Goal: Task Accomplishment & Management: Use online tool/utility

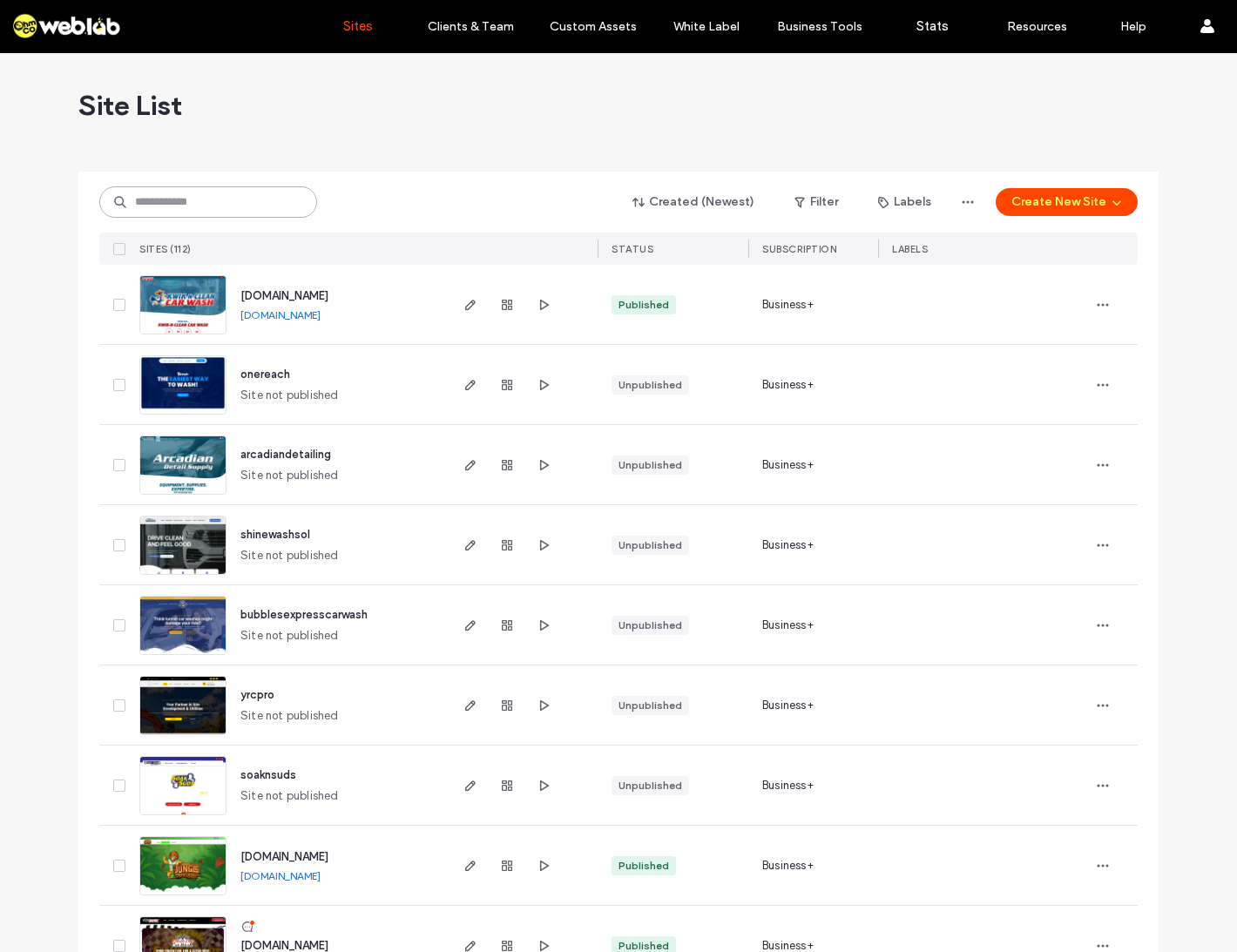
click at [201, 197] on input at bounding box center [208, 201] width 218 height 32
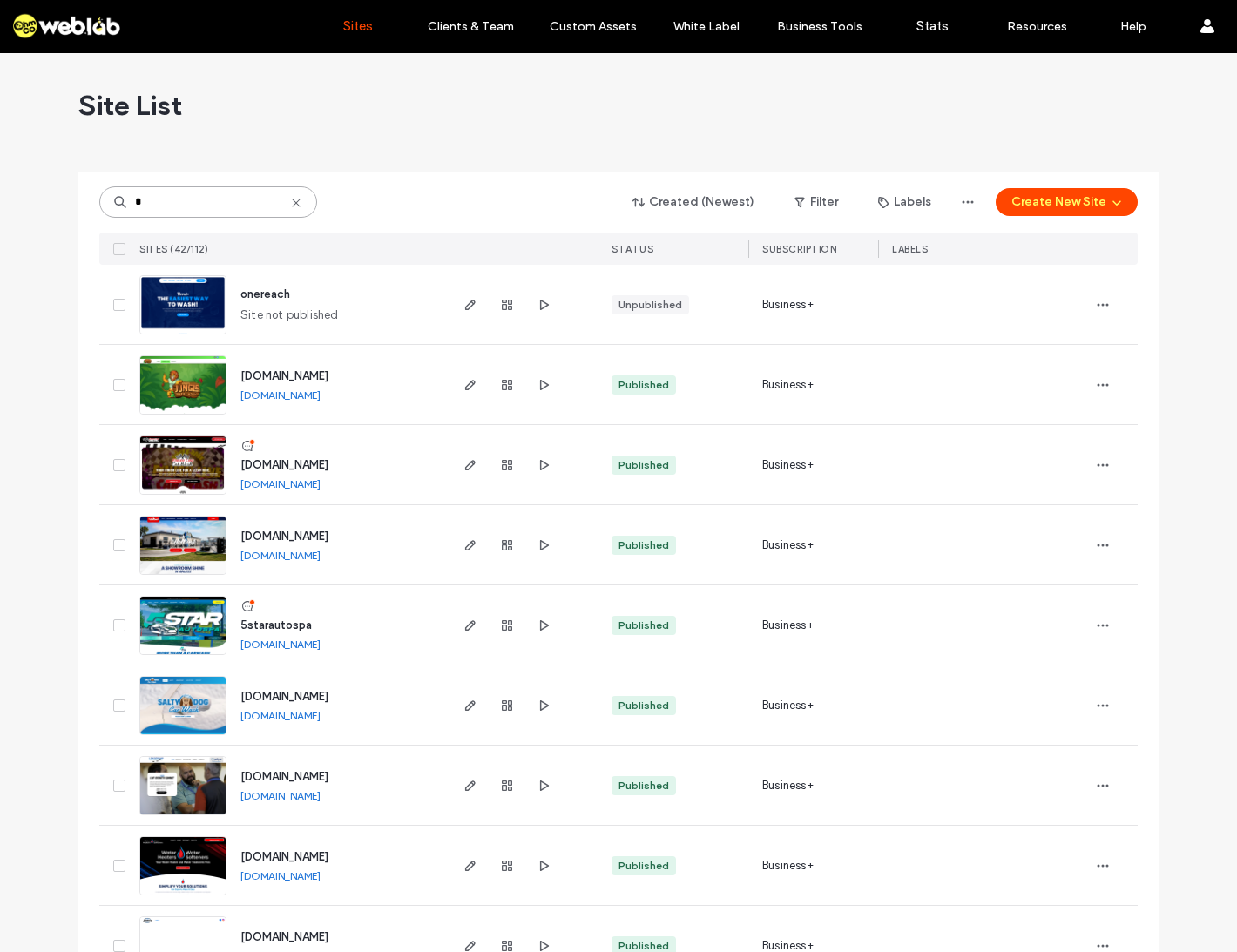
type input "*"
click at [244, 630] on span "5starautospa" at bounding box center [276, 625] width 72 height 13
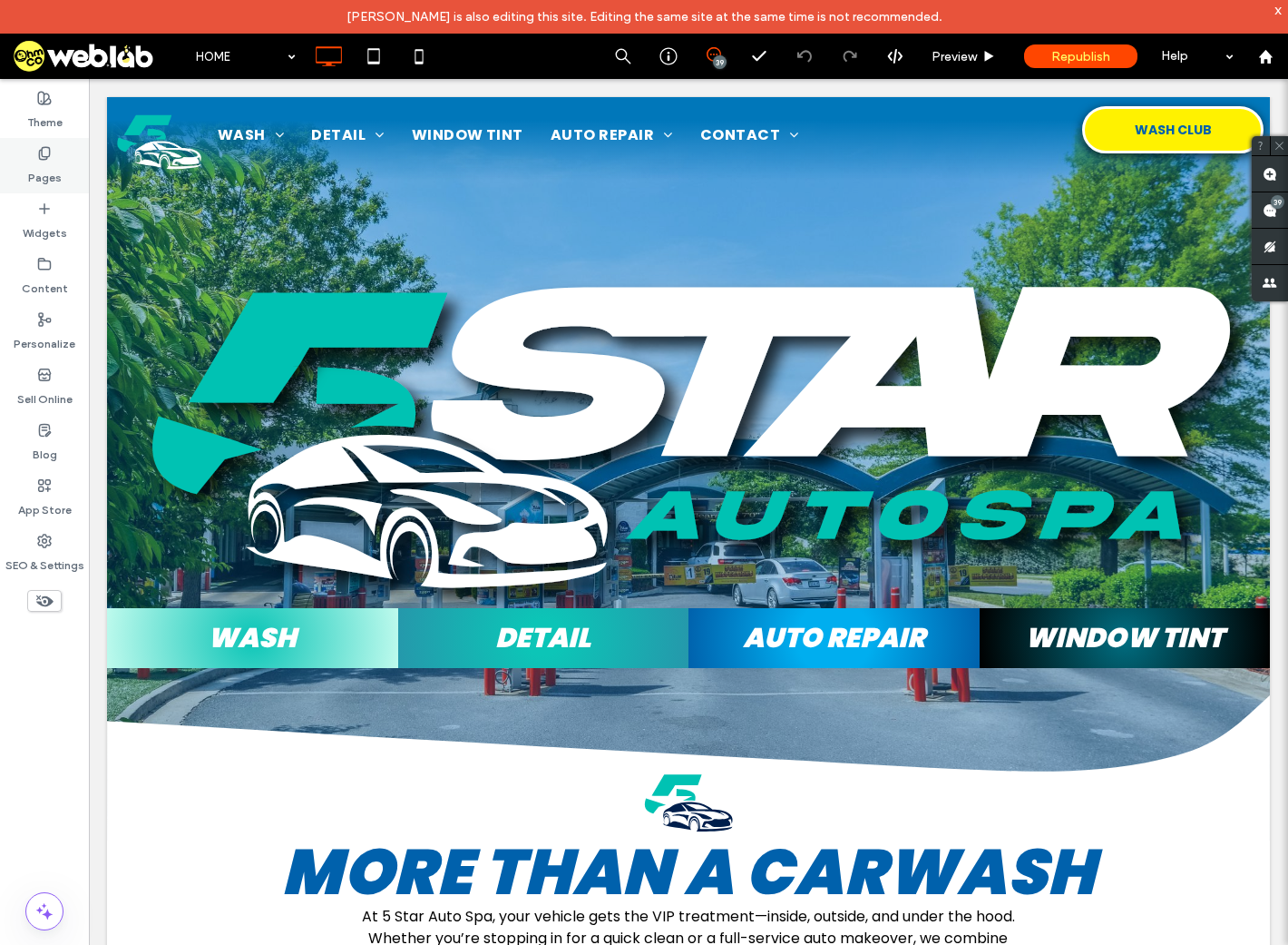
click at [47, 166] on label "Pages" at bounding box center [45, 173] width 34 height 25
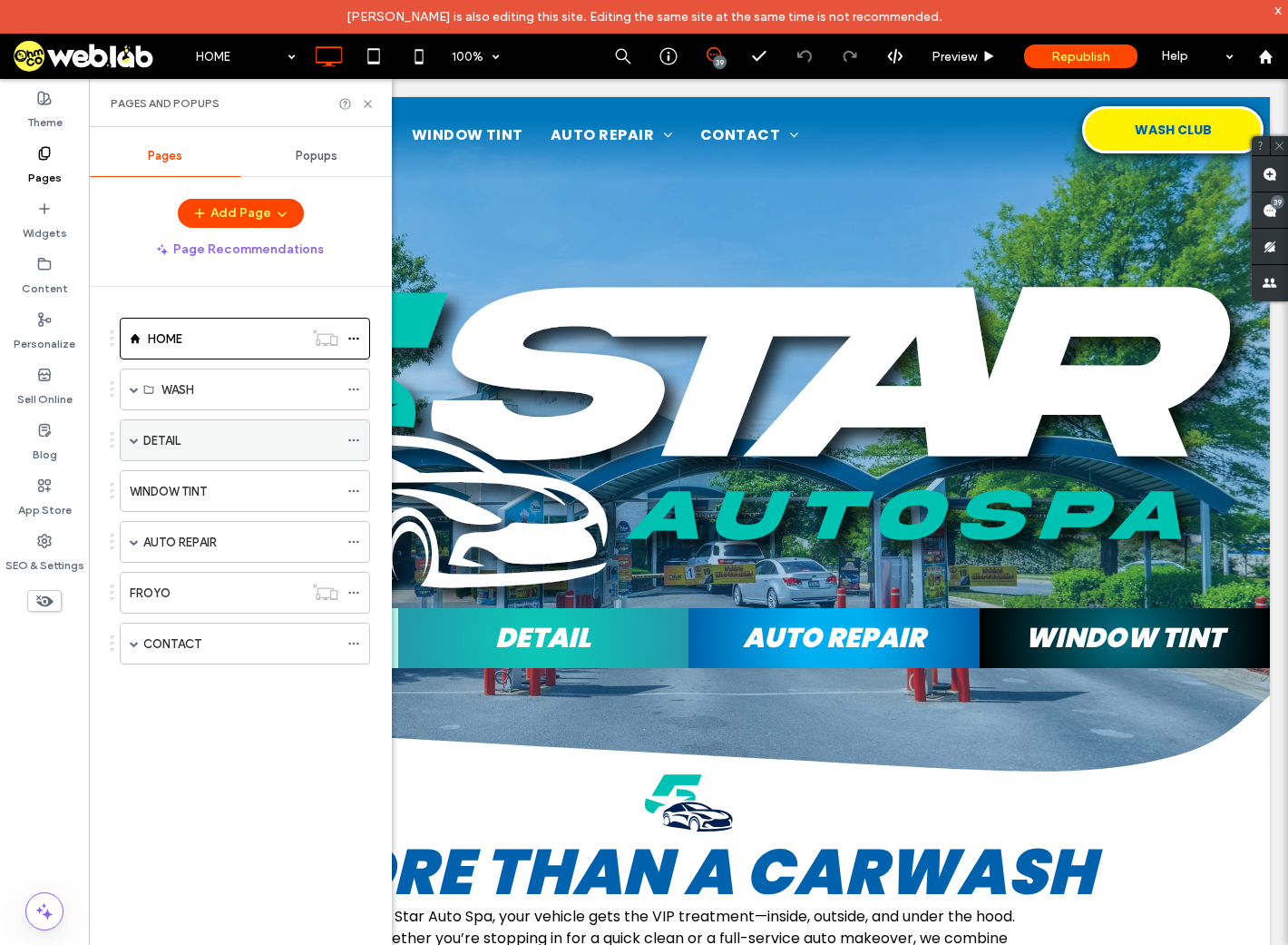
click at [131, 440] on span at bounding box center [134, 440] width 9 height 9
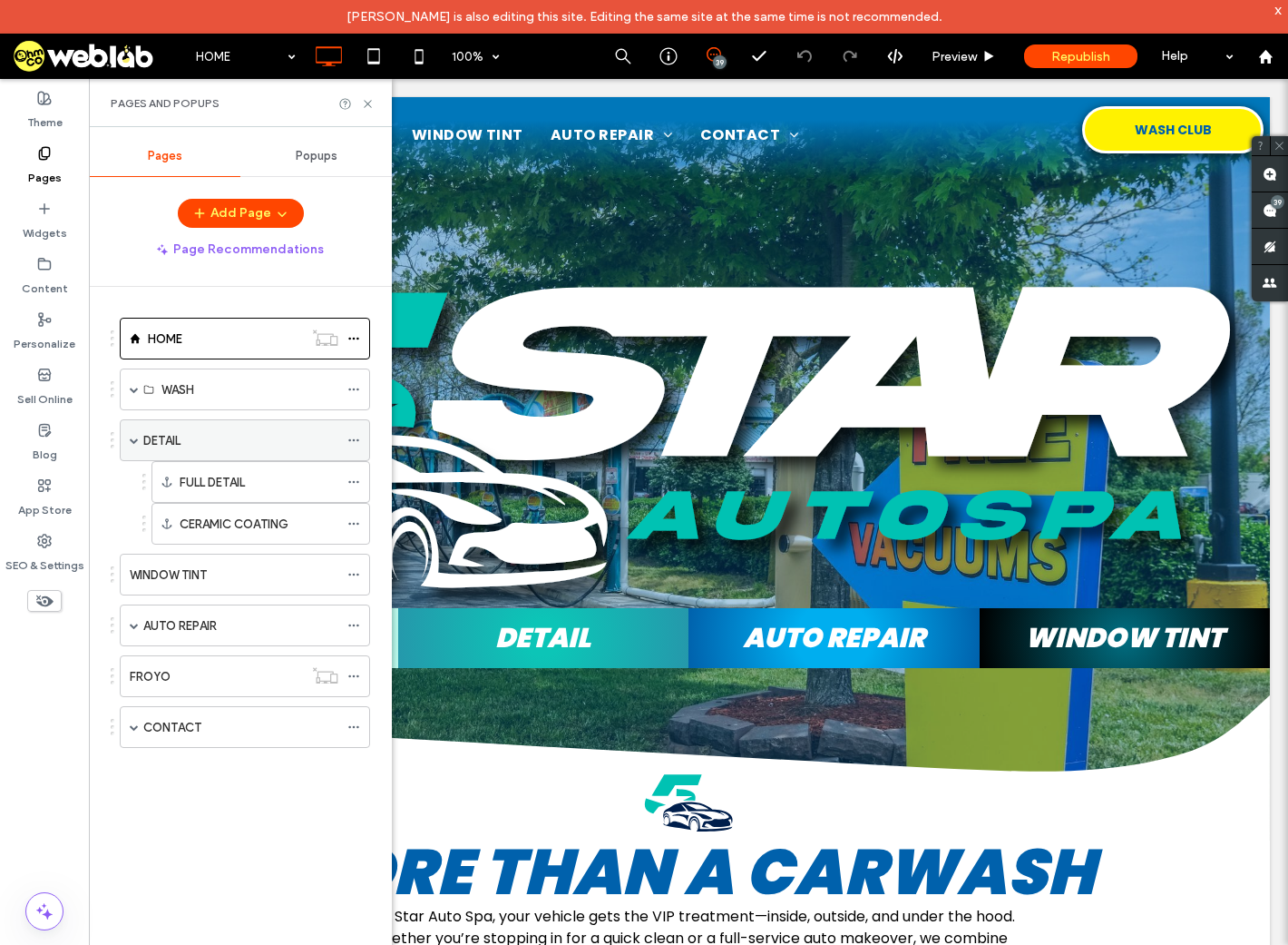
click at [239, 450] on div "DETAIL" at bounding box center [241, 441] width 195 height 19
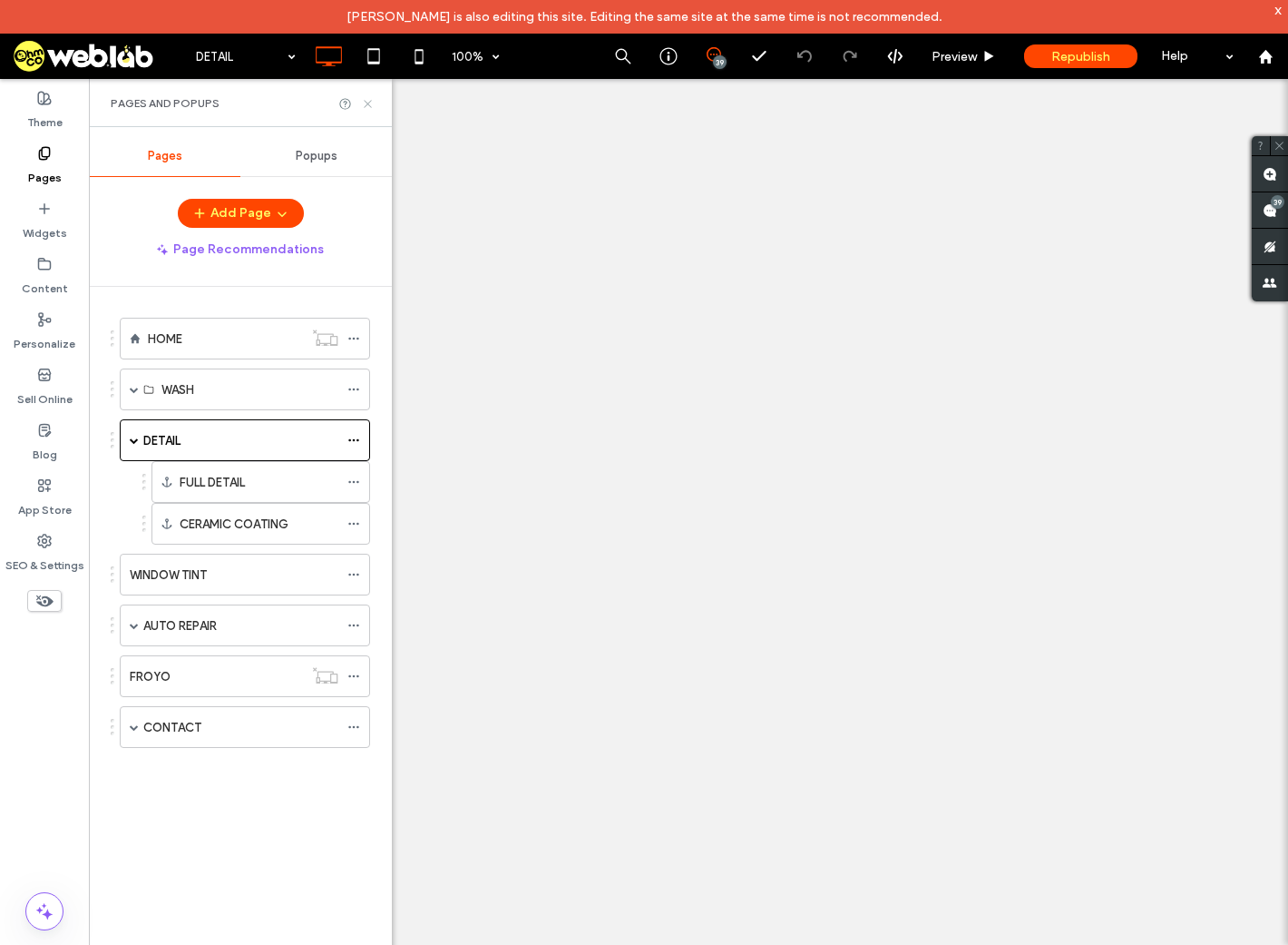
click at [365, 103] on icon at bounding box center [368, 104] width 14 height 14
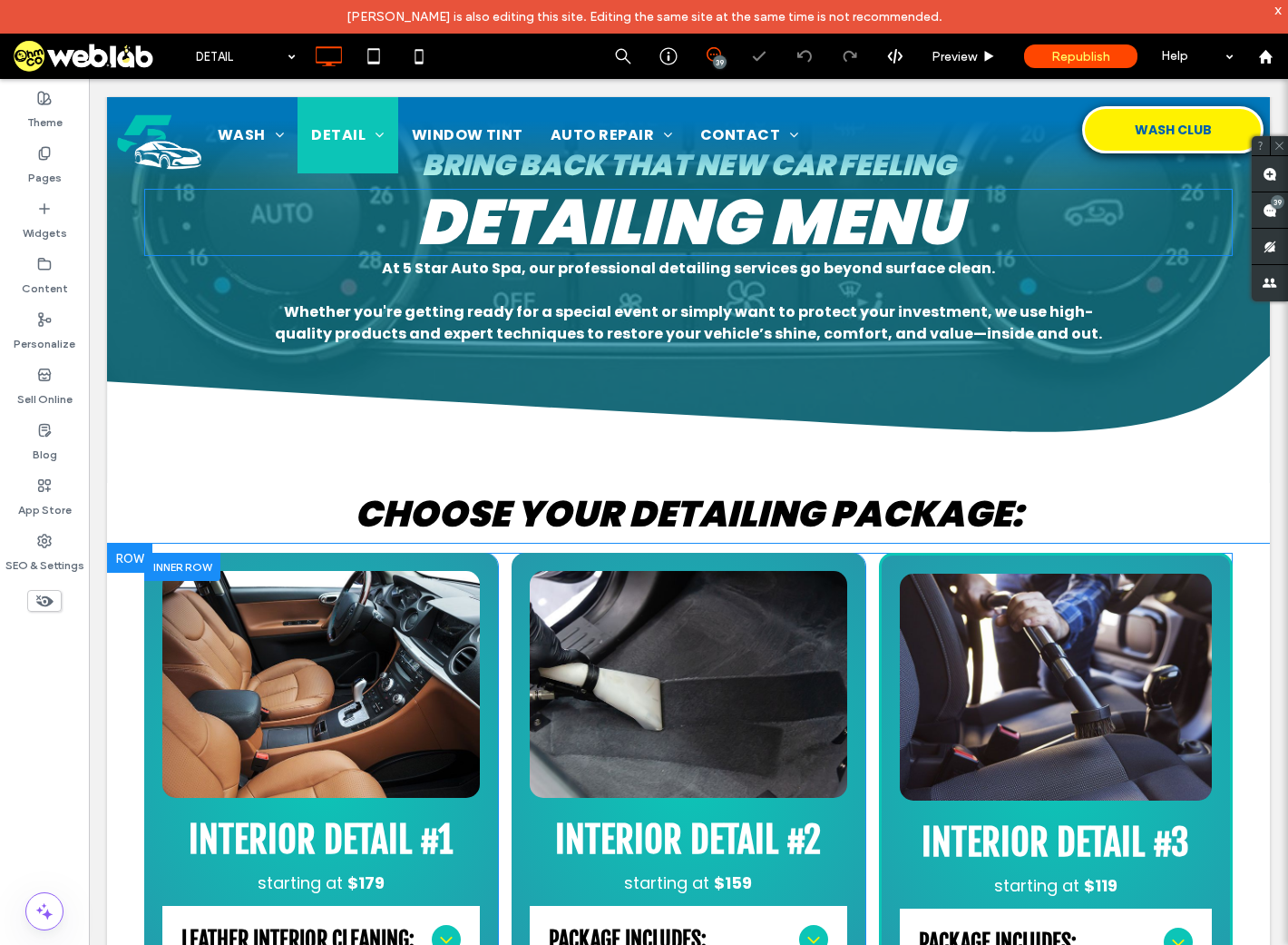
scroll to position [364, 0]
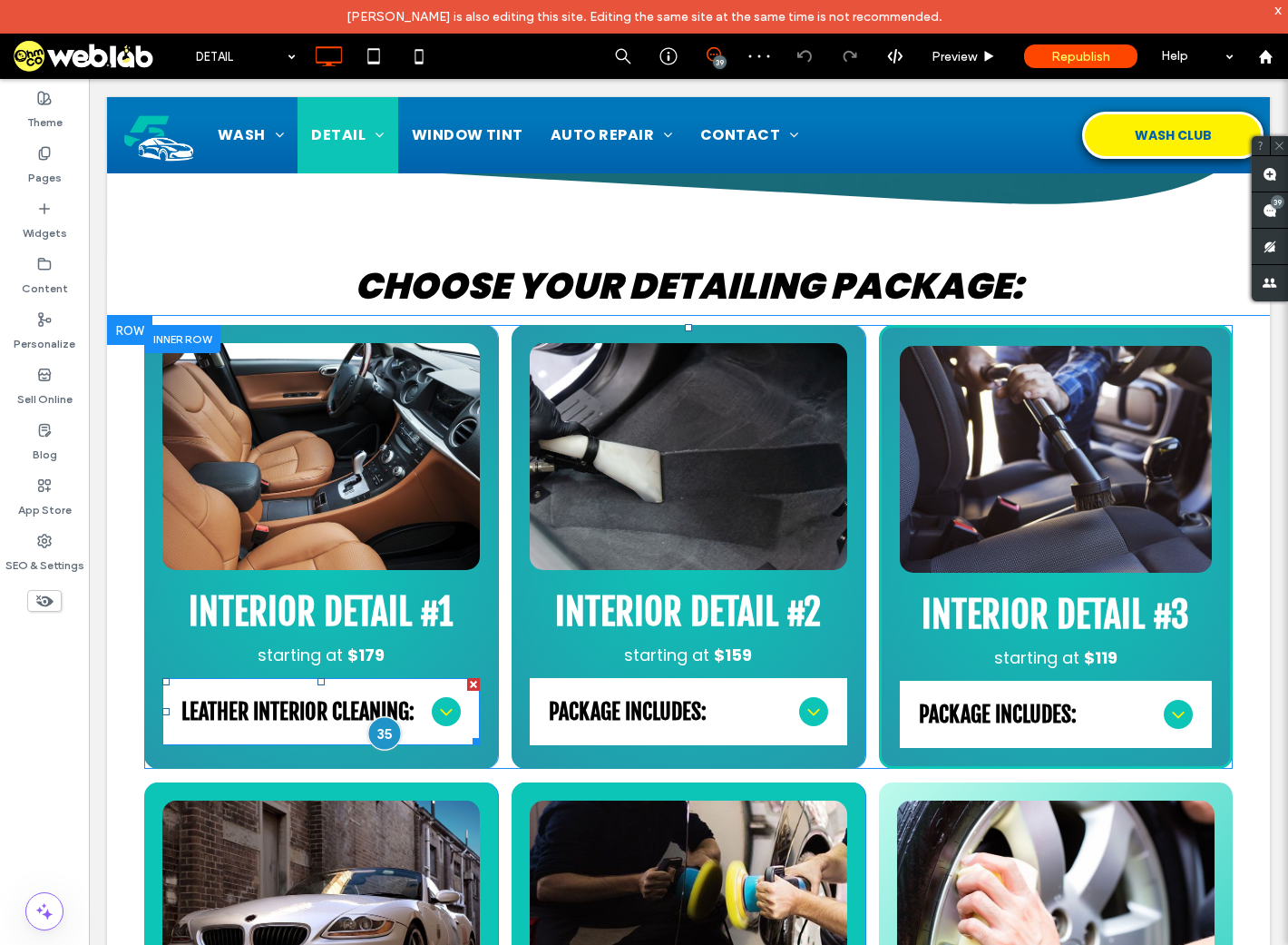
click at [382, 731] on div at bounding box center [385, 733] width 34 height 34
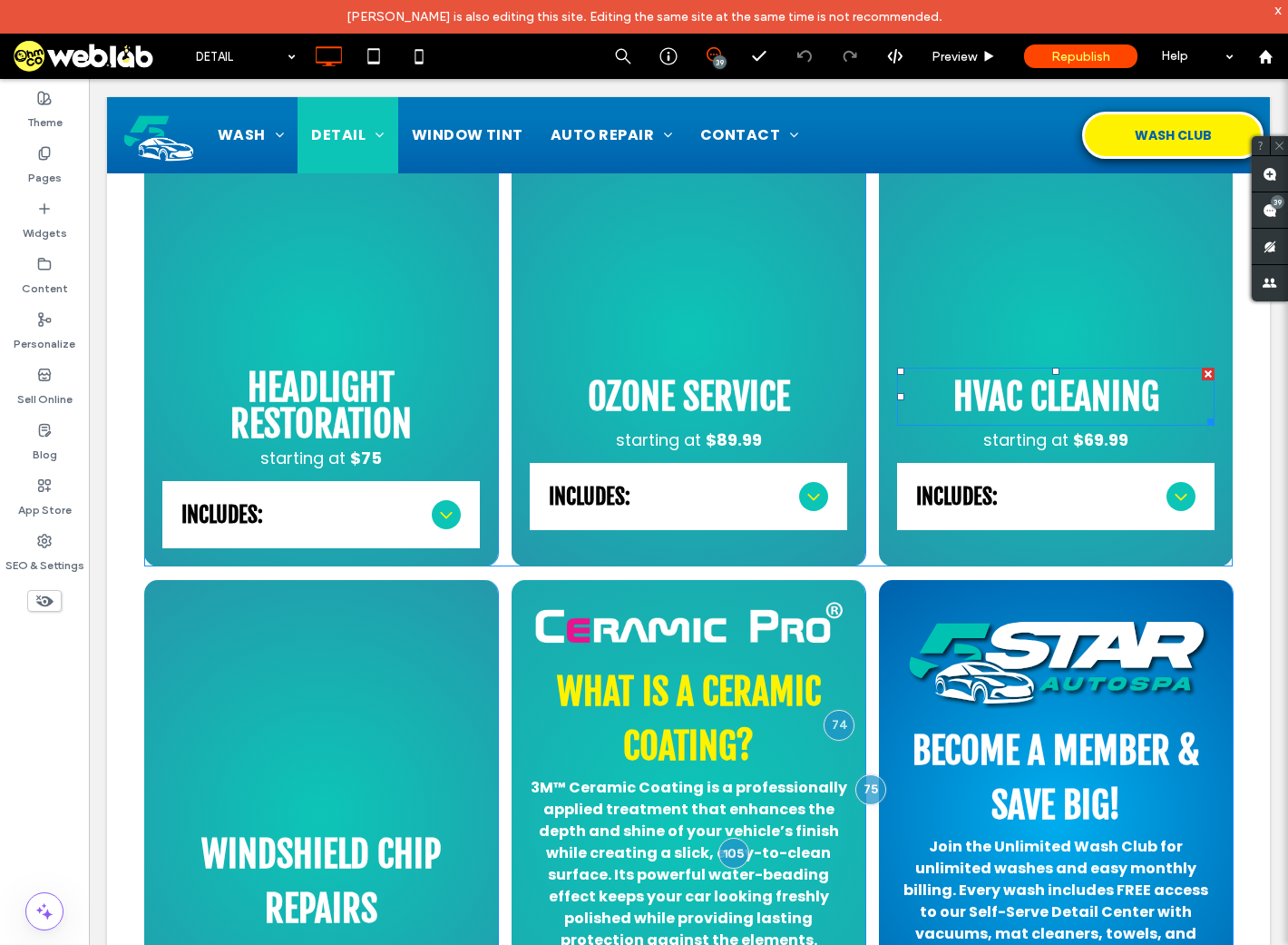
scroll to position [2179, 0]
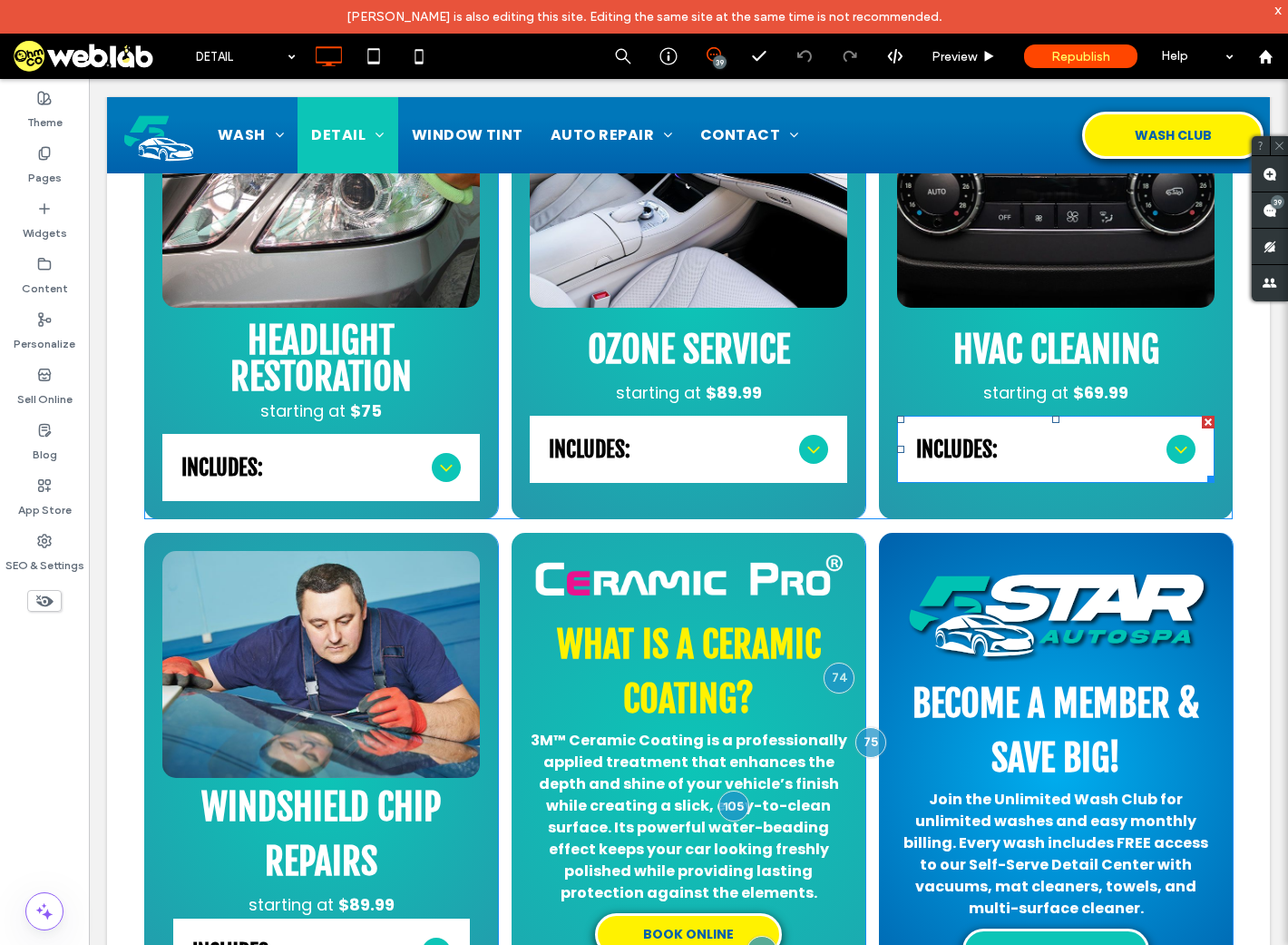
click at [1123, 443] on span "INCLUDES:" at bounding box center [1038, 449] width 244 height 27
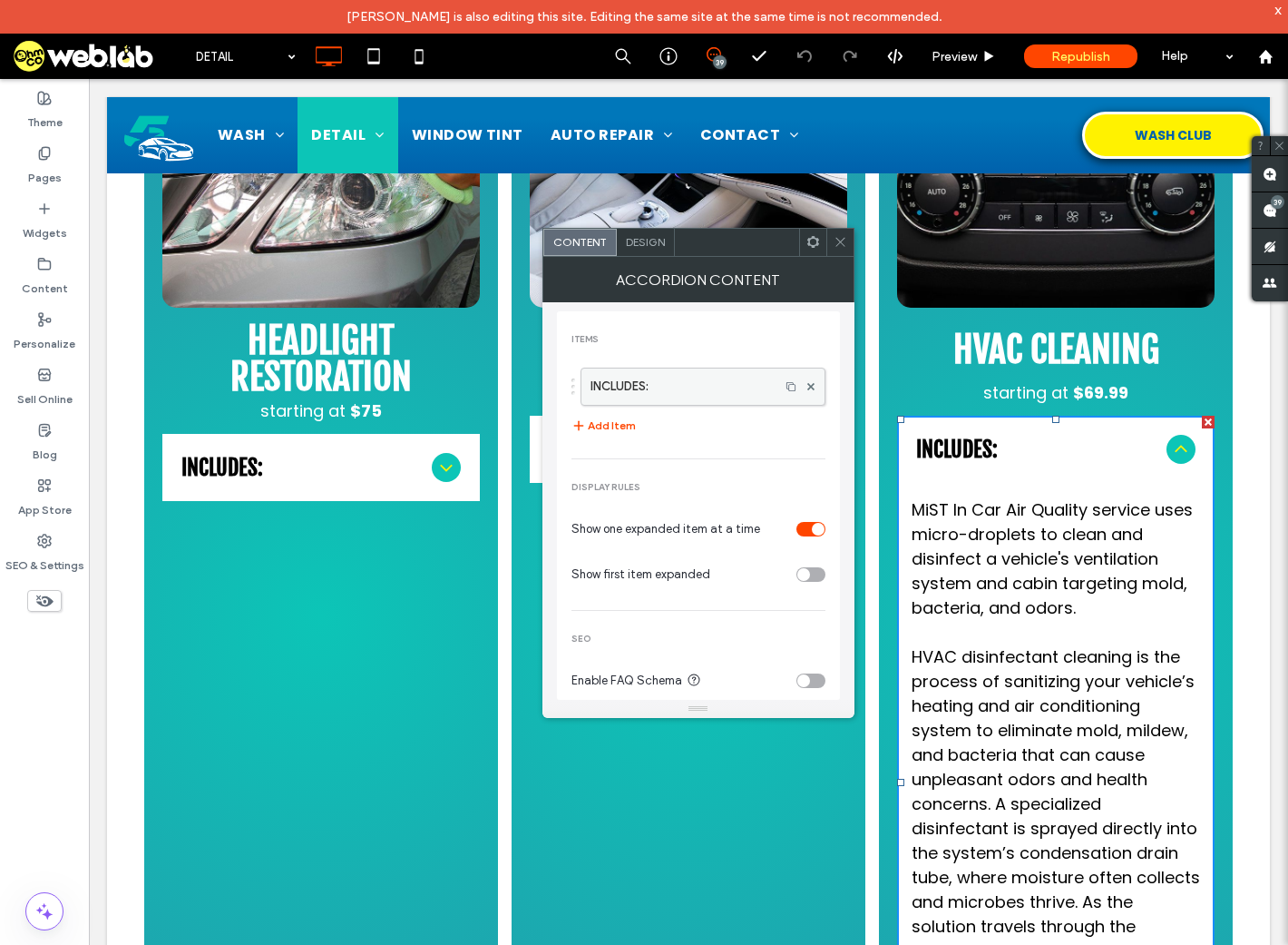
click at [622, 387] on label "INCLUDES:" at bounding box center [681, 387] width 180 height 36
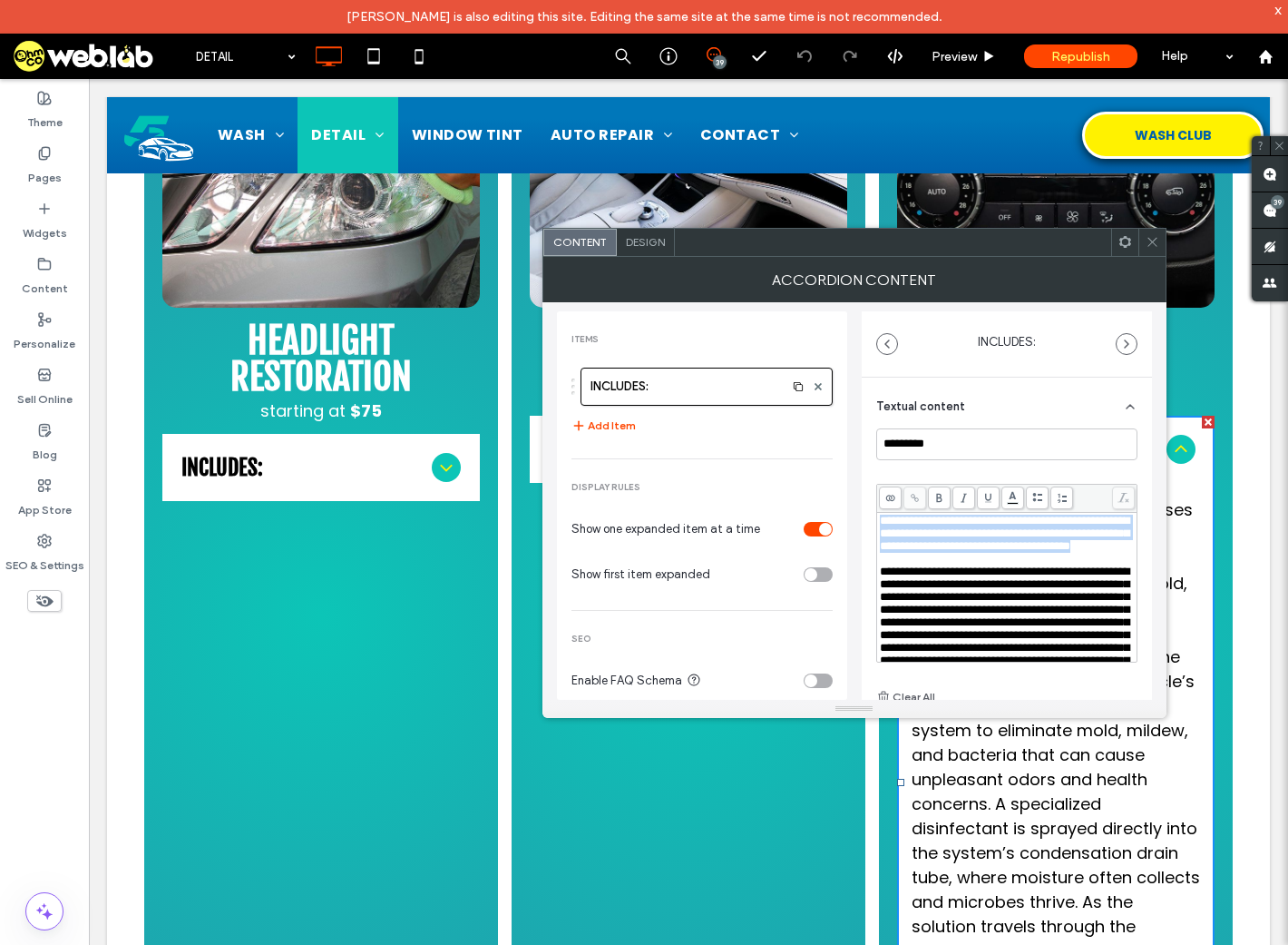
drag, startPoint x: 1061, startPoint y: 564, endPoint x: 870, endPoint y: 516, distance: 196.9
click at [870, 516] on div "**********" at bounding box center [1006, 602] width 291 height 450
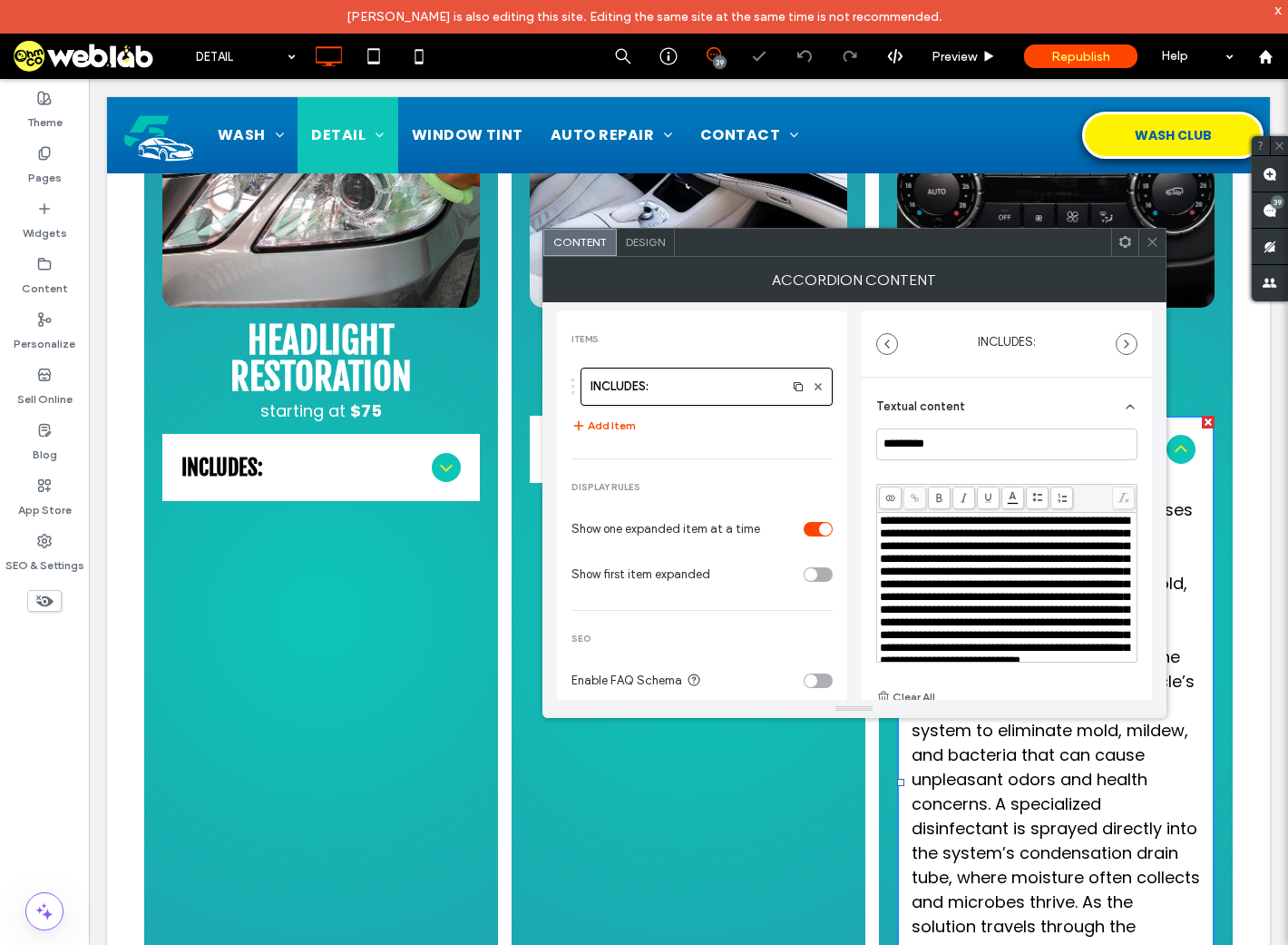
click at [1154, 243] on icon at bounding box center [1153, 242] width 14 height 14
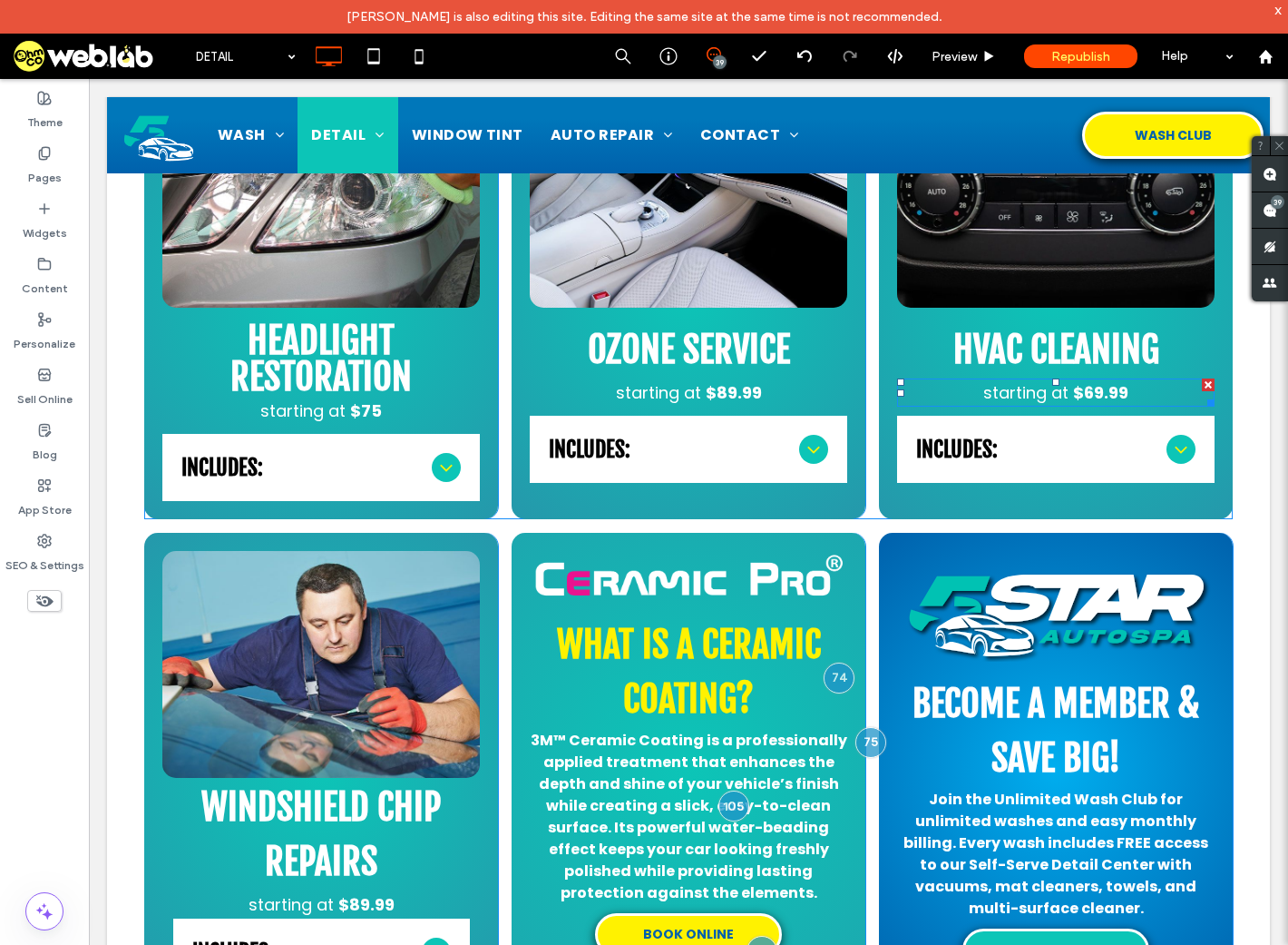
click at [1088, 396] on strong "69.99" at bounding box center [1106, 393] width 45 height 23
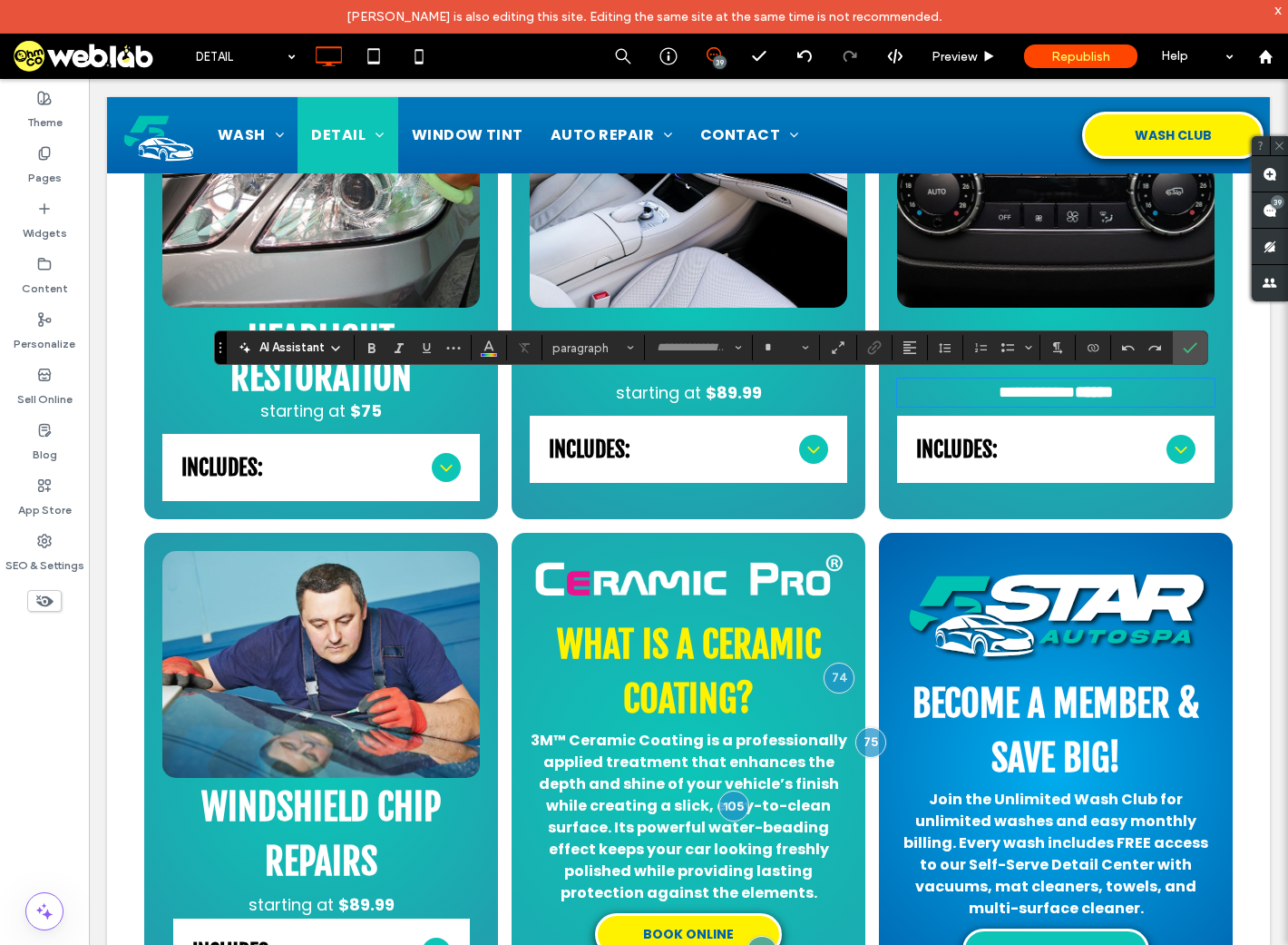
type input "*******"
type input "**"
click at [1088, 394] on strong "*****" at bounding box center [1100, 392] width 25 height 16
click at [1088, 393] on strong "*****" at bounding box center [1100, 392] width 25 height 16
click at [1088, 394] on strong "*****" at bounding box center [1100, 392] width 25 height 16
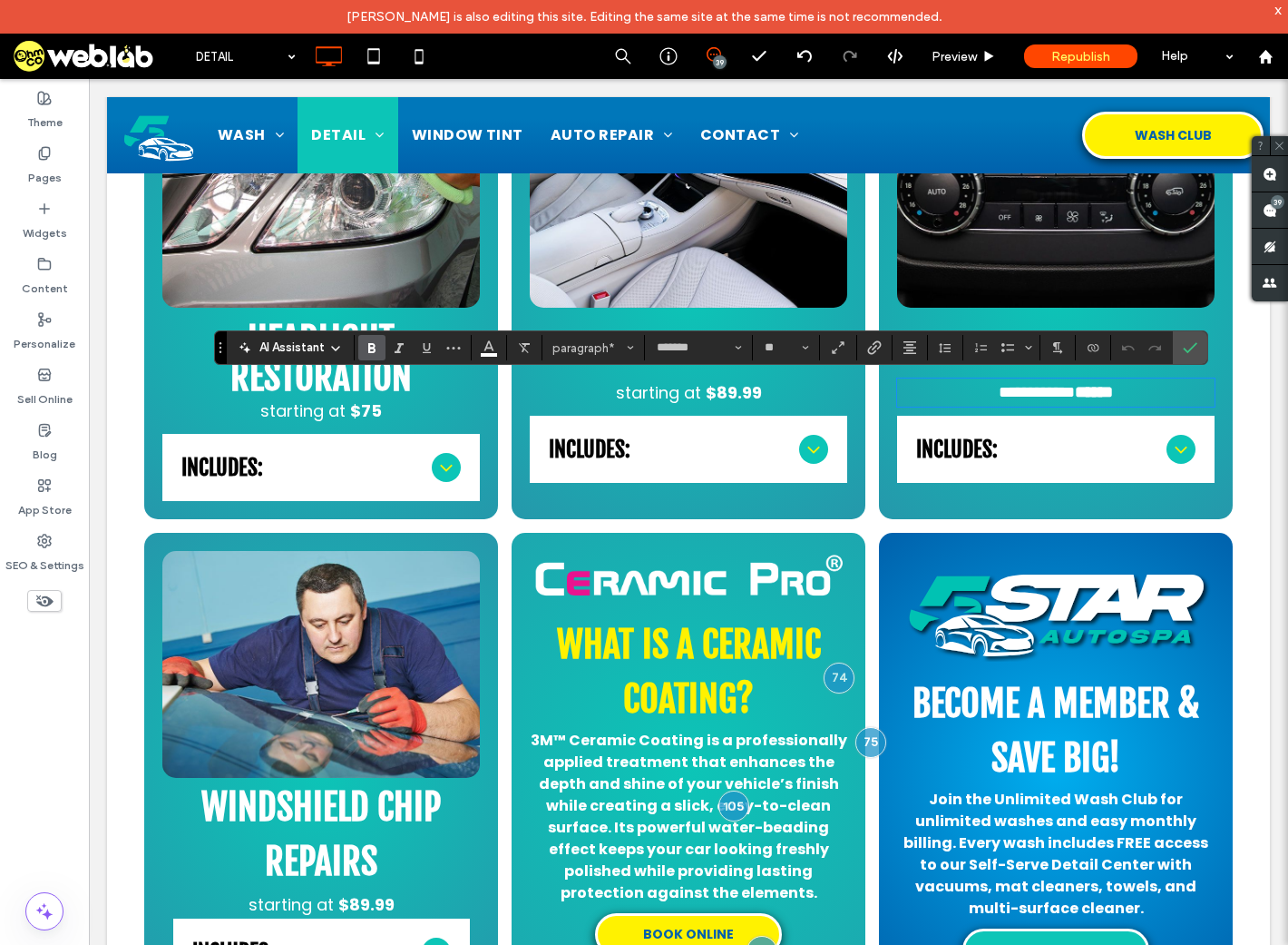
click at [1088, 394] on strong "*****" at bounding box center [1100, 392] width 25 height 16
drag, startPoint x: 1191, startPoint y: 345, endPoint x: 1081, endPoint y: 298, distance: 119.6
click at [1191, 345] on icon "Confirm" at bounding box center [1190, 348] width 15 height 15
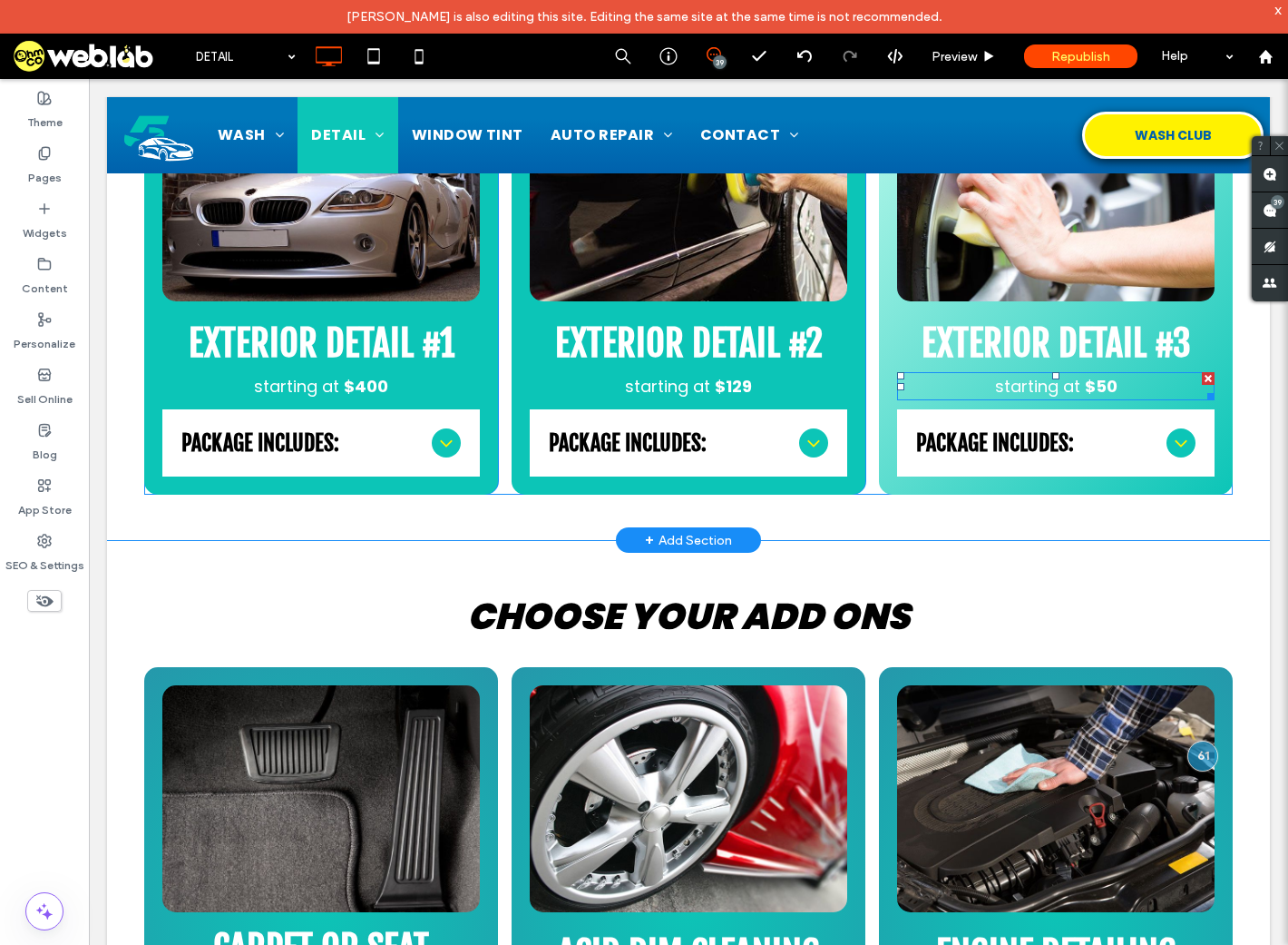
scroll to position [726, 0]
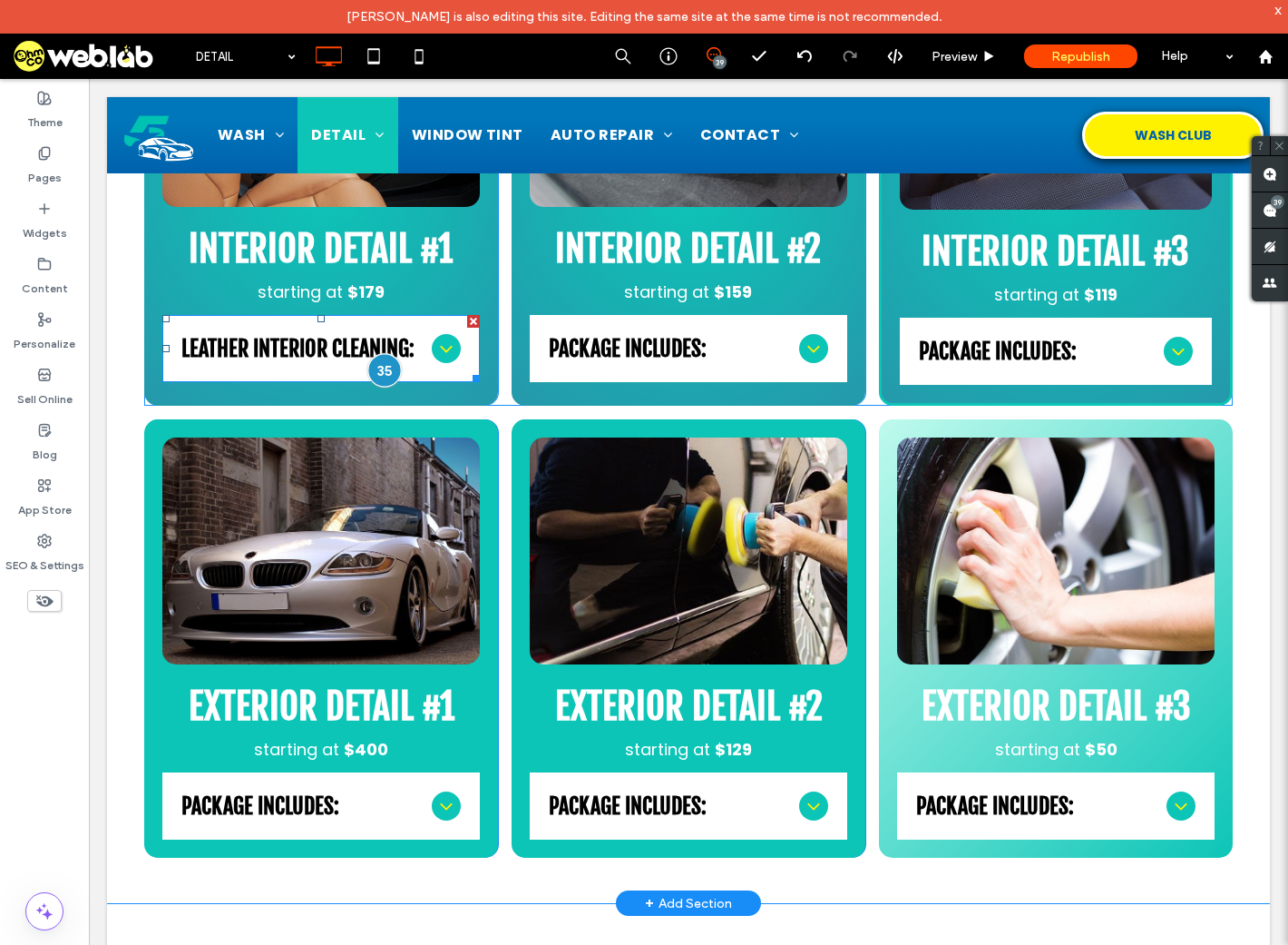
click at [378, 370] on div at bounding box center [385, 371] width 34 height 34
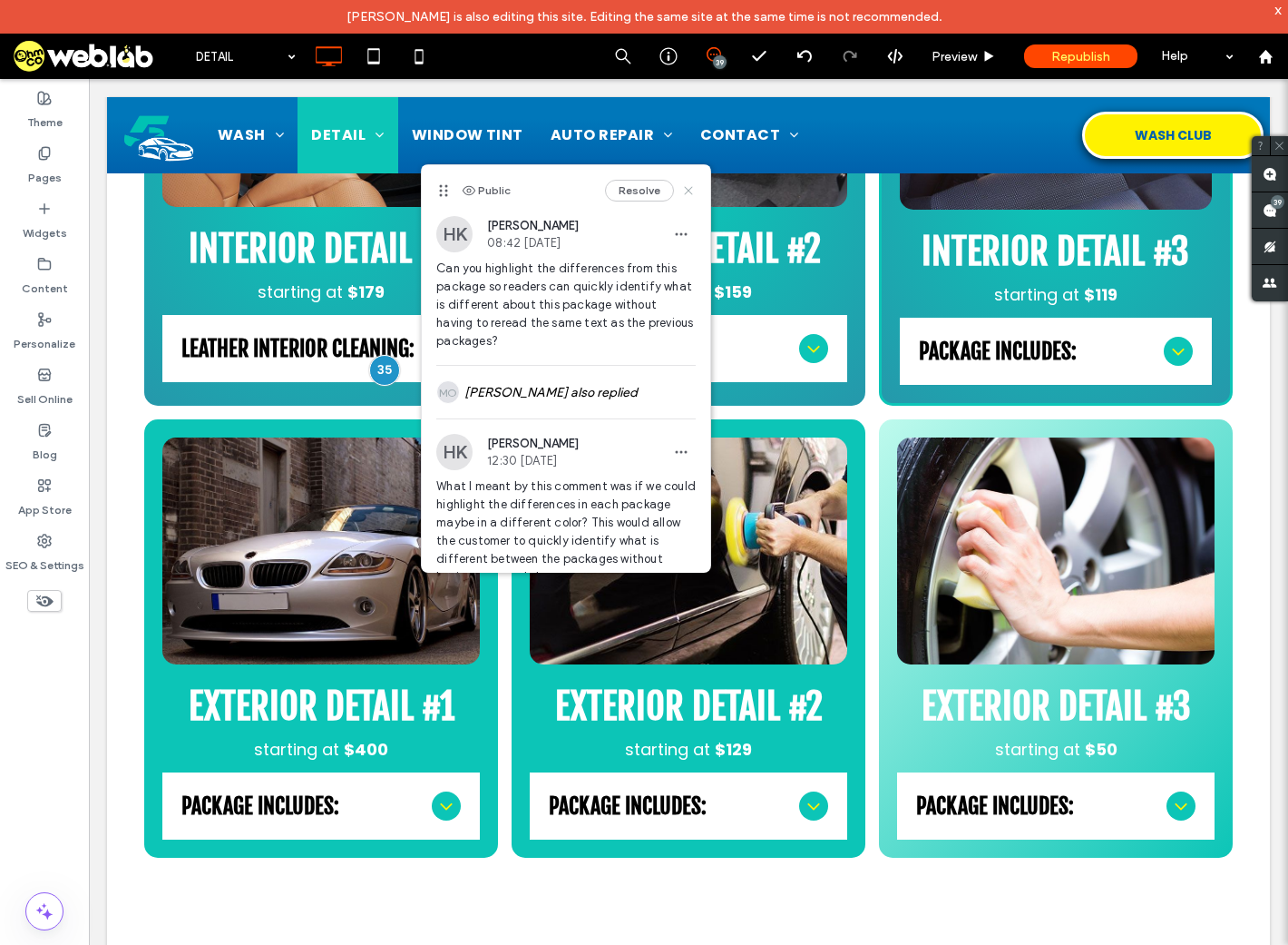
click at [685, 191] on use at bounding box center [689, 191] width 8 height 8
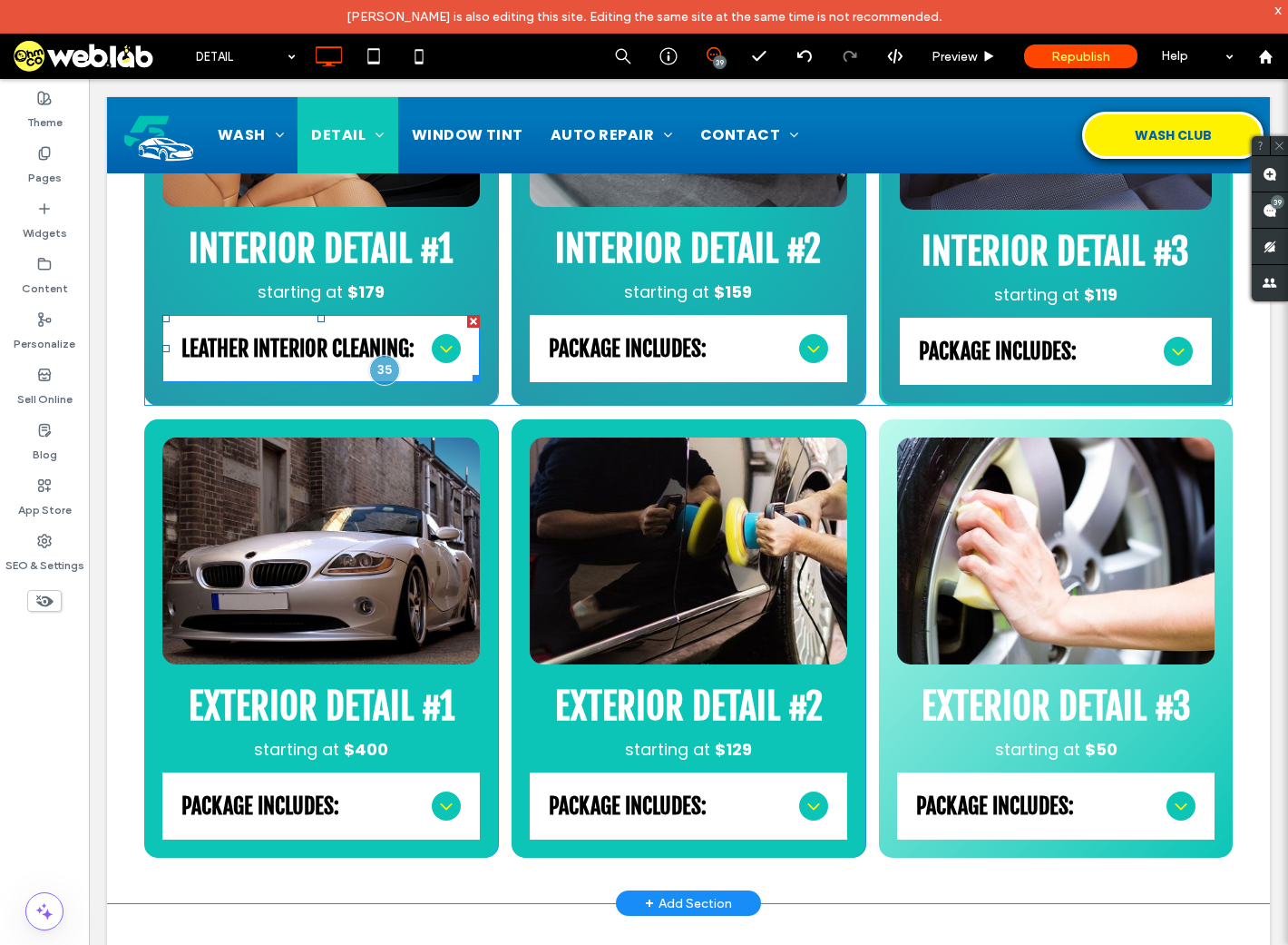
click at [437, 343] on icon at bounding box center [446, 349] width 22 height 22
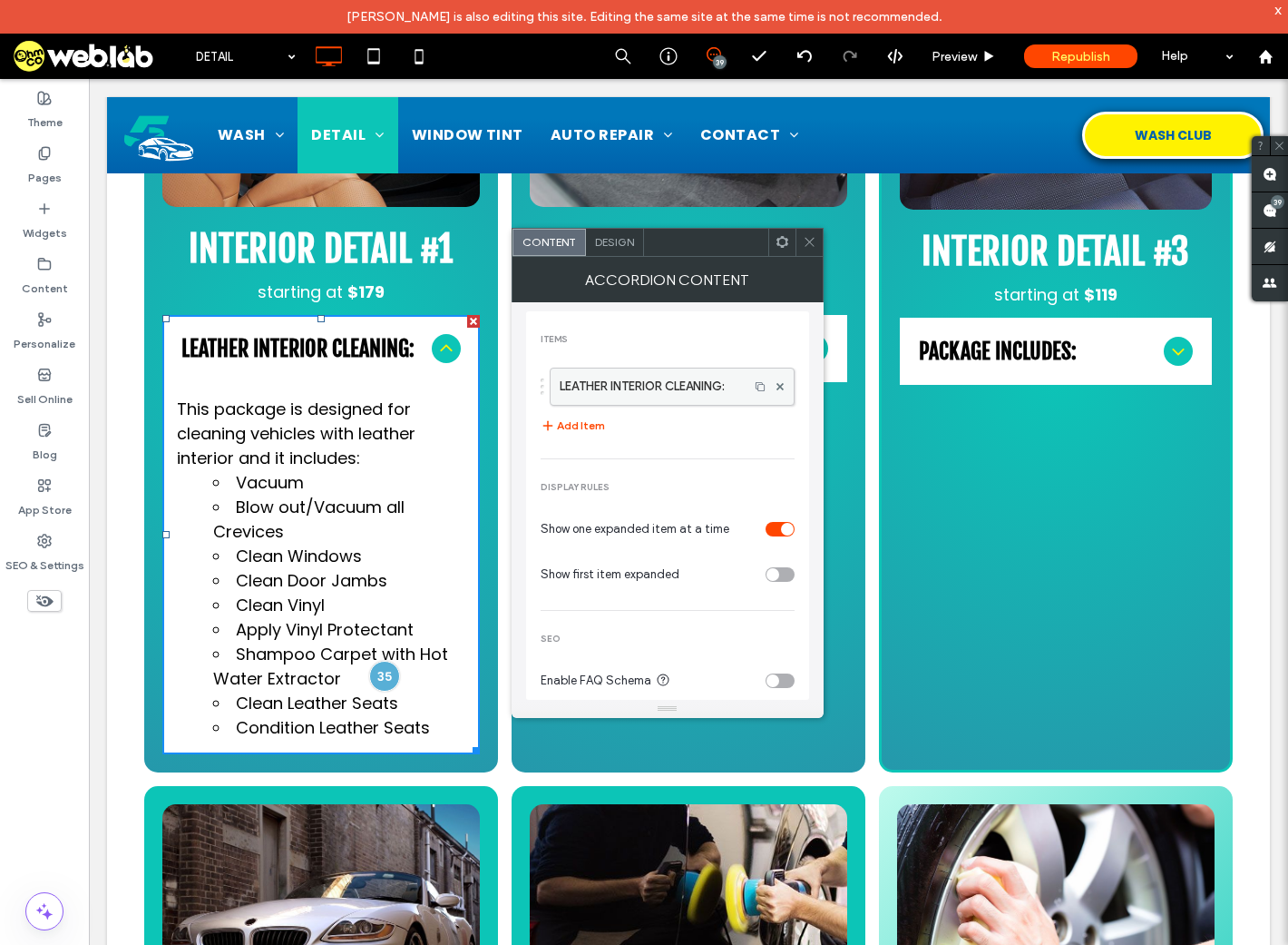
click at [691, 388] on label "LEATHER INTERIOR CLEANING:" at bounding box center [650, 387] width 180 height 36
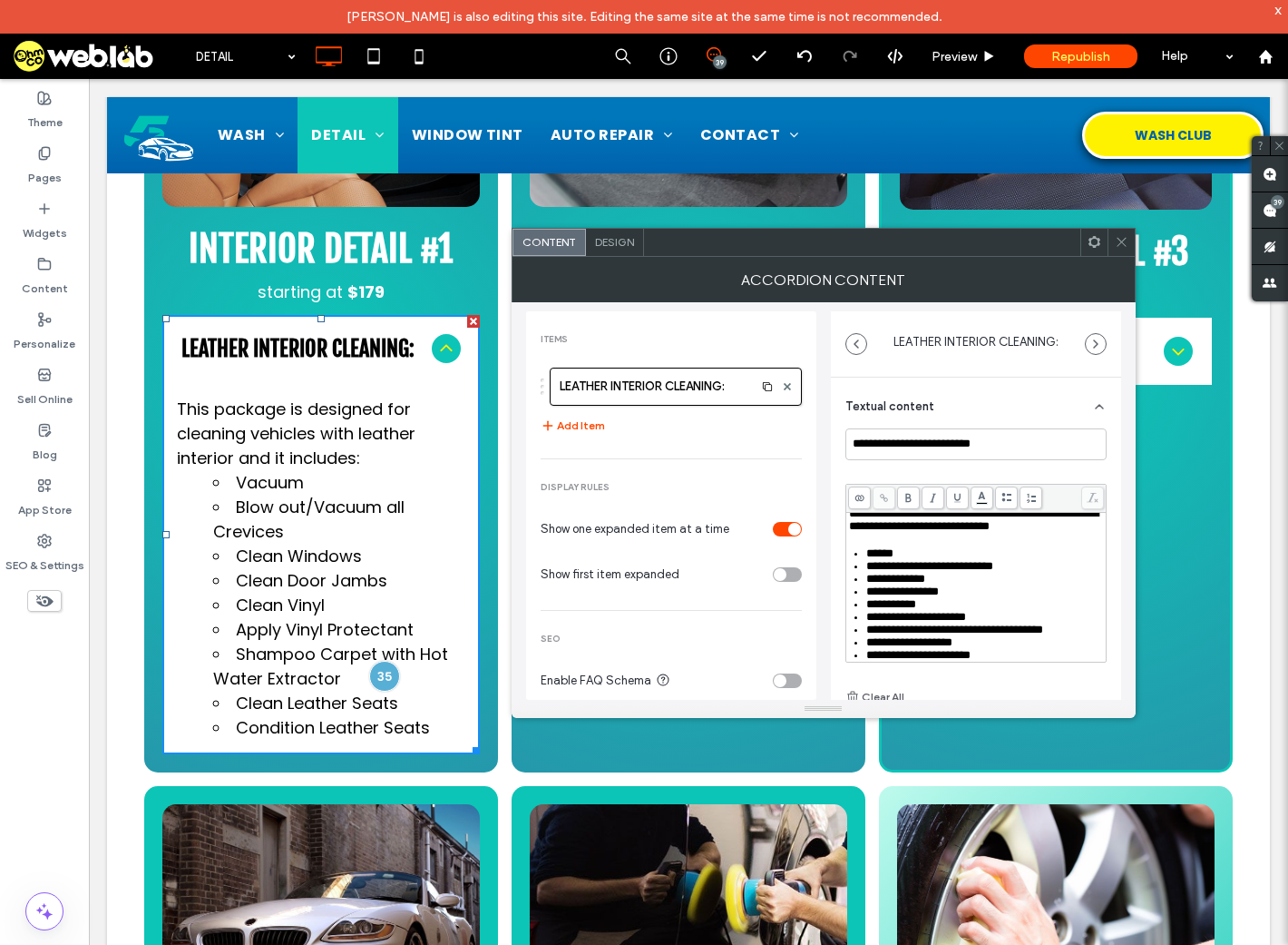
scroll to position [58, 0]
drag, startPoint x: 1020, startPoint y: 640, endPoint x: 840, endPoint y: 623, distance: 180.8
click at [840, 623] on div "**********" at bounding box center [975, 602] width 291 height 450
click at [909, 498] on icon at bounding box center [909, 497] width 10 height 10
click at [1000, 598] on div "**********" at bounding box center [985, 604] width 238 height 13
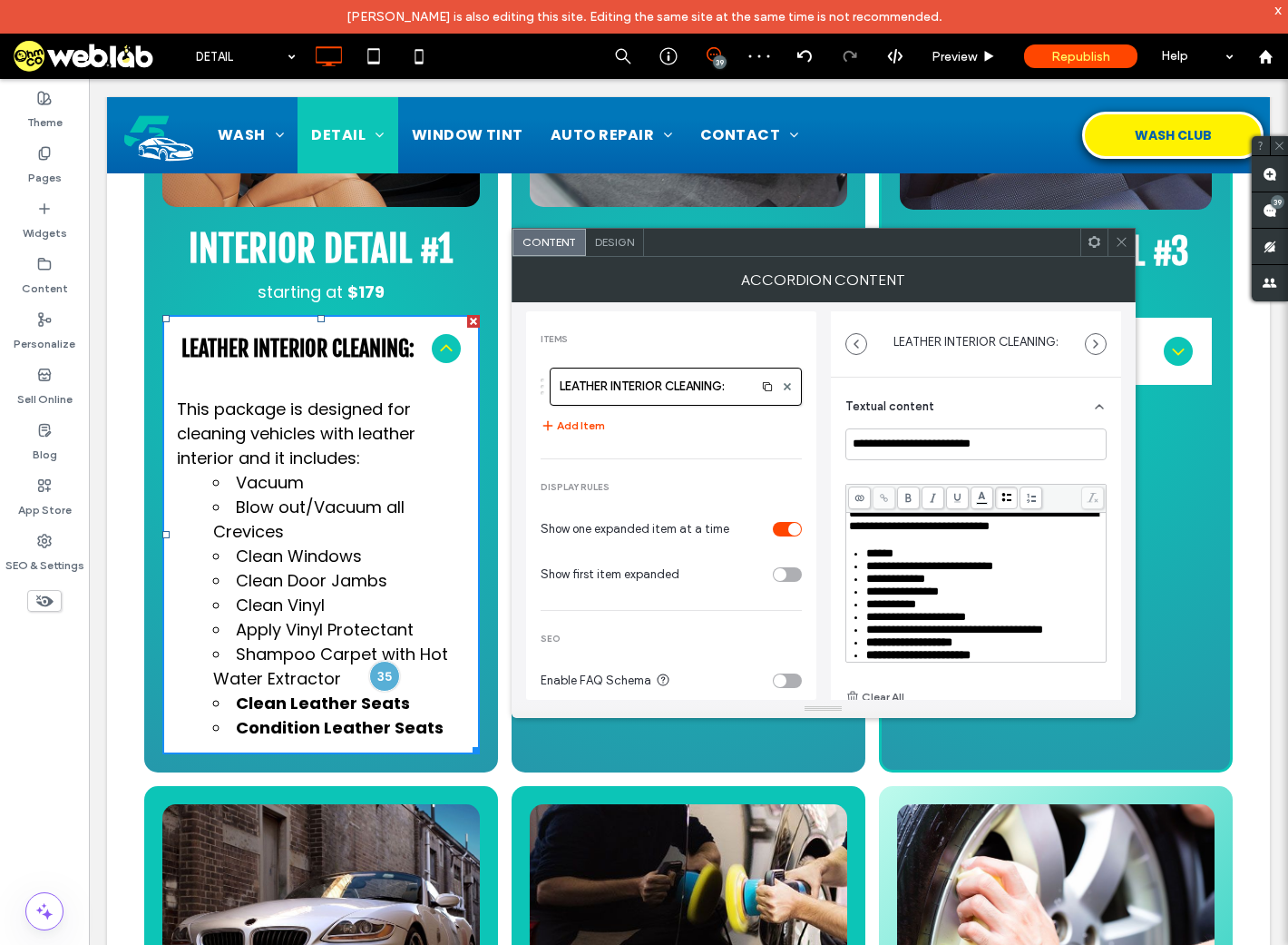
click at [1121, 251] on span at bounding box center [1122, 242] width 14 height 27
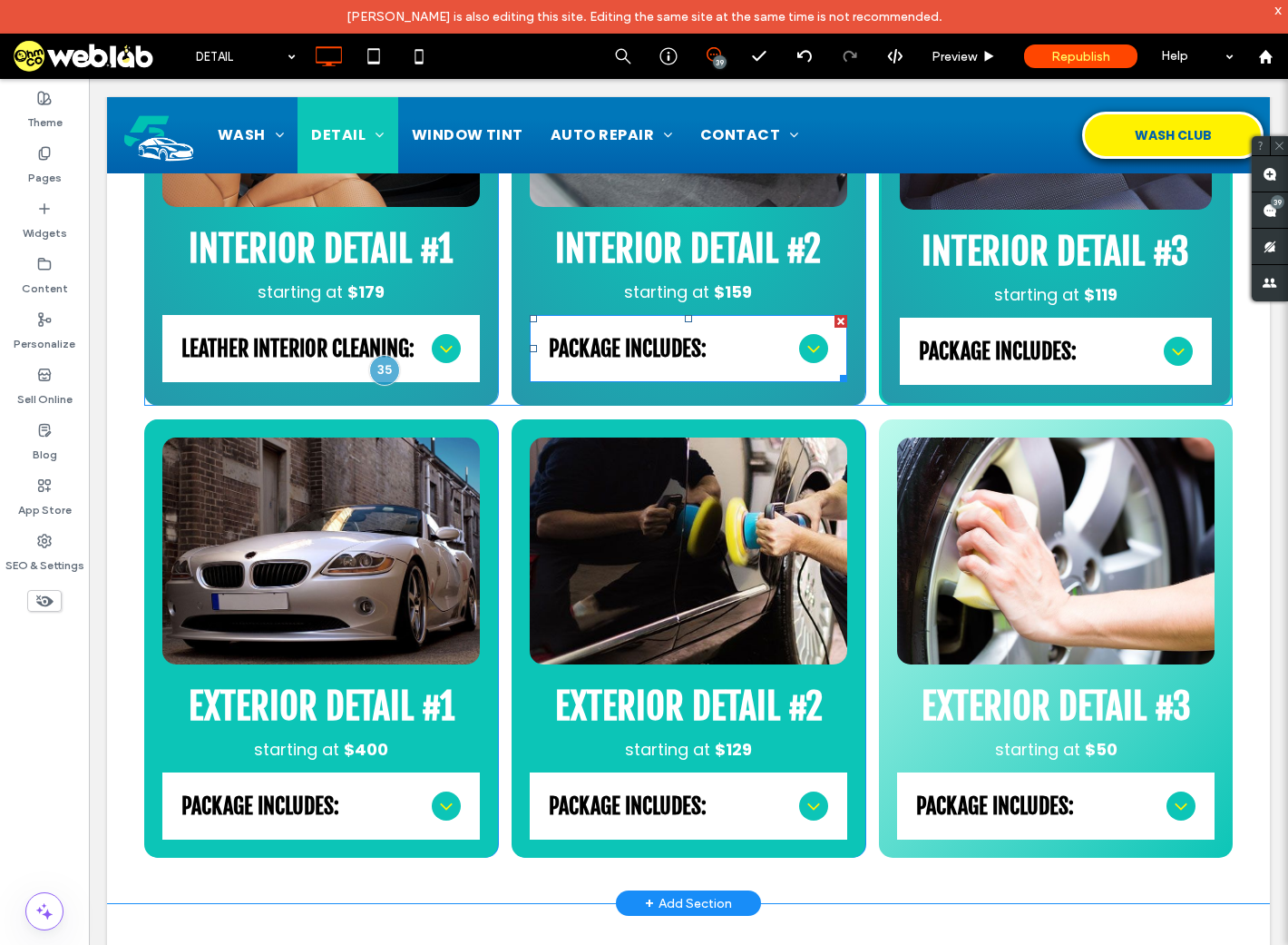
click at [803, 353] on icon at bounding box center [814, 349] width 22 height 22
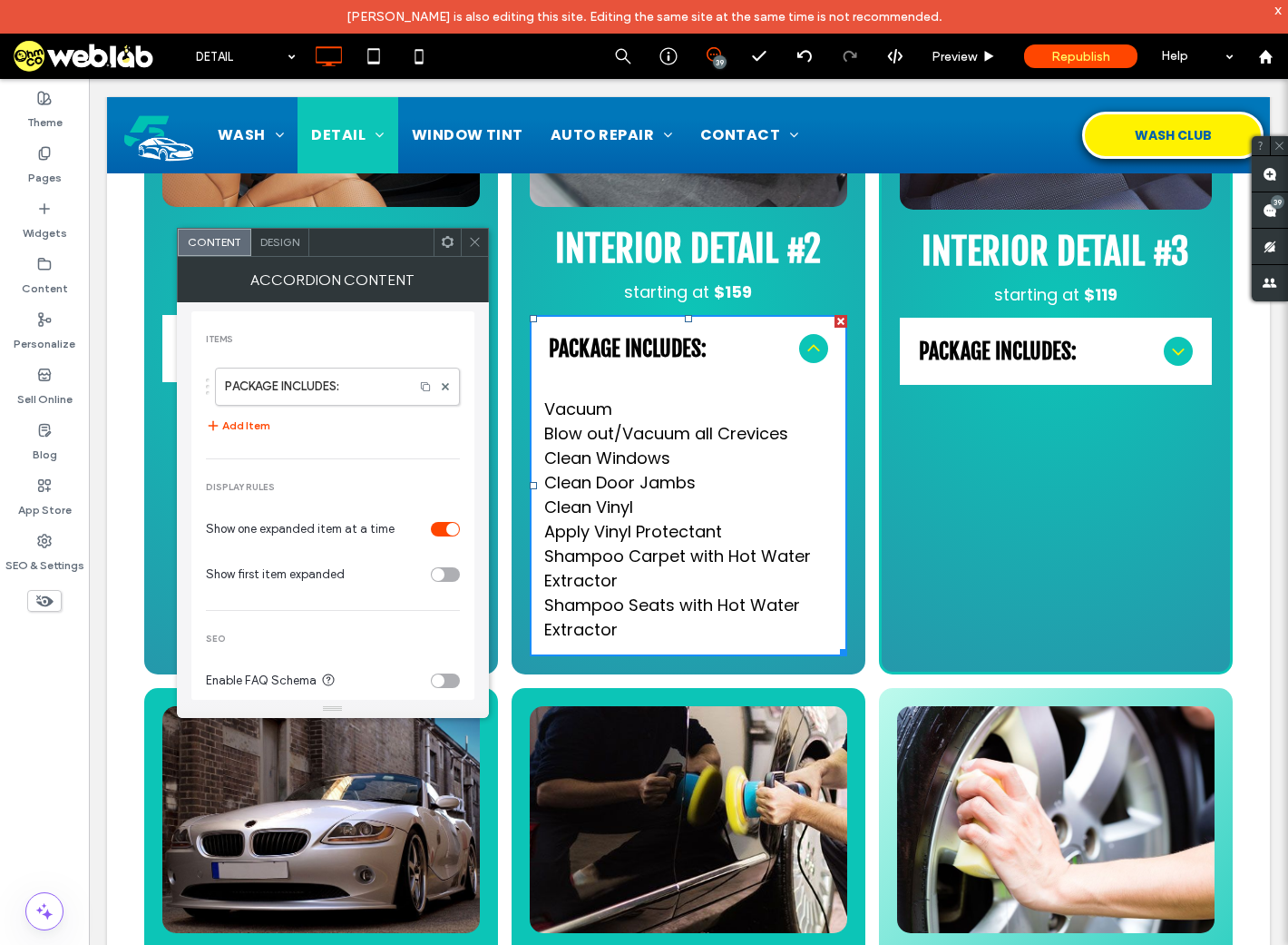
click at [669, 620] on p "Shampoo Seats with Hot Water Extractor" at bounding box center [688, 616] width 289 height 49
click at [262, 373] on label "PACKAGE INCLUDES:" at bounding box center [315, 387] width 180 height 36
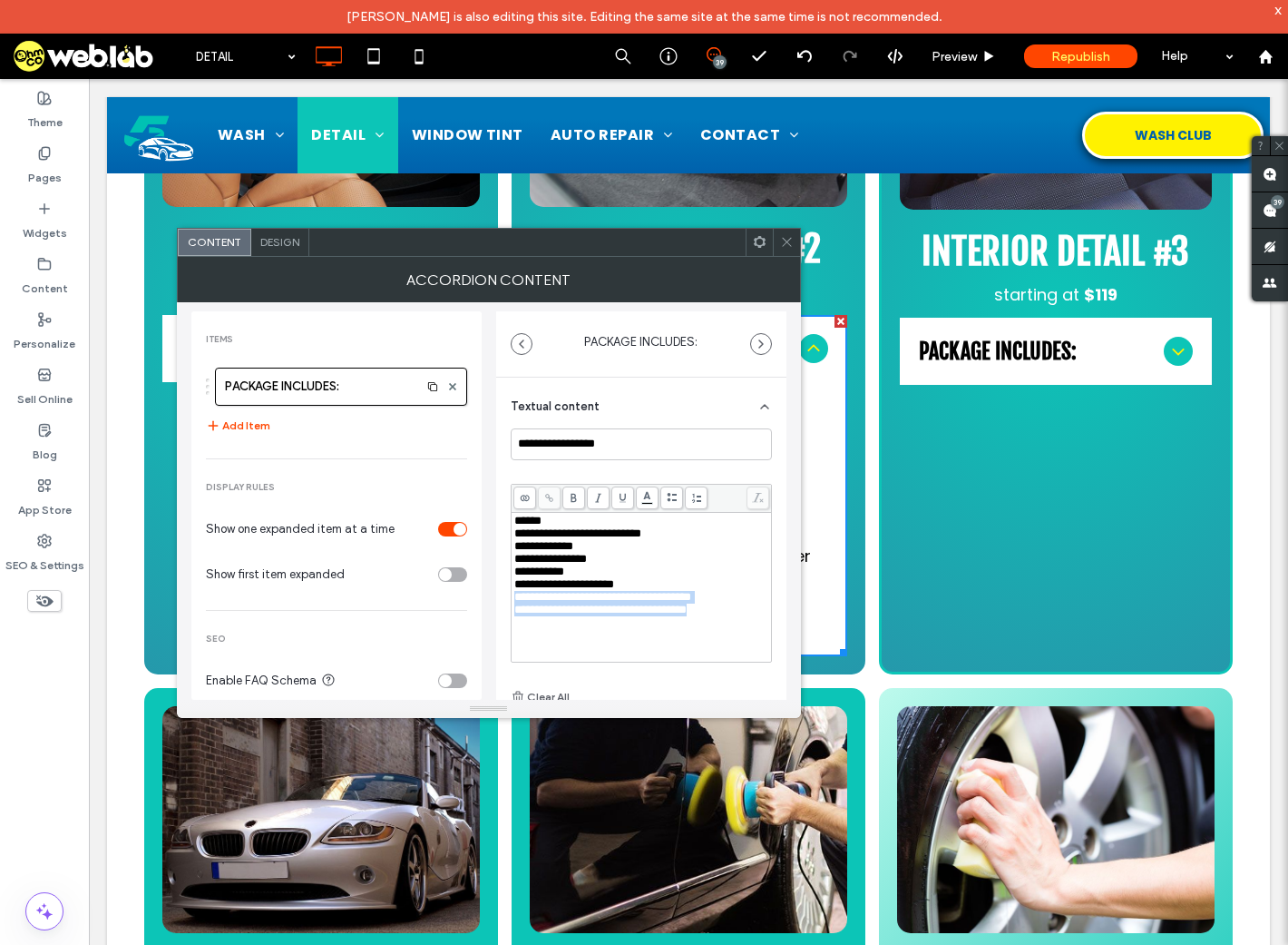
drag, startPoint x: 739, startPoint y: 617, endPoint x: 496, endPoint y: 603, distance: 243.4
click at [496, 603] on div "**********" at bounding box center [641, 602] width 291 height 450
click at [572, 498] on use at bounding box center [573, 497] width 5 height 9
click at [787, 243] on use at bounding box center [786, 242] width 9 height 9
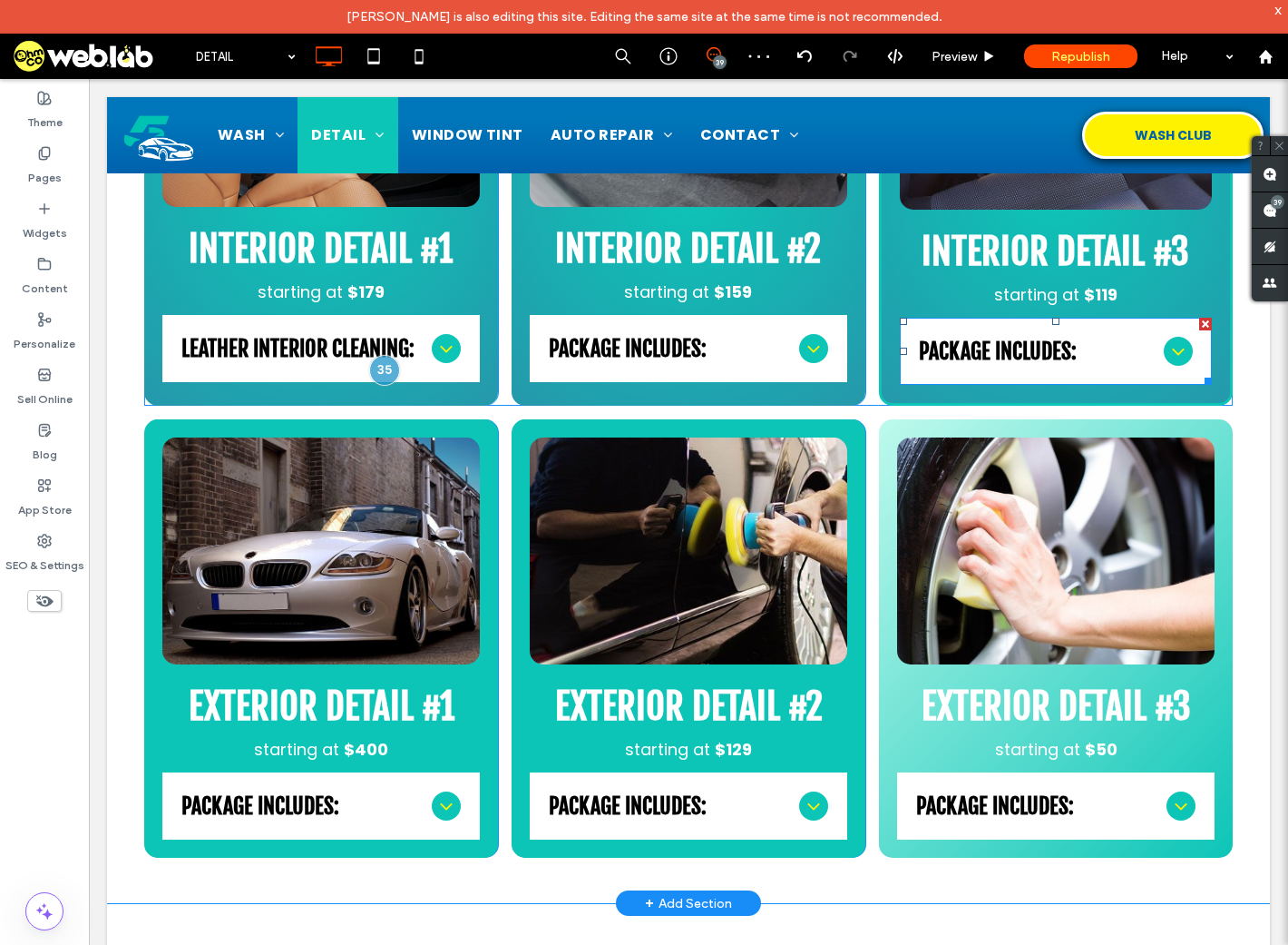
click at [999, 347] on span "PACKAGE INCLUDES:" at bounding box center [1038, 351] width 238 height 27
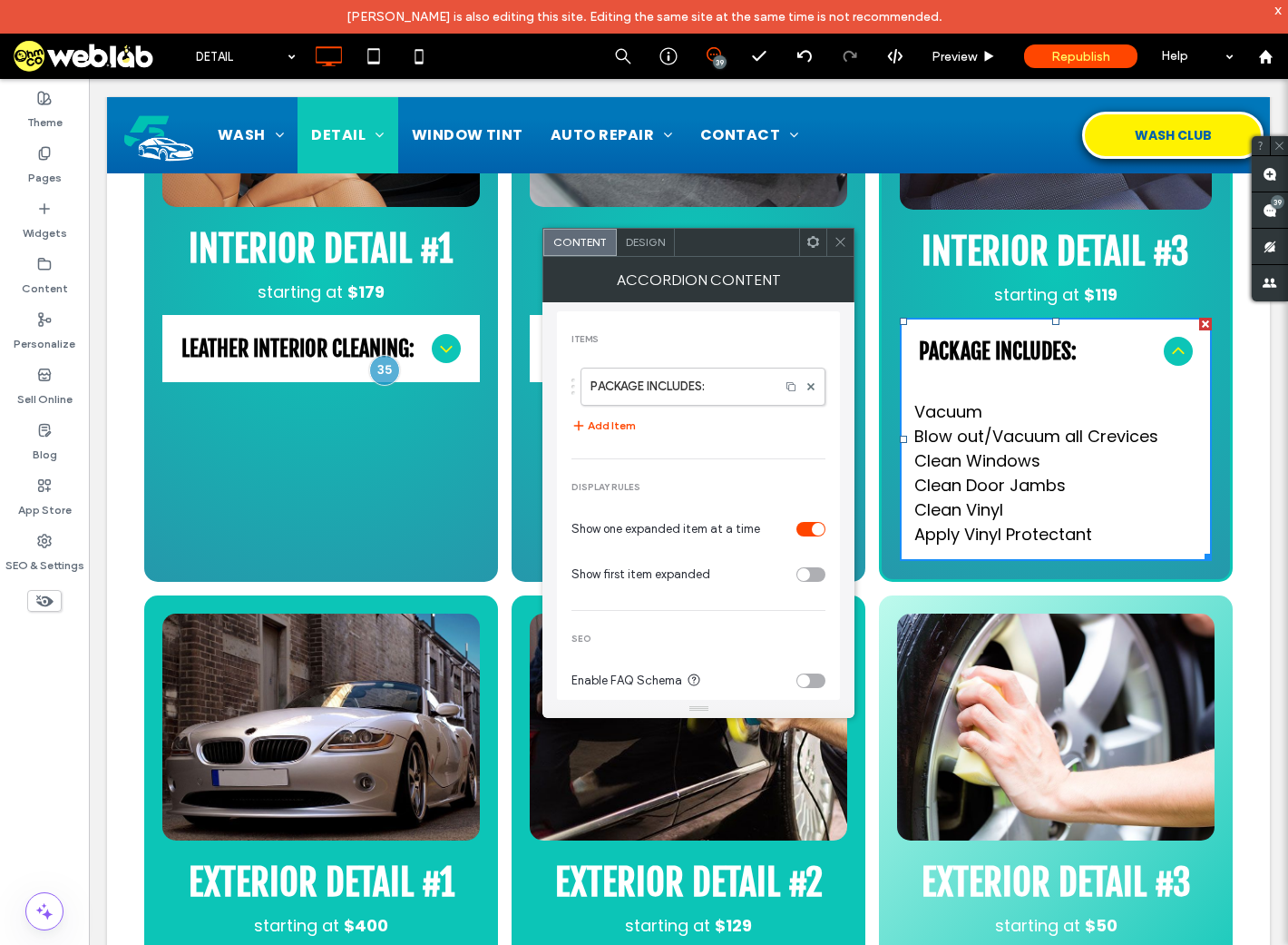
click at [843, 243] on icon at bounding box center [841, 242] width 14 height 14
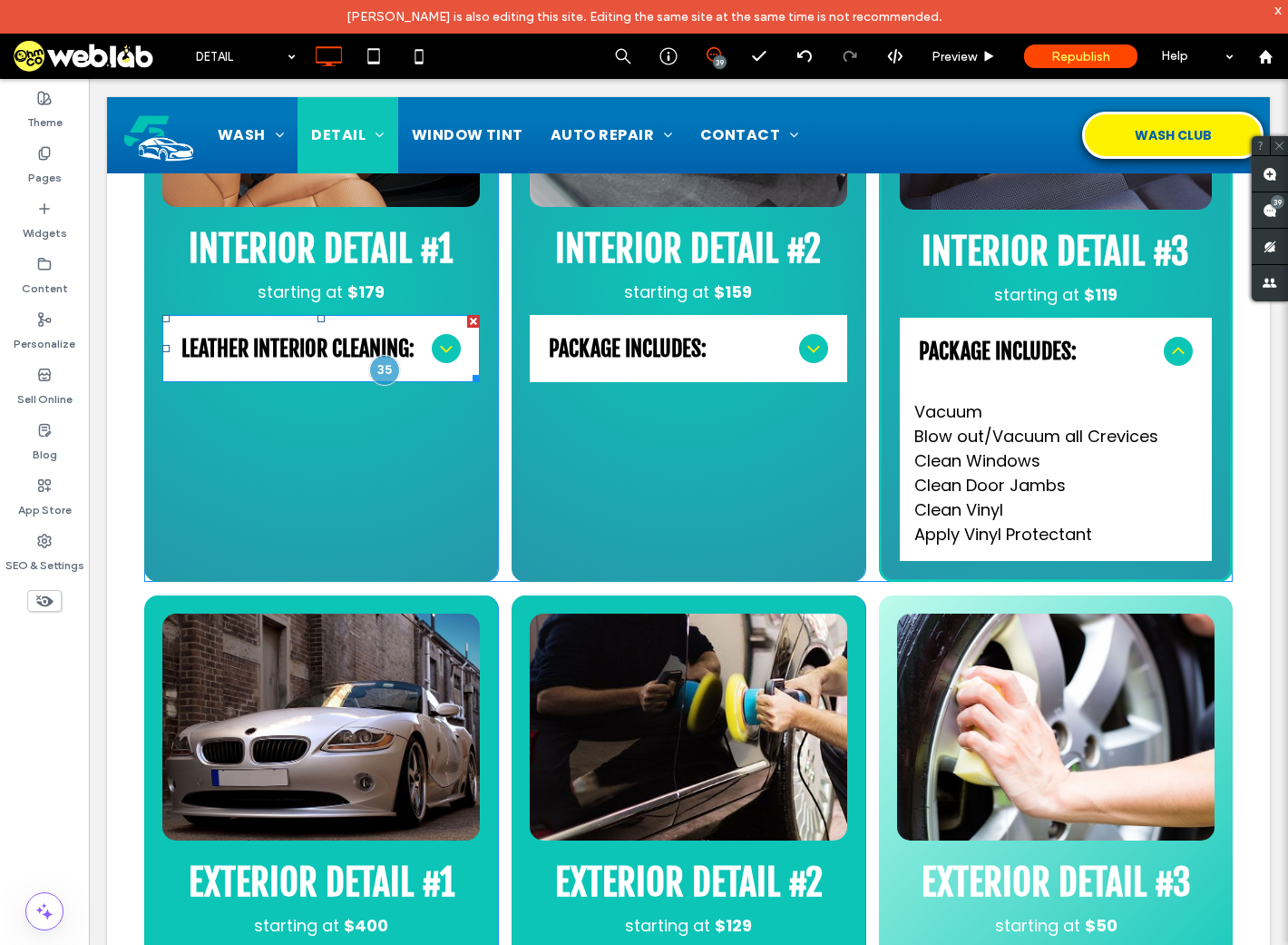
click at [312, 354] on span "LEATHER INTERIOR CLEANING:" at bounding box center [304, 348] width 244 height 27
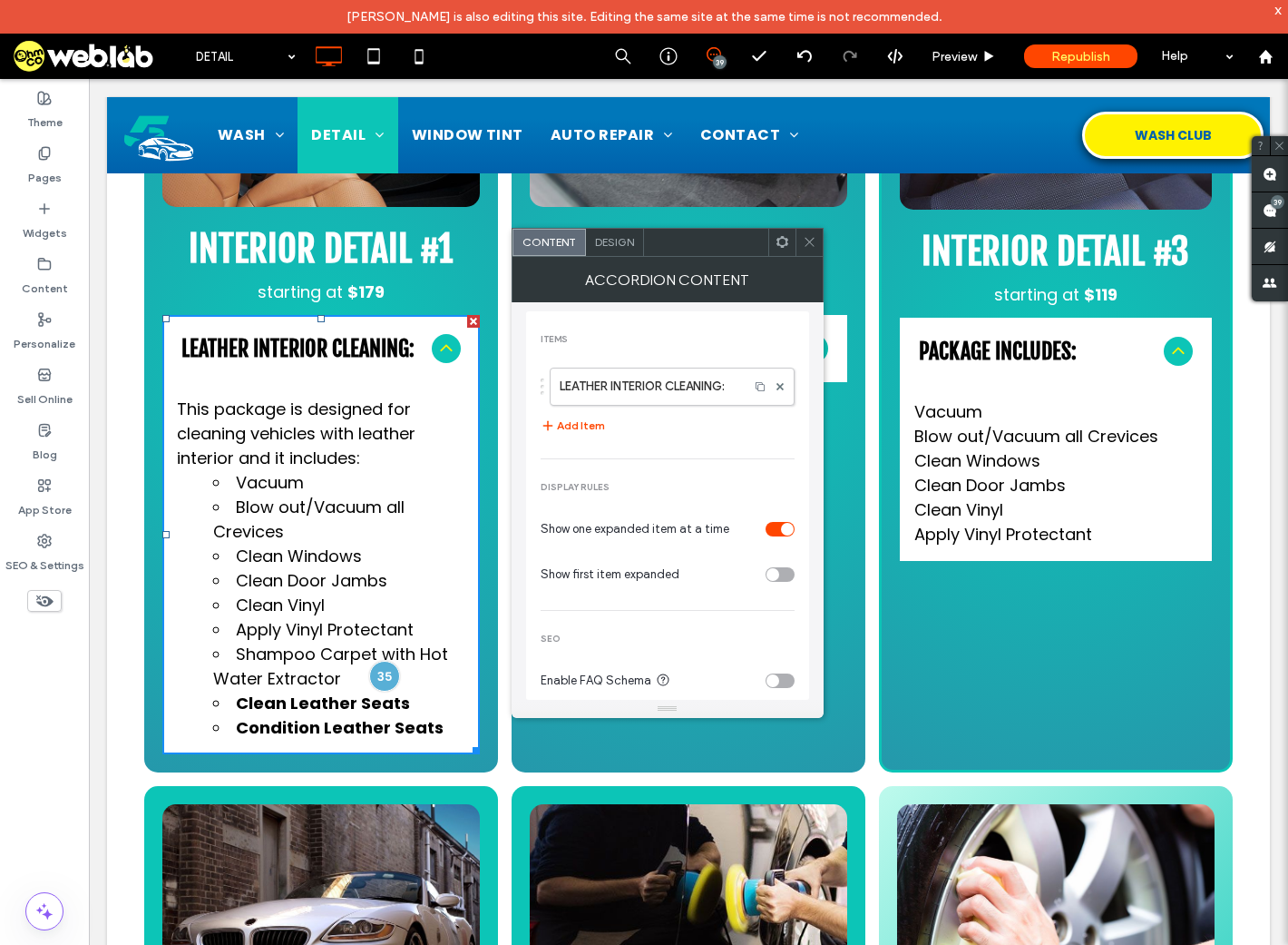
click at [812, 241] on icon at bounding box center [810, 242] width 14 height 14
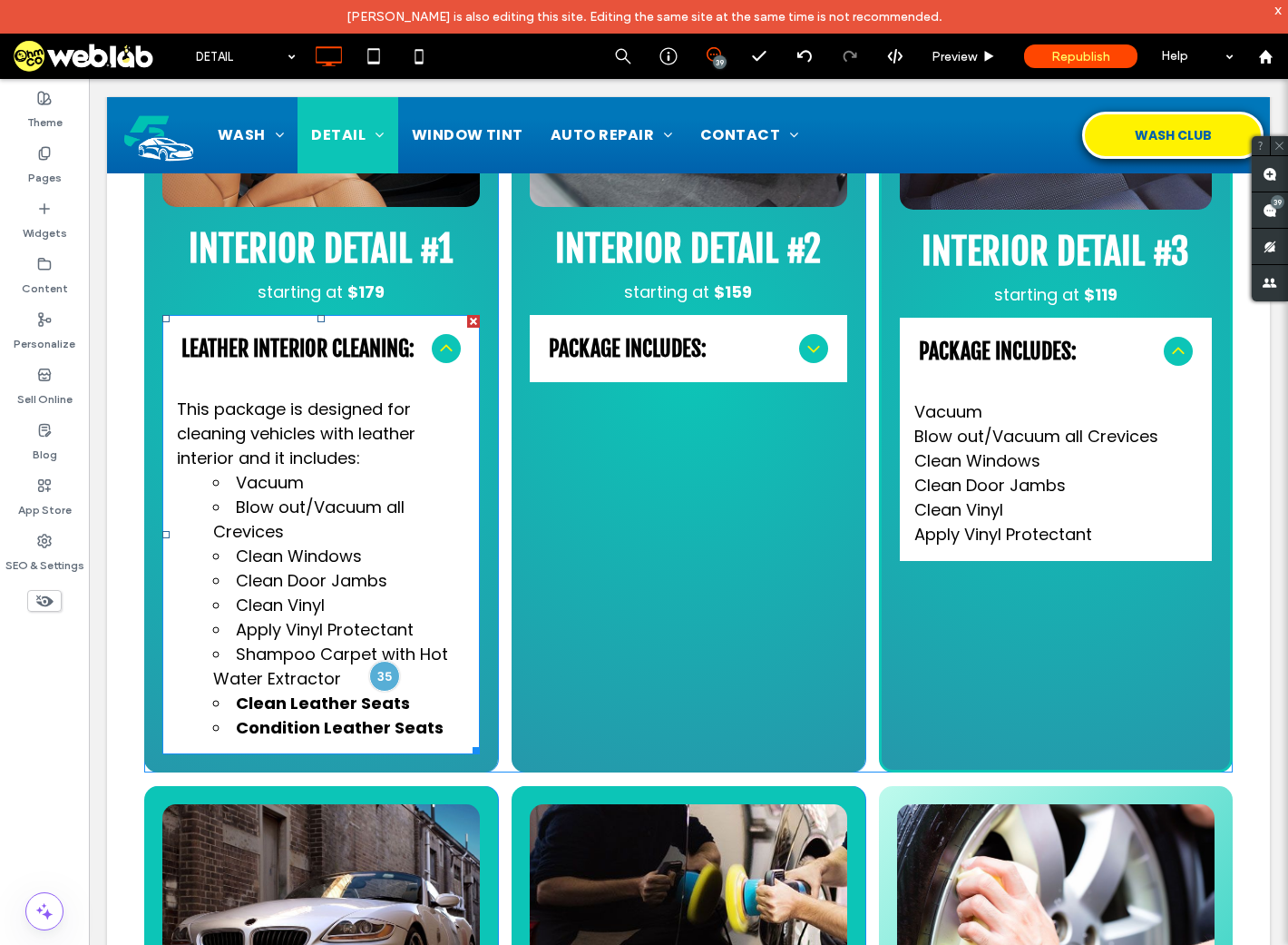
click at [308, 452] on p "This package is designed for cleaning vehicles with leather interior and it inc…" at bounding box center [321, 434] width 289 height 74
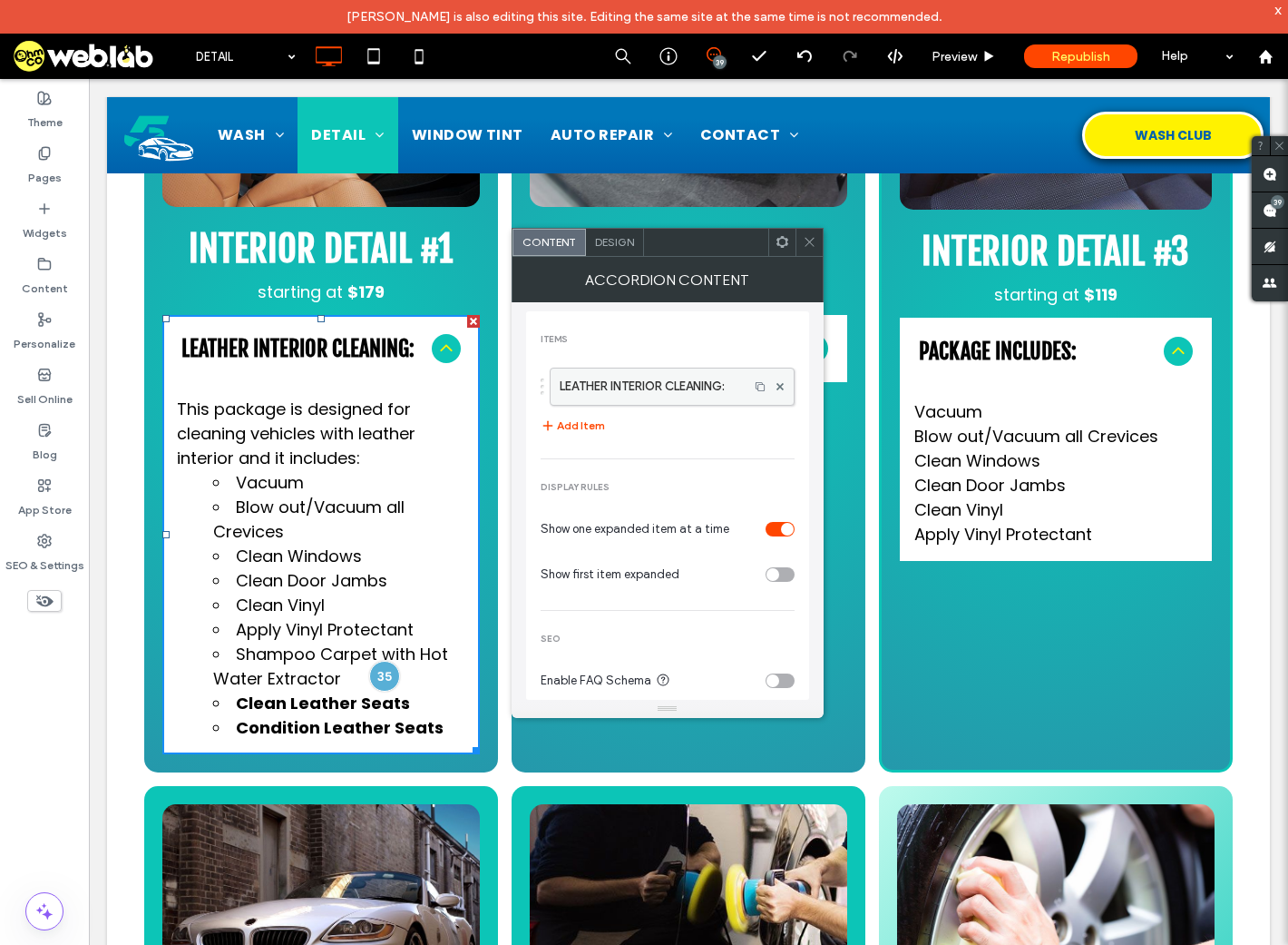
click at [682, 384] on label "LEATHER INTERIOR CLEANING:" at bounding box center [650, 387] width 180 height 36
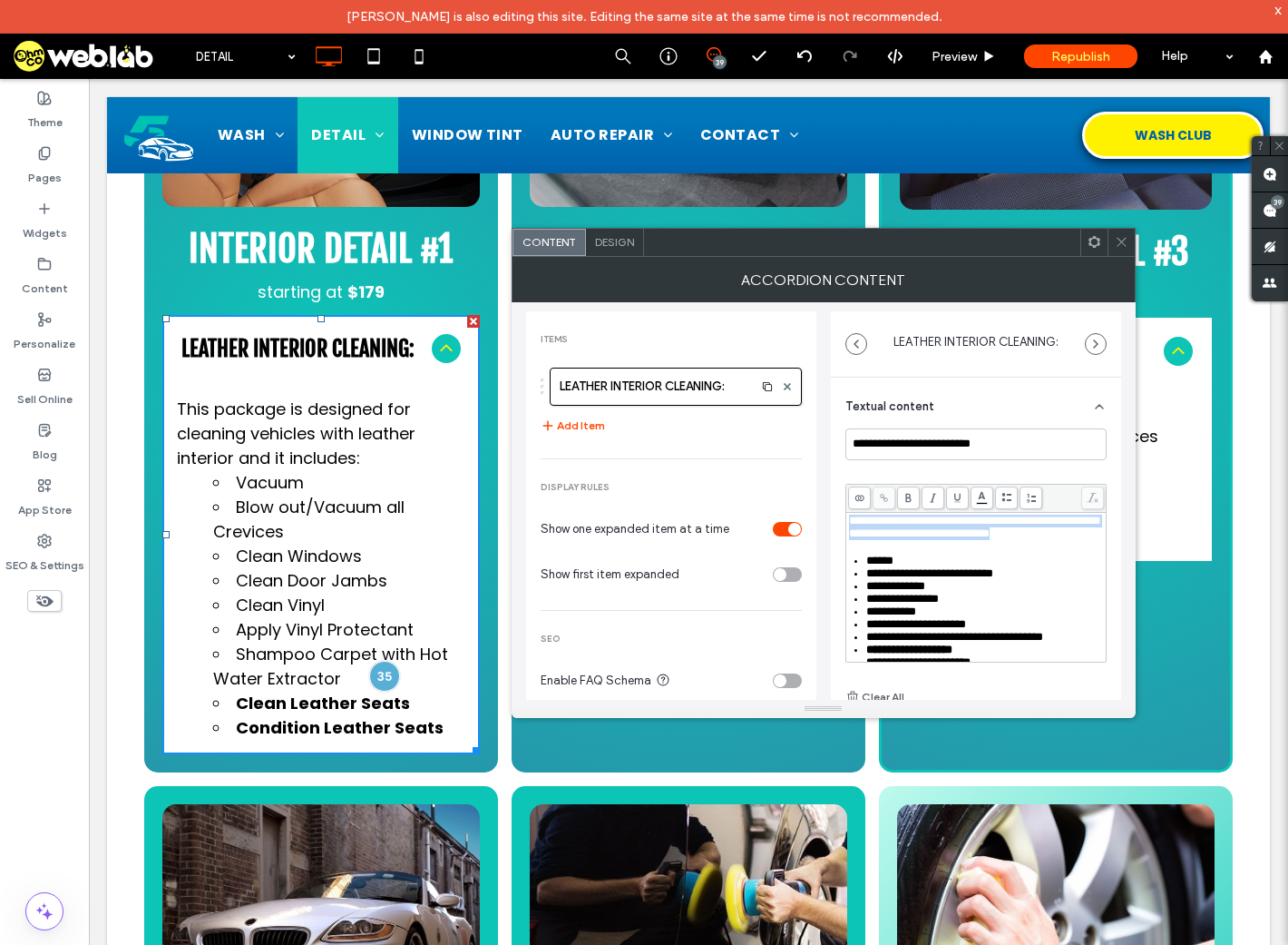
drag, startPoint x: 919, startPoint y: 559, endPoint x: 837, endPoint y: 523, distance: 89.6
click at [837, 523] on div "**********" at bounding box center [975, 602] width 291 height 450
copy span "**********"
click at [1127, 237] on icon at bounding box center [1122, 242] width 14 height 14
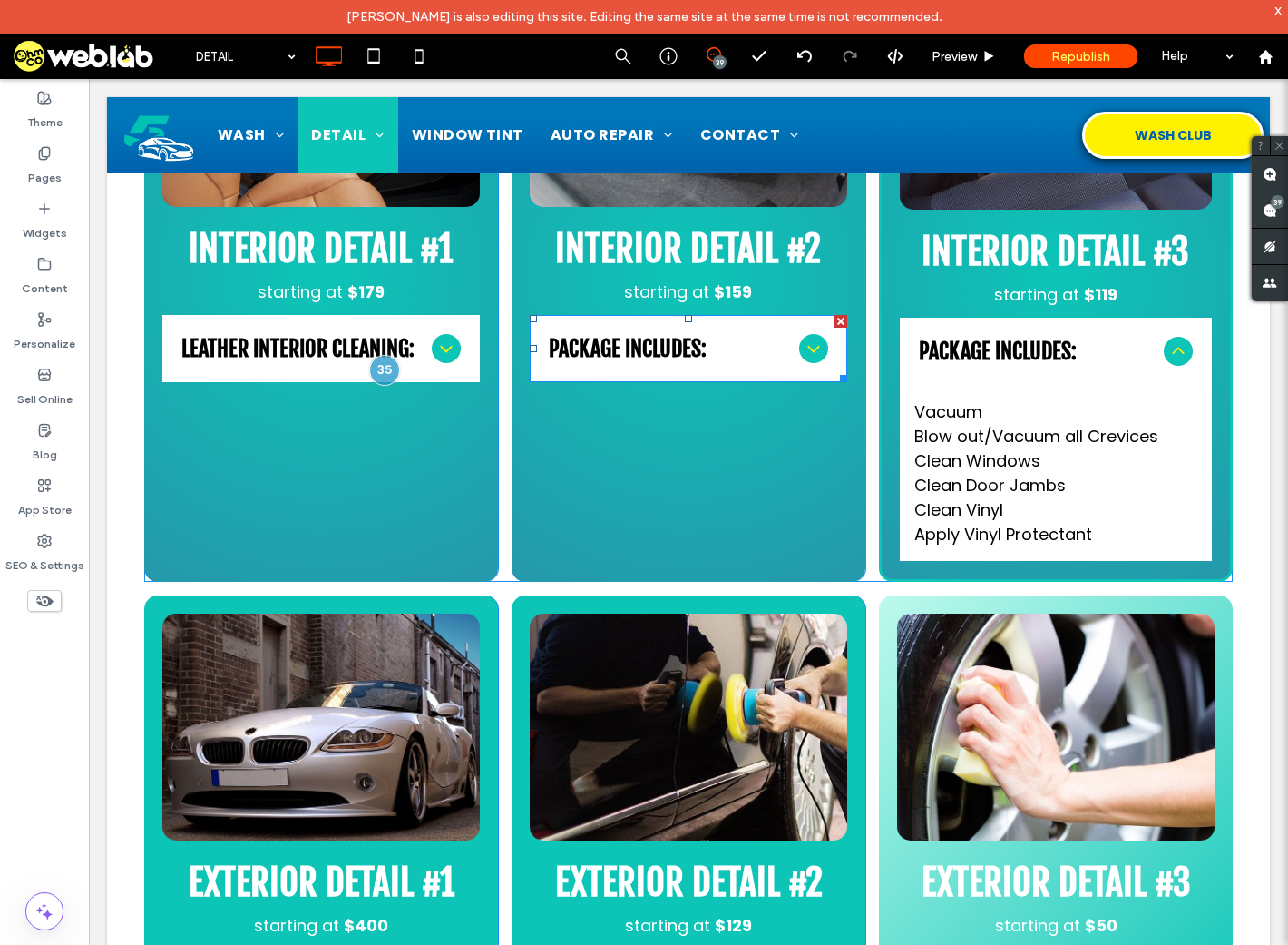
click at [762, 346] on span "PACKAGE INCLUDES:" at bounding box center [671, 348] width 244 height 27
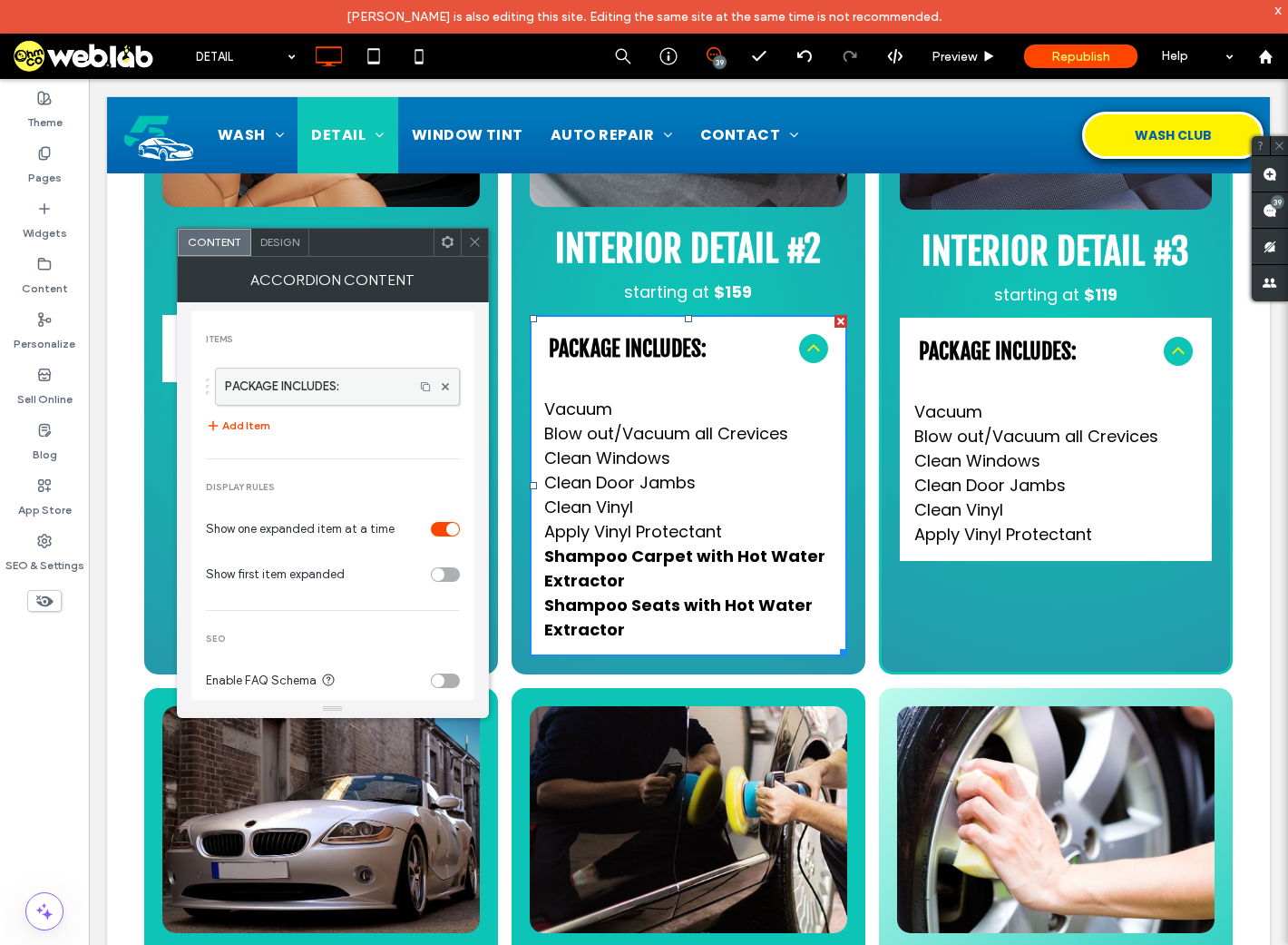
click at [295, 404] on label "PACKAGE INCLUDES:" at bounding box center [315, 387] width 180 height 36
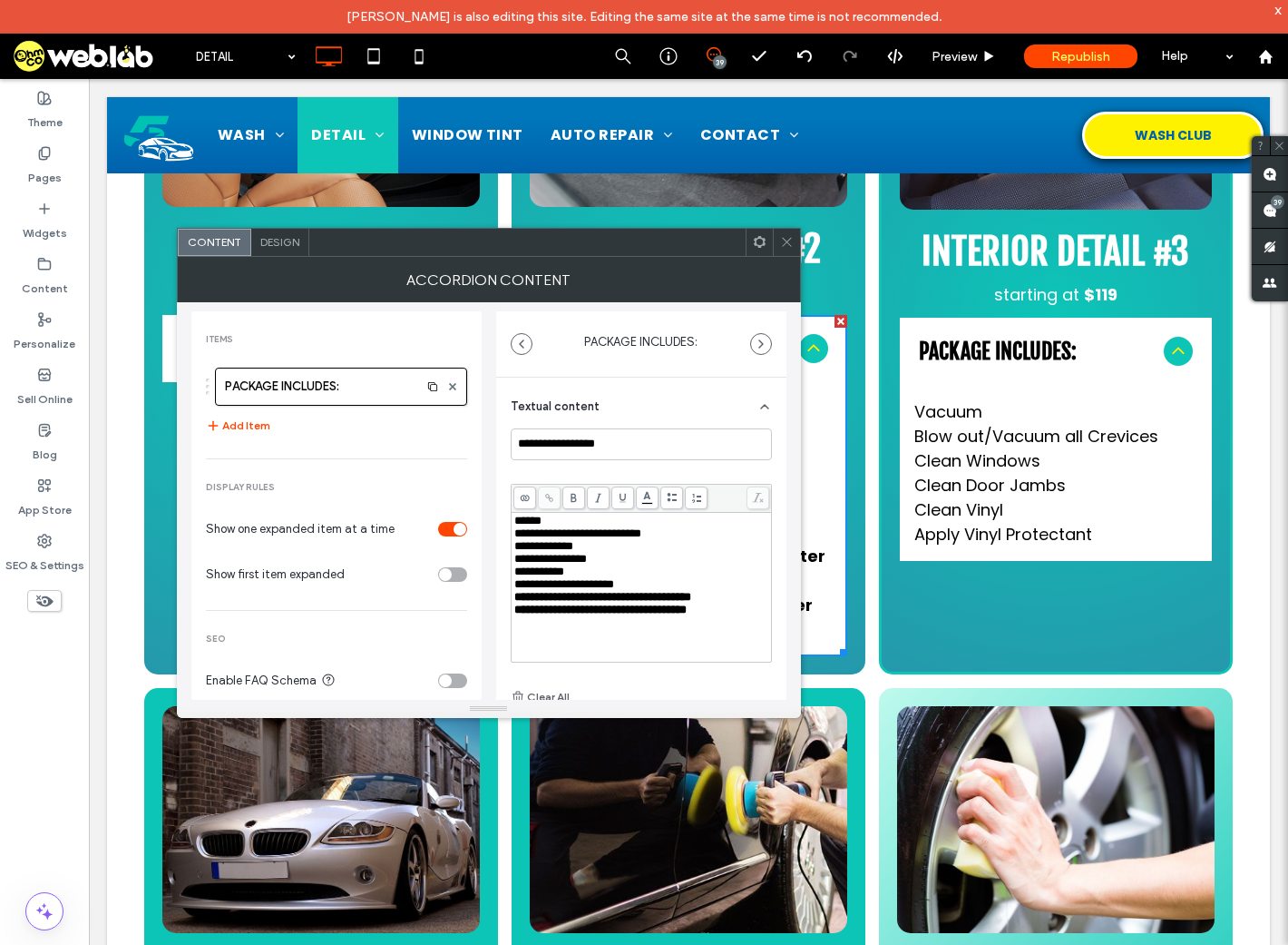
click at [539, 521] on span "******" at bounding box center [527, 520] width 27 height 12
click at [791, 240] on icon at bounding box center [788, 242] width 14 height 14
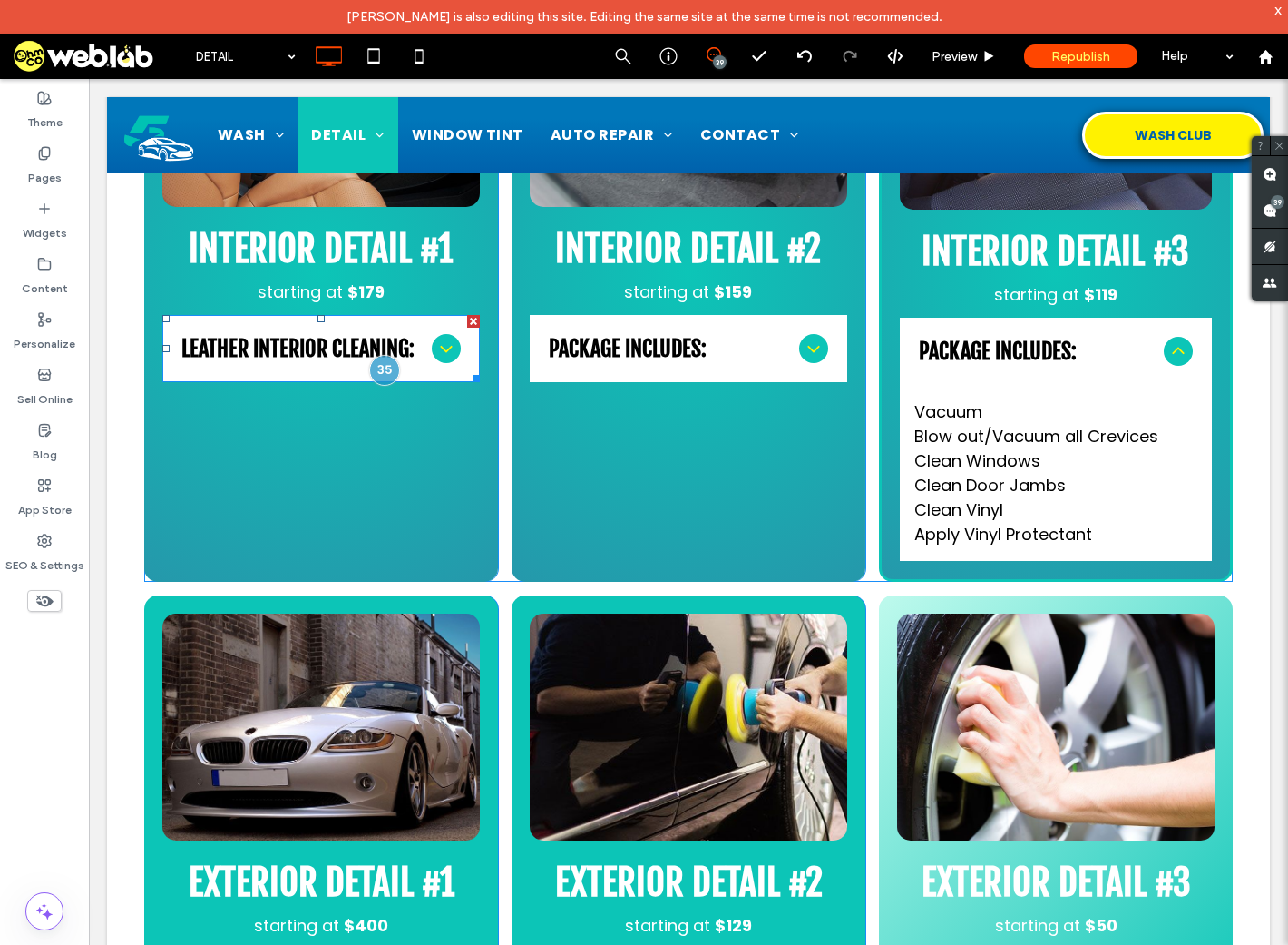
click at [241, 356] on span "LEATHER INTERIOR CLEANING:" at bounding box center [304, 348] width 244 height 27
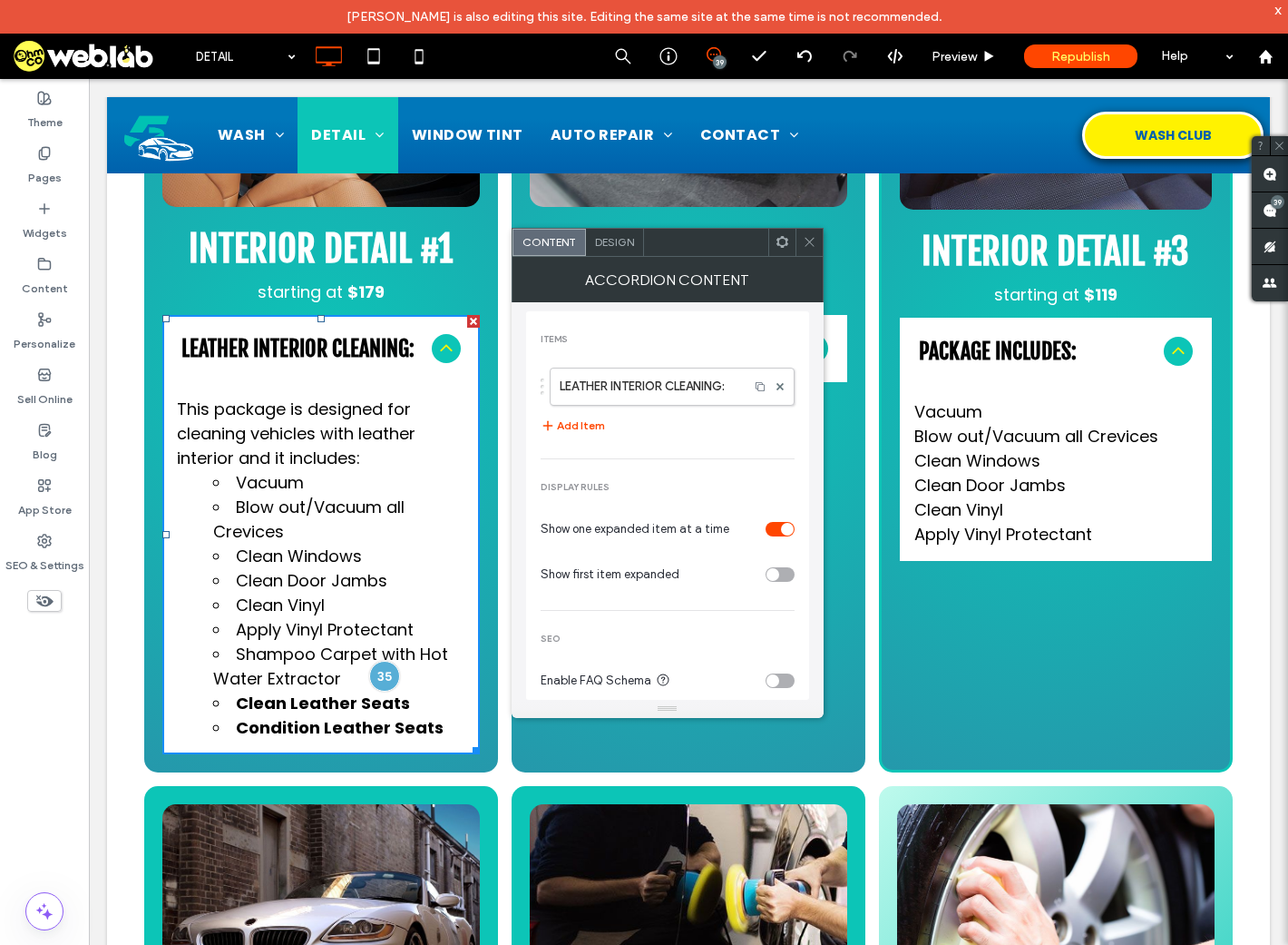
click at [308, 446] on p "This package is designed for cleaning vehicles with leather interior and it inc…" at bounding box center [321, 434] width 289 height 74
click at [652, 389] on label "LEATHER INTERIOR CLEANING:" at bounding box center [650, 387] width 180 height 36
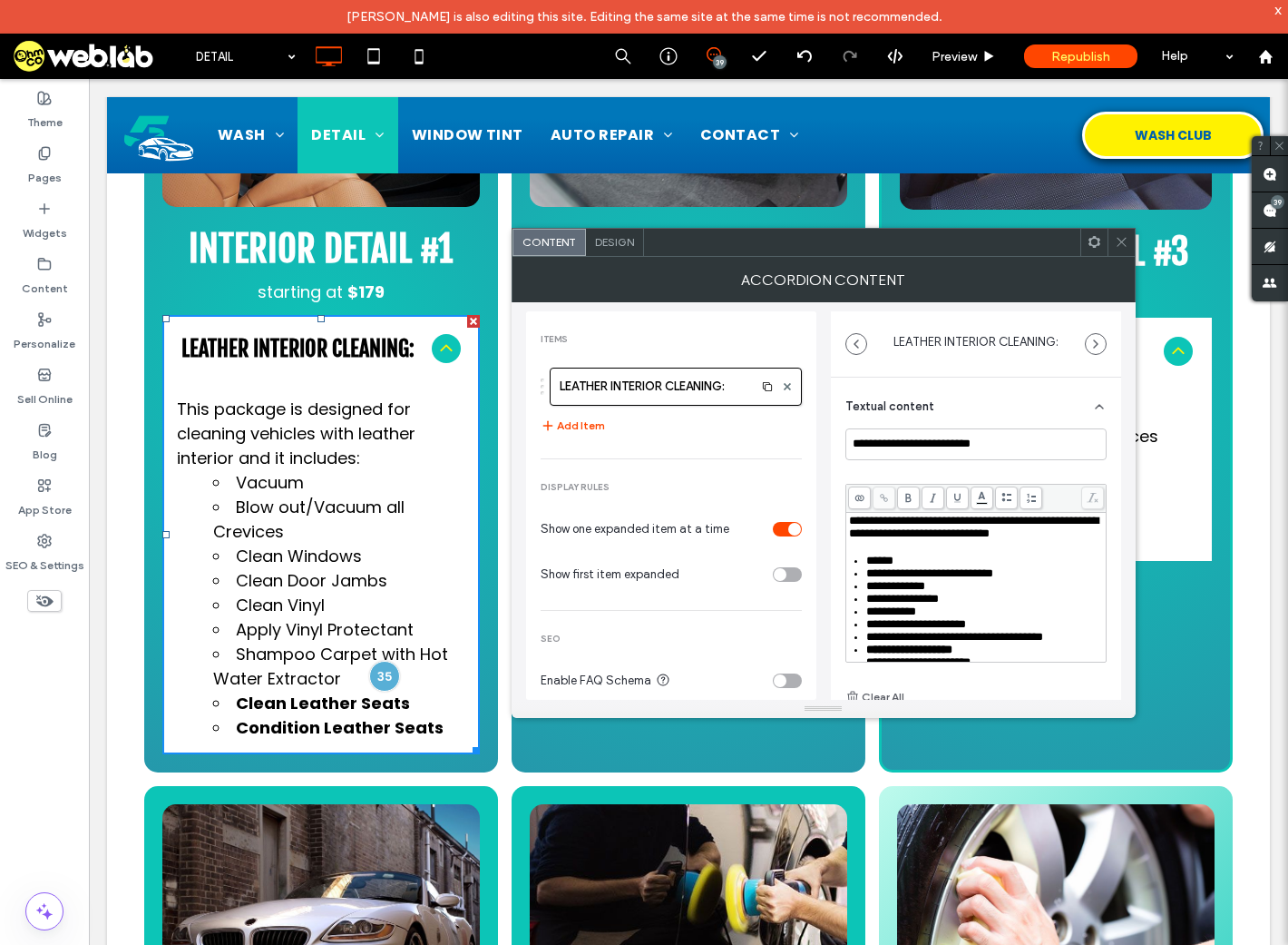
click at [919, 592] on span "**********" at bounding box center [896, 586] width 59 height 12
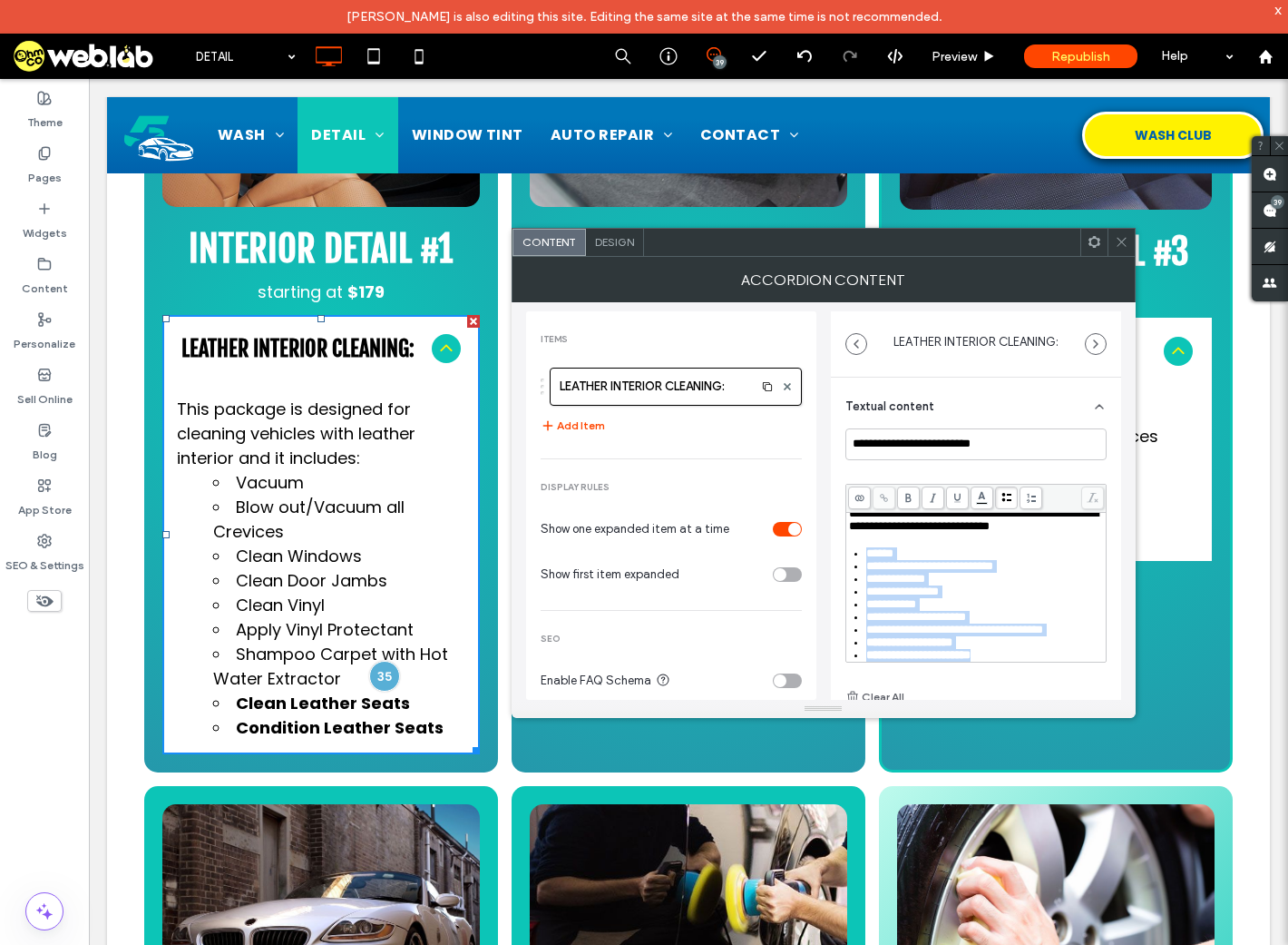
drag, startPoint x: 868, startPoint y: 561, endPoint x: 1006, endPoint y: 678, distance: 180.9
click at [1006, 678] on div "**********" at bounding box center [976, 568] width 262 height 280
click at [1005, 494] on icon at bounding box center [1006, 497] width 10 height 10
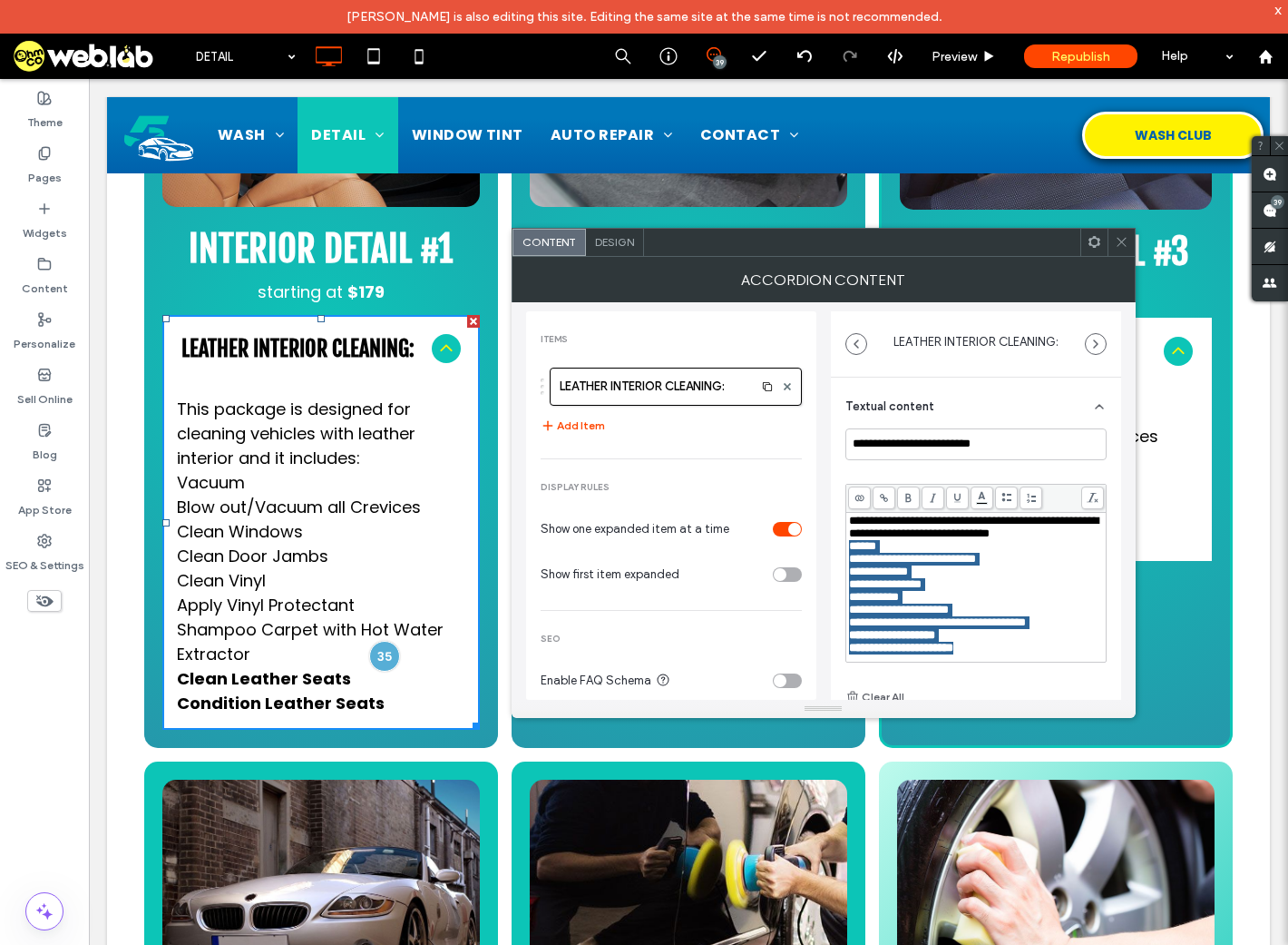
click at [216, 518] on p "Blow out/Vacuum all Crevices" at bounding box center [321, 506] width 289 height 25
click at [901, 565] on span "**********" at bounding box center [879, 571] width 59 height 12
click at [872, 552] on span "**********" at bounding box center [913, 558] width 127 height 12
click at [850, 540] on span "******" at bounding box center [863, 546] width 27 height 12
paste div "Rich Text Editor"
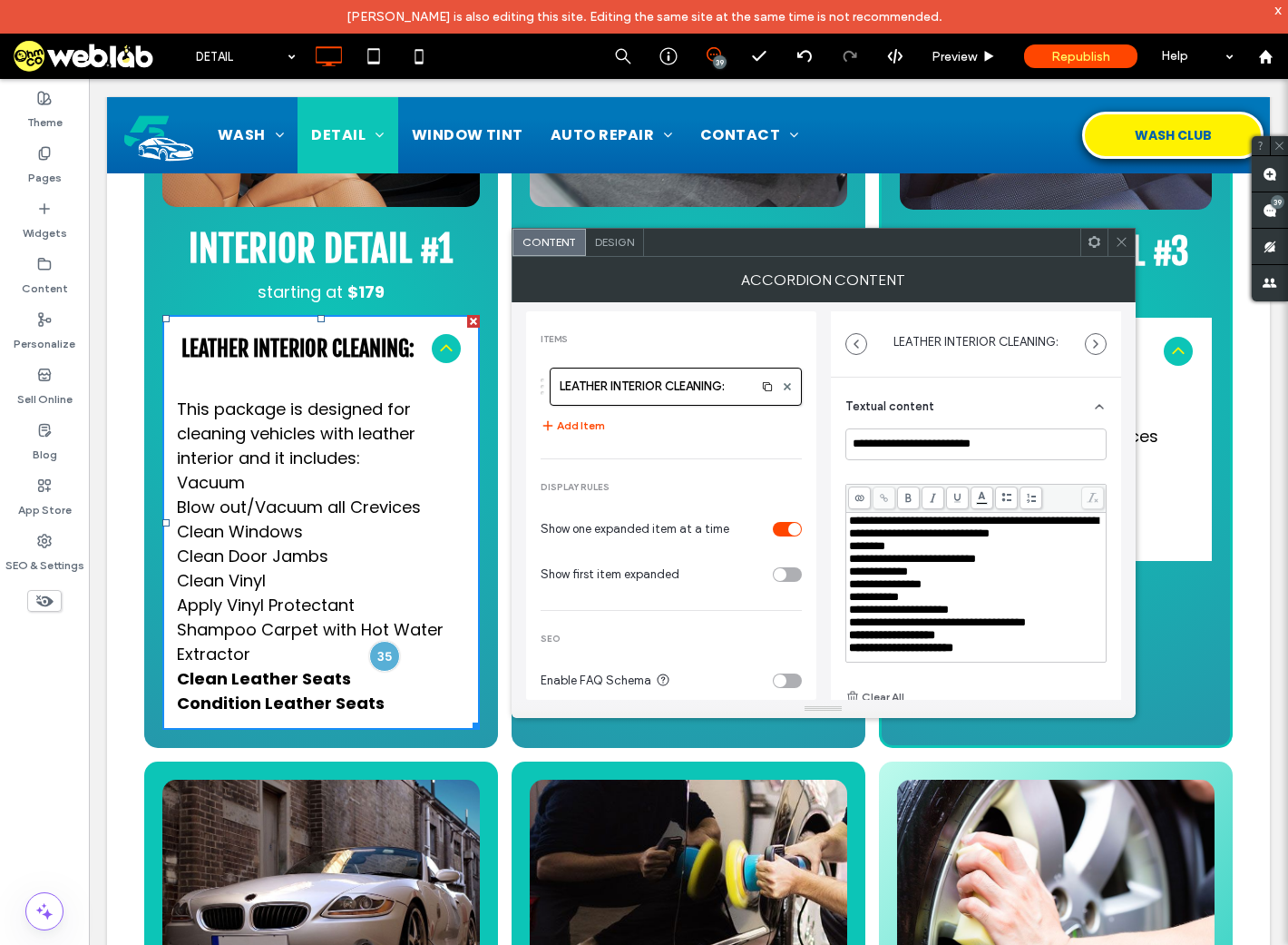
click at [851, 552] on span "**********" at bounding box center [913, 558] width 127 height 12
click at [850, 565] on span "**********" at bounding box center [879, 571] width 59 height 12
click at [850, 578] on span "**********" at bounding box center [886, 584] width 73 height 12
click at [851, 591] on span "**********" at bounding box center [875, 597] width 50 height 12
click at [850, 603] on span "**********" at bounding box center [900, 609] width 100 height 12
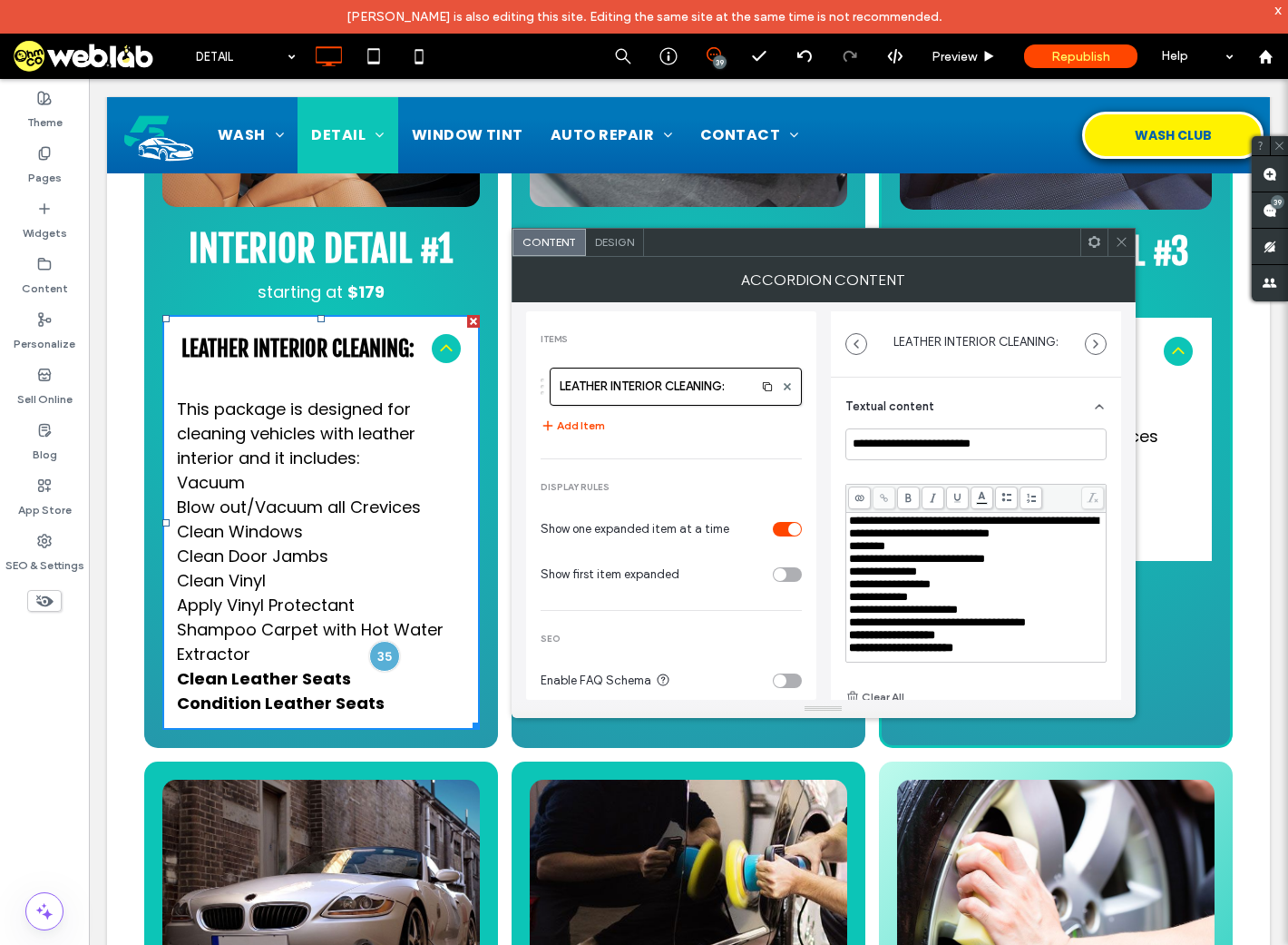
click at [850, 616] on span "**********" at bounding box center [938, 622] width 177 height 12
click at [852, 640] on span "**********" at bounding box center [893, 635] width 86 height 12
click at [850, 642] on span "**********" at bounding box center [902, 648] width 105 height 12
click at [966, 629] on div "**********" at bounding box center [976, 635] width 255 height 13
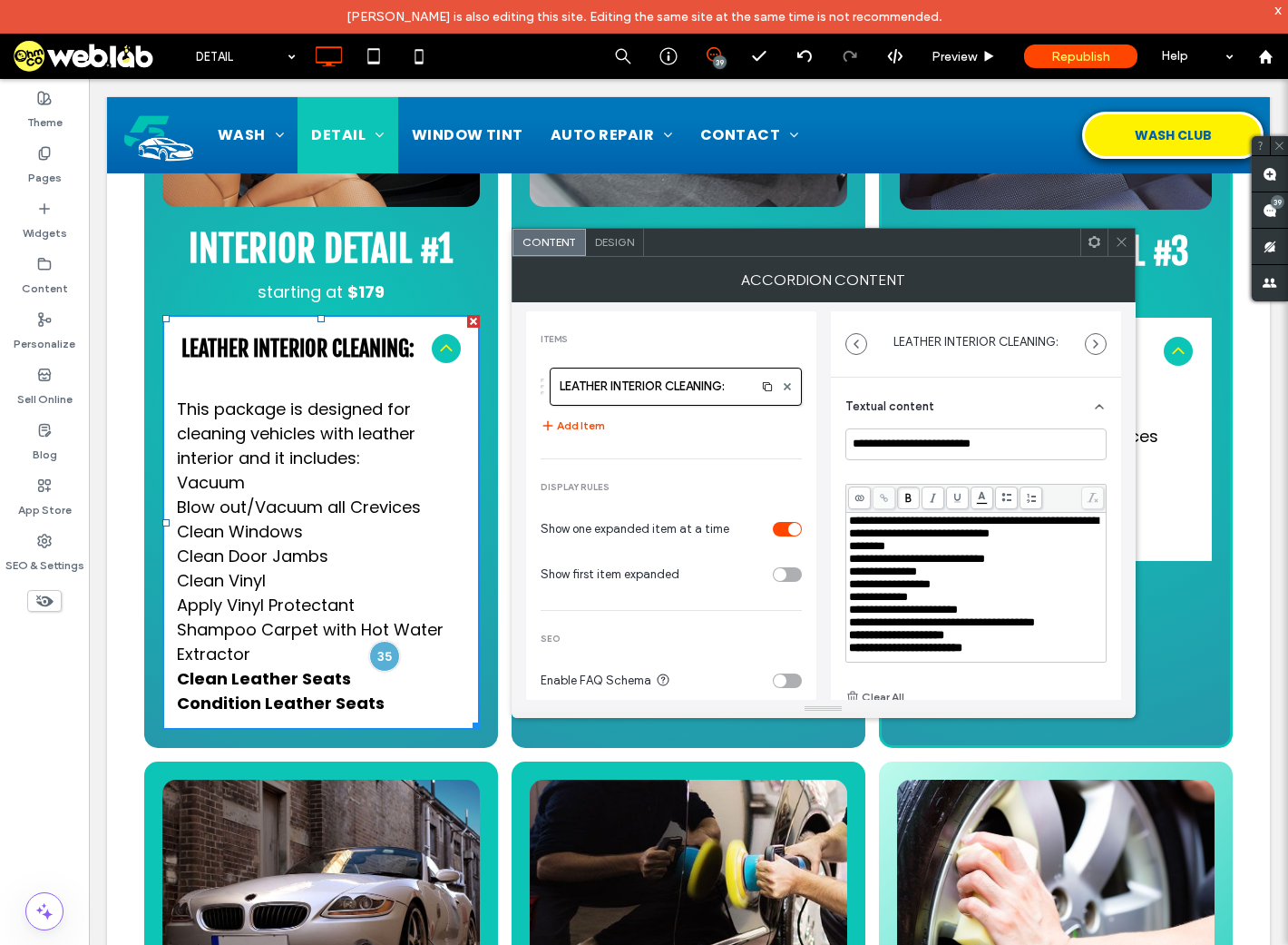
click at [1125, 239] on use at bounding box center [1121, 242] width 9 height 9
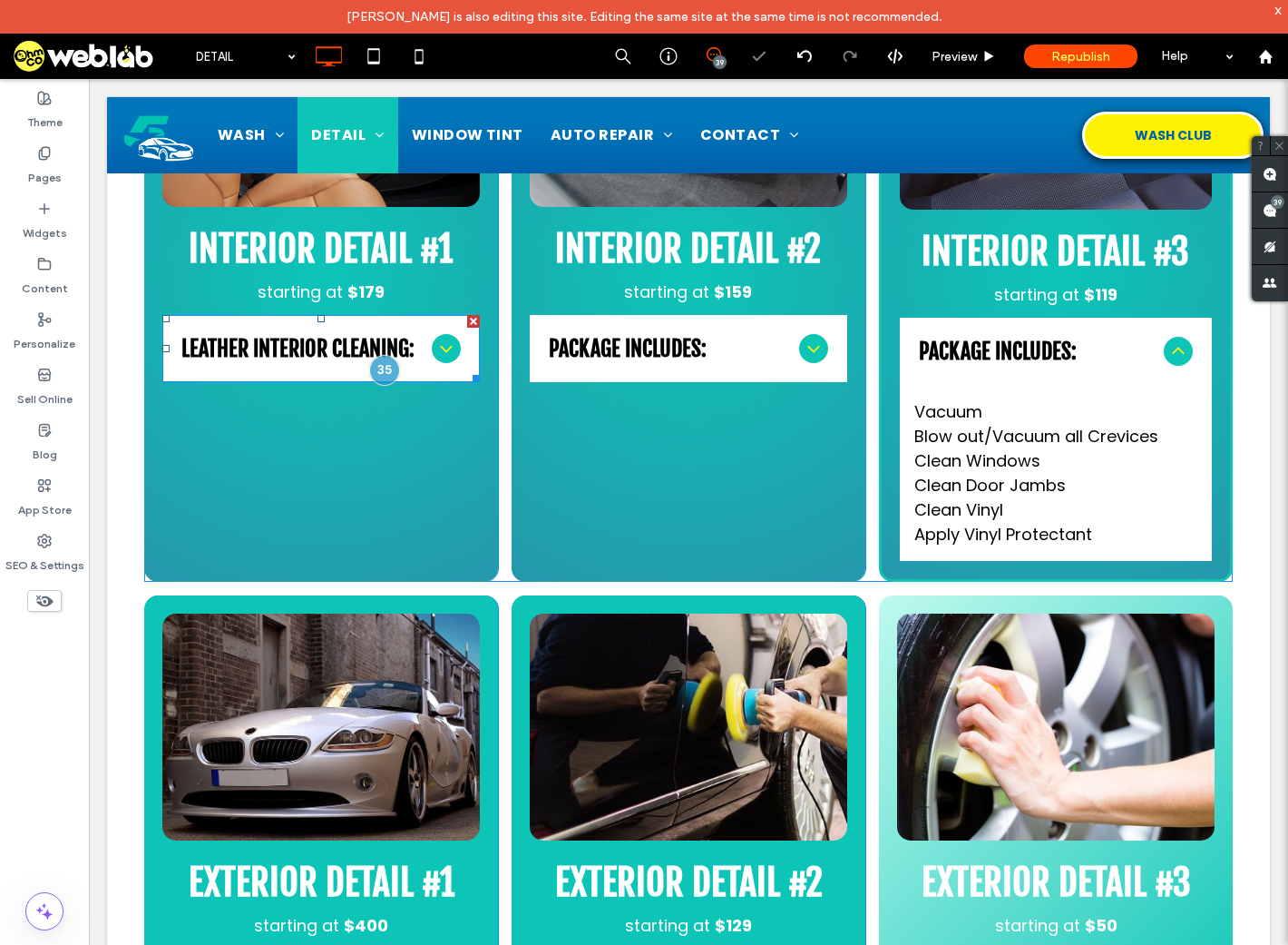
click at [275, 347] on span "LEATHER INTERIOR CLEANING:" at bounding box center [304, 348] width 244 height 27
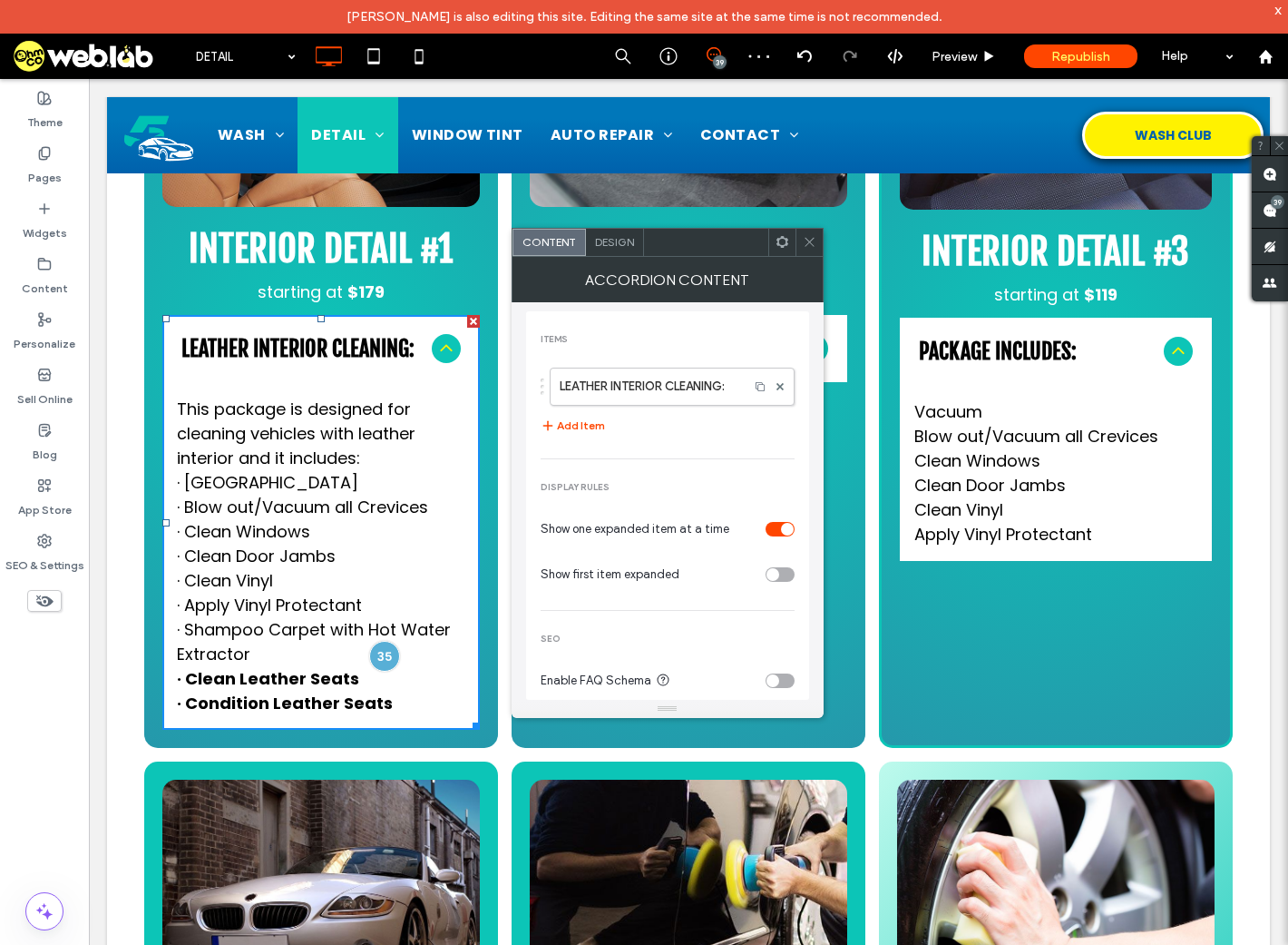
click at [803, 242] on icon at bounding box center [810, 242] width 14 height 14
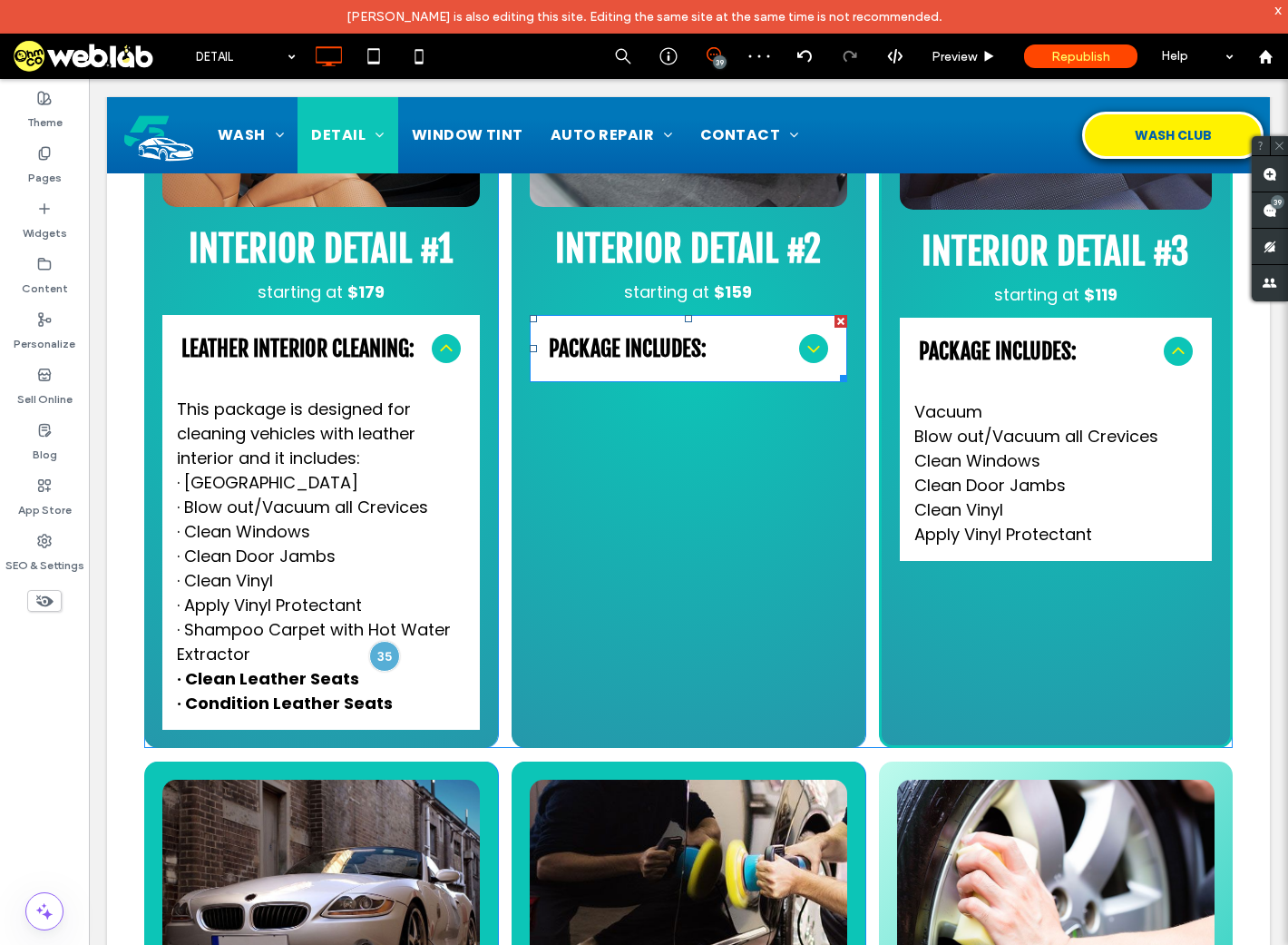
click at [665, 350] on span "PACKAGE INCLUDES:" at bounding box center [671, 348] width 244 height 27
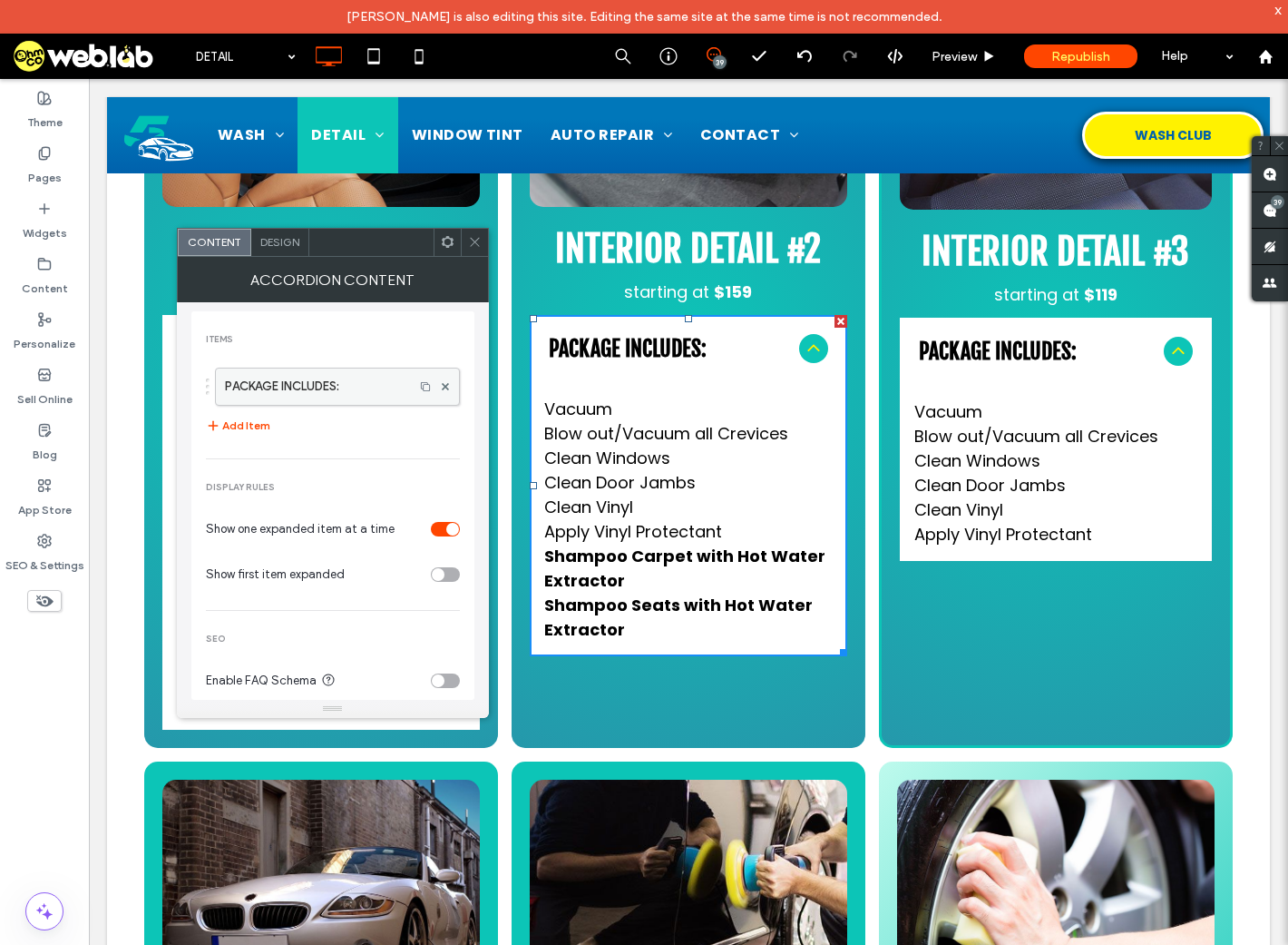
click at [350, 392] on label "PACKAGE INCLUDES:" at bounding box center [315, 387] width 180 height 36
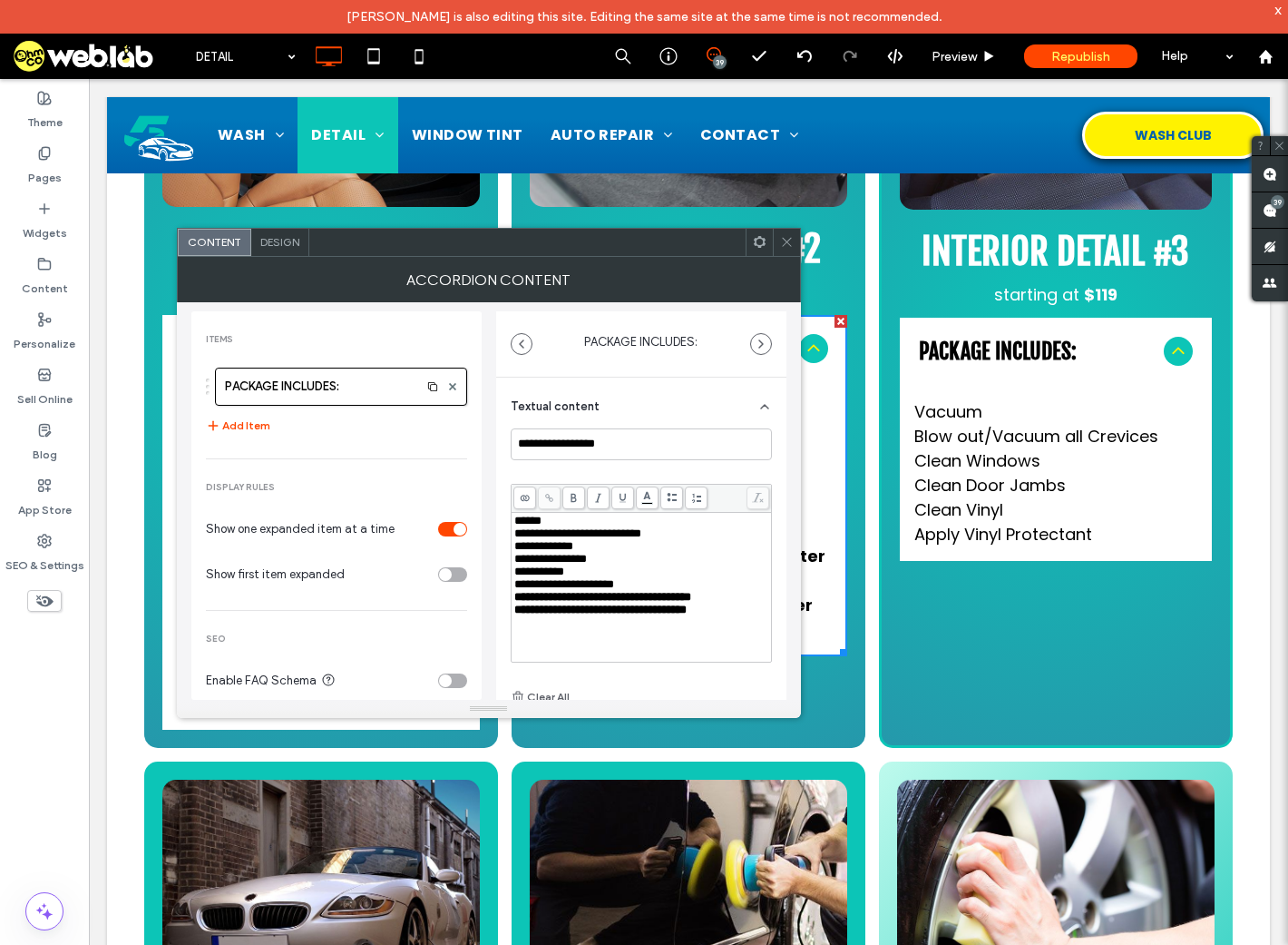
click at [560, 542] on span "**********" at bounding box center [543, 546] width 59 height 12
click at [518, 522] on span "******" at bounding box center [527, 520] width 27 height 12
click at [792, 241] on icon at bounding box center [788, 242] width 14 height 14
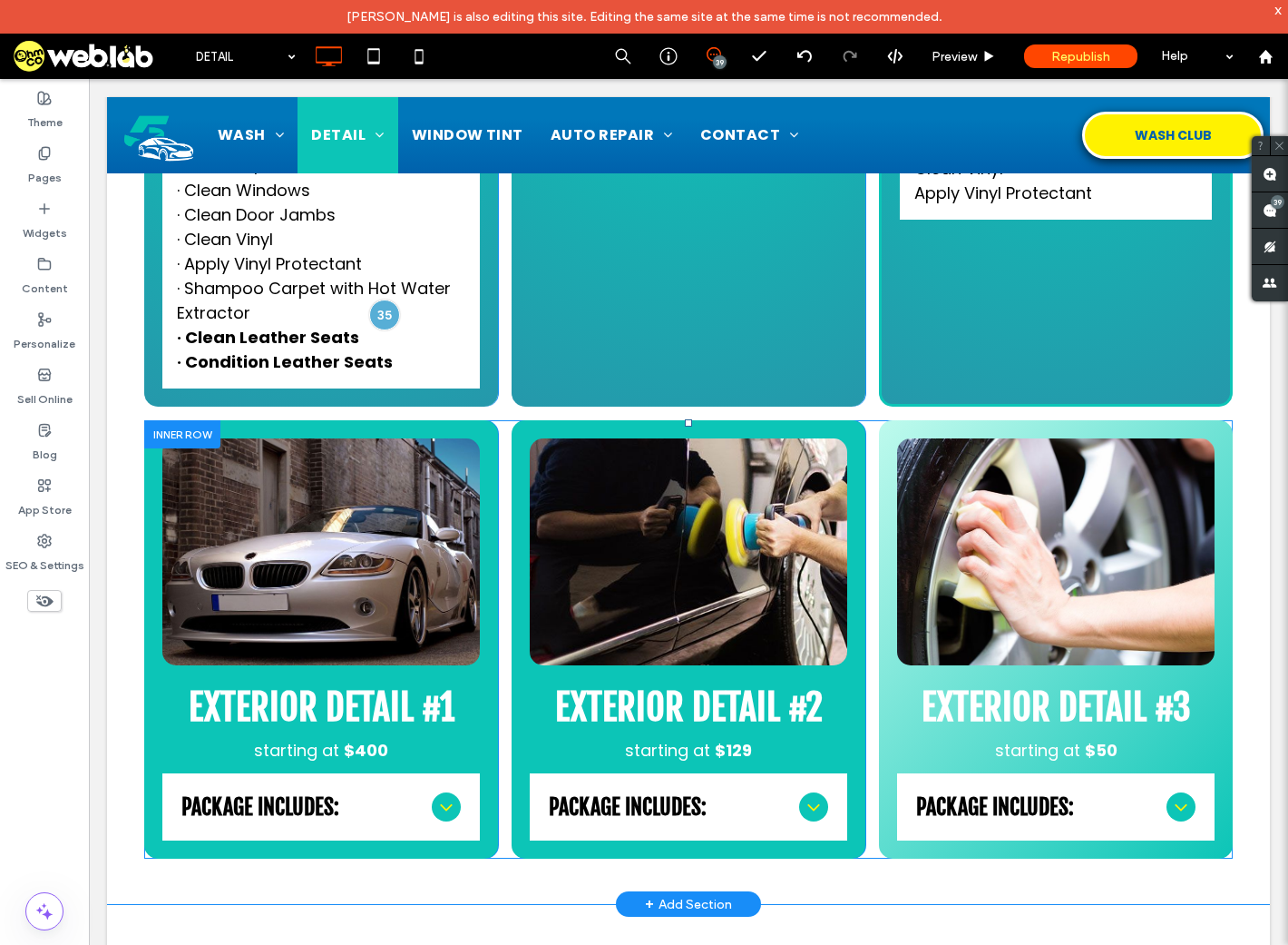
scroll to position [1090, 0]
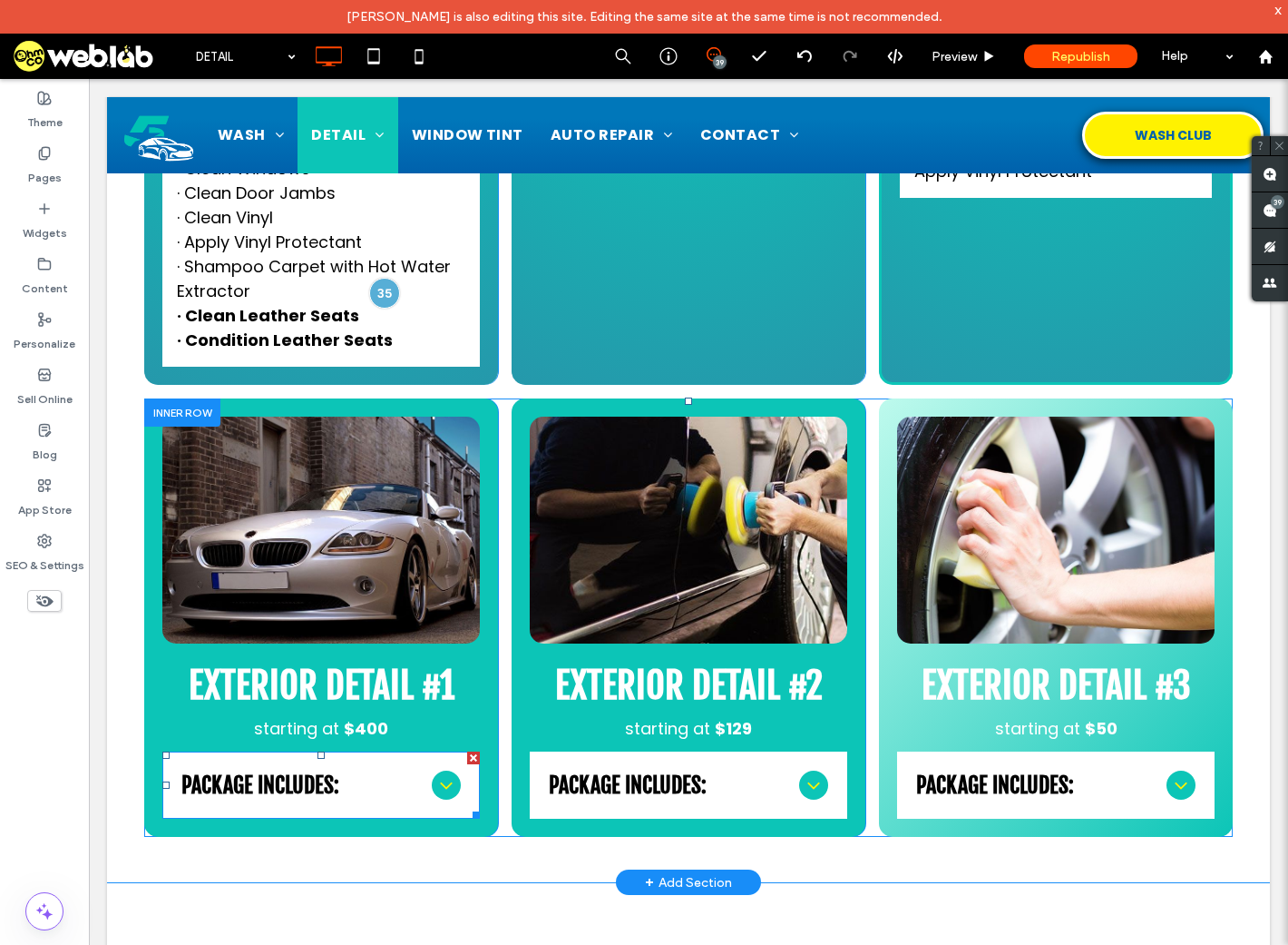
click at [271, 801] on div "PACKAGE INCLUDES:" at bounding box center [322, 784] width 318 height 67
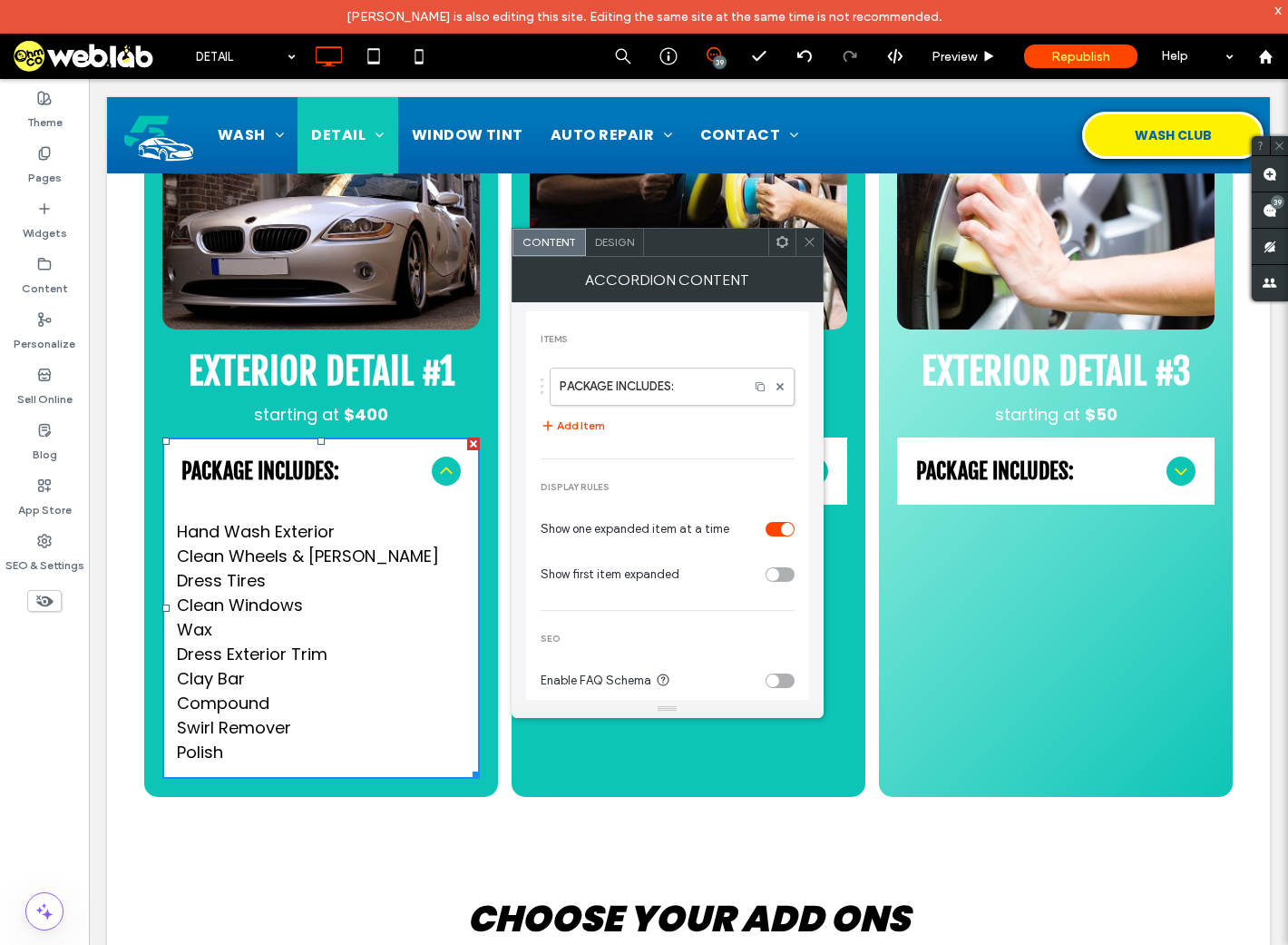
scroll to position [1452, 0]
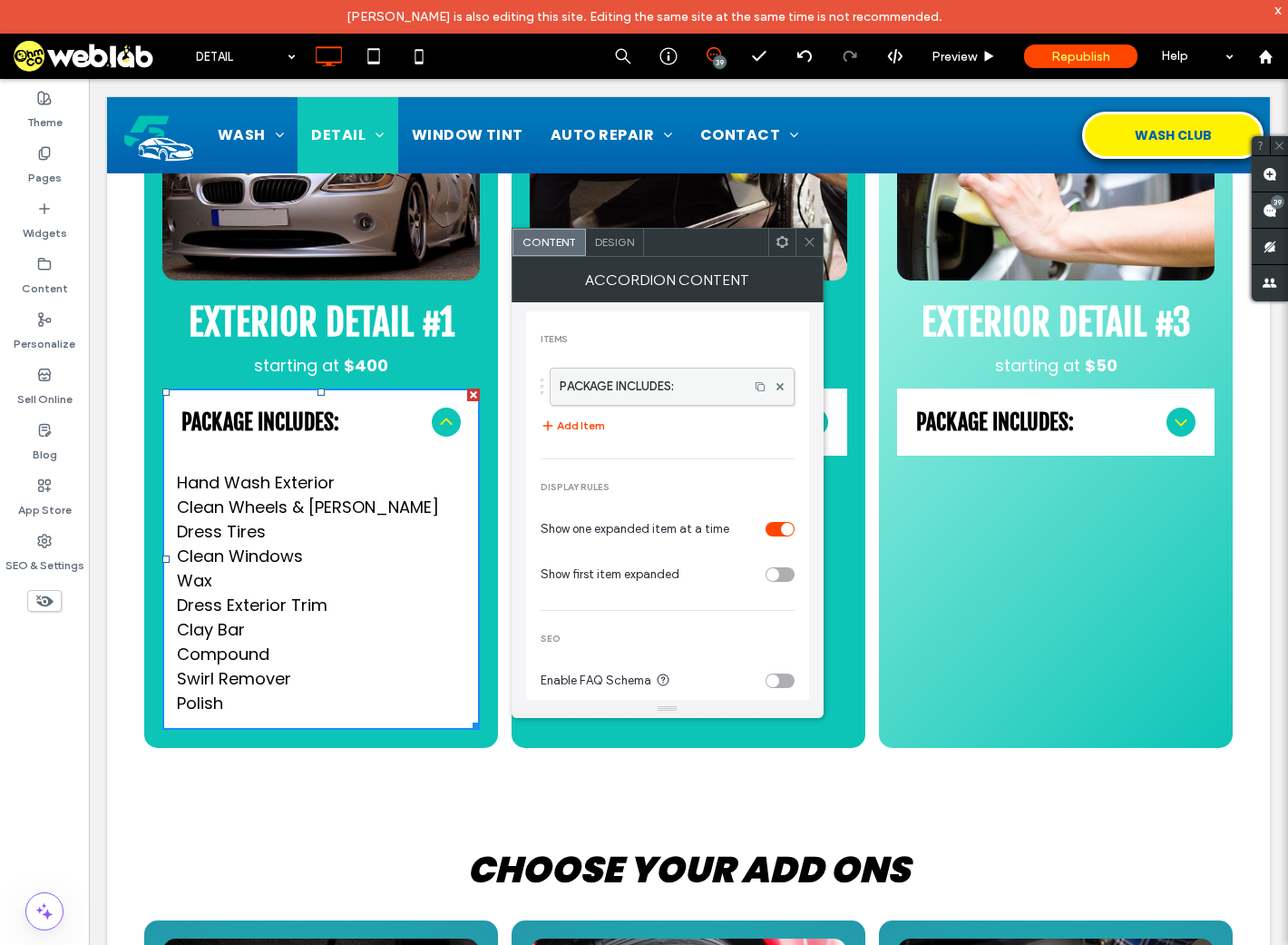
click at [646, 391] on label "PACKAGE INCLUDES:" at bounding box center [650, 387] width 180 height 36
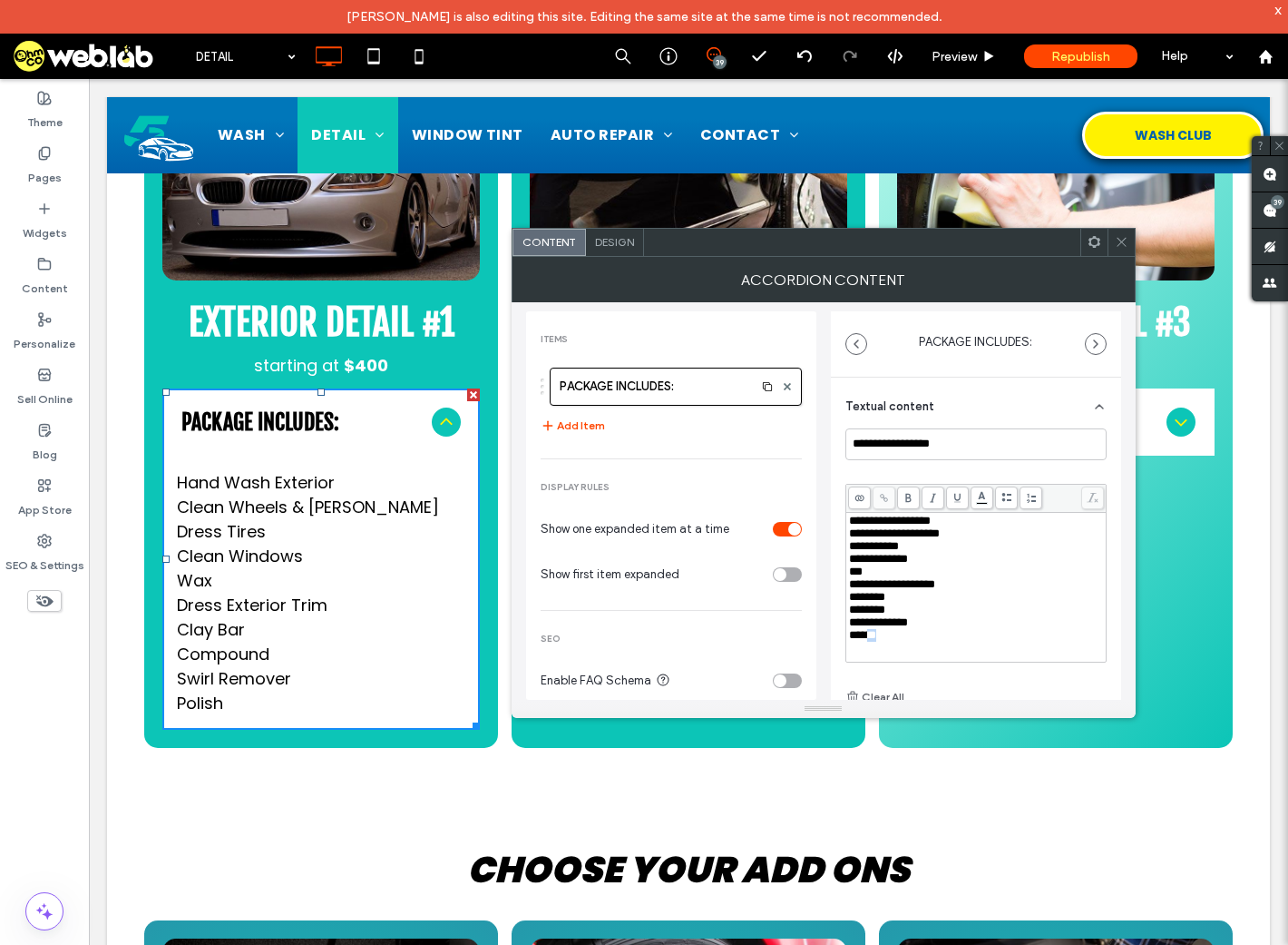
scroll to position [14, 0]
drag, startPoint x: 891, startPoint y: 642, endPoint x: 842, endPoint y: 591, distance: 70.7
click at [842, 591] on div "**********" at bounding box center [975, 602] width 291 height 450
click at [909, 496] on icon at bounding box center [909, 497] width 10 height 10
click at [1122, 244] on icon at bounding box center [1122, 242] width 14 height 14
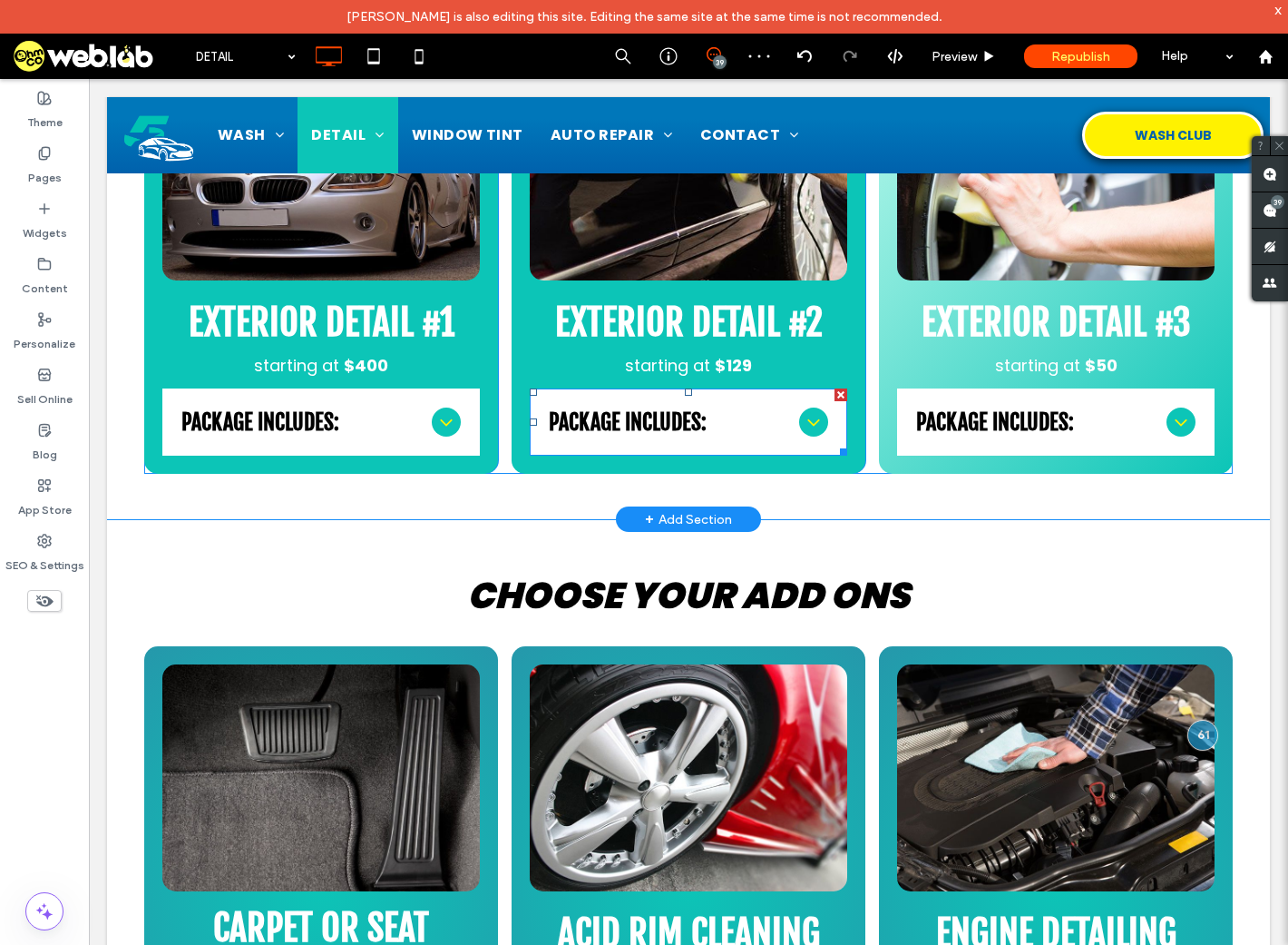
click at [628, 427] on span "PACKAGE INCLUDES:" at bounding box center [671, 422] width 244 height 27
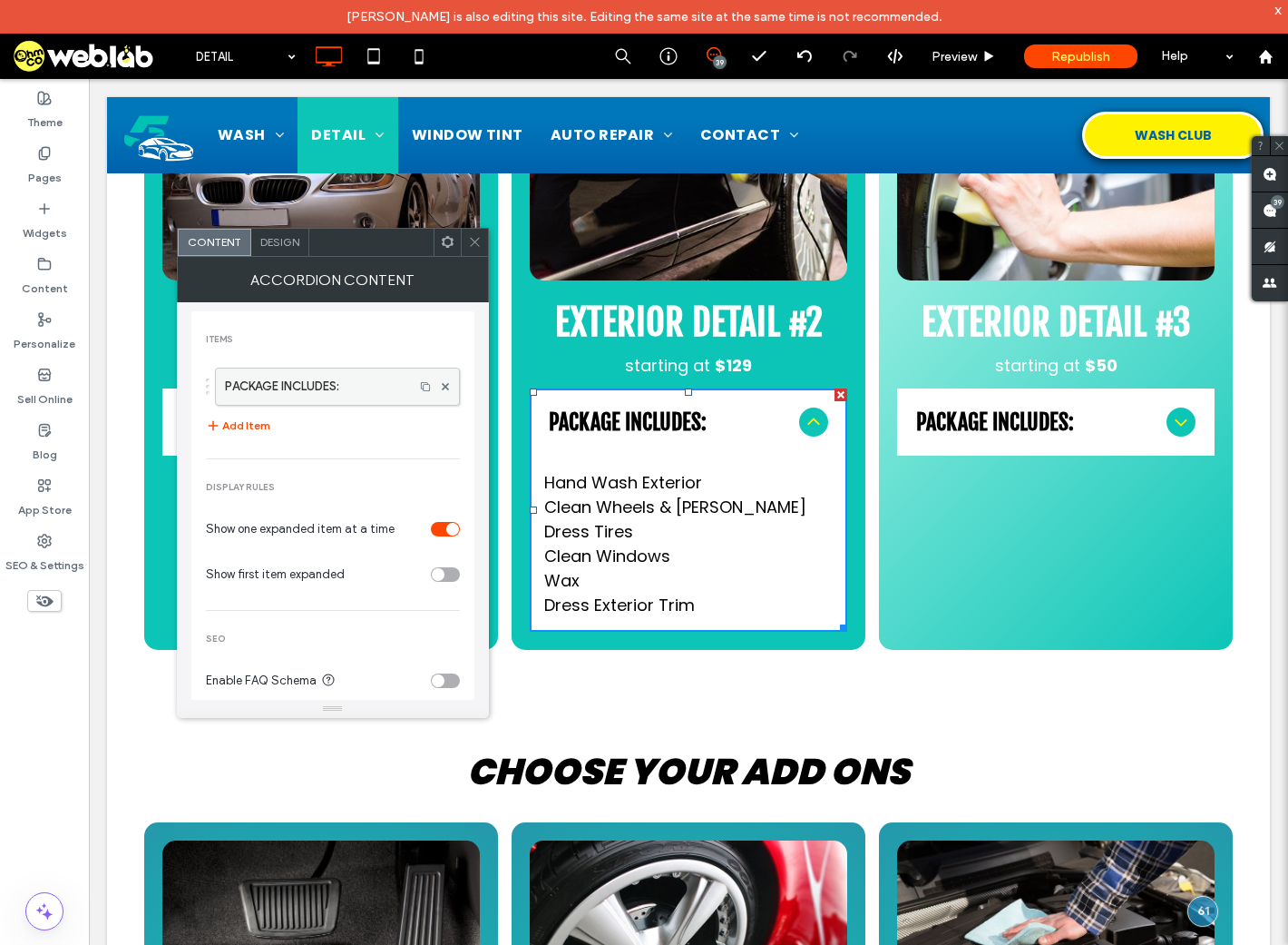
click at [352, 385] on label "PACKAGE INCLUDES:" at bounding box center [315, 387] width 180 height 36
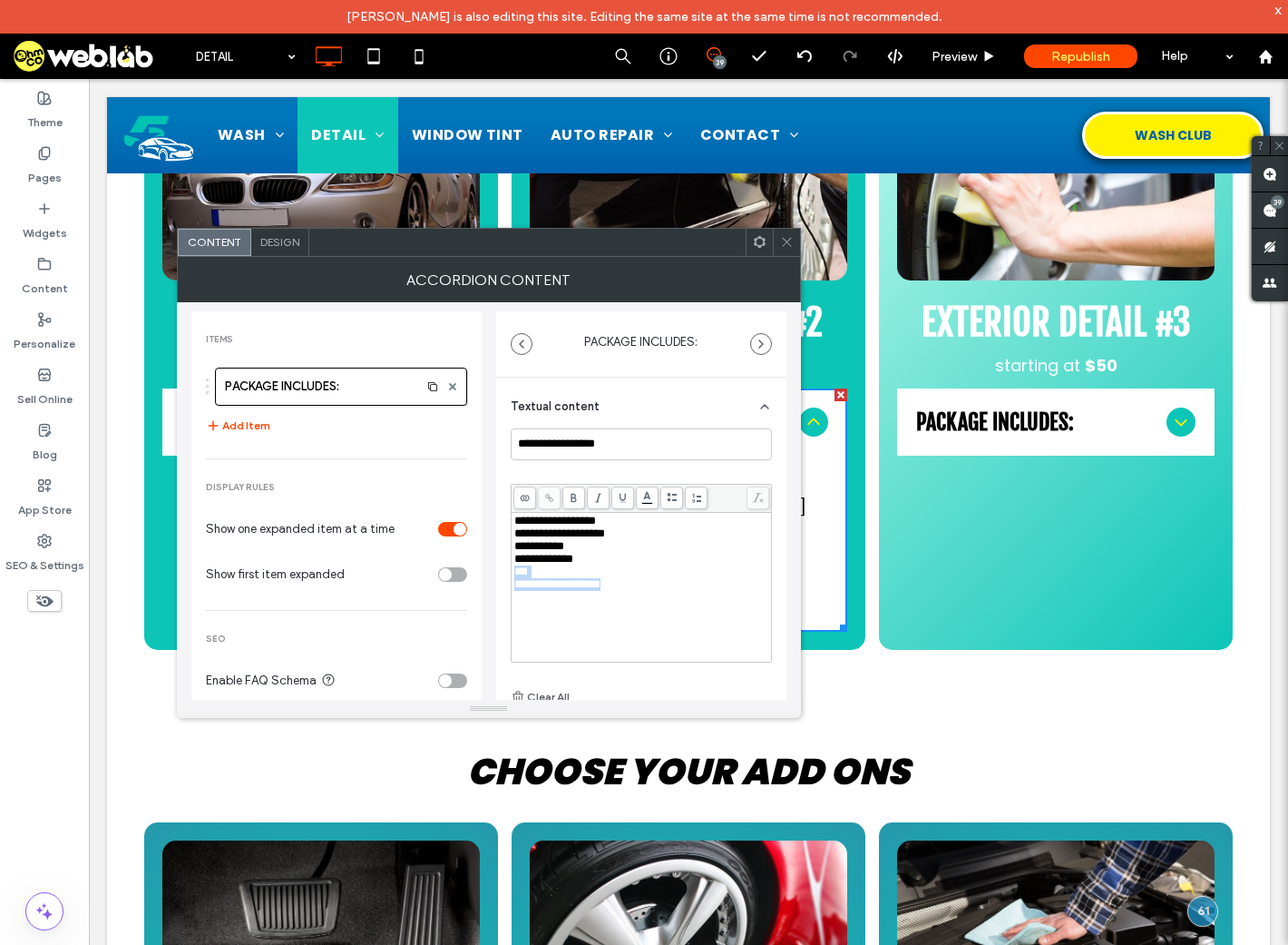
drag, startPoint x: 644, startPoint y: 598, endPoint x: 517, endPoint y: 572, distance: 129.6
click at [517, 572] on div "**********" at bounding box center [641, 586] width 255 height 145
click at [569, 499] on icon at bounding box center [574, 497] width 10 height 10
drag, startPoint x: 790, startPoint y: 244, endPoint x: 801, endPoint y: 249, distance: 12.1
click at [790, 245] on use at bounding box center [786, 242] width 9 height 9
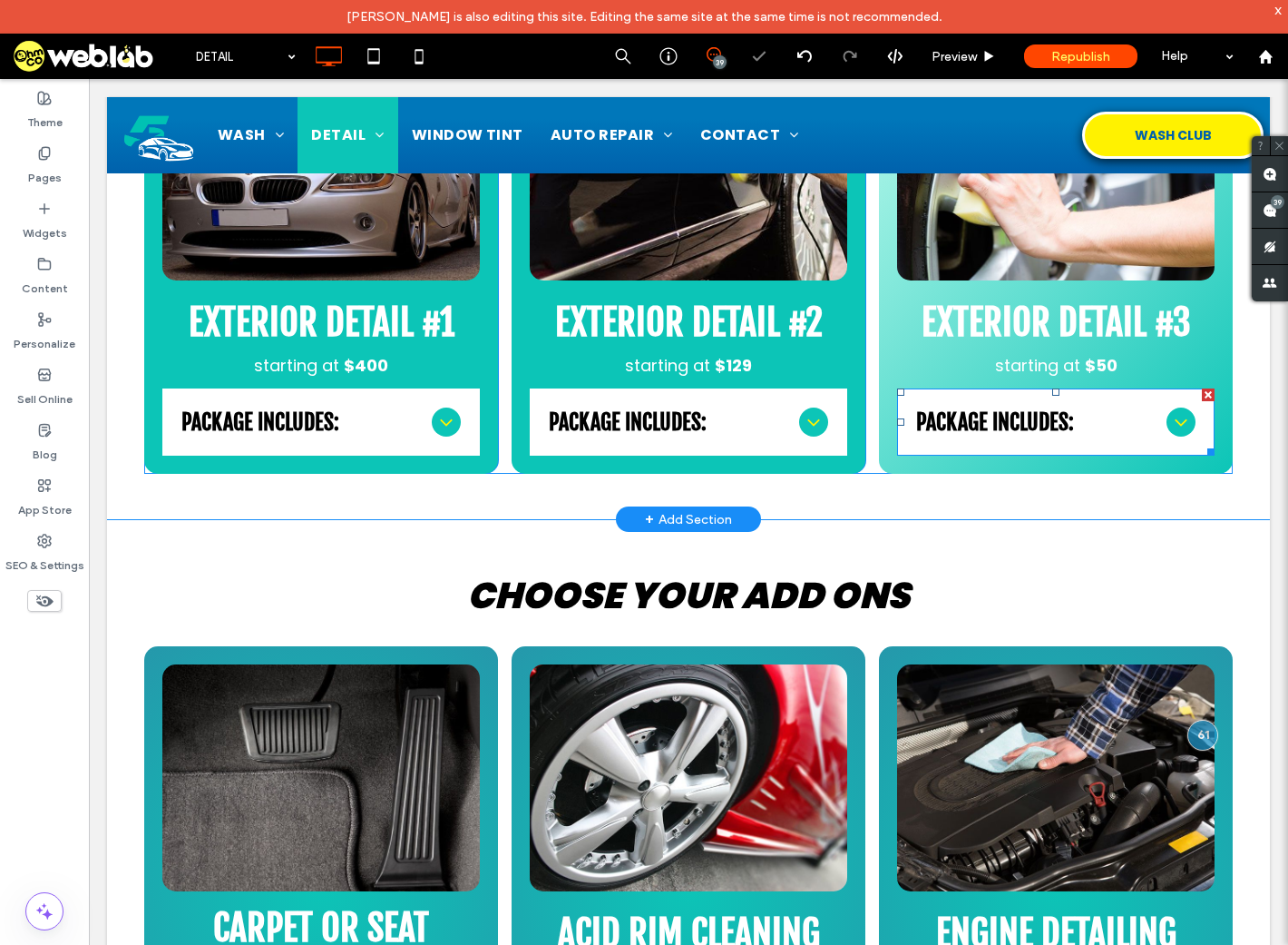
click at [1004, 427] on span "PACKAGE INCLUDES:" at bounding box center [1038, 422] width 244 height 27
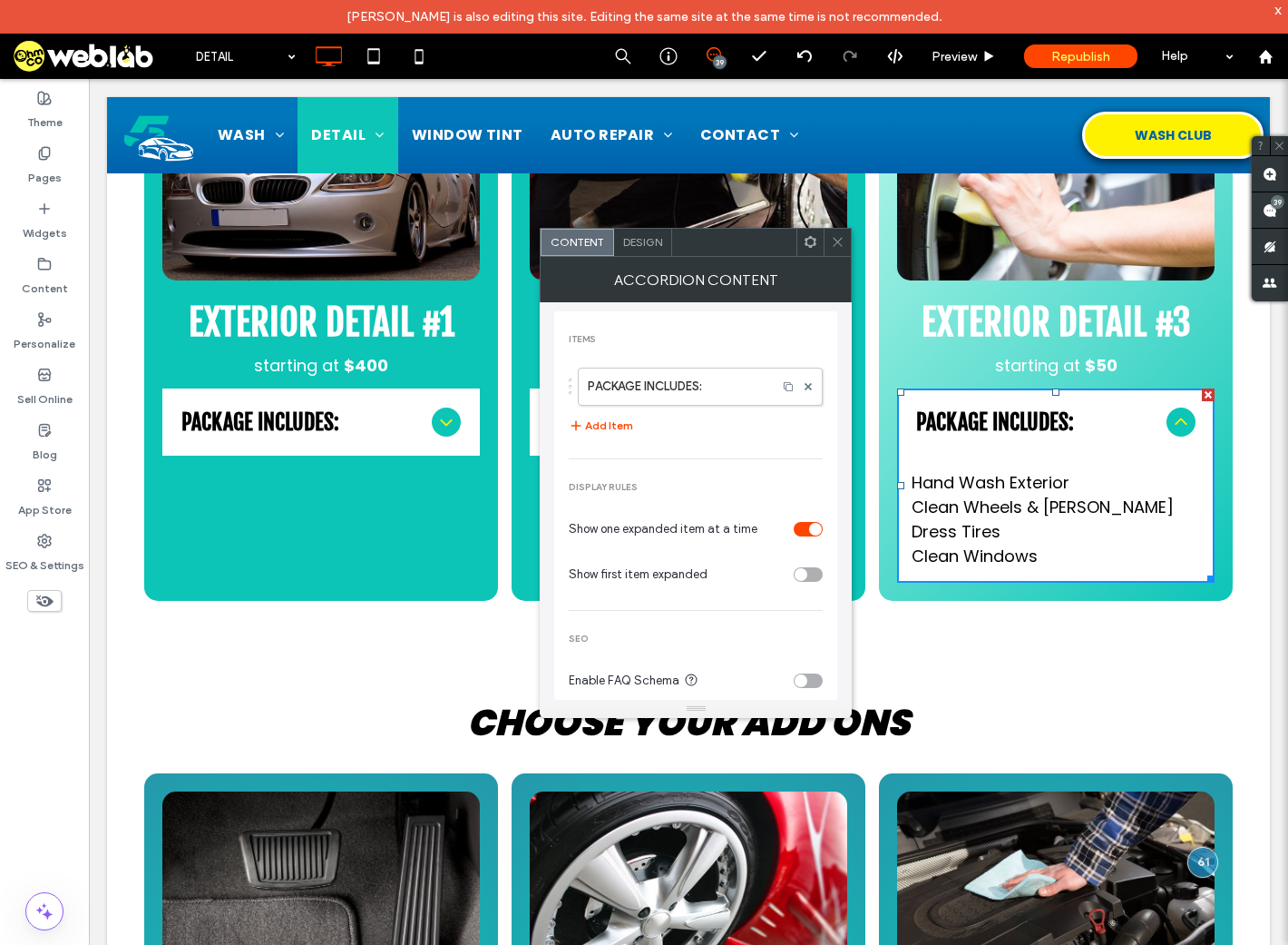
click at [841, 244] on icon at bounding box center [838, 242] width 14 height 14
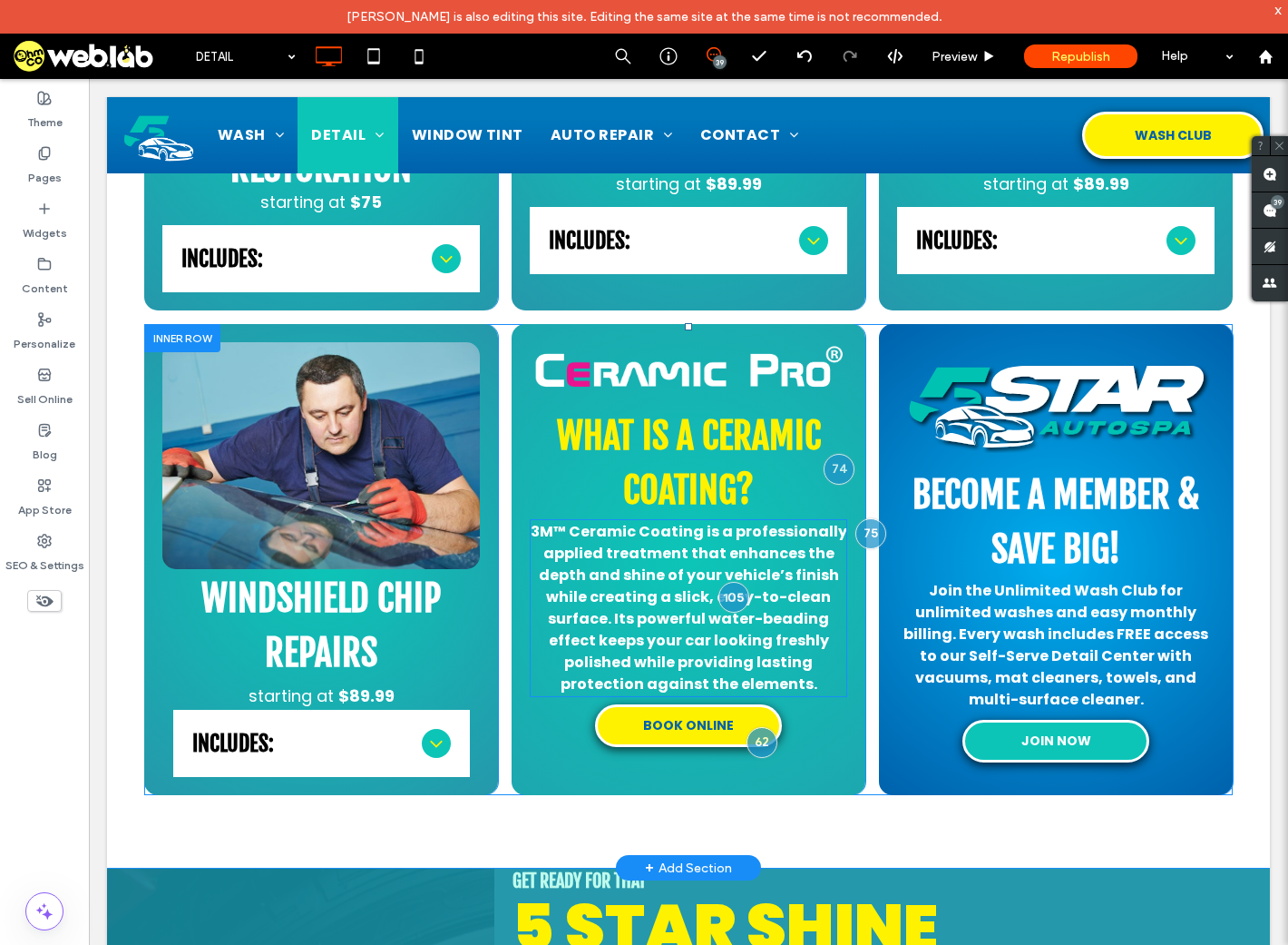
scroll to position [2905, 0]
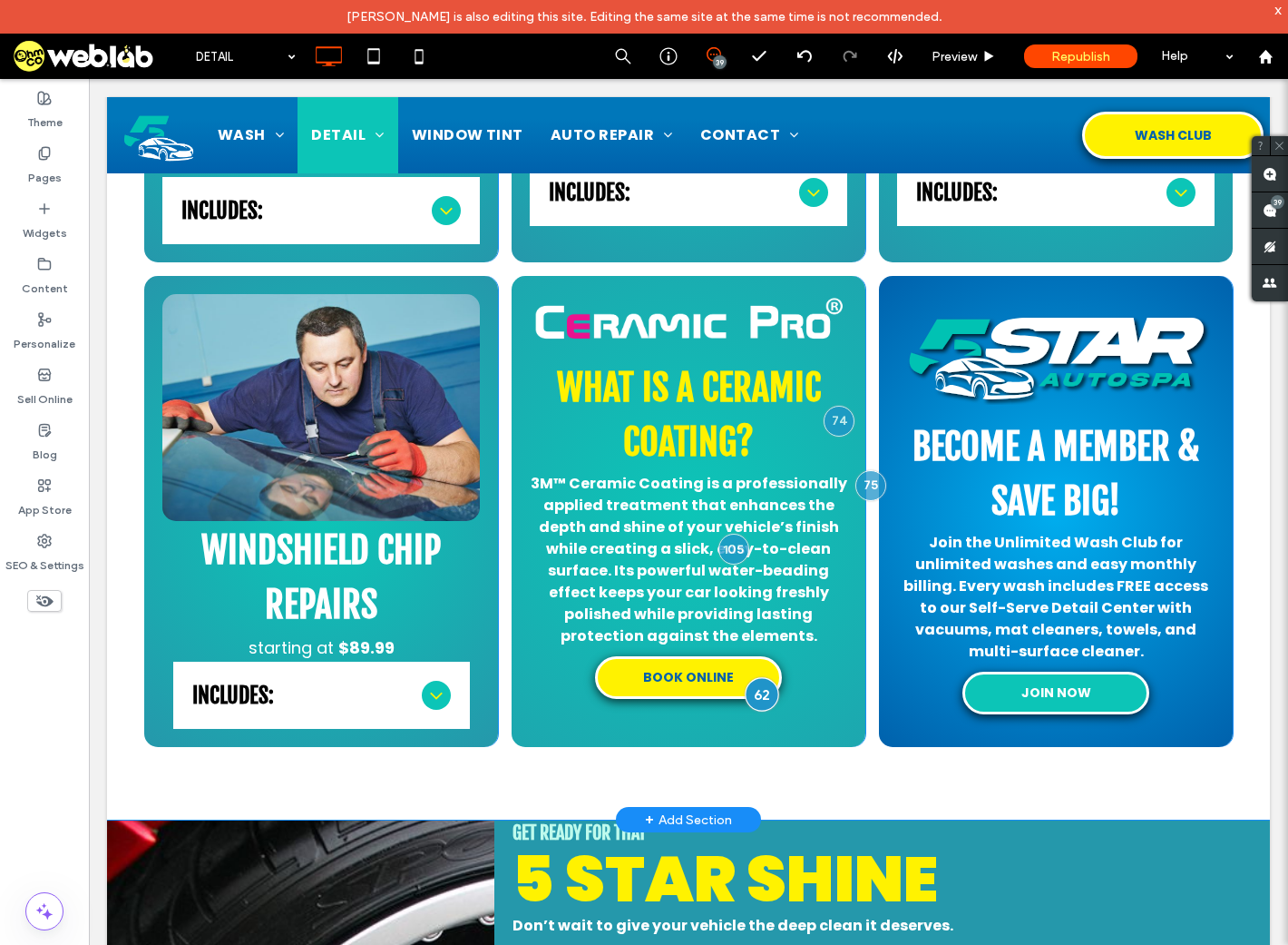
click at [751, 701] on div at bounding box center [763, 694] width 34 height 34
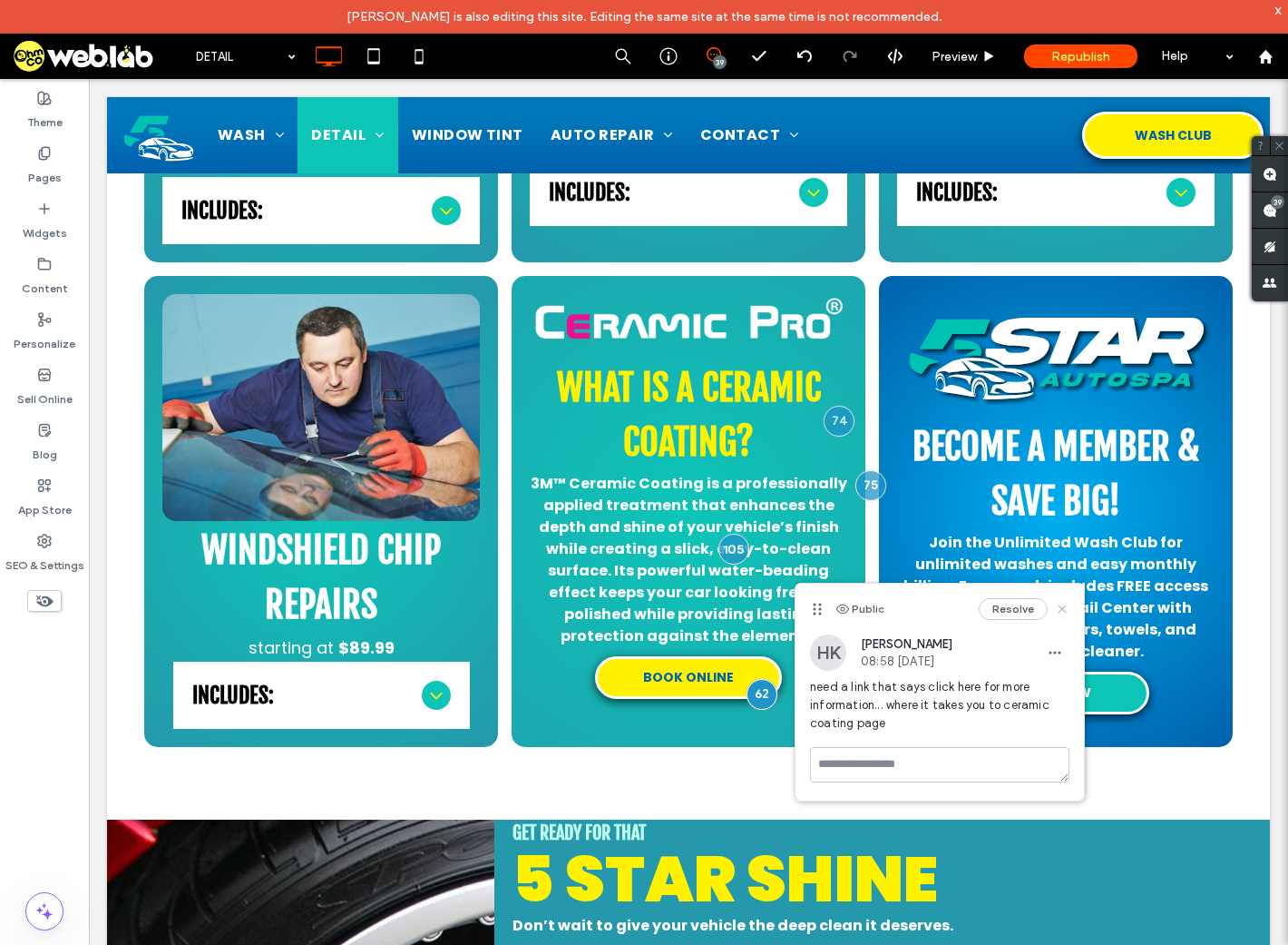
click at [1064, 608] on use at bounding box center [1062, 609] width 8 height 8
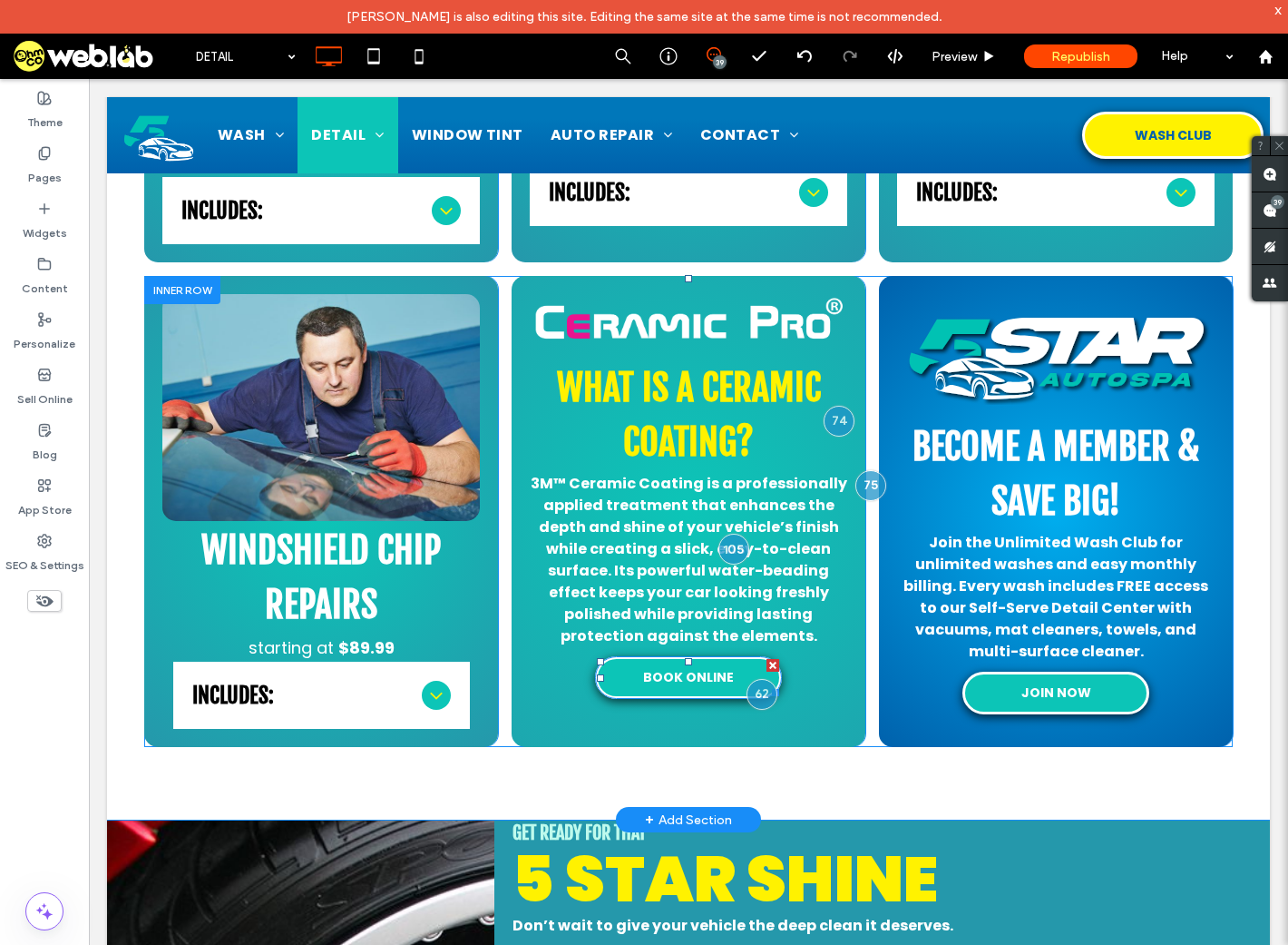
click at [670, 668] on span "BOOK ONLINE" at bounding box center [689, 677] width 92 height 19
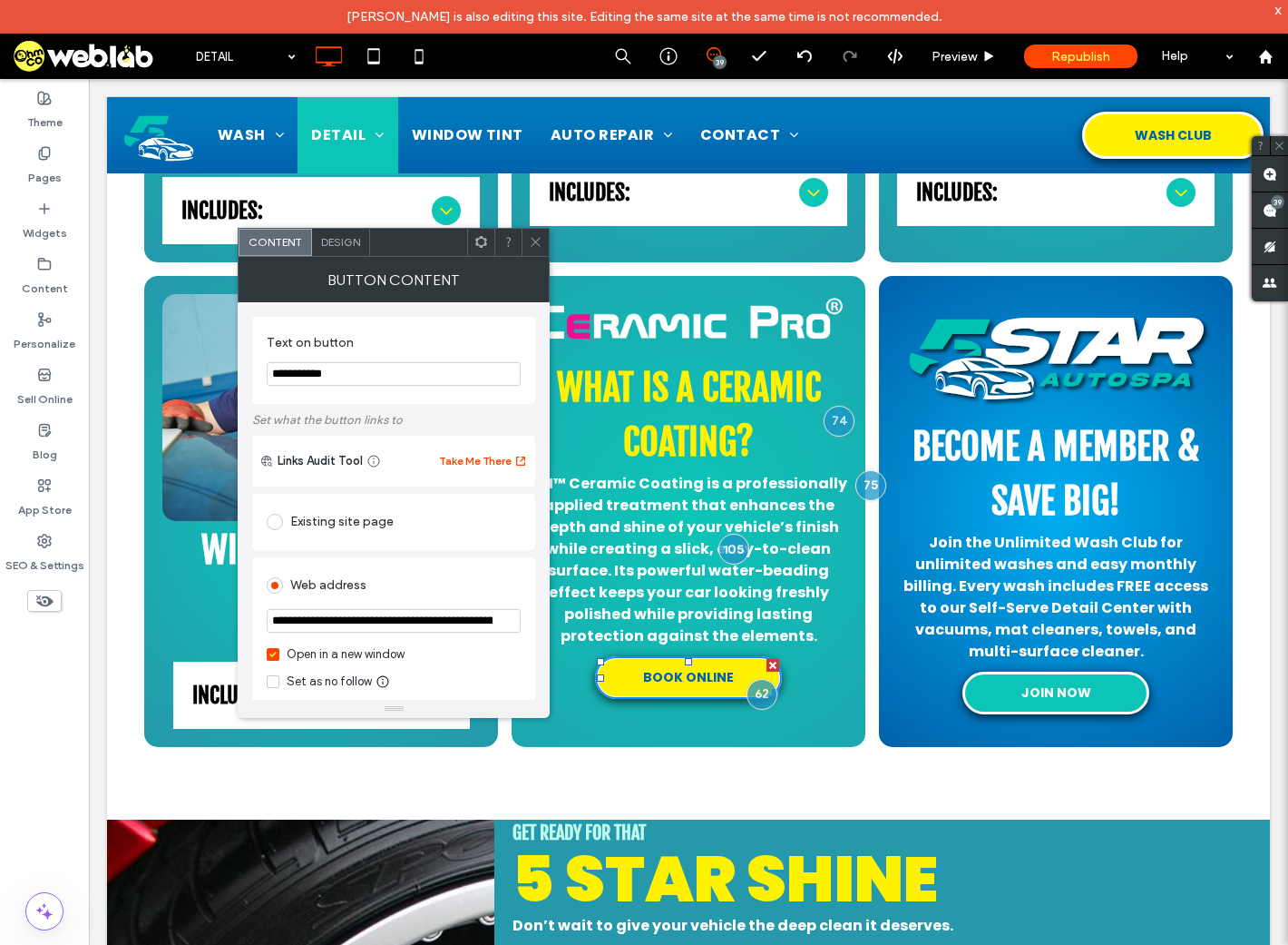
drag, startPoint x: 350, startPoint y: 363, endPoint x: 373, endPoint y: 369, distance: 23.8
click at [353, 364] on input "**********" at bounding box center [393, 375] width 254 height 24
drag, startPoint x: 468, startPoint y: 452, endPoint x: 225, endPoint y: 372, distance: 255.8
type input "**********"
click at [340, 522] on div "Existing site page" at bounding box center [393, 521] width 254 height 29
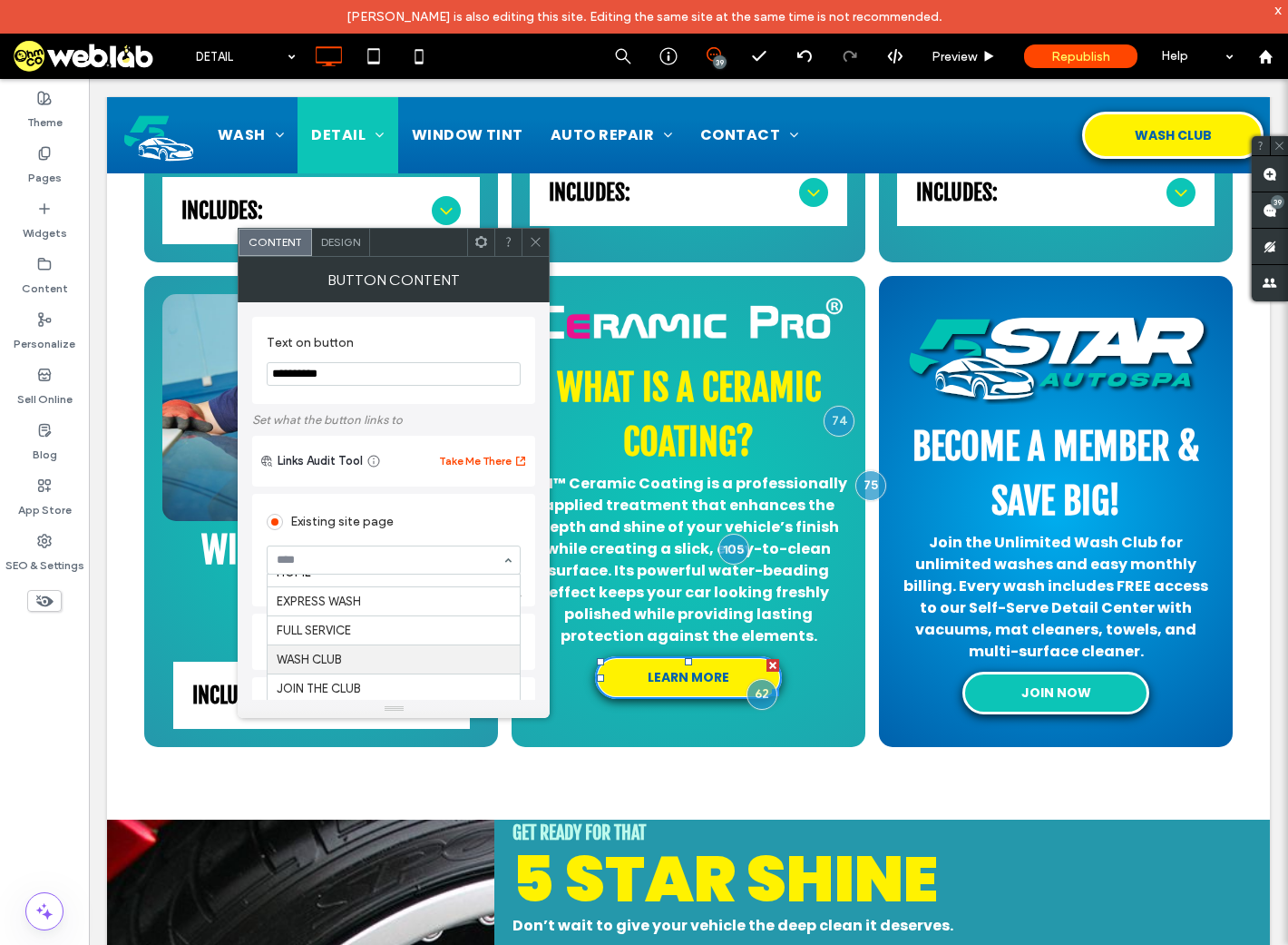
scroll to position [0, 0]
click at [444, 560] on input at bounding box center [388, 559] width 225 height 13
click at [538, 237] on icon at bounding box center [536, 242] width 14 height 14
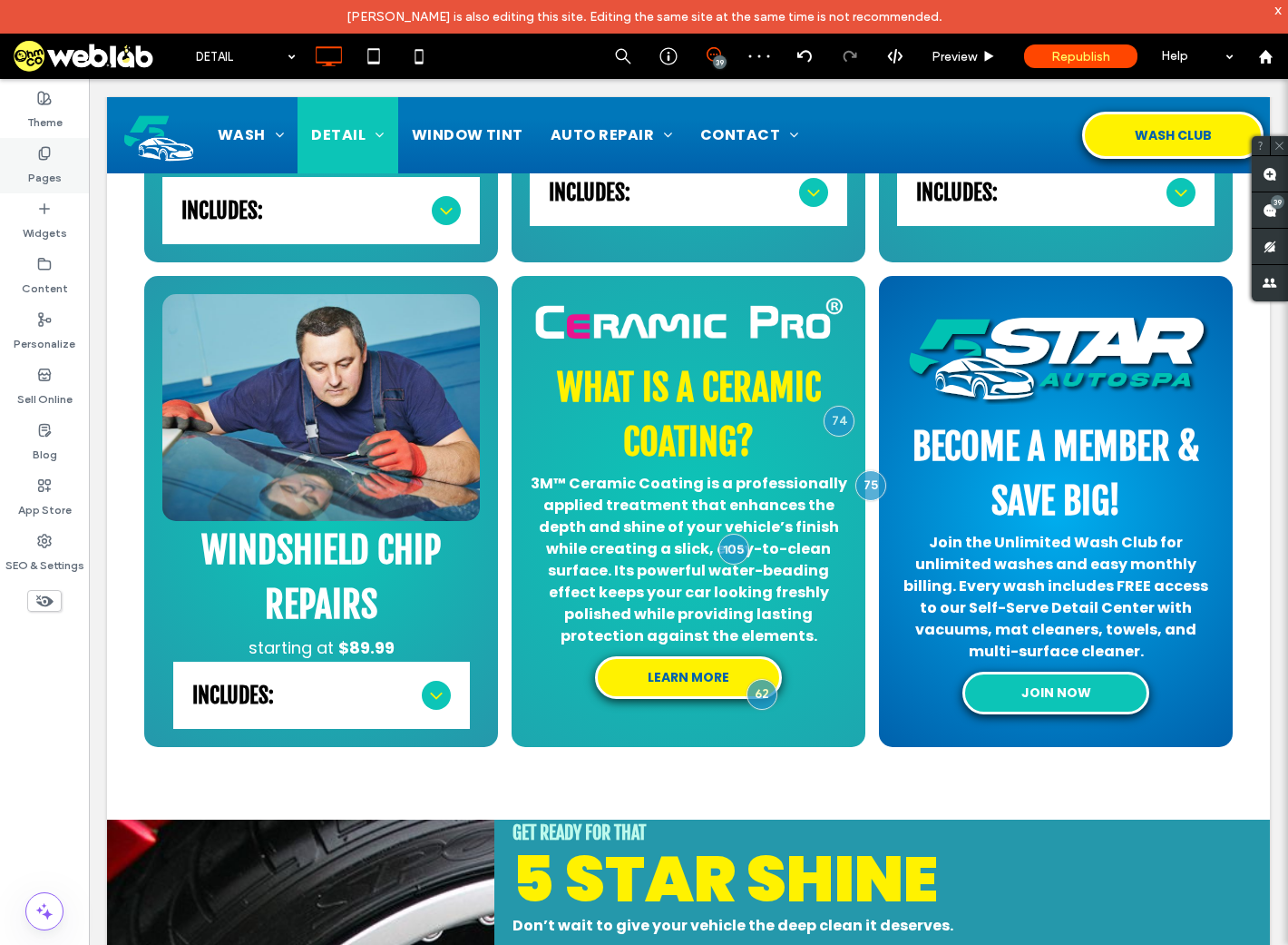
click at [35, 152] on div "Pages" at bounding box center [44, 165] width 89 height 55
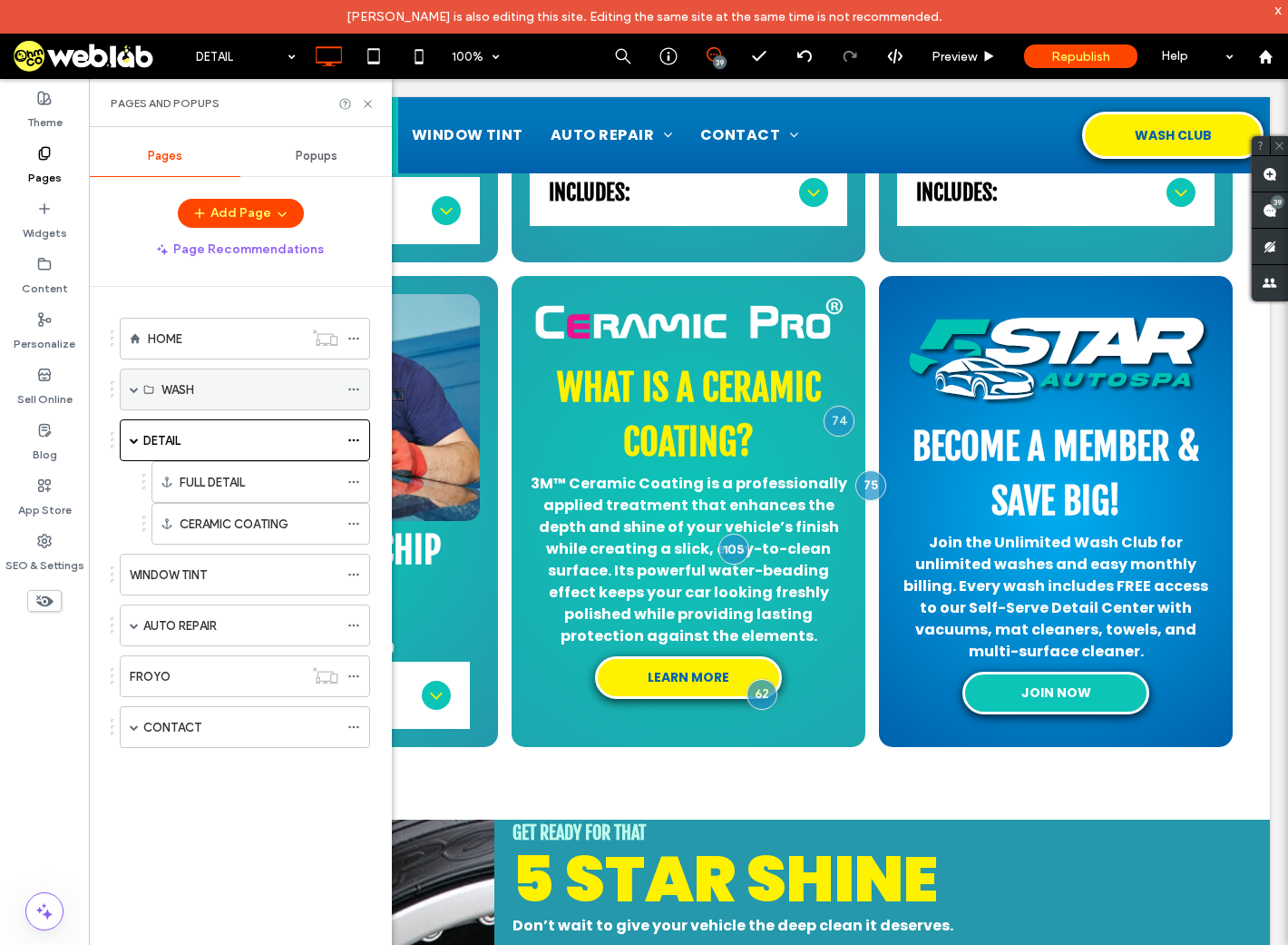
click at [127, 391] on div "WASH" at bounding box center [245, 390] width 251 height 42
click at [136, 385] on span at bounding box center [134, 389] width 9 height 9
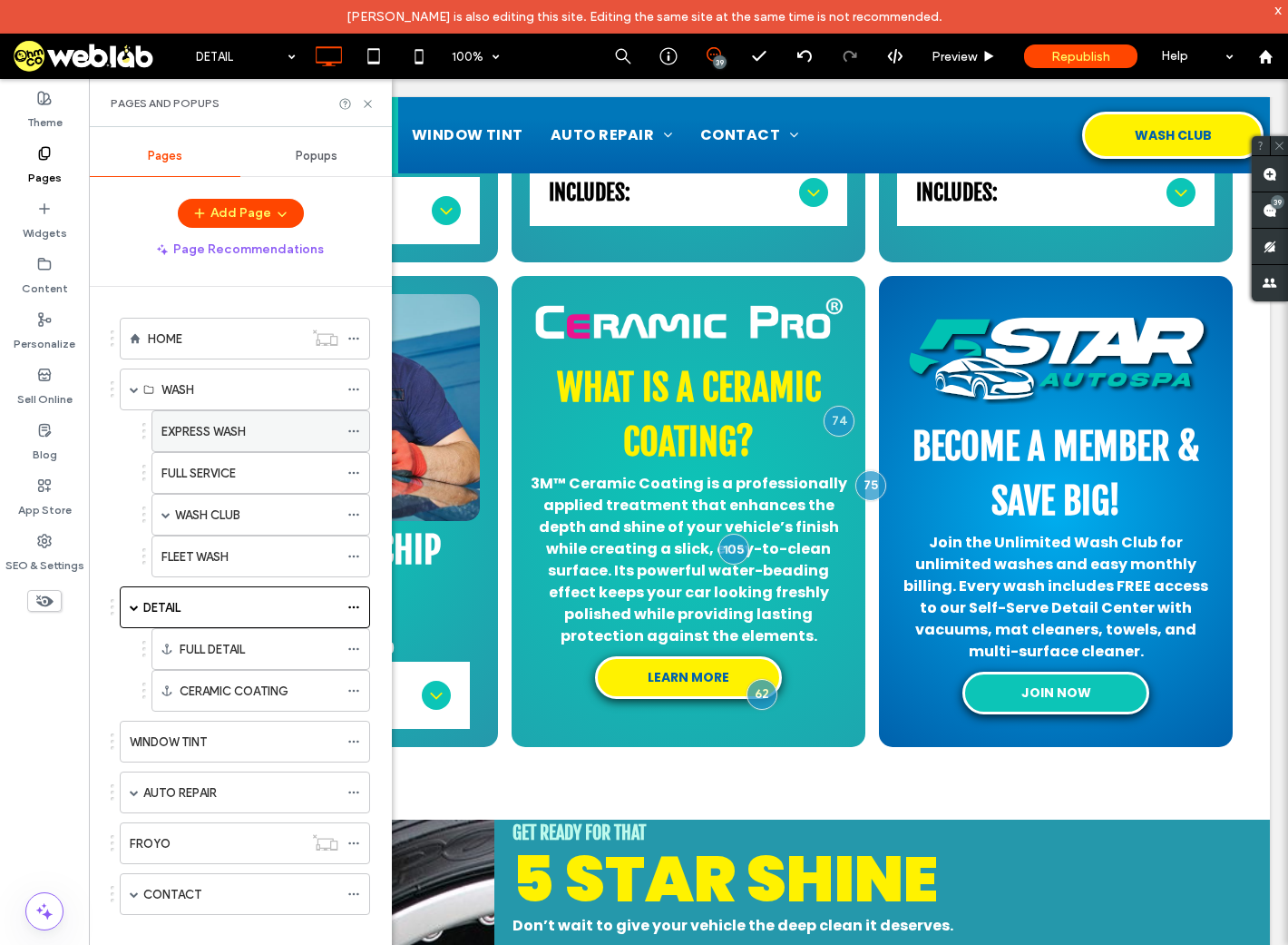
click at [269, 439] on div "EXPRESS WASH" at bounding box center [250, 432] width 177 height 19
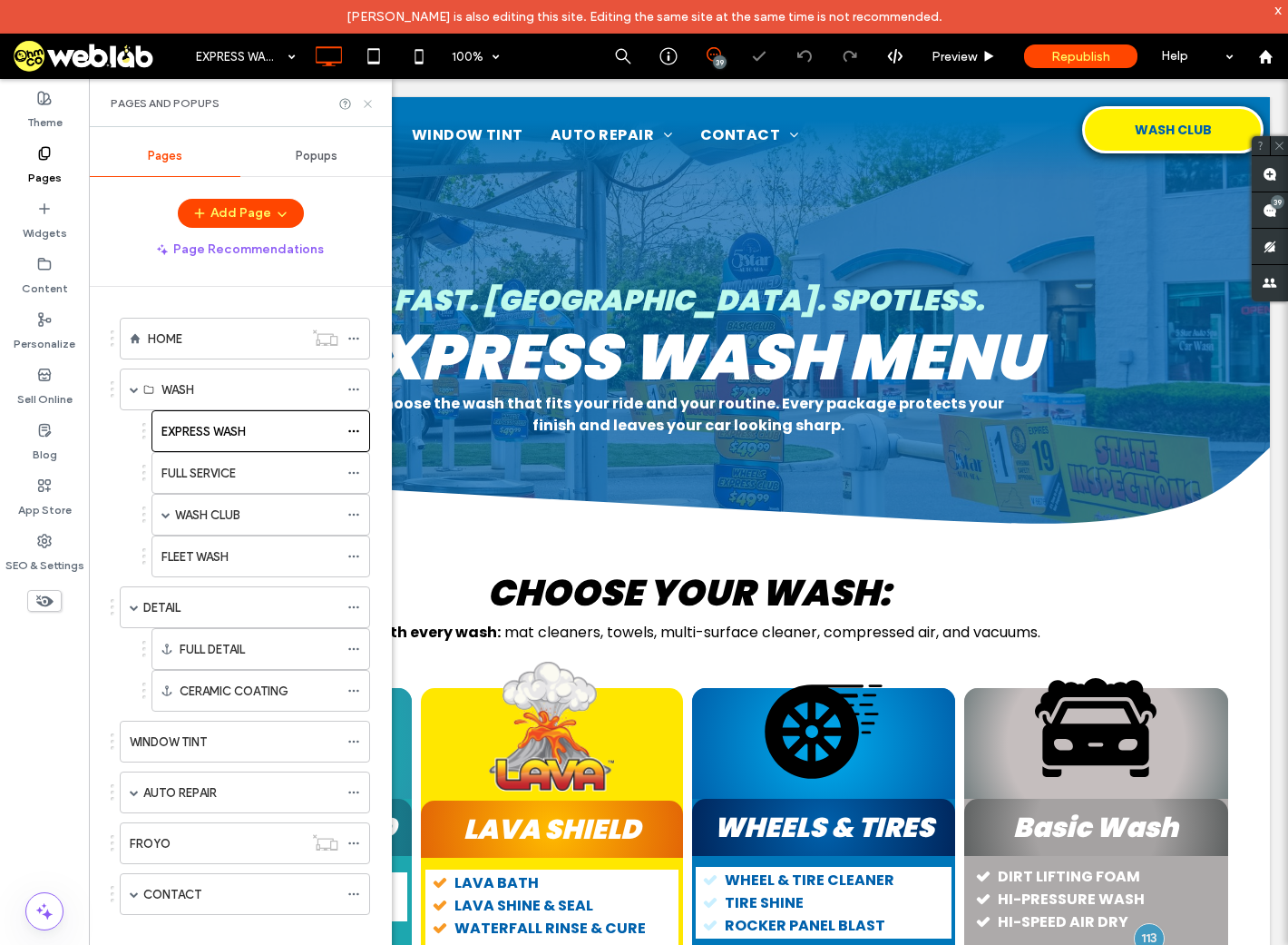
click at [368, 101] on icon at bounding box center [368, 104] width 14 height 14
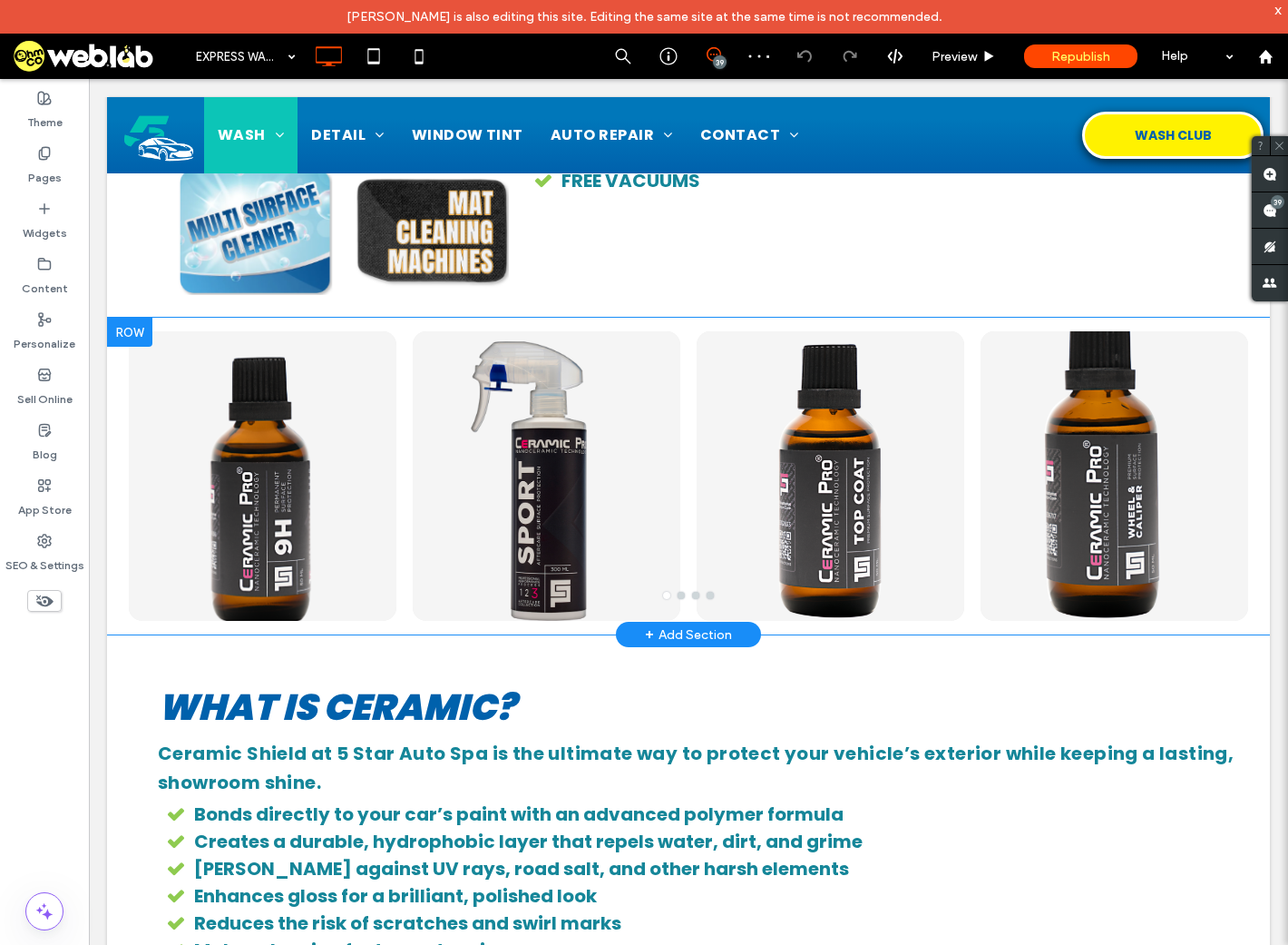
scroll to position [1452, 0]
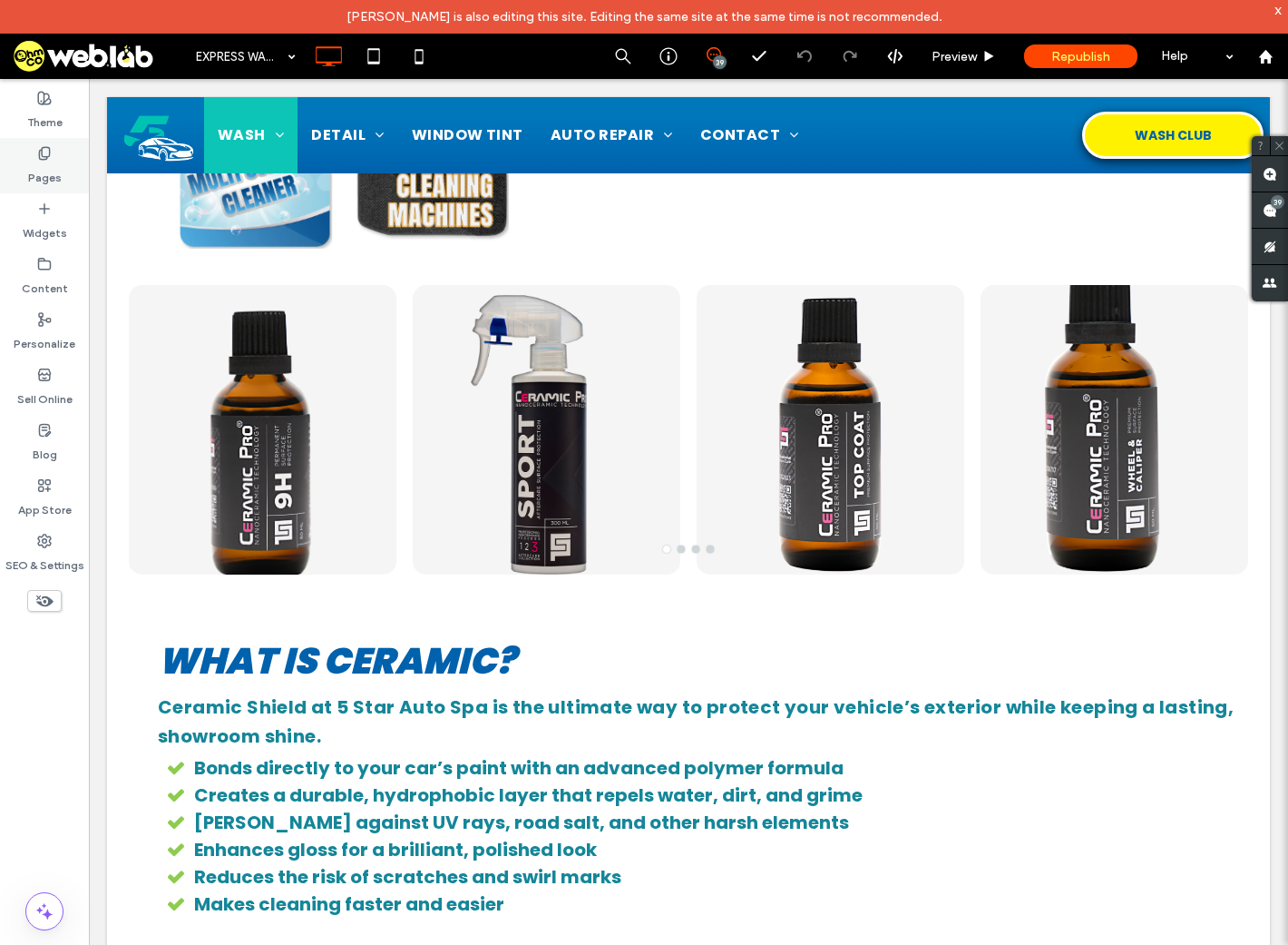
click at [45, 174] on label "Pages" at bounding box center [45, 173] width 34 height 25
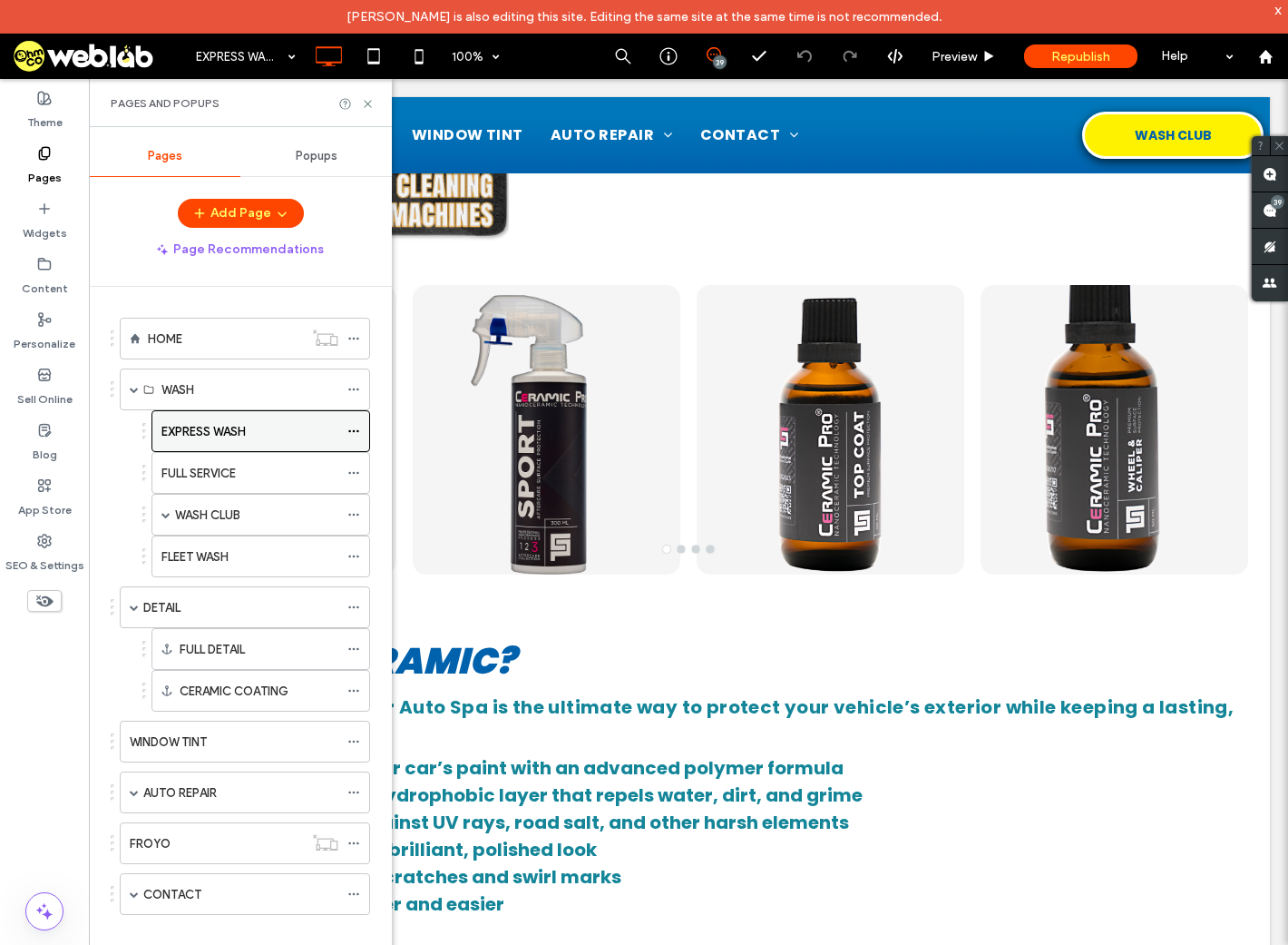
click at [353, 433] on use at bounding box center [353, 432] width 10 height 3
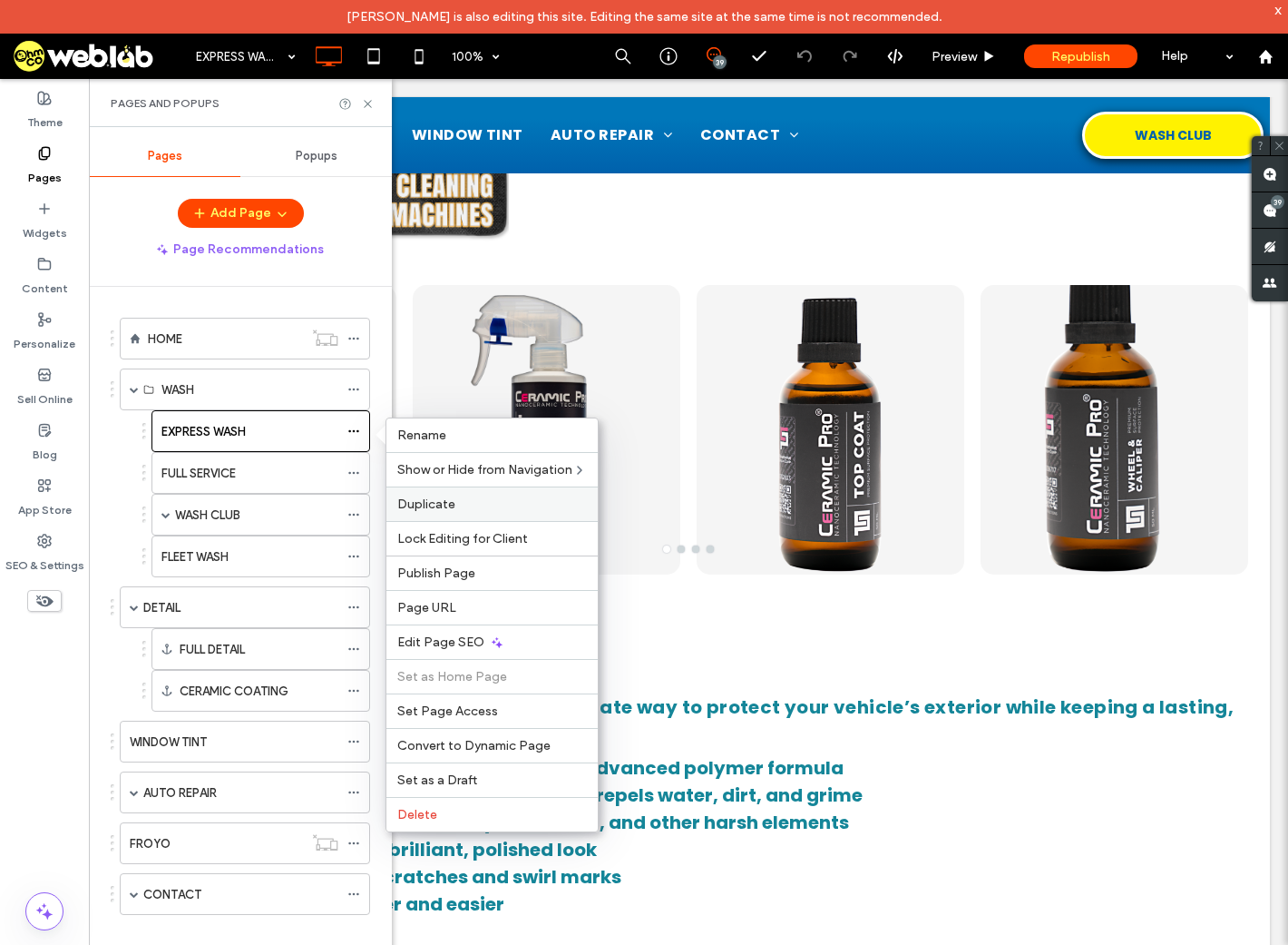
click at [463, 501] on label "Duplicate" at bounding box center [492, 503] width 190 height 15
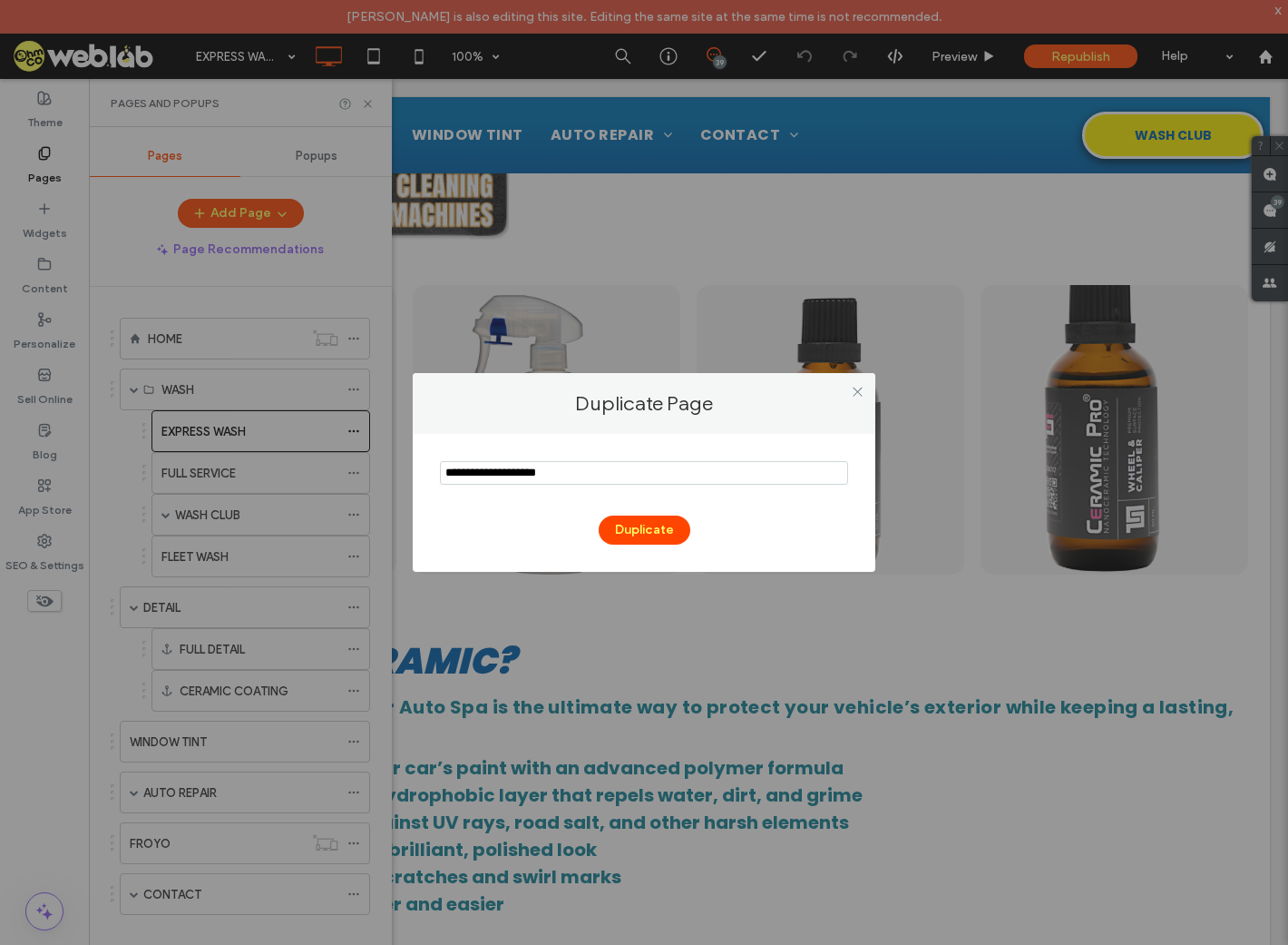
drag, startPoint x: 669, startPoint y: 472, endPoint x: 301, endPoint y: 442, distance: 369.2
click at [301, 442] on div "Duplicate Page Duplicate" at bounding box center [644, 472] width 1288 height 945
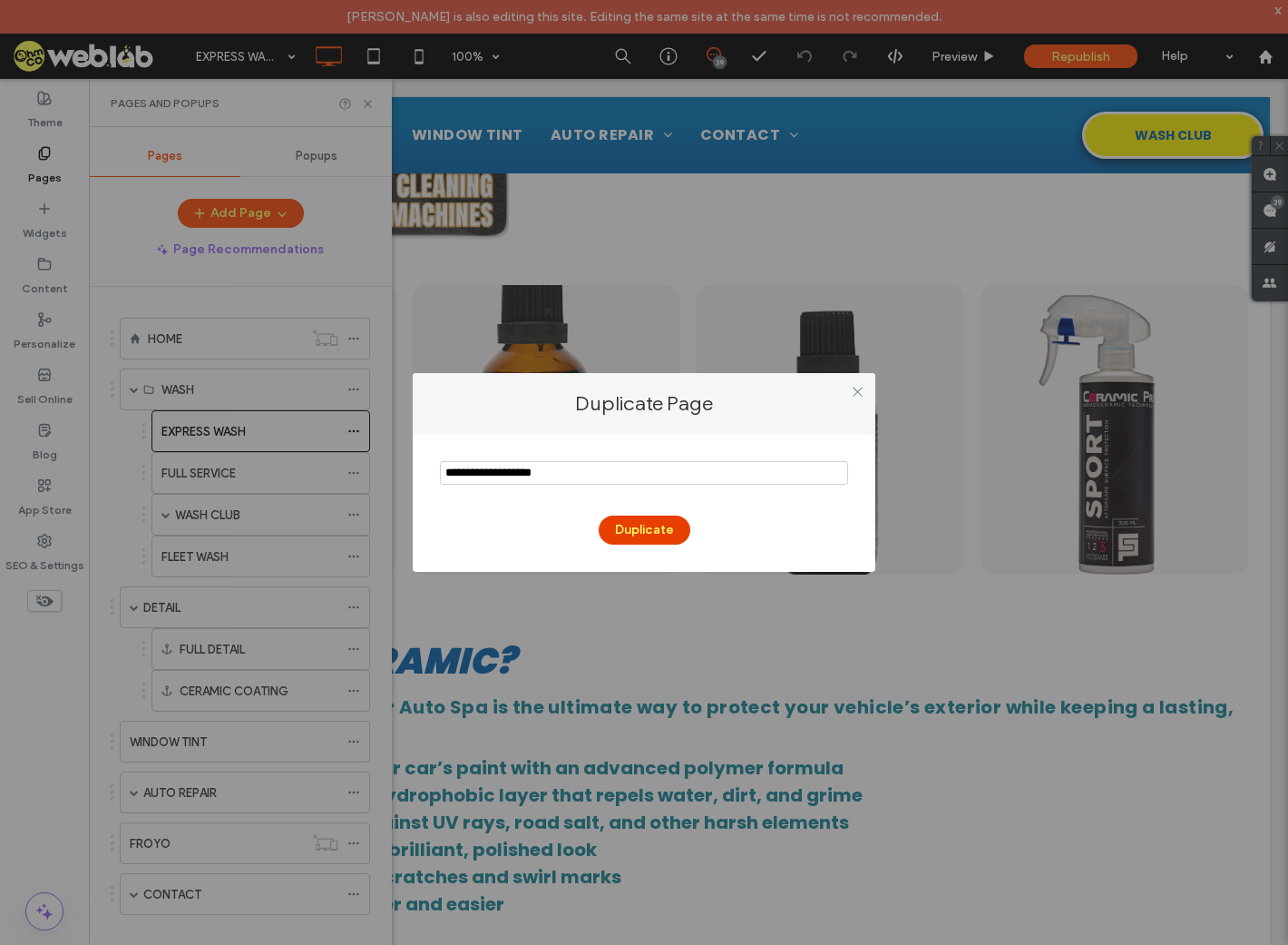
type input "**********"
click at [651, 528] on button "Duplicate" at bounding box center [645, 529] width 92 height 29
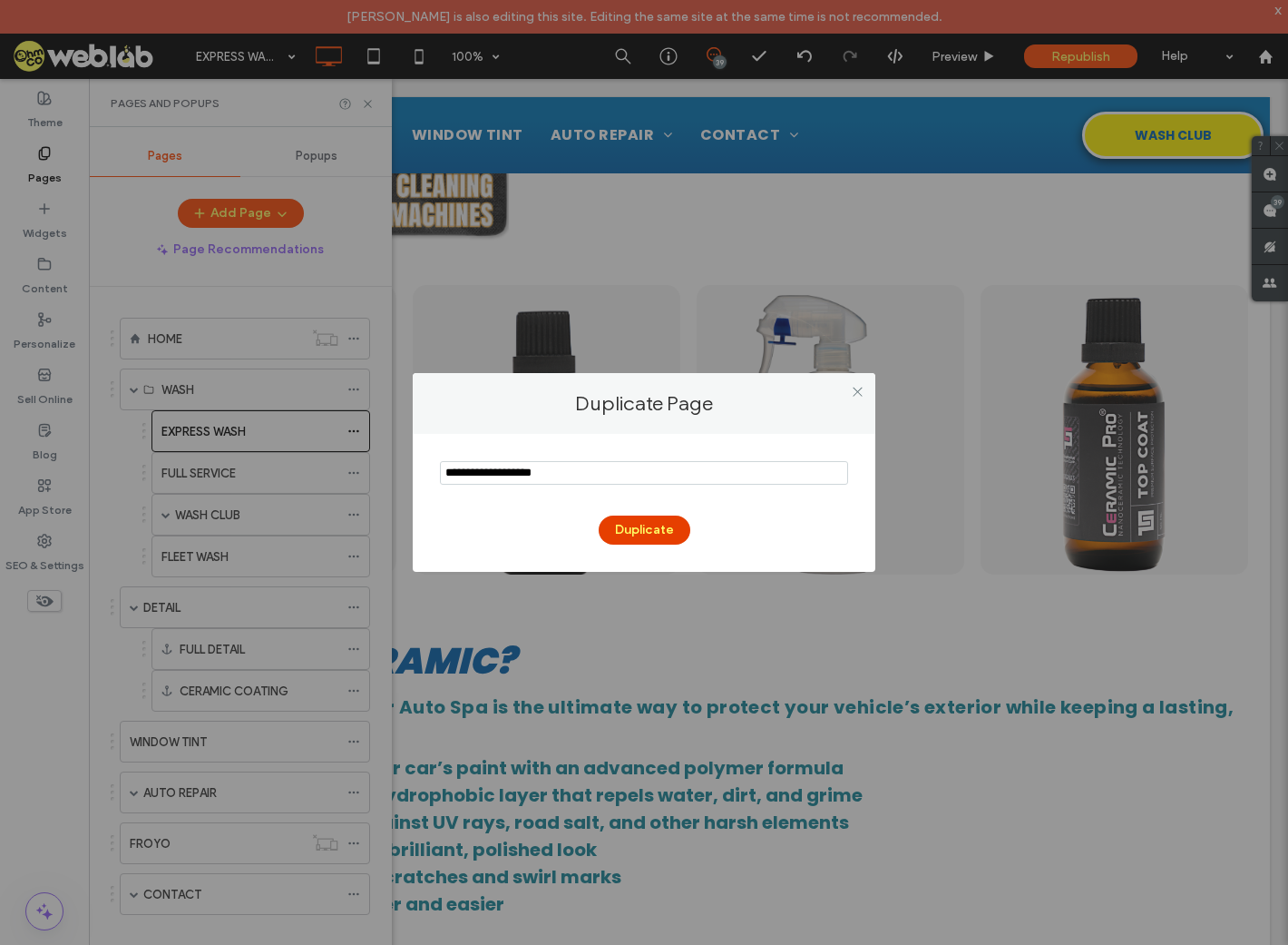
click at [653, 530] on button "Duplicate" at bounding box center [645, 529] width 92 height 29
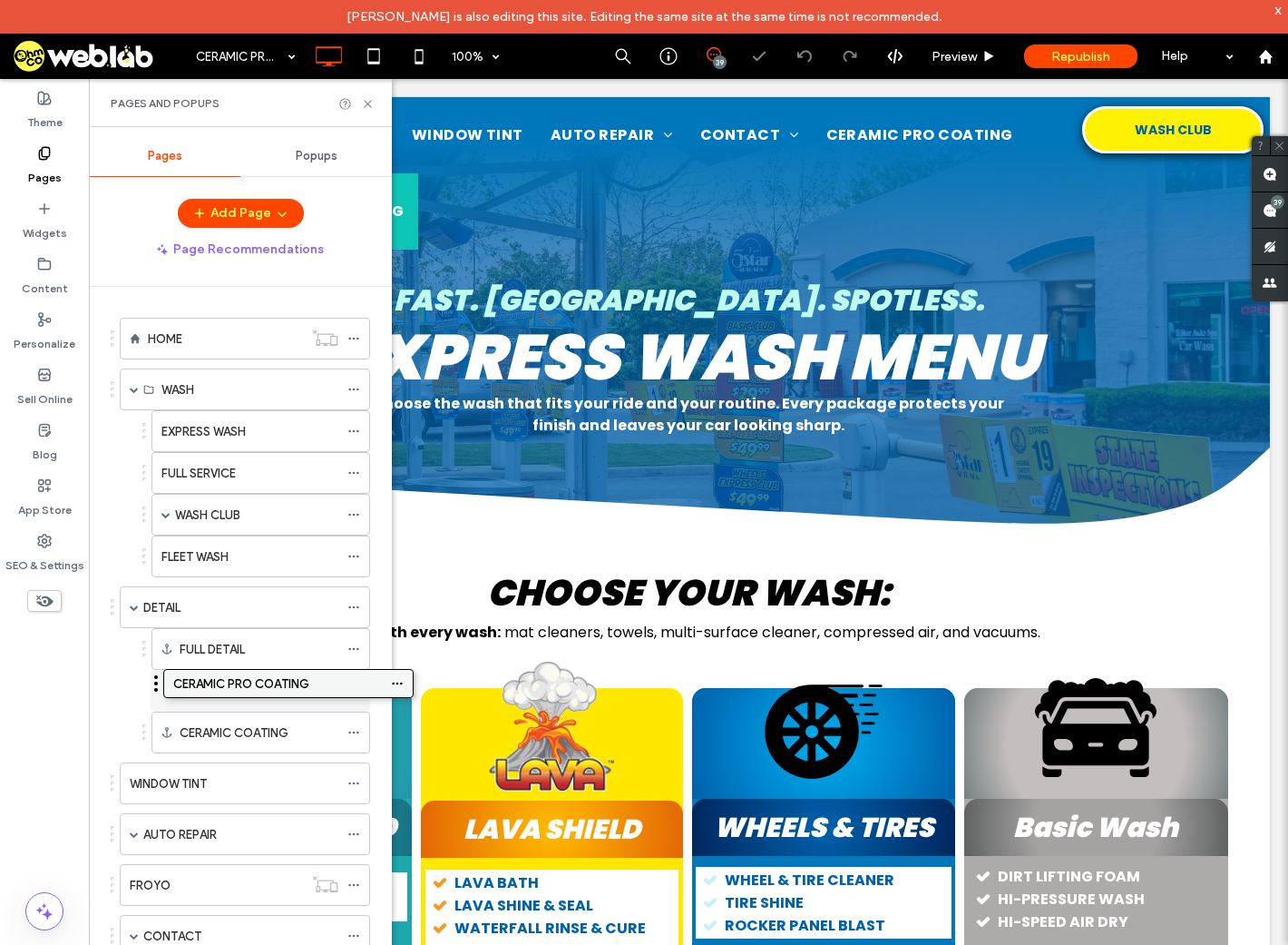
drag, startPoint x: 275, startPoint y: 855, endPoint x: 239, endPoint y: 688, distance: 170.8
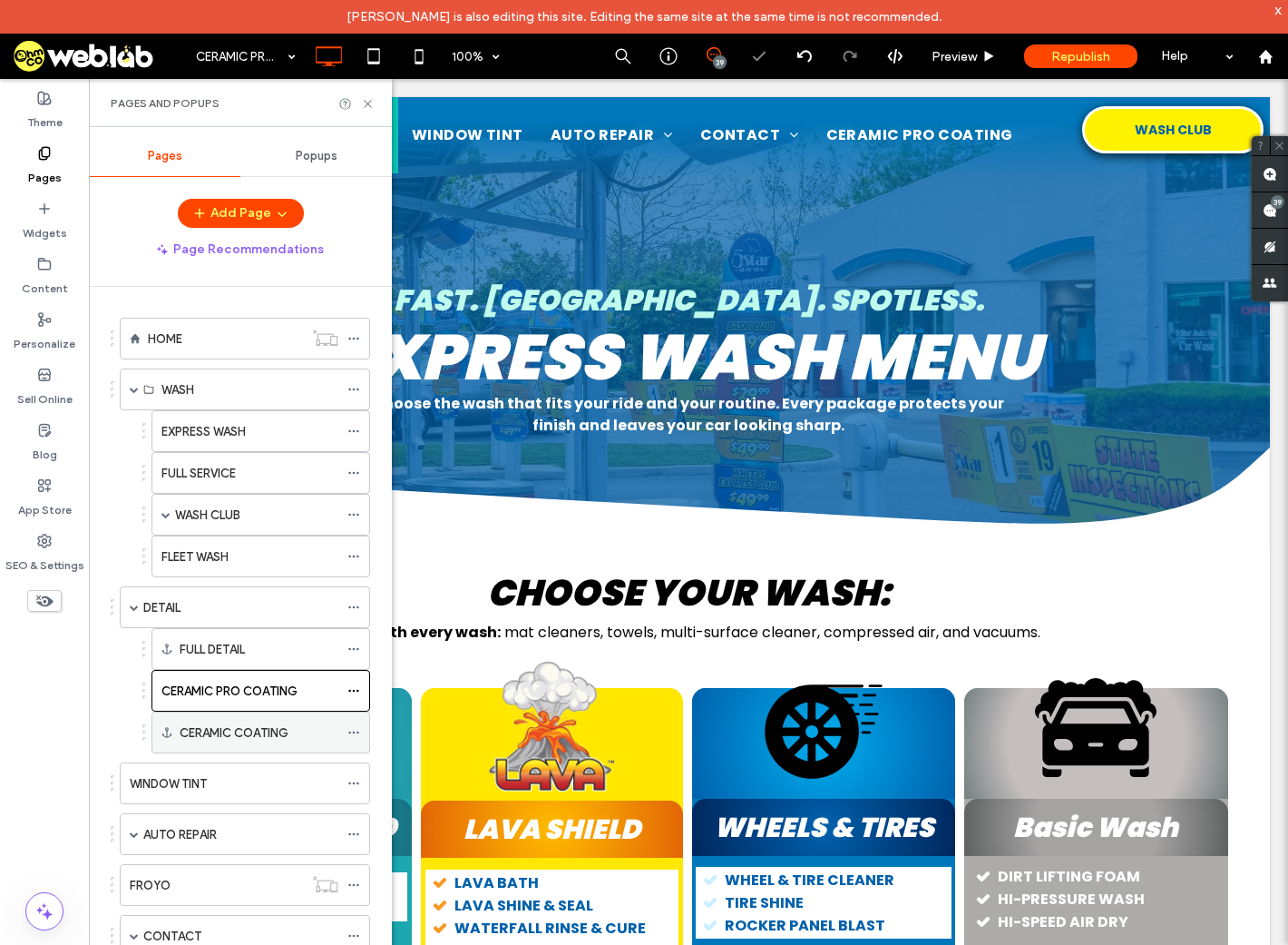
click at [353, 731] on icon at bounding box center [353, 732] width 13 height 13
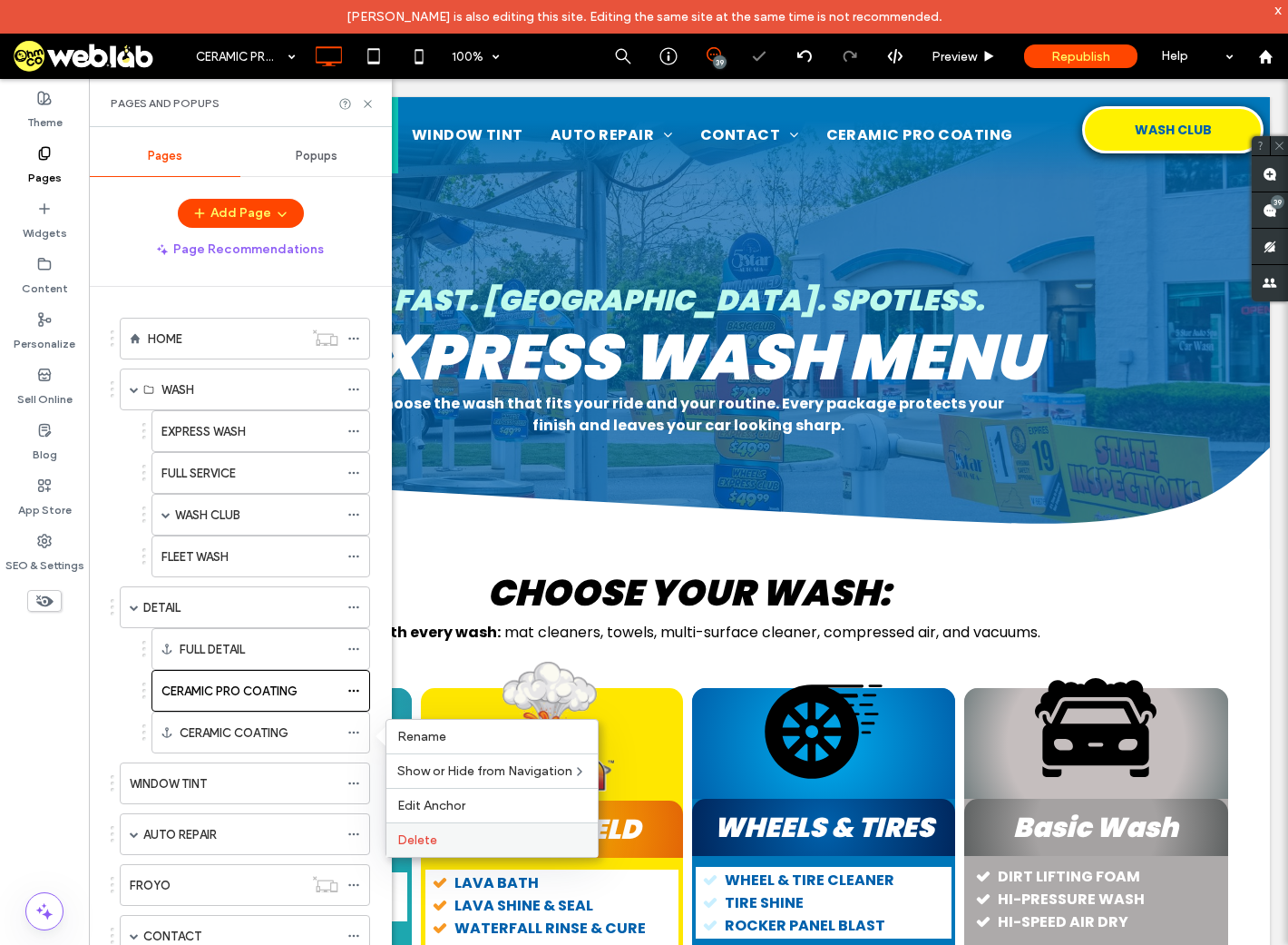
click at [444, 839] on label "Delete" at bounding box center [492, 839] width 190 height 15
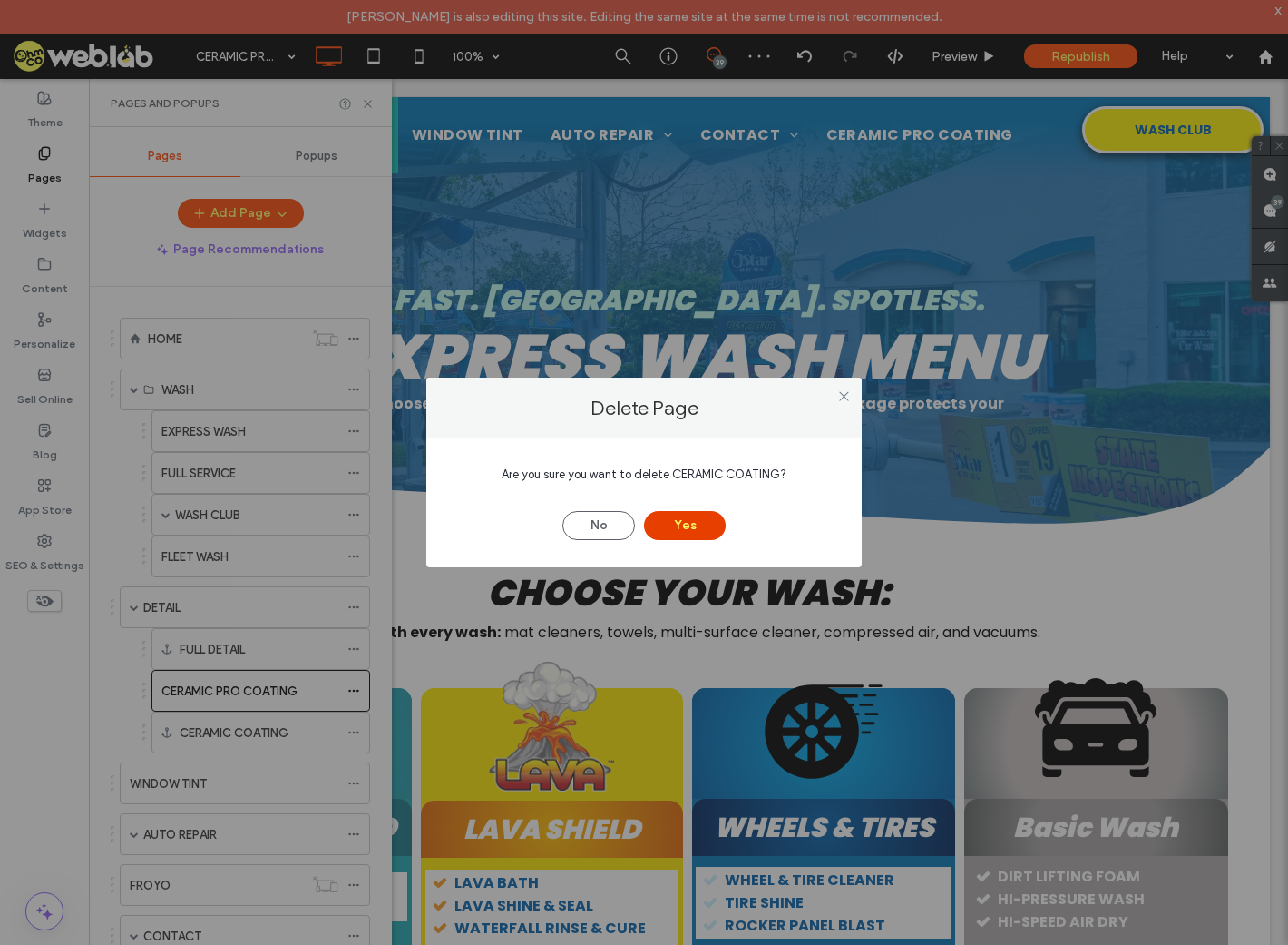
click at [695, 521] on button "Yes" at bounding box center [685, 525] width 82 height 29
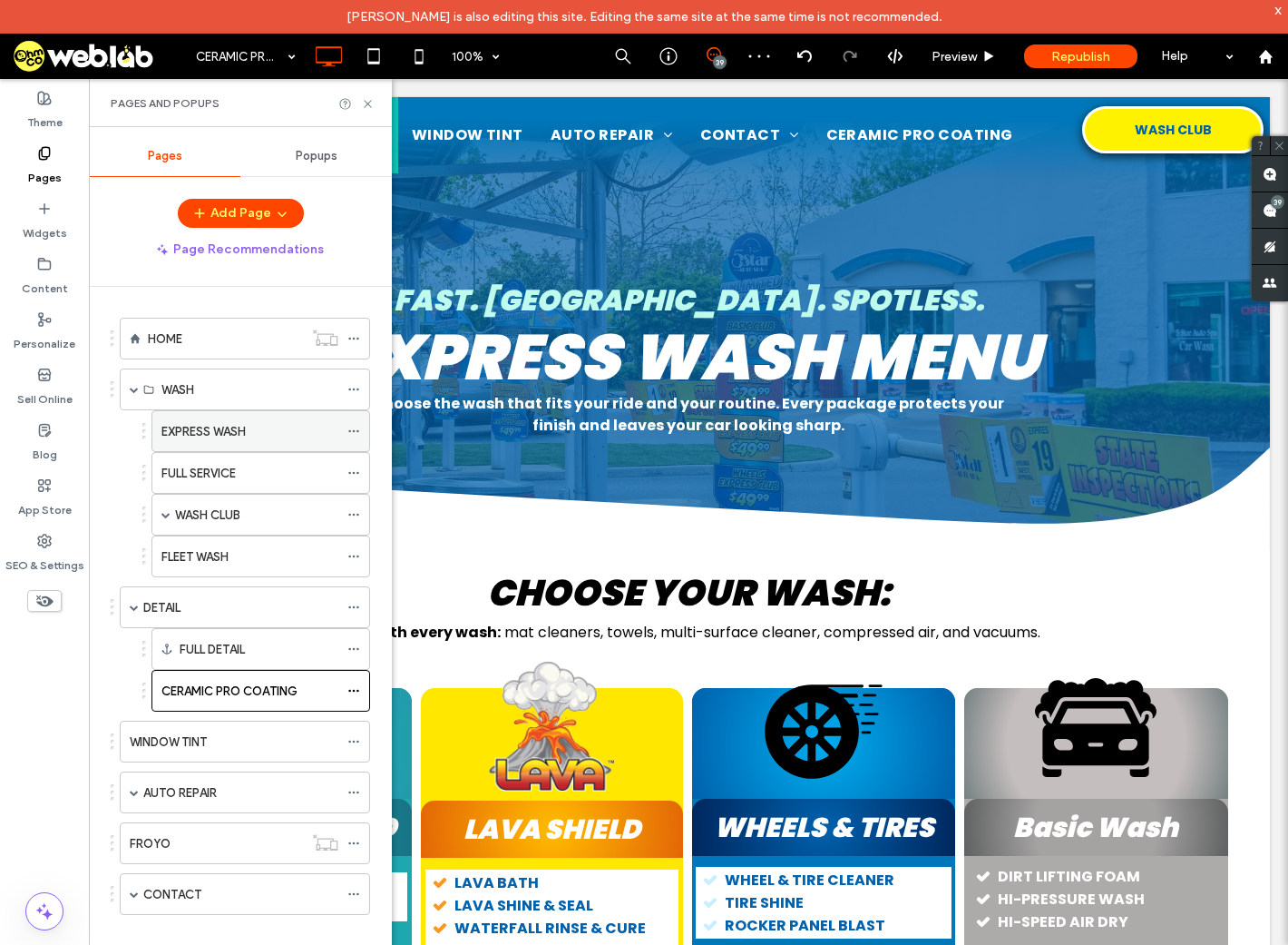
click at [205, 423] on label "EXPRESS WASH" at bounding box center [204, 432] width 85 height 32
click at [367, 101] on icon at bounding box center [368, 104] width 14 height 14
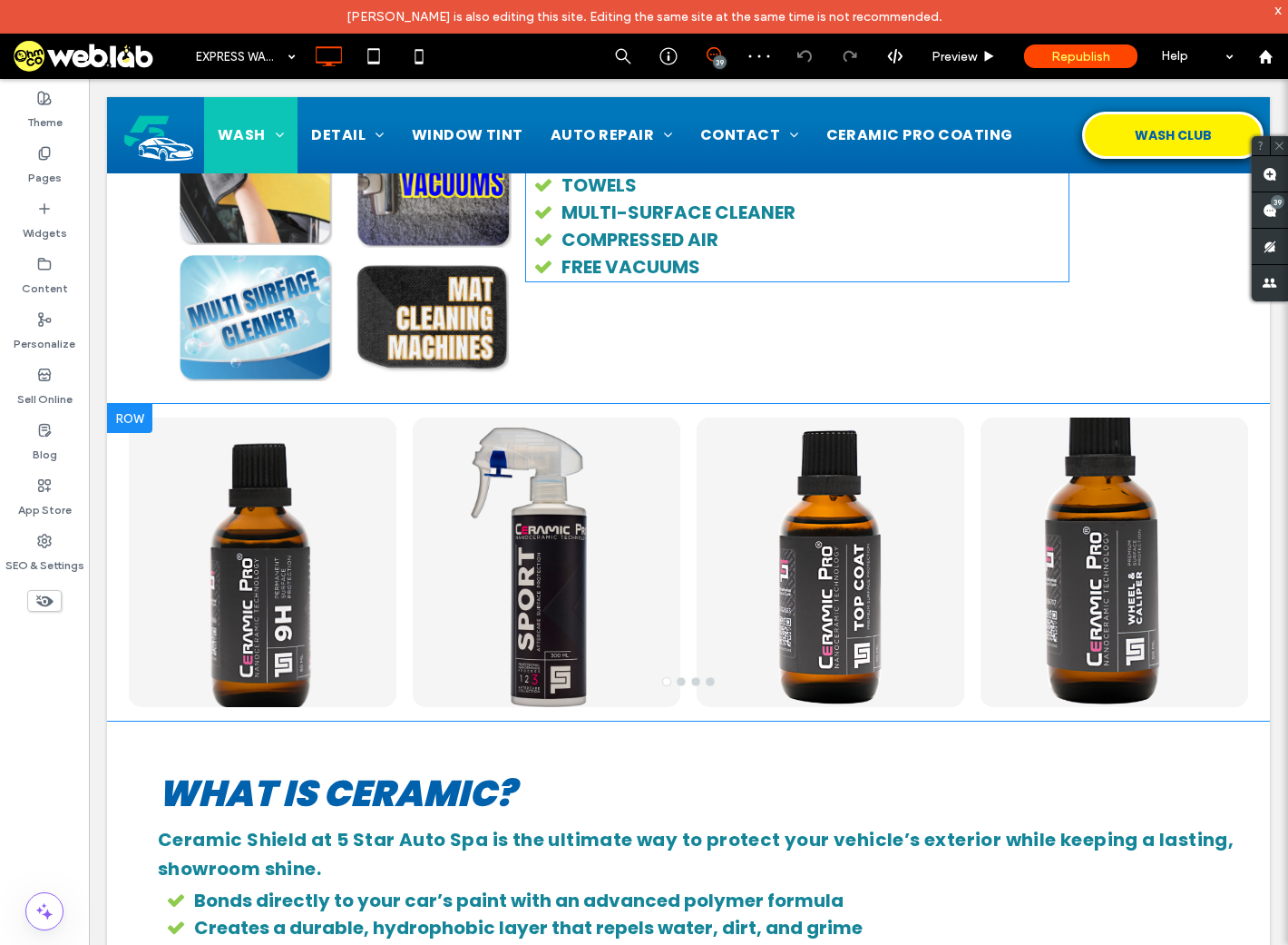
scroll to position [1452, 0]
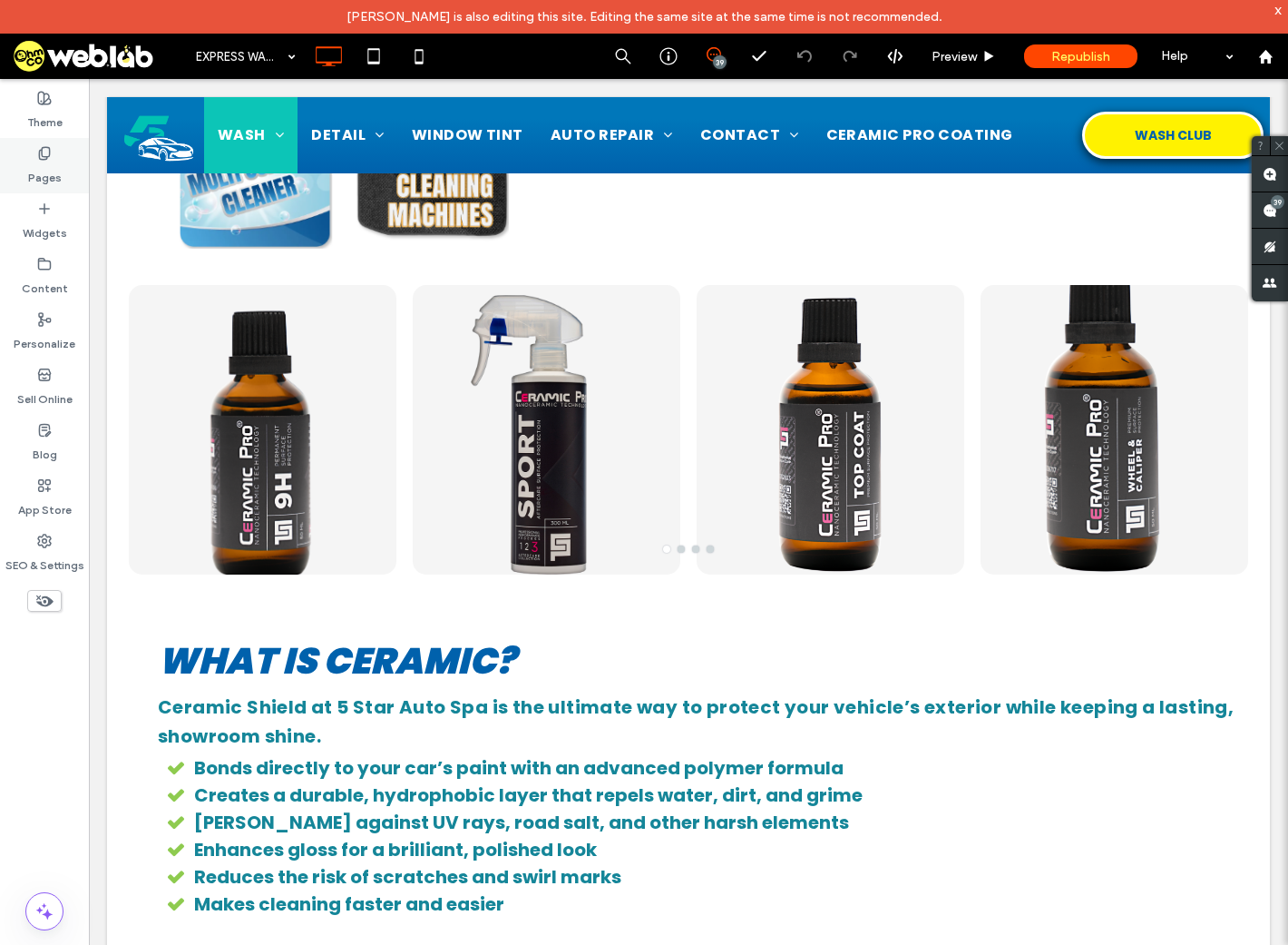
click at [36, 162] on label "Pages" at bounding box center [45, 173] width 34 height 25
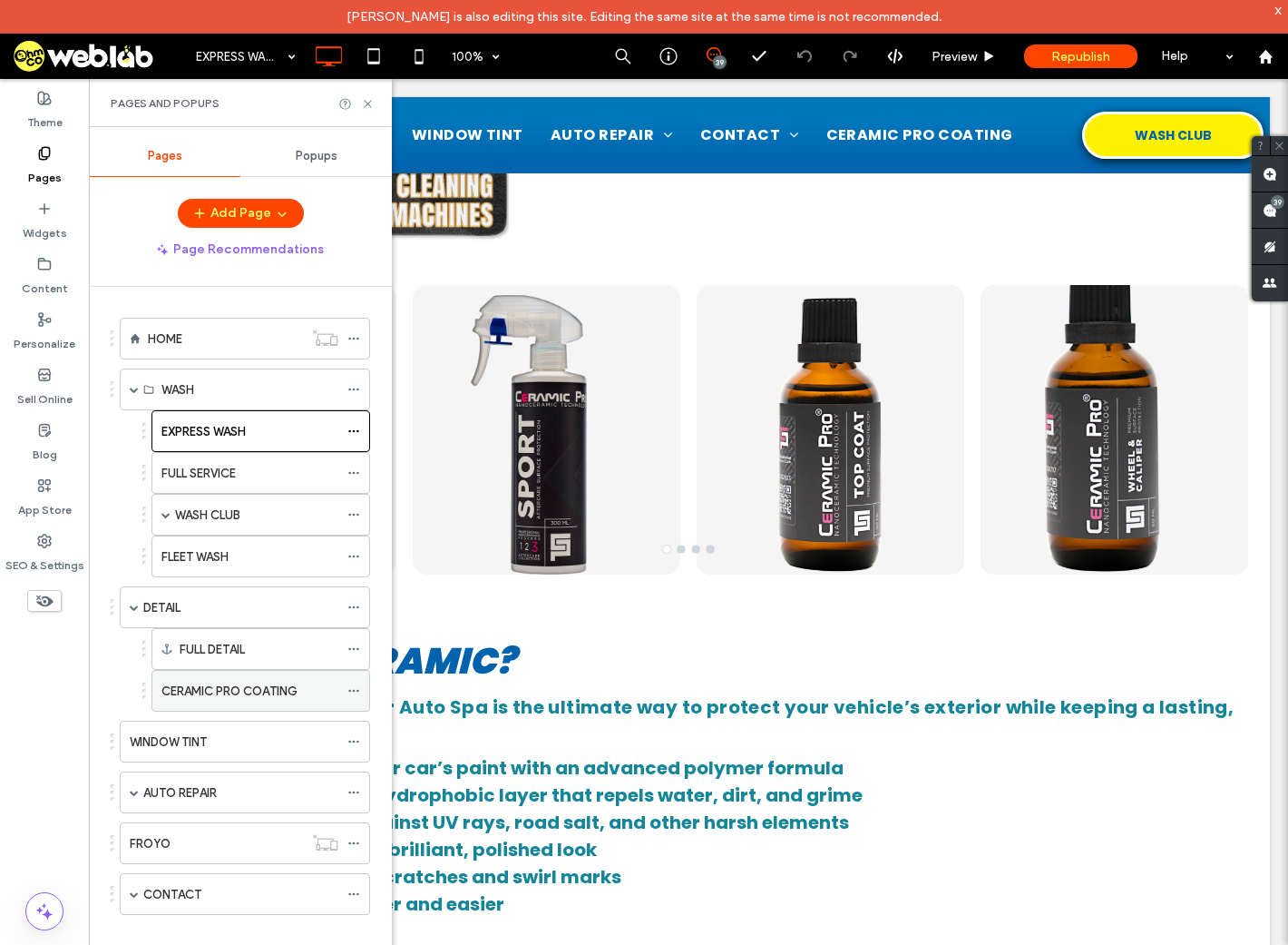
click at [247, 698] on label "CERAMIC PRO COATING" at bounding box center [230, 691] width 136 height 32
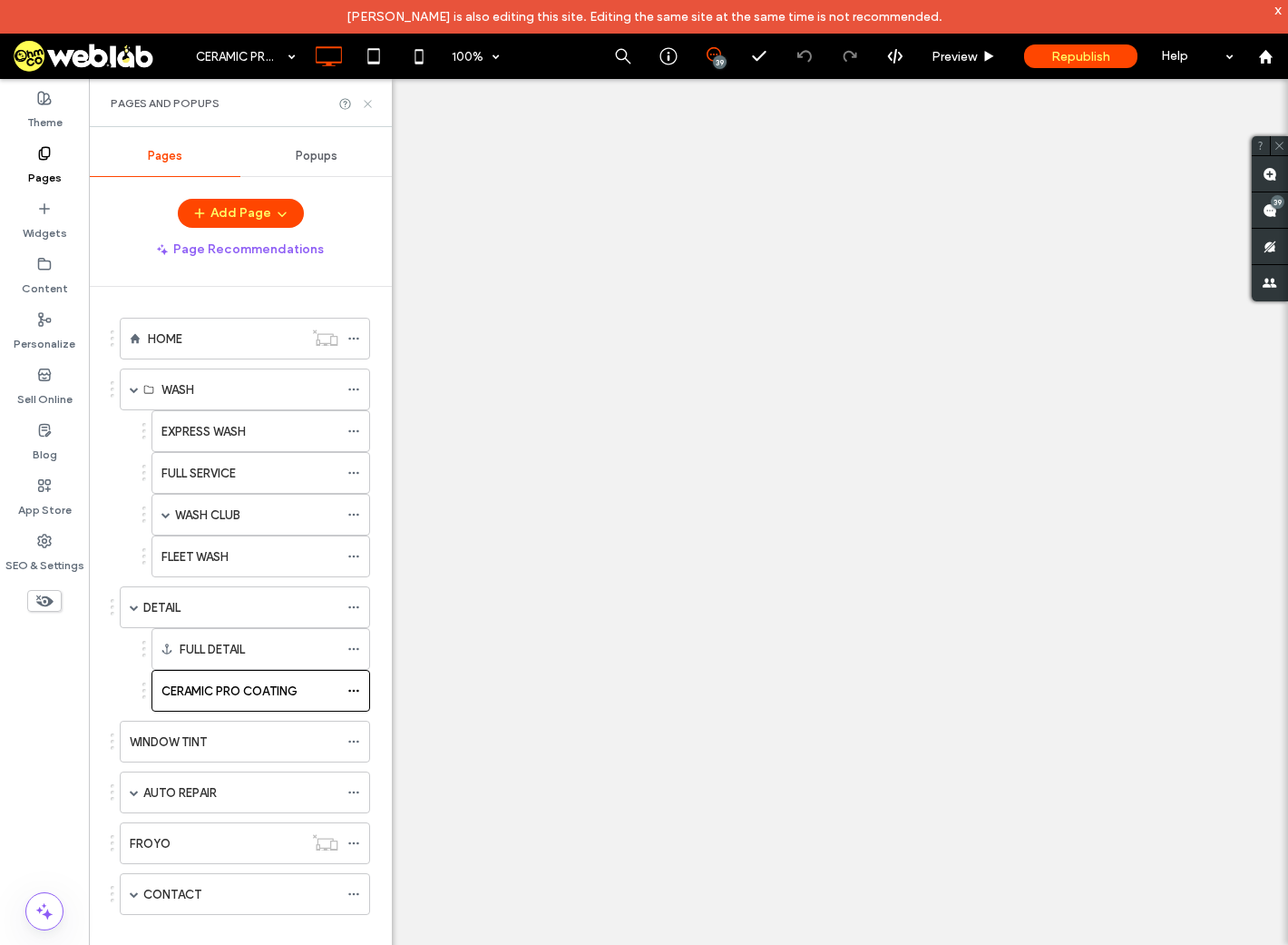
click at [365, 105] on icon at bounding box center [368, 104] width 14 height 14
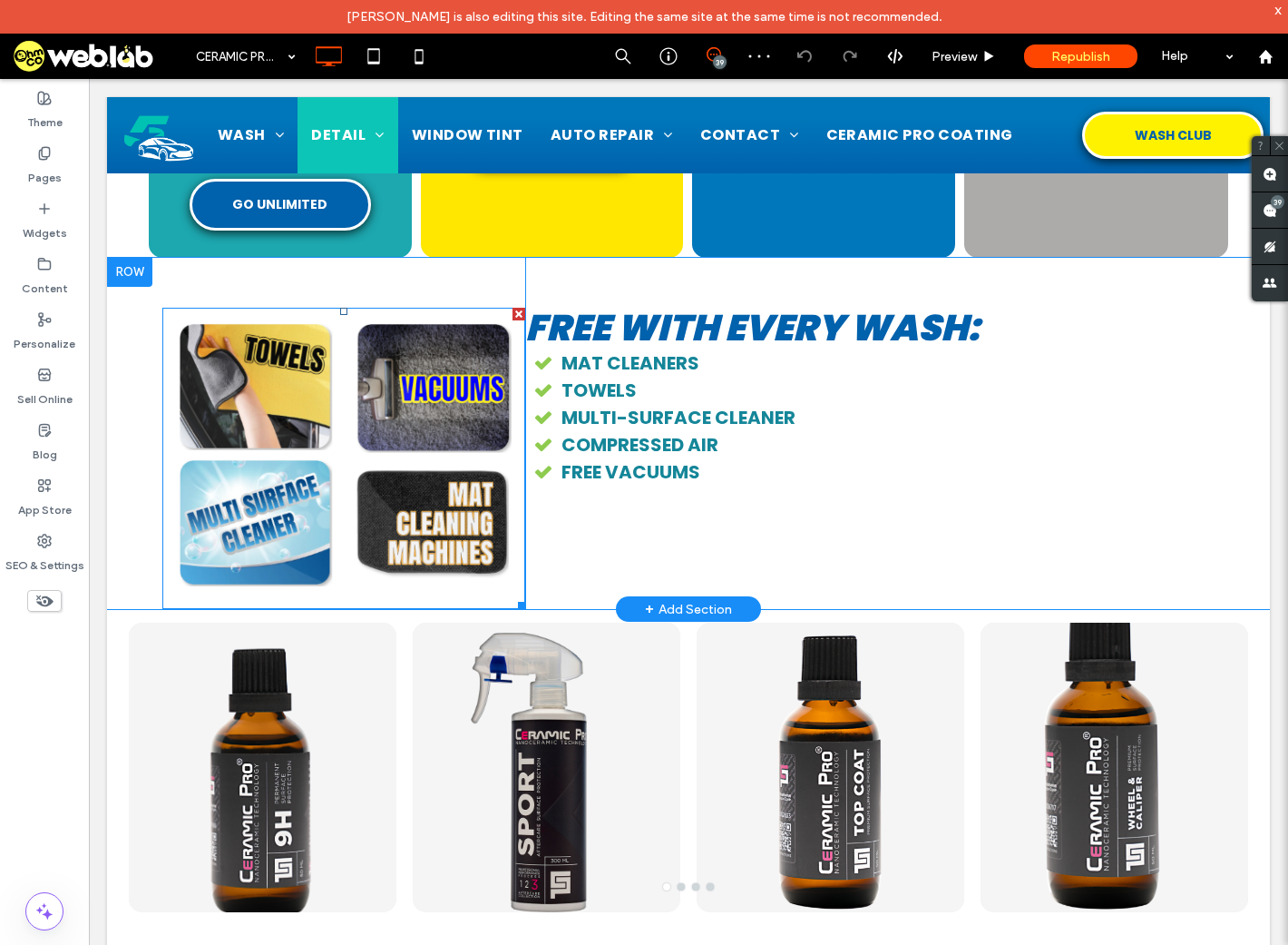
scroll to position [726, 0]
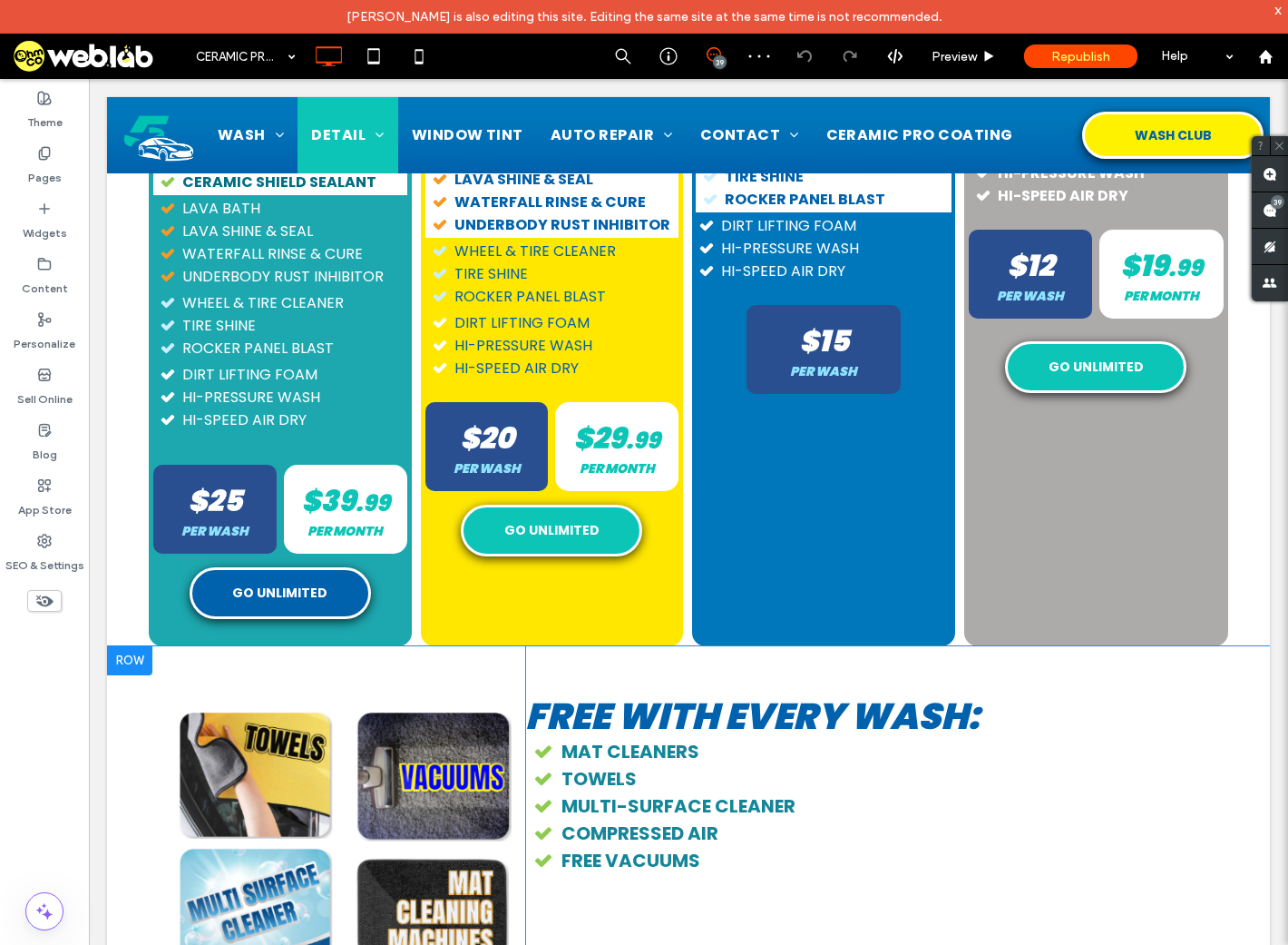
click at [131, 662] on div at bounding box center [129, 660] width 45 height 29
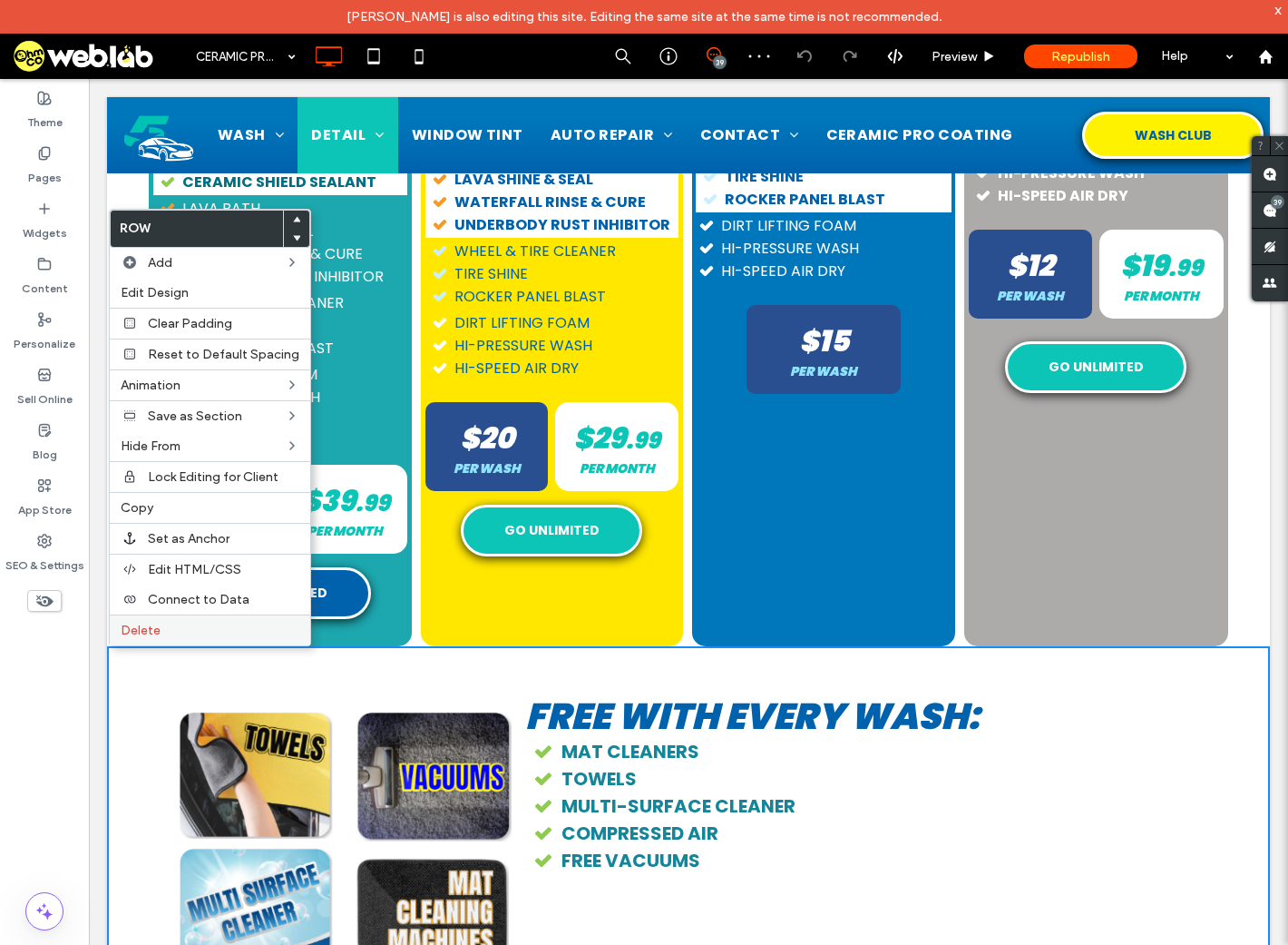
click at [152, 636] on span "Delete" at bounding box center [141, 629] width 40 height 15
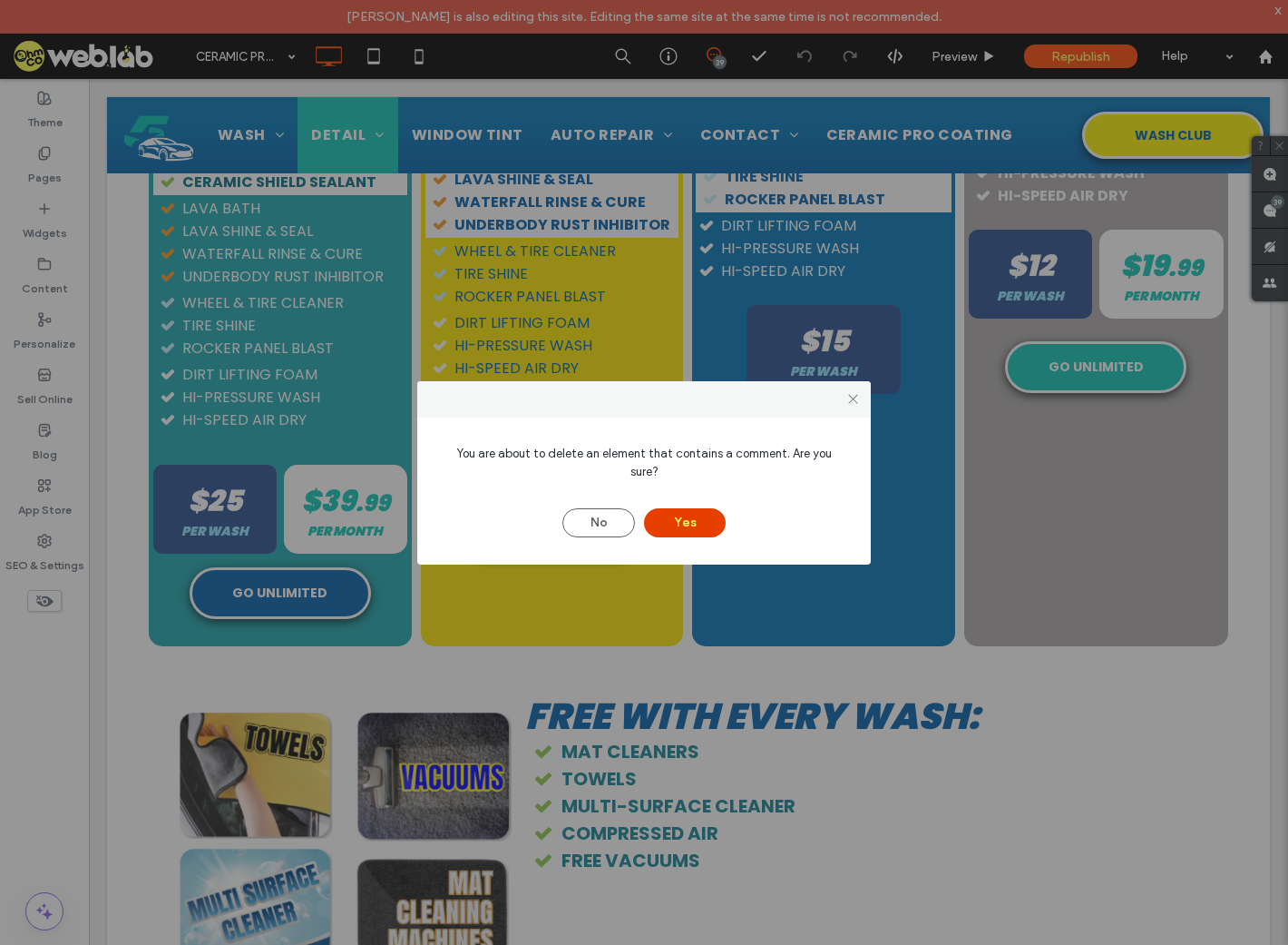
click at [692, 510] on button "Yes" at bounding box center [685, 522] width 82 height 29
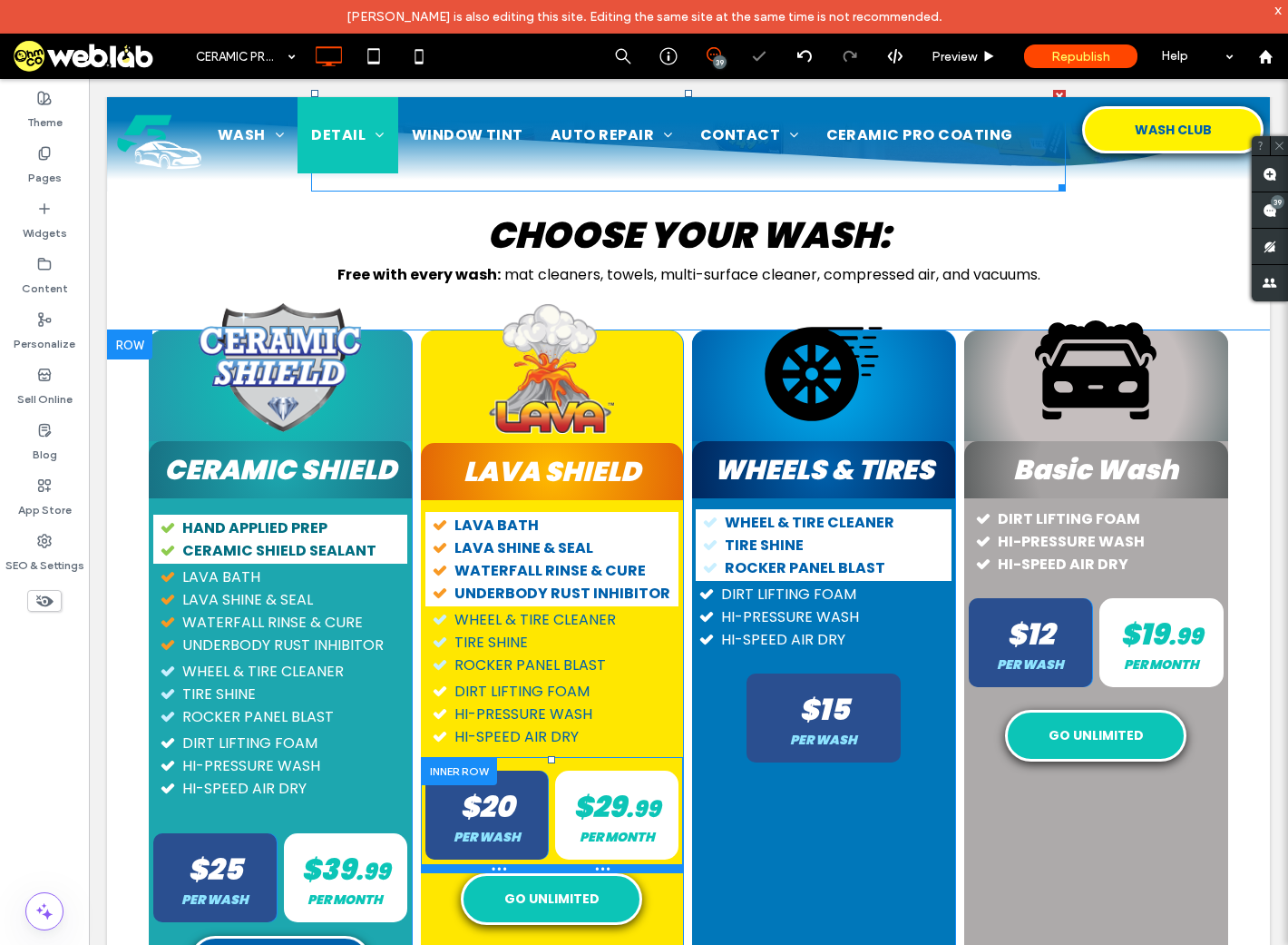
scroll to position [0, 0]
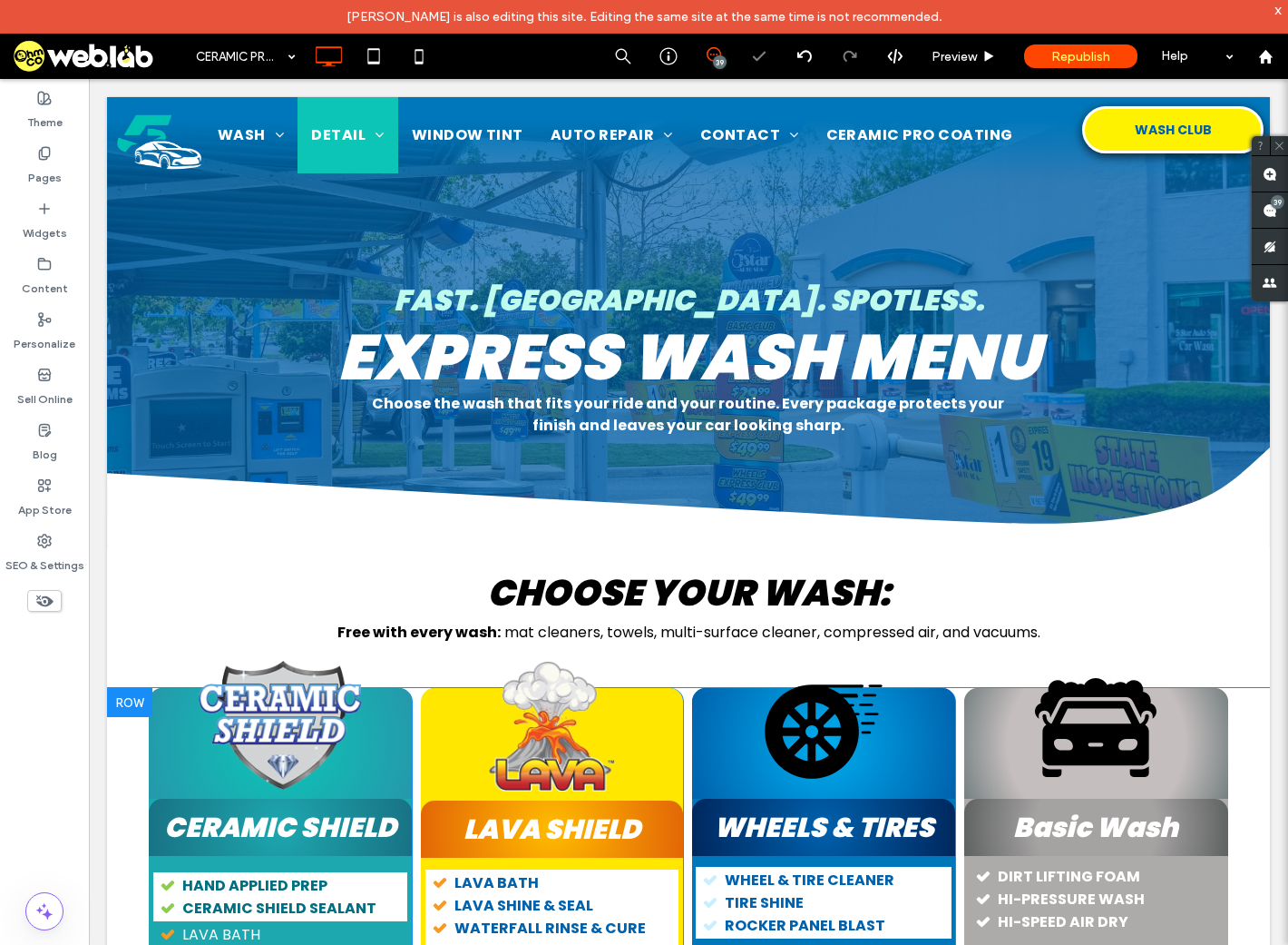
click at [126, 700] on div at bounding box center [129, 702] width 45 height 29
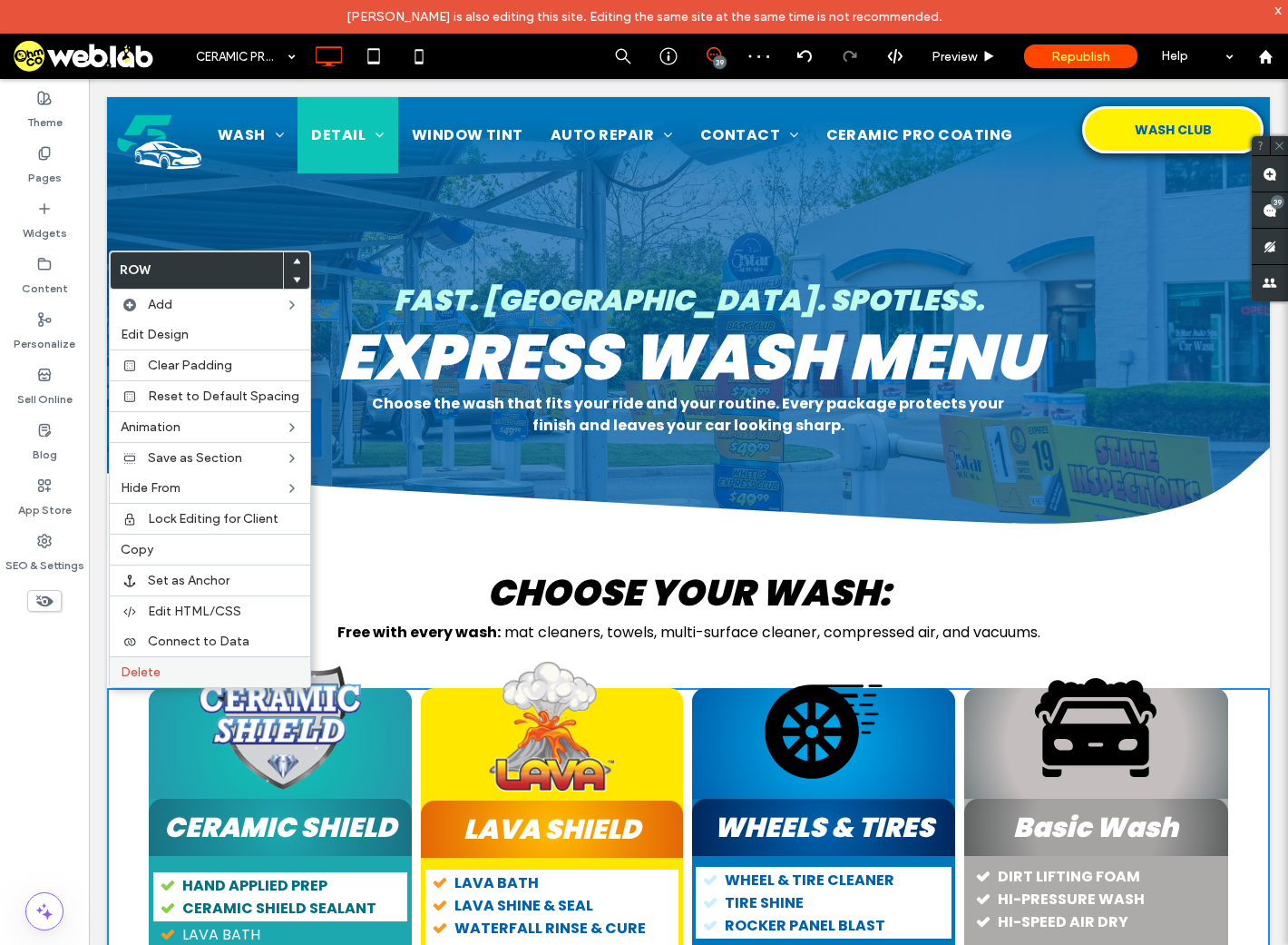
click at [164, 671] on label "Delete" at bounding box center [210, 671] width 179 height 15
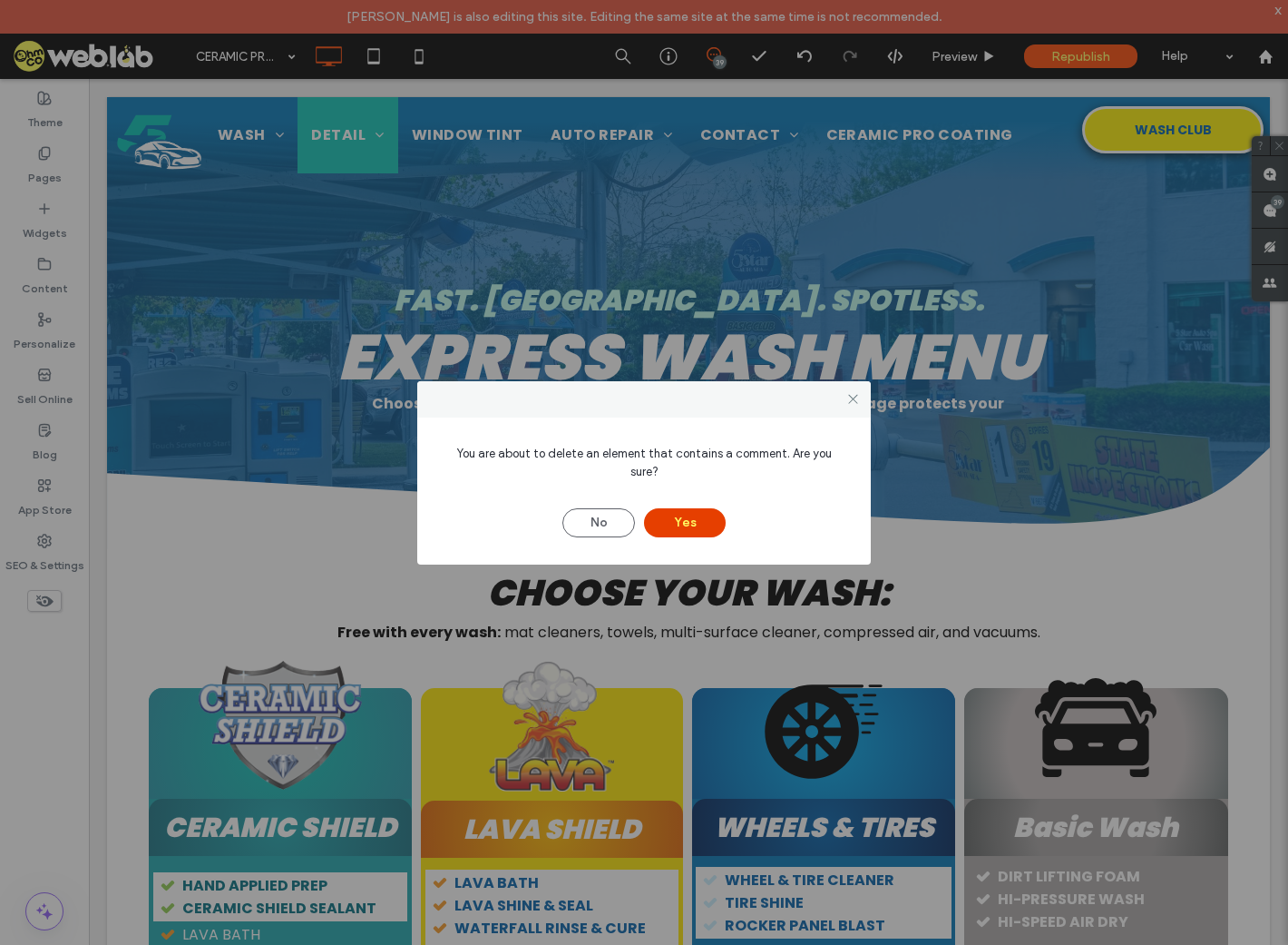
click at [708, 511] on button "Yes" at bounding box center [685, 522] width 82 height 29
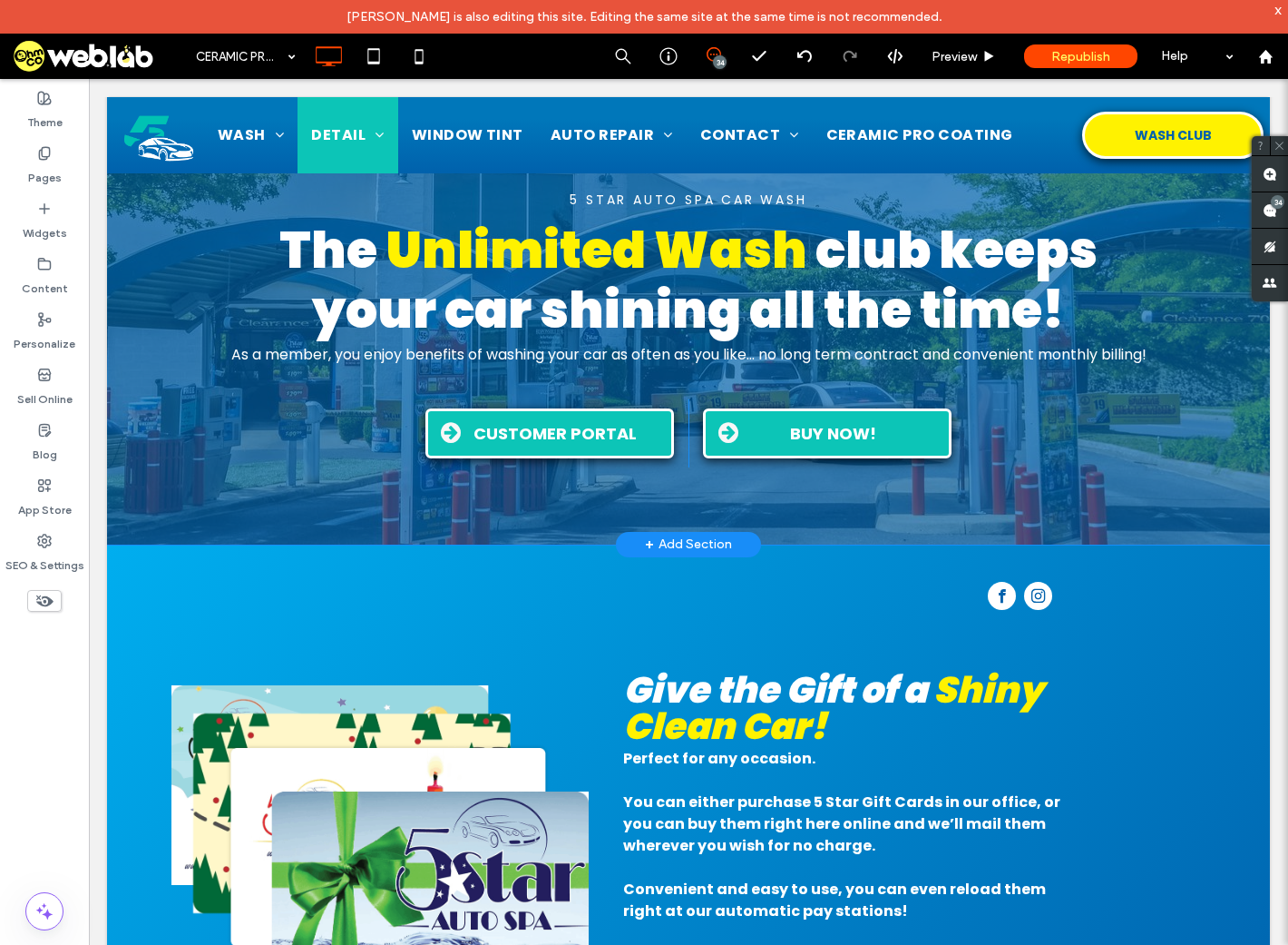
scroll to position [1816, 0]
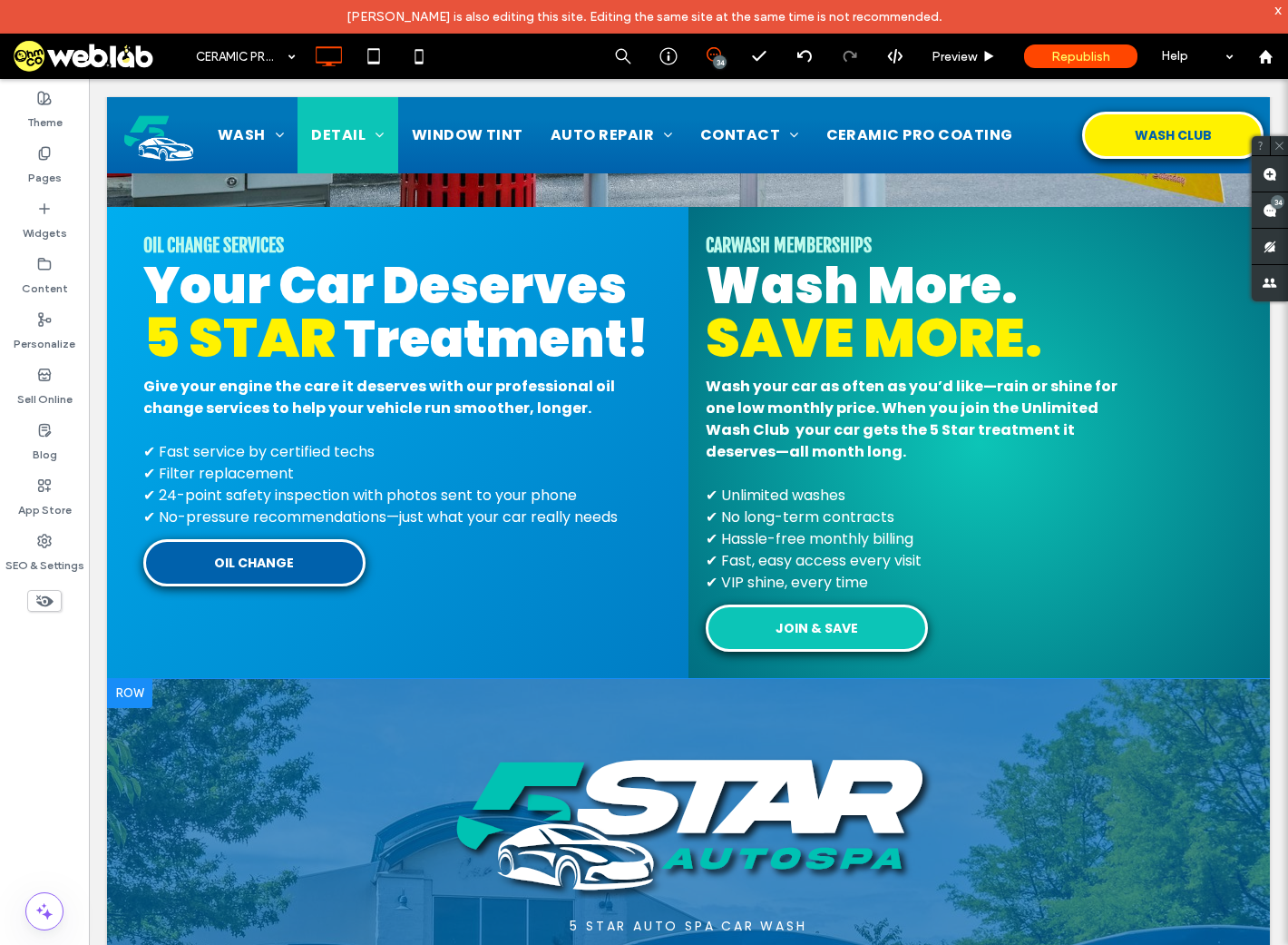
click at [118, 698] on div at bounding box center [129, 693] width 45 height 29
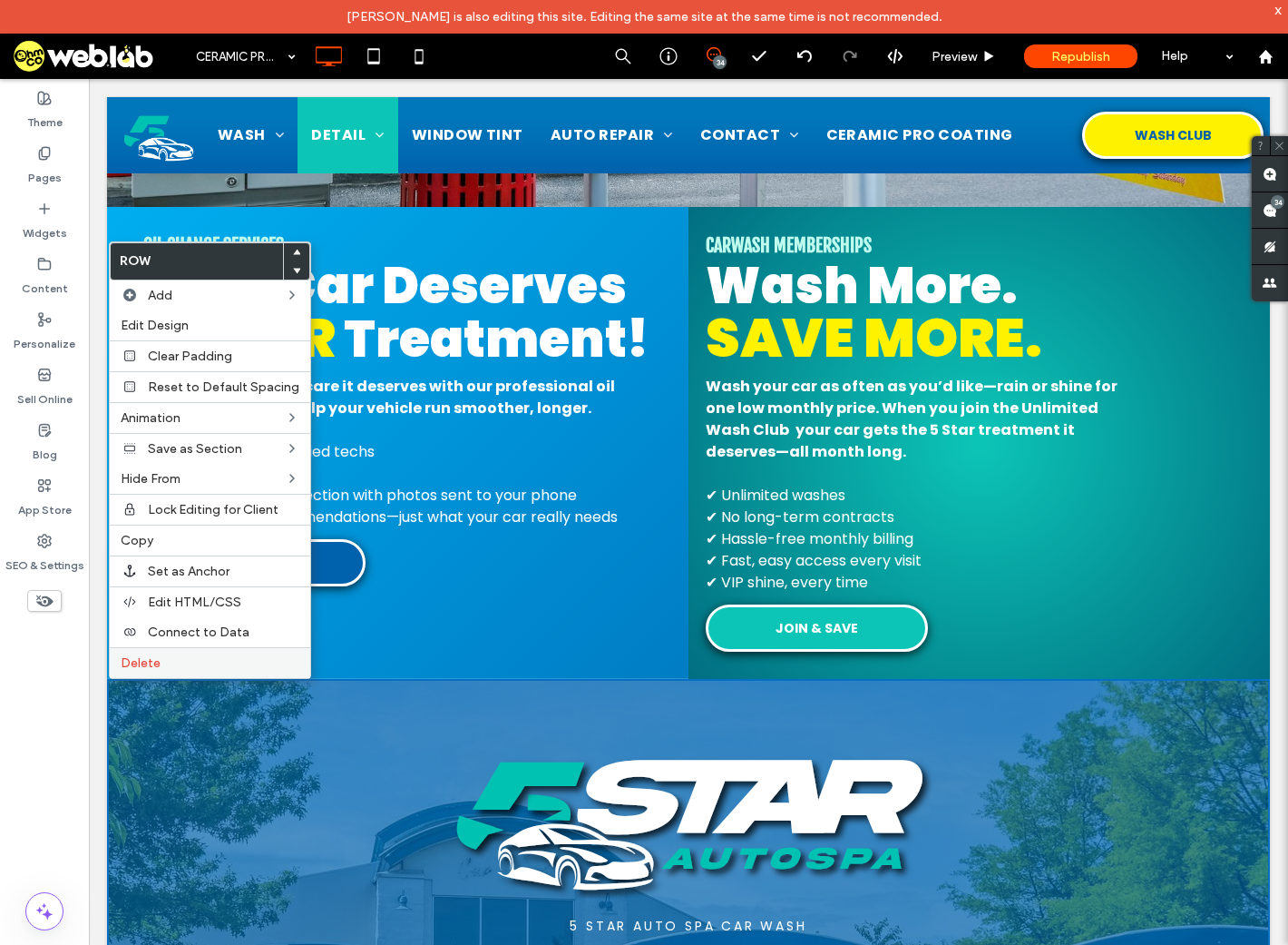
click at [173, 671] on div "Delete" at bounding box center [210, 662] width 201 height 31
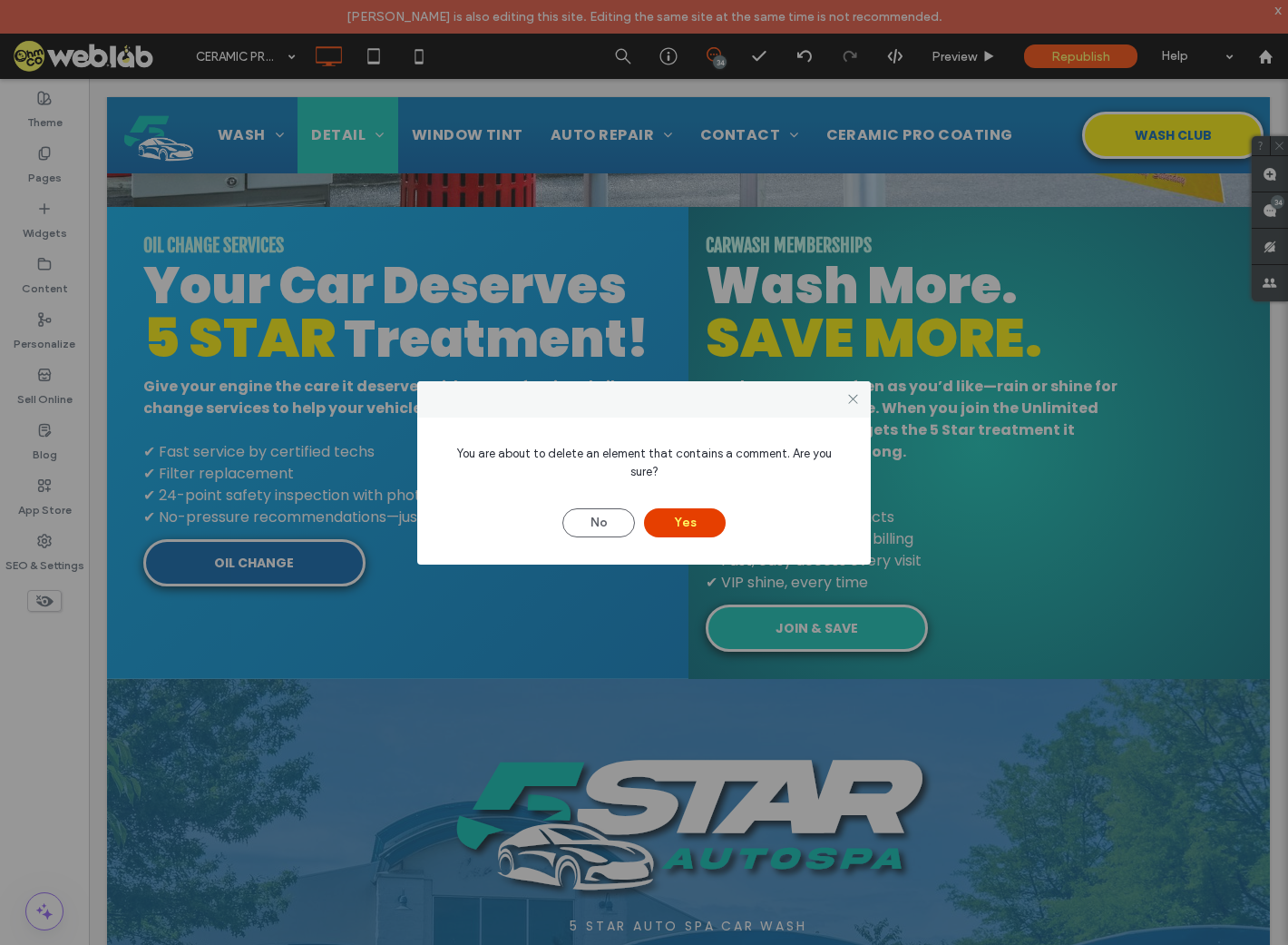
click at [682, 508] on button "Yes" at bounding box center [685, 522] width 82 height 29
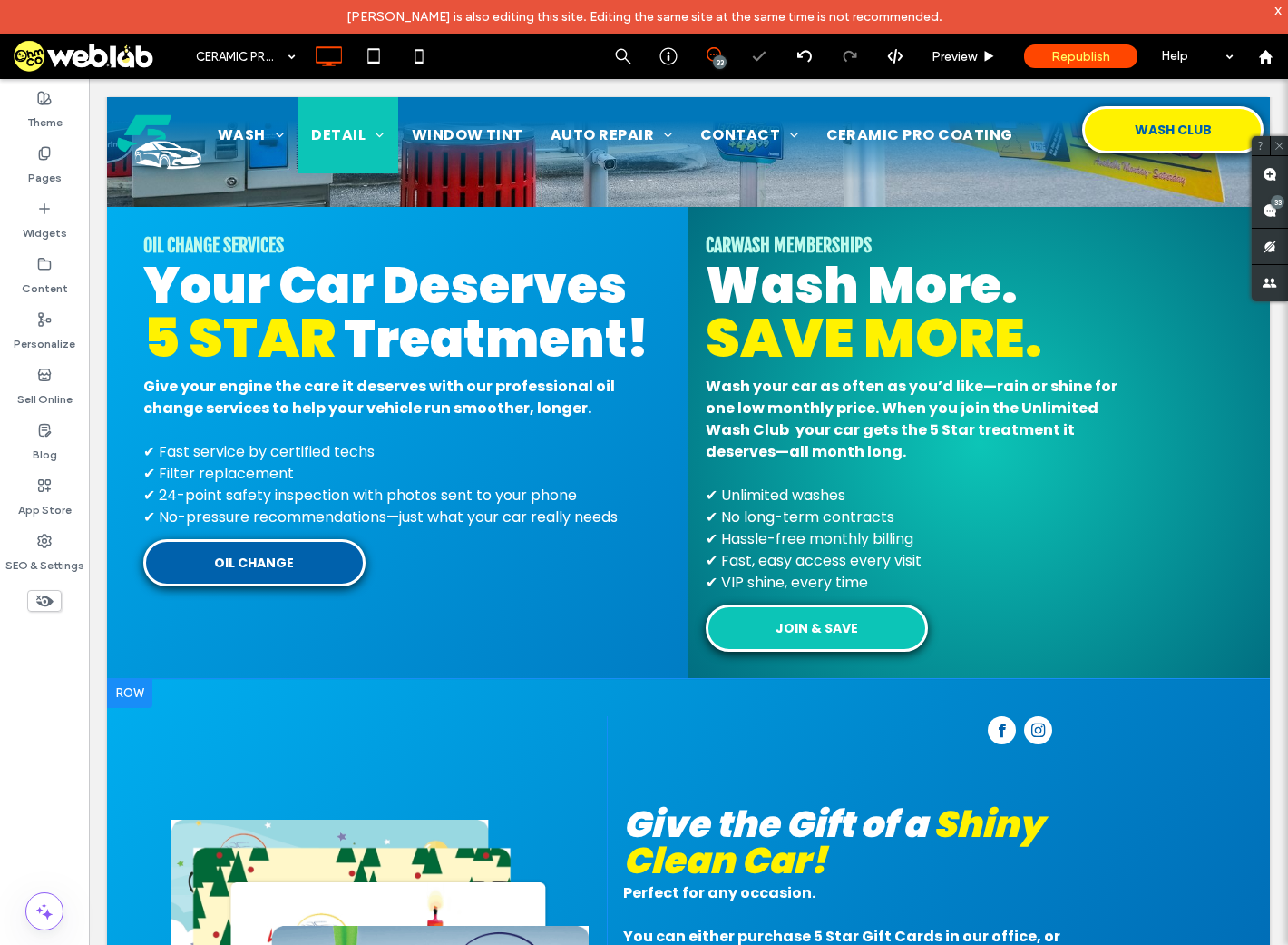
click at [139, 691] on div at bounding box center [129, 693] width 45 height 29
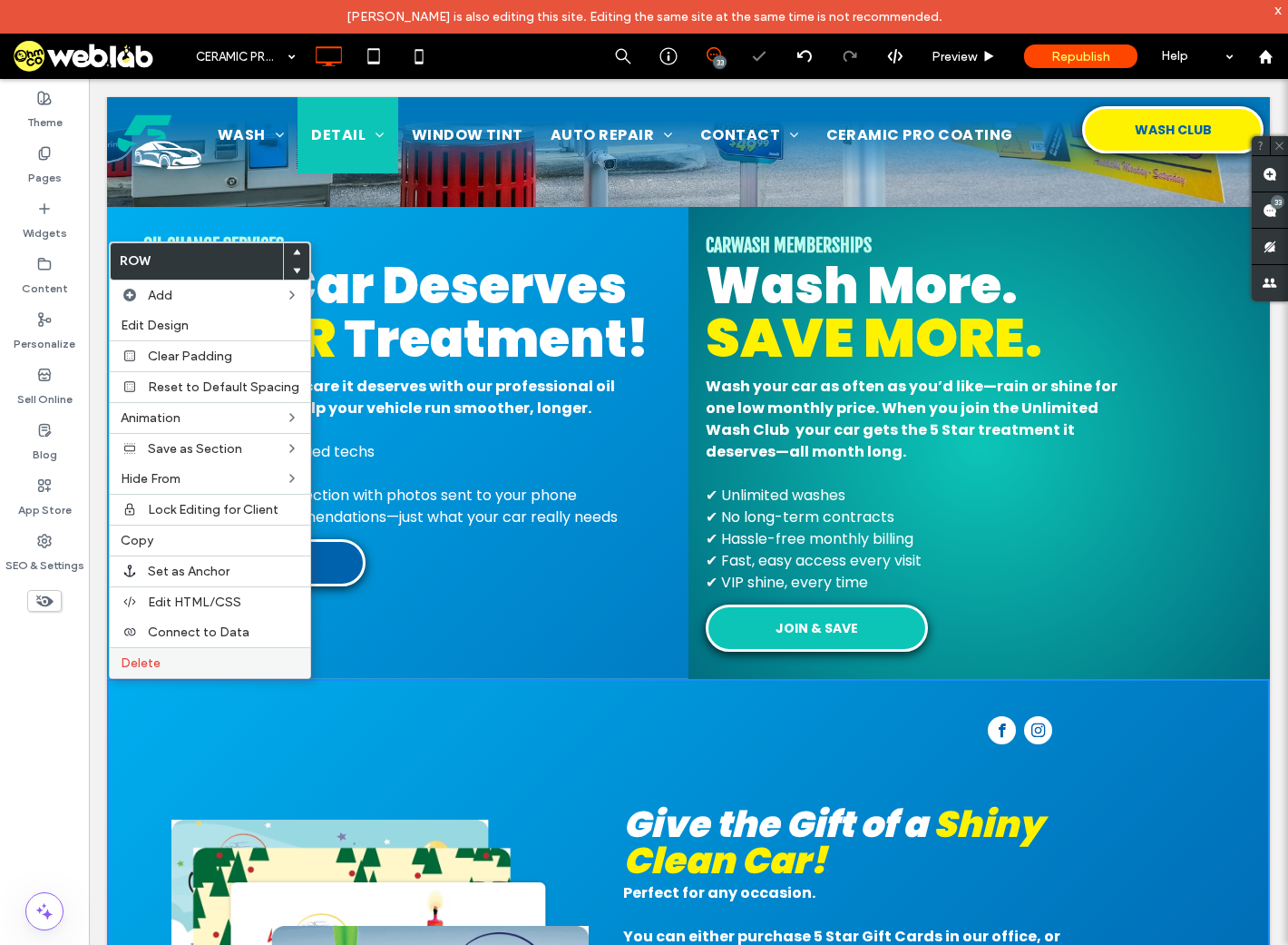
click at [189, 651] on div "Delete" at bounding box center [210, 662] width 201 height 31
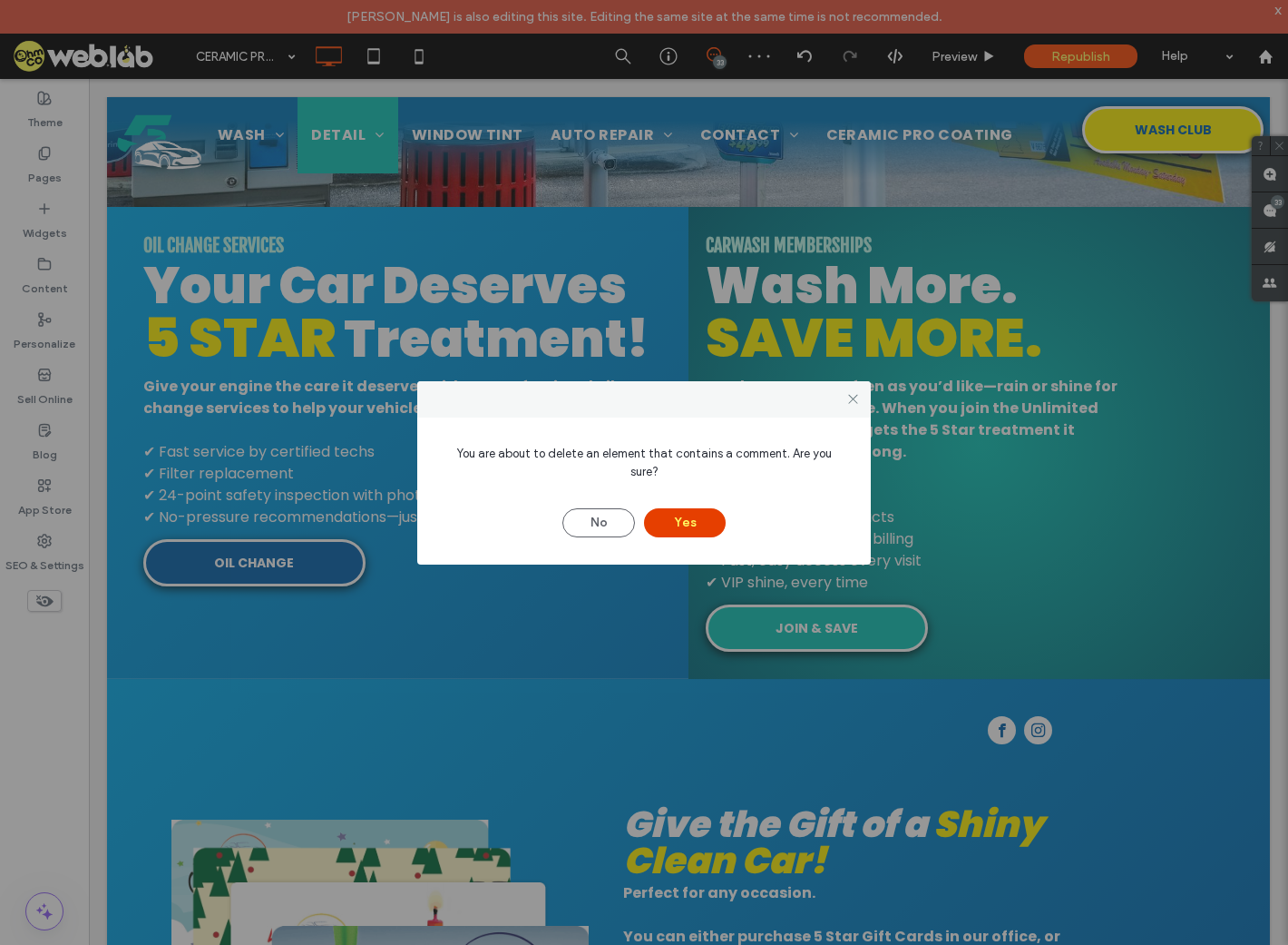
click at [698, 513] on button "Yes" at bounding box center [685, 522] width 82 height 29
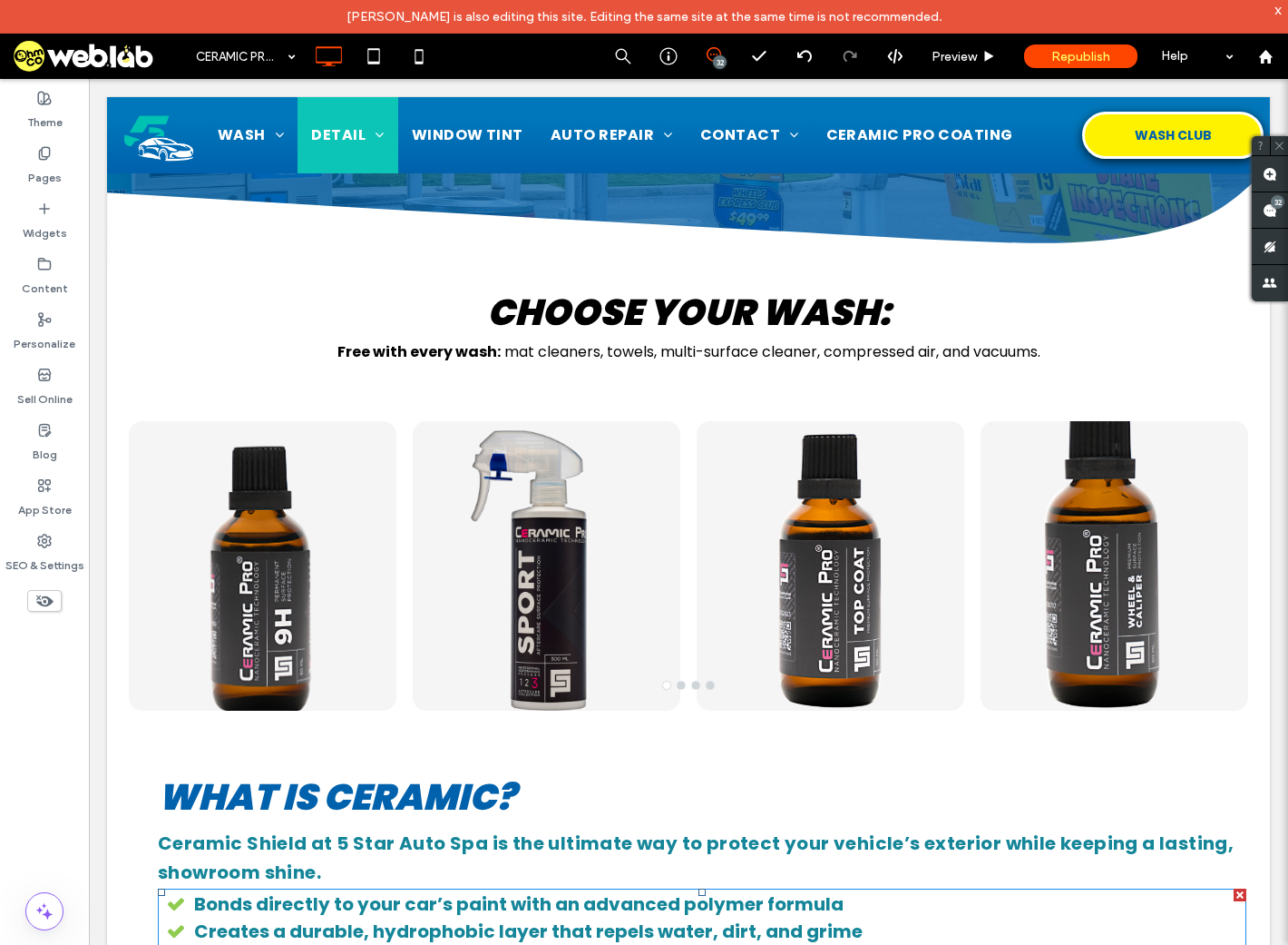
scroll to position [364, 0]
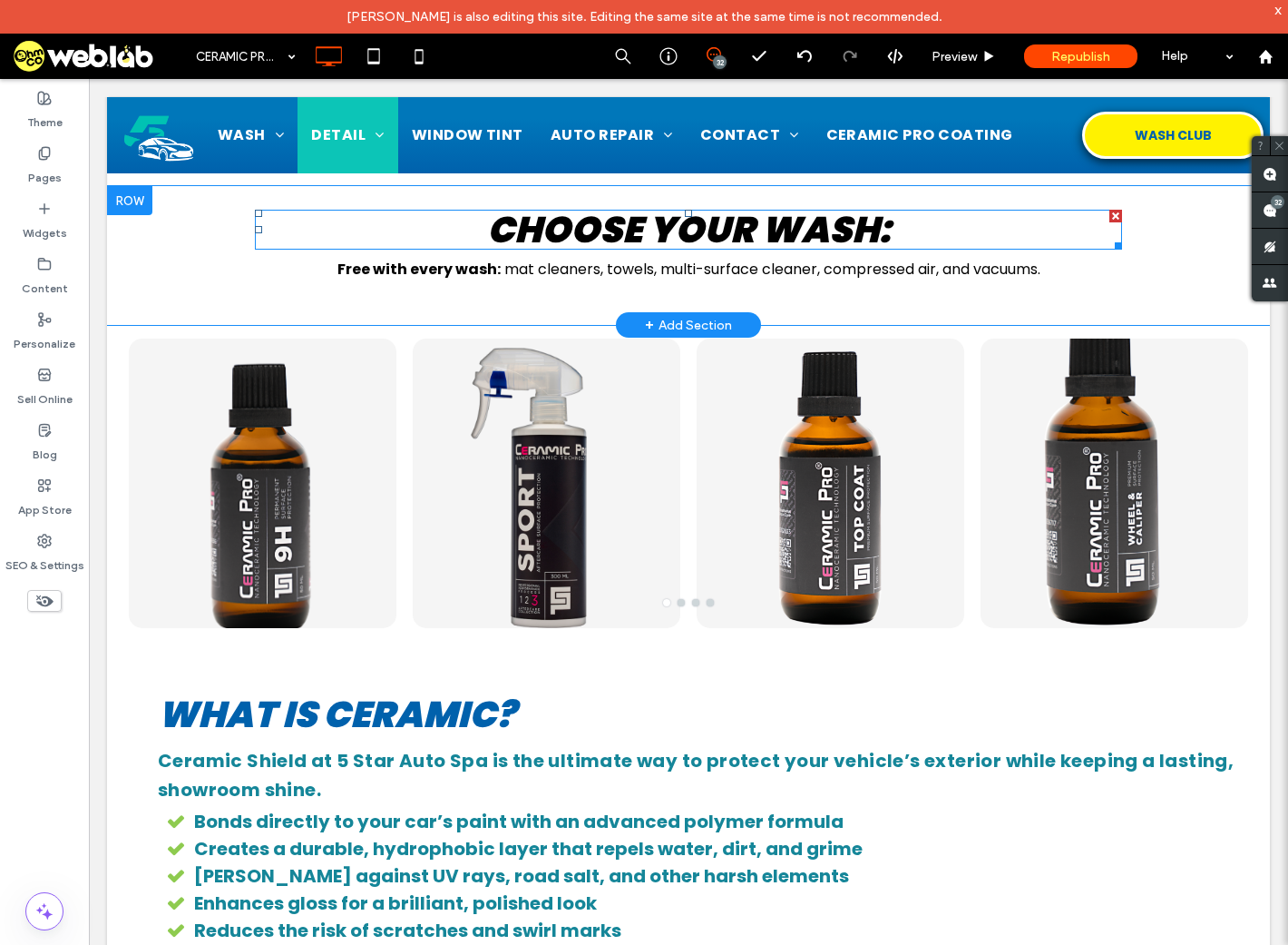
click at [633, 227] on span "choose your wash:" at bounding box center [689, 229] width 403 height 51
type input "*******"
type input "**"
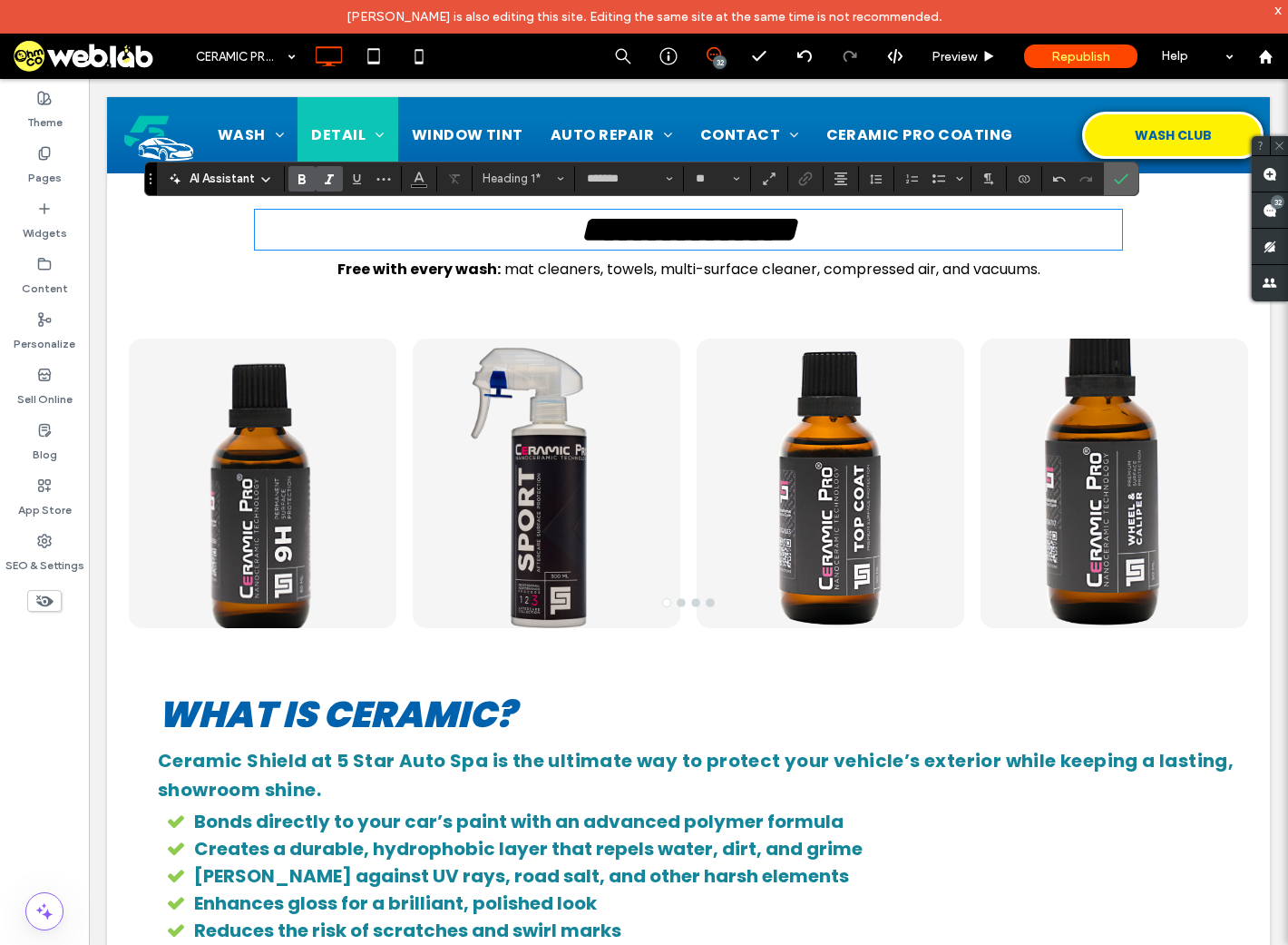
click at [1127, 174] on icon "Confirm" at bounding box center [1121, 179] width 15 height 15
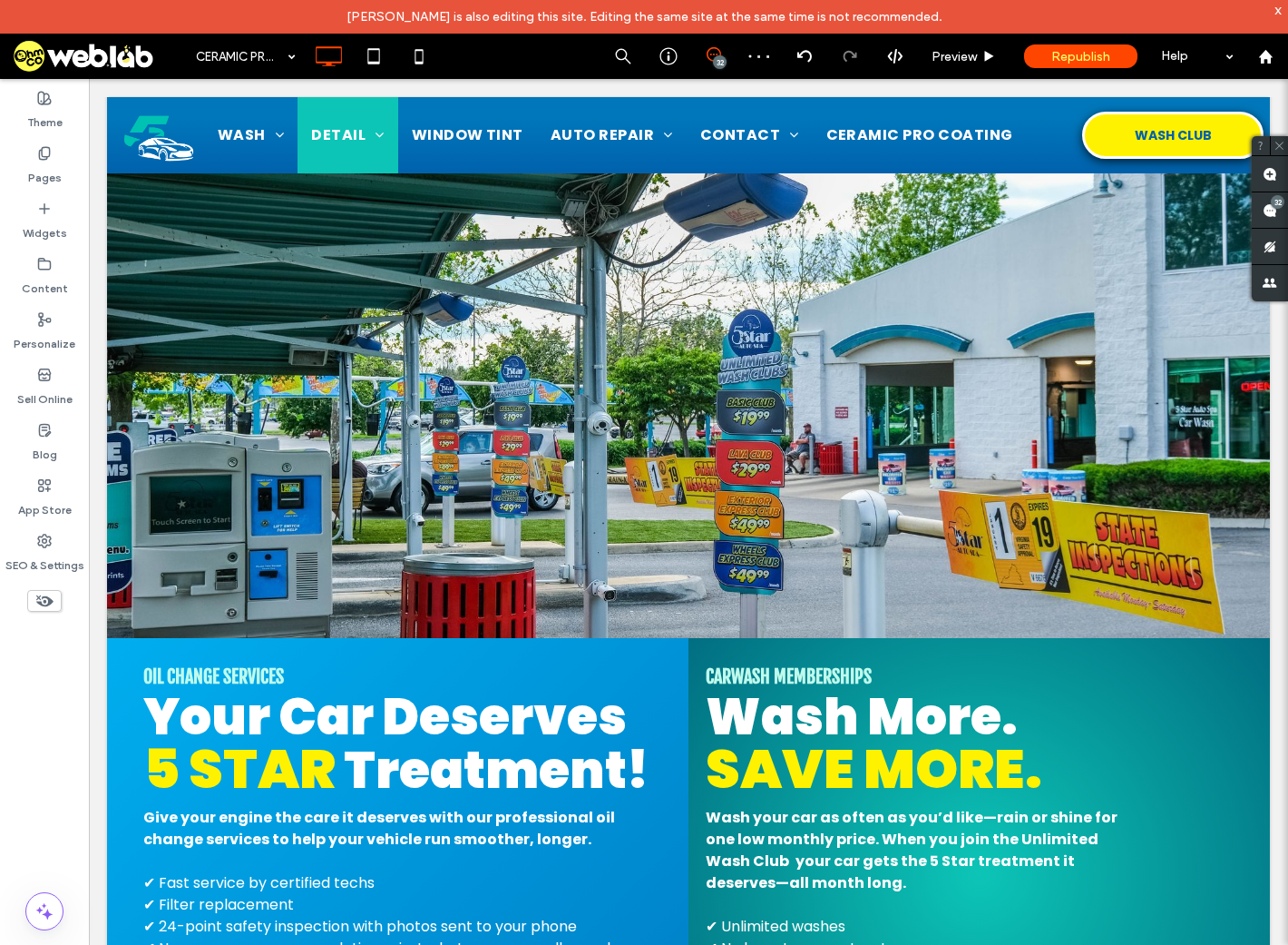
scroll to position [1816, 0]
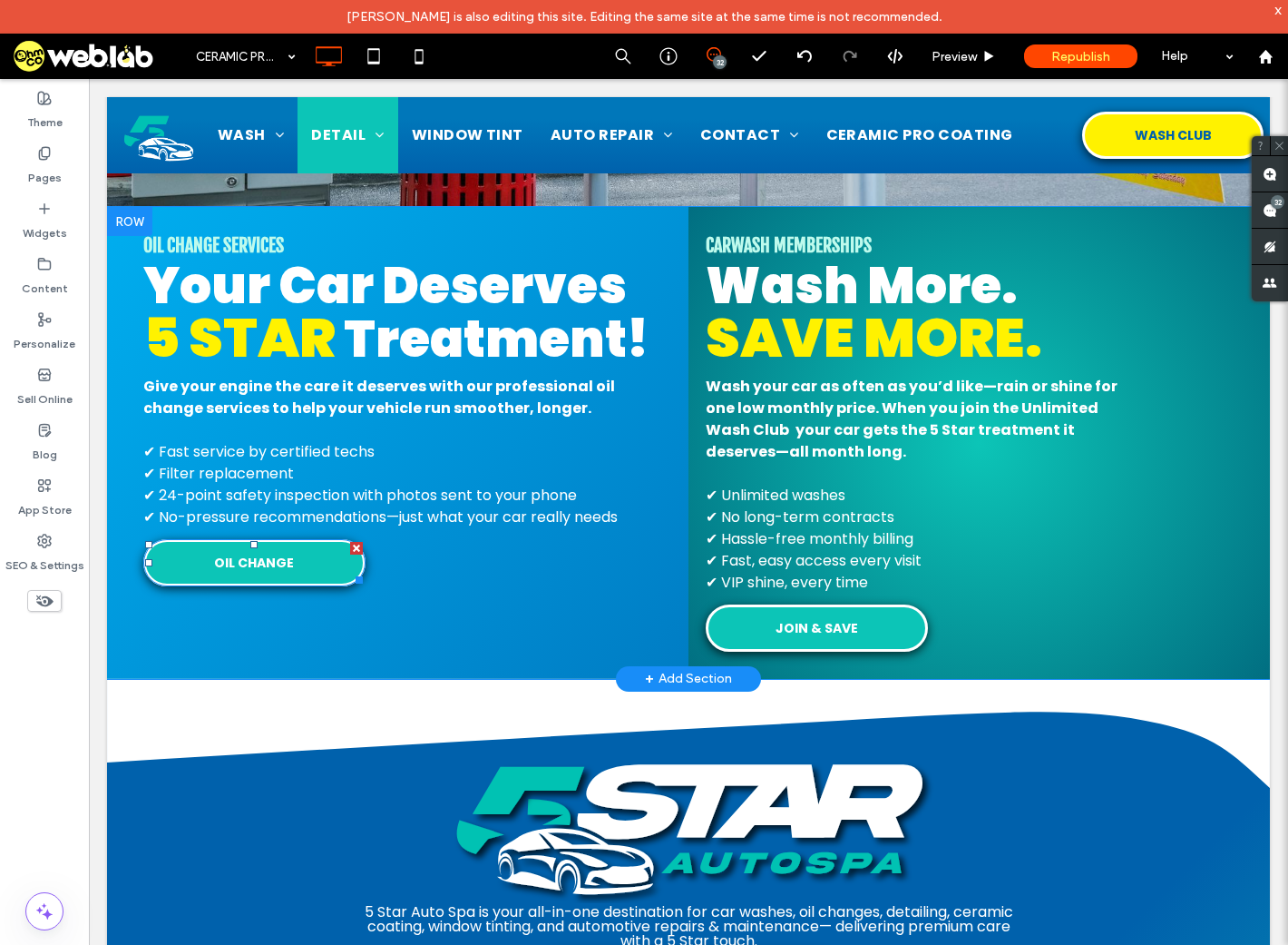
click at [288, 567] on span "OIL CHANGE" at bounding box center [254, 562] width 80 height 19
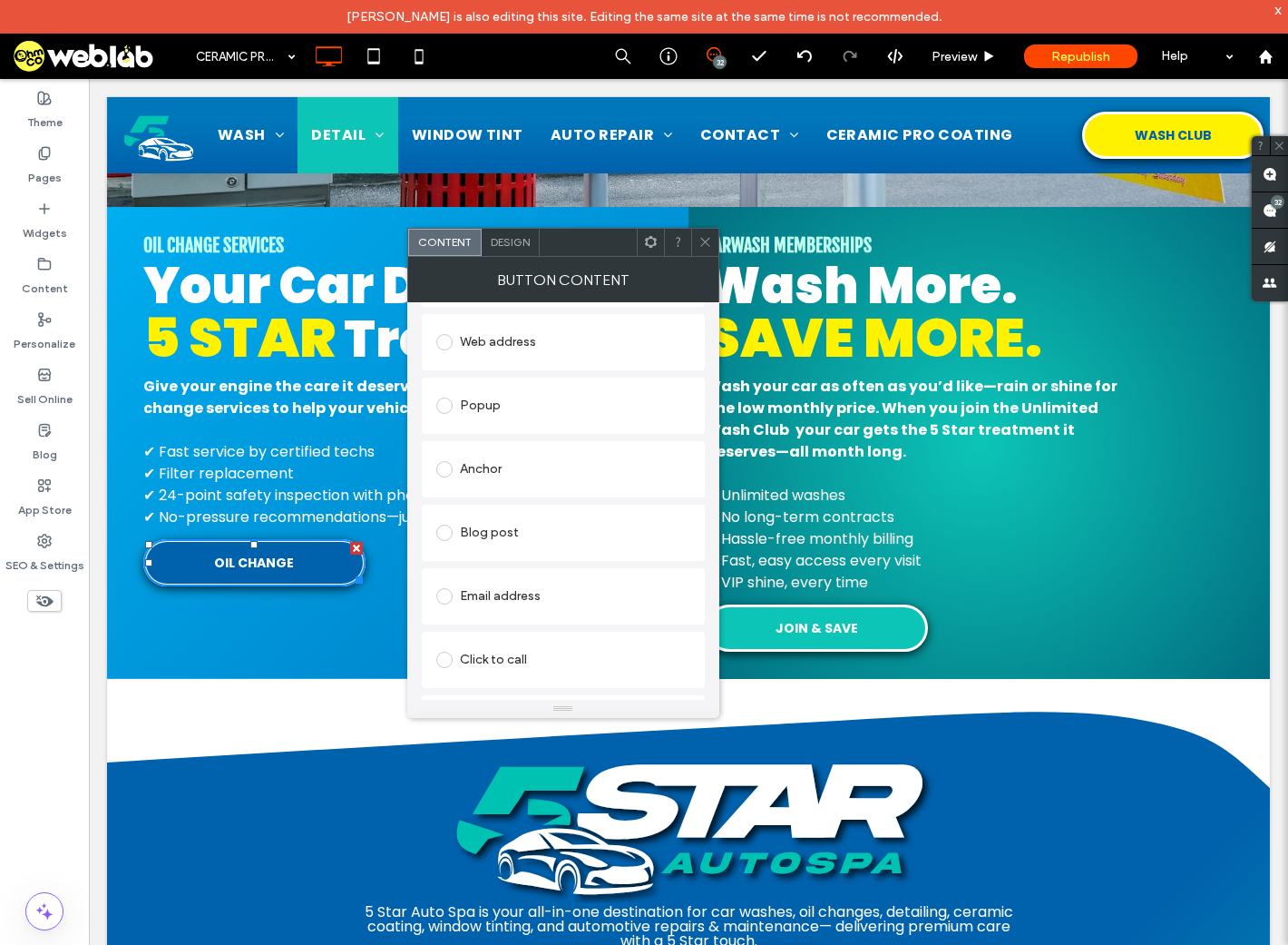
scroll to position [353, 0]
click at [701, 241] on icon at bounding box center [706, 242] width 14 height 14
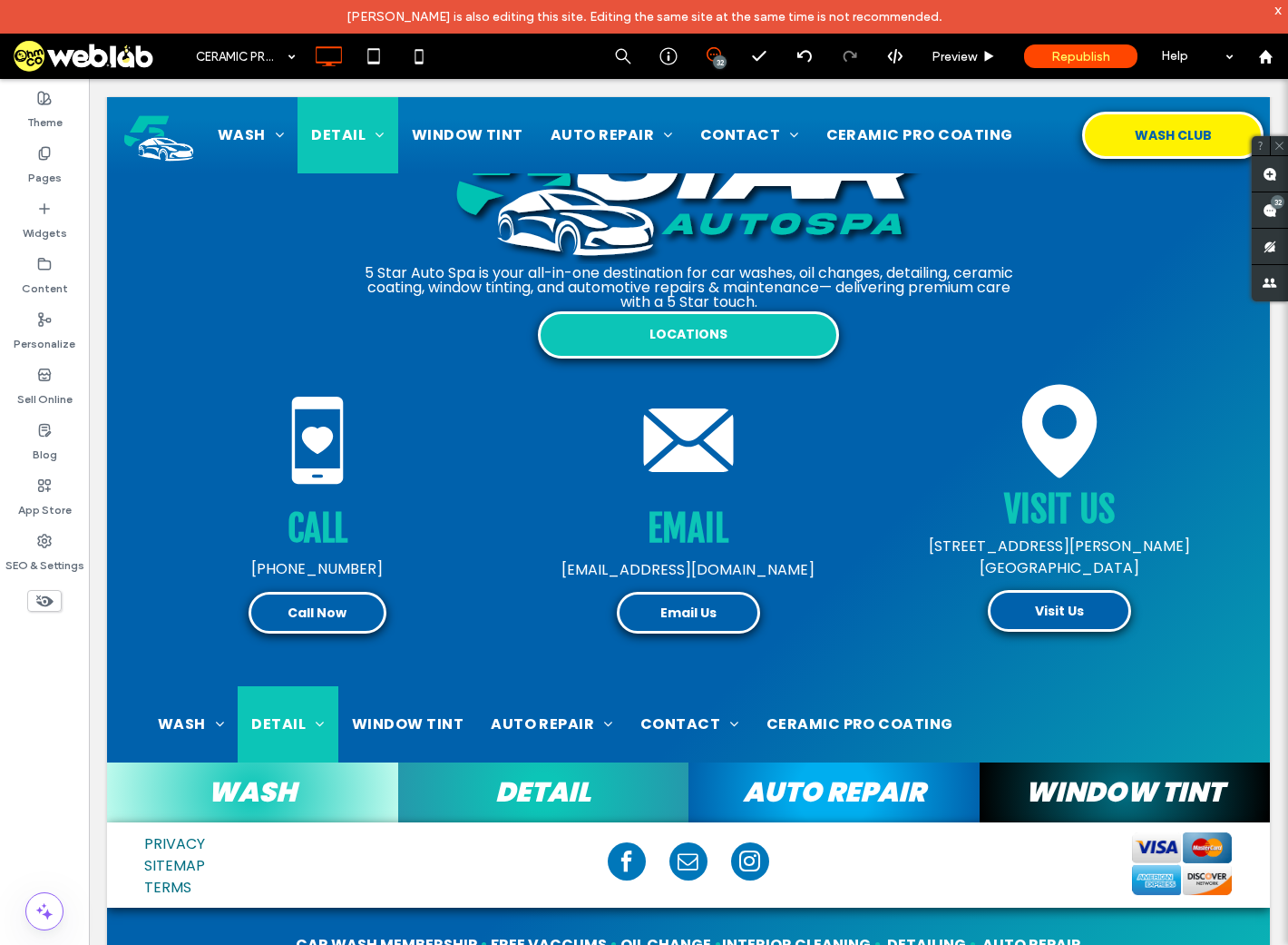
scroll to position [2542, 0]
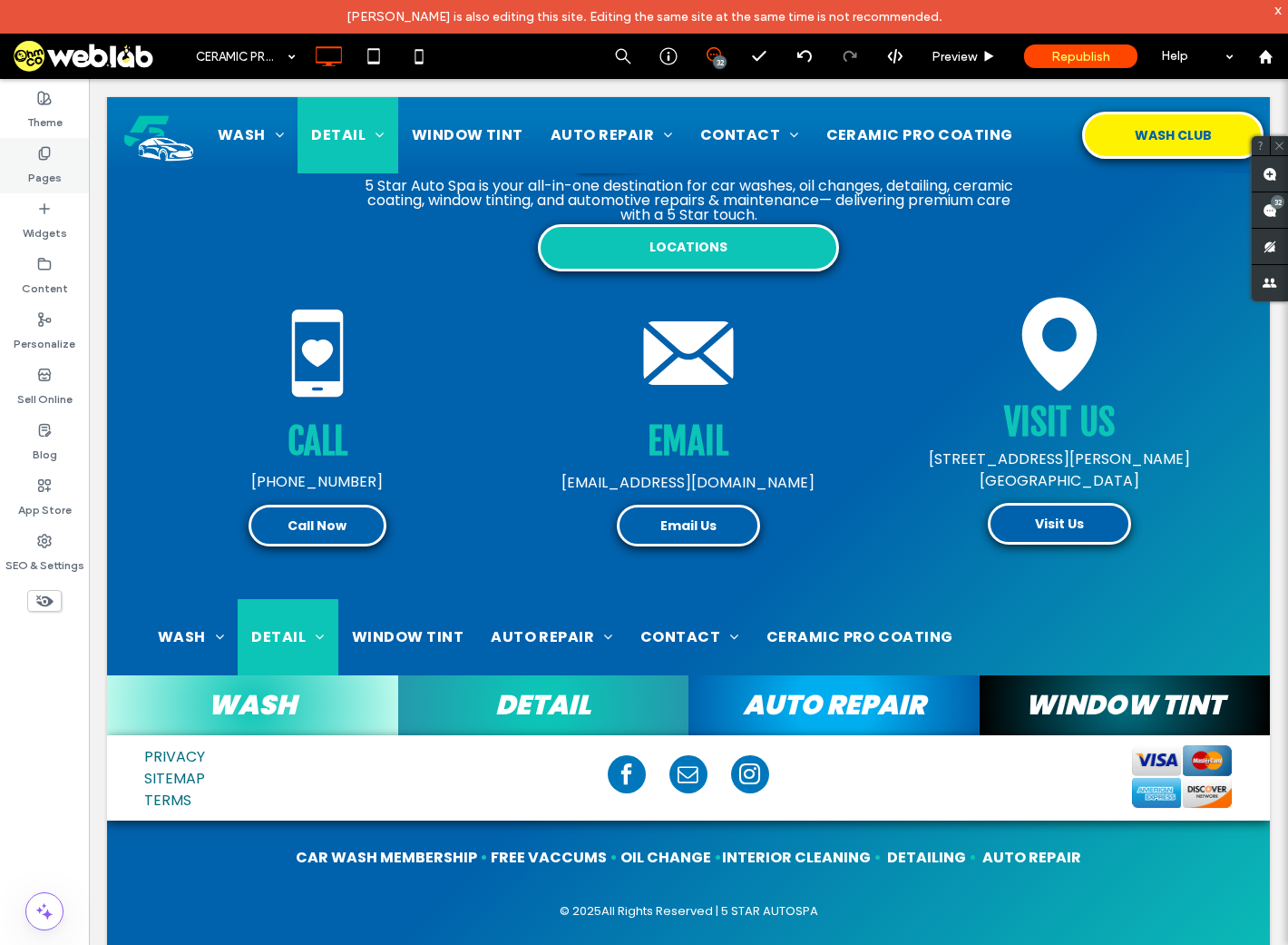
click at [14, 159] on div "Pages" at bounding box center [44, 165] width 89 height 55
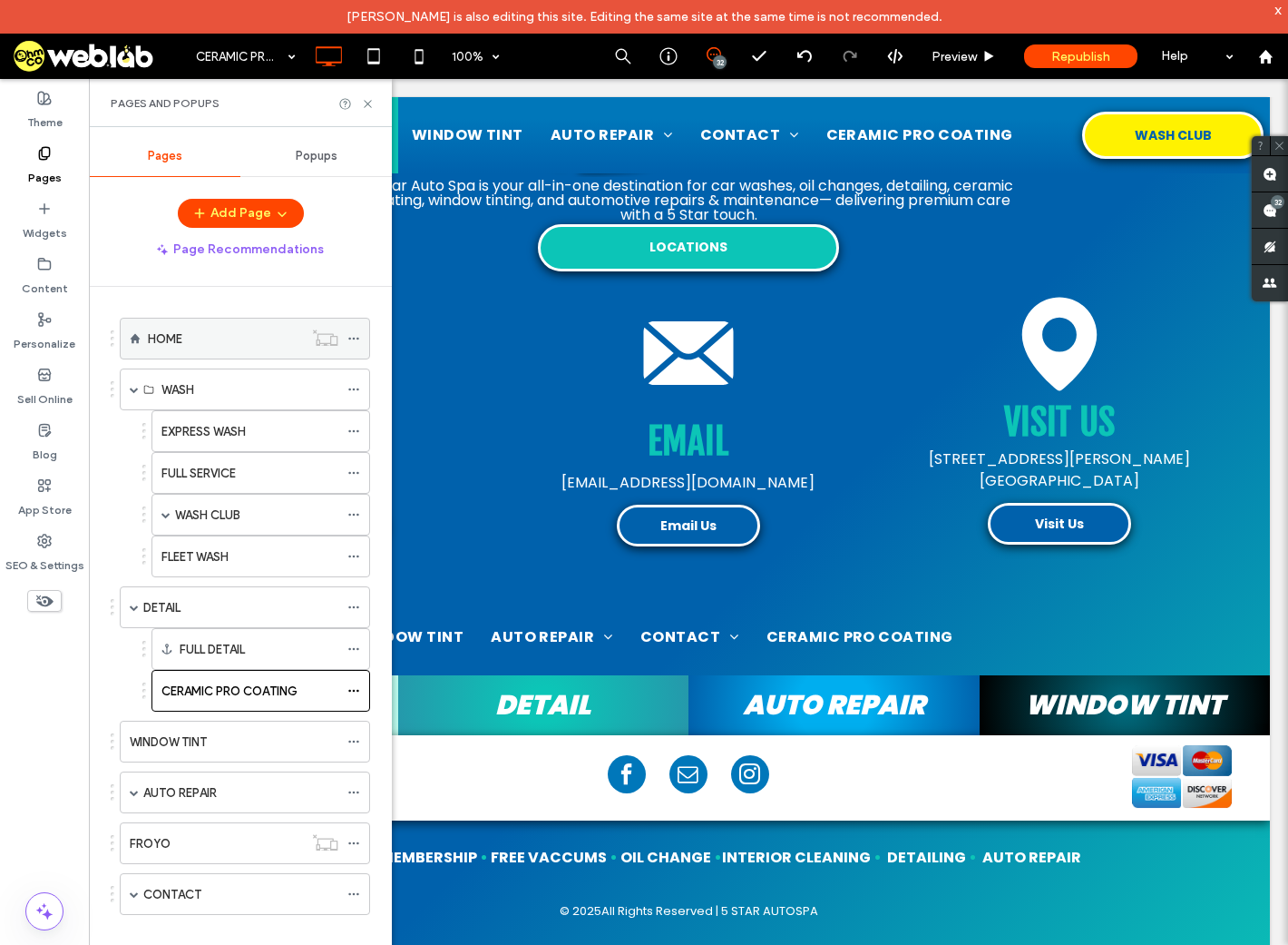
click at [222, 336] on div "HOME" at bounding box center [225, 339] width 155 height 19
click at [366, 102] on use at bounding box center [366, 103] width 7 height 7
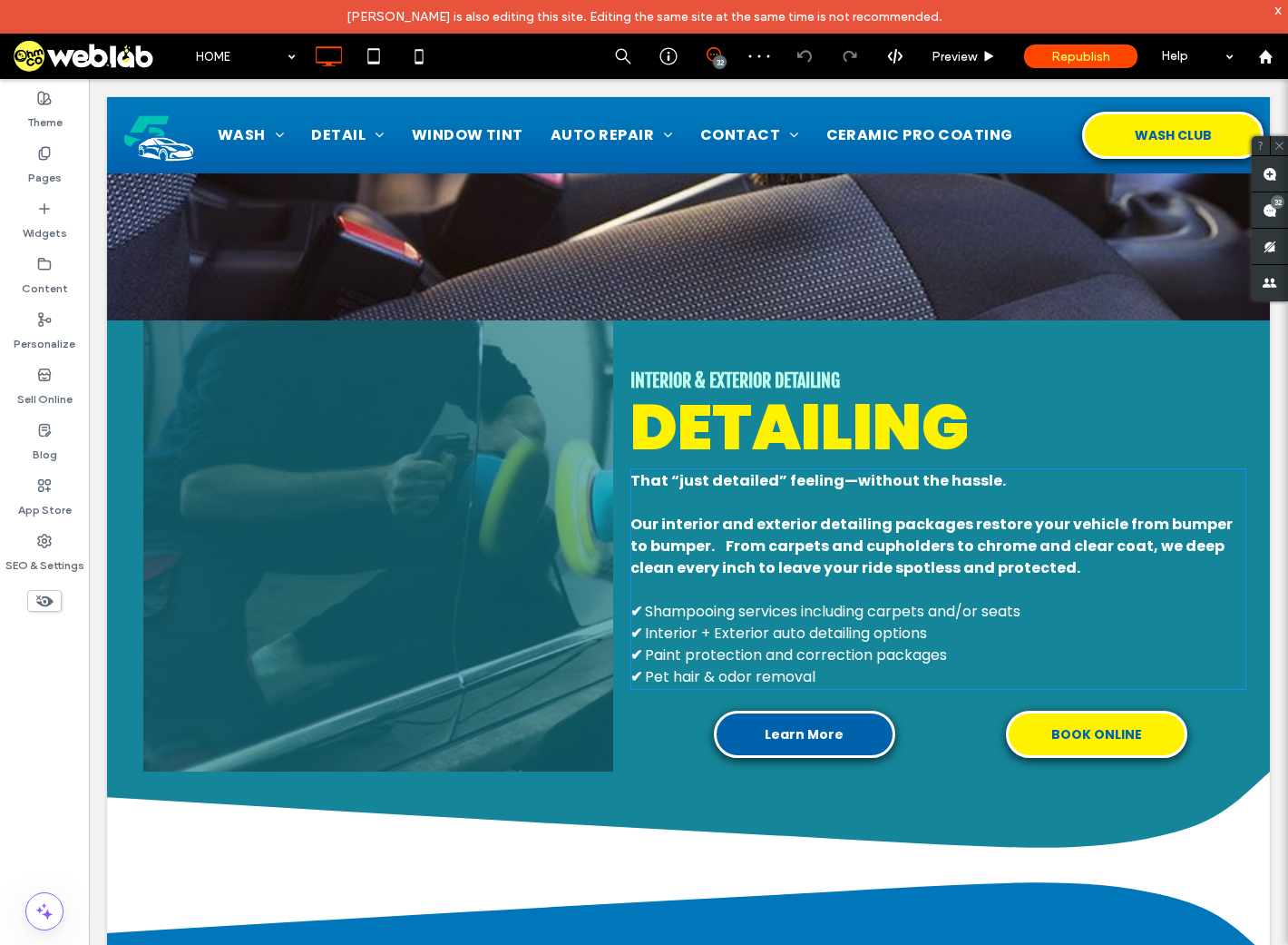
scroll to position [2905, 0]
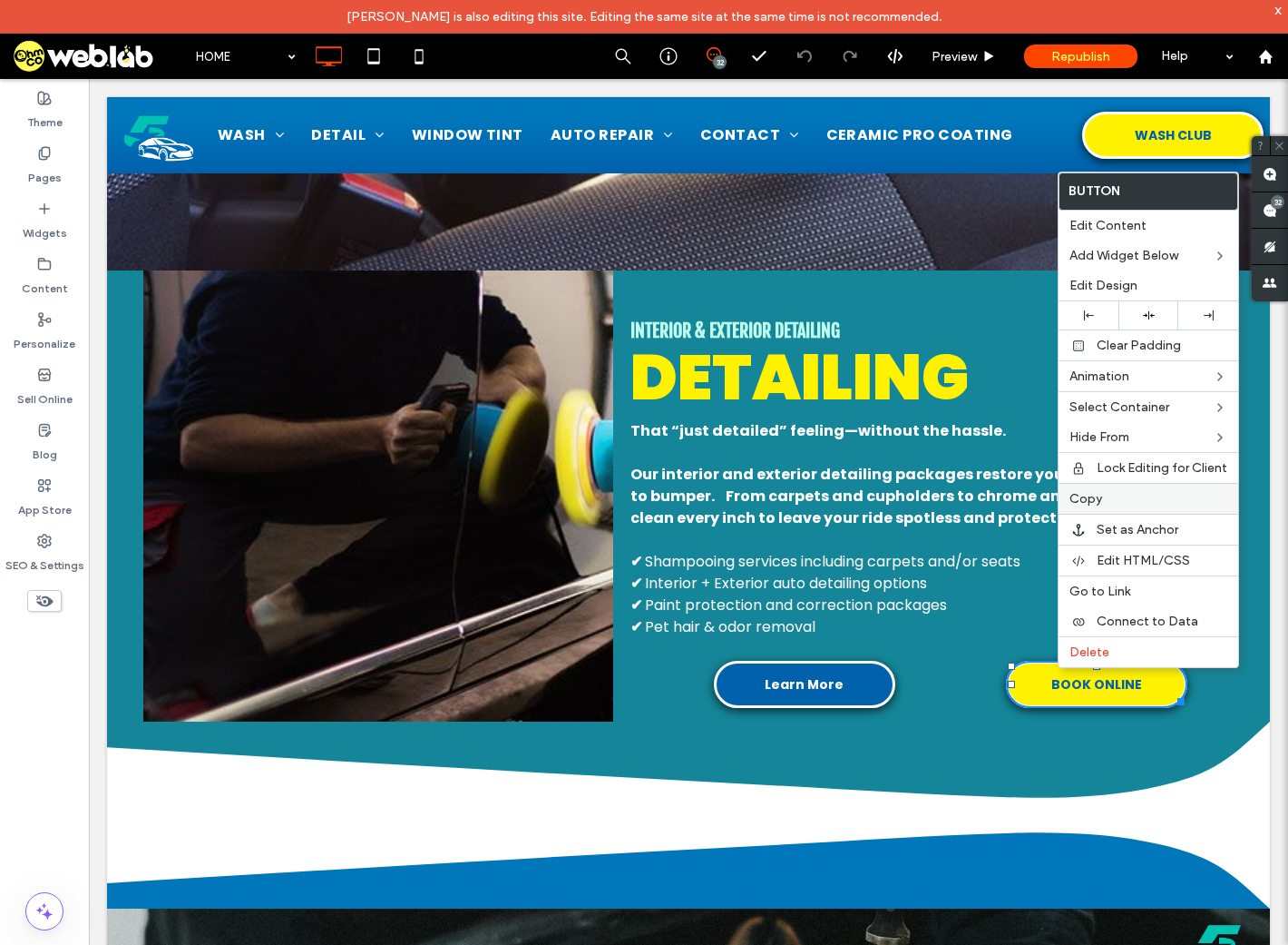
click at [1087, 496] on span "Copy" at bounding box center [1085, 498] width 33 height 15
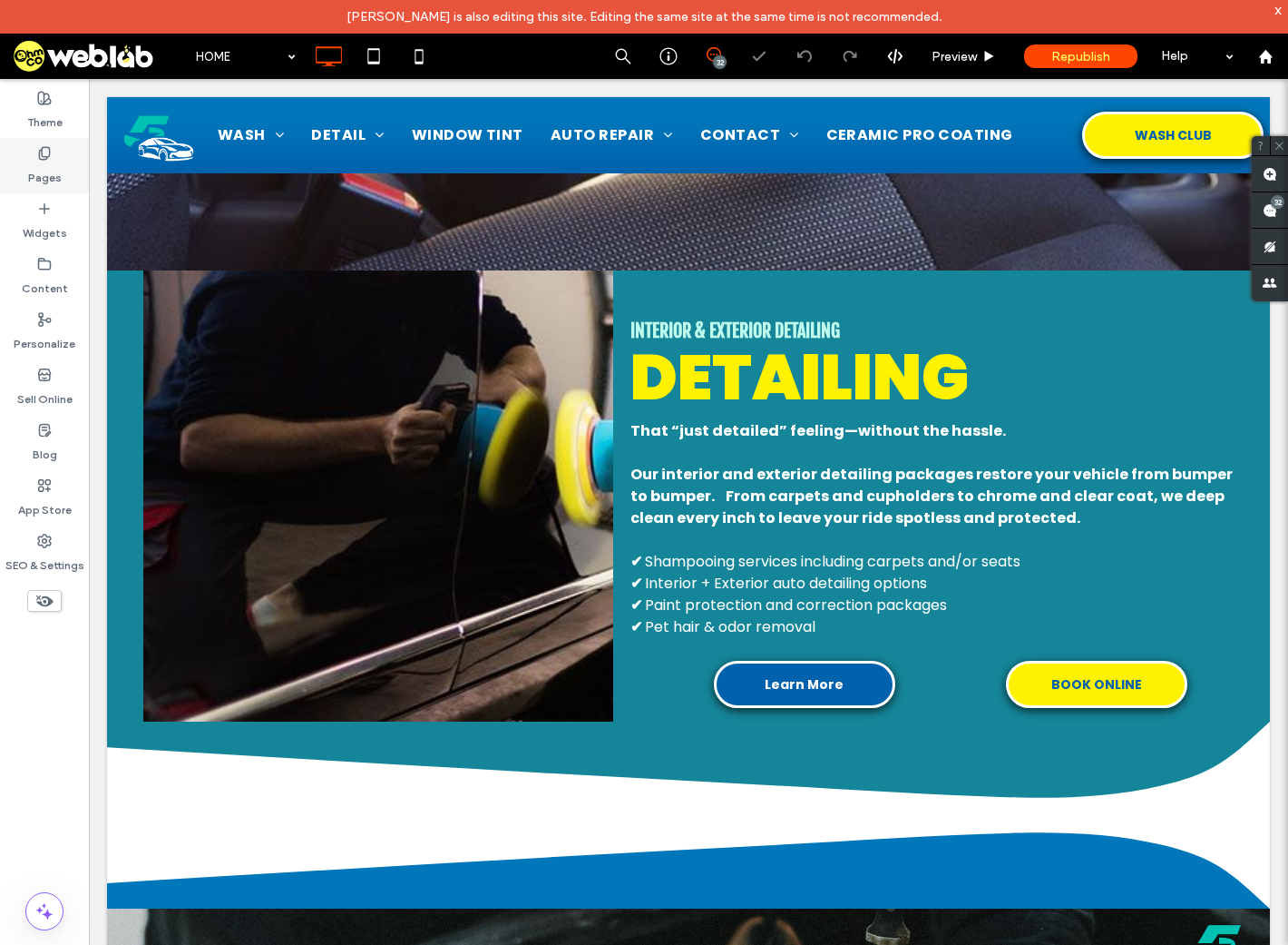
click at [51, 170] on label "Pages" at bounding box center [45, 173] width 34 height 25
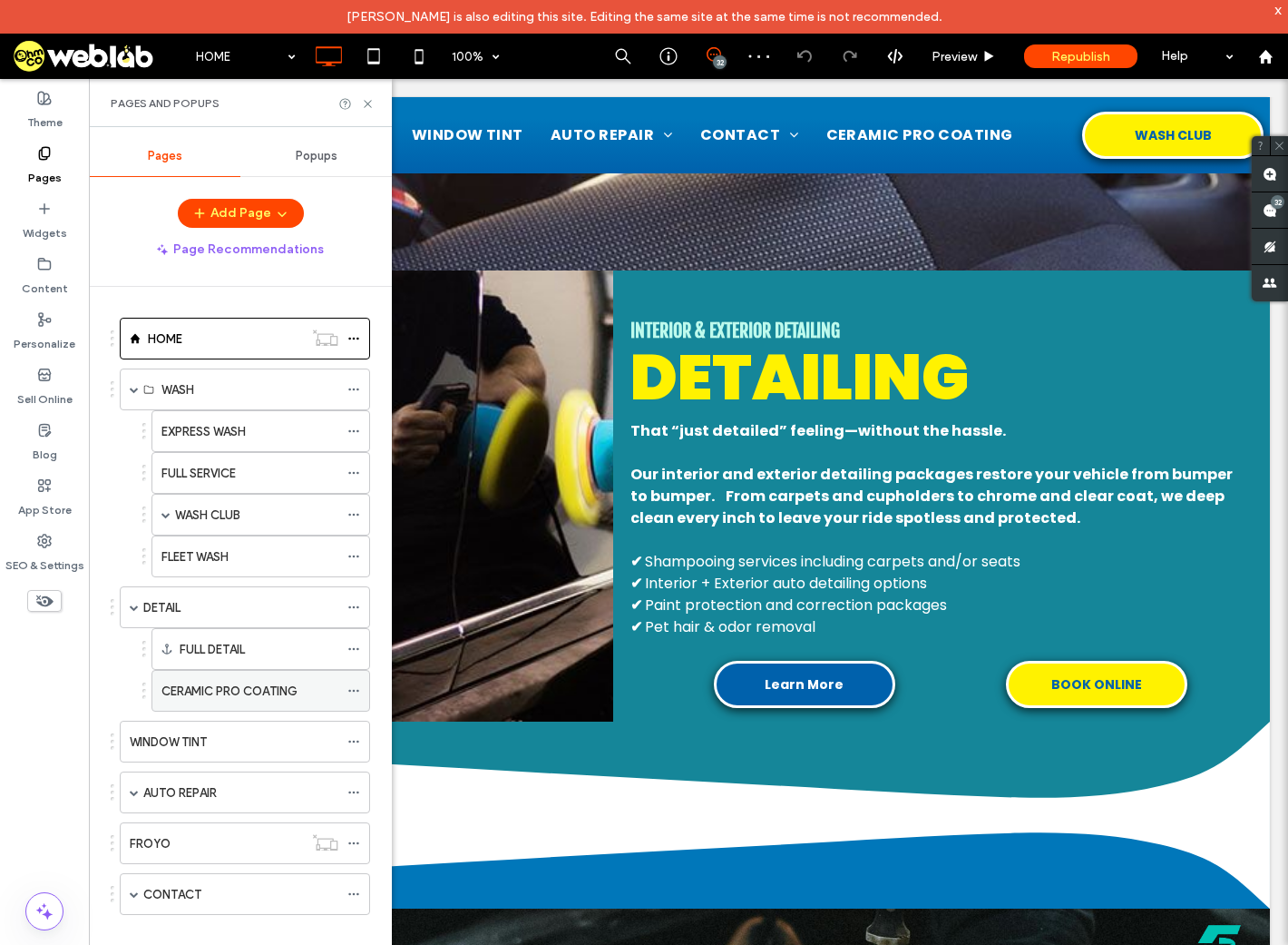
click at [262, 687] on label "CERAMIC PRO COATING" at bounding box center [230, 691] width 136 height 32
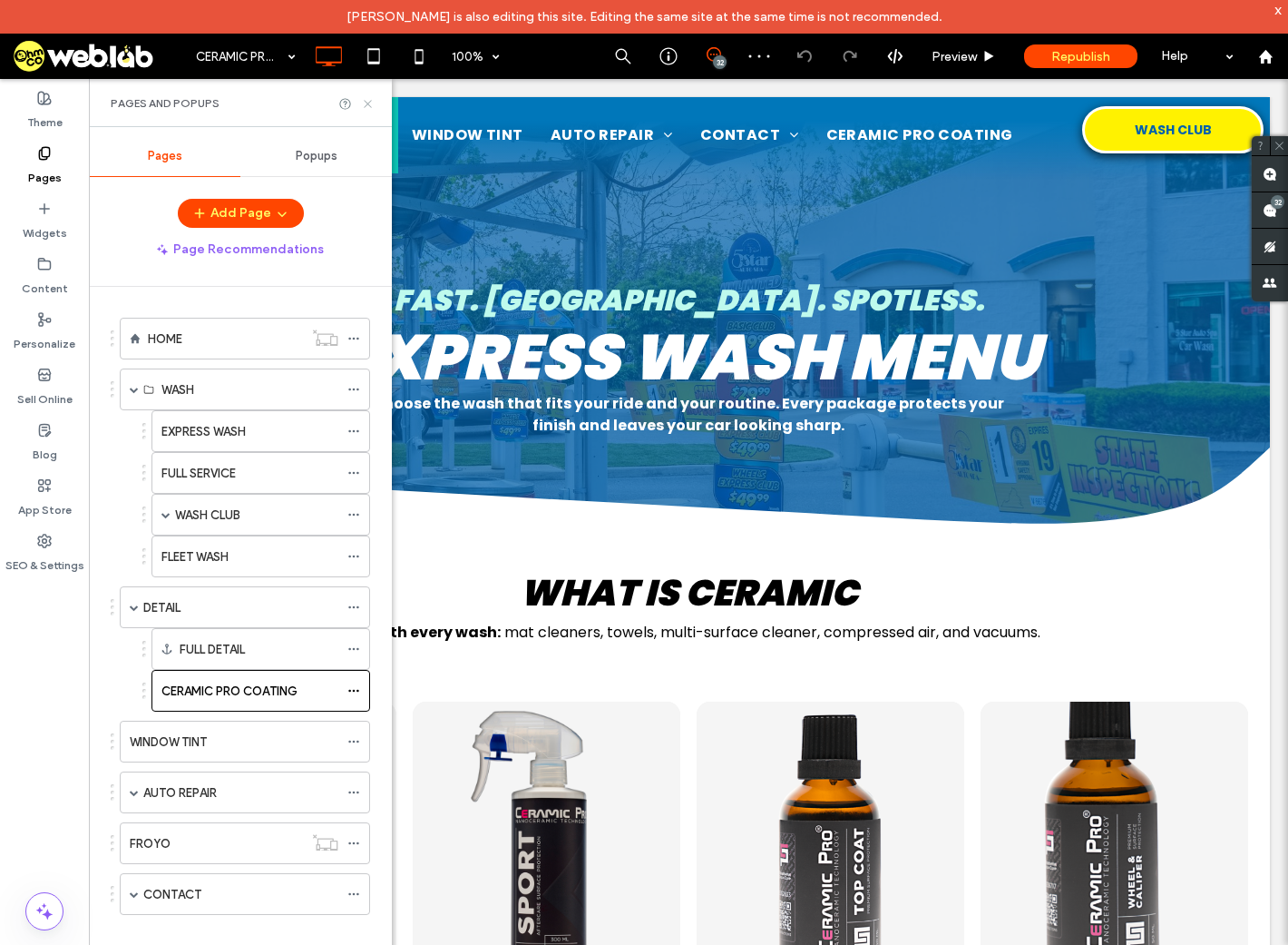
drag, startPoint x: 370, startPoint y: 102, endPoint x: 284, endPoint y: 25, distance: 115.4
click at [370, 102] on use at bounding box center [366, 103] width 7 height 7
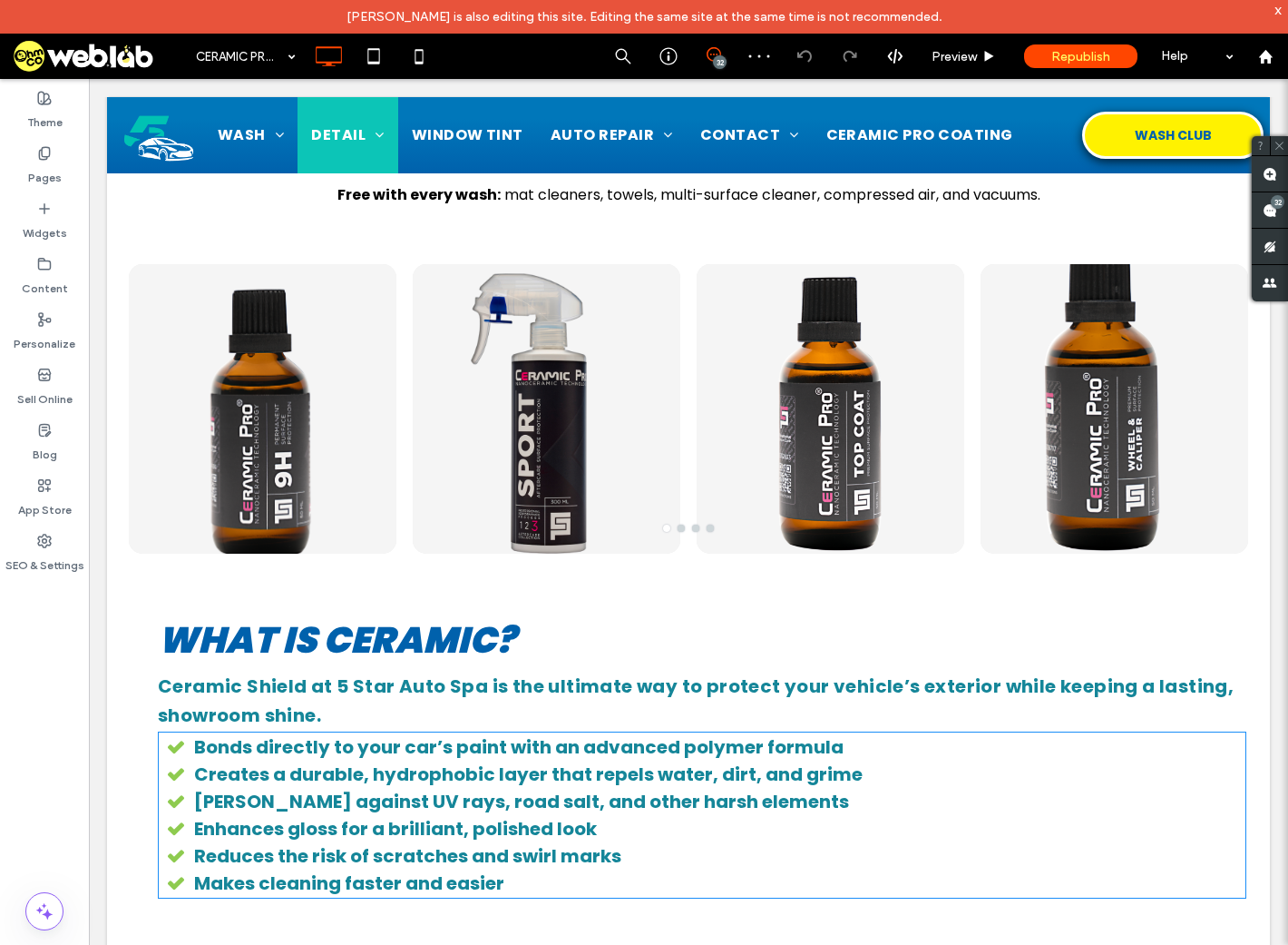
scroll to position [726, 0]
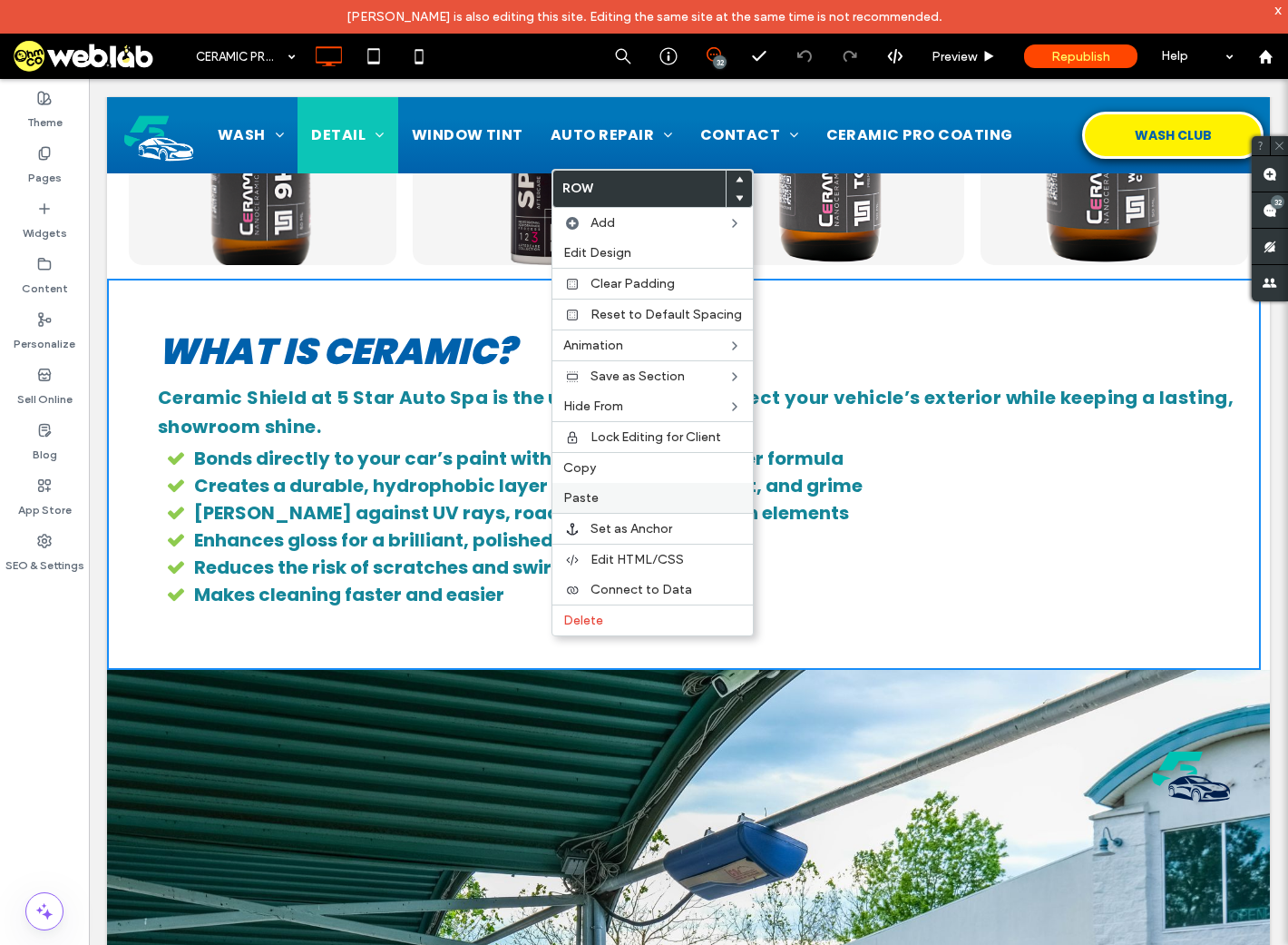
click at [597, 494] on label "Paste" at bounding box center [652, 497] width 179 height 15
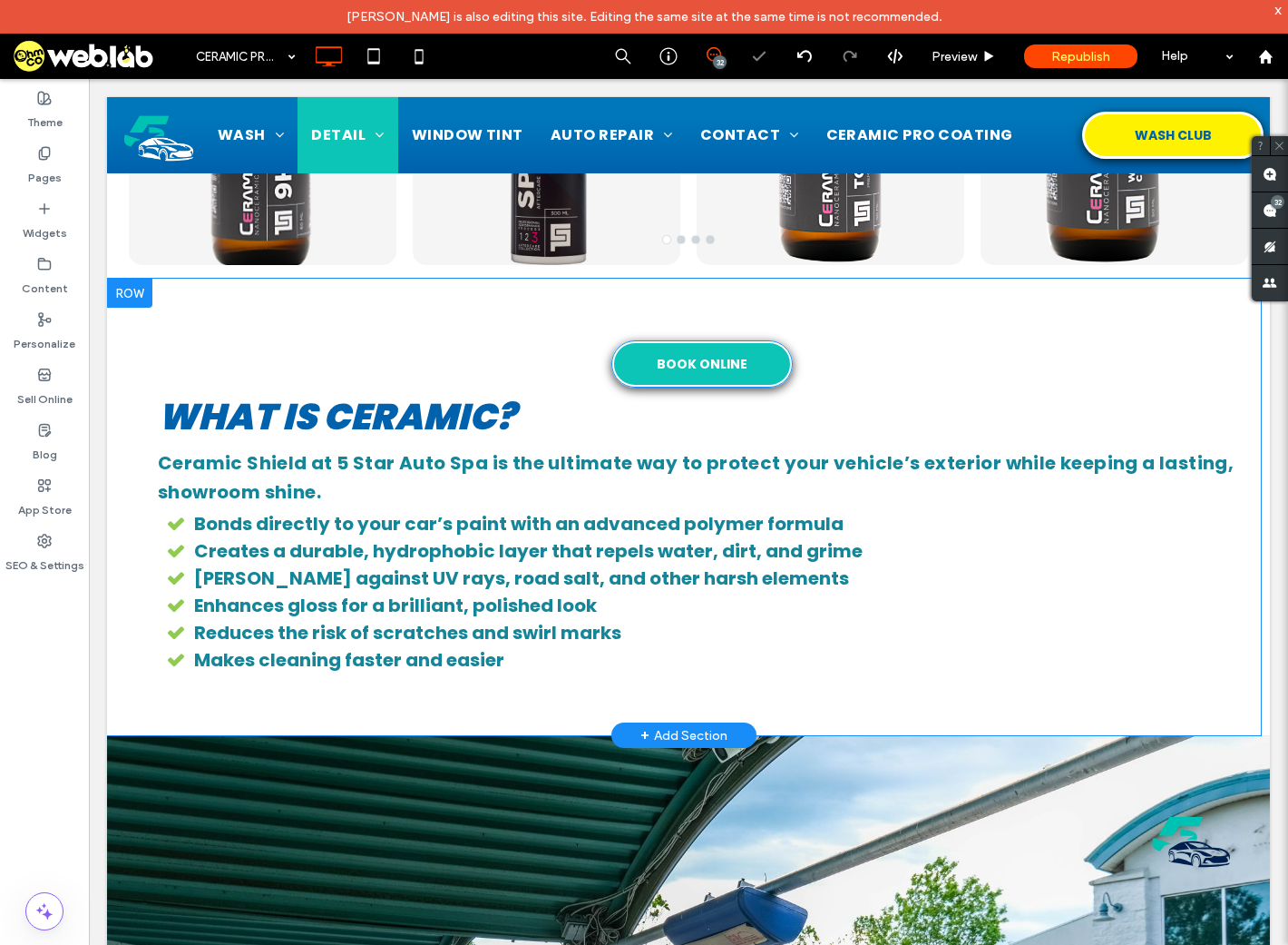
click at [691, 363] on span "BOOK ONLINE" at bounding box center [702, 363] width 93 height 19
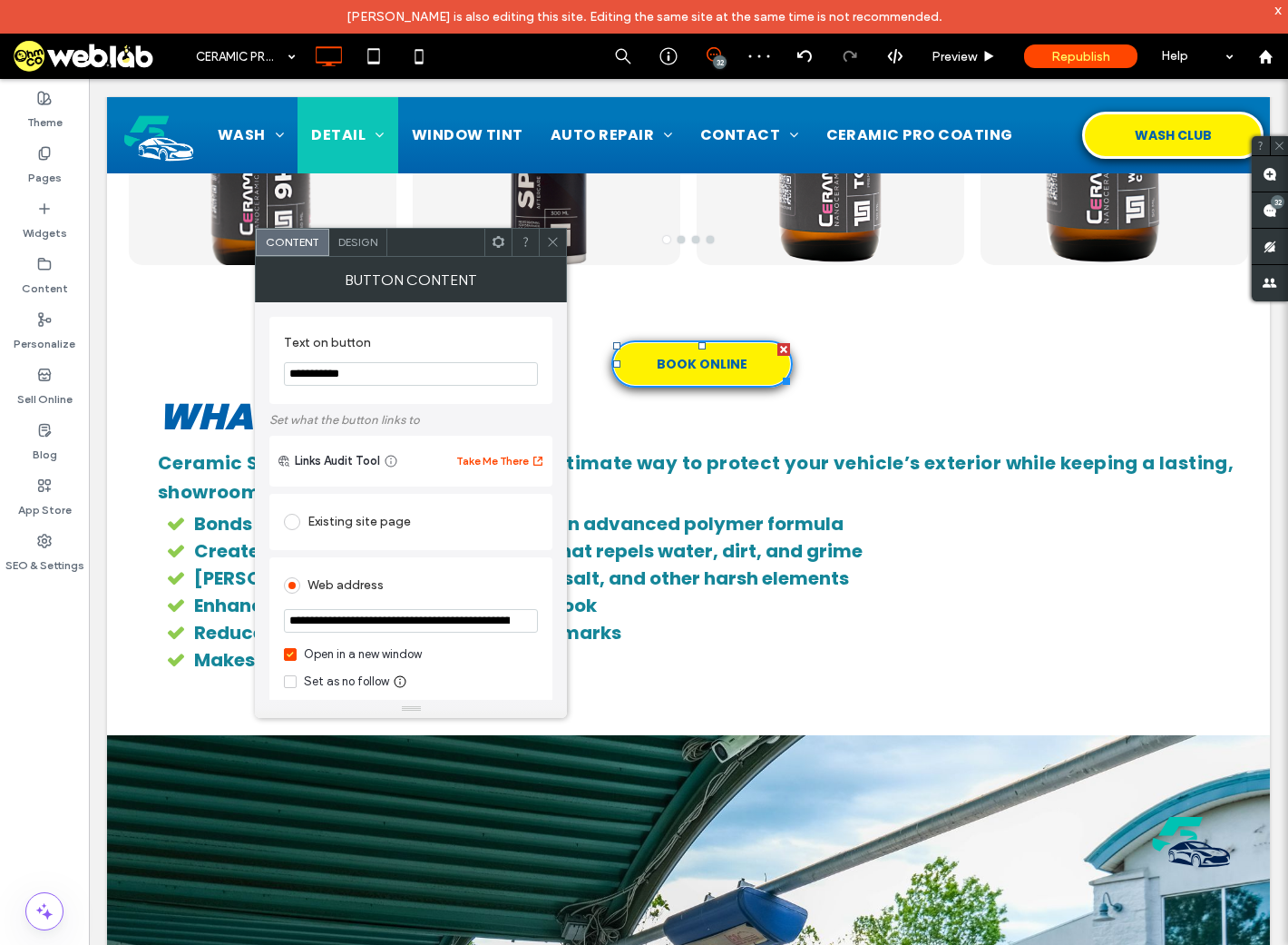
click at [423, 616] on input "**********" at bounding box center [410, 621] width 254 height 24
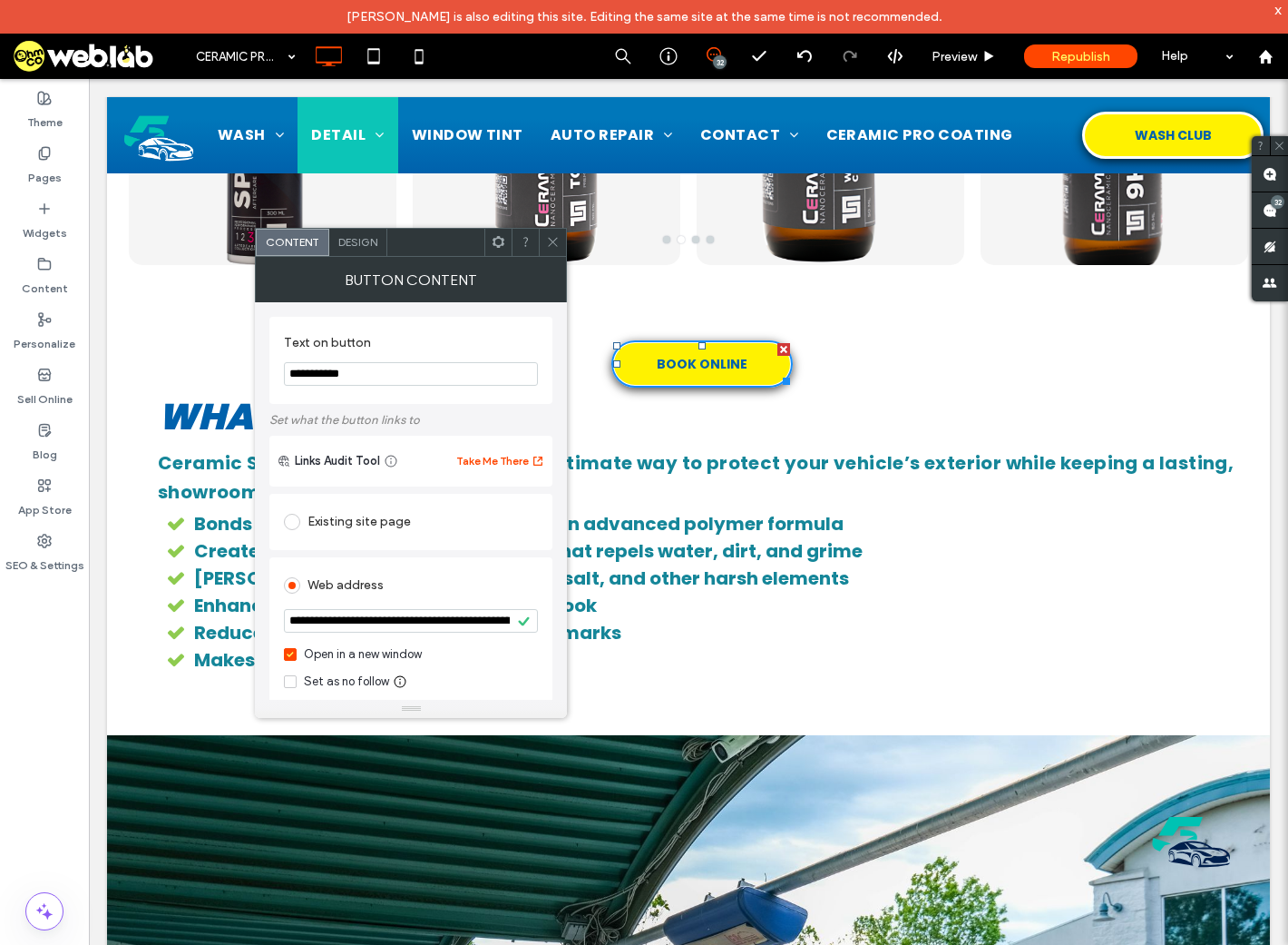
click at [555, 249] on span at bounding box center [553, 242] width 14 height 27
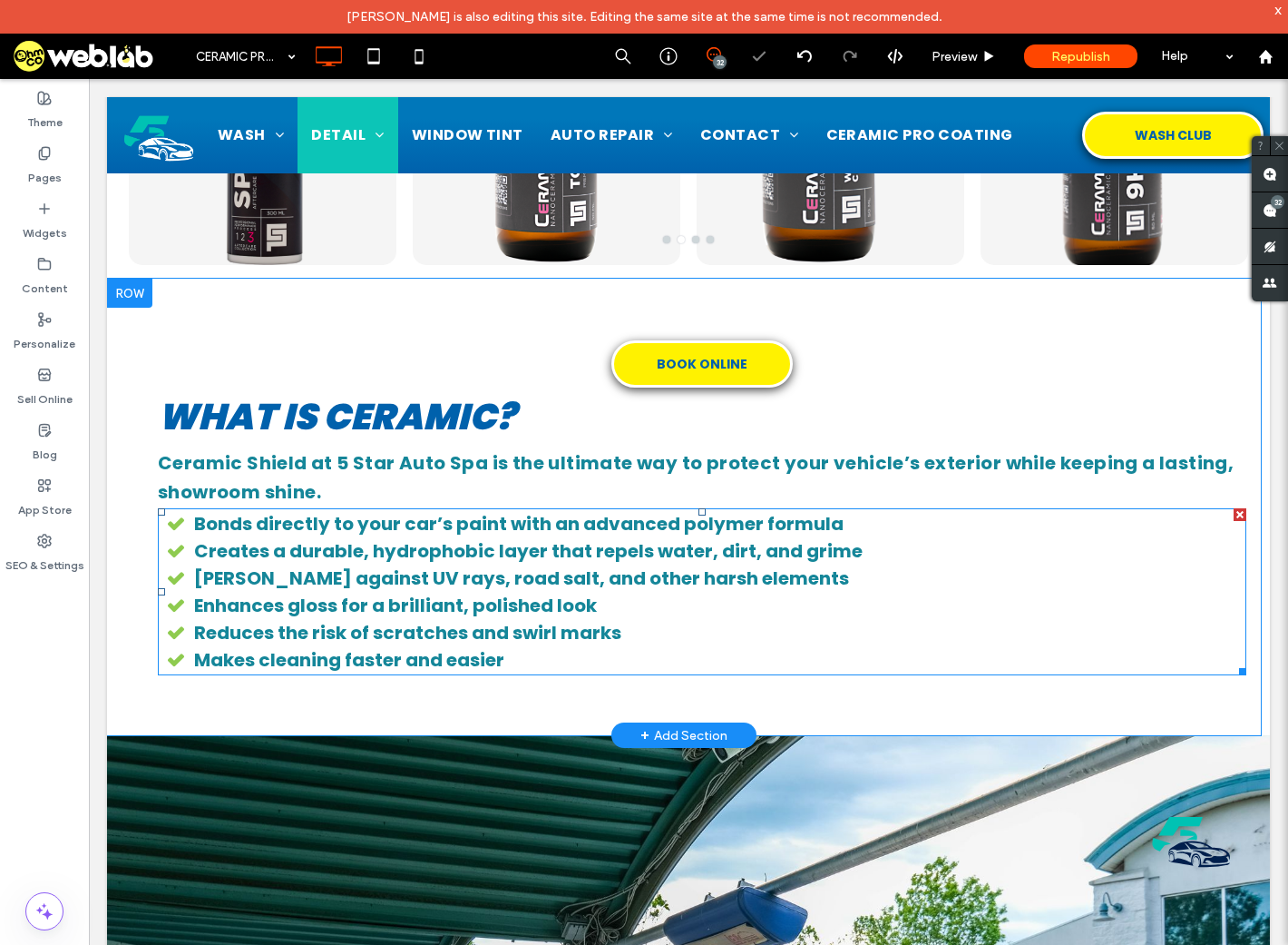
scroll to position [0, 0]
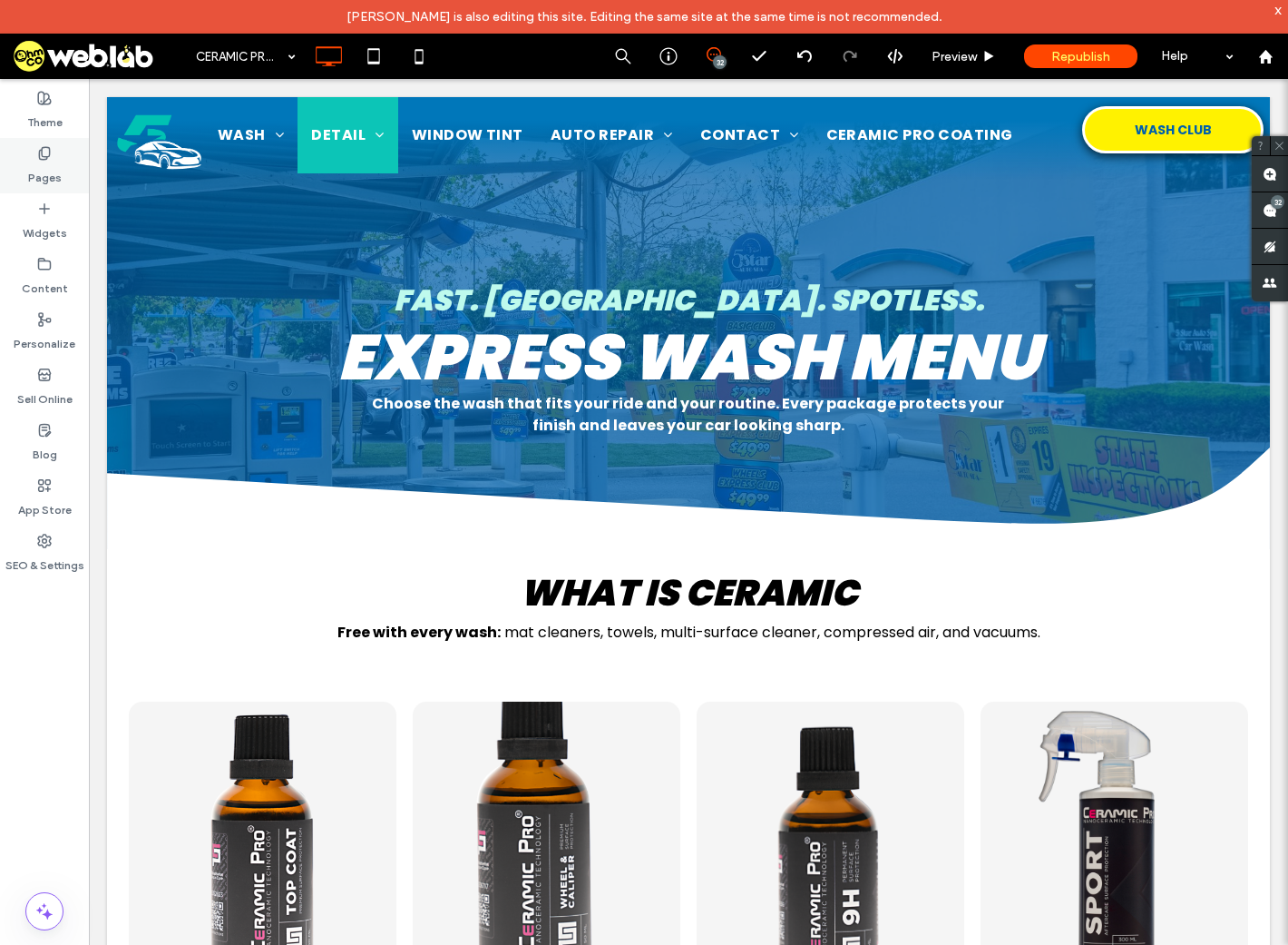
click at [60, 169] on label "Pages" at bounding box center [45, 173] width 34 height 25
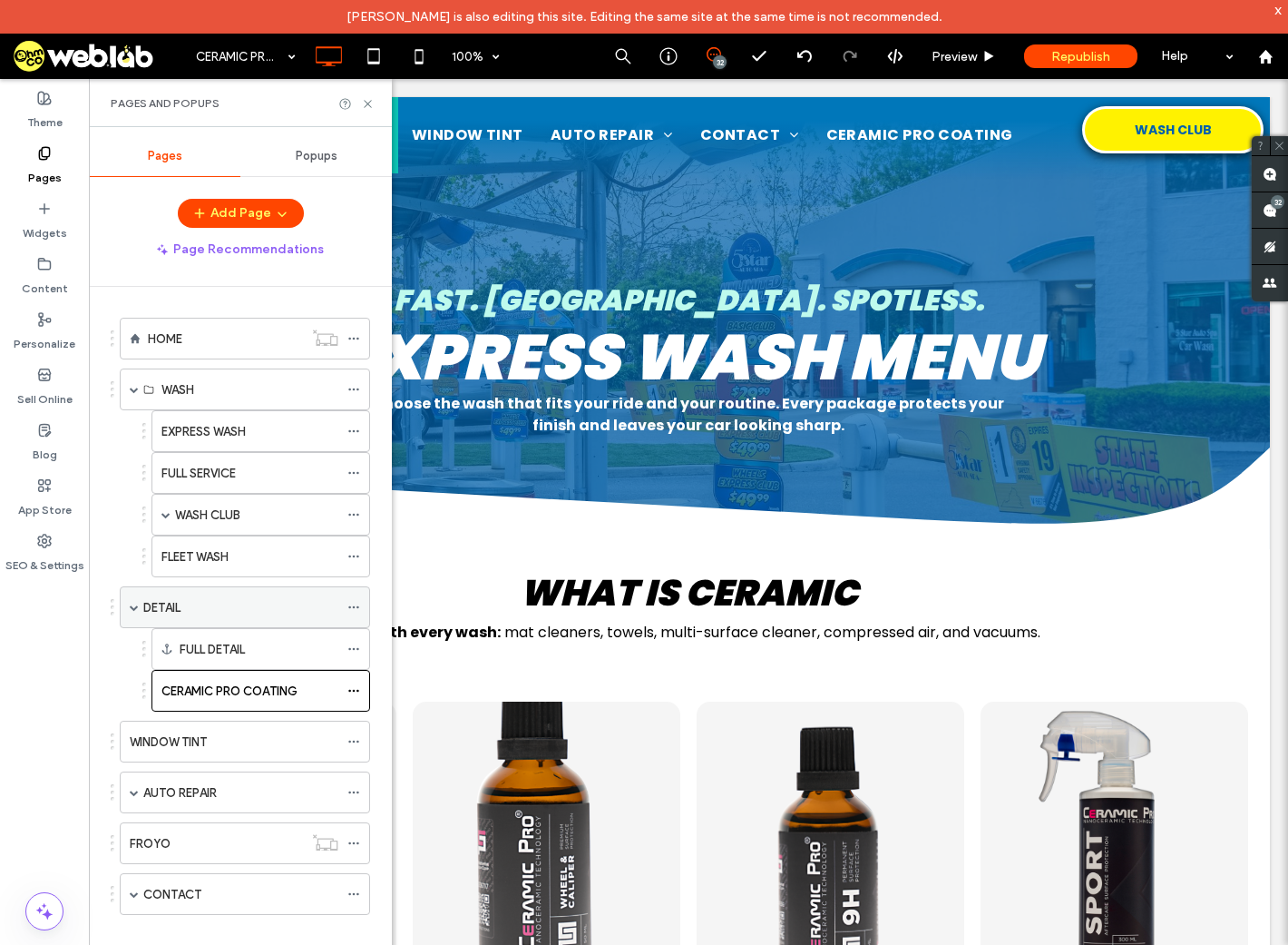
click at [165, 606] on label "DETAIL" at bounding box center [162, 608] width 37 height 32
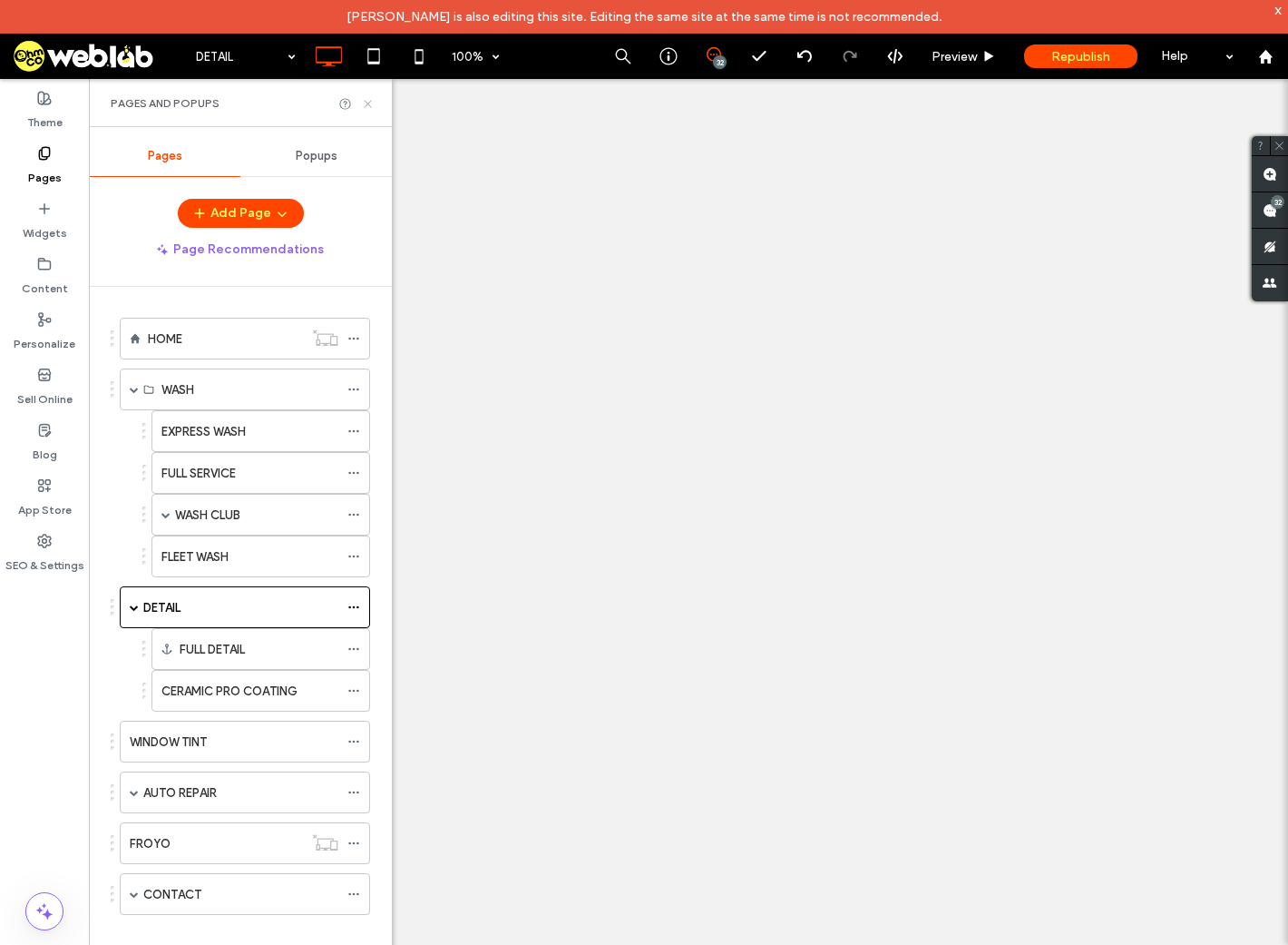
click at [364, 104] on icon at bounding box center [368, 104] width 14 height 14
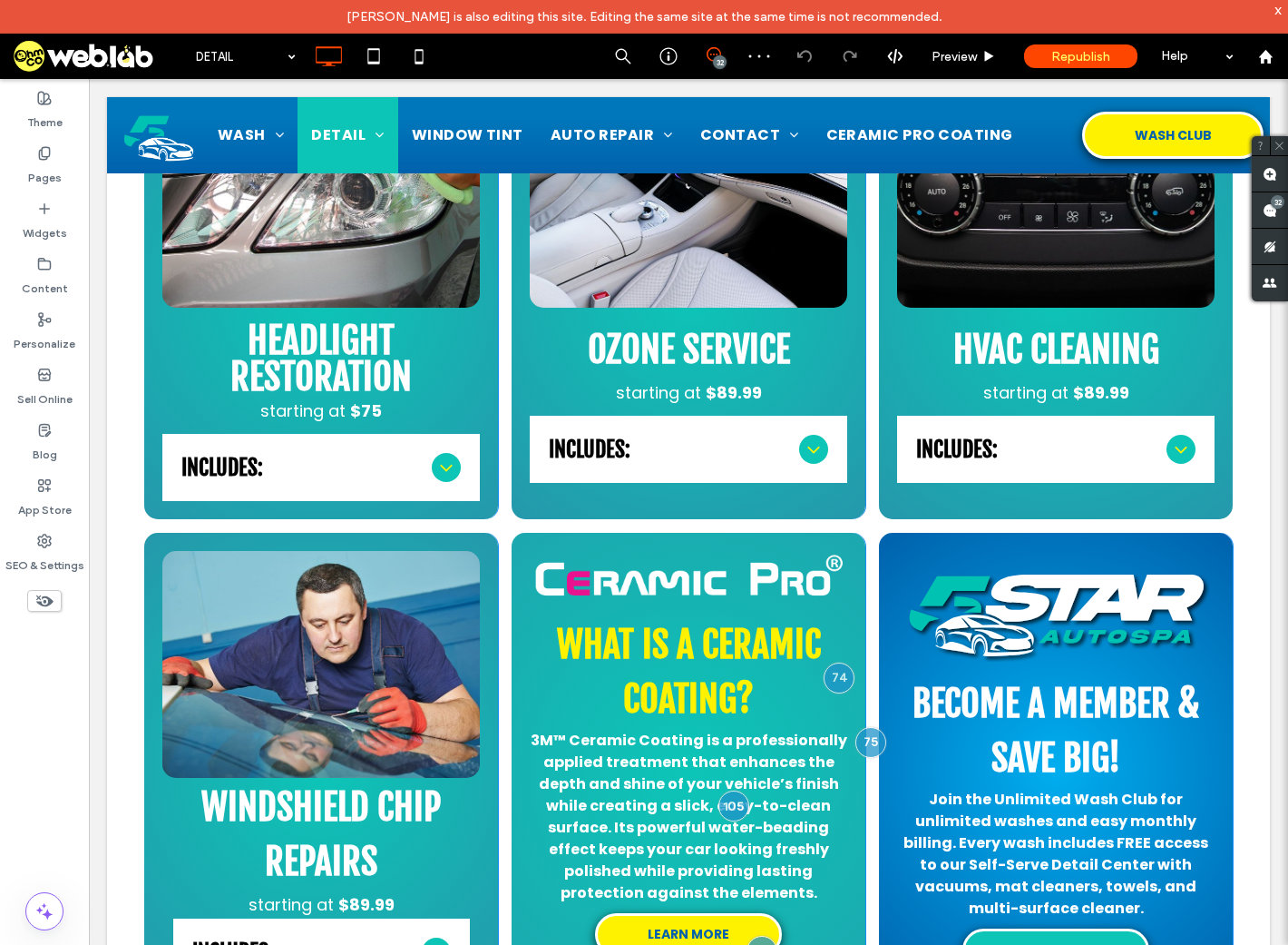
scroll to position [2542, 0]
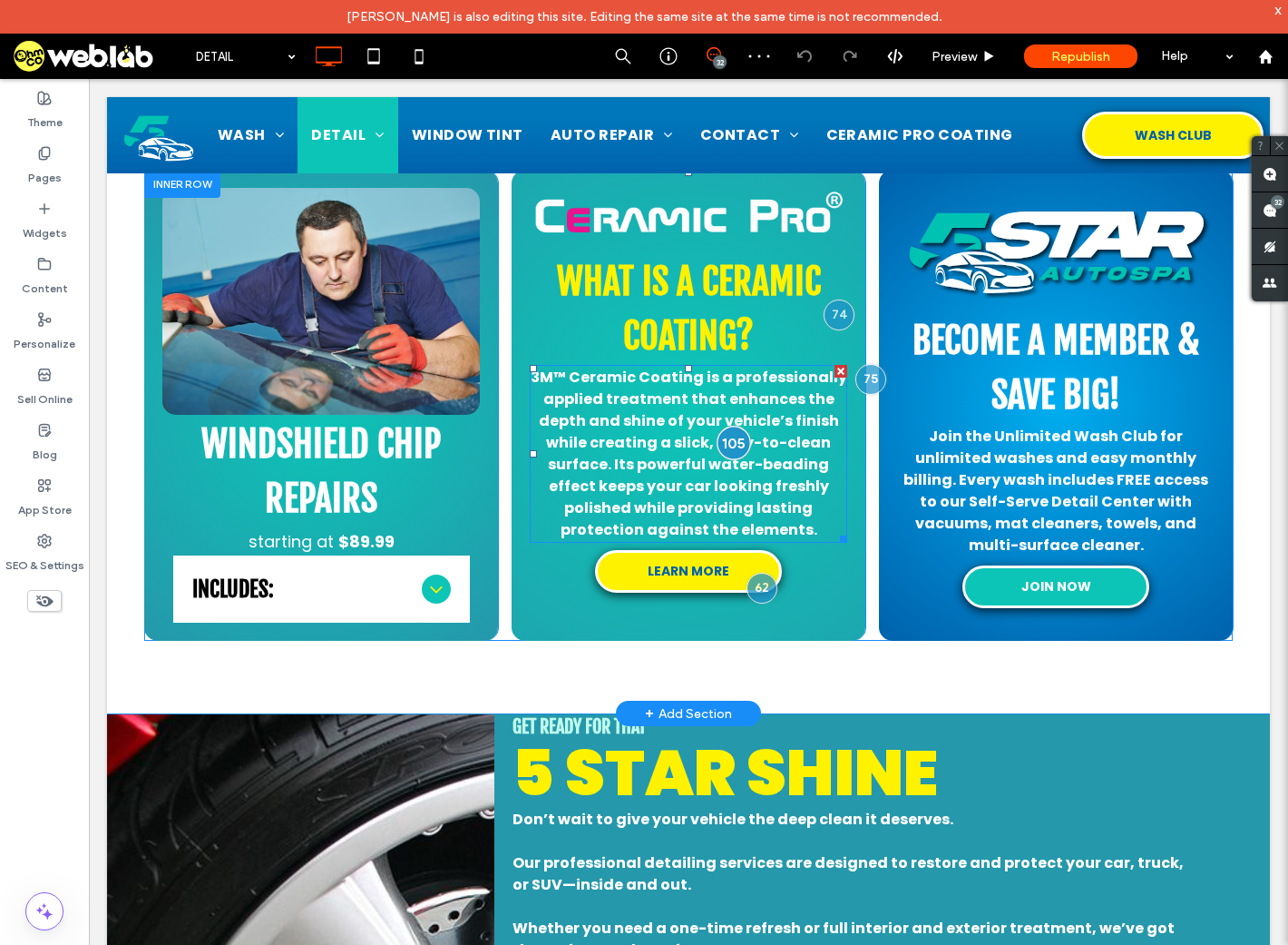
click at [726, 441] on div at bounding box center [734, 443] width 34 height 34
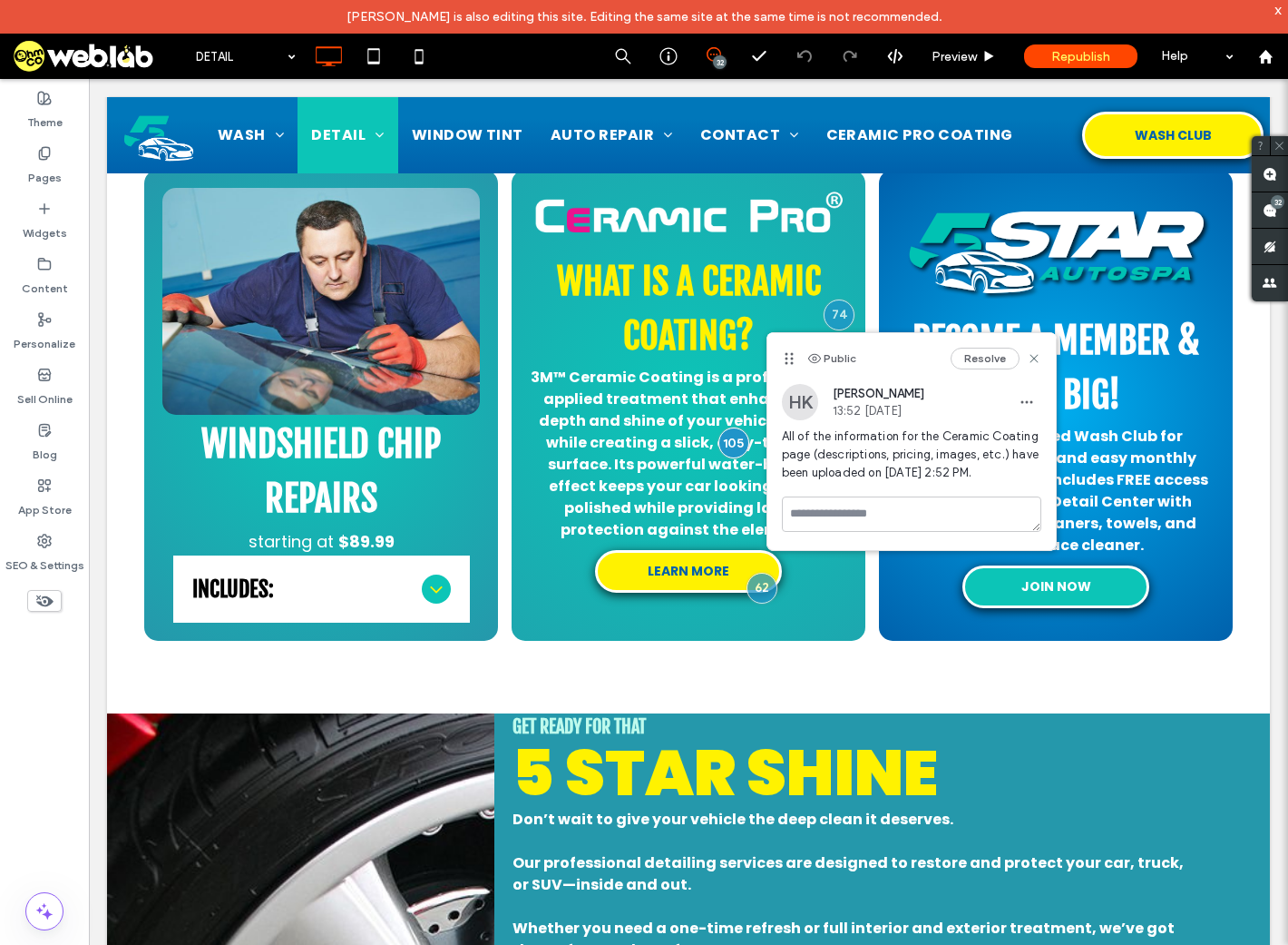
click at [984, 356] on button "Resolve" at bounding box center [984, 359] width 69 height 22
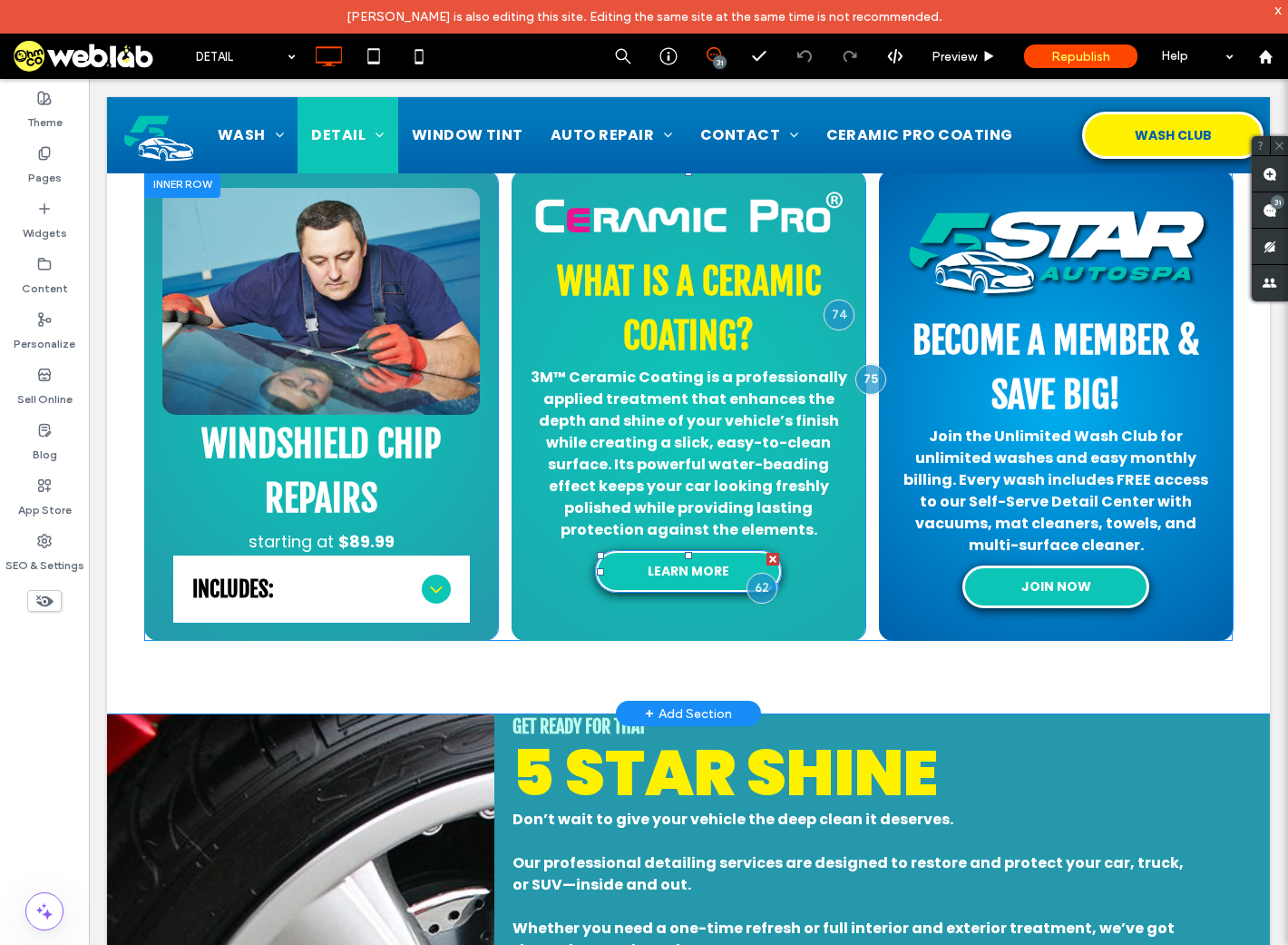
click at [697, 577] on span "LEARN MORE" at bounding box center [689, 571] width 83 height 19
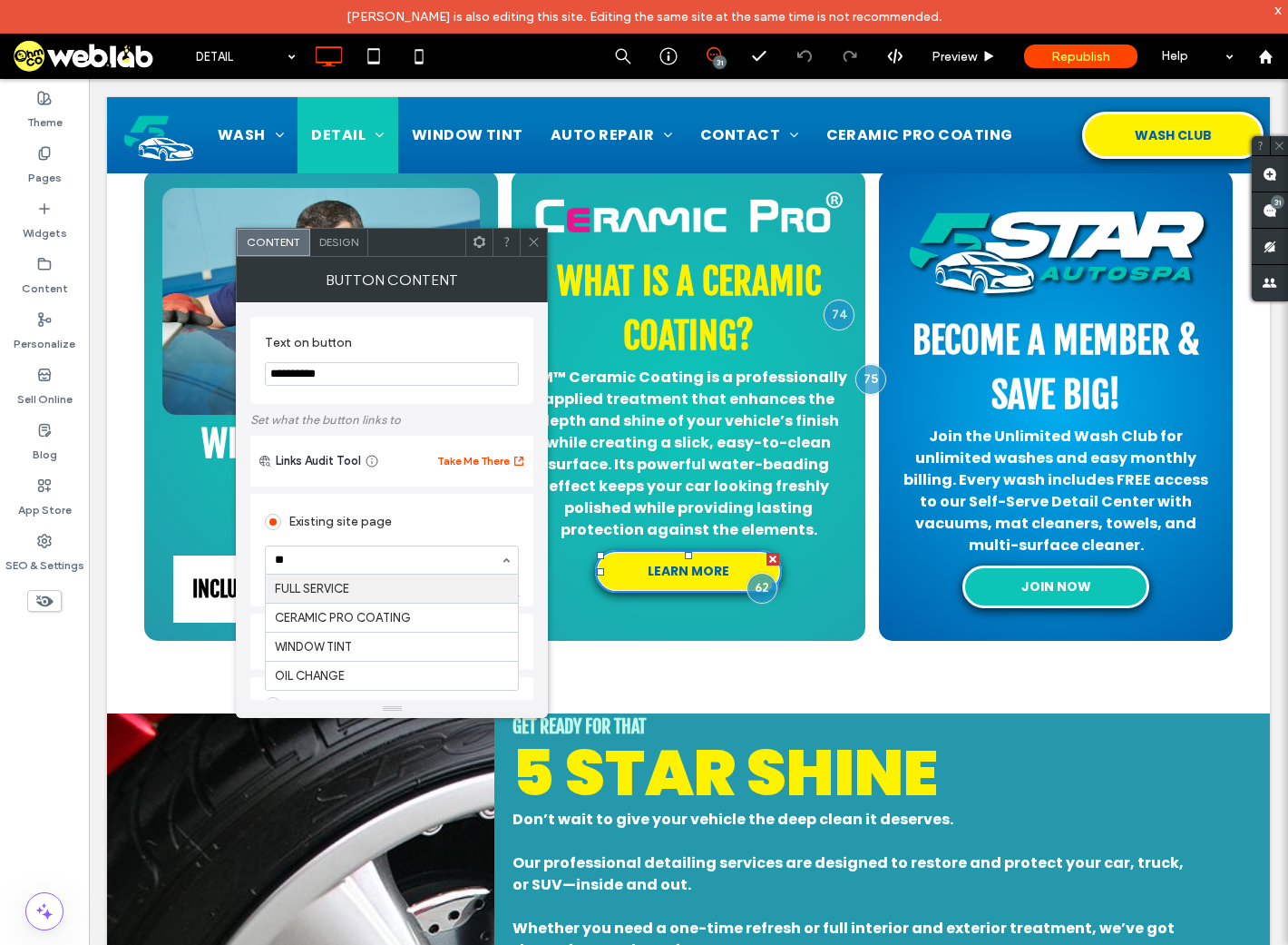
scroll to position [0, 0]
type input "***"
click at [534, 244] on icon at bounding box center [534, 242] width 14 height 14
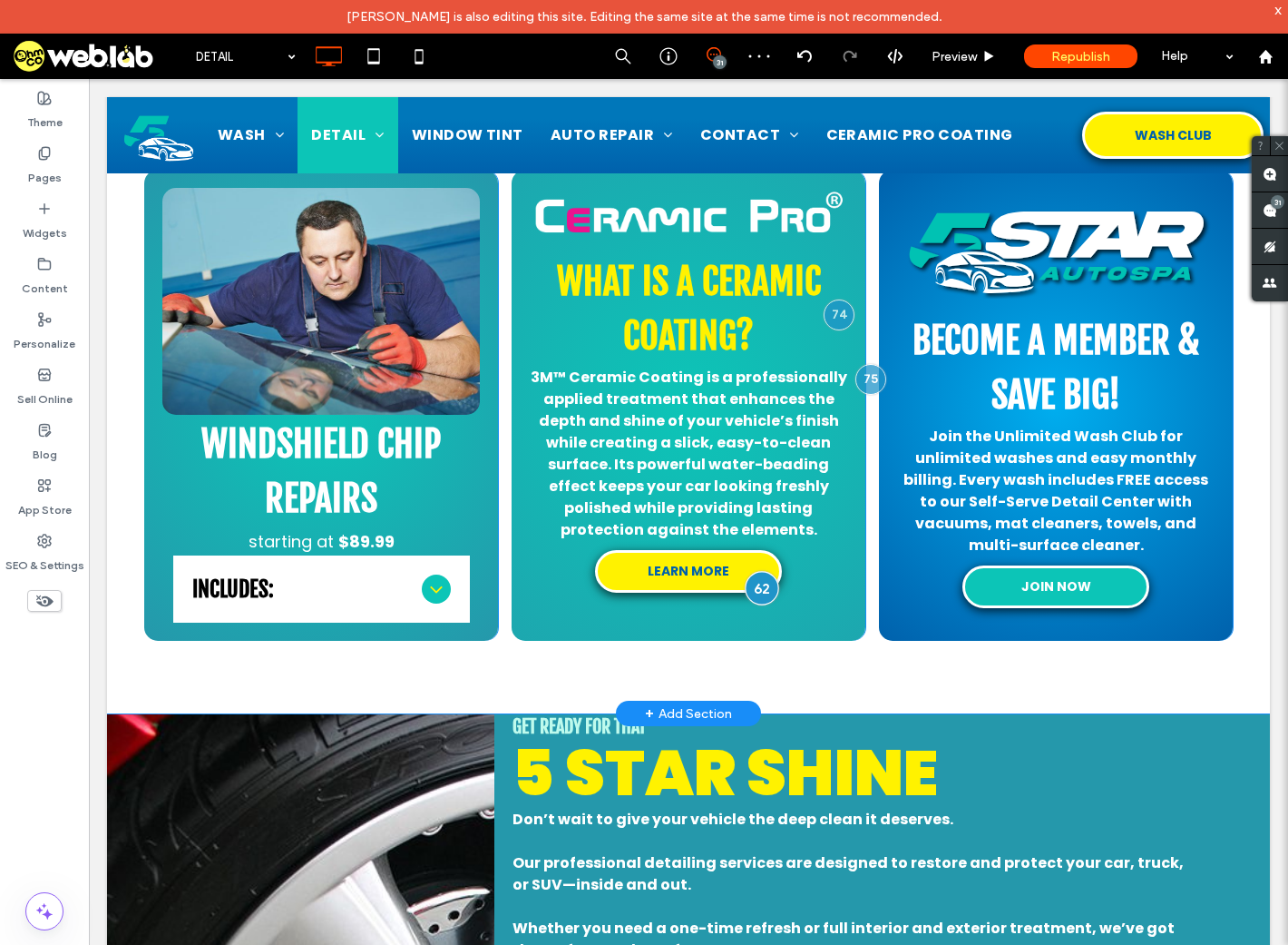
click at [746, 586] on div at bounding box center [763, 588] width 34 height 34
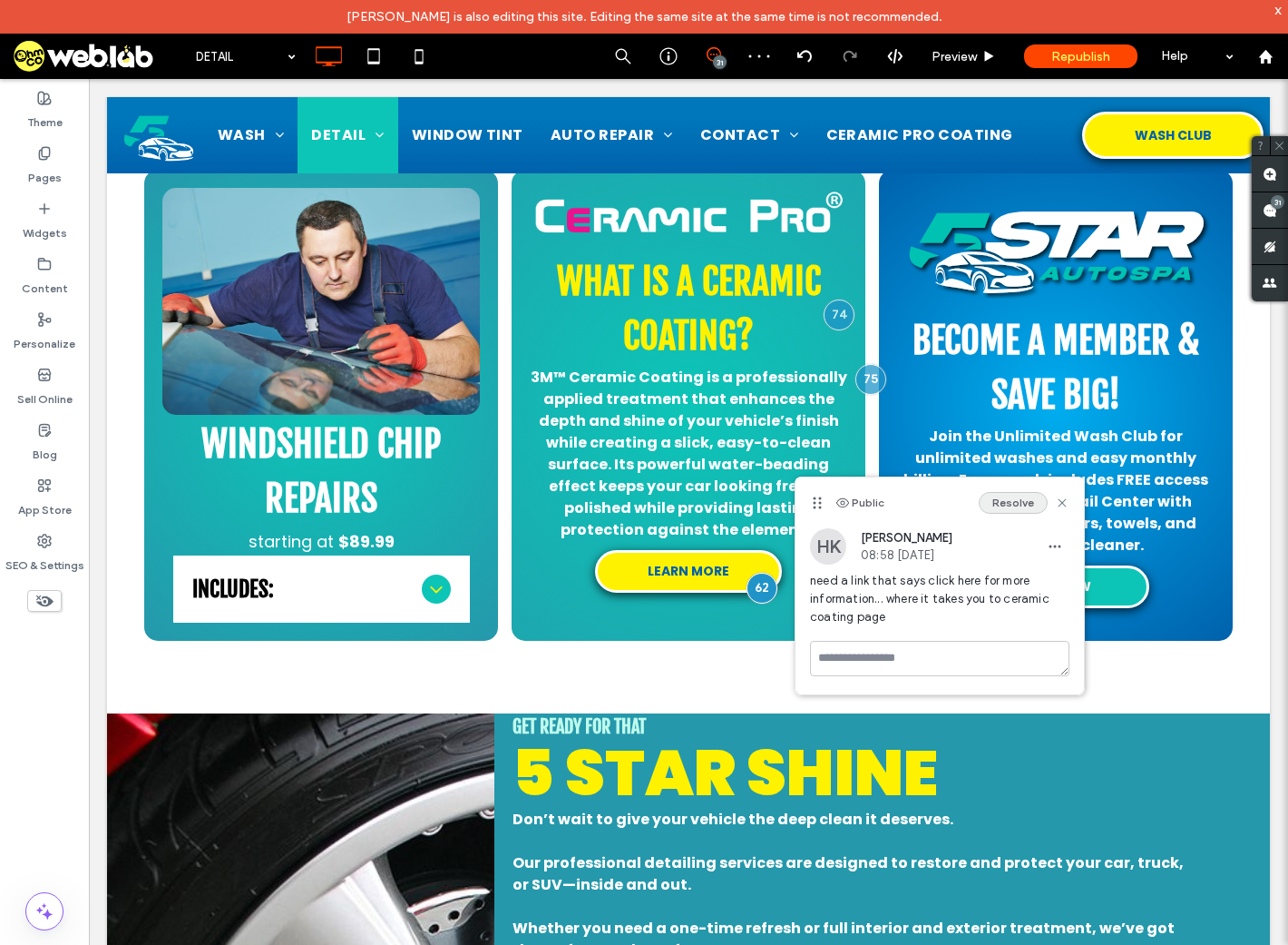
click at [1009, 501] on button "Resolve" at bounding box center [1013, 503] width 69 height 22
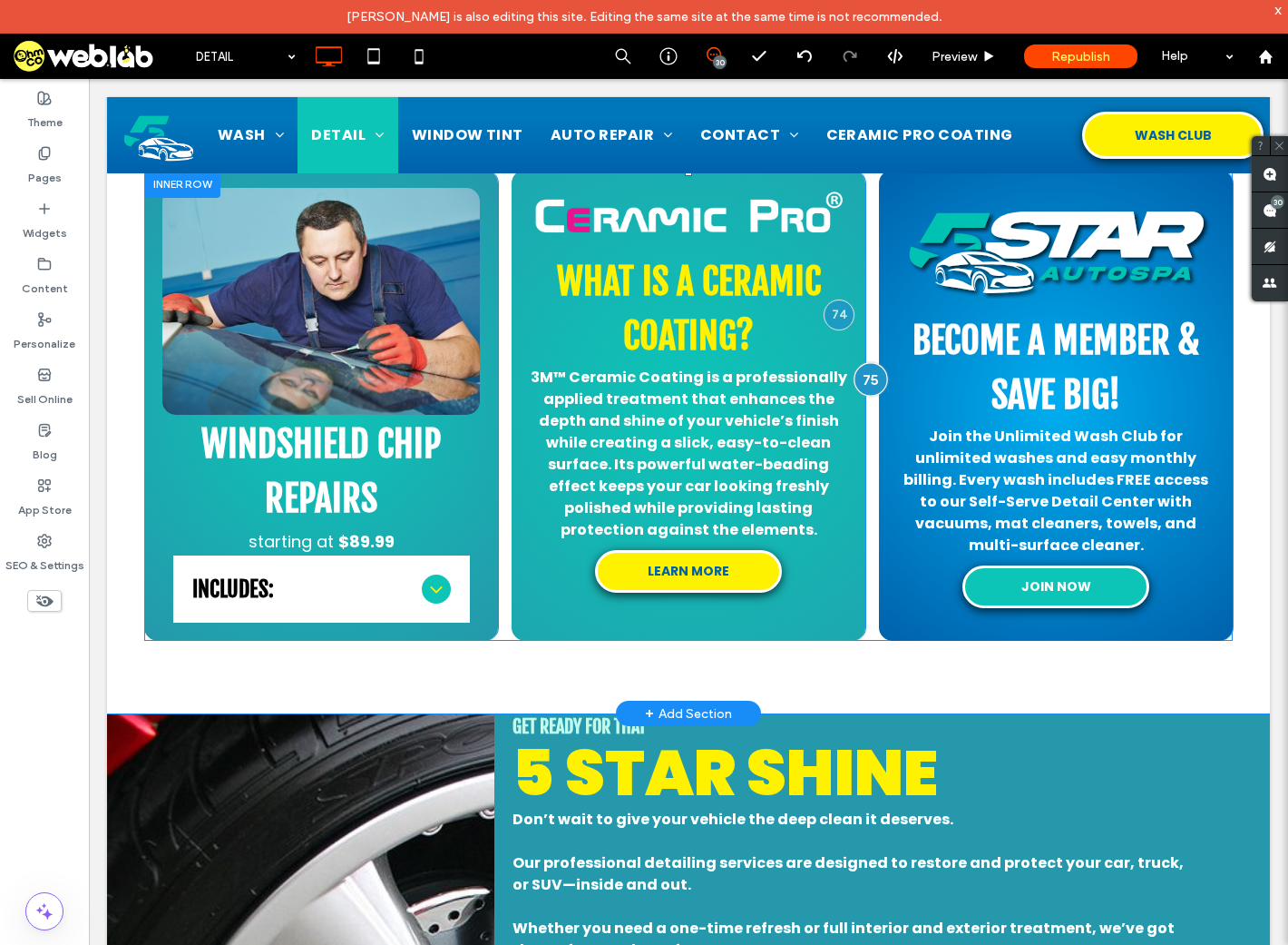
click at [869, 381] on div at bounding box center [872, 380] width 34 height 34
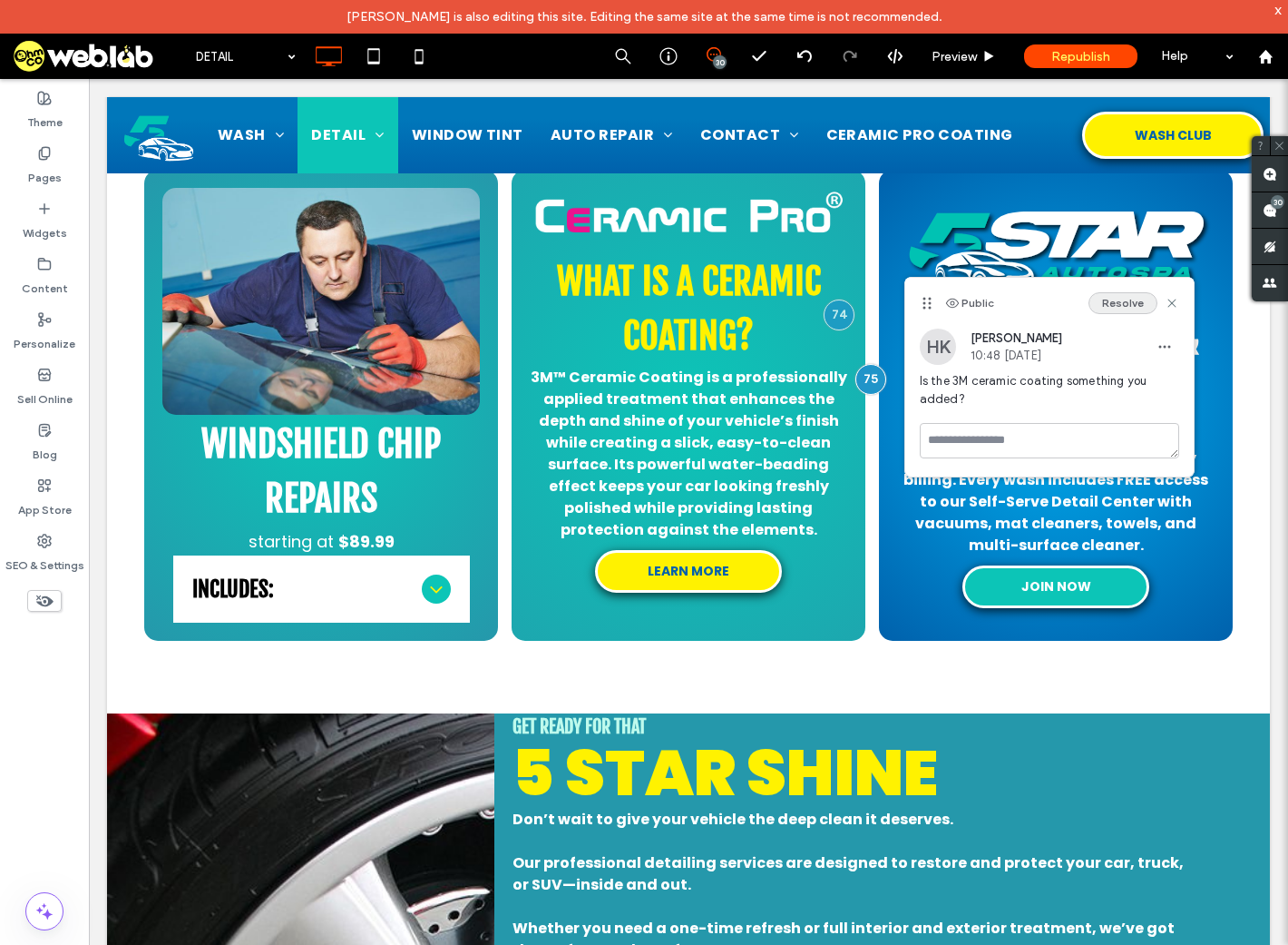
click at [1123, 306] on button "Resolve" at bounding box center [1123, 304] width 69 height 22
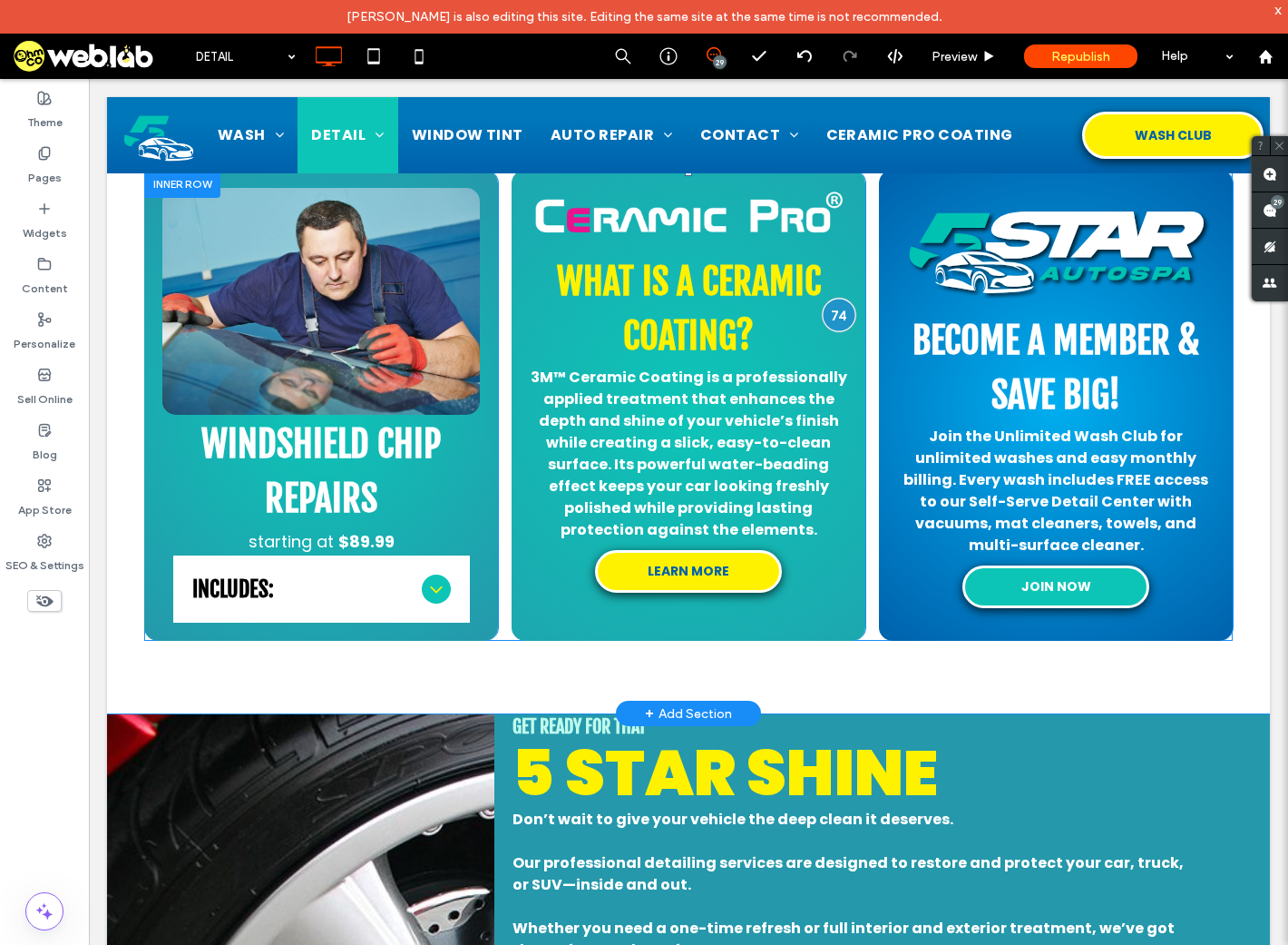
click at [834, 313] on div at bounding box center [840, 315] width 34 height 34
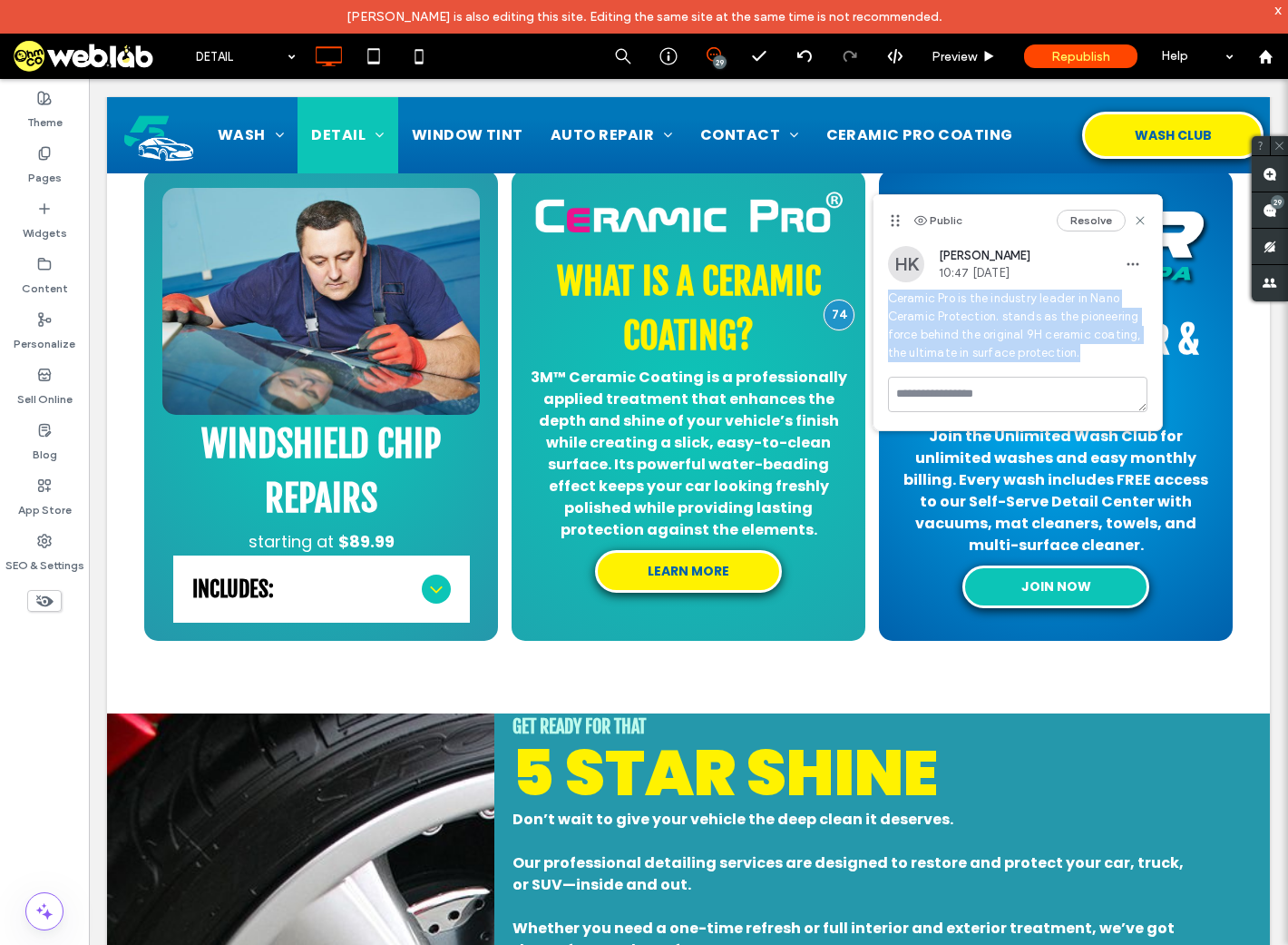
drag, startPoint x: 1057, startPoint y: 347, endPoint x: 890, endPoint y: 304, distance: 172.4
click at [890, 304] on span "Ceramic Pro is the industry leader in Nano Ceramic Protection. stands as the pi…" at bounding box center [1018, 326] width 260 height 73
copy span "Ceramic Pro is the industry leader in Nano Ceramic Protection. stands as the pi…"
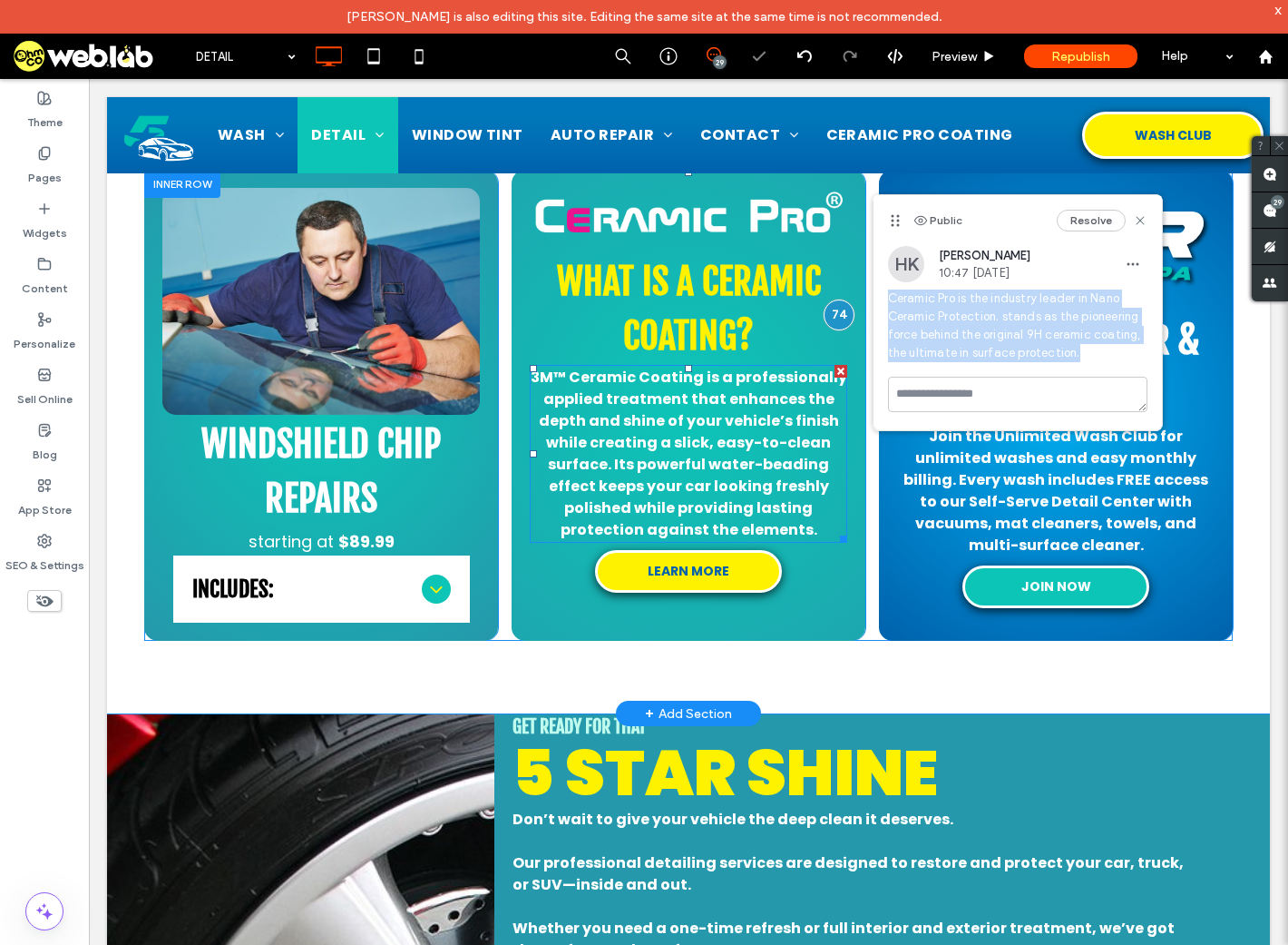
click at [738, 458] on span "3M™ Ceramic Coating is a professionally applied treatment that enhances the dep…" at bounding box center [689, 454] width 317 height 174
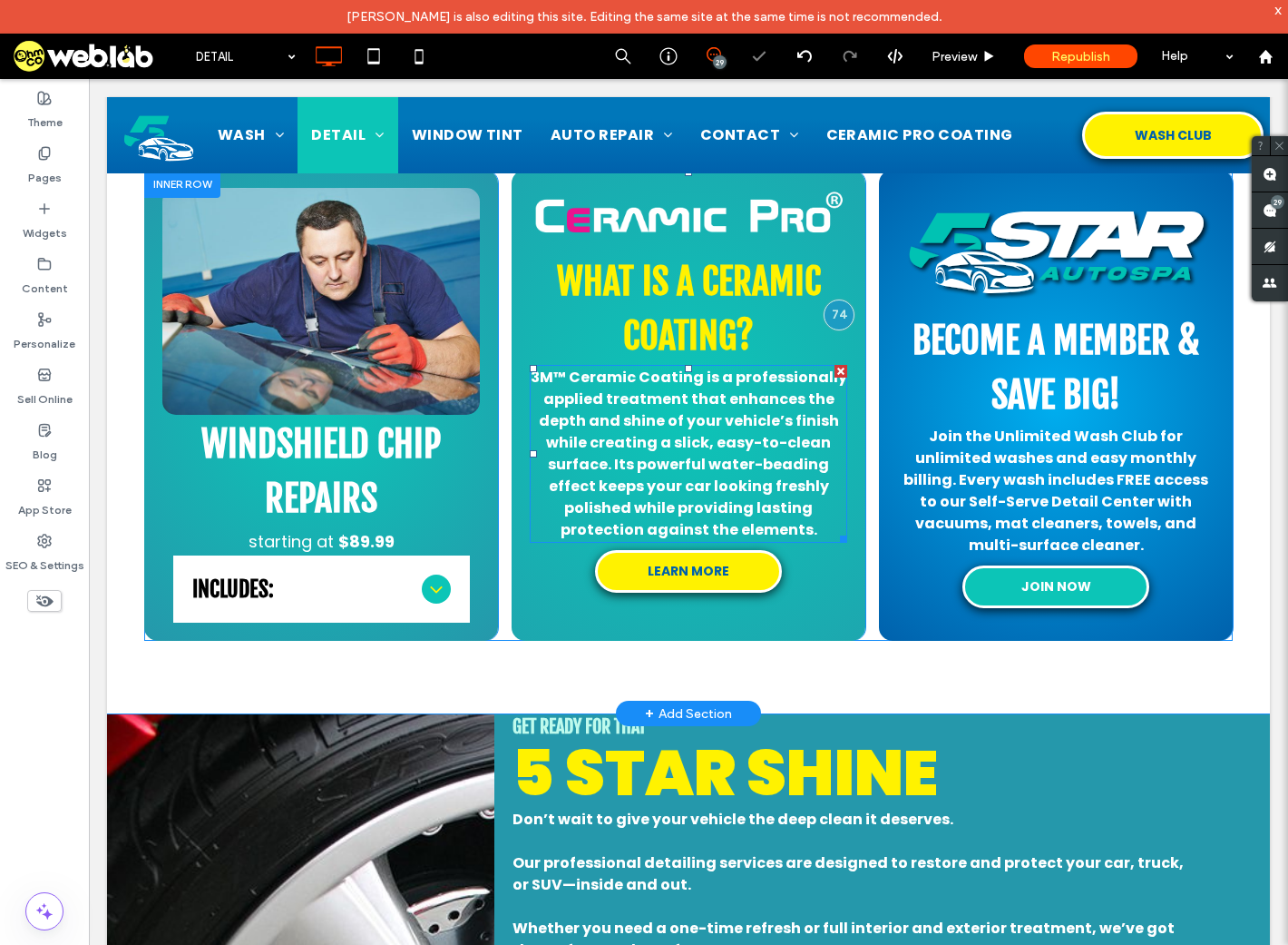
click at [763, 472] on span "3M™ Ceramic Coating is a professionally applied treatment that enhances the dep…" at bounding box center [689, 454] width 317 height 174
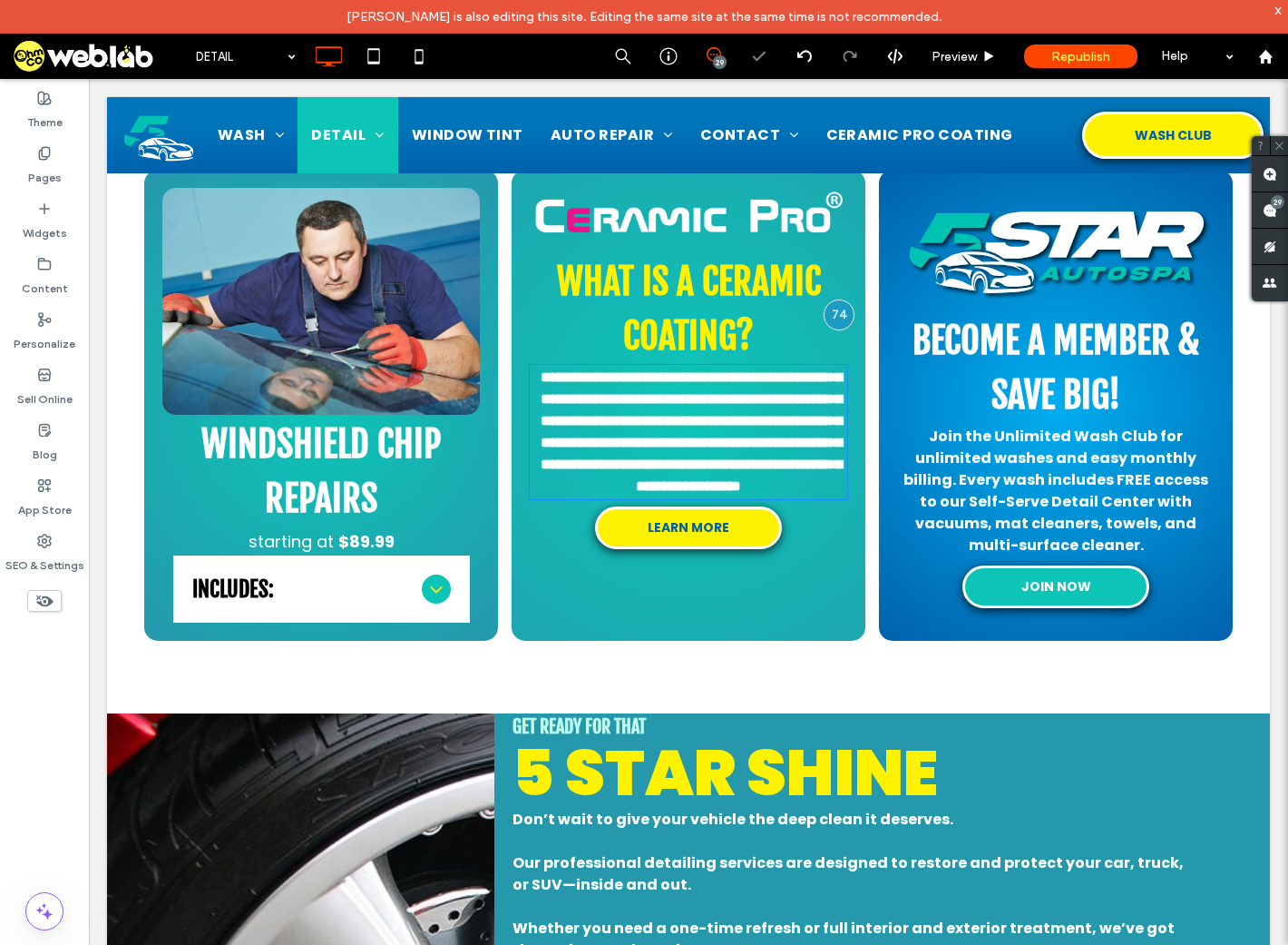
type input "*******"
type input "**"
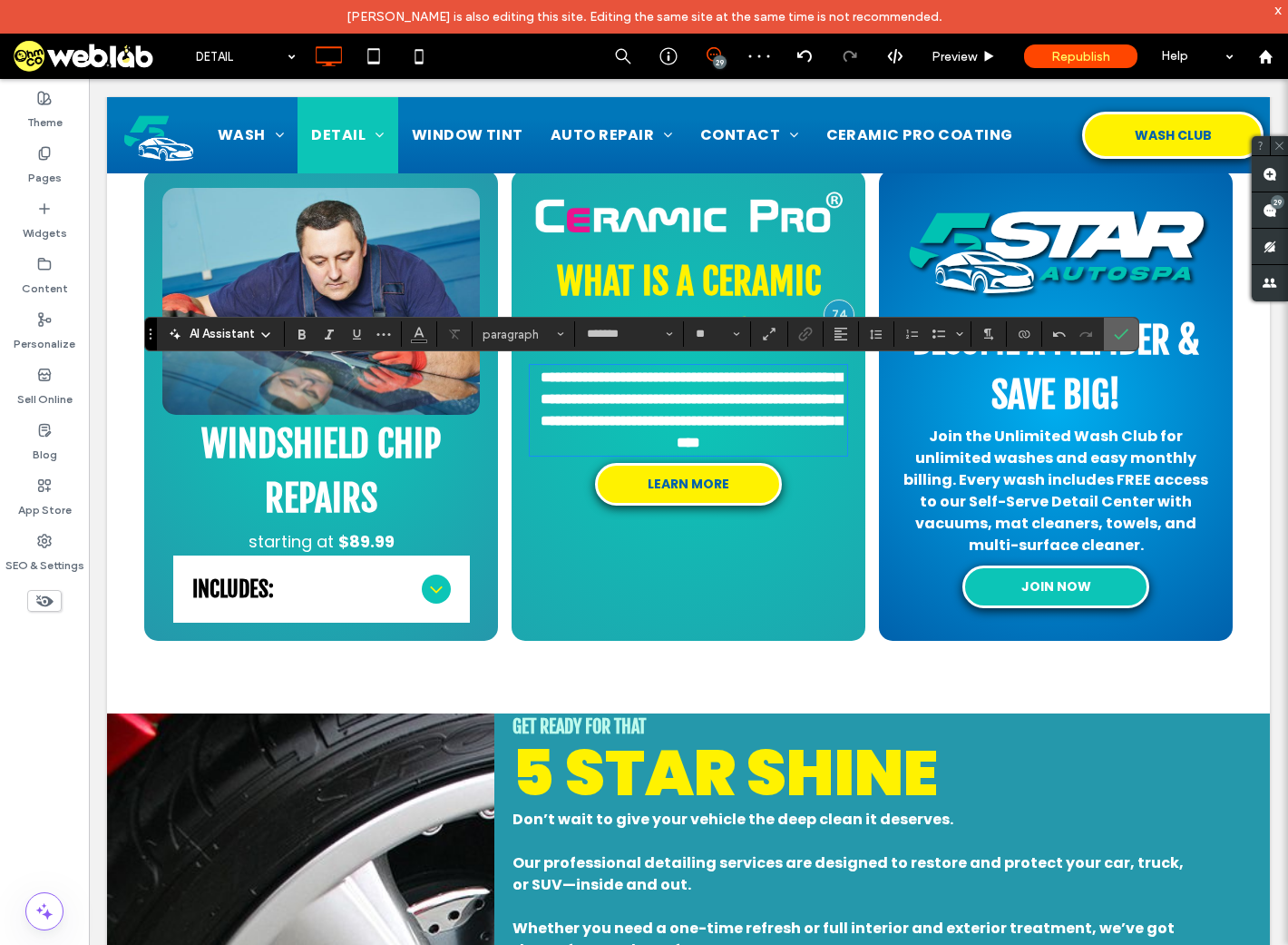
click at [1119, 328] on icon "Confirm" at bounding box center [1121, 334] width 15 height 15
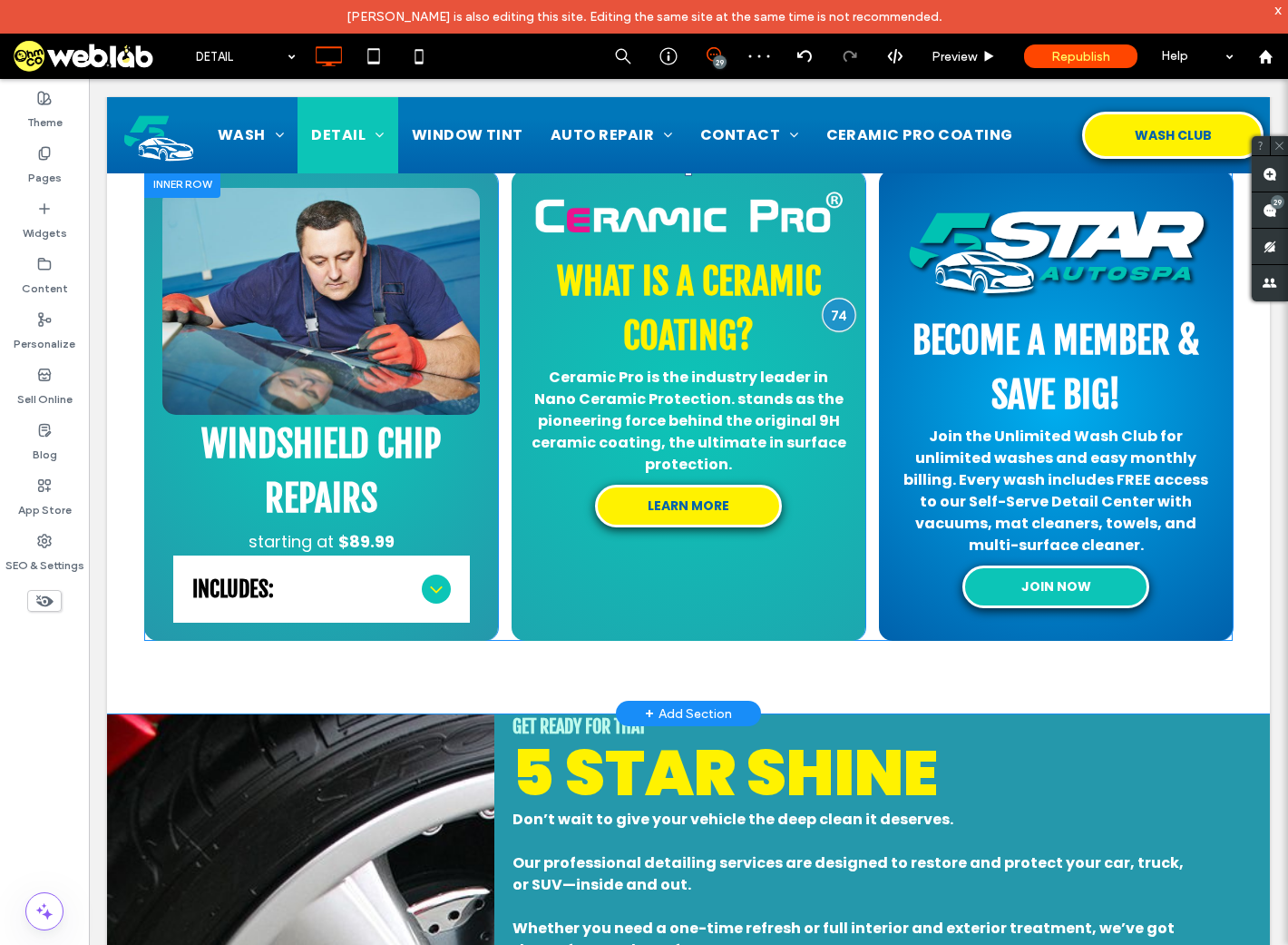
click at [837, 314] on div at bounding box center [840, 315] width 34 height 34
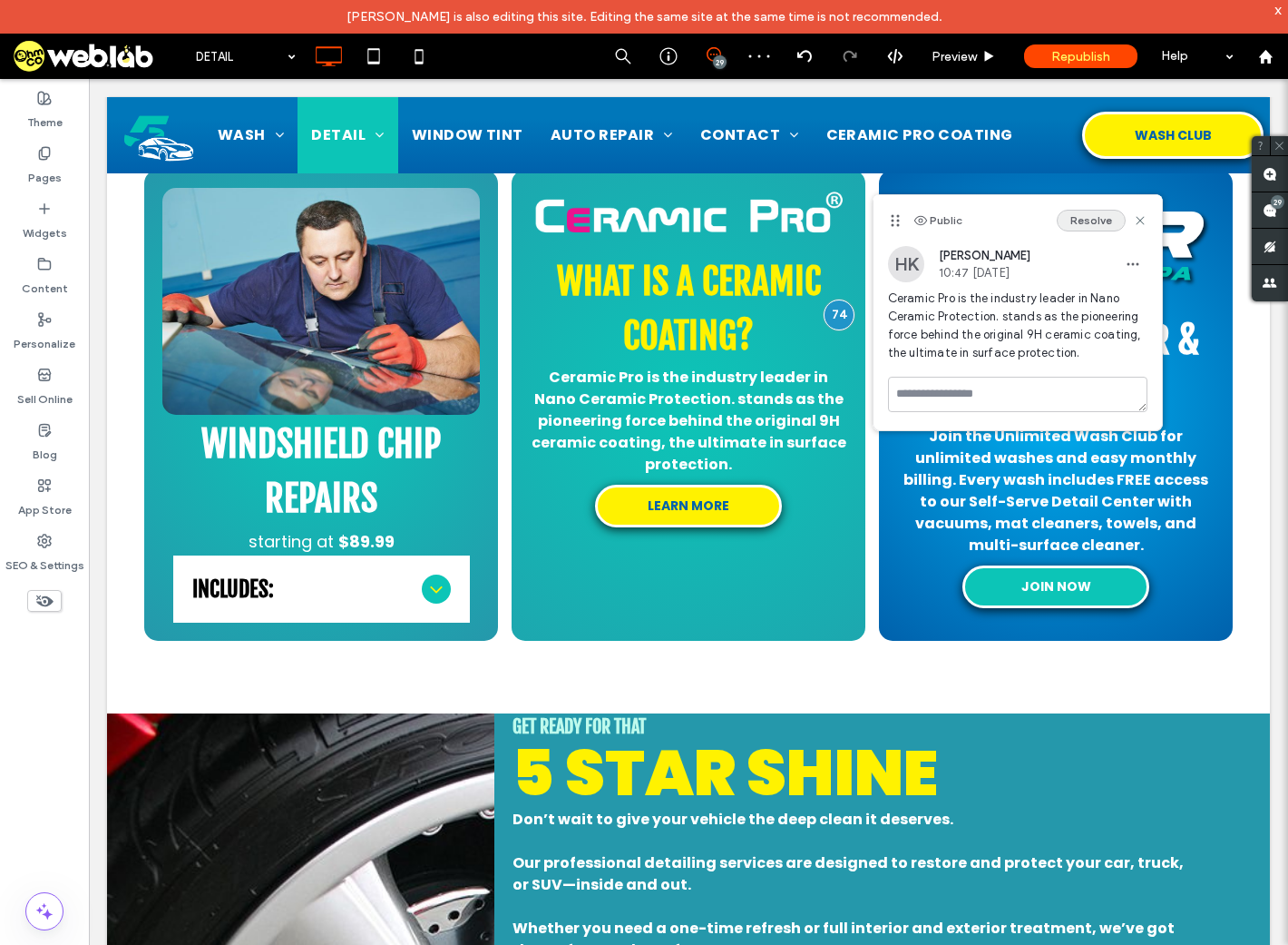
click at [1084, 222] on button "Resolve" at bounding box center [1091, 221] width 69 height 22
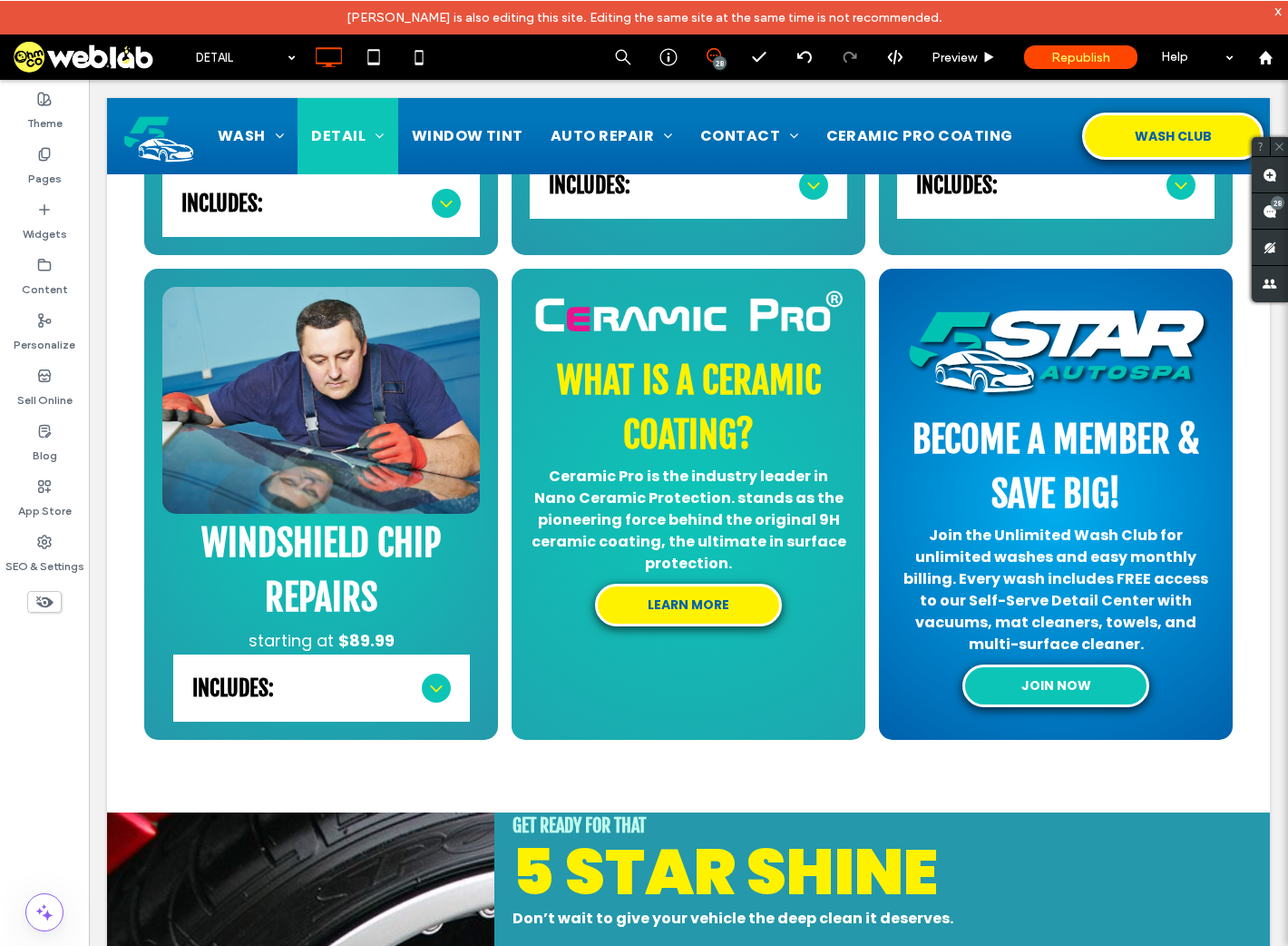
scroll to position [2396, 0]
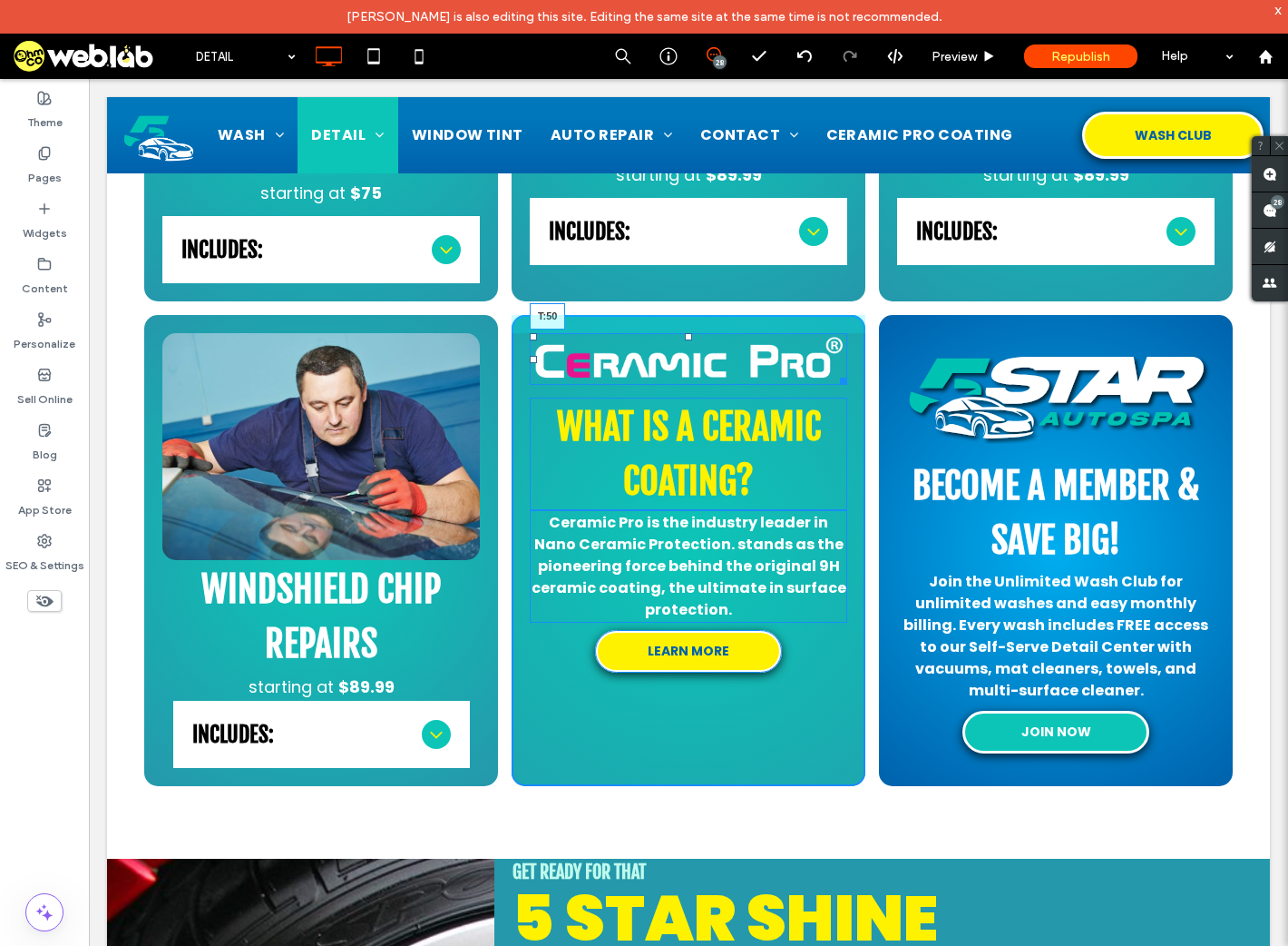
drag, startPoint x: 682, startPoint y: 332, endPoint x: 772, endPoint y: 459, distance: 155.7
click at [685, 341] on div at bounding box center [688, 337] width 7 height 7
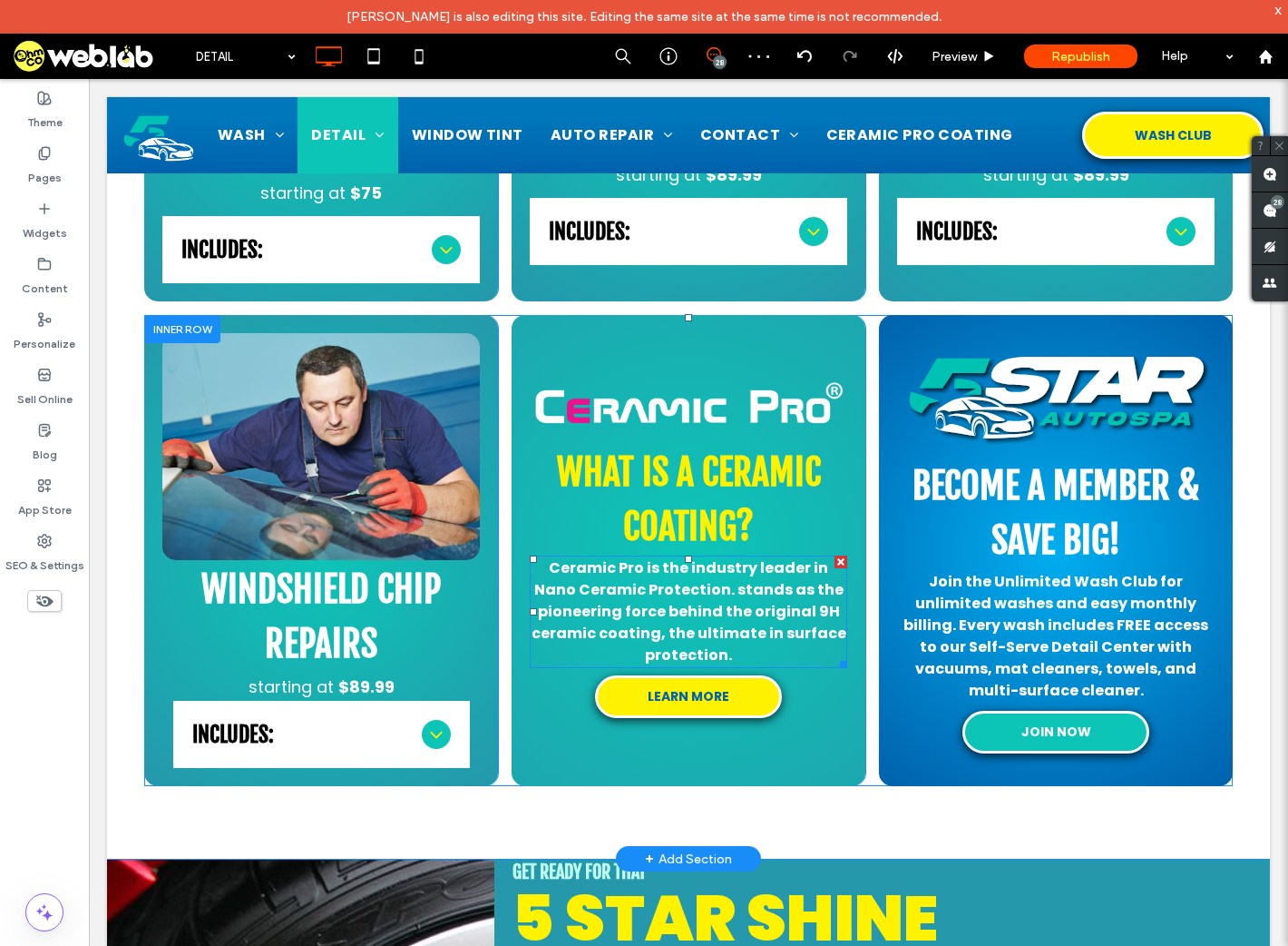
click at [731, 610] on span "Ceramic Pro is the industry leader in Nano Ceramic Protection. stands as the pi…" at bounding box center [689, 611] width 315 height 108
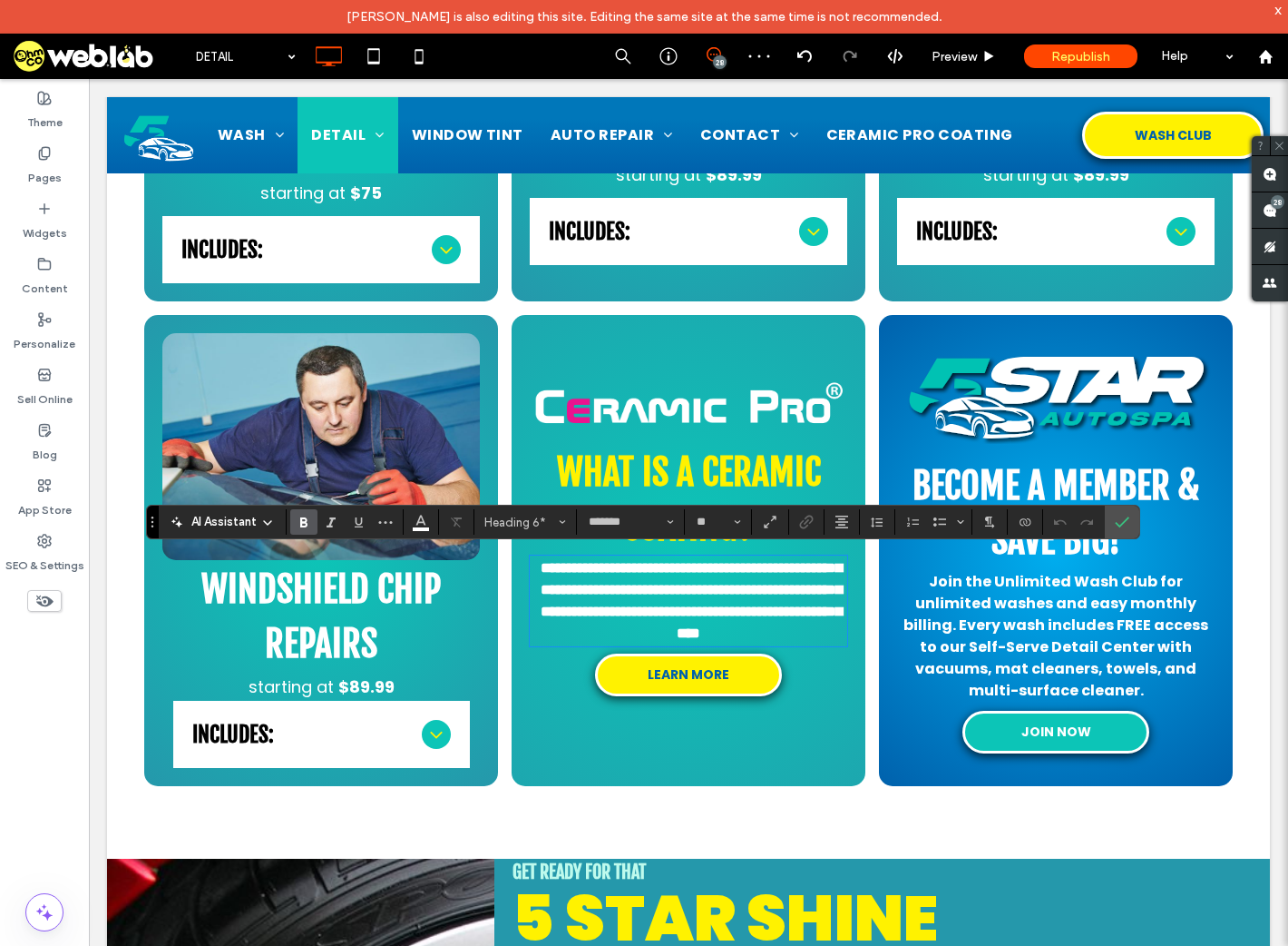
click at [710, 587] on span "**********" at bounding box center [692, 600] width 302 height 79
drag, startPoint x: 712, startPoint y: 590, endPoint x: 700, endPoint y: 590, distance: 12.0
click at [700, 590] on span "**********" at bounding box center [692, 600] width 302 height 79
click at [1119, 522] on icon "Confirm" at bounding box center [1122, 521] width 15 height 15
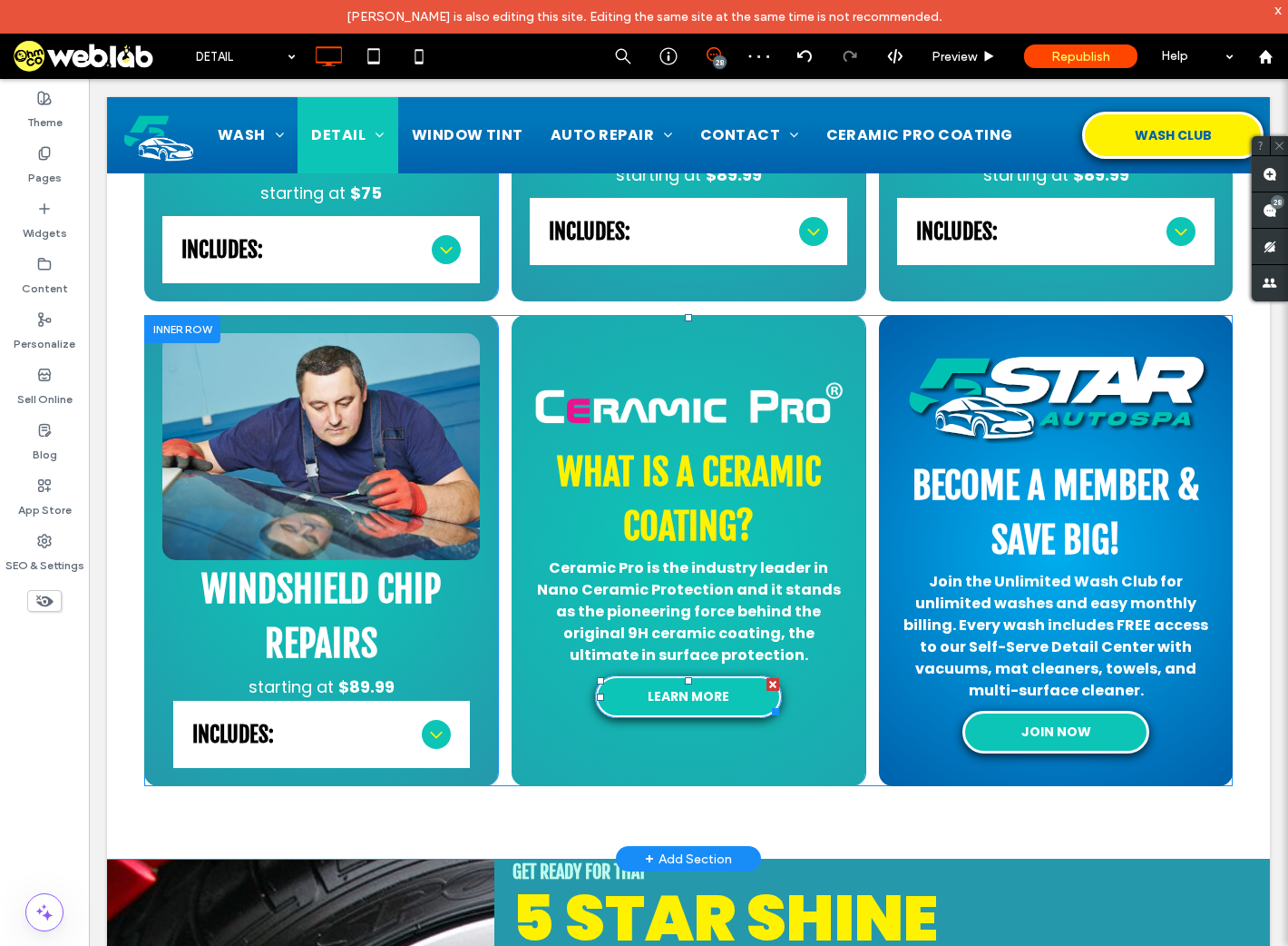
click at [691, 692] on span "LEARN MORE" at bounding box center [689, 696] width 84 height 19
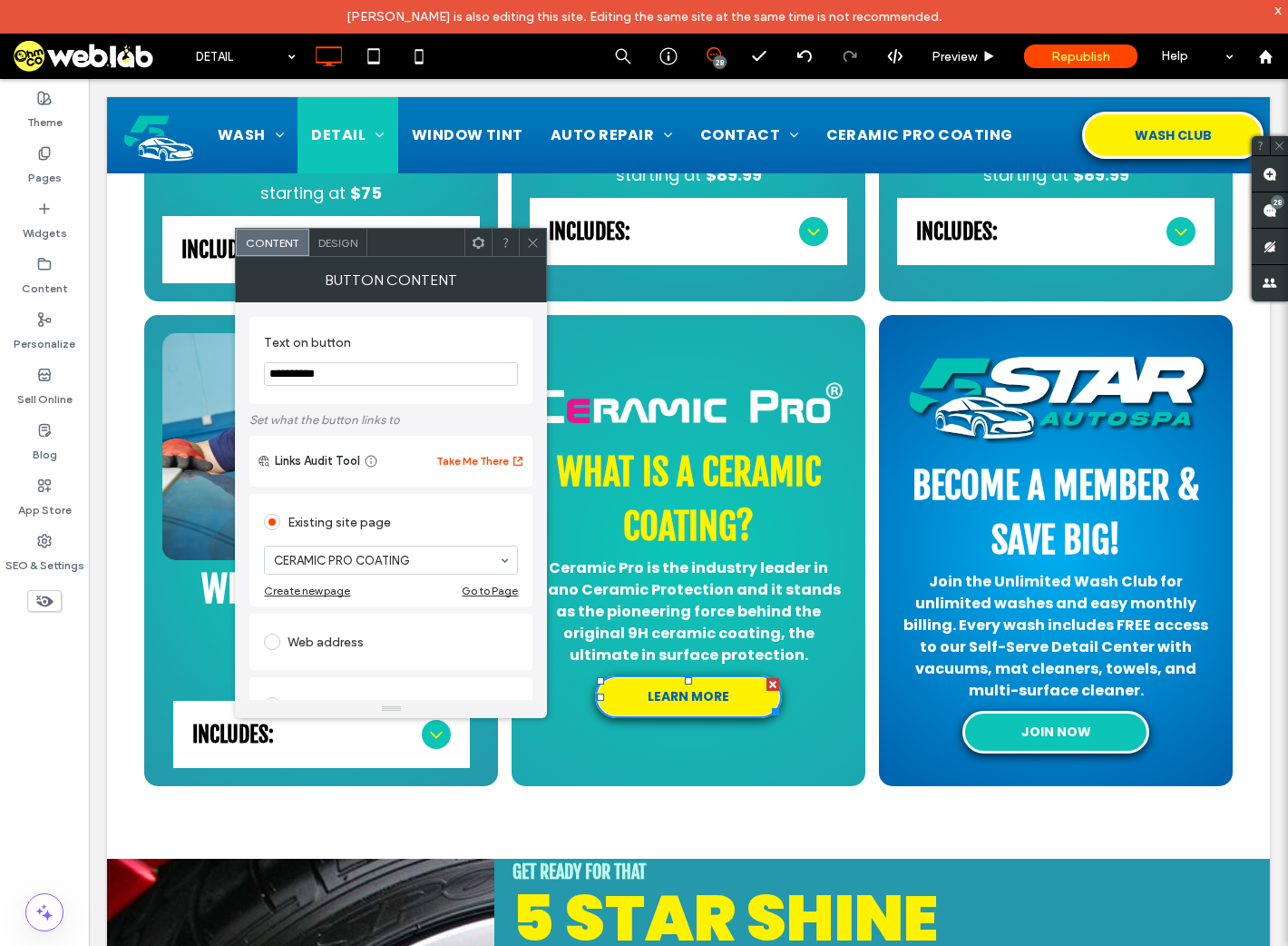
click at [523, 242] on div at bounding box center [532, 242] width 27 height 27
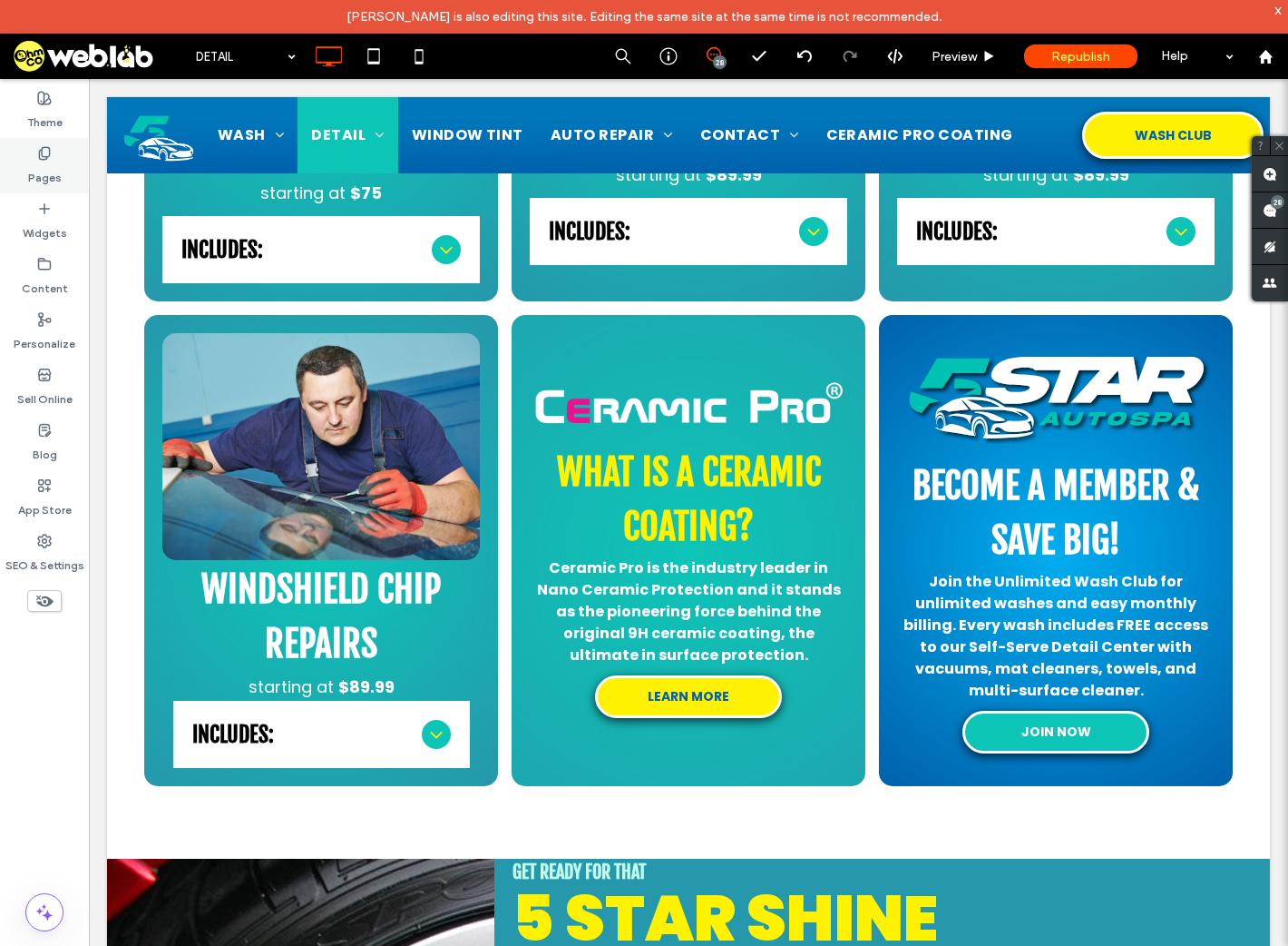
click at [42, 177] on label "Pages" at bounding box center [45, 173] width 34 height 25
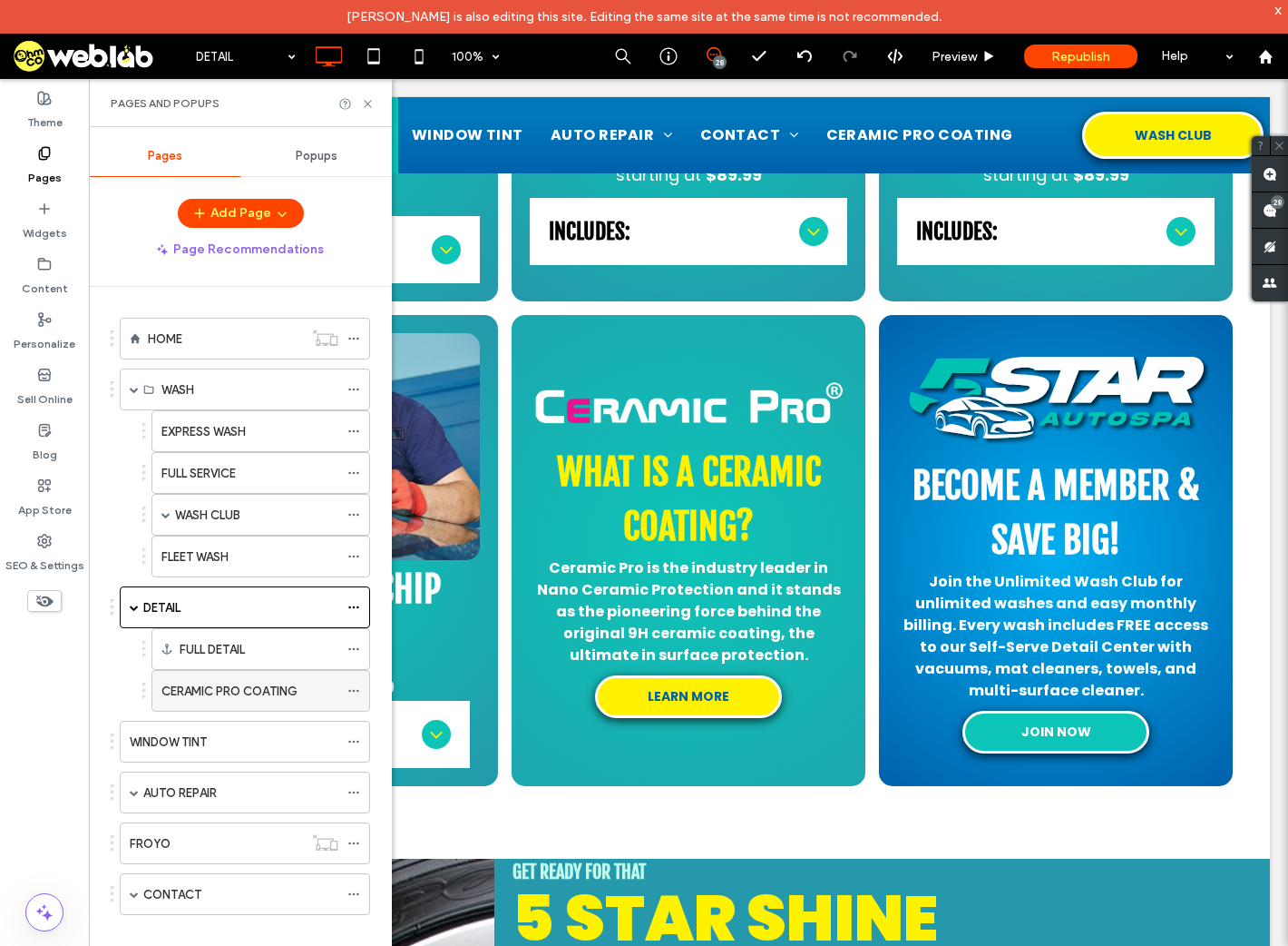
click at [354, 690] on use at bounding box center [353, 691] width 10 height 3
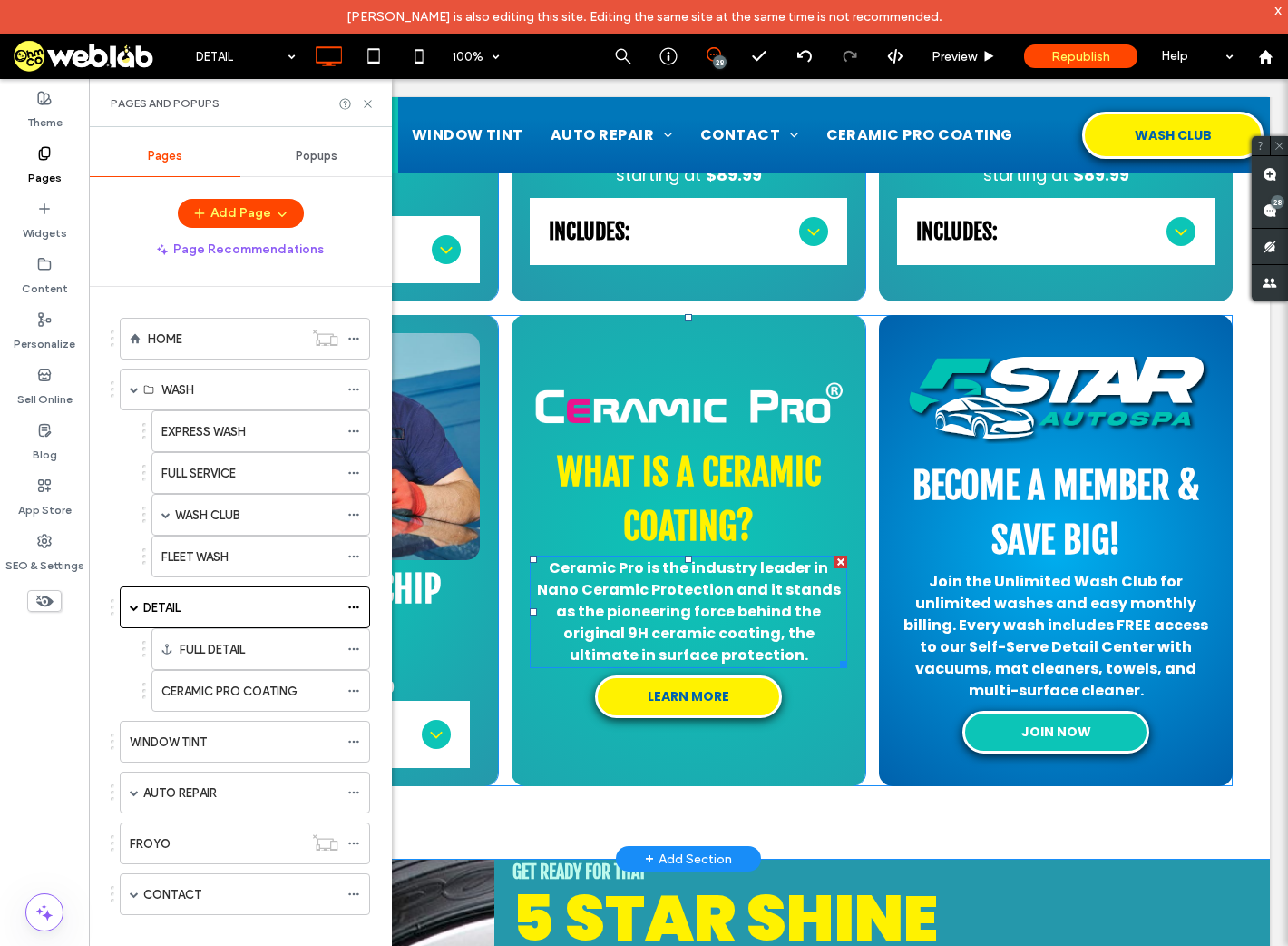
click at [730, 617] on span "Ceramic Pro is the industry leader in Nano Ceramic Protection and it stands as …" at bounding box center [689, 611] width 304 height 108
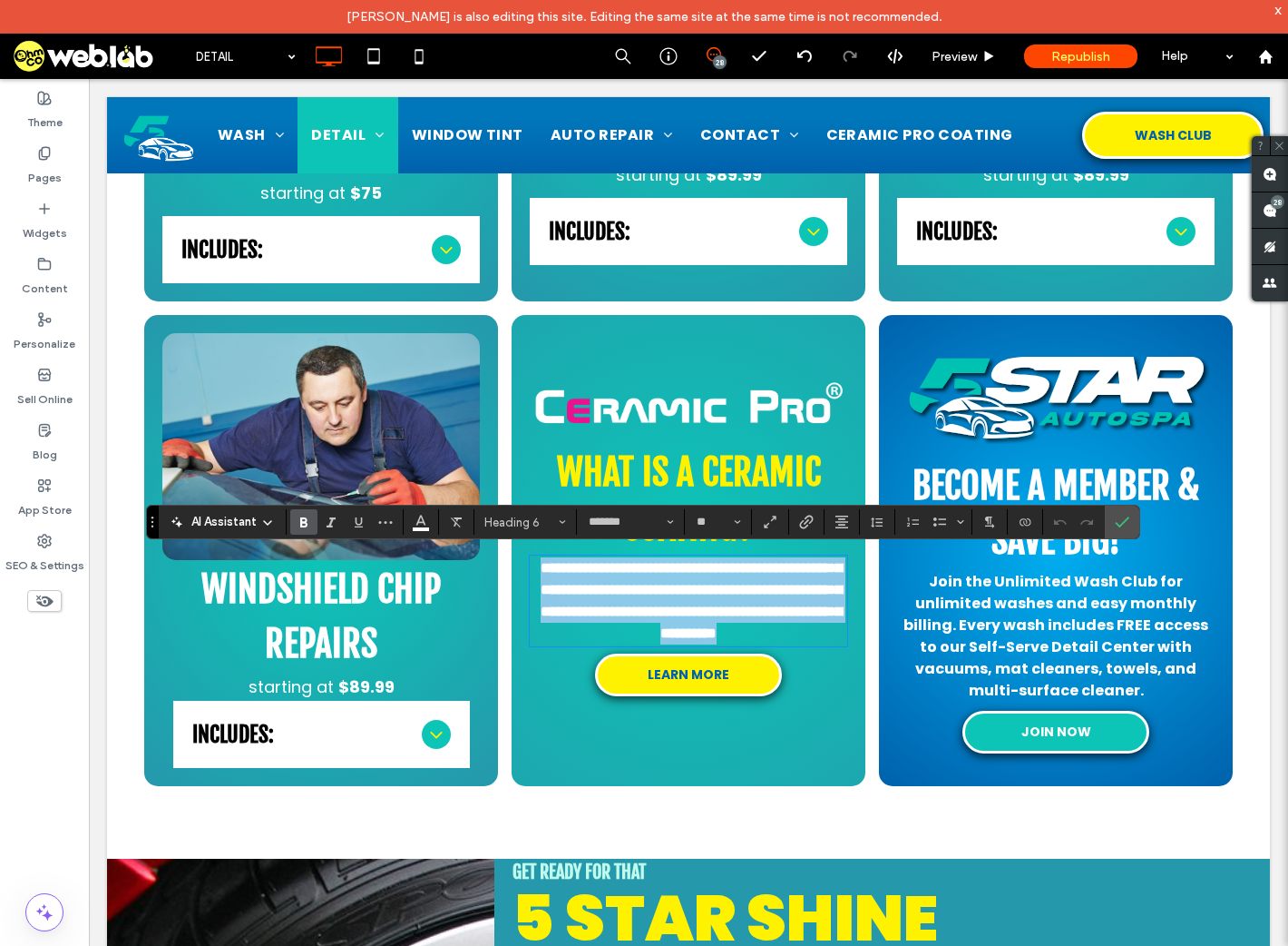
copy span "**********"
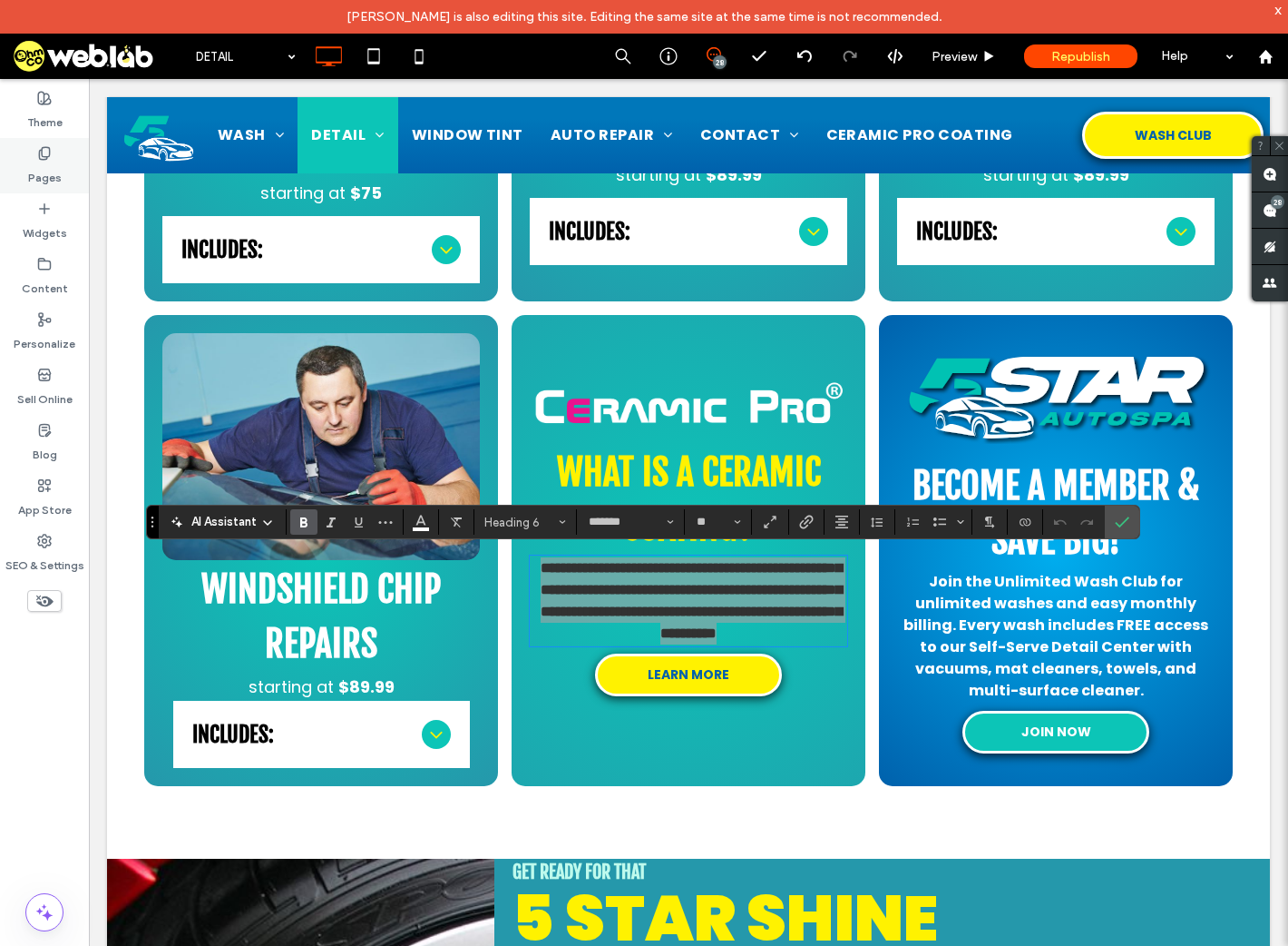
click at [33, 158] on div "Pages" at bounding box center [44, 165] width 89 height 55
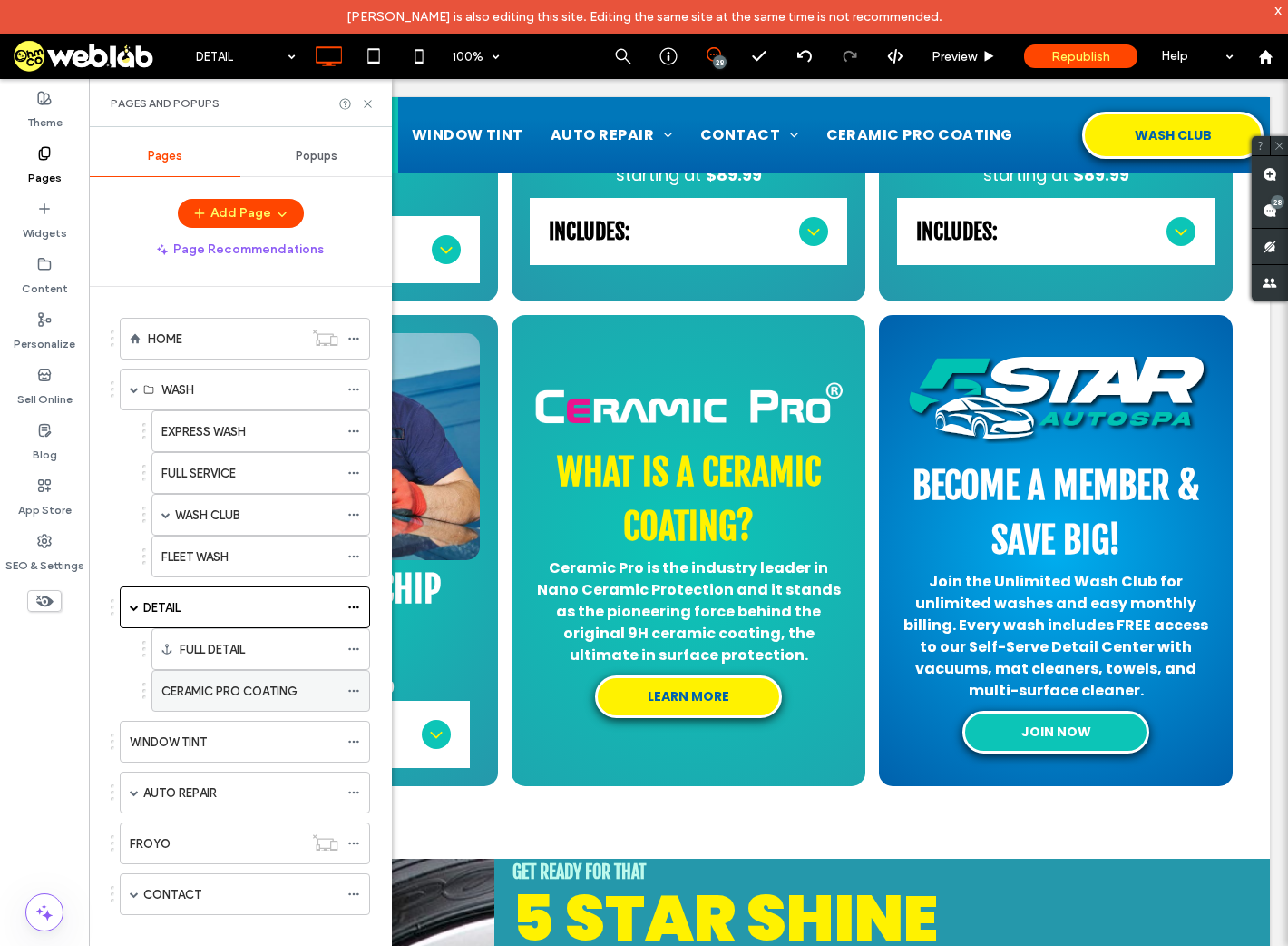
click at [354, 690] on use at bounding box center [353, 691] width 10 height 3
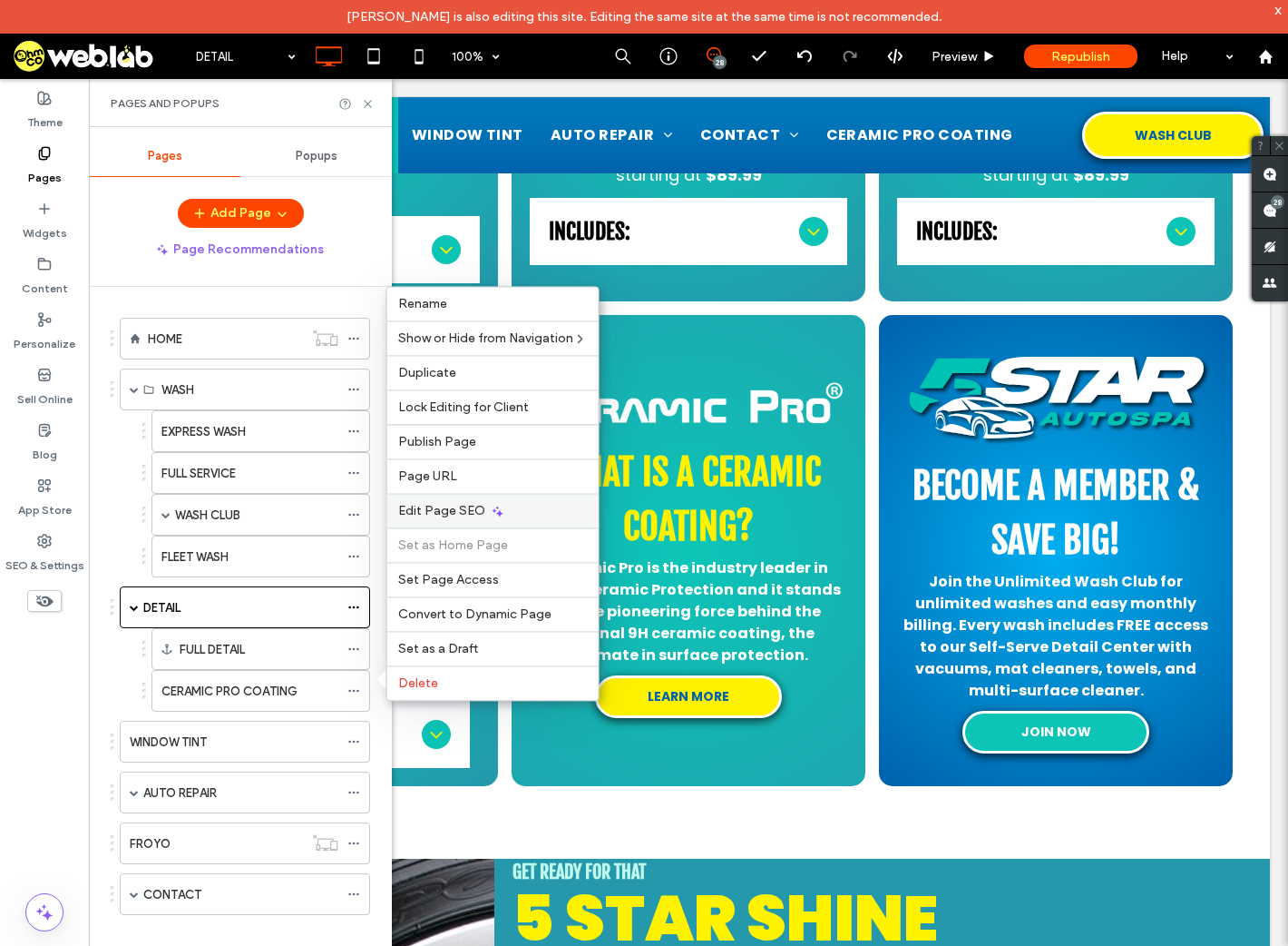
click at [467, 517] on span "Edit Page SEO" at bounding box center [441, 509] width 87 height 15
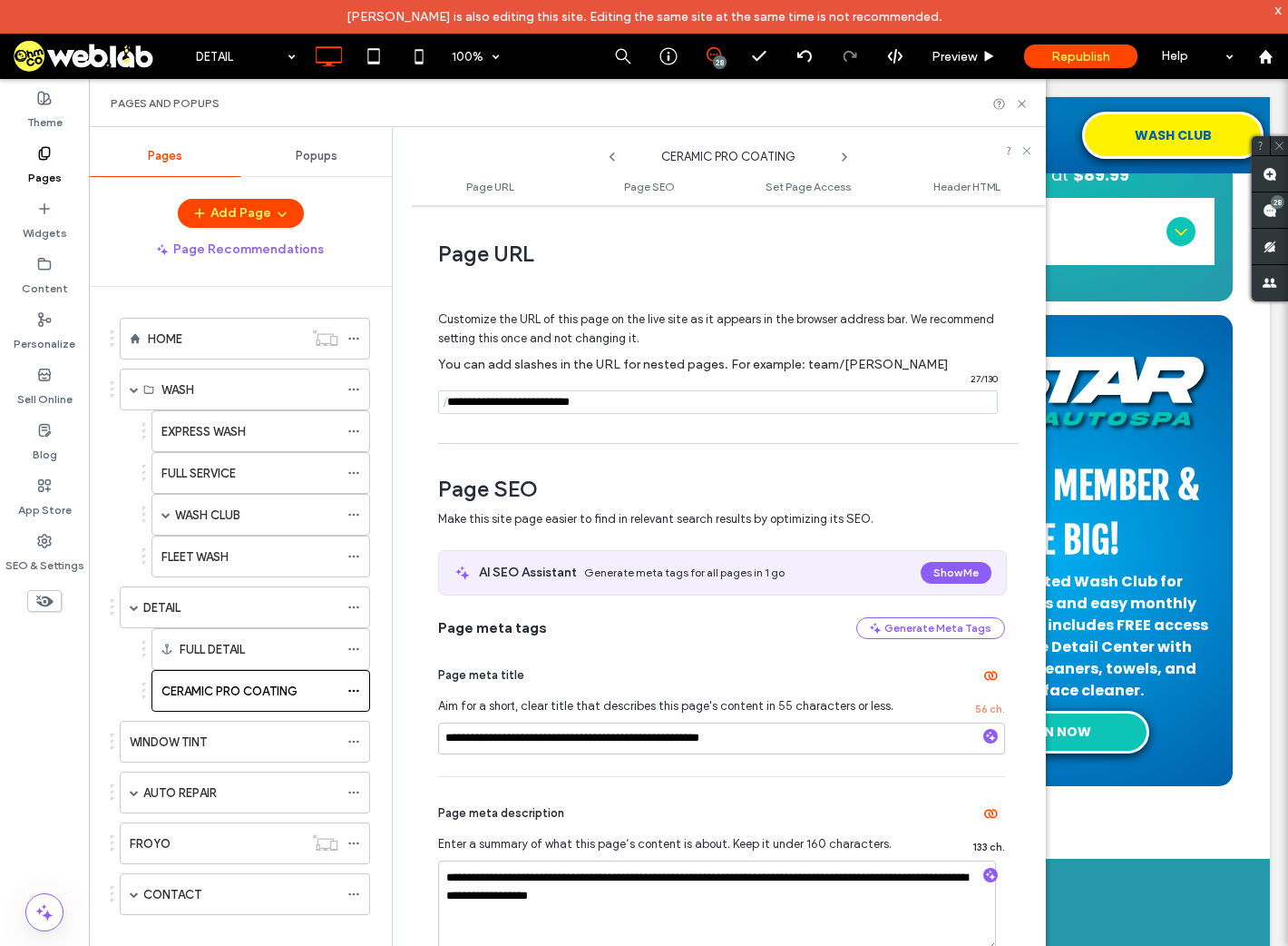
scroll to position [364, 0]
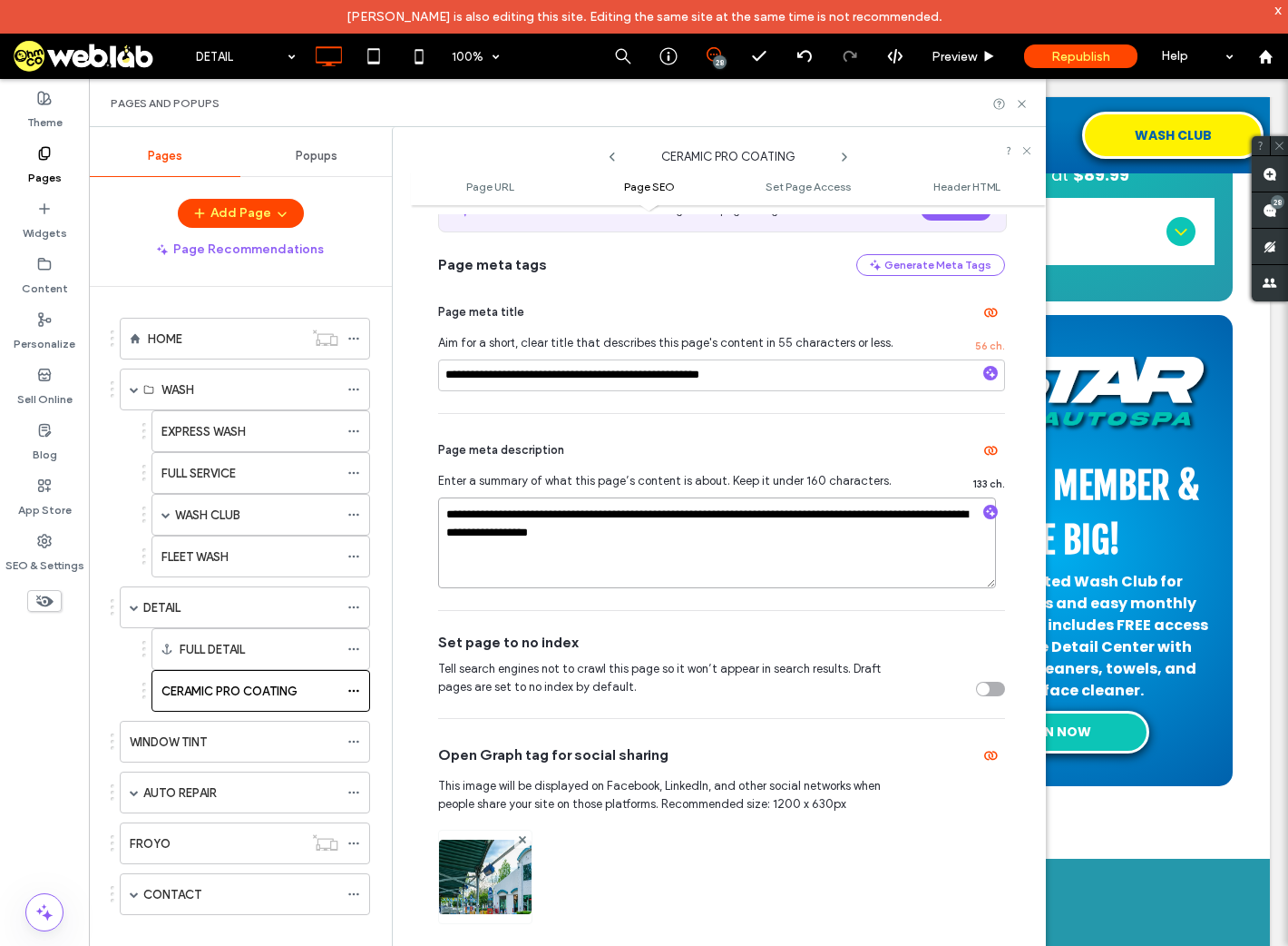
click at [772, 580] on textarea "**********" at bounding box center [717, 542] width 558 height 91
paste textarea "**********"
type textarea "**********"
click at [475, 881] on img at bounding box center [485, 902] width 93 height 124
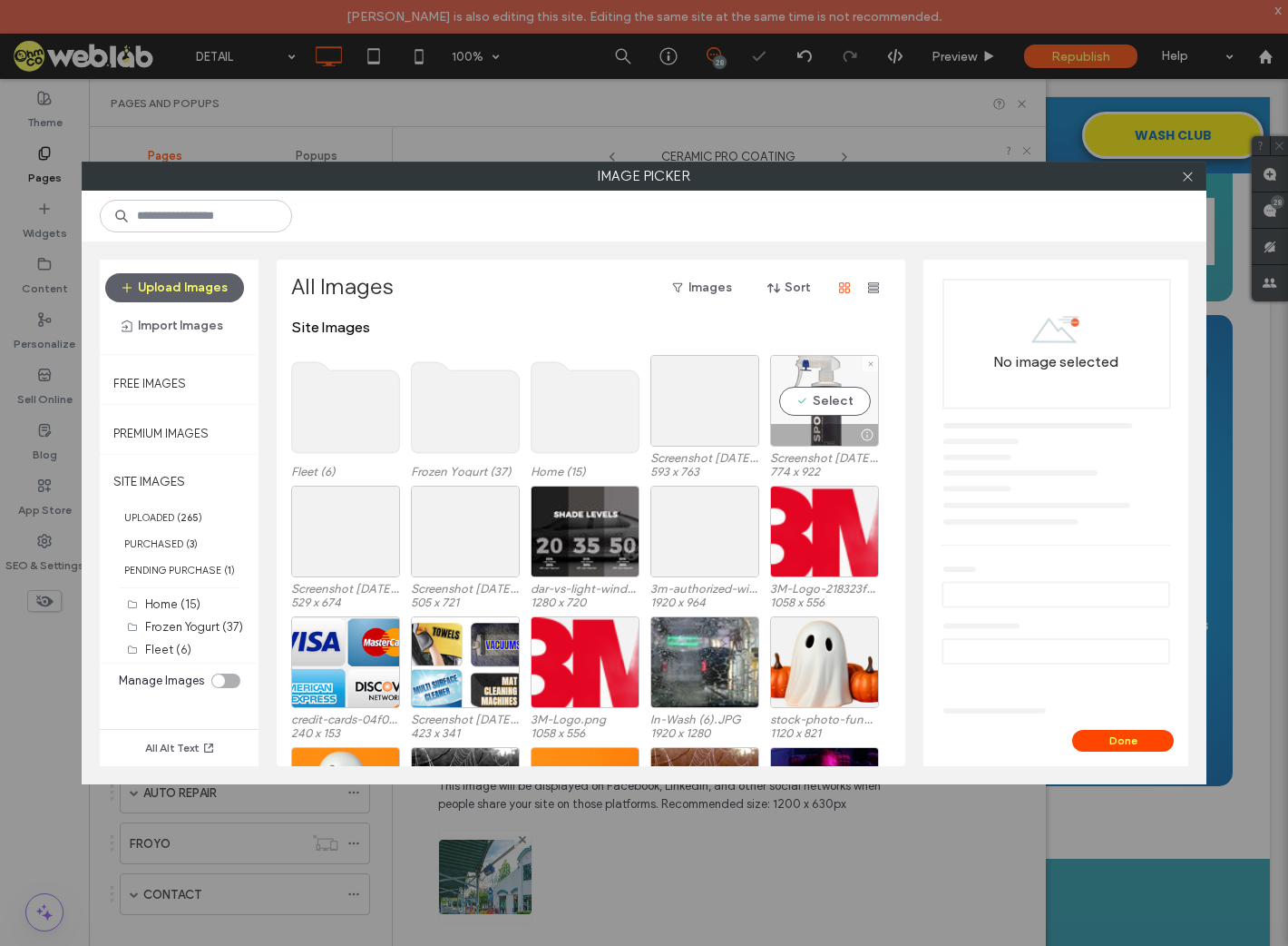
click at [808, 401] on div "Select" at bounding box center [825, 401] width 109 height 92
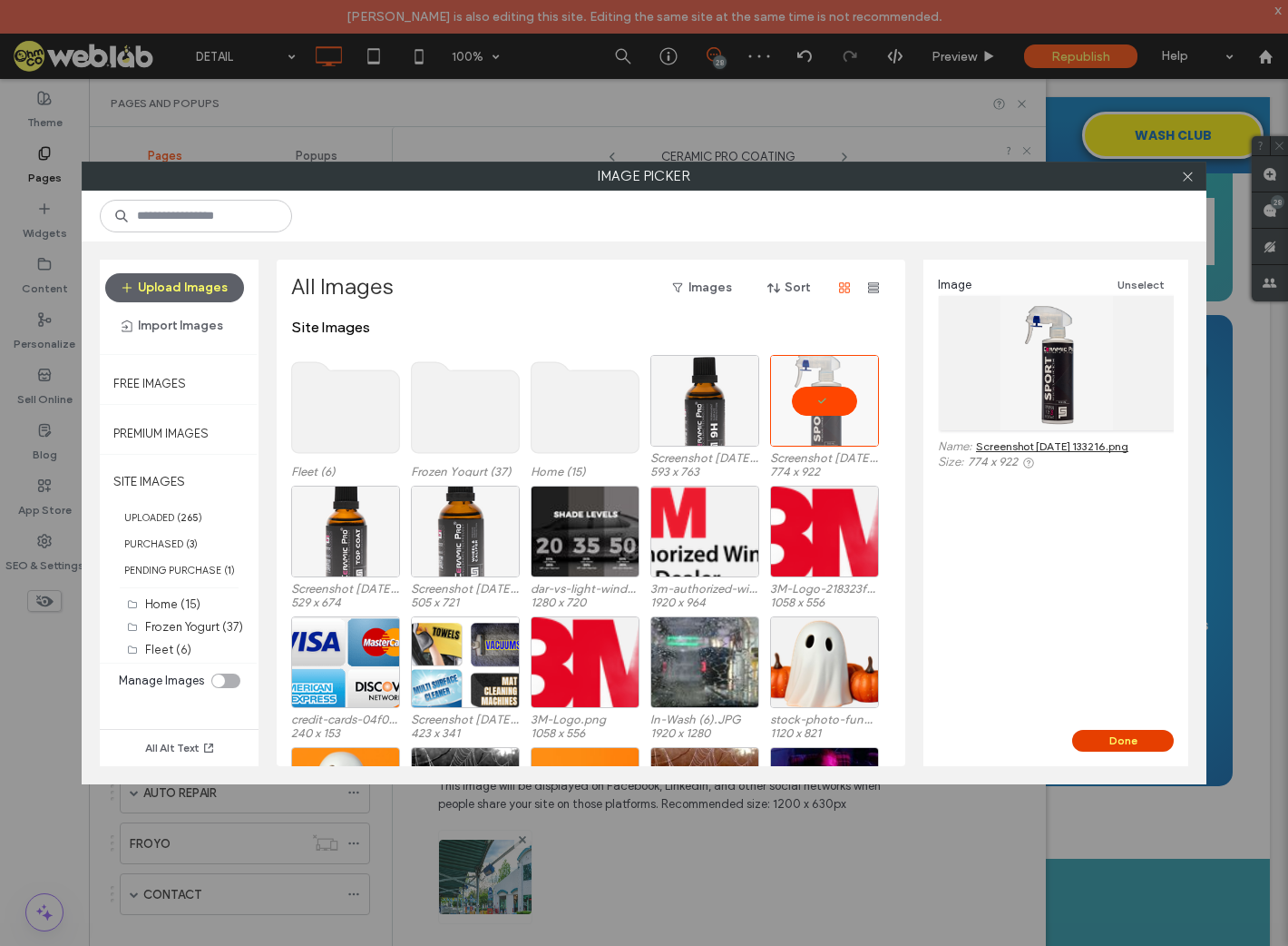
drag, startPoint x: 1116, startPoint y: 729, endPoint x: 1022, endPoint y: 659, distance: 117.2
click at [1116, 732] on button "Done" at bounding box center [1123, 741] width 102 height 22
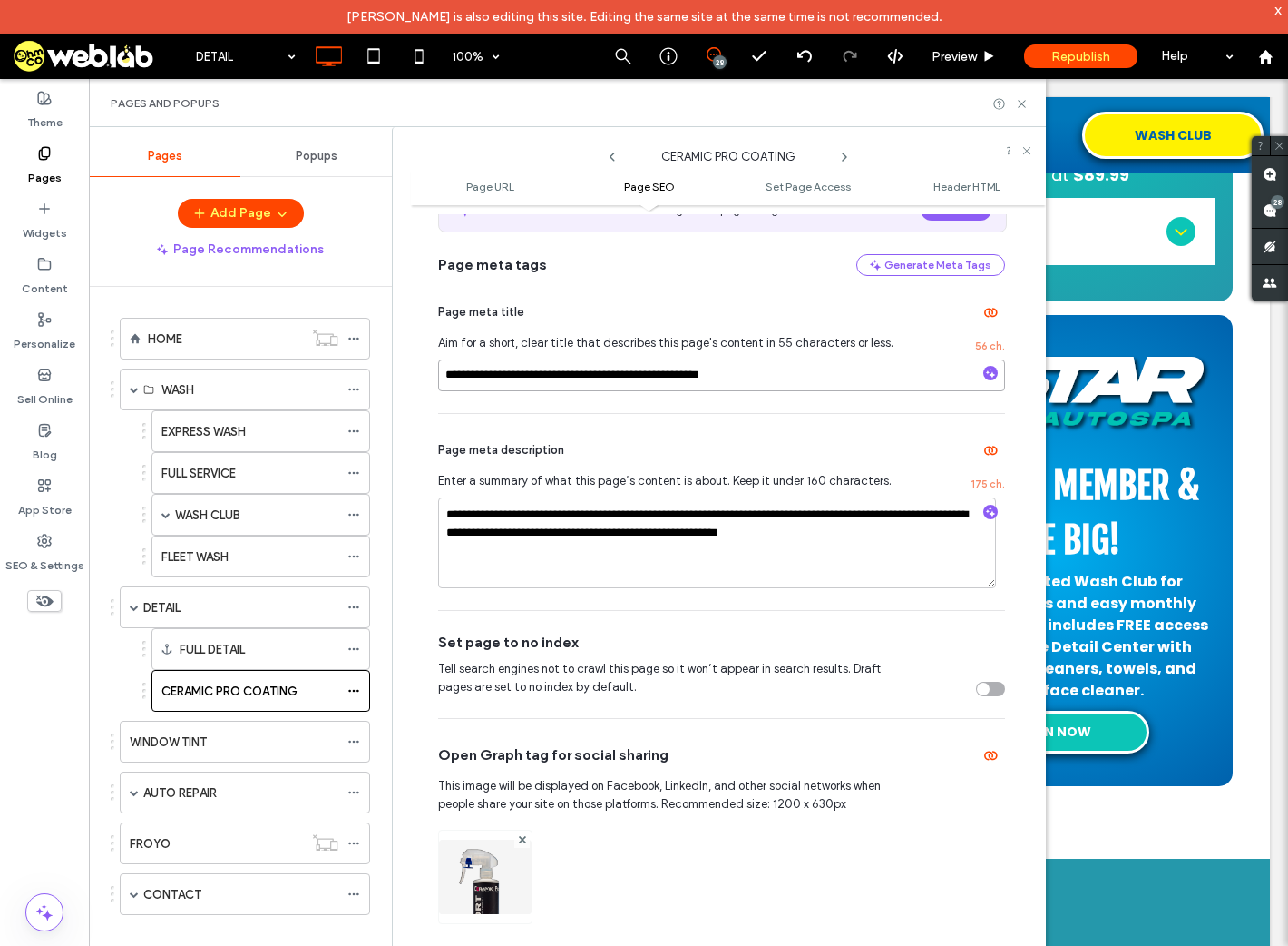
drag, startPoint x: 799, startPoint y: 374, endPoint x: 396, endPoint y: 376, distance: 403.0
click at [393, 374] on div "**********" at bounding box center [719, 552] width 654 height 852
click at [545, 376] on input "**********" at bounding box center [722, 376] width 567 height 32
click at [565, 377] on input "**********" at bounding box center [722, 376] width 567 height 32
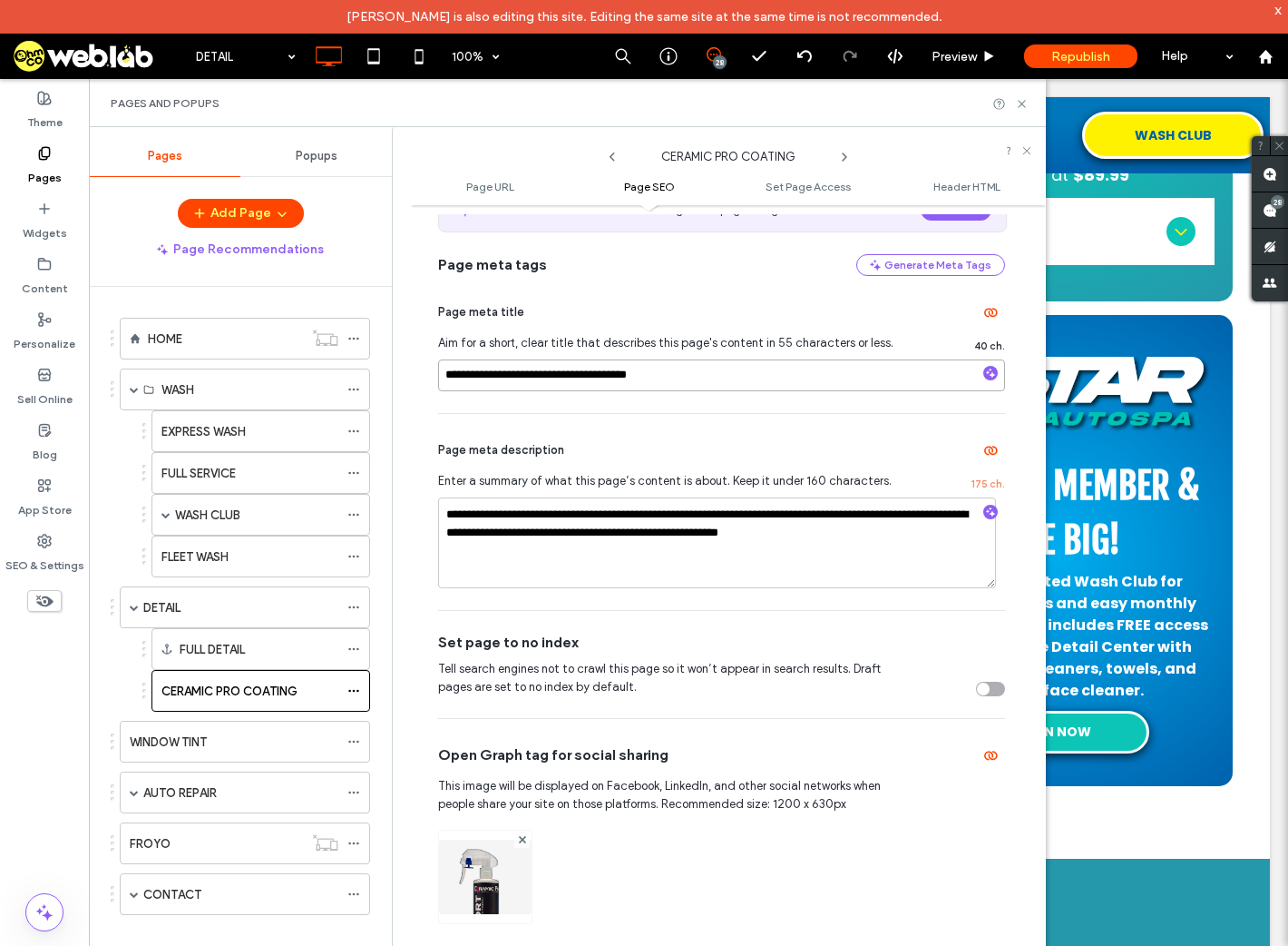
click at [607, 376] on input "**********" at bounding box center [722, 376] width 567 height 32
paste input "********"
type input "**********"
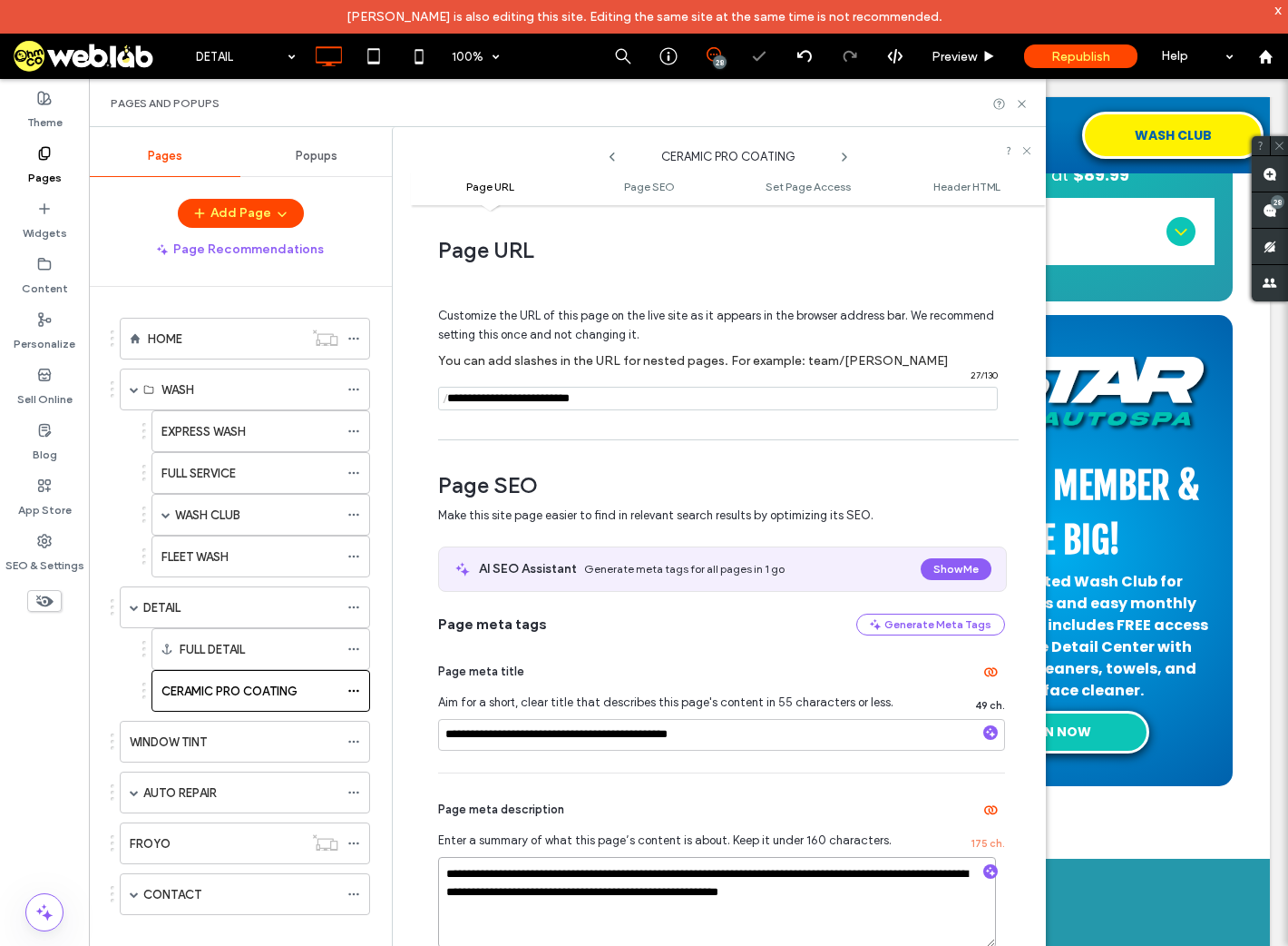
scroll to position [0, 0]
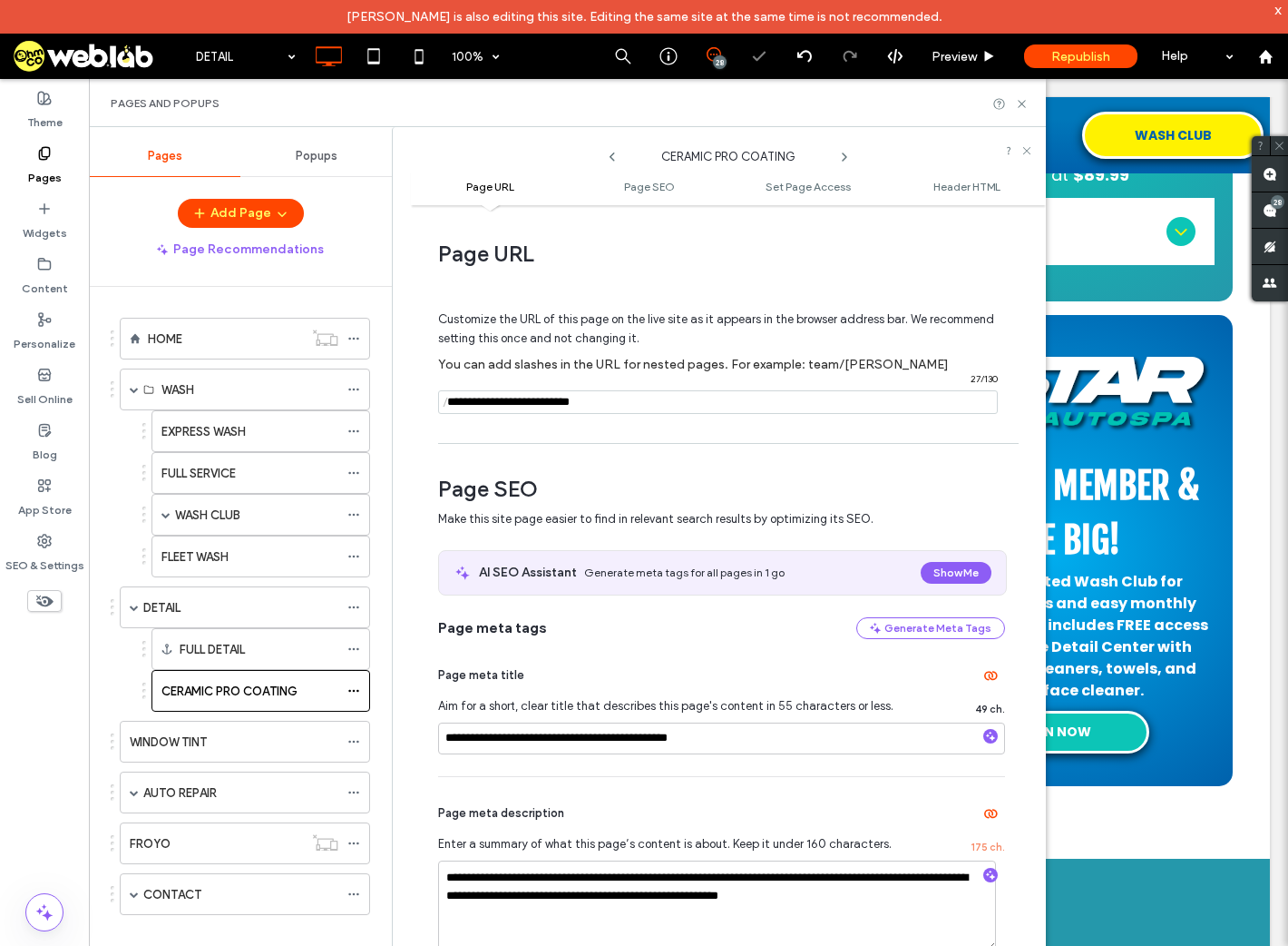
drag, startPoint x: 623, startPoint y: 396, endPoint x: 562, endPoint y: 406, distance: 61.8
click at [562, 406] on input "notEmpty" at bounding box center [718, 403] width 560 height 24
click at [521, 396] on input "notEmpty" at bounding box center [718, 403] width 560 height 24
type input "**********"
click at [668, 738] on input "**********" at bounding box center [722, 738] width 567 height 32
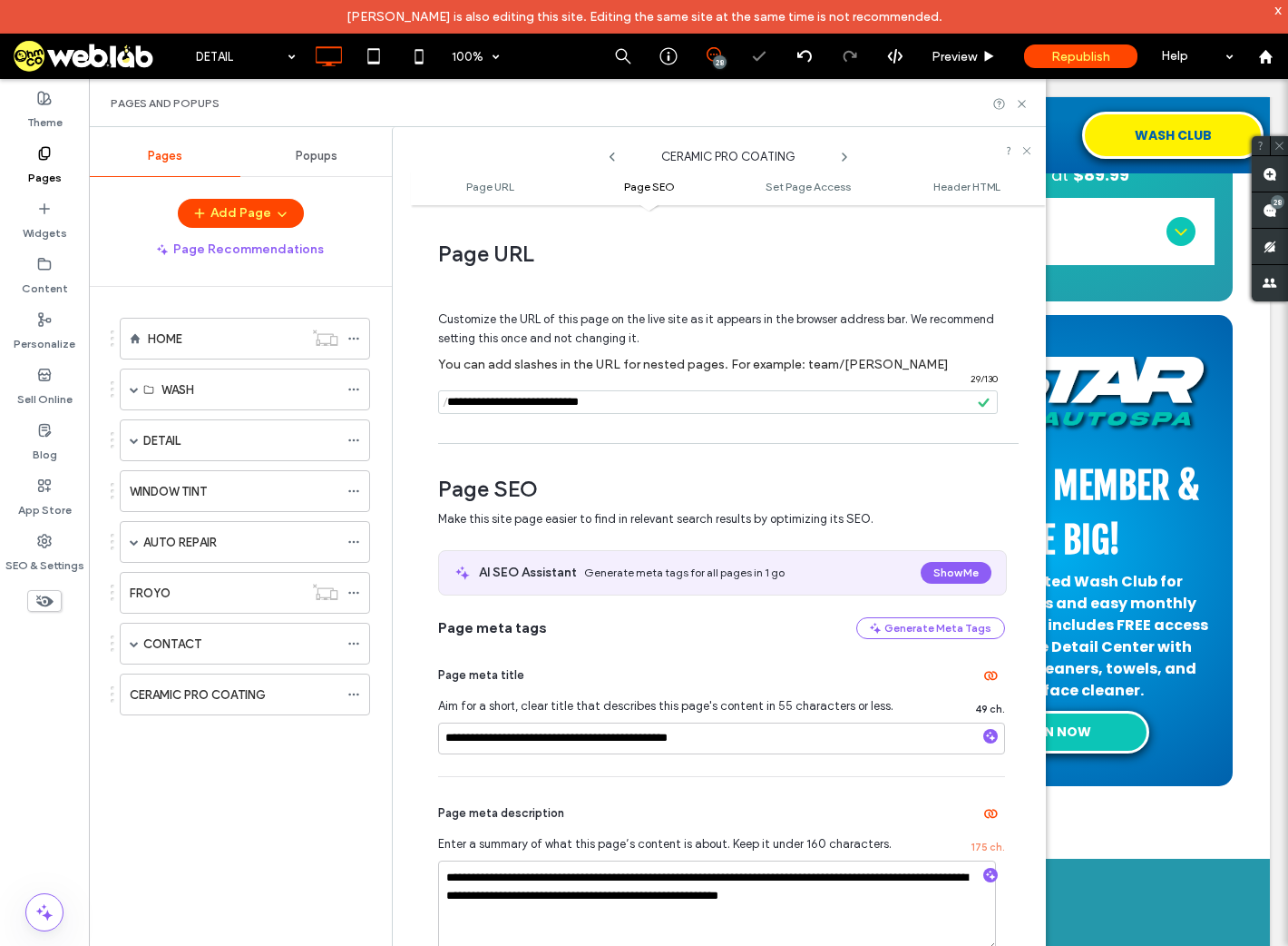
scroll to position [364, 0]
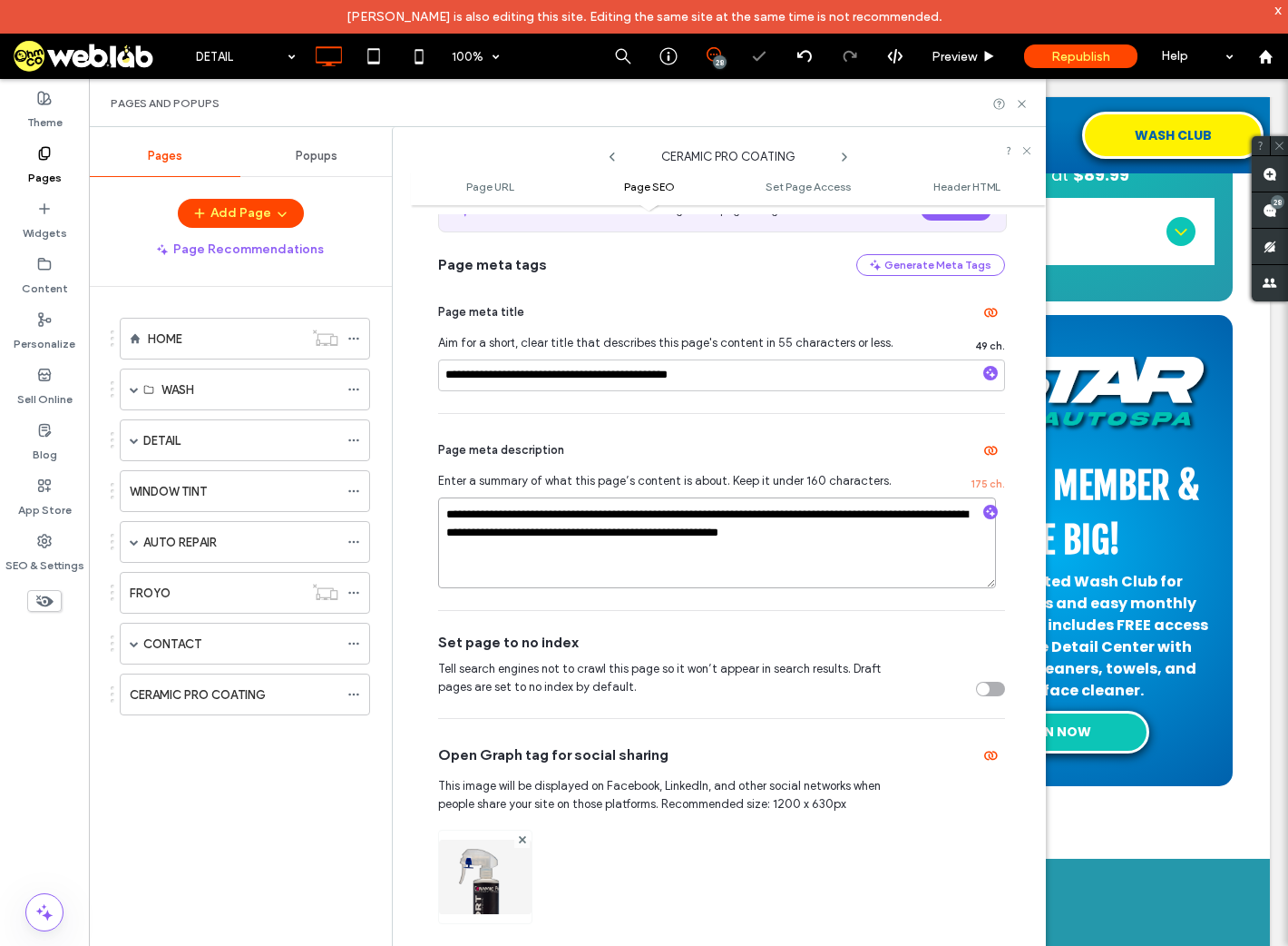
click at [651, 558] on textarea "**********" at bounding box center [717, 542] width 558 height 91
click at [899, 543] on textarea "**********" at bounding box center [717, 542] width 558 height 91
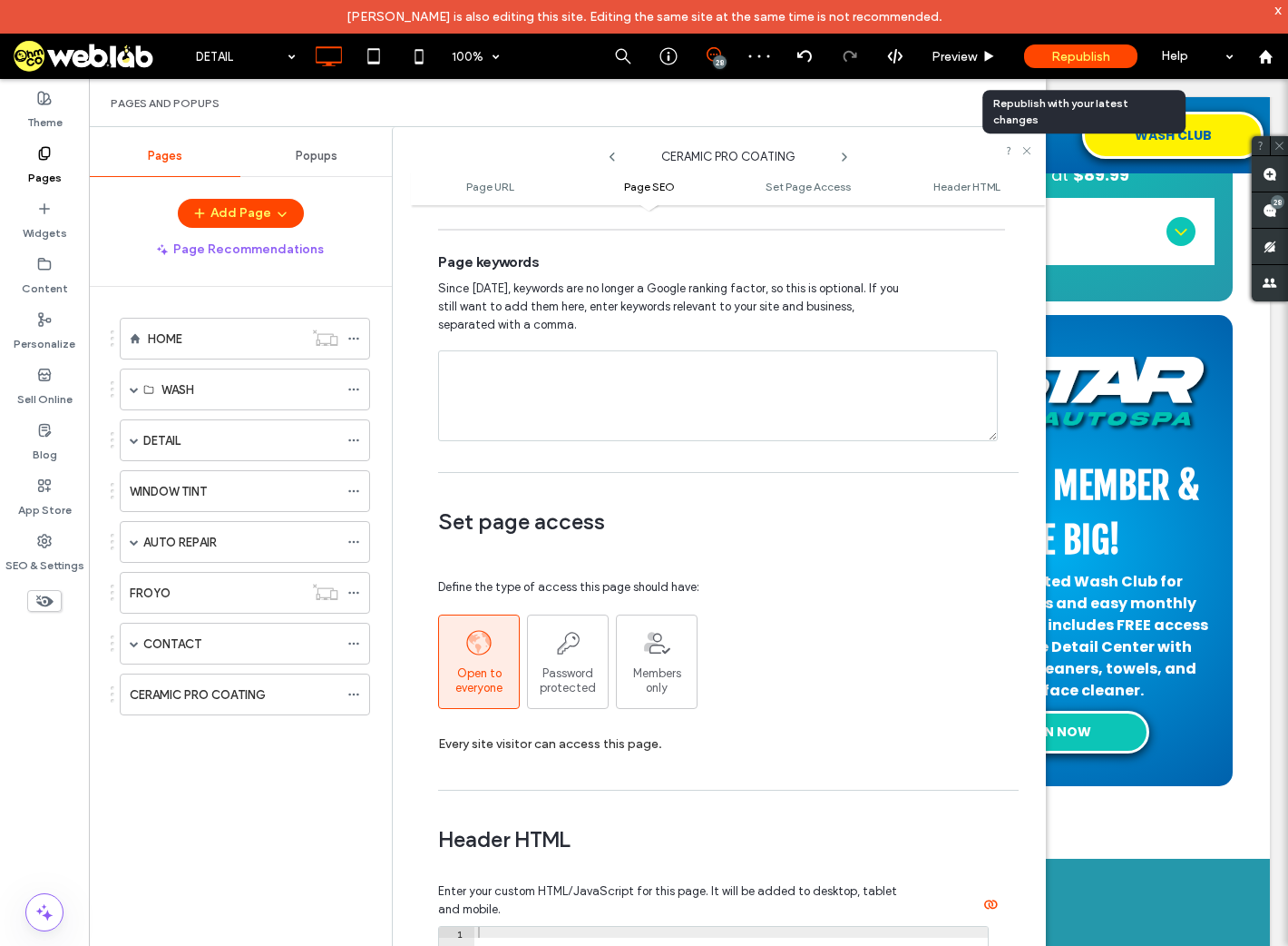
click at [1057, 57] on span "Republish" at bounding box center [1080, 56] width 59 height 15
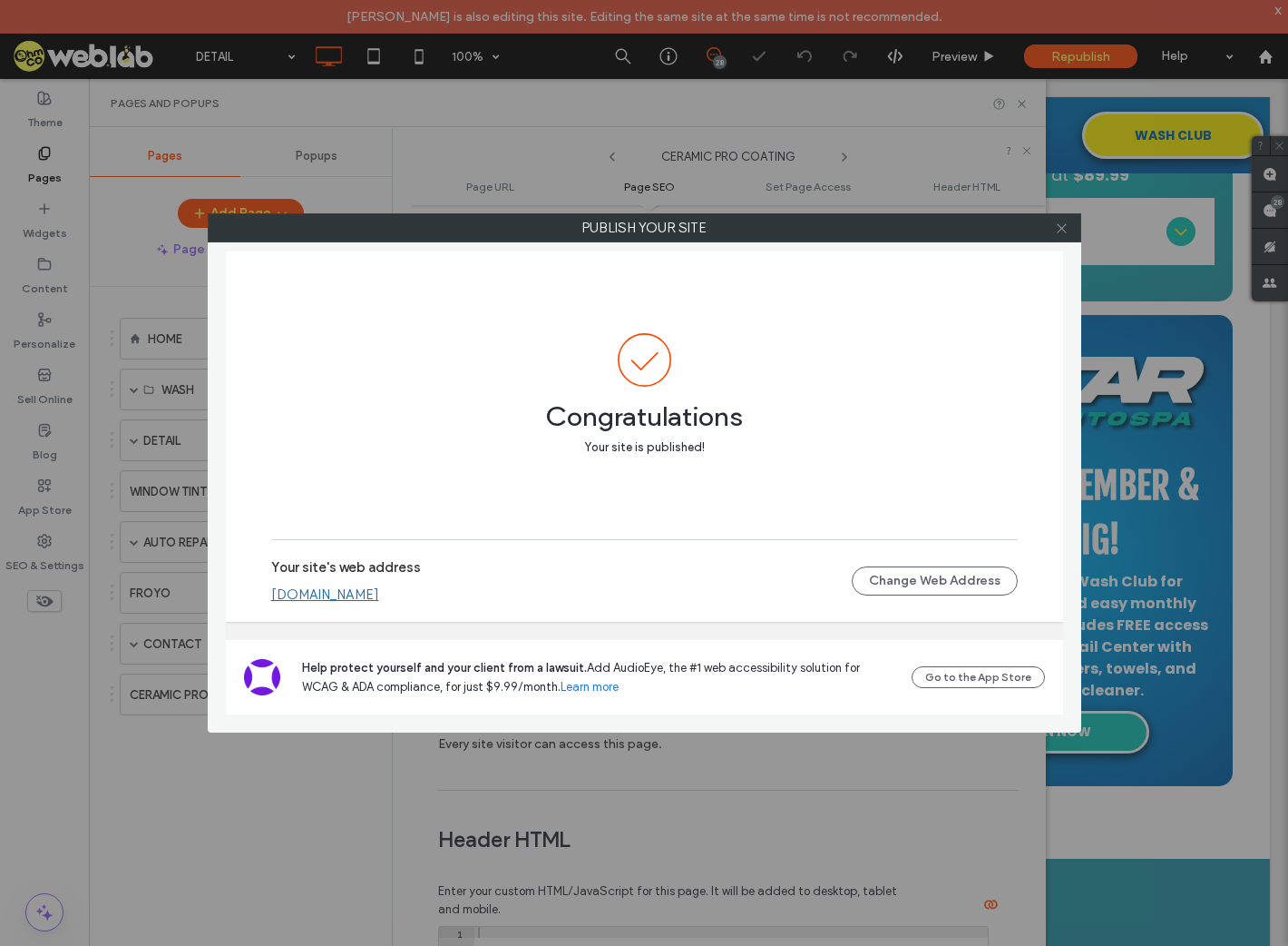
click at [1063, 229] on use at bounding box center [1061, 228] width 9 height 9
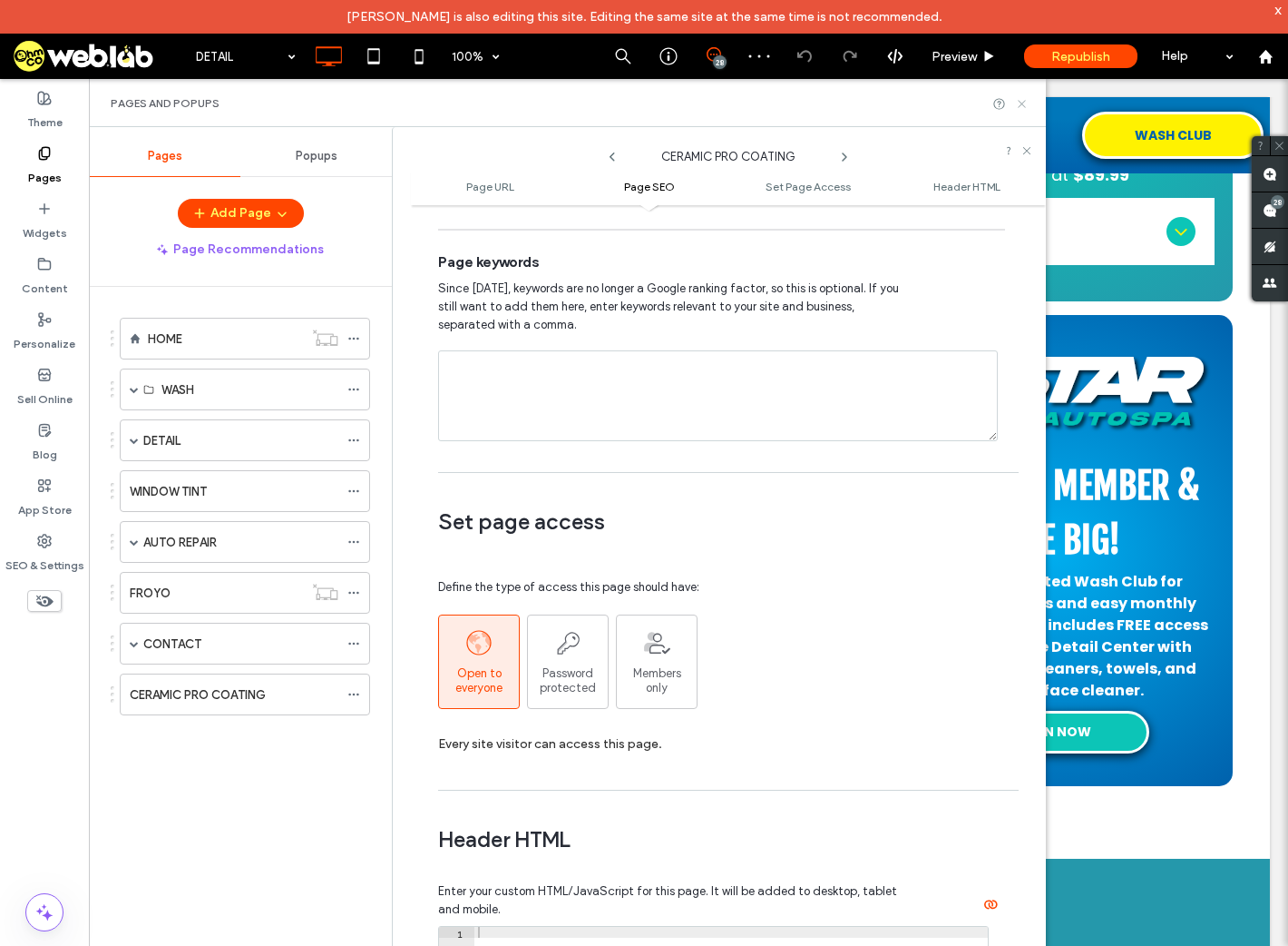
click at [1023, 105] on icon at bounding box center [1022, 104] width 14 height 14
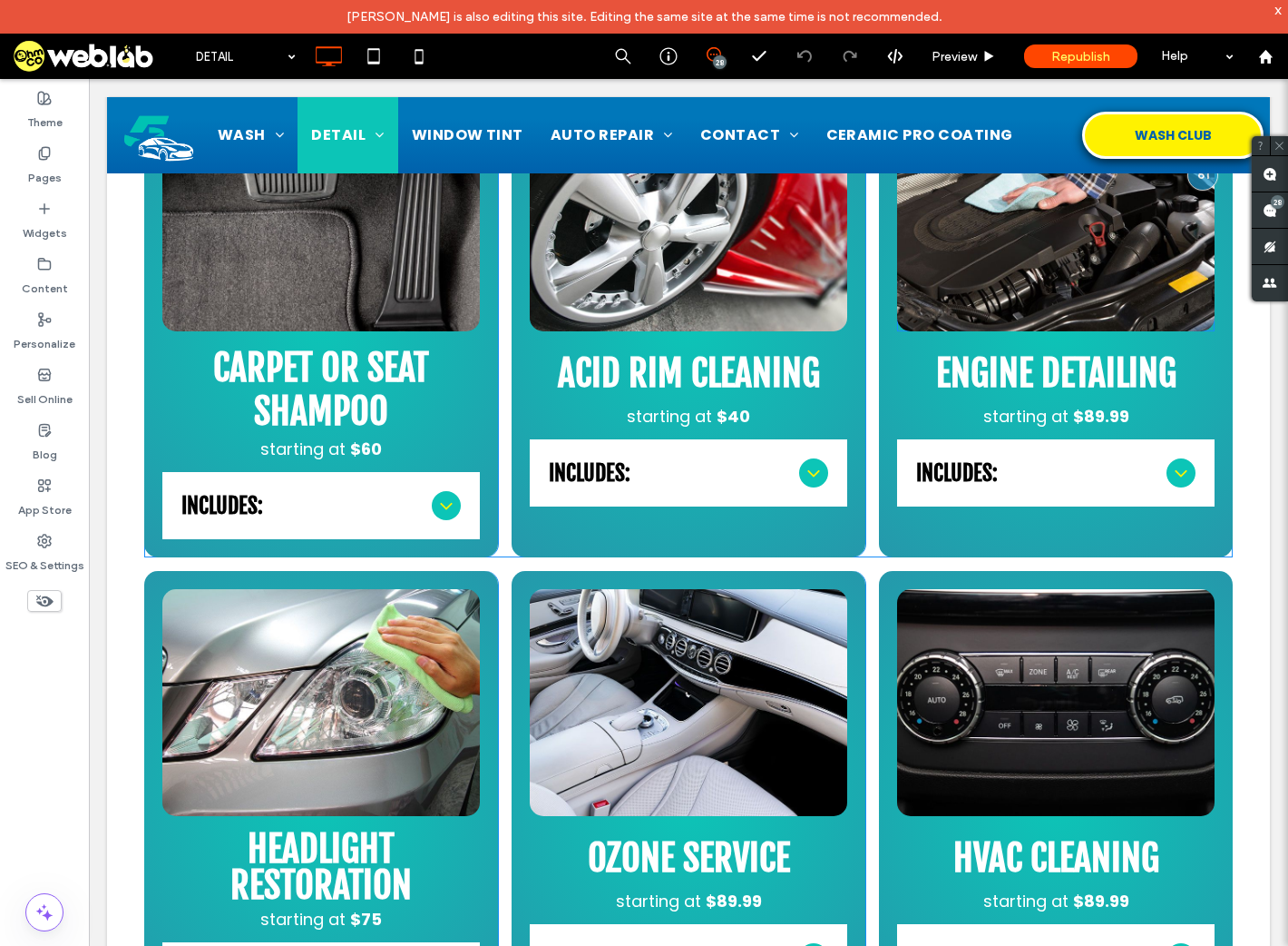
scroll to position [0, 0]
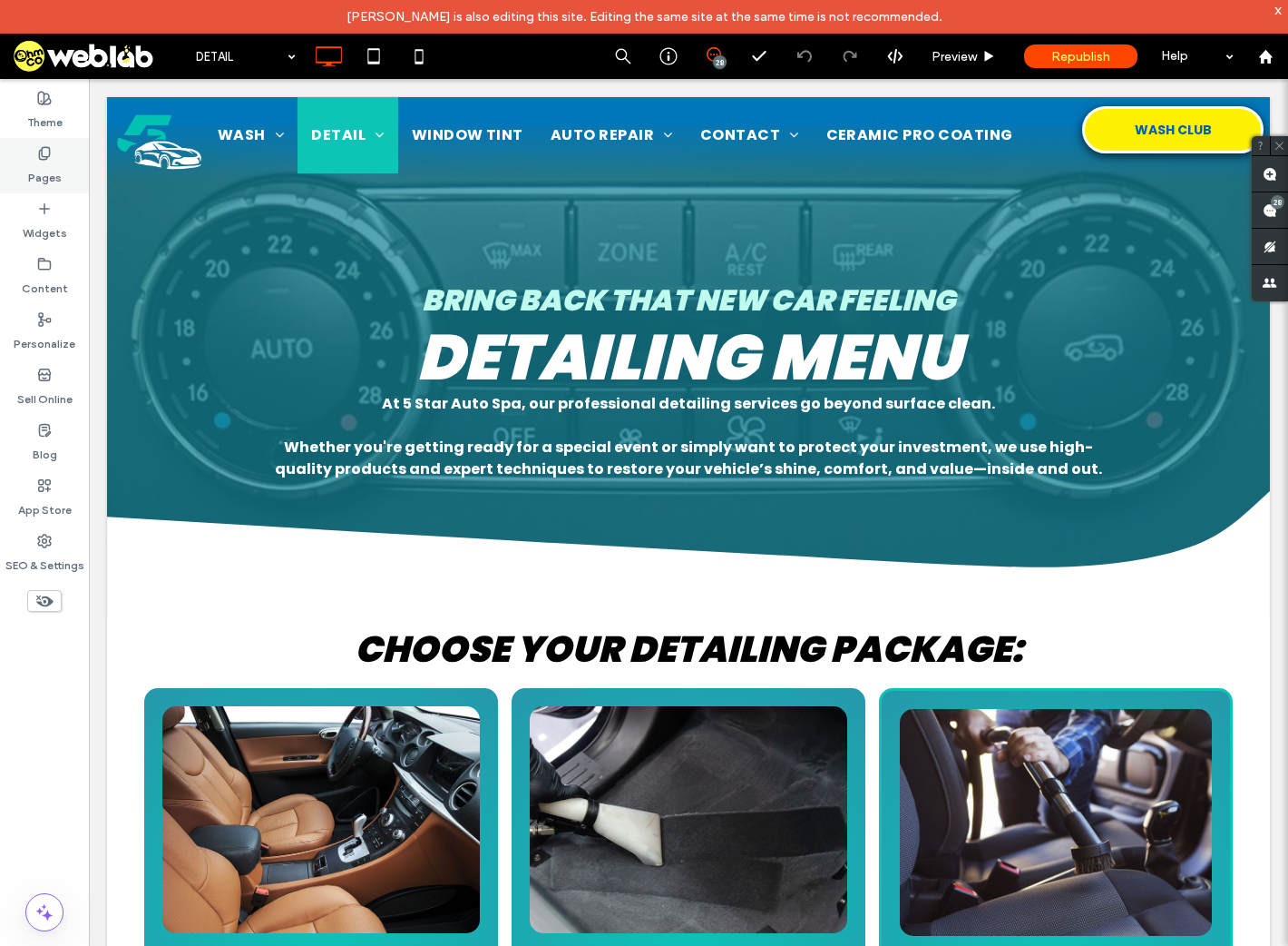
click at [44, 172] on label "Pages" at bounding box center [45, 173] width 34 height 25
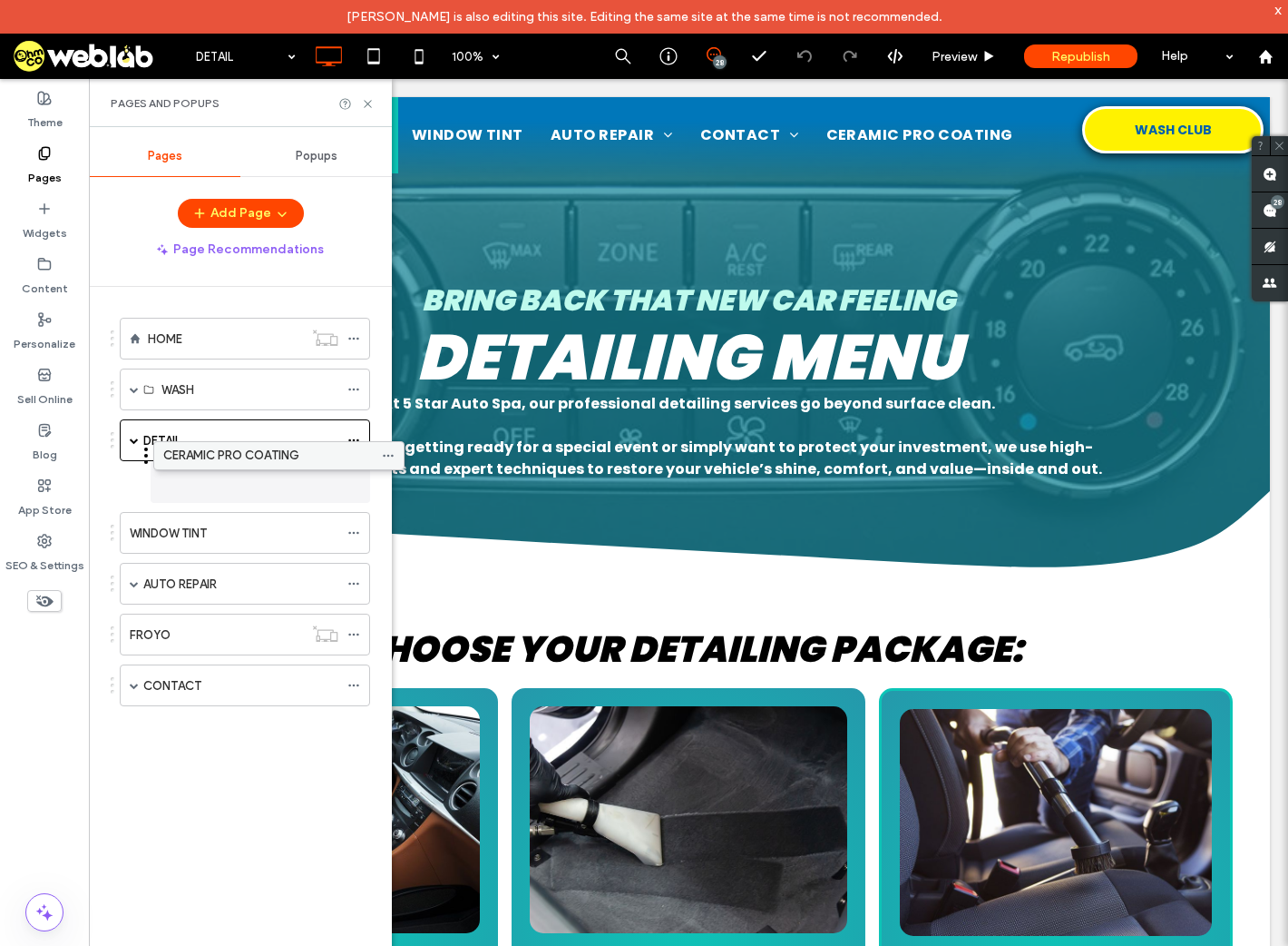
drag, startPoint x: 203, startPoint y: 693, endPoint x: 235, endPoint y: 464, distance: 231.2
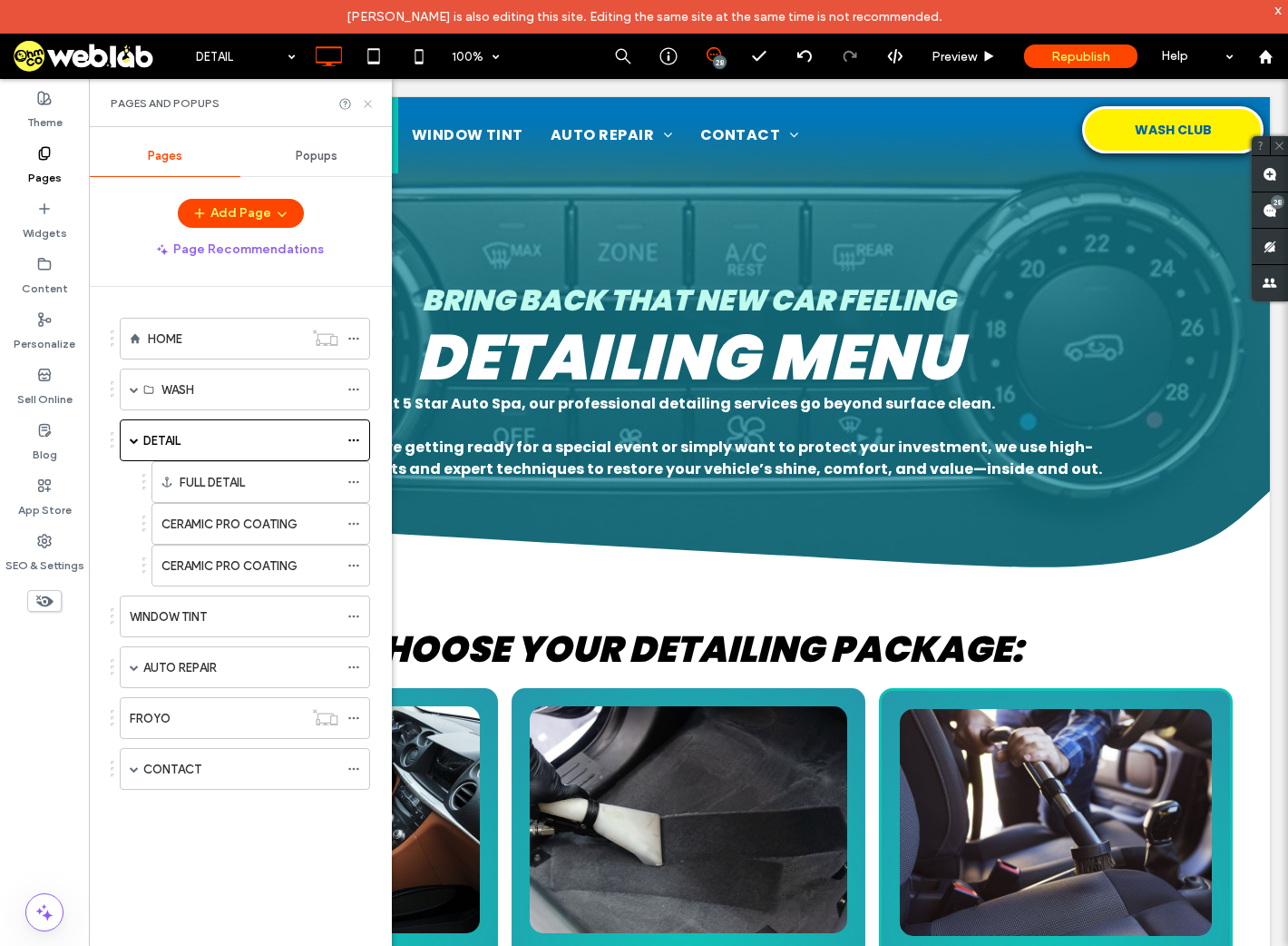
click at [363, 105] on icon at bounding box center [368, 104] width 14 height 14
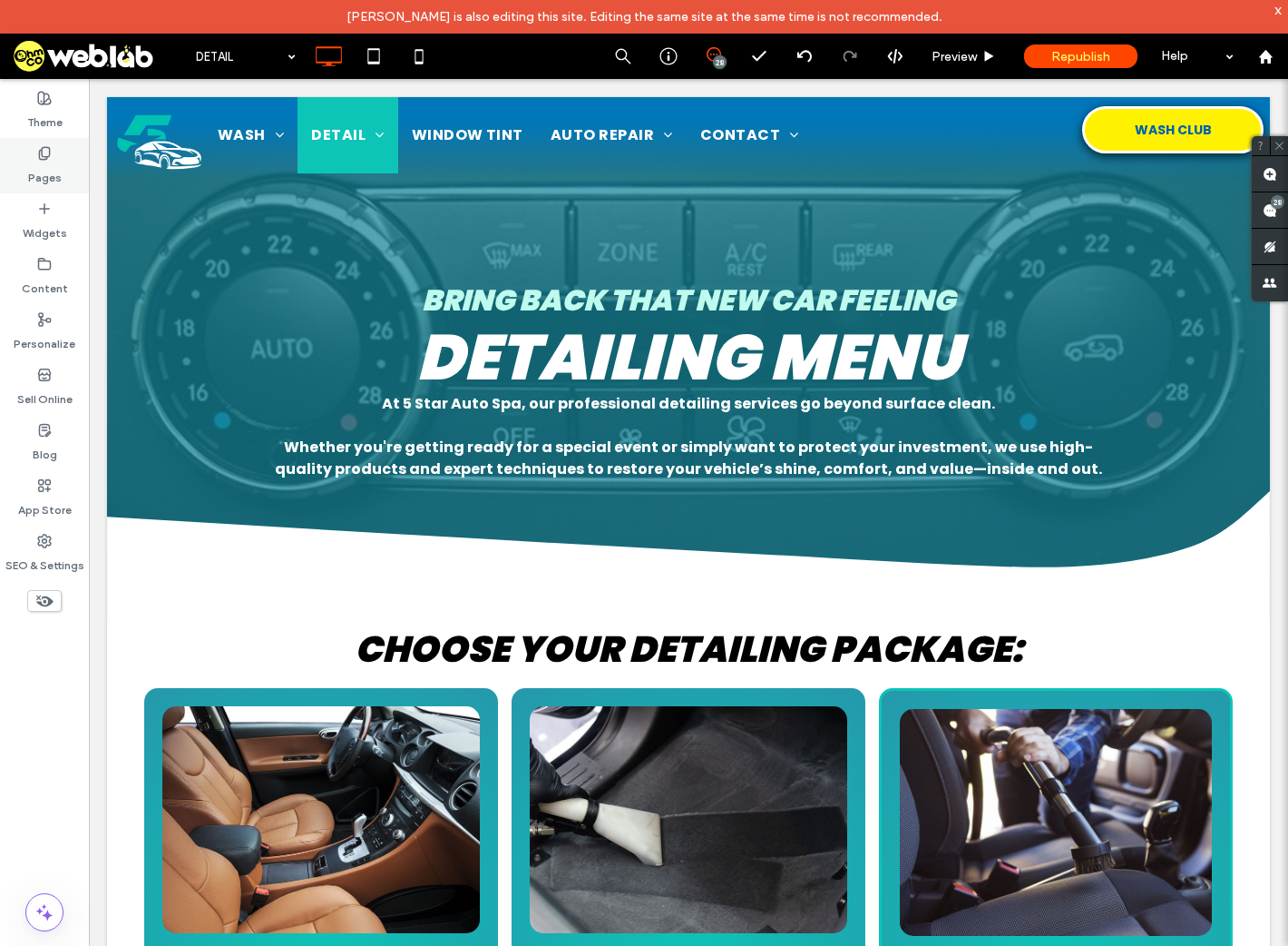
click at [56, 178] on label "Pages" at bounding box center [45, 173] width 34 height 25
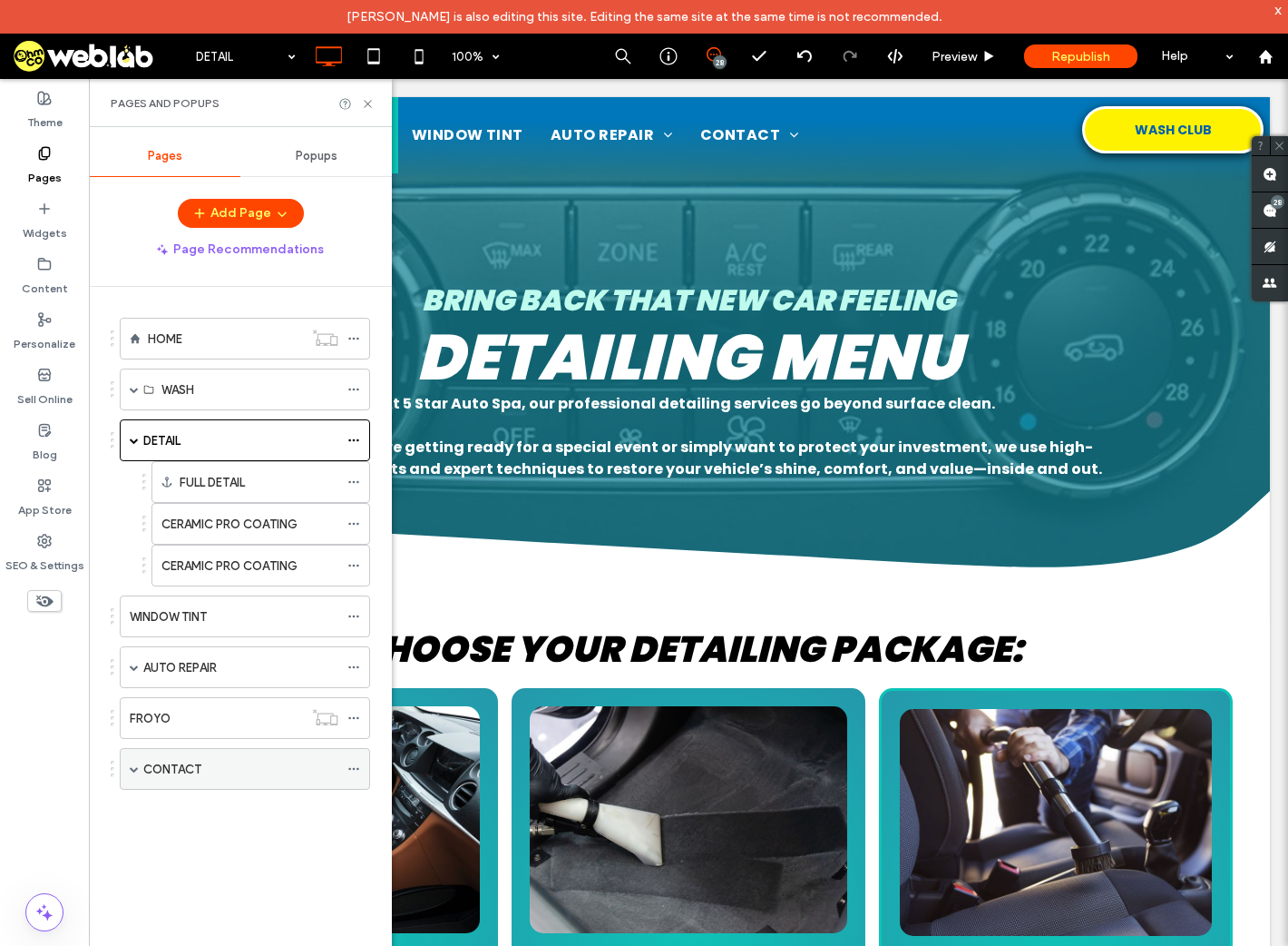
click at [130, 764] on span at bounding box center [134, 768] width 9 height 9
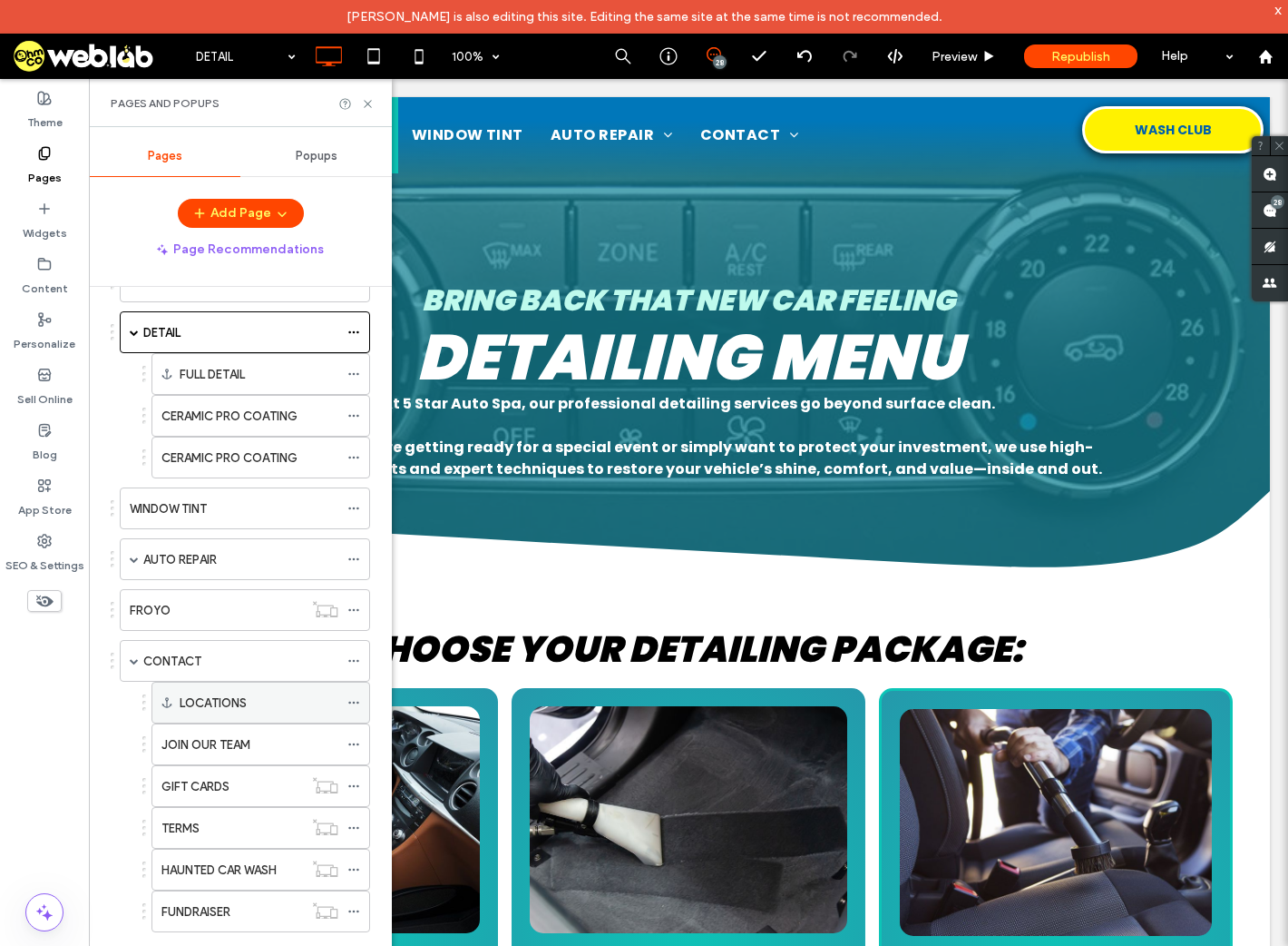
scroll to position [109, 0]
click at [353, 779] on icon at bounding box center [353, 785] width 13 height 13
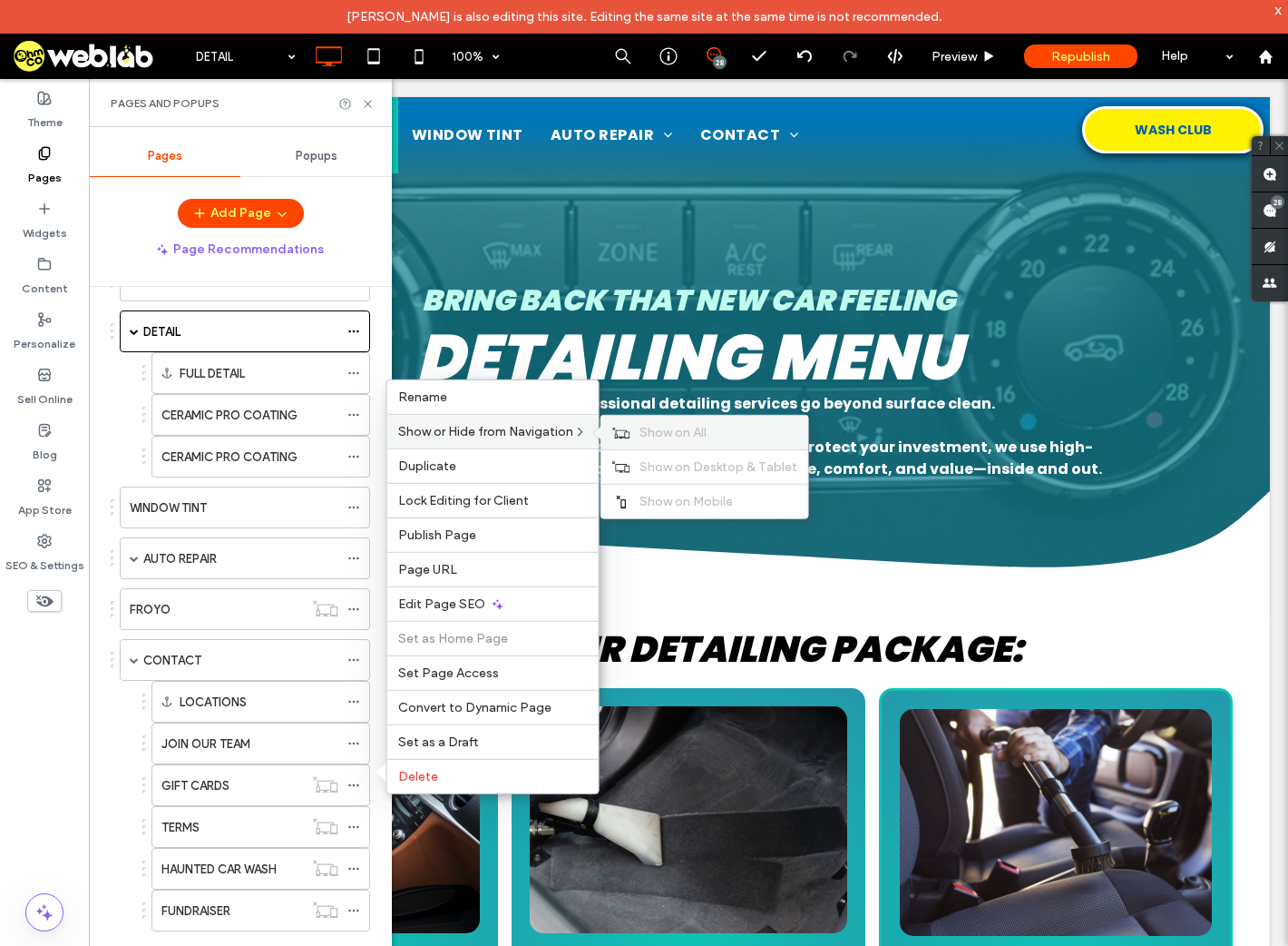
click at [704, 424] on div "Show on All" at bounding box center [705, 433] width 207 height 34
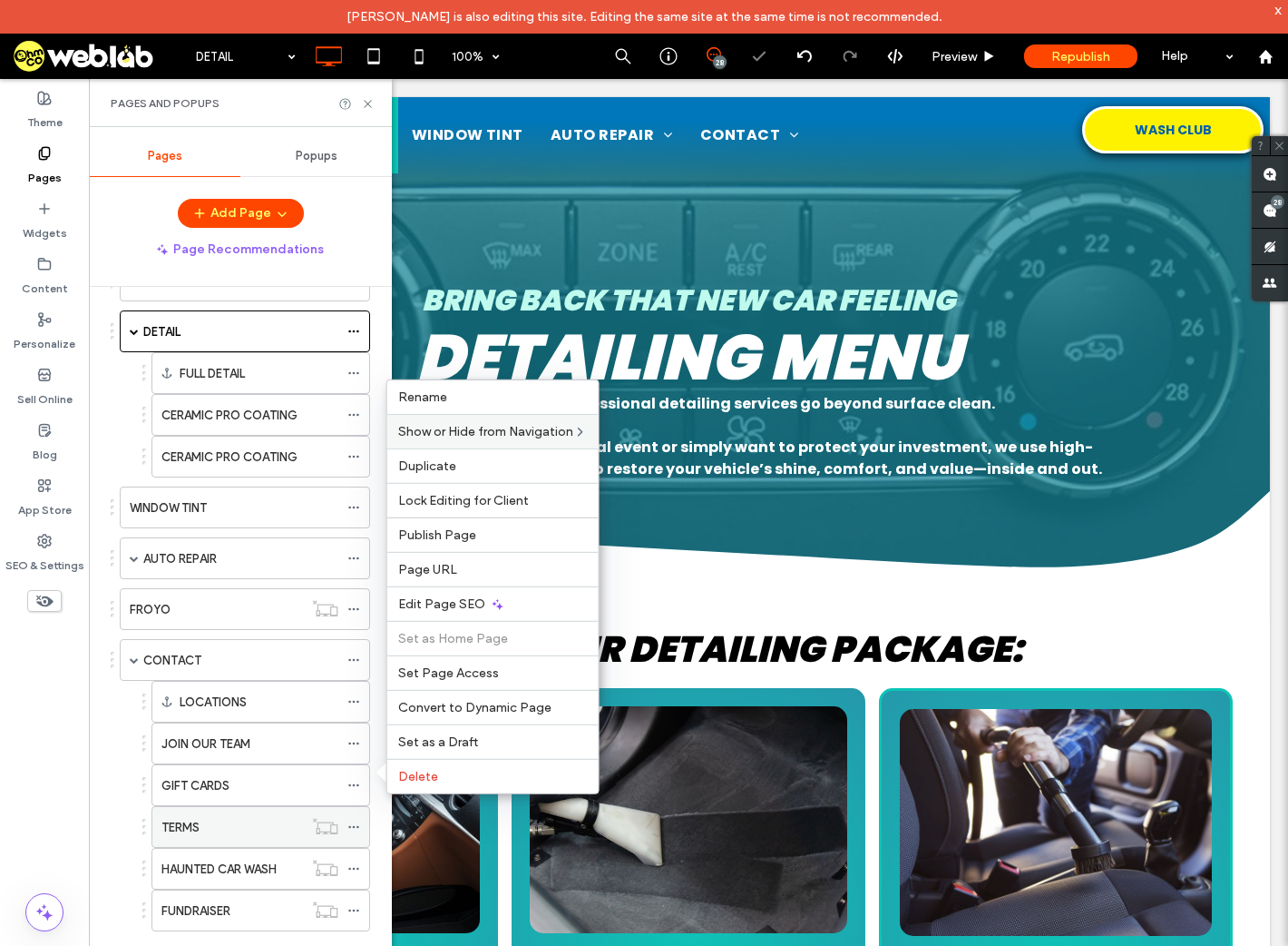
click at [348, 826] on icon at bounding box center [353, 827] width 13 height 13
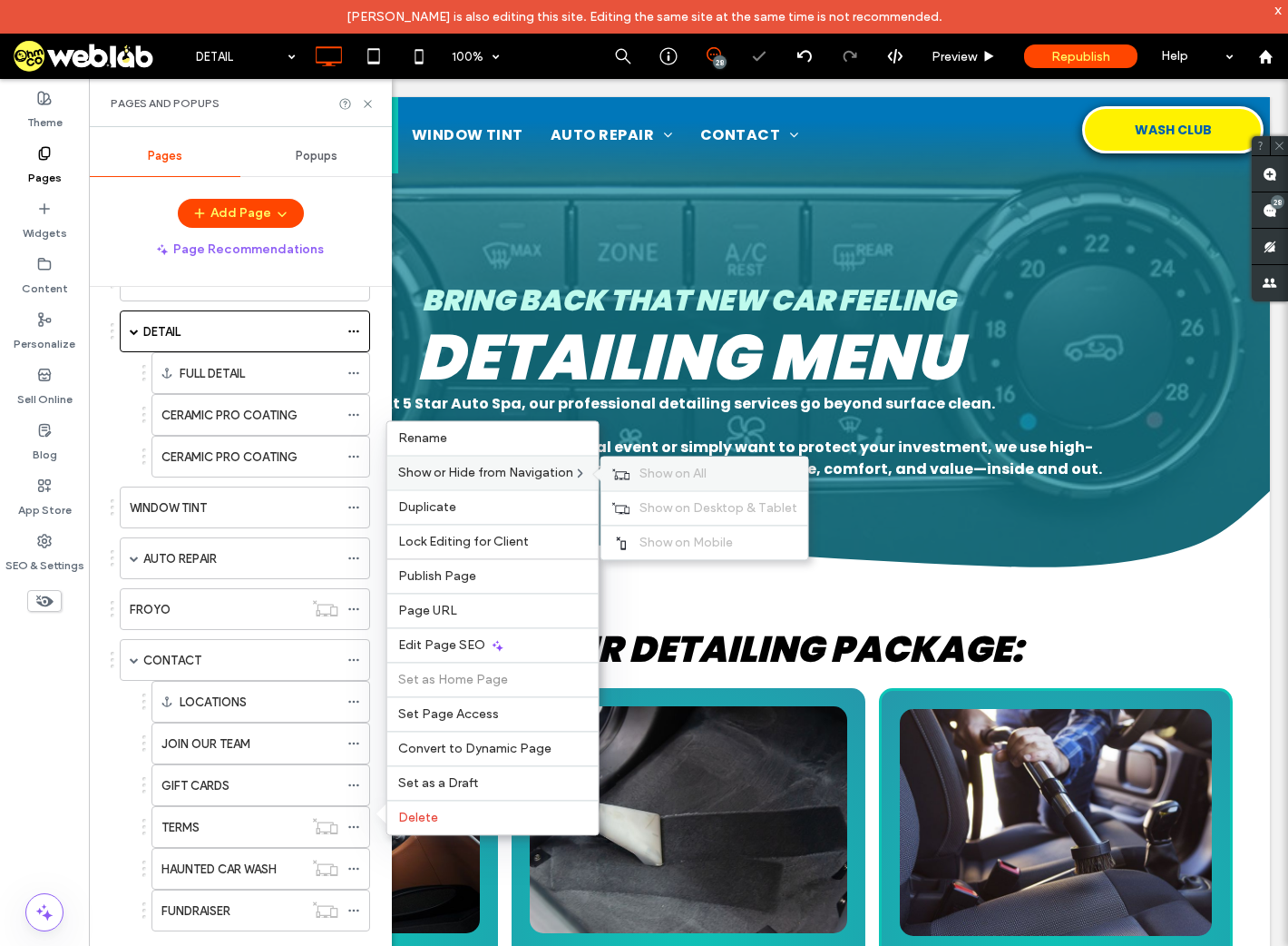
click at [714, 478] on label "Show on All" at bounding box center [719, 473] width 158 height 15
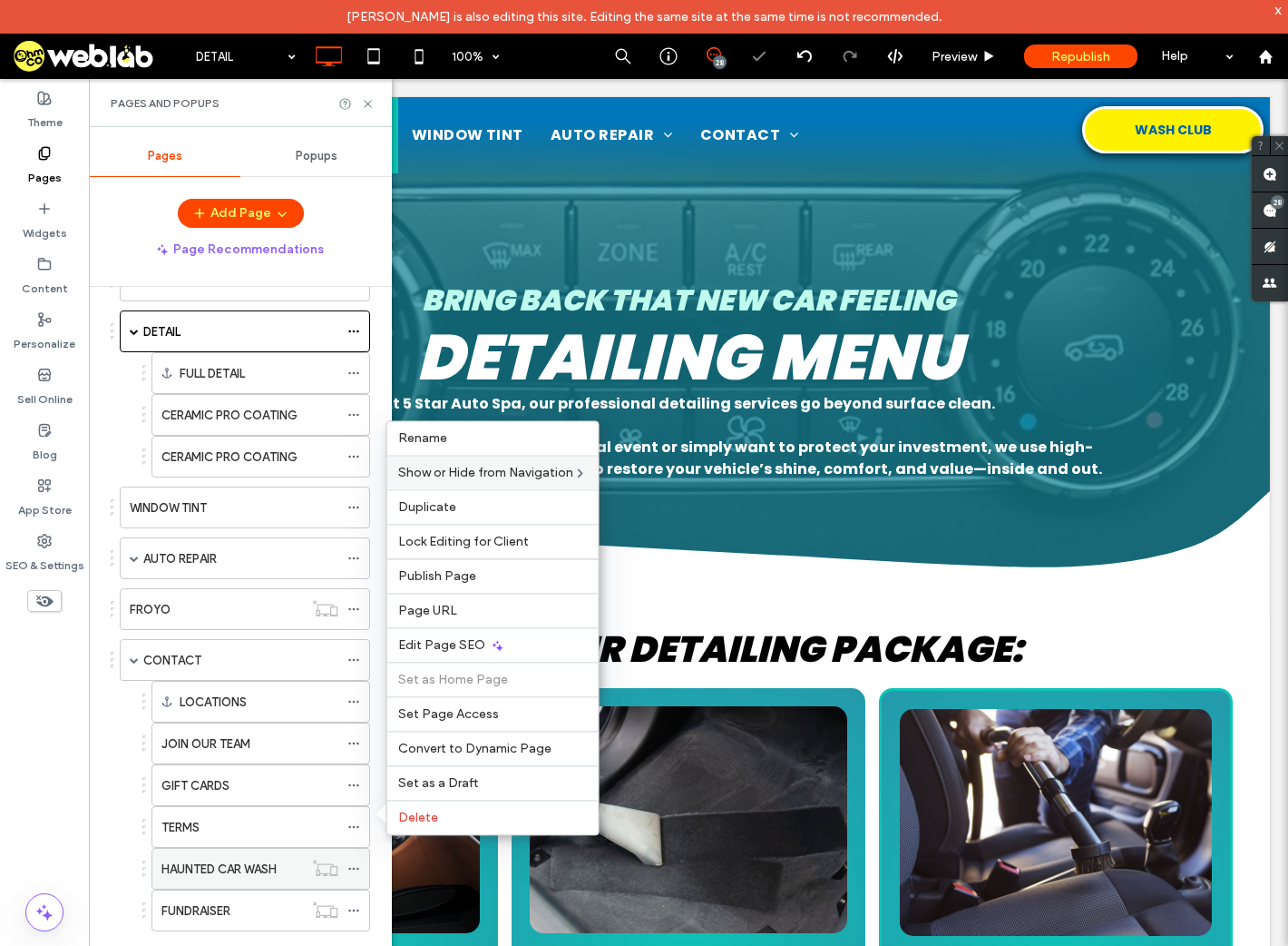
click at [351, 864] on icon at bounding box center [353, 868] width 13 height 13
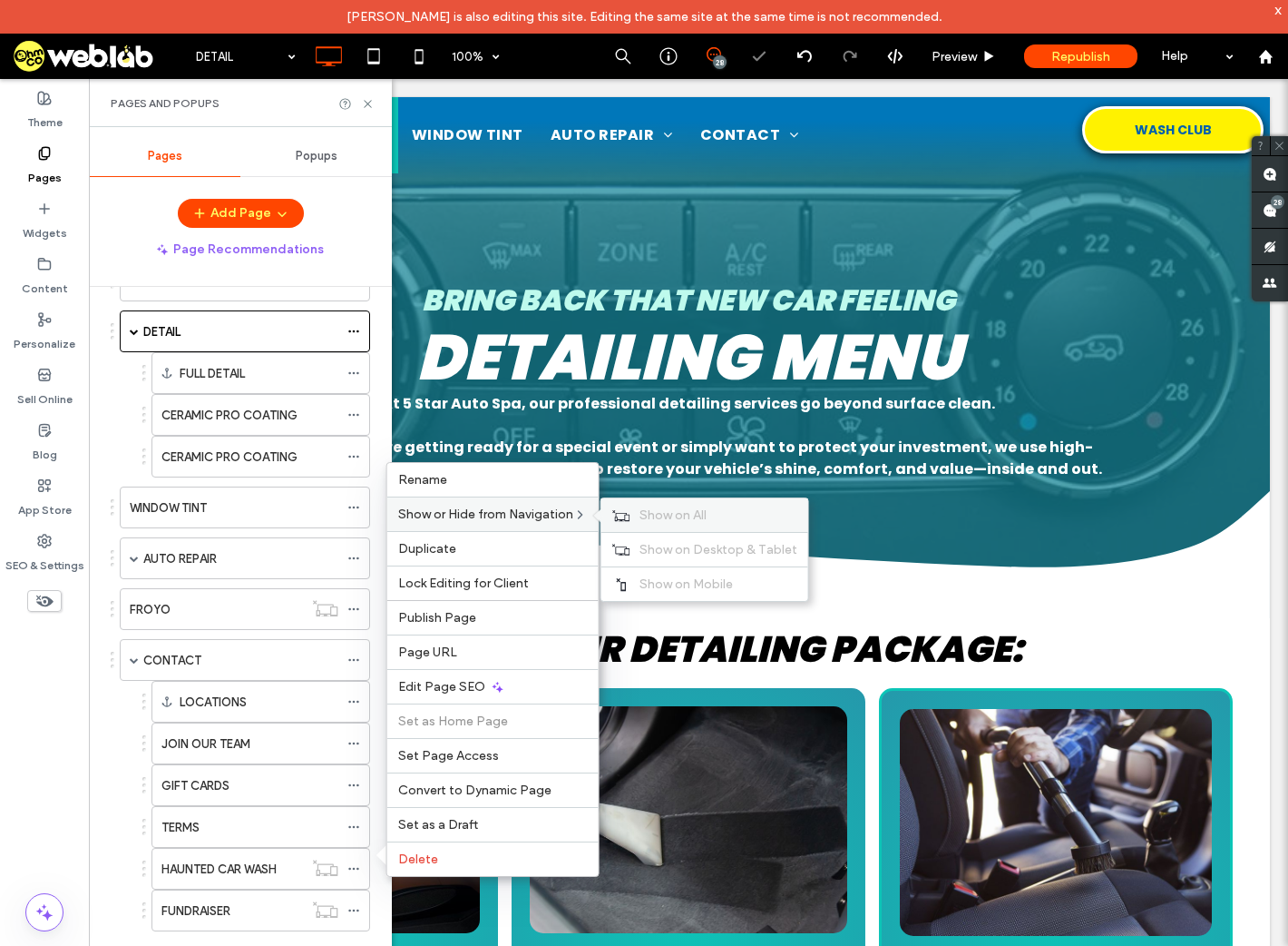
click at [704, 513] on span "Show on All" at bounding box center [673, 514] width 67 height 15
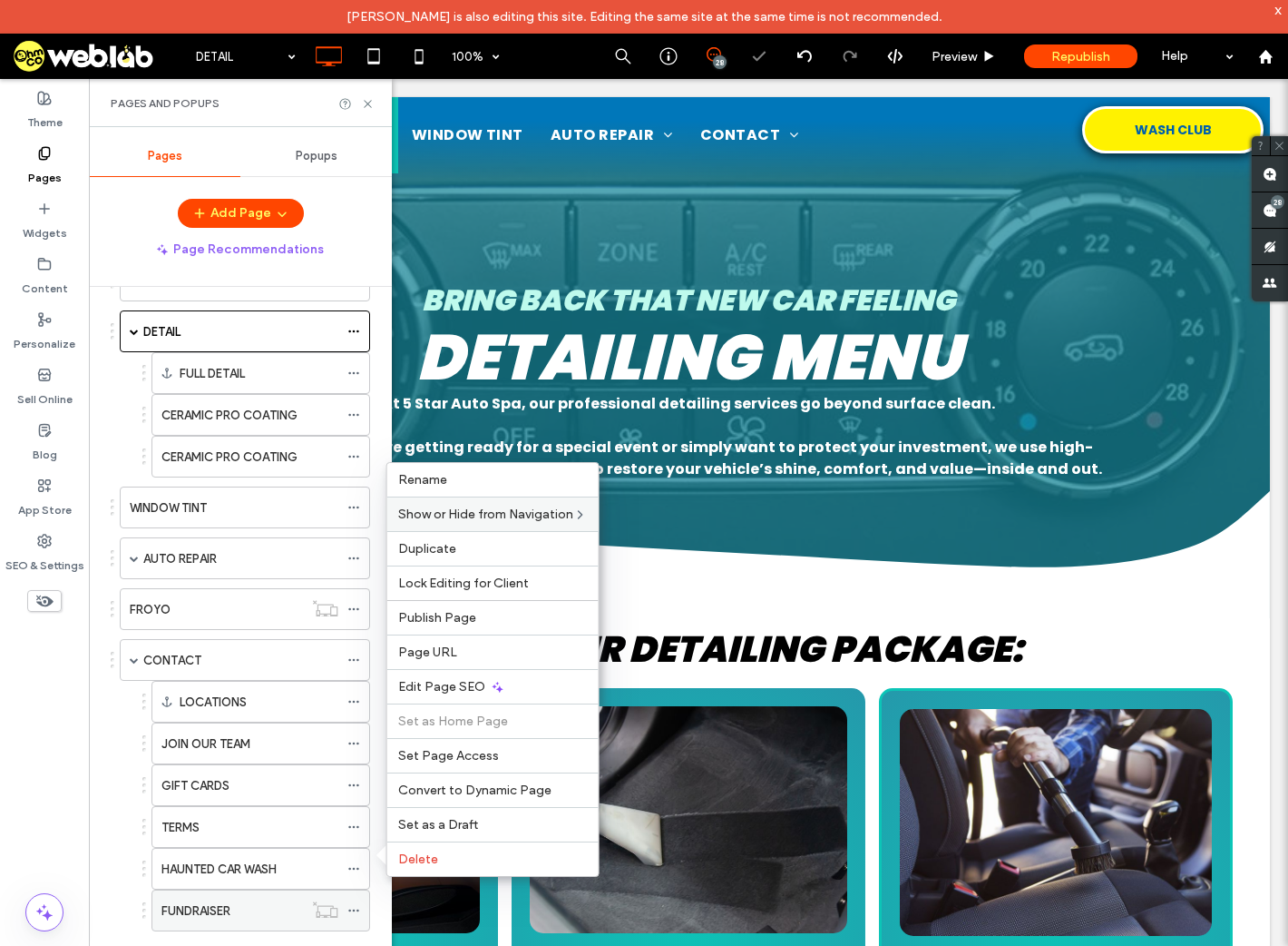
click at [353, 905] on icon at bounding box center [353, 910] width 13 height 13
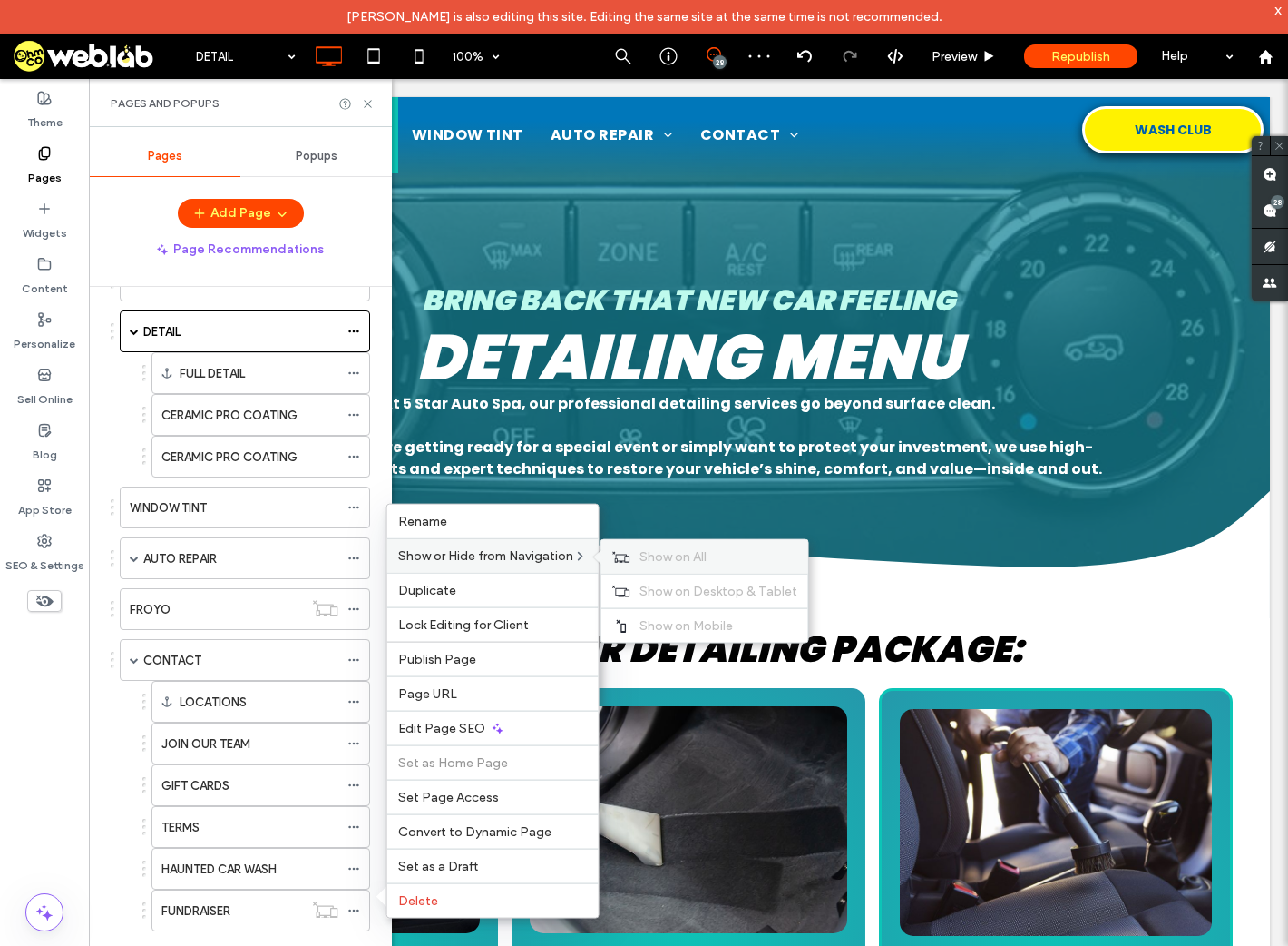
click at [677, 559] on span "Show on All" at bounding box center [673, 556] width 67 height 15
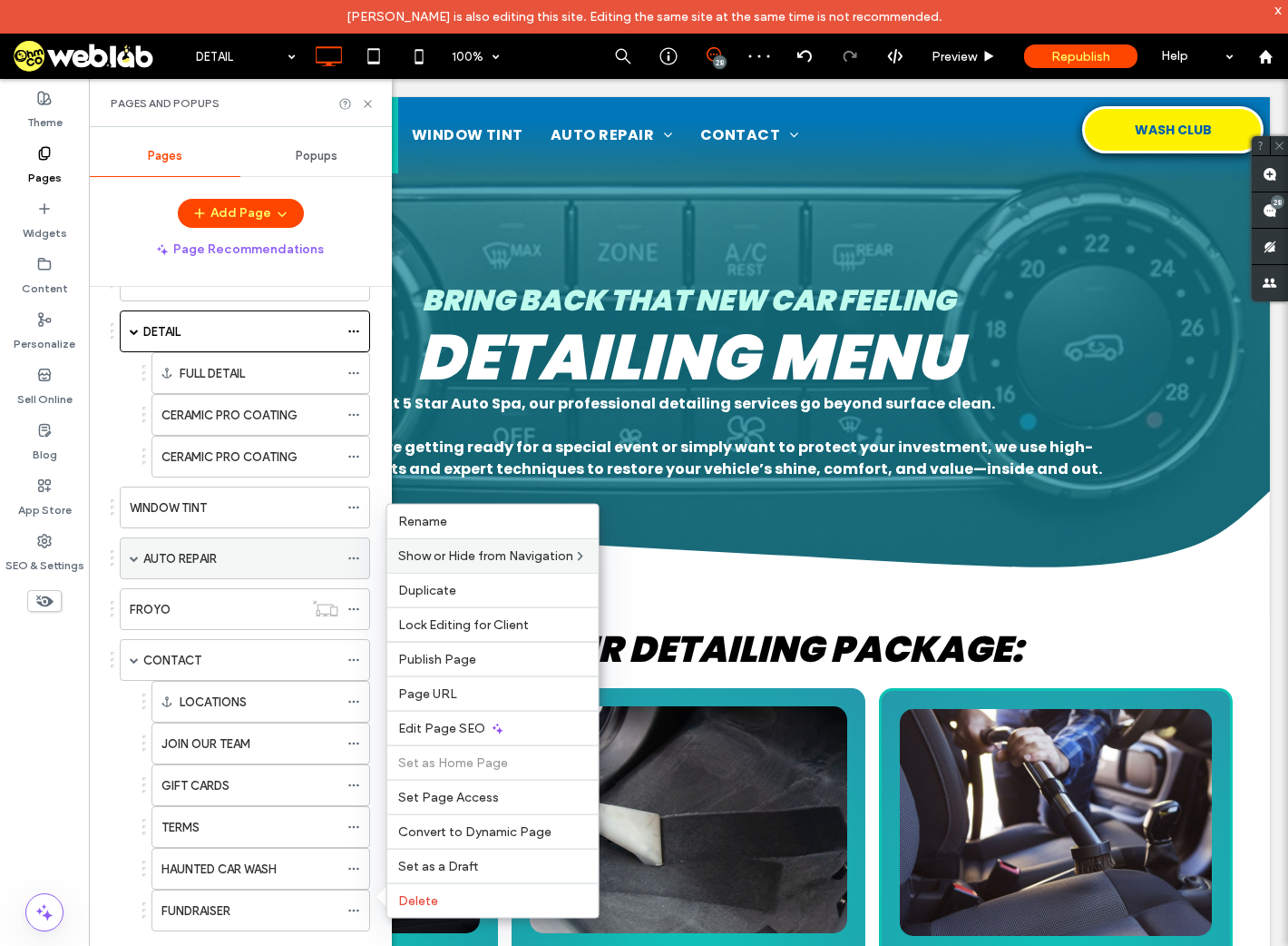
click at [130, 553] on span at bounding box center [134, 557] width 9 height 9
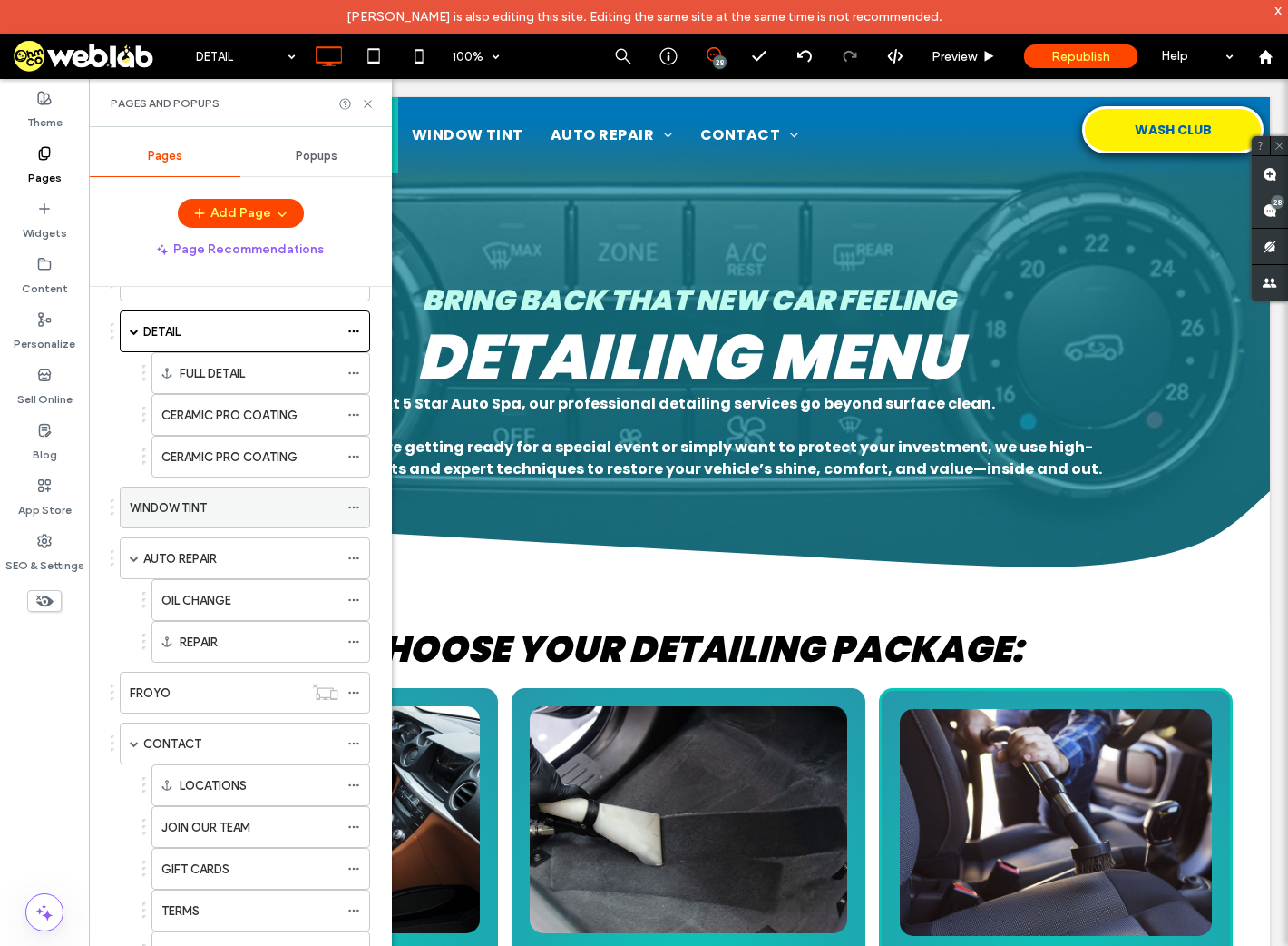
scroll to position [0, 0]
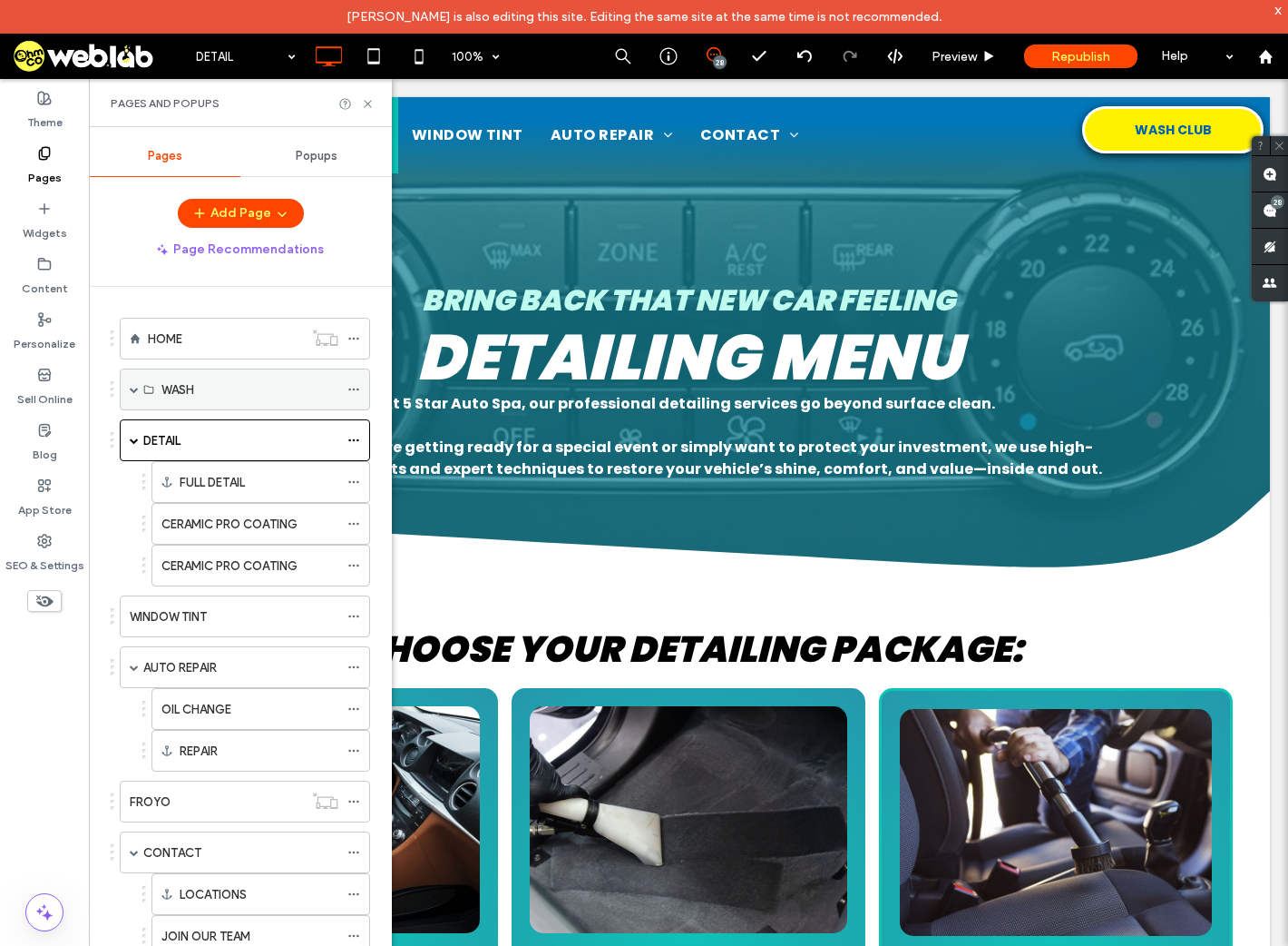
click at [134, 388] on span at bounding box center [134, 389] width 9 height 9
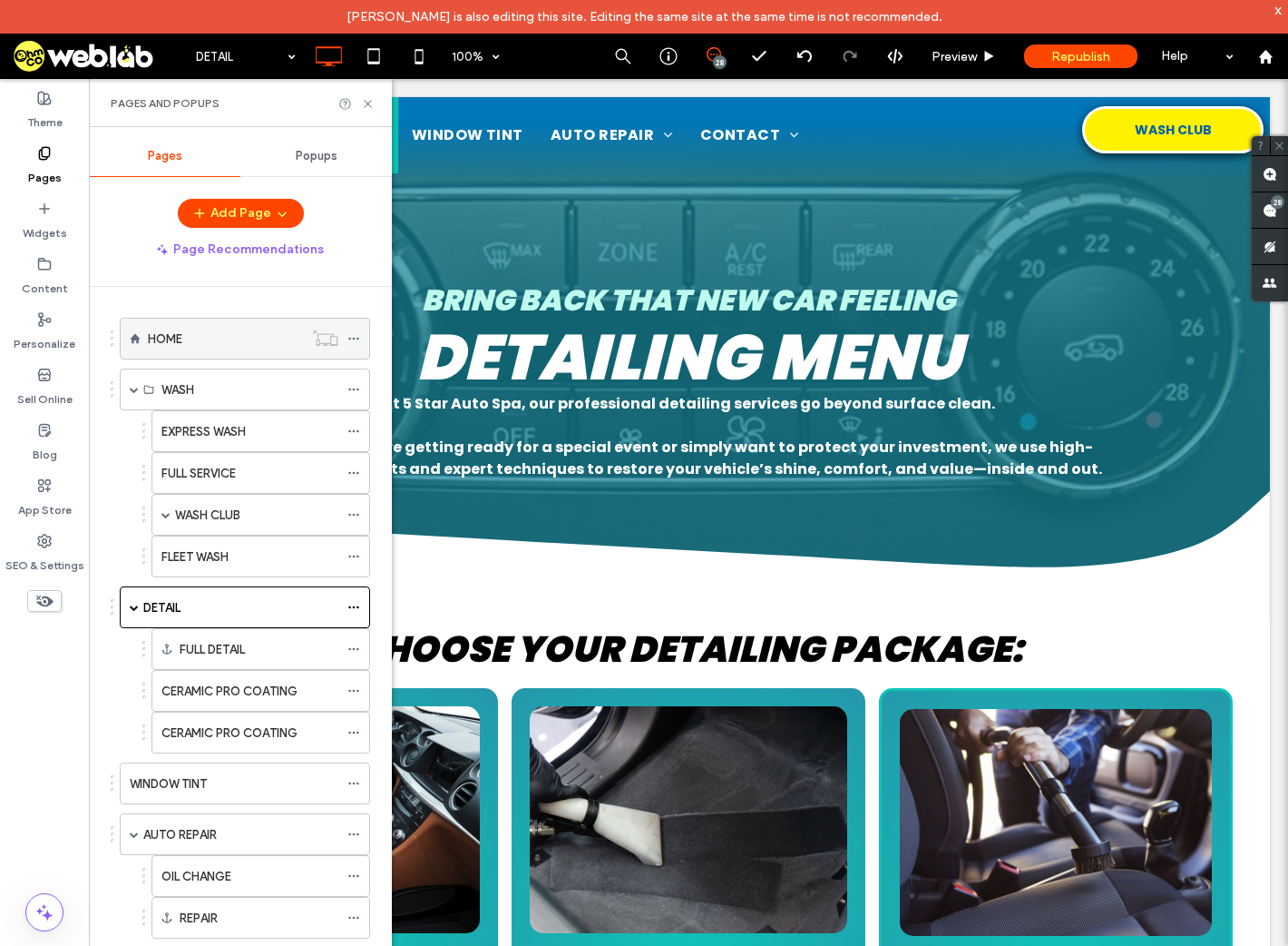
click at [352, 335] on icon at bounding box center [353, 339] width 13 height 13
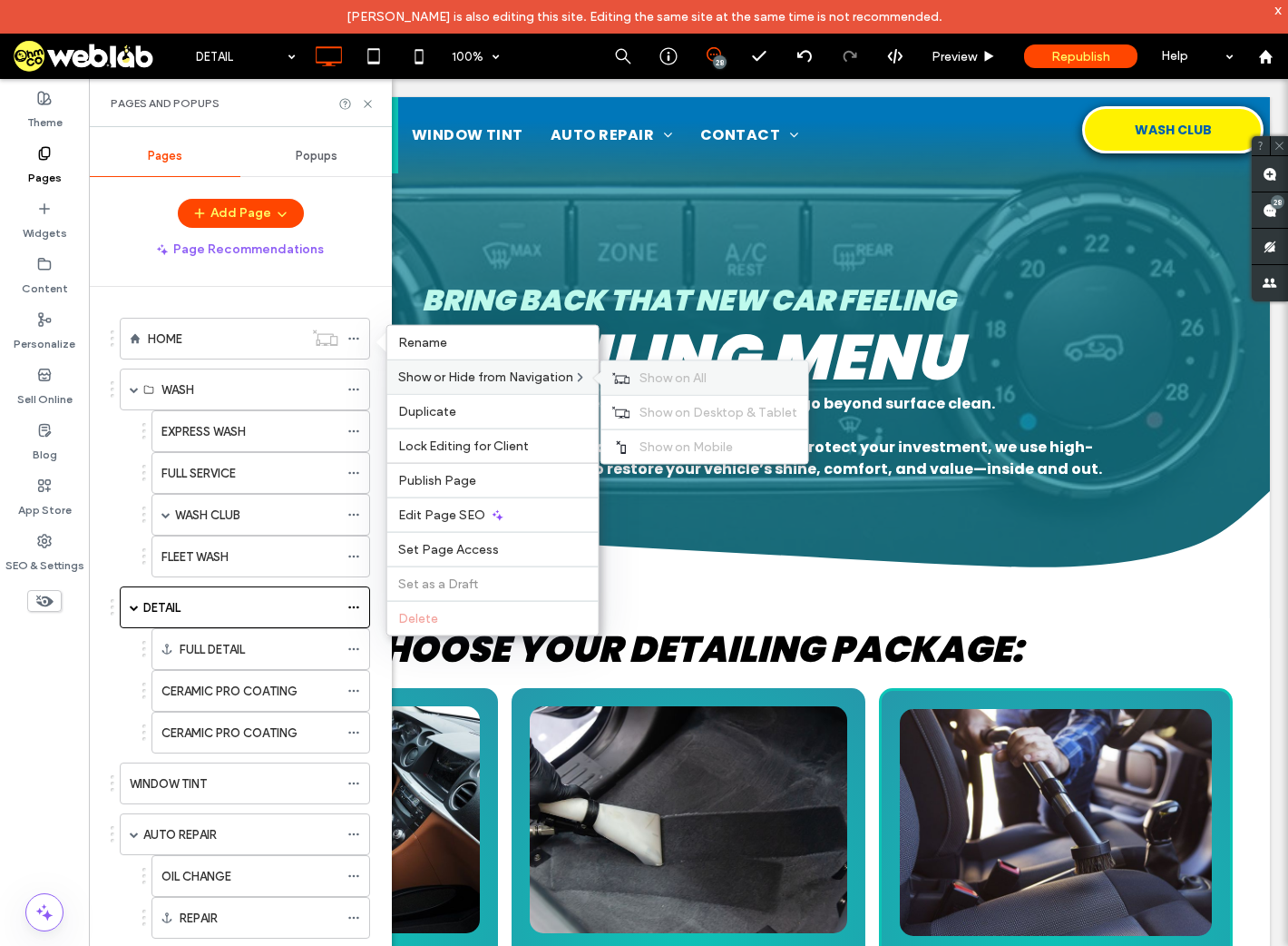
click at [672, 371] on span "Show on All" at bounding box center [673, 378] width 67 height 15
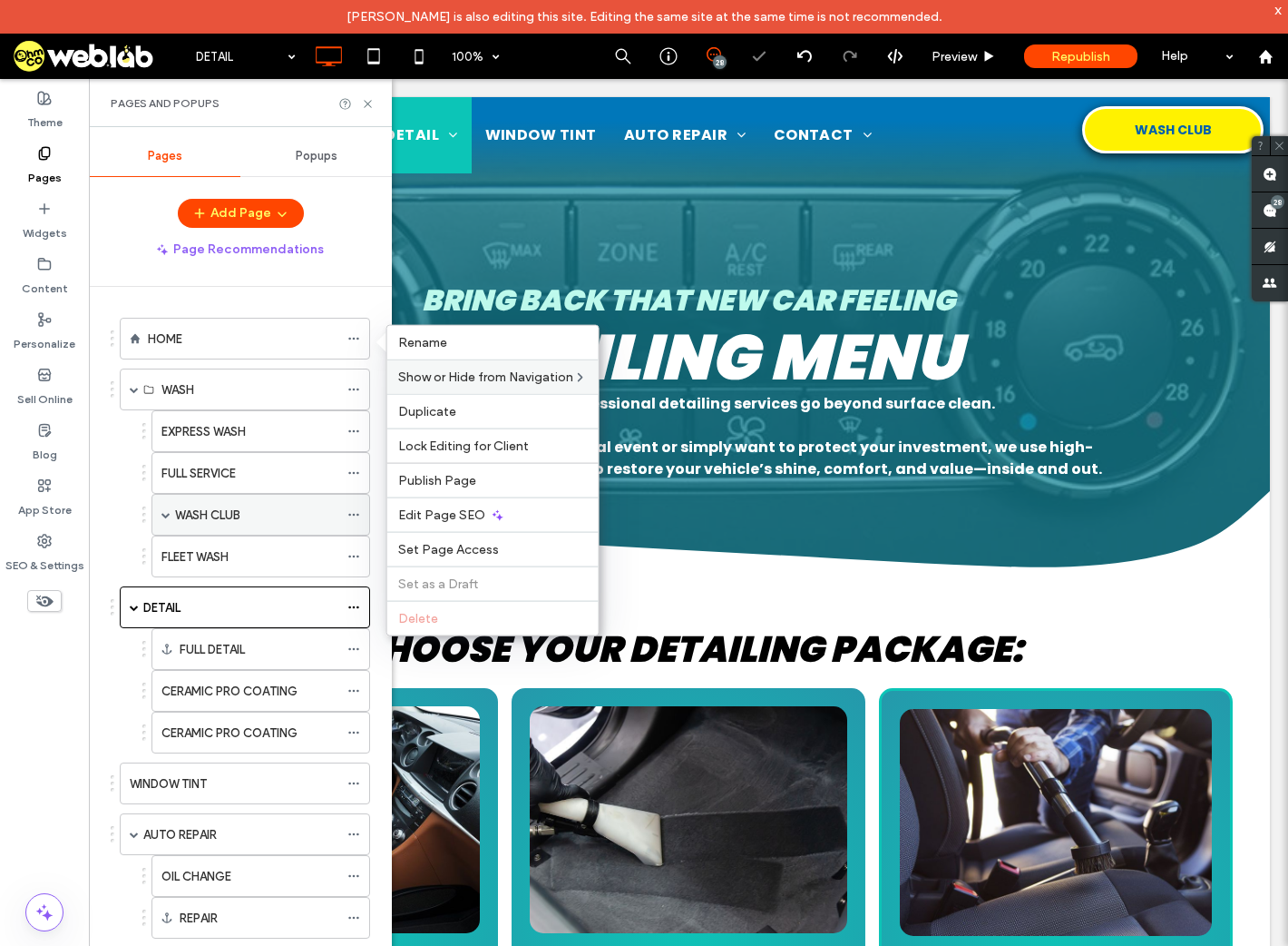
click at [171, 510] on div "WASH CLUB" at bounding box center [261, 514] width 219 height 42
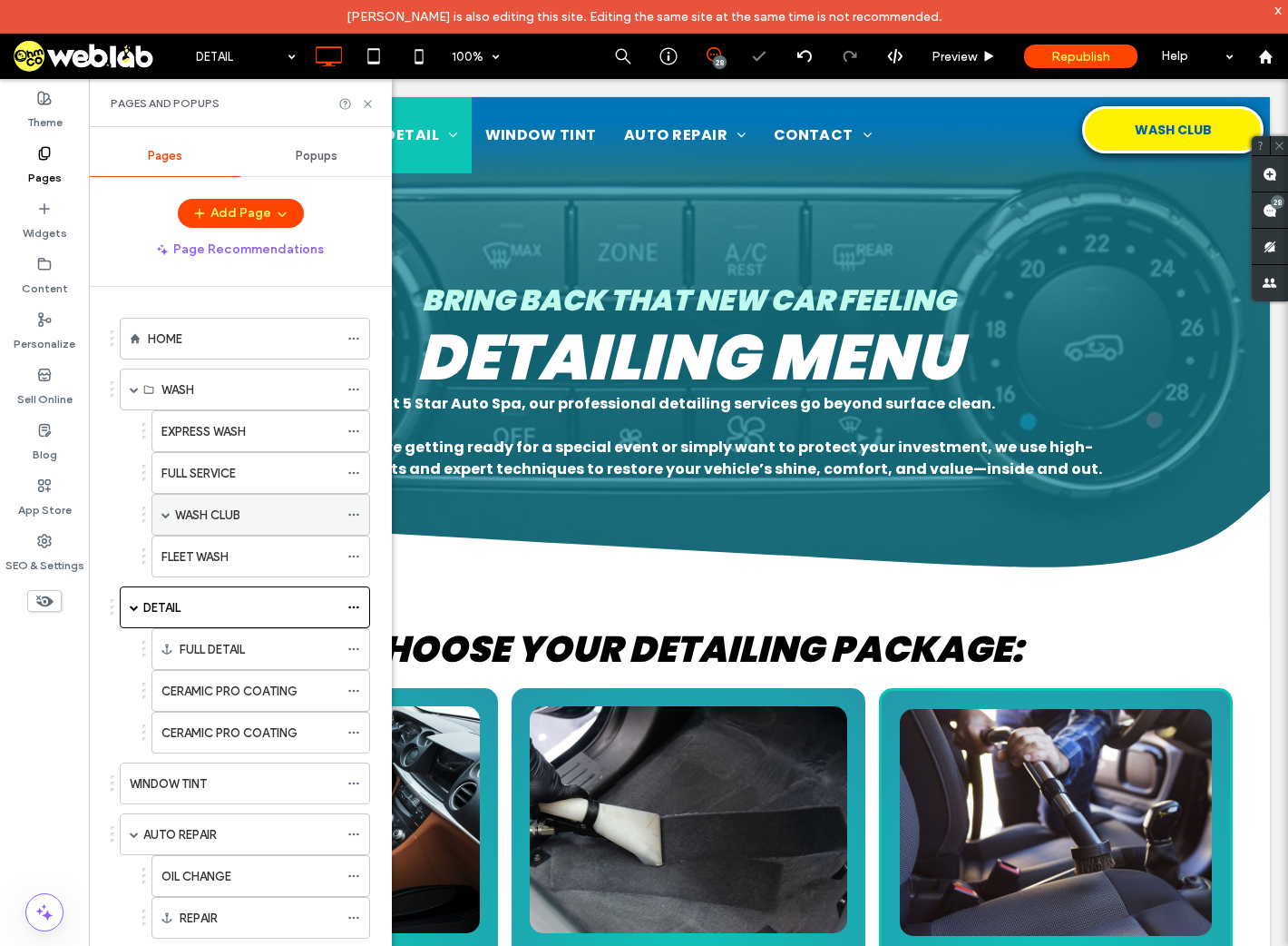
click at [168, 510] on span at bounding box center [166, 514] width 9 height 9
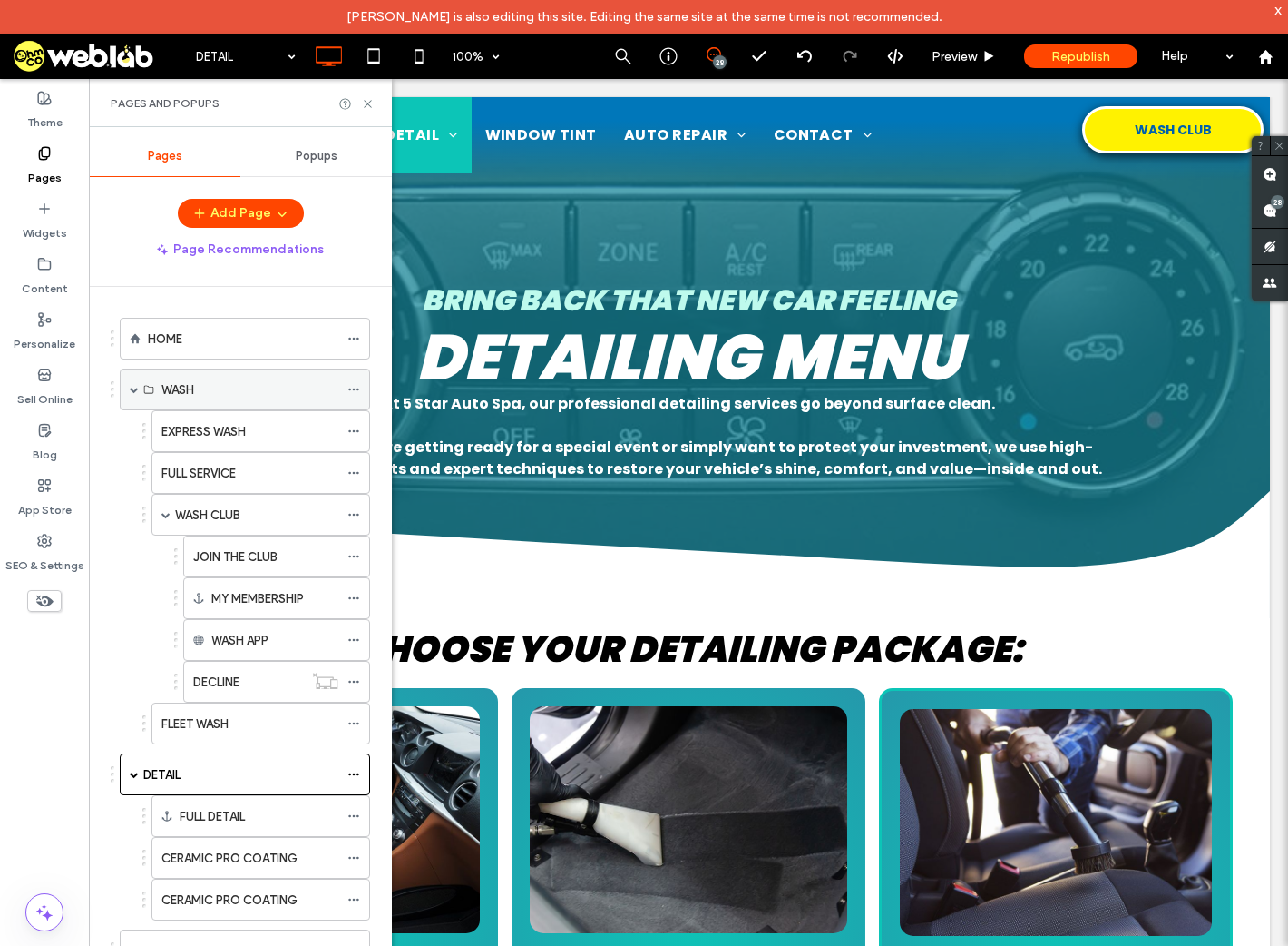
click at [135, 389] on span at bounding box center [134, 389] width 9 height 9
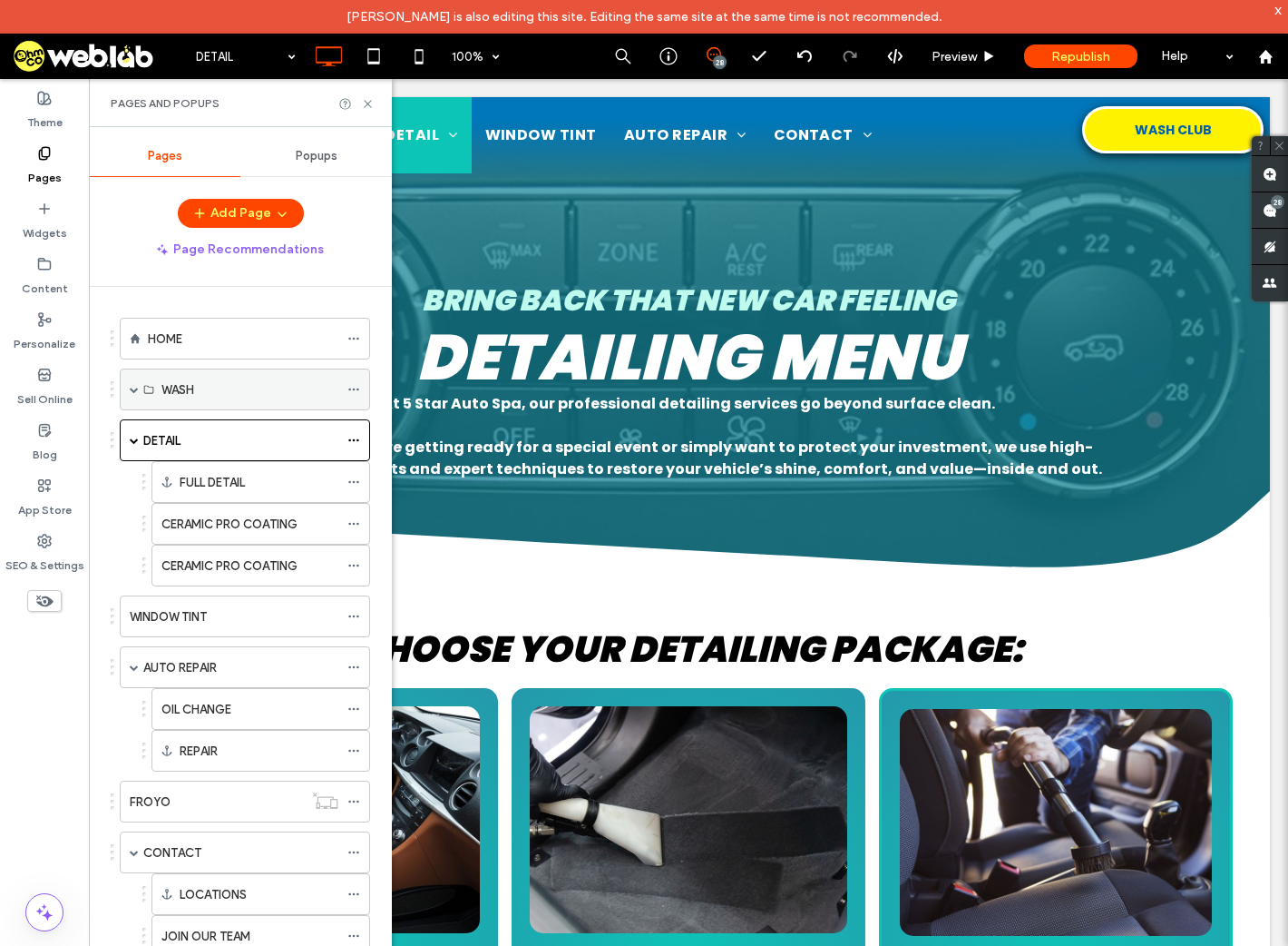
click at [135, 389] on span at bounding box center [134, 389] width 9 height 9
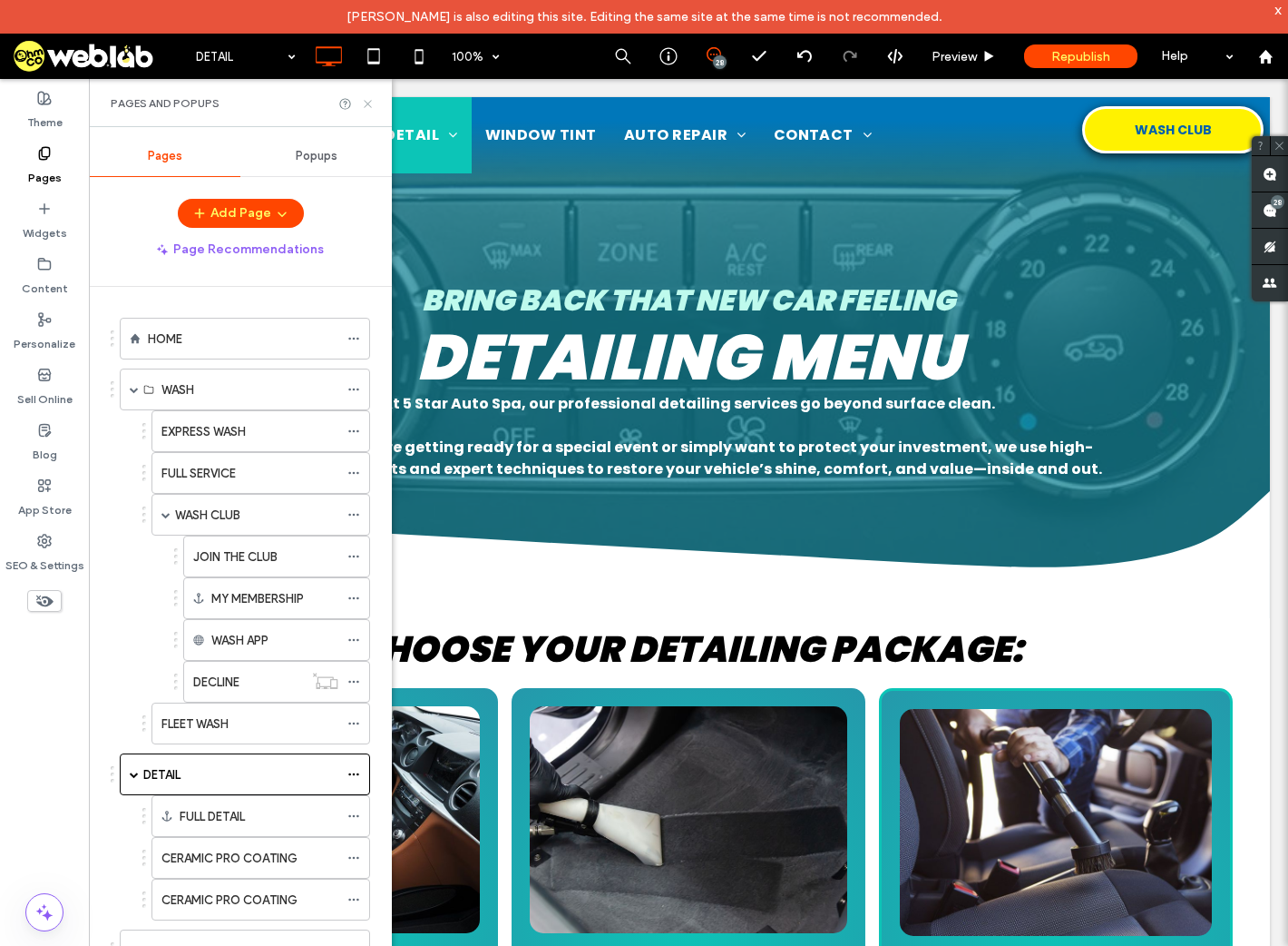
click at [363, 97] on icon at bounding box center [368, 104] width 14 height 14
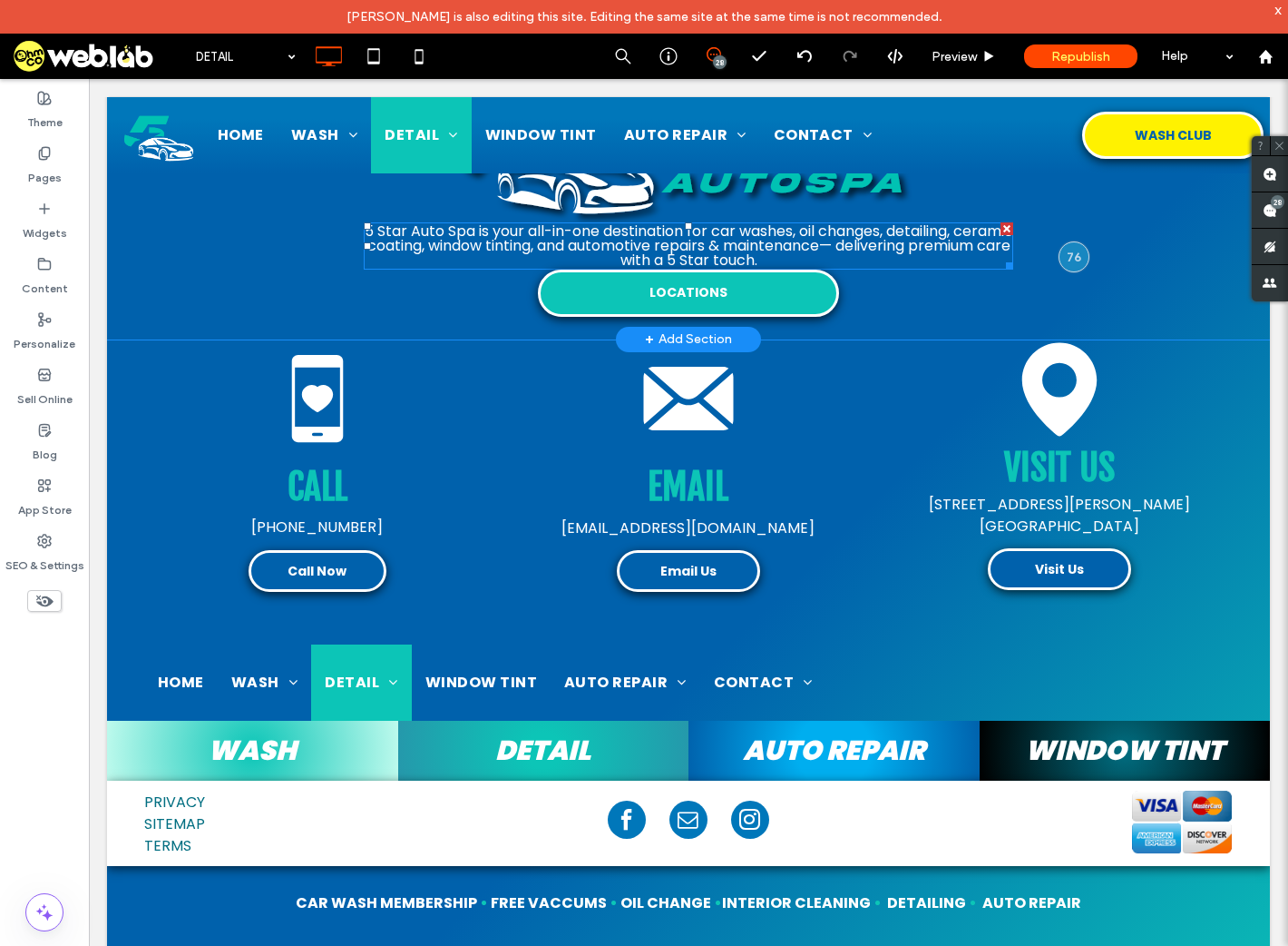
scroll to position [3995, 0]
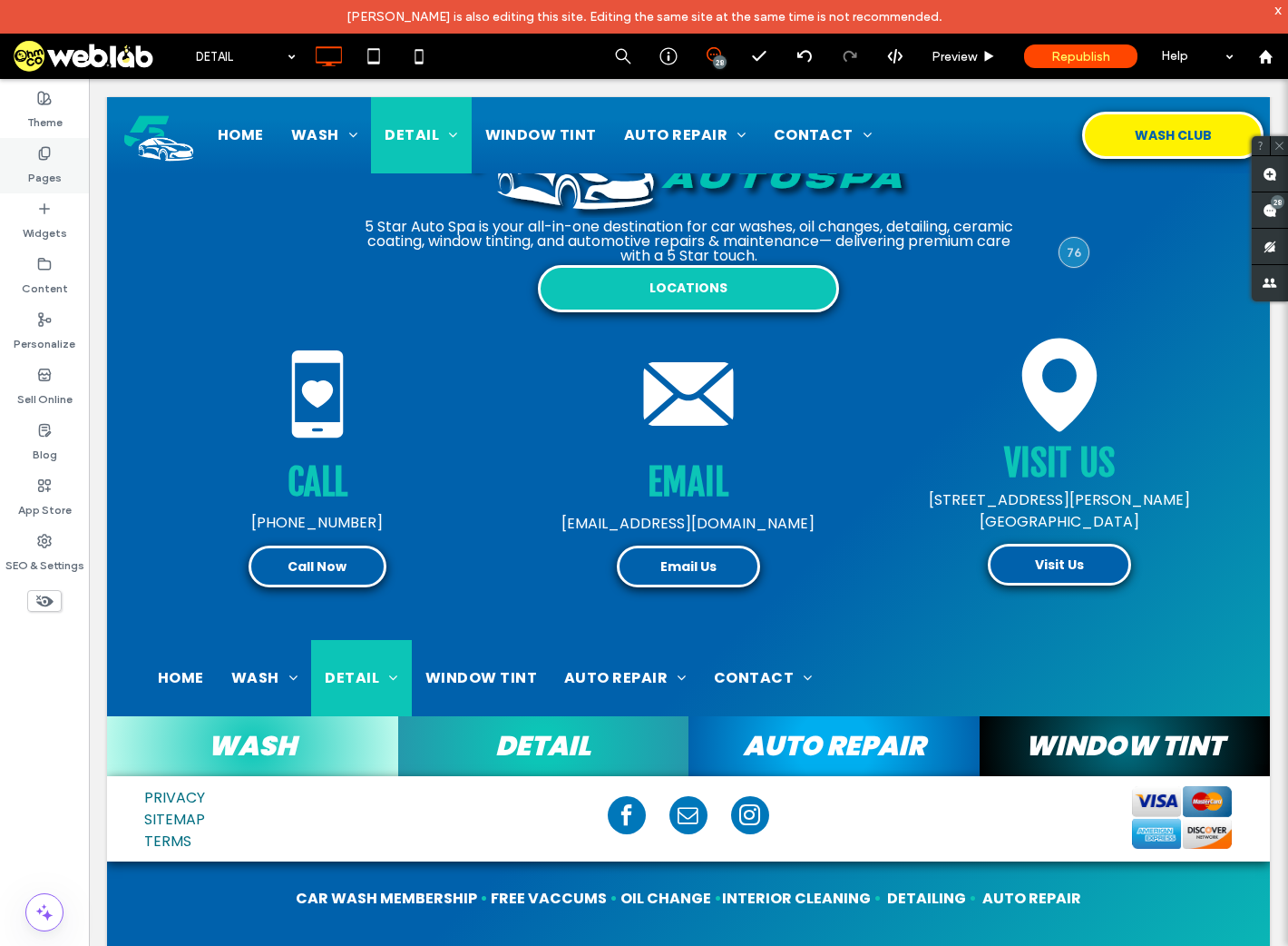
click at [46, 169] on label "Pages" at bounding box center [45, 173] width 34 height 25
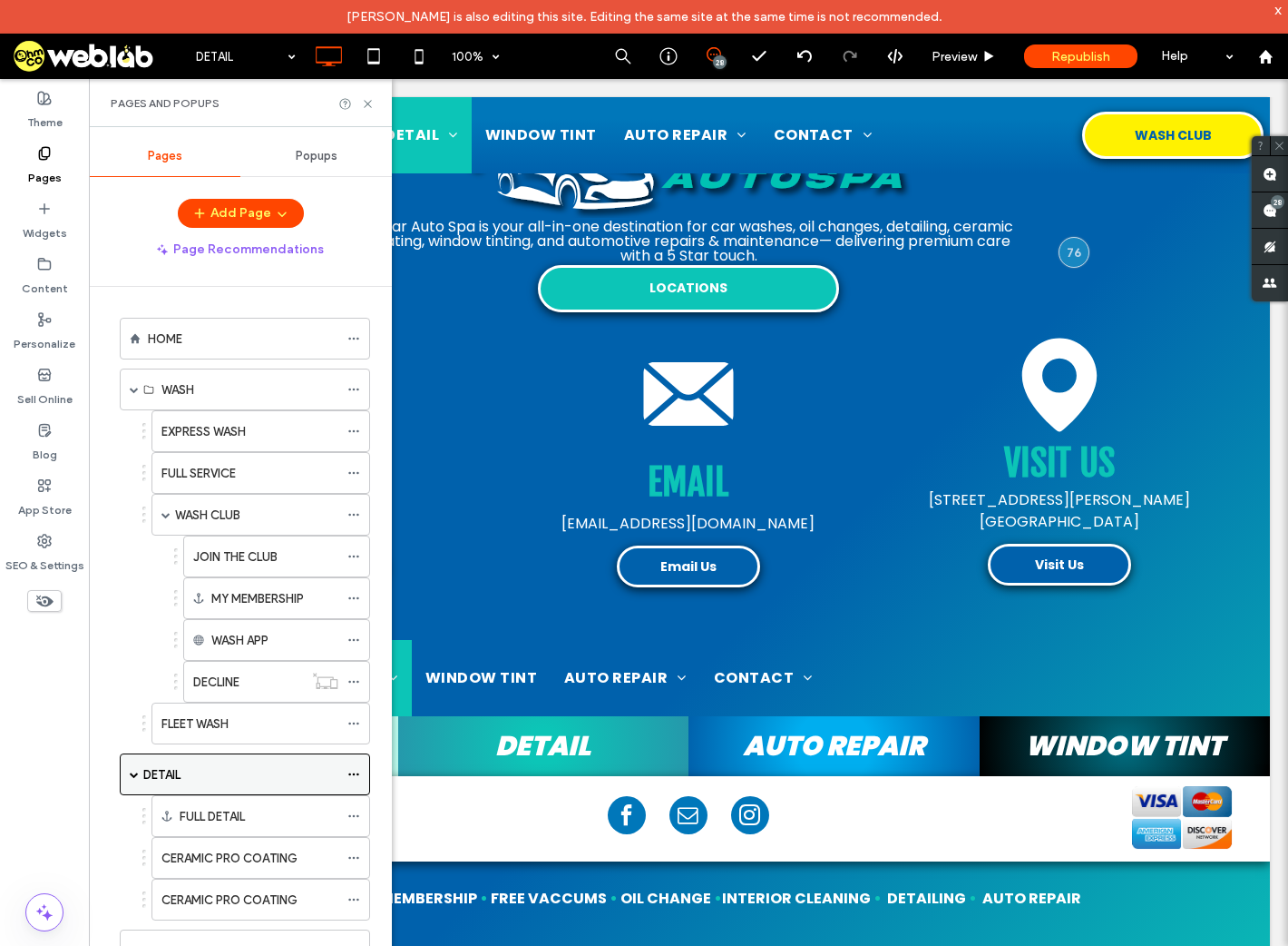
scroll to position [364, 0]
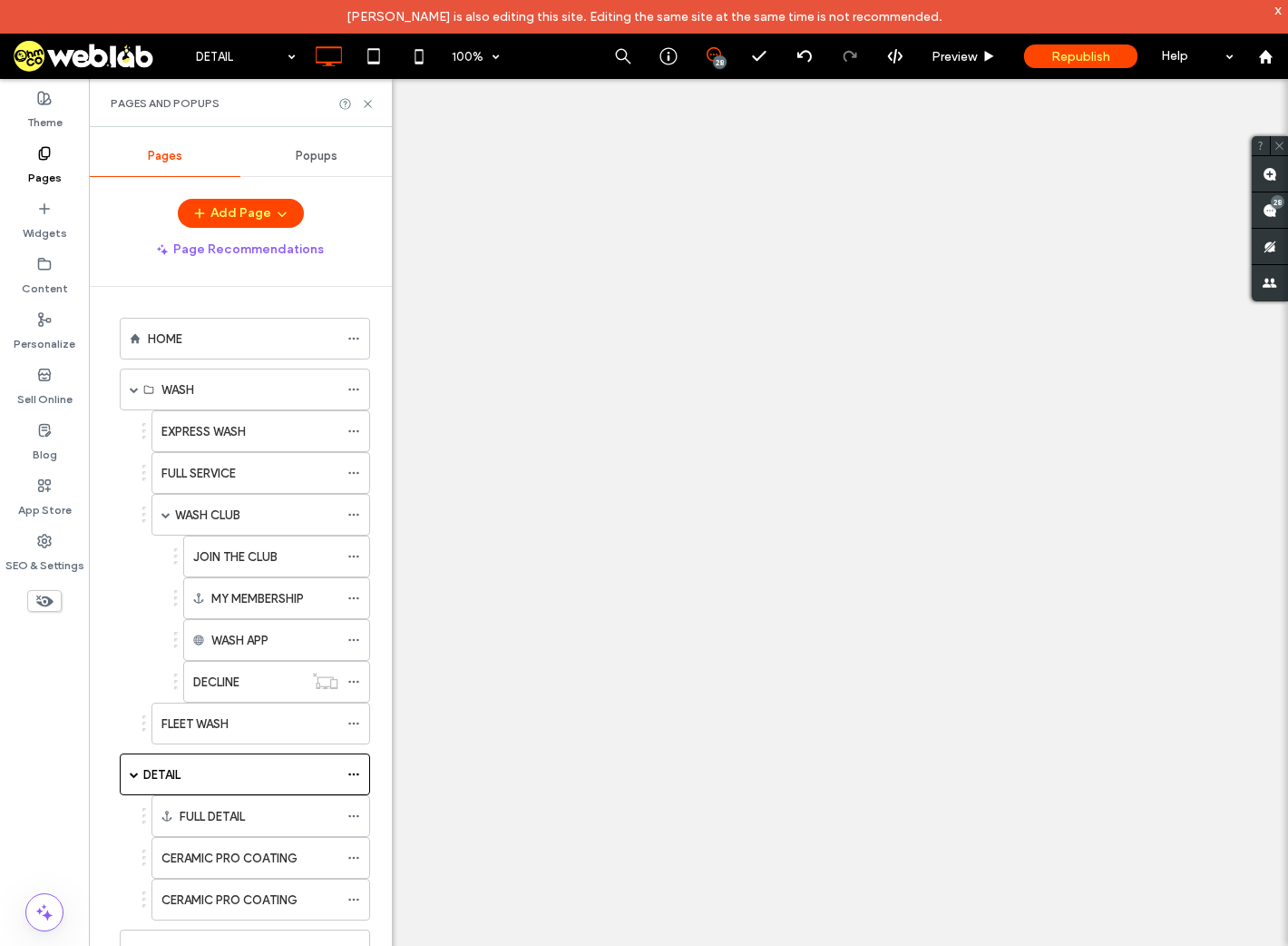
click at [248, 842] on label "CERAMIC PRO COATING" at bounding box center [230, 858] width 136 height 32
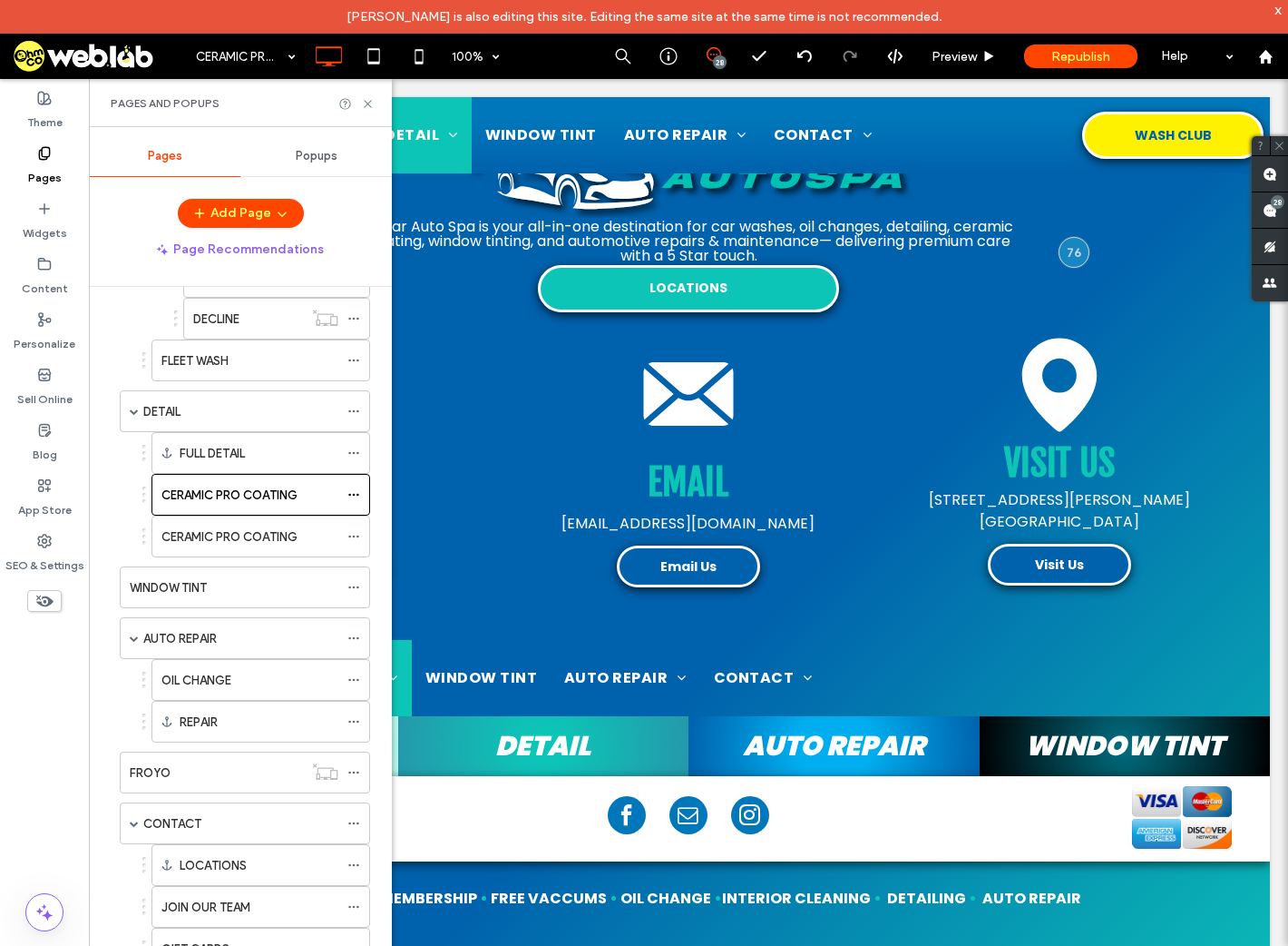
scroll to position [364, 0]
click at [248, 534] on label "CERAMIC PRO COATING" at bounding box center [230, 537] width 136 height 32
click at [352, 530] on icon at bounding box center [353, 536] width 13 height 13
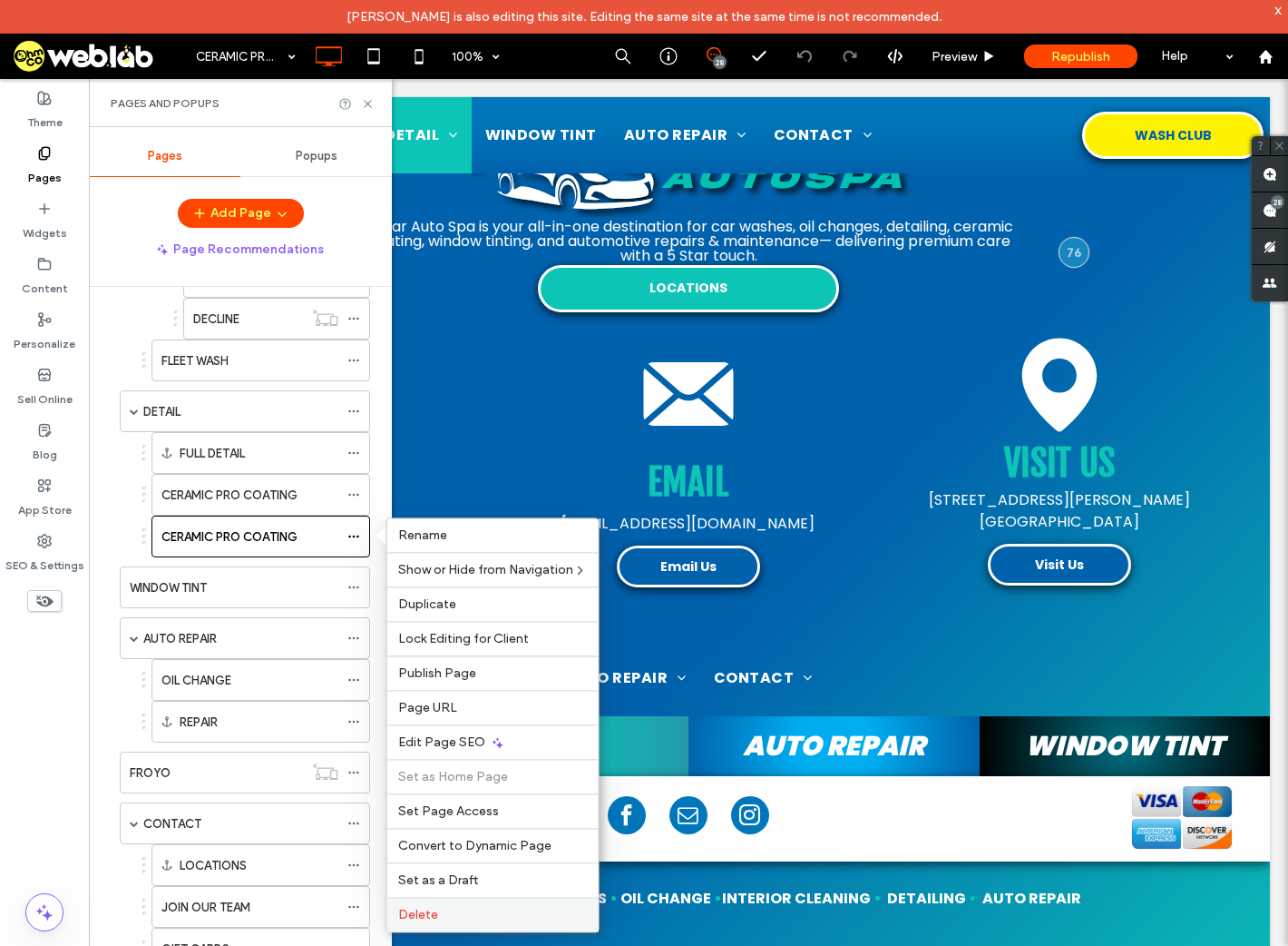
click at [458, 909] on label "Delete" at bounding box center [493, 914] width 190 height 15
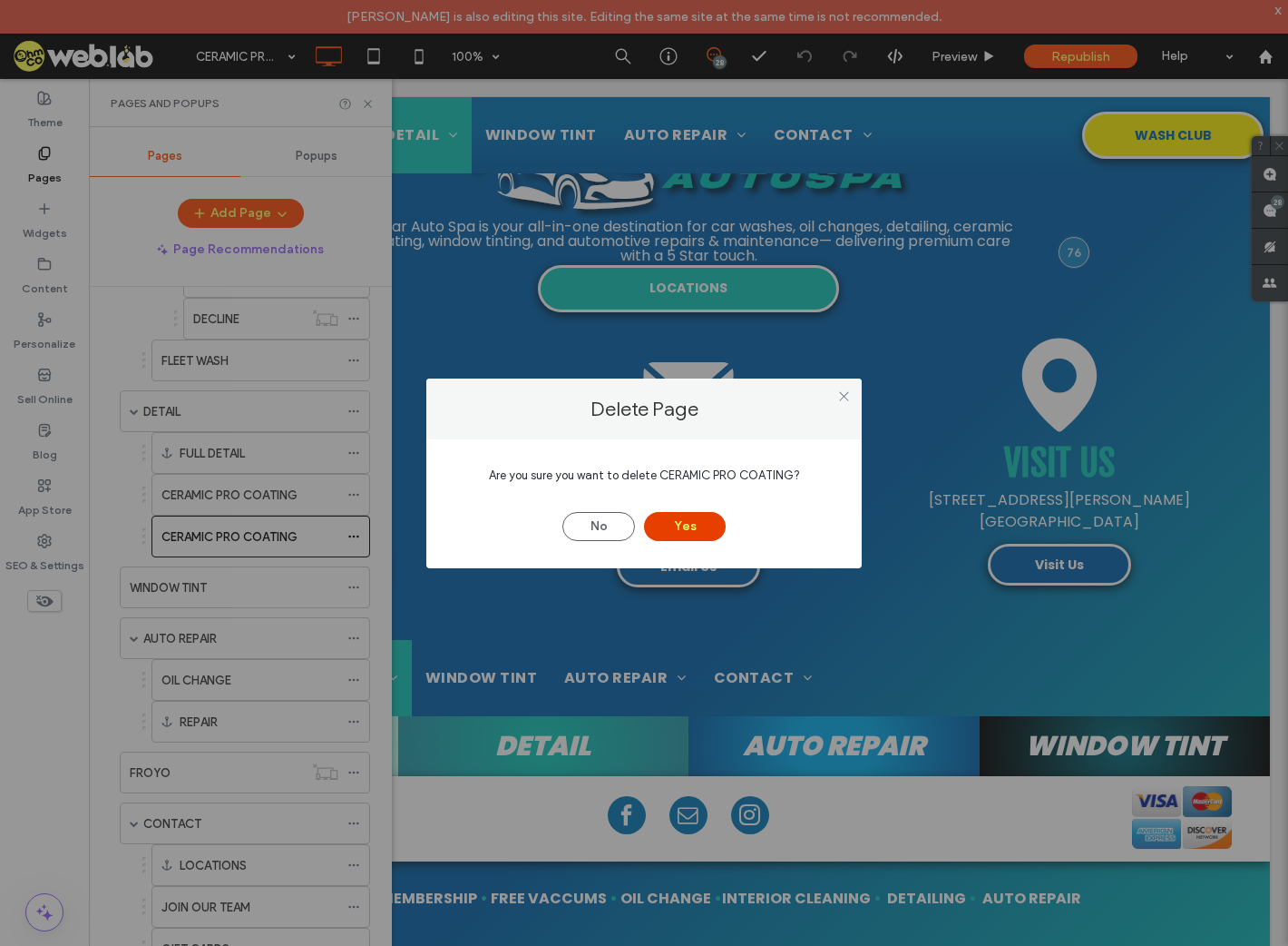
click at [701, 517] on button "Yes" at bounding box center [685, 526] width 82 height 29
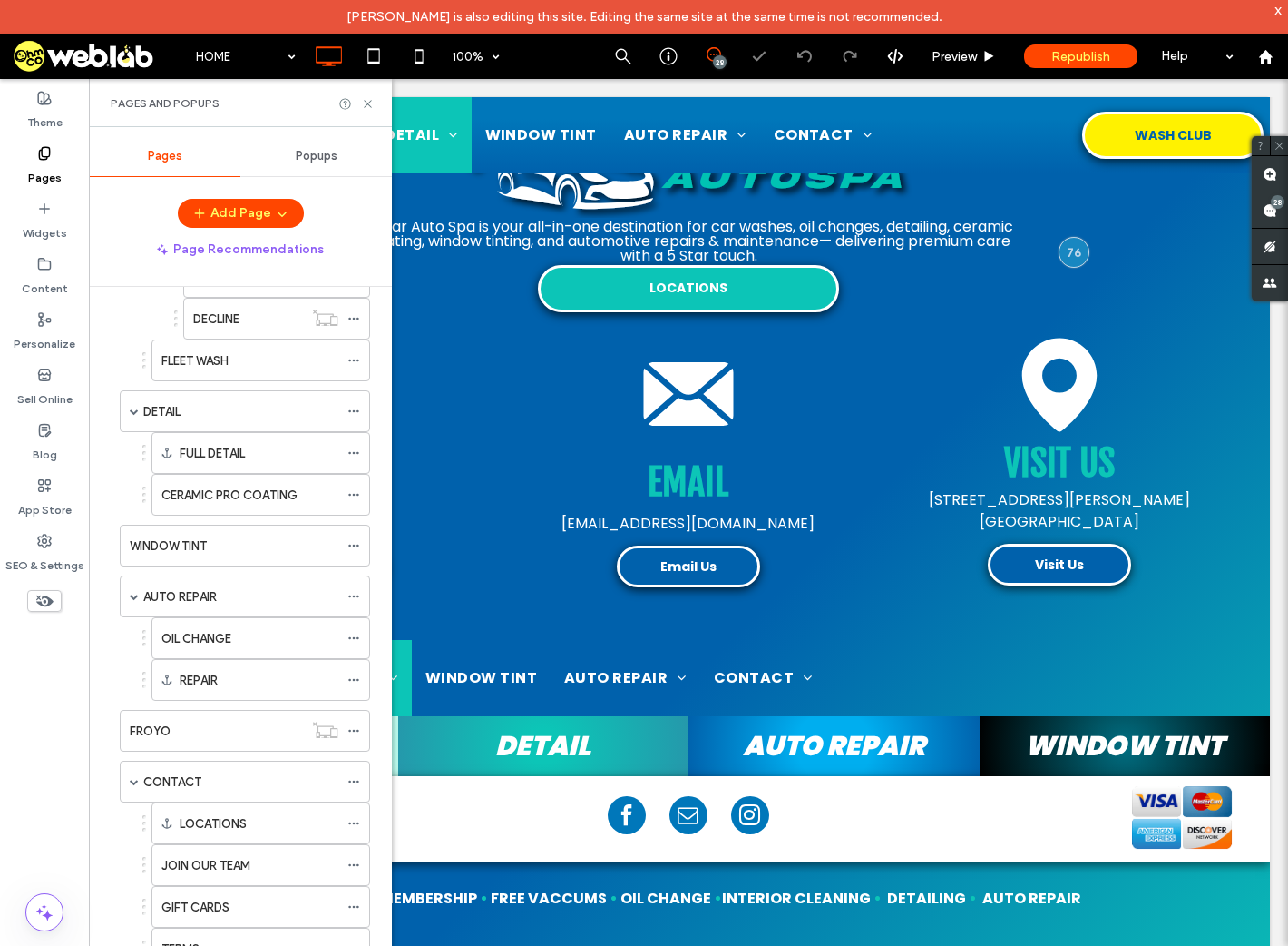
scroll to position [364, 0]
click at [373, 100] on icon at bounding box center [368, 104] width 14 height 14
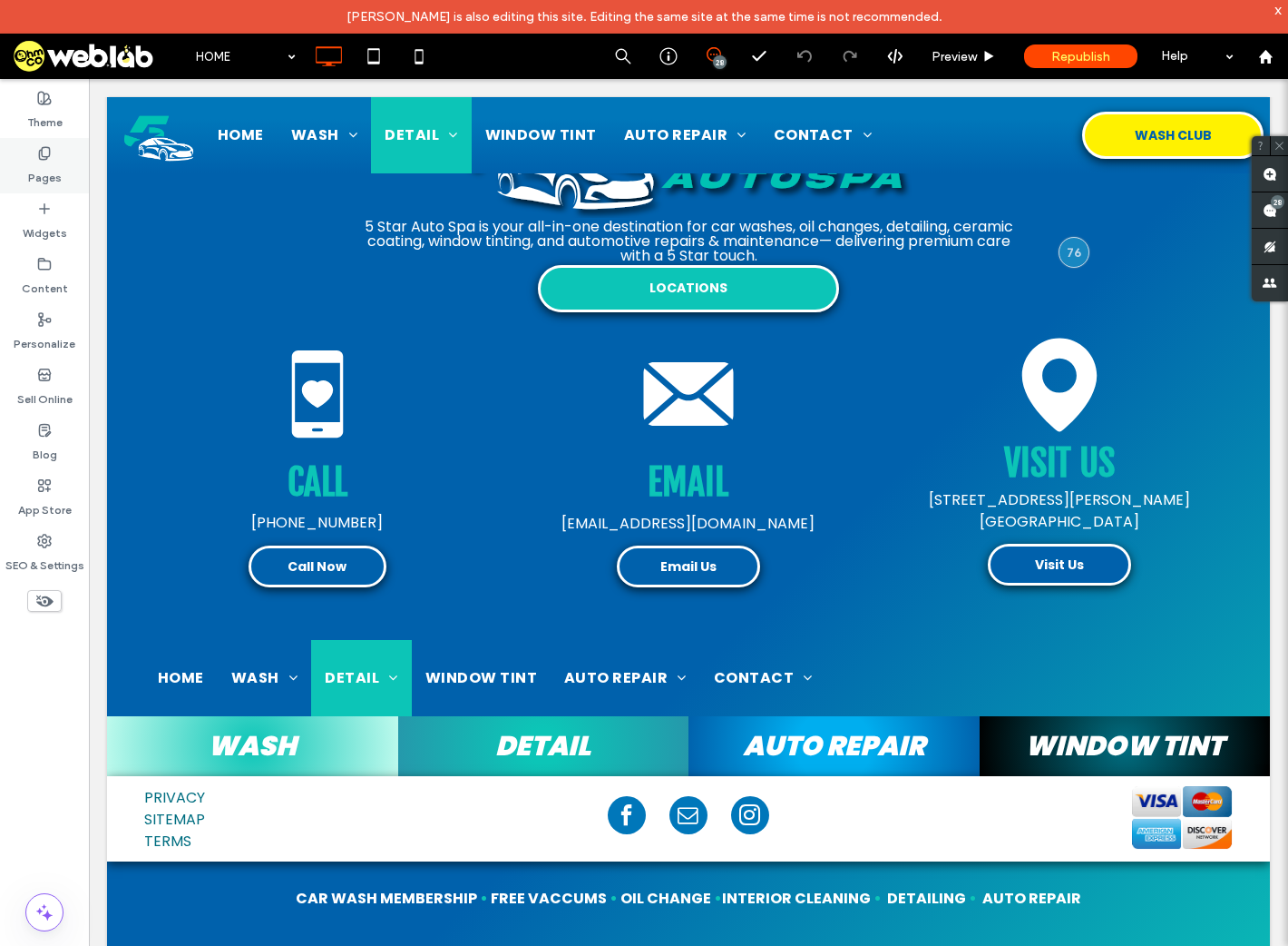
click at [34, 177] on label "Pages" at bounding box center [45, 173] width 34 height 25
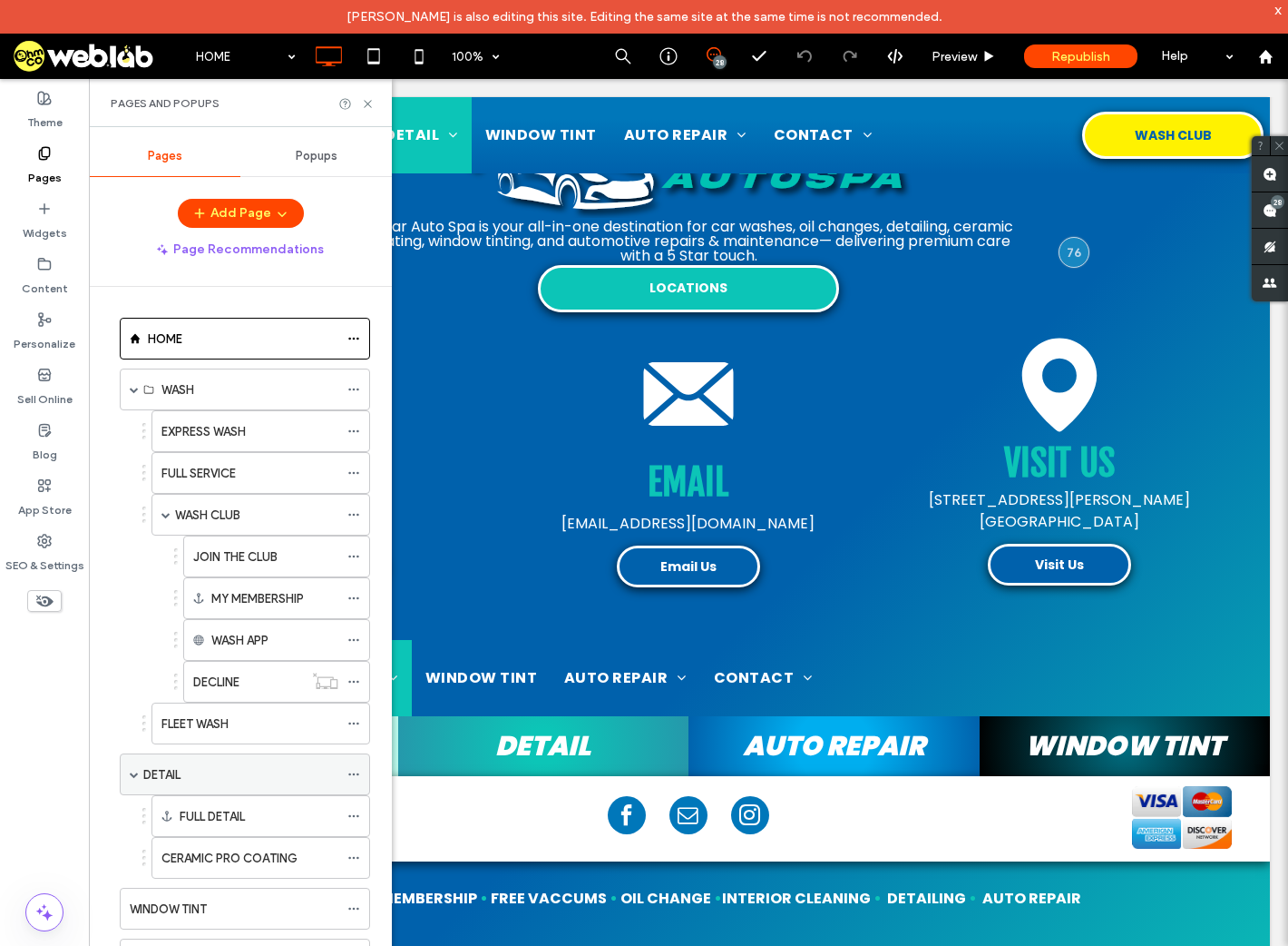
click at [173, 776] on label "DETAIL" at bounding box center [162, 775] width 37 height 32
click at [366, 105] on use at bounding box center [366, 103] width 7 height 7
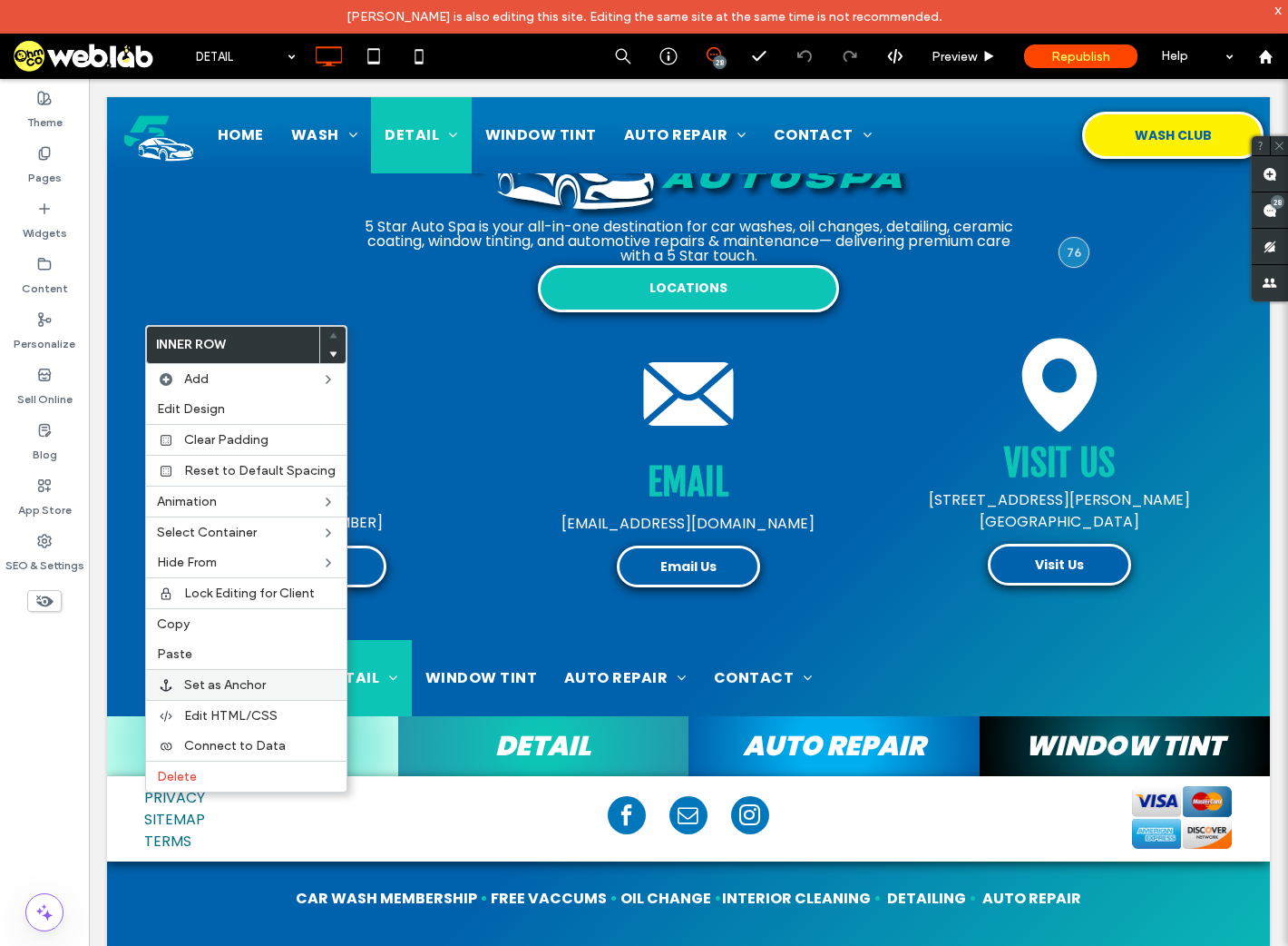
click at [263, 687] on span "Set as Anchor" at bounding box center [225, 684] width 82 height 15
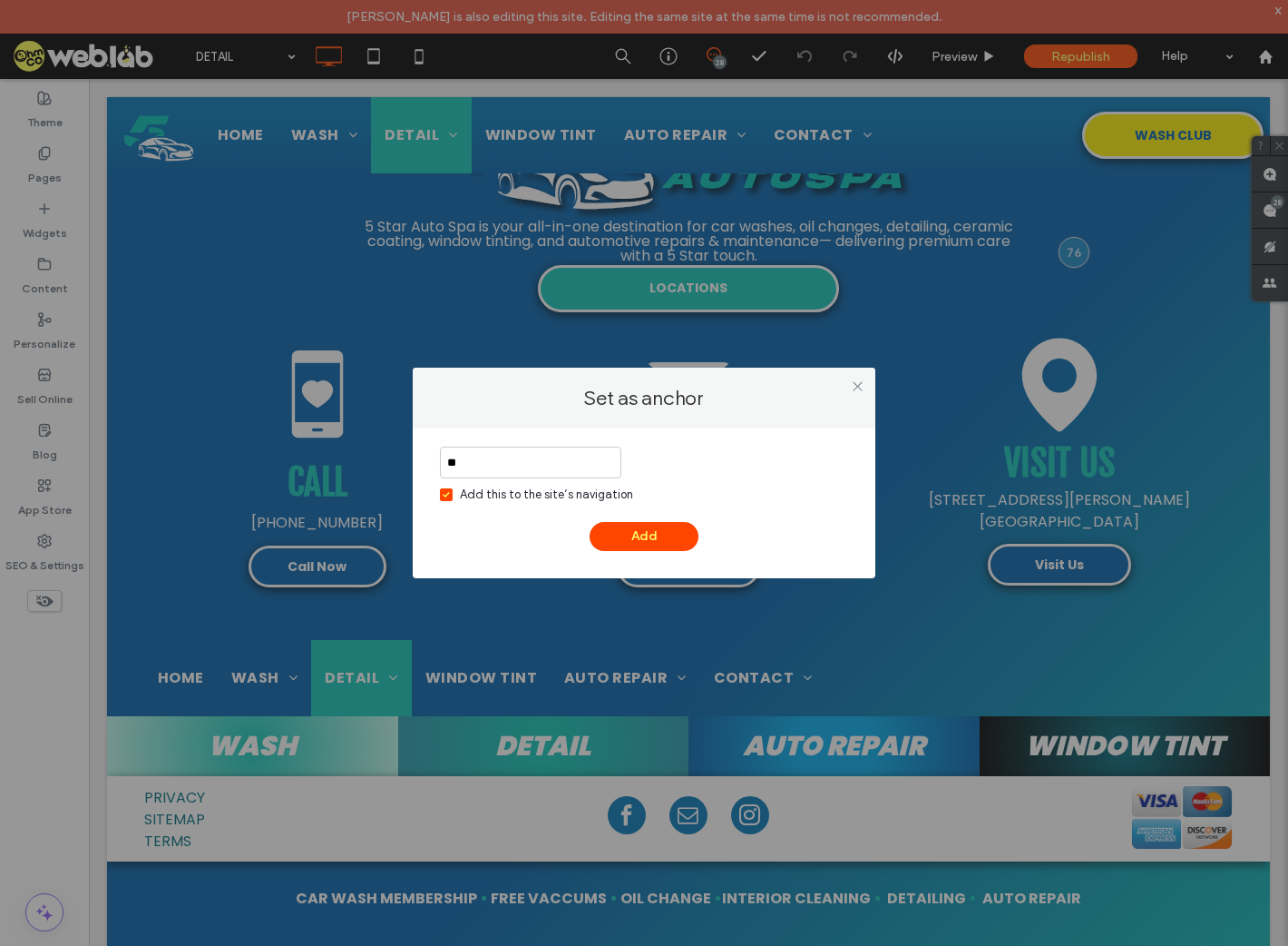
type input "*"
type input "********"
click at [641, 533] on button "Add" at bounding box center [644, 536] width 109 height 29
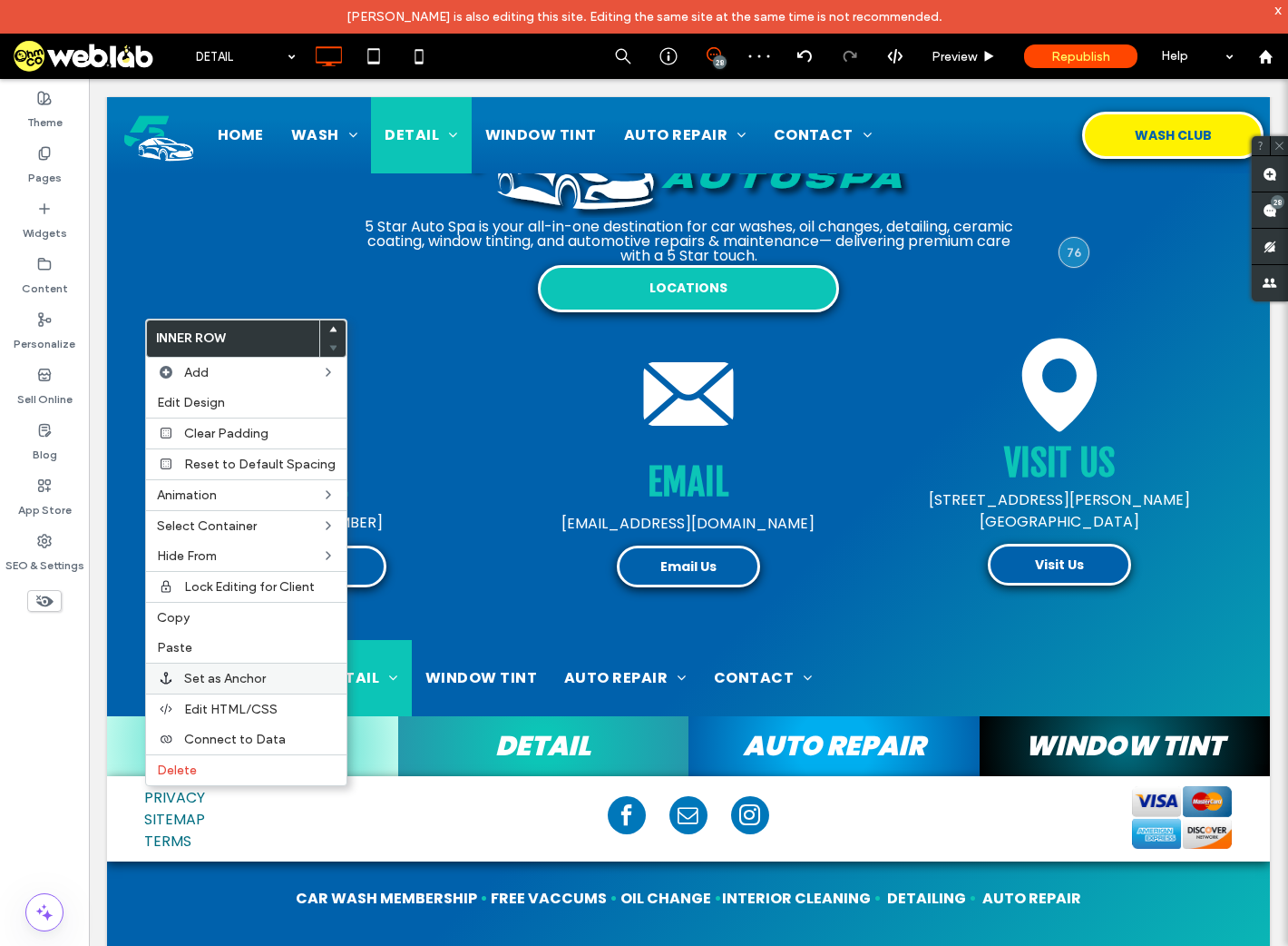
click at [269, 675] on label "Set as Anchor" at bounding box center [260, 678] width 152 height 15
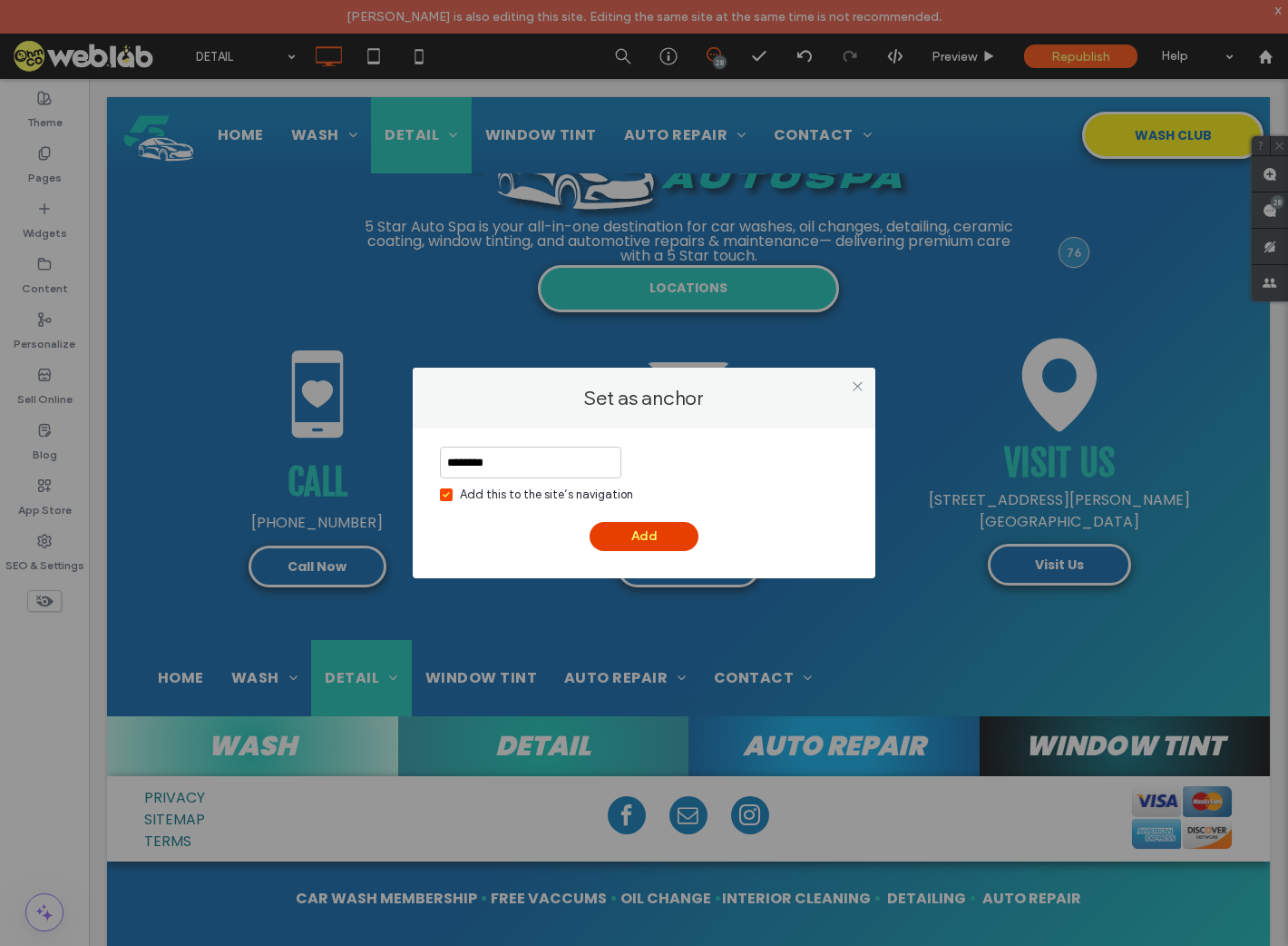
type input "********"
click at [663, 532] on button "Add" at bounding box center [644, 536] width 109 height 29
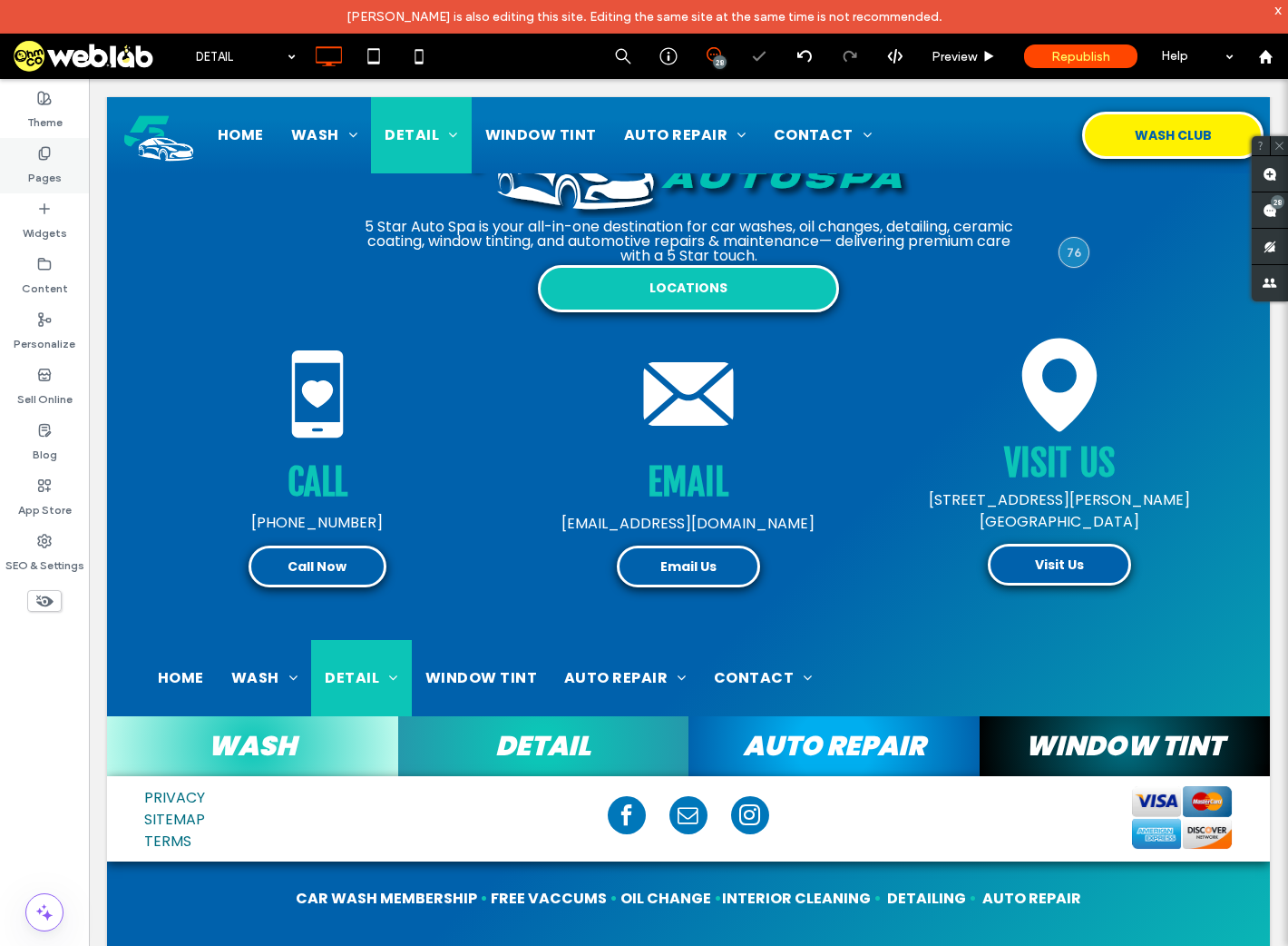
click at [43, 170] on label "Pages" at bounding box center [45, 173] width 34 height 25
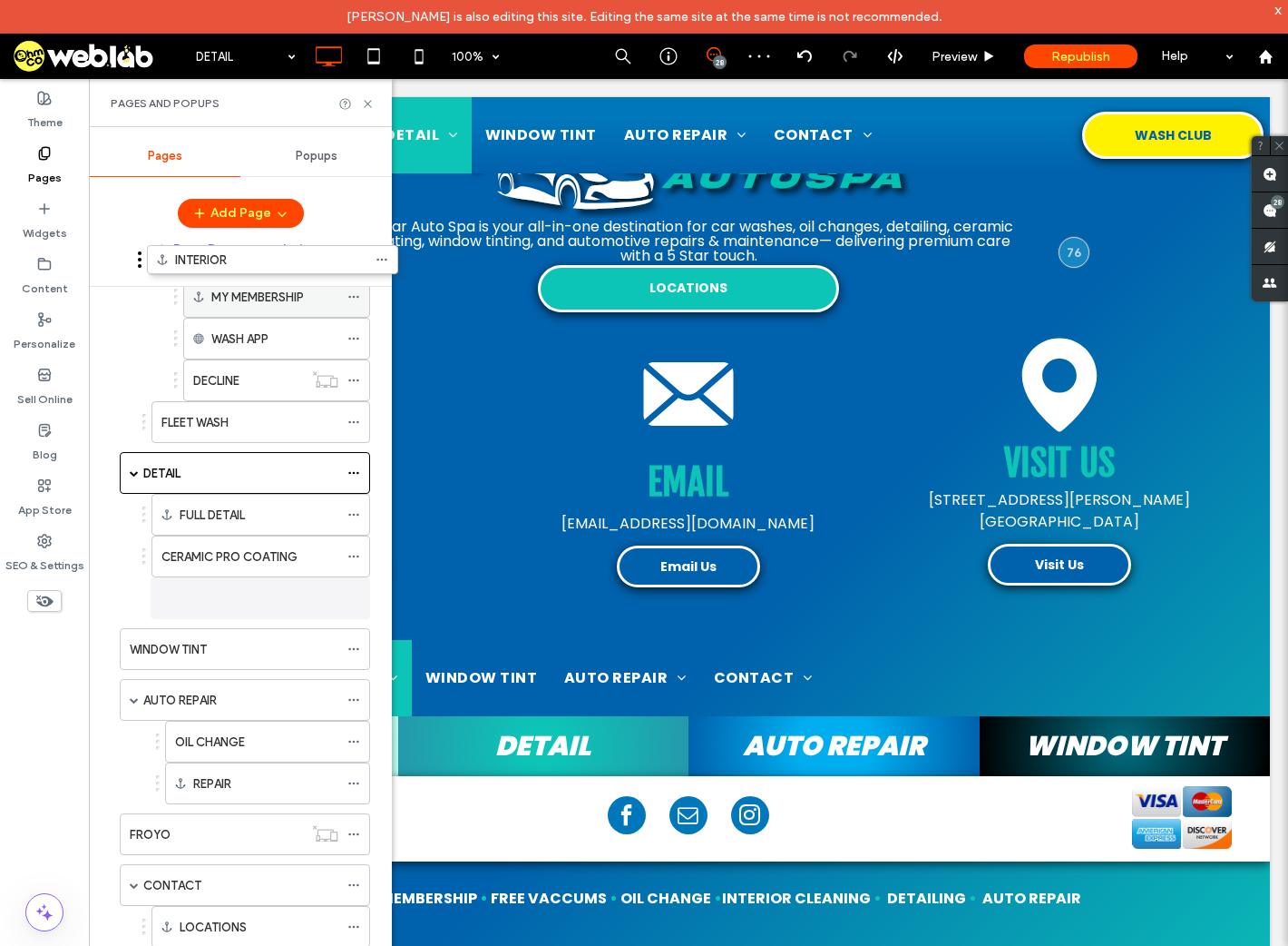
scroll to position [211, 0]
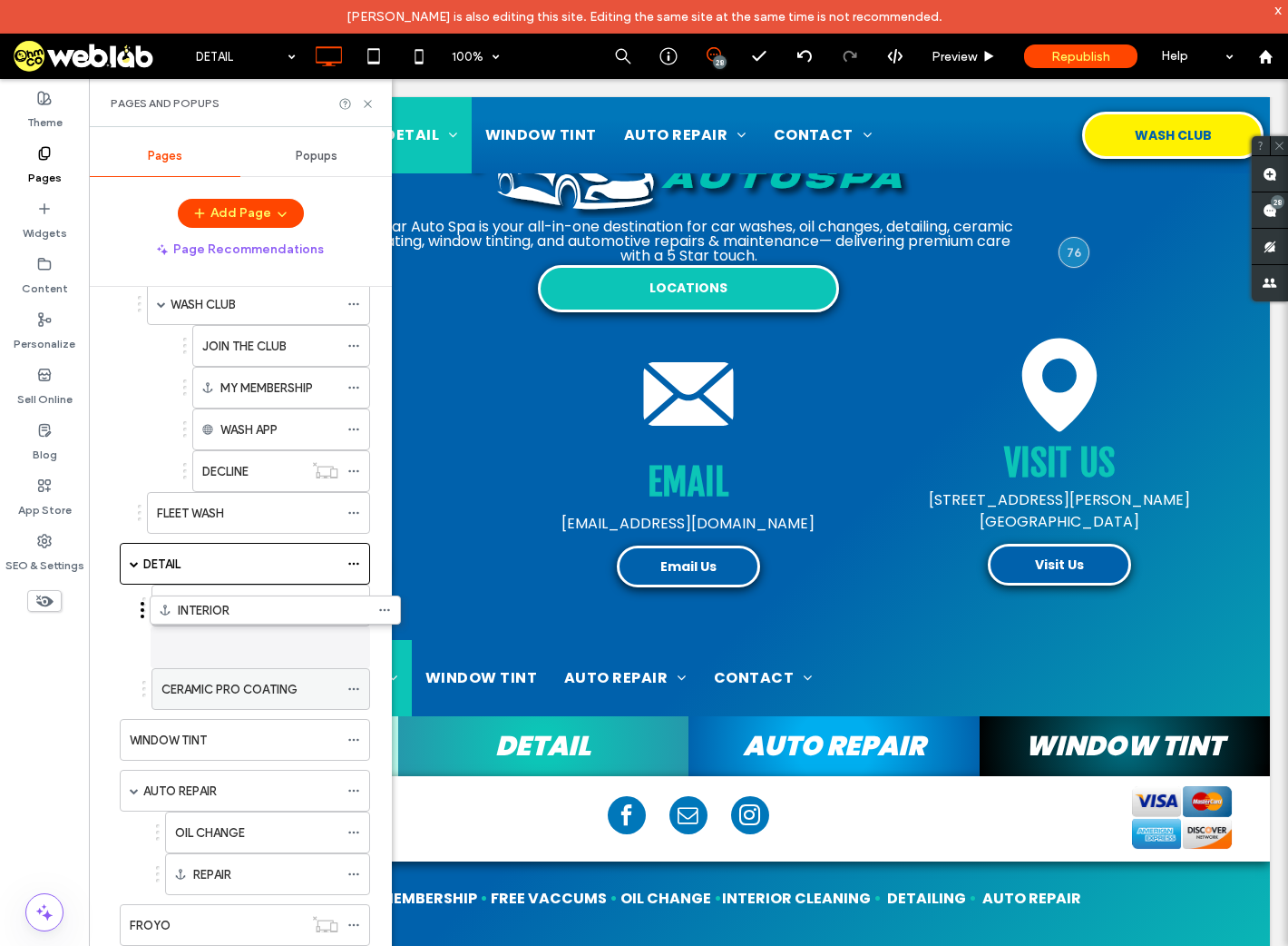
drag, startPoint x: 183, startPoint y: 861, endPoint x: 214, endPoint y: 635, distance: 228.1
drag, startPoint x: 221, startPoint y: 602, endPoint x: 223, endPoint y: 650, distance: 48.0
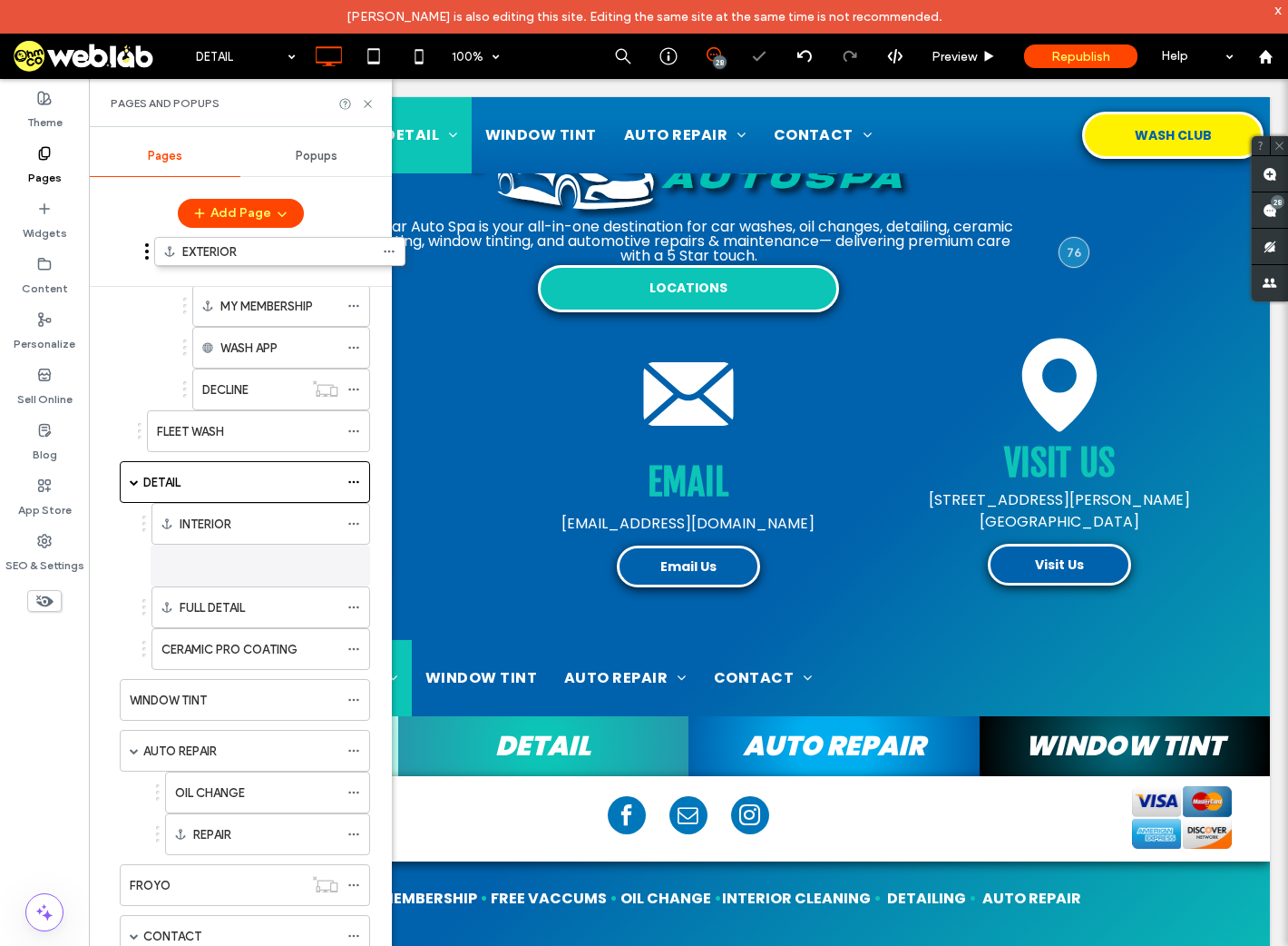
scroll to position [165, 0]
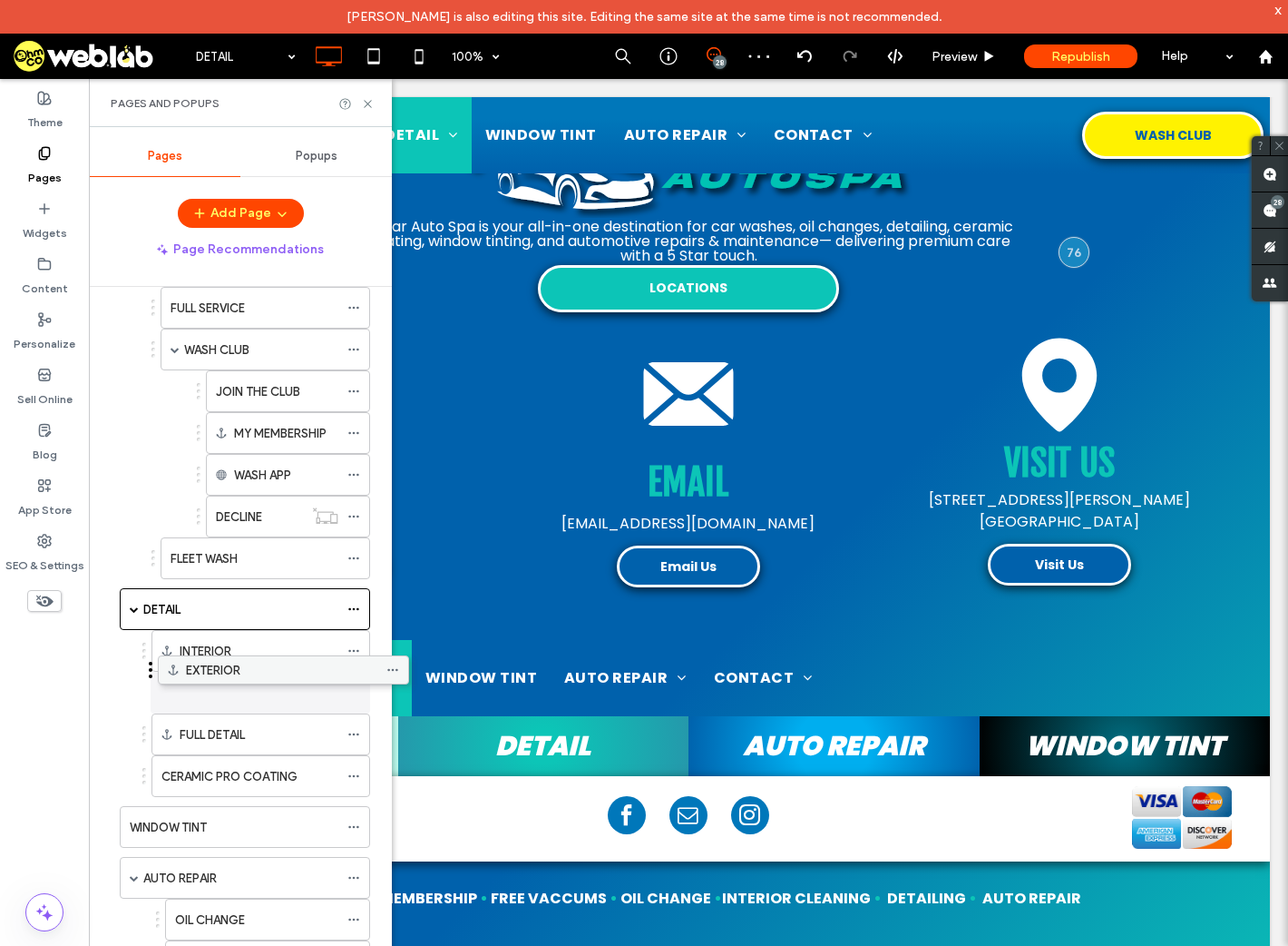
drag, startPoint x: 181, startPoint y: 906, endPoint x: 219, endPoint y: 682, distance: 227.2
click at [369, 106] on icon at bounding box center [368, 104] width 14 height 14
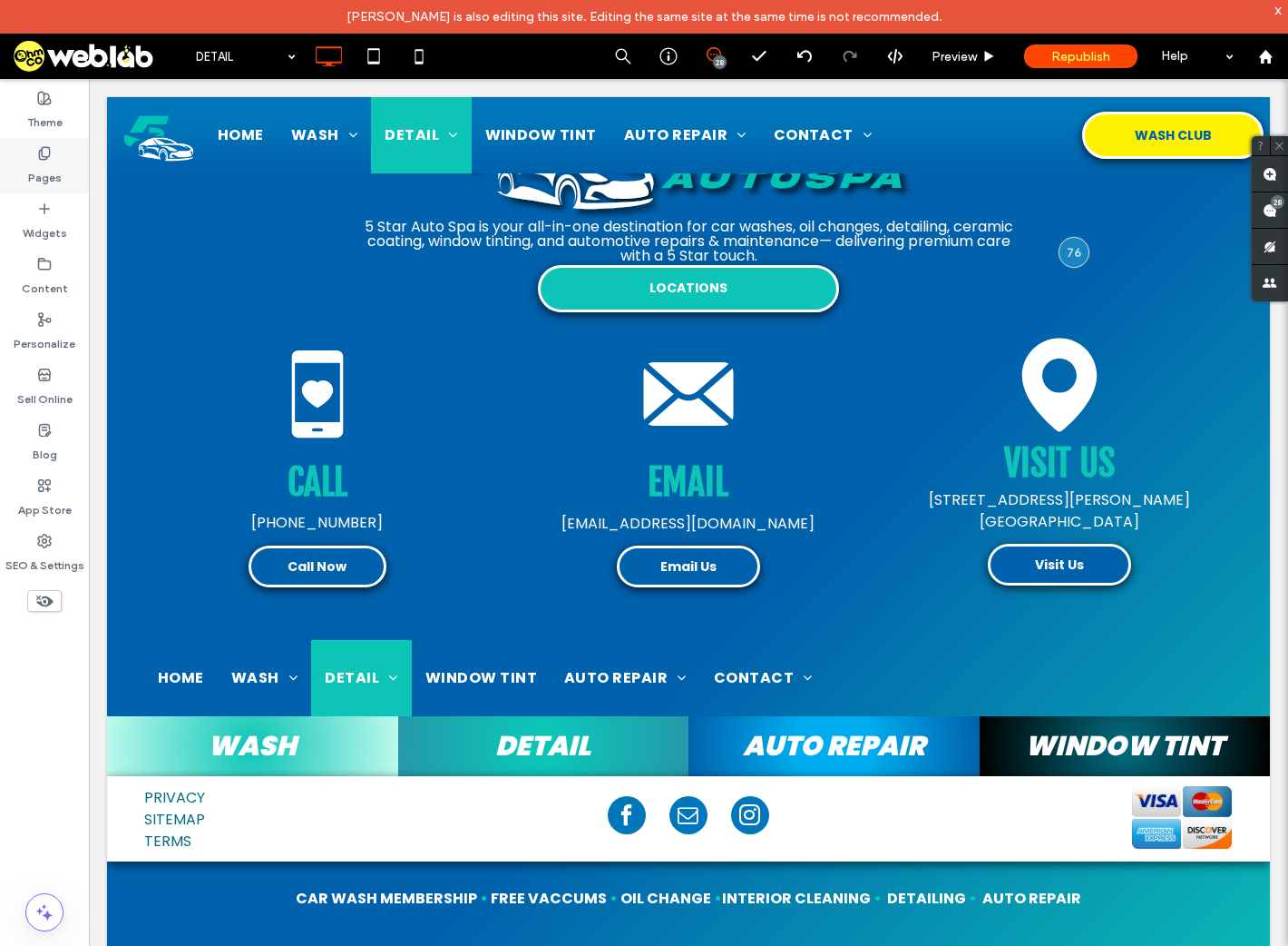
click at [35, 167] on label "Pages" at bounding box center [45, 173] width 34 height 25
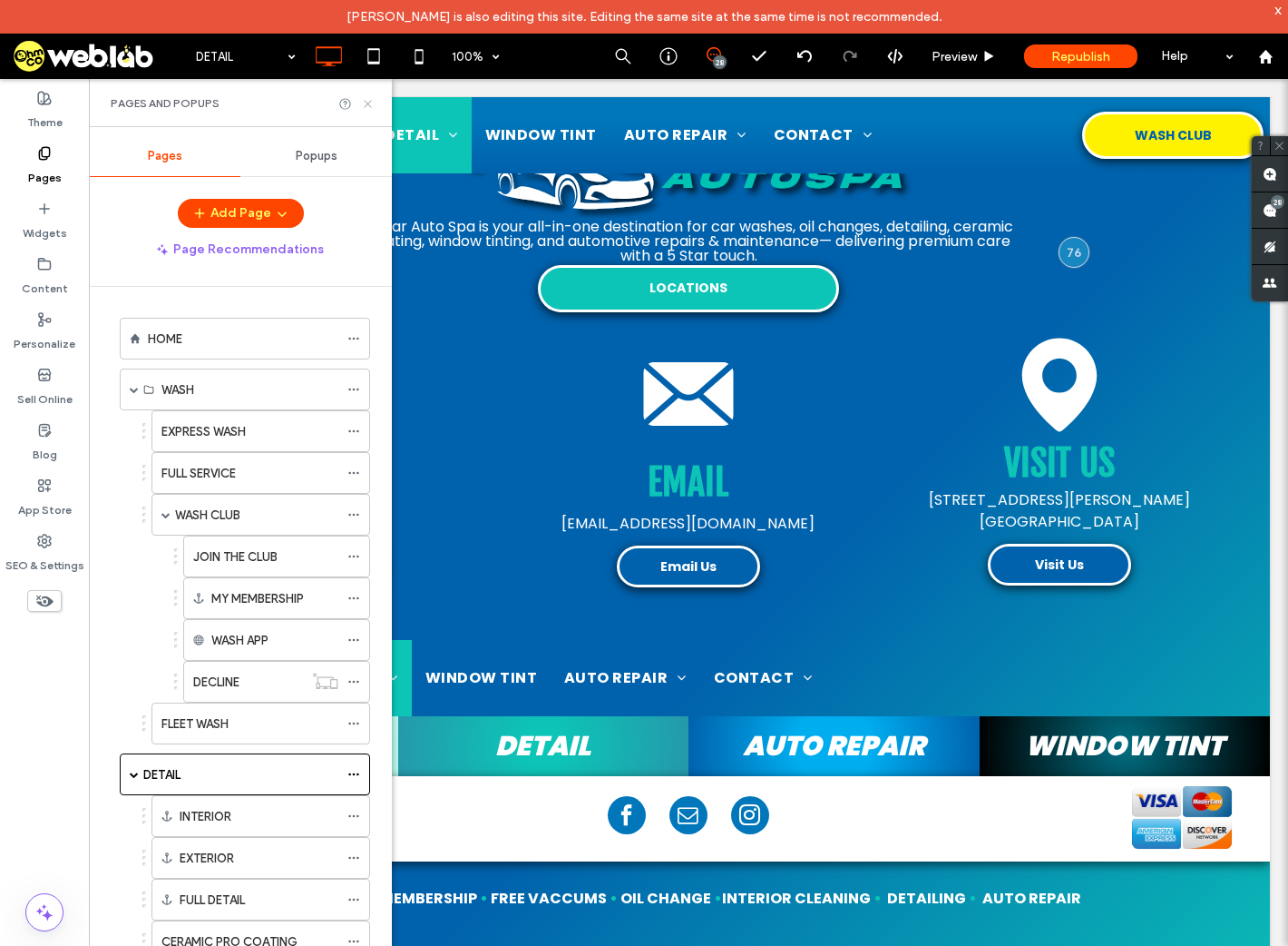
click at [363, 104] on icon at bounding box center [368, 104] width 14 height 14
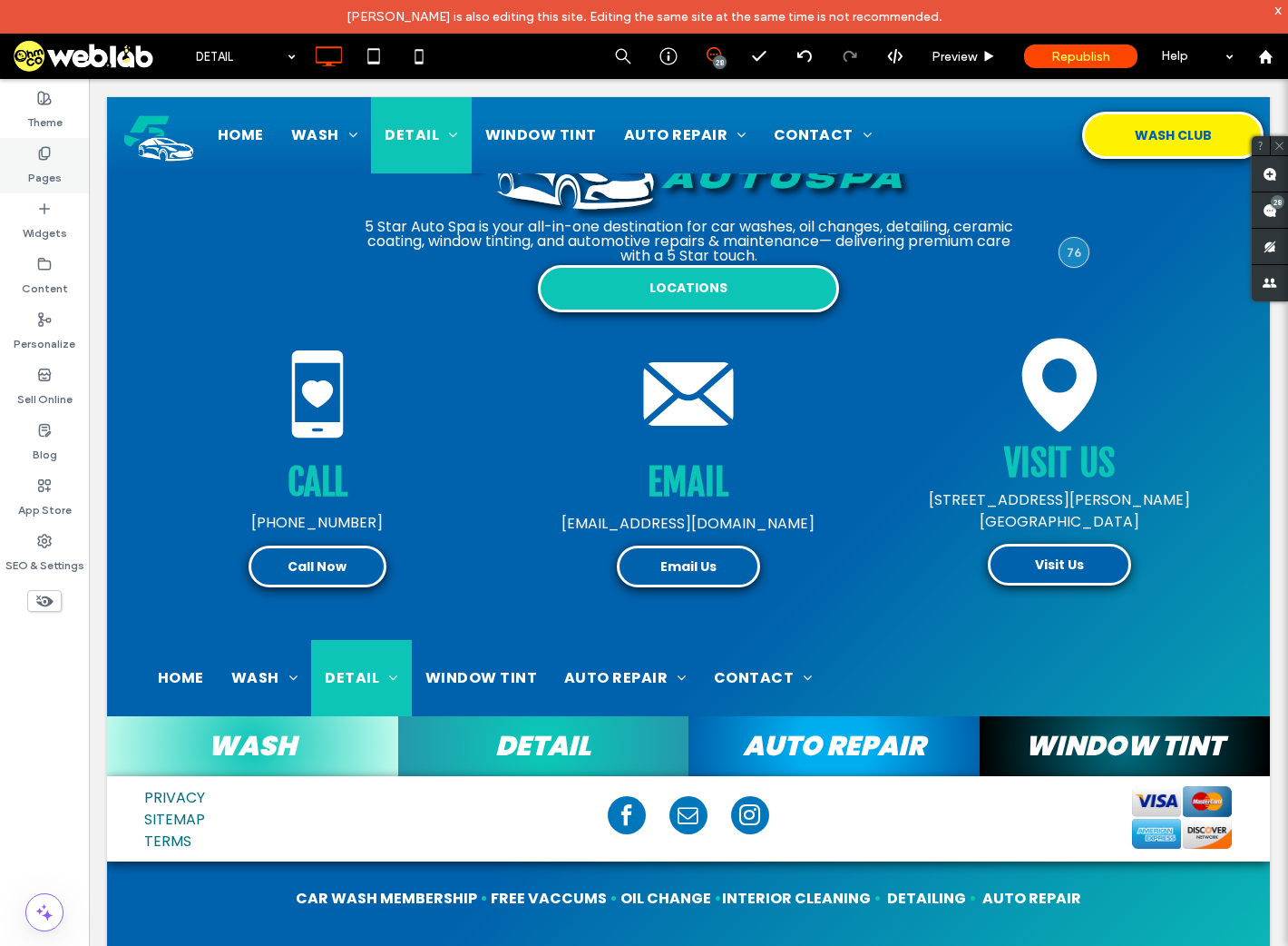
drag, startPoint x: 39, startPoint y: 163, endPoint x: 71, endPoint y: 168, distance: 32.4
click at [39, 163] on label "Pages" at bounding box center [45, 173] width 34 height 25
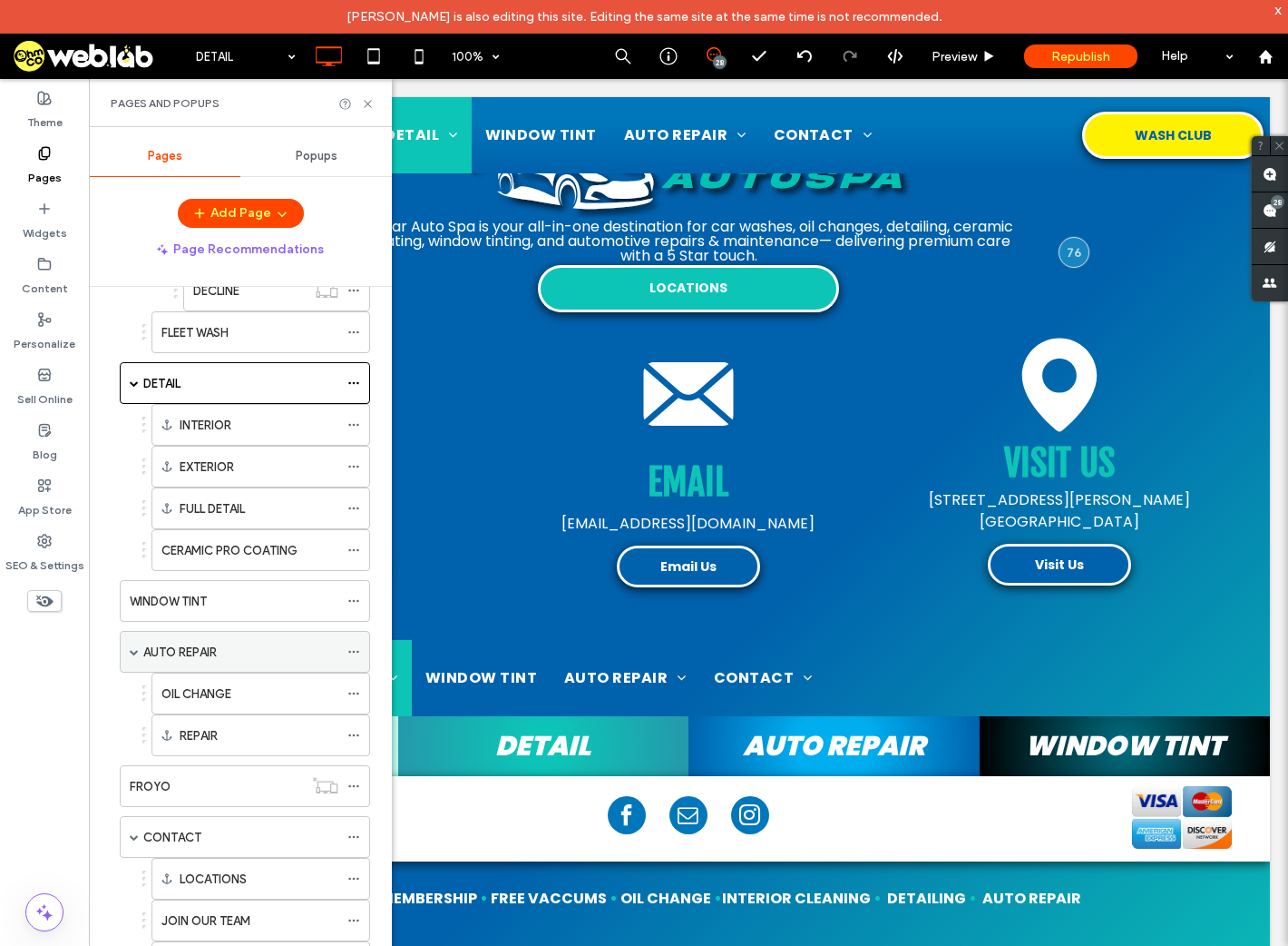
scroll to position [563, 0]
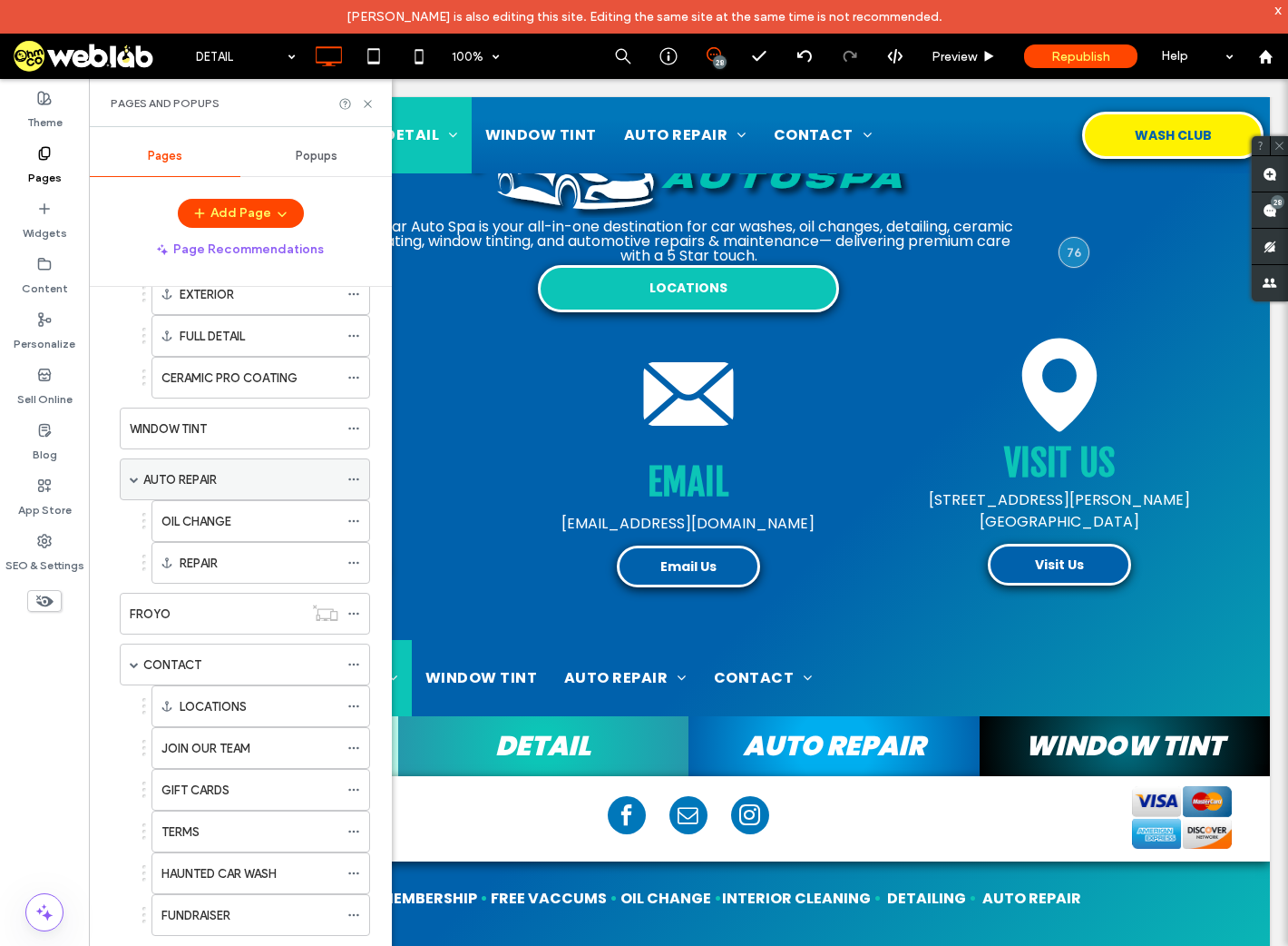
click at [190, 466] on label "AUTO REPAIR" at bounding box center [181, 479] width 74 height 32
click at [364, 105] on icon at bounding box center [368, 104] width 14 height 14
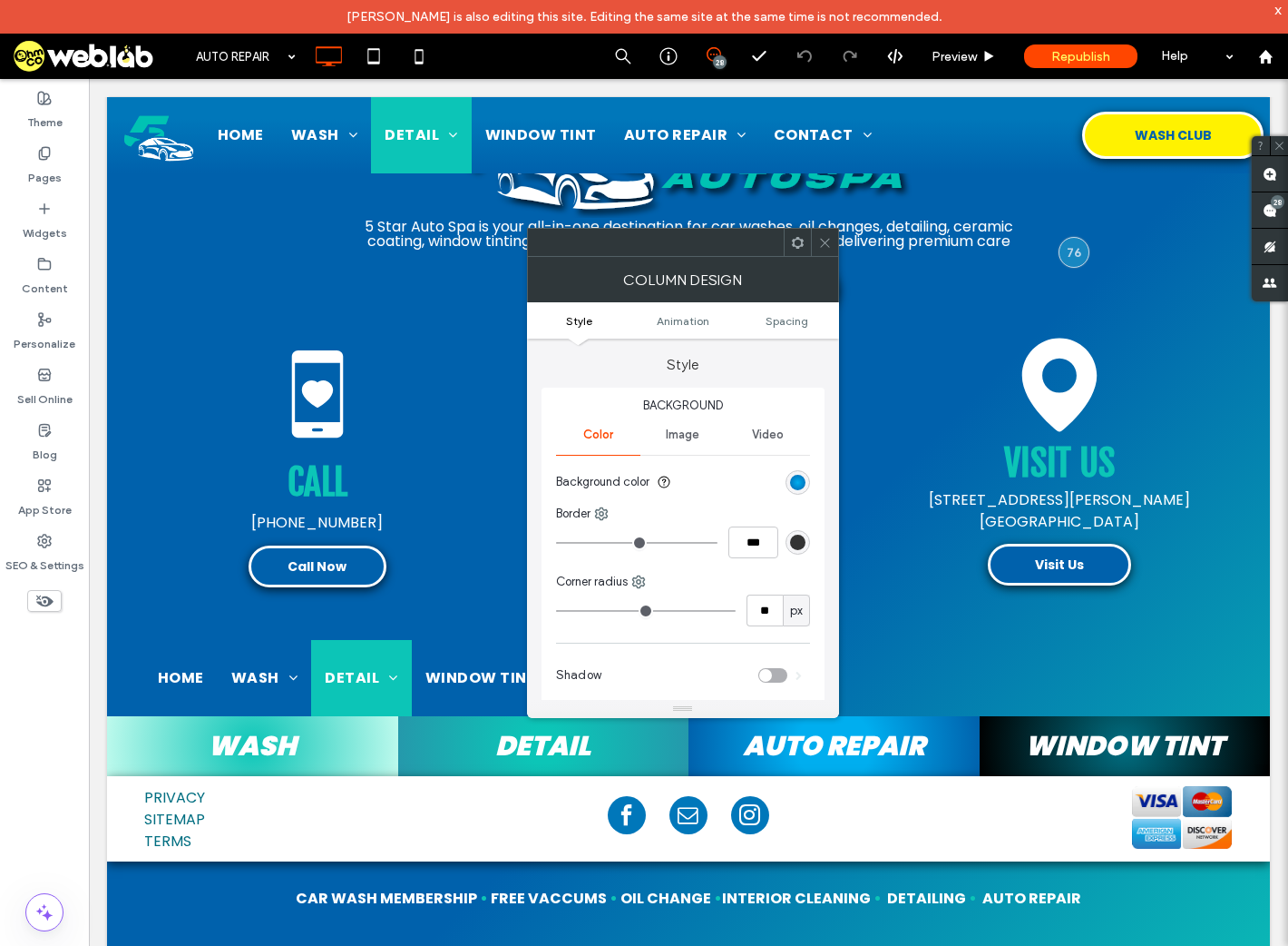
click at [799, 243] on icon at bounding box center [798, 243] width 14 height 14
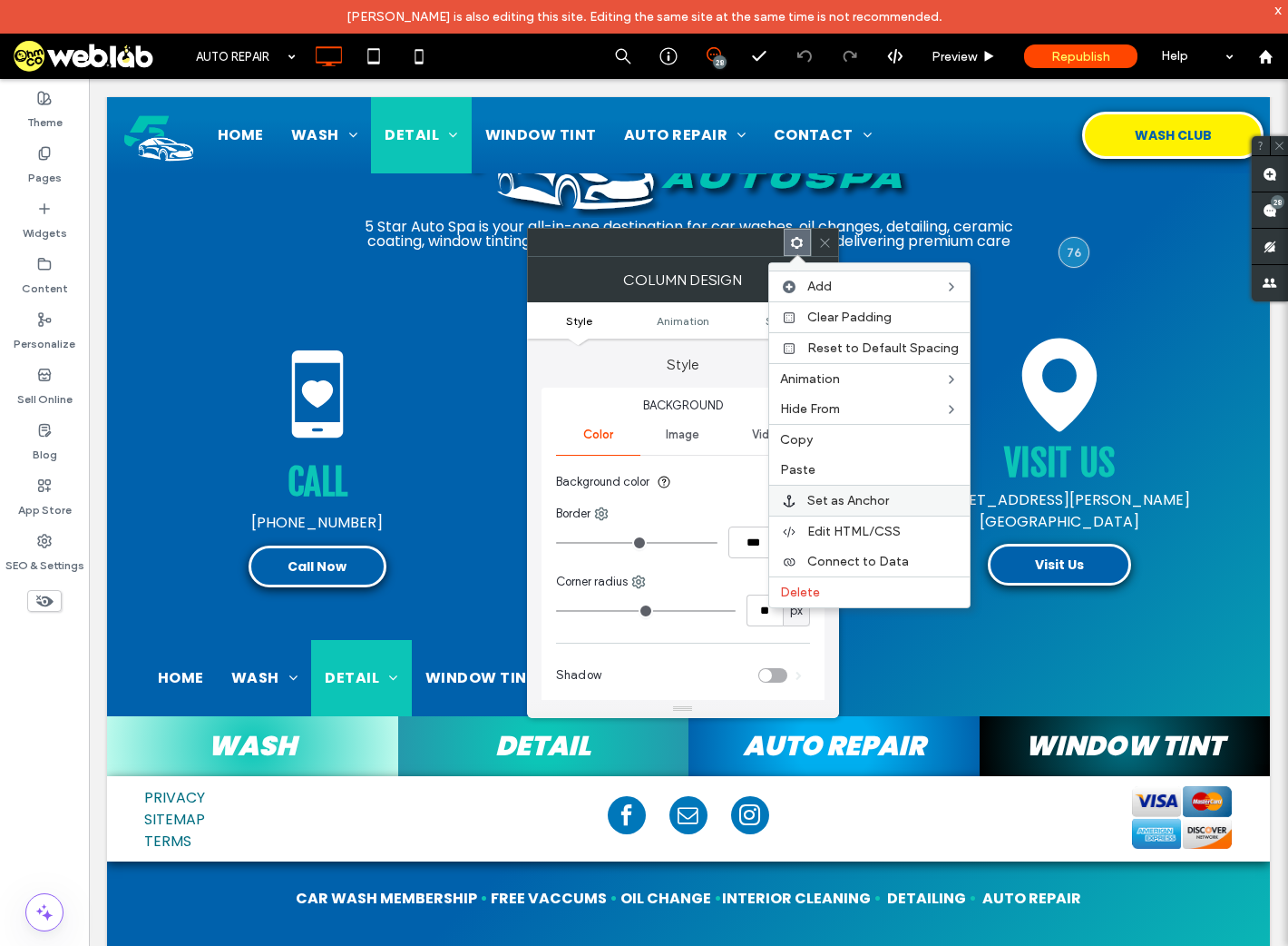
click at [831, 499] on span "Set as Anchor" at bounding box center [849, 499] width 82 height 15
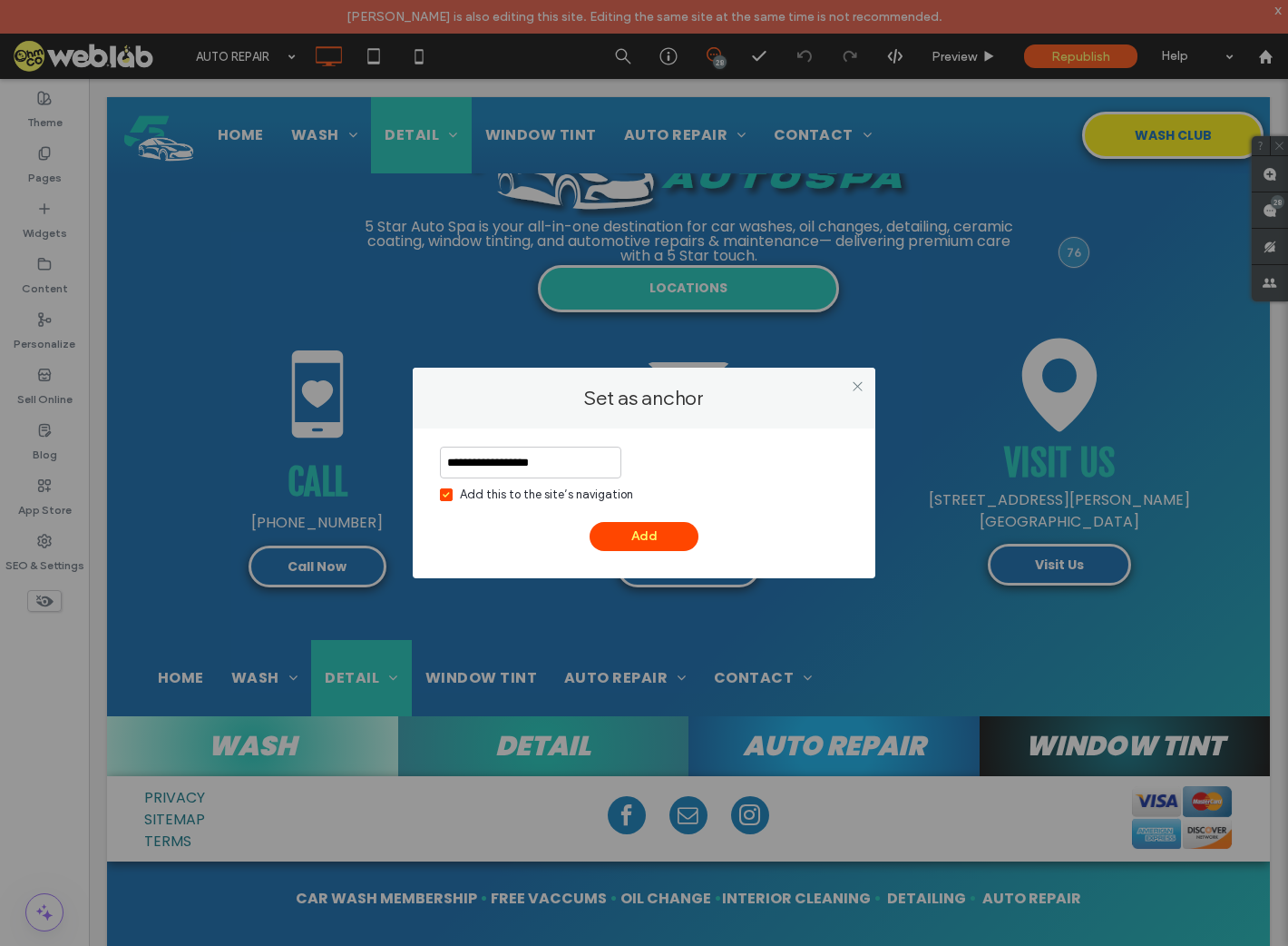
click at [505, 461] on input "**********" at bounding box center [531, 463] width 182 height 32
type input "**********"
click at [650, 535] on button "Add" at bounding box center [644, 536] width 109 height 29
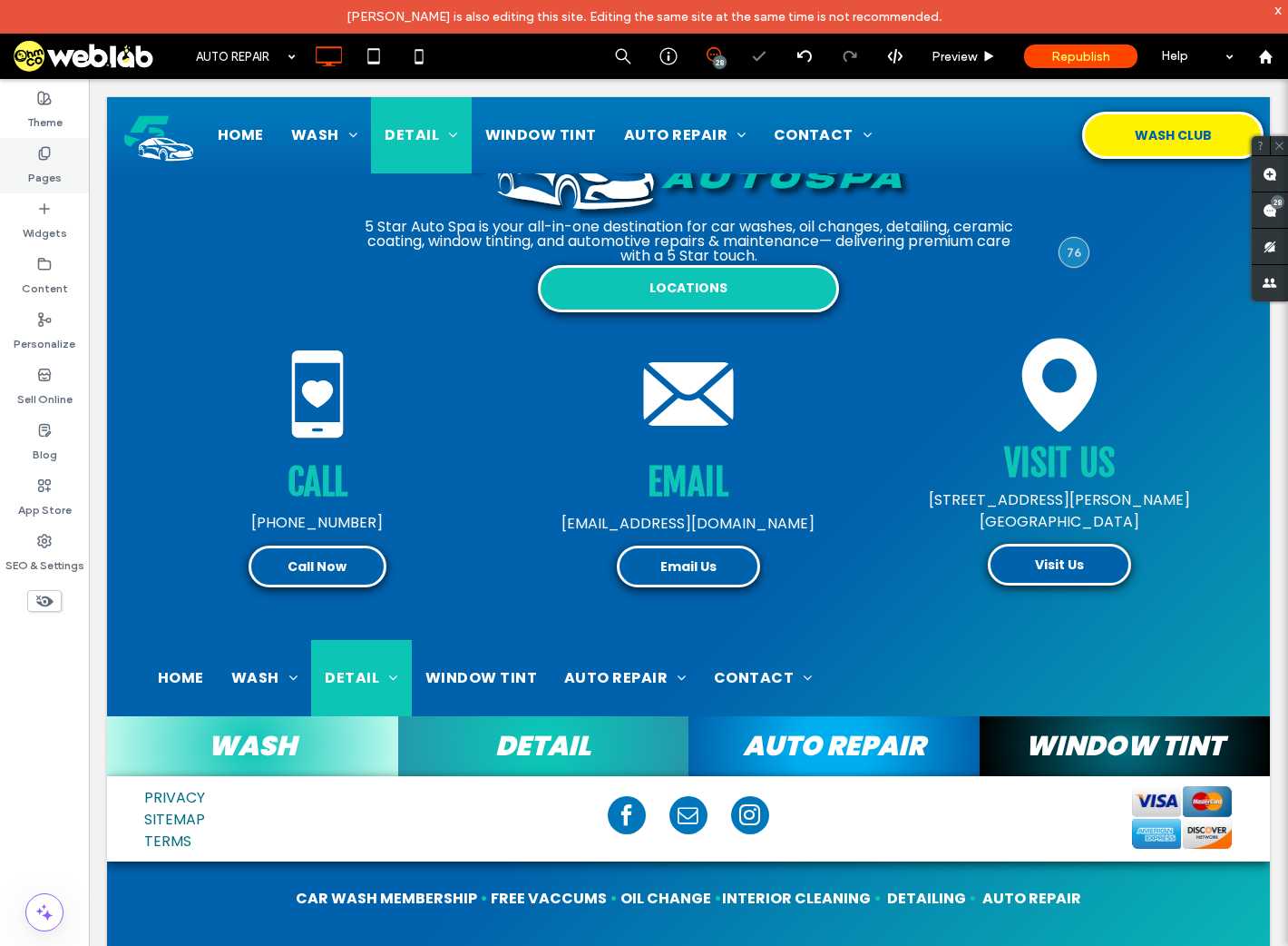
click at [51, 174] on label "Pages" at bounding box center [45, 173] width 34 height 25
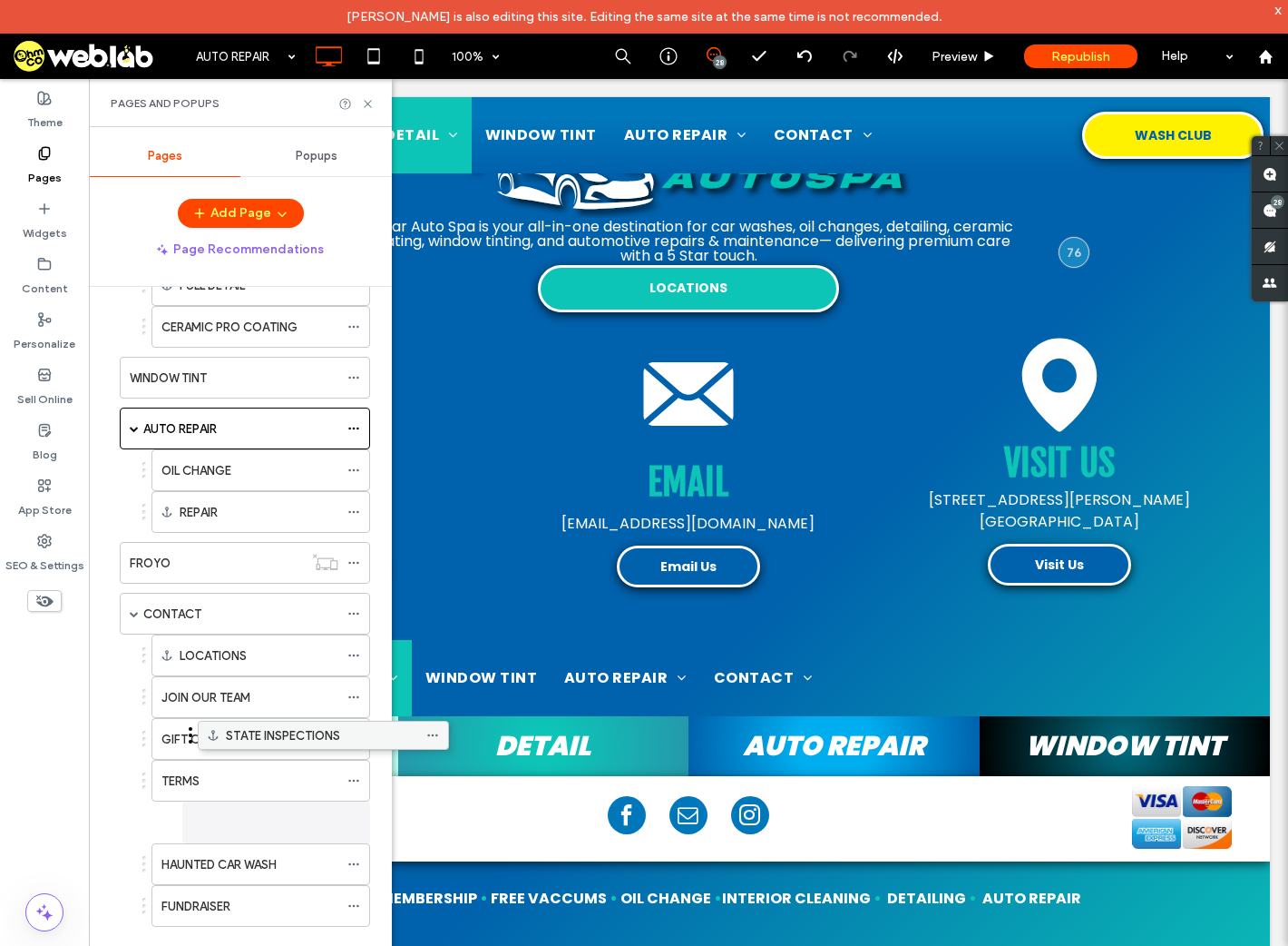
scroll to position [606, 0]
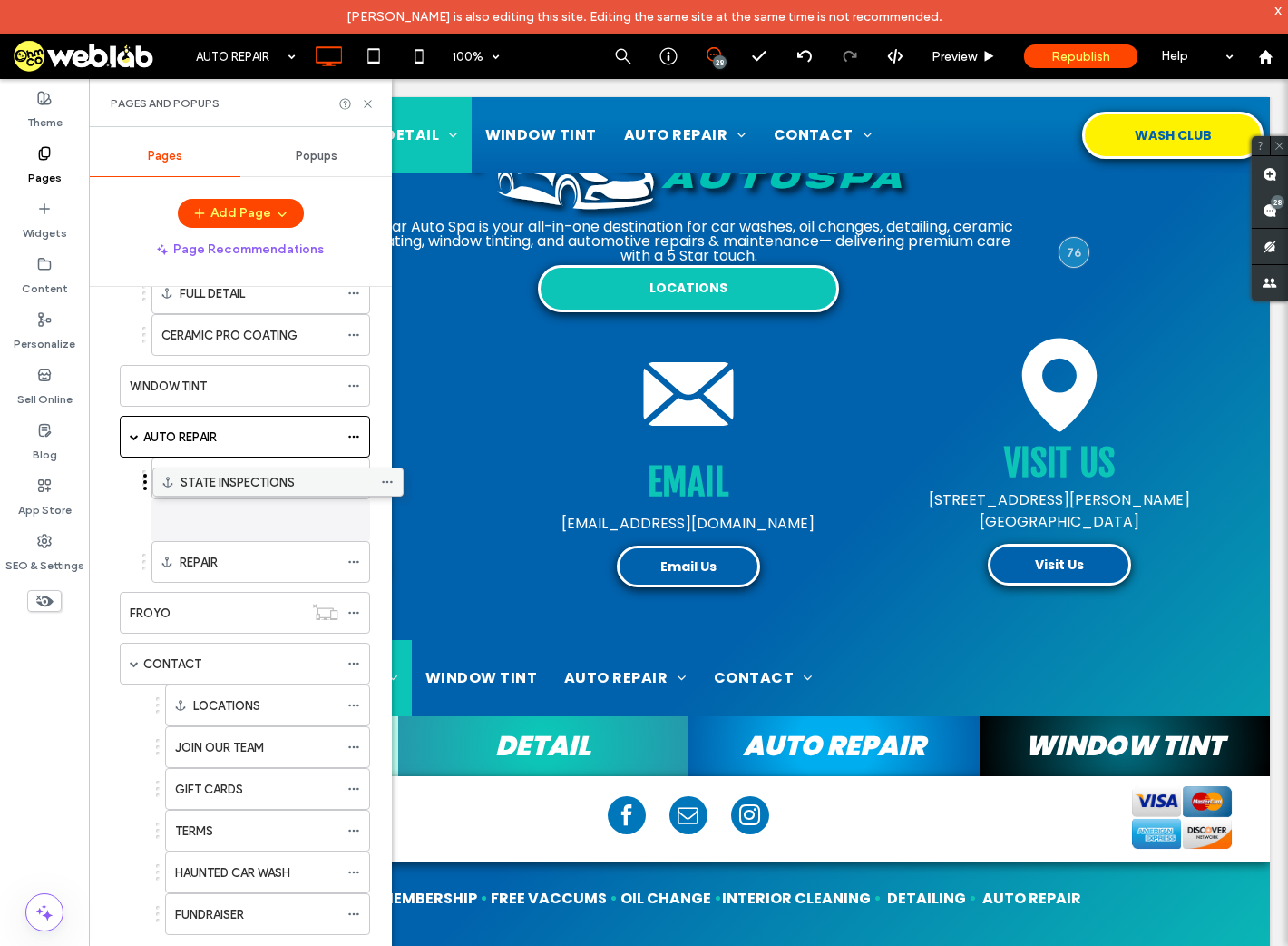
drag, startPoint x: 200, startPoint y: 905, endPoint x: 233, endPoint y: 489, distance: 417.3
click at [369, 104] on icon at bounding box center [368, 104] width 14 height 14
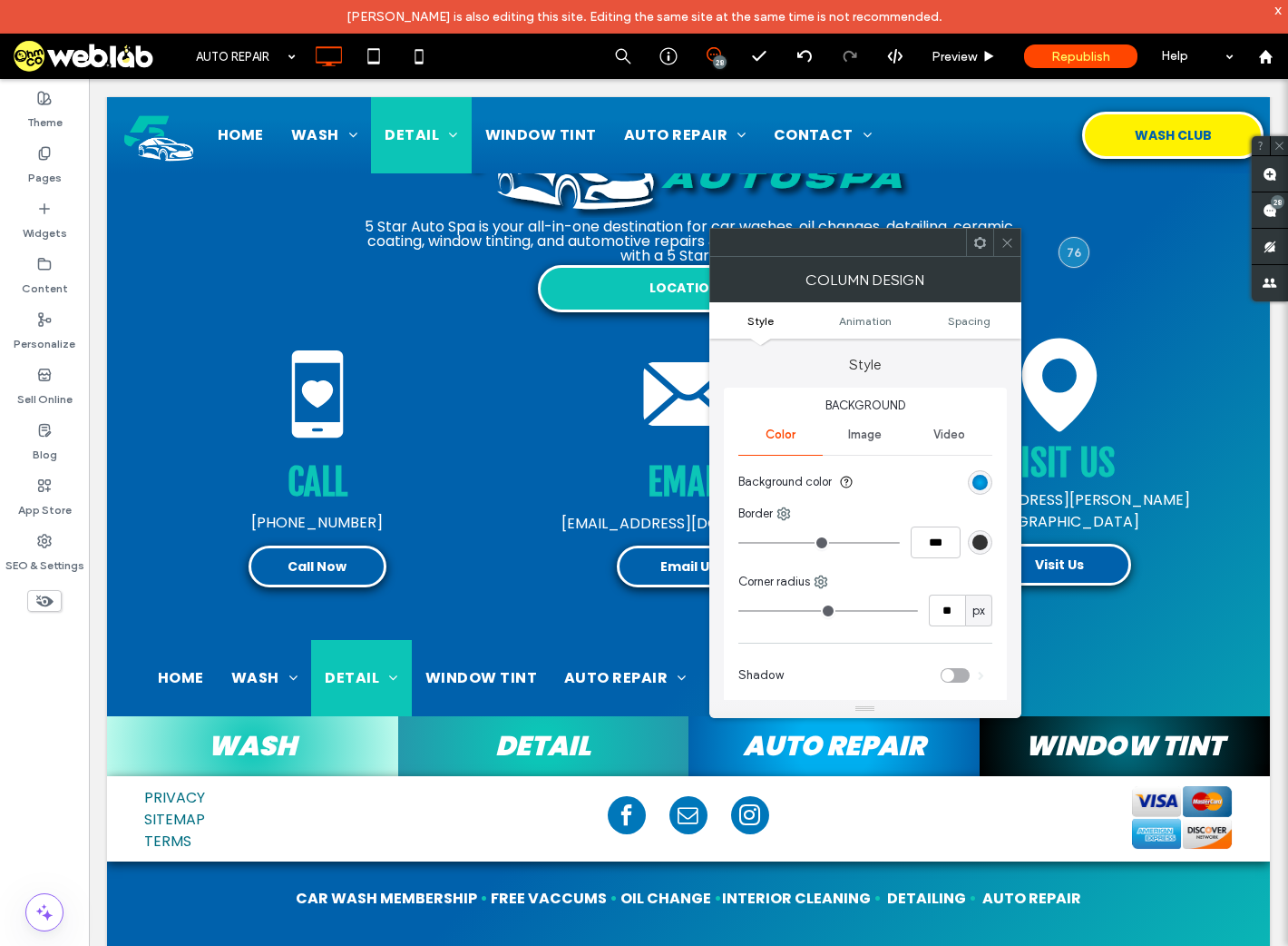
click at [978, 246] on use at bounding box center [980, 242] width 12 height 12
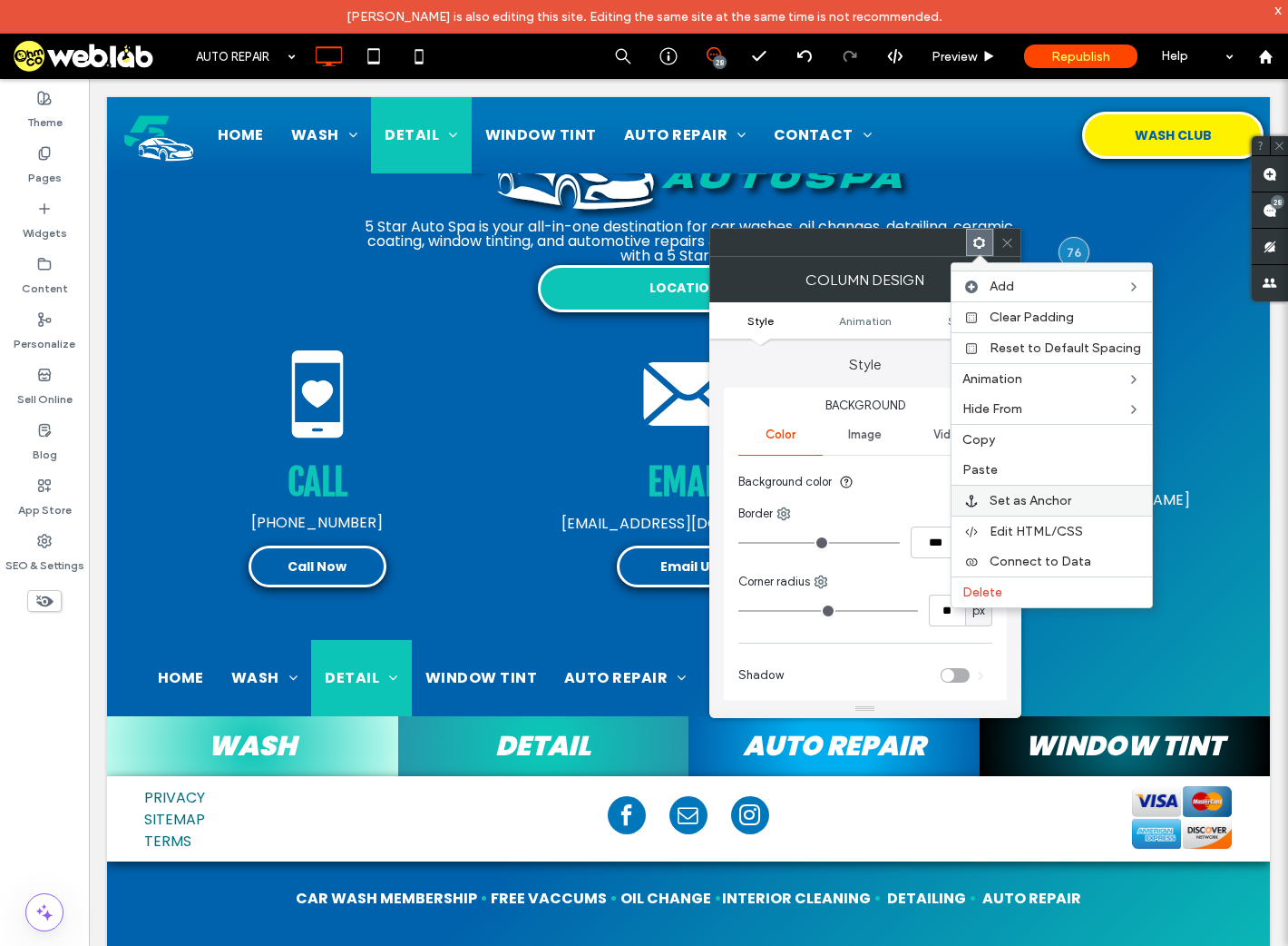
click at [1025, 502] on span "Set as Anchor" at bounding box center [1030, 499] width 82 height 15
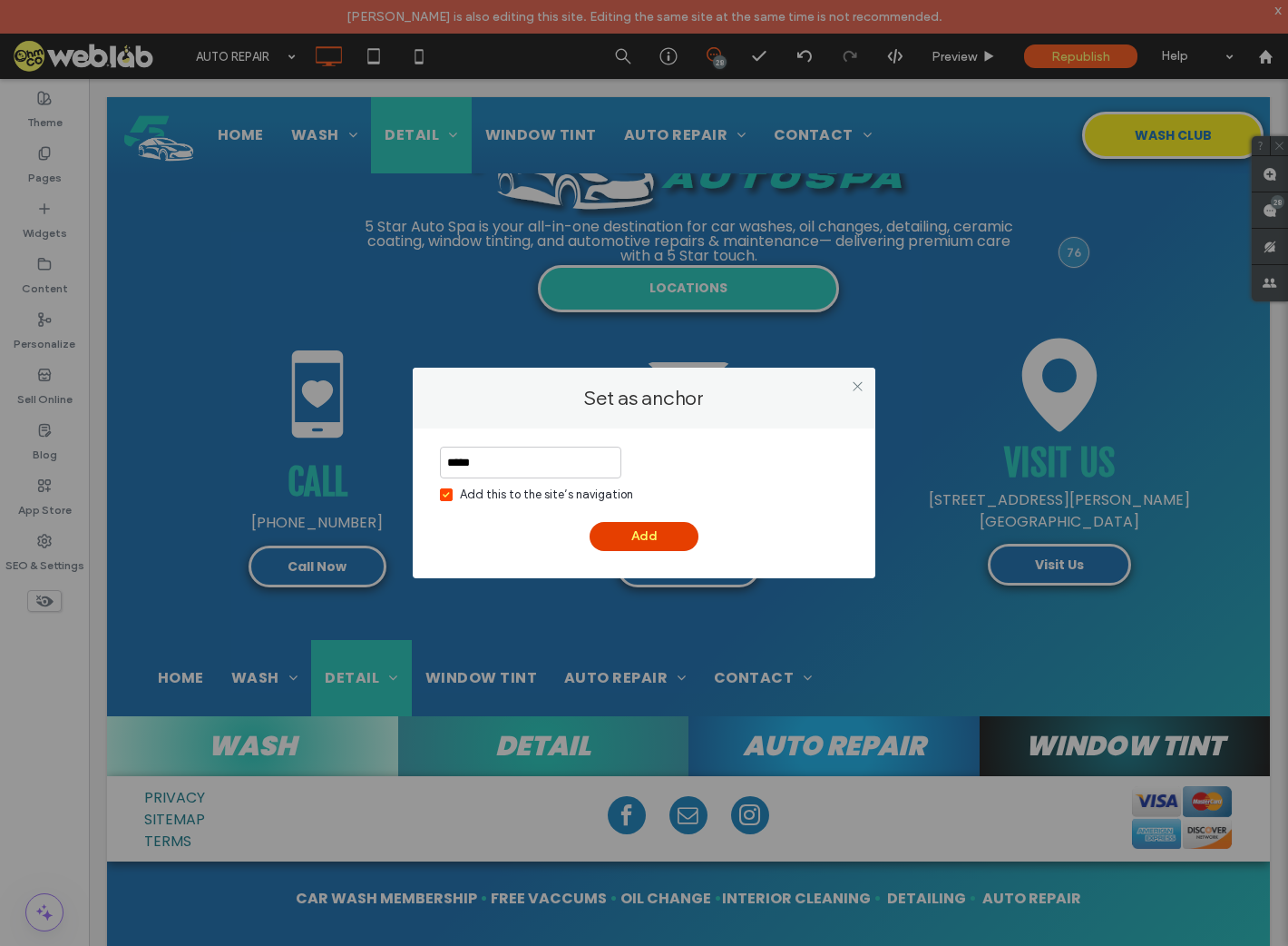
type input "*****"
click at [652, 532] on button "Add" at bounding box center [644, 536] width 109 height 29
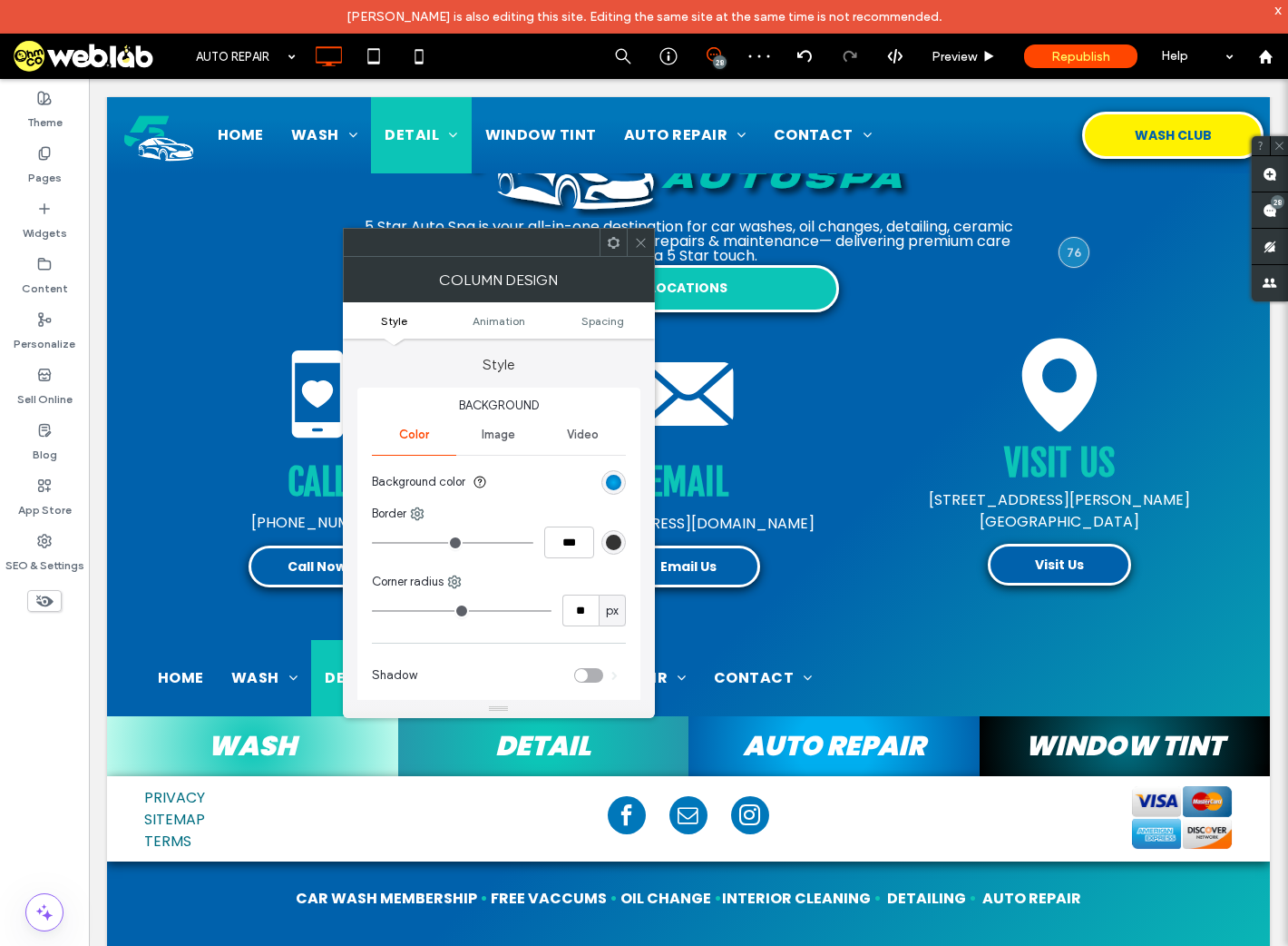
drag, startPoint x: 633, startPoint y: 234, endPoint x: 648, endPoint y: 250, distance: 21.9
click at [634, 235] on span at bounding box center [641, 242] width 14 height 27
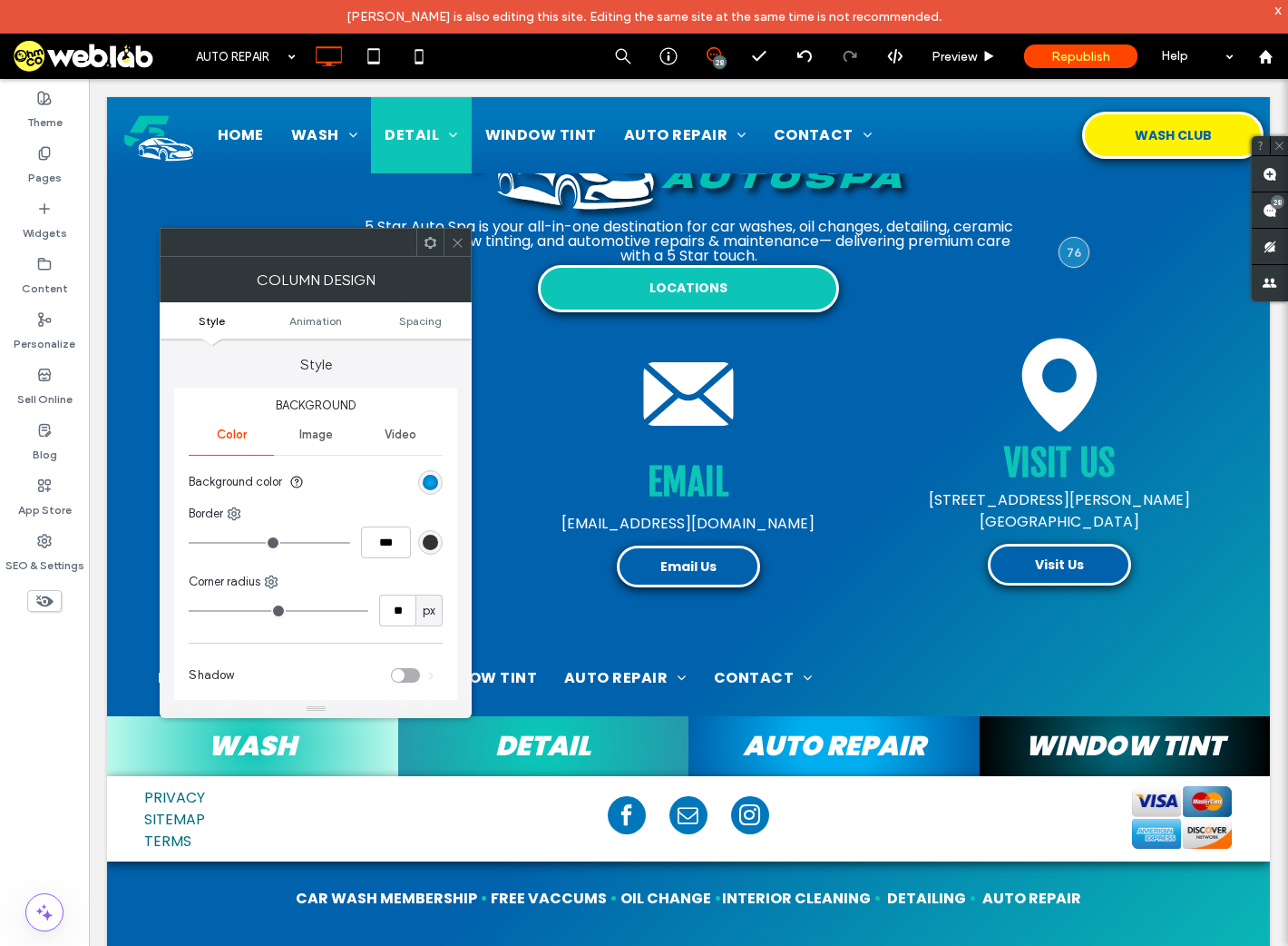
click at [428, 244] on icon at bounding box center [430, 243] width 14 height 14
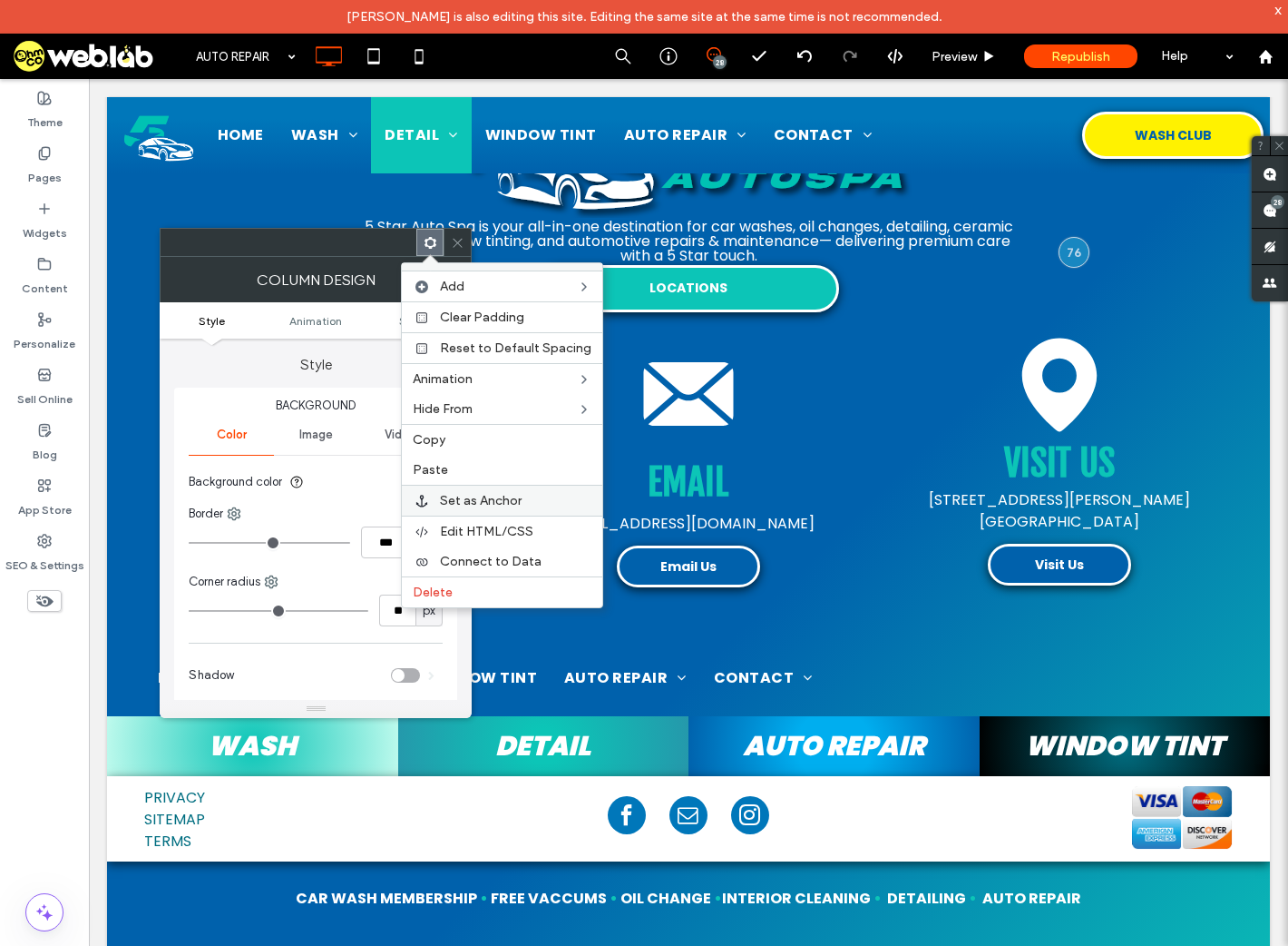
click at [499, 493] on span "Set as Anchor" at bounding box center [481, 499] width 82 height 15
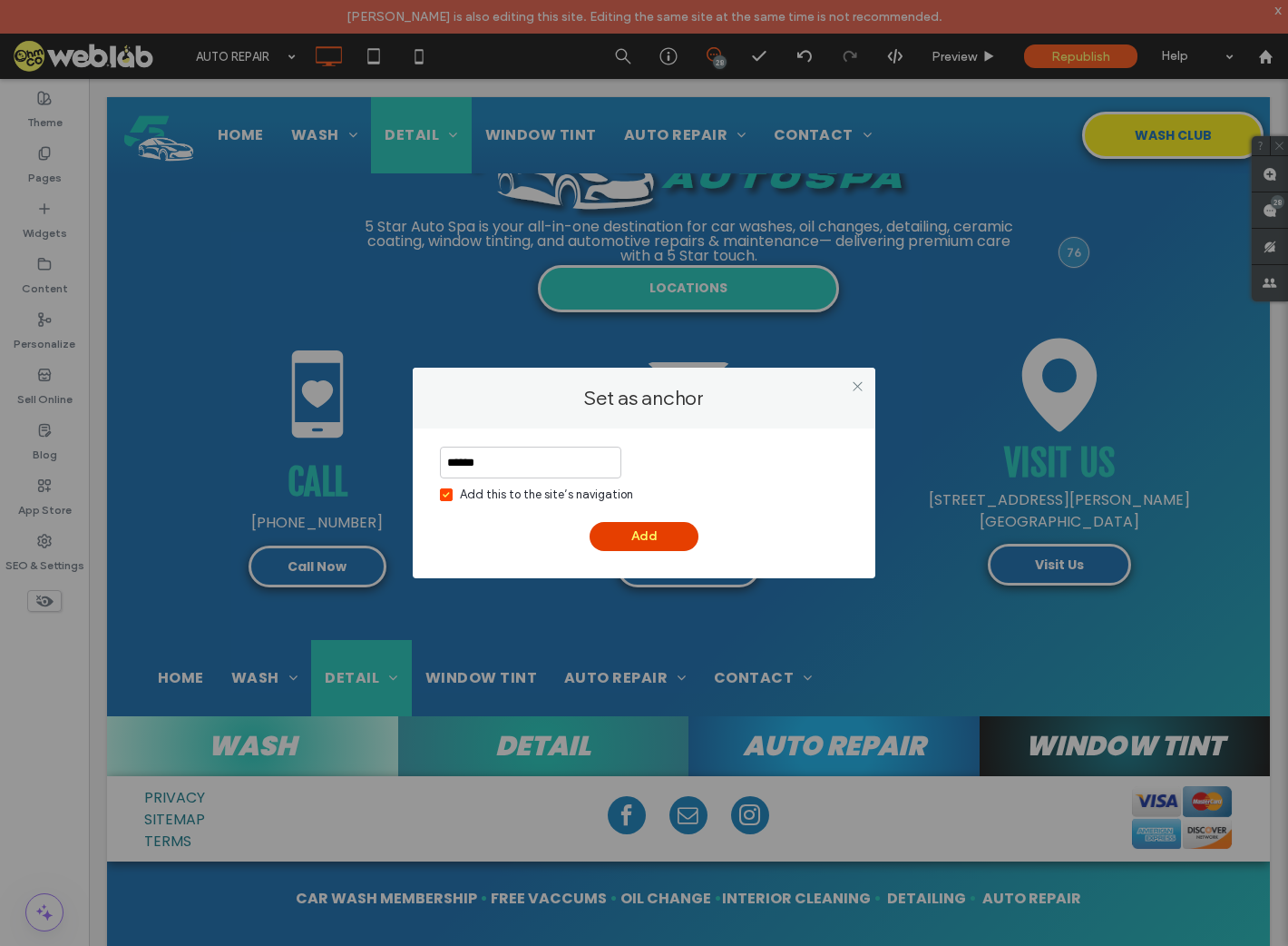
type input "******"
click at [652, 531] on button "Add" at bounding box center [644, 536] width 109 height 29
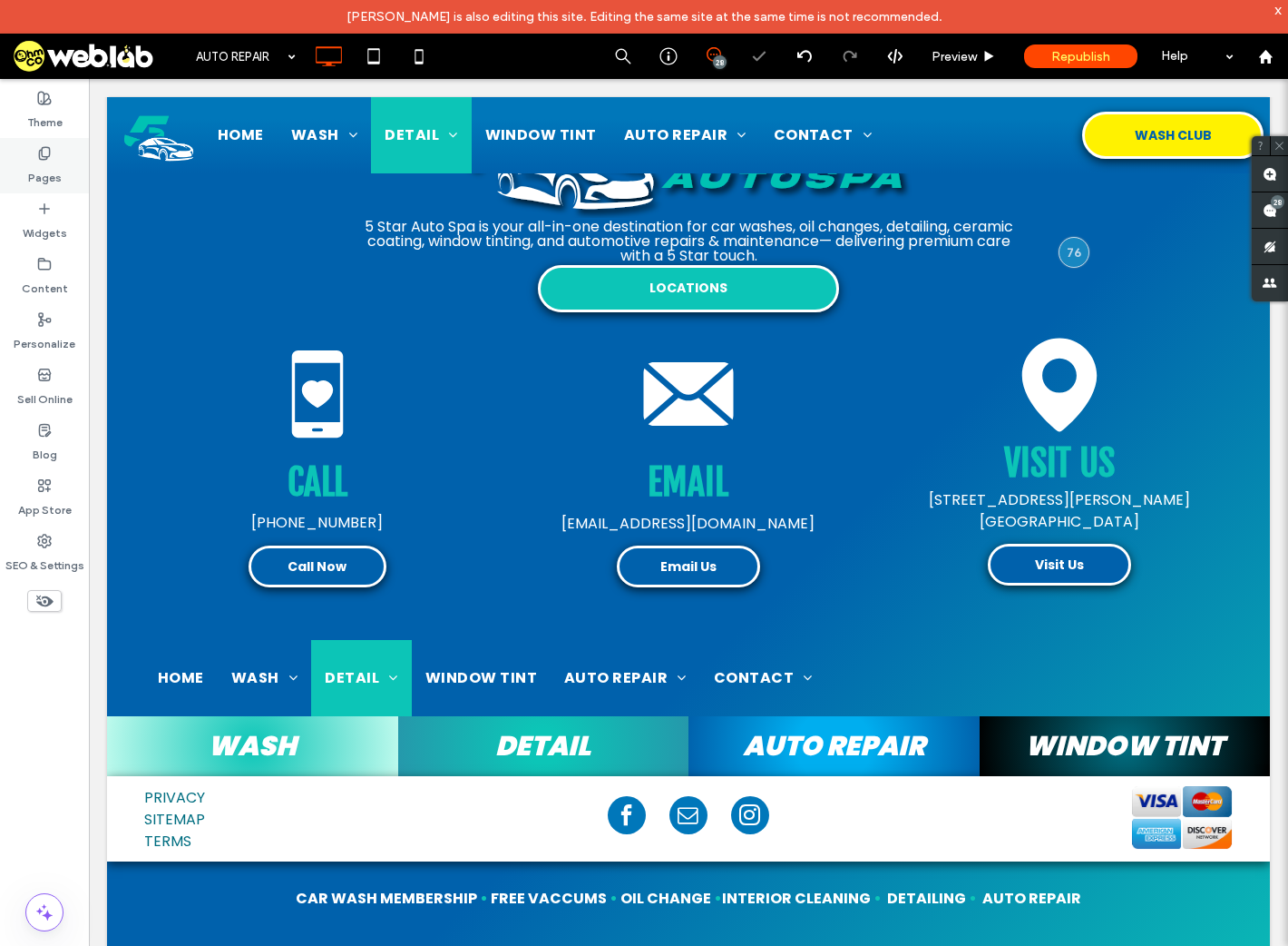
click at [33, 169] on label "Pages" at bounding box center [45, 173] width 34 height 25
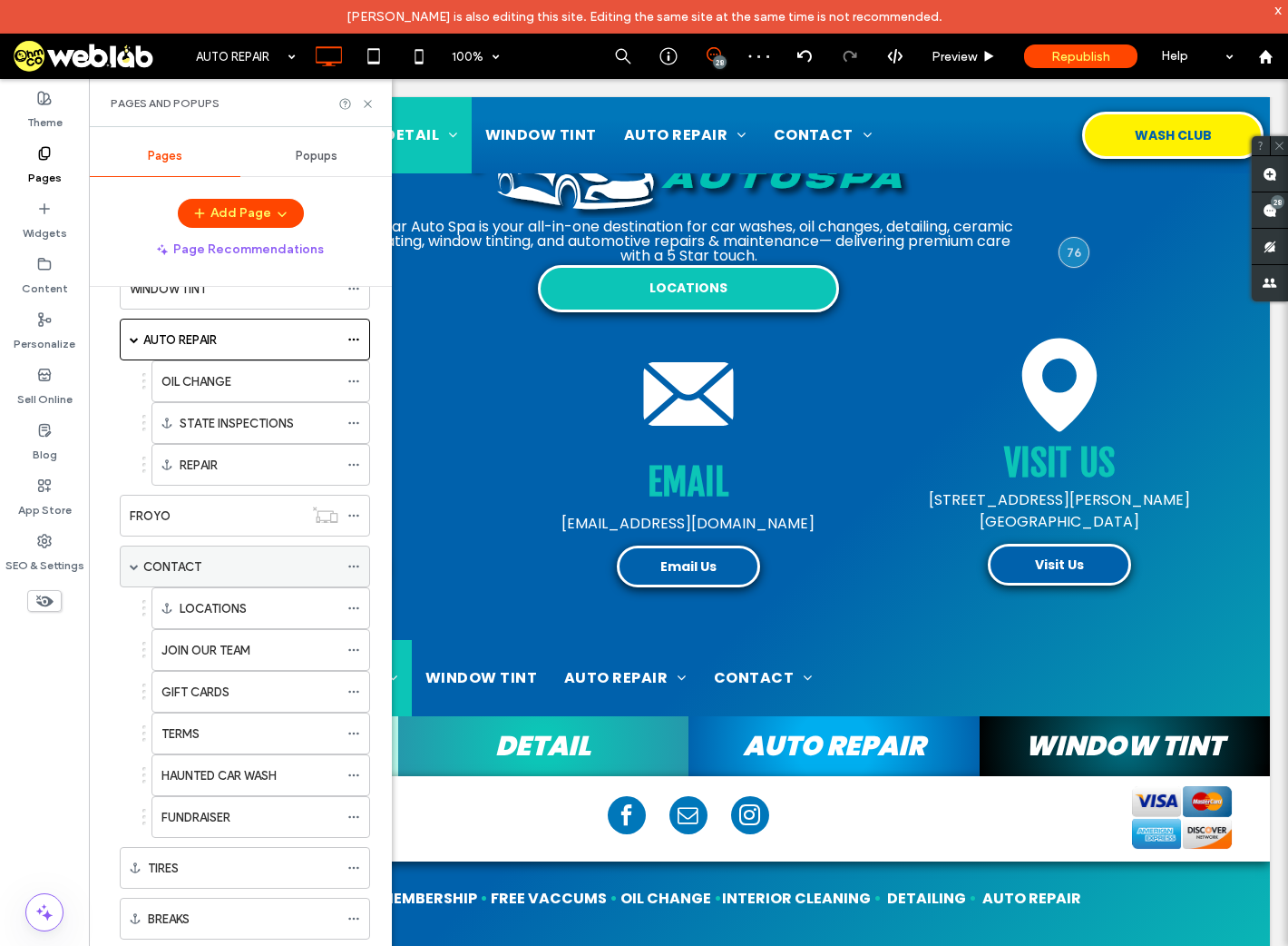
scroll to position [706, 0]
click at [353, 915] on use at bounding box center [353, 916] width 10 height 3
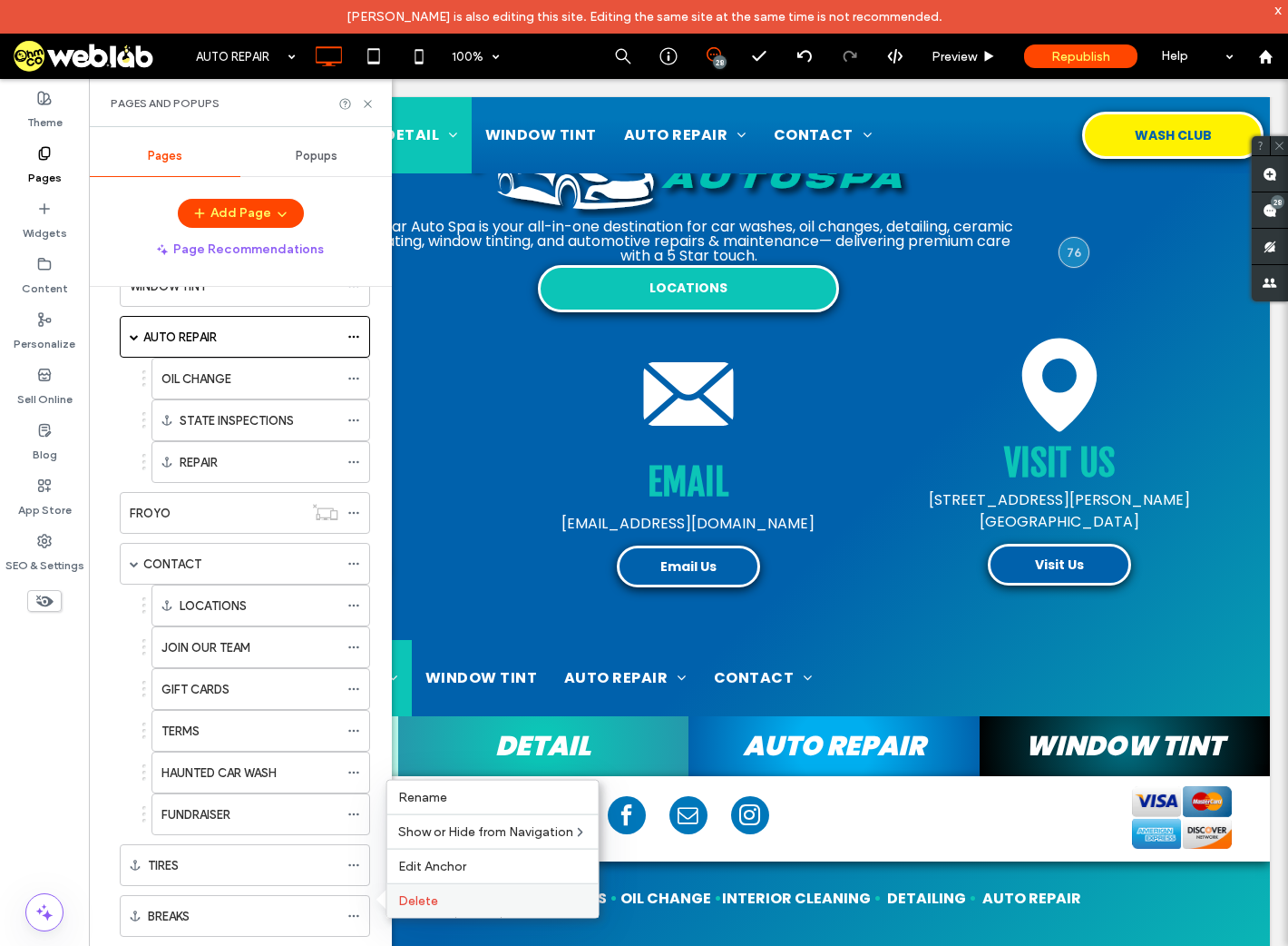
click at [432, 891] on div "Delete" at bounding box center [493, 900] width 212 height 35
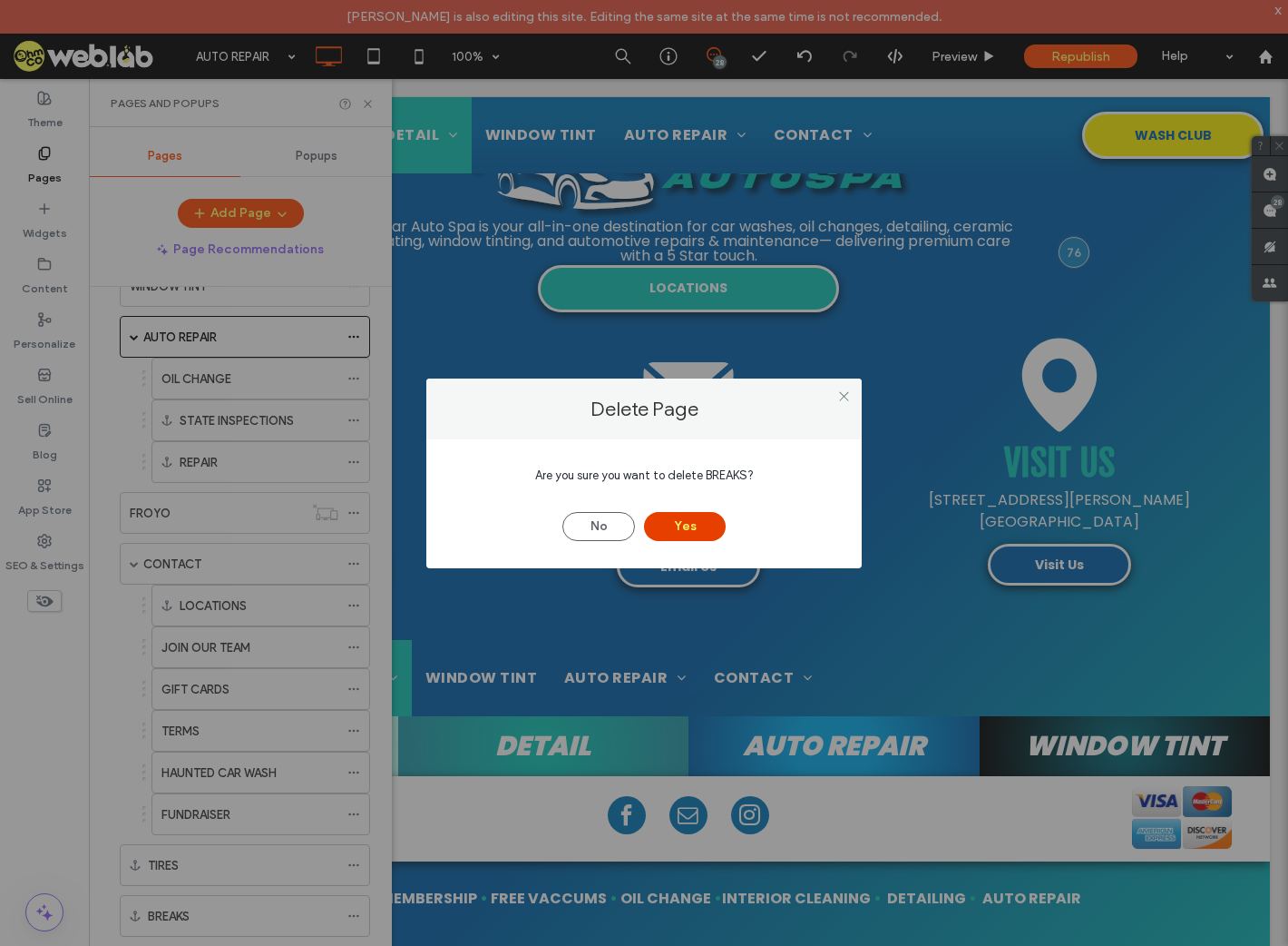
click at [713, 521] on button "Yes" at bounding box center [685, 526] width 82 height 29
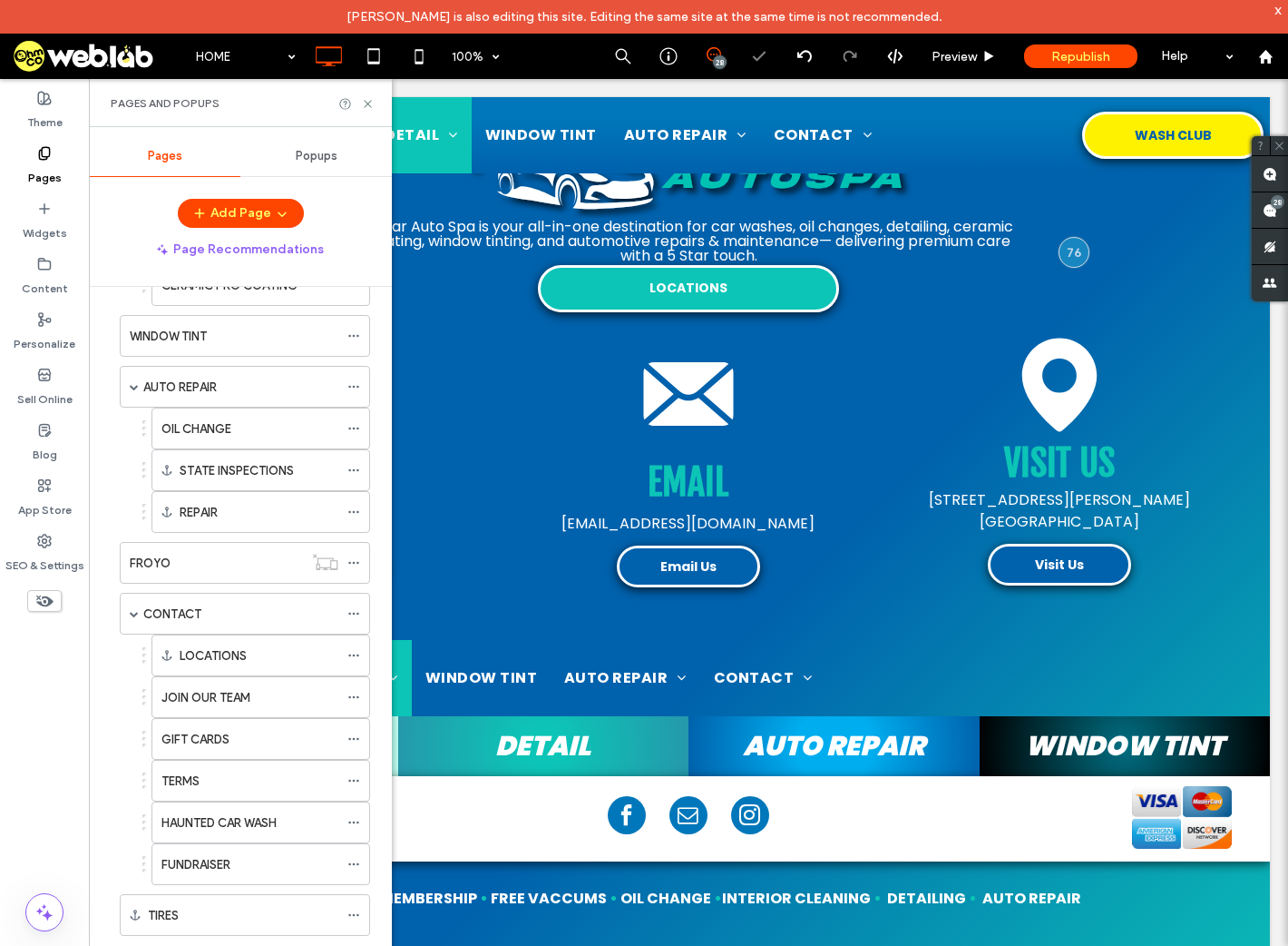
scroll to position [656, 0]
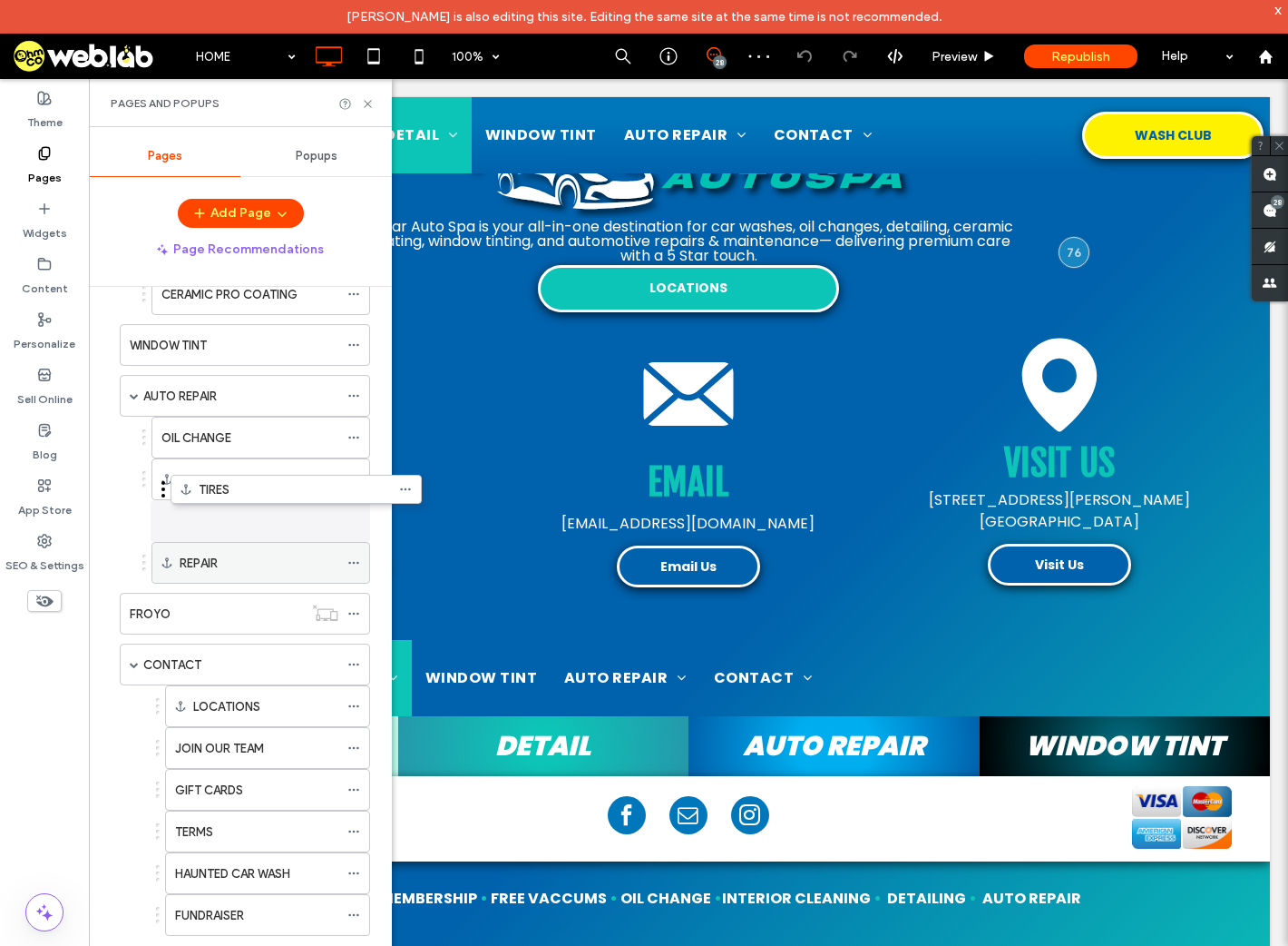
drag, startPoint x: 163, startPoint y: 911, endPoint x: 214, endPoint y: 508, distance: 406.2
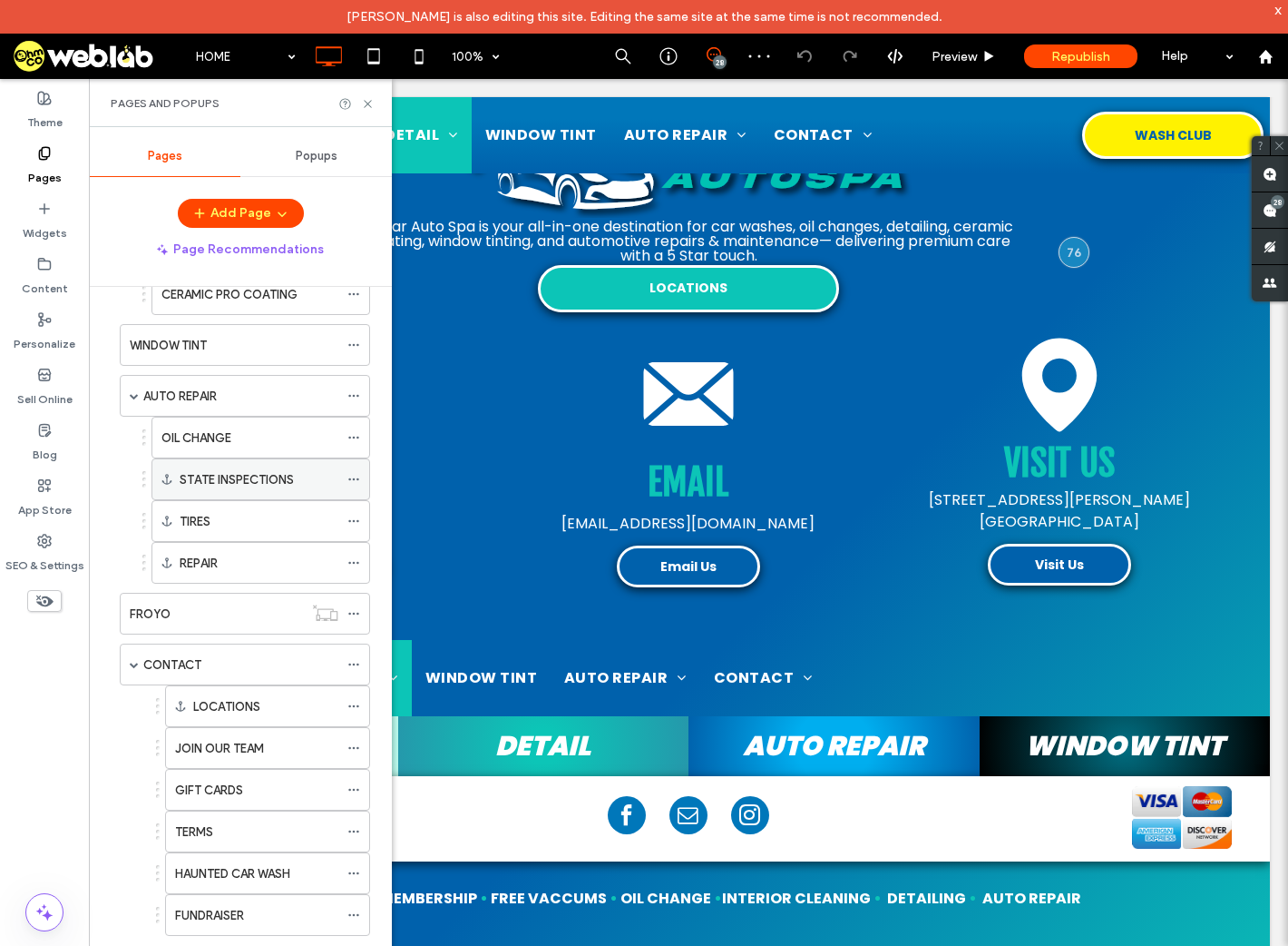
scroll to position [646, 0]
click at [366, 99] on icon at bounding box center [368, 104] width 14 height 14
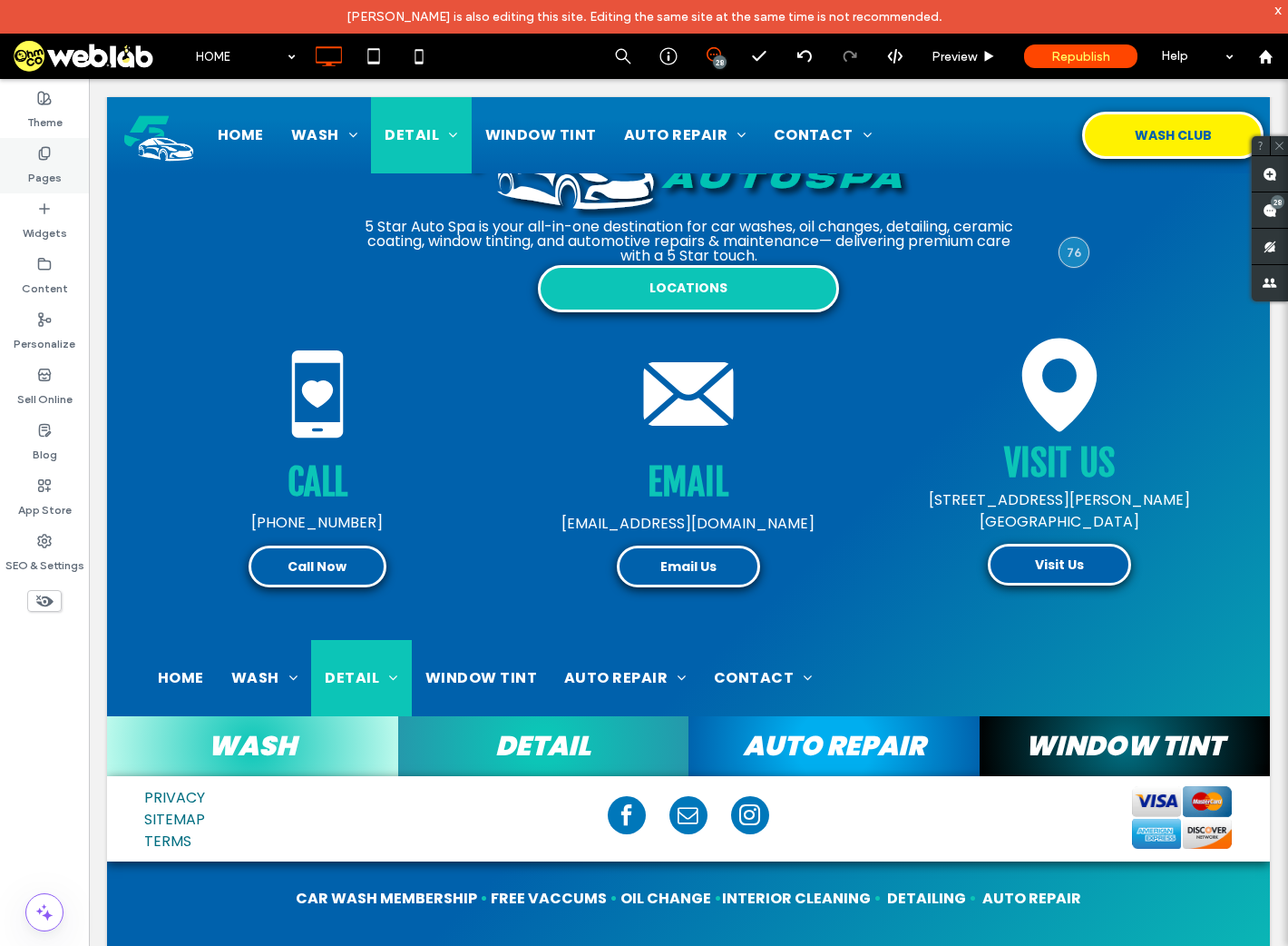
click at [28, 176] on div "Pages" at bounding box center [44, 165] width 89 height 55
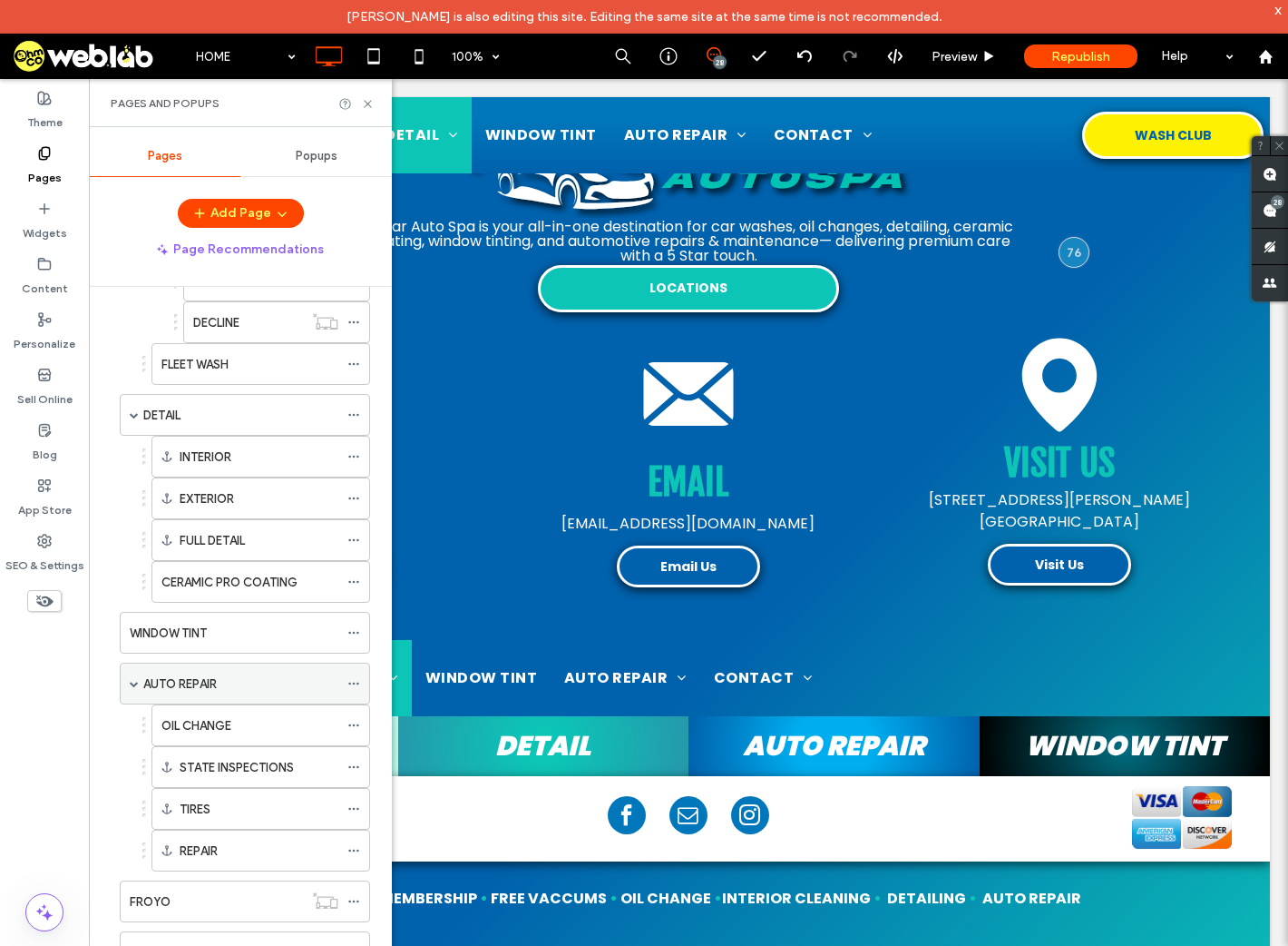
scroll to position [364, 0]
click at [165, 671] on label "AUTO REPAIR" at bounding box center [181, 680] width 74 height 32
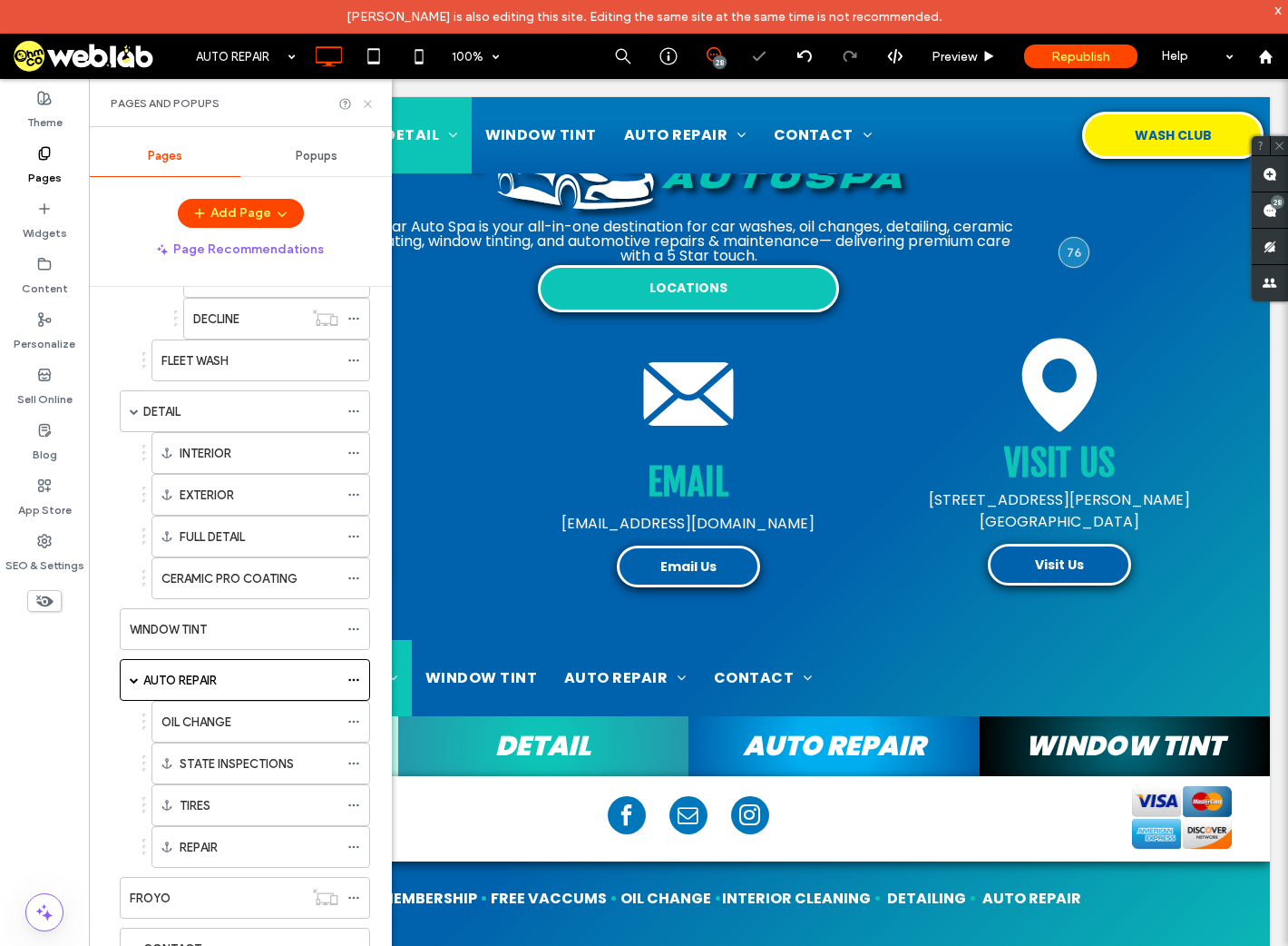
click at [366, 103] on use at bounding box center [366, 103] width 7 height 7
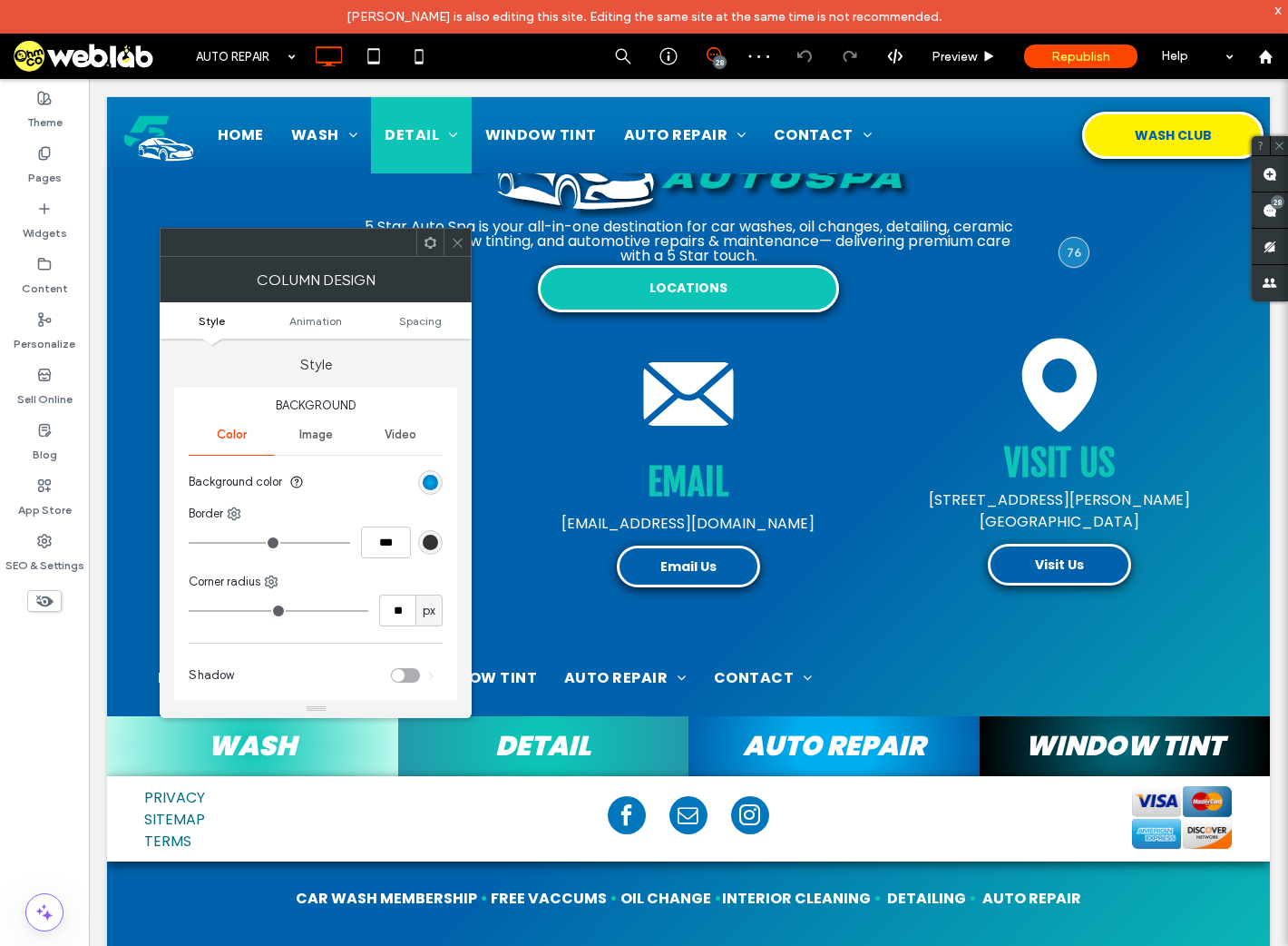
click at [428, 241] on icon at bounding box center [430, 243] width 14 height 14
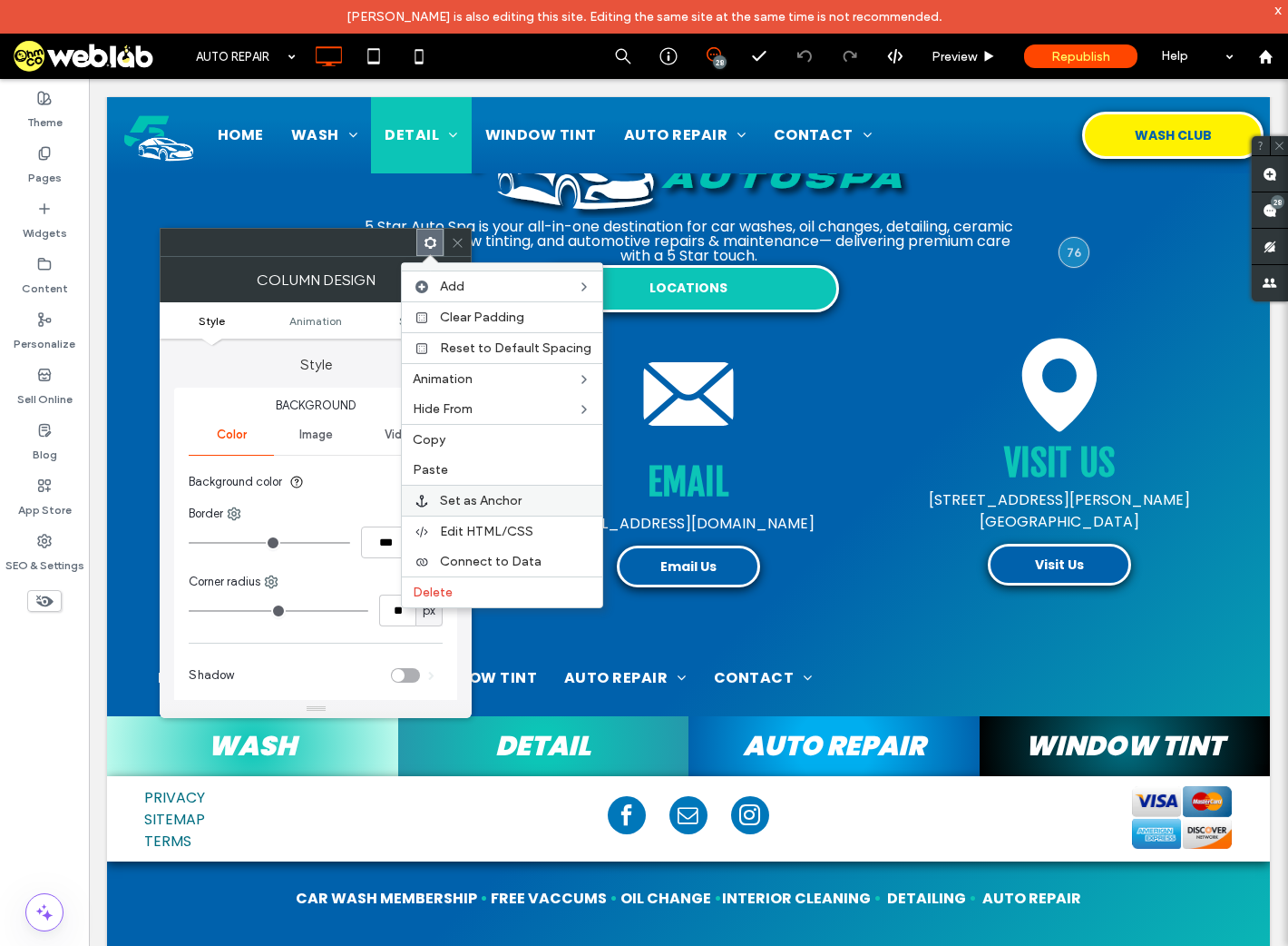
click at [482, 489] on div "Set as Anchor" at bounding box center [502, 499] width 201 height 31
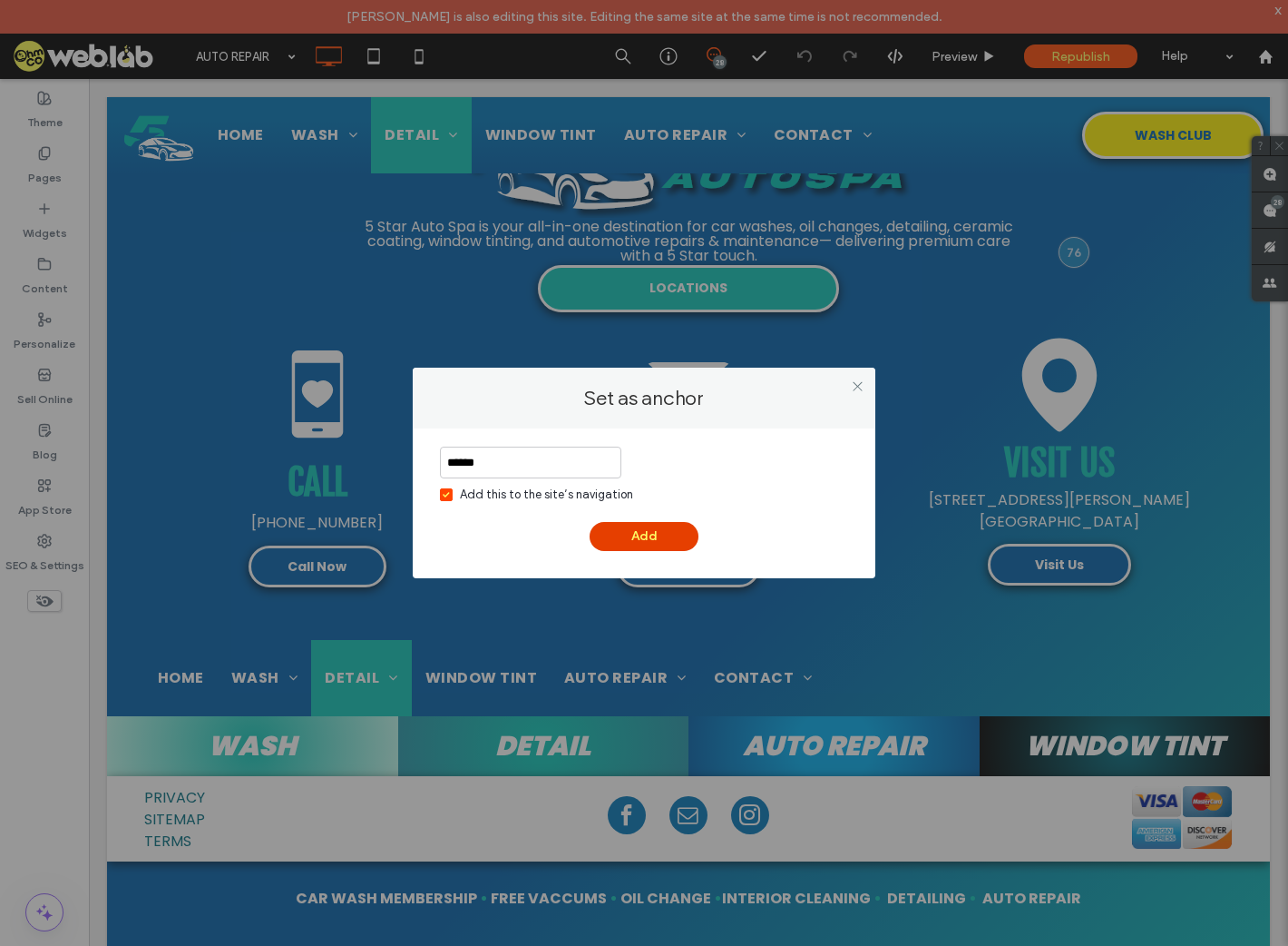
type input "******"
click at [658, 542] on button "Add" at bounding box center [644, 536] width 109 height 29
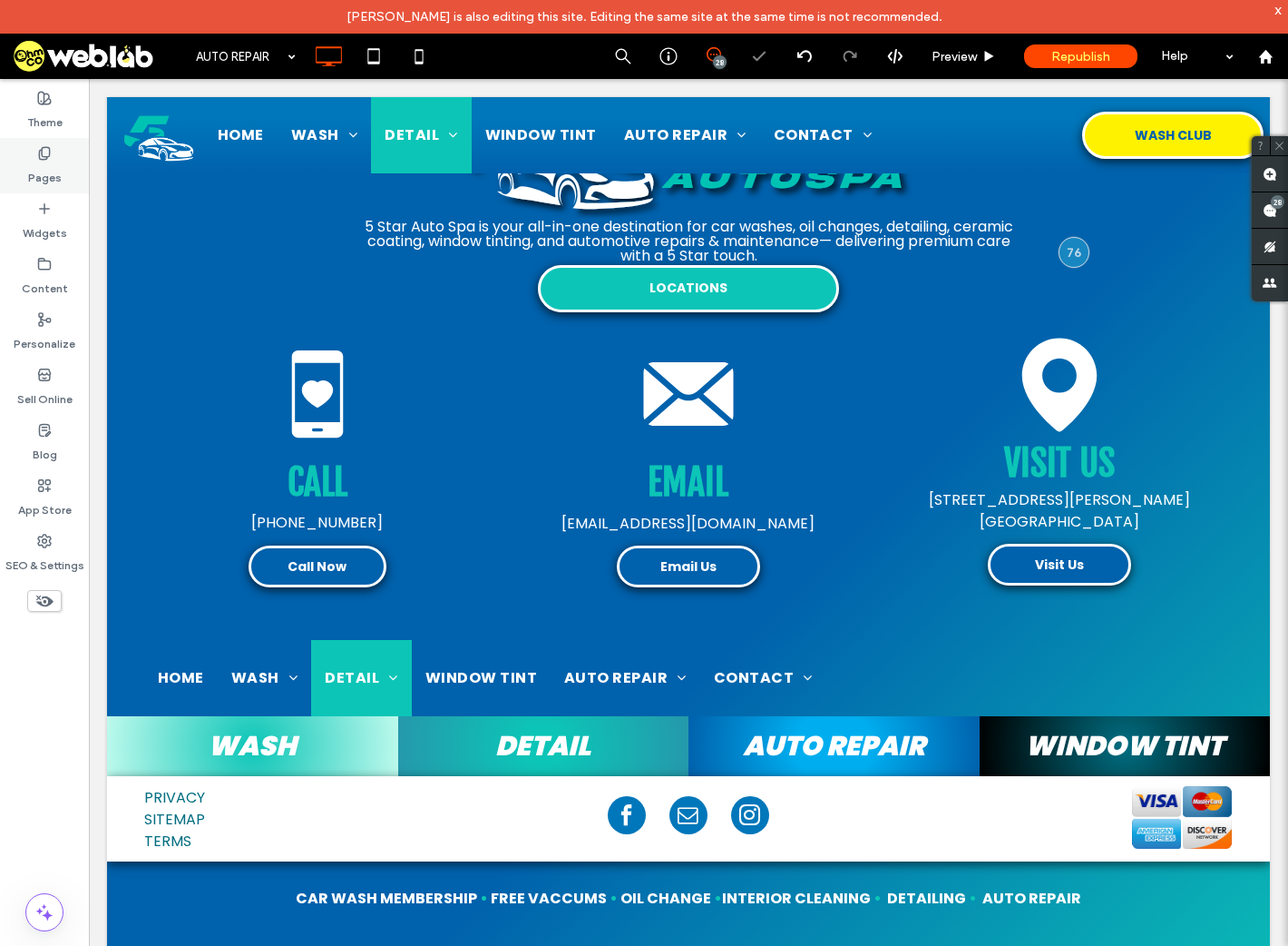
click at [36, 171] on label "Pages" at bounding box center [45, 173] width 34 height 25
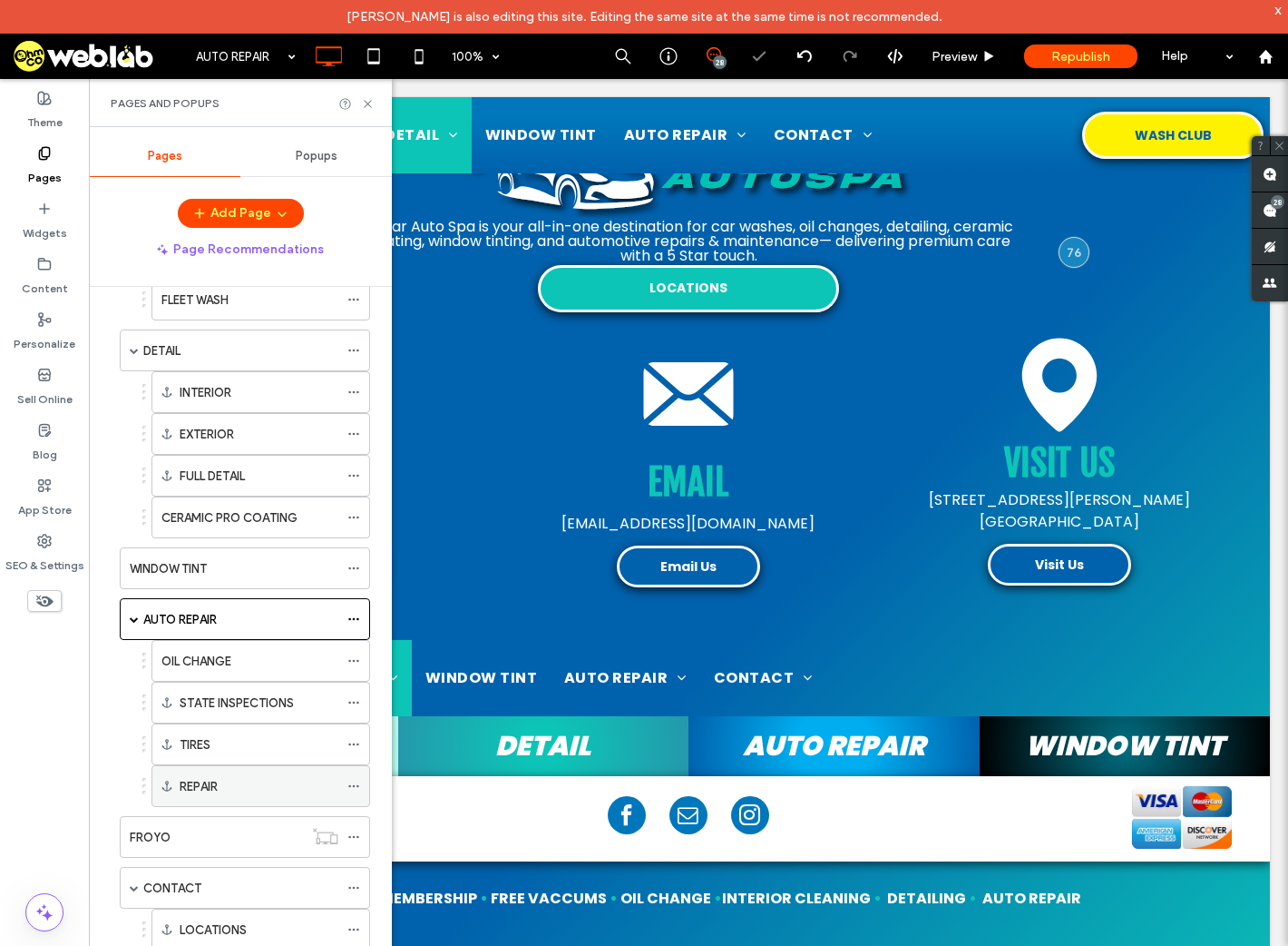
scroll to position [697, 0]
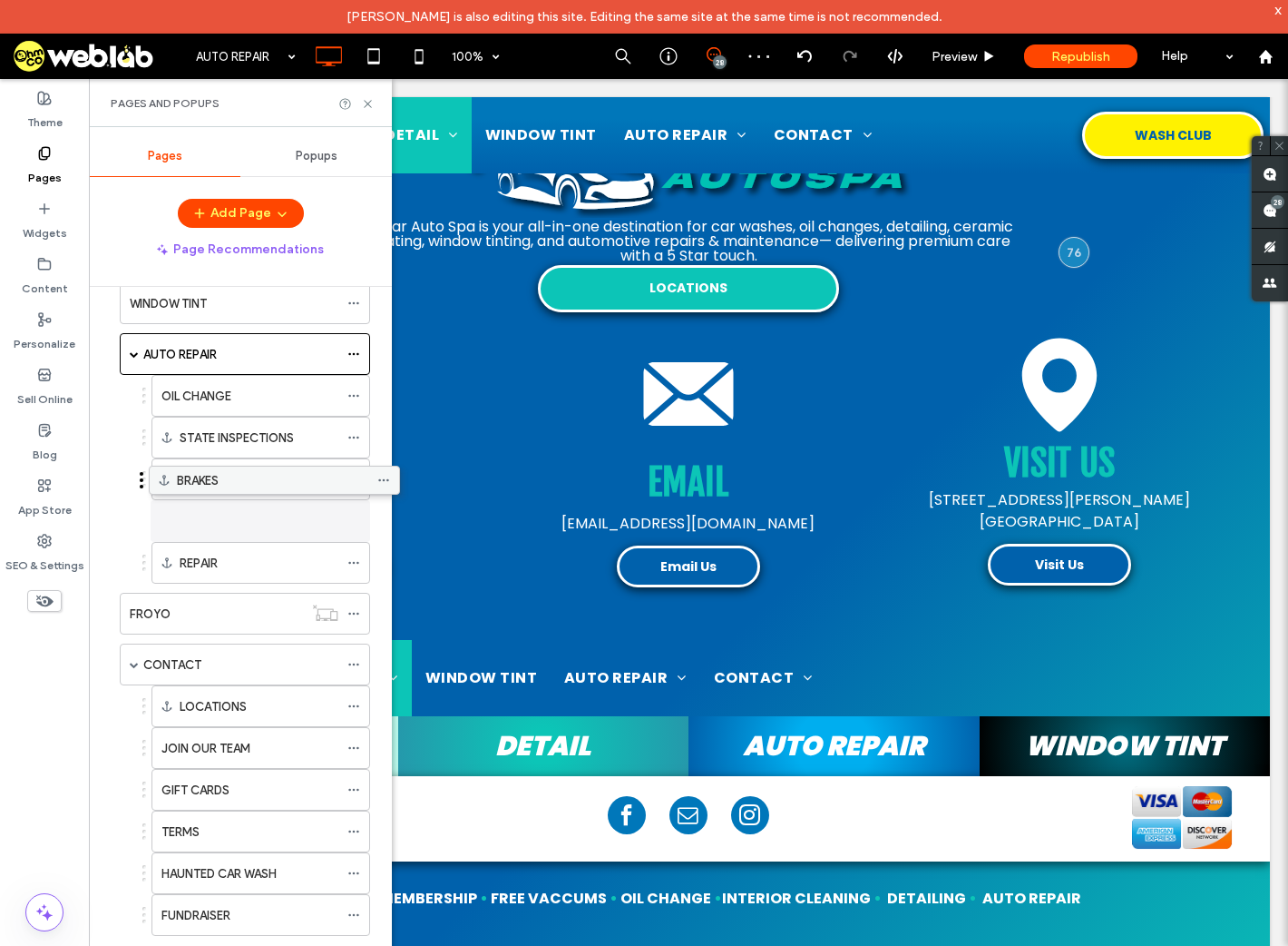
drag, startPoint x: 175, startPoint y: 908, endPoint x: 204, endPoint y: 490, distance: 419.0
click at [369, 103] on use at bounding box center [366, 103] width 7 height 7
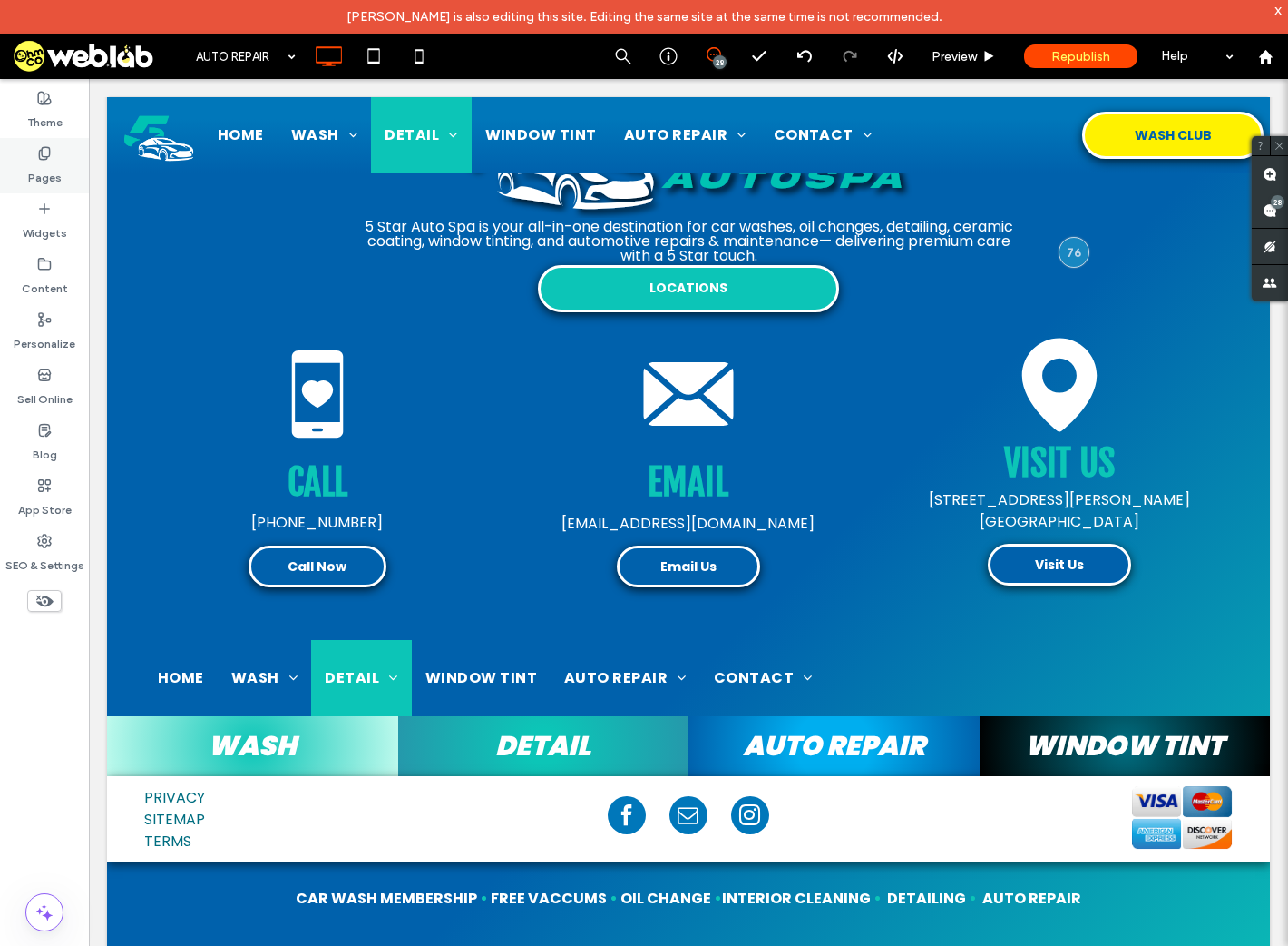
click at [49, 155] on use at bounding box center [44, 153] width 10 height 12
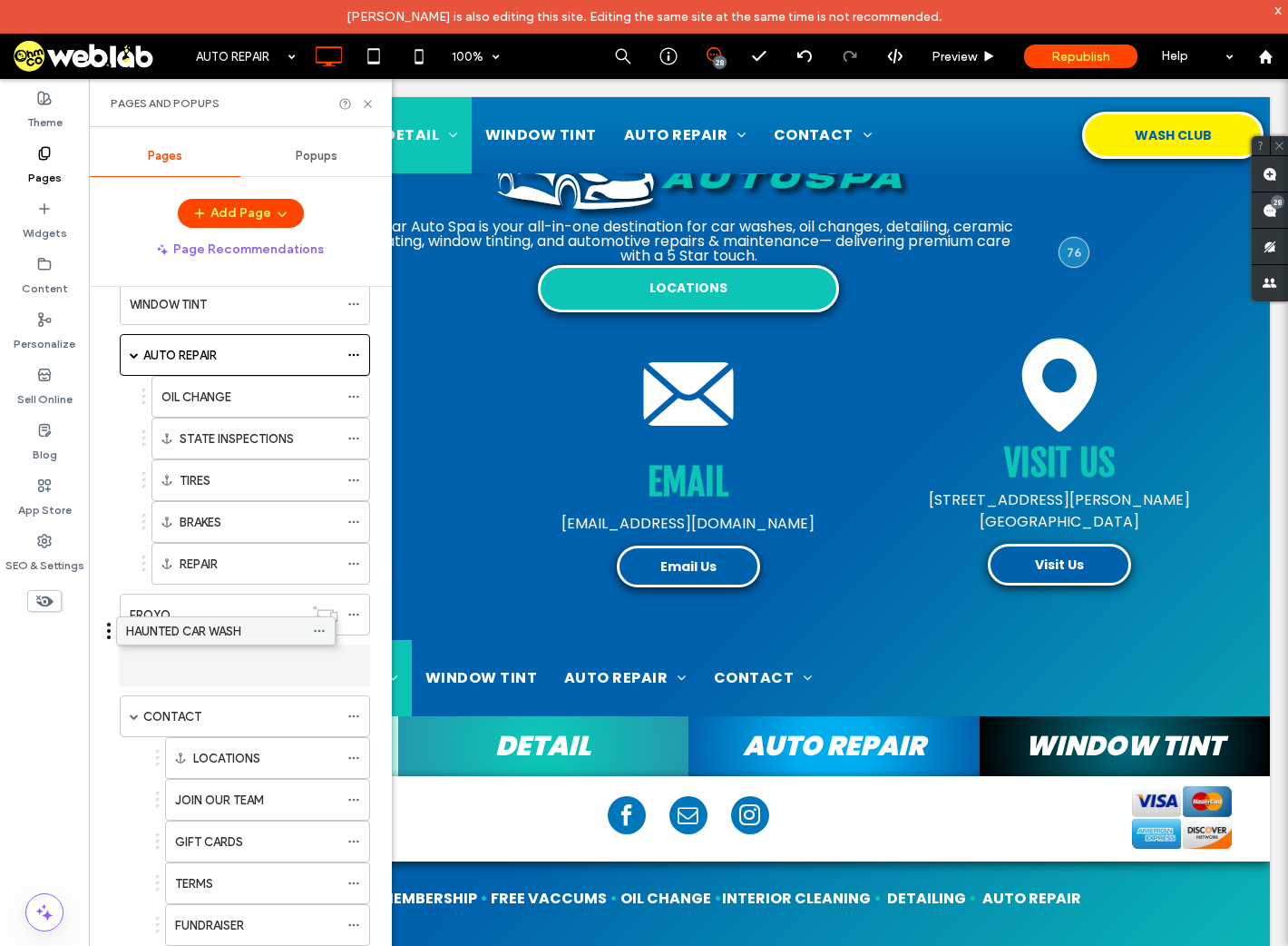
drag, startPoint x: 210, startPoint y: 871, endPoint x: 176, endPoint y: 640, distance: 233.5
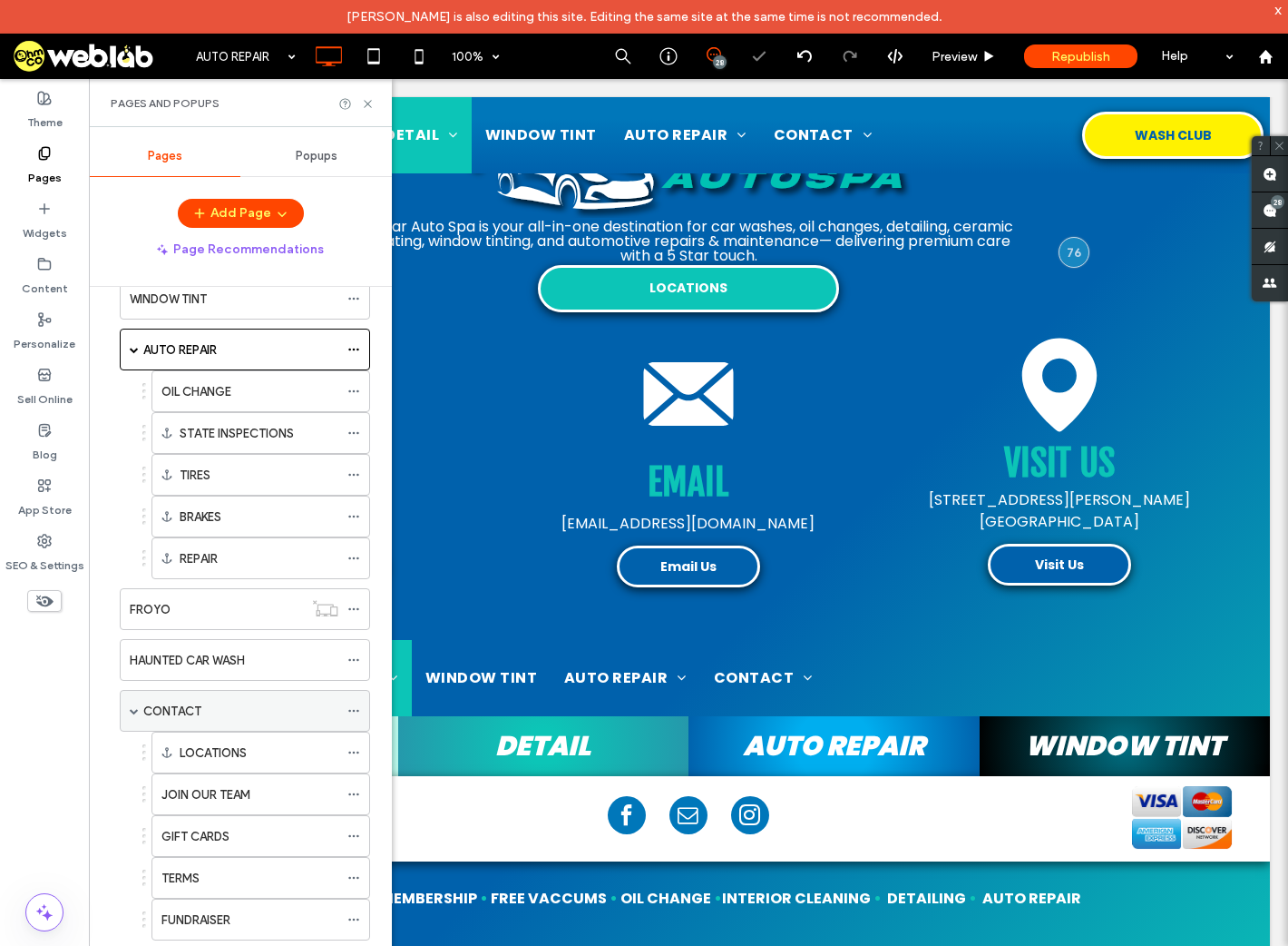
scroll to position [697, 0]
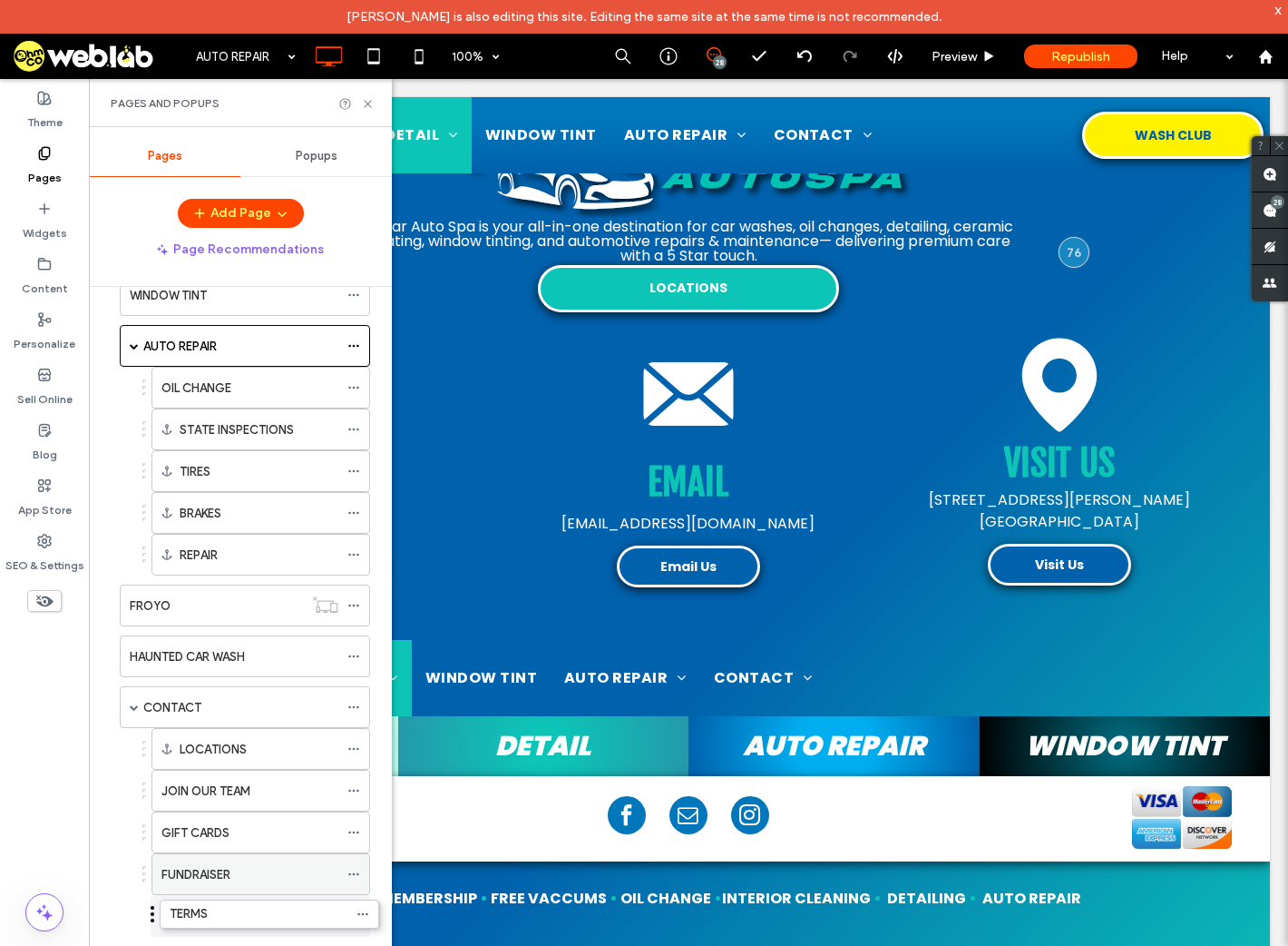
drag, startPoint x: 181, startPoint y: 866, endPoint x: 189, endPoint y: 905, distance: 39.8
click at [354, 599] on icon at bounding box center [353, 605] width 13 height 13
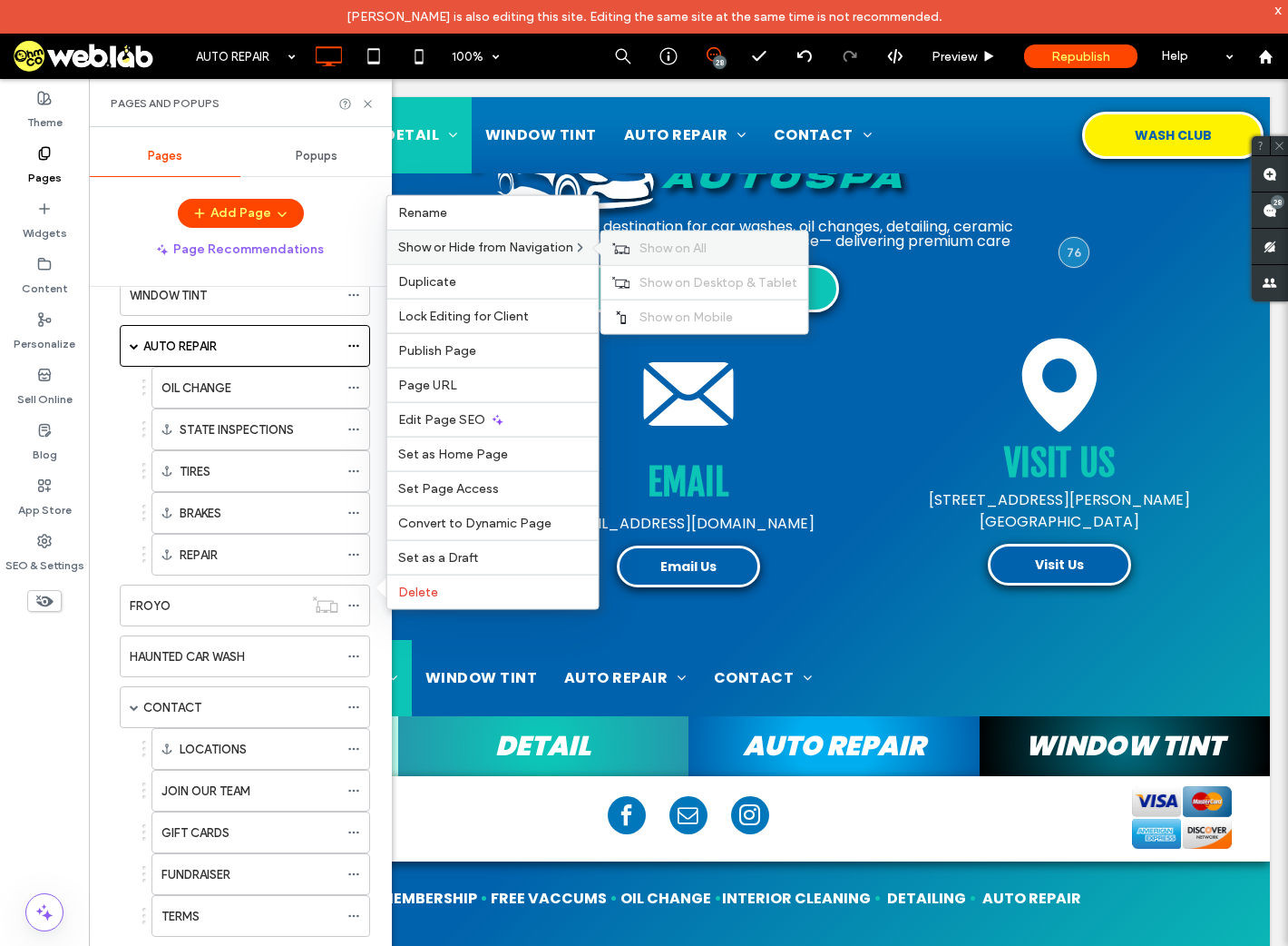
click at [684, 247] on span "Show on All" at bounding box center [673, 248] width 67 height 15
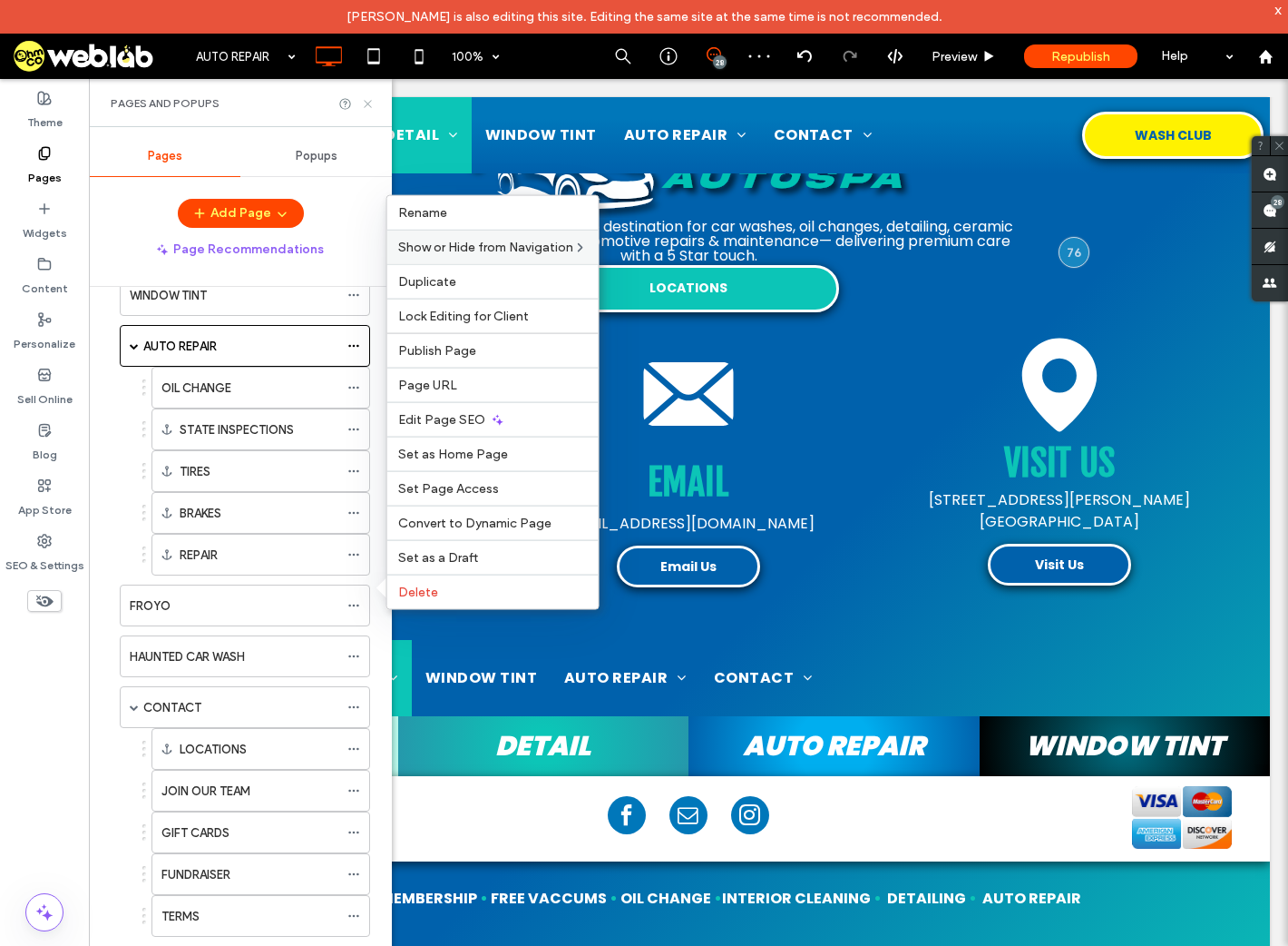
click at [366, 99] on icon at bounding box center [368, 104] width 14 height 14
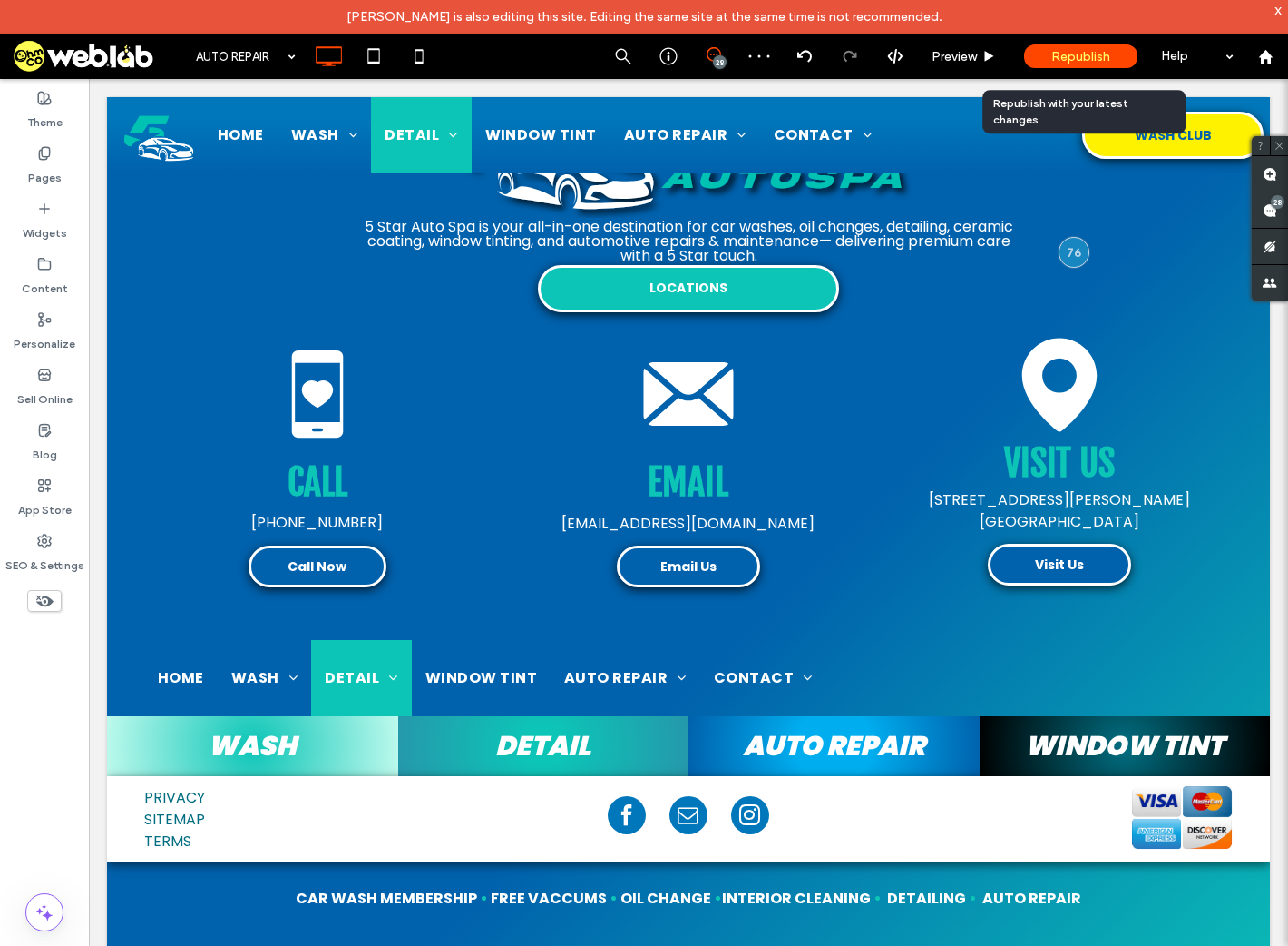
click at [1085, 57] on span "Republish" at bounding box center [1080, 56] width 59 height 15
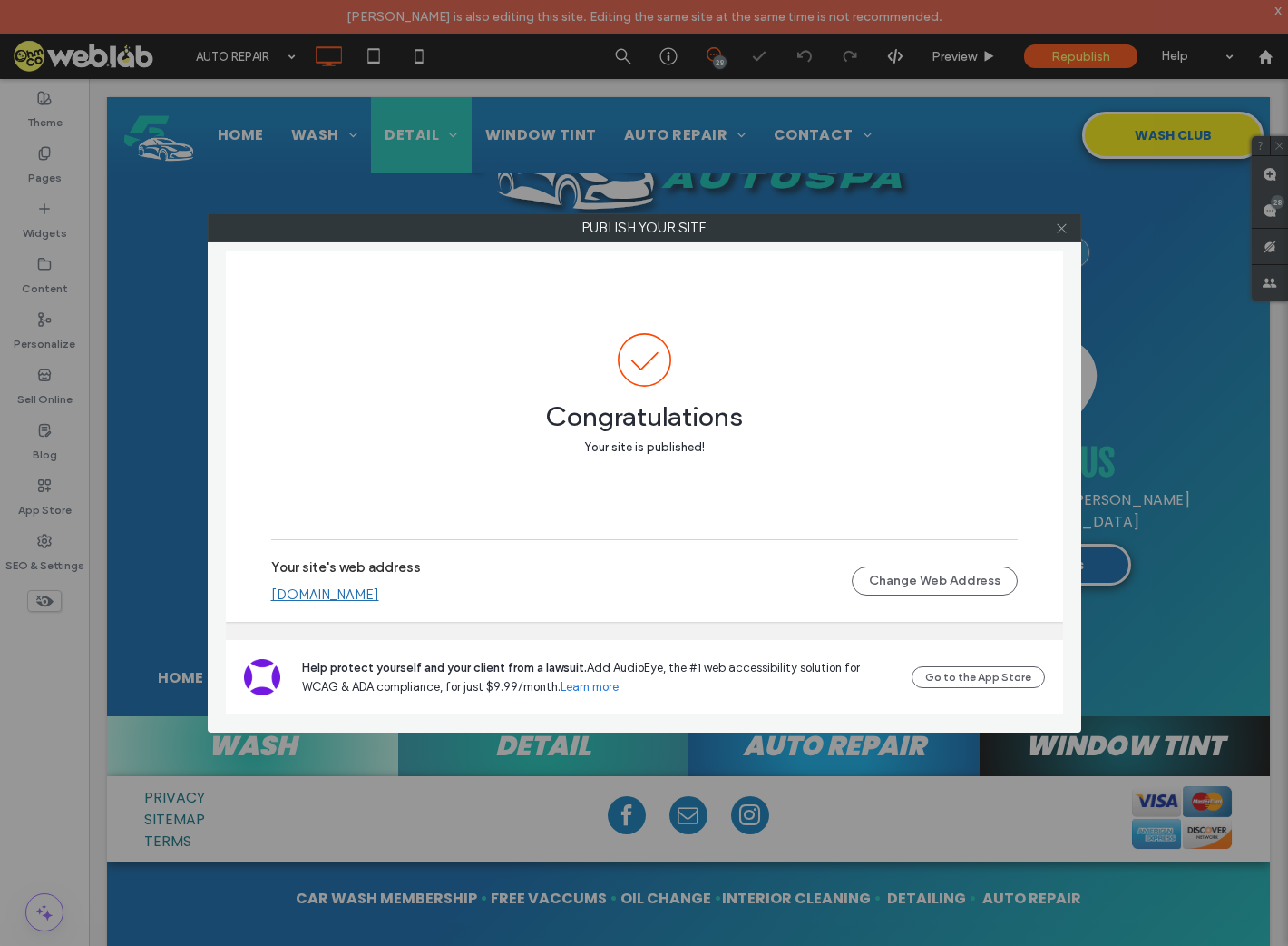
click at [1062, 227] on use at bounding box center [1061, 228] width 9 height 9
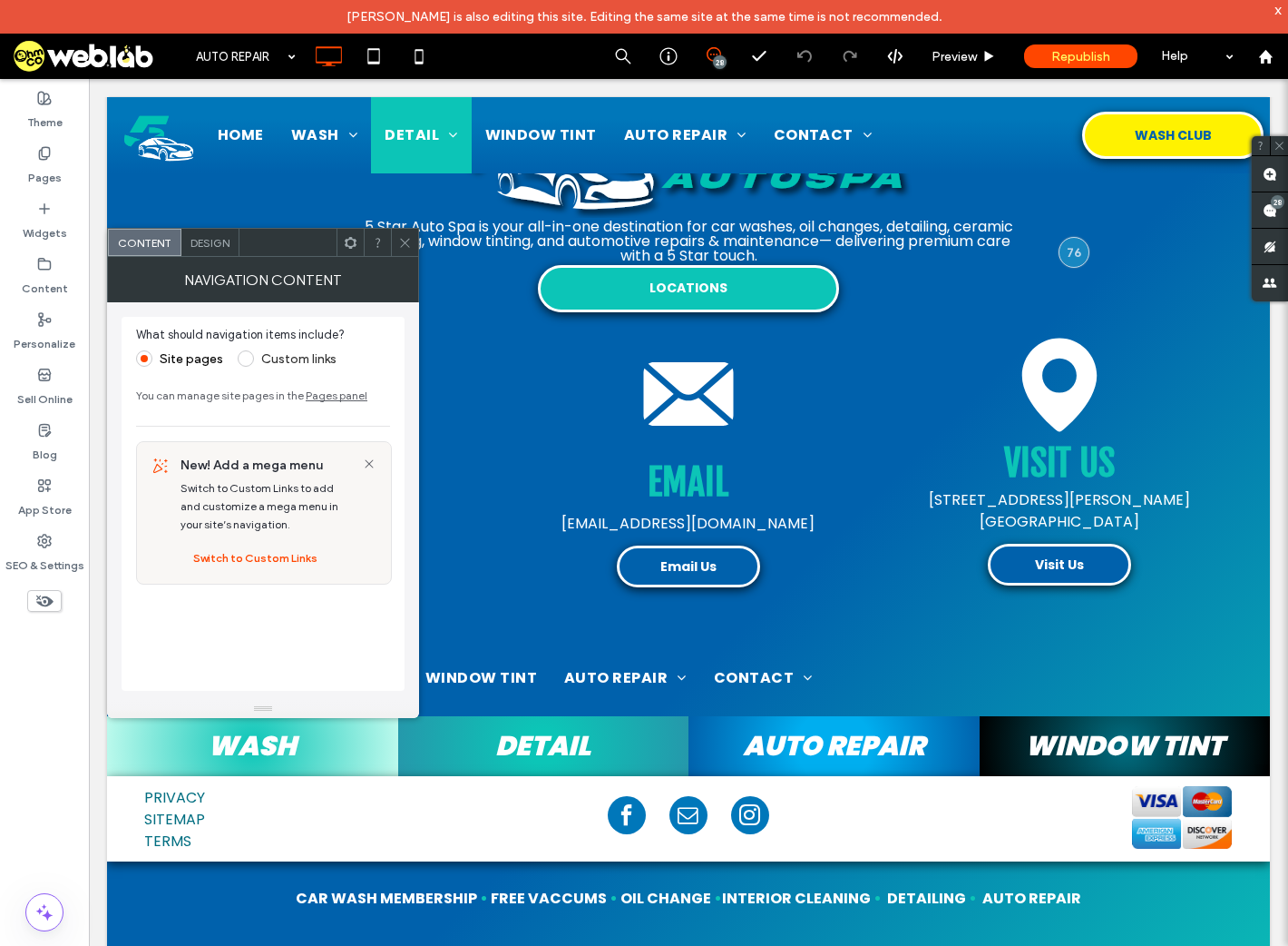
click at [217, 253] on div "Design" at bounding box center [211, 242] width 58 height 27
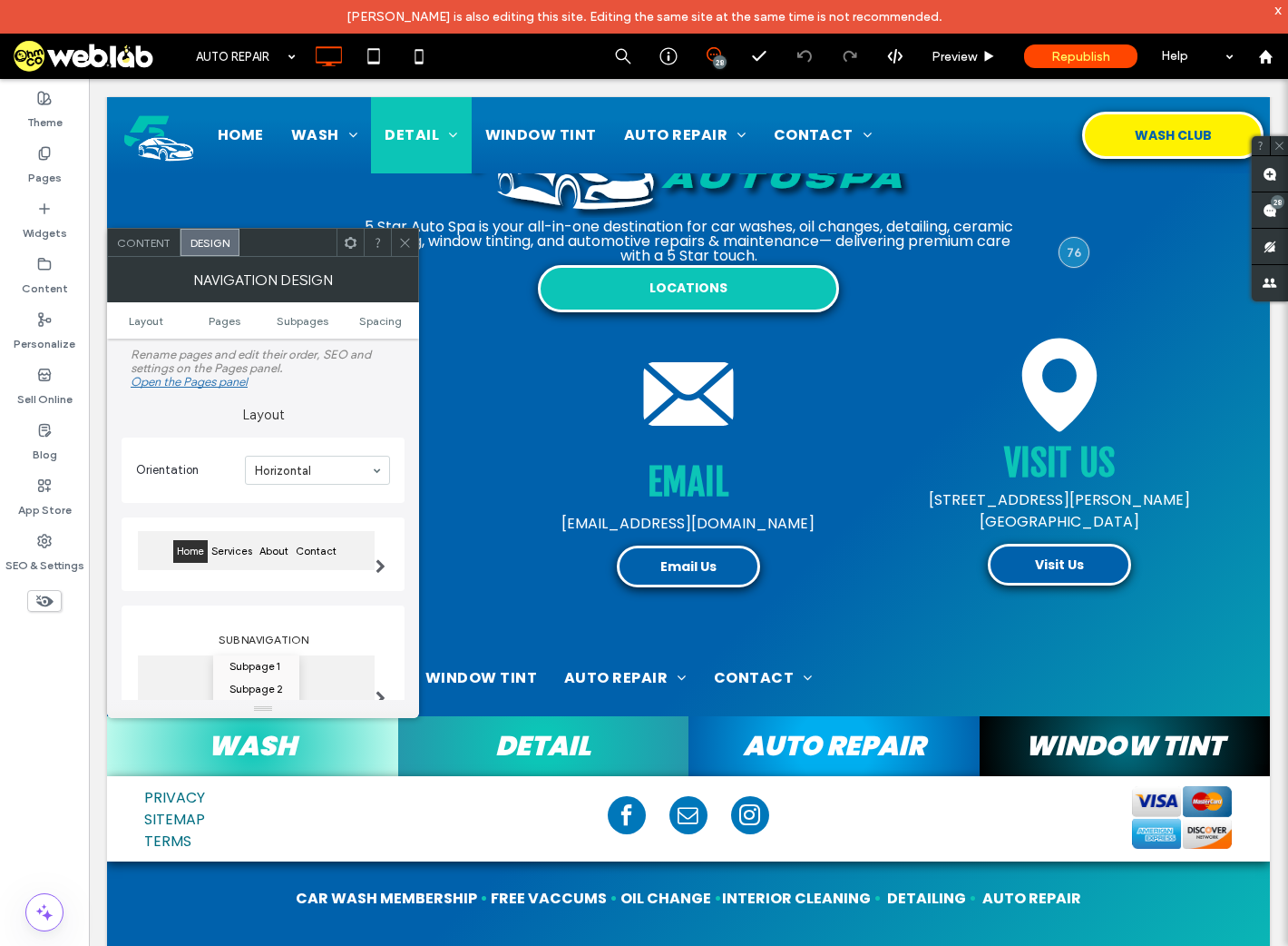
click at [136, 243] on span "Content" at bounding box center [144, 243] width 54 height 14
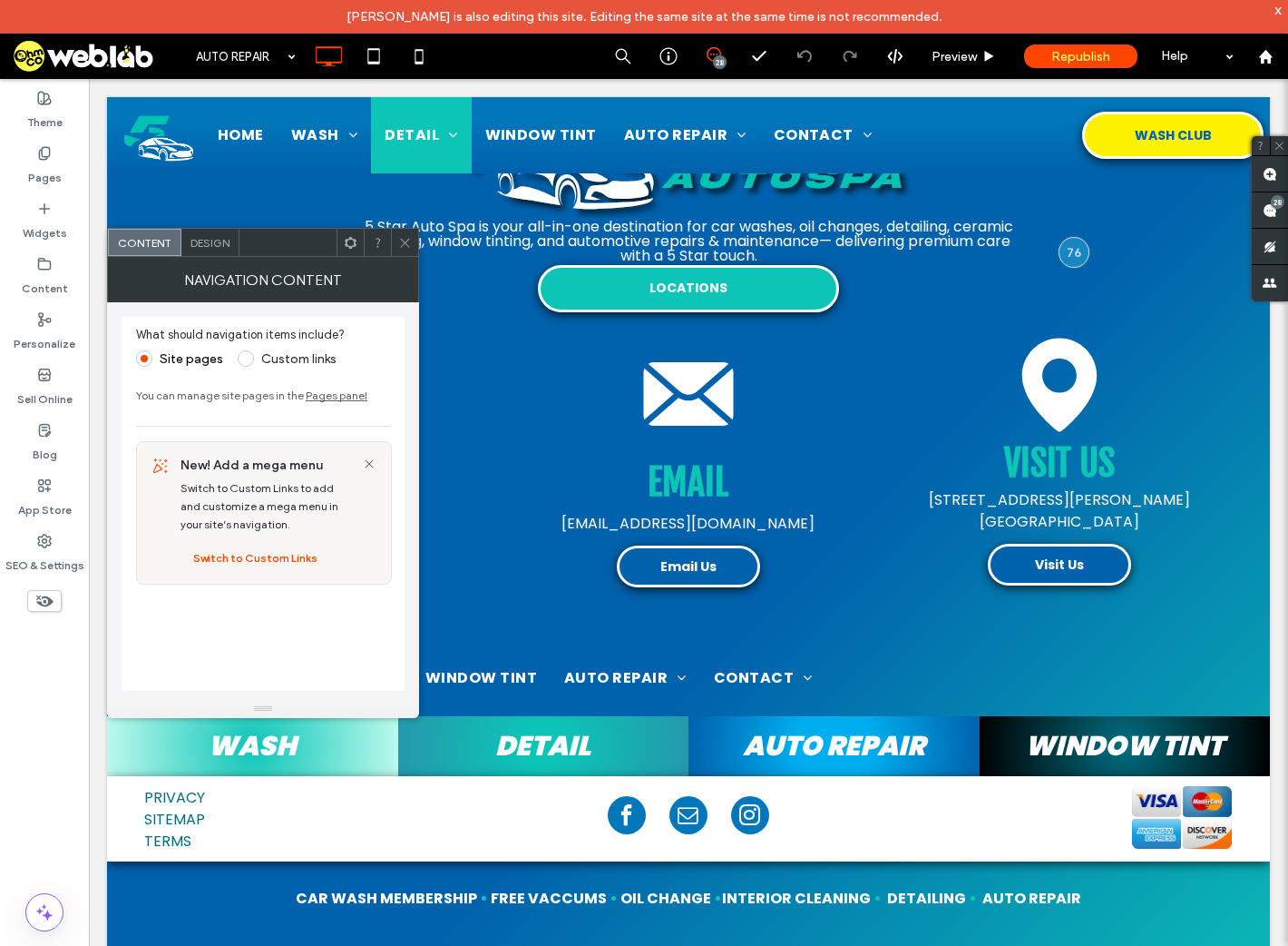
click at [263, 349] on span "Custom links" at bounding box center [287, 357] width 99 height 17
click at [248, 360] on span at bounding box center [246, 359] width 16 height 16
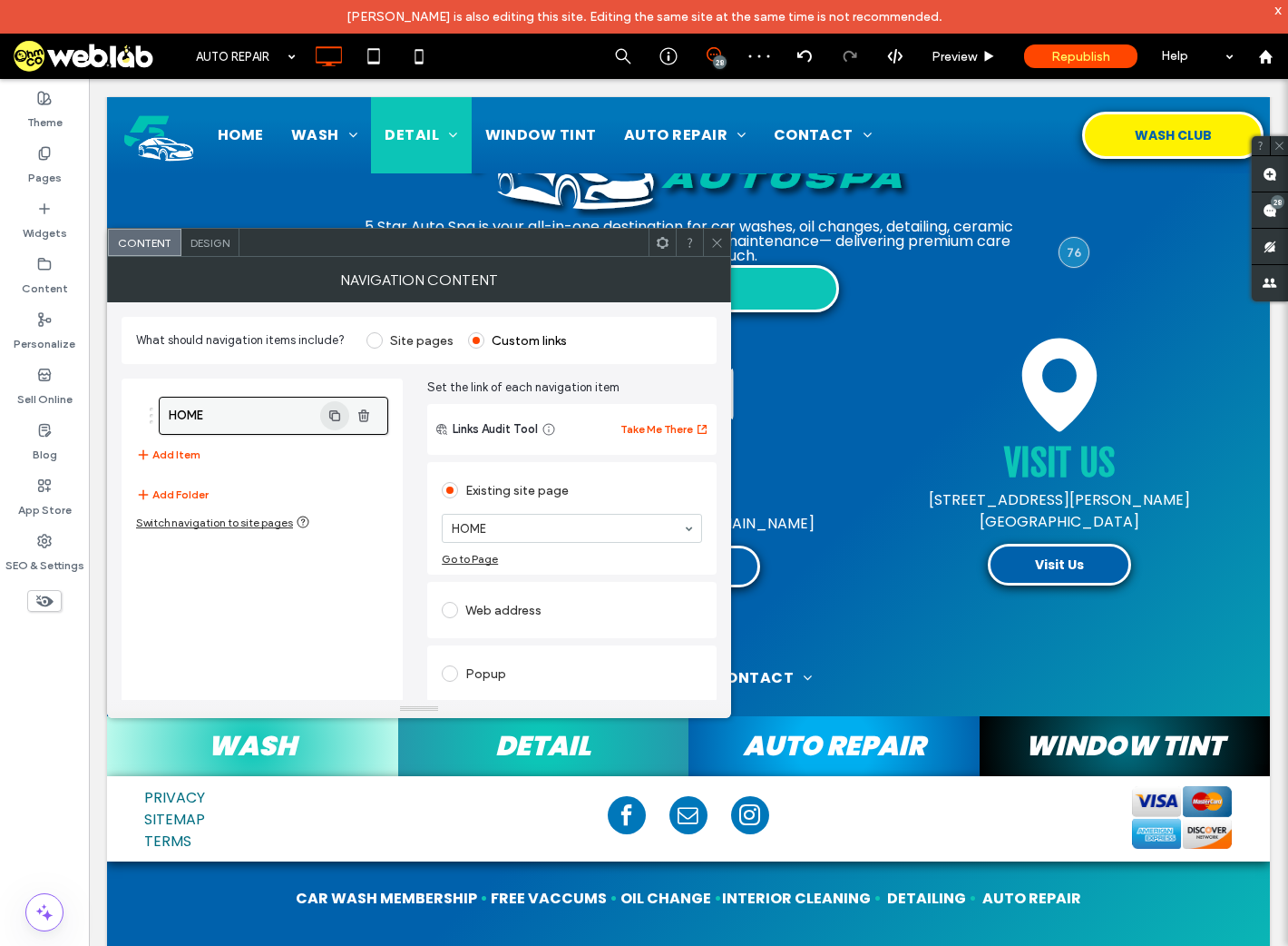
click at [322, 415] on span "button" at bounding box center [334, 416] width 29 height 29
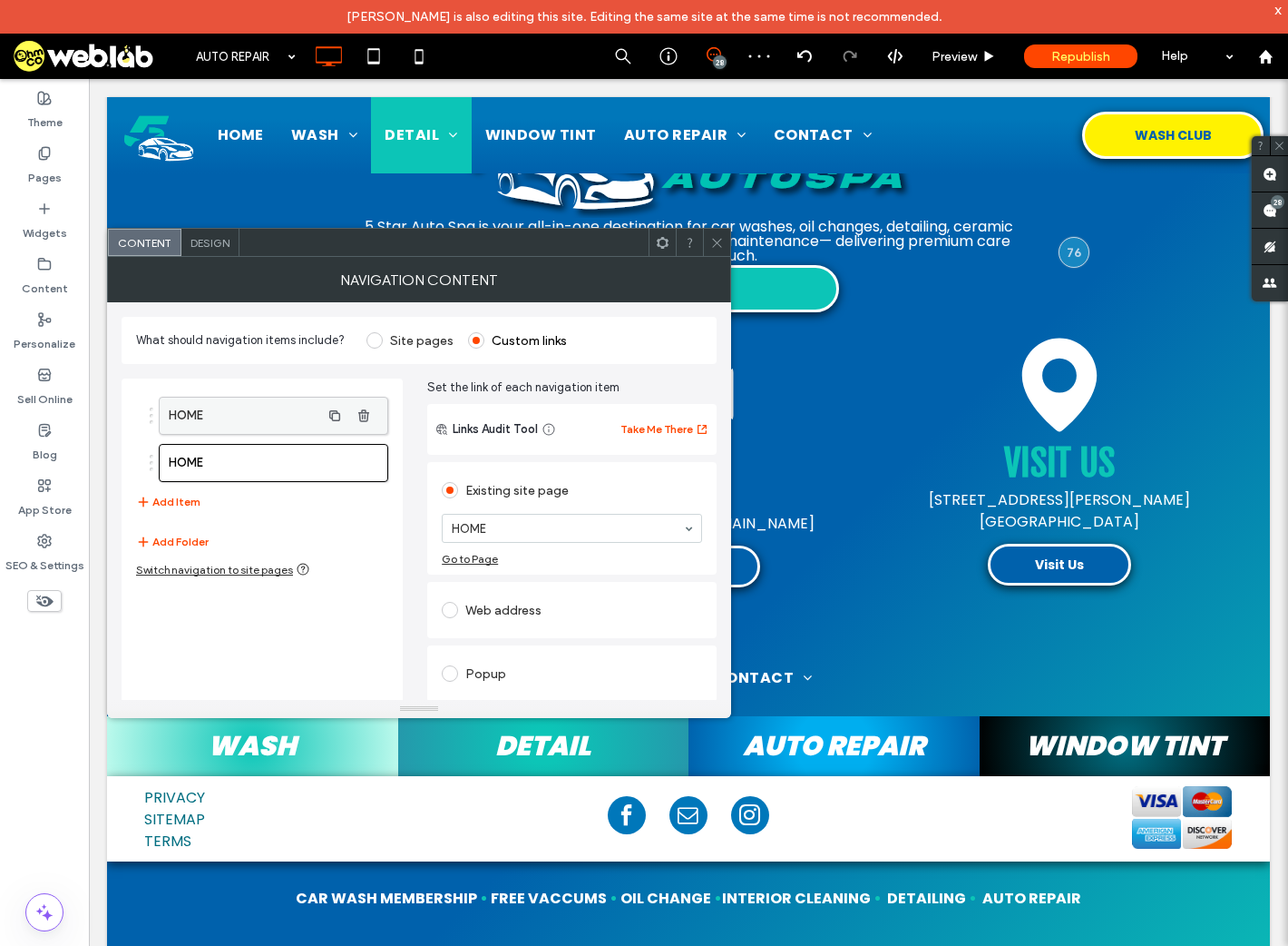
click at [283, 415] on label "HOME" at bounding box center [245, 416] width 152 height 36
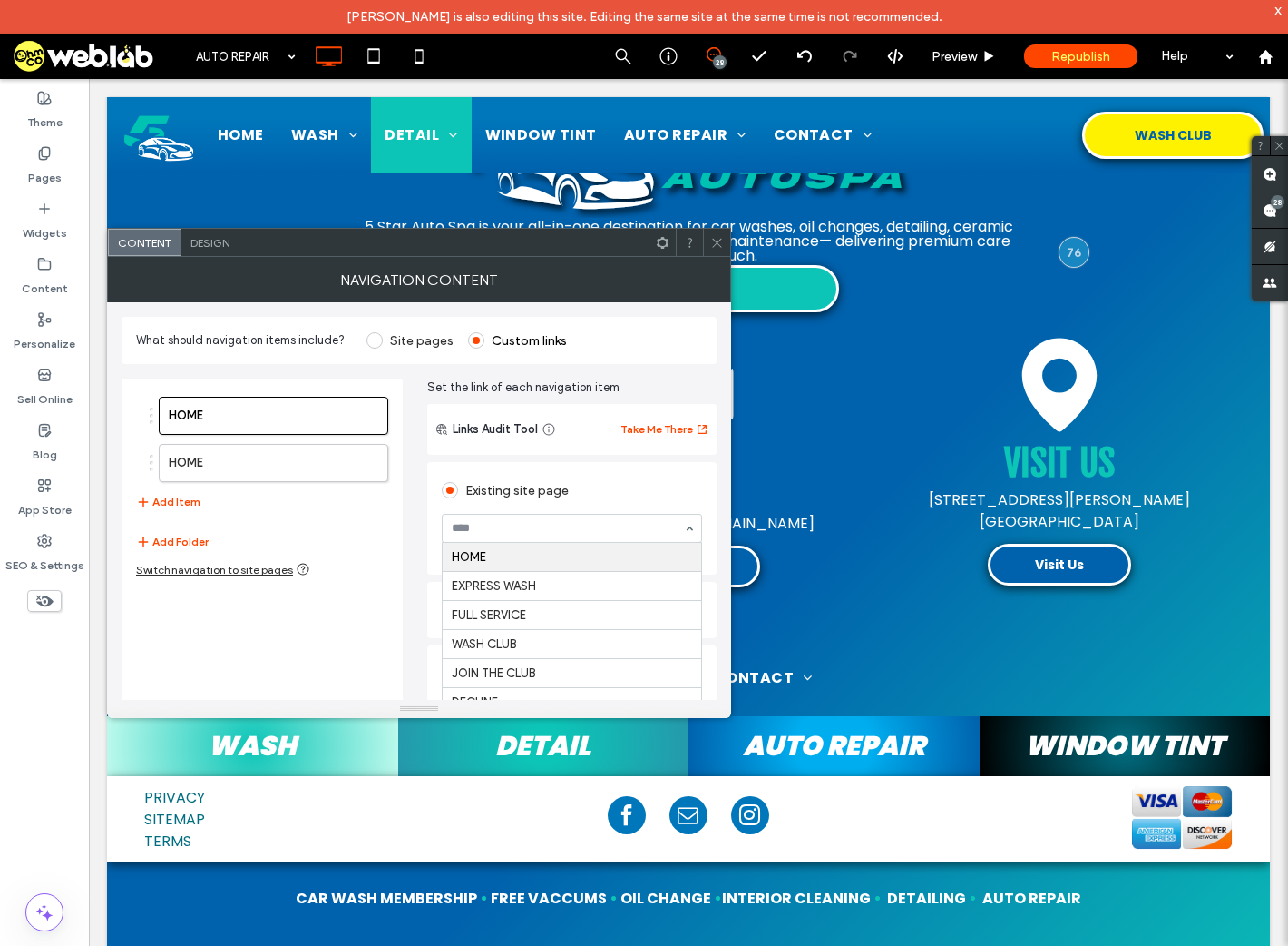
scroll to position [66, 0]
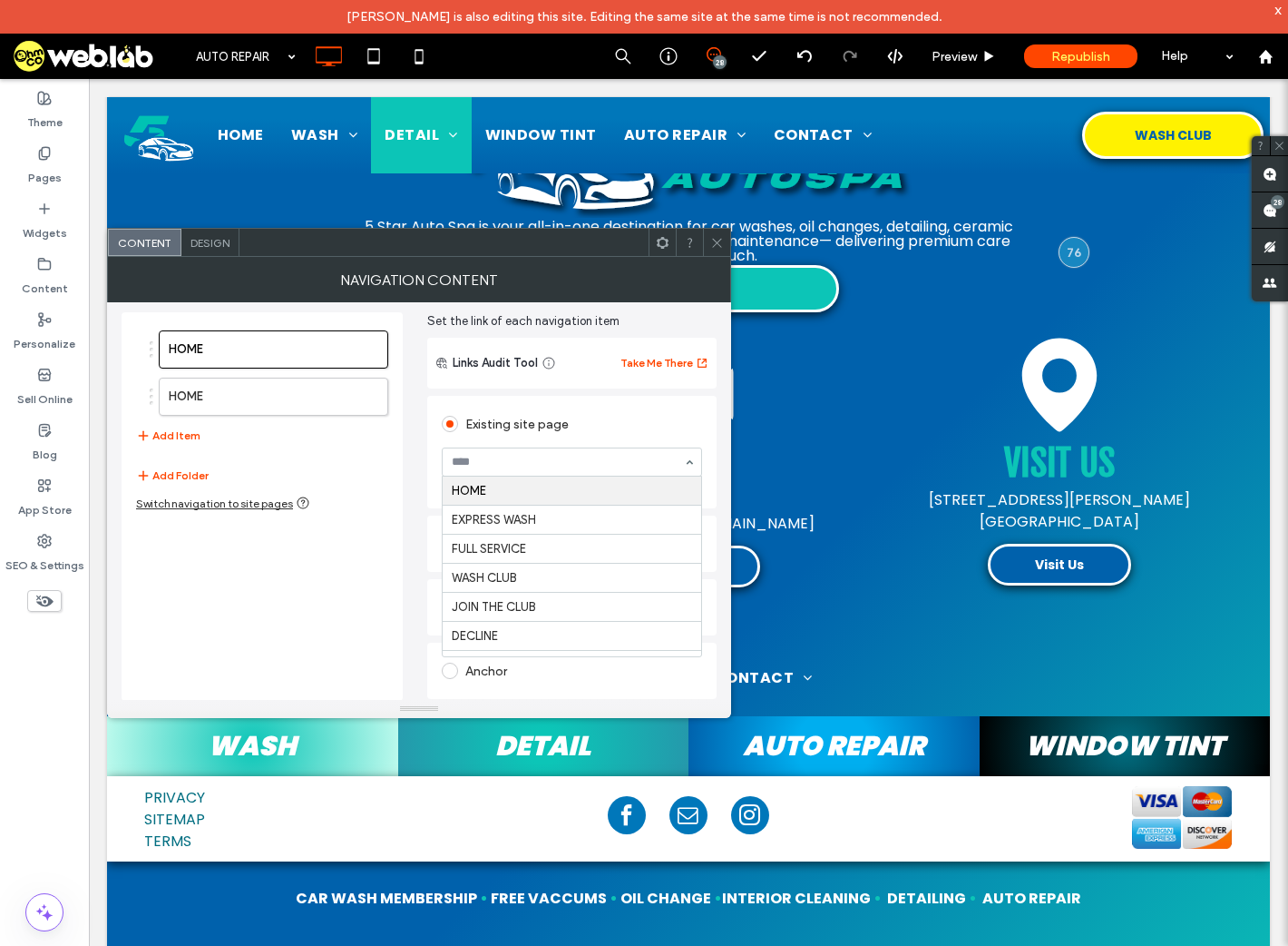
click at [720, 244] on use at bounding box center [716, 242] width 9 height 9
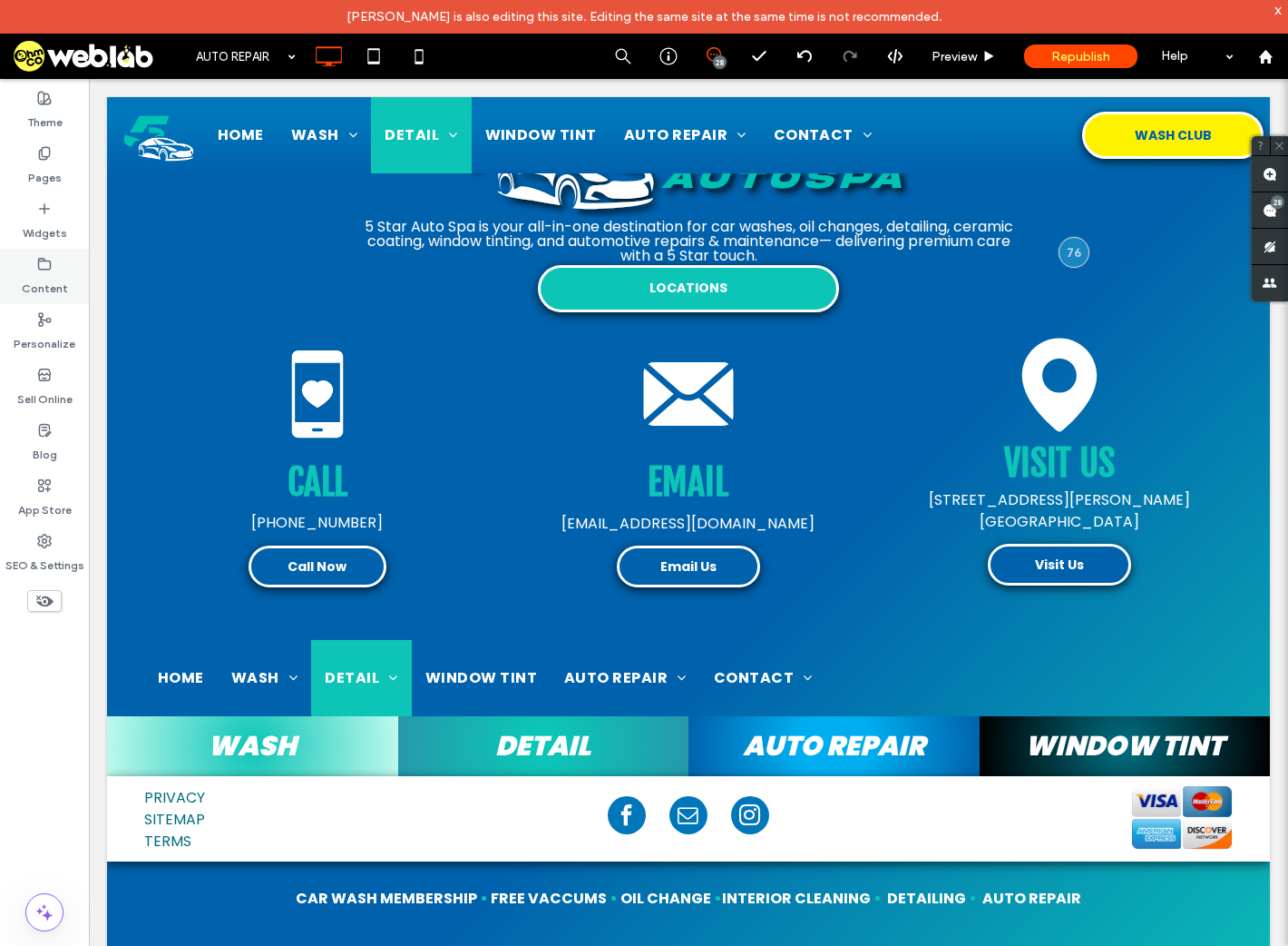
click at [33, 283] on label "Content" at bounding box center [45, 284] width 46 height 25
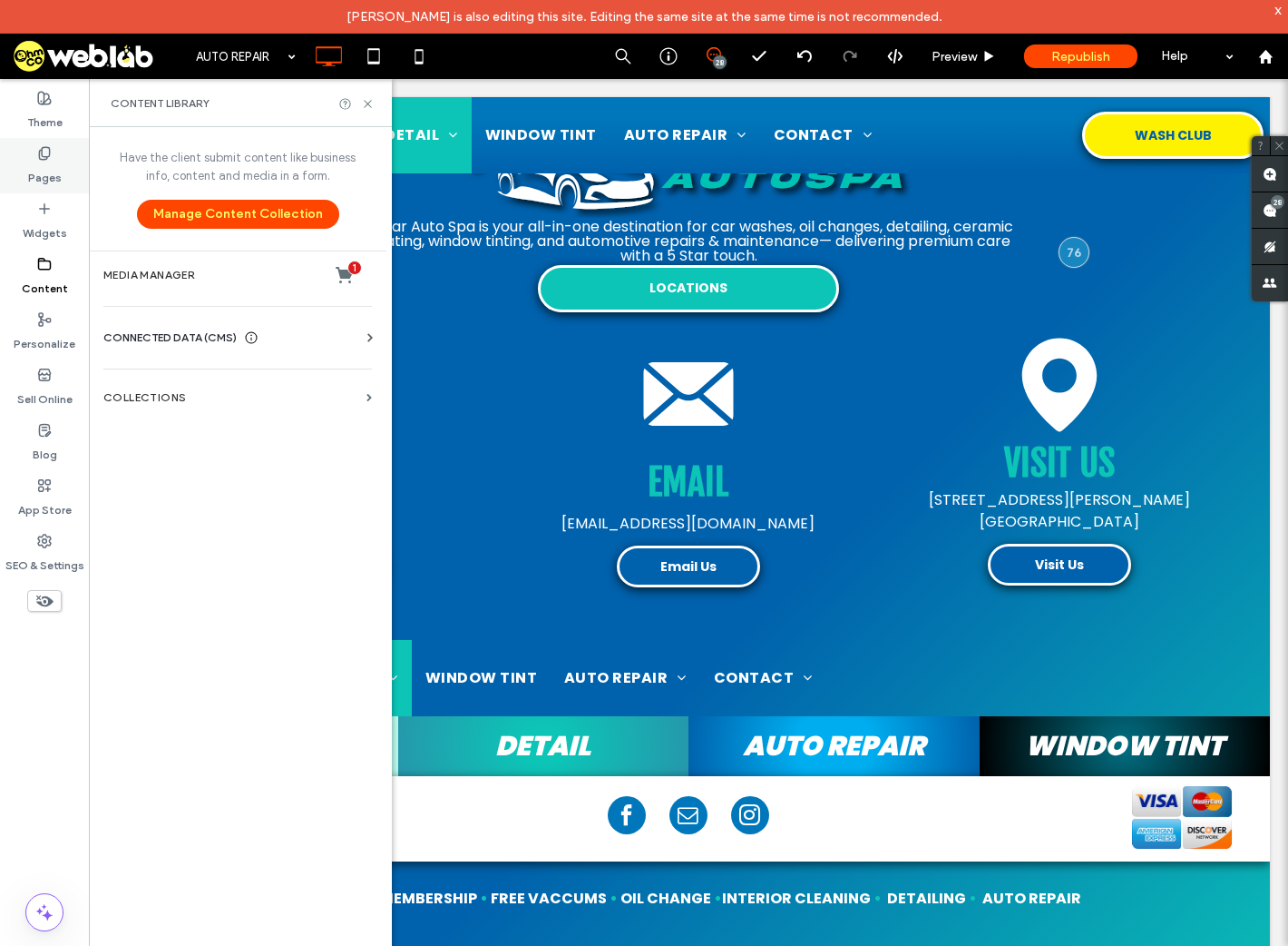
click at [53, 181] on label "Pages" at bounding box center [45, 173] width 34 height 25
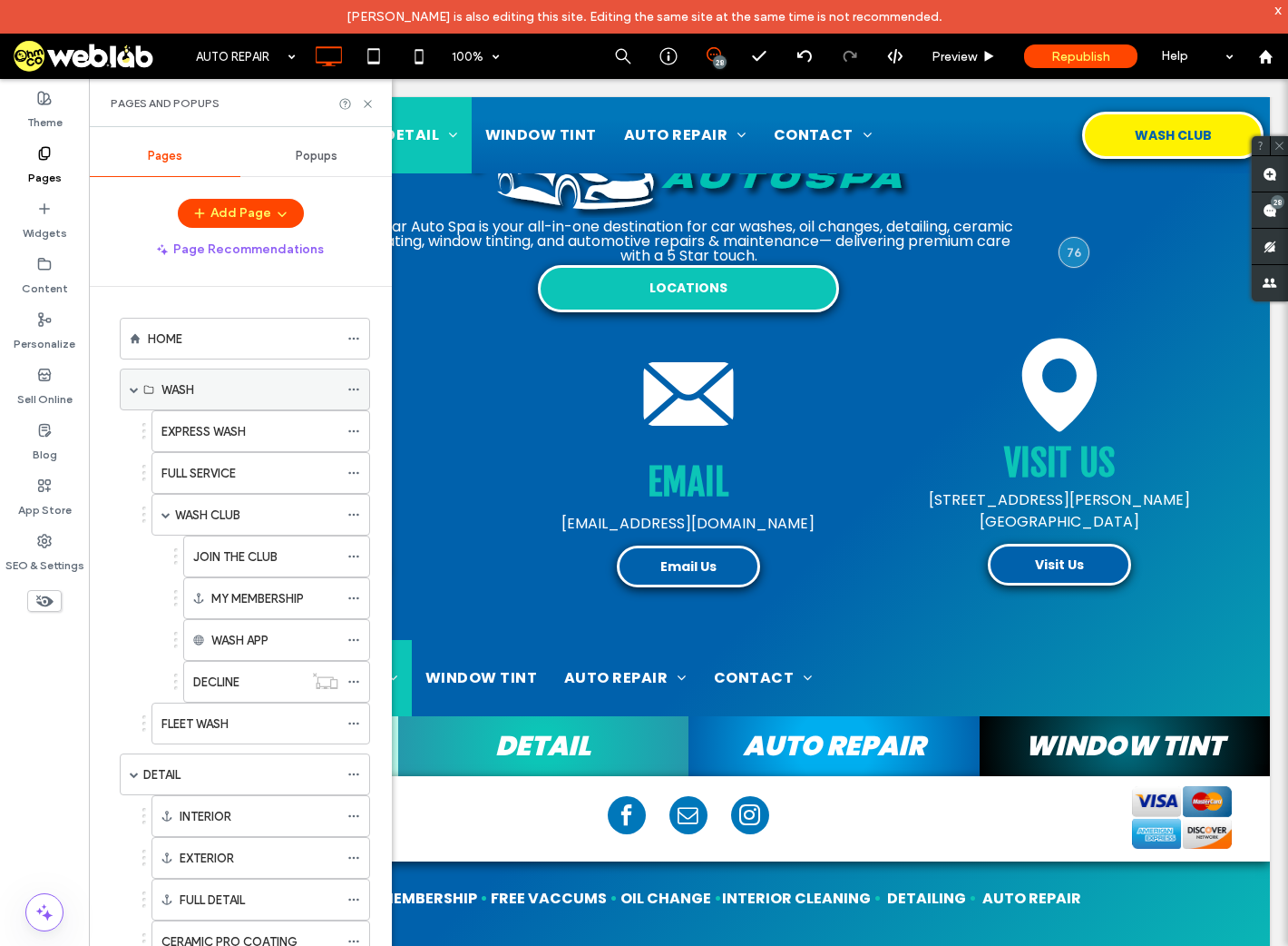
click at [167, 391] on label "WASH" at bounding box center [178, 390] width 33 height 32
click at [370, 99] on icon at bounding box center [368, 104] width 14 height 14
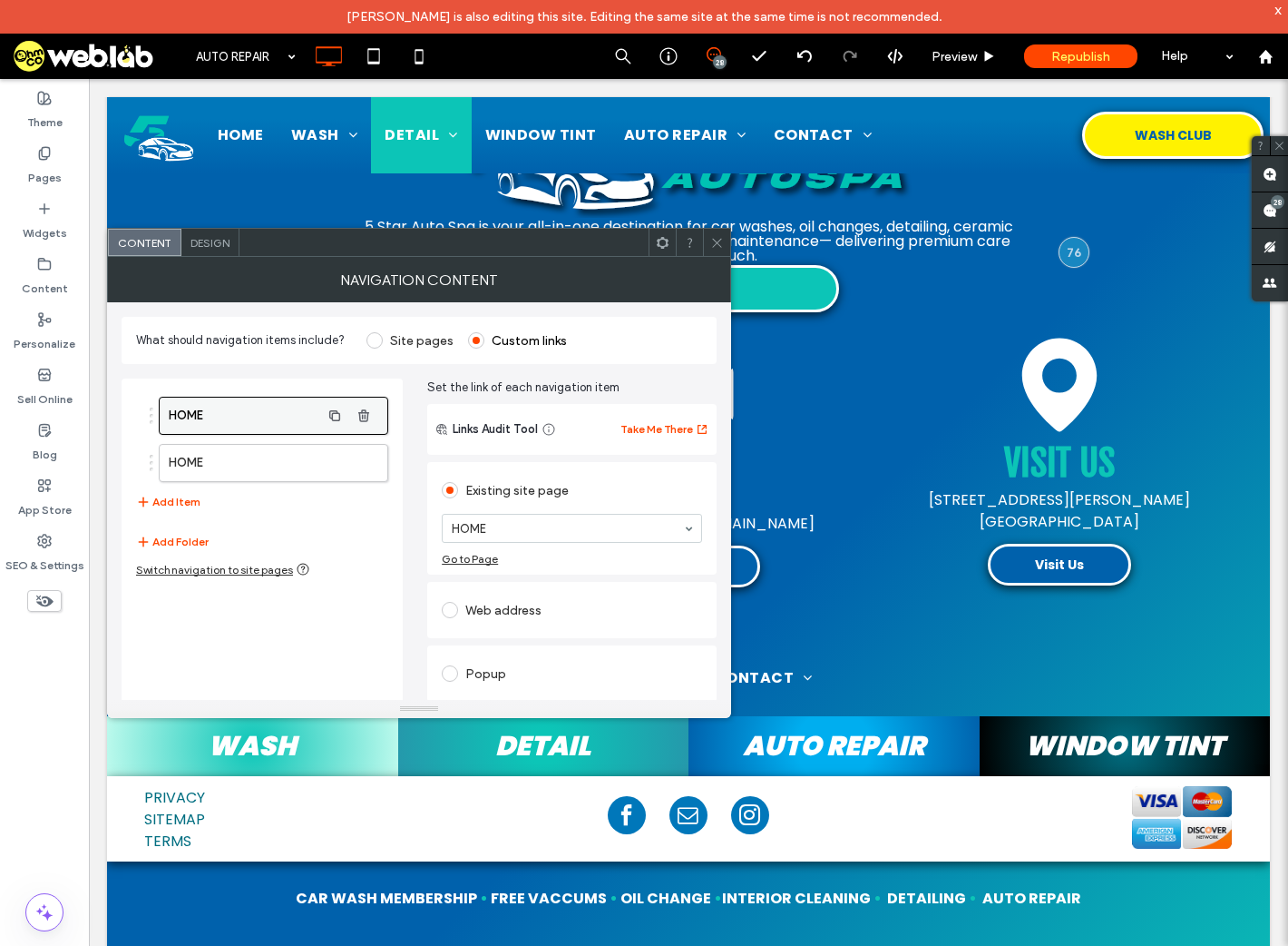
click at [316, 411] on label "HOME" at bounding box center [245, 416] width 152 height 36
click at [253, 457] on label "HOME" at bounding box center [245, 463] width 152 height 36
click at [170, 539] on button "Add Folder" at bounding box center [172, 542] width 73 height 22
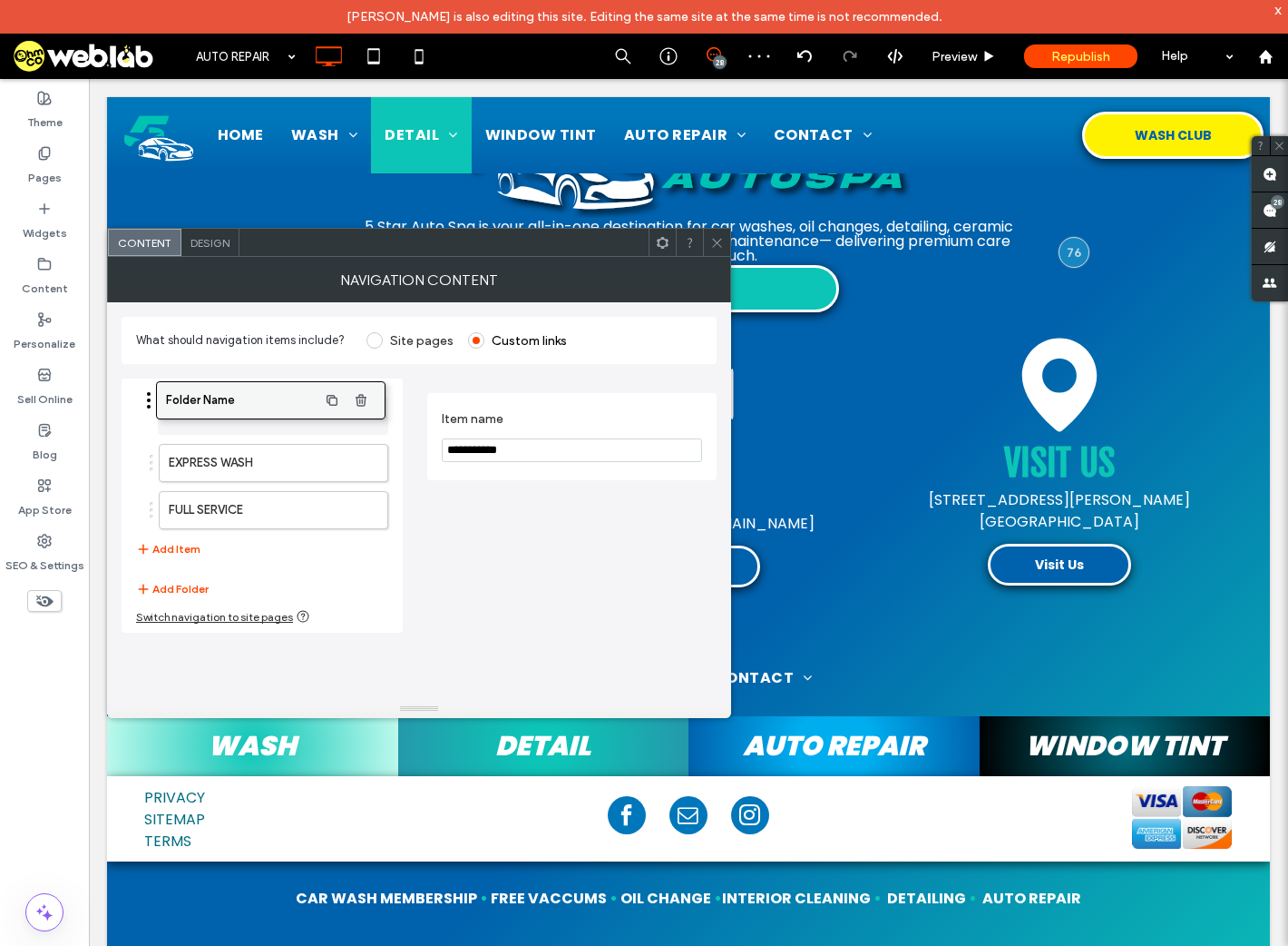
drag, startPoint x: 242, startPoint y: 510, endPoint x: 239, endPoint y: 402, distance: 108.0
click at [234, 410] on label "Folder Name" at bounding box center [245, 416] width 152 height 36
drag, startPoint x: 549, startPoint y: 451, endPoint x: 428, endPoint y: 453, distance: 121.0
click at [428, 453] on div "**********" at bounding box center [572, 437] width 290 height 87
type input "****"
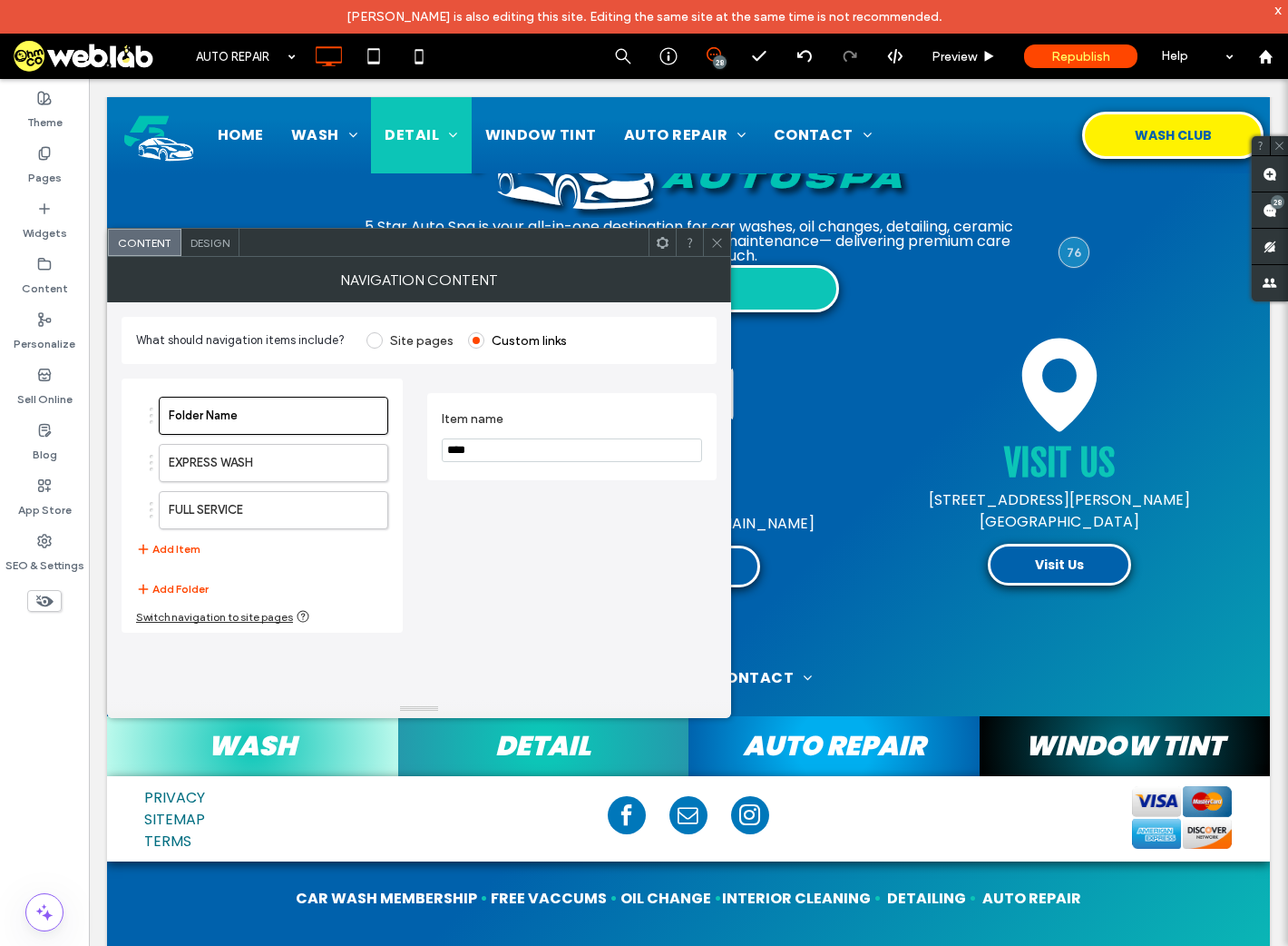
click at [448, 516] on div "Item name ****" at bounding box center [572, 505] width 290 height 254
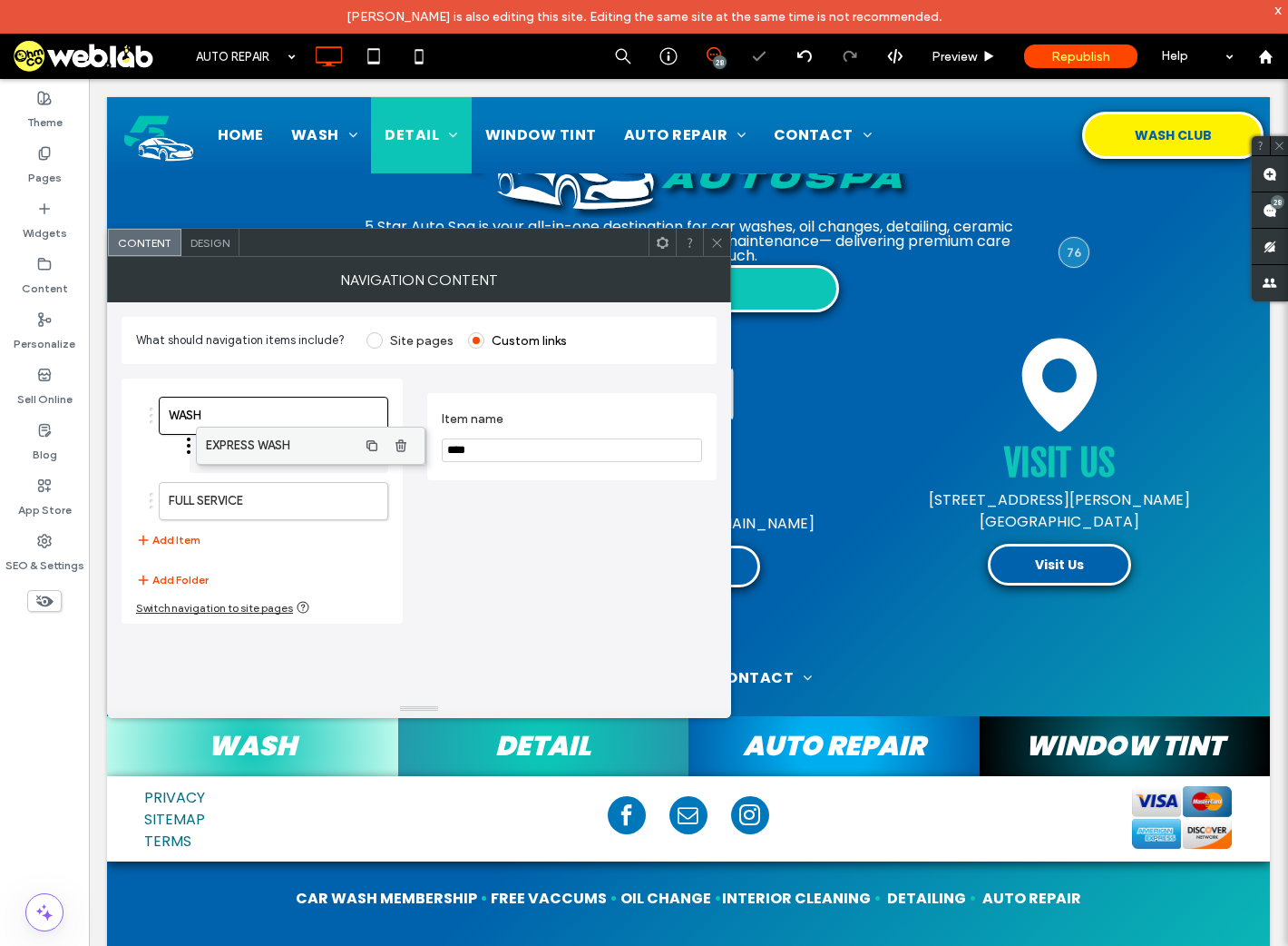
drag, startPoint x: 216, startPoint y: 463, endPoint x: 254, endPoint y: 447, distance: 41.2
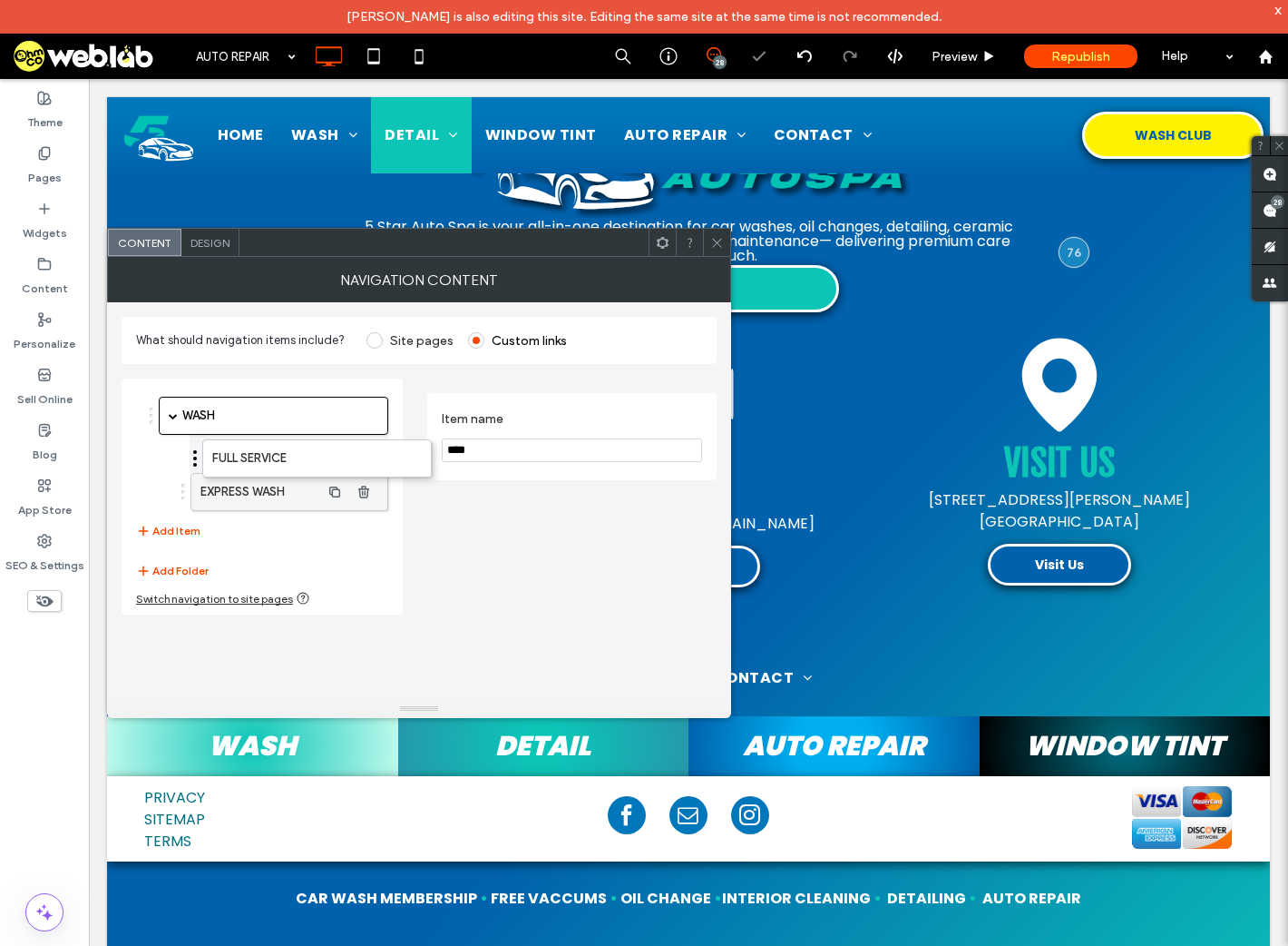
drag, startPoint x: 214, startPoint y: 493, endPoint x: 258, endPoint y: 450, distance: 61.5
click at [715, 241] on icon at bounding box center [718, 243] width 14 height 14
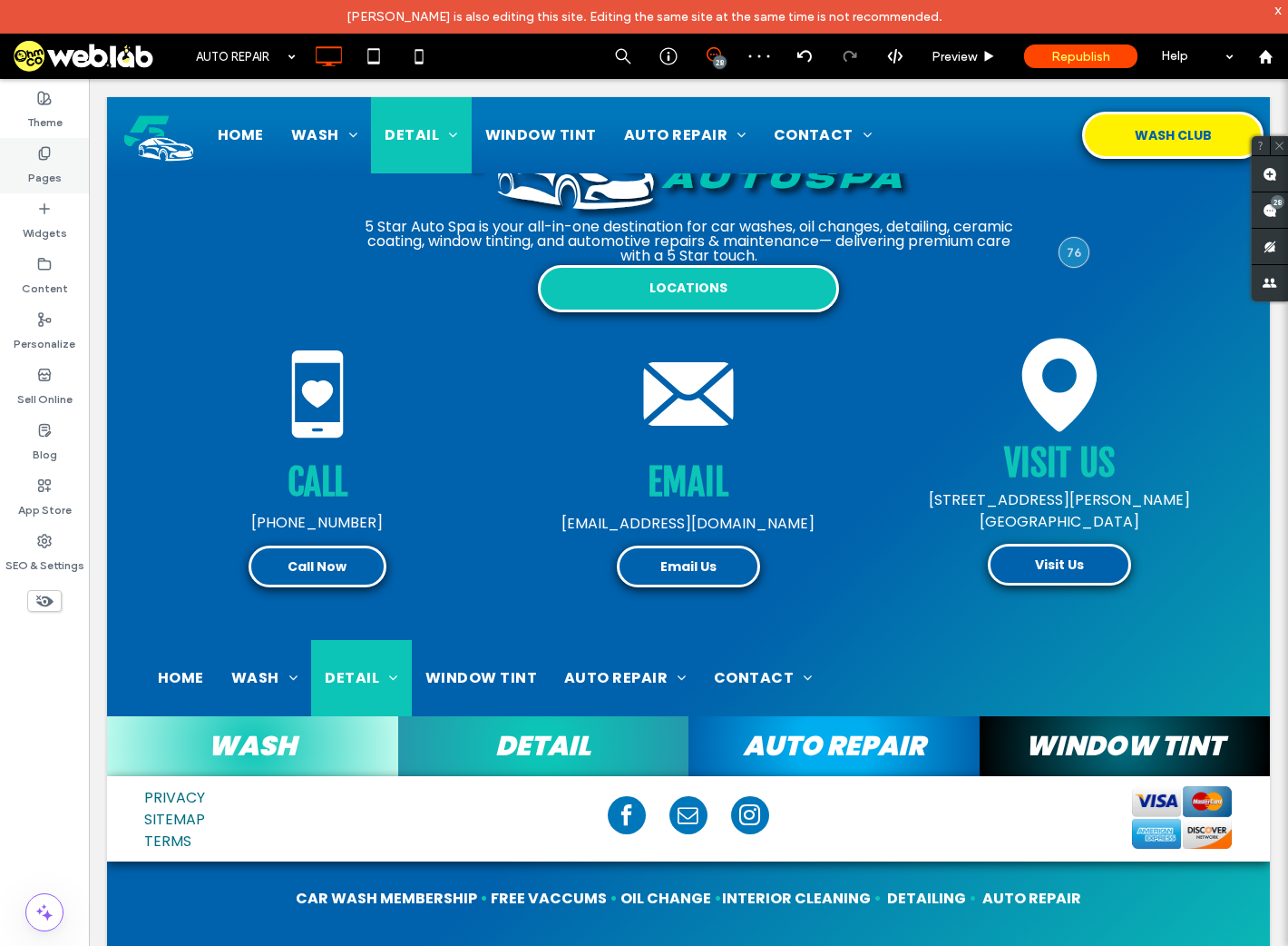
click at [52, 164] on label "Pages" at bounding box center [45, 173] width 34 height 25
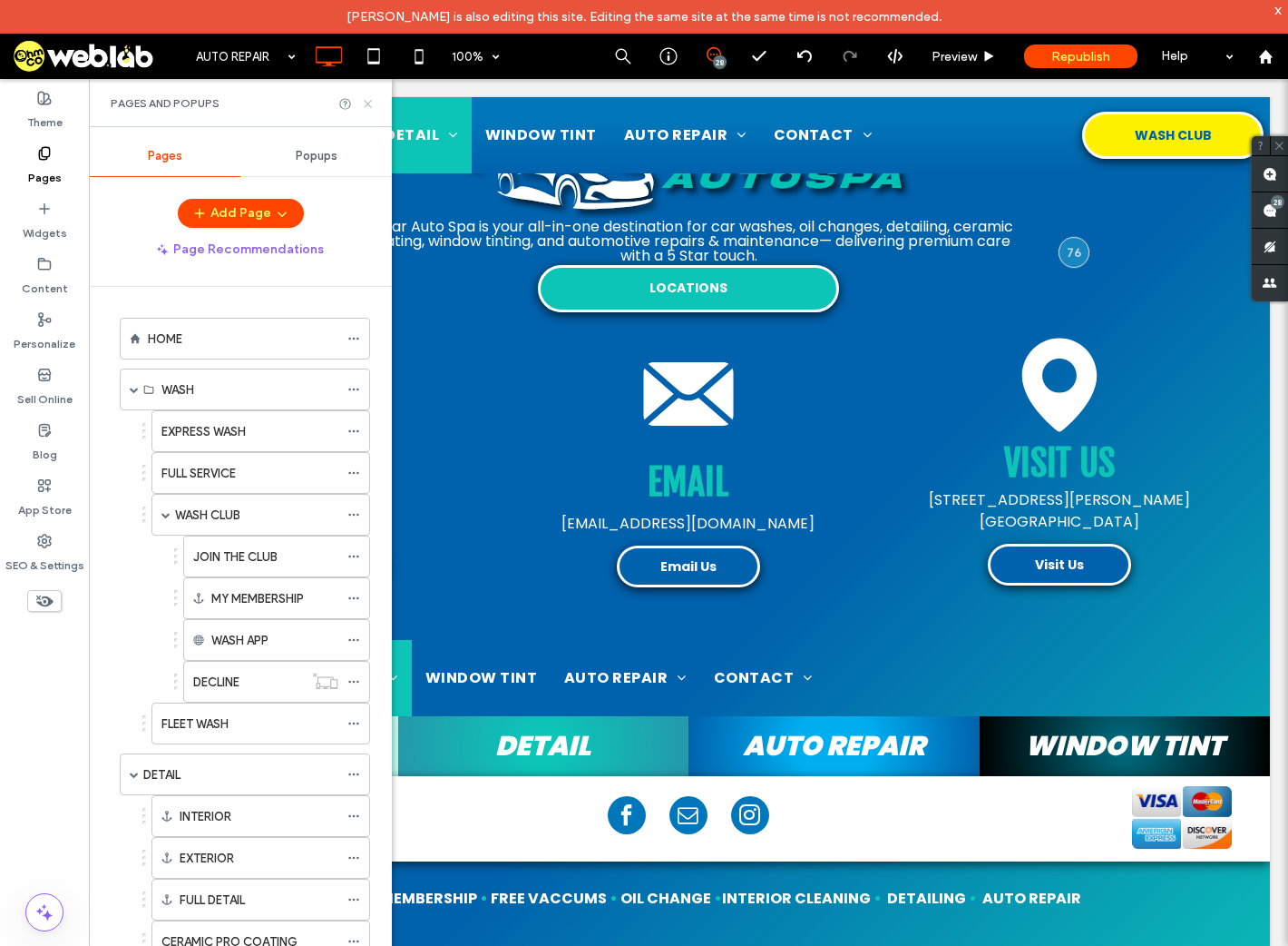
click at [369, 105] on use at bounding box center [366, 103] width 7 height 7
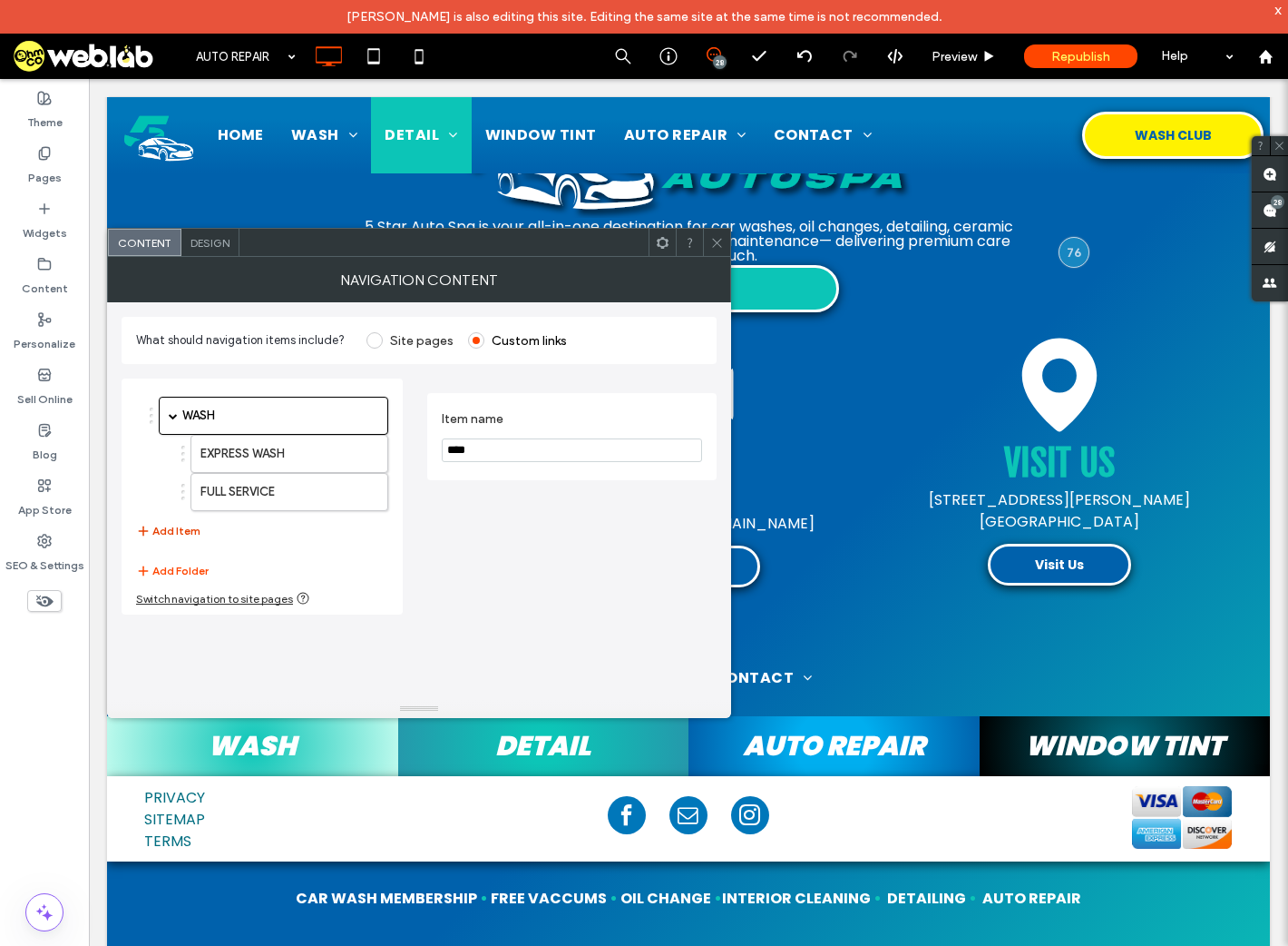
click at [173, 530] on button "Add Item" at bounding box center [168, 531] width 65 height 22
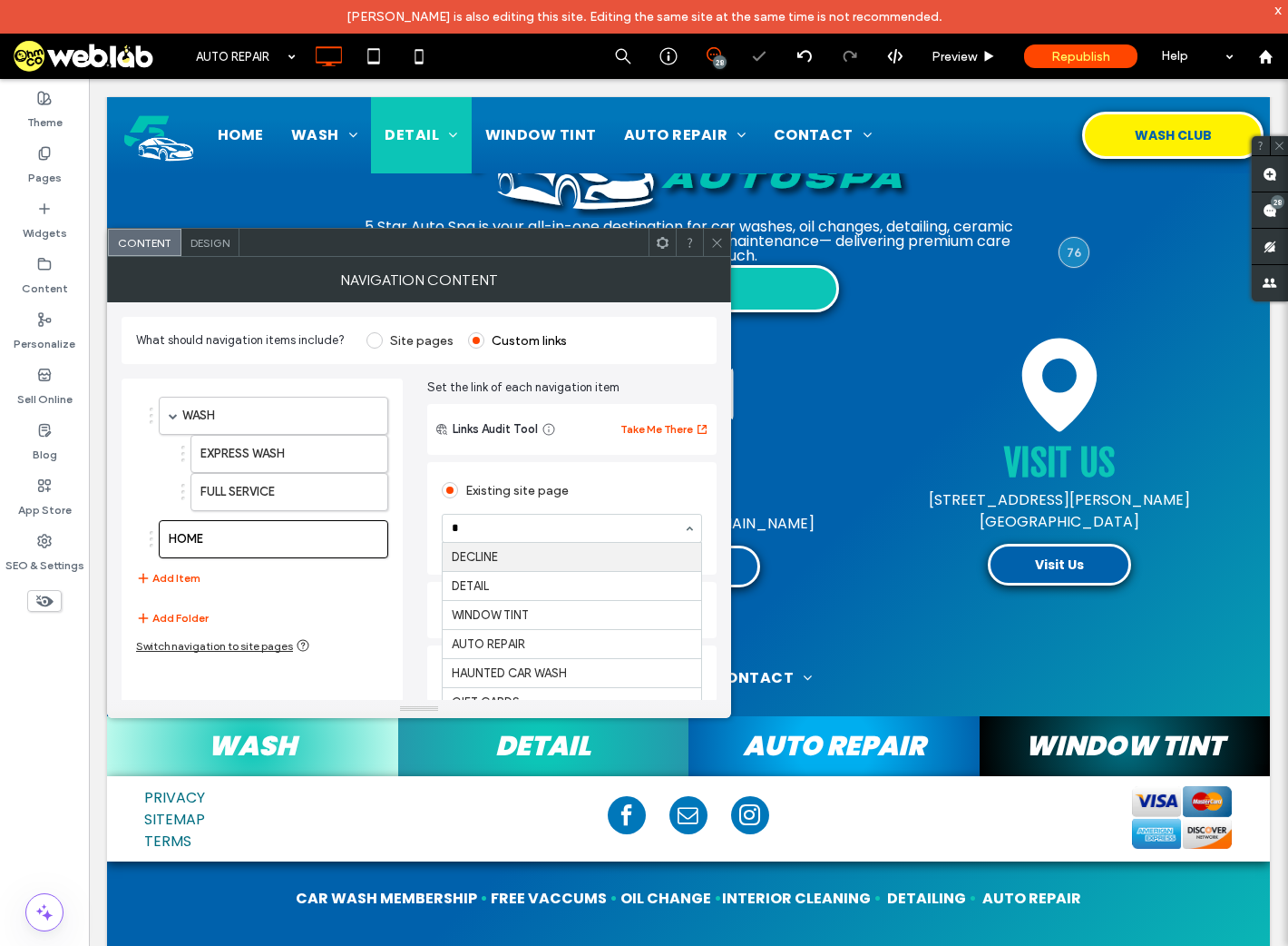
type input "**"
click at [713, 239] on icon at bounding box center [718, 243] width 14 height 14
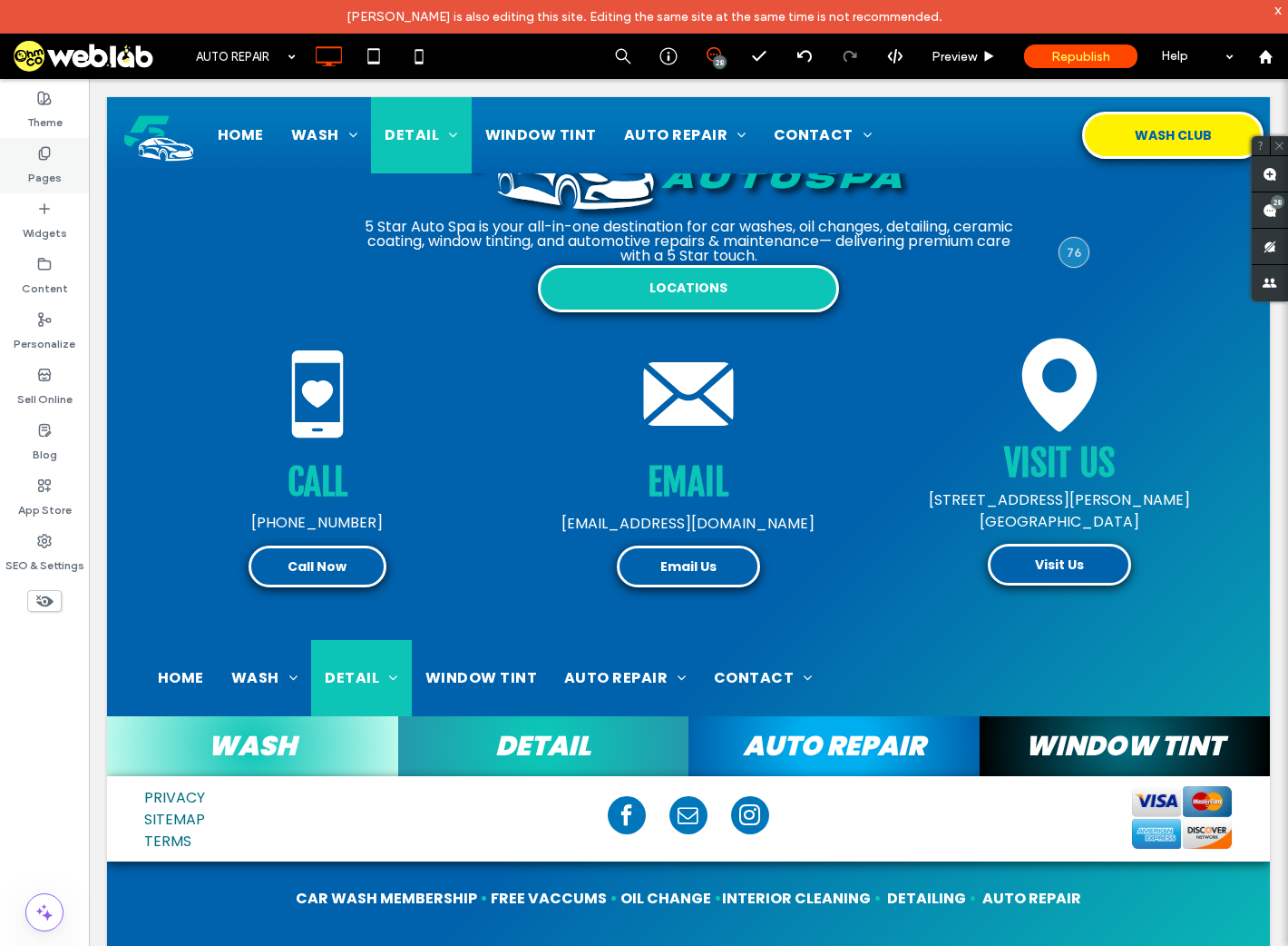
click at [52, 169] on label "Pages" at bounding box center [45, 173] width 34 height 25
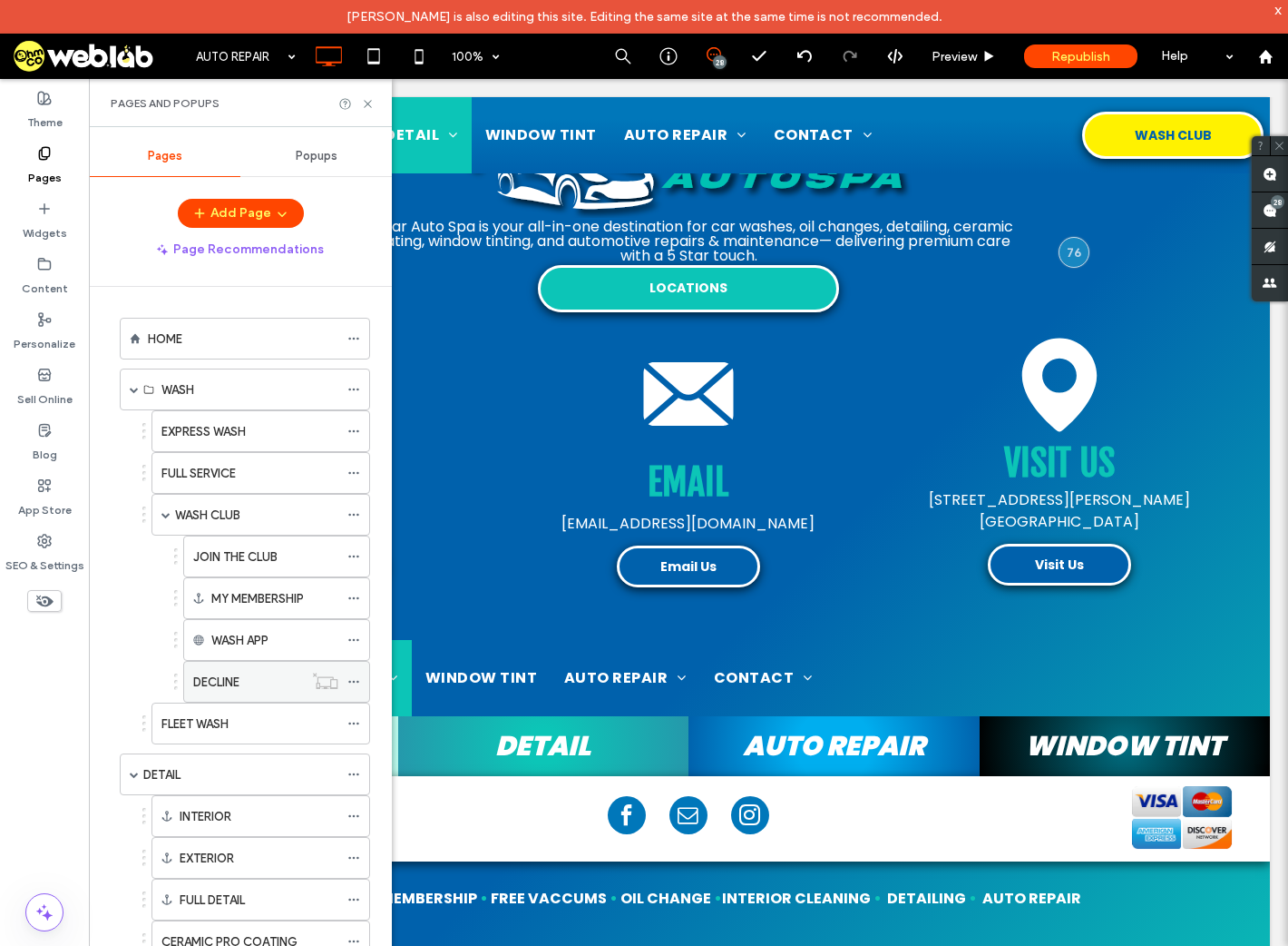
scroll to position [364, 0]
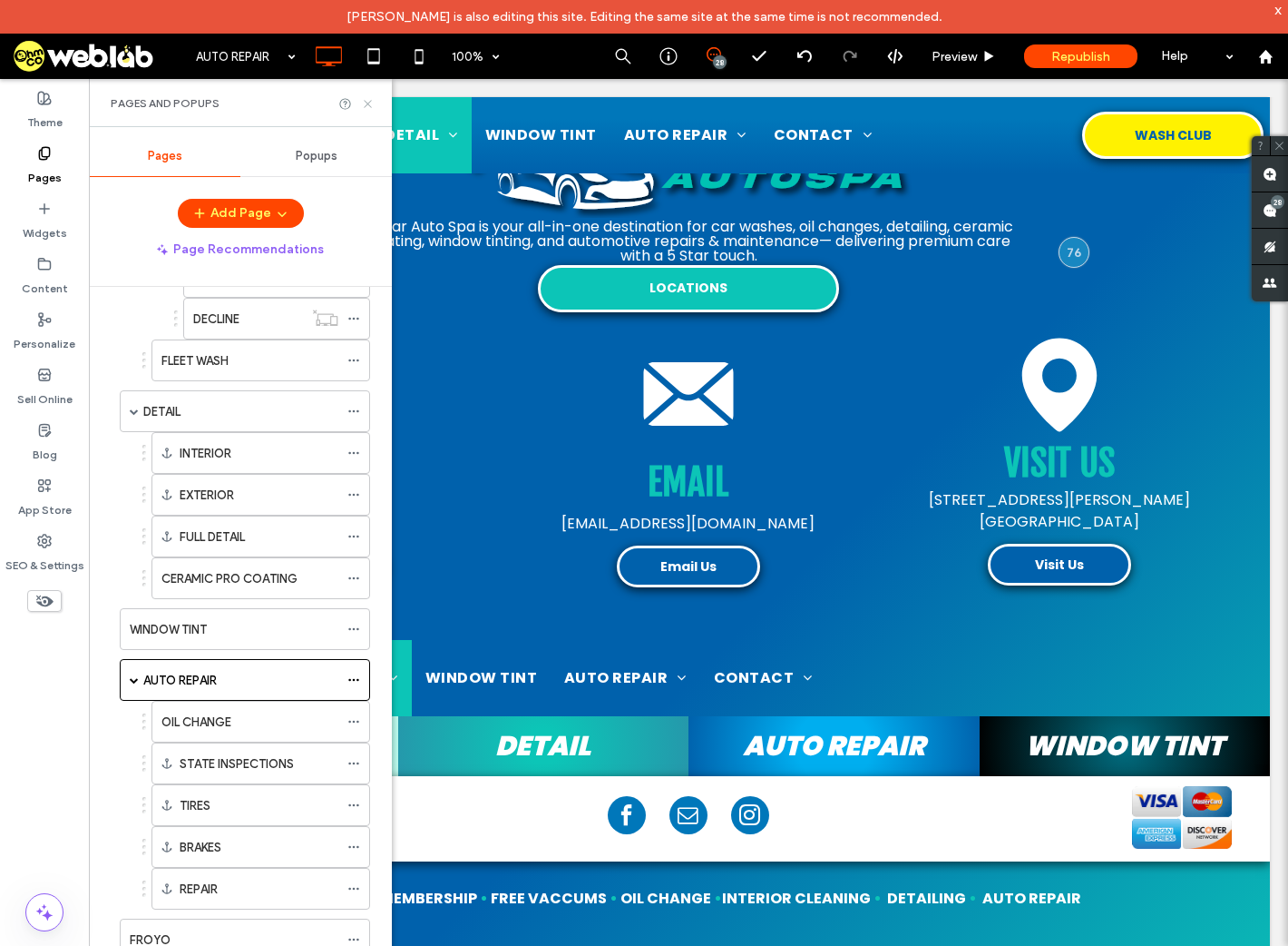
click at [368, 100] on icon at bounding box center [368, 104] width 14 height 14
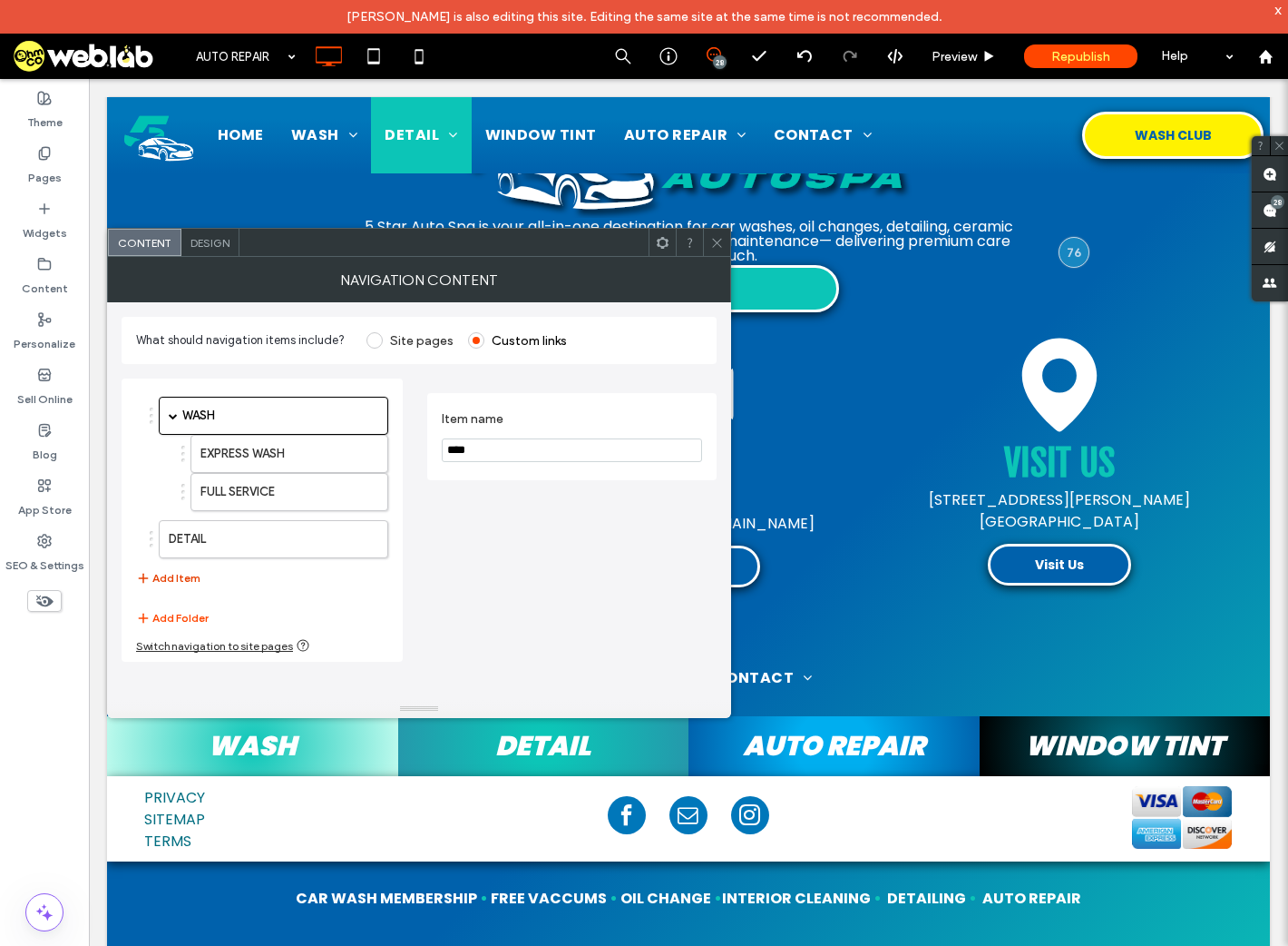
click at [178, 577] on button "Add Item" at bounding box center [168, 578] width 65 height 22
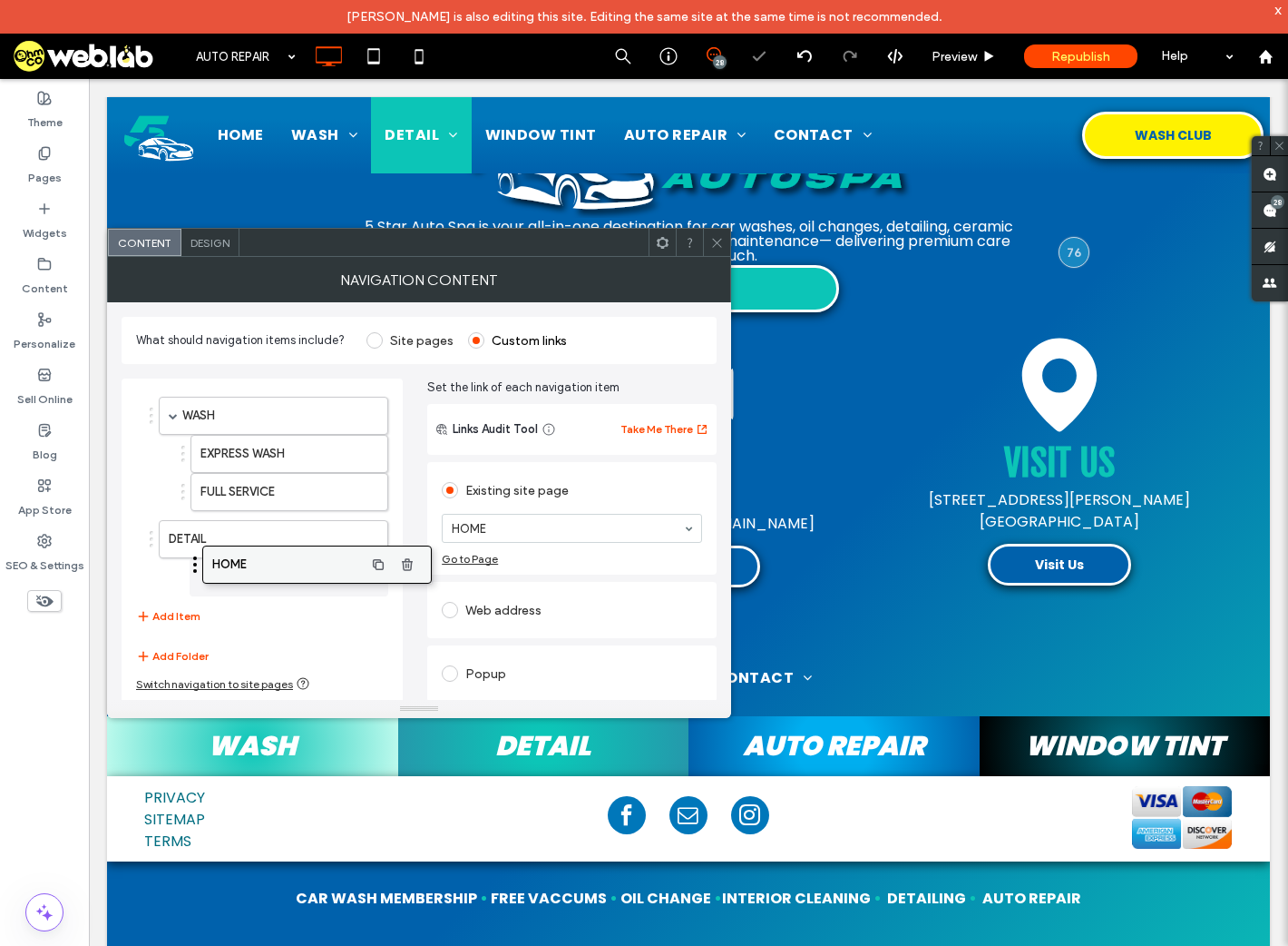
drag, startPoint x: 216, startPoint y: 587, endPoint x: 254, endPoint y: 568, distance: 42.5
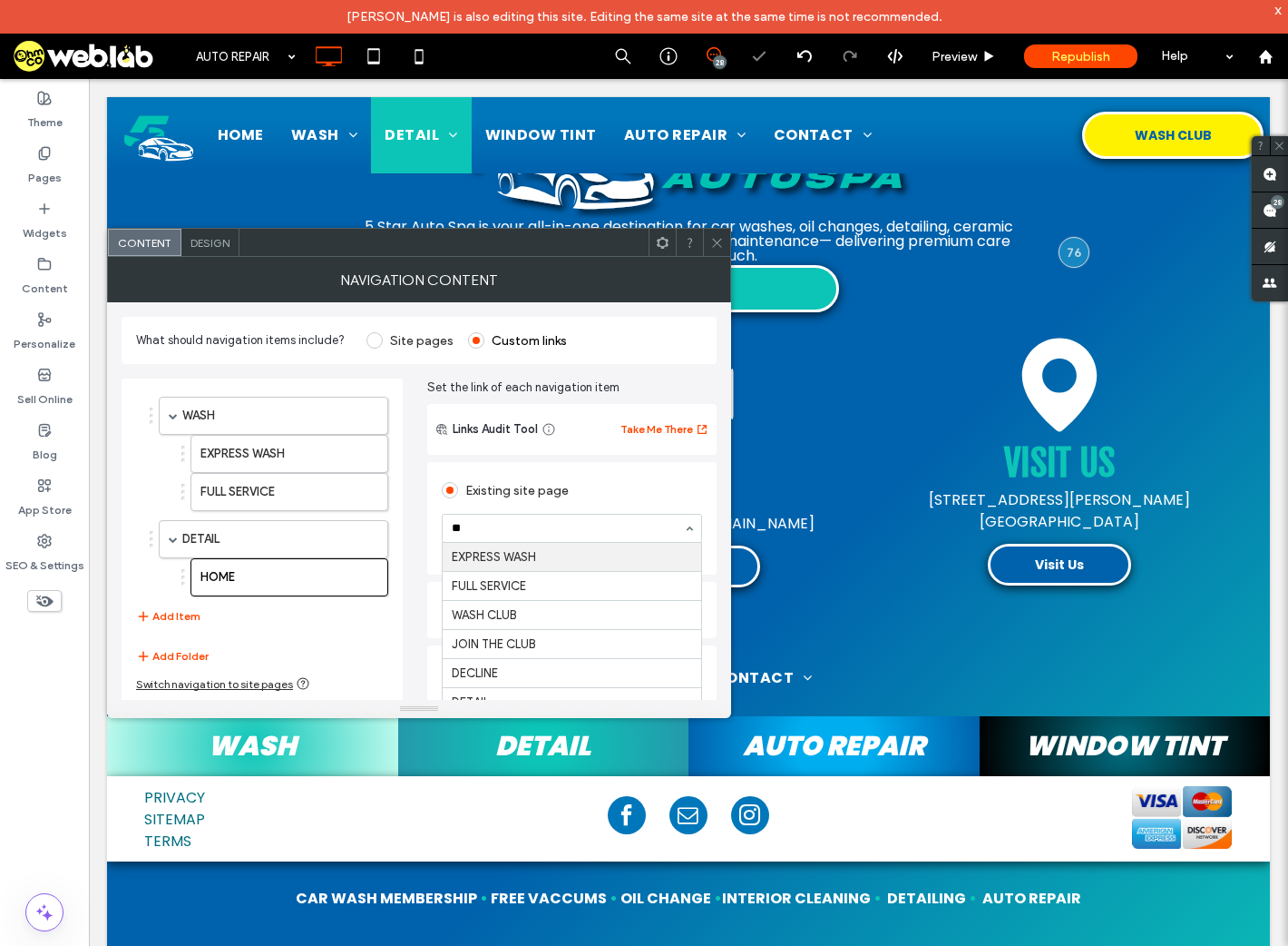
type input "***"
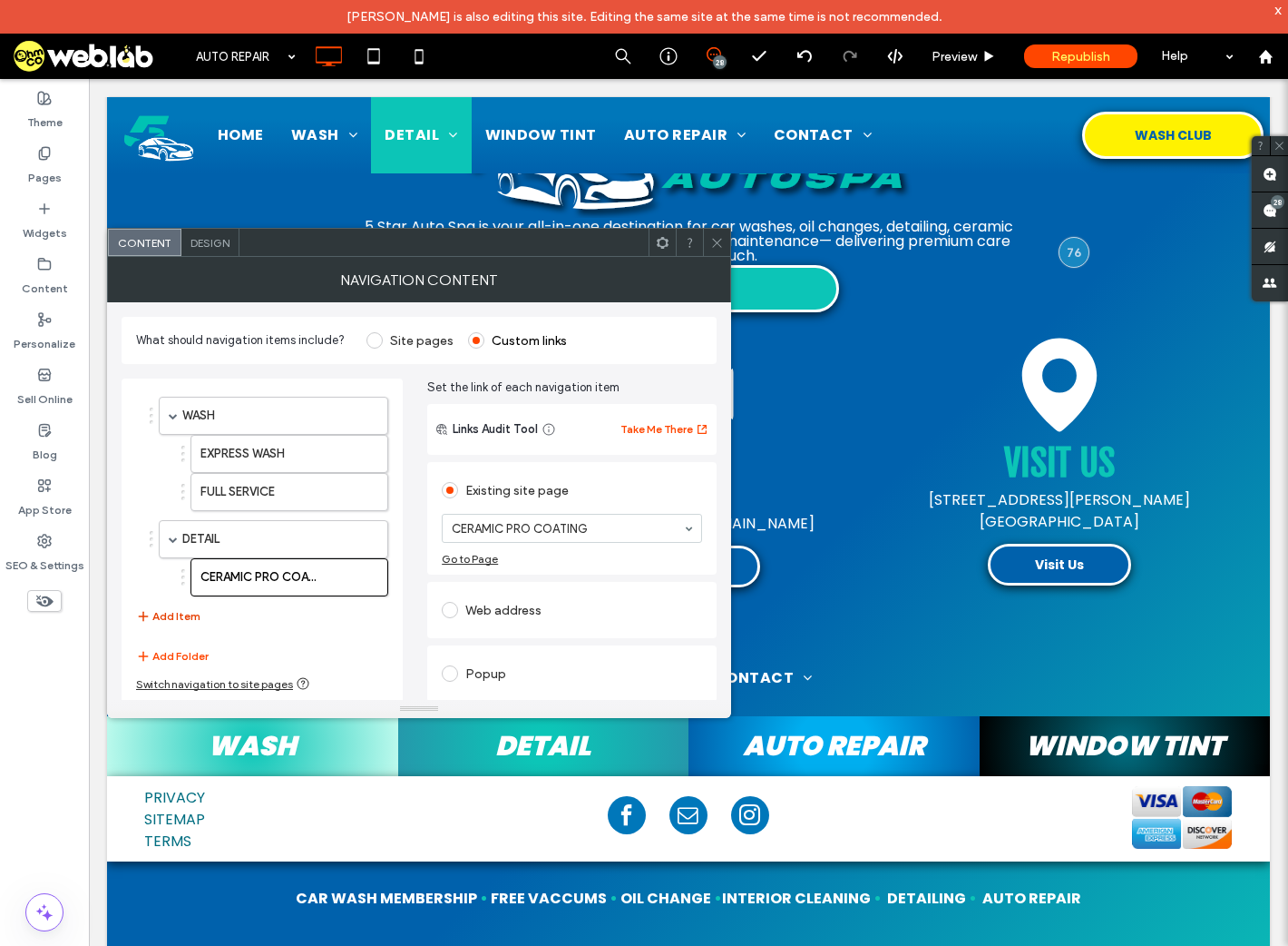
click at [187, 615] on button "Add Item" at bounding box center [168, 616] width 65 height 22
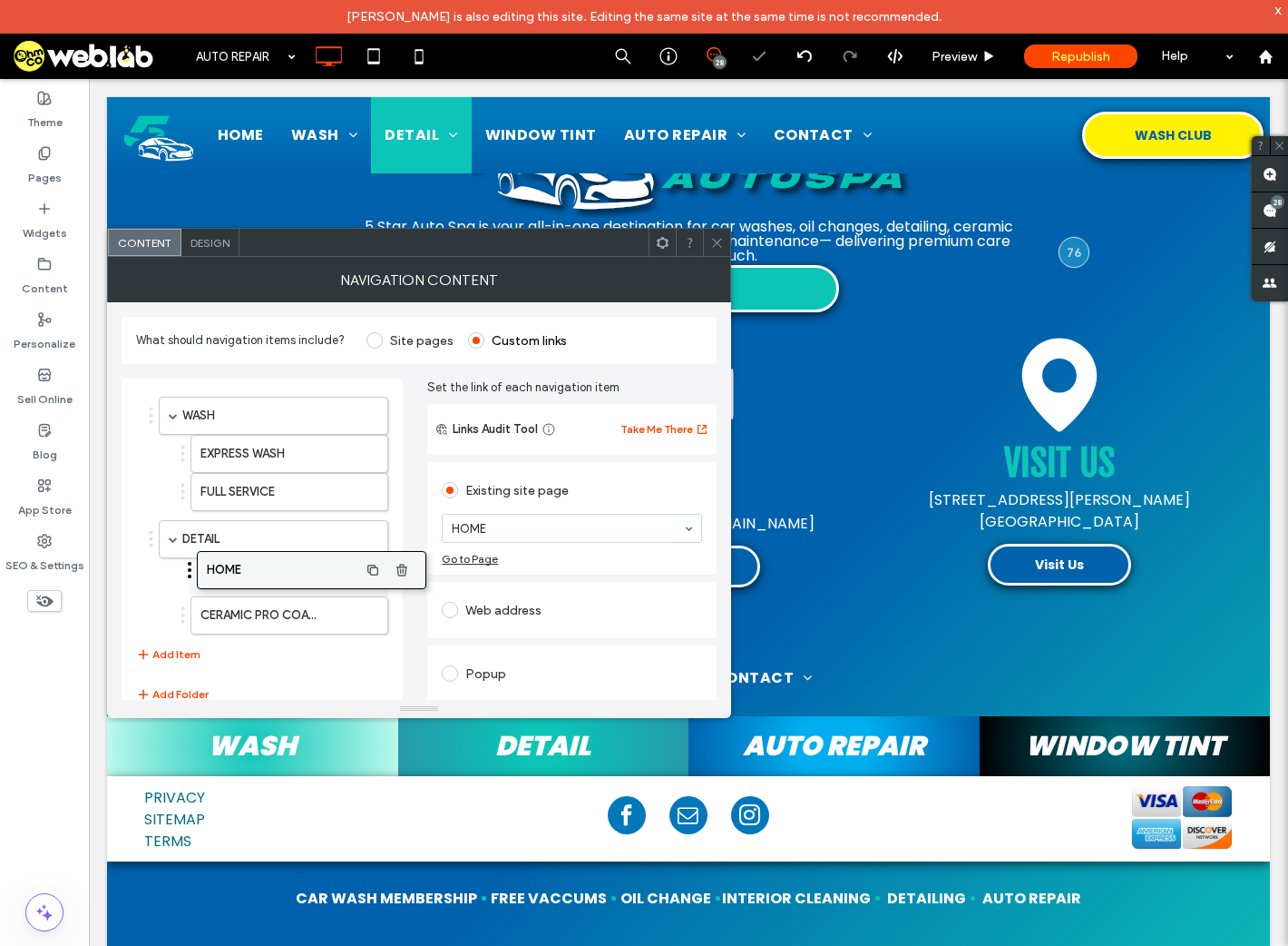
drag, startPoint x: 210, startPoint y: 620, endPoint x: 248, endPoint y: 567, distance: 65.2
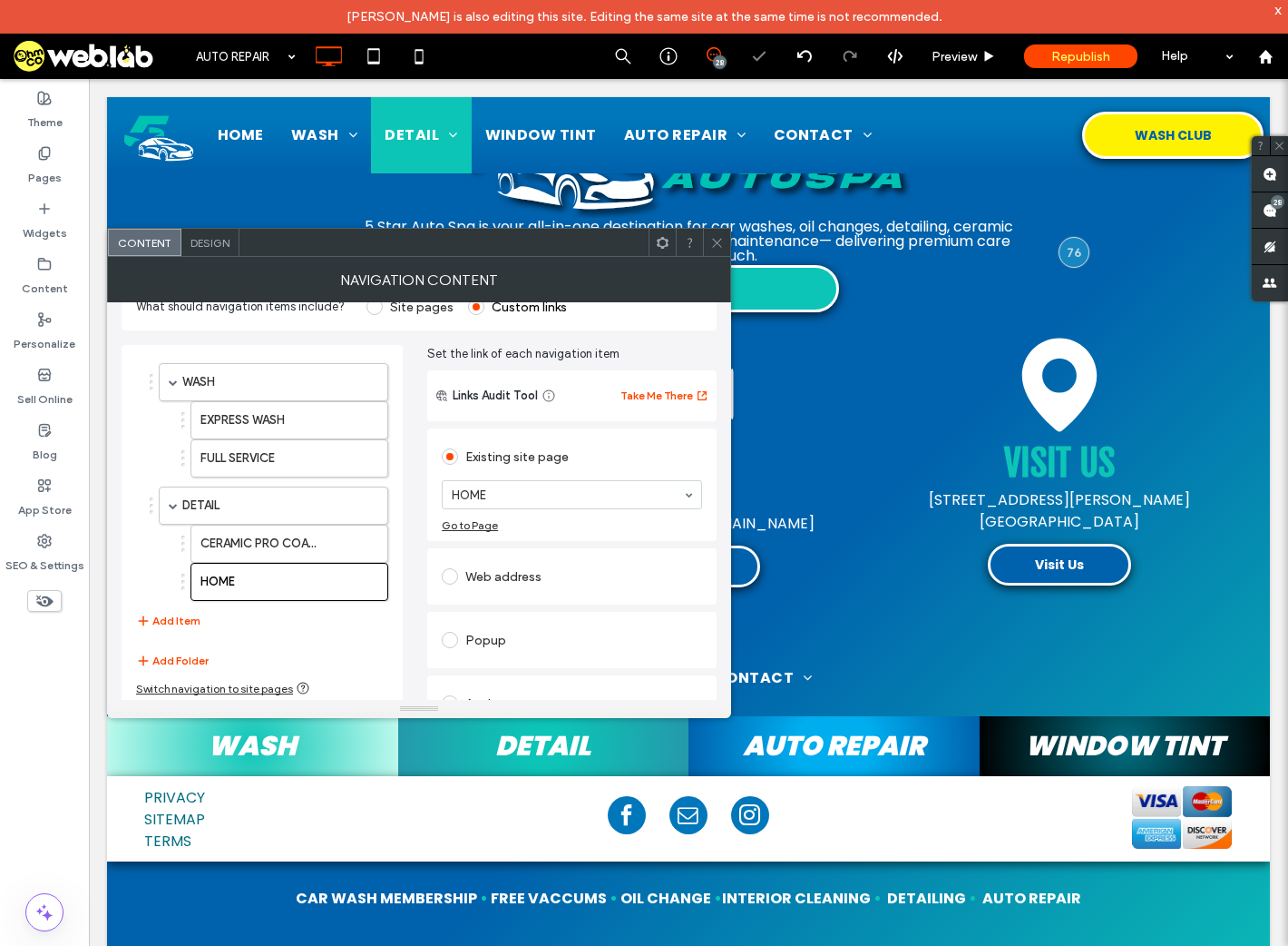
scroll to position [66, 0]
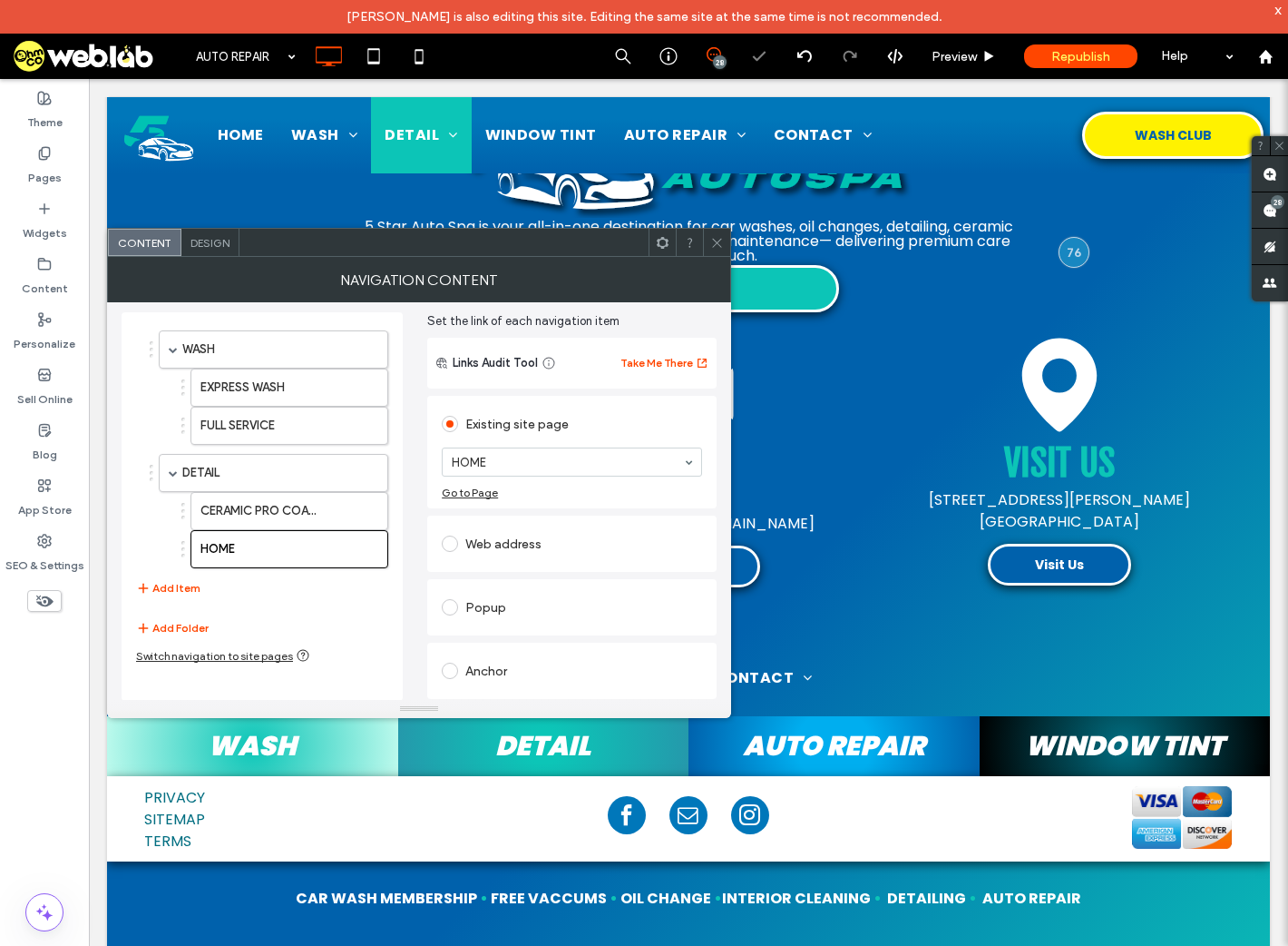
click at [497, 674] on div "Anchor" at bounding box center [572, 670] width 261 height 29
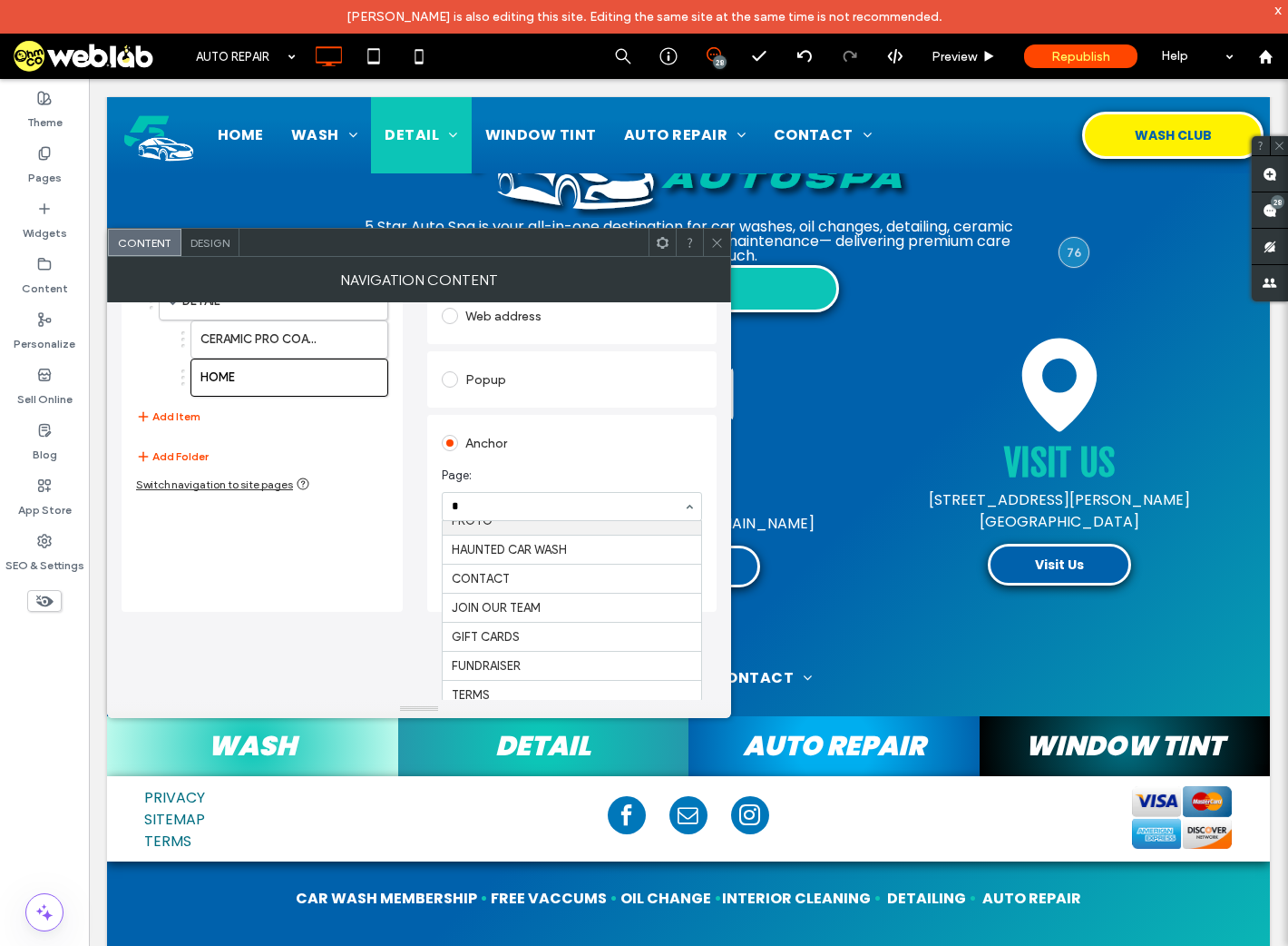
scroll to position [27, 0]
type input "**"
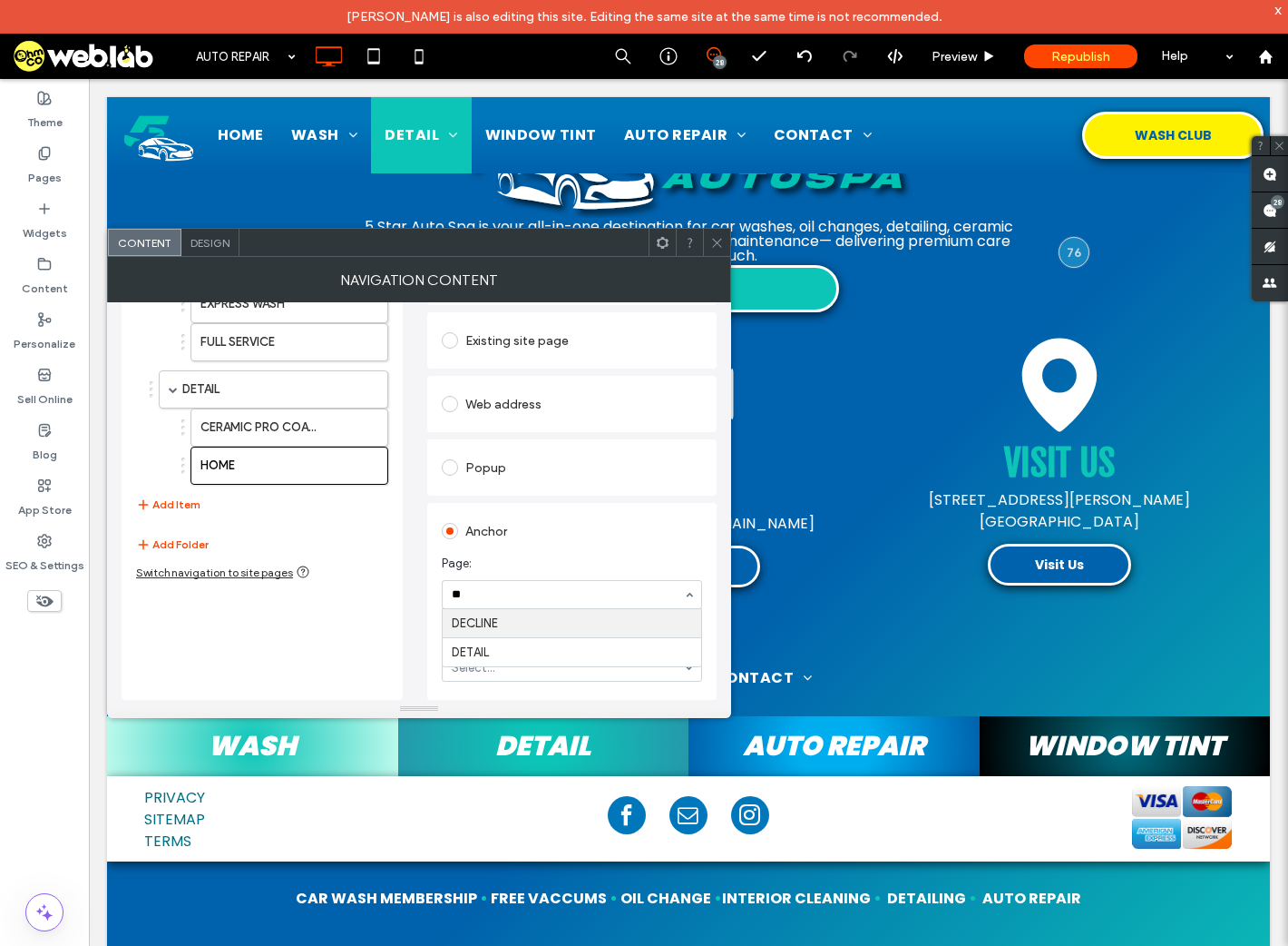
scroll to position [149, 0]
click at [180, 506] on button "Add Item" at bounding box center [168, 505] width 65 height 22
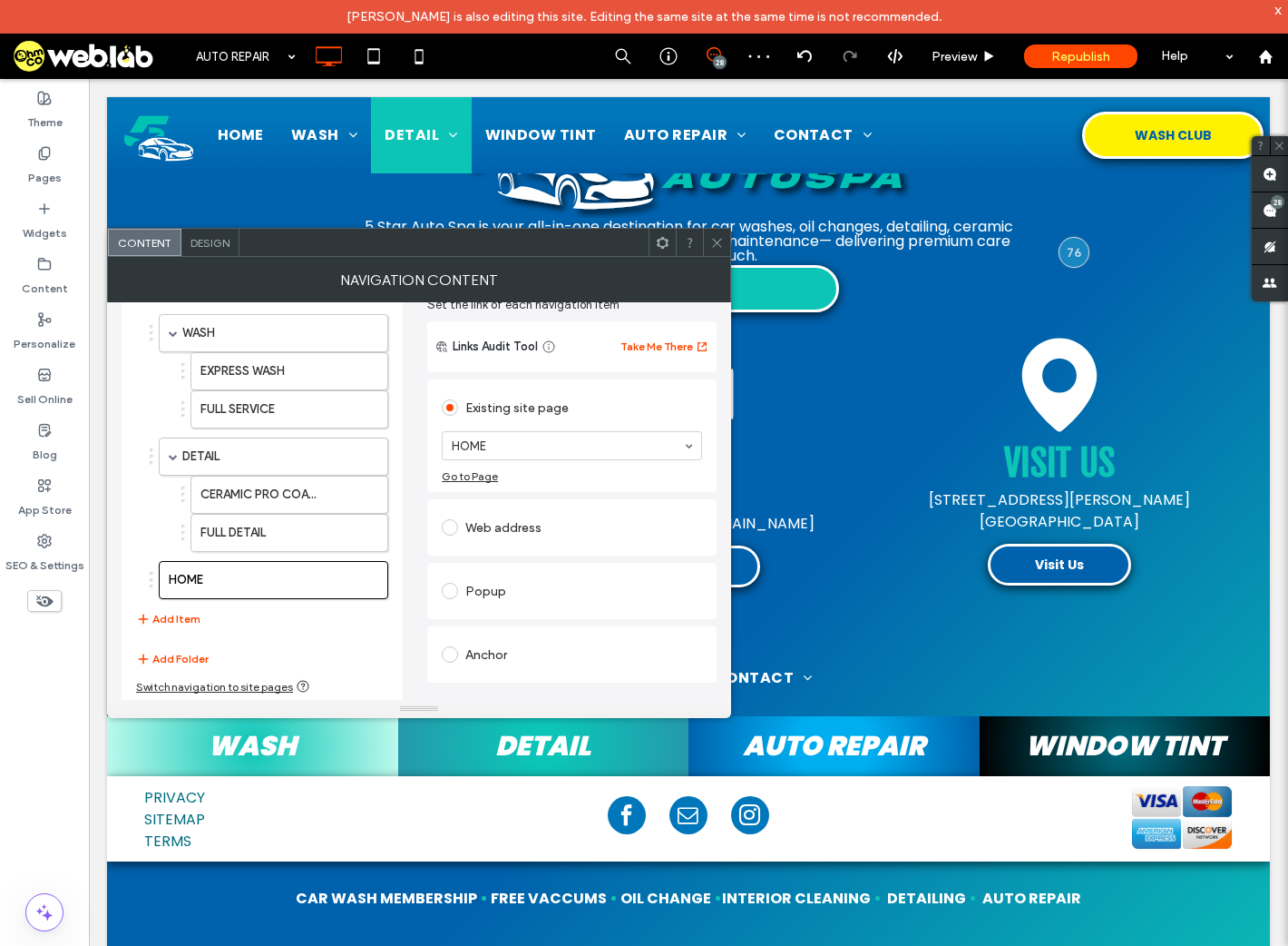
click at [711, 246] on icon at bounding box center [718, 243] width 14 height 14
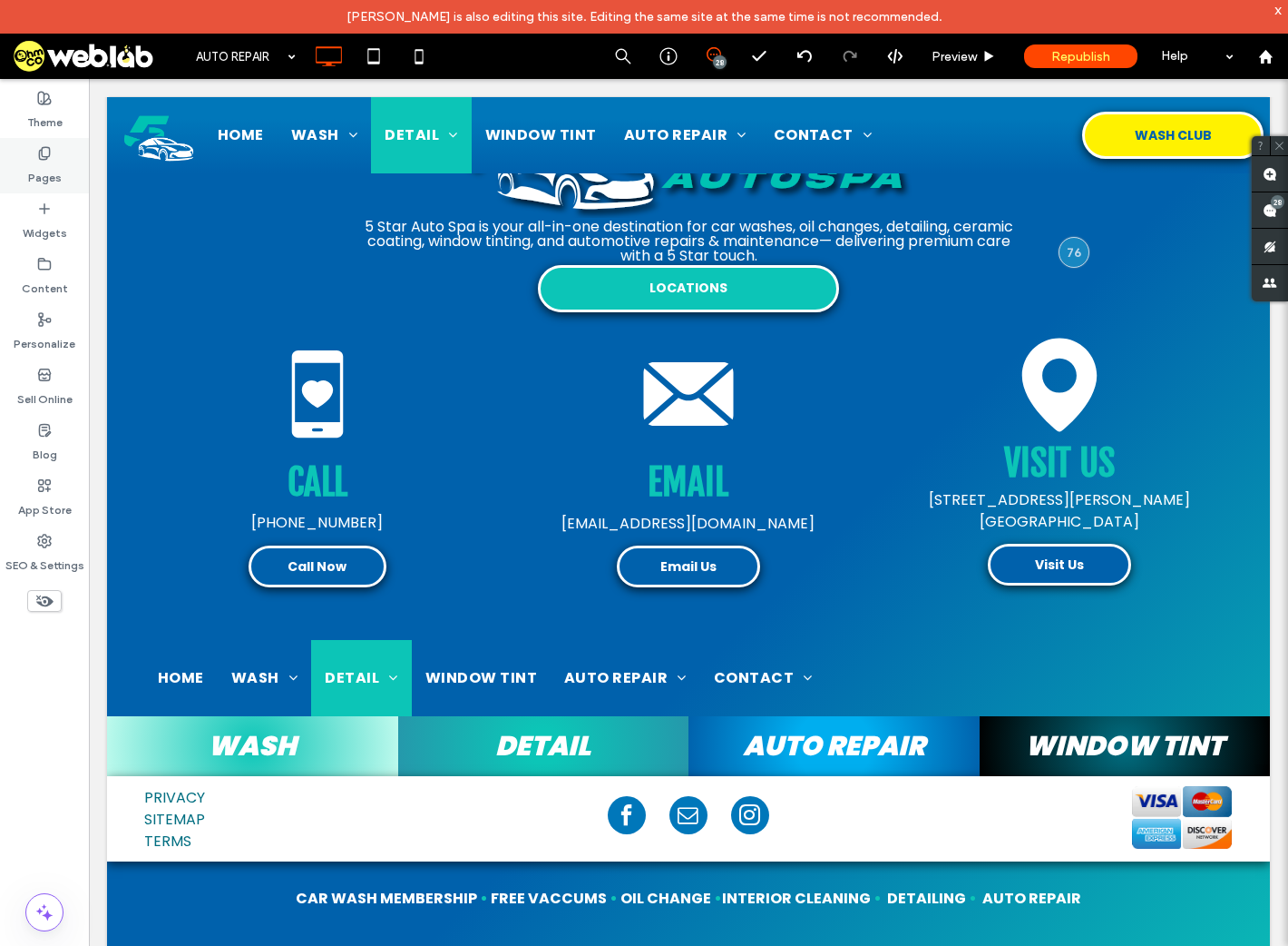
click at [45, 159] on use at bounding box center [44, 153] width 10 height 12
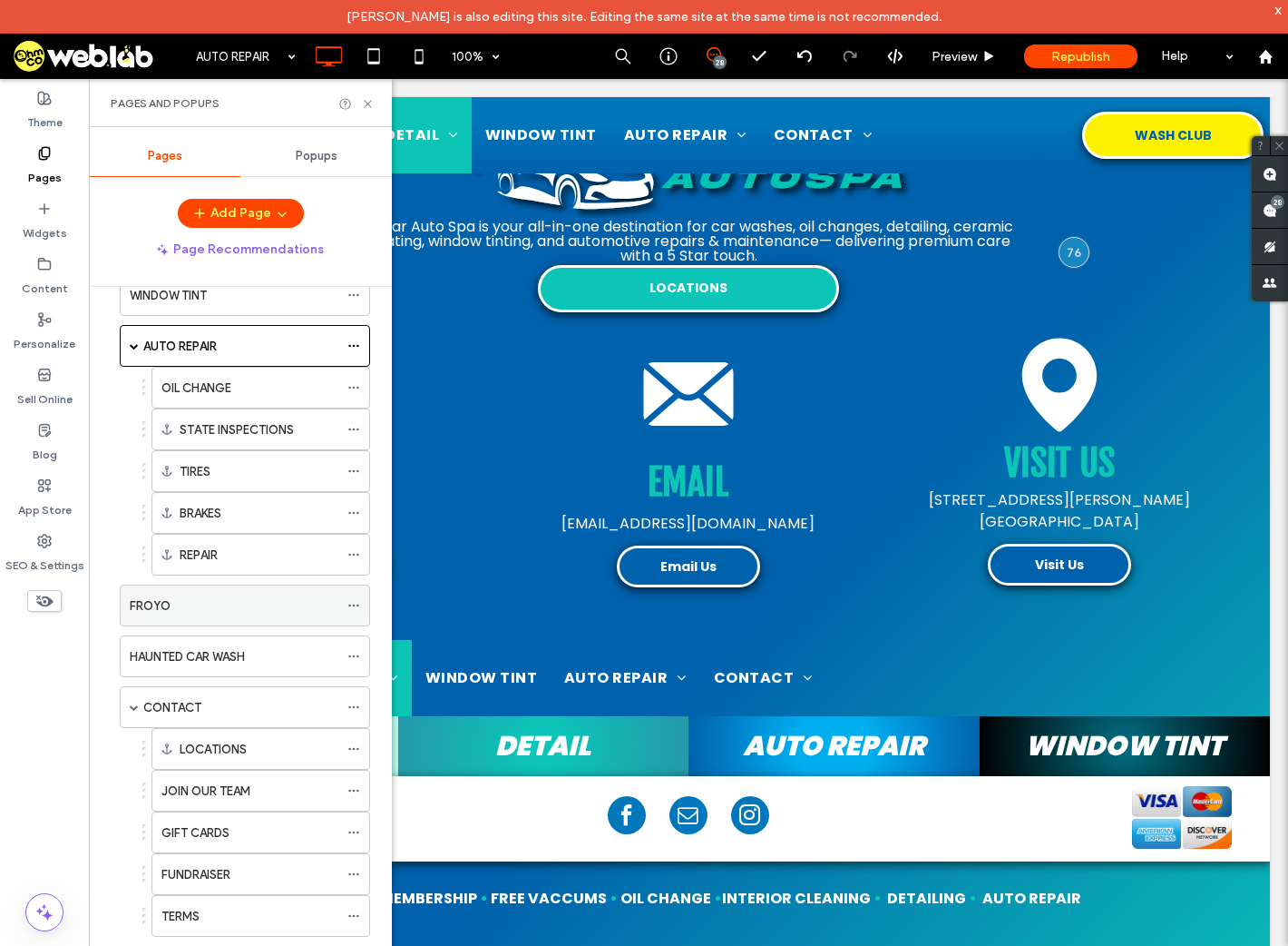
scroll to position [334, 0]
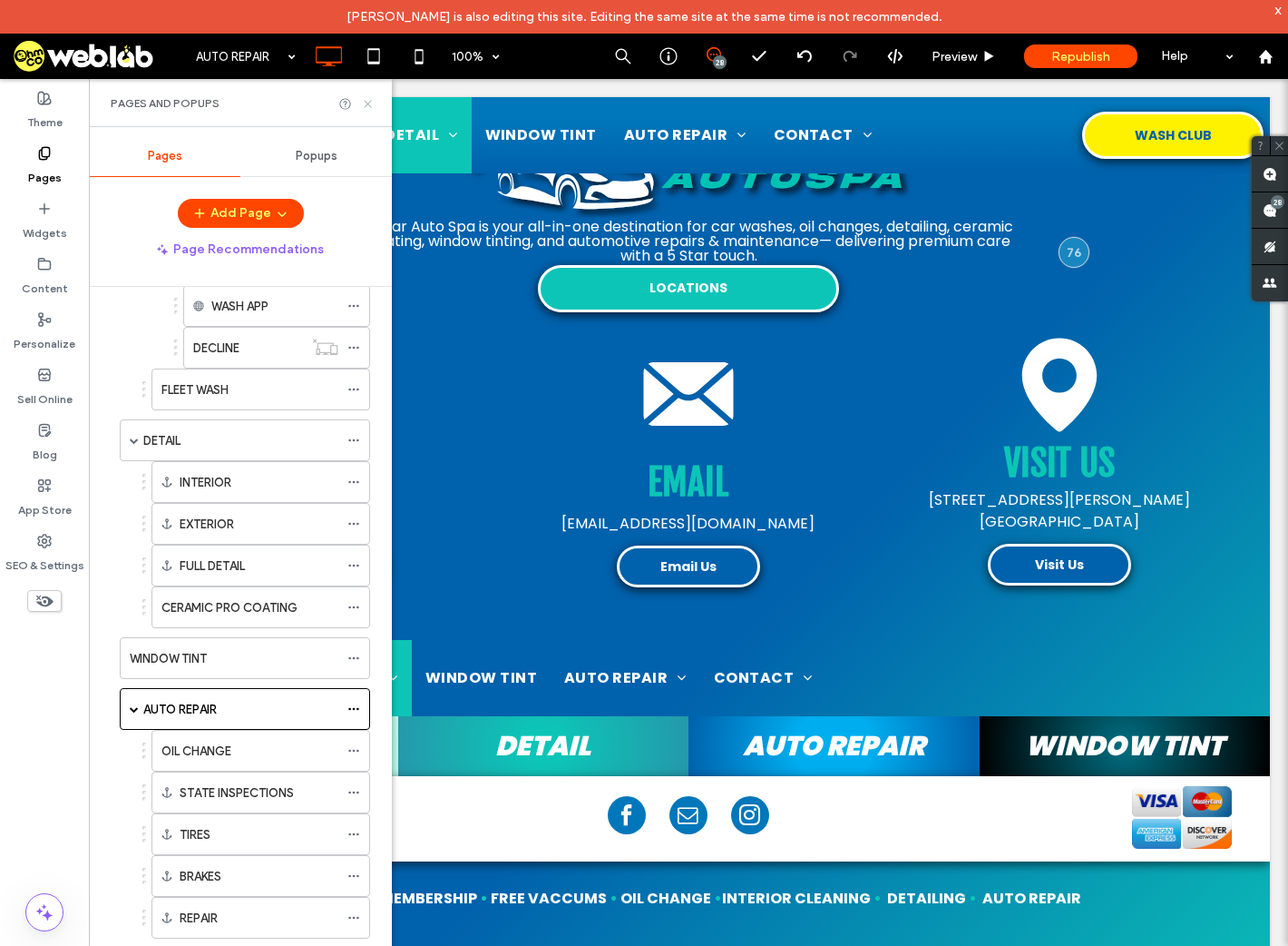
click at [363, 102] on icon at bounding box center [368, 104] width 14 height 14
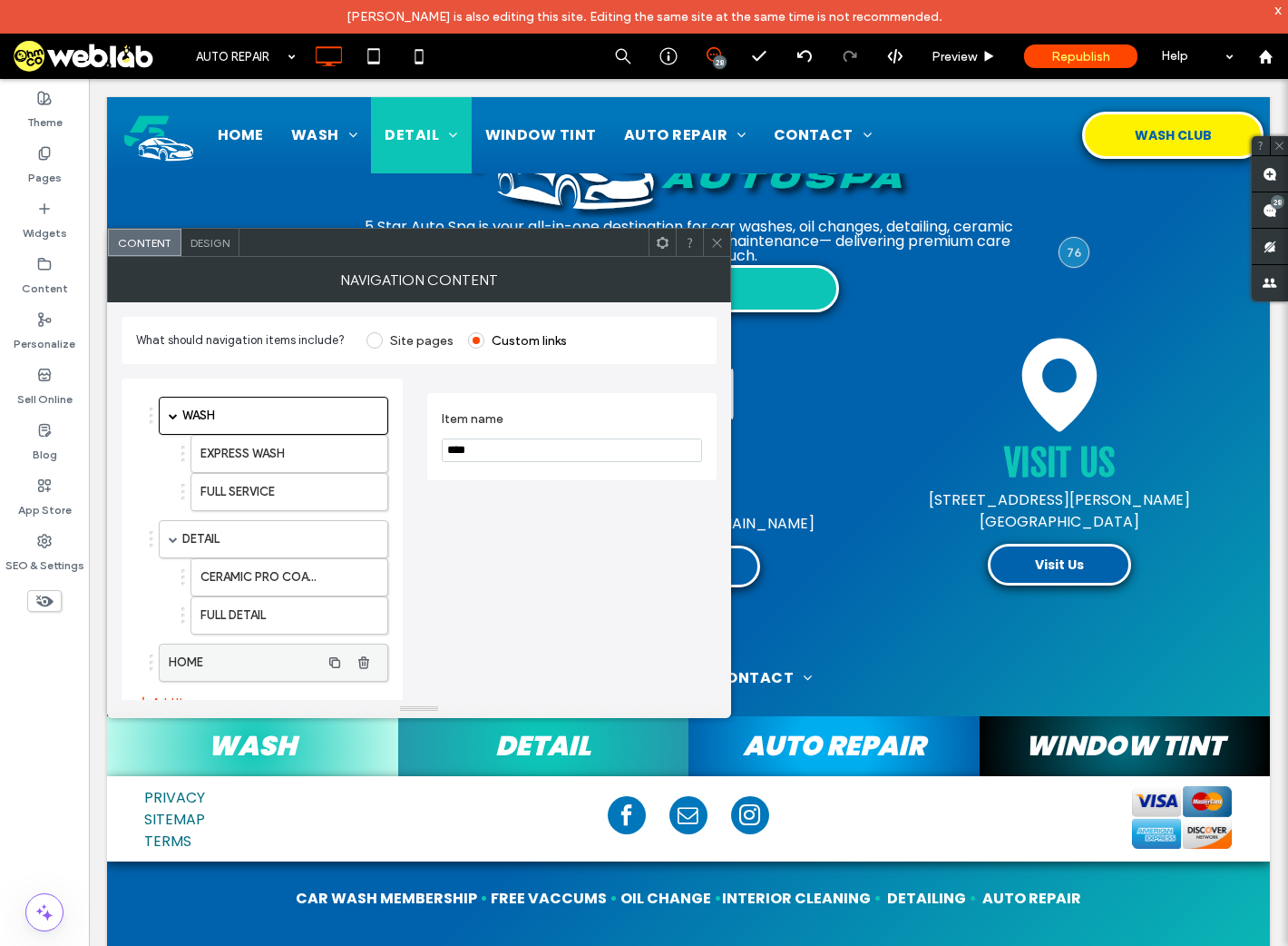
click at [265, 663] on label "HOME" at bounding box center [245, 662] width 152 height 36
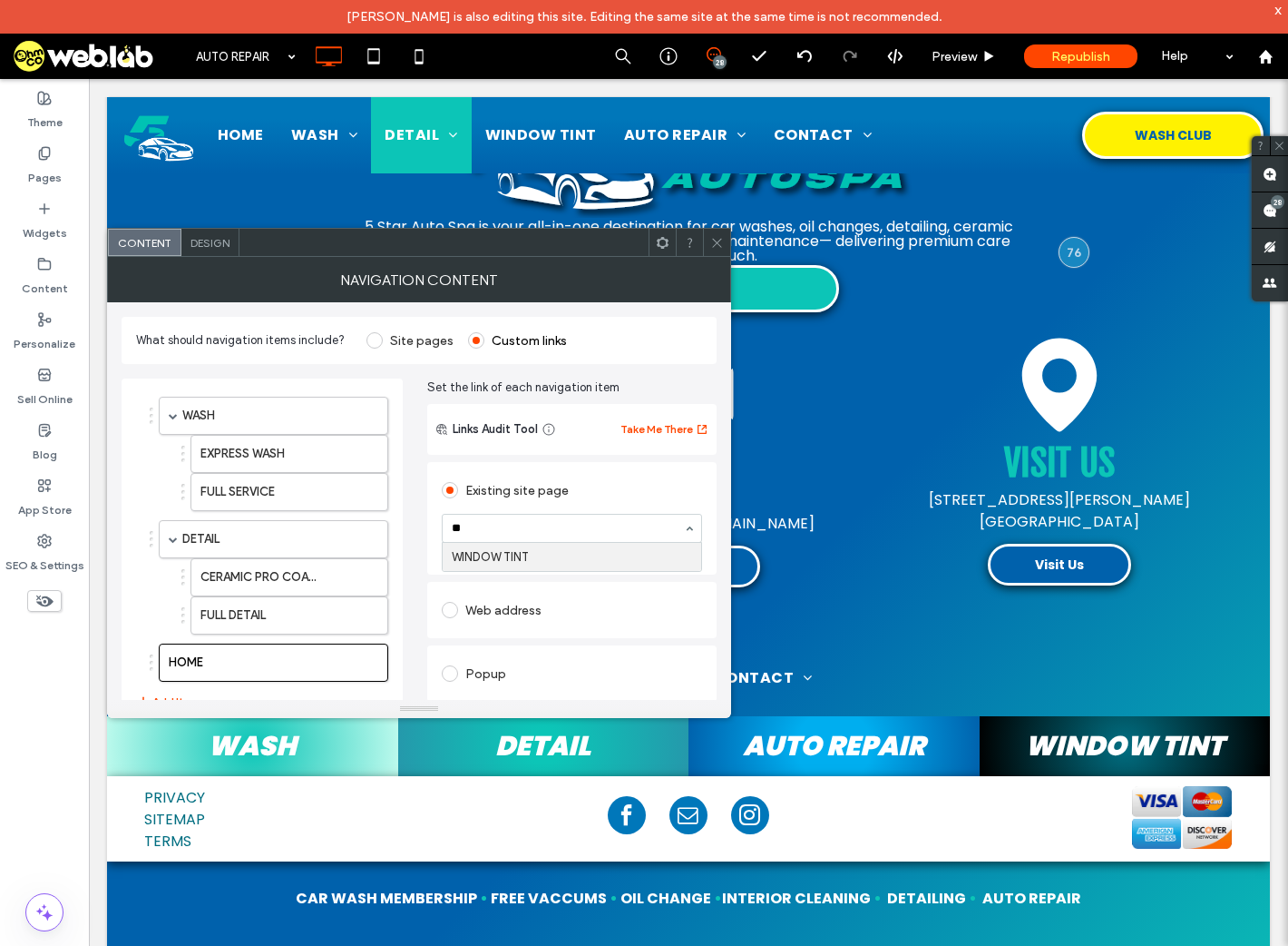
type input "***"
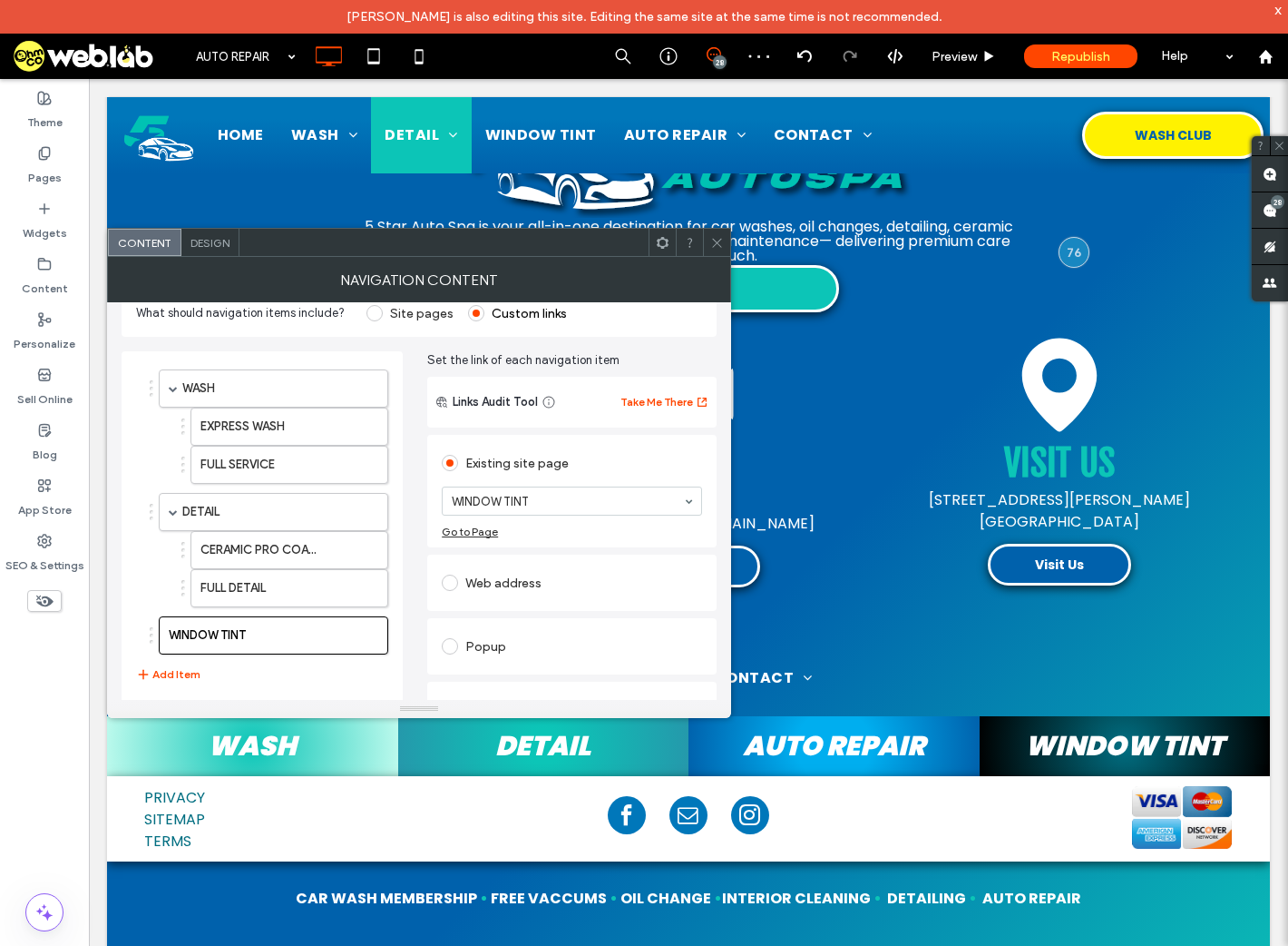
scroll to position [82, 0]
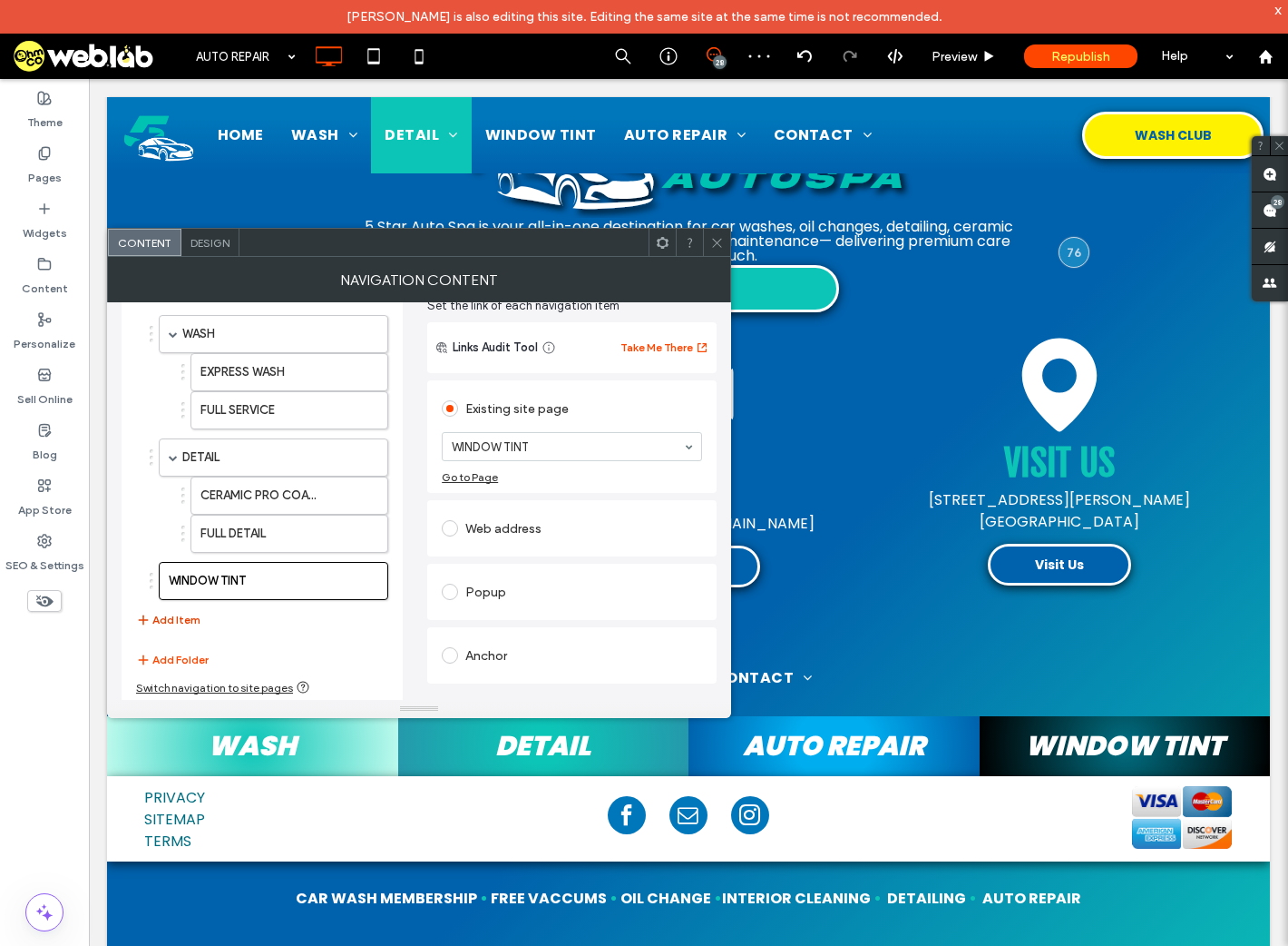
click at [179, 619] on button "Add Item" at bounding box center [168, 620] width 65 height 22
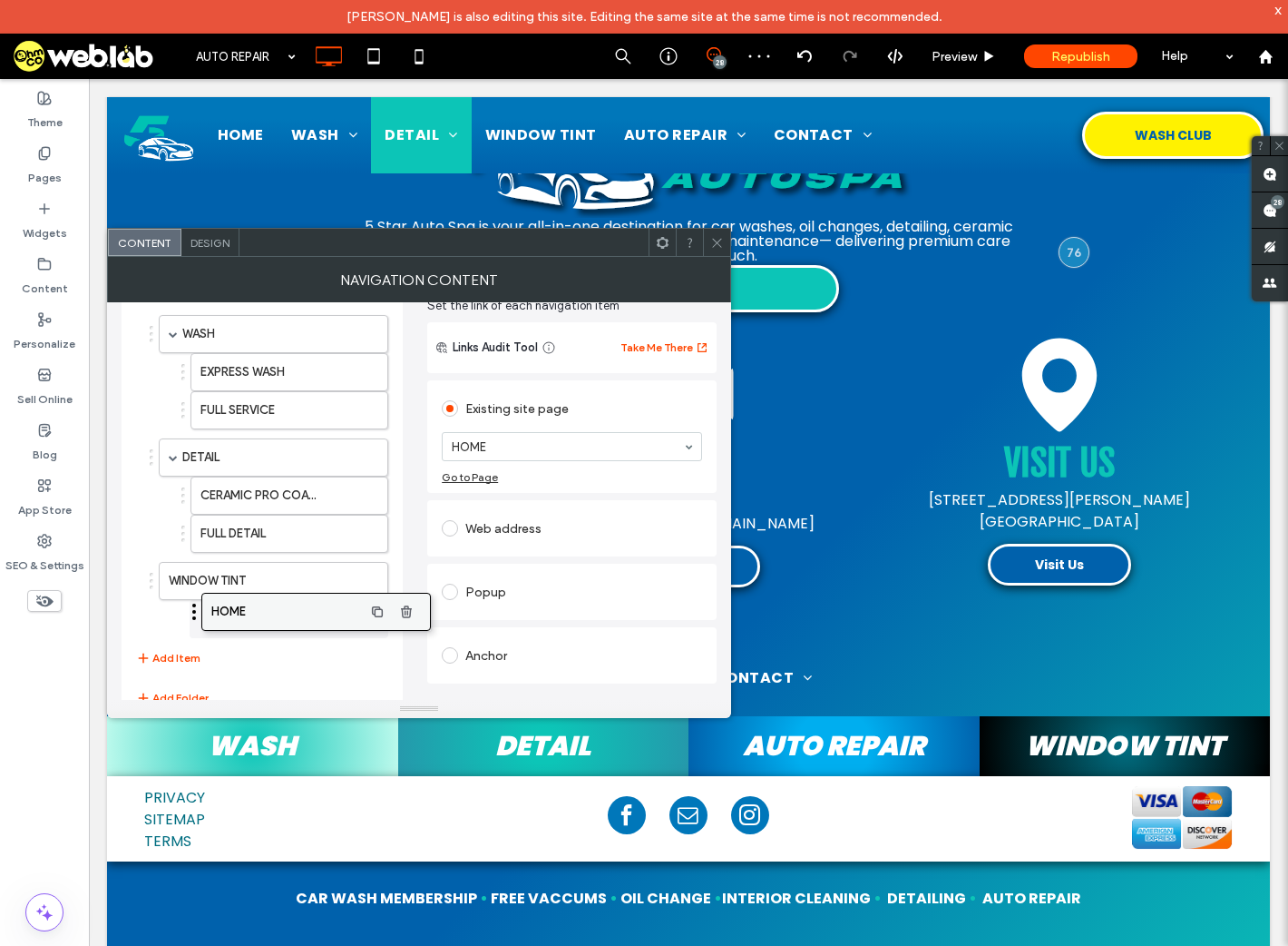
drag, startPoint x: 201, startPoint y: 622, endPoint x: 244, endPoint y: 610, distance: 44.6
click at [239, 618] on label "HOME" at bounding box center [261, 619] width 120 height 36
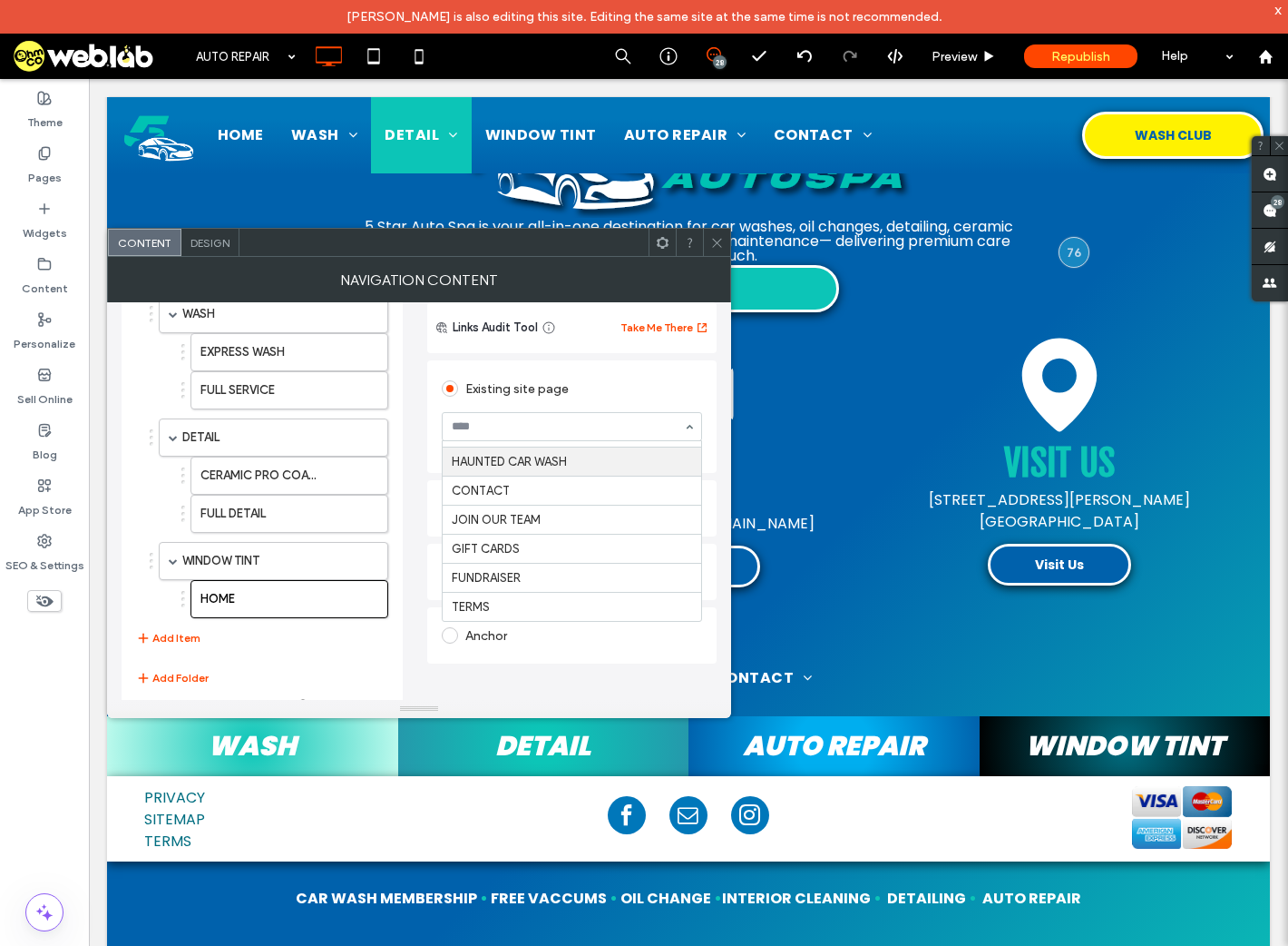
scroll to position [120, 0]
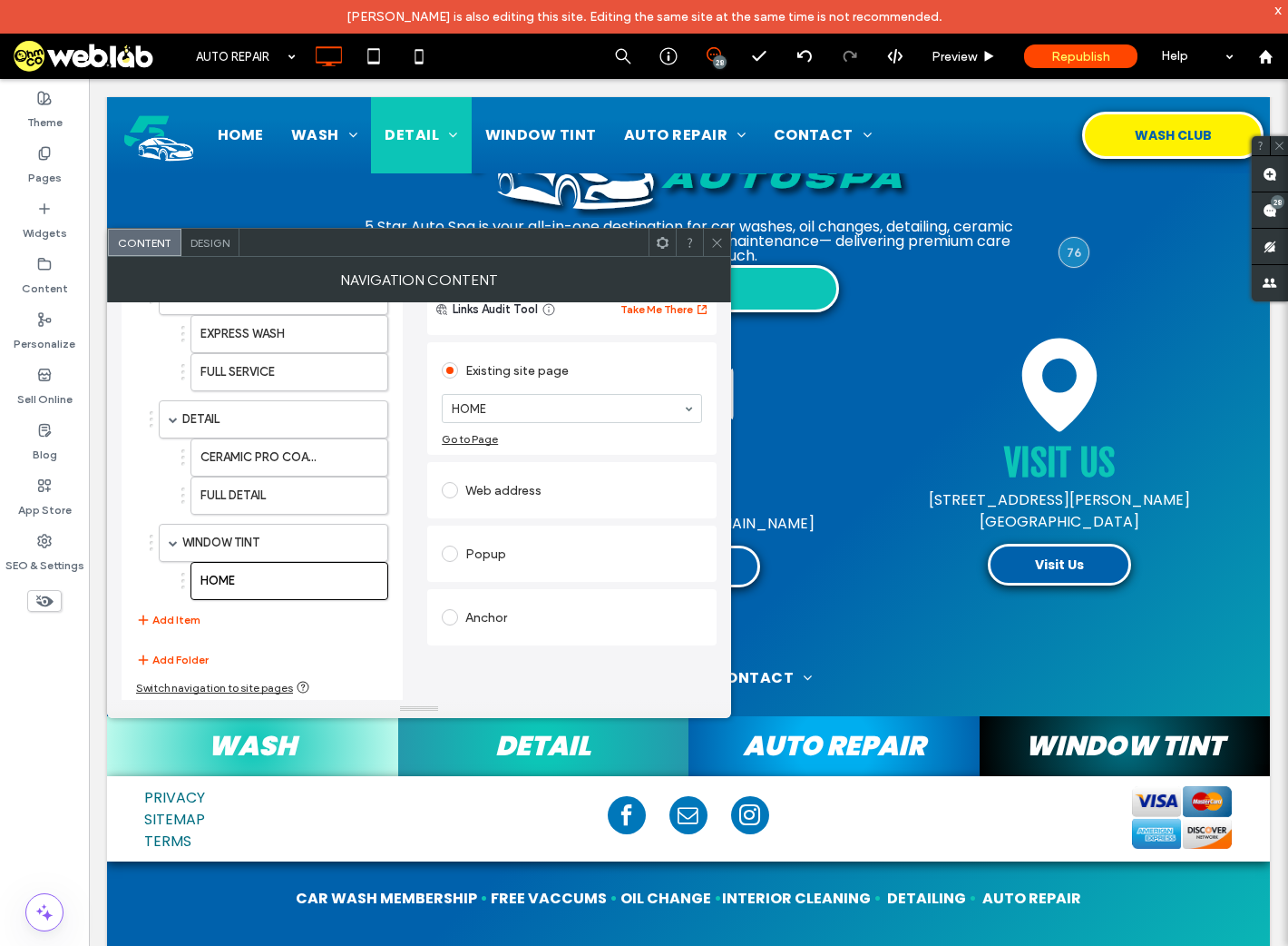
click at [719, 243] on icon at bounding box center [718, 243] width 14 height 14
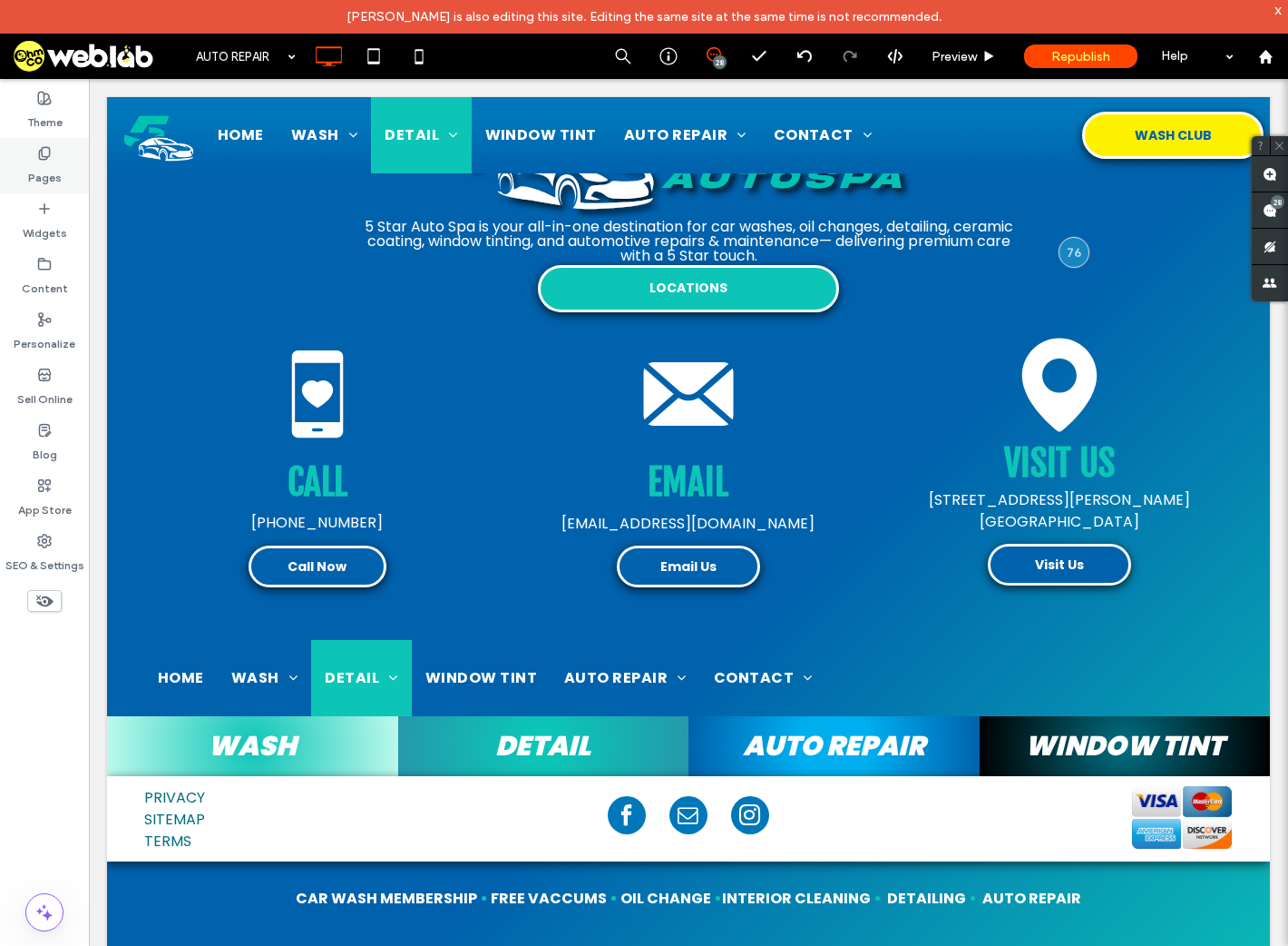
click at [53, 168] on label "Pages" at bounding box center [45, 173] width 34 height 25
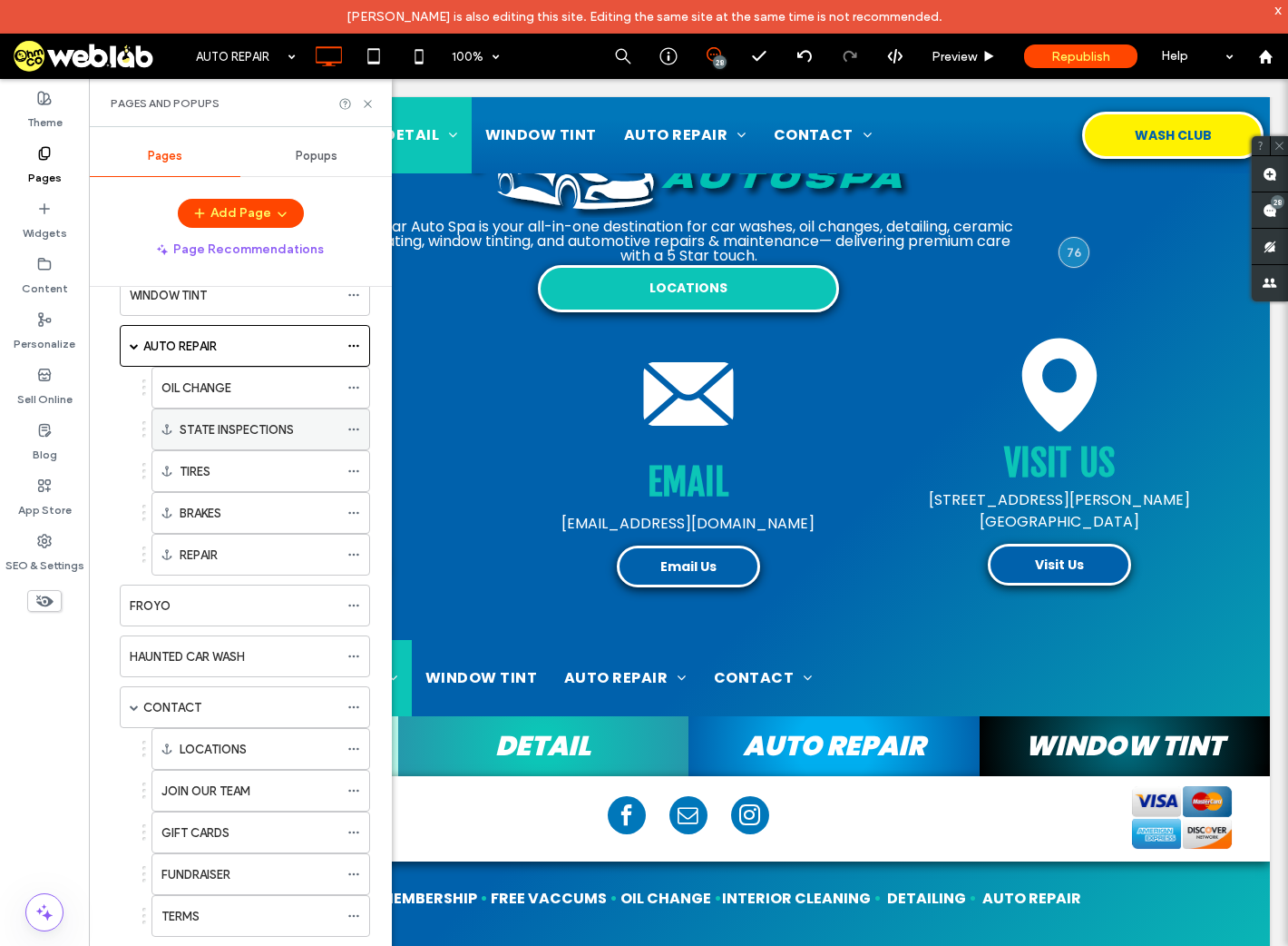
scroll to position [334, 0]
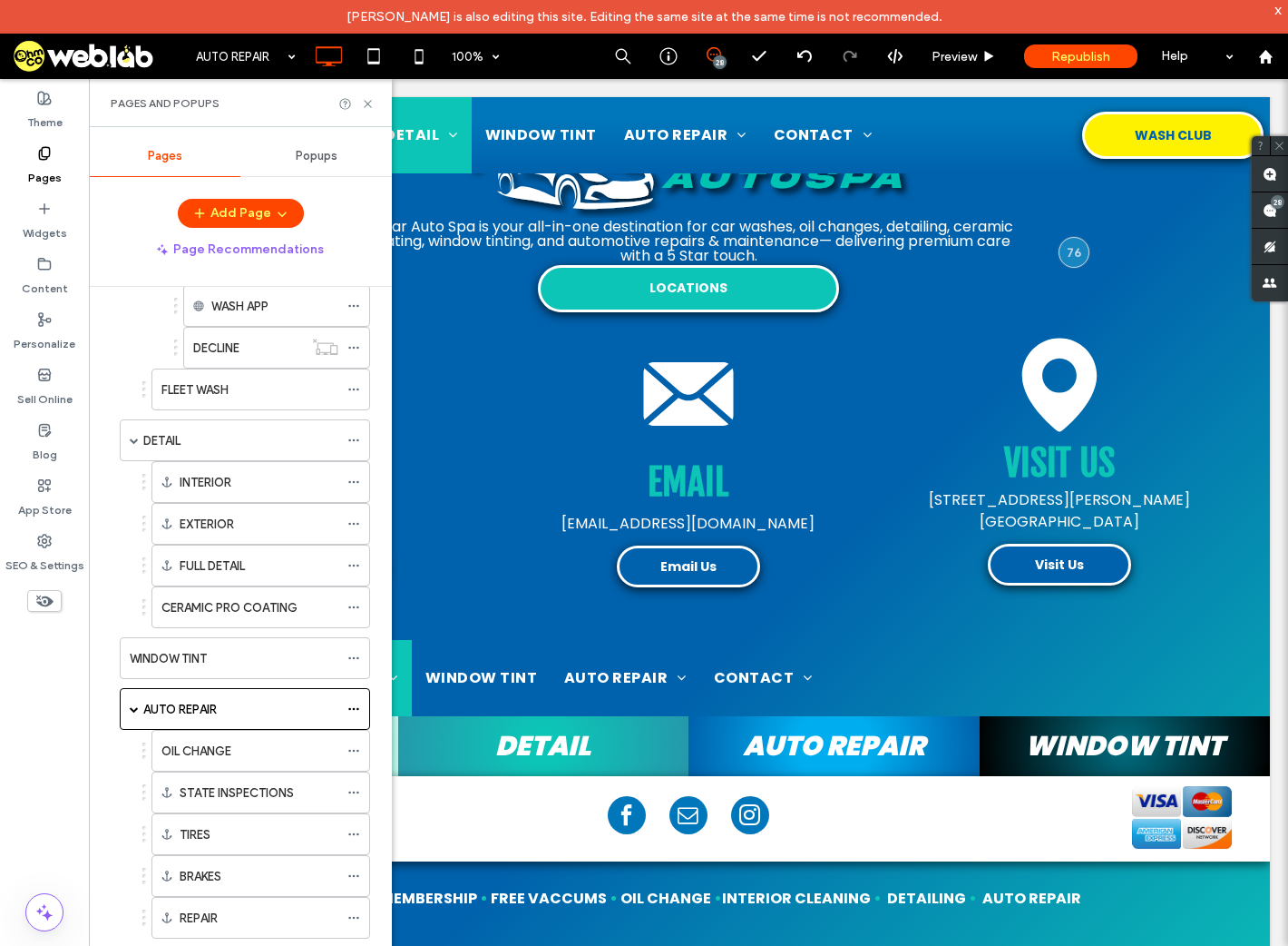
click at [49, 148] on use at bounding box center [44, 153] width 10 height 12
click at [366, 95] on div "Pages and Popups" at bounding box center [241, 103] width 304 height 48
click at [371, 100] on use at bounding box center [366, 103] width 7 height 7
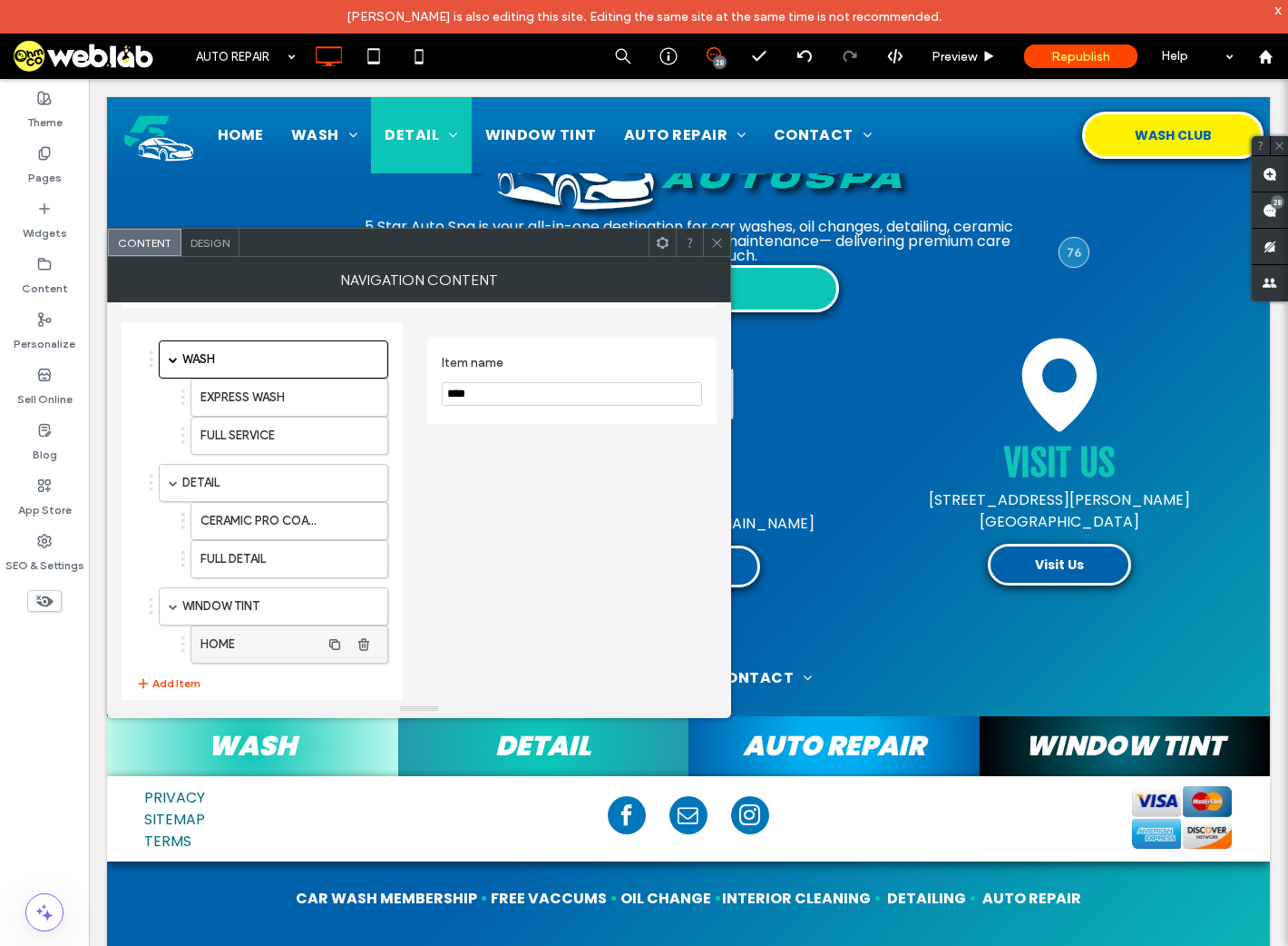
scroll to position [120, 0]
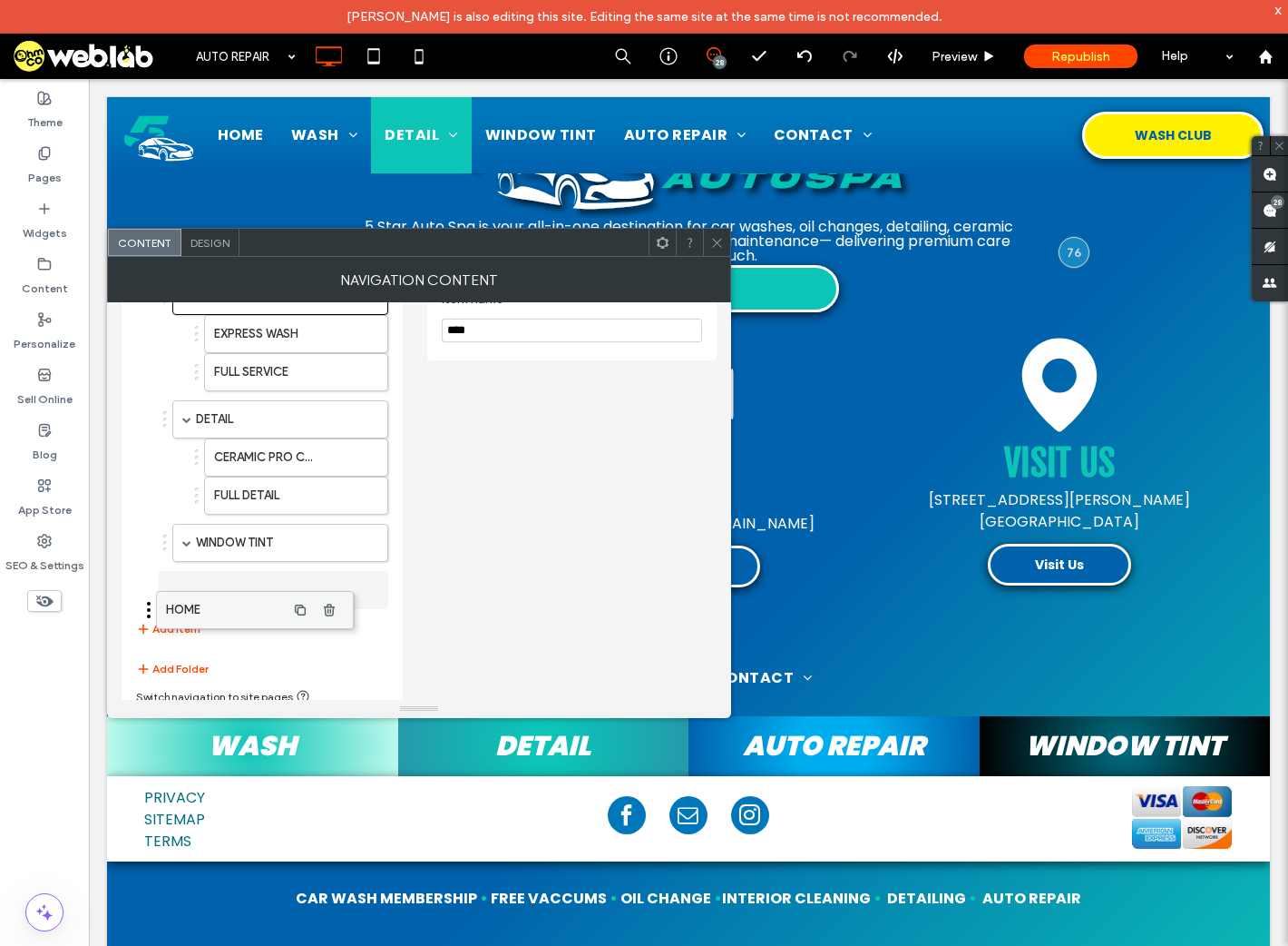
drag, startPoint x: 223, startPoint y: 581, endPoint x: 188, endPoint y: 599, distance: 39.4
click at [245, 592] on label "HOME" at bounding box center [252, 590] width 138 height 36
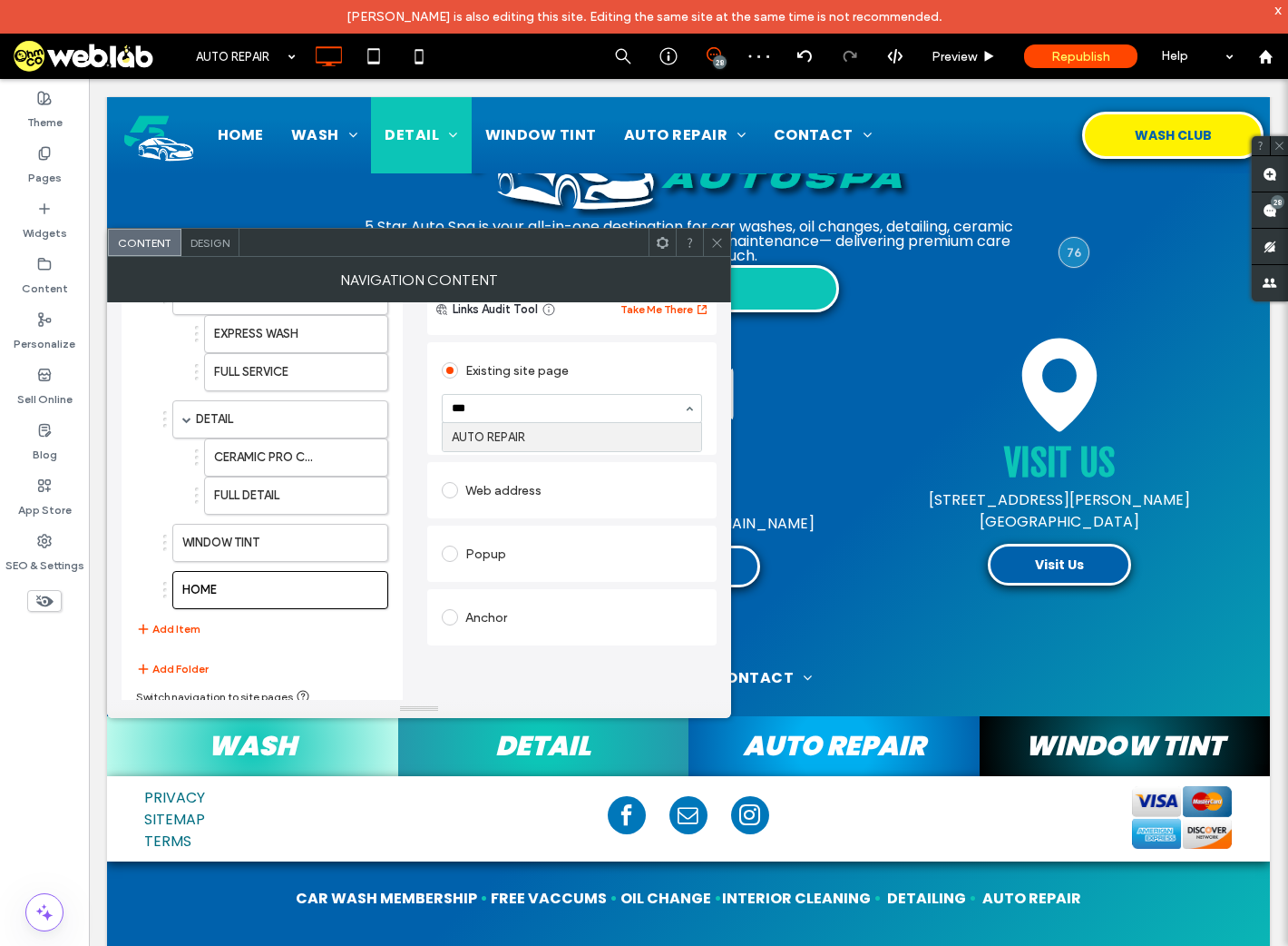
type input "****"
click at [268, 632] on div "WASH EXPRESS WASH FULL SERVICE DETAIL CERAMIC PRO COATING FULL DETAIL WINDOW TI…" at bounding box center [262, 459] width 253 height 382
click at [173, 628] on button "Add Item" at bounding box center [168, 629] width 65 height 22
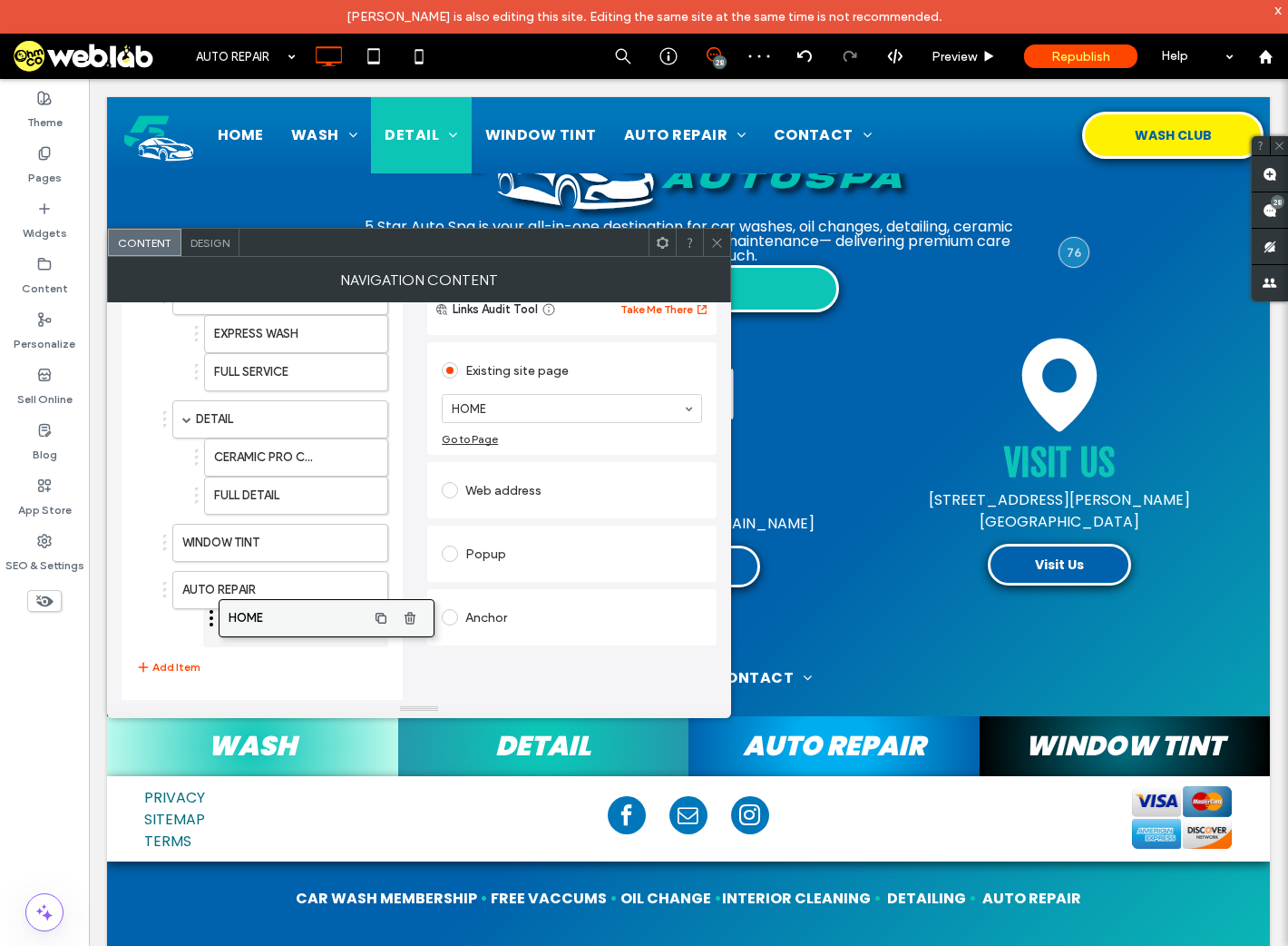
drag, startPoint x: 222, startPoint y: 638, endPoint x: 268, endPoint y: 622, distance: 48.7
click at [56, 164] on label "Pages" at bounding box center [45, 173] width 34 height 25
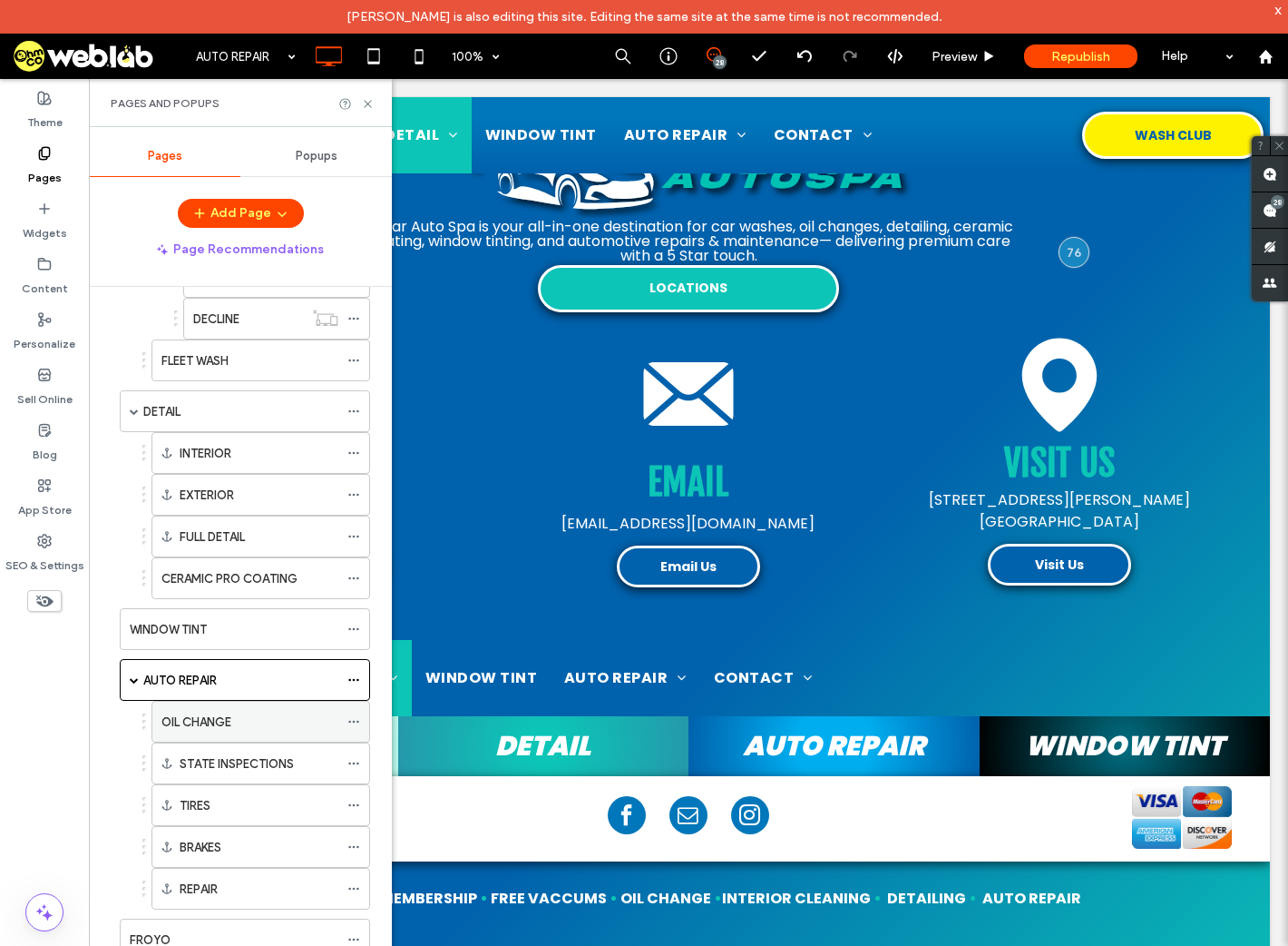
scroll to position [697, 0]
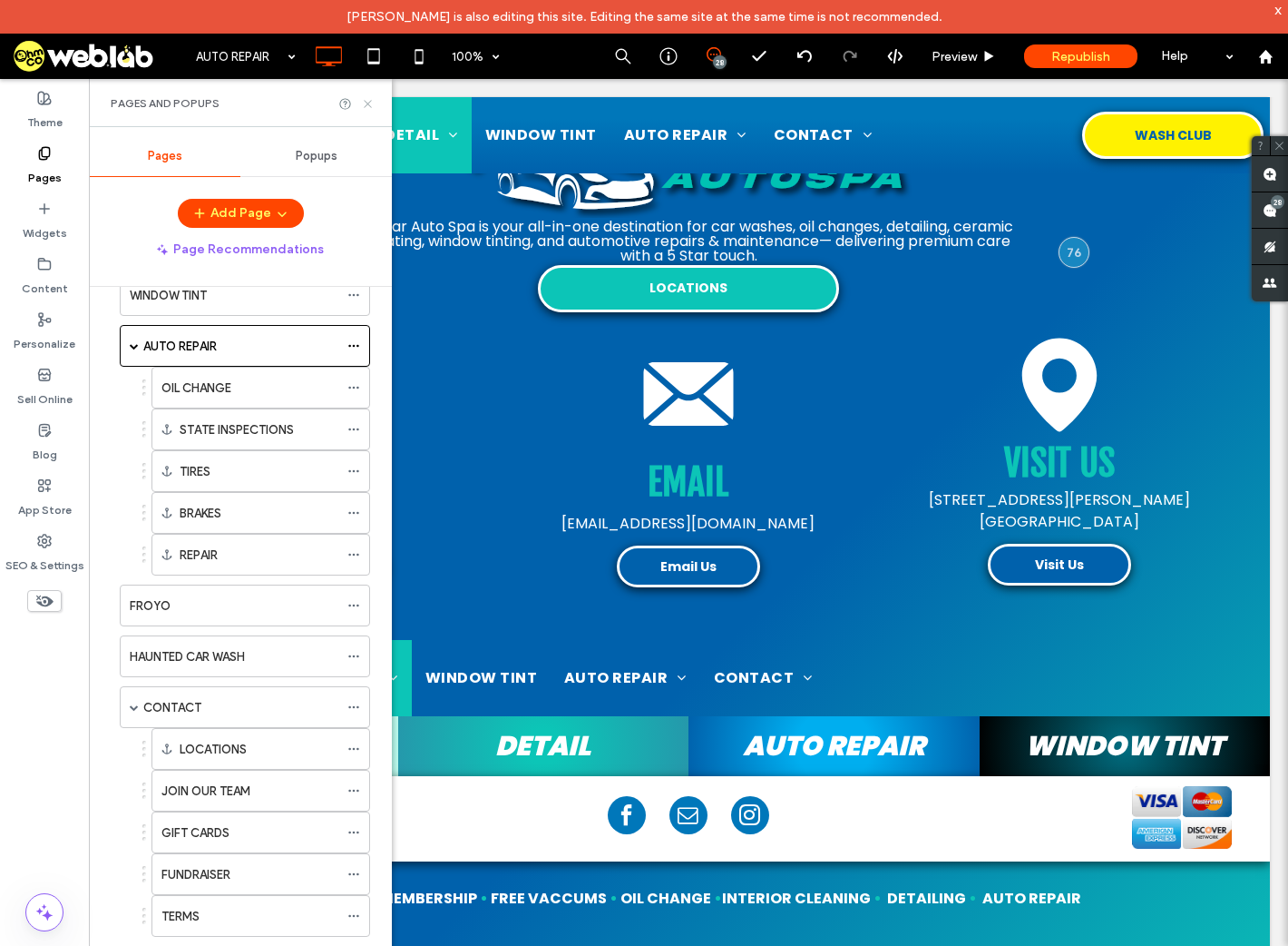
click at [370, 103] on icon at bounding box center [368, 104] width 14 height 14
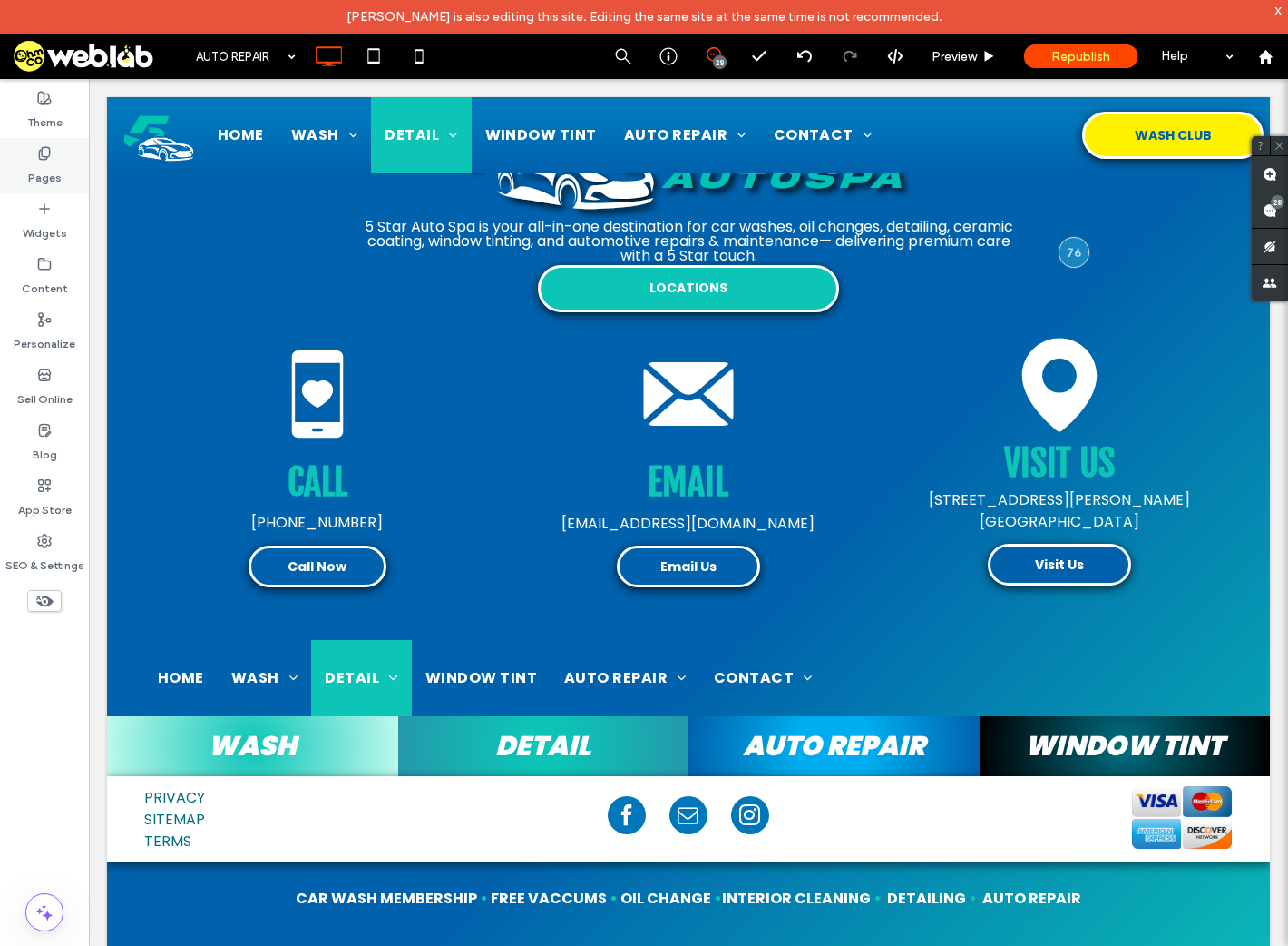
click at [26, 160] on div "Pages" at bounding box center [44, 165] width 89 height 55
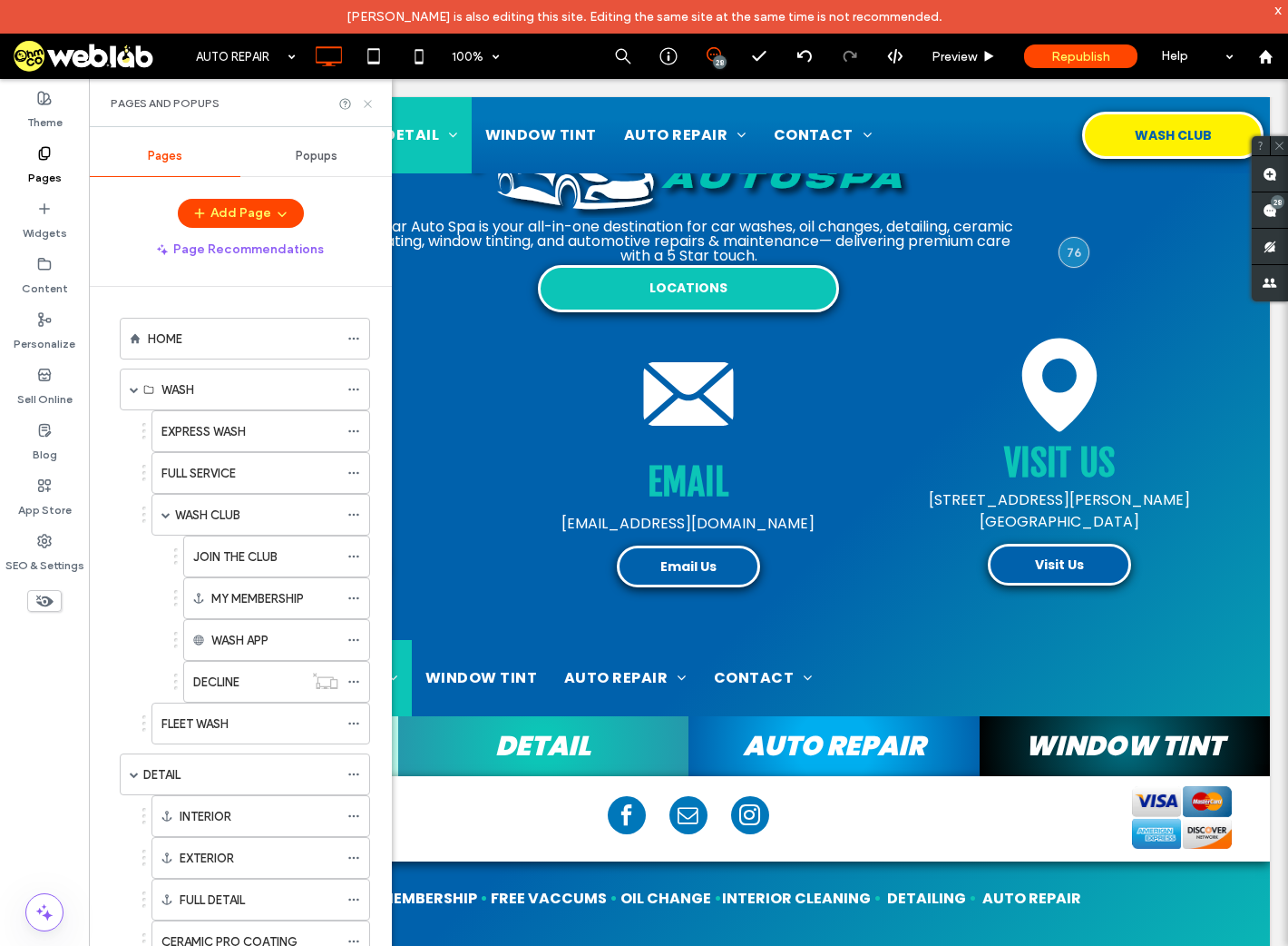
click at [365, 105] on use at bounding box center [366, 103] width 7 height 7
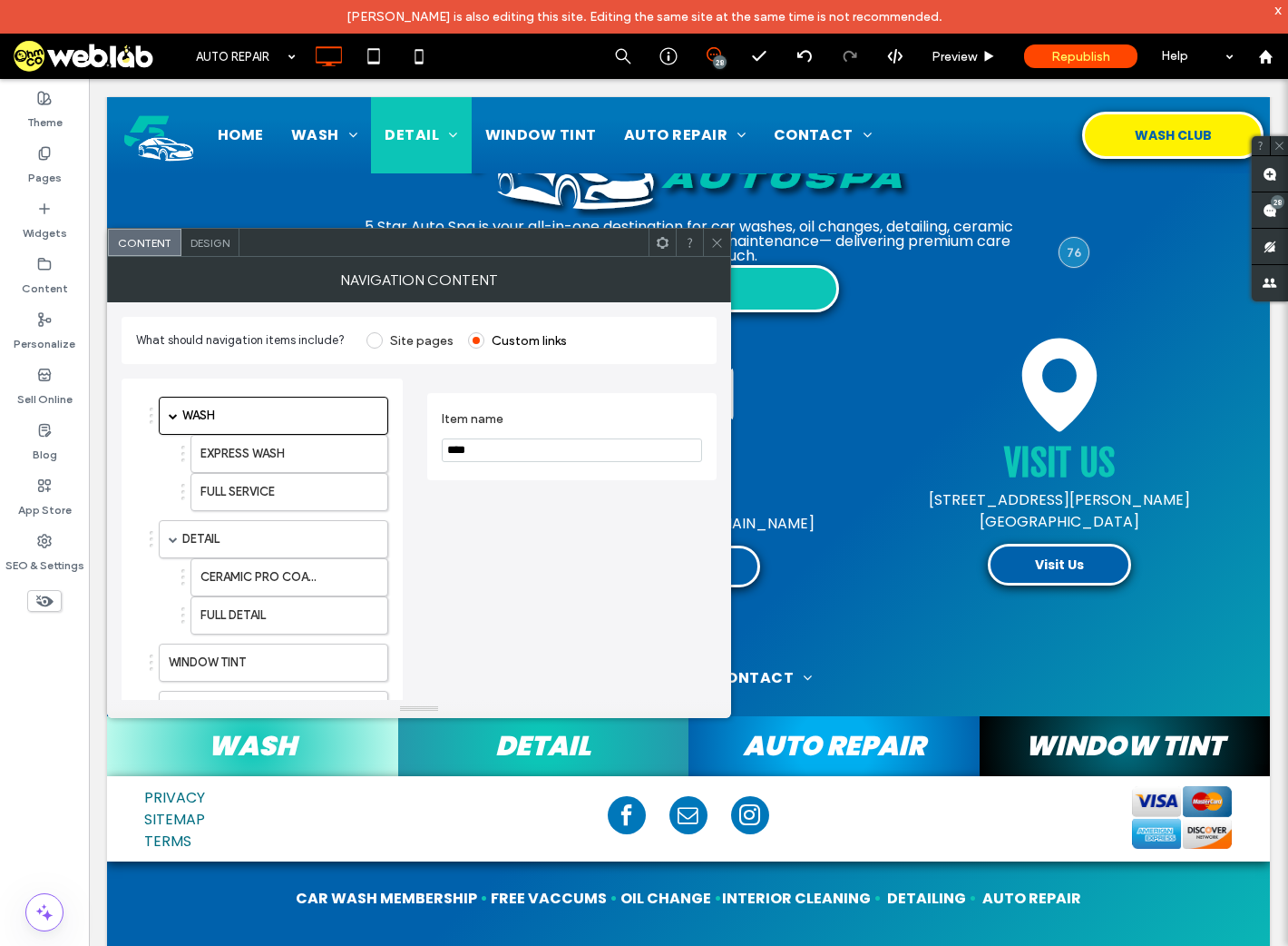
scroll to position [167, 0]
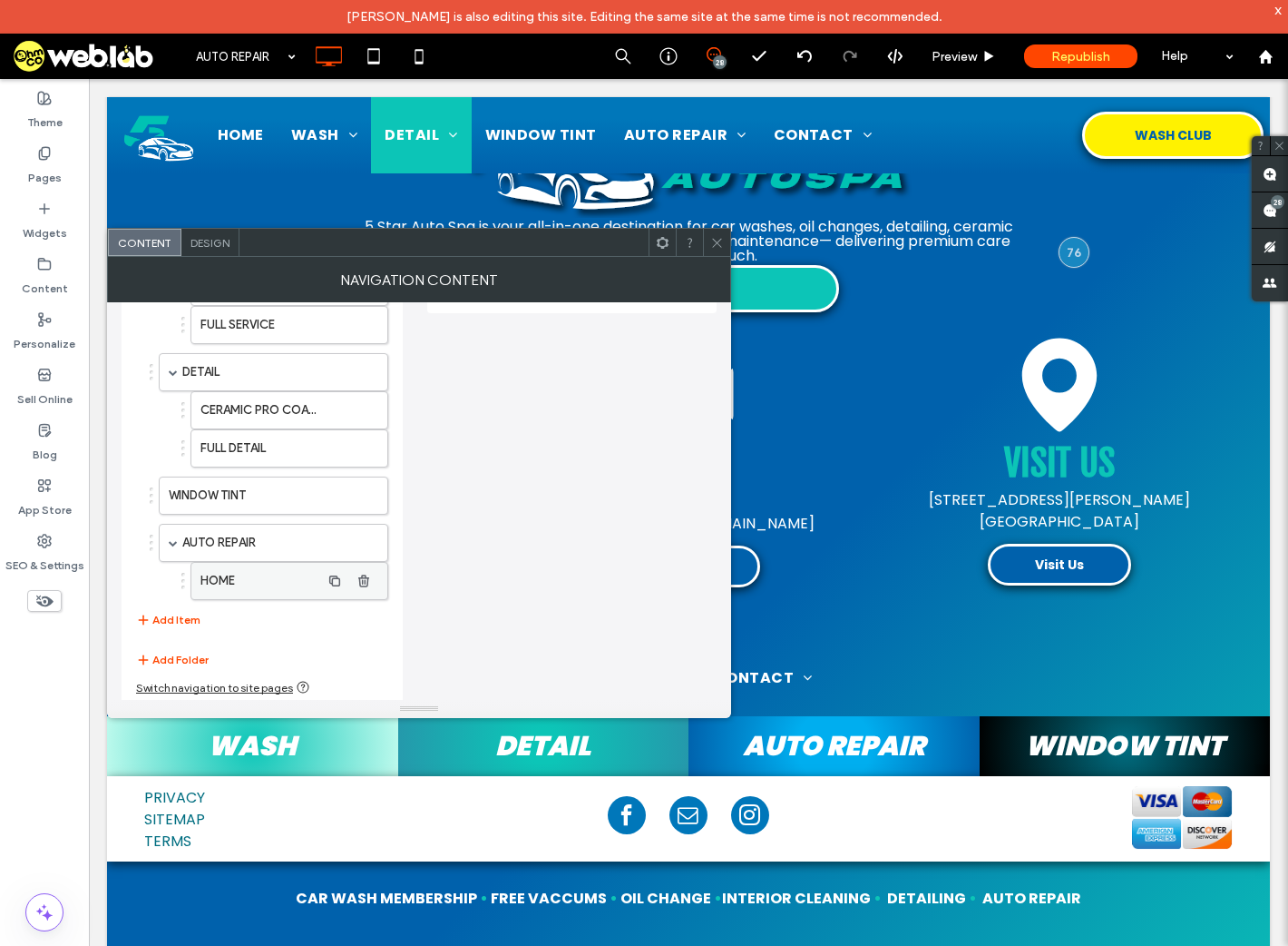
click at [238, 592] on label "HOME" at bounding box center [261, 580] width 120 height 36
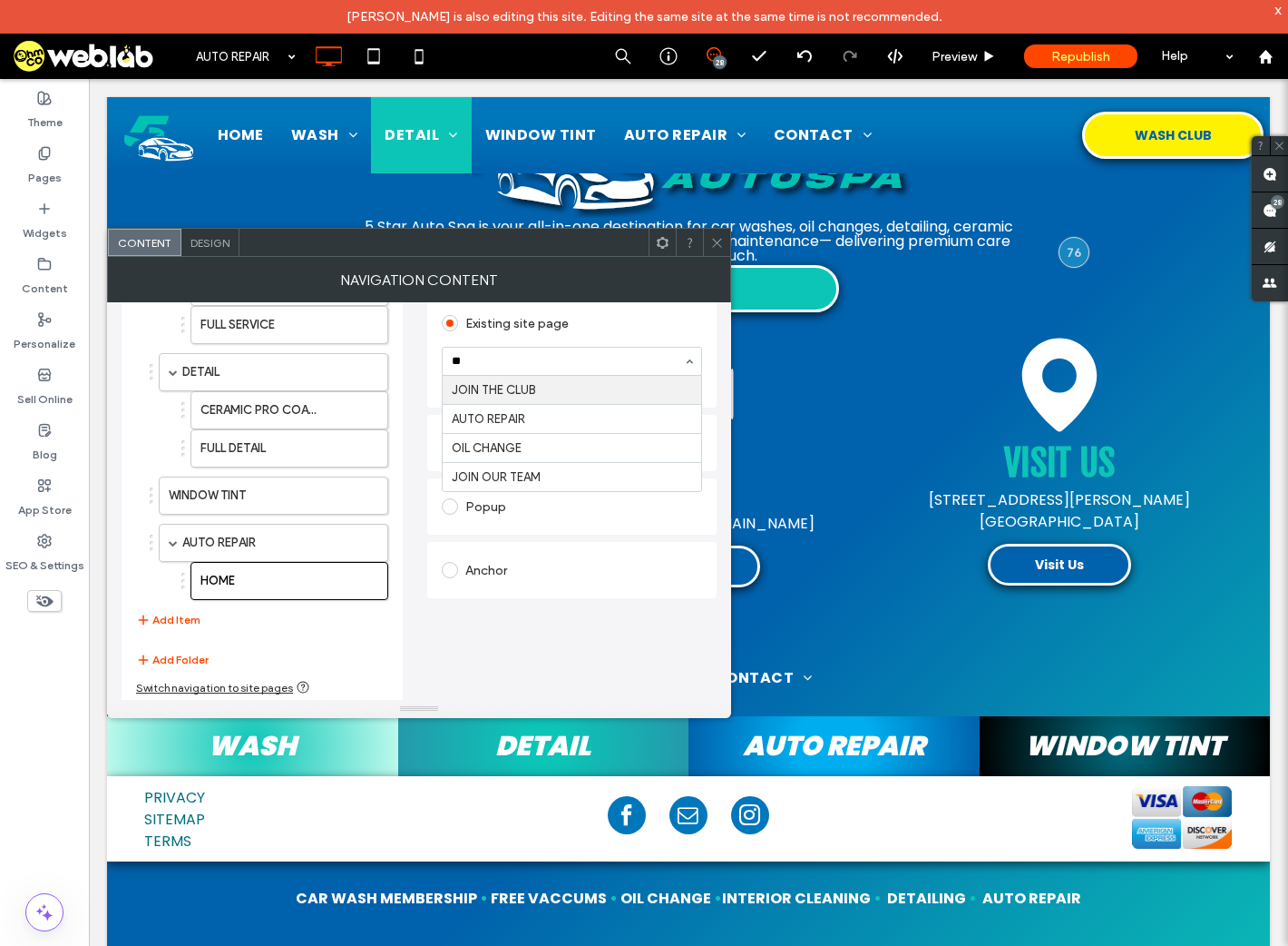
type input "***"
click at [717, 236] on icon at bounding box center [718, 243] width 14 height 14
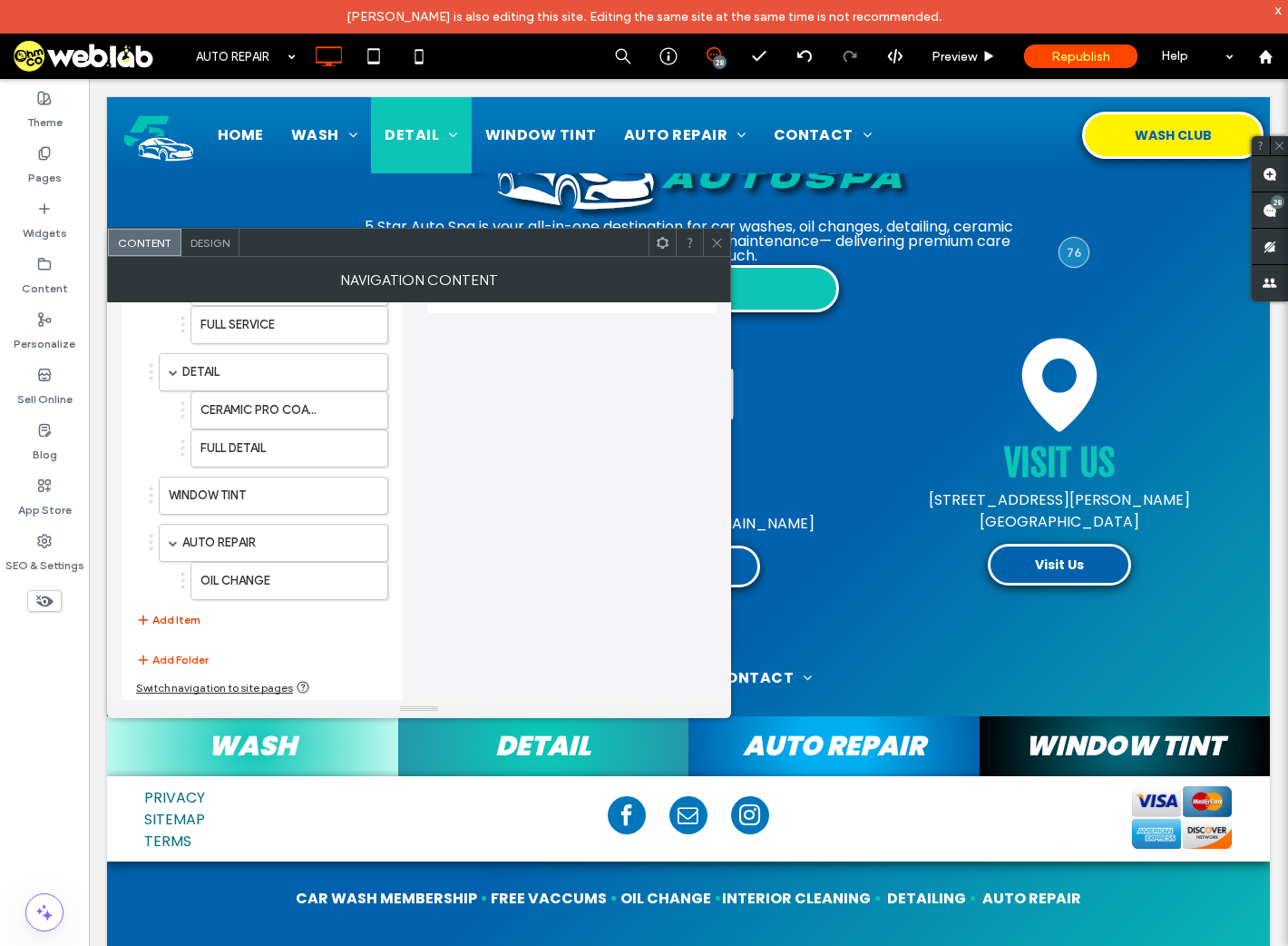
click at [185, 614] on button "Add Item" at bounding box center [168, 620] width 65 height 22
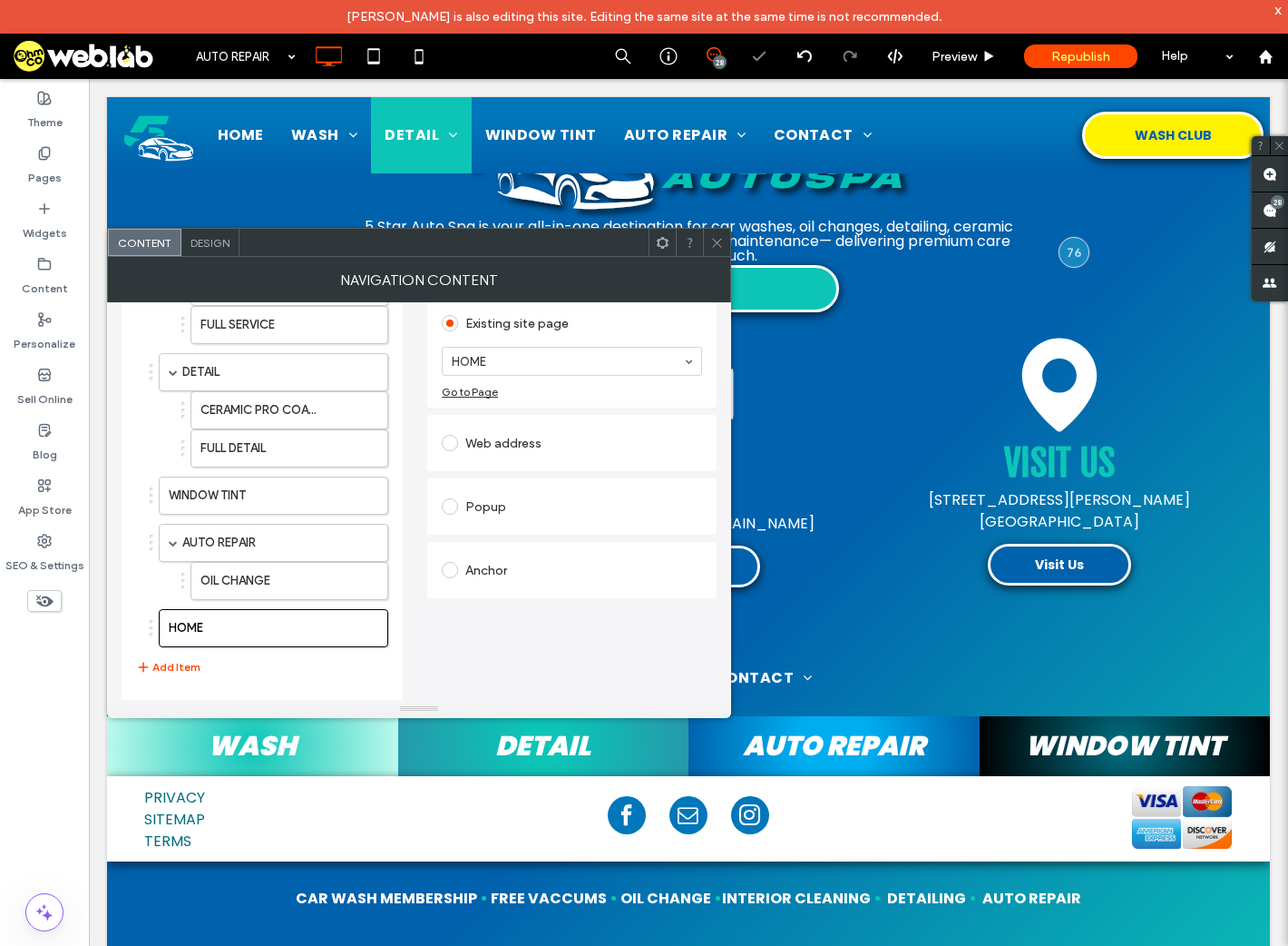
click at [711, 238] on icon at bounding box center [718, 243] width 14 height 14
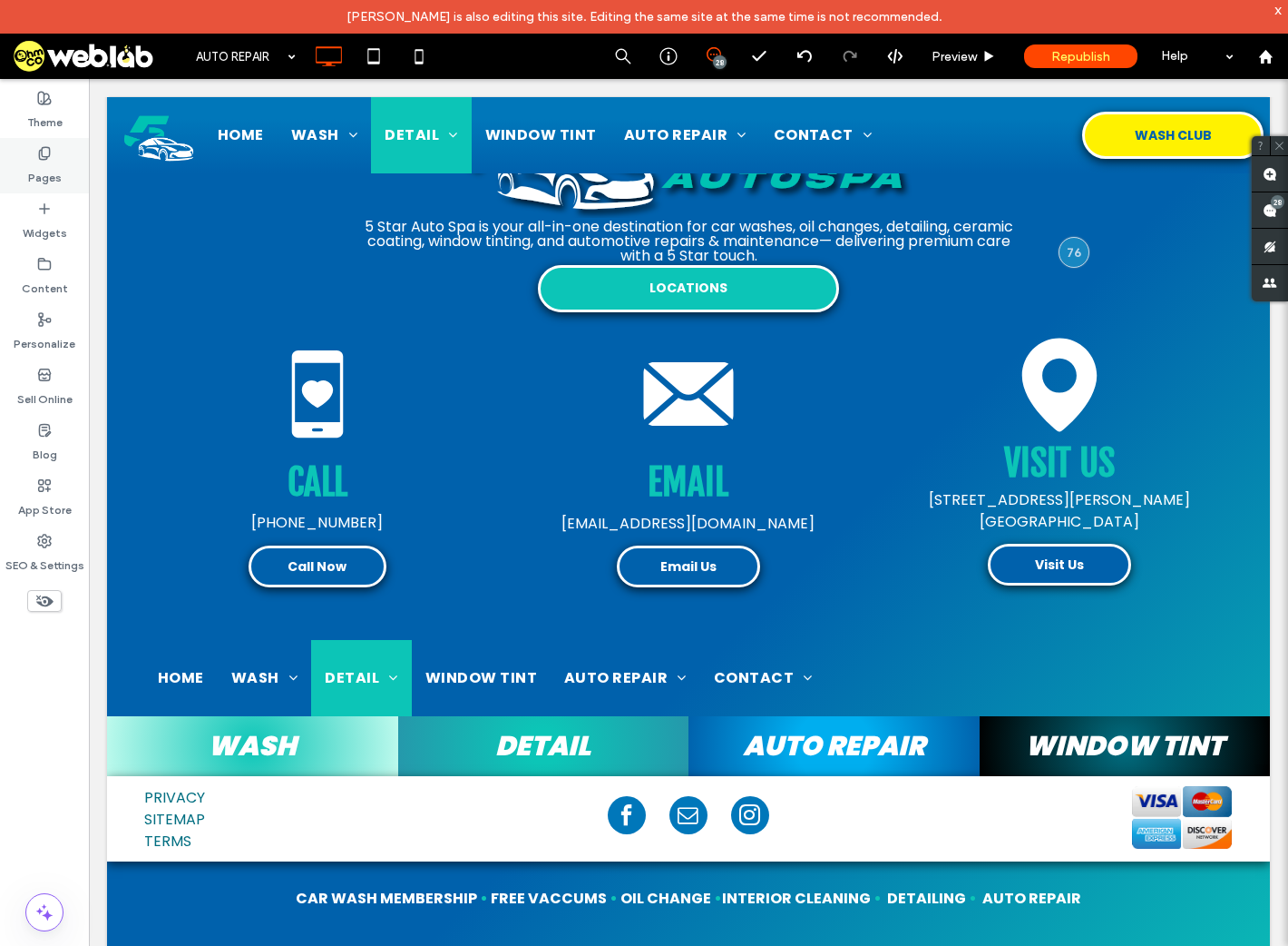
click at [56, 170] on label "Pages" at bounding box center [45, 173] width 34 height 25
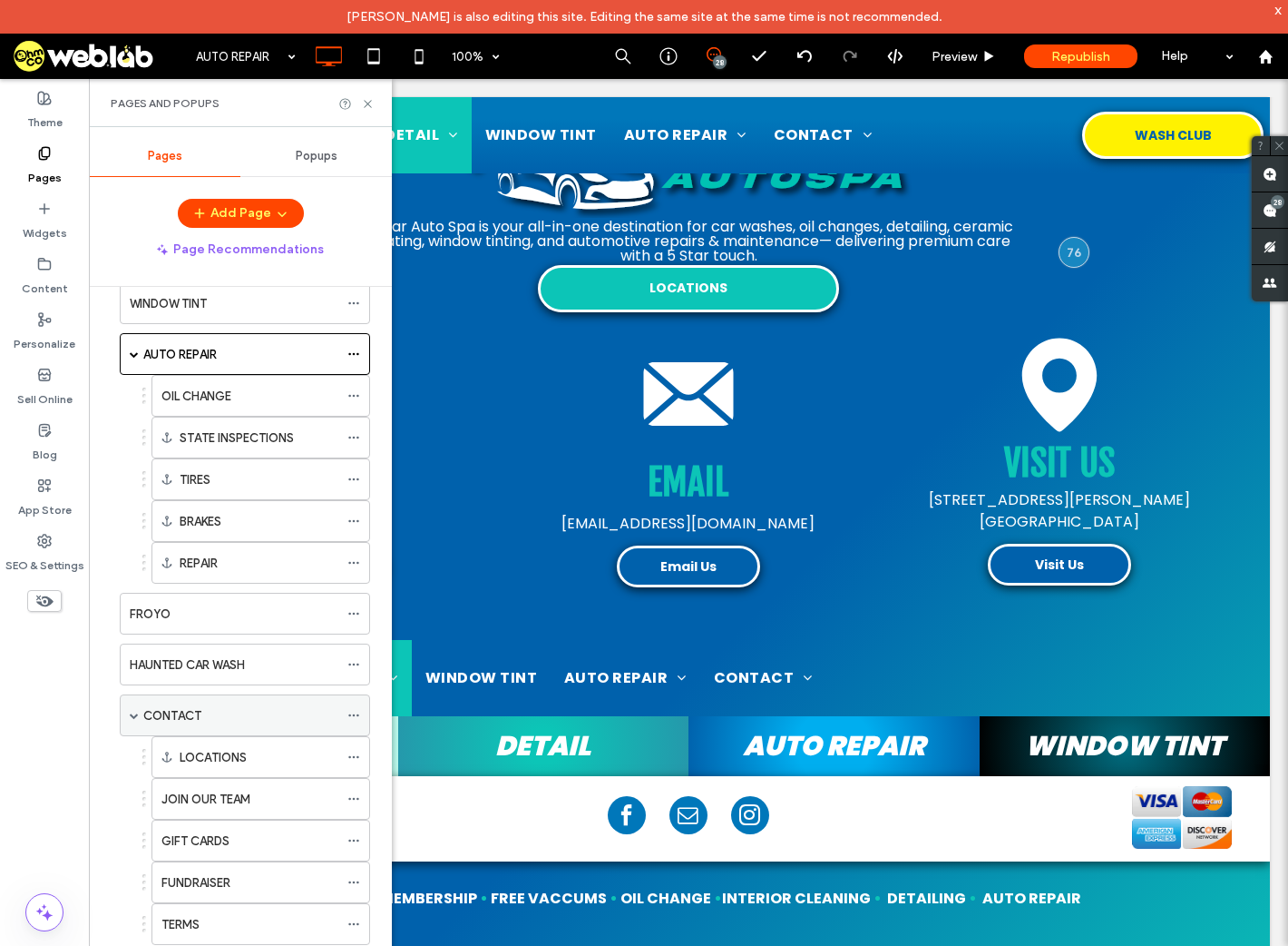
scroll to position [697, 0]
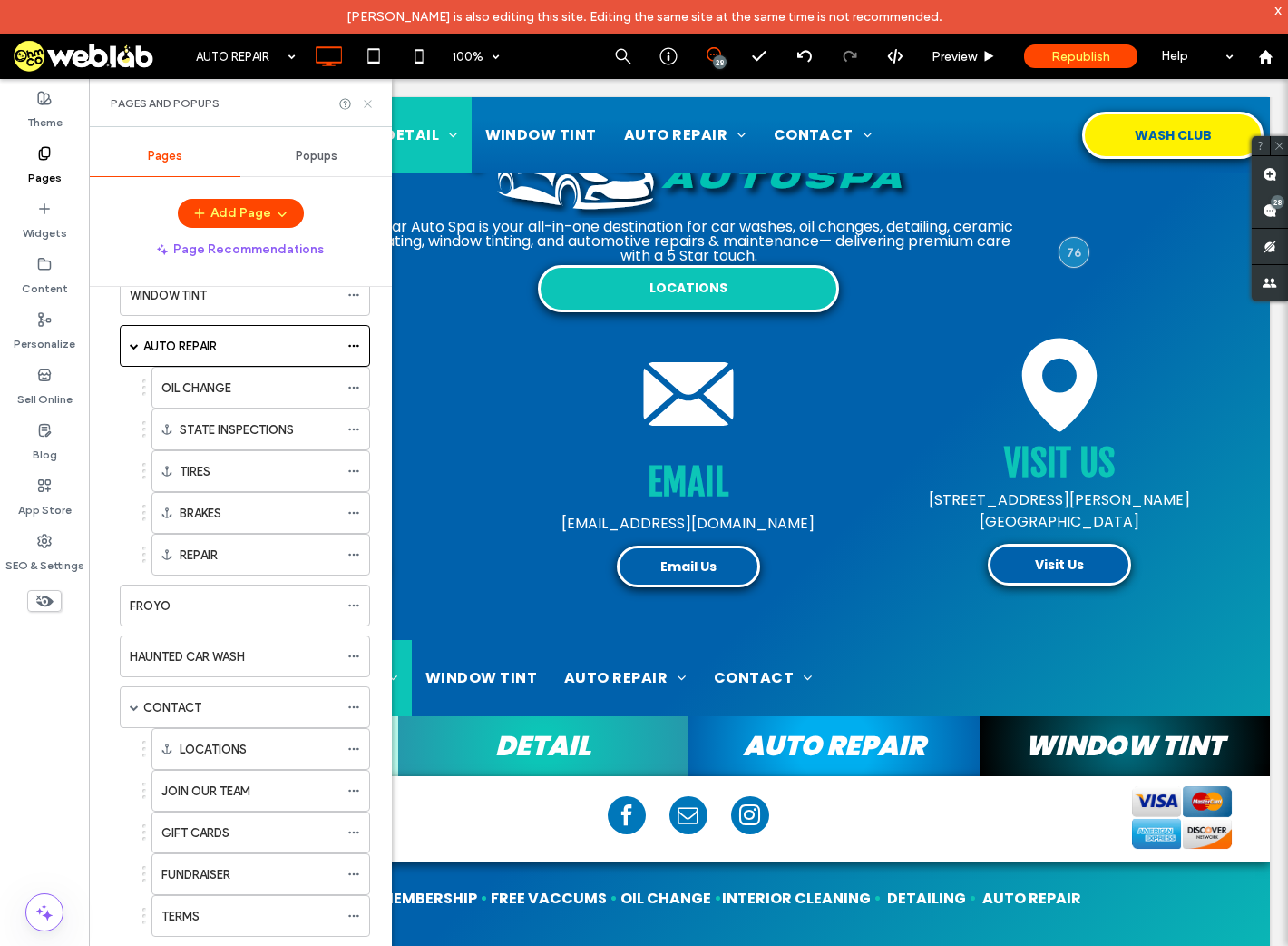
click at [365, 103] on icon at bounding box center [368, 104] width 14 height 14
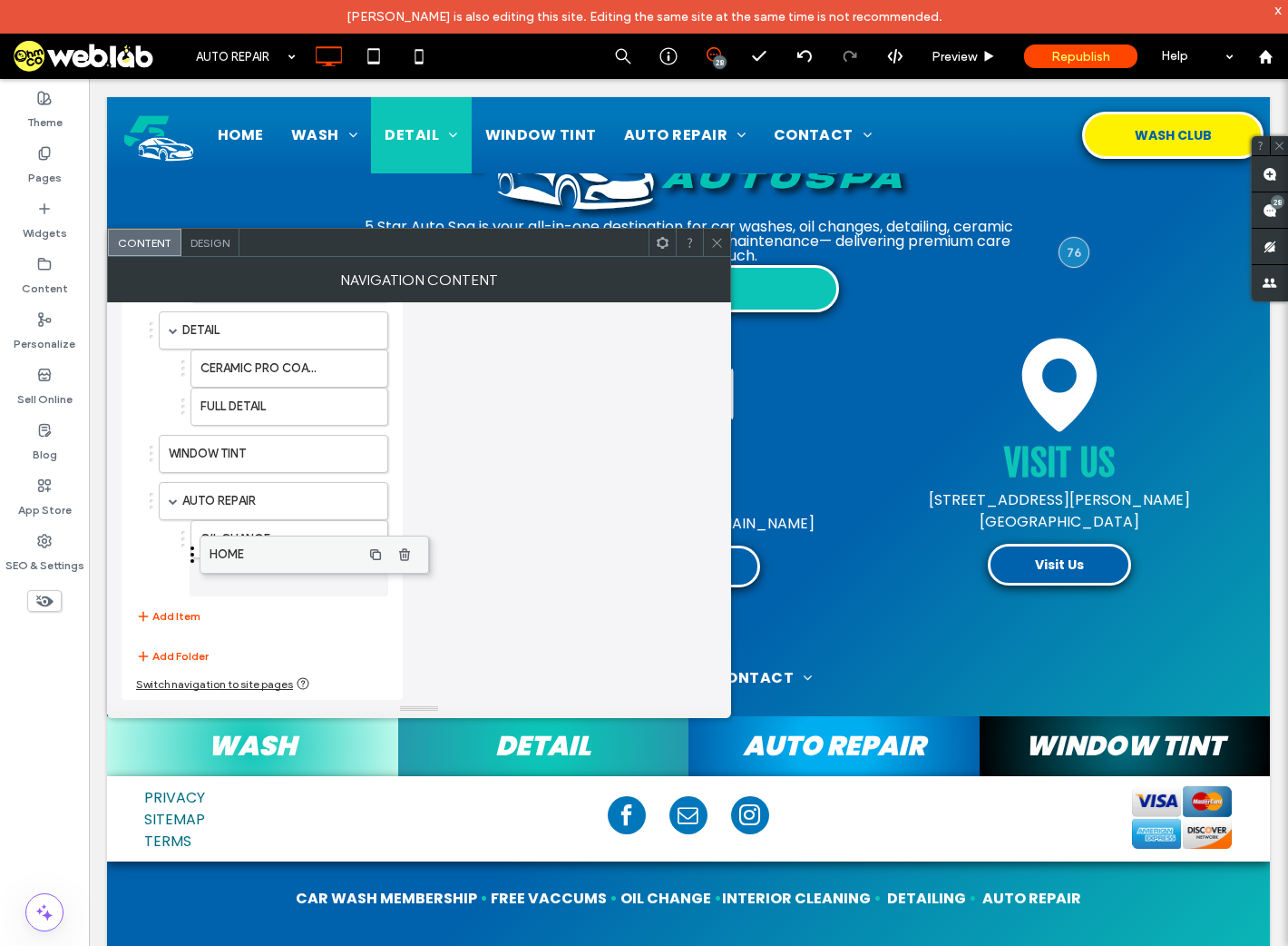
scroll to position [205, 0]
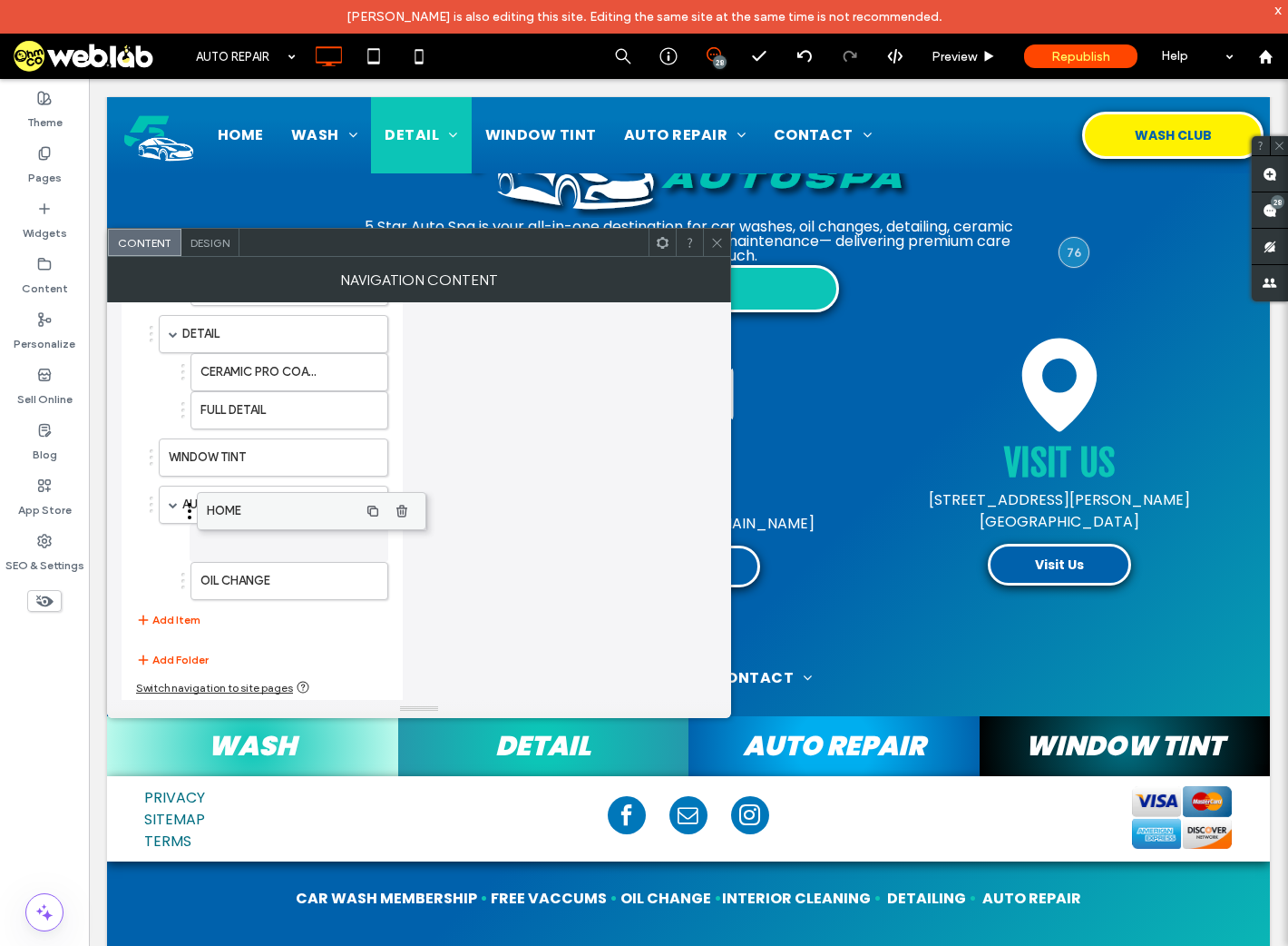
drag, startPoint x: 226, startPoint y: 582, endPoint x: 264, endPoint y: 515, distance: 77.0
click at [264, 535] on label "HOME" at bounding box center [261, 543] width 120 height 36
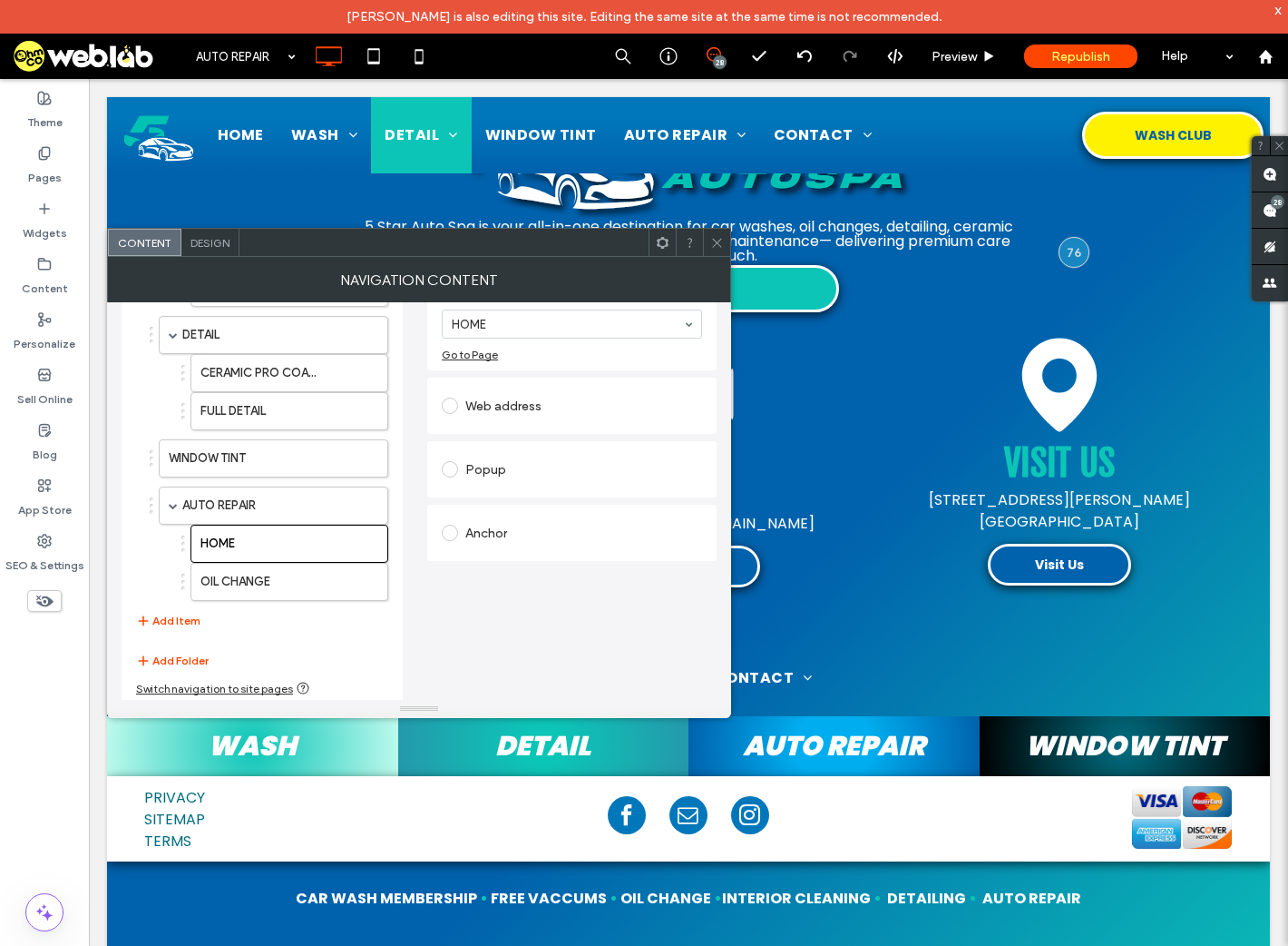
click at [484, 532] on div "Anchor" at bounding box center [572, 532] width 261 height 29
type input "****"
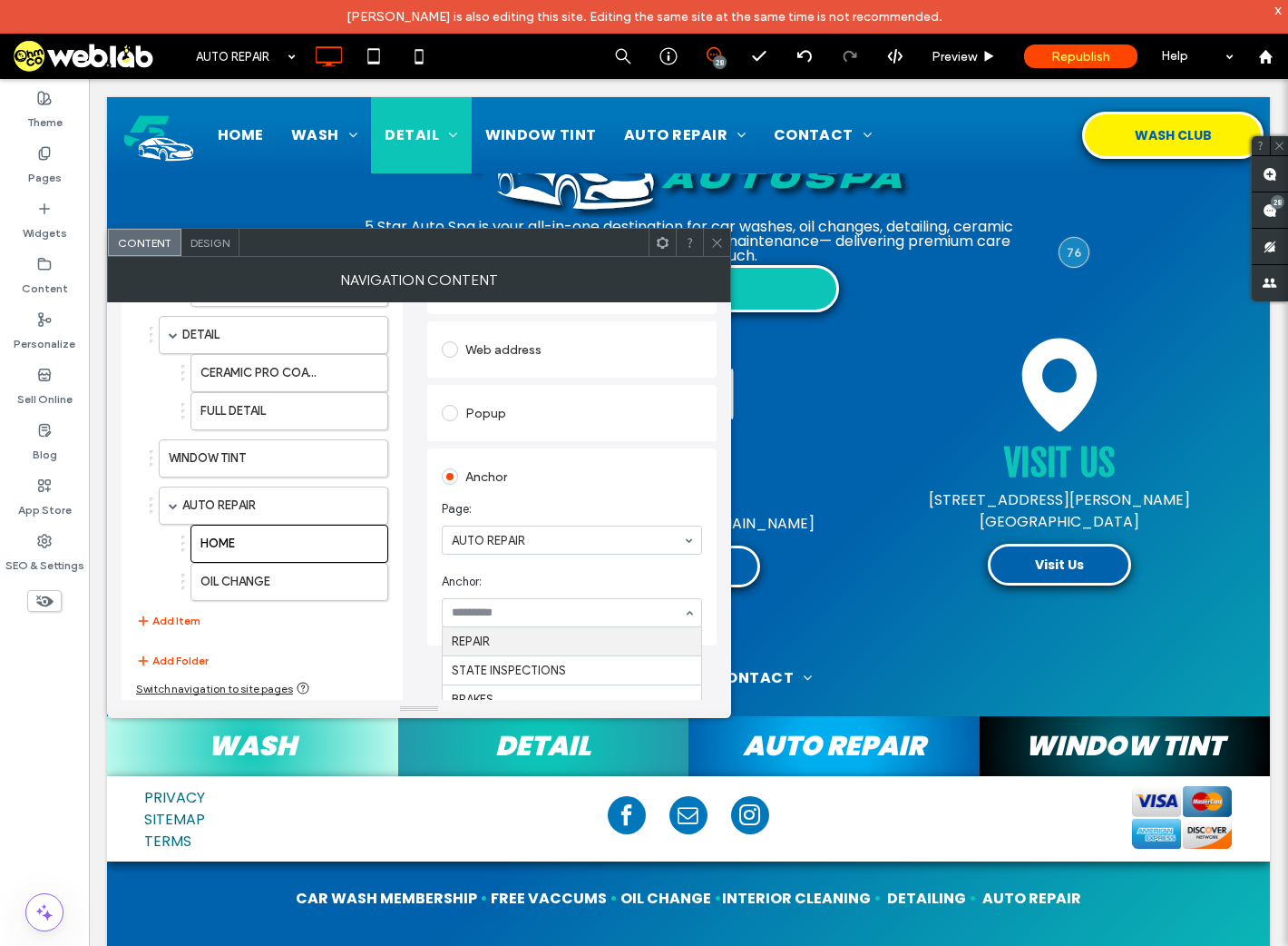
type input "*"
click at [712, 241] on icon at bounding box center [718, 243] width 14 height 14
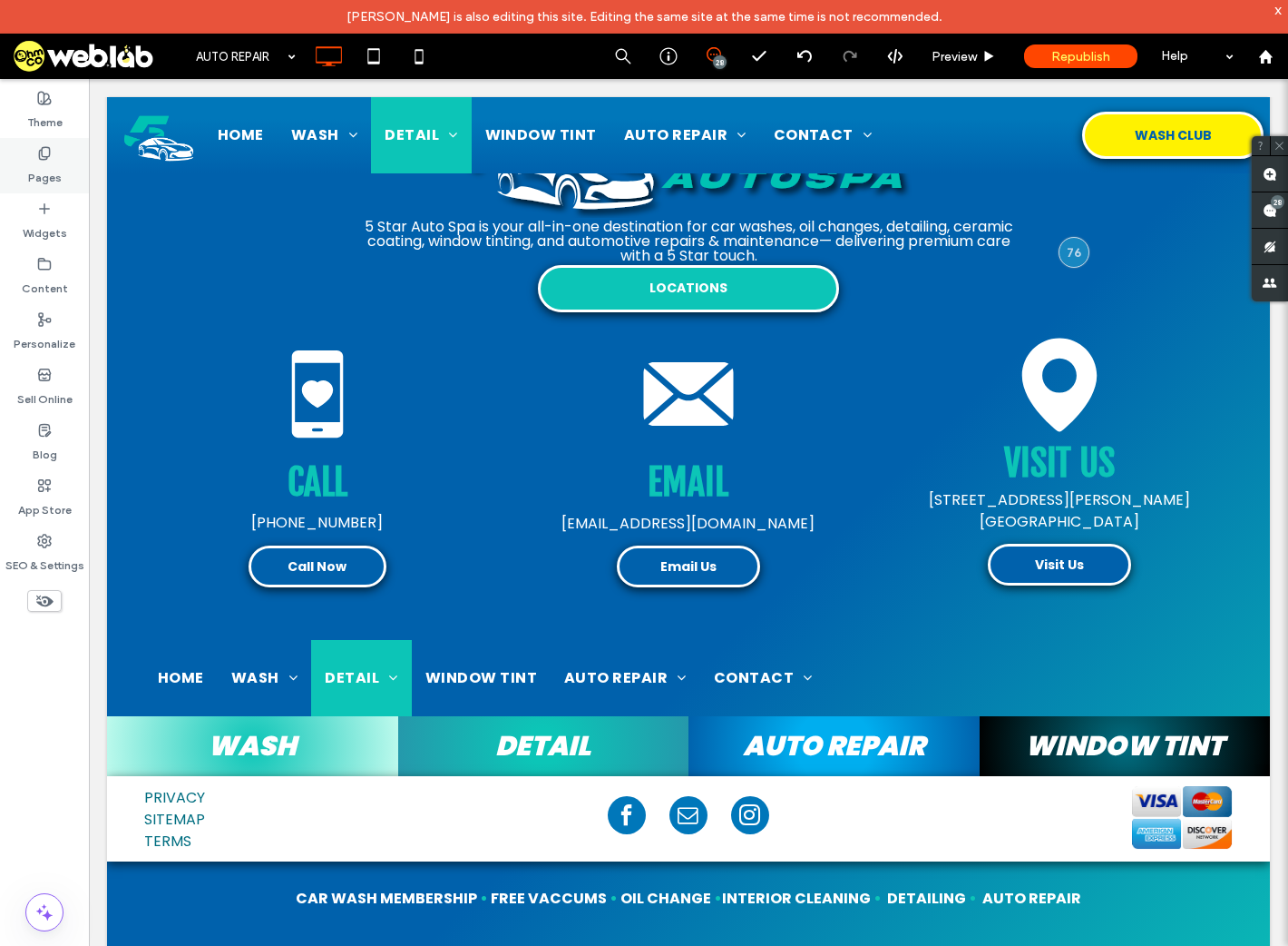
click at [43, 160] on icon at bounding box center [44, 153] width 15 height 15
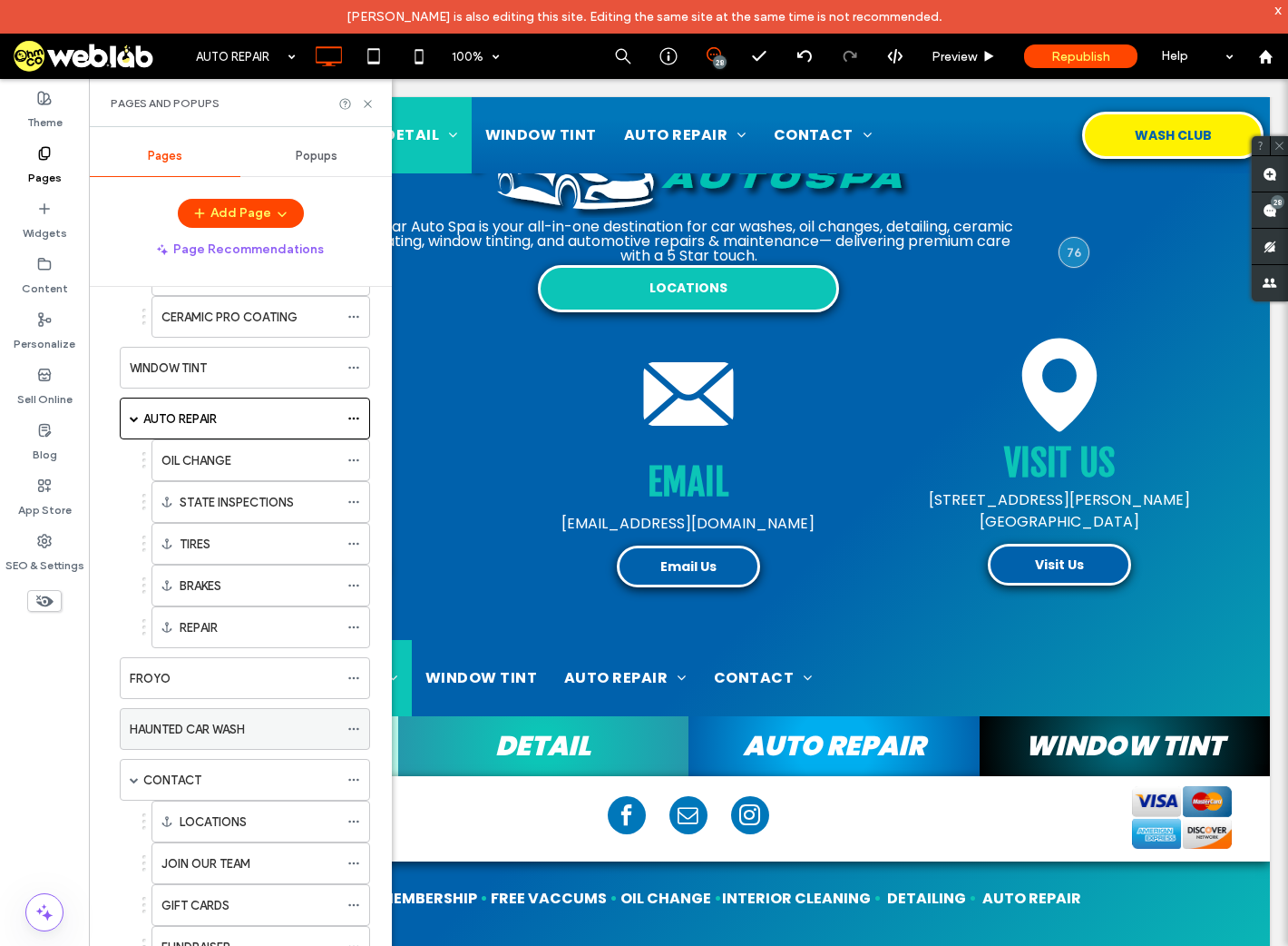
scroll to position [697, 0]
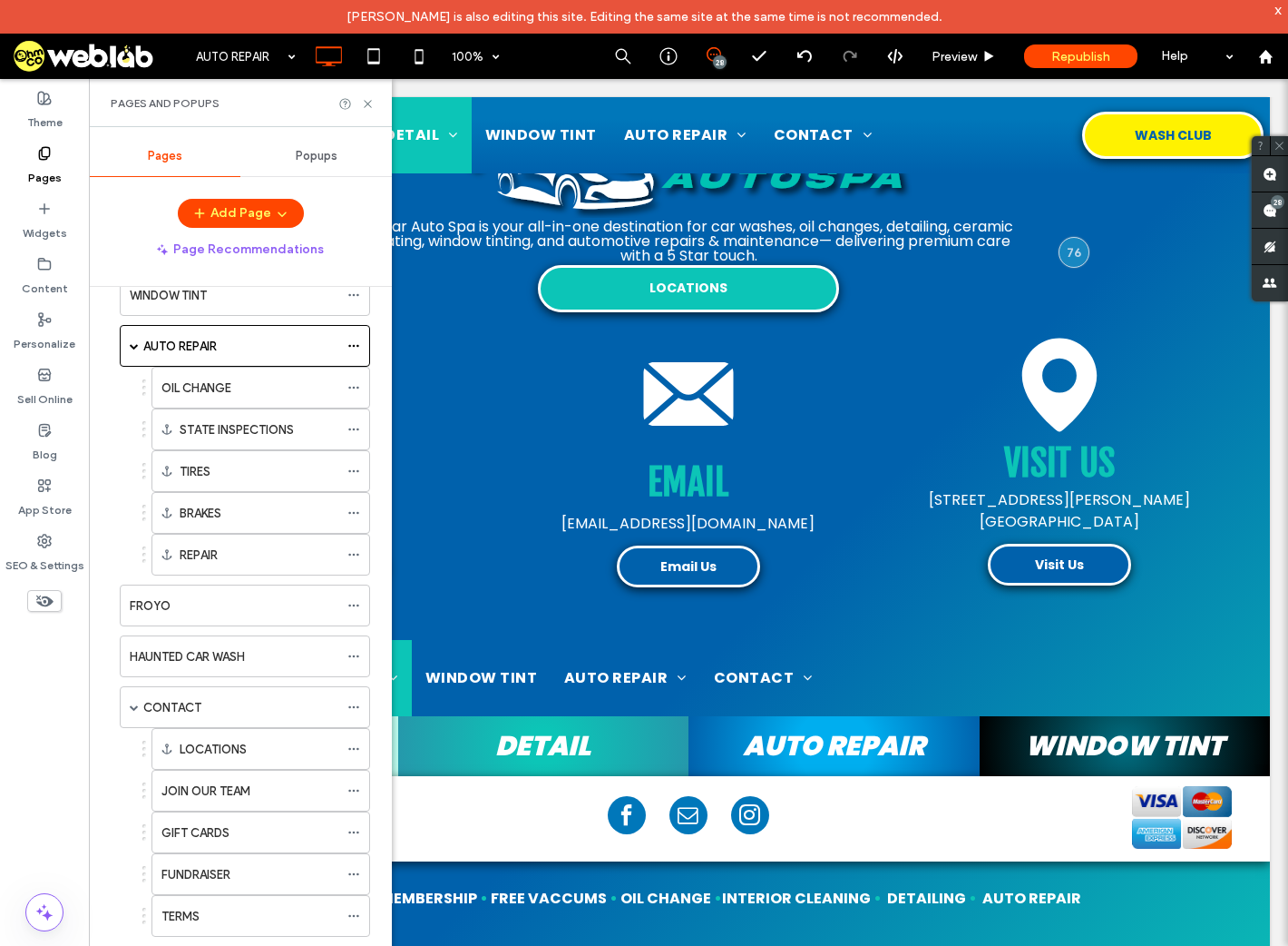
click at [368, 95] on div "Pages and Popups" at bounding box center [241, 103] width 304 height 48
click at [373, 100] on icon at bounding box center [368, 104] width 14 height 14
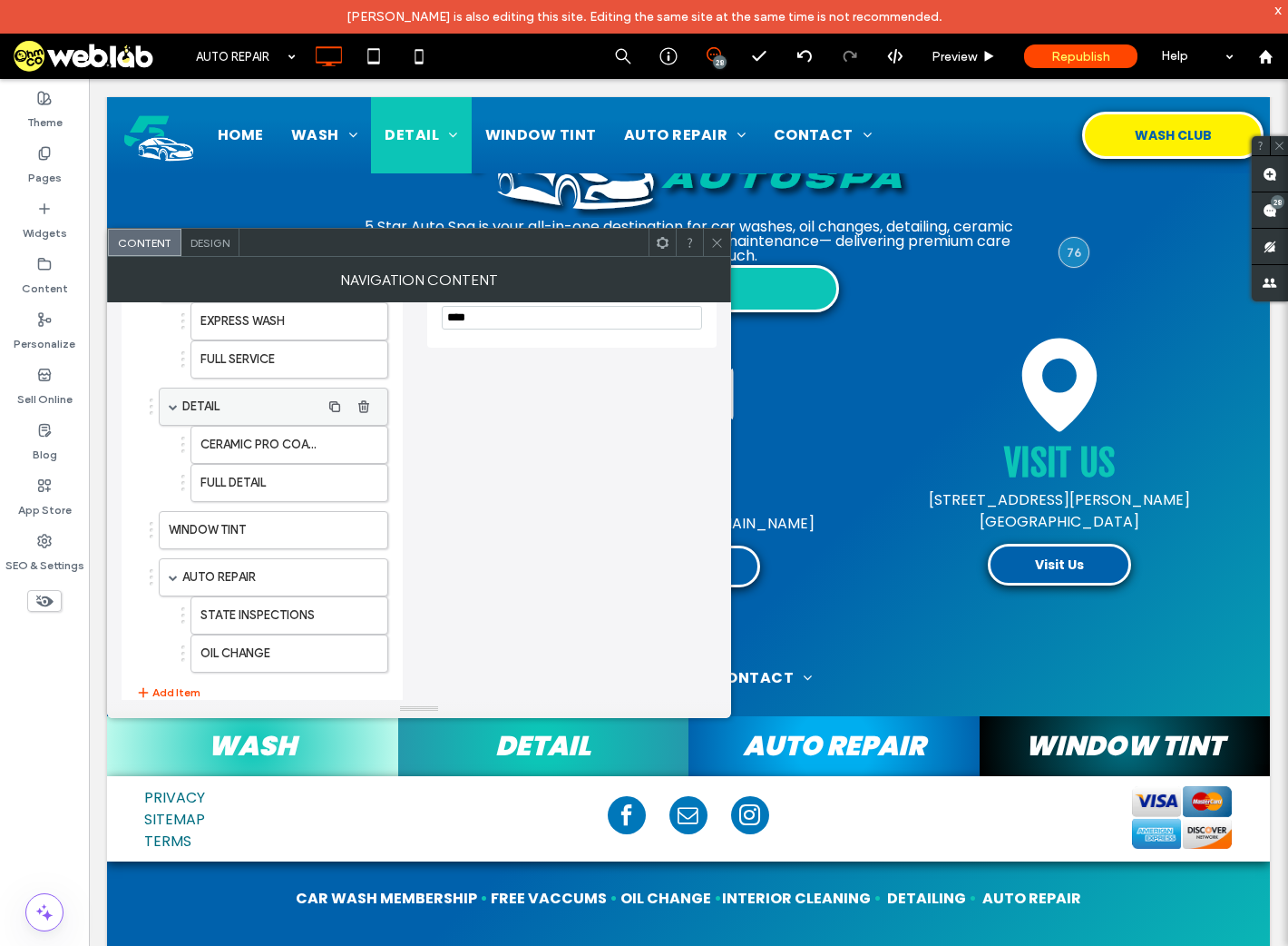
scroll to position [204, 0]
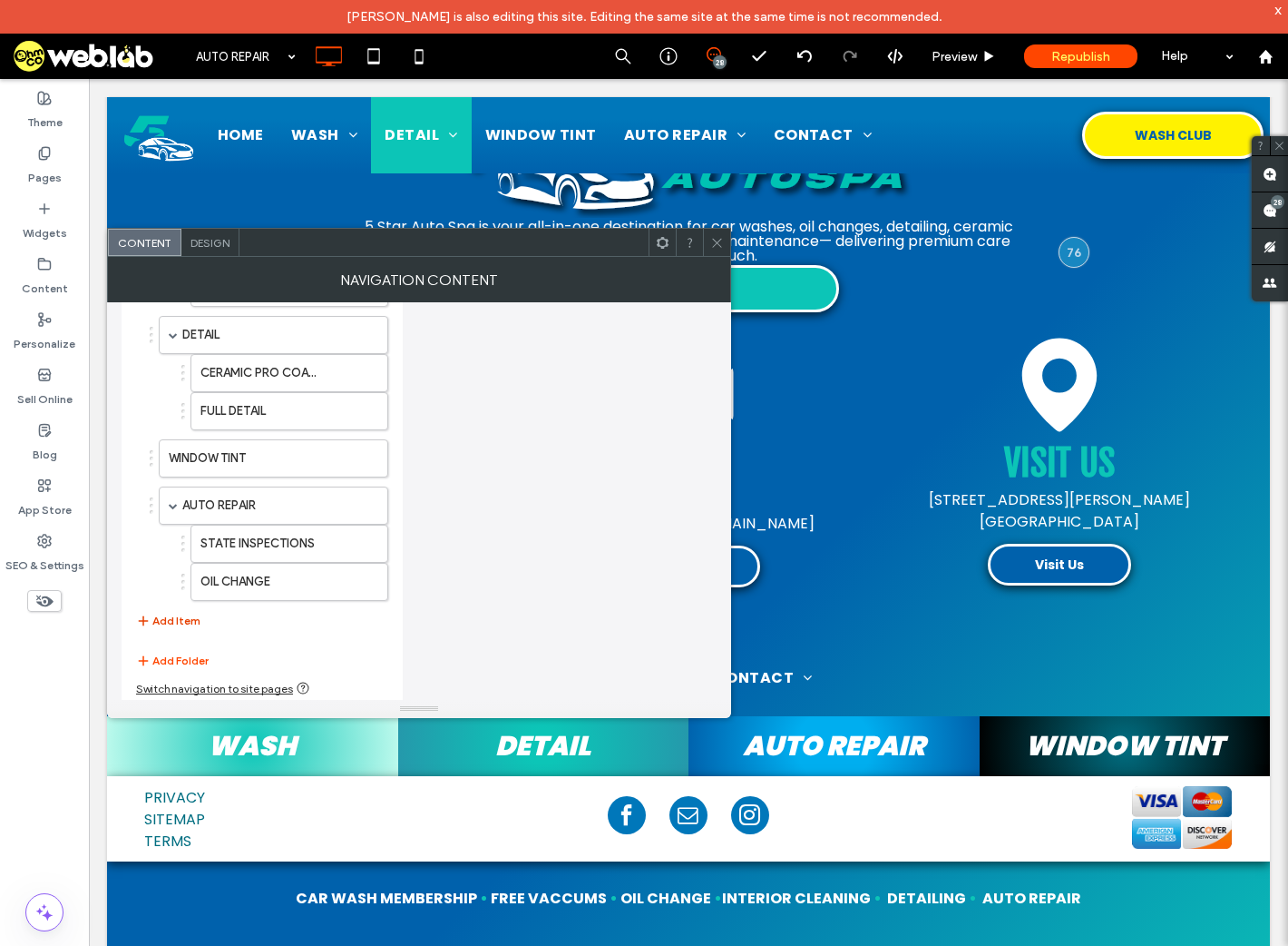
click at [177, 619] on button "Add Item" at bounding box center [168, 621] width 65 height 22
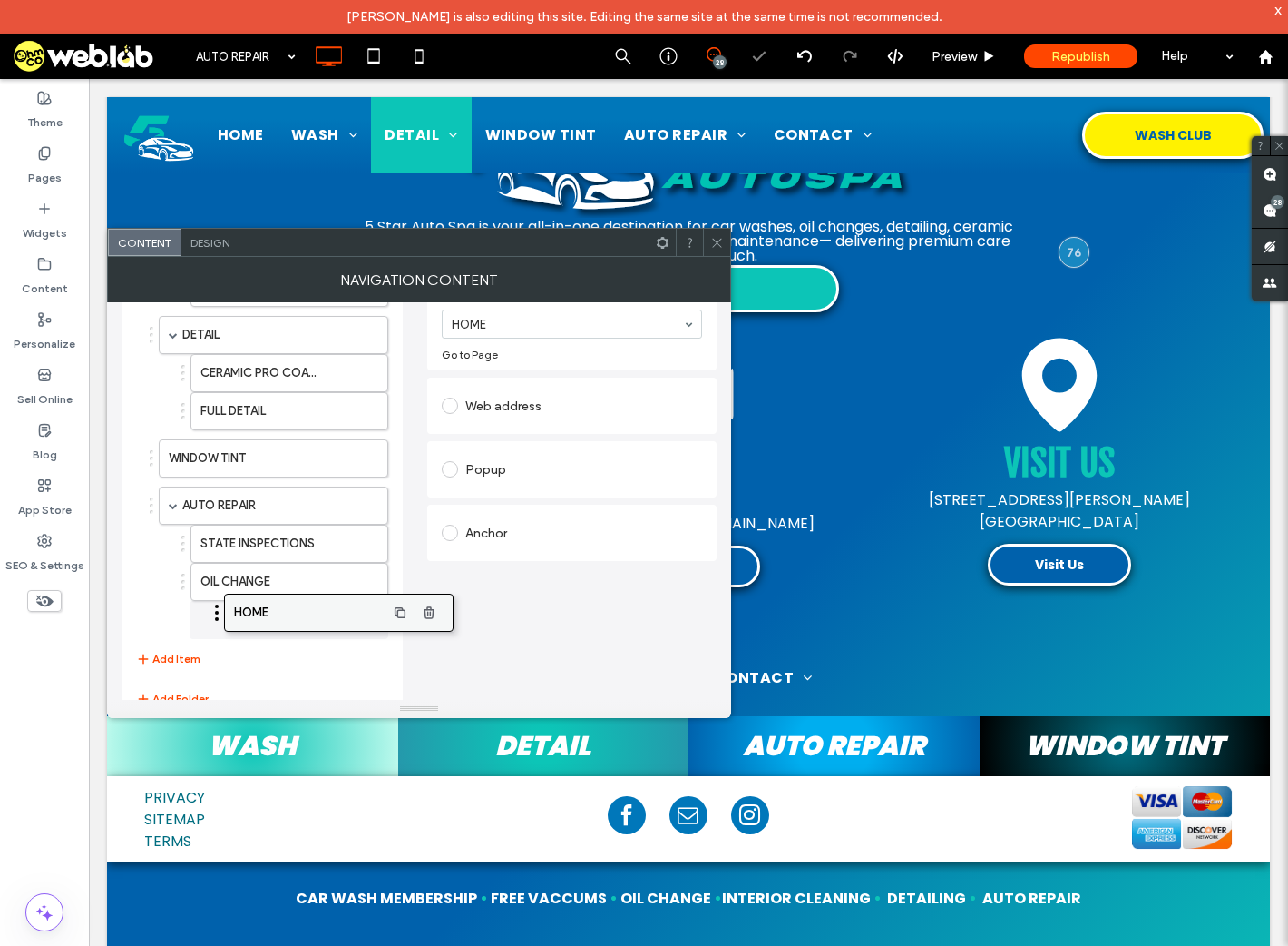
drag, startPoint x: 216, startPoint y: 632, endPoint x: 276, endPoint y: 621, distance: 61.0
click at [505, 526] on div "Anchor" at bounding box center [572, 532] width 261 height 29
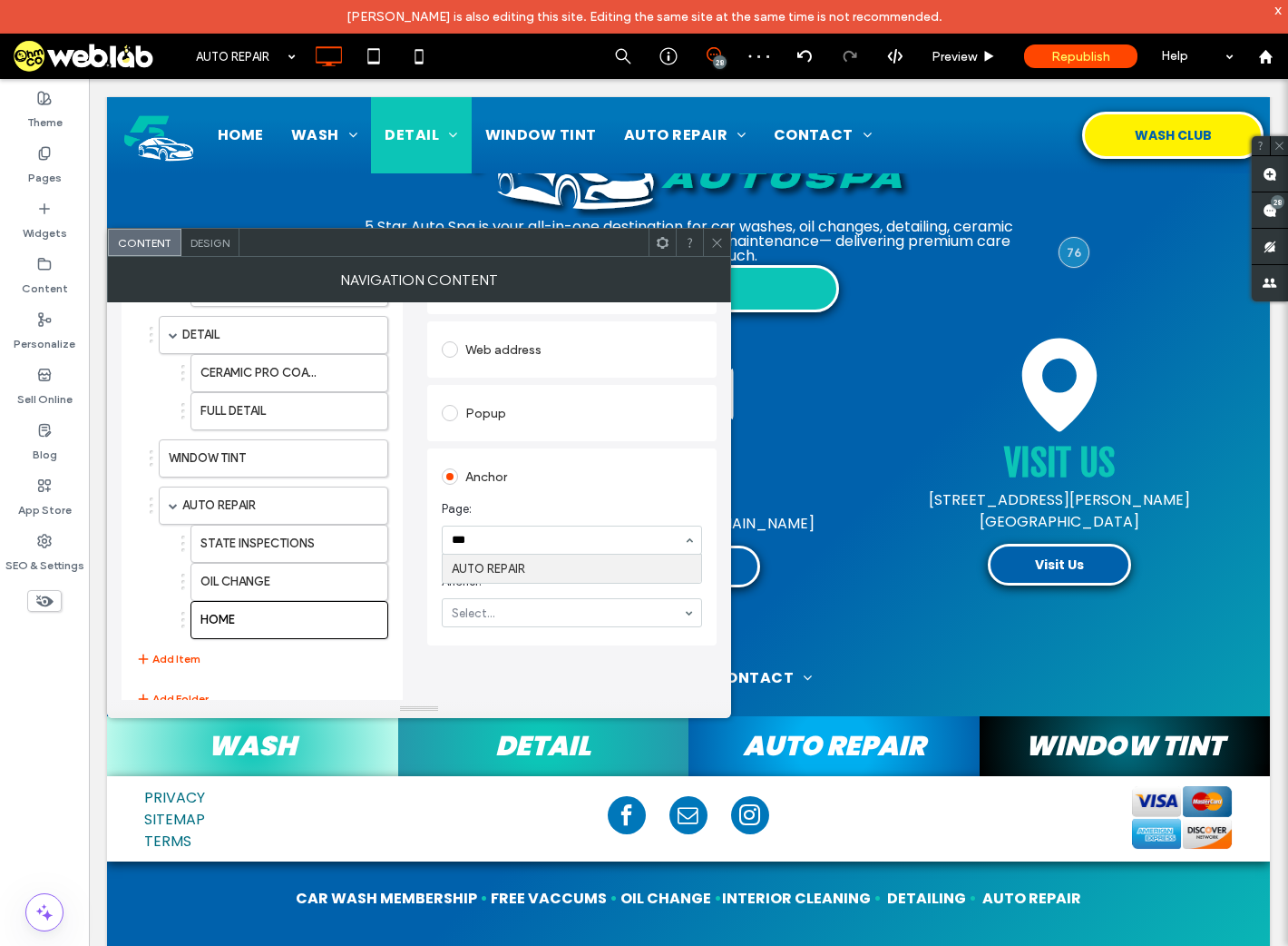
type input "****"
type input "**"
click at [716, 240] on icon at bounding box center [718, 243] width 14 height 14
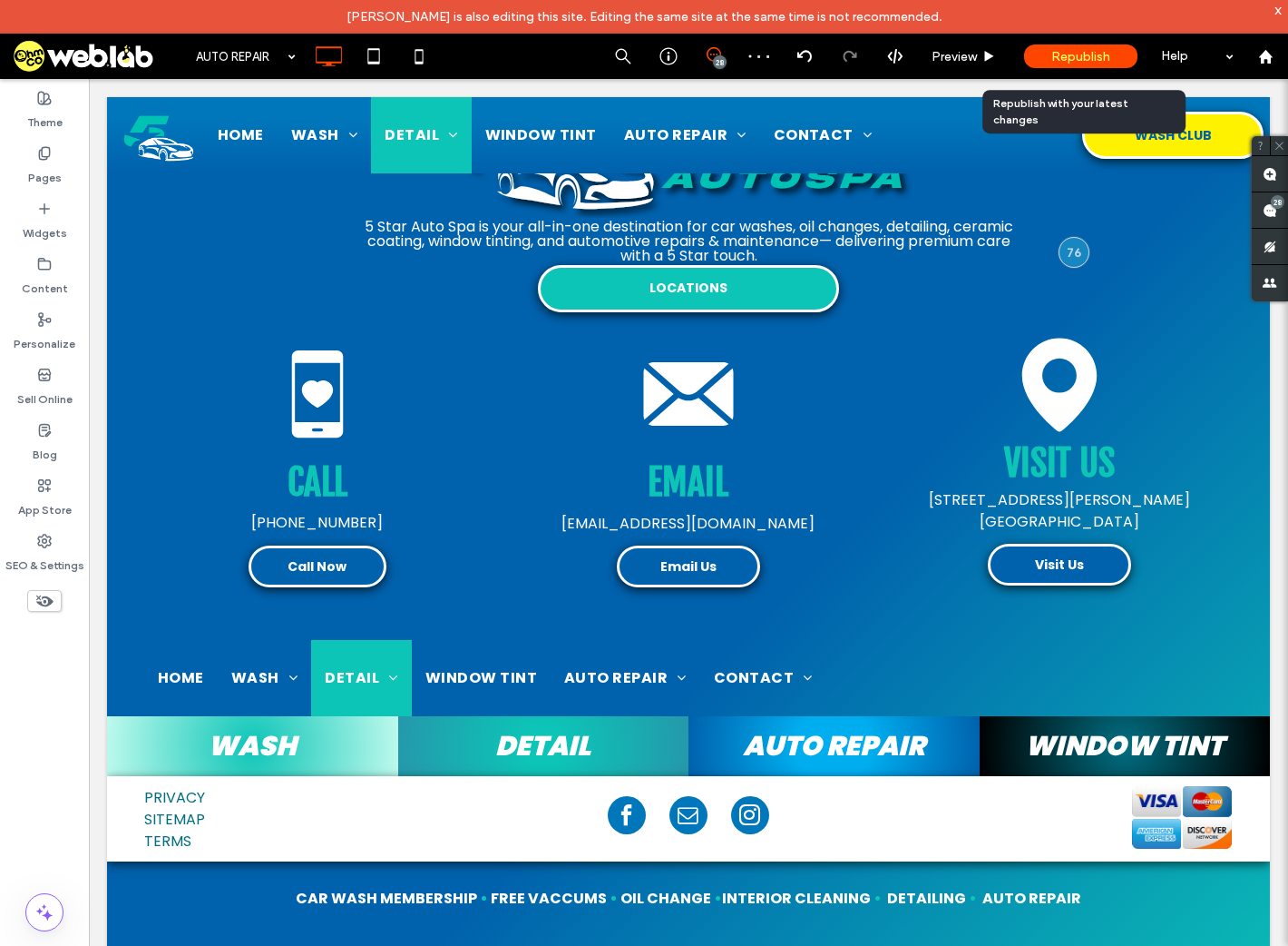
click at [1102, 58] on span "Republish" at bounding box center [1080, 56] width 59 height 15
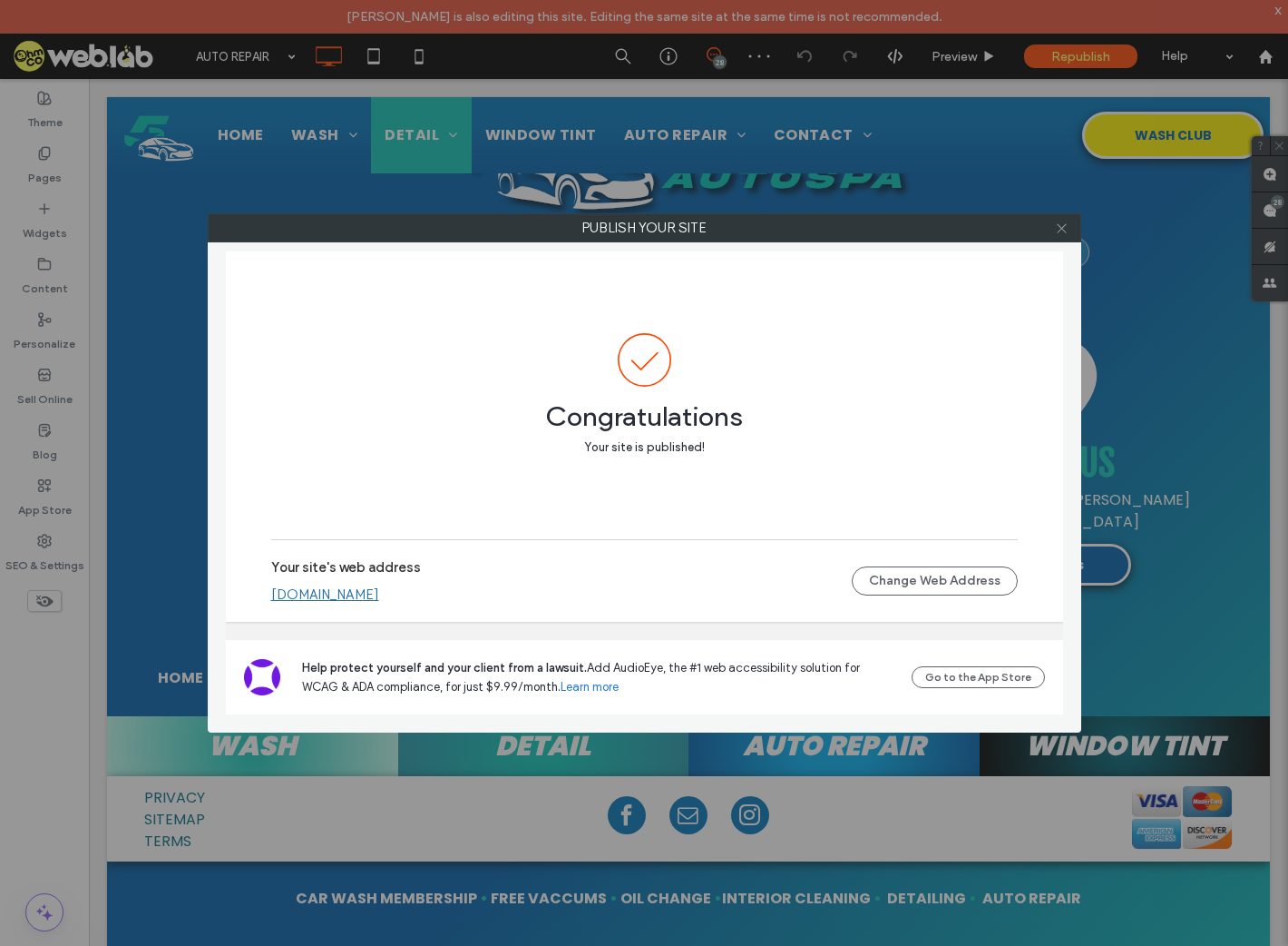
click at [1059, 226] on icon at bounding box center [1062, 229] width 14 height 14
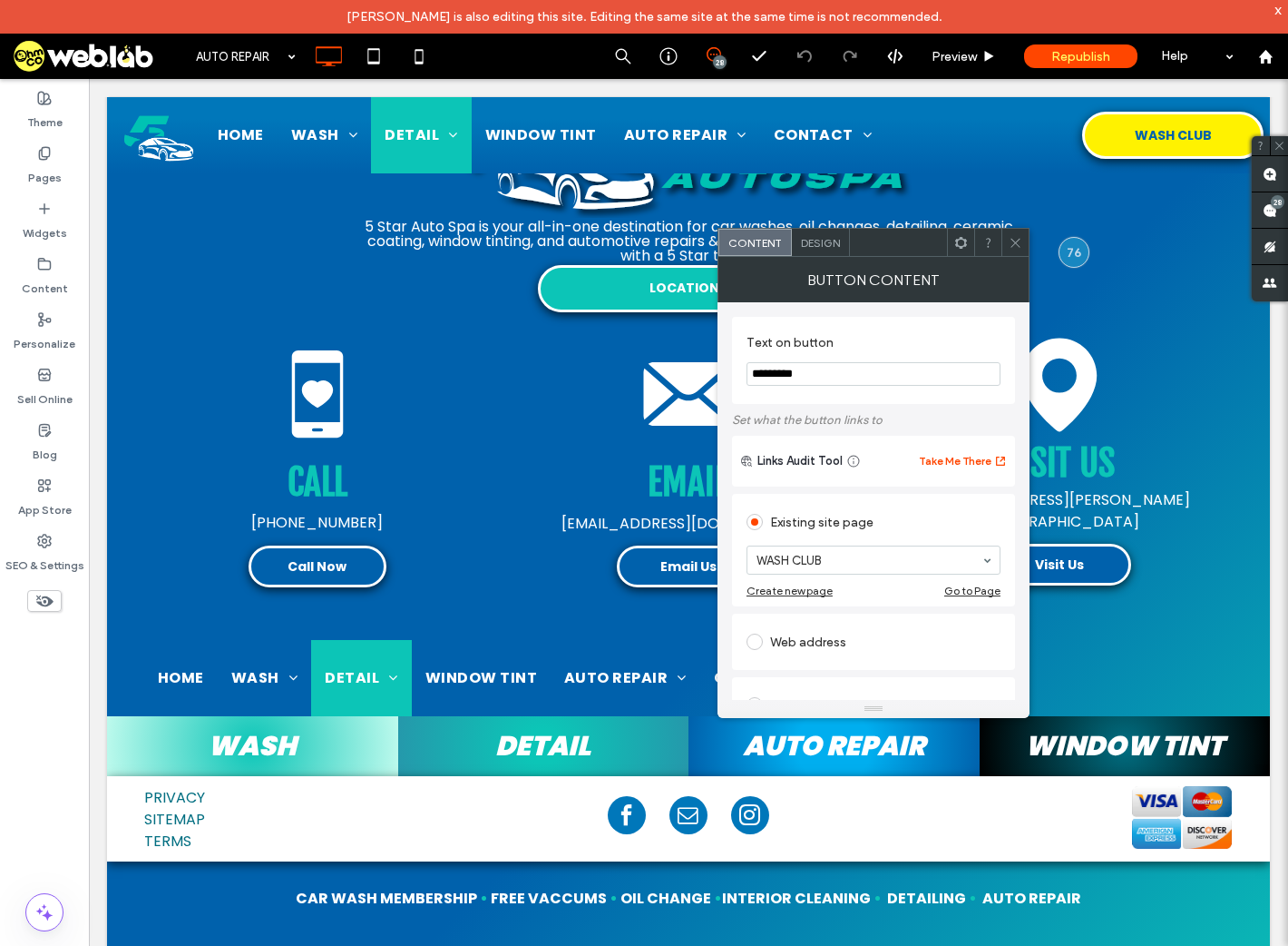
click at [1018, 242] on icon at bounding box center [1016, 243] width 14 height 14
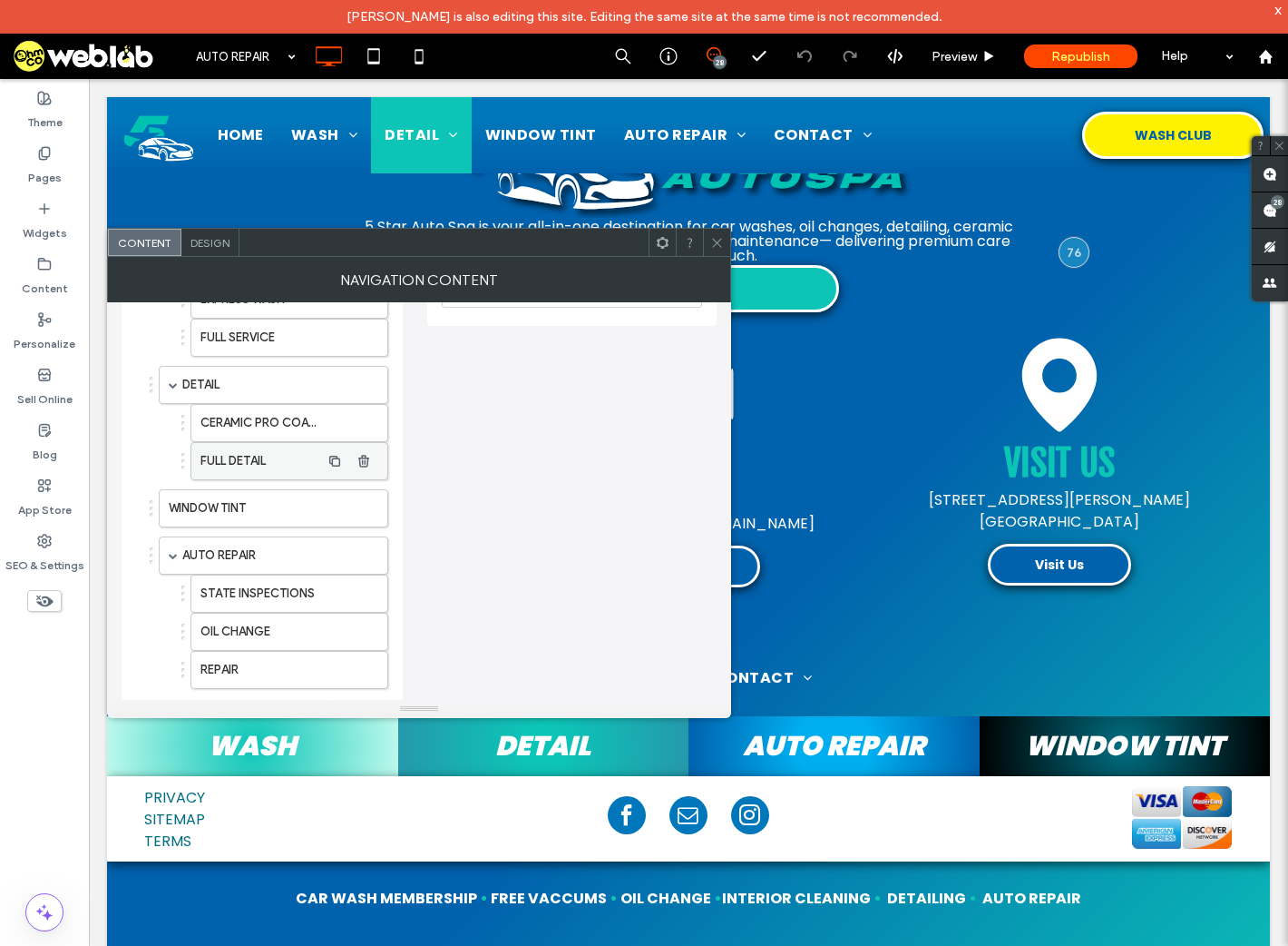
scroll to position [243, 0]
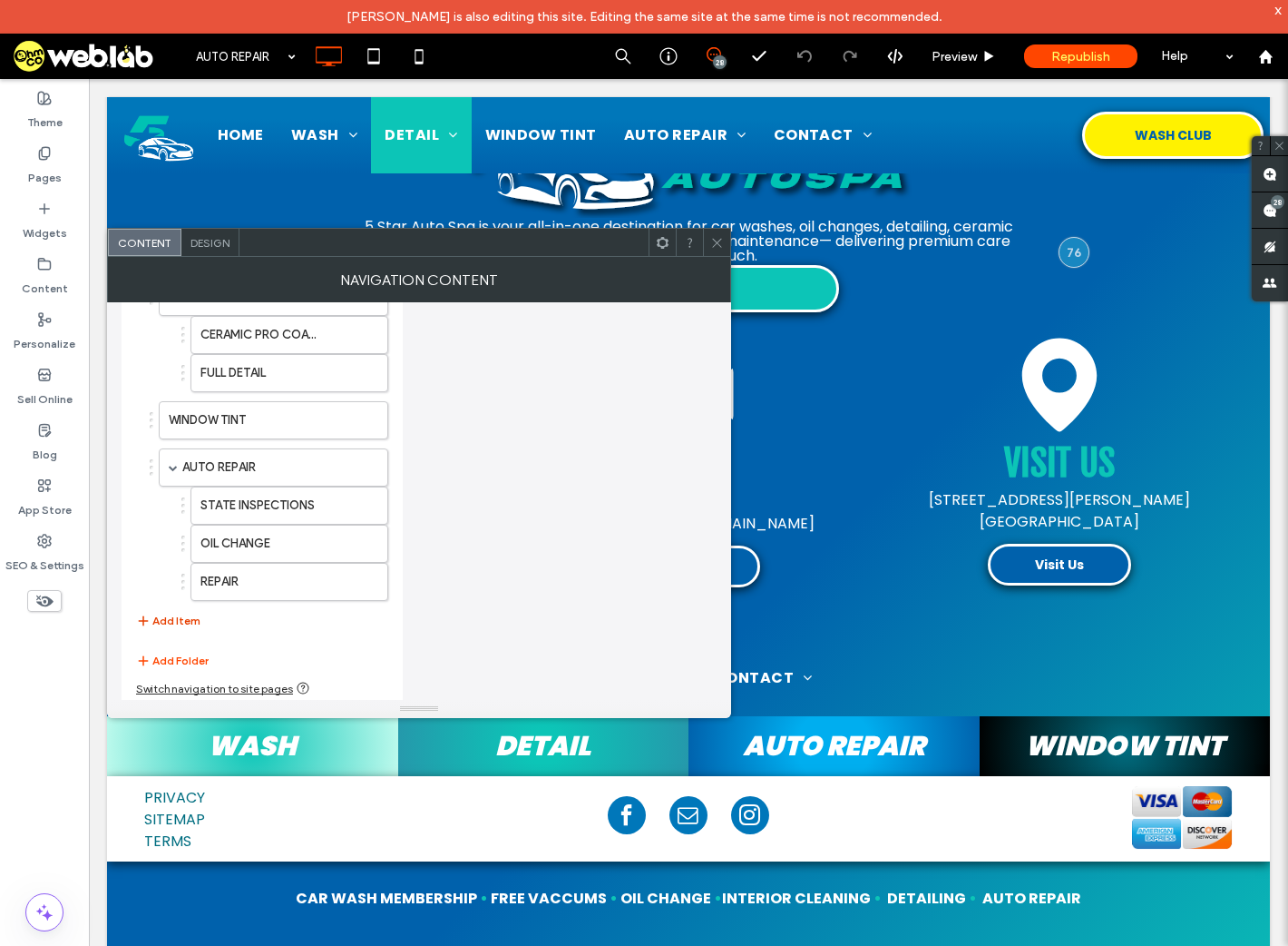
click at [171, 620] on button "Add Item" at bounding box center [168, 621] width 65 height 22
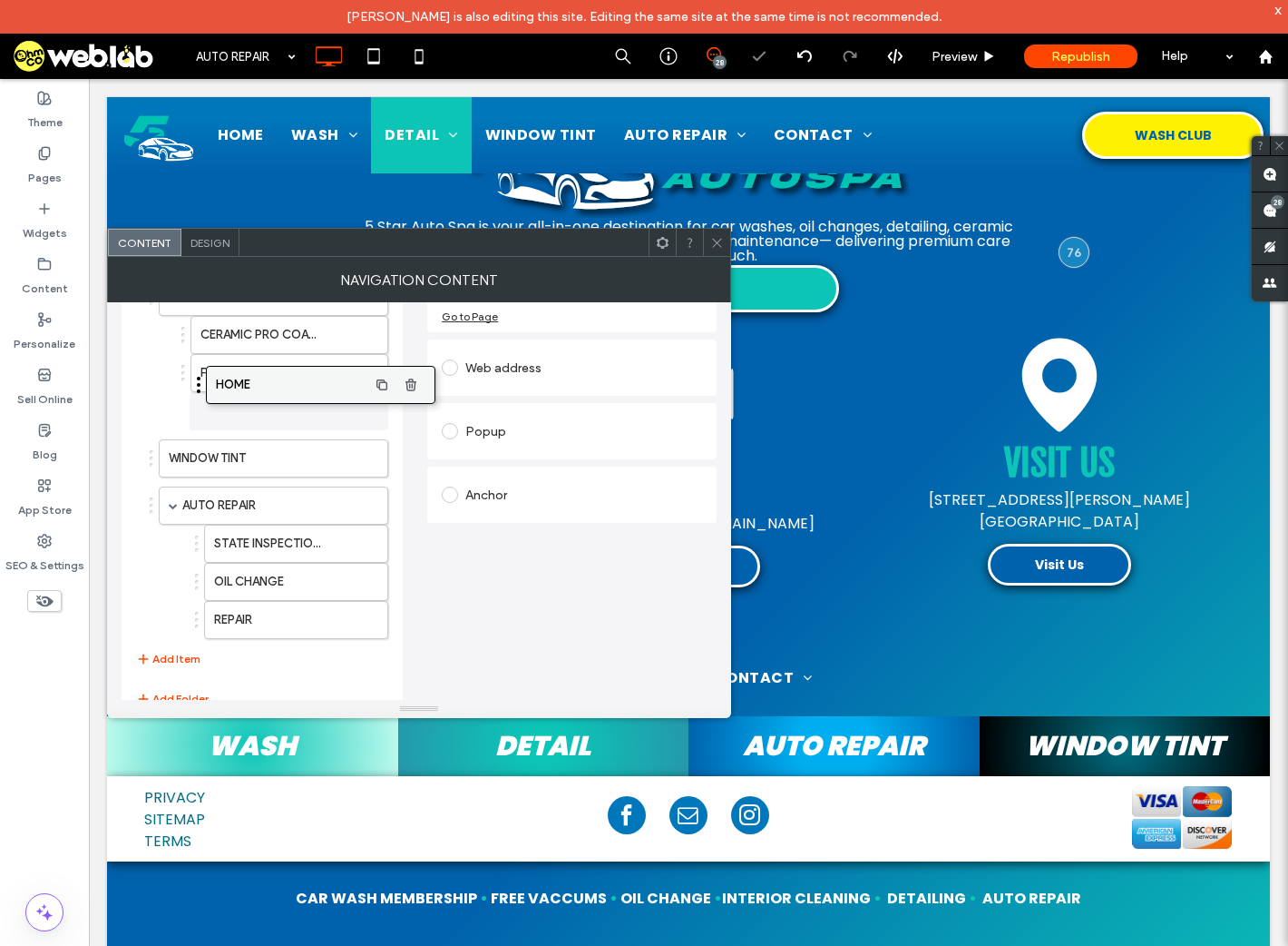
drag, startPoint x: 260, startPoint y: 573, endPoint x: 270, endPoint y: 388, distance: 185.3
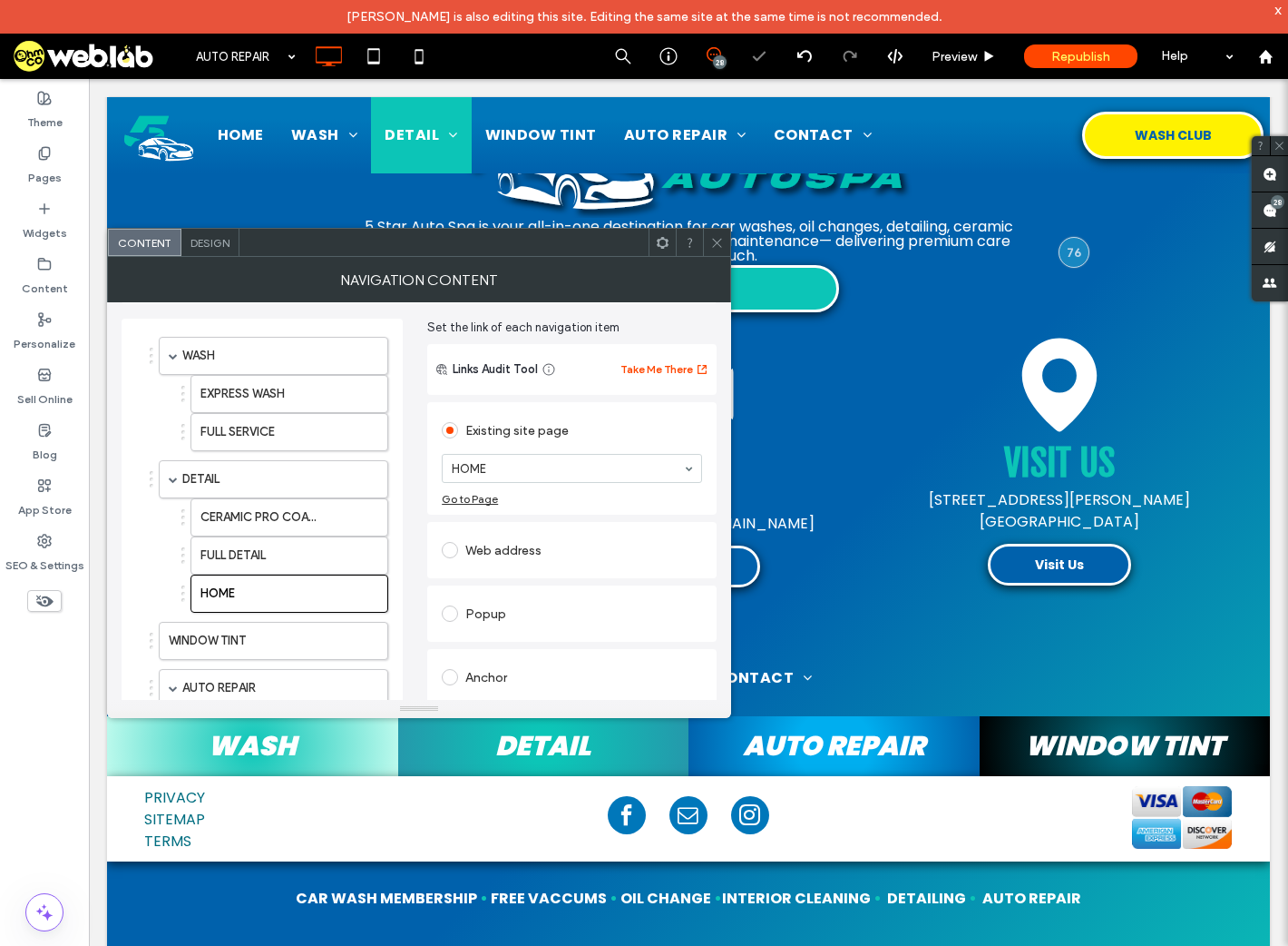
scroll to position [0, 0]
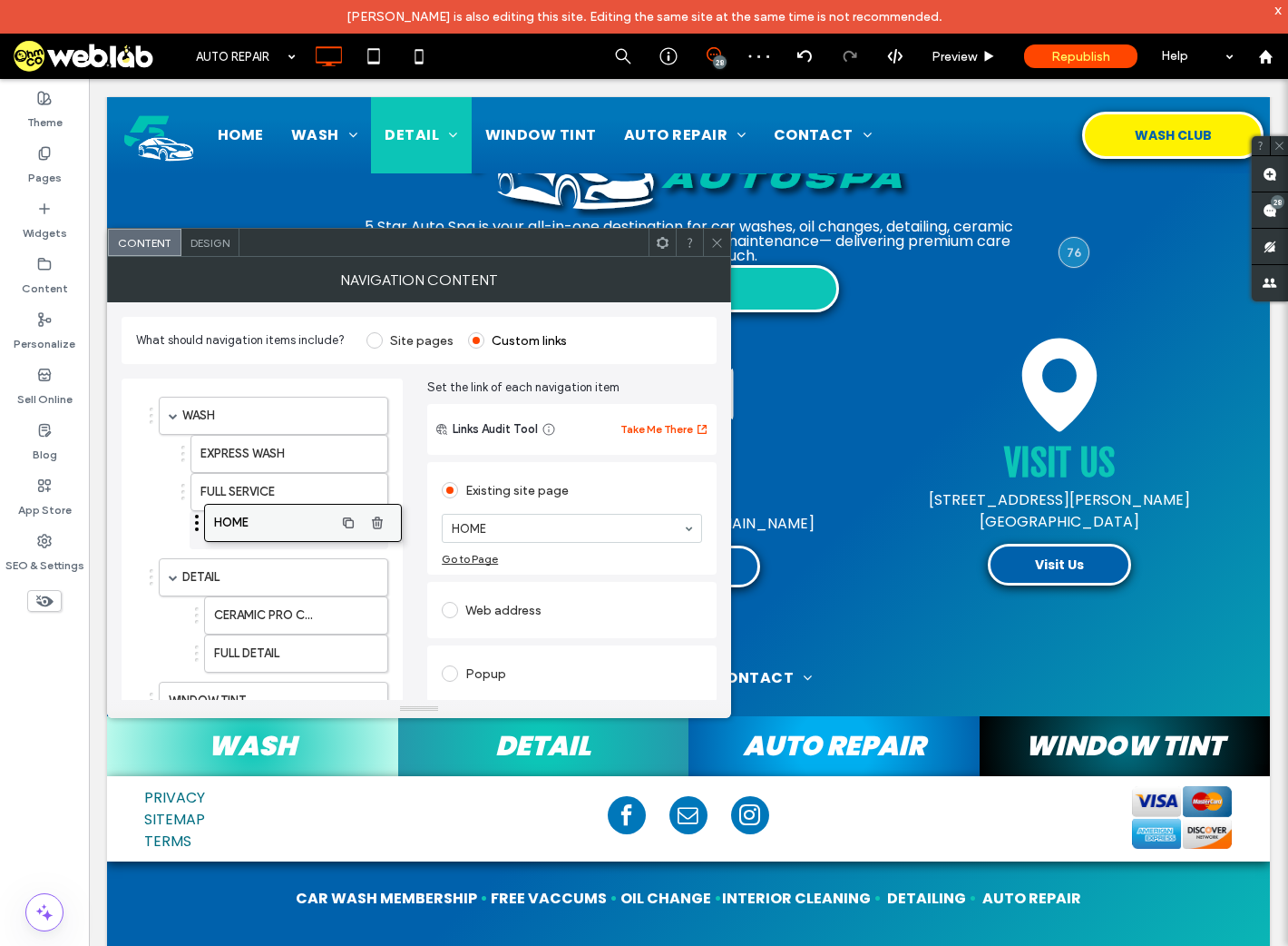
drag, startPoint x: 224, startPoint y: 654, endPoint x: 238, endPoint y: 516, distance: 138.7
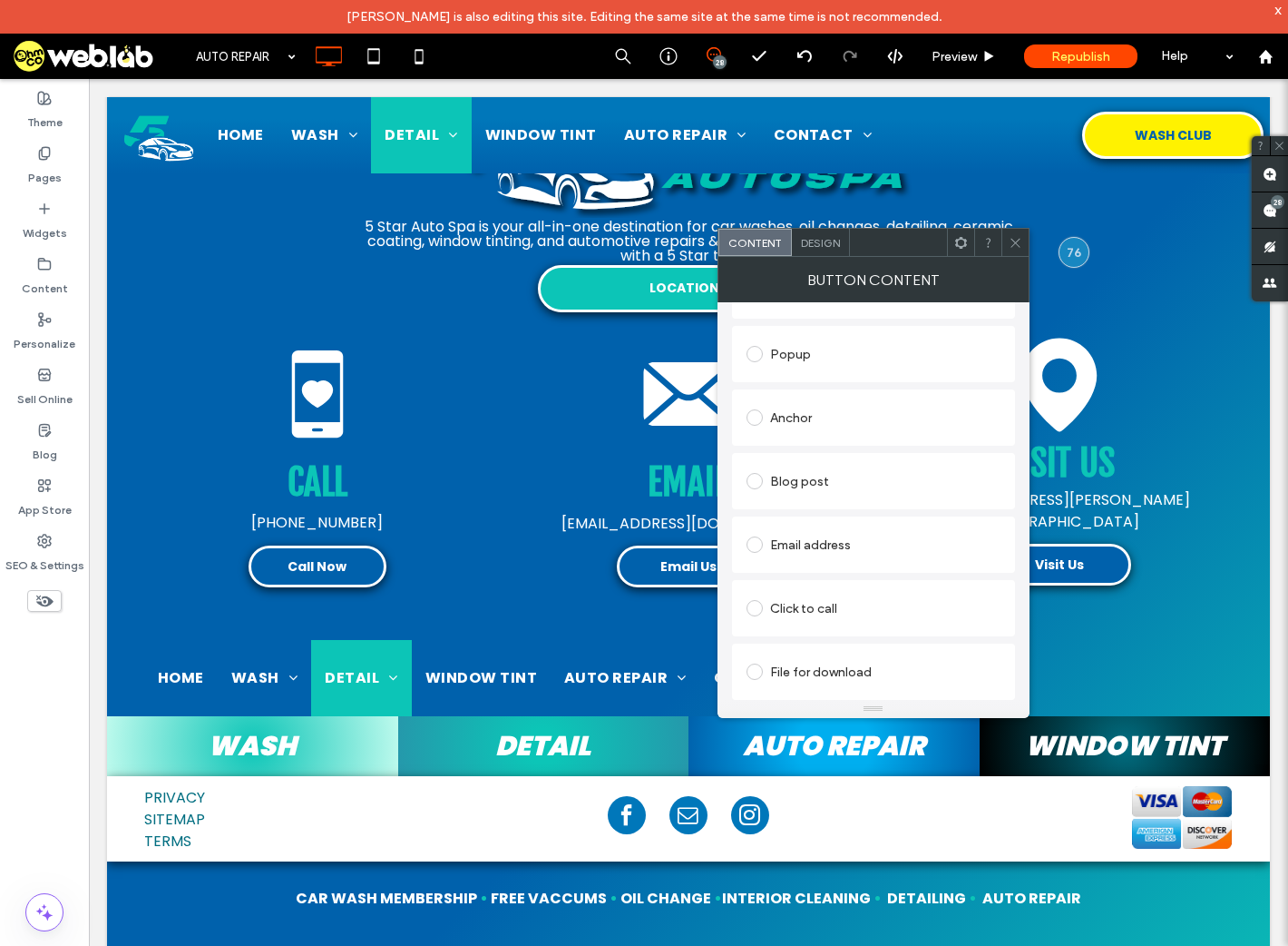
scroll to position [353, 0]
click at [1019, 244] on icon at bounding box center [1016, 243] width 14 height 14
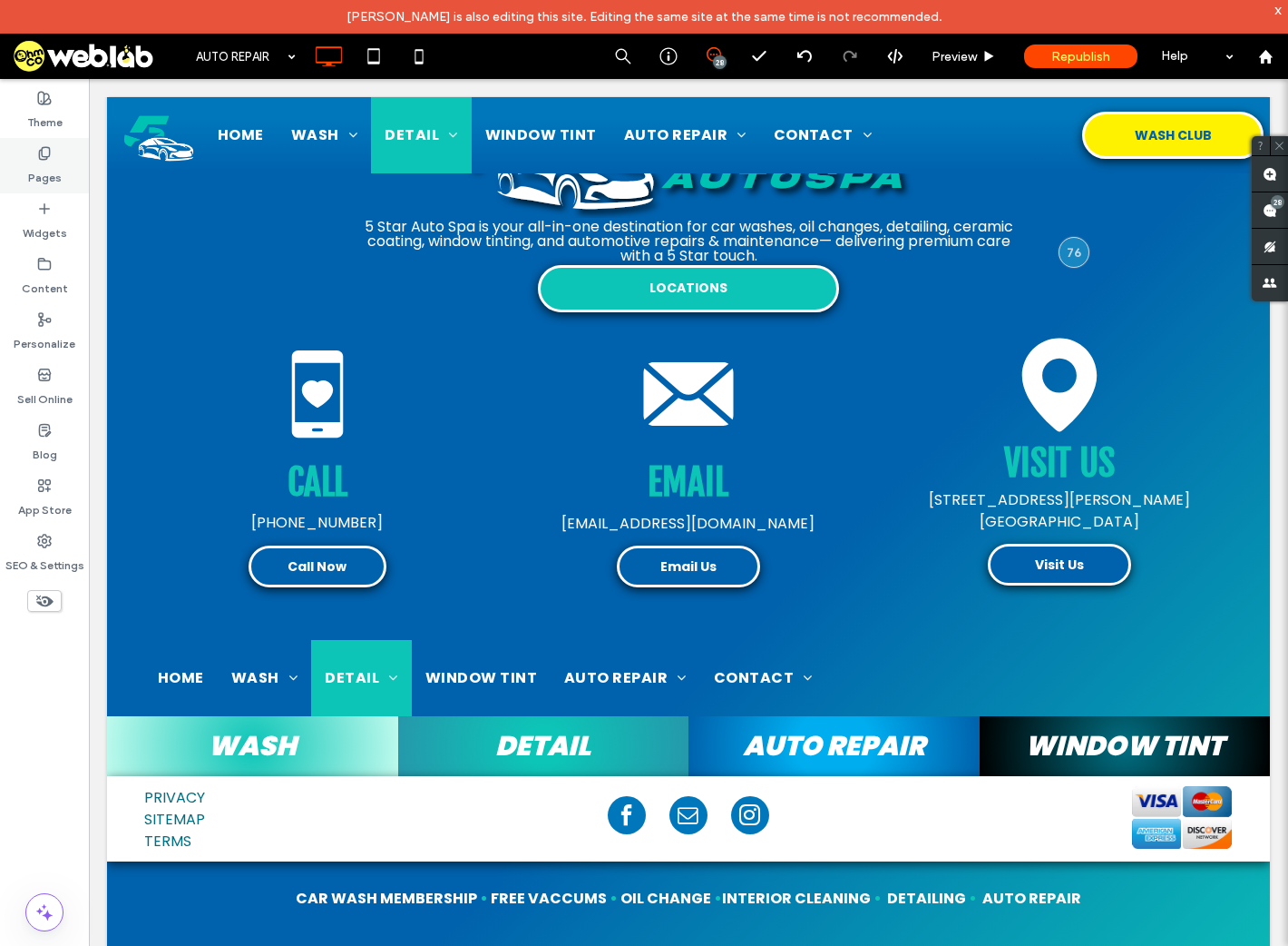
click at [33, 181] on label "Pages" at bounding box center [45, 173] width 34 height 25
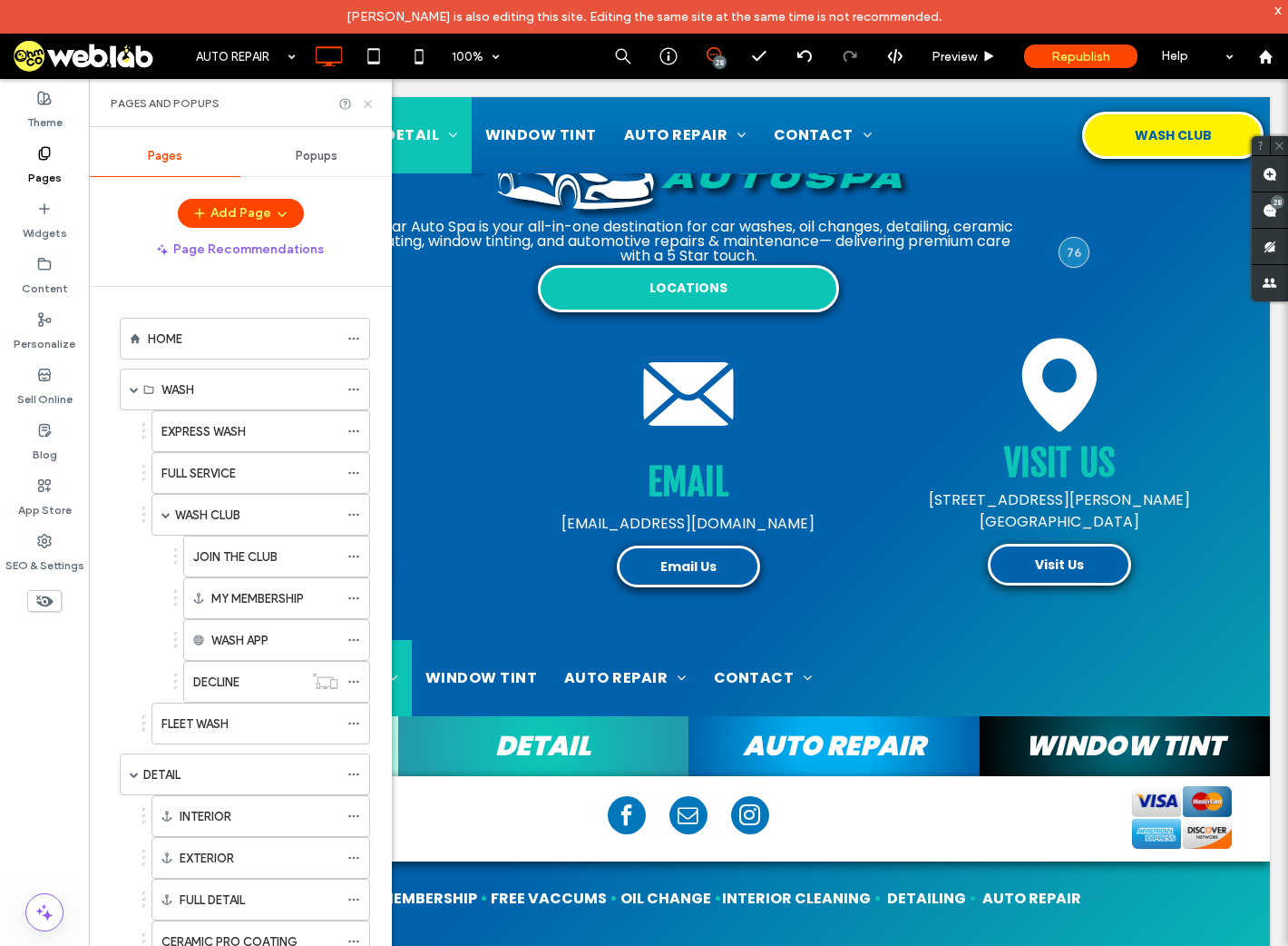
click at [366, 105] on use at bounding box center [366, 103] width 7 height 7
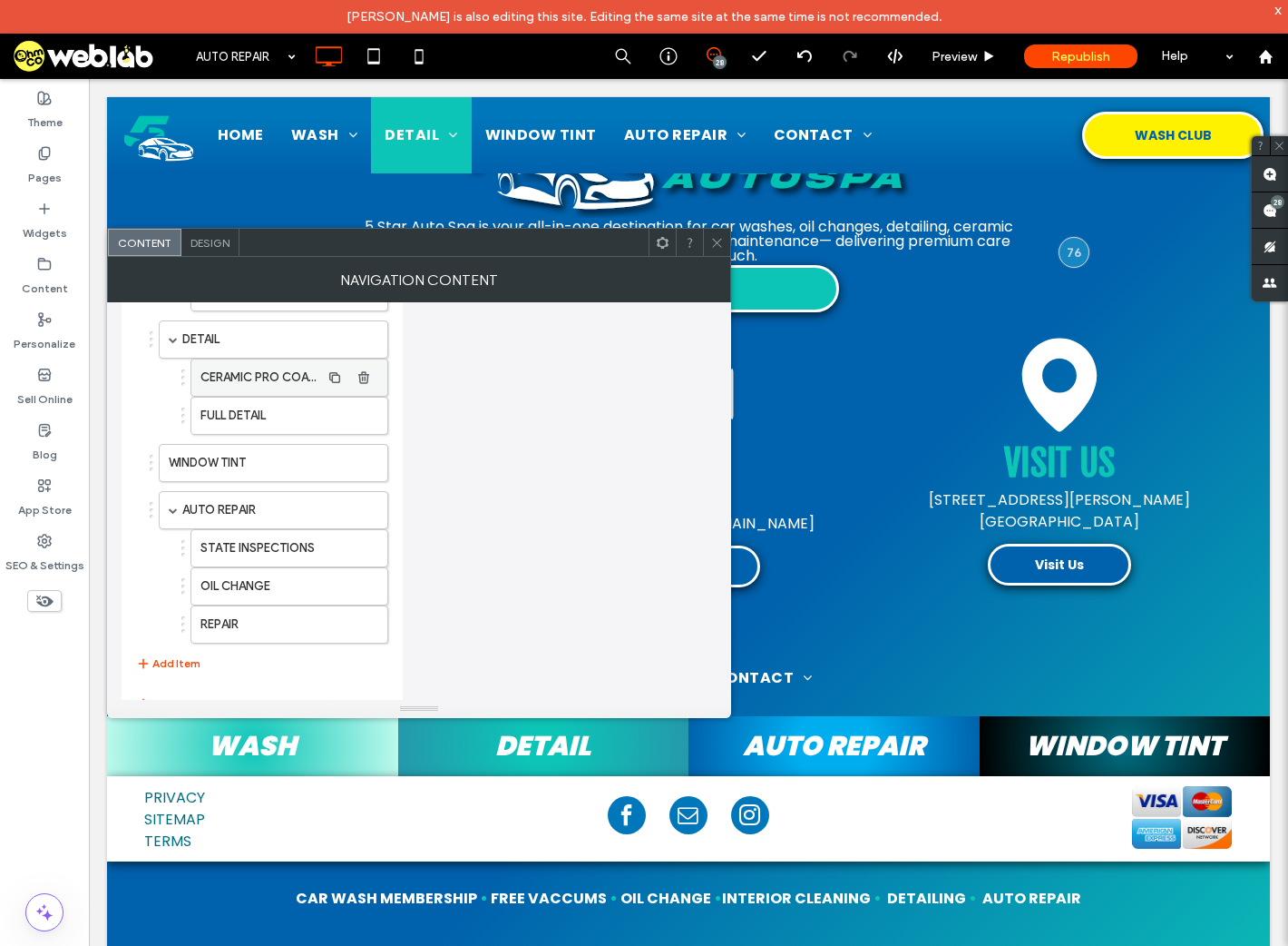
scroll to position [280, 0]
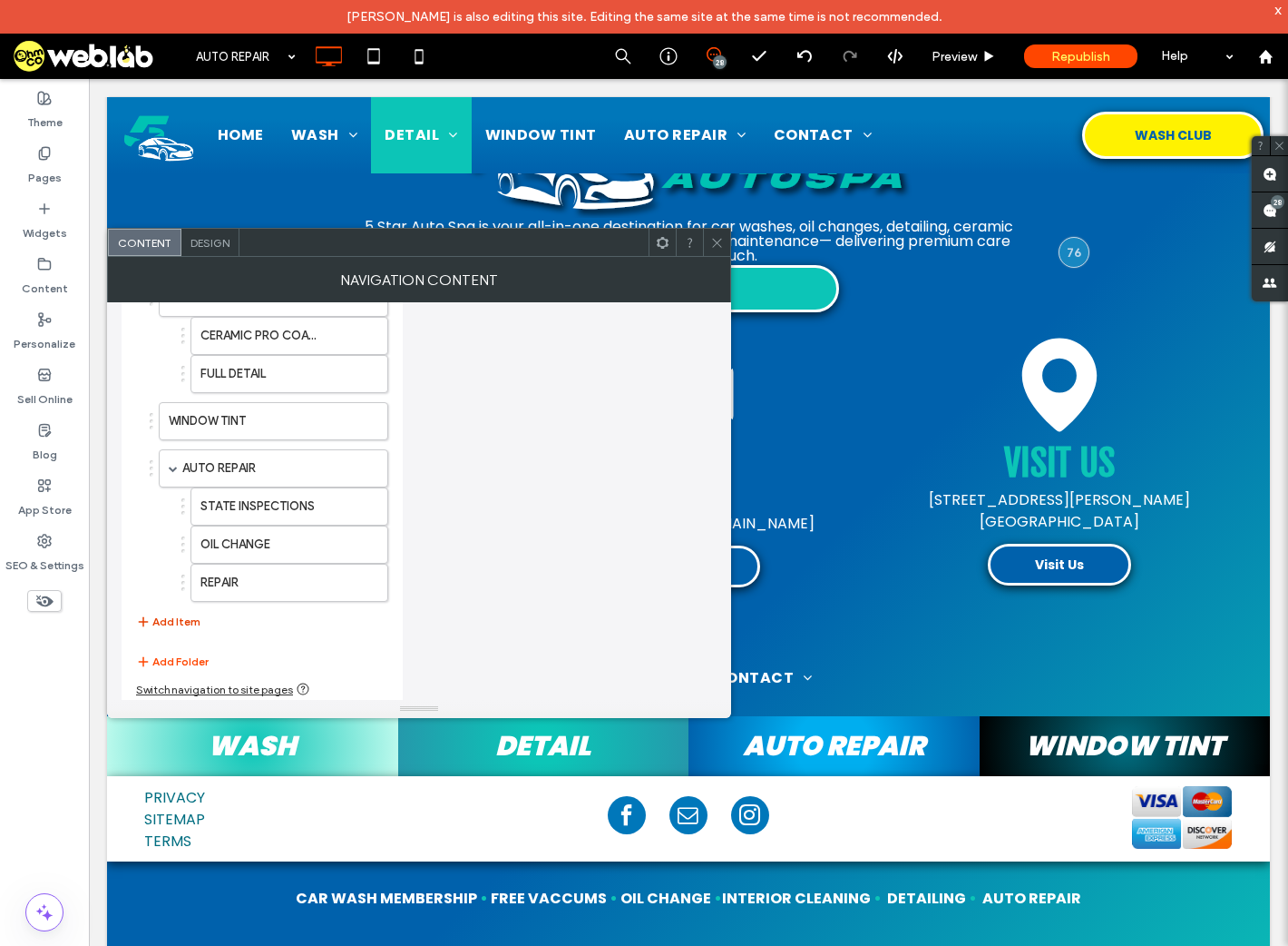
click at [165, 613] on button "Add Item" at bounding box center [168, 622] width 65 height 22
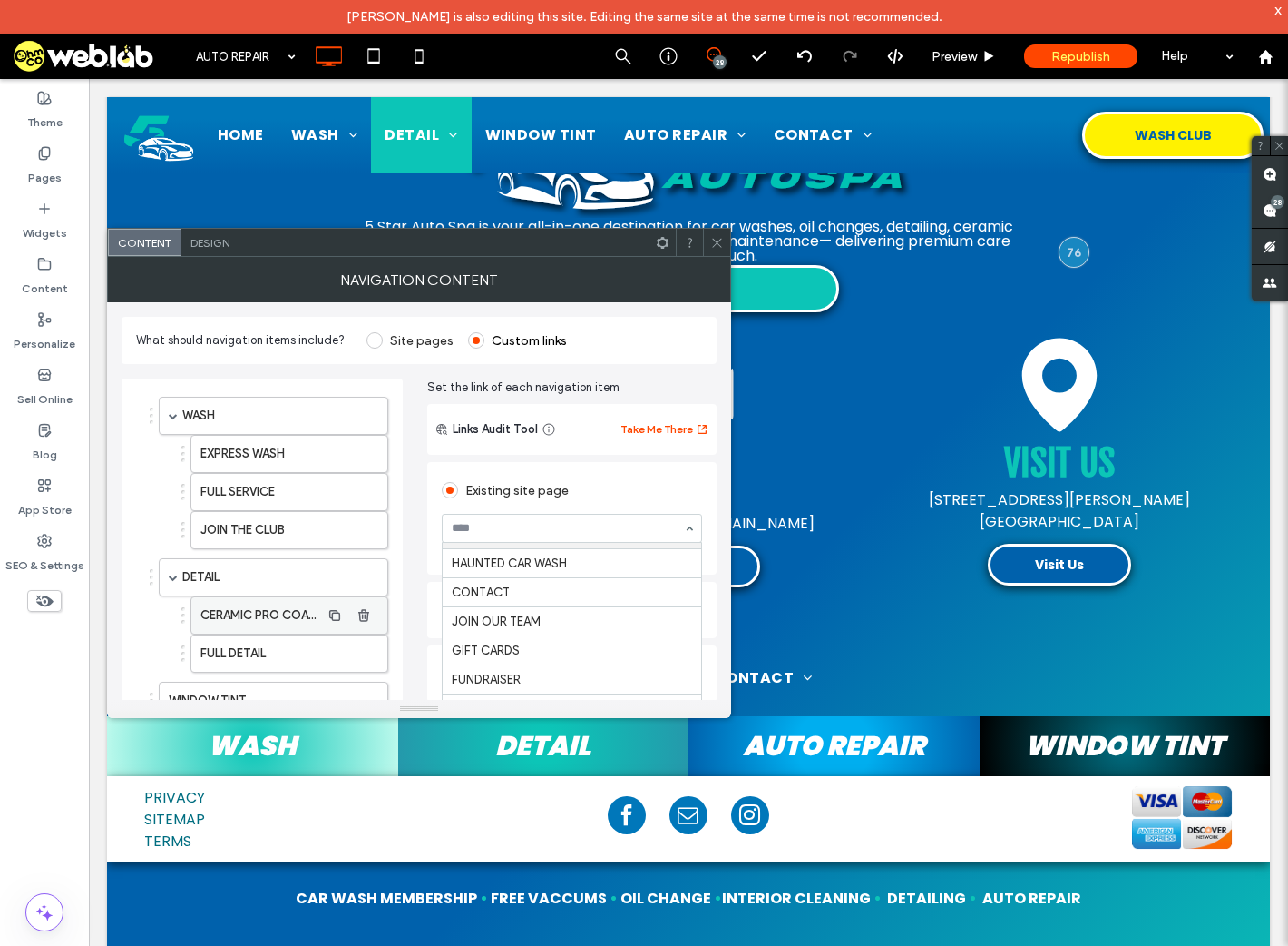
scroll to position [327, 0]
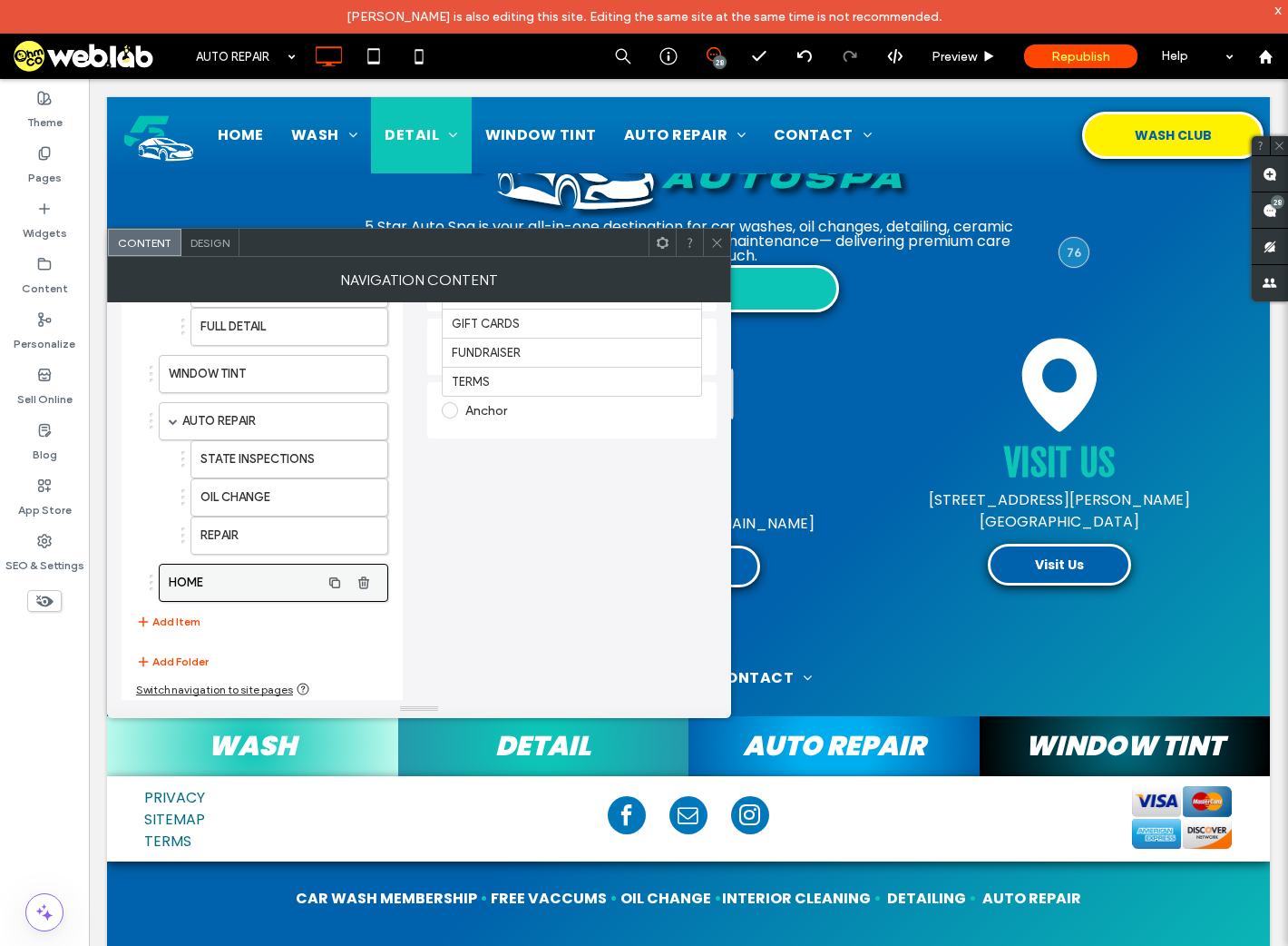
click at [274, 574] on label "HOME" at bounding box center [245, 582] width 152 height 36
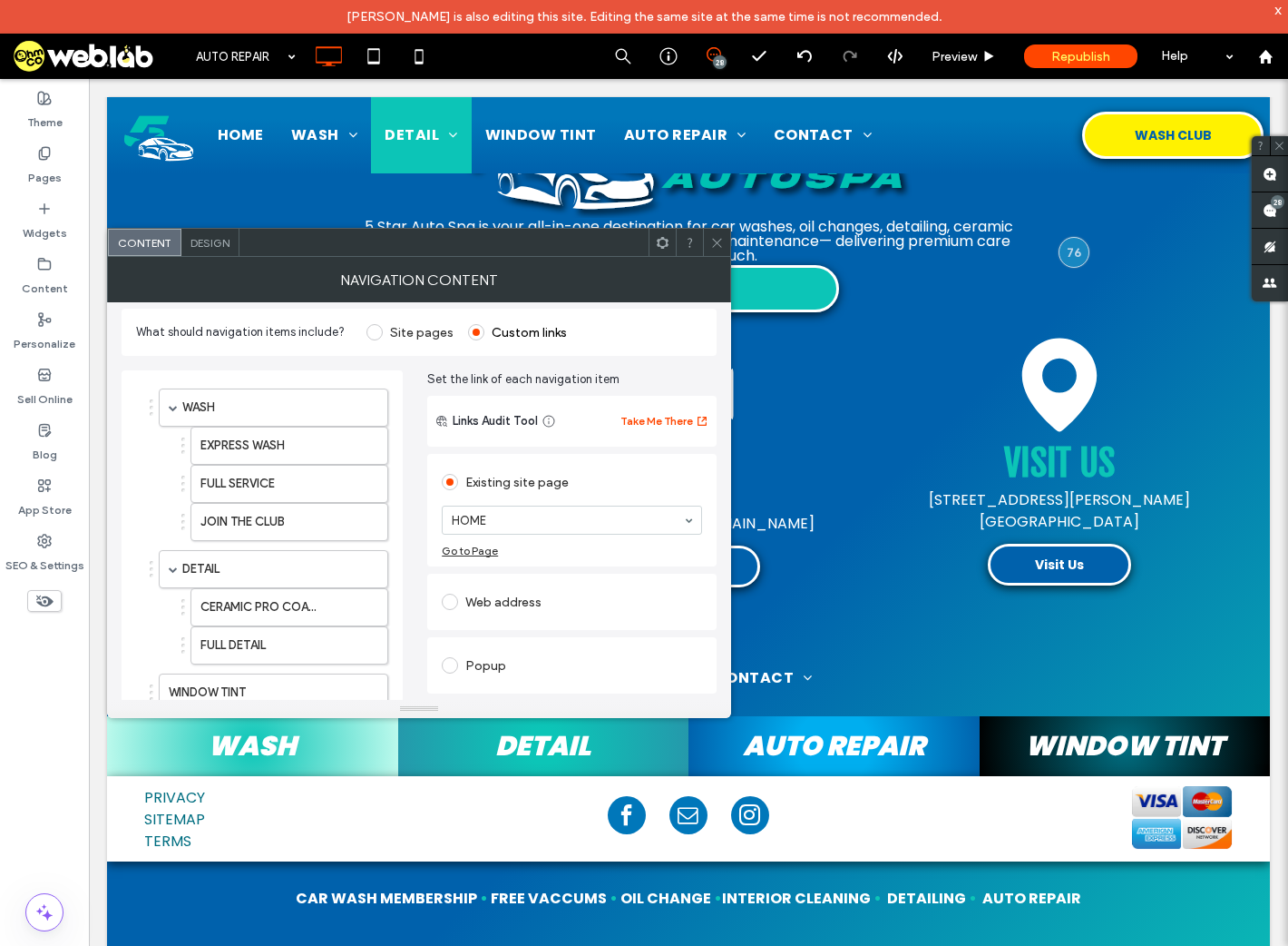
scroll to position [0, 0]
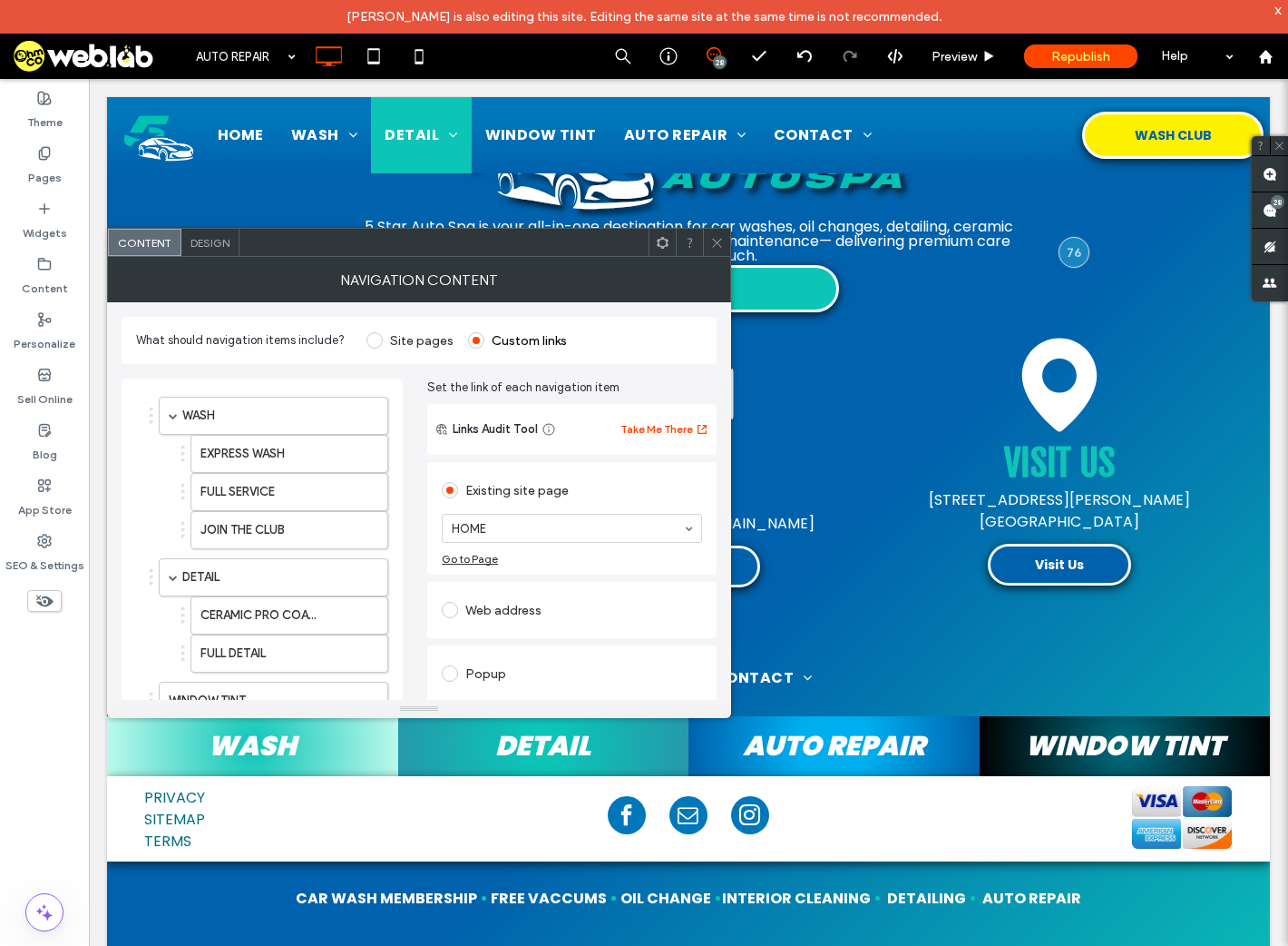
click at [533, 610] on div "Web address" at bounding box center [572, 609] width 261 height 29
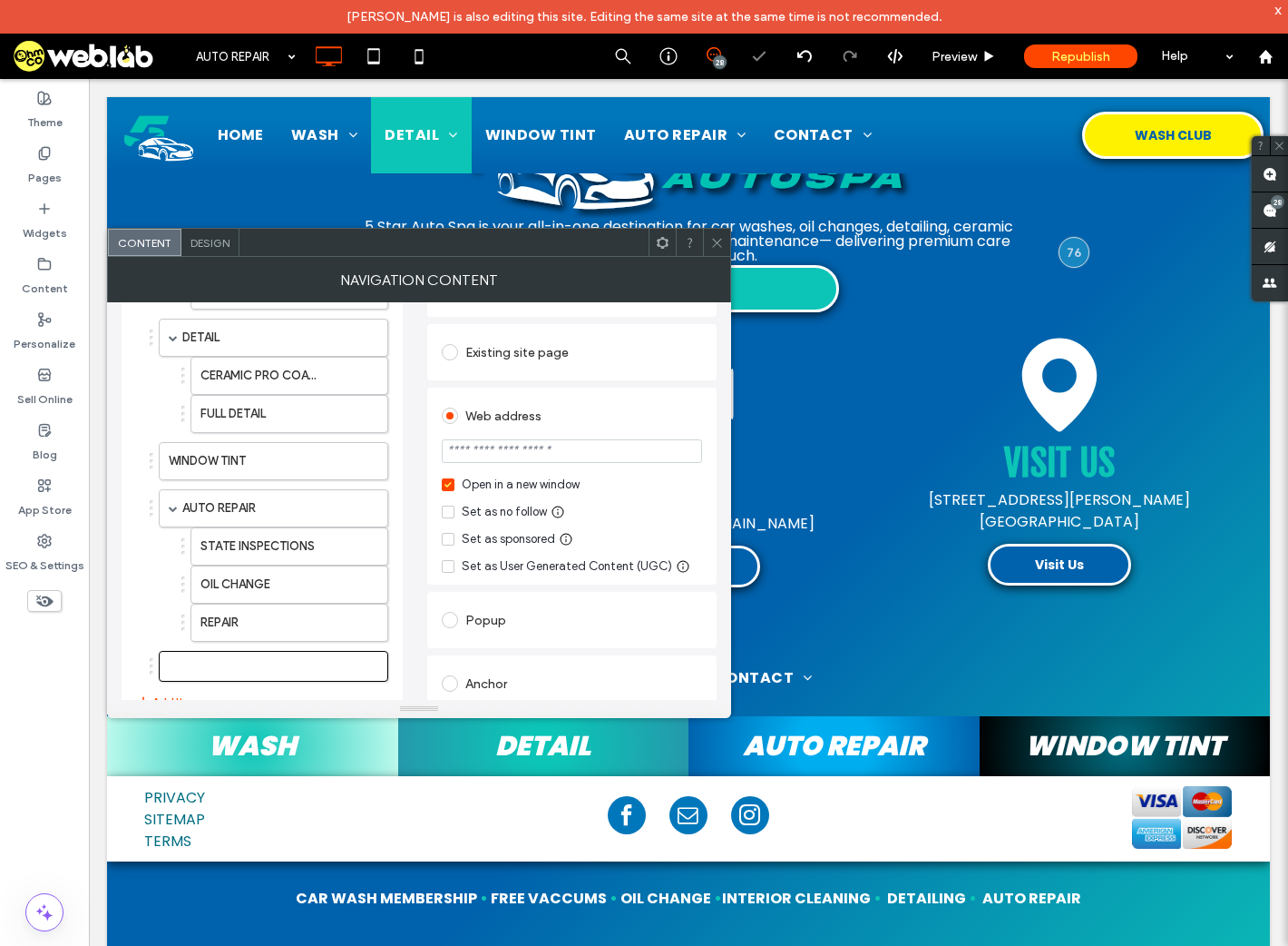
scroll to position [320, 0]
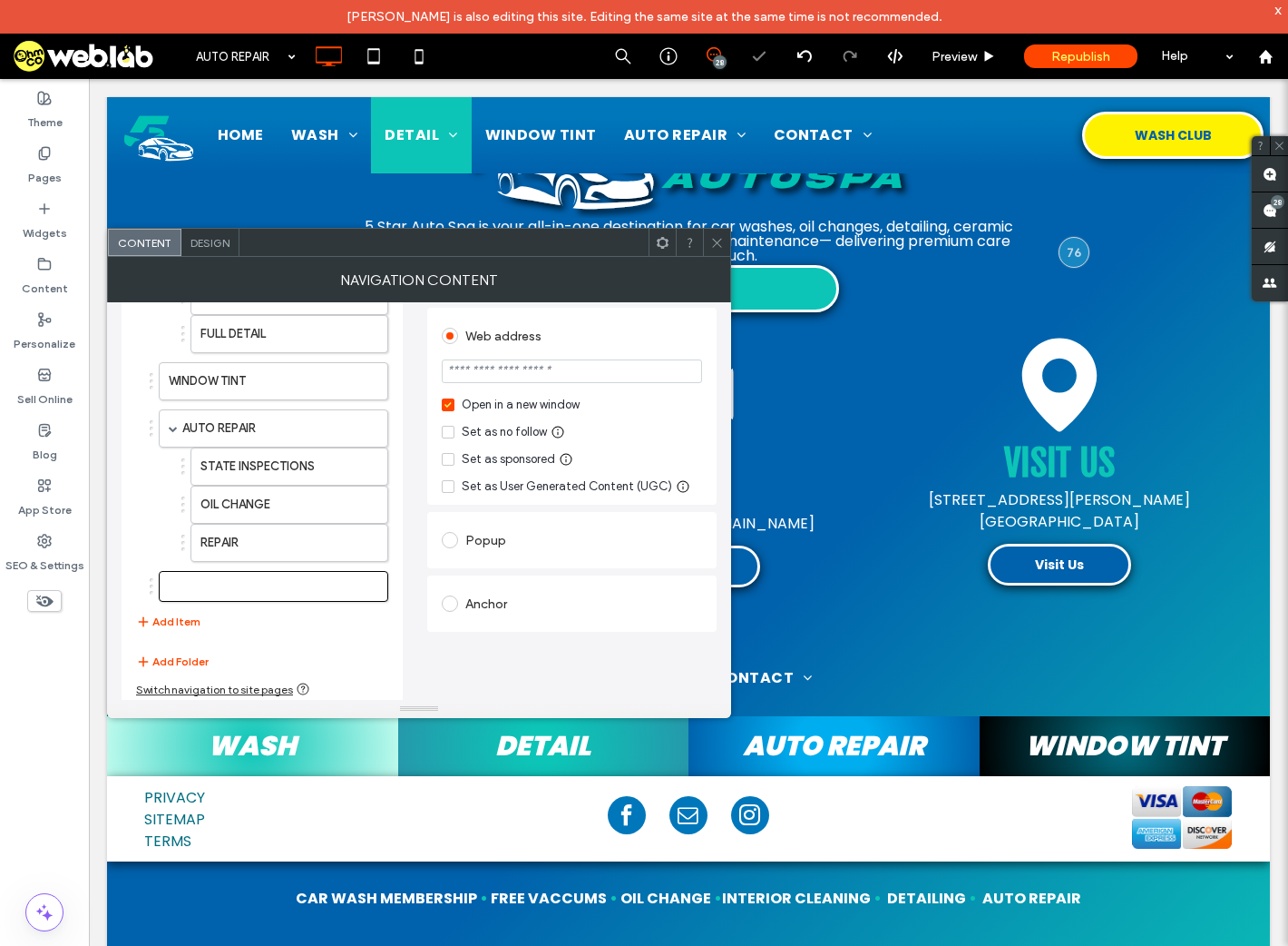
click at [536, 366] on input "url" at bounding box center [572, 372] width 261 height 24
paste input "**********"
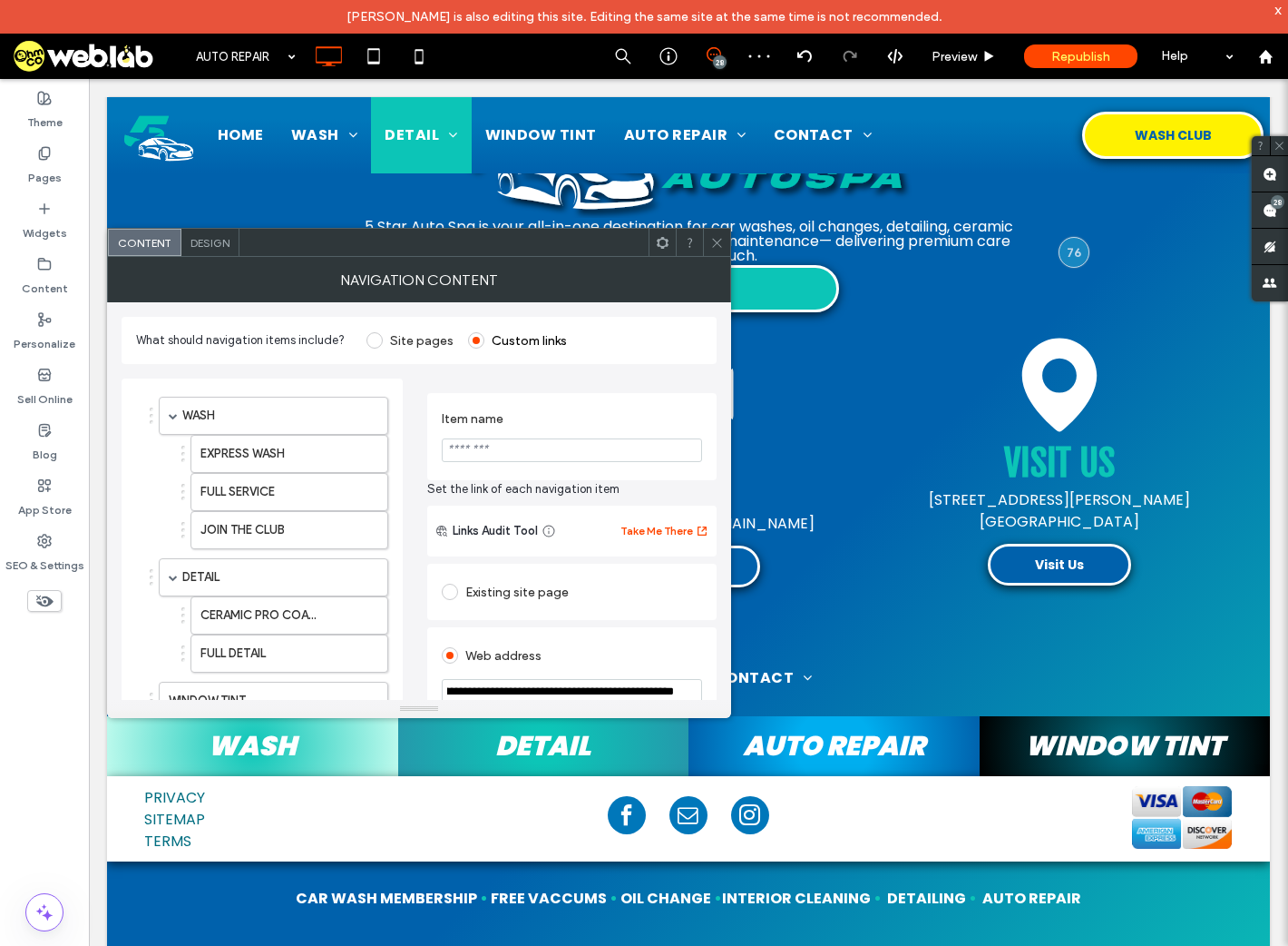
type input "**********"
click at [493, 449] on input "****" at bounding box center [572, 451] width 261 height 24
drag, startPoint x: 479, startPoint y: 451, endPoint x: 395, endPoint y: 457, distance: 84.2
click at [395, 457] on div "**********" at bounding box center [419, 697] width 595 height 668
type input "*"
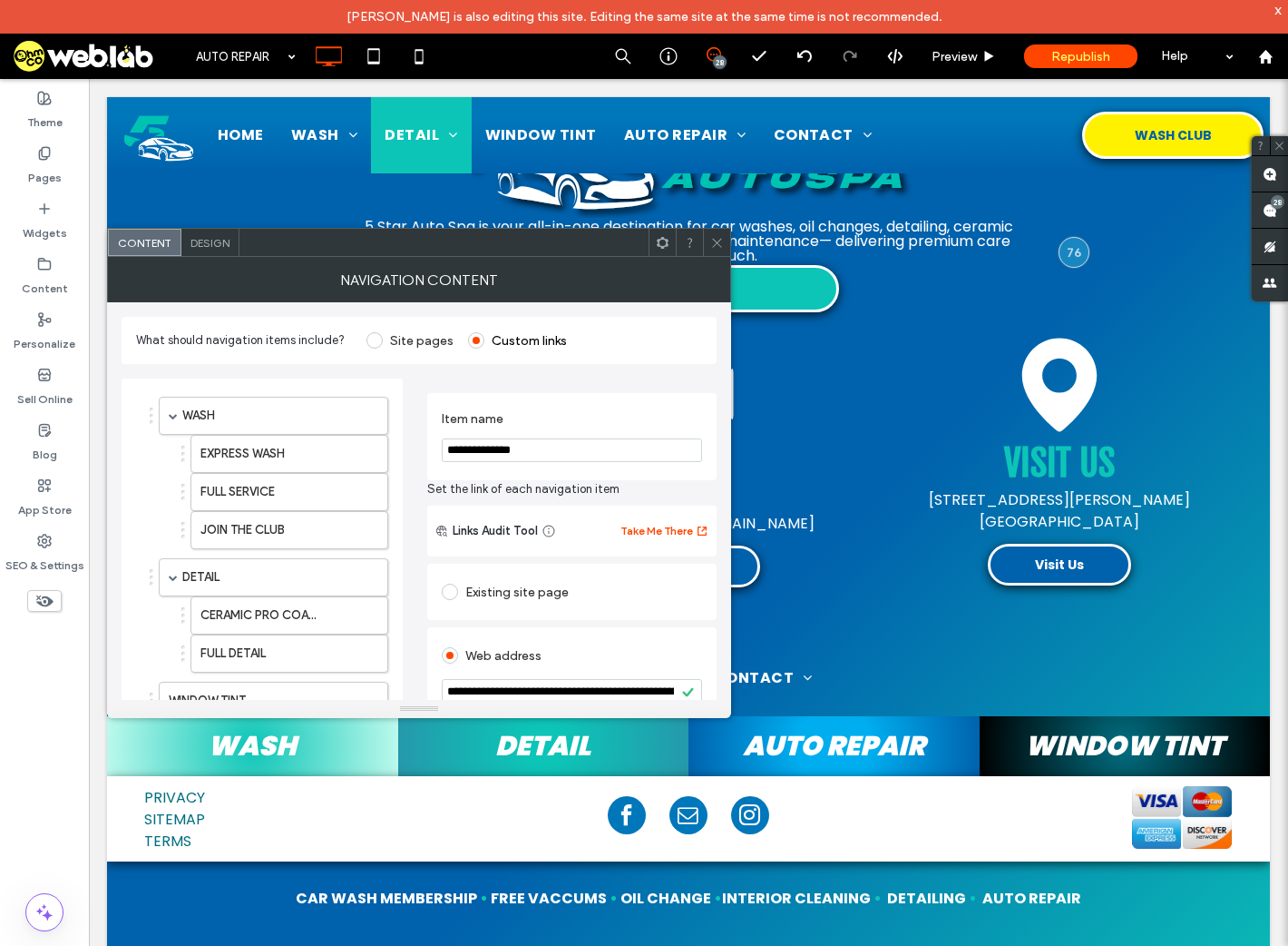
type input "**********"
click at [614, 401] on div "**********" at bounding box center [572, 437] width 290 height 87
click at [711, 245] on icon at bounding box center [718, 243] width 14 height 14
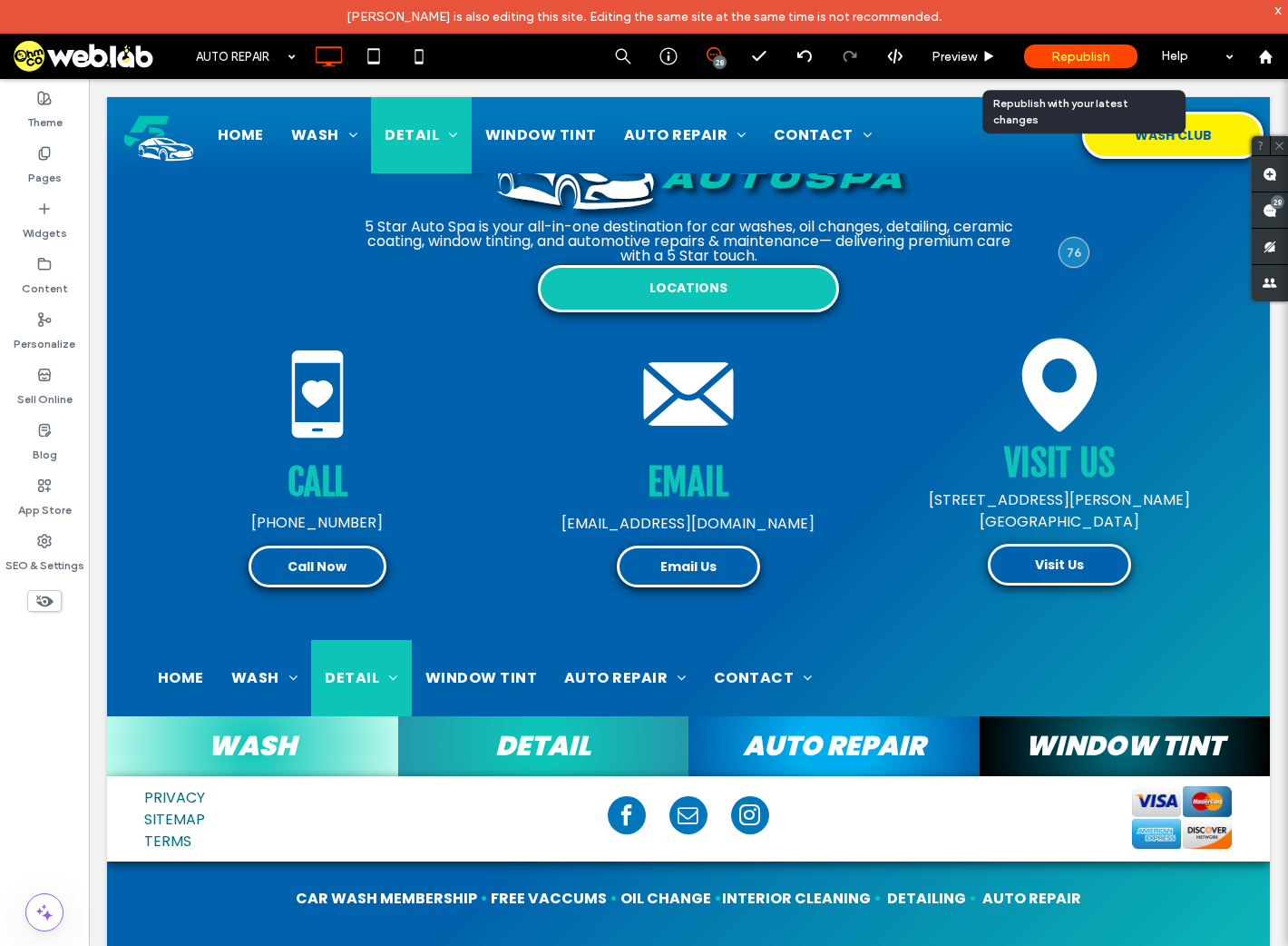
click at [1080, 57] on span "Republish" at bounding box center [1080, 56] width 59 height 15
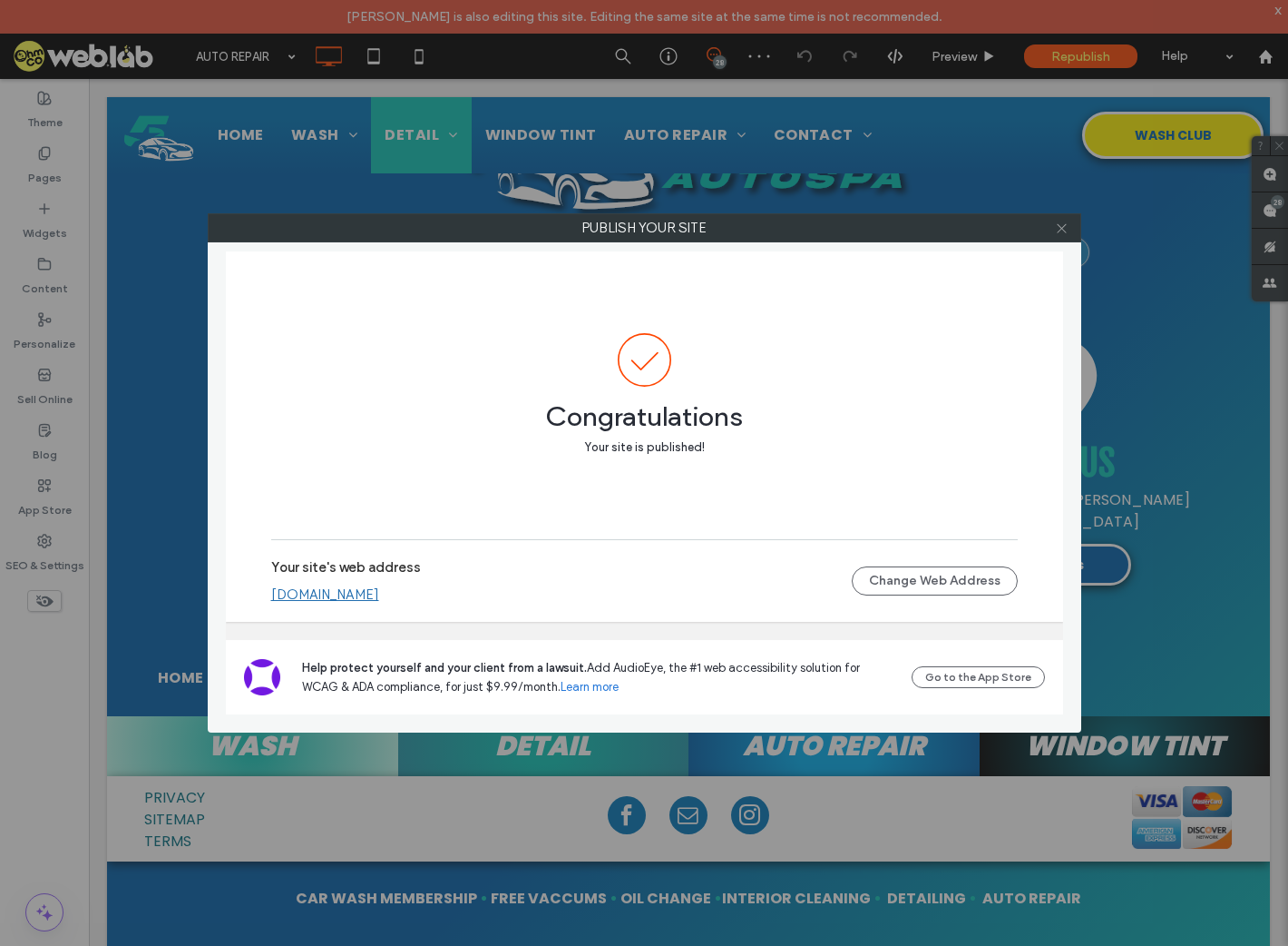
click at [1060, 219] on span at bounding box center [1062, 227] width 14 height 27
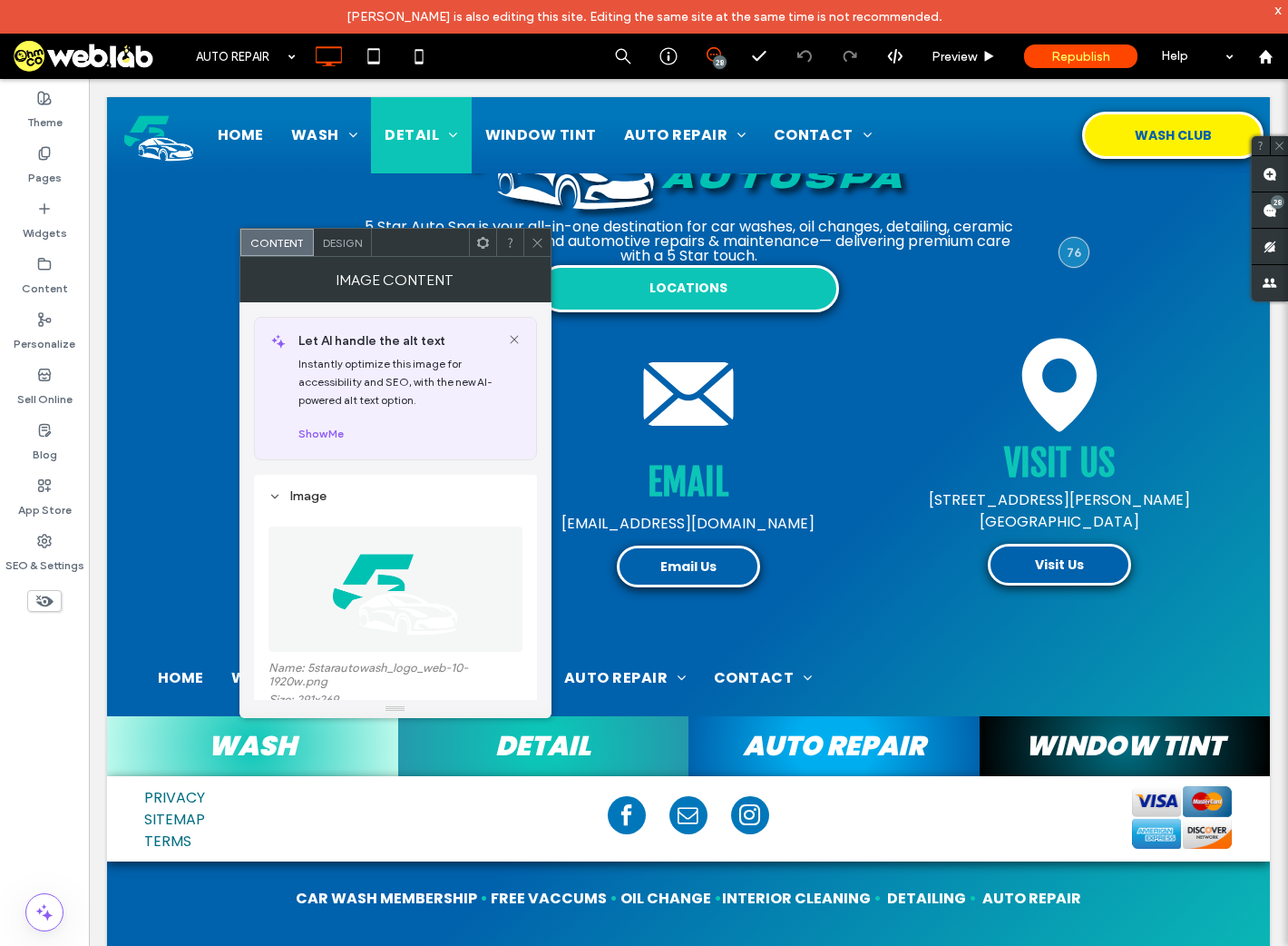
scroll to position [364, 0]
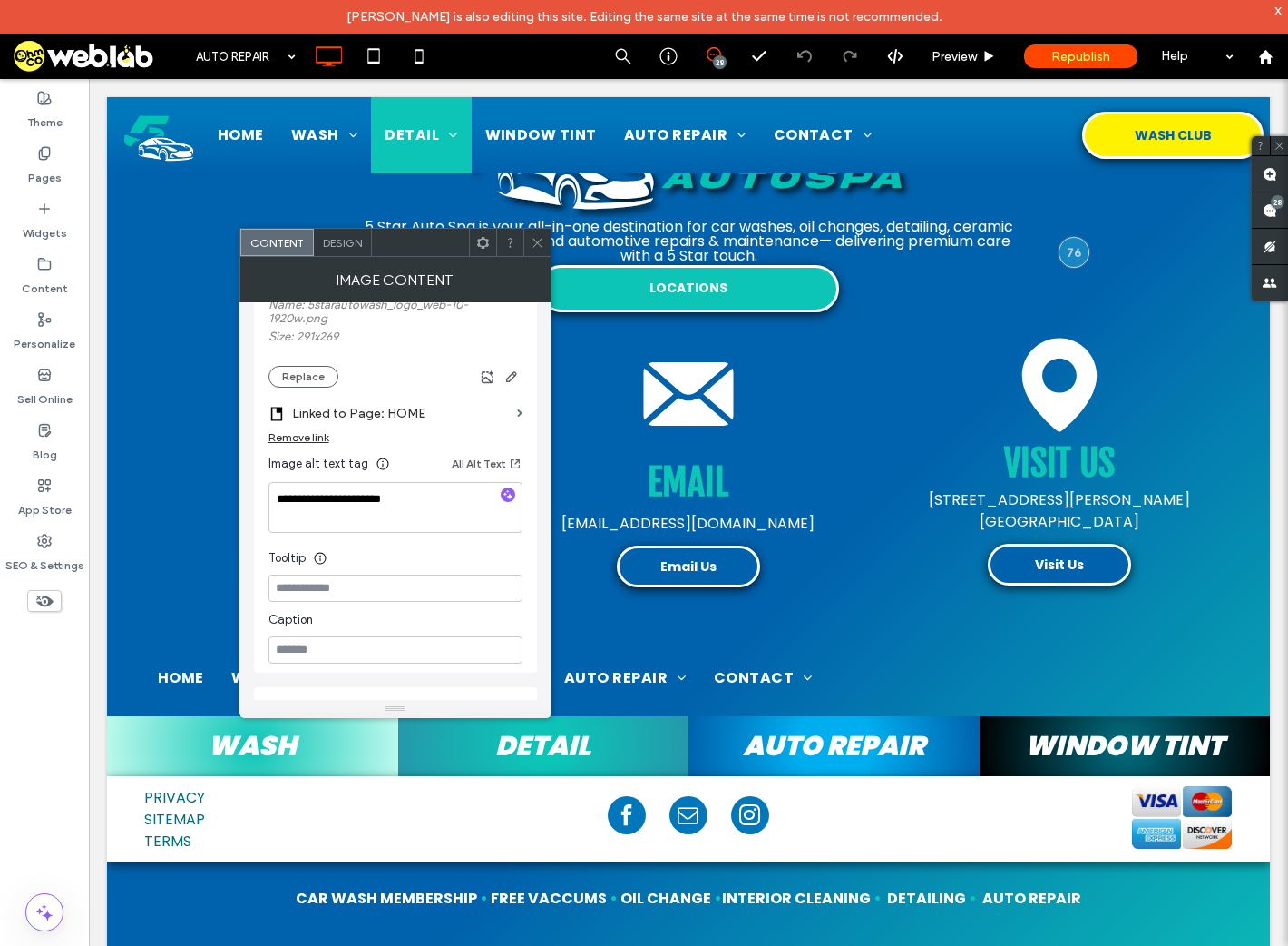
click at [535, 242] on icon at bounding box center [538, 243] width 14 height 14
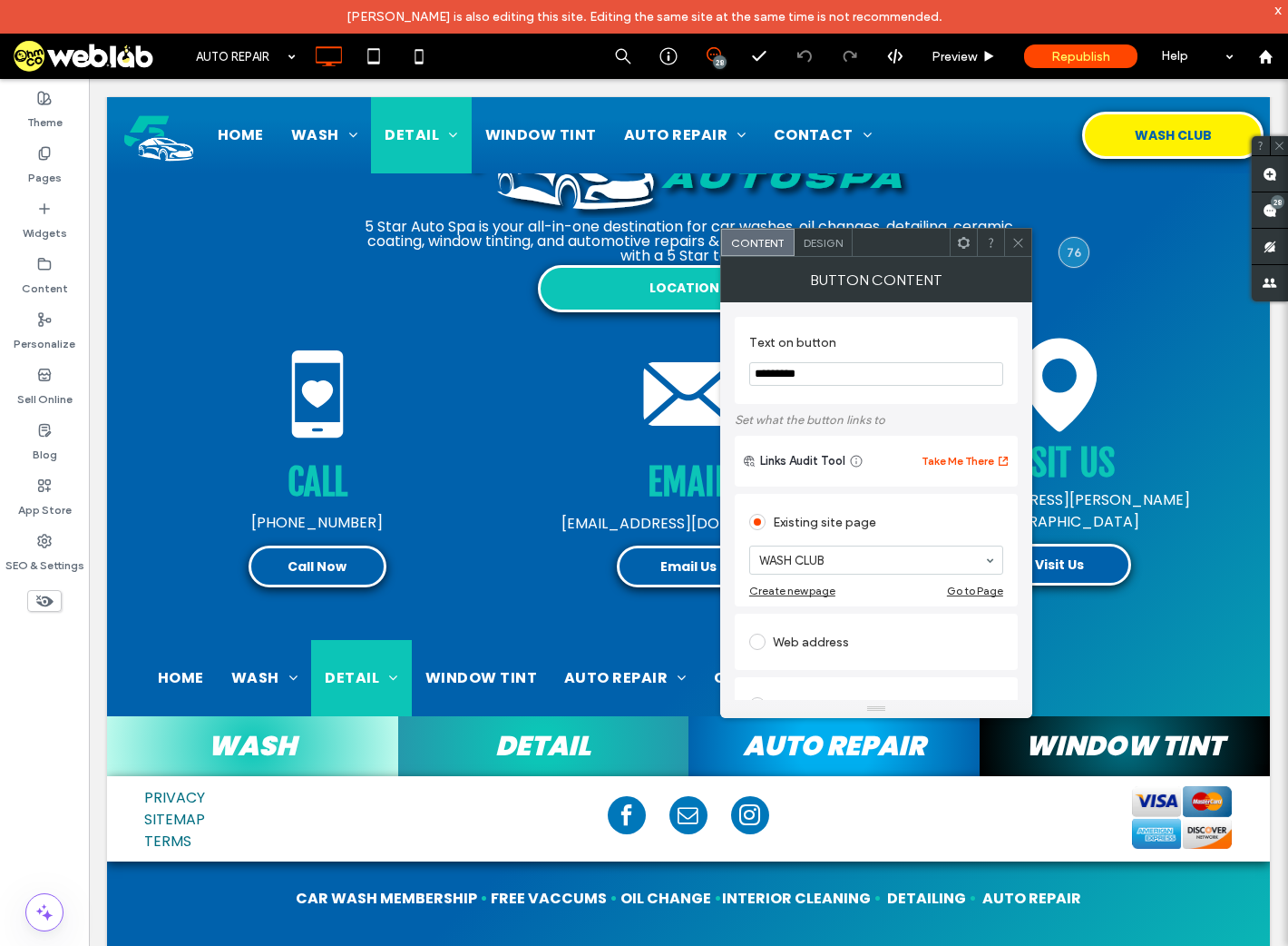
click at [1014, 244] on icon at bounding box center [1018, 243] width 14 height 14
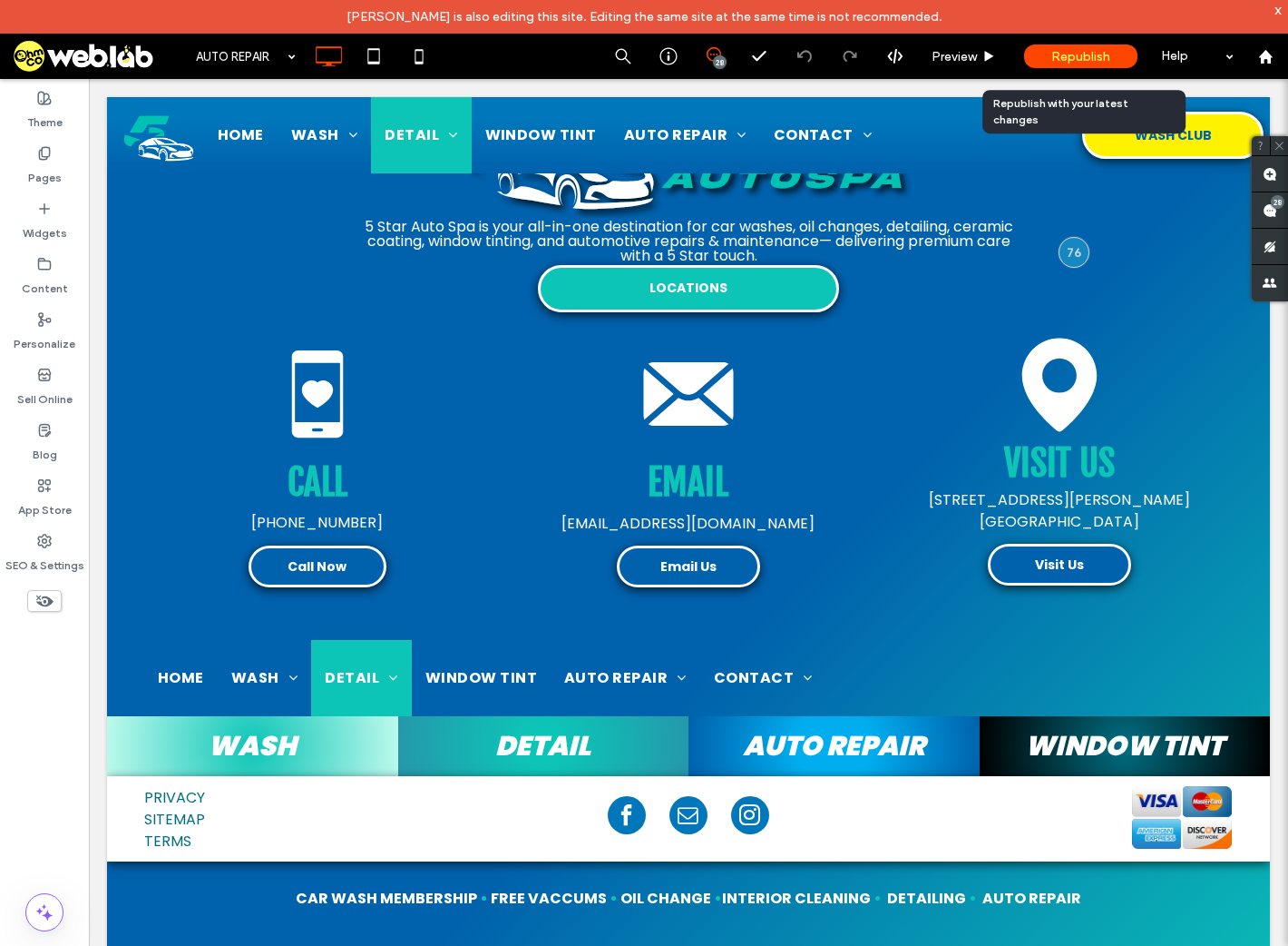
click at [1090, 54] on span "Republish" at bounding box center [1080, 56] width 59 height 15
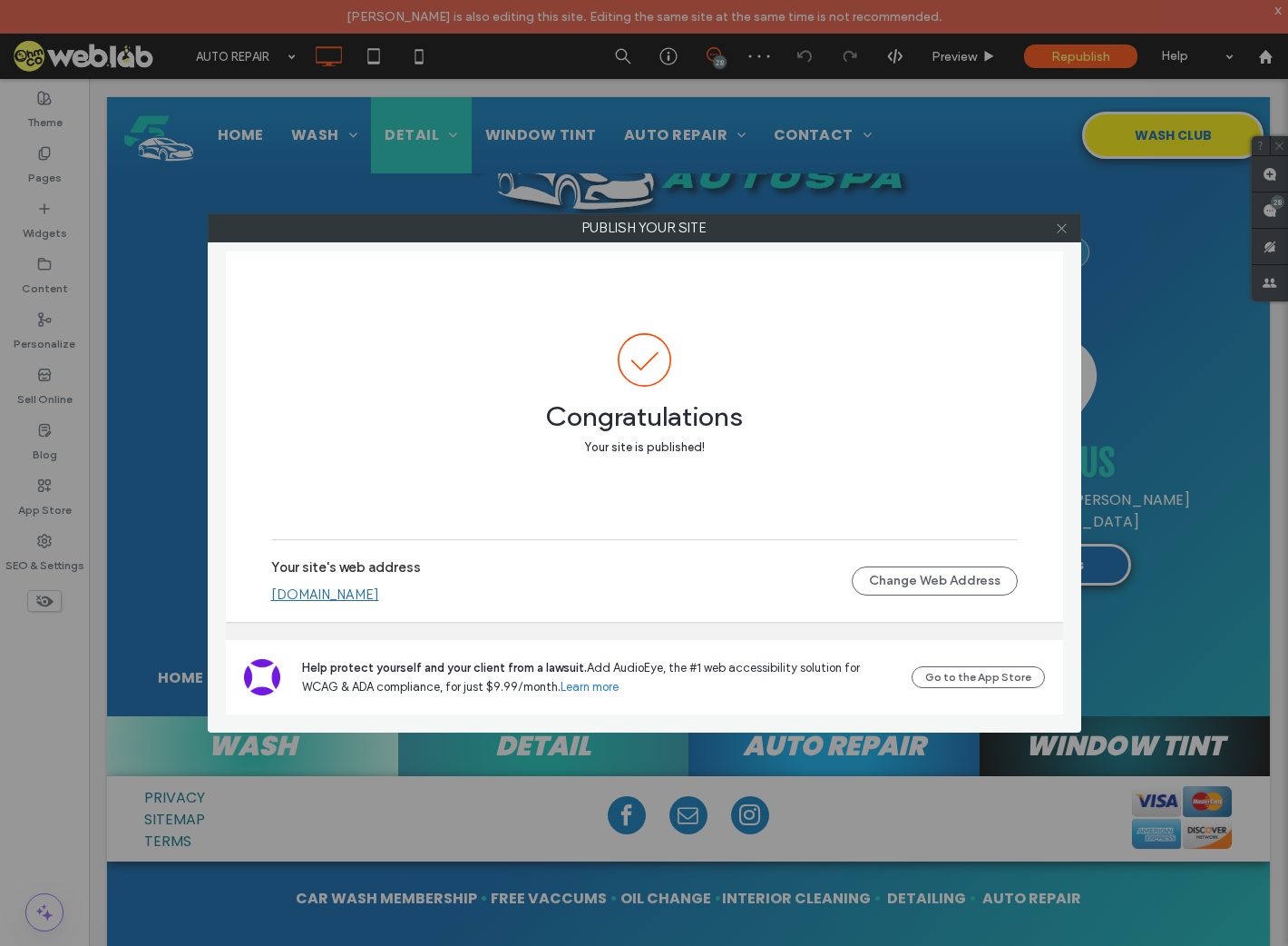
click at [1059, 226] on icon at bounding box center [1062, 229] width 14 height 14
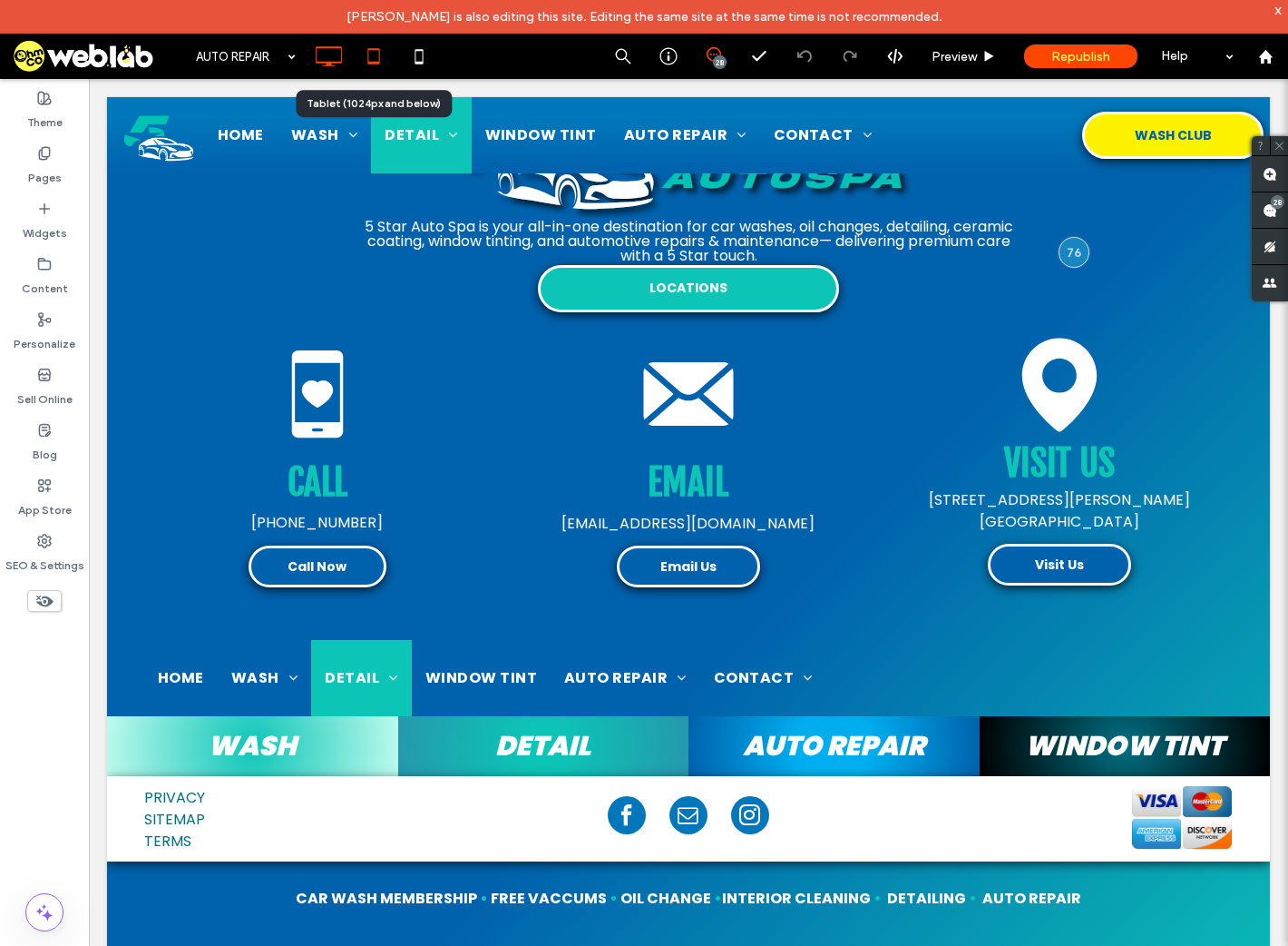
click at [375, 63] on use at bounding box center [373, 55] width 12 height 15
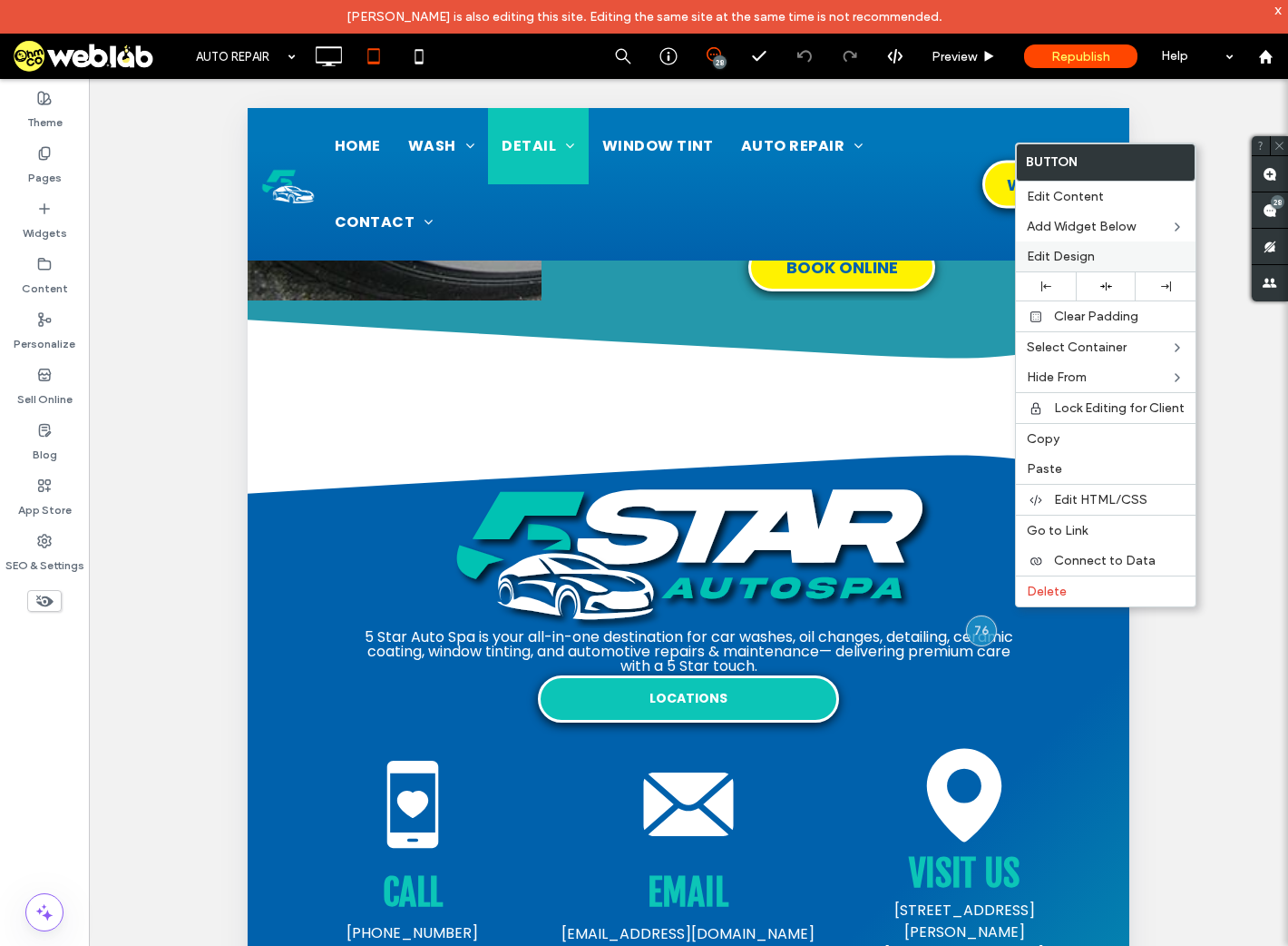
click at [1051, 260] on span "Edit Design" at bounding box center [1061, 256] width 68 height 15
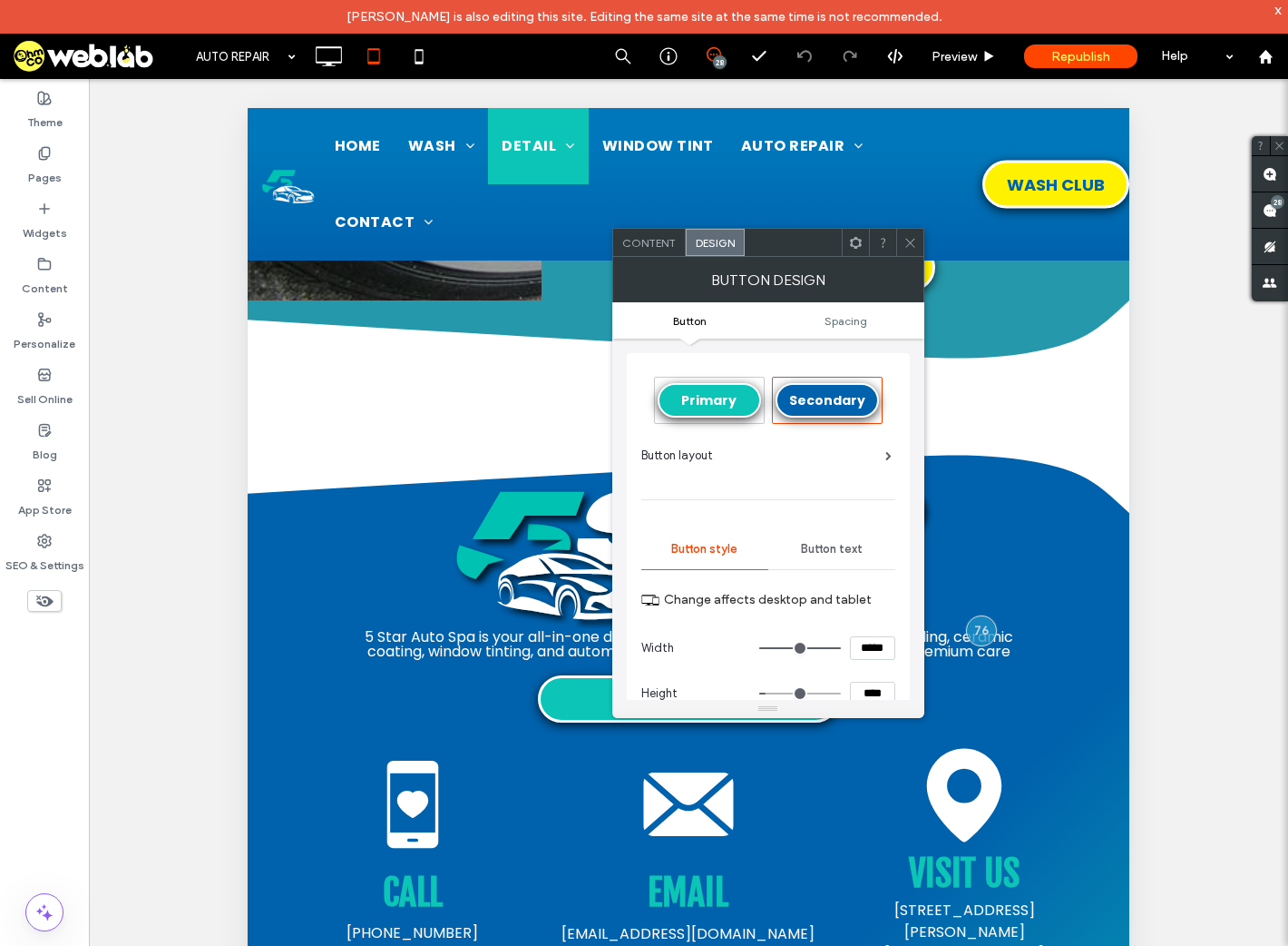
click at [841, 544] on span "Button text" at bounding box center [832, 549] width 62 height 15
type input "**"
click at [903, 245] on div at bounding box center [910, 242] width 27 height 27
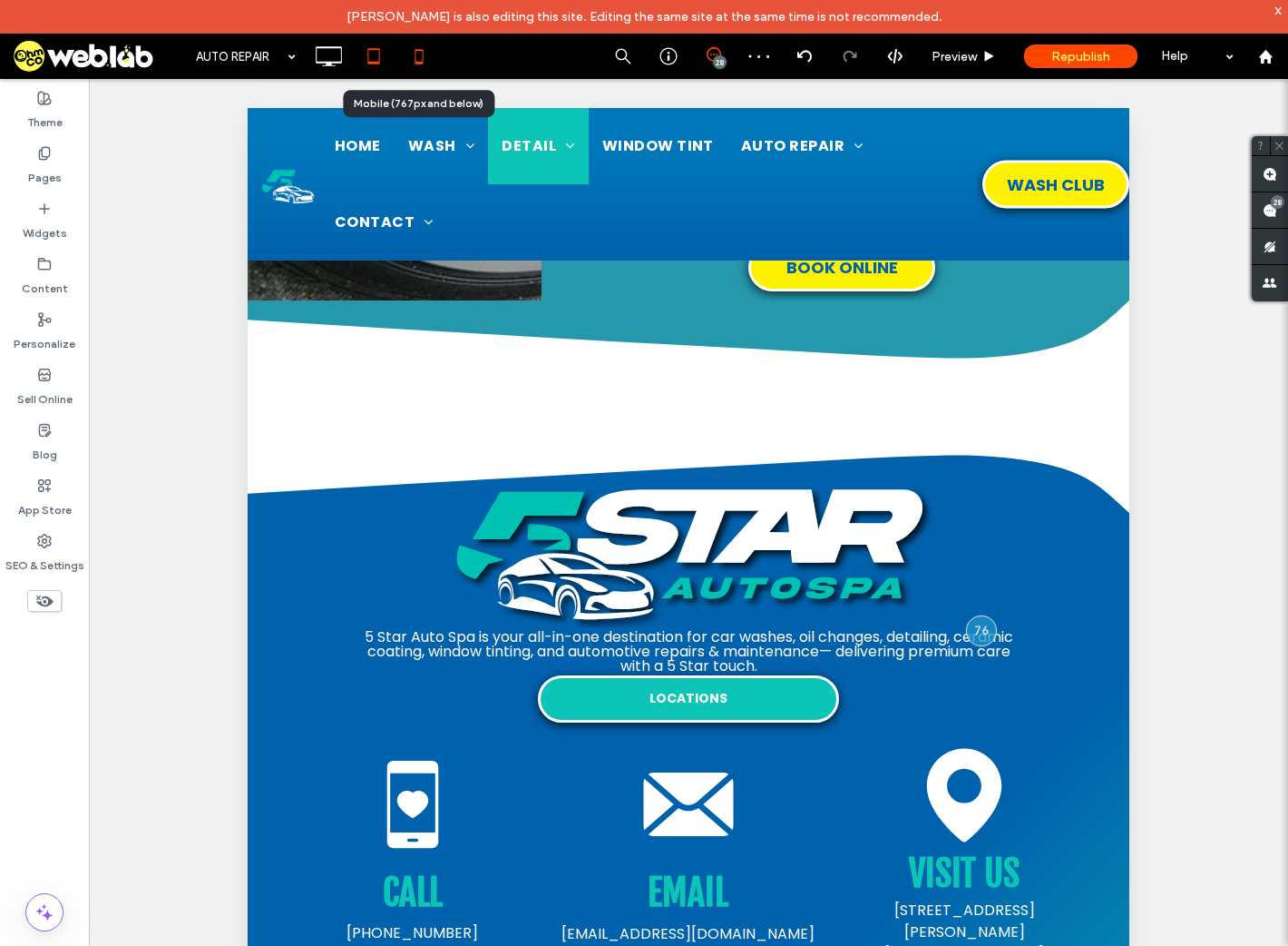
click at [424, 49] on icon at bounding box center [419, 56] width 36 height 36
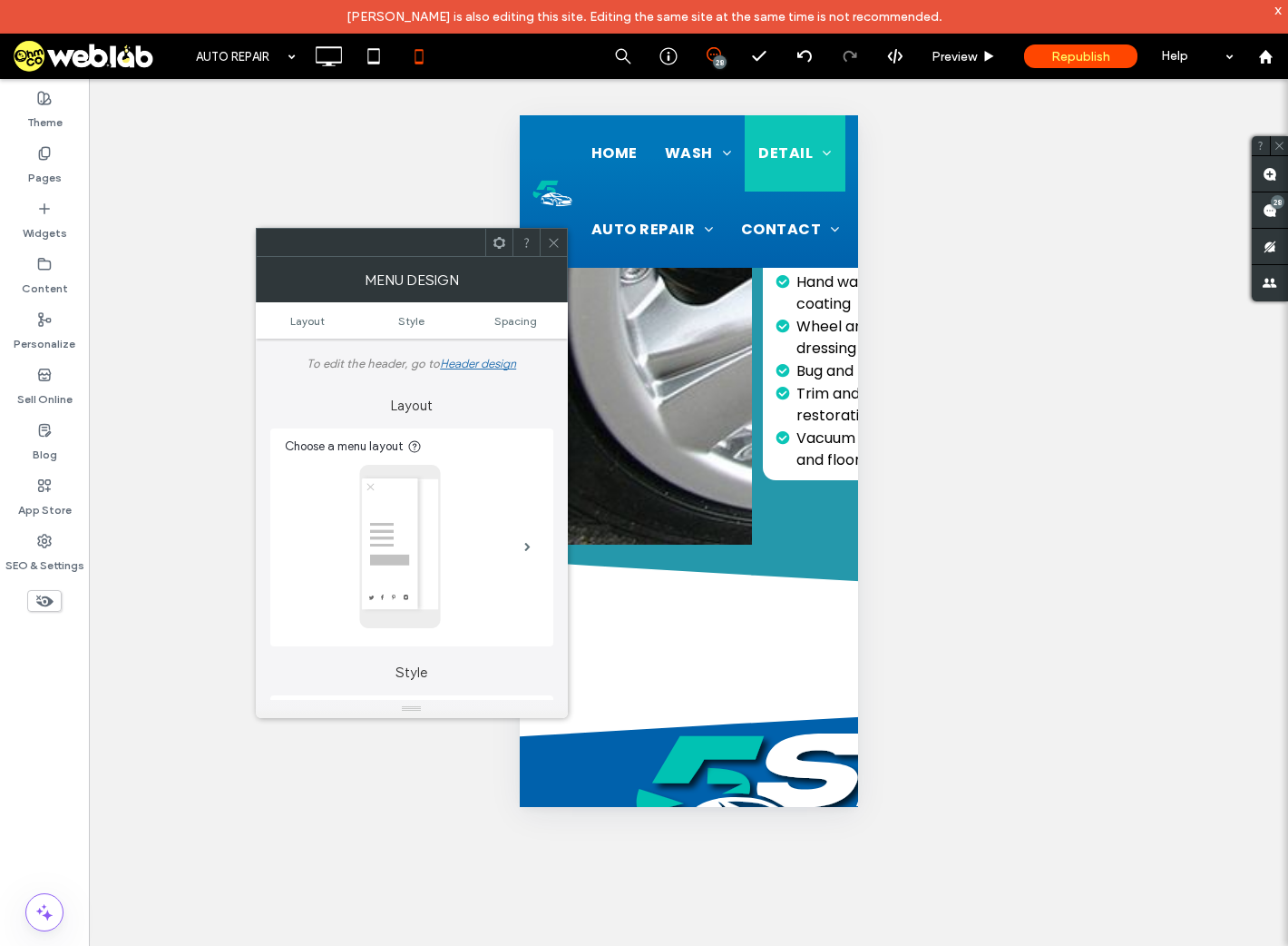
click at [550, 243] on icon at bounding box center [554, 243] width 14 height 14
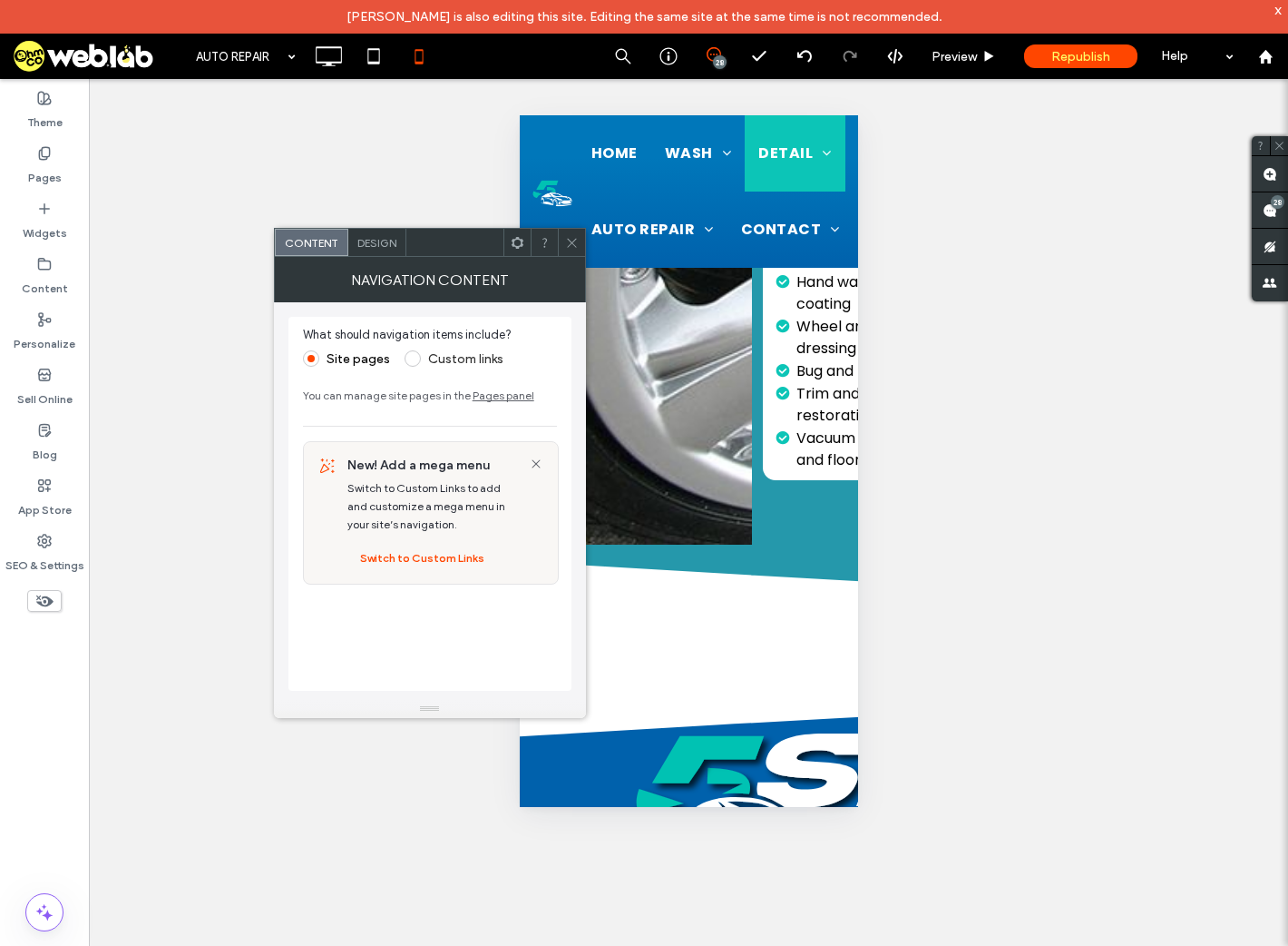
click at [568, 244] on icon at bounding box center [572, 243] width 14 height 14
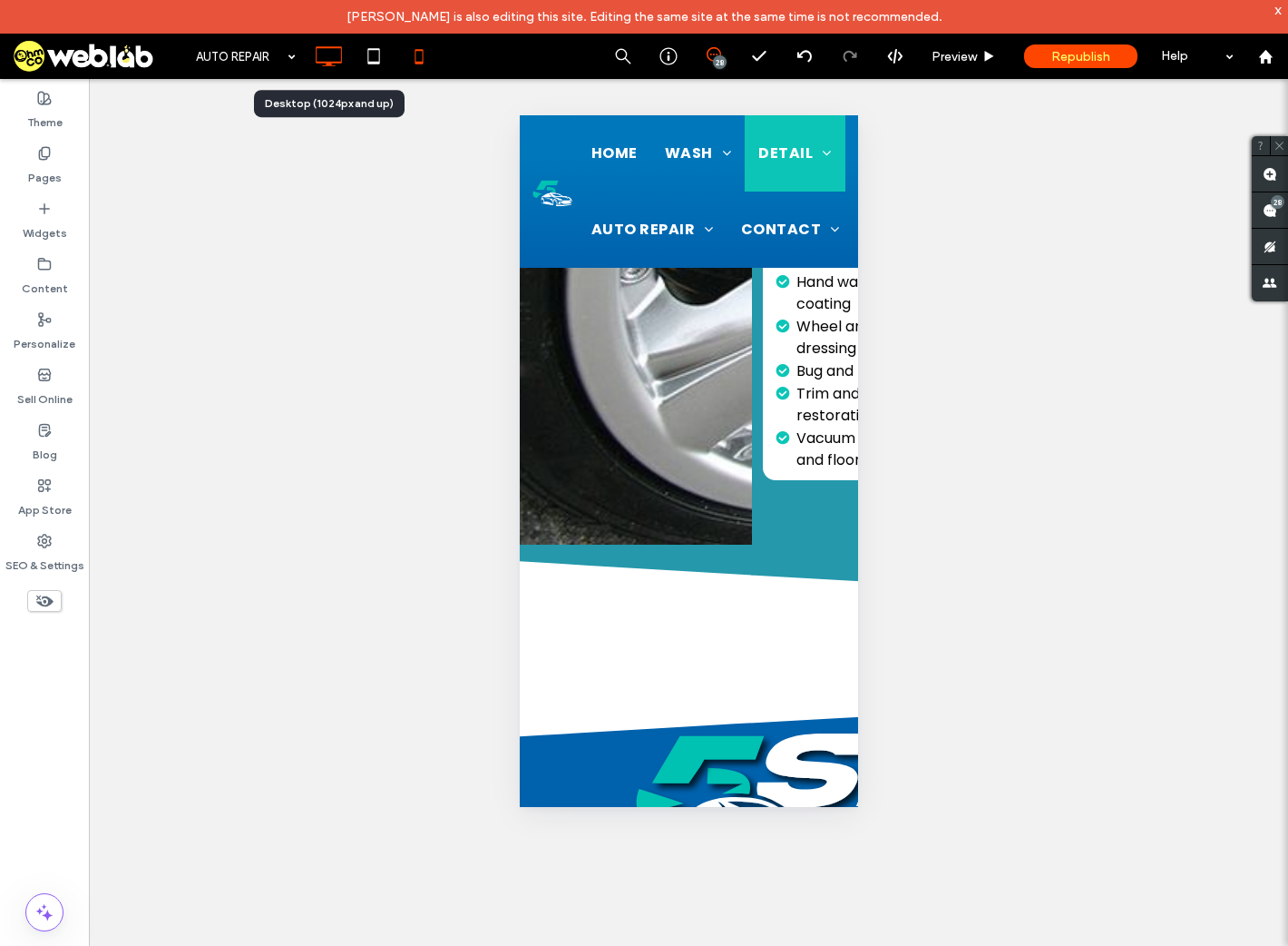
click at [328, 58] on icon at bounding box center [328, 56] width 36 height 36
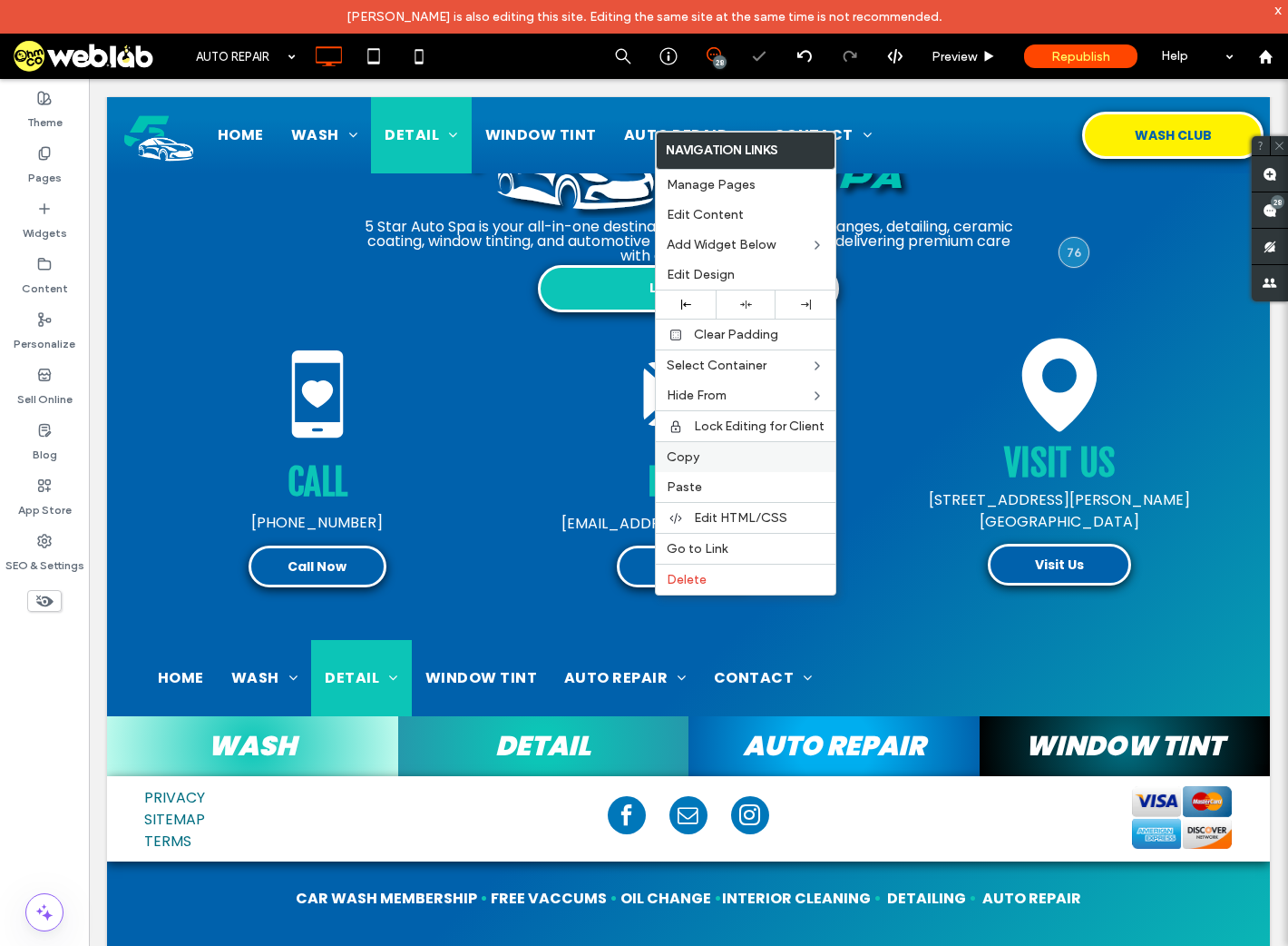
click at [725, 451] on label "Copy" at bounding box center [746, 457] width 158 height 15
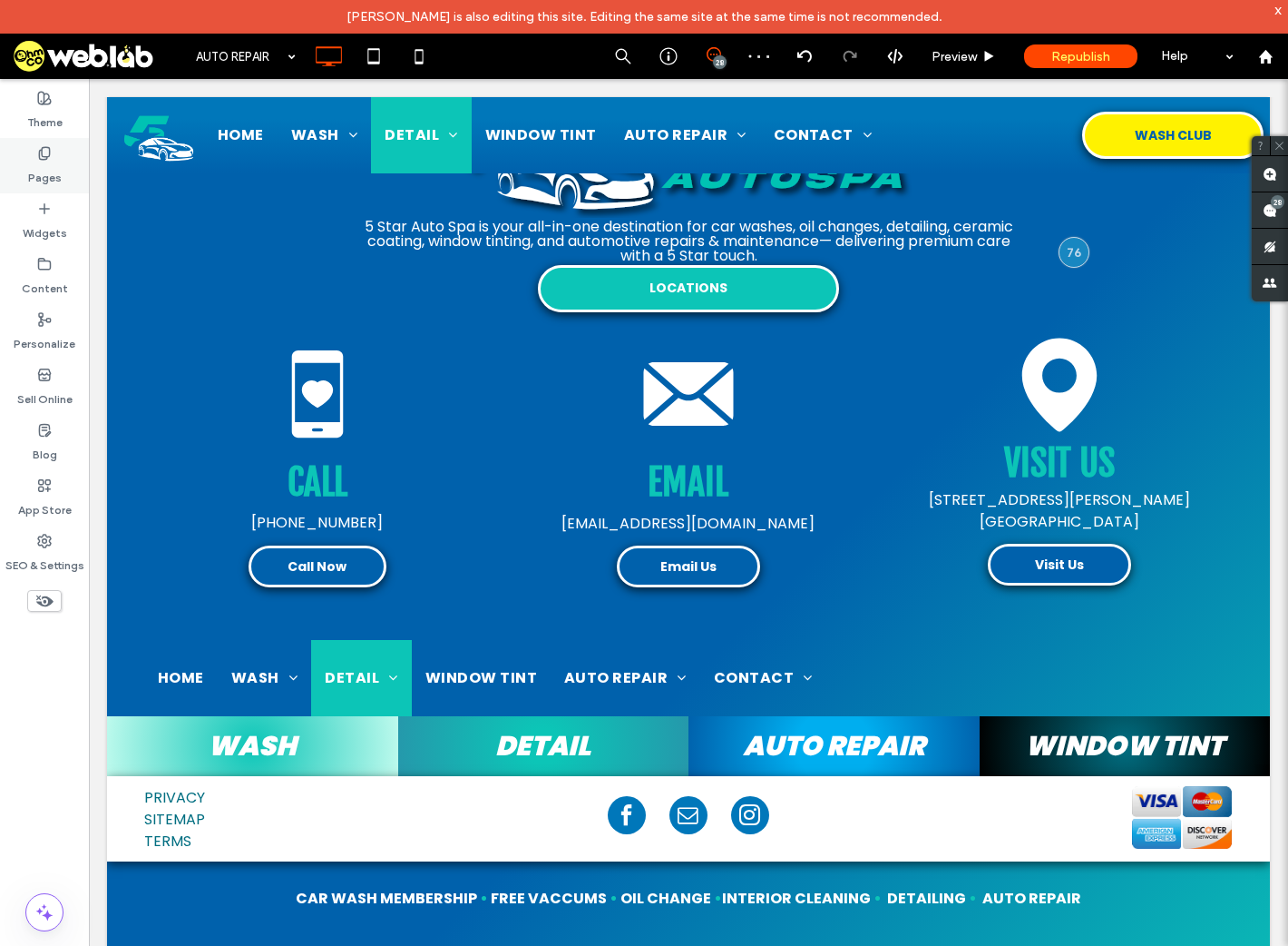
click at [35, 170] on label "Pages" at bounding box center [45, 173] width 34 height 25
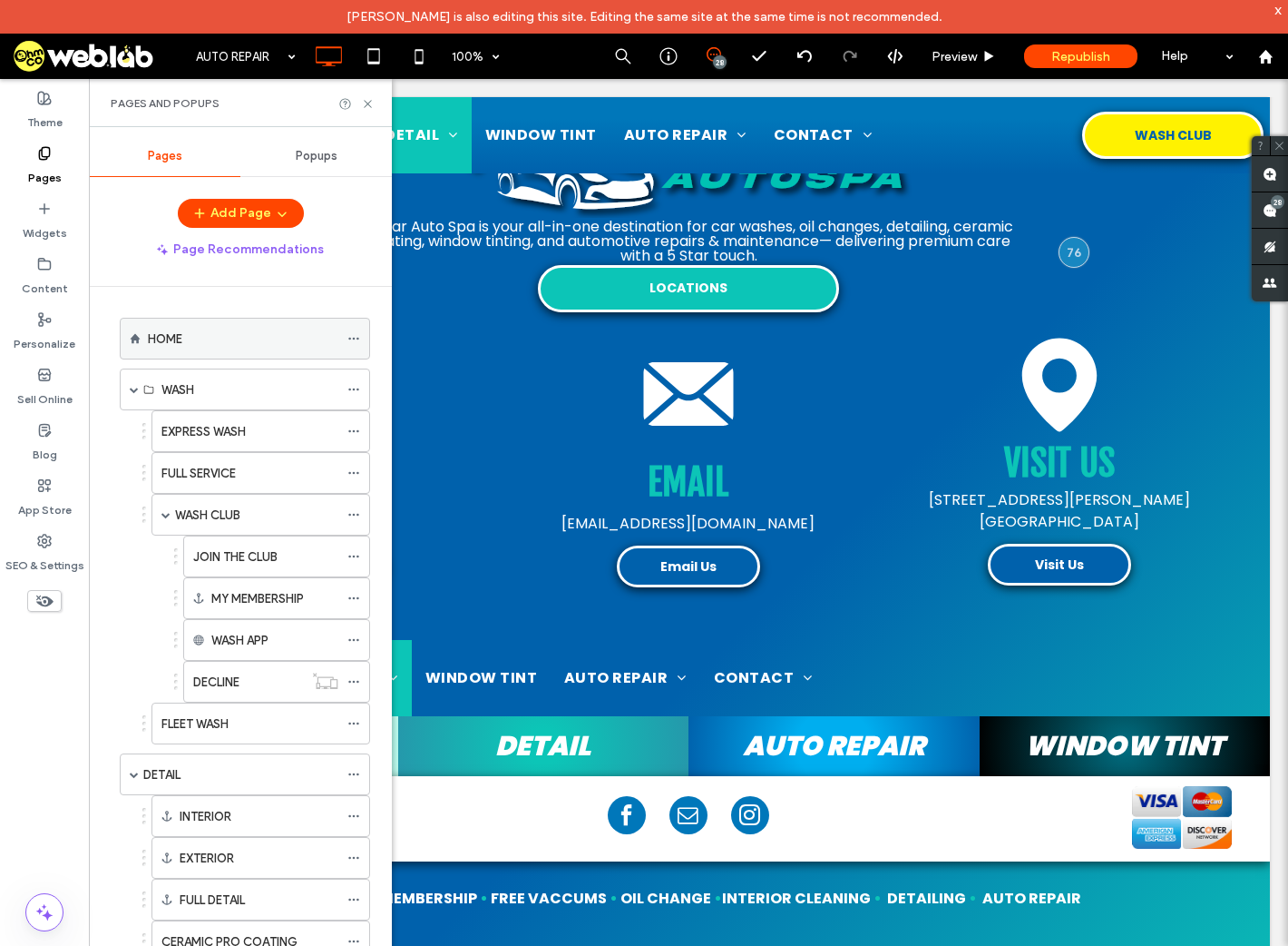
click at [190, 344] on div "HOME" at bounding box center [243, 339] width 191 height 19
click at [366, 105] on use at bounding box center [366, 103] width 7 height 7
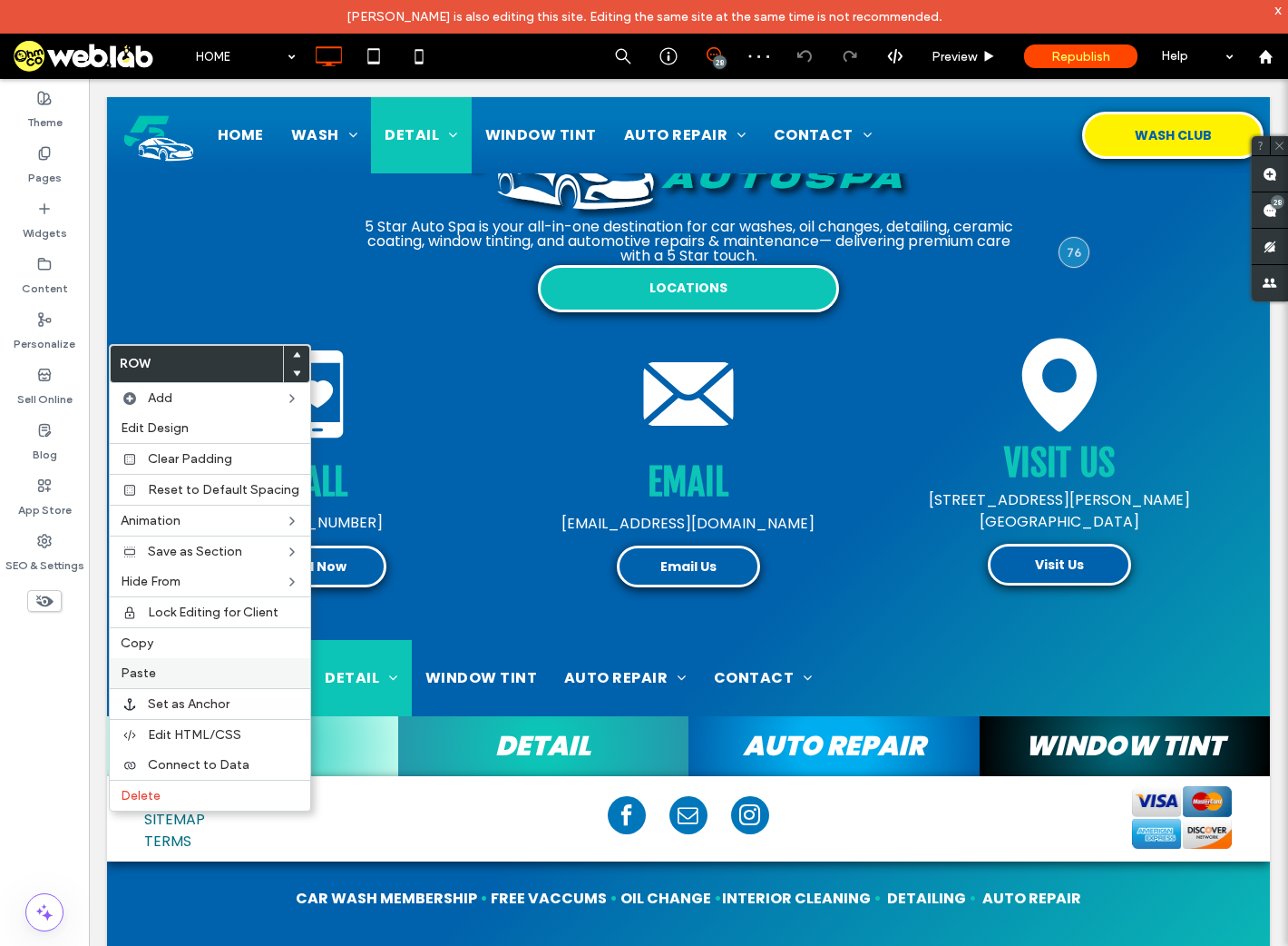
click at [145, 676] on span "Paste" at bounding box center [138, 672] width 35 height 15
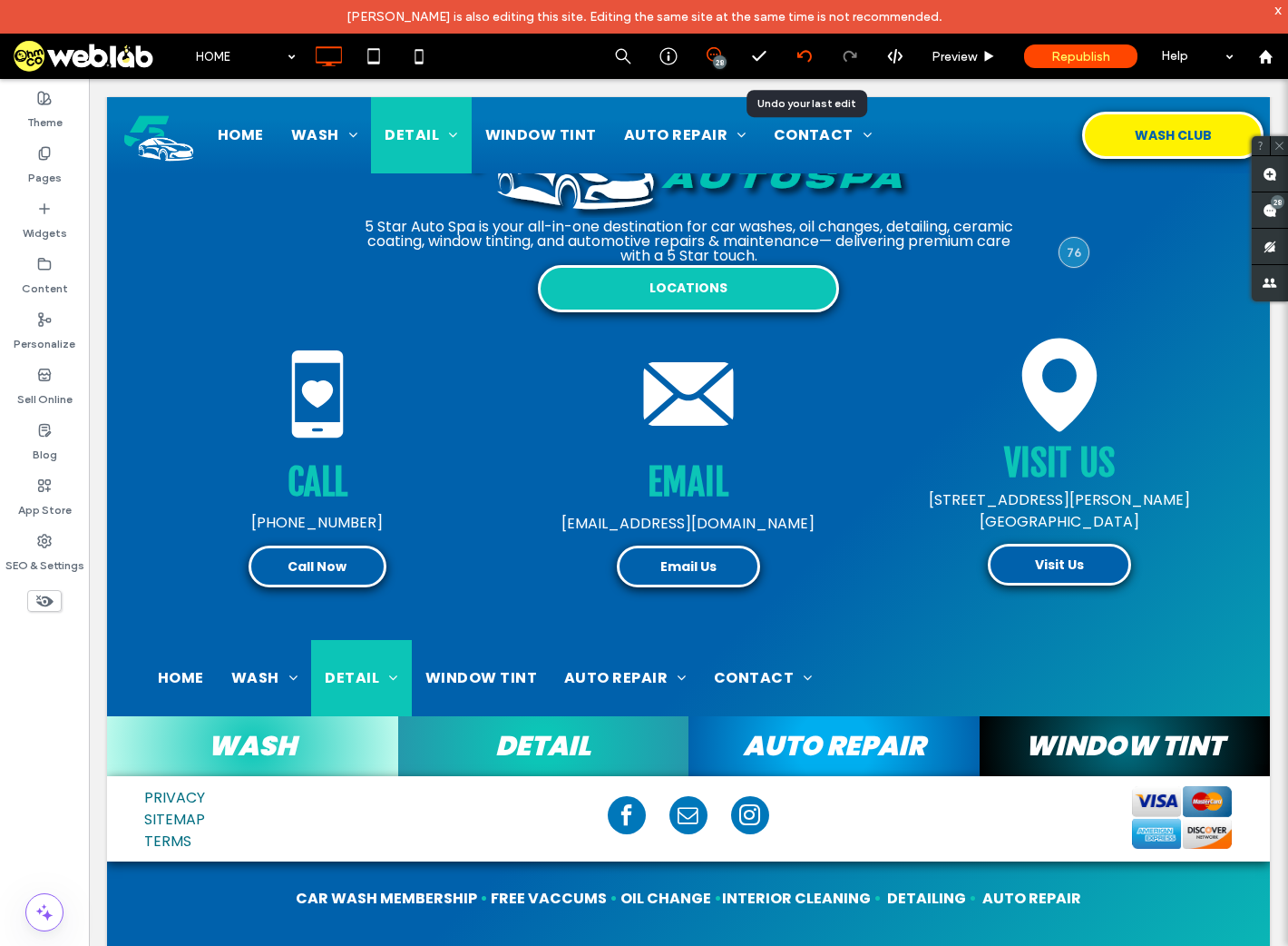
click at [807, 58] on icon at bounding box center [805, 56] width 15 height 15
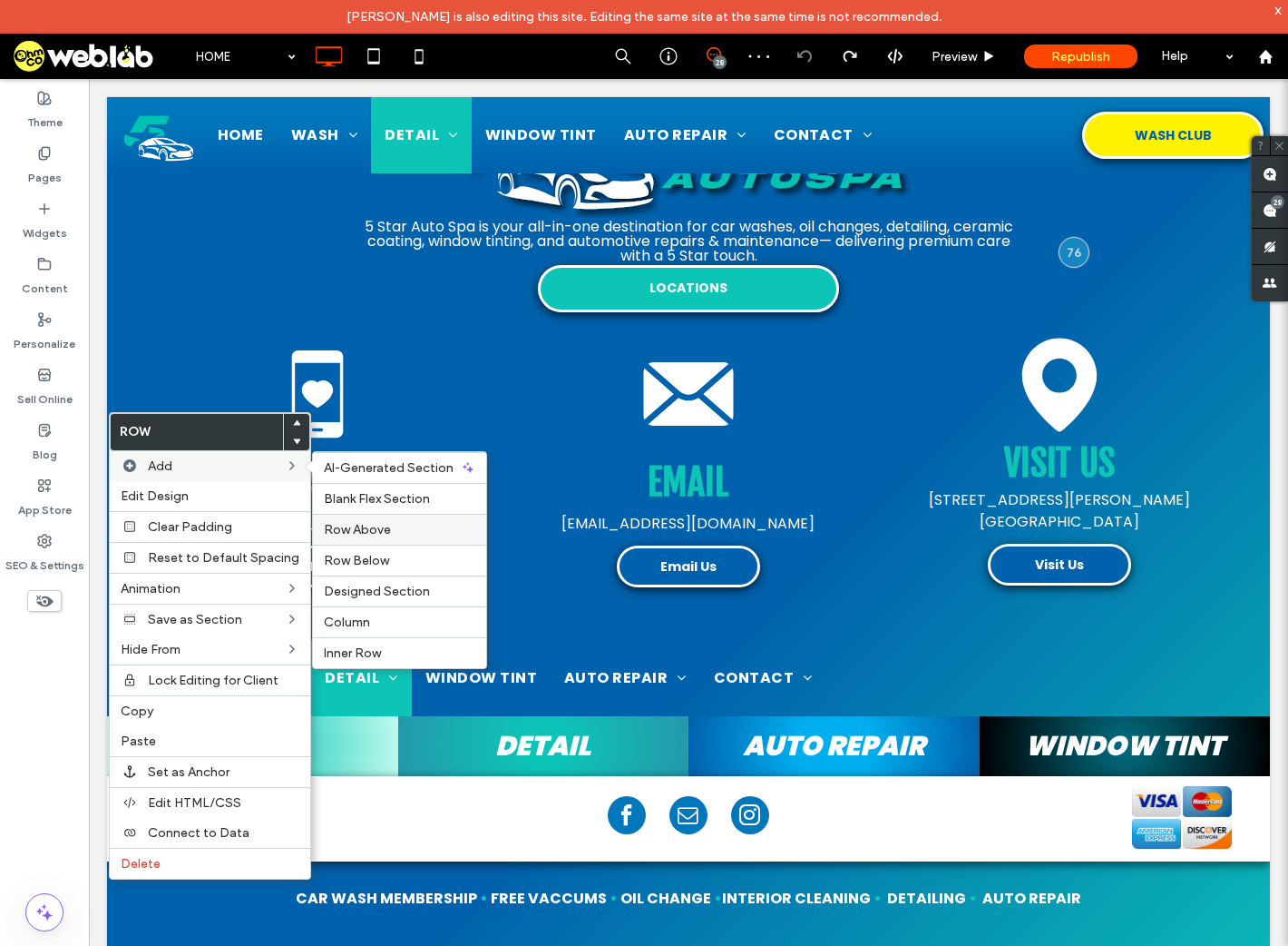
click at [365, 535] on div "Row Above" at bounding box center [400, 528] width 174 height 31
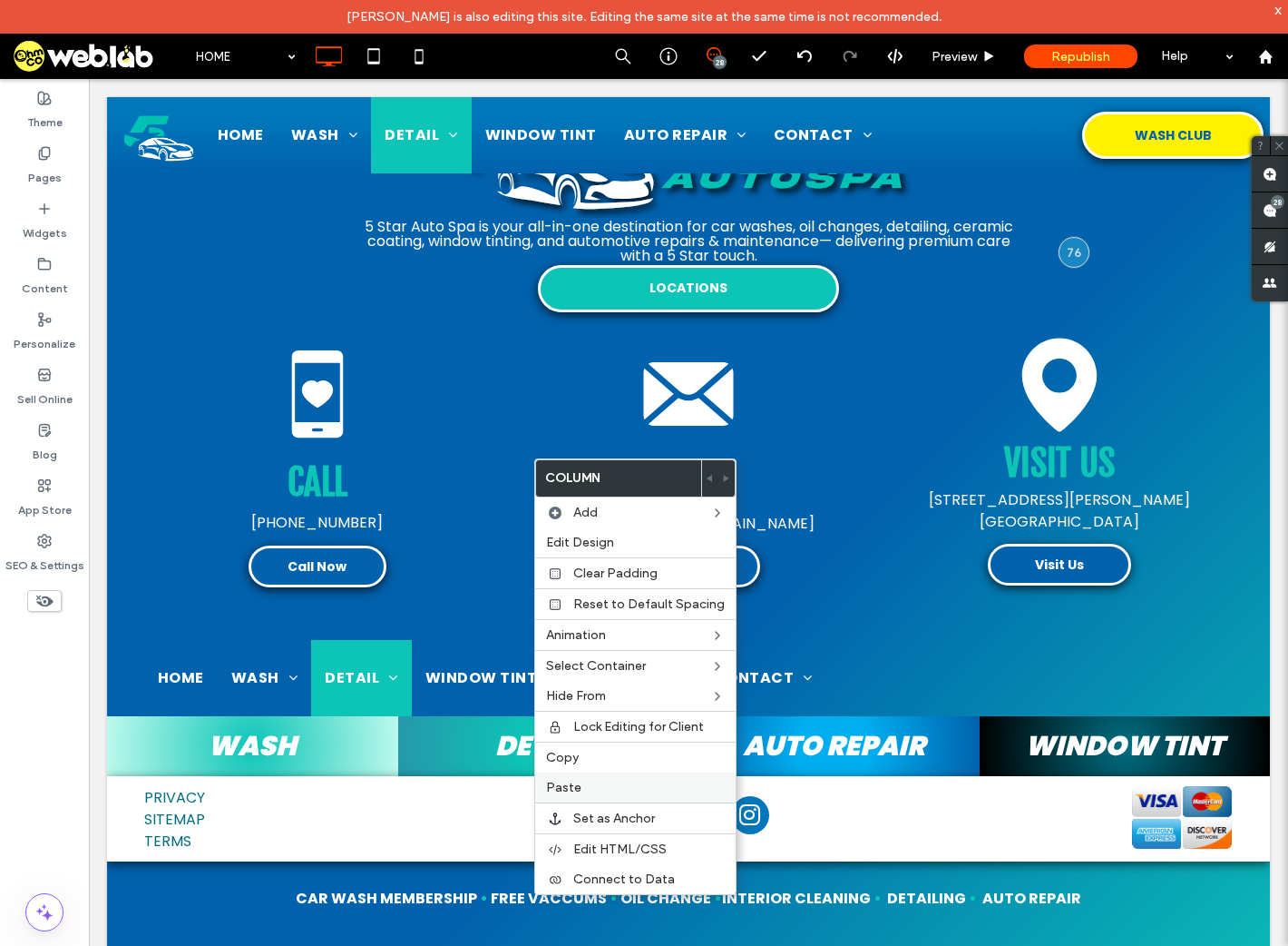
click at [584, 787] on label "Paste" at bounding box center [635, 787] width 179 height 15
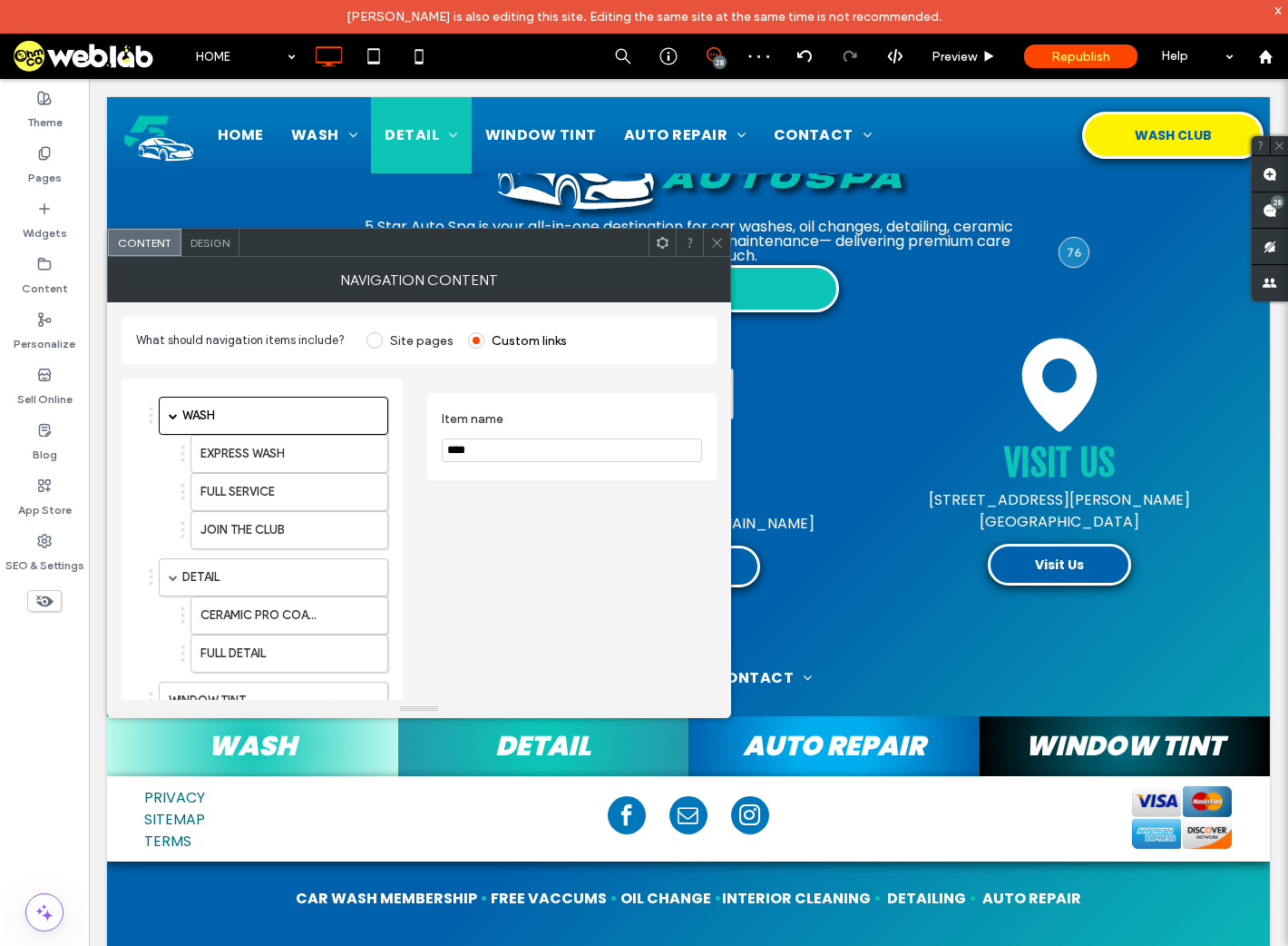
click at [716, 252] on span at bounding box center [718, 242] width 14 height 27
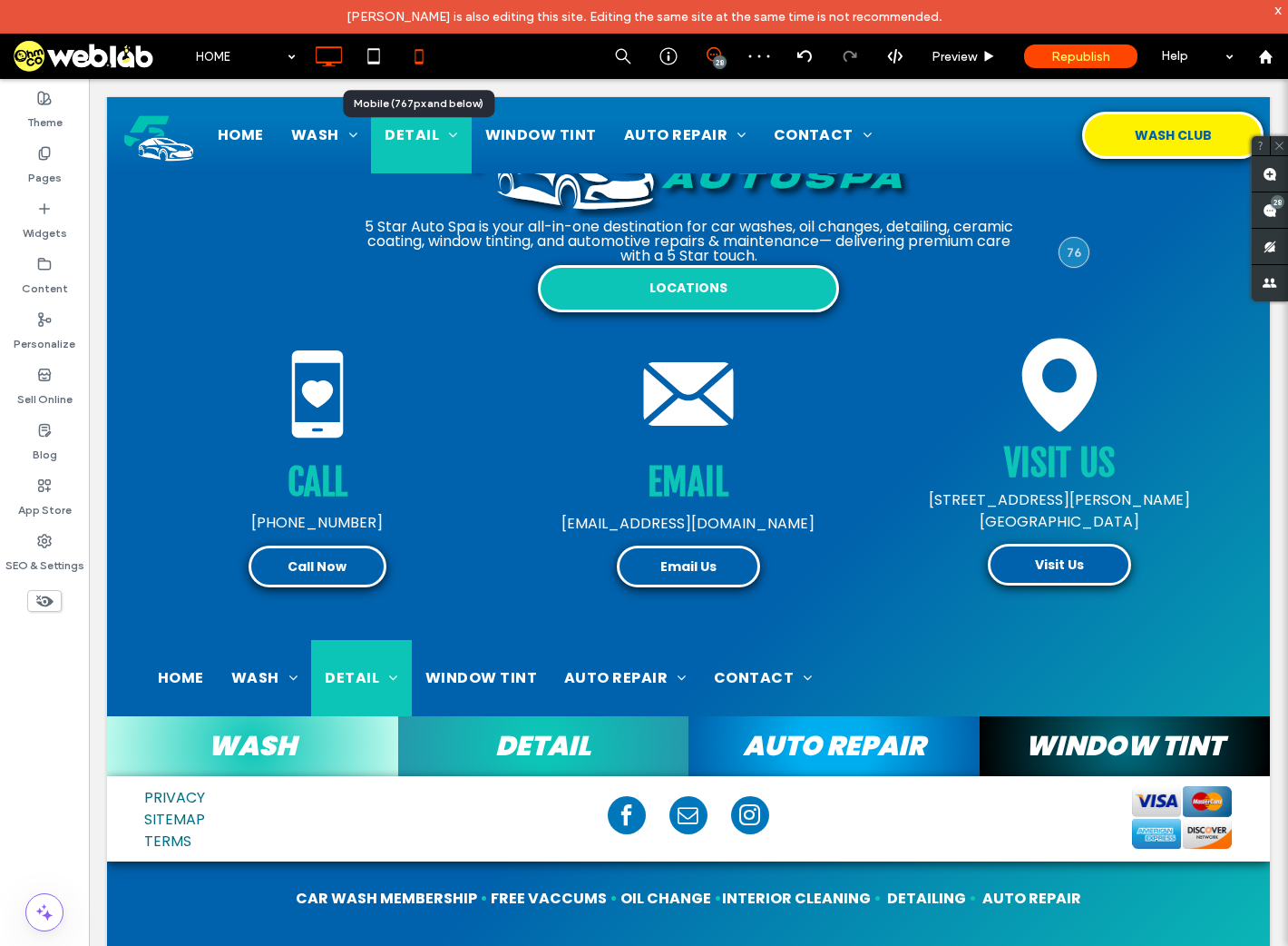
click at [423, 57] on icon at bounding box center [419, 56] width 36 height 36
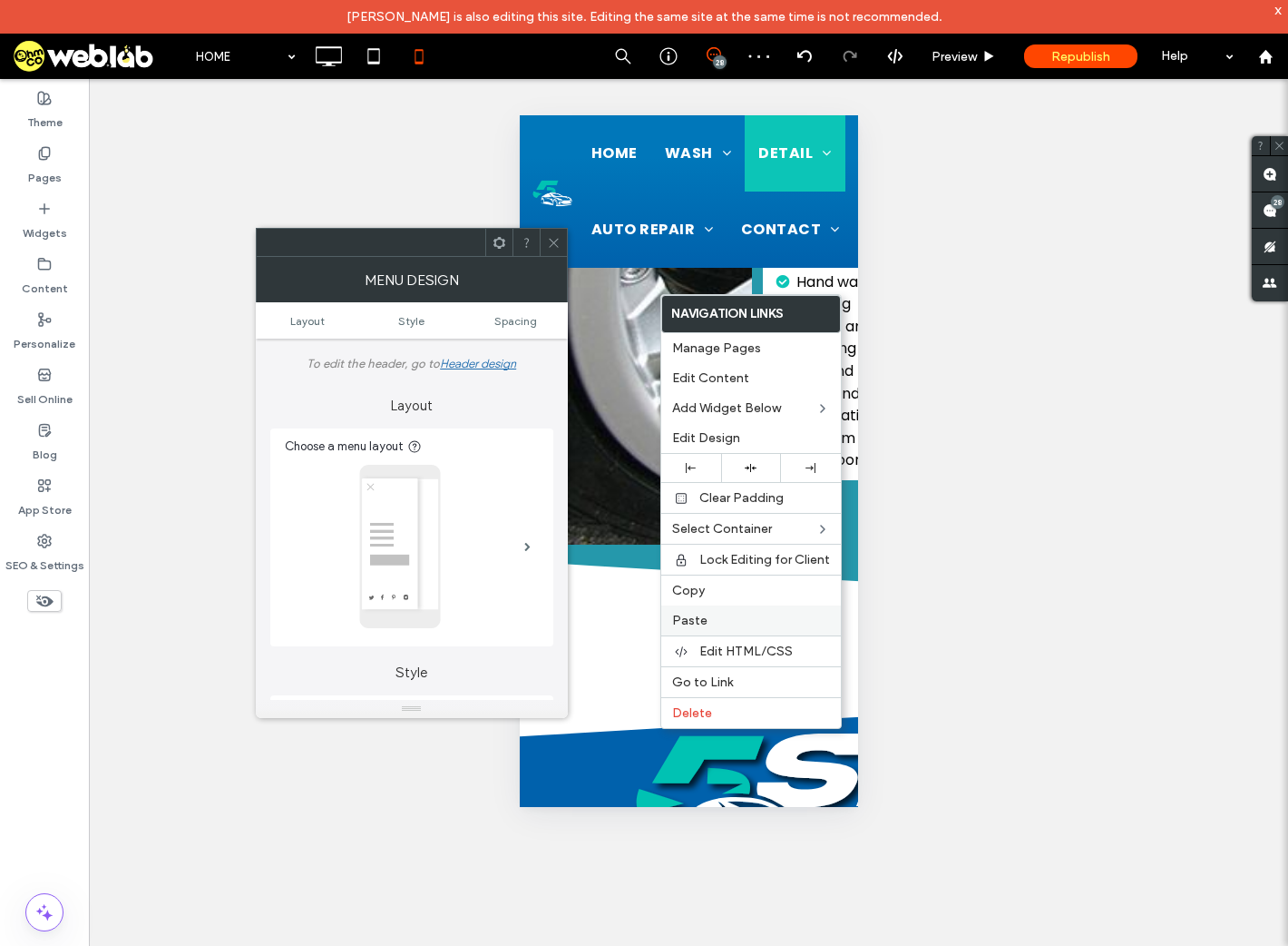
click at [725, 618] on label "Paste" at bounding box center [751, 619] width 158 height 15
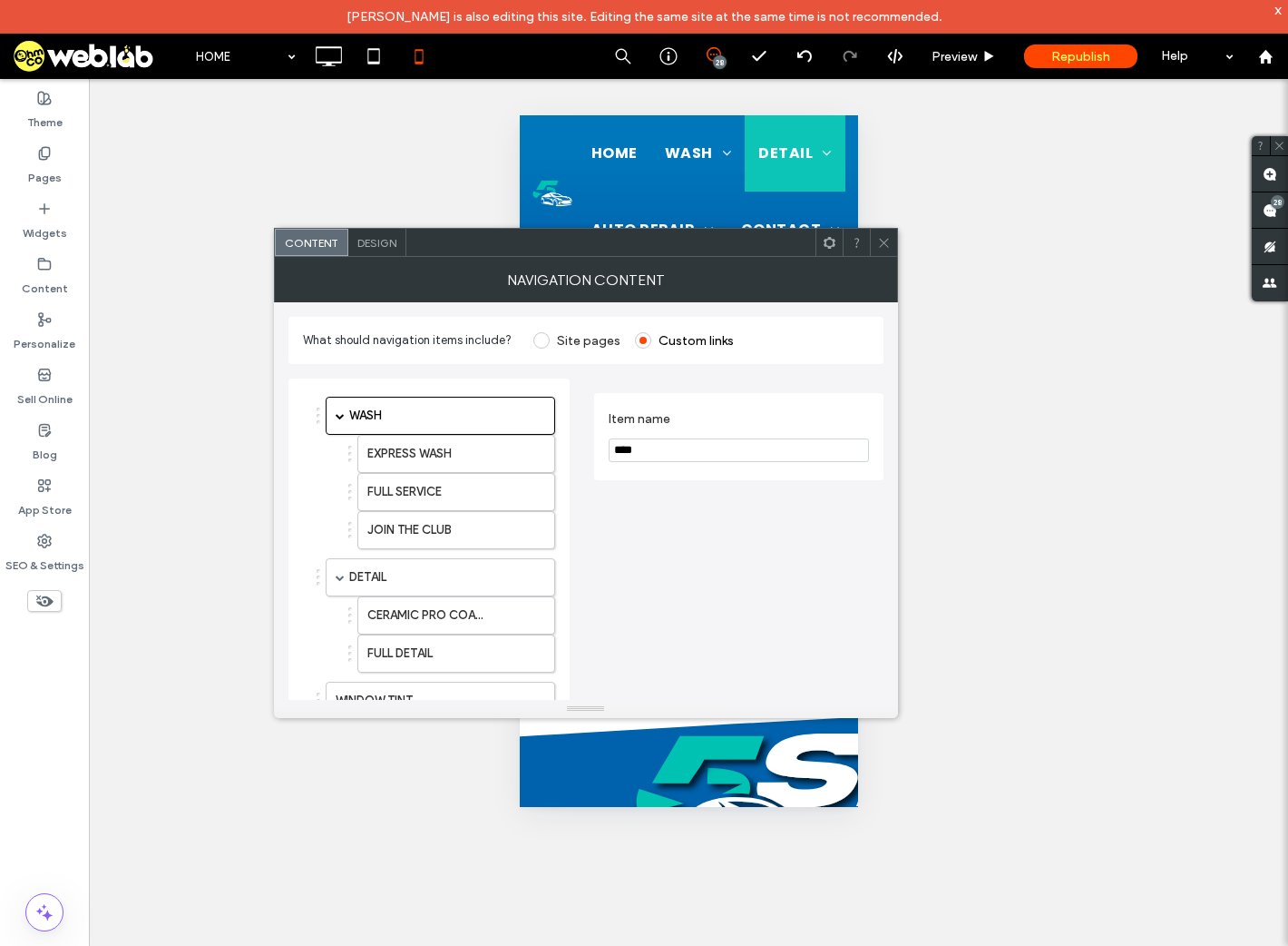
click at [382, 236] on span "Design" at bounding box center [376, 243] width 39 height 14
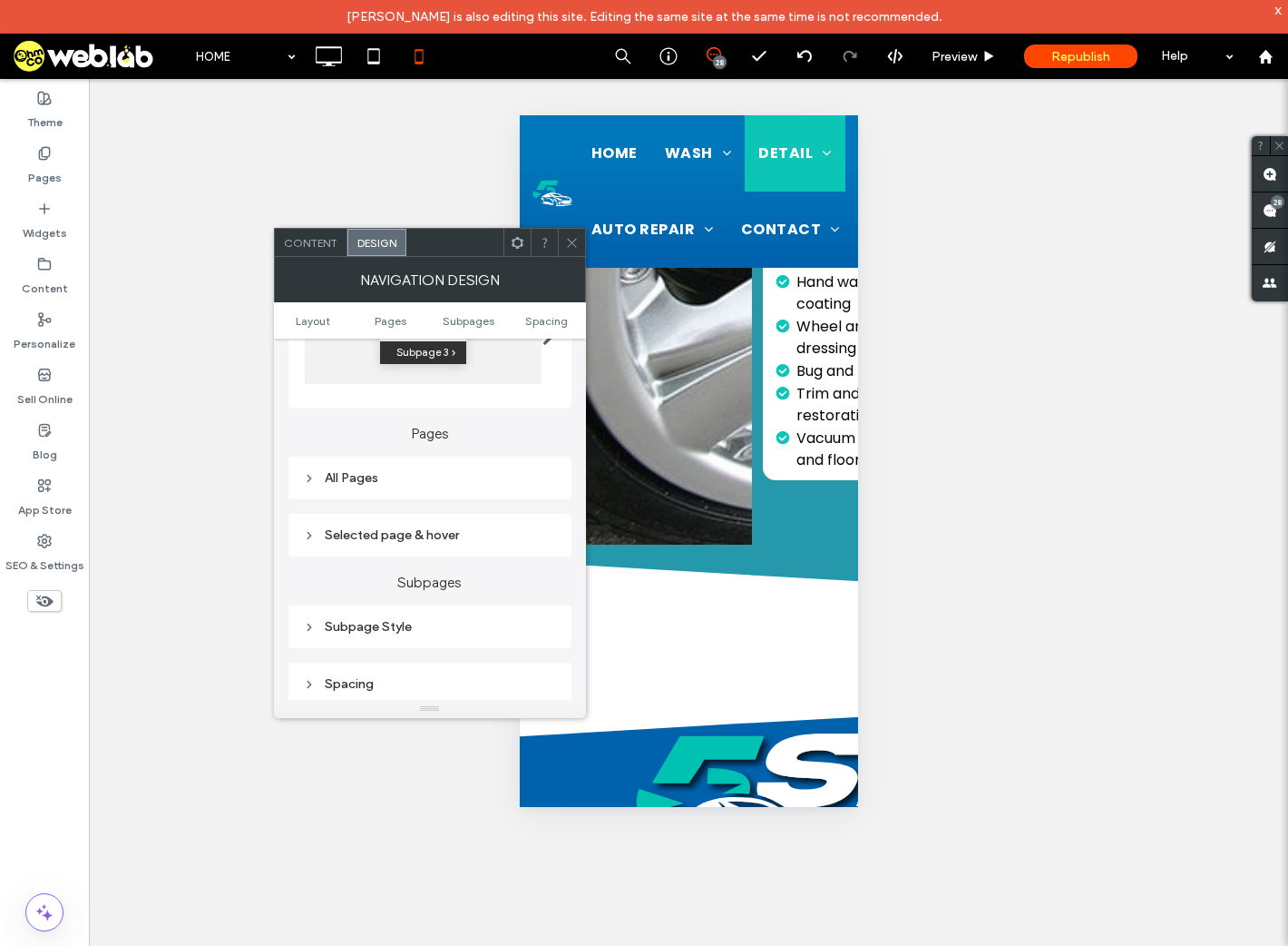
scroll to position [364, 0]
click at [358, 477] on div "All Pages" at bounding box center [430, 473] width 254 height 15
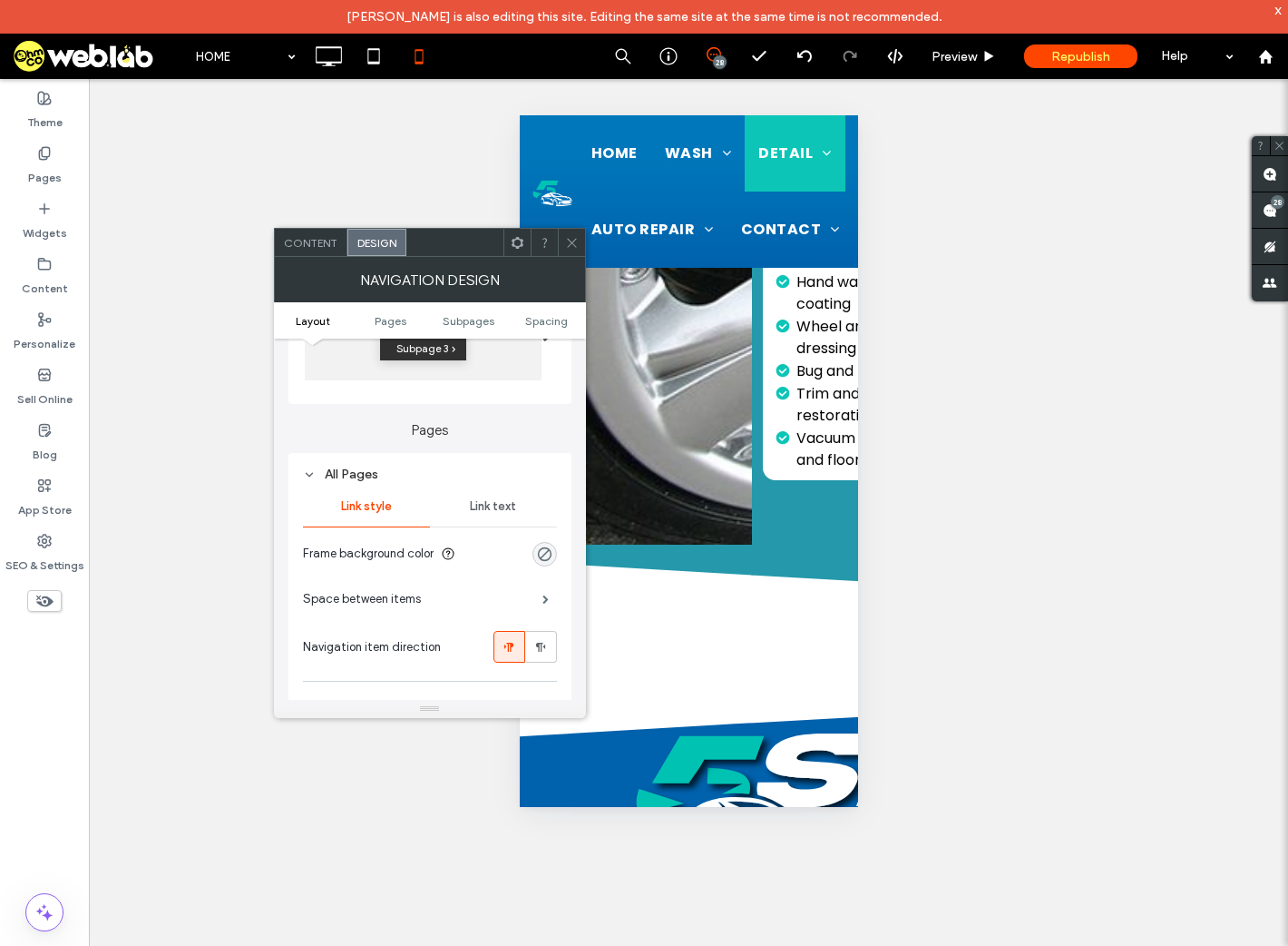
click at [496, 506] on span "Link text" at bounding box center [493, 506] width 46 height 15
click at [572, 239] on icon at bounding box center [572, 243] width 14 height 14
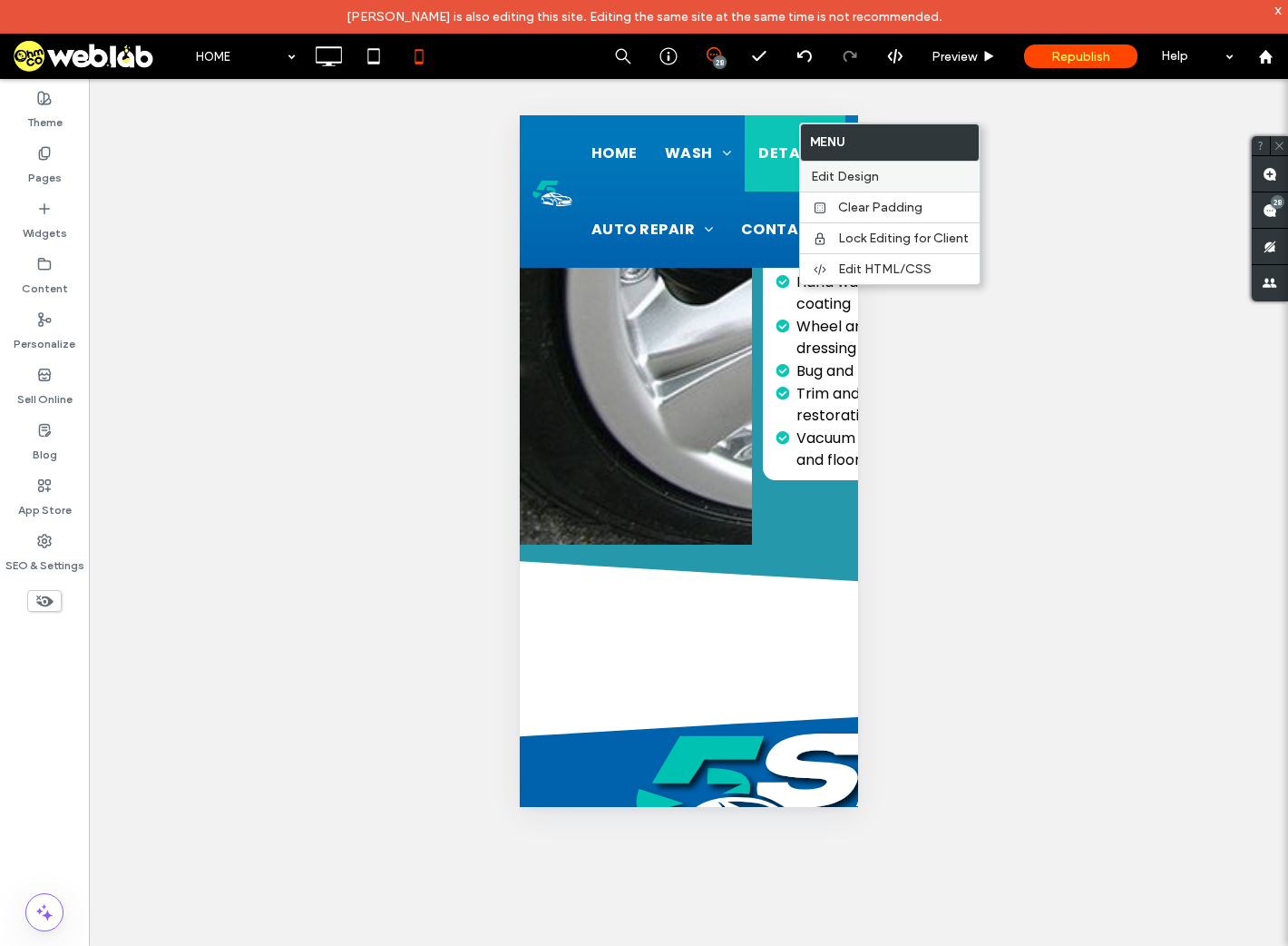
click at [869, 175] on span "Edit Design" at bounding box center [845, 176] width 68 height 15
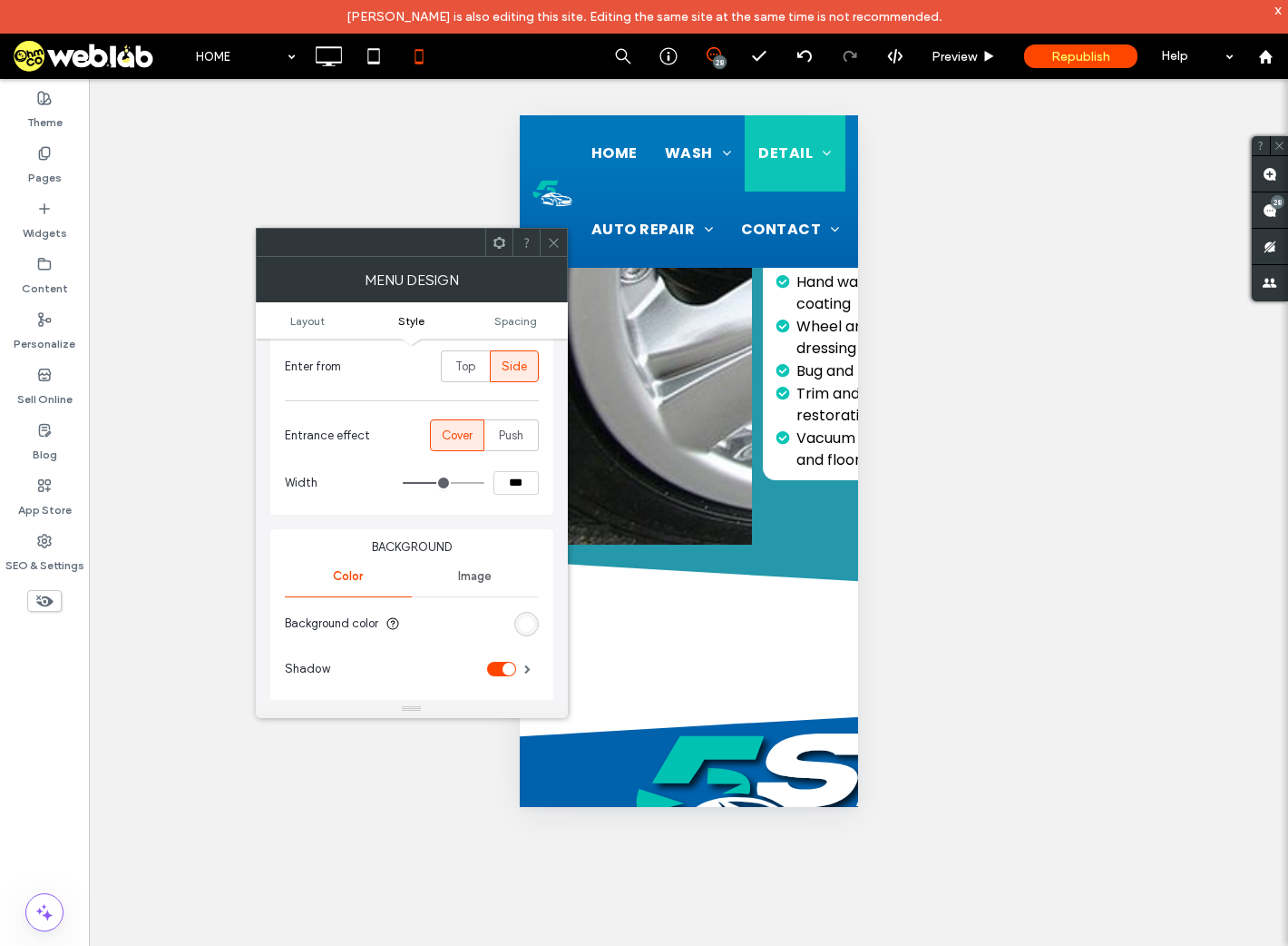
click at [527, 627] on div "rgb(255, 255, 255)" at bounding box center [526, 623] width 15 height 15
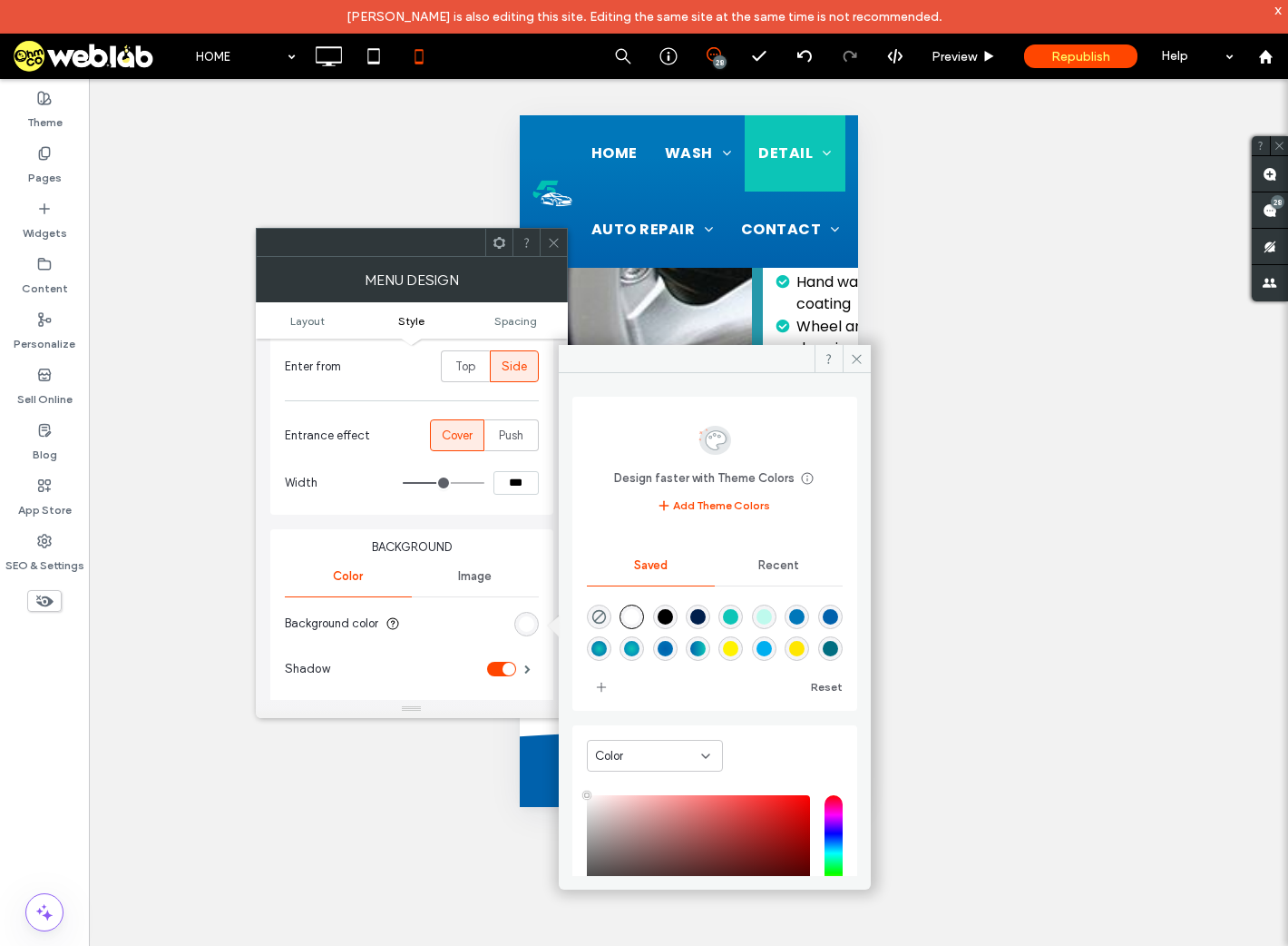
click at [823, 624] on div "rgba(0,97,172,1)" at bounding box center [830, 616] width 15 height 15
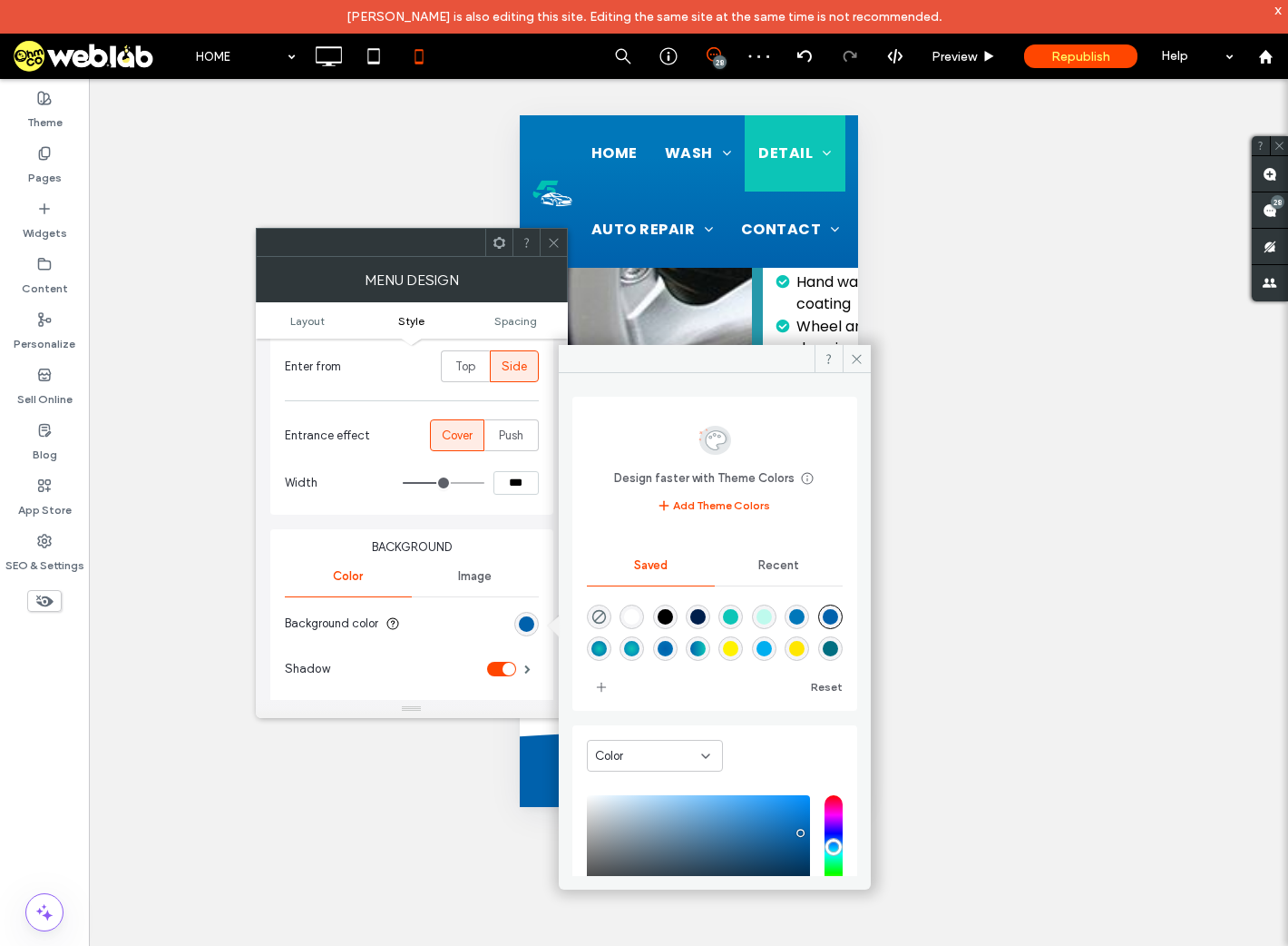
click at [633, 612] on div "rgba(255,255,255,1)" at bounding box center [631, 616] width 15 height 15
type input "*******"
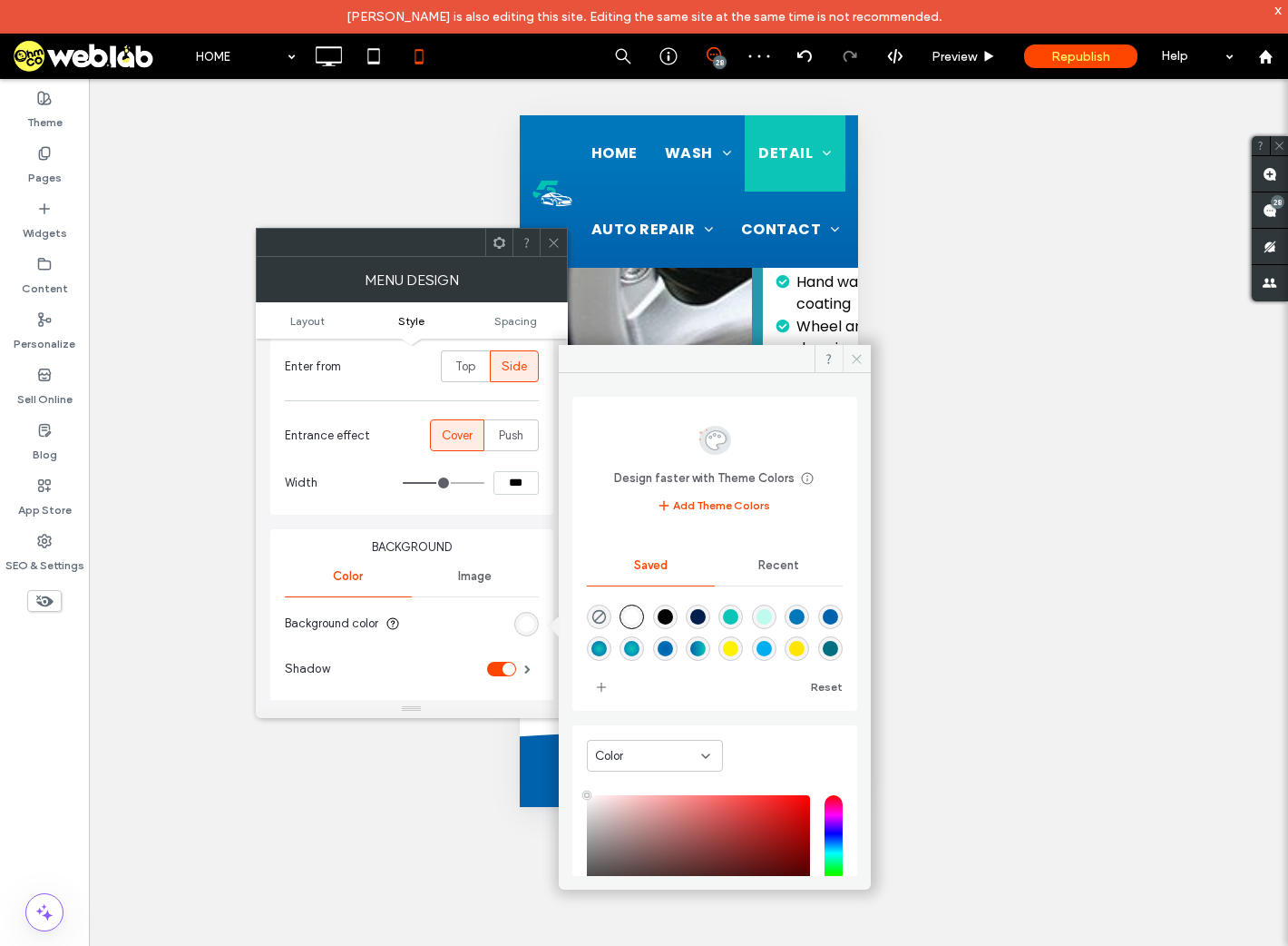
click at [856, 355] on icon at bounding box center [858, 360] width 14 height 14
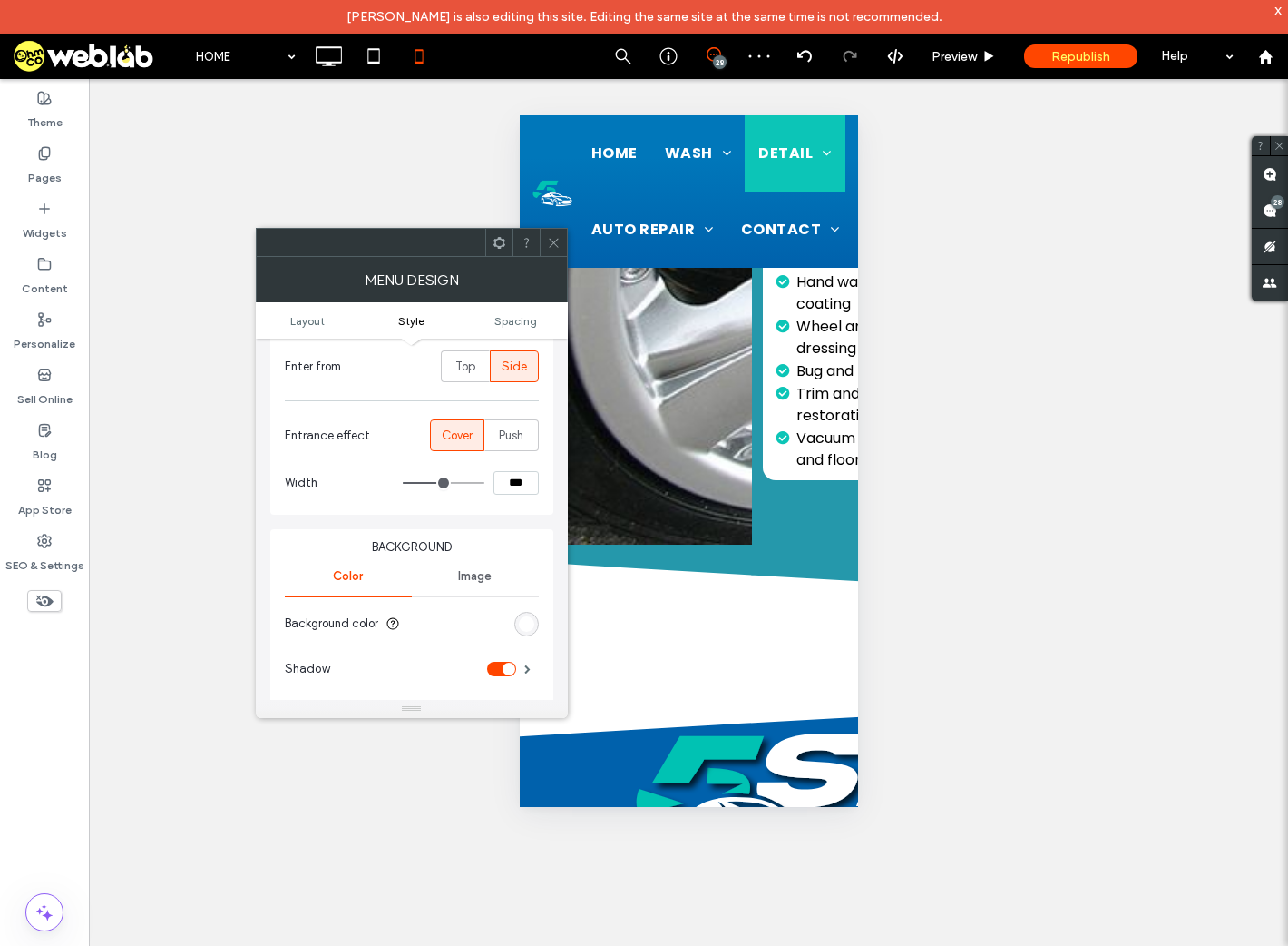
drag, startPoint x: 552, startPoint y: 242, endPoint x: 562, endPoint y: 240, distance: 10.2
click at [552, 241] on icon at bounding box center [554, 243] width 14 height 14
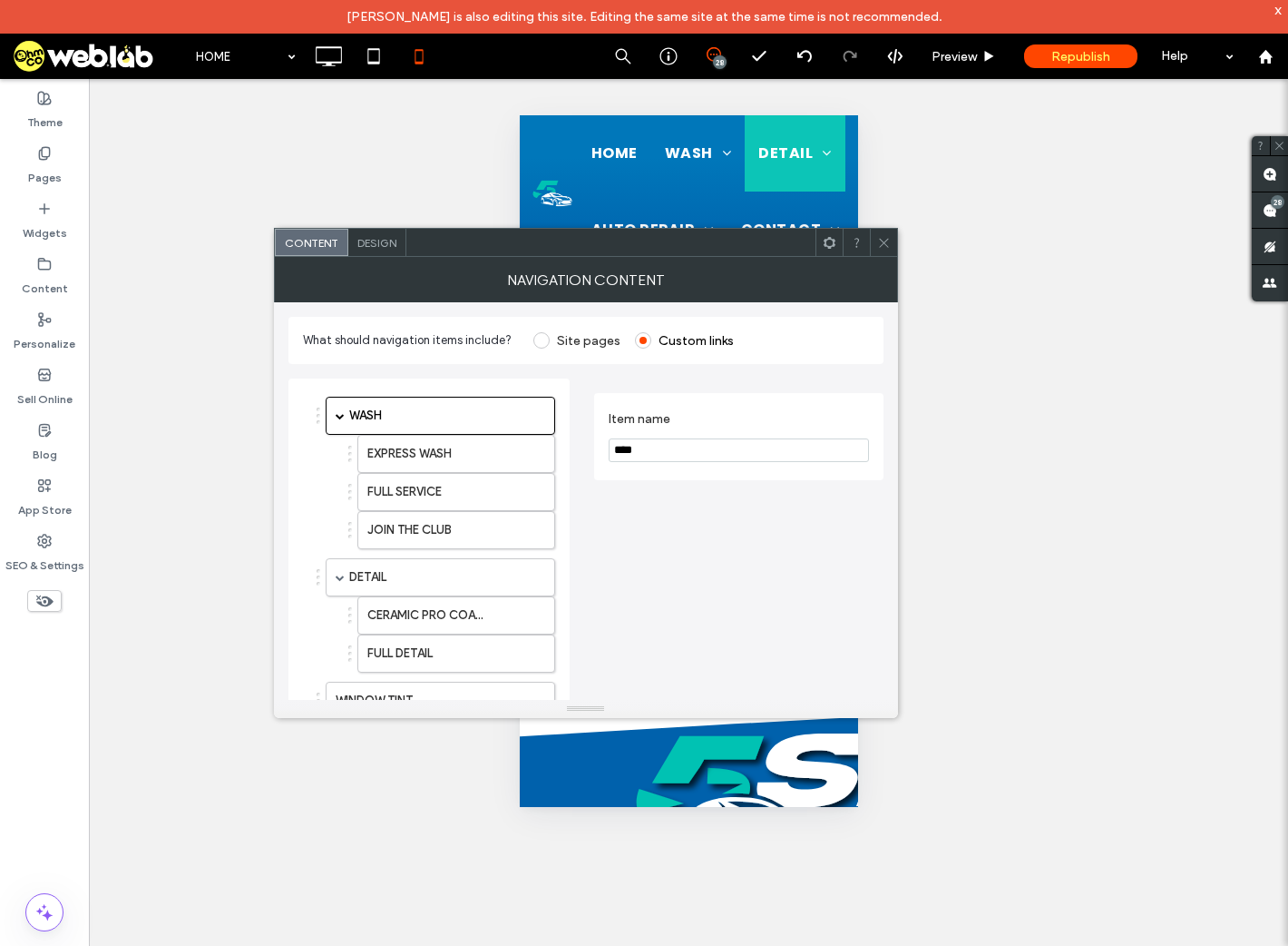
click at [364, 244] on span "Design" at bounding box center [376, 243] width 39 height 14
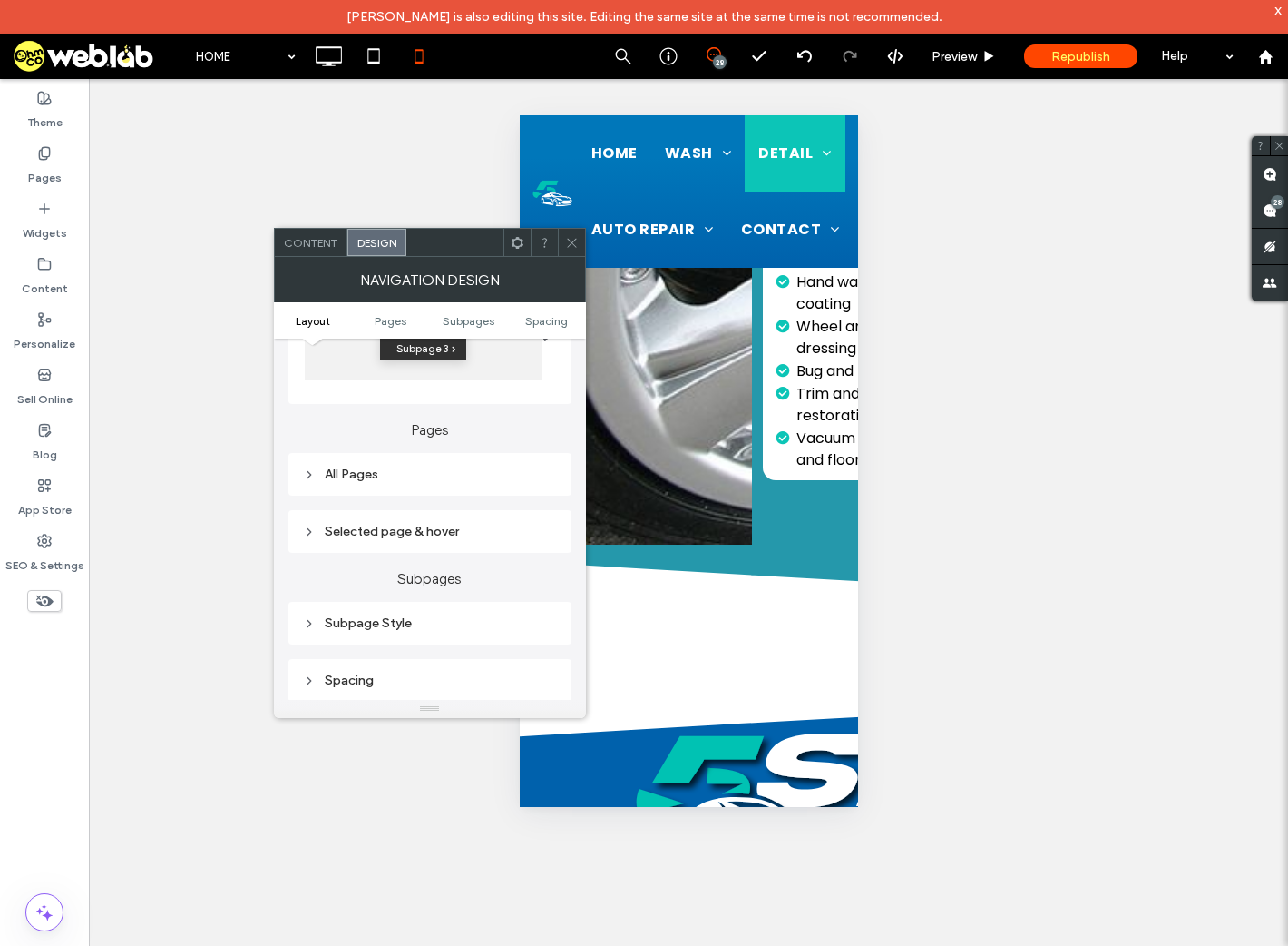
click at [347, 473] on div "All Pages" at bounding box center [430, 473] width 254 height 15
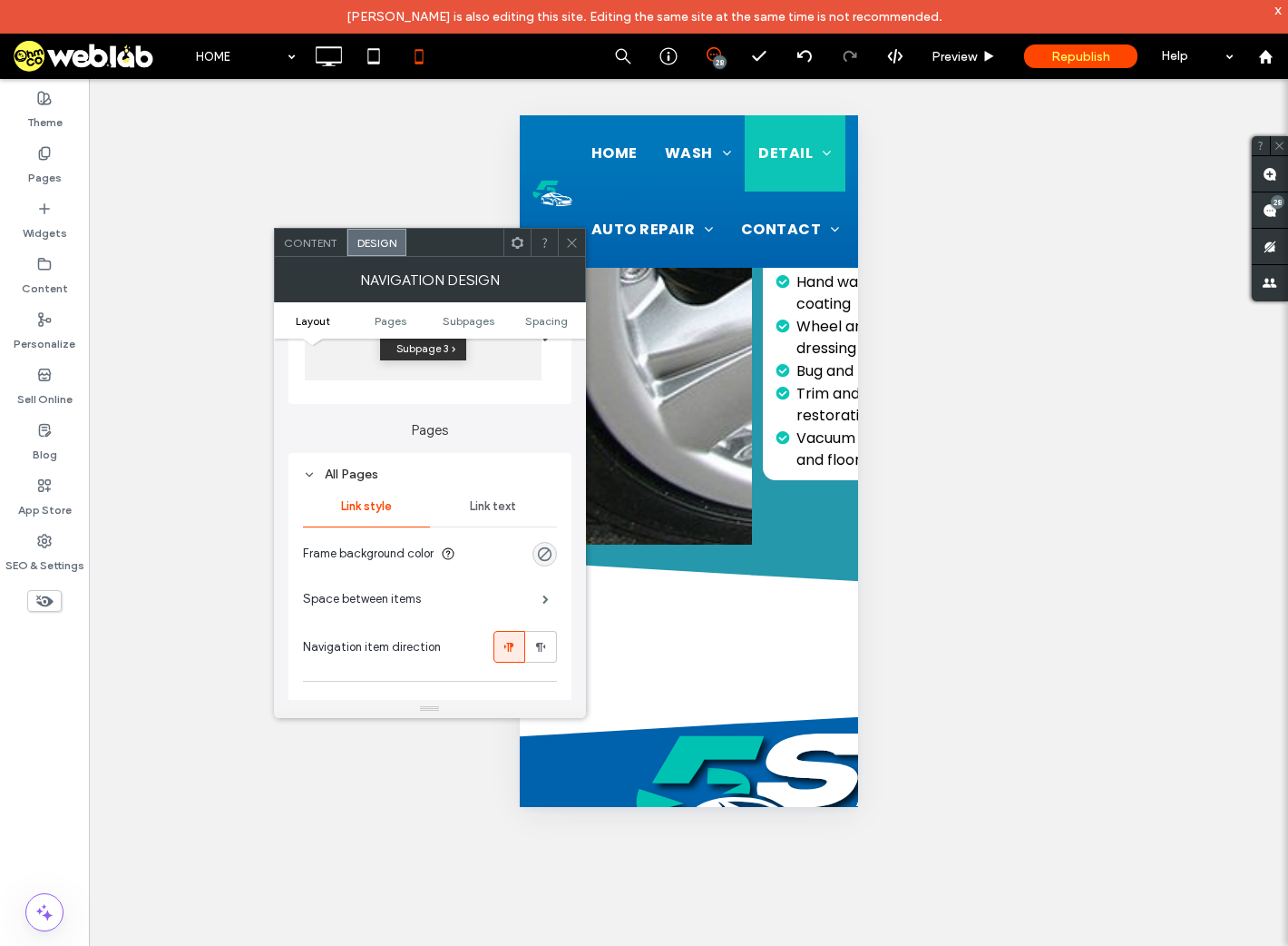
click at [502, 506] on span "Link text" at bounding box center [493, 506] width 46 height 15
click at [546, 691] on div "rgb(255, 255, 255)" at bounding box center [544, 691] width 15 height 15
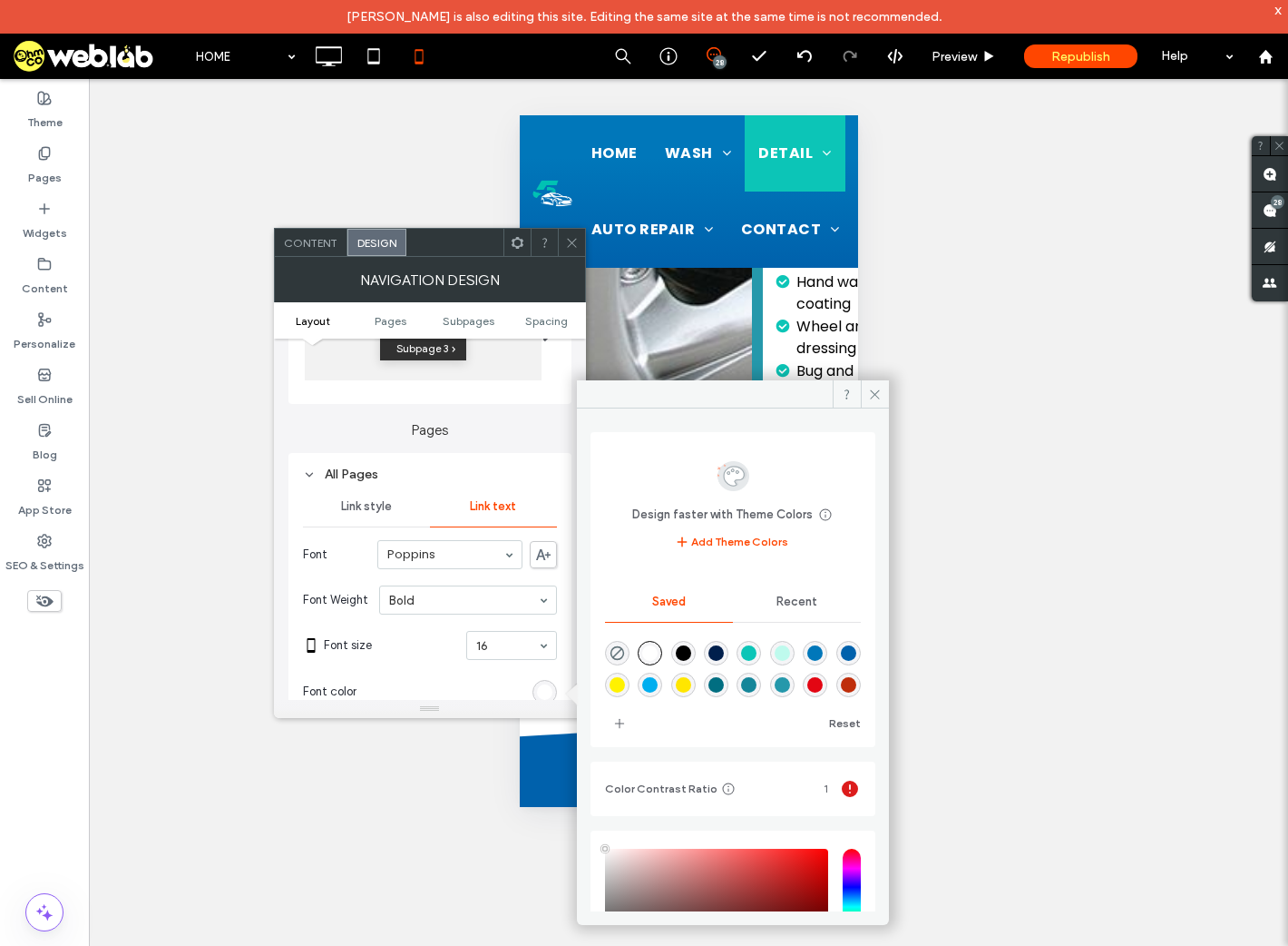
click at [841, 661] on div "rgba(0,97,172,1)" at bounding box center [848, 652] width 15 height 15
type input "*******"
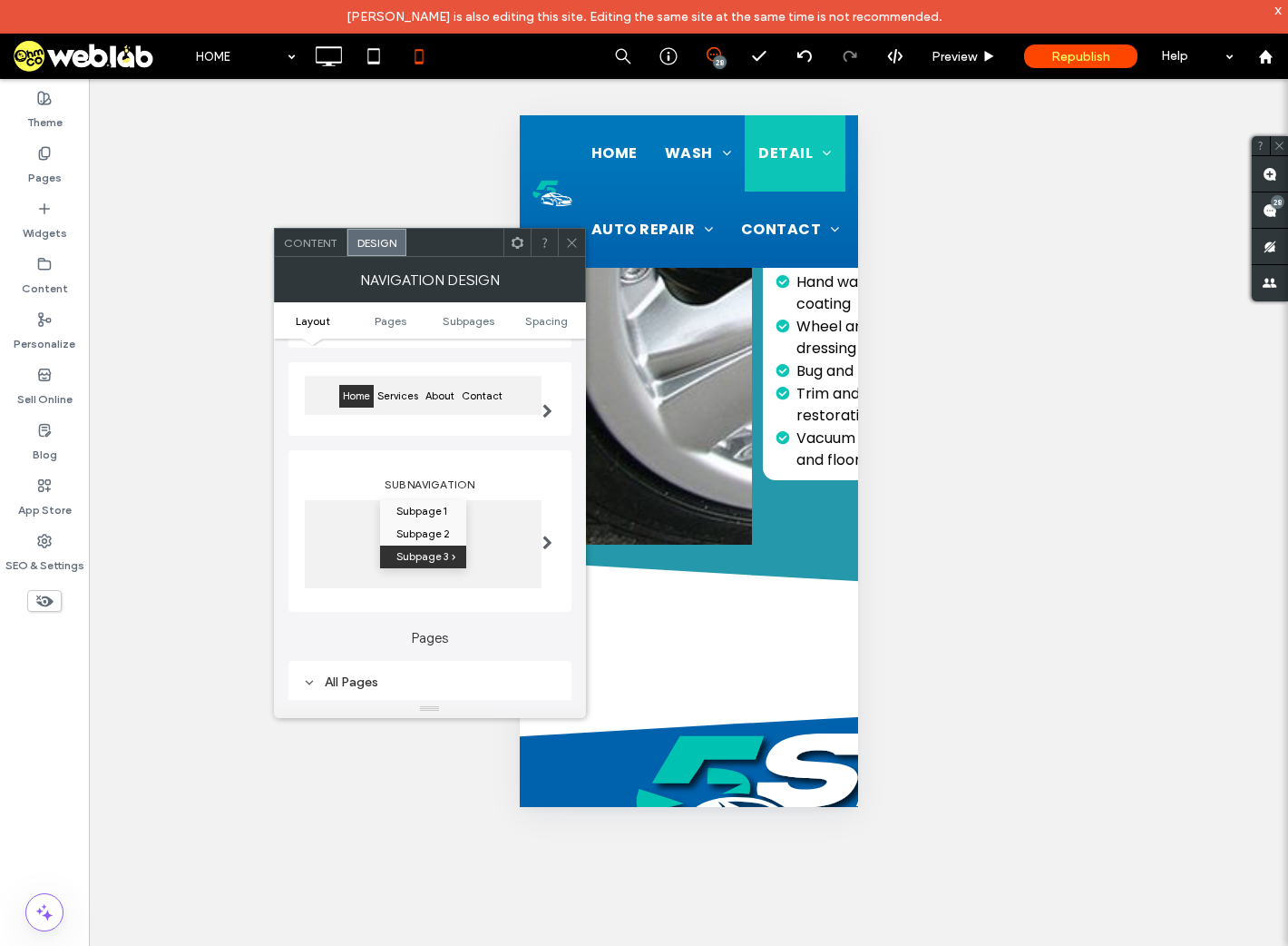
scroll to position [146, 0]
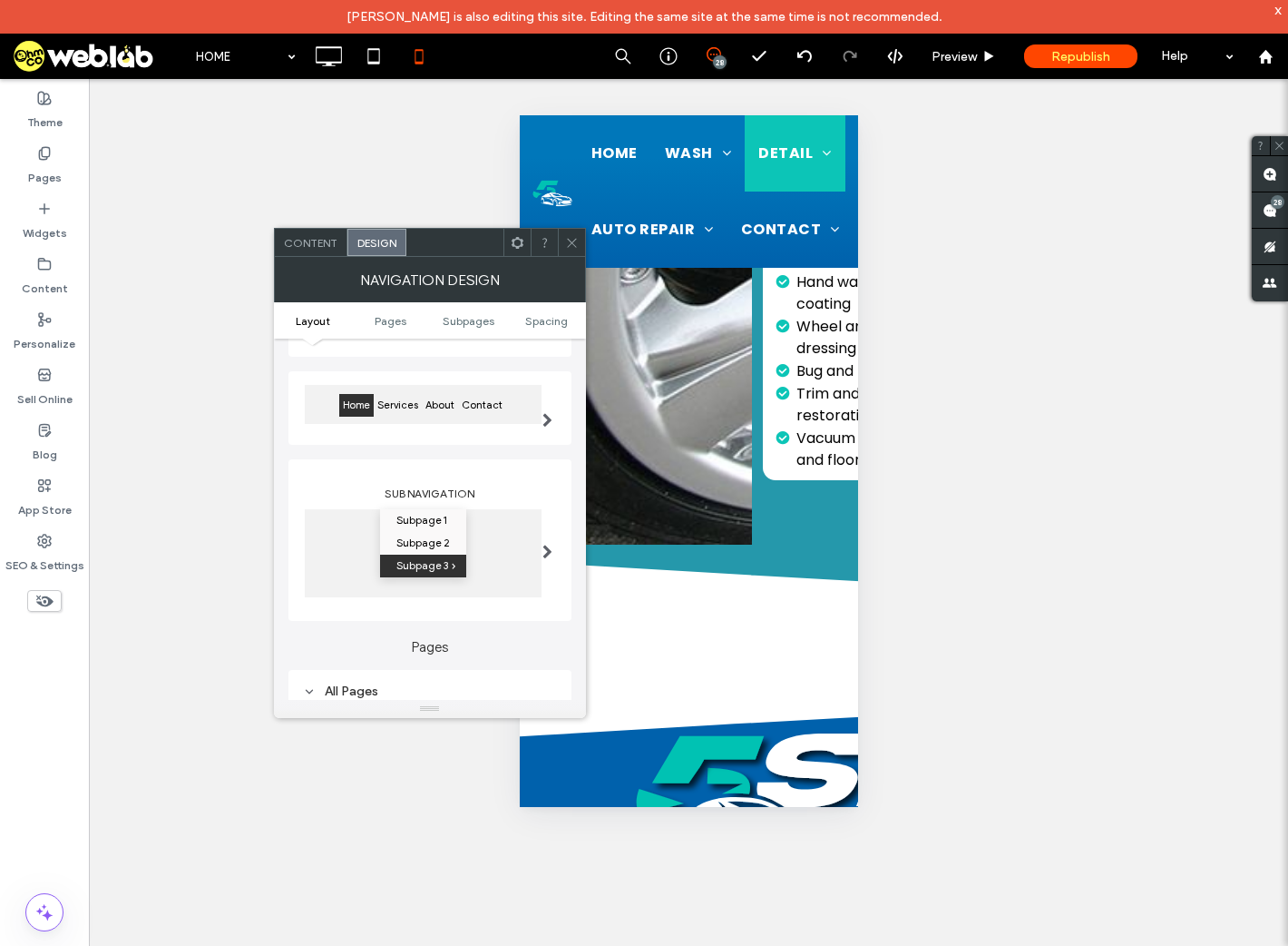
click at [572, 237] on icon at bounding box center [572, 243] width 14 height 14
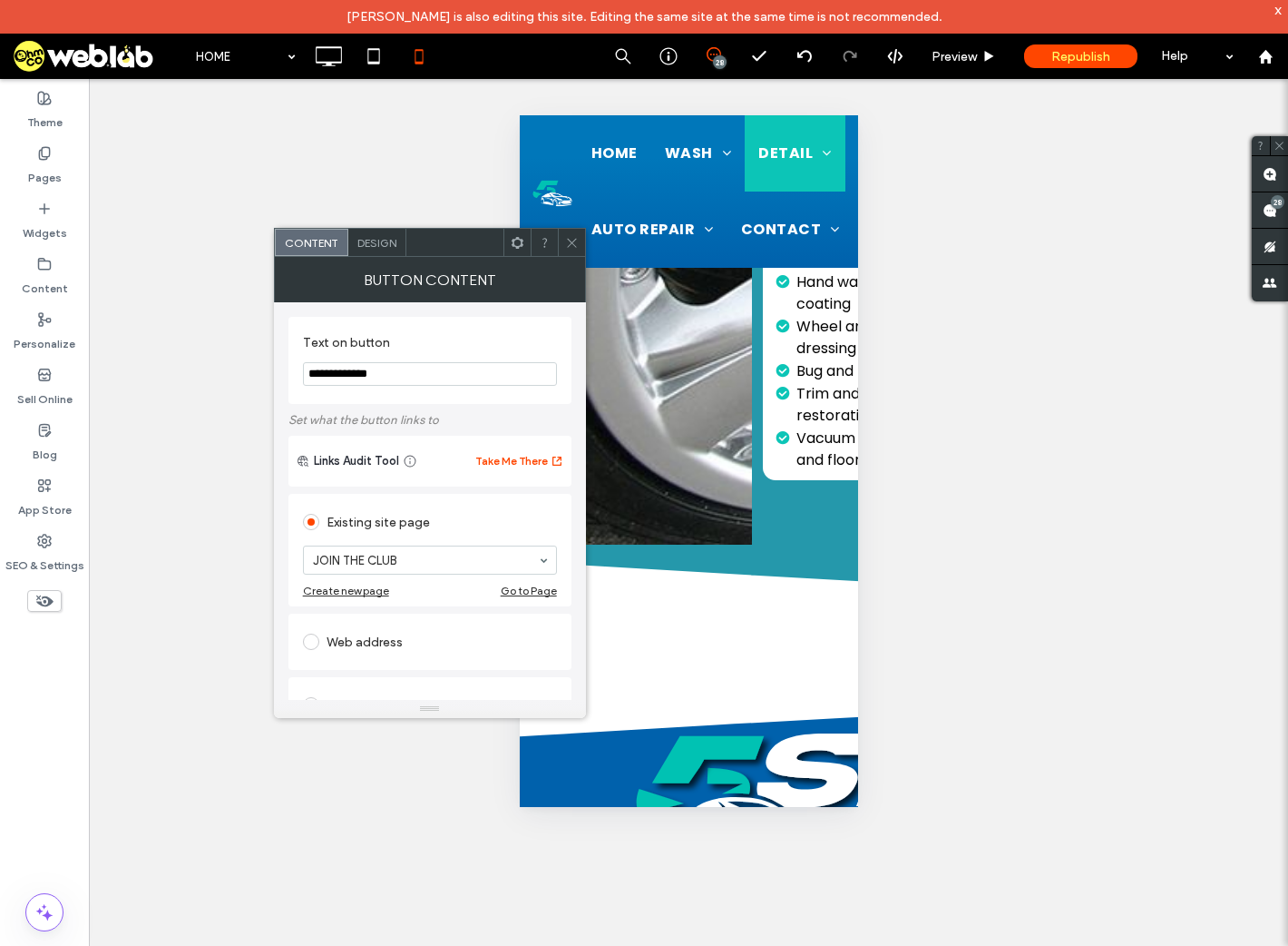
click at [571, 244] on use at bounding box center [571, 242] width 9 height 9
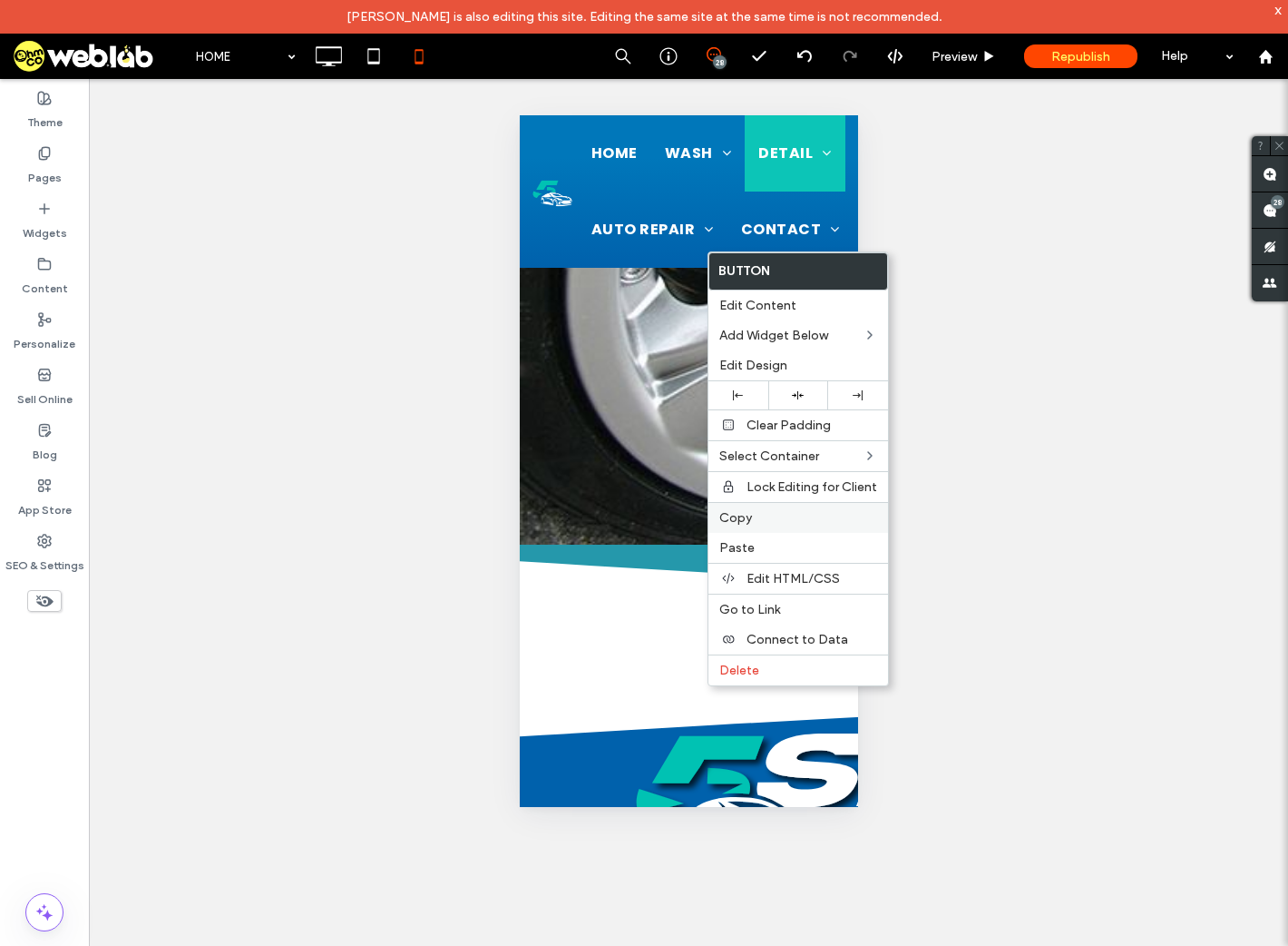
click at [739, 519] on span "Copy" at bounding box center [736, 517] width 33 height 15
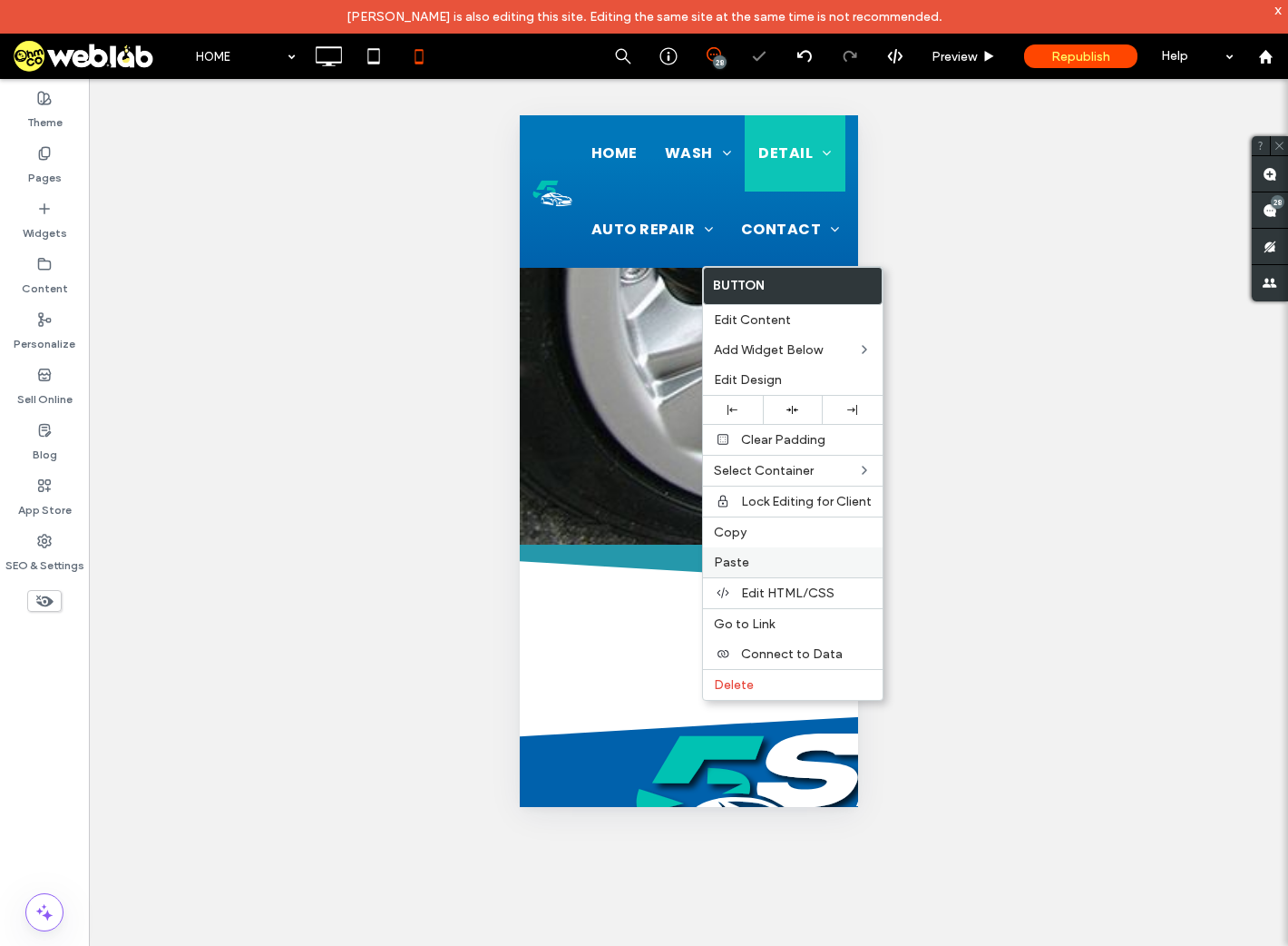
click at [741, 562] on span "Paste" at bounding box center [731, 561] width 35 height 15
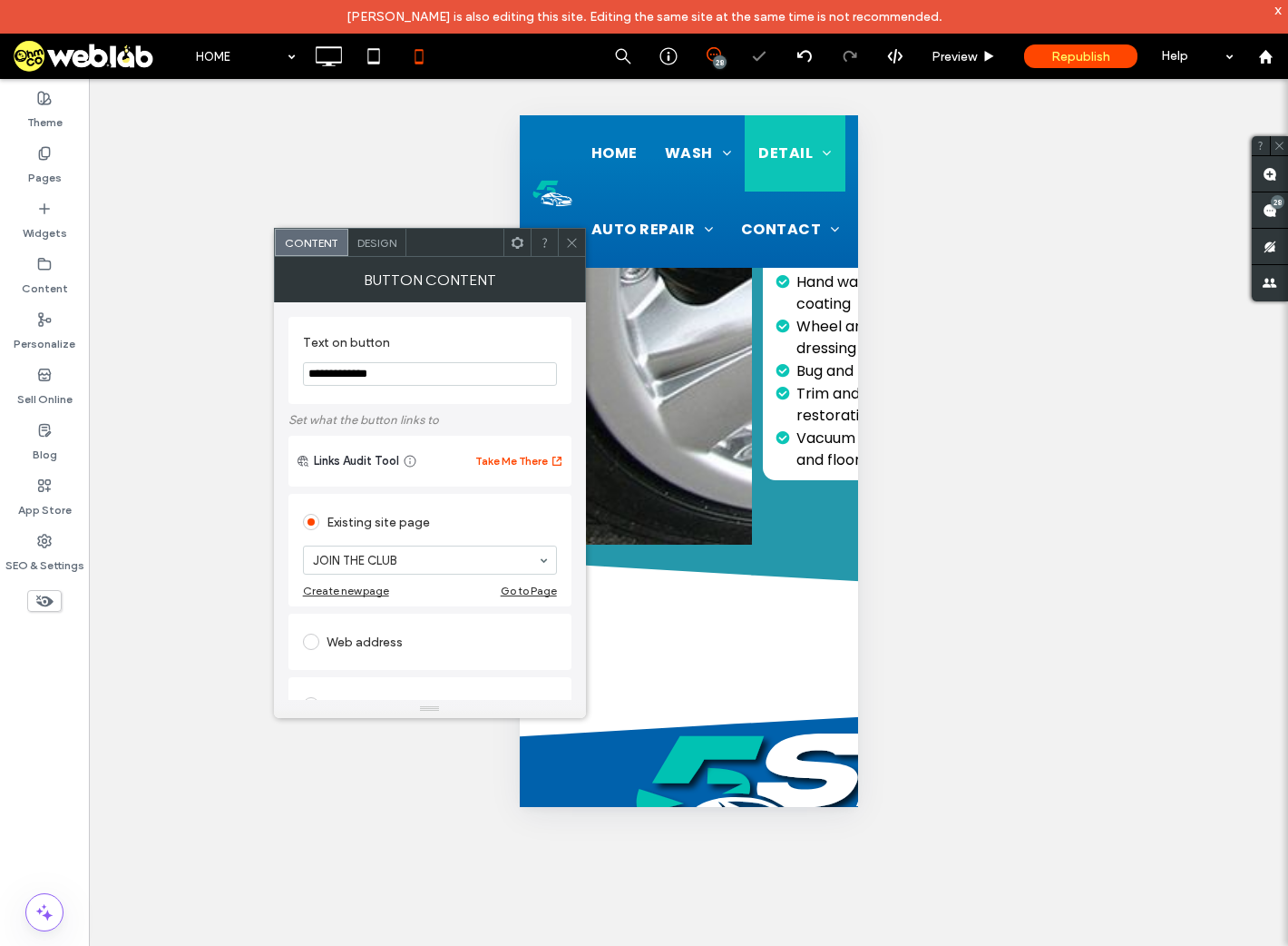
drag, startPoint x: 422, startPoint y: 389, endPoint x: 428, endPoint y: 378, distance: 12.5
click at [422, 388] on section "**********" at bounding box center [430, 360] width 254 height 69
drag, startPoint x: 429, startPoint y: 374, endPoint x: 263, endPoint y: 357, distance: 166.9
click at [263, 357] on body "Hong Kim is also editing this site. Editing the same site at the same time is n…" at bounding box center [644, 473] width 1288 height 946
type input "**********"
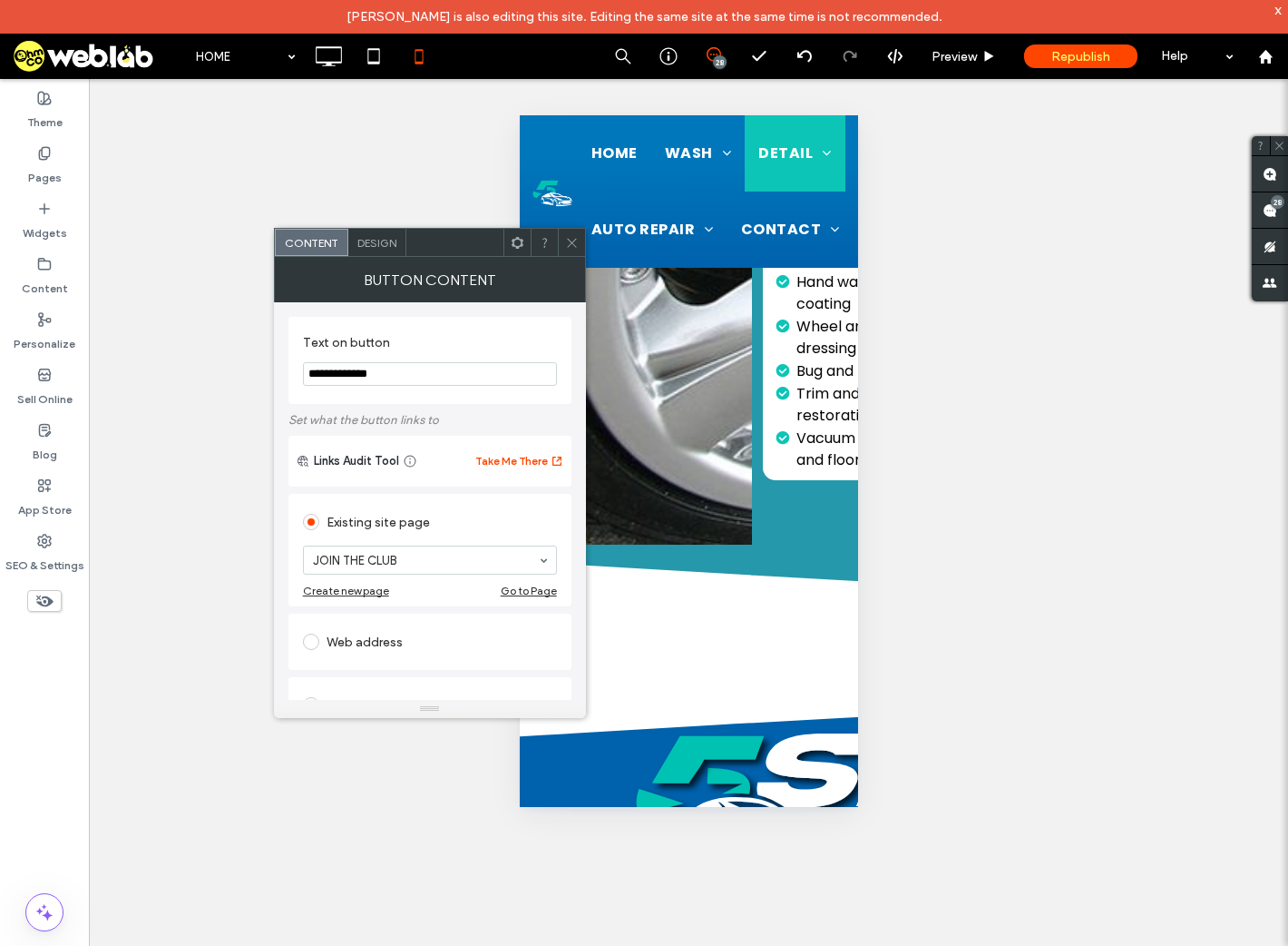
click at [567, 242] on icon at bounding box center [572, 243] width 14 height 14
type input "***"
click at [567, 239] on icon at bounding box center [572, 243] width 14 height 14
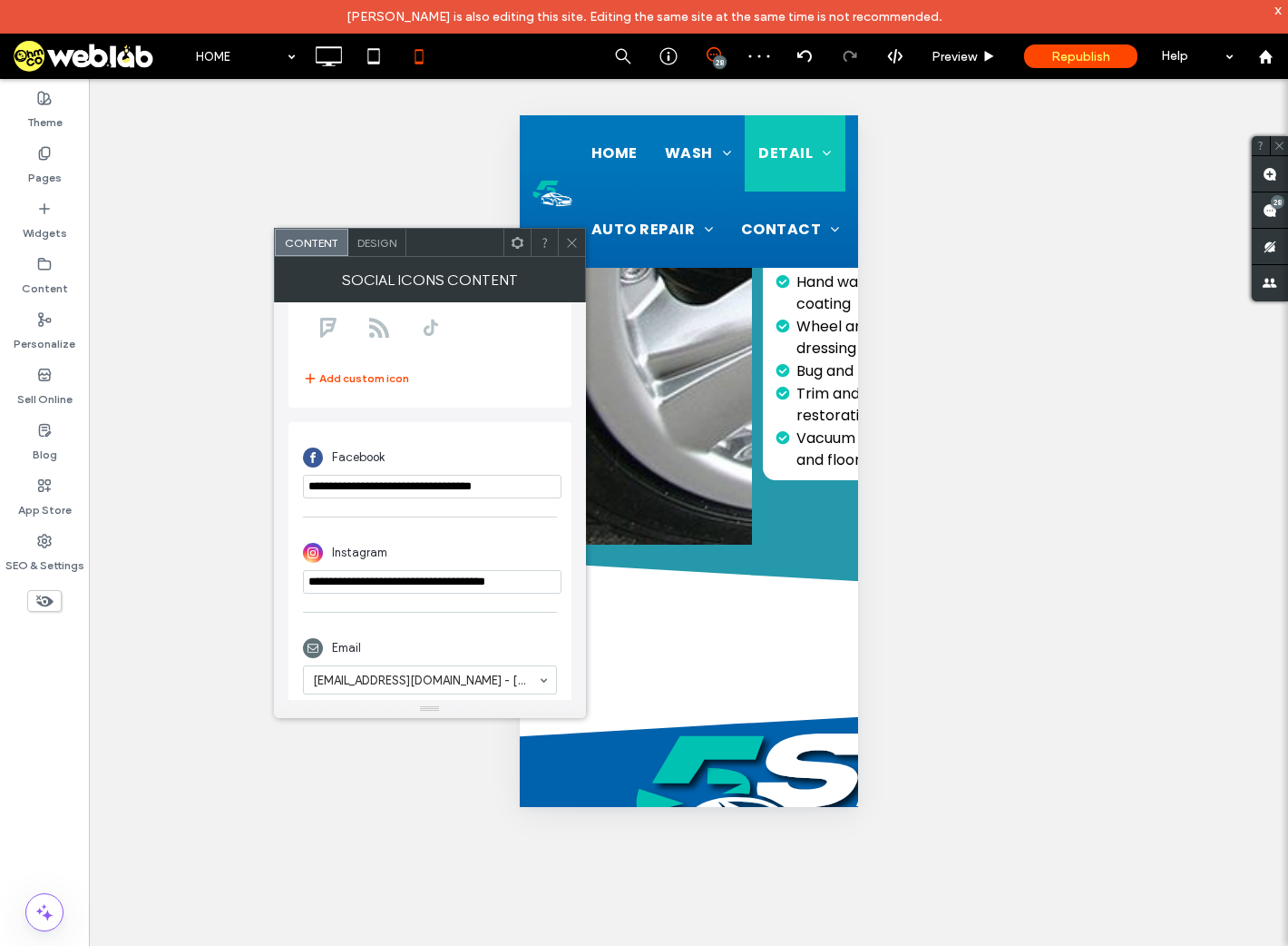
scroll to position [321, 0]
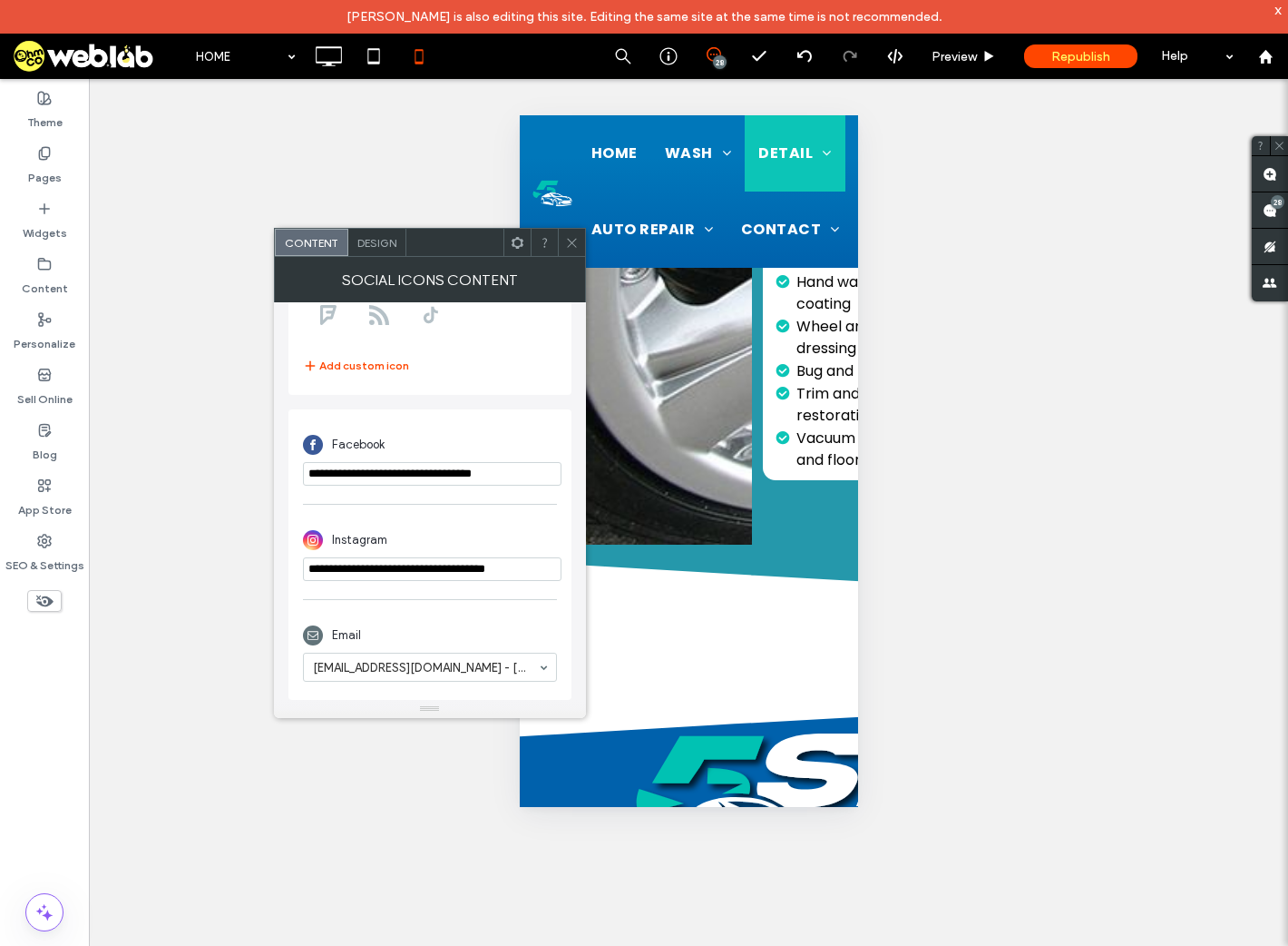
click at [572, 245] on icon at bounding box center [572, 243] width 14 height 14
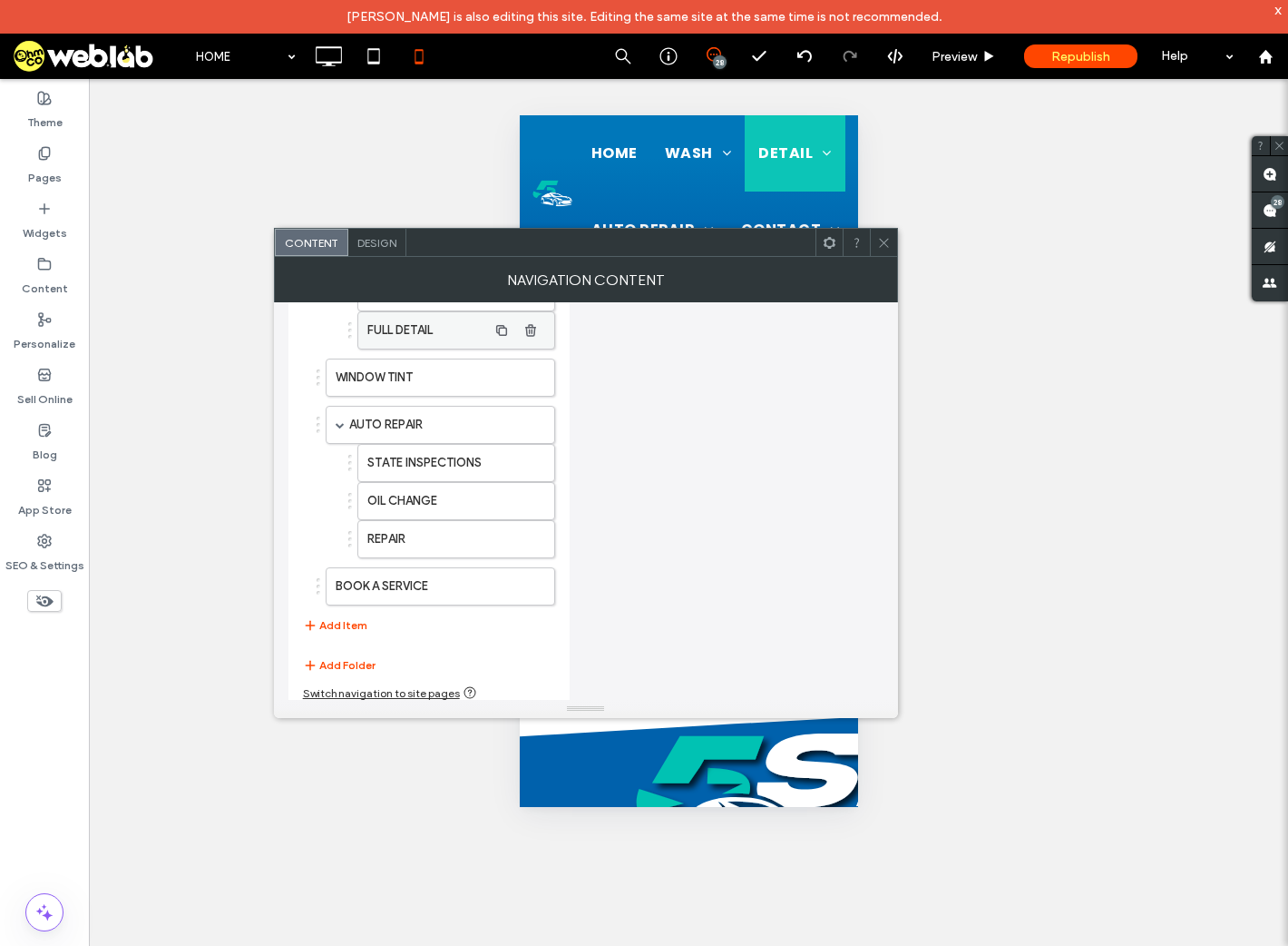
scroll to position [327, 0]
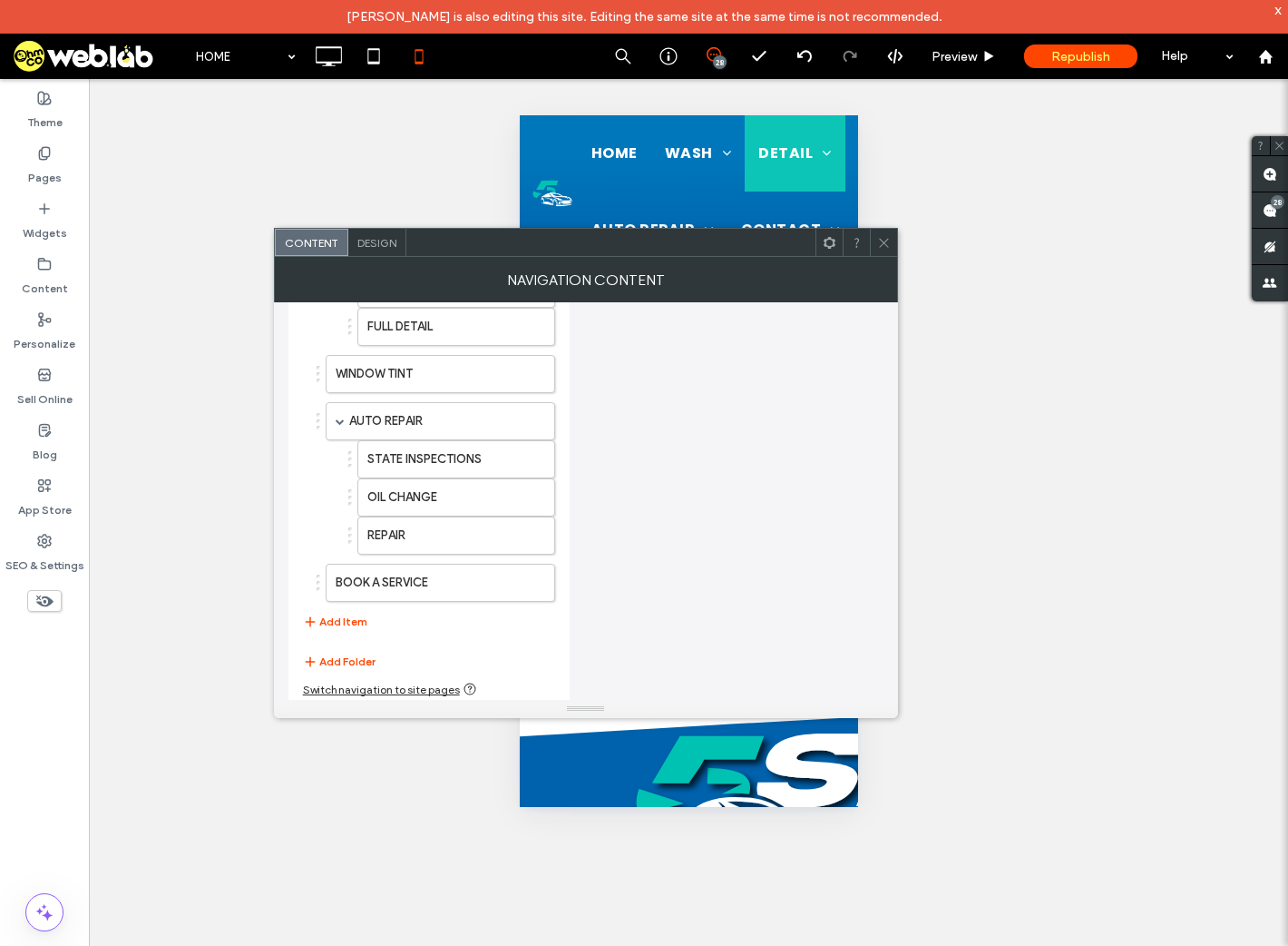
click at [371, 236] on span "Design" at bounding box center [376, 243] width 39 height 14
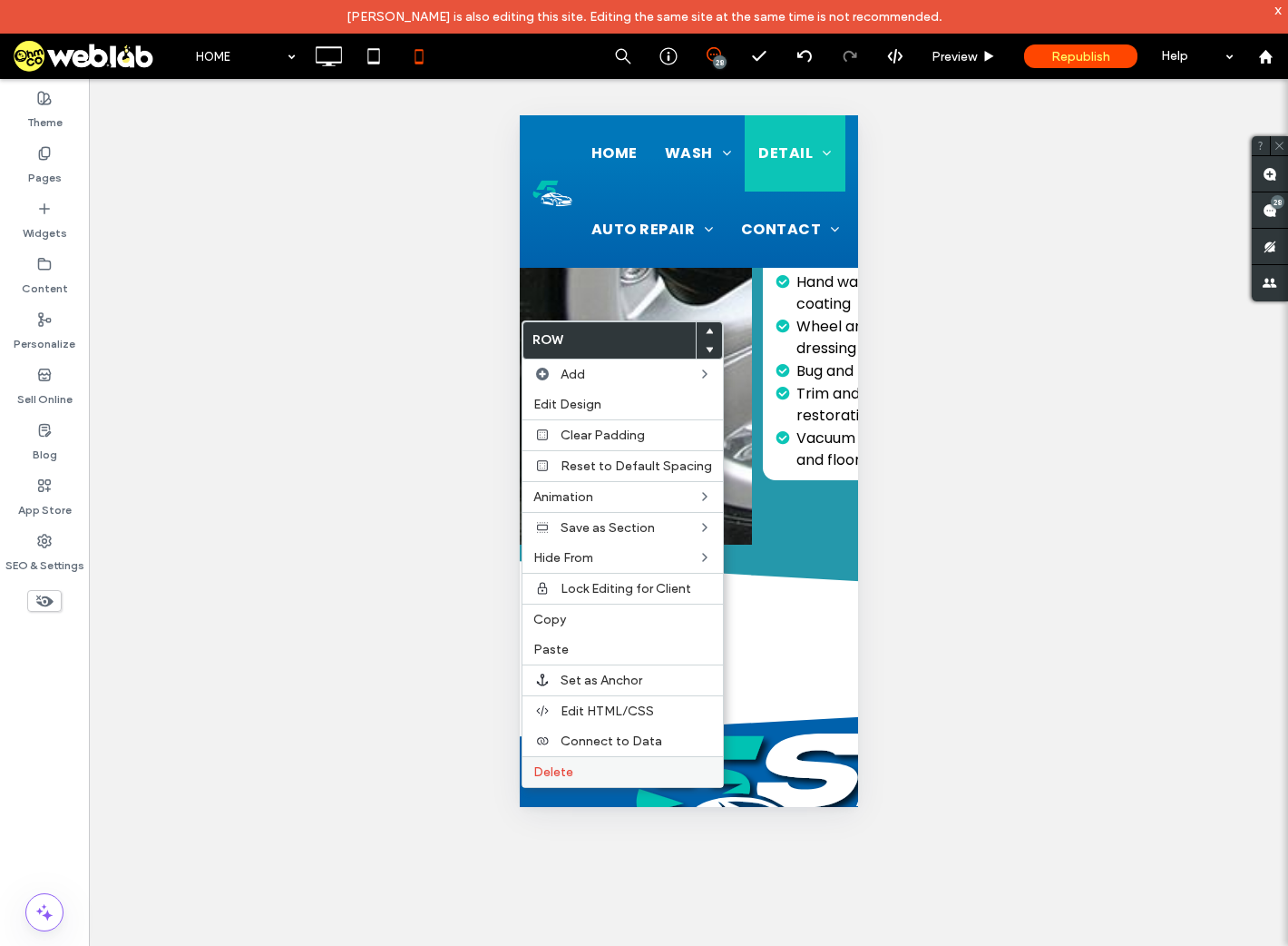
click at [571, 771] on span "Delete" at bounding box center [553, 771] width 40 height 15
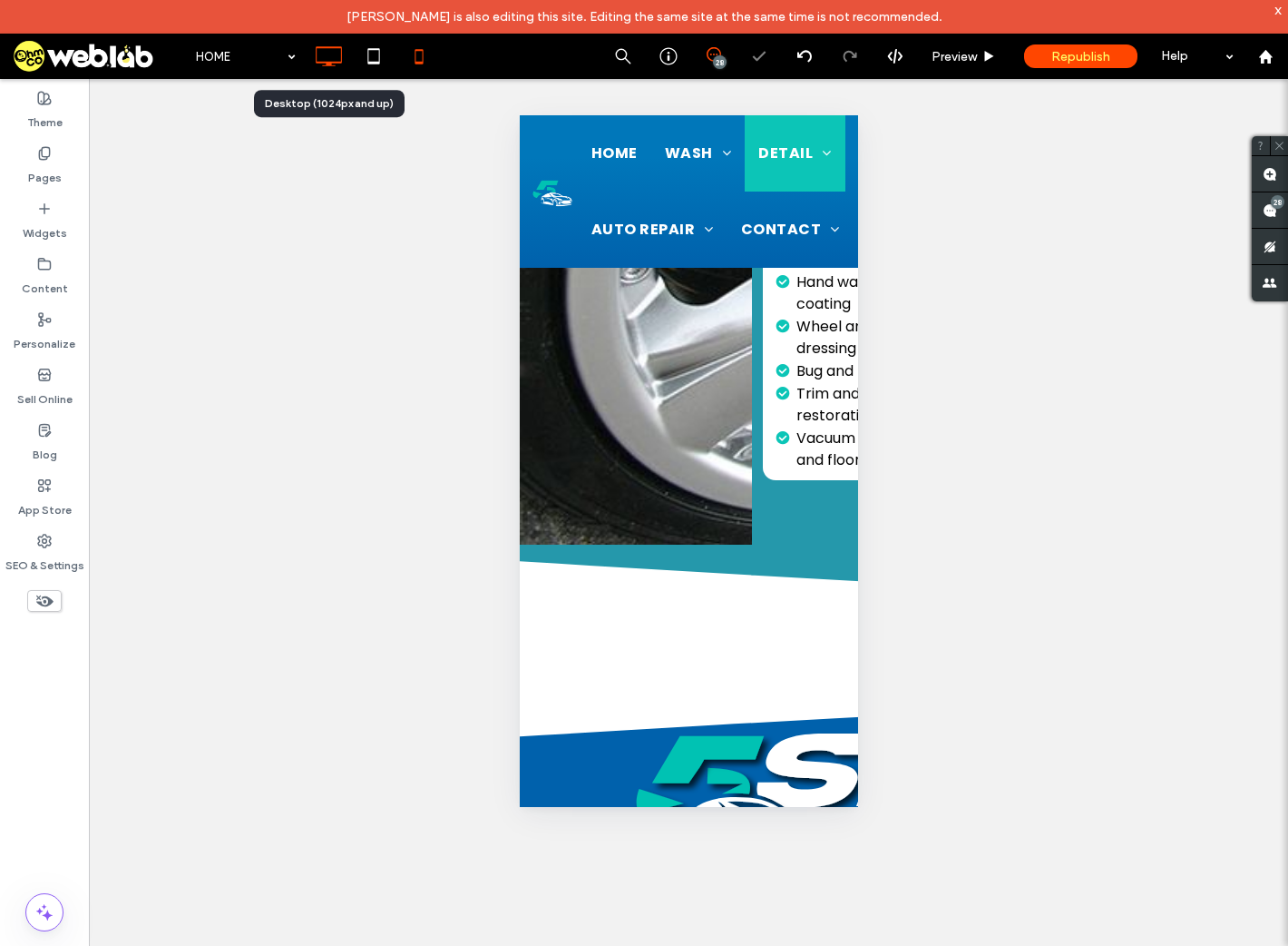
click at [337, 58] on icon at bounding box center [328, 56] width 36 height 36
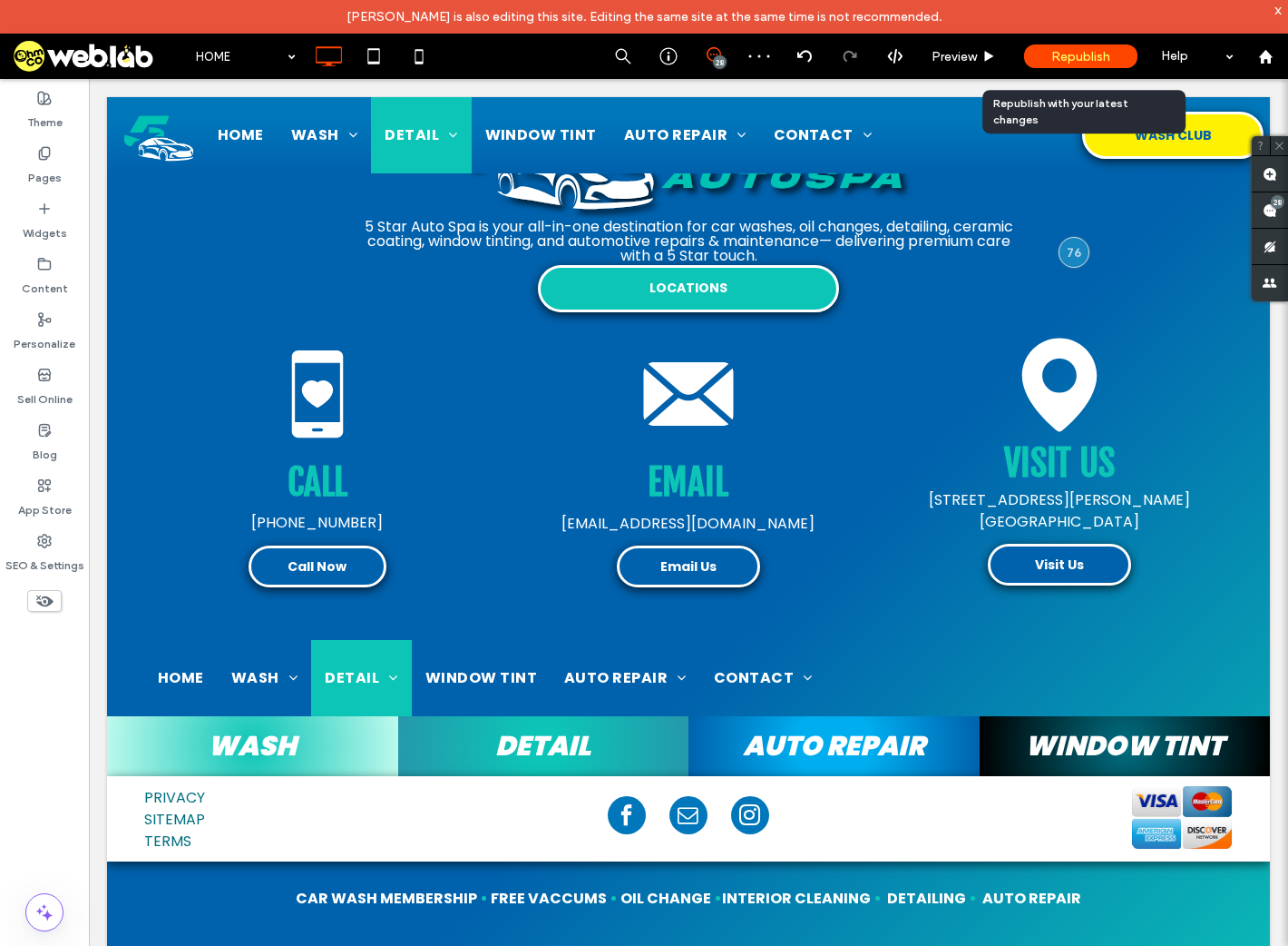
click at [1111, 55] on div "Republish" at bounding box center [1081, 57] width 114 height 24
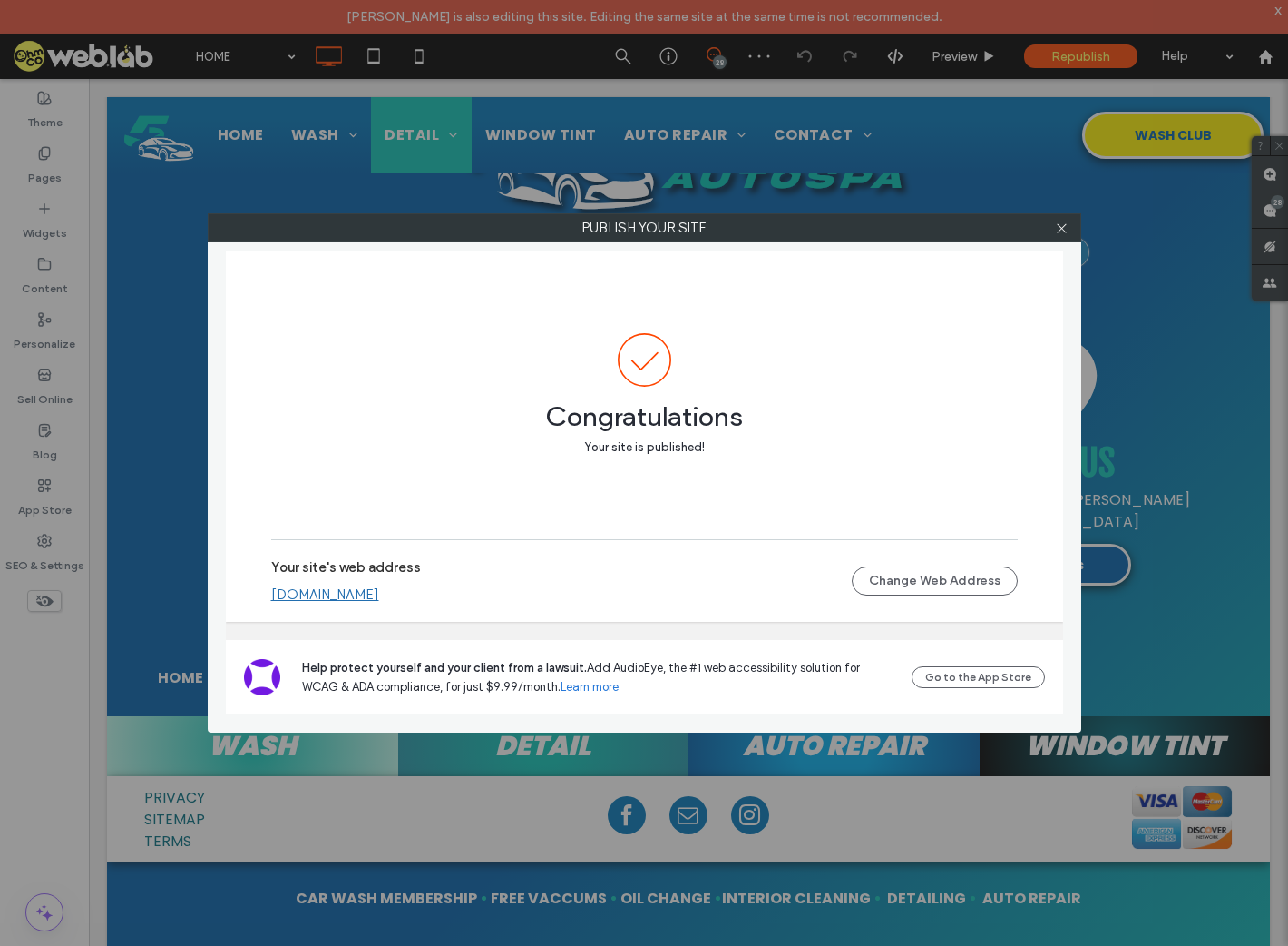
click at [1272, 207] on div "Publish your site Congratulations Your site is published! Your site's web addre…" at bounding box center [644, 473] width 1288 height 946
click at [1068, 222] on icon at bounding box center [1062, 229] width 14 height 14
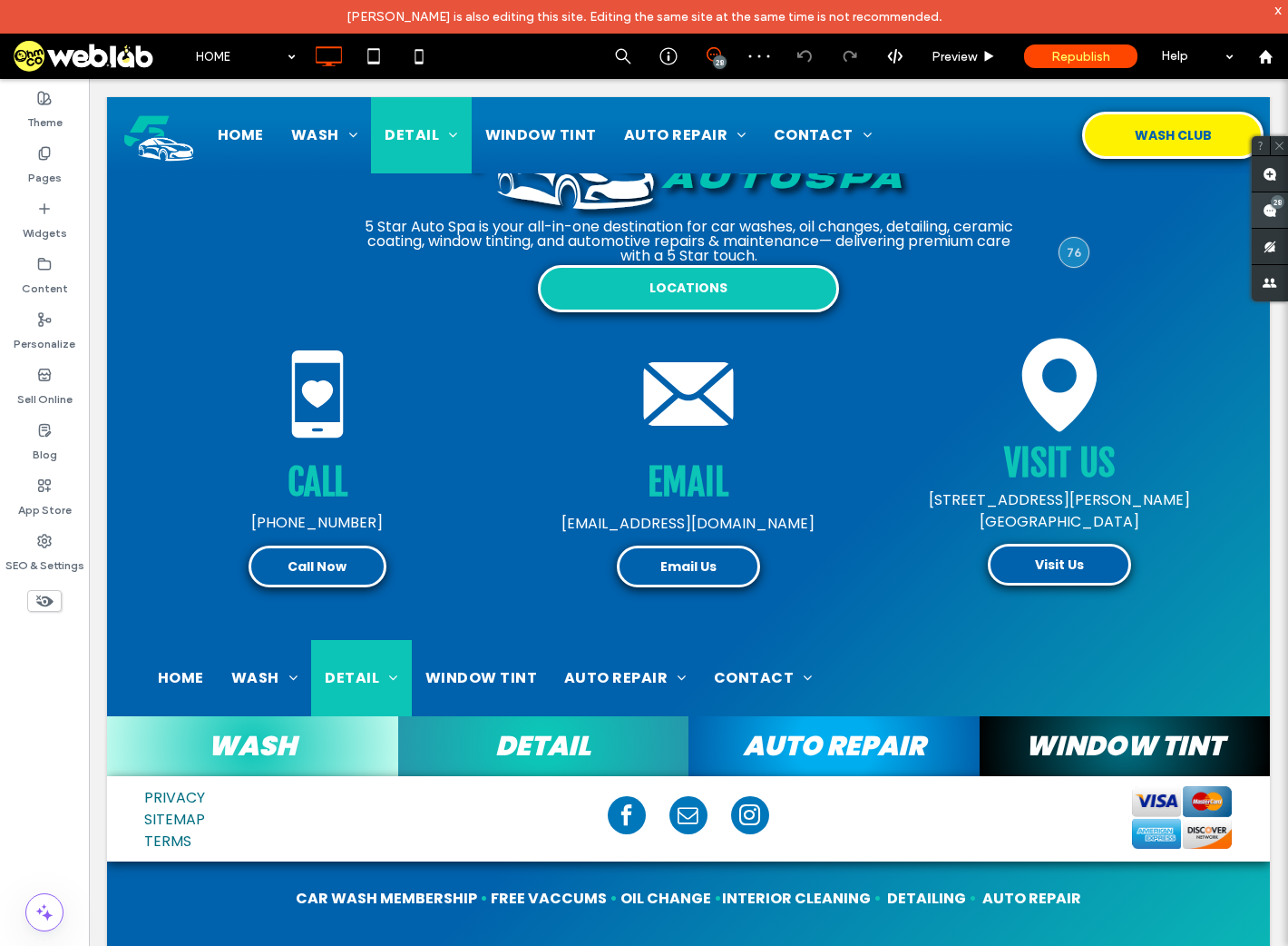
click at [1268, 217] on use at bounding box center [1270, 211] width 15 height 15
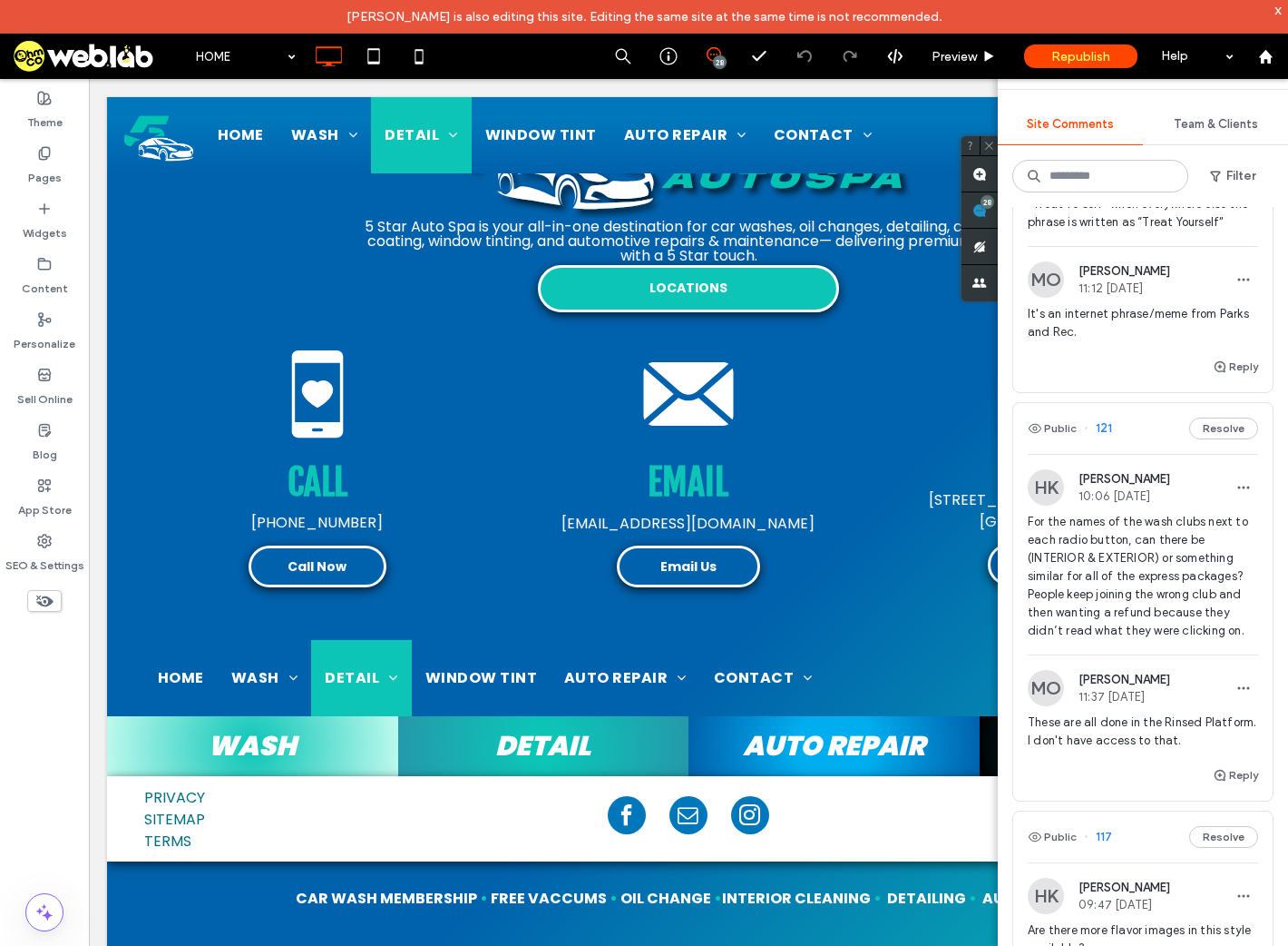
scroll to position [726, 0]
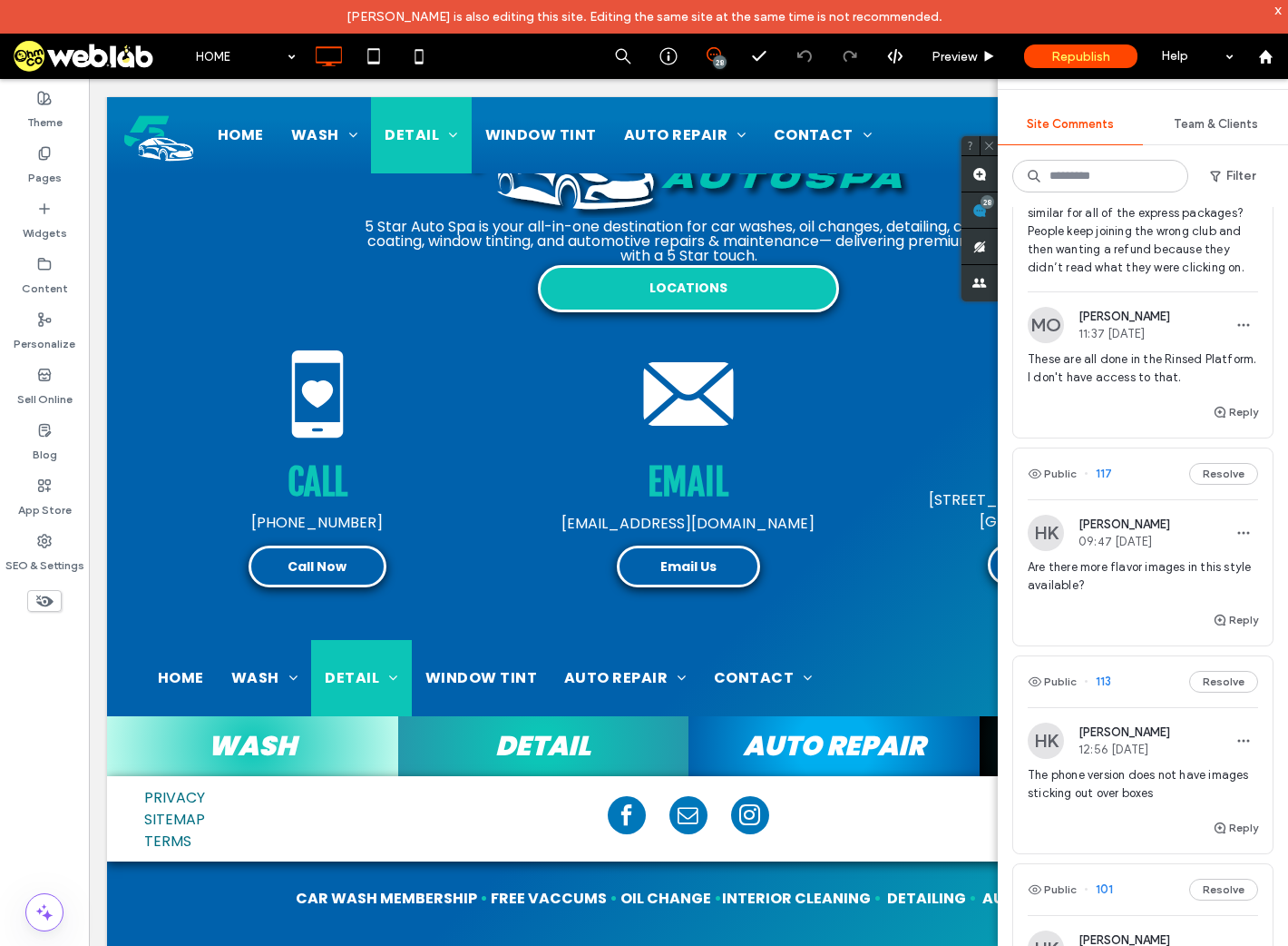
click at [1086, 589] on span "Are there more flavor images in this style available?" at bounding box center [1143, 576] width 231 height 36
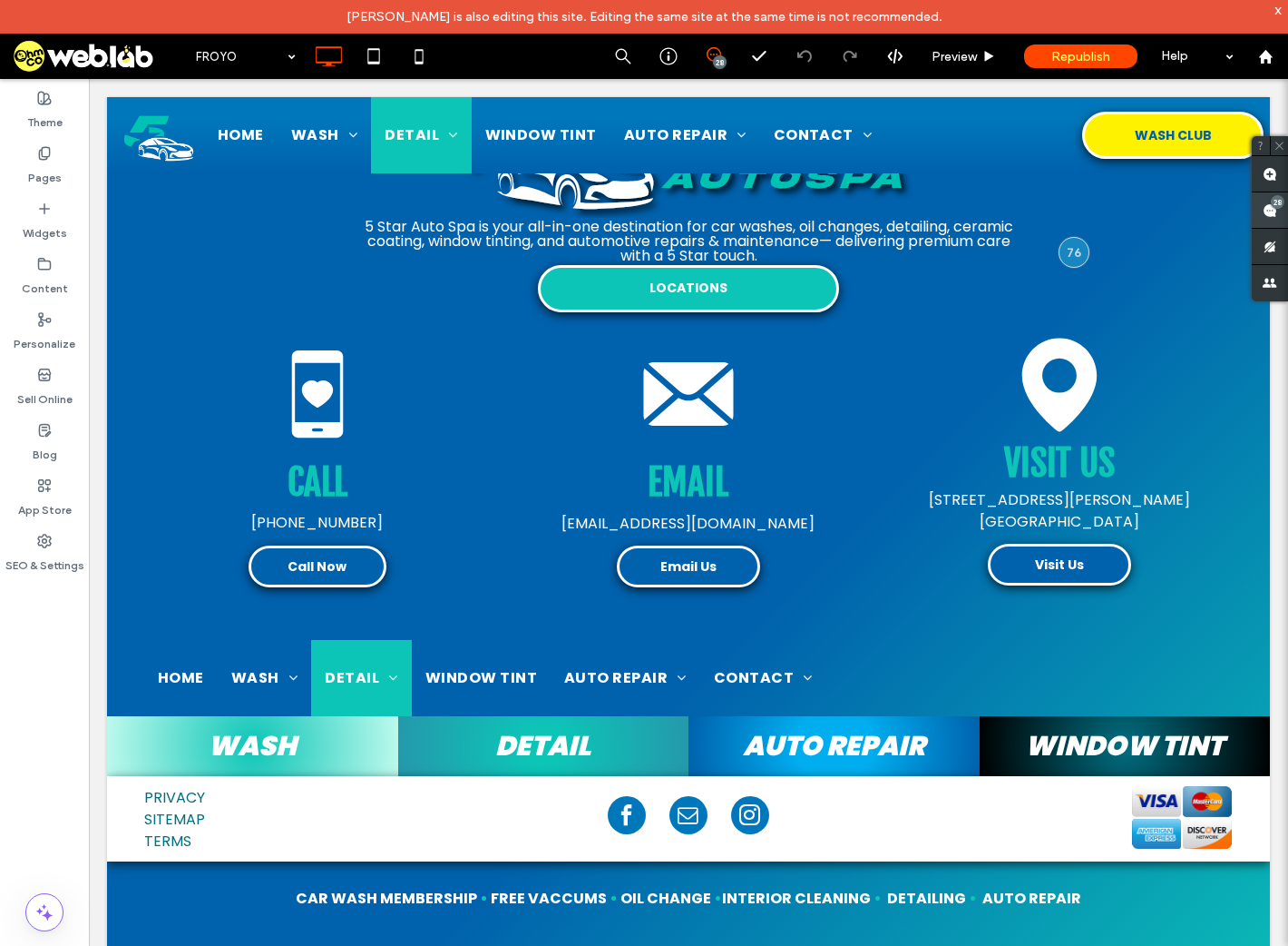
click at [1262, 213] on span at bounding box center [1270, 210] width 36 height 35
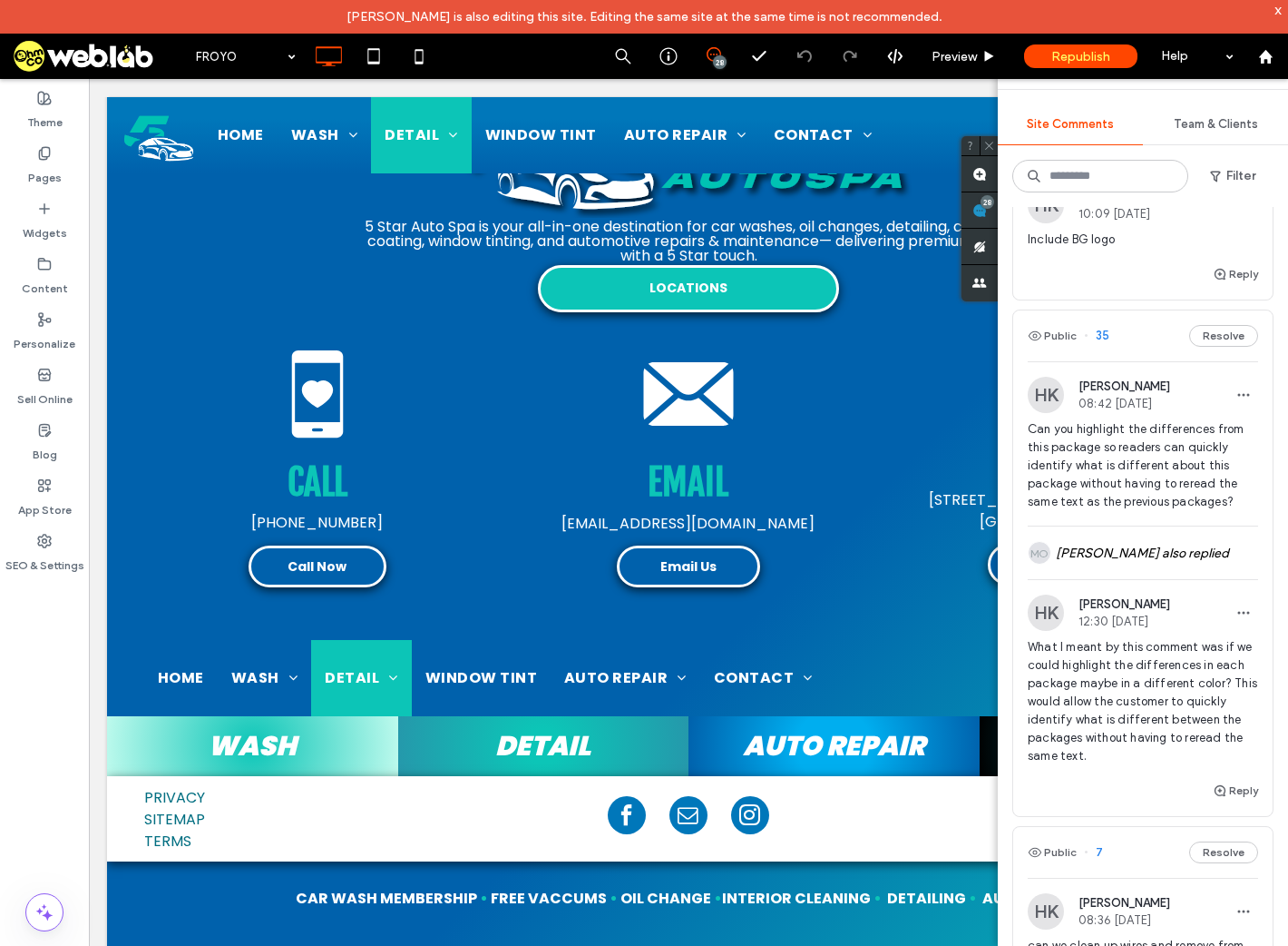
scroll to position [6173, 0]
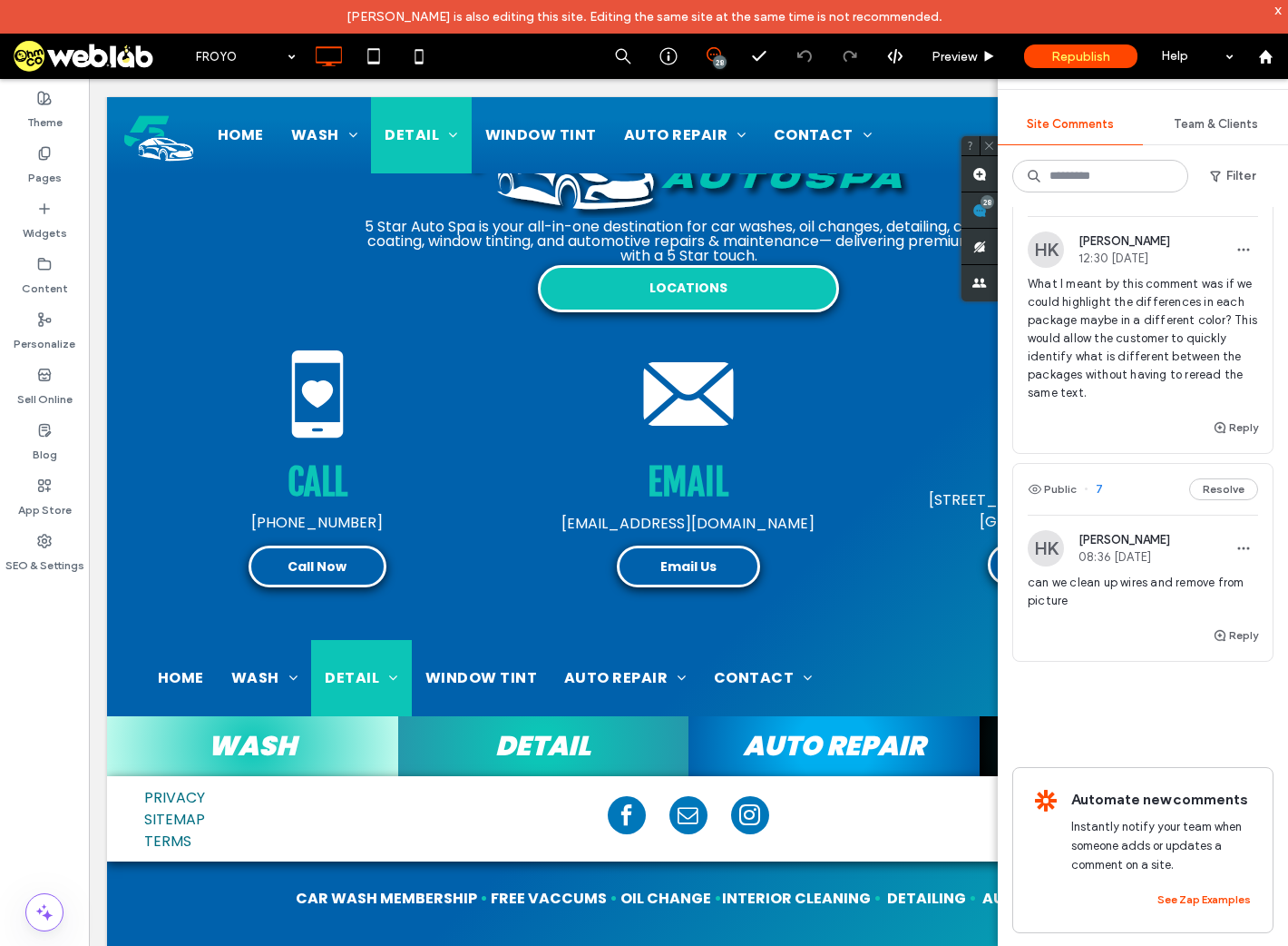
click at [1091, 610] on span "can we clean up wires and remove from picture" at bounding box center [1143, 591] width 231 height 36
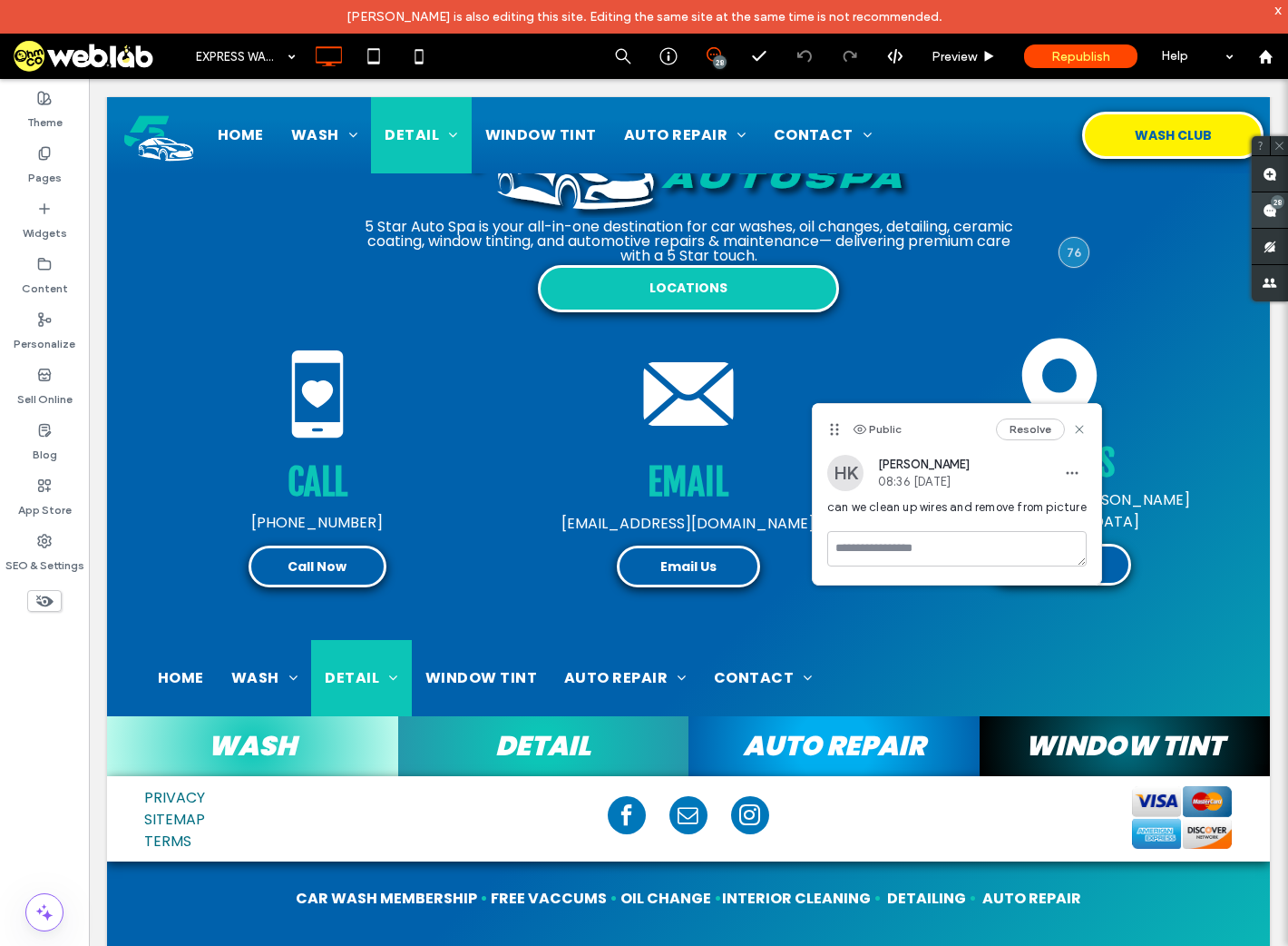
click at [1269, 204] on icon at bounding box center [1270, 211] width 15 height 15
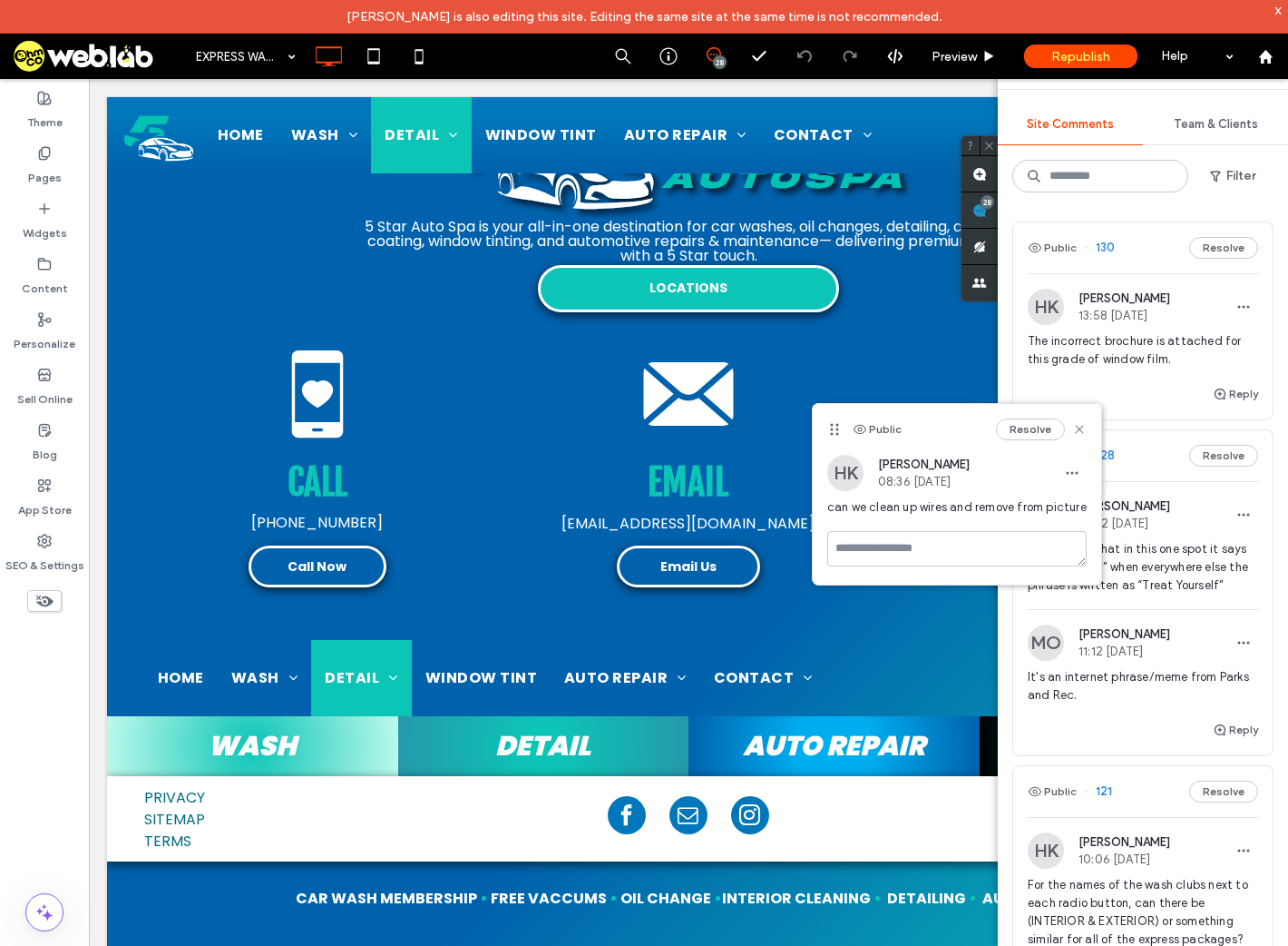
click at [1159, 681] on span "It's an internet phrase/meme from Parks and Rec." at bounding box center [1143, 686] width 231 height 36
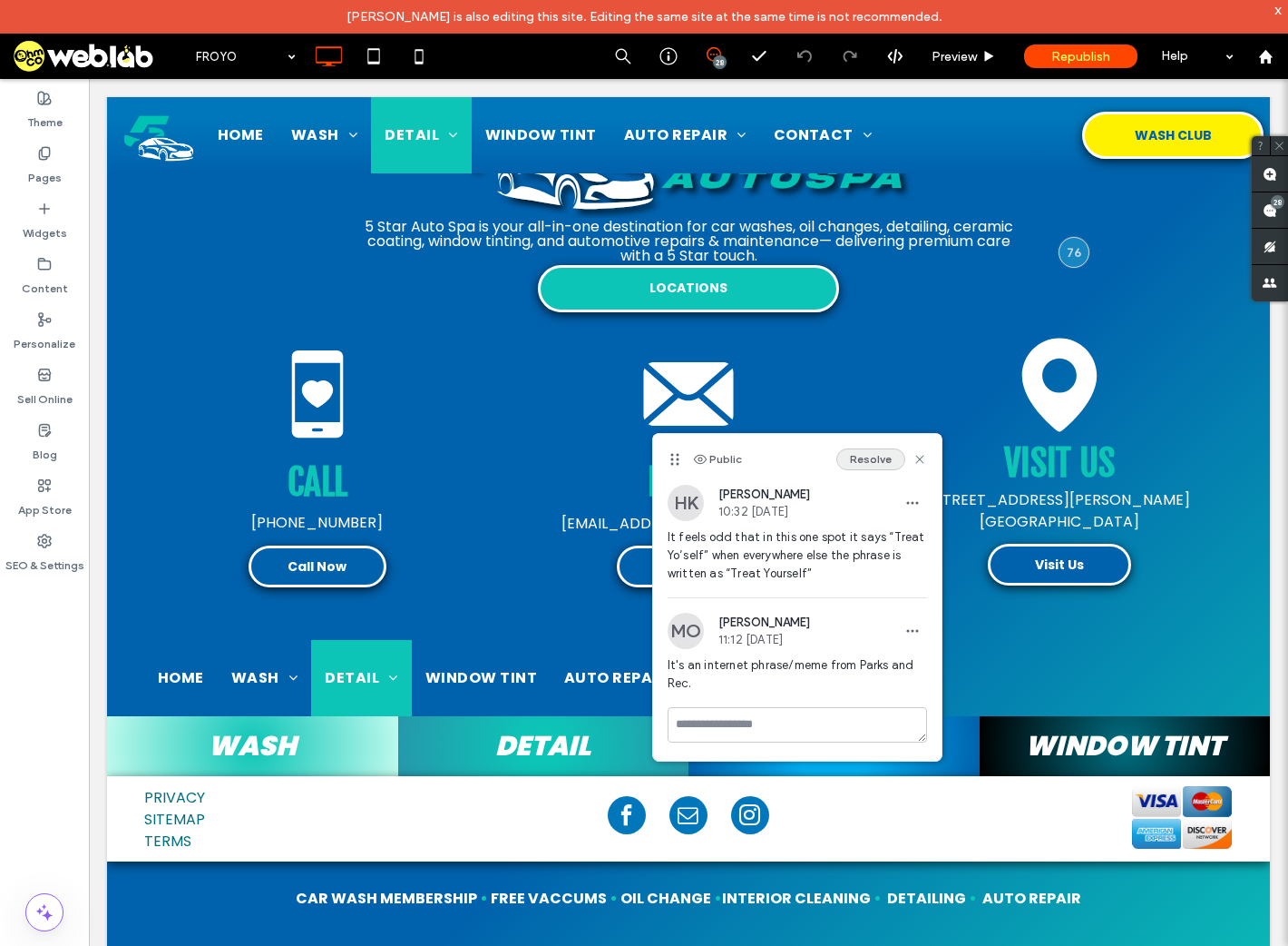
click at [863, 457] on button "Resolve" at bounding box center [871, 460] width 69 height 22
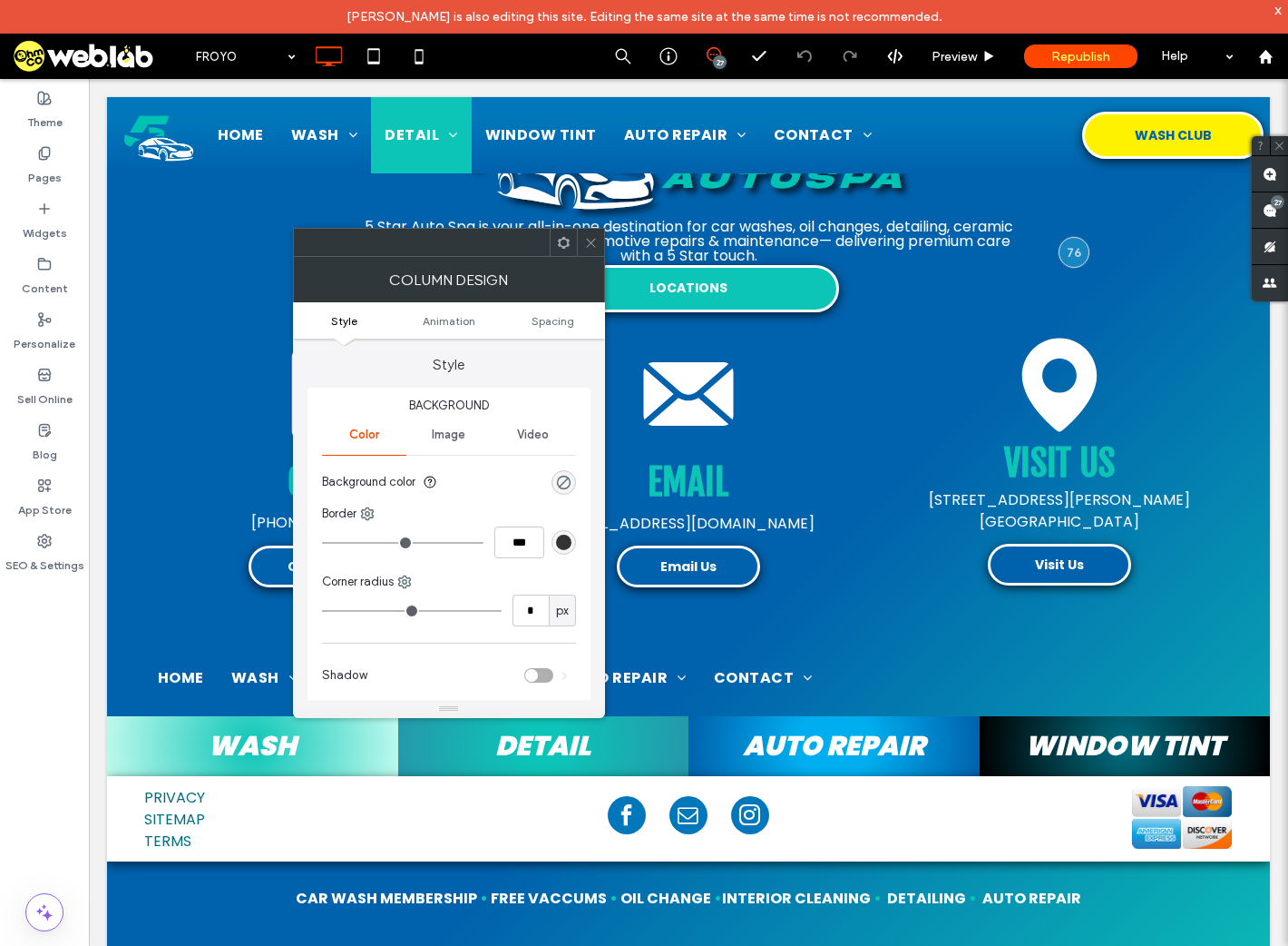
click at [587, 238] on icon at bounding box center [591, 243] width 14 height 14
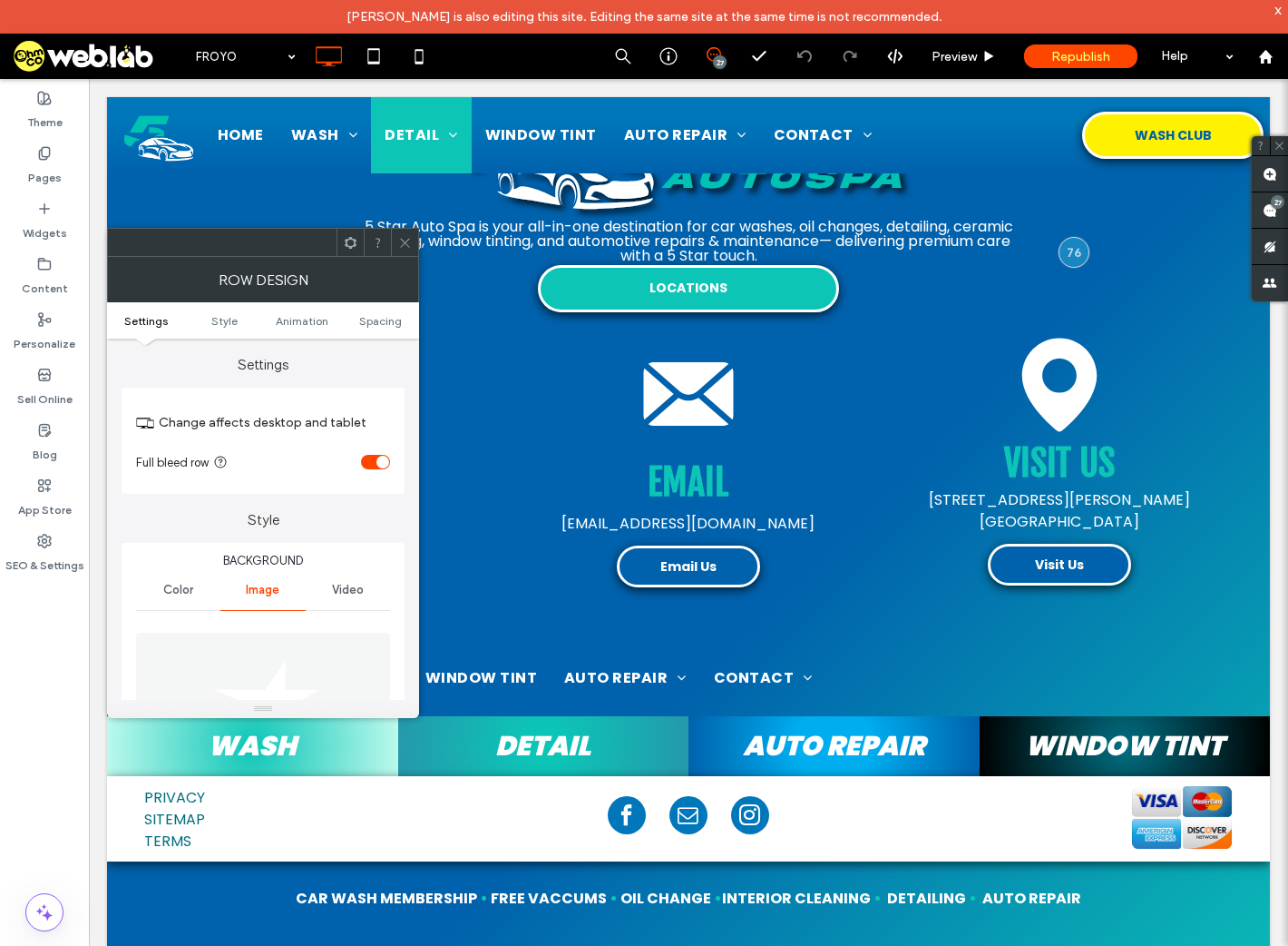
scroll to position [364, 0]
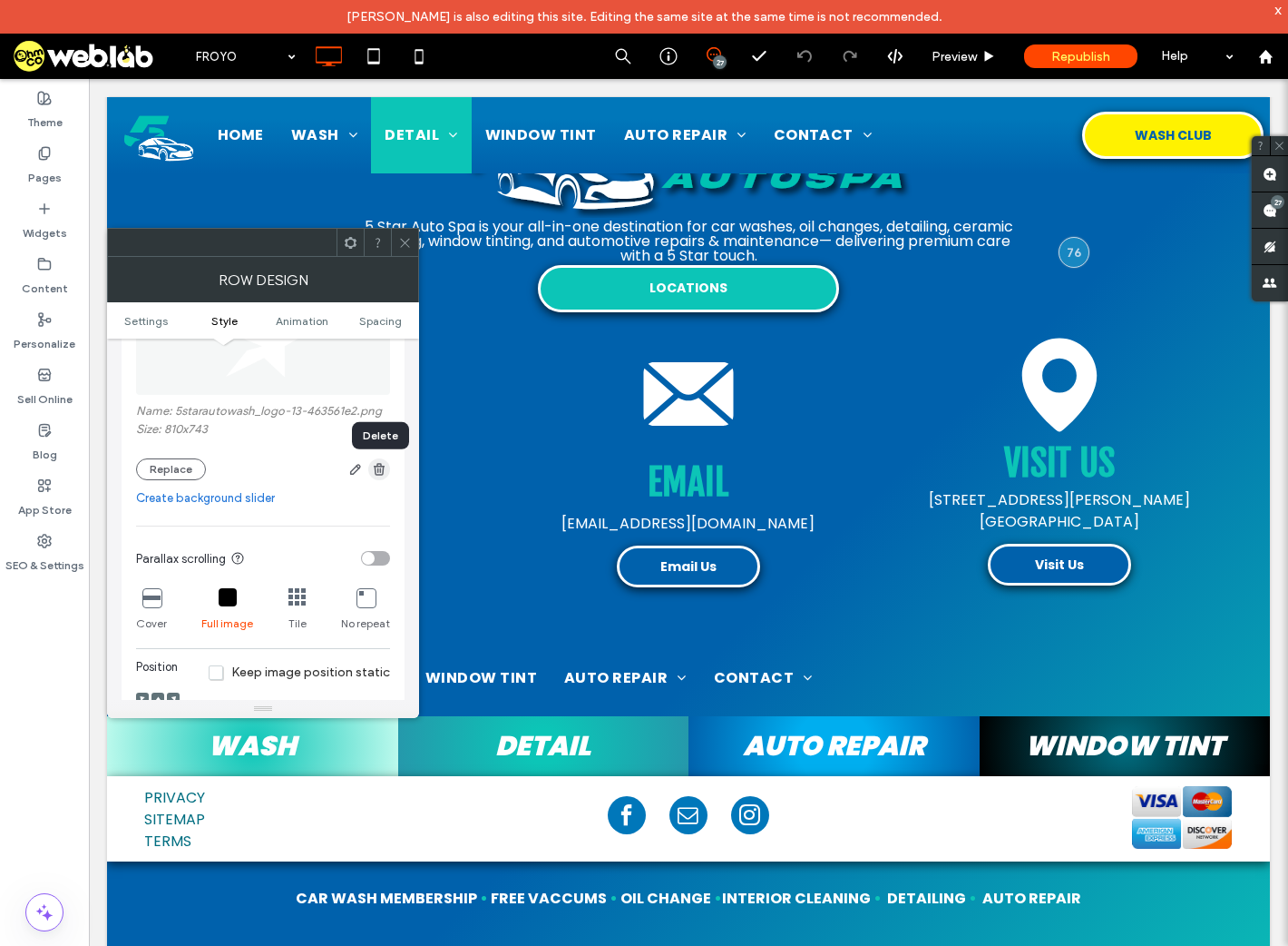
click at [376, 471] on icon "button" at bounding box center [379, 470] width 15 height 15
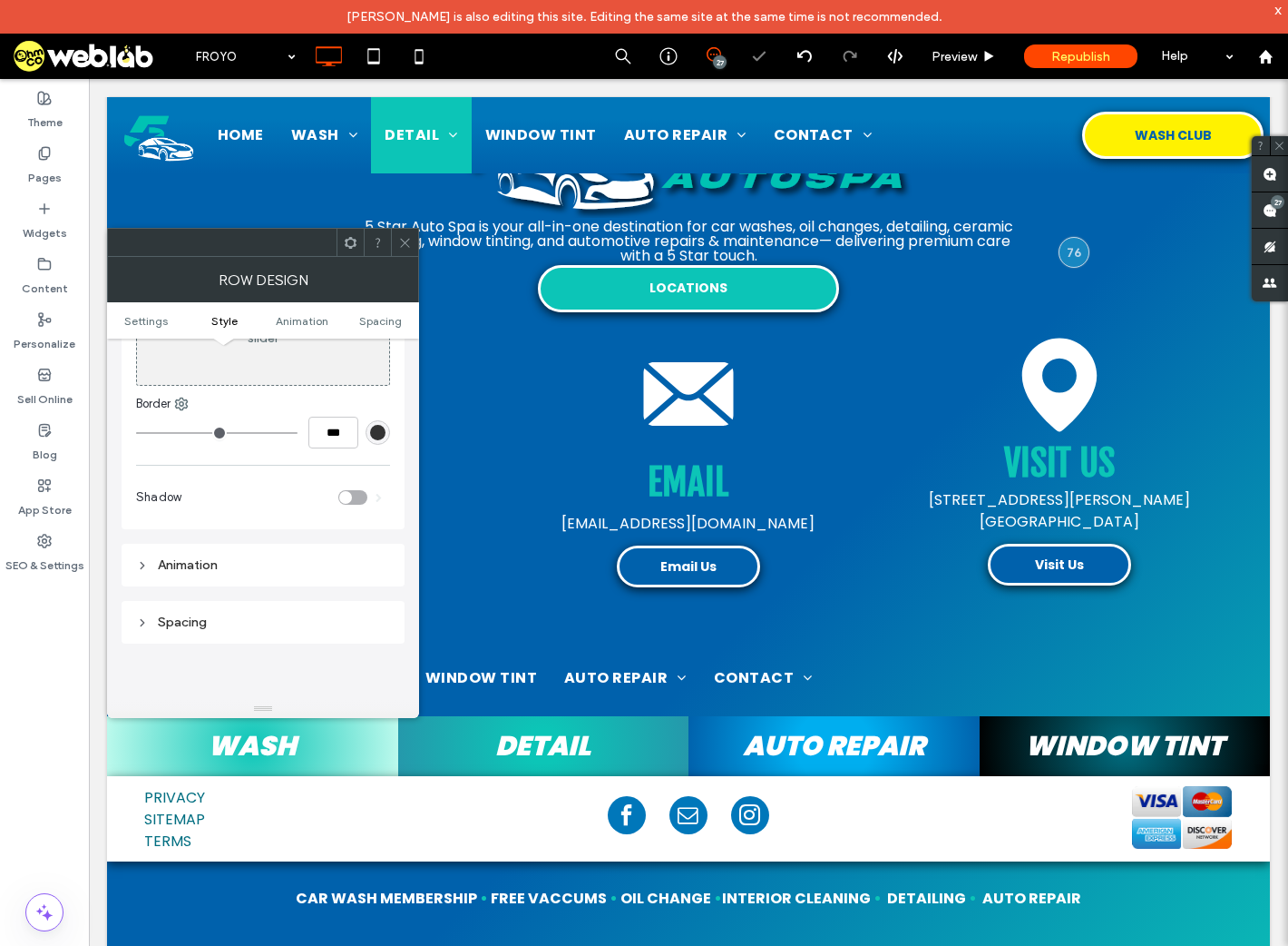
click at [404, 241] on icon at bounding box center [405, 243] width 14 height 14
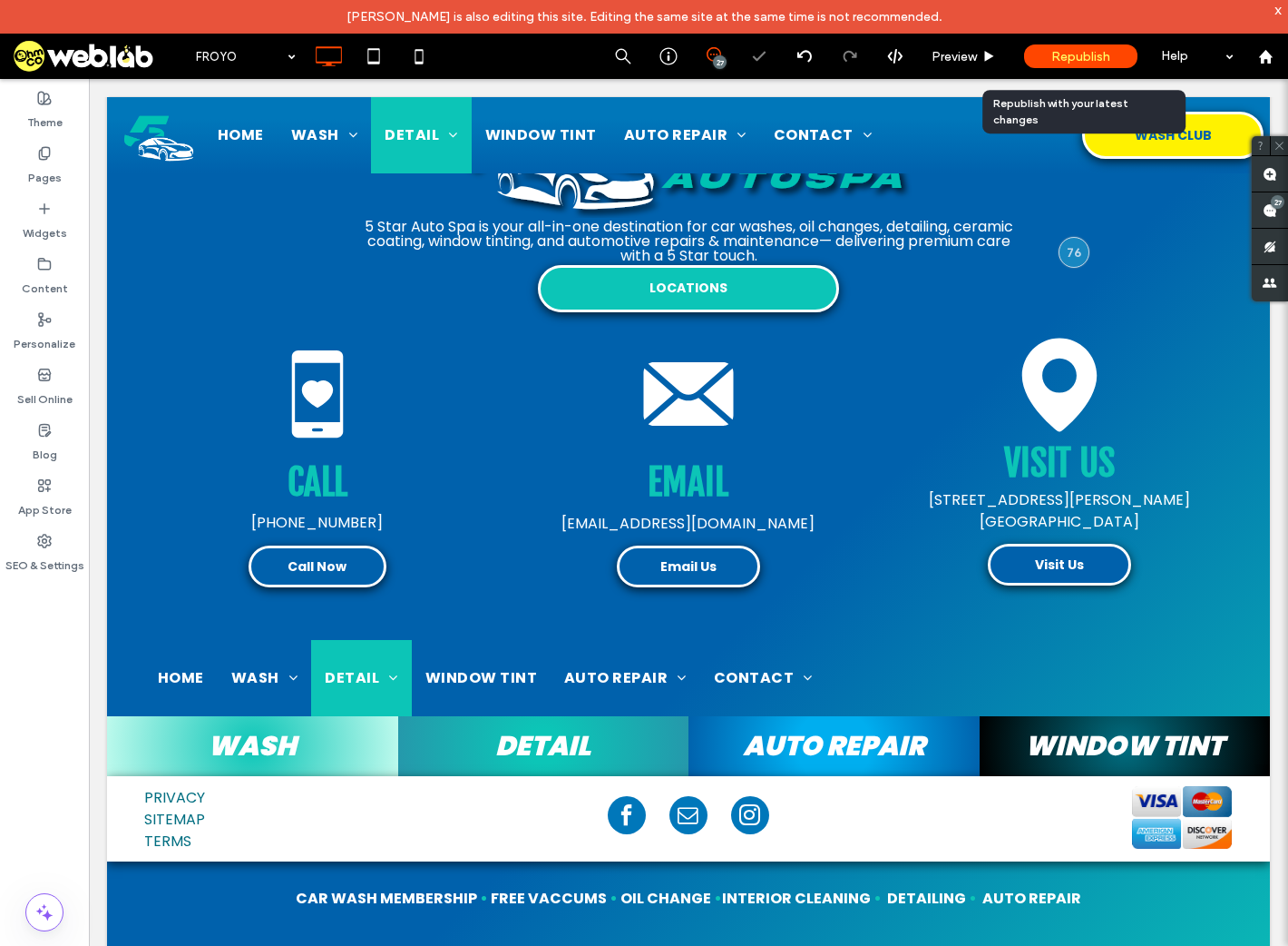
click at [1089, 56] on span "Republish" at bounding box center [1080, 56] width 59 height 15
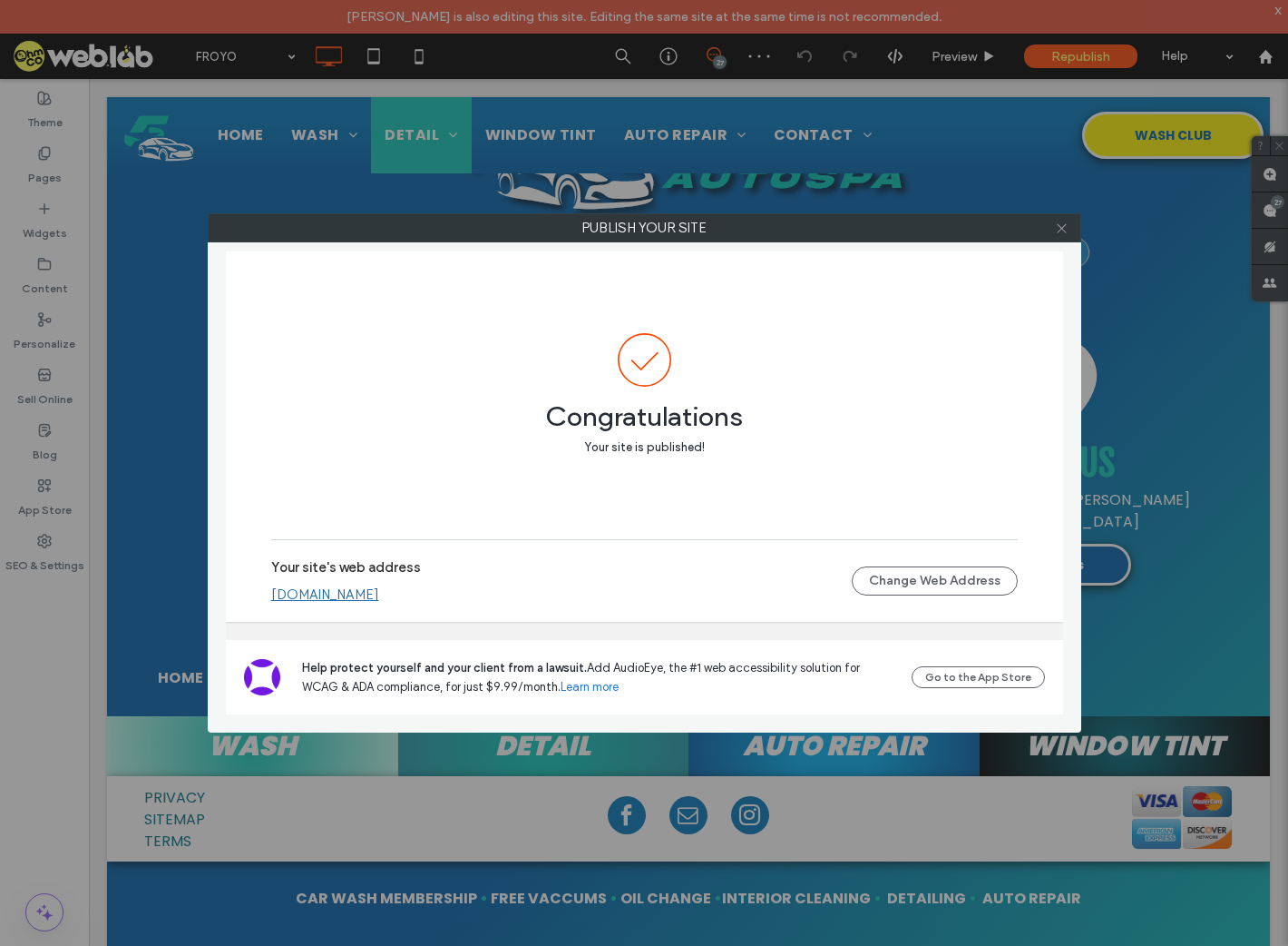
click at [1059, 227] on icon at bounding box center [1062, 229] width 14 height 14
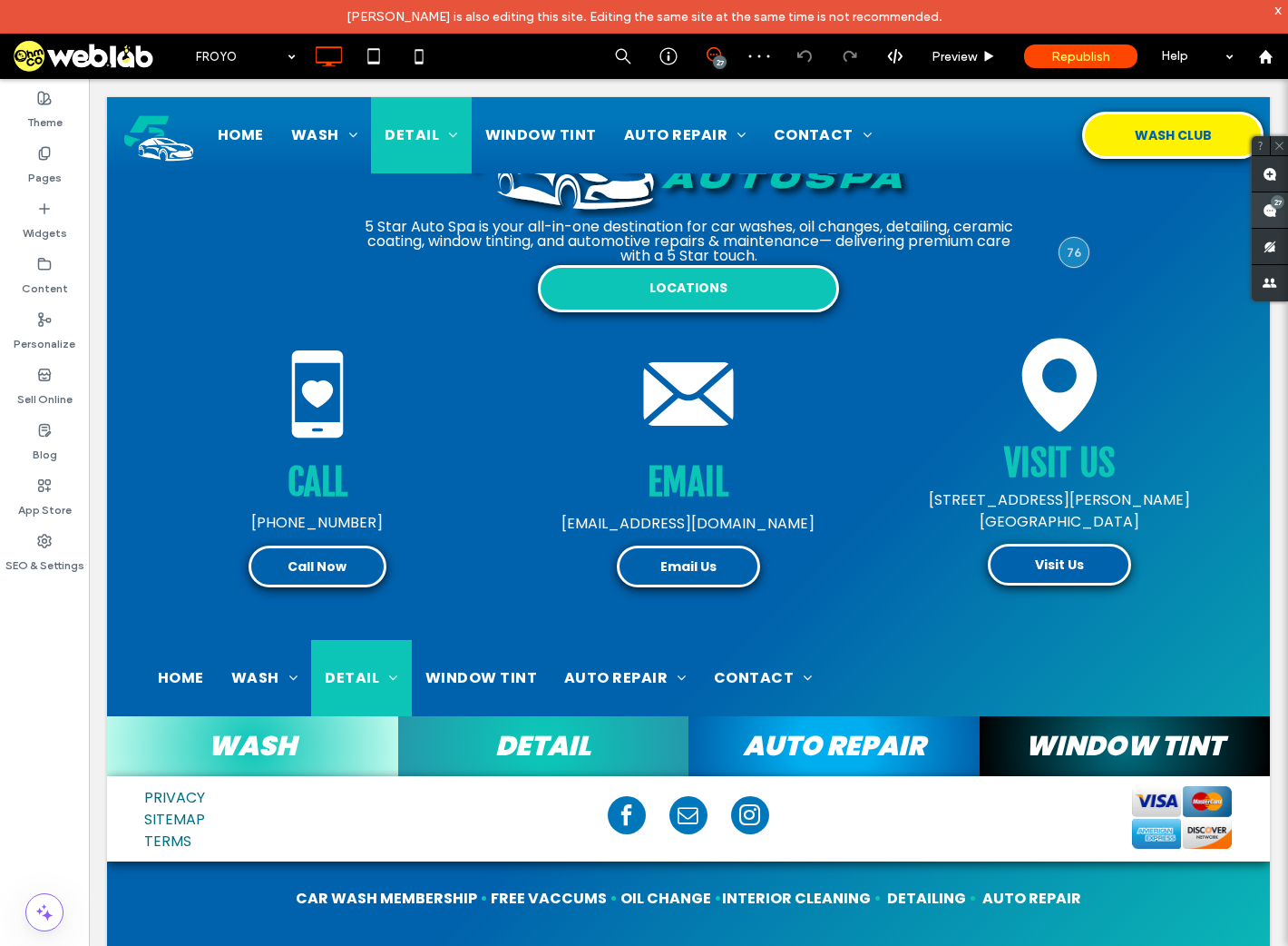
click at [1263, 214] on use at bounding box center [1270, 211] width 15 height 15
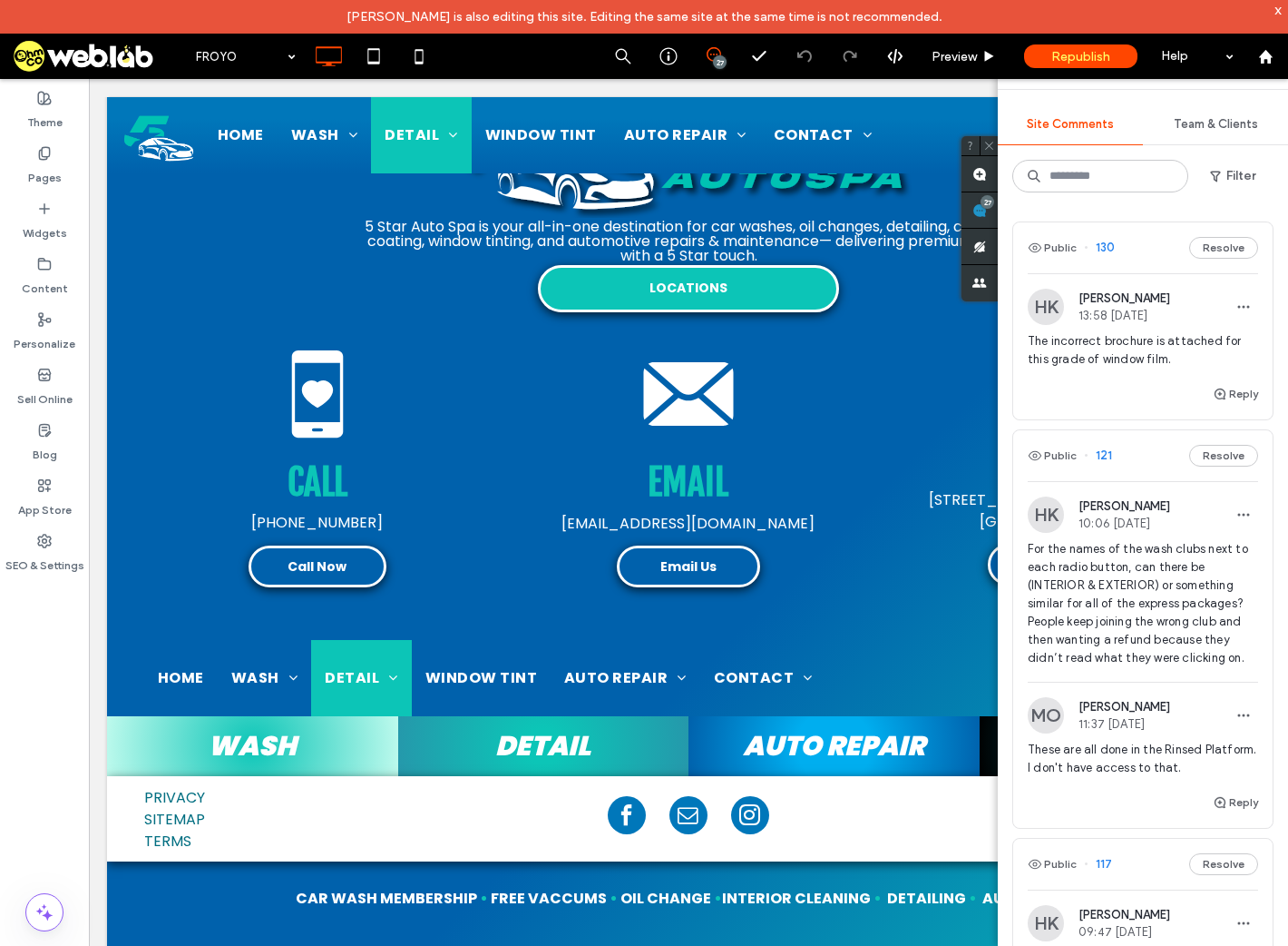
click at [1162, 350] on span "The incorrect brochure is attached for this grade of window film." at bounding box center [1143, 351] width 231 height 36
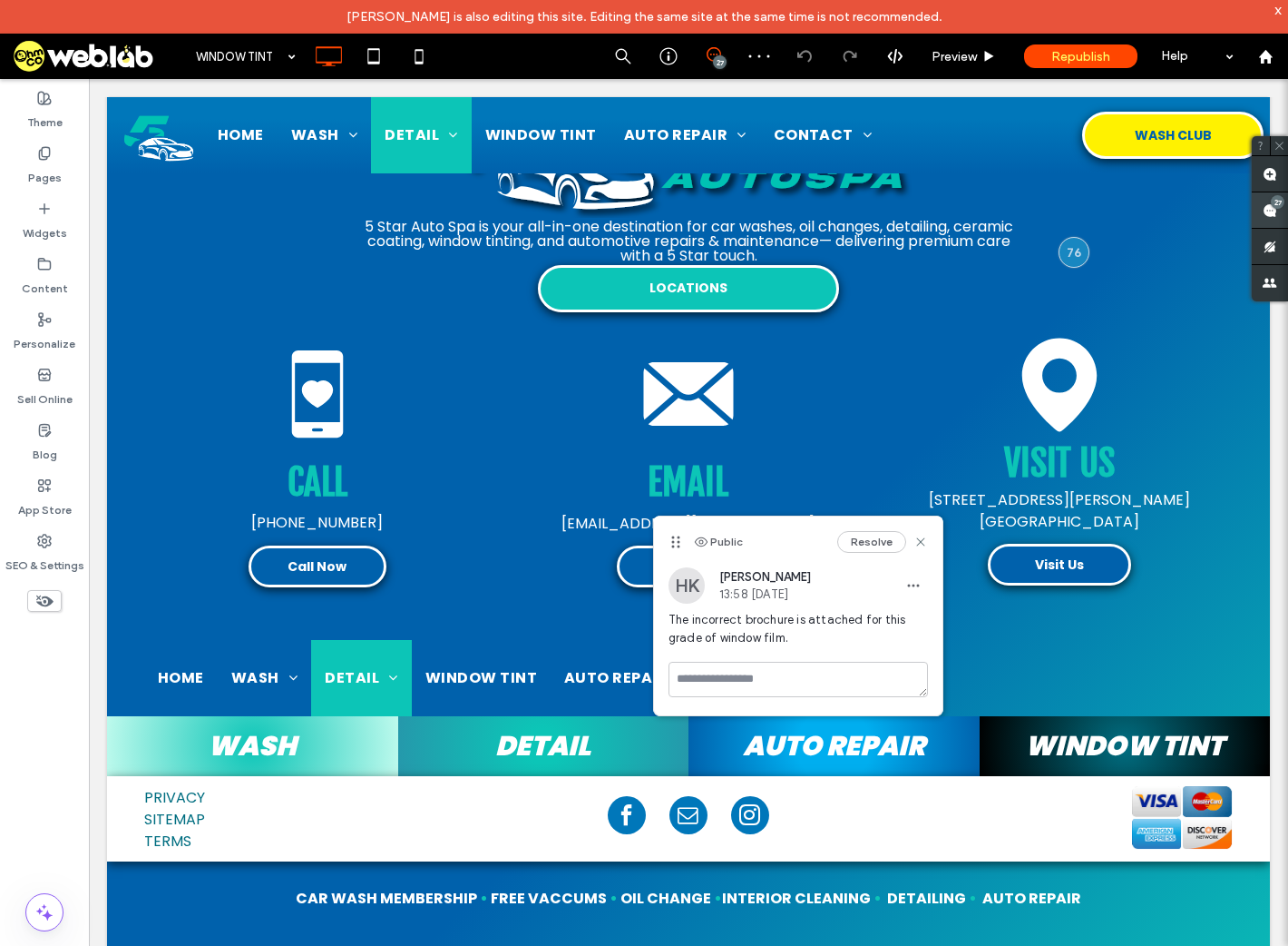
click at [1270, 214] on use at bounding box center [1270, 211] width 15 height 15
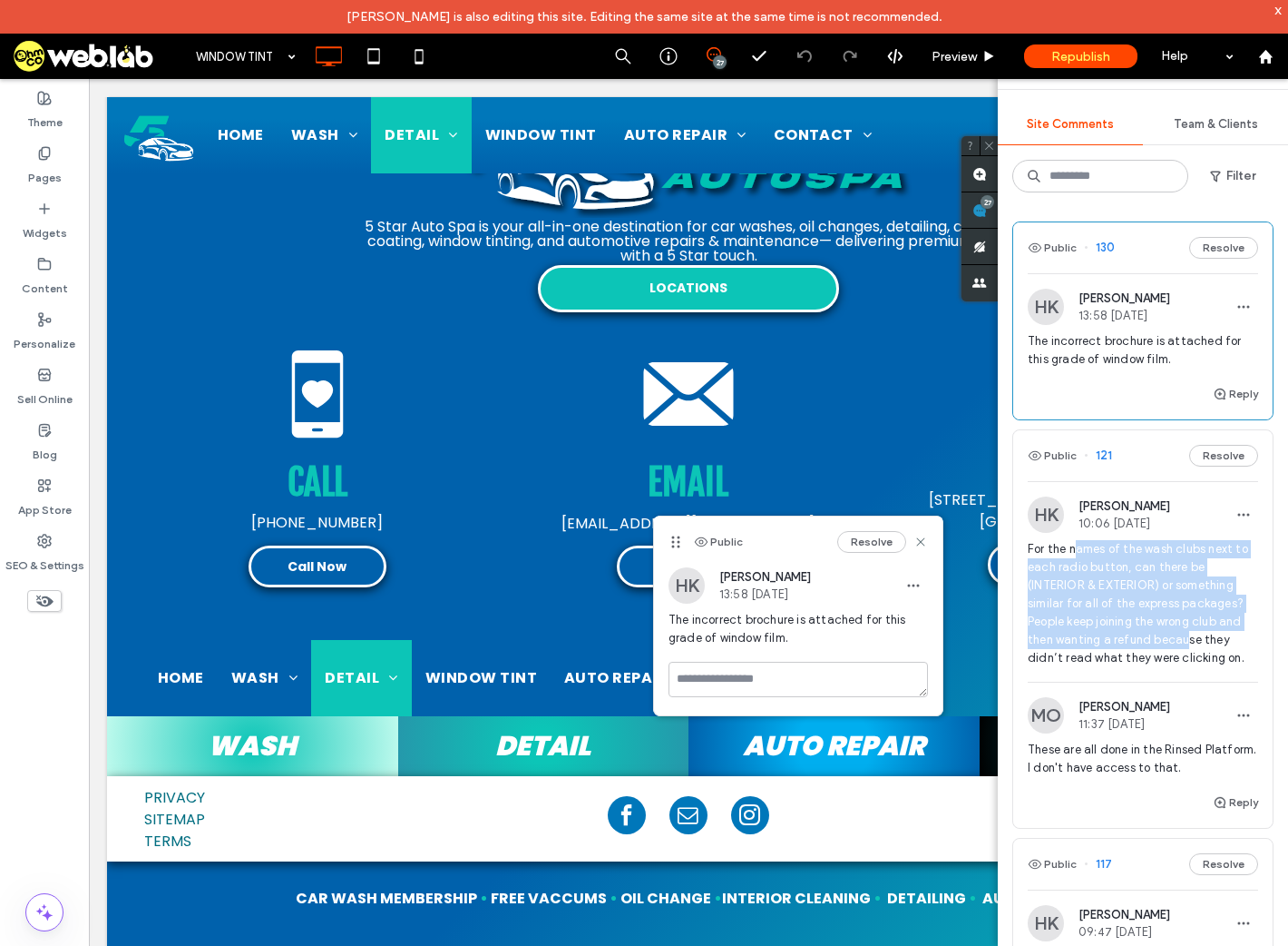
drag, startPoint x: 1073, startPoint y: 552, endPoint x: 1185, endPoint y: 636, distance: 140.0
click at [1185, 636] on span "For the names of the wash clubs next to each radio button, can there be (INTERI…" at bounding box center [1143, 603] width 231 height 127
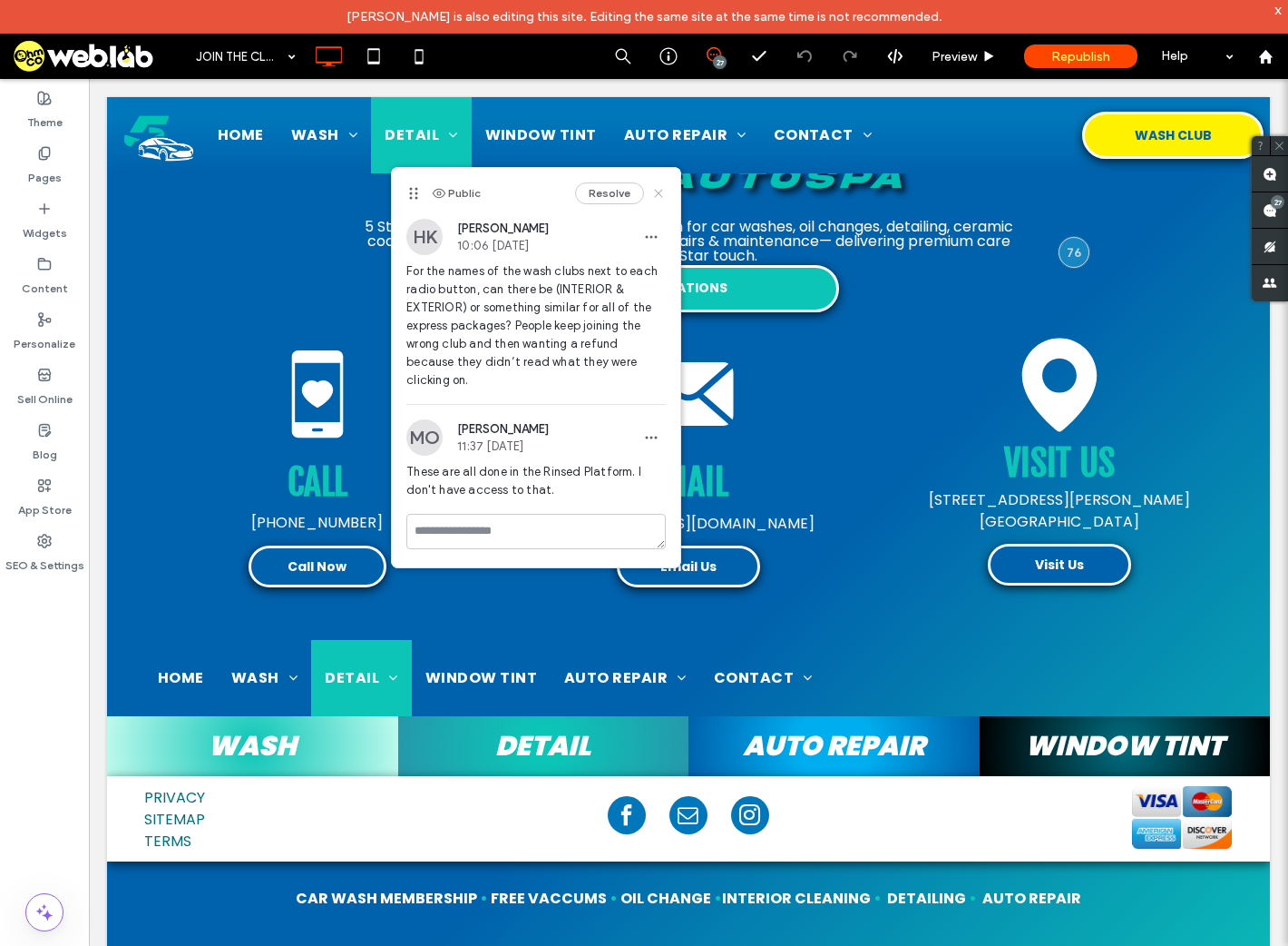
click at [661, 188] on icon at bounding box center [659, 193] width 15 height 15
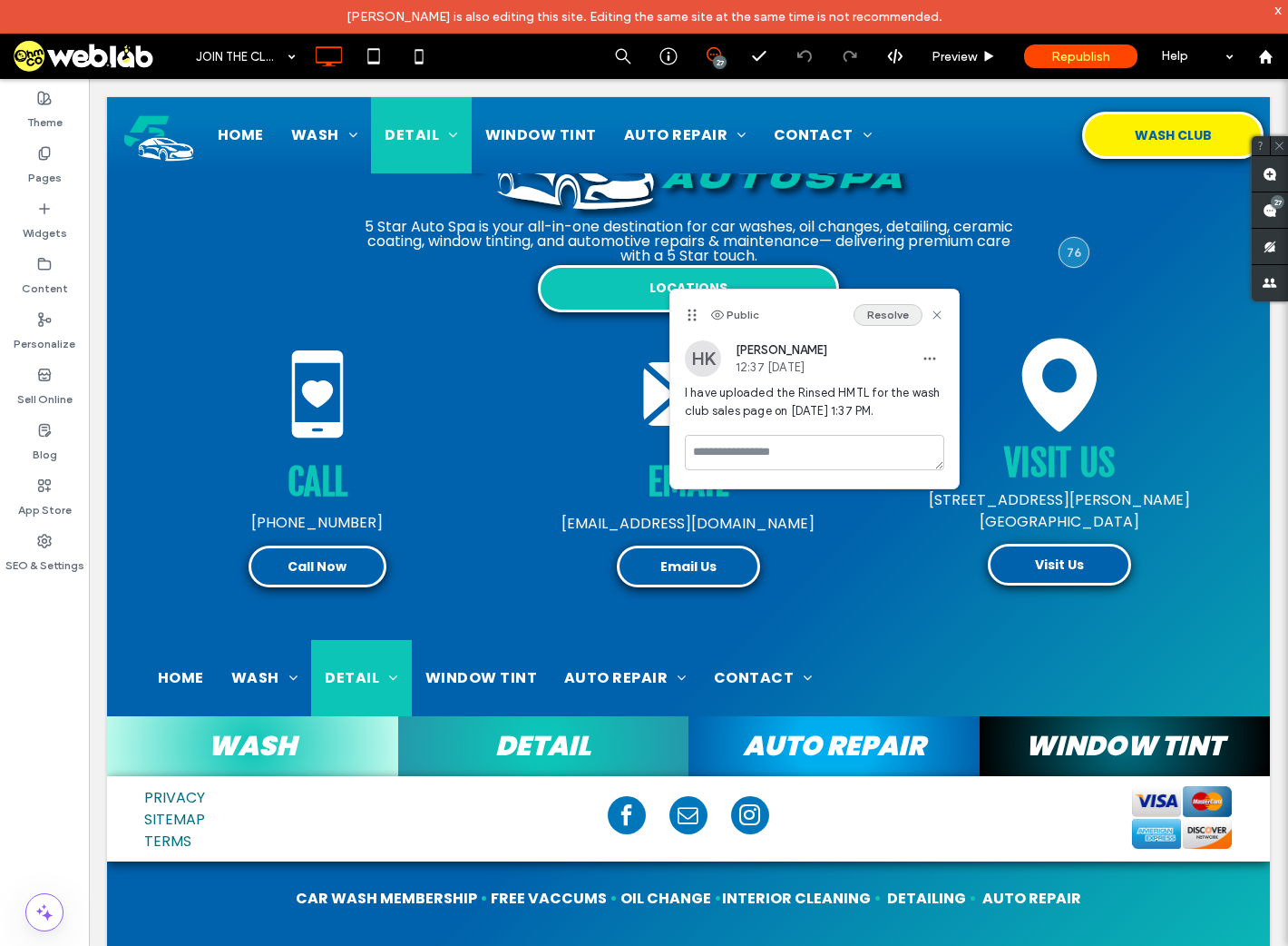
click at [893, 317] on button "Resolve" at bounding box center [888, 315] width 69 height 22
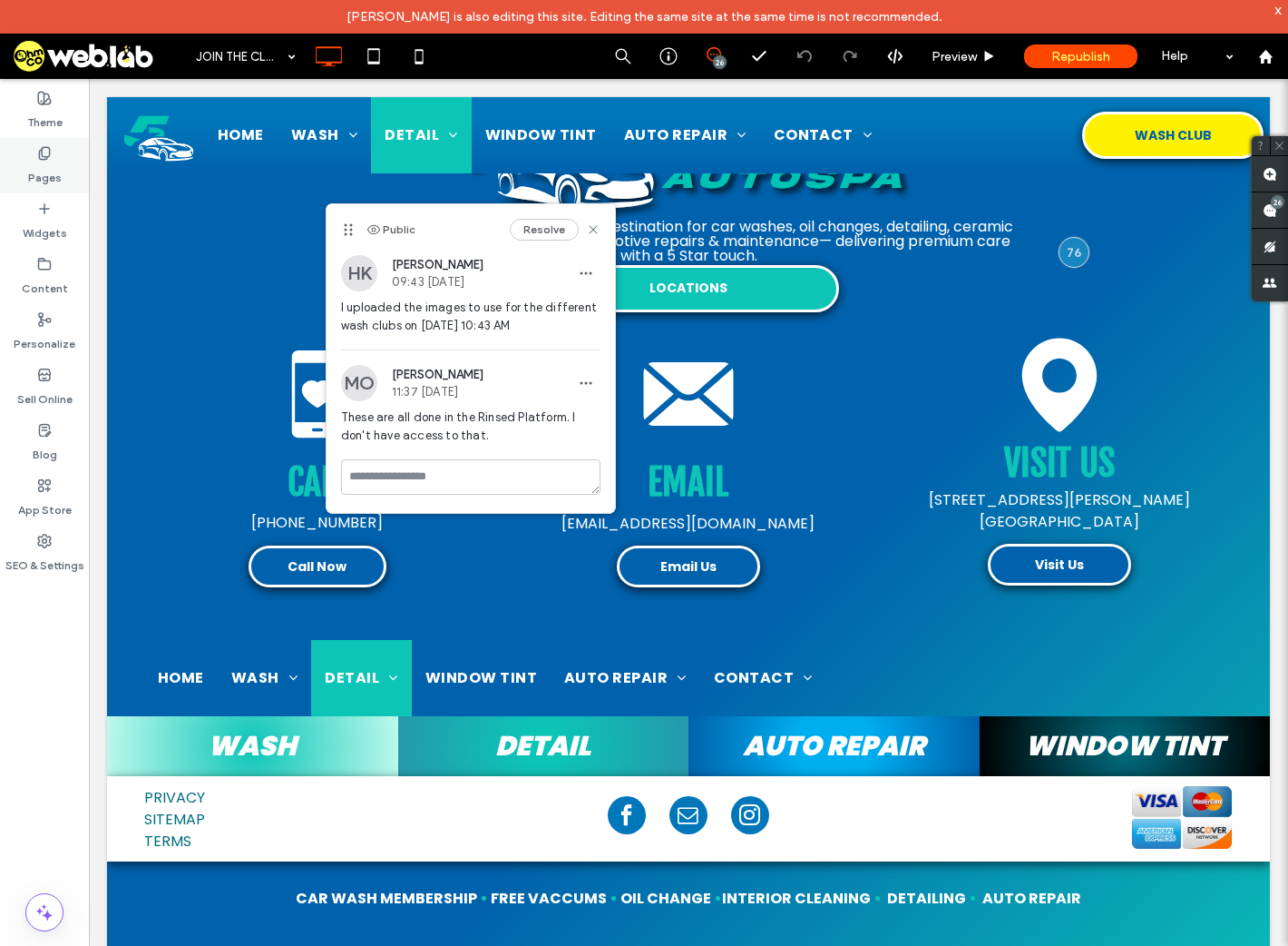
drag, startPoint x: 55, startPoint y: 170, endPoint x: 86, endPoint y: 190, distance: 36.9
click at [55, 169] on label "Pages" at bounding box center [45, 173] width 34 height 25
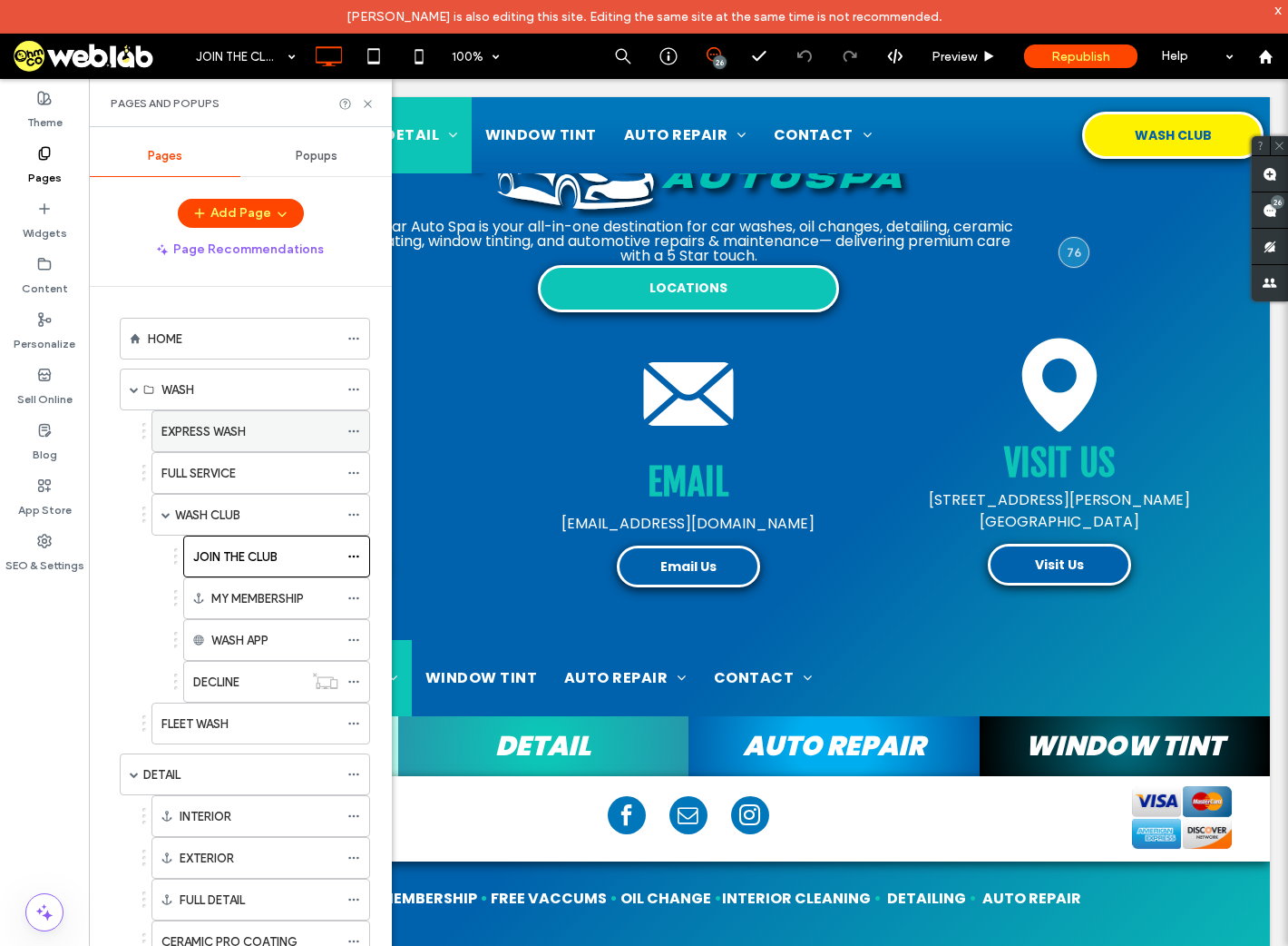
click at [234, 431] on label "EXPRESS WASH" at bounding box center [204, 432] width 85 height 32
click at [363, 101] on icon at bounding box center [368, 104] width 14 height 14
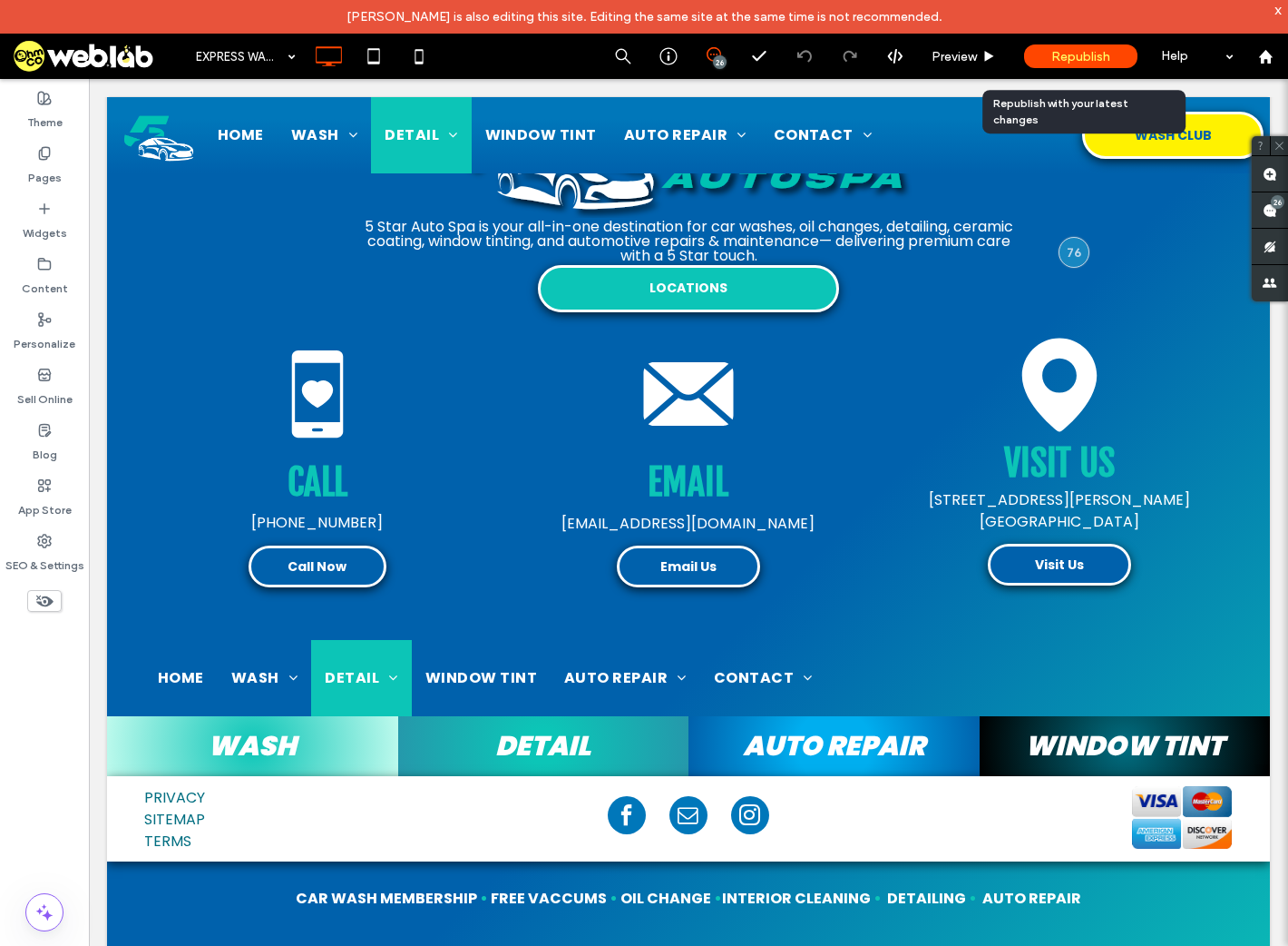
click at [1068, 54] on span "Republish" at bounding box center [1080, 56] width 59 height 15
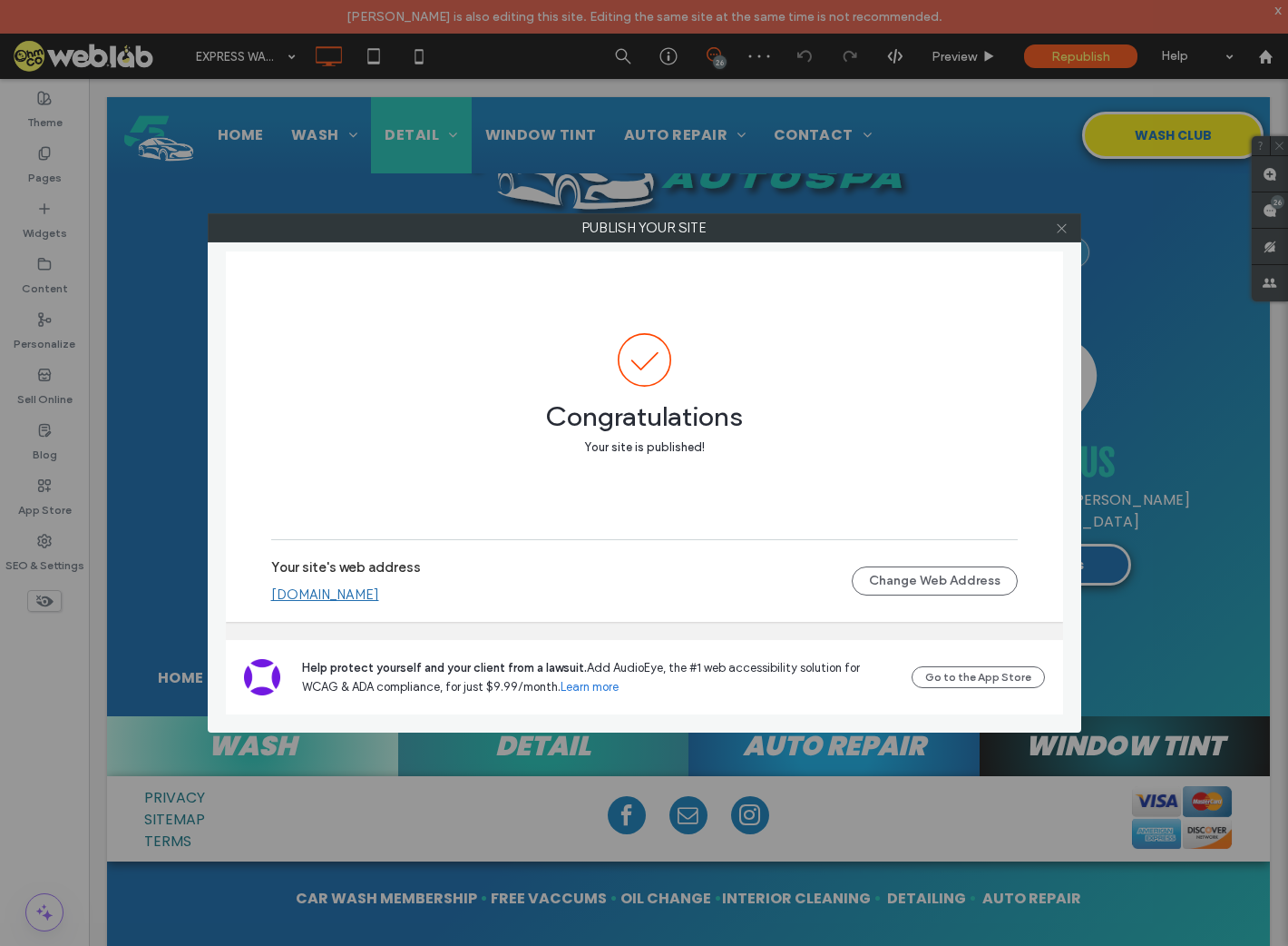
click at [1063, 228] on icon at bounding box center [1062, 229] width 14 height 14
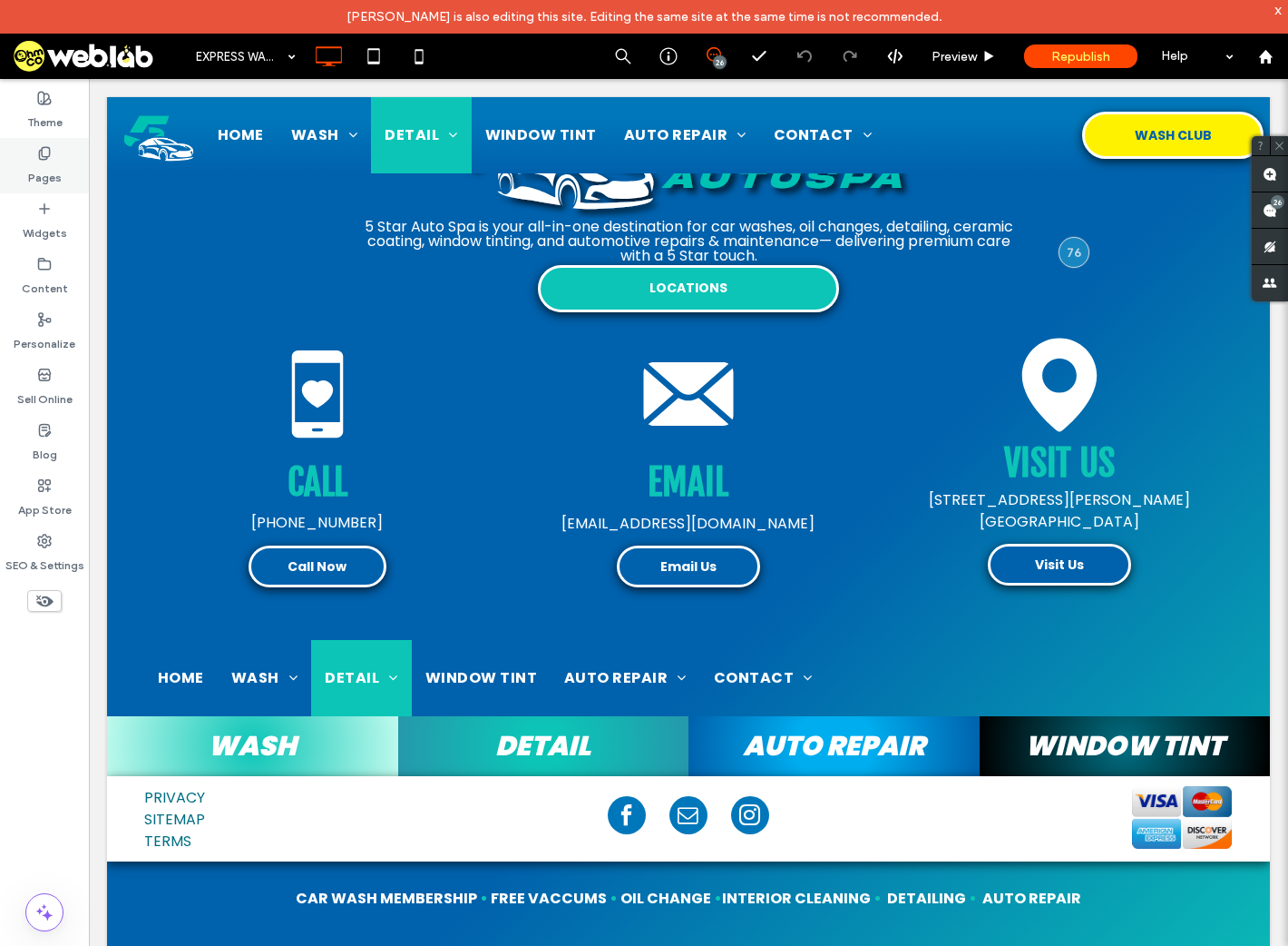
click at [46, 171] on label "Pages" at bounding box center [45, 173] width 34 height 25
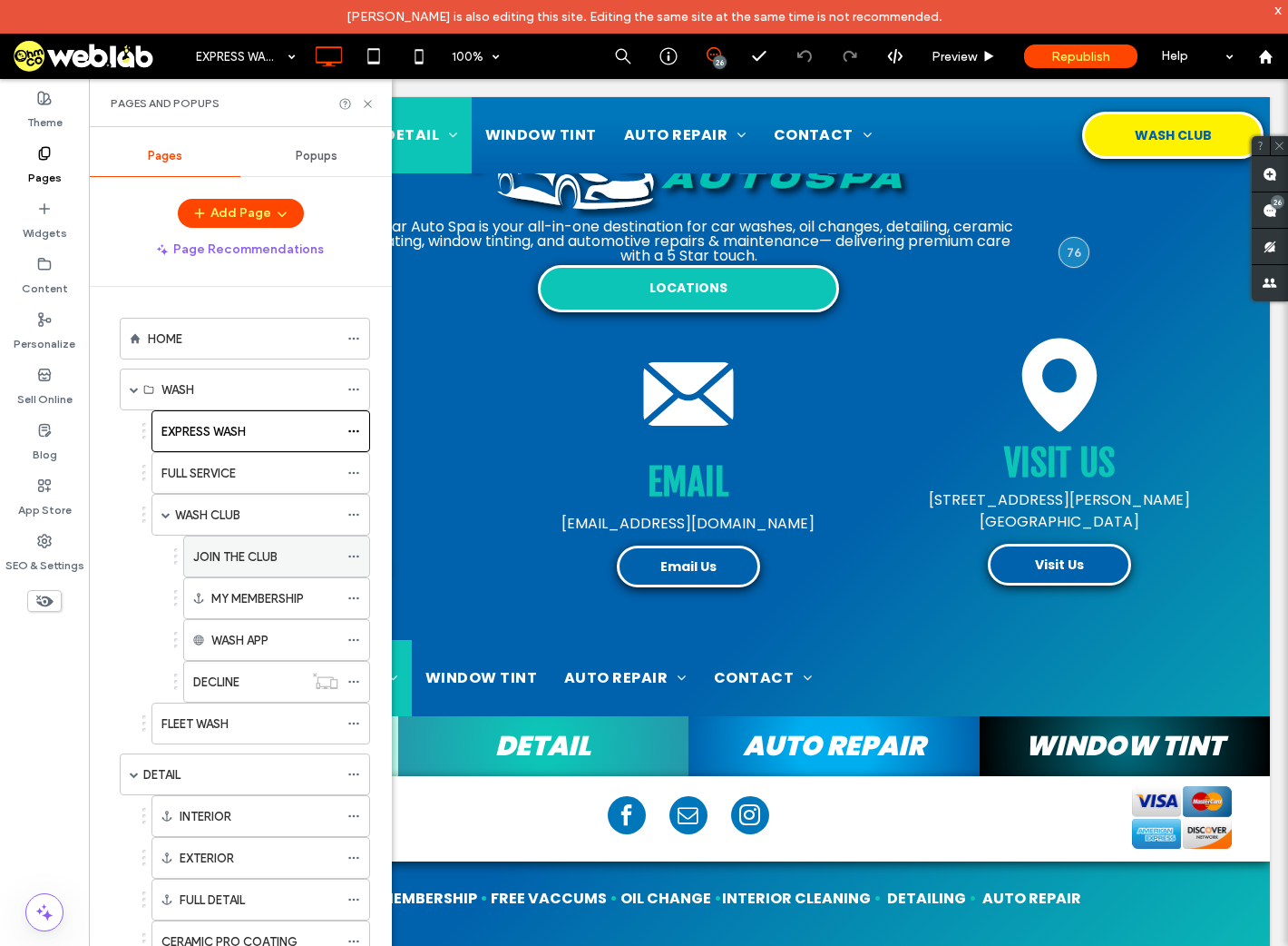
click at [245, 560] on label "JOIN THE CLUB" at bounding box center [236, 557] width 85 height 32
click at [370, 101] on icon at bounding box center [368, 104] width 14 height 14
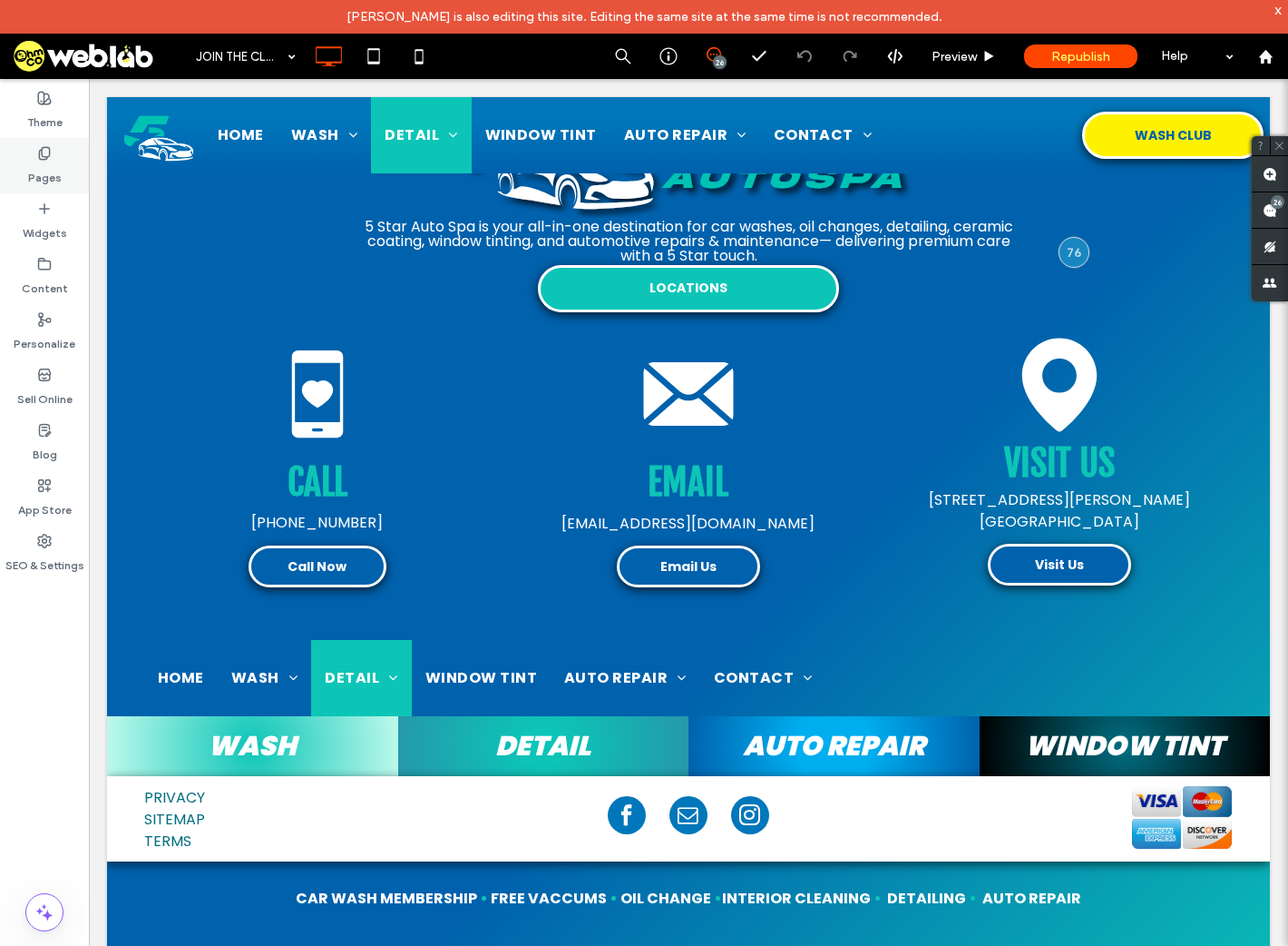
click at [34, 141] on div "Pages" at bounding box center [44, 165] width 89 height 55
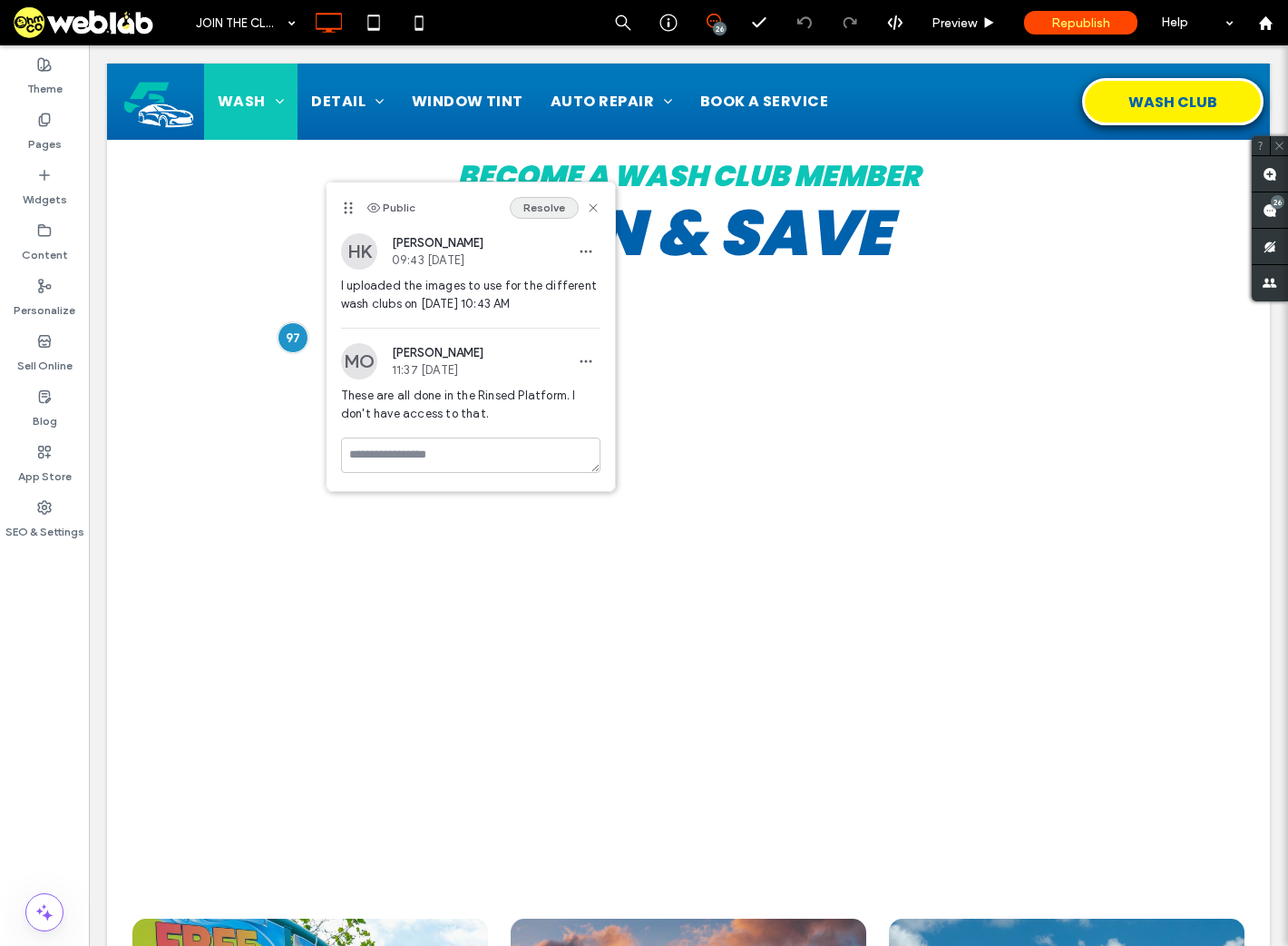
click at [534, 204] on button "Resolve" at bounding box center [544, 208] width 69 height 22
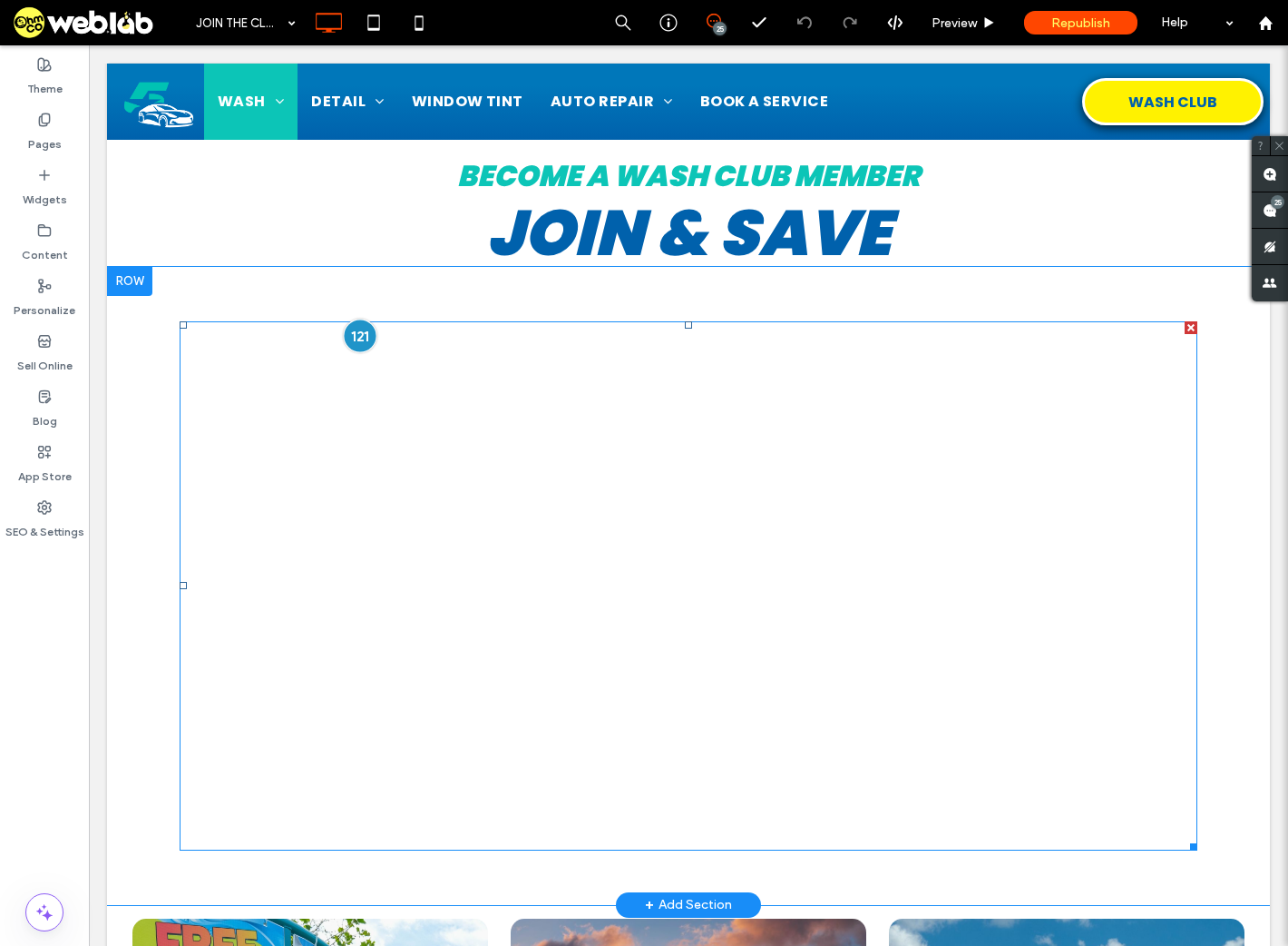
click at [351, 330] on div at bounding box center [360, 336] width 34 height 34
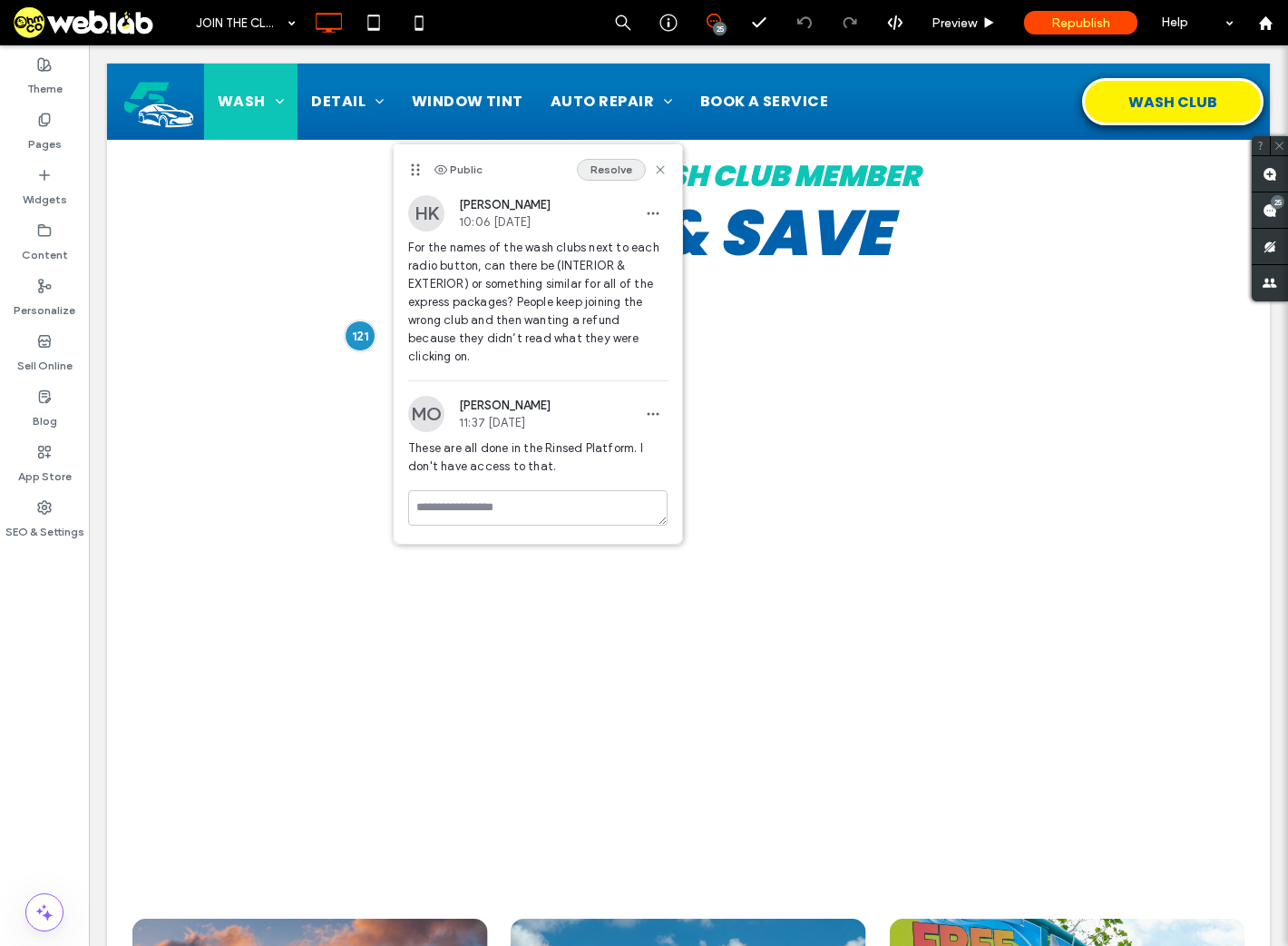
click at [614, 167] on button "Resolve" at bounding box center [611, 170] width 69 height 22
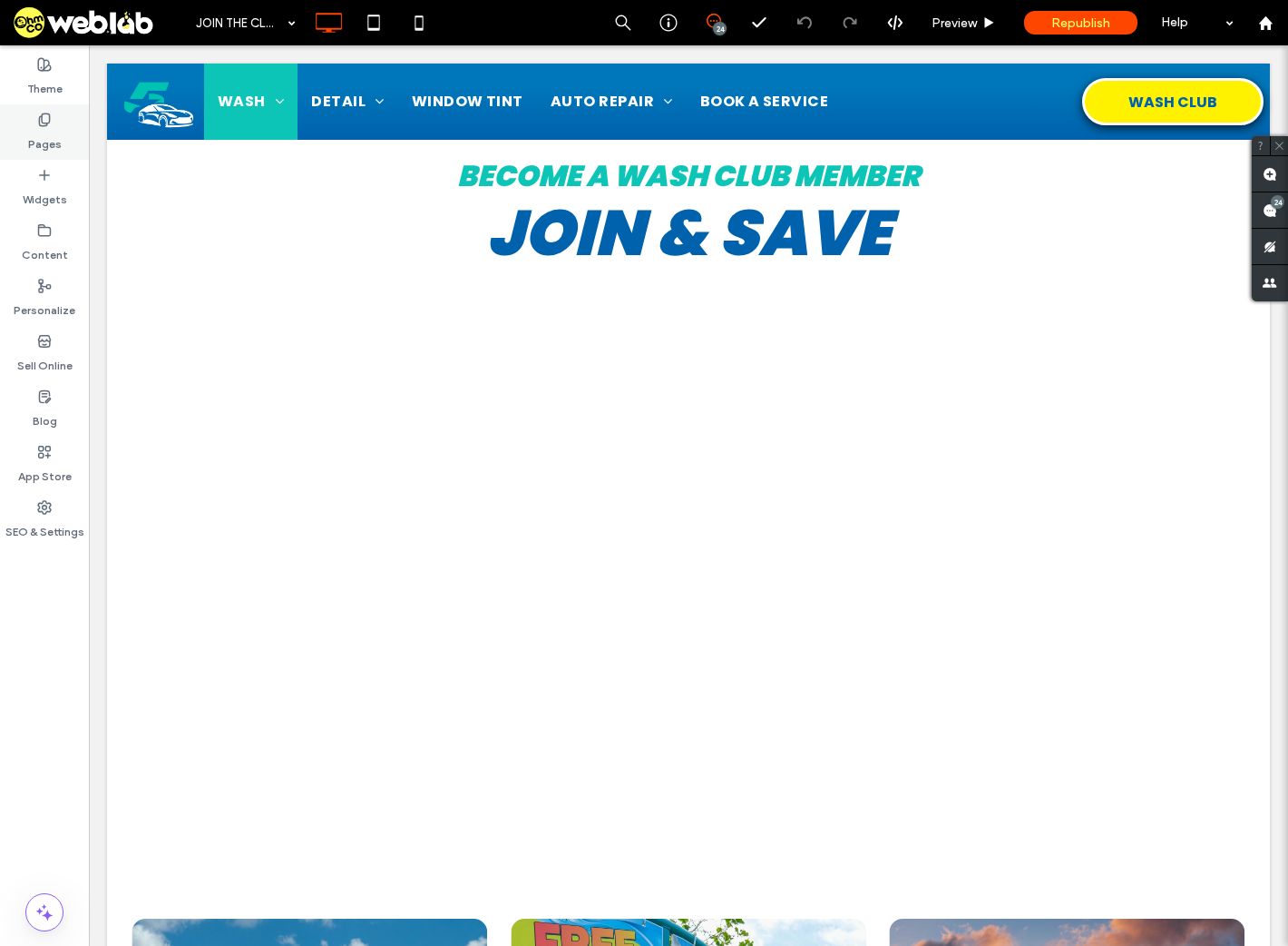
click at [43, 134] on label "Pages" at bounding box center [45, 139] width 34 height 25
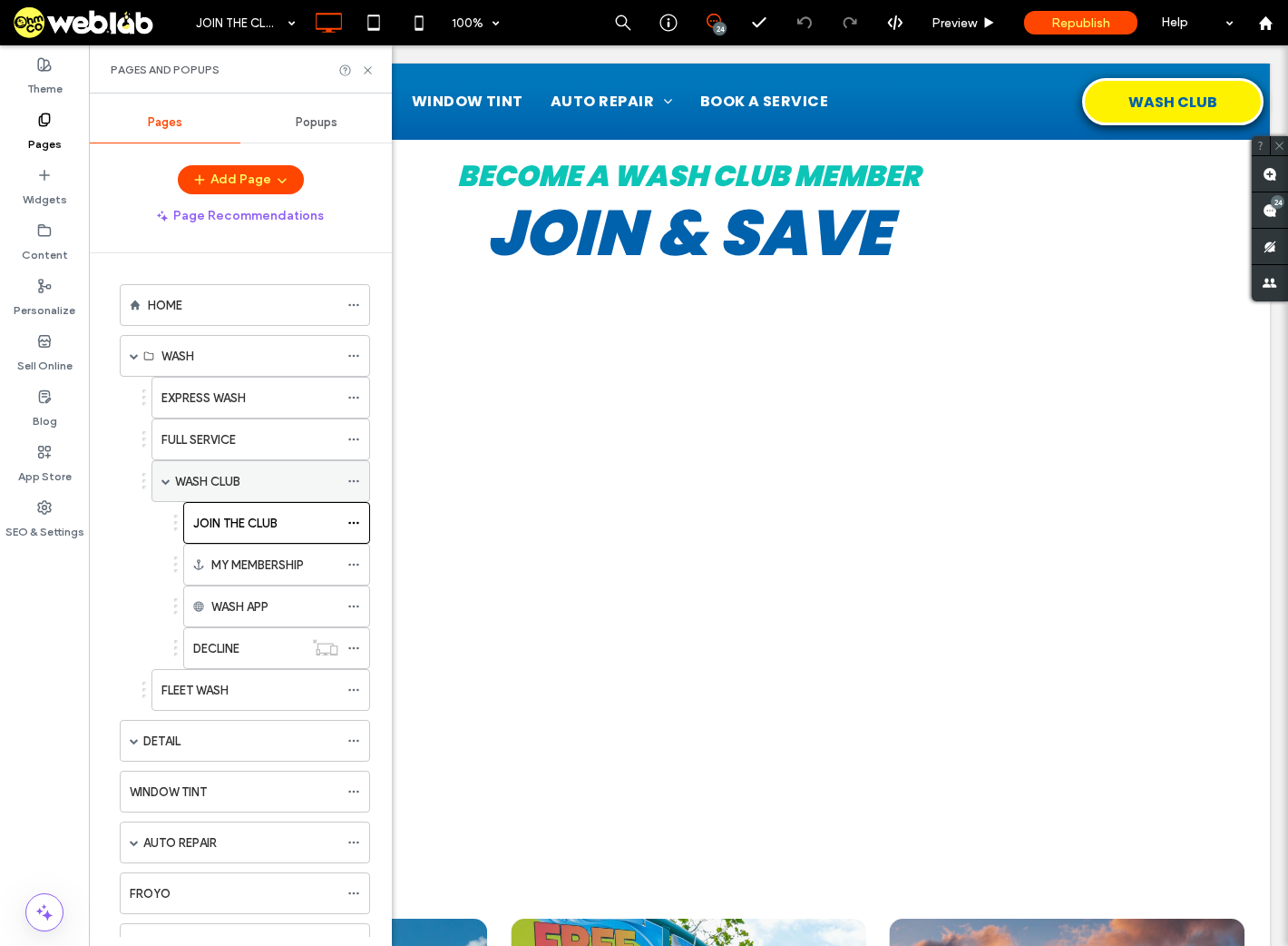
click at [164, 476] on span at bounding box center [166, 480] width 9 height 9
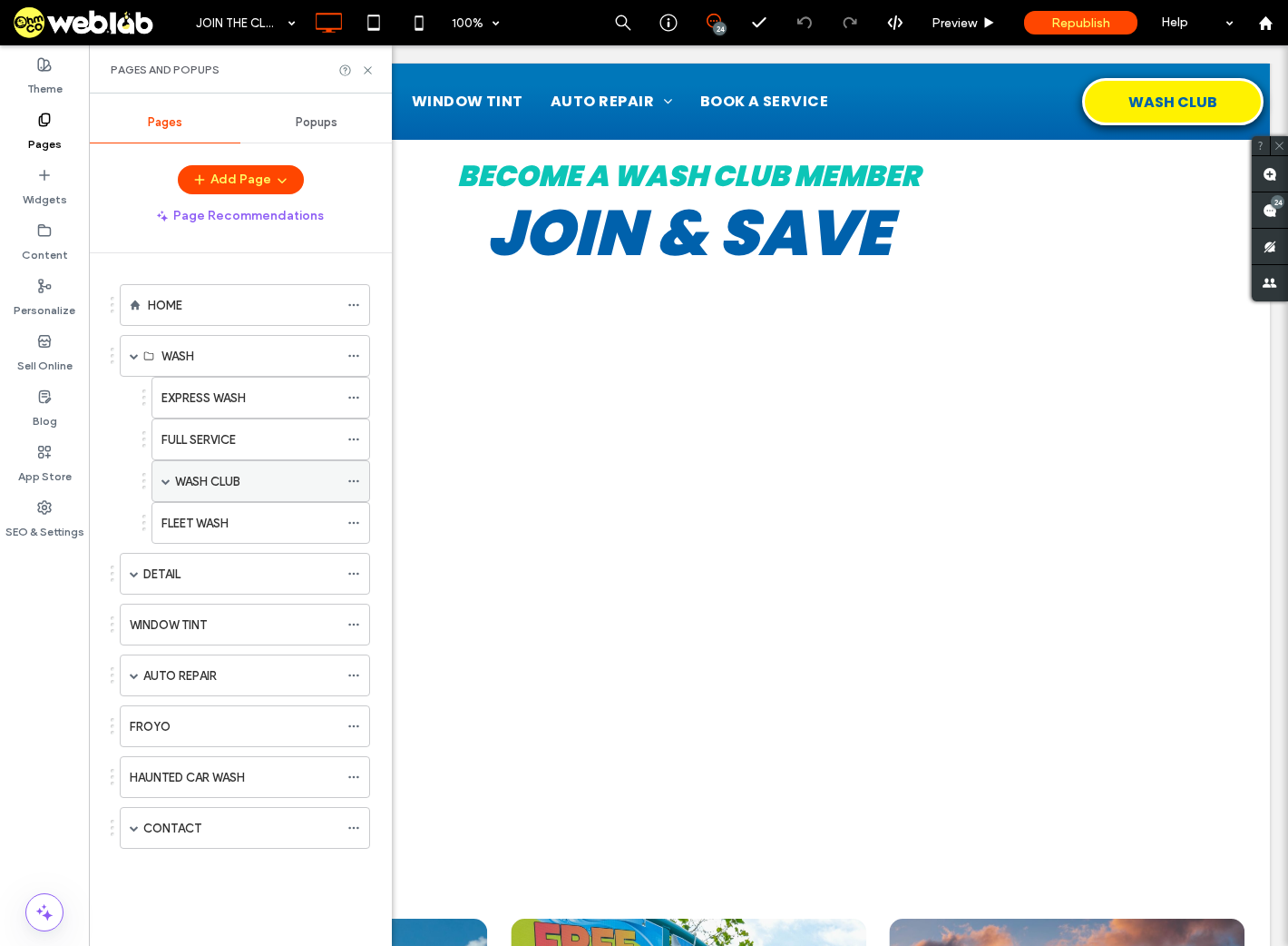
click at [167, 481] on span at bounding box center [166, 480] width 9 height 9
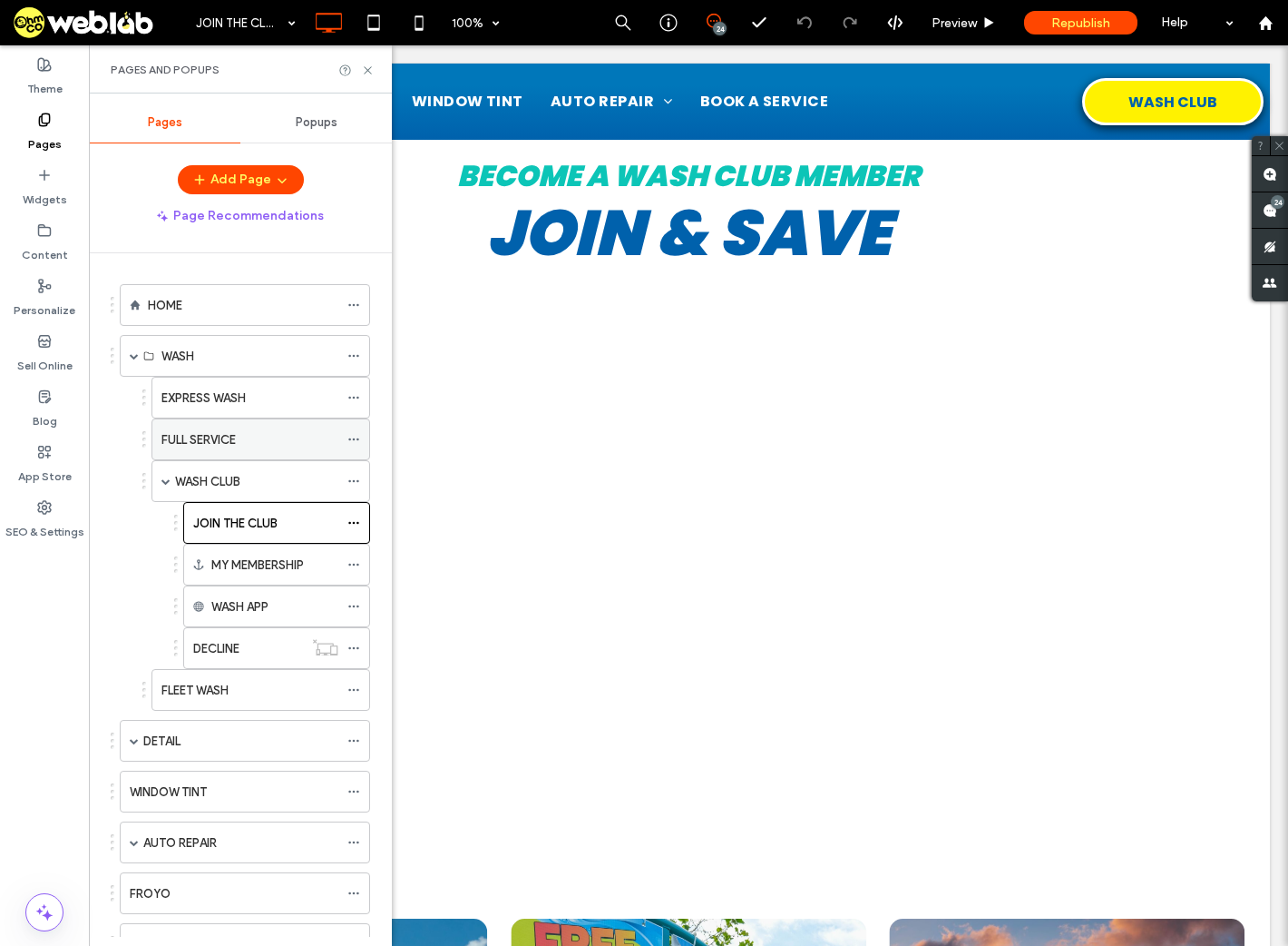
click at [204, 441] on label "FULL SERVICE" at bounding box center [199, 440] width 75 height 32
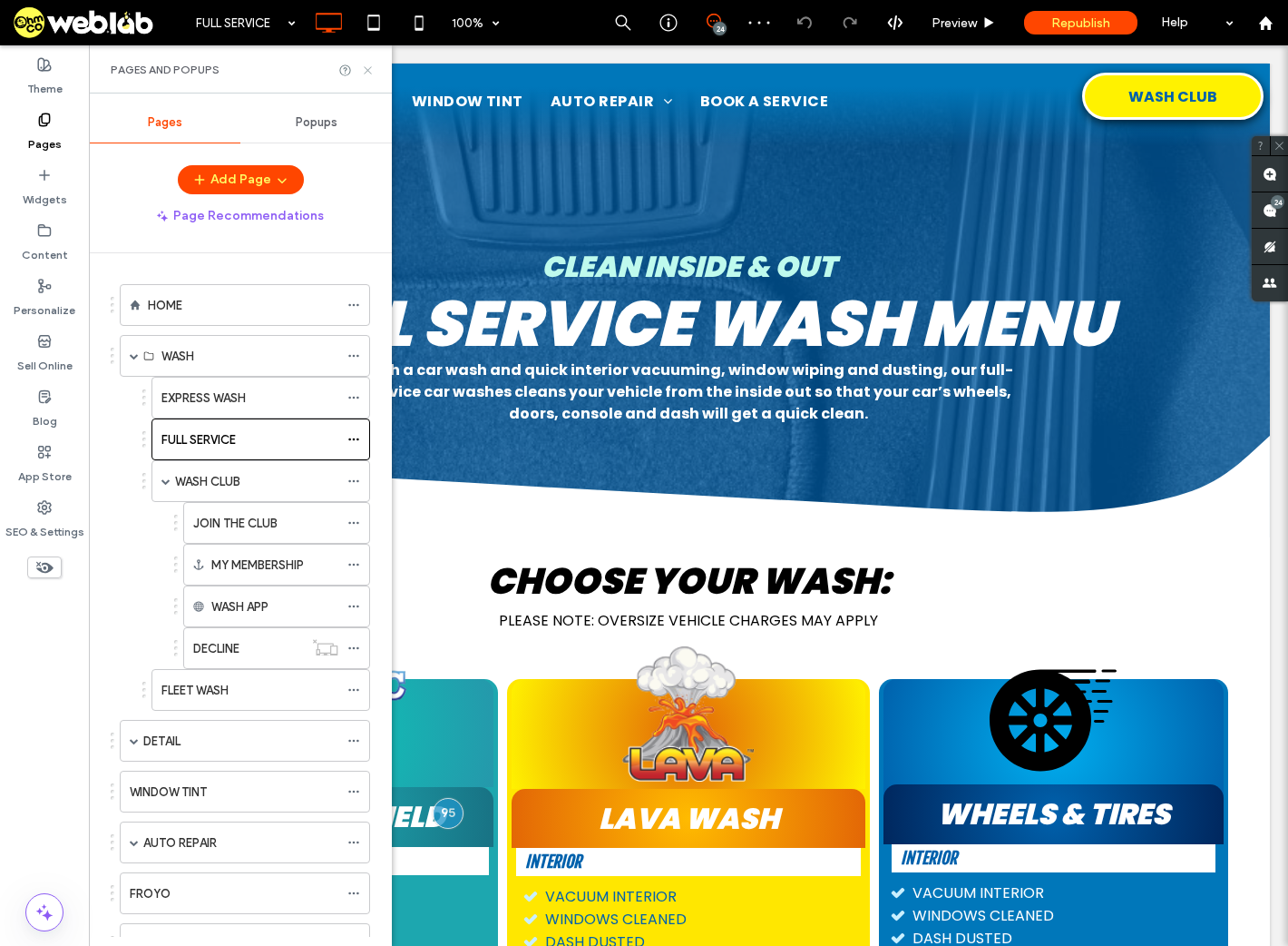
drag, startPoint x: 368, startPoint y: 70, endPoint x: 644, endPoint y: 284, distance: 349.2
click at [368, 70] on use at bounding box center [366, 69] width 7 height 7
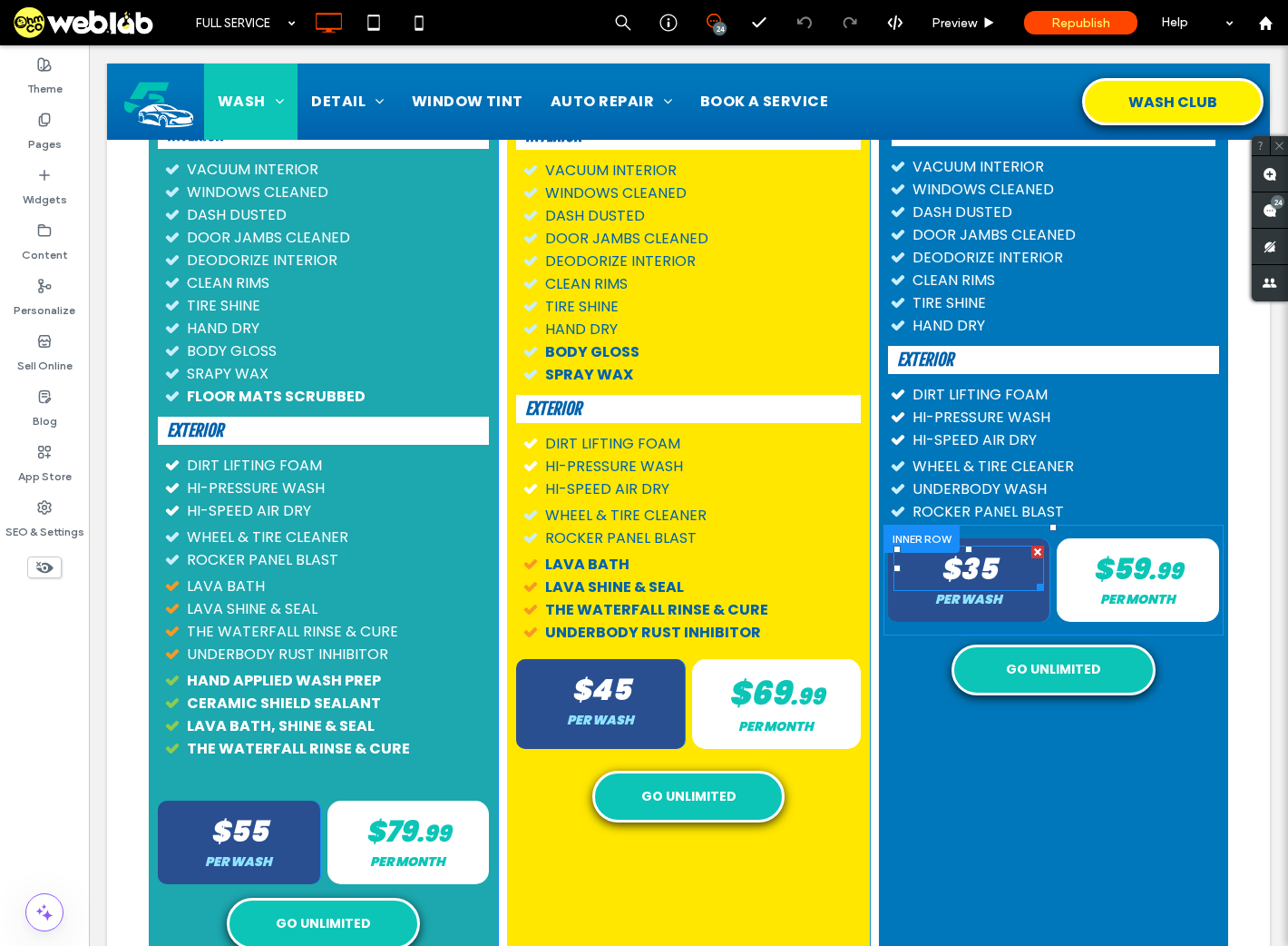
scroll to position [364, 0]
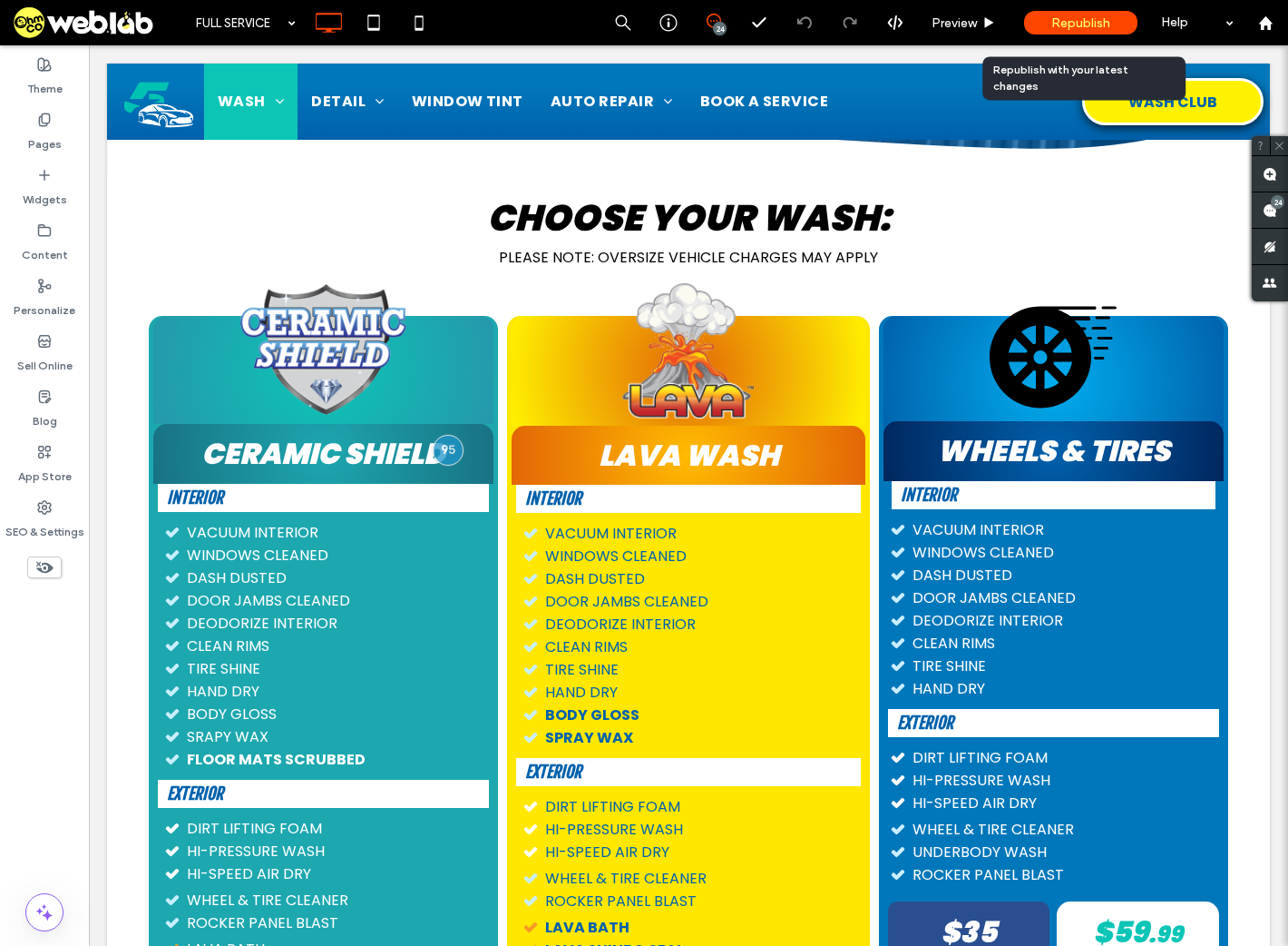
click at [1068, 25] on span "Republish" at bounding box center [1080, 22] width 59 height 15
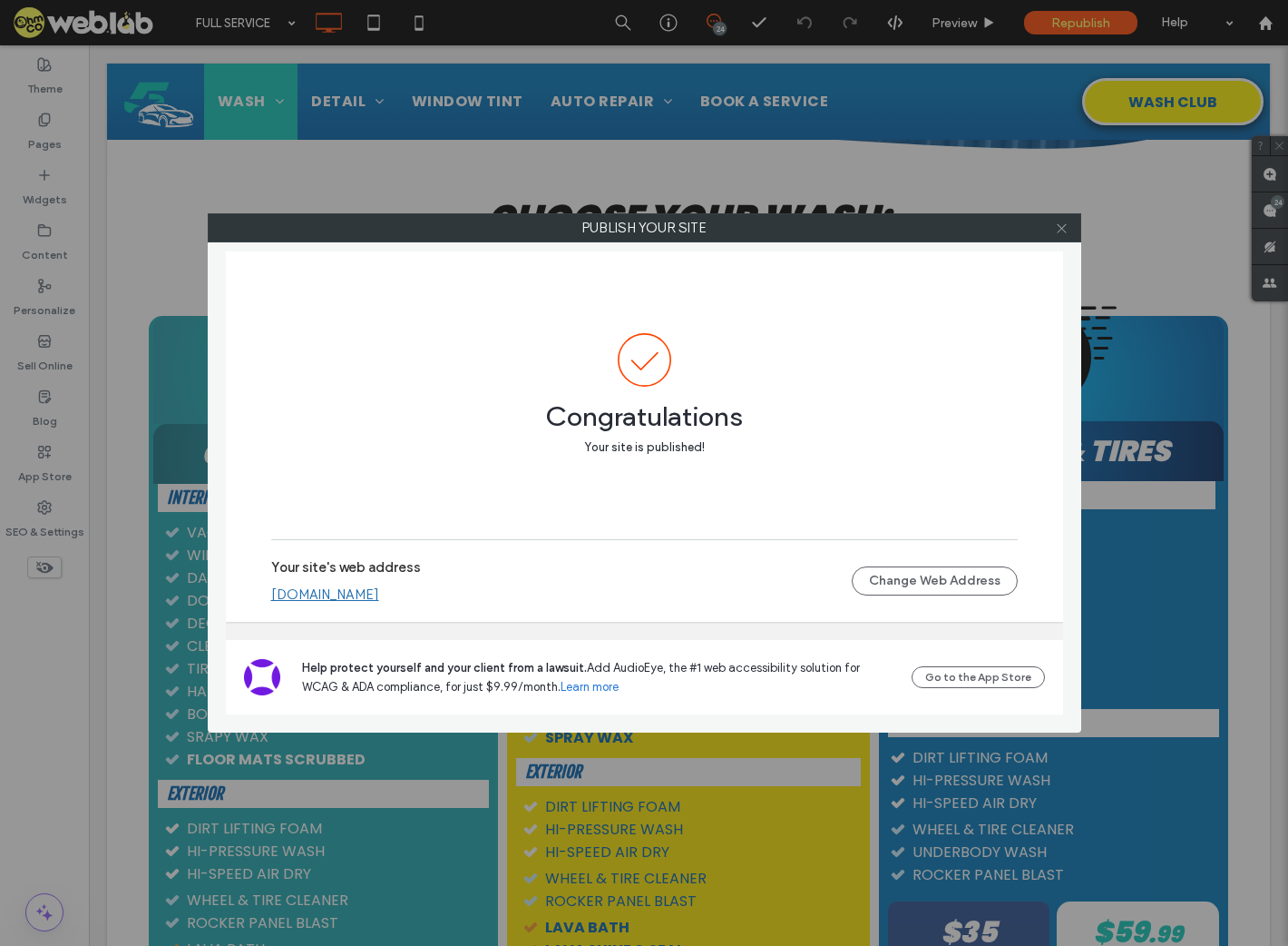
click at [1065, 228] on icon at bounding box center [1062, 229] width 14 height 14
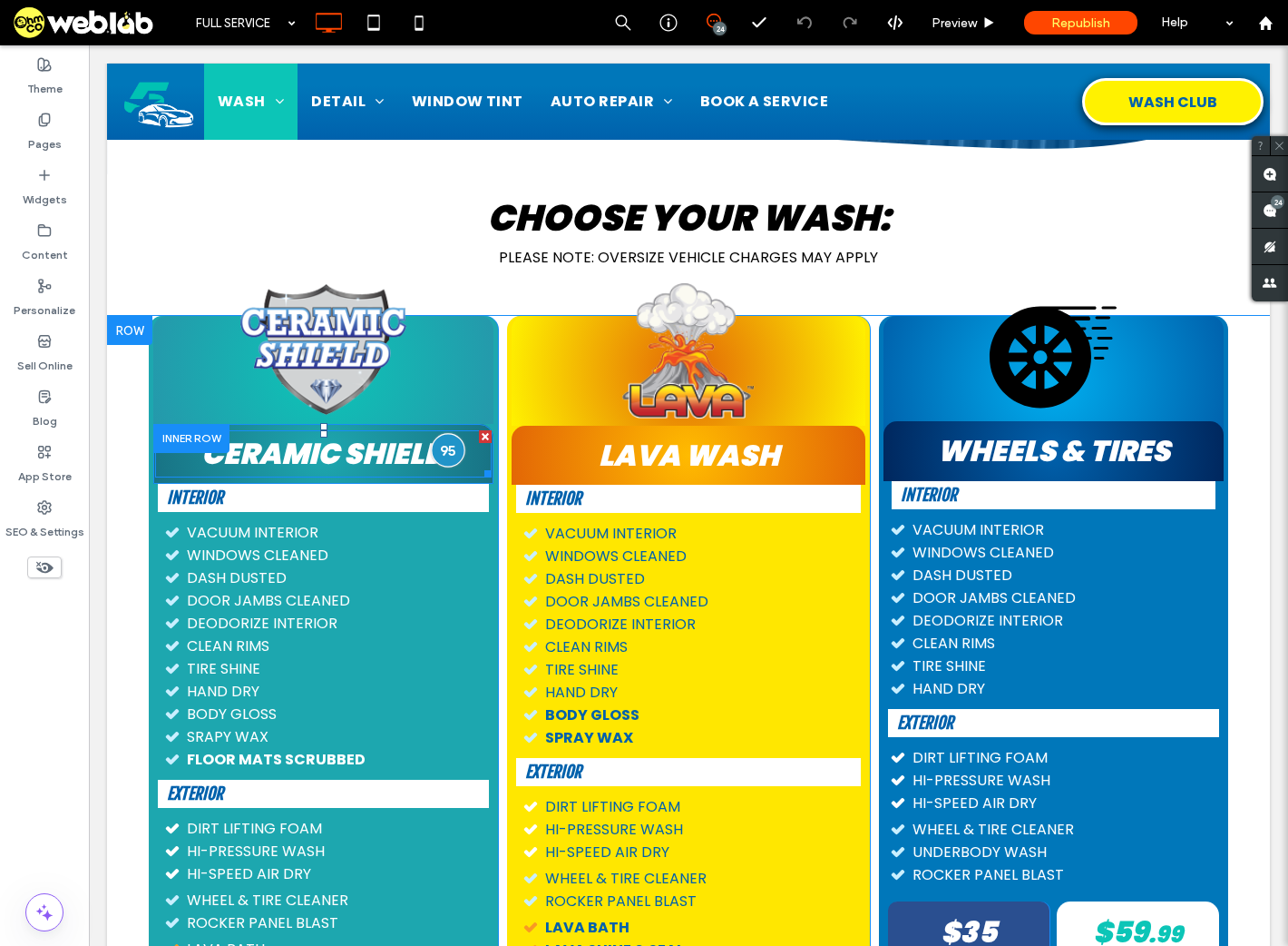
click at [442, 453] on div at bounding box center [448, 450] width 34 height 34
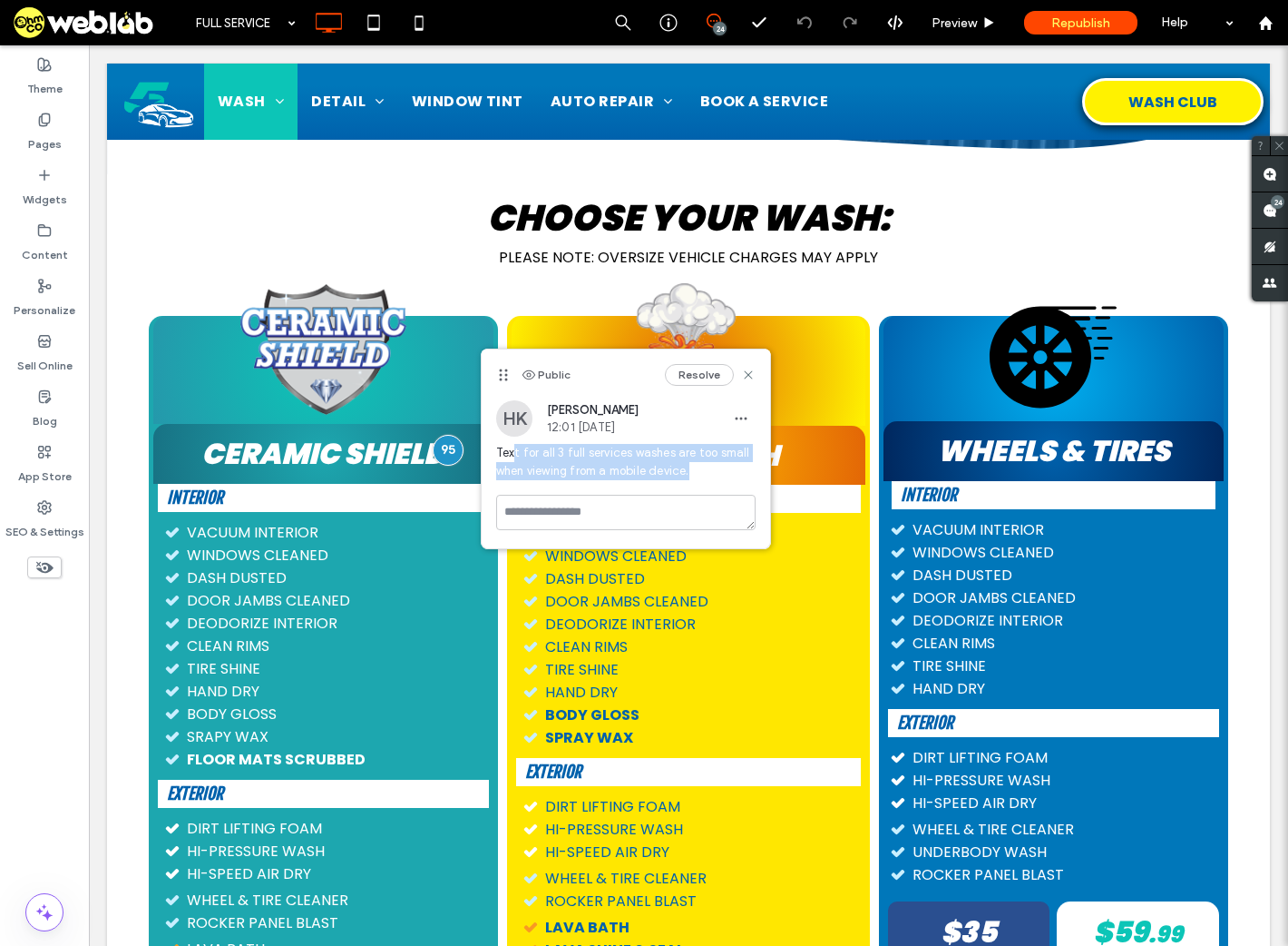
drag, startPoint x: 515, startPoint y: 454, endPoint x: 713, endPoint y: 480, distance: 199.7
click at [713, 480] on div "Text for all 3 full services washes are too small when viewing from a mobile de…" at bounding box center [626, 469] width 260 height 51
click at [705, 474] on span "Text for all 3 full services washes are too small when viewing from a mobile de…" at bounding box center [626, 462] width 260 height 36
click at [654, 468] on span "Text for all 3 full services washes are too small when viewing from a mobile de…" at bounding box center [626, 462] width 260 height 36
click at [566, 461] on span "Text for all 3 full services washes are too small when viewing from a mobile de…" at bounding box center [626, 462] width 260 height 36
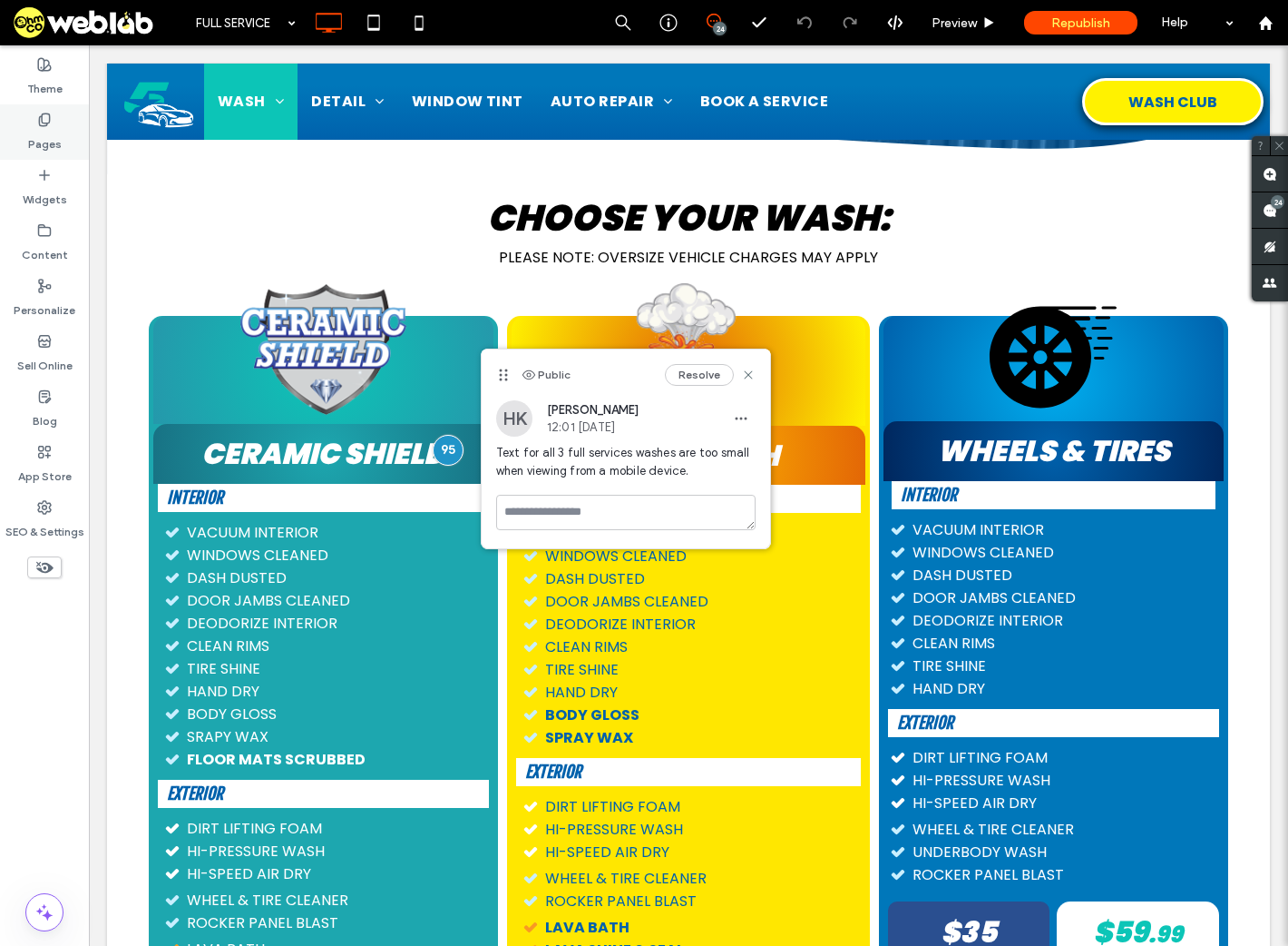
click at [57, 135] on label "Pages" at bounding box center [45, 139] width 34 height 25
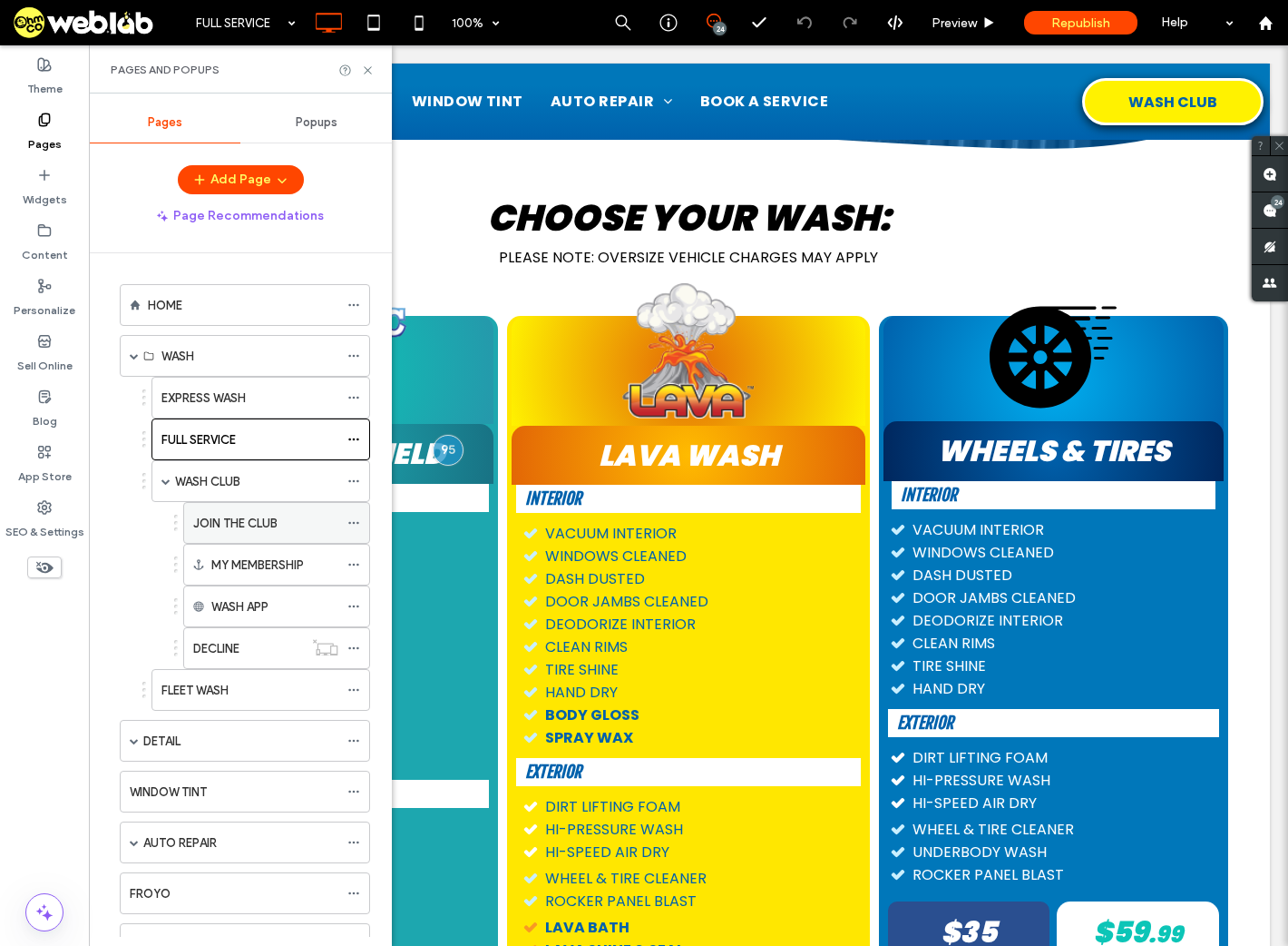
click at [238, 525] on label "JOIN THE CLUB" at bounding box center [236, 523] width 85 height 32
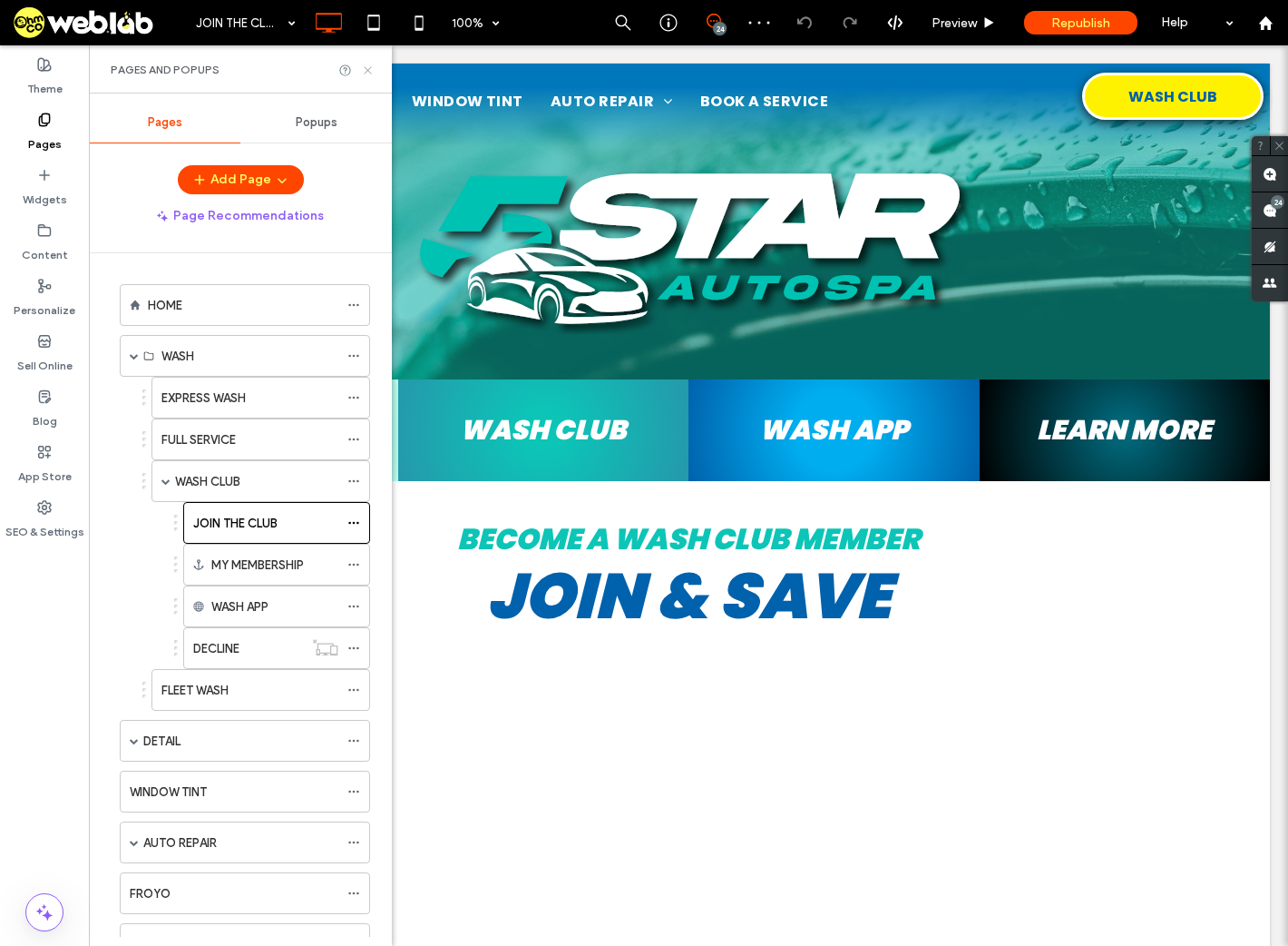
click at [367, 67] on icon at bounding box center [368, 71] width 14 height 14
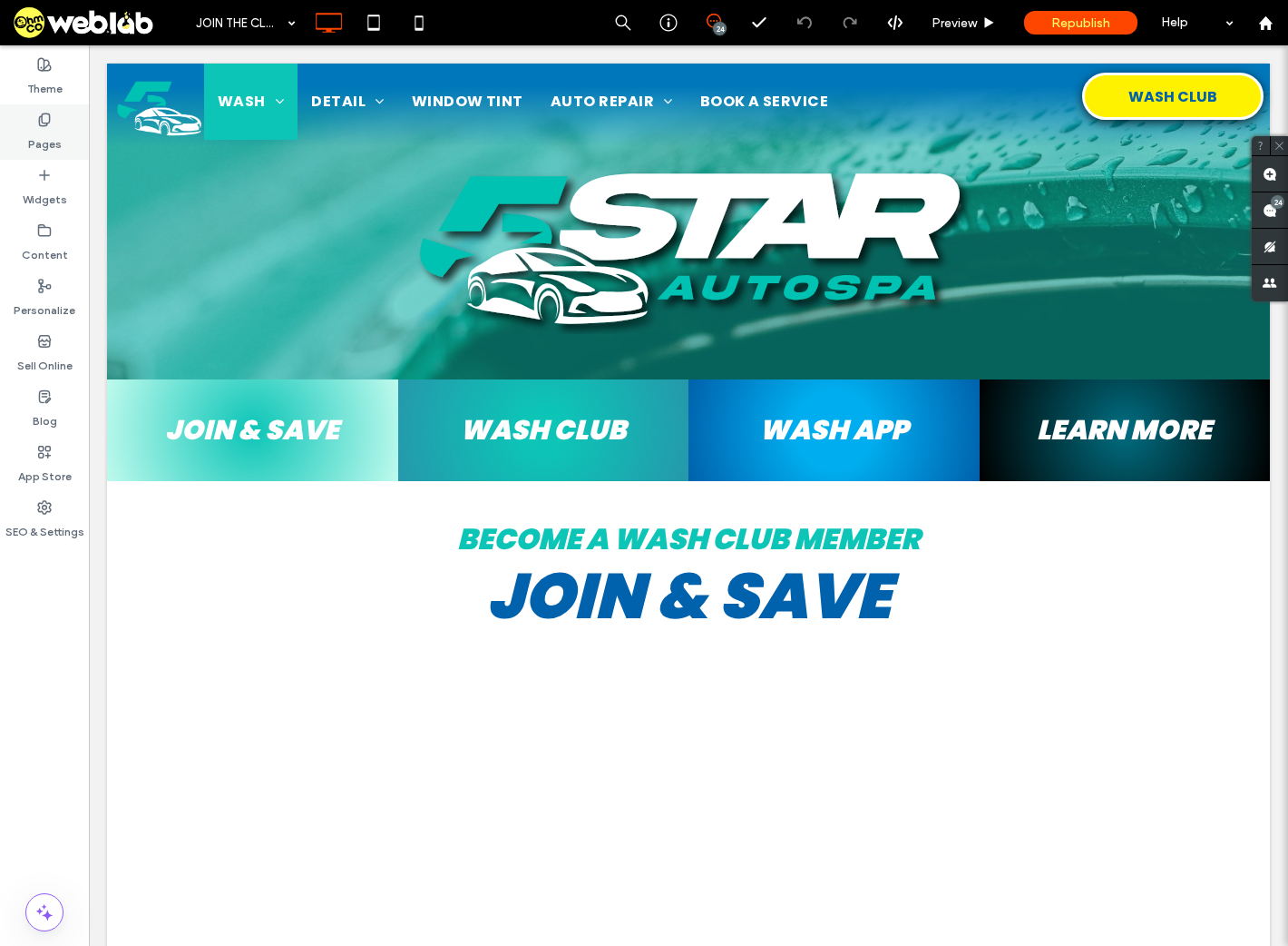
drag, startPoint x: 45, startPoint y: 139, endPoint x: 56, endPoint y: 136, distance: 11.4
click at [45, 139] on label "Pages" at bounding box center [45, 139] width 34 height 25
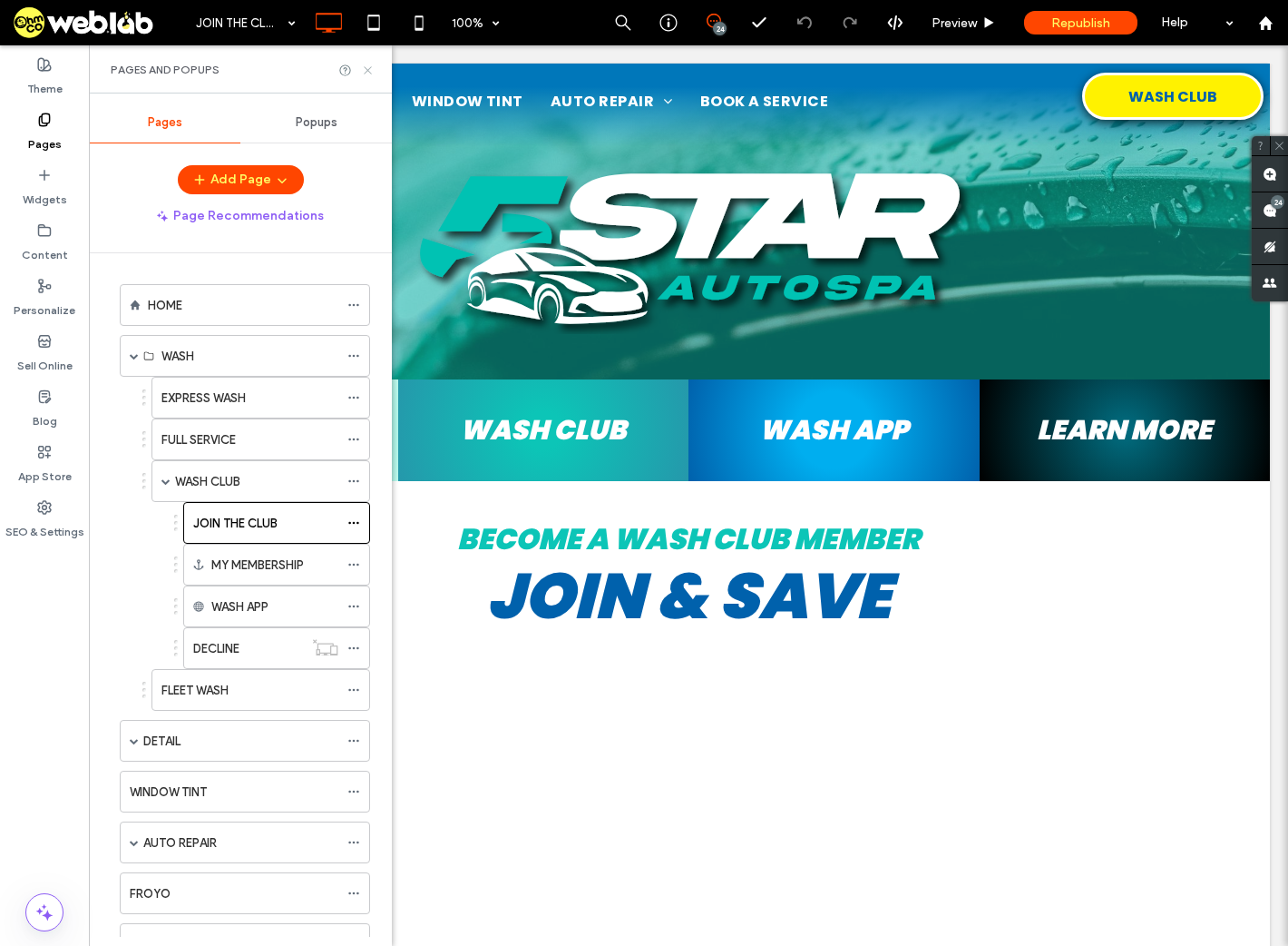
click at [365, 67] on icon at bounding box center [368, 71] width 14 height 14
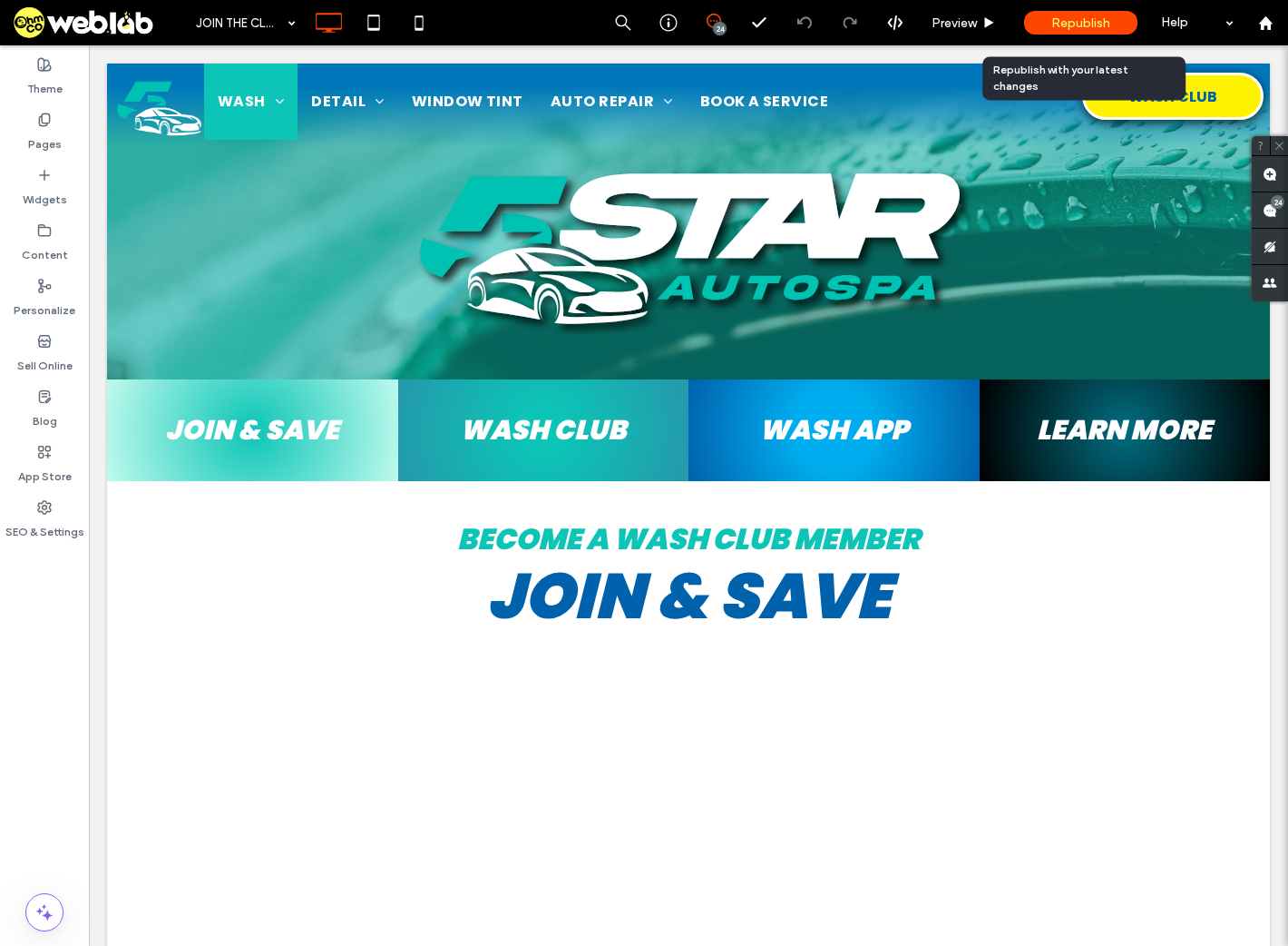
click at [1103, 21] on span "Republish" at bounding box center [1080, 22] width 59 height 15
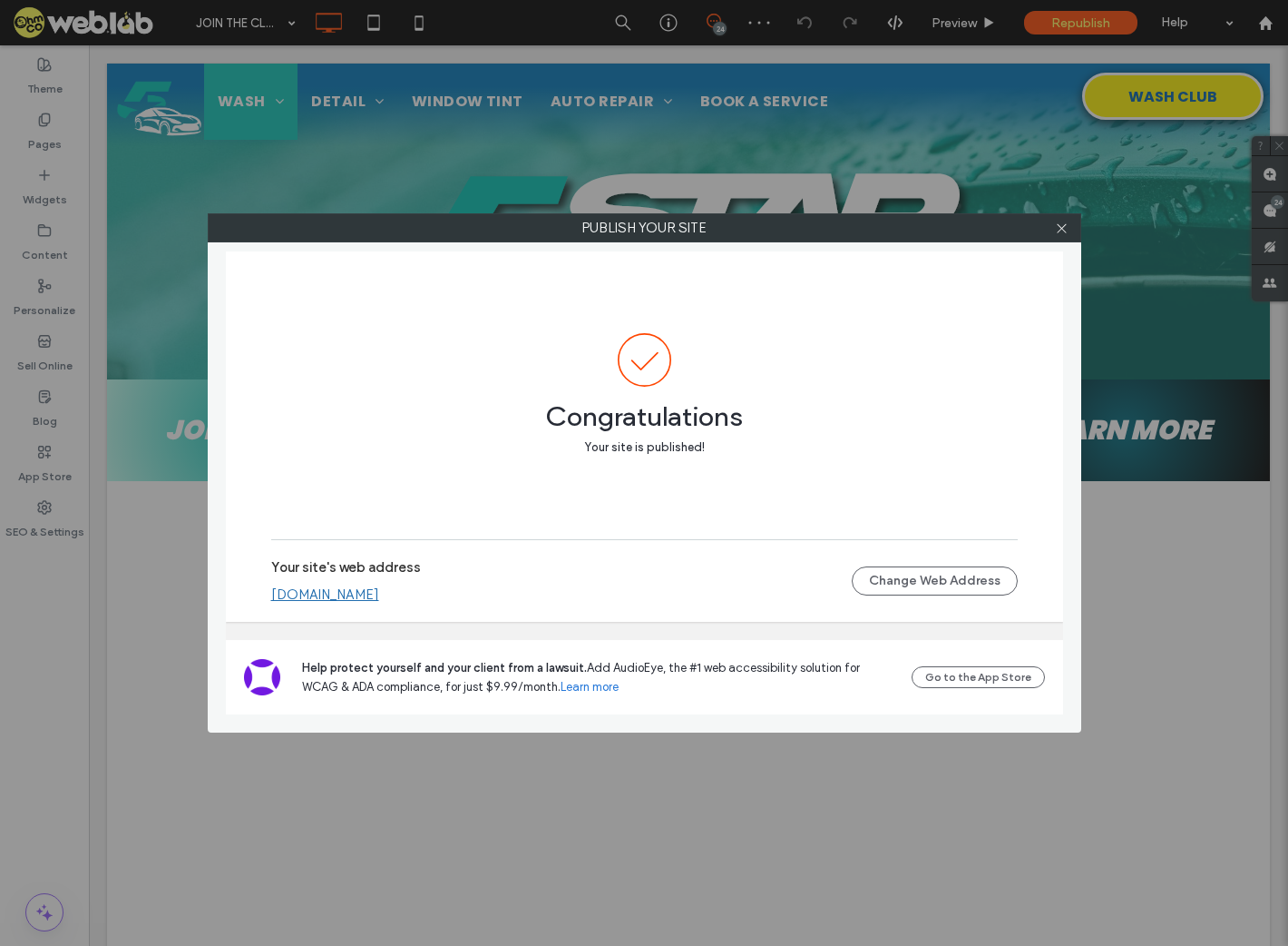
click at [366, 593] on link "[DOMAIN_NAME]" at bounding box center [325, 594] width 108 height 16
click at [1064, 228] on icon at bounding box center [1062, 229] width 14 height 14
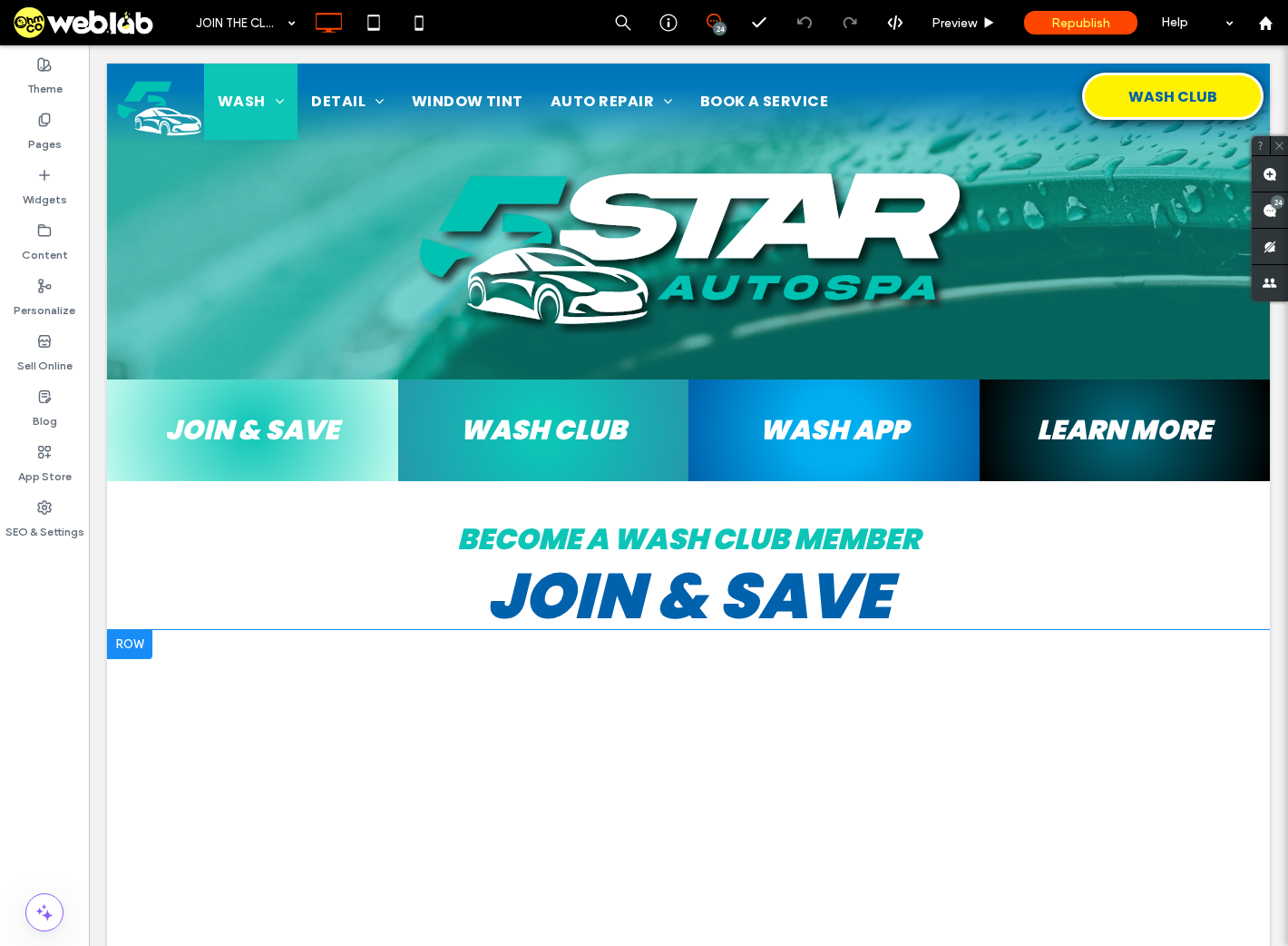
scroll to position [364, 0]
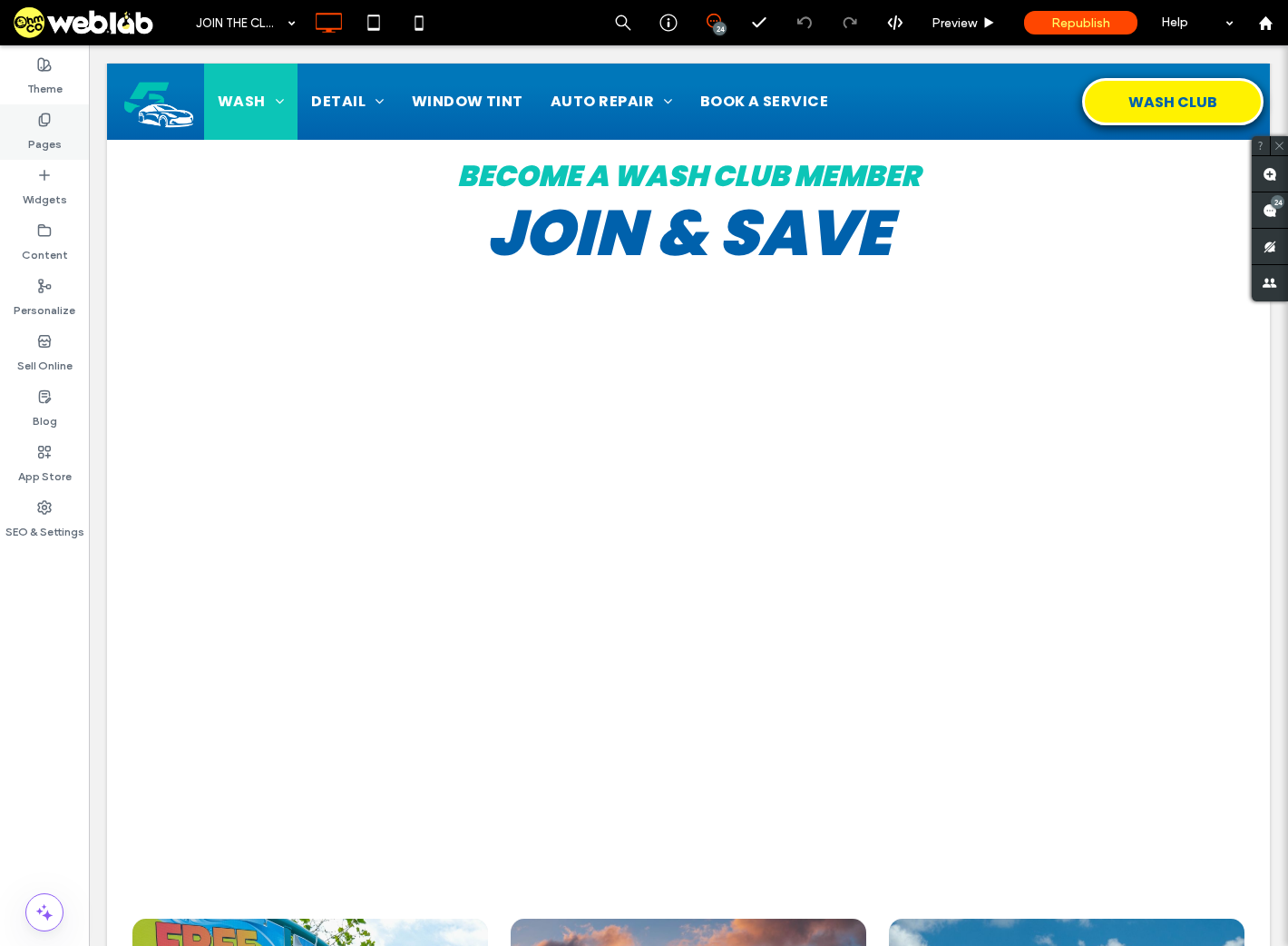
click at [65, 132] on div "Pages" at bounding box center [44, 132] width 89 height 55
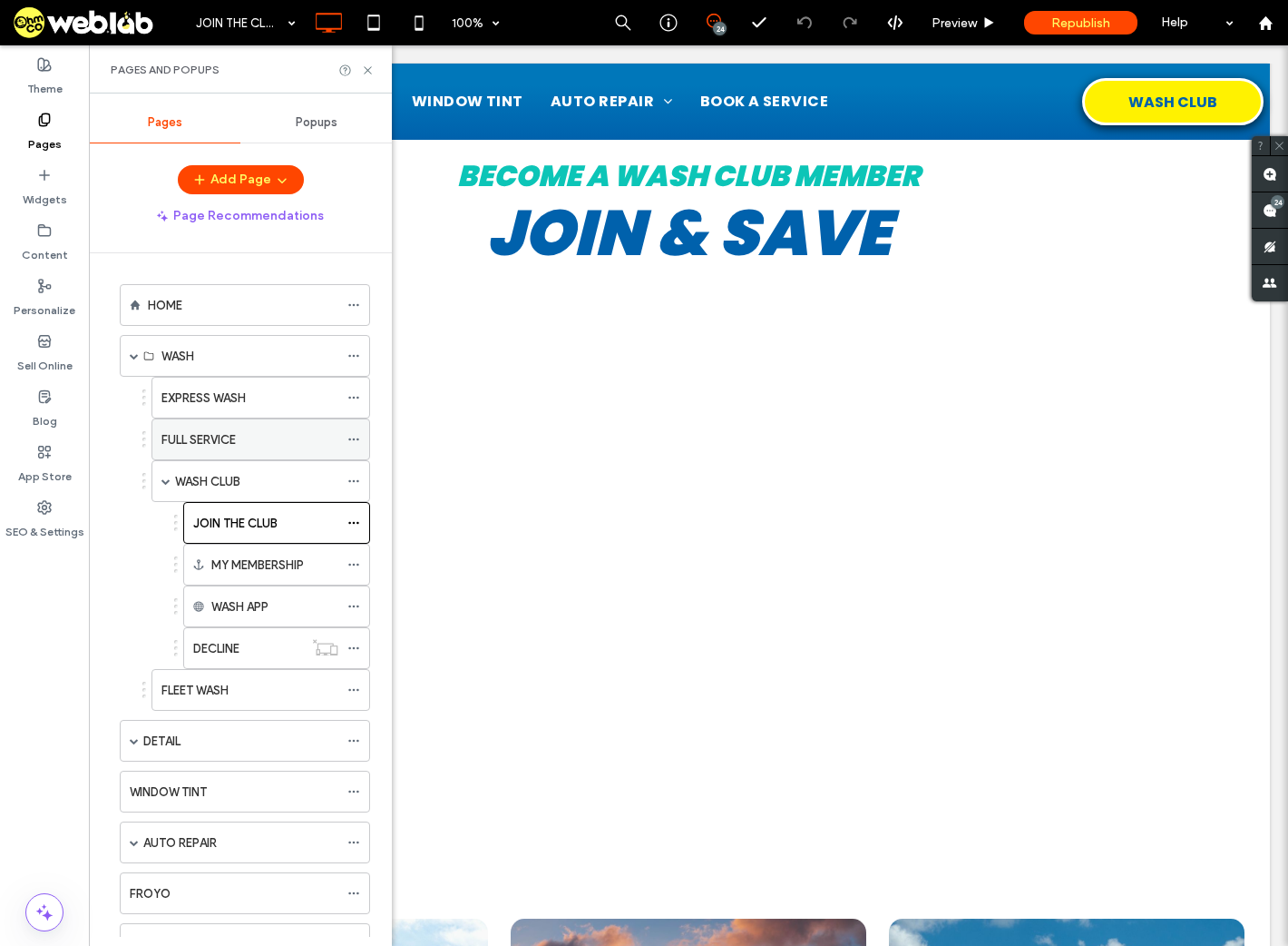
click at [177, 443] on label "FULL SERVICE" at bounding box center [199, 440] width 75 height 32
click at [365, 69] on icon at bounding box center [368, 71] width 14 height 14
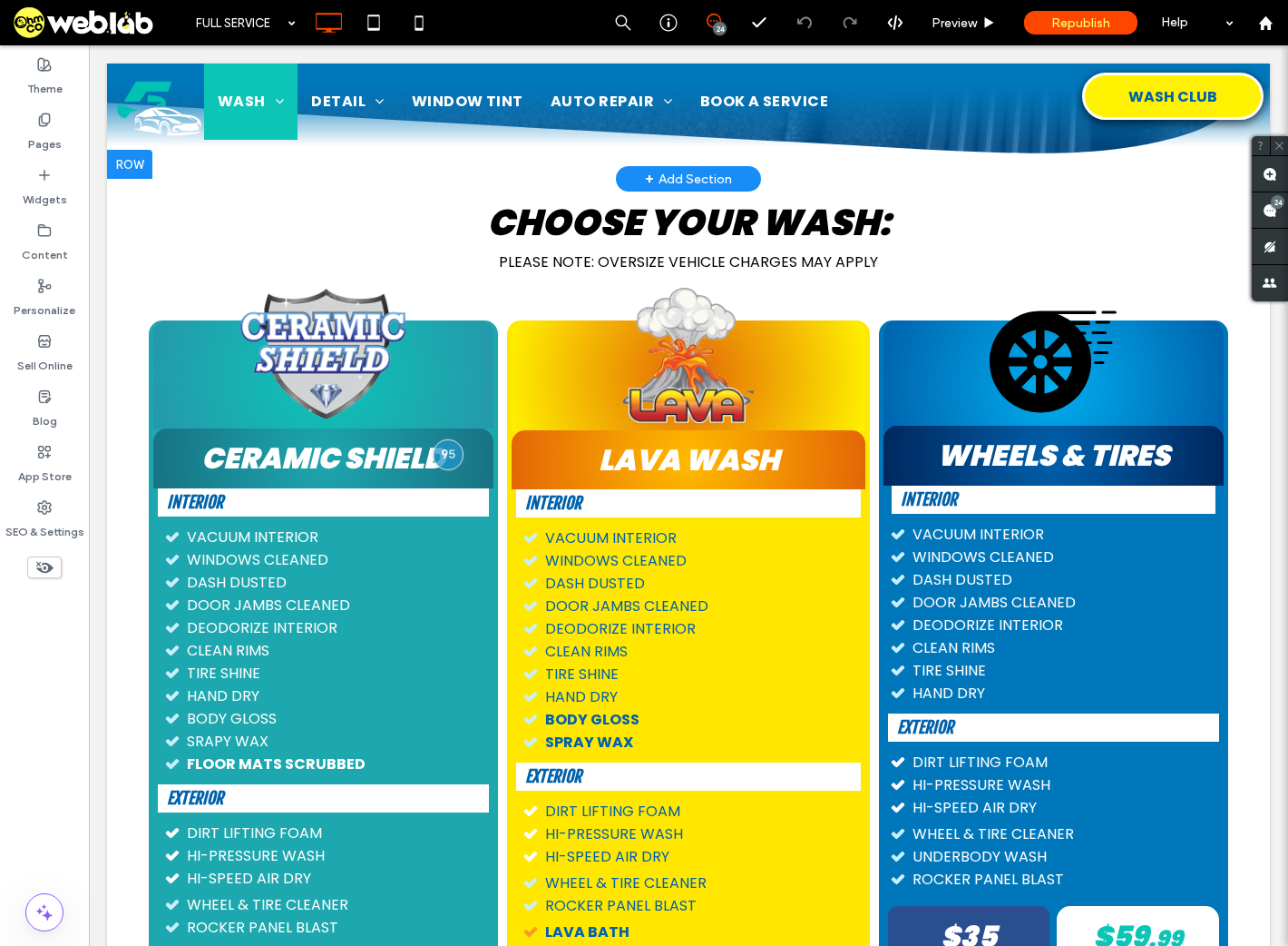
scroll to position [364, 0]
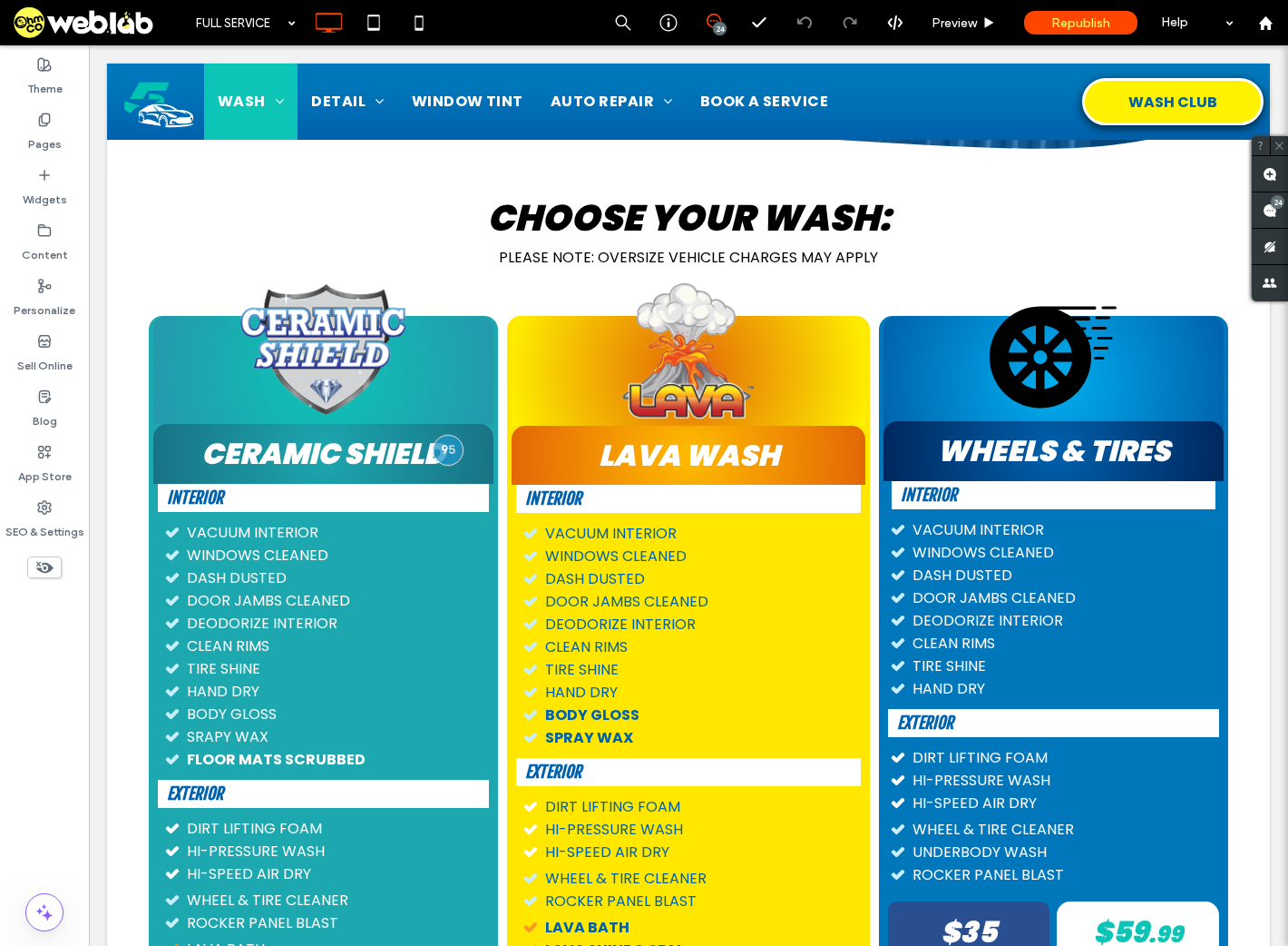
click at [50, 564] on use at bounding box center [44, 568] width 17 height 12
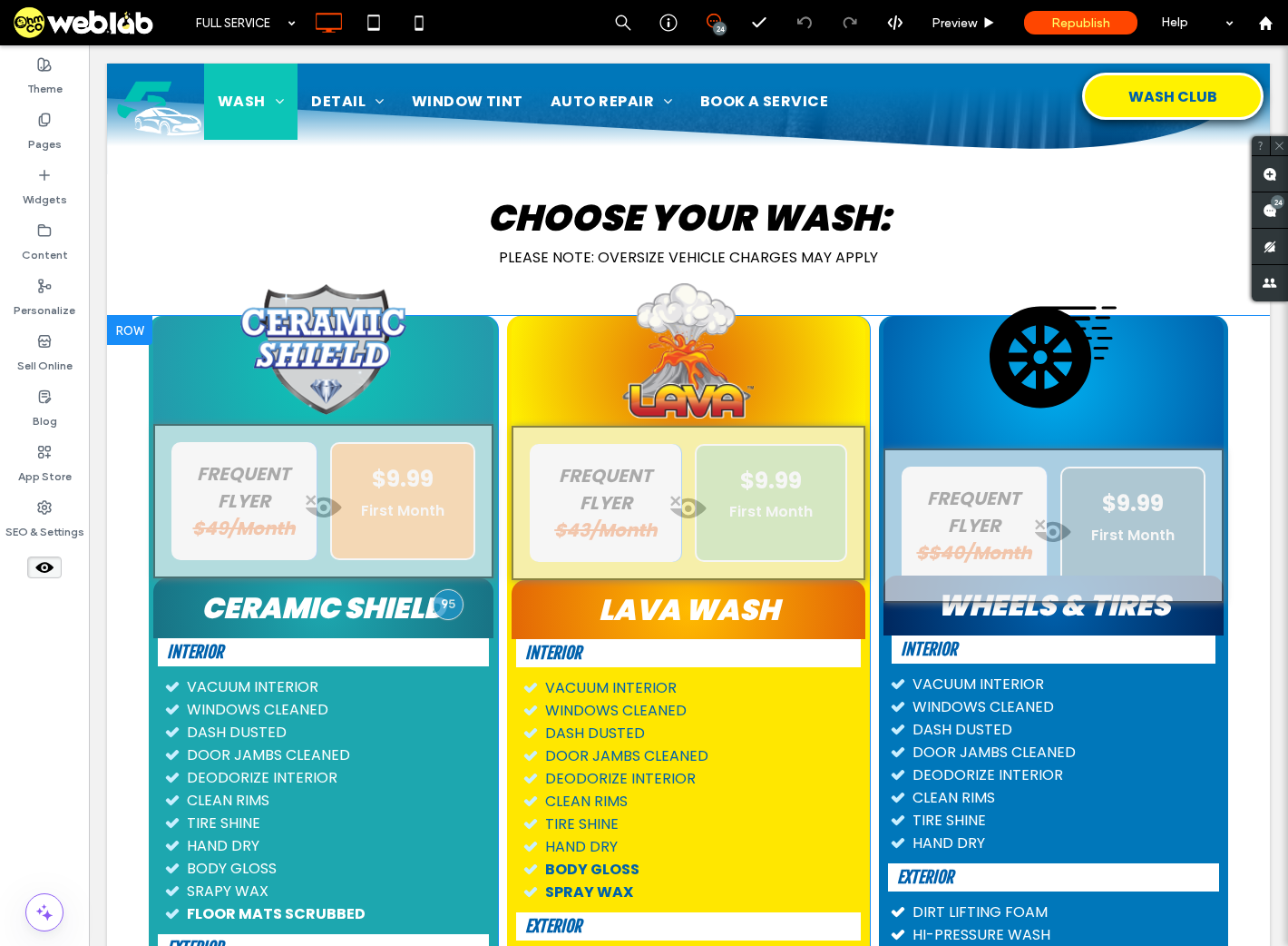
click at [315, 507] on span at bounding box center [322, 511] width 336 height 36
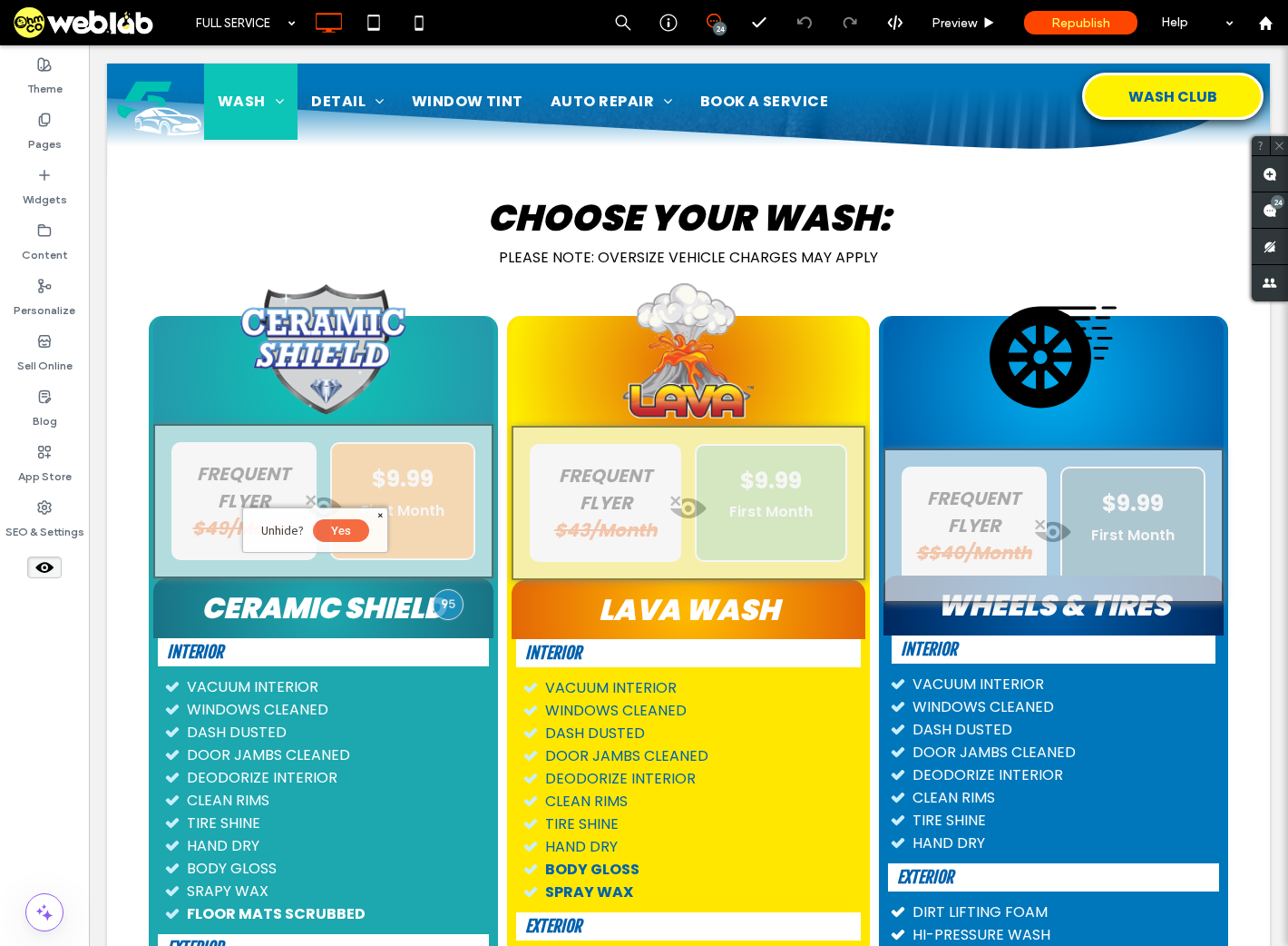
click at [346, 532] on button "Yes" at bounding box center [341, 530] width 56 height 23
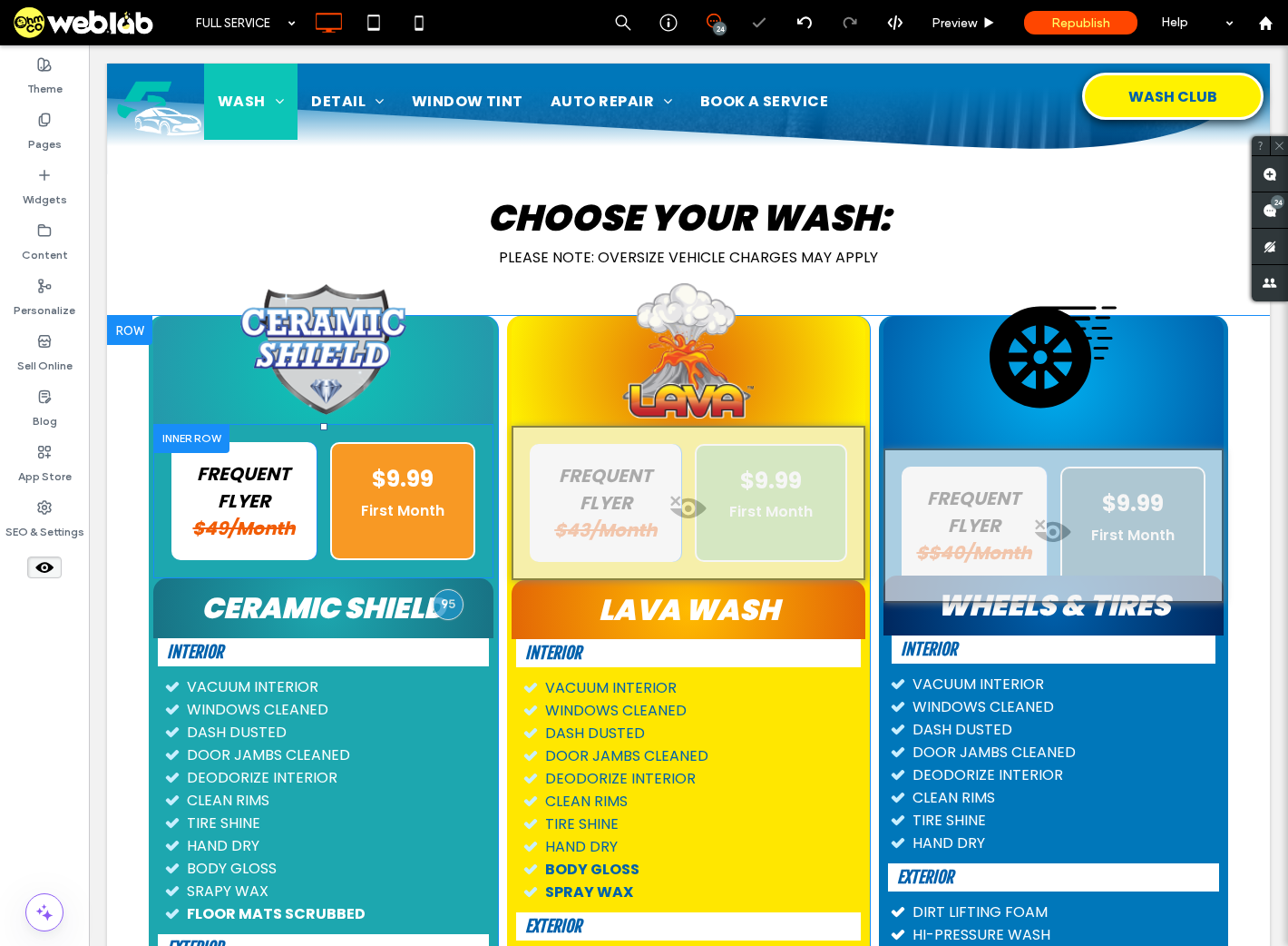
click at [189, 443] on div at bounding box center [192, 438] width 76 height 28
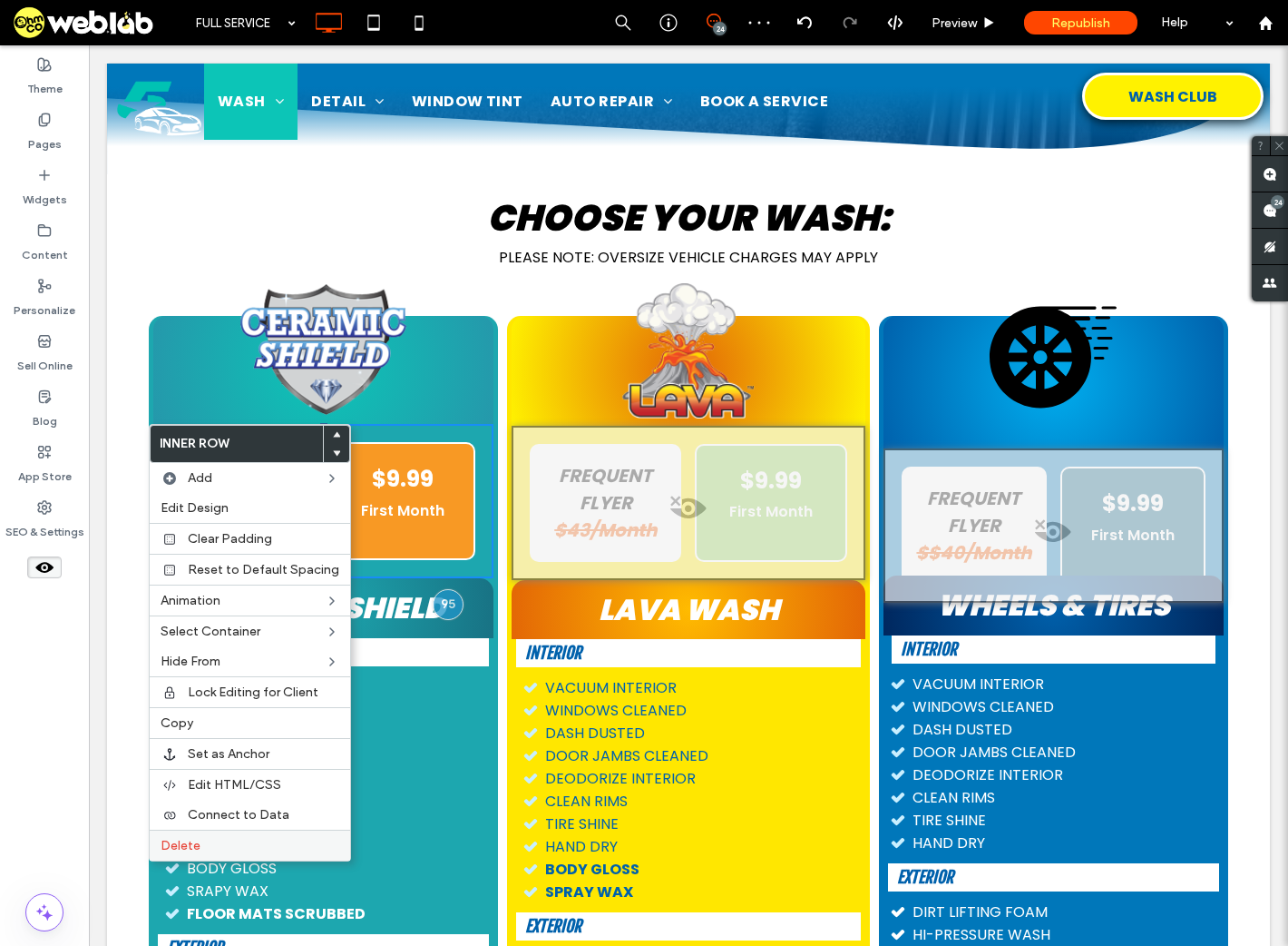
click at [197, 838] on span "Delete" at bounding box center [181, 845] width 40 height 15
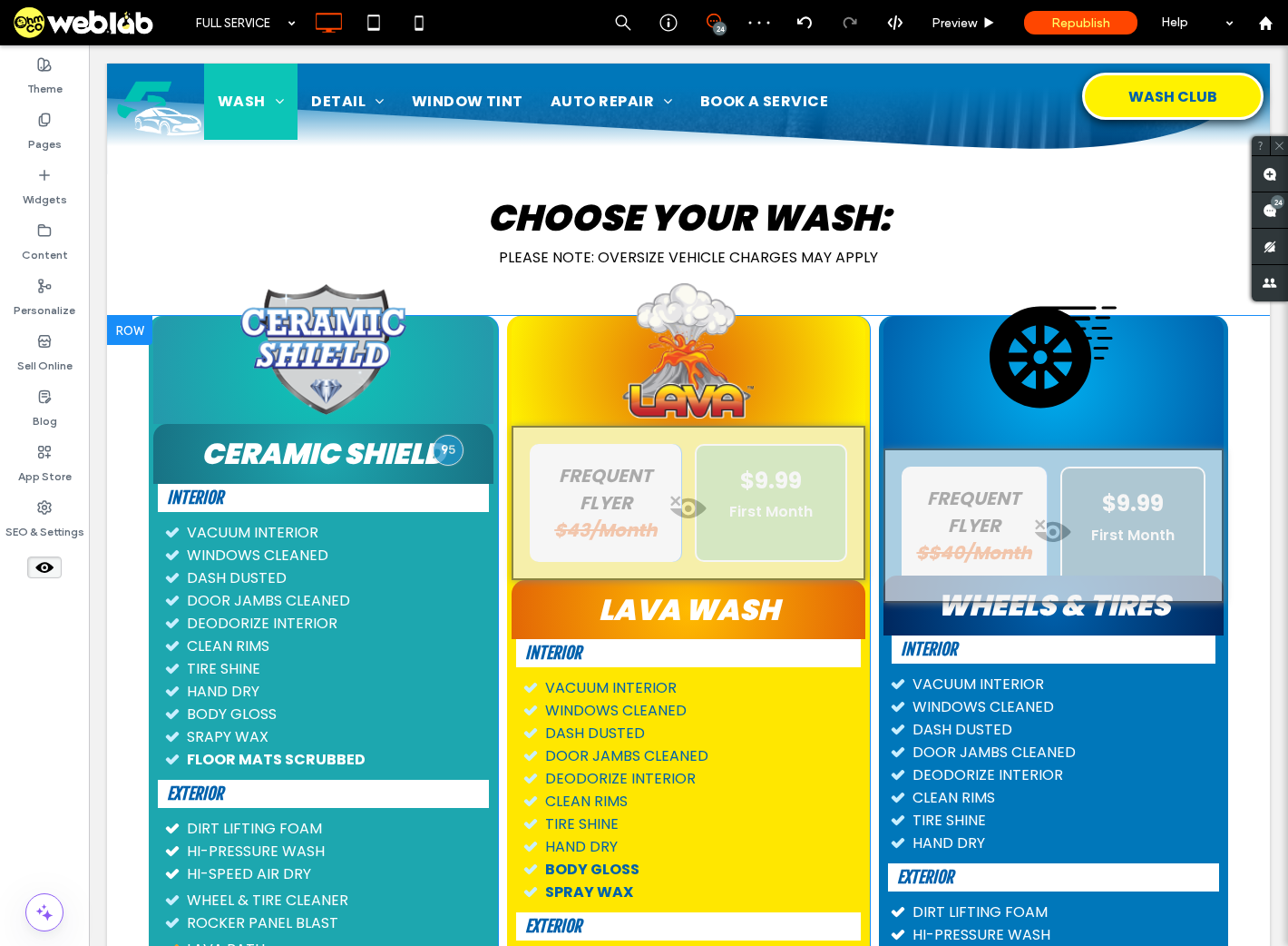
click at [675, 504] on span at bounding box center [688, 512] width 350 height 36
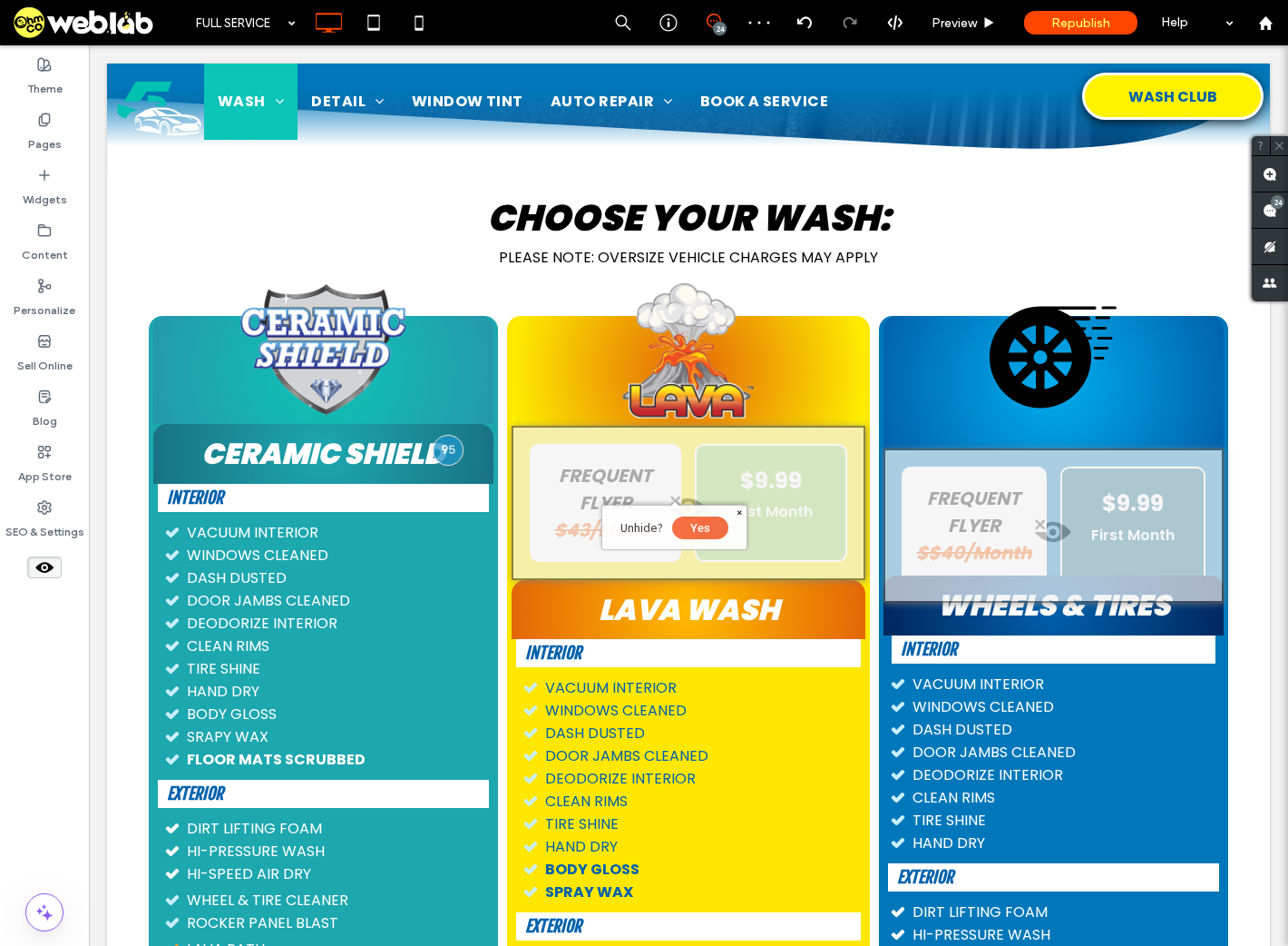
drag, startPoint x: 711, startPoint y: 522, endPoint x: 740, endPoint y: 560, distance: 47.8
click at [711, 522] on button "Yes" at bounding box center [700, 527] width 56 height 23
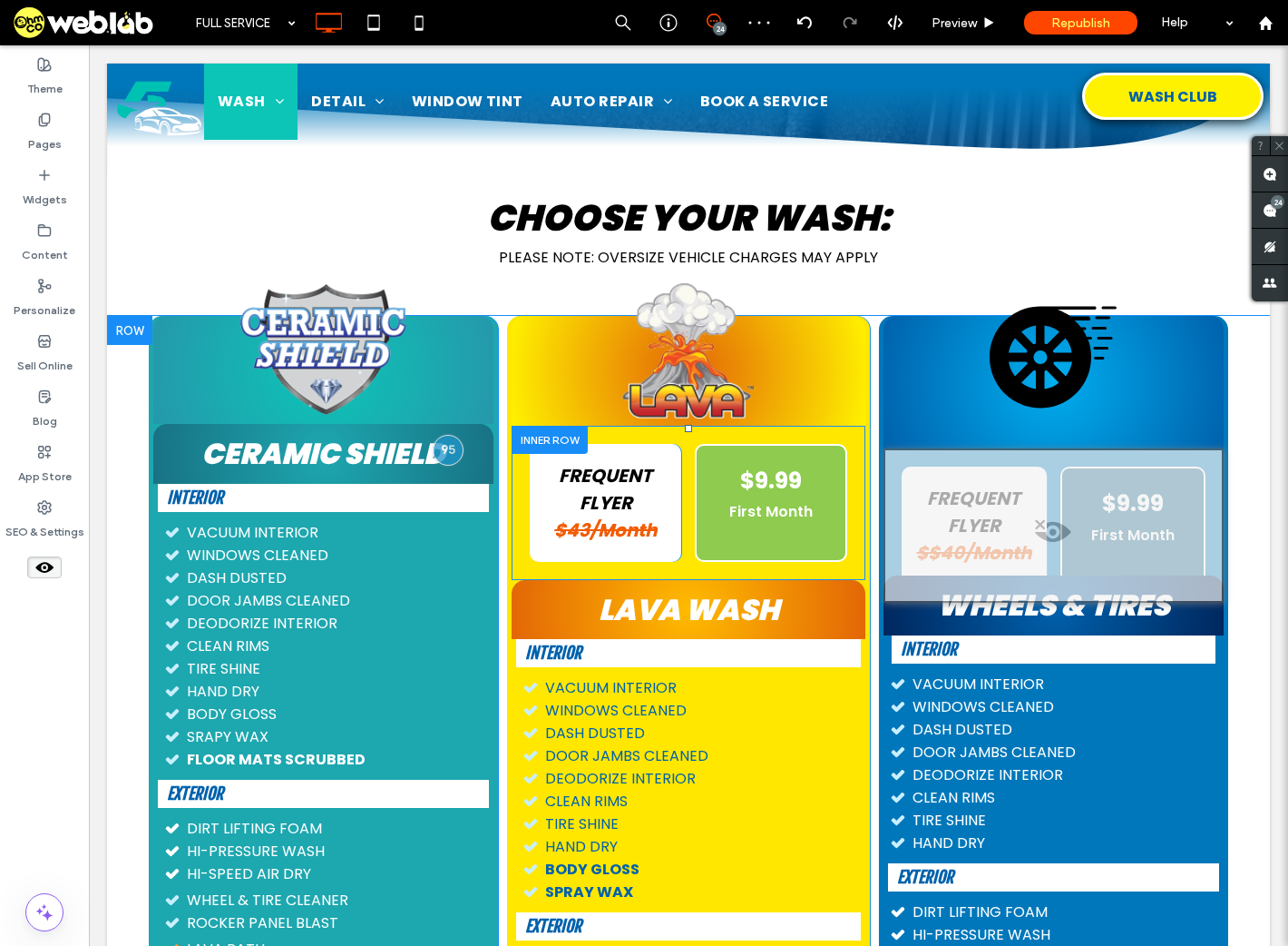
click at [520, 437] on div at bounding box center [550, 440] width 76 height 28
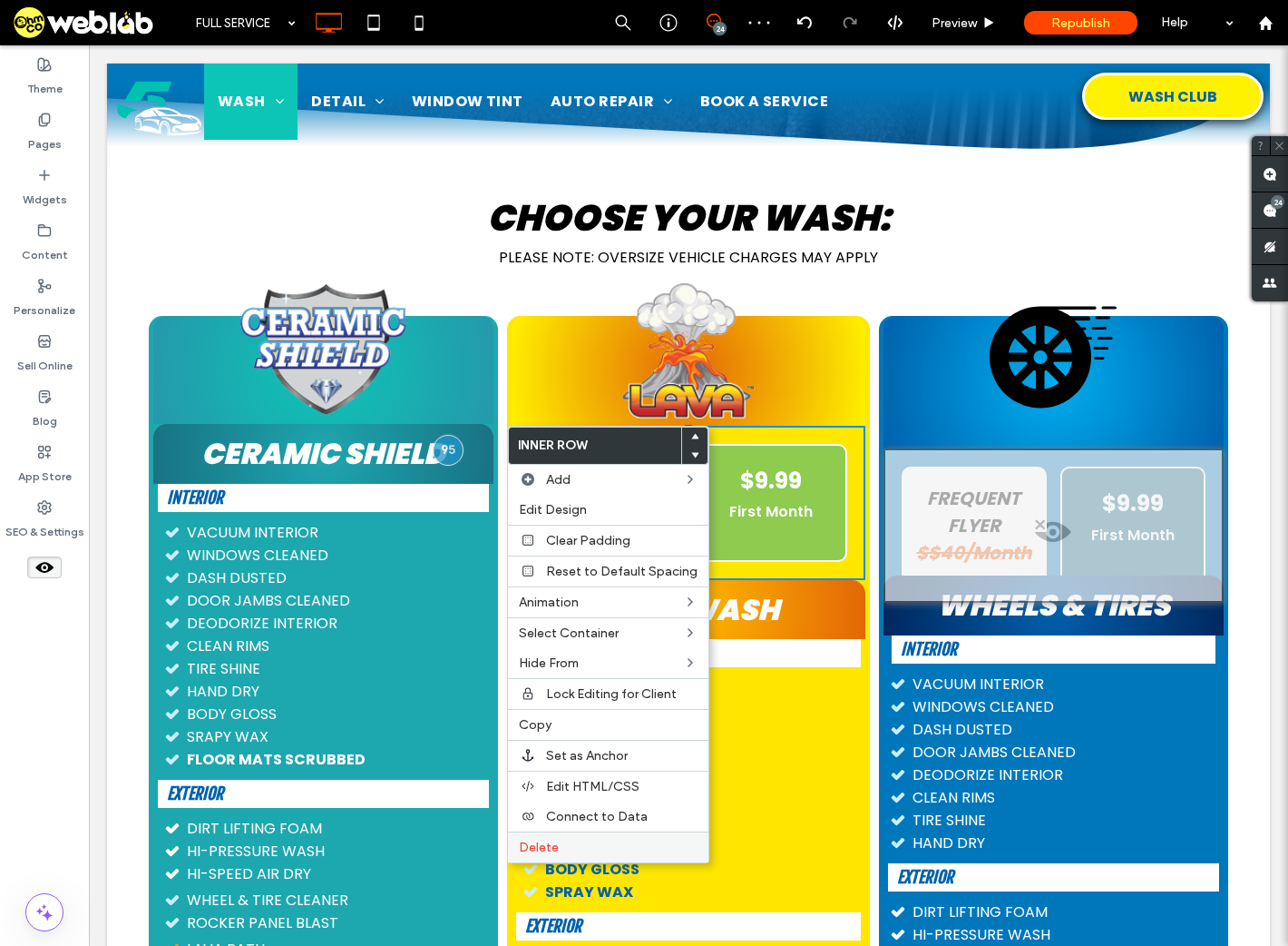
click at [533, 840] on span "Delete" at bounding box center [539, 847] width 40 height 15
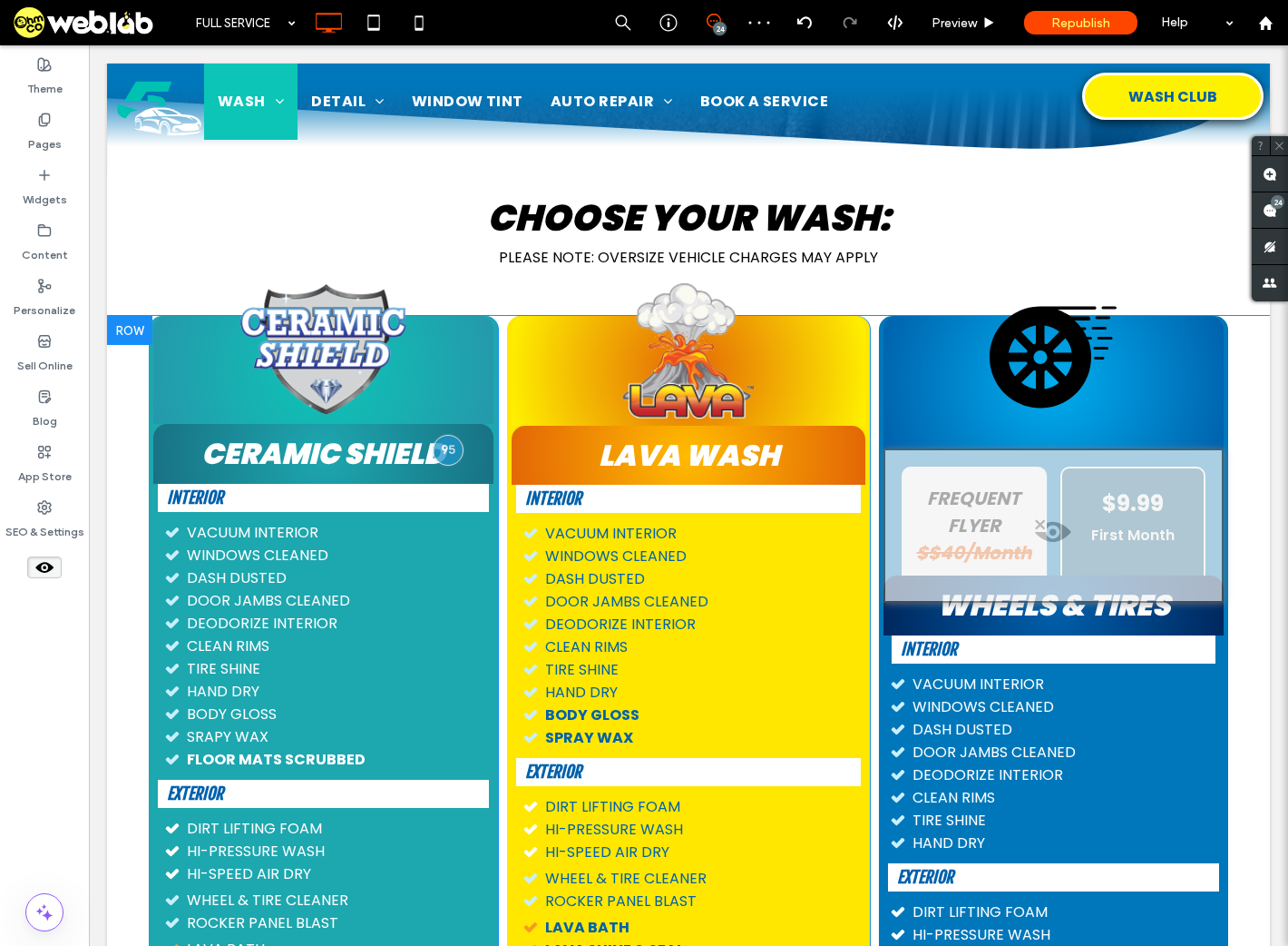
click at [1044, 523] on span at bounding box center [1053, 536] width 336 height 36
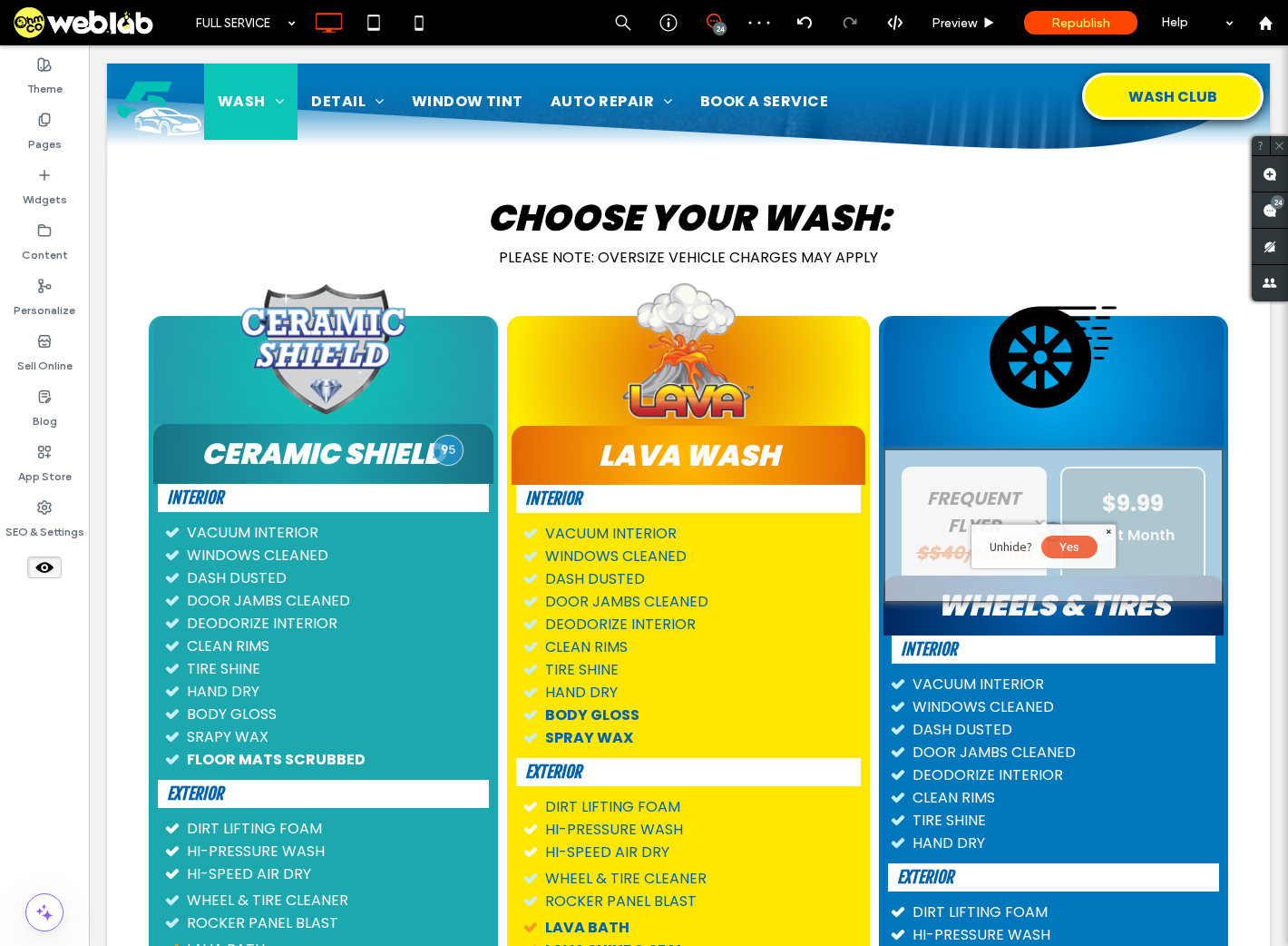
click at [1074, 543] on button "Yes" at bounding box center [1069, 546] width 56 height 23
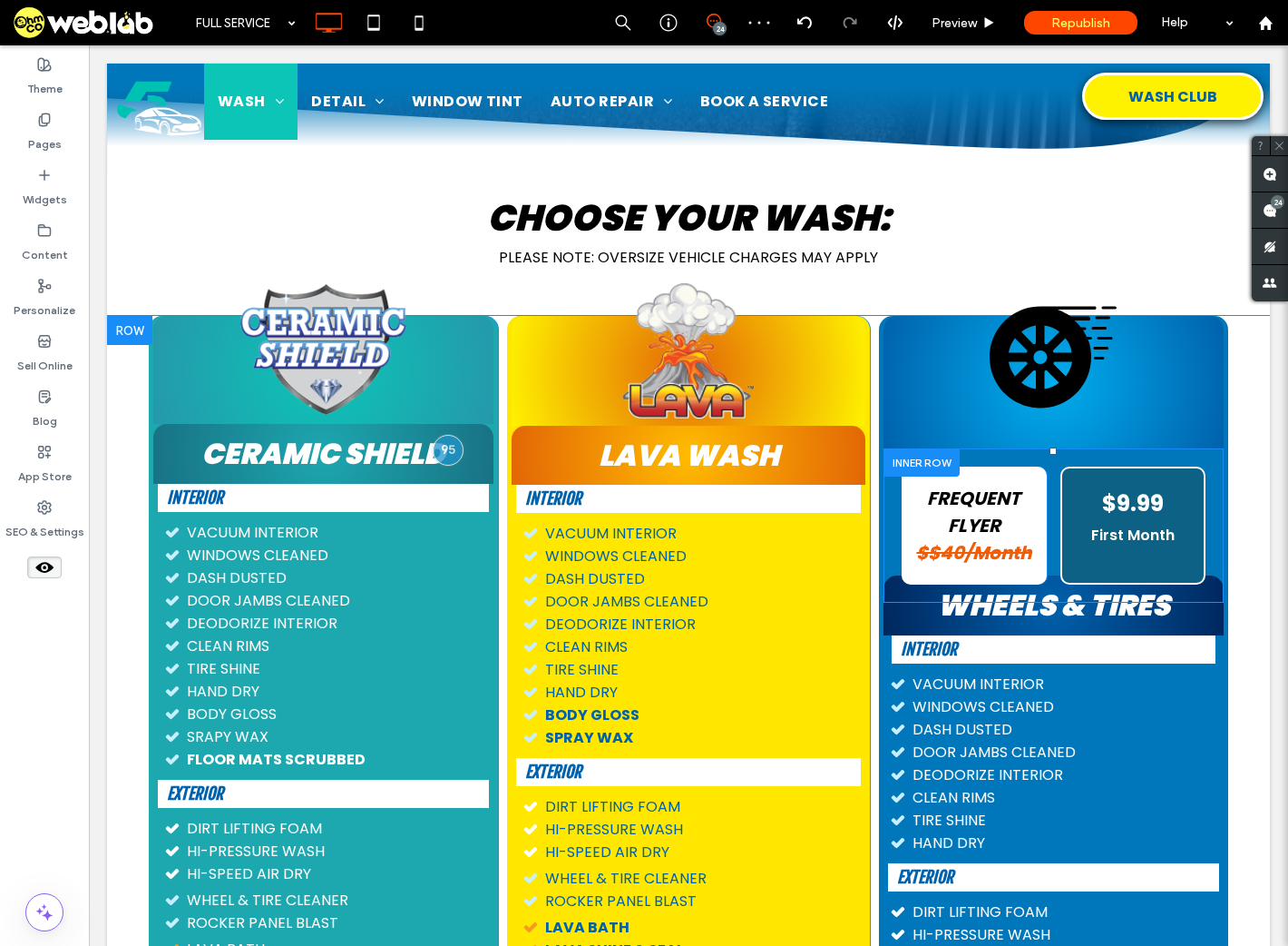
click at [904, 465] on div at bounding box center [922, 463] width 76 height 28
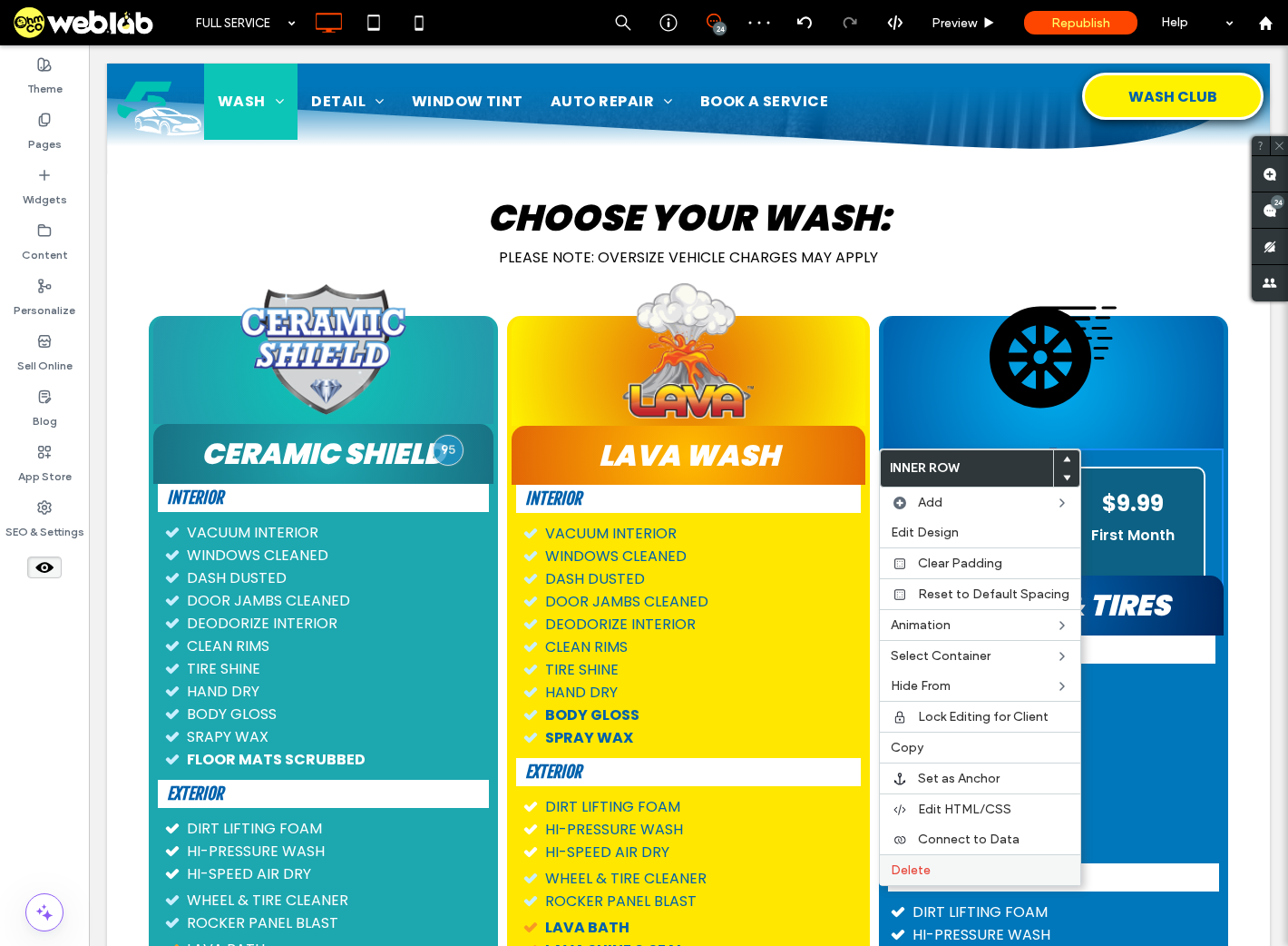
click at [940, 865] on label "Delete" at bounding box center [979, 869] width 179 height 15
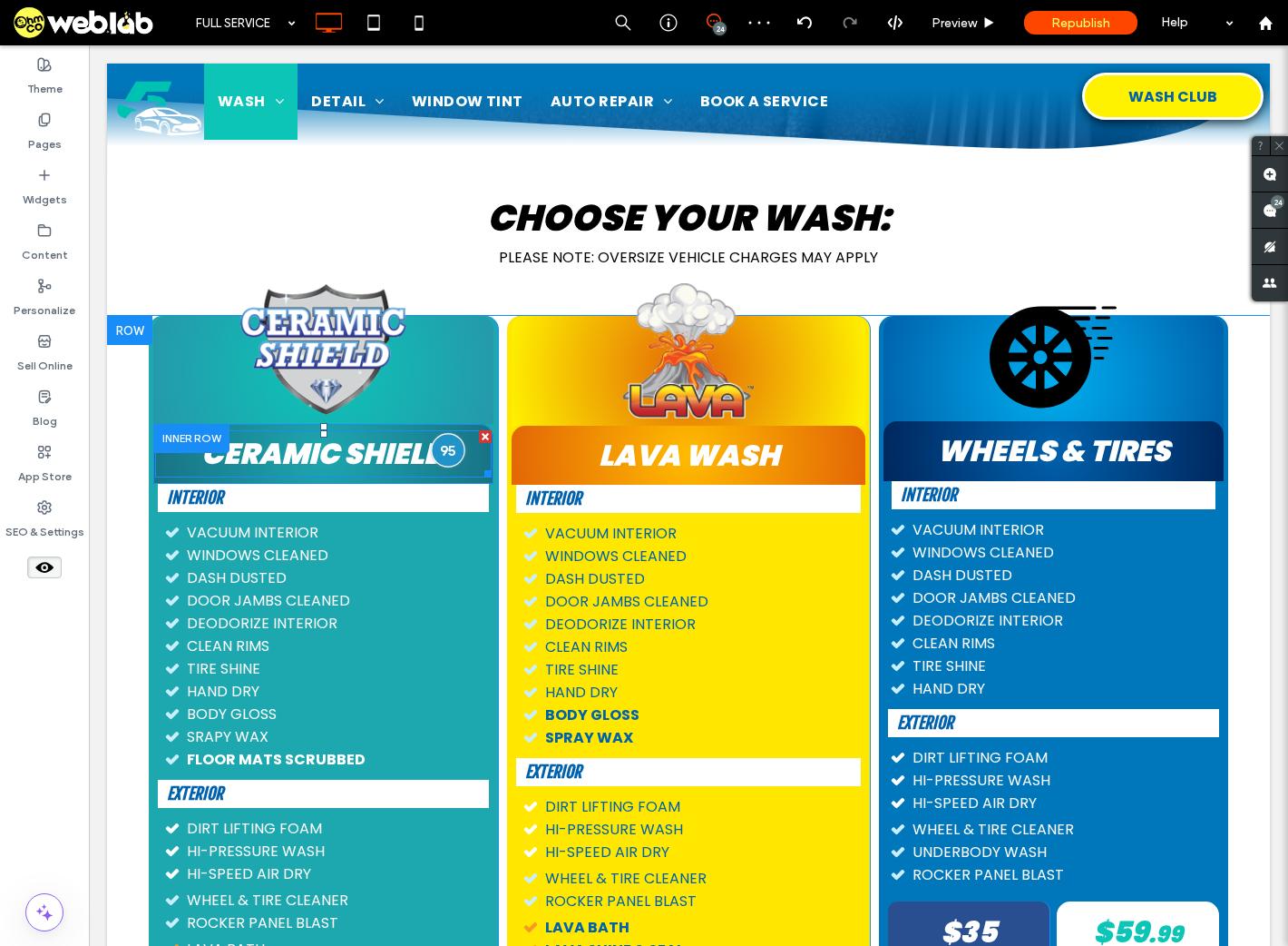
click at [442, 447] on div at bounding box center [448, 450] width 34 height 34
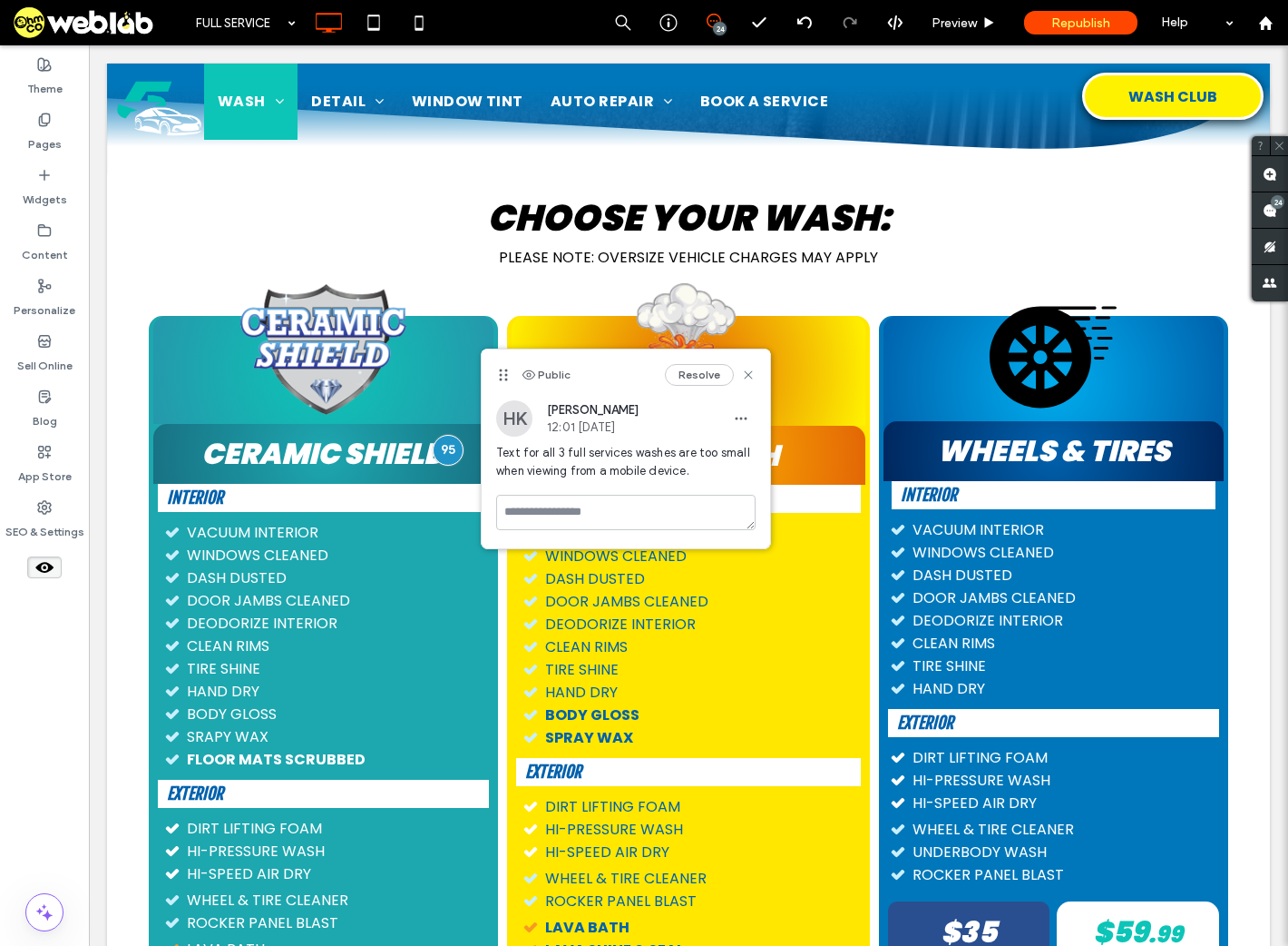
drag, startPoint x: 535, startPoint y: 453, endPoint x: 618, endPoint y: 466, distance: 84.0
click at [618, 466] on span "Text for all 3 full services washes are too small when viewing from a mobile de…" at bounding box center [626, 462] width 260 height 36
click at [752, 374] on icon at bounding box center [748, 375] width 15 height 15
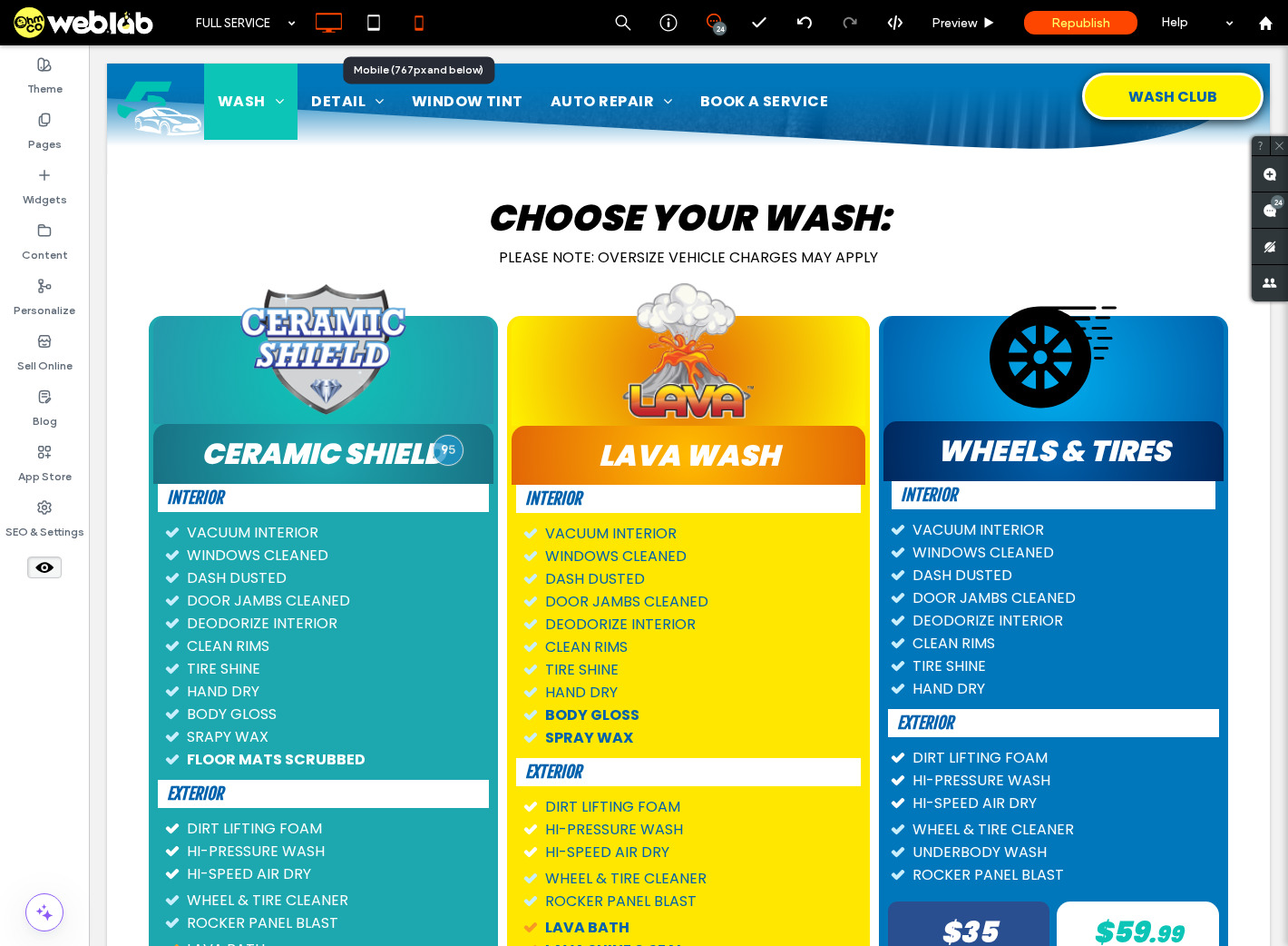
click at [413, 17] on icon at bounding box center [419, 23] width 36 height 36
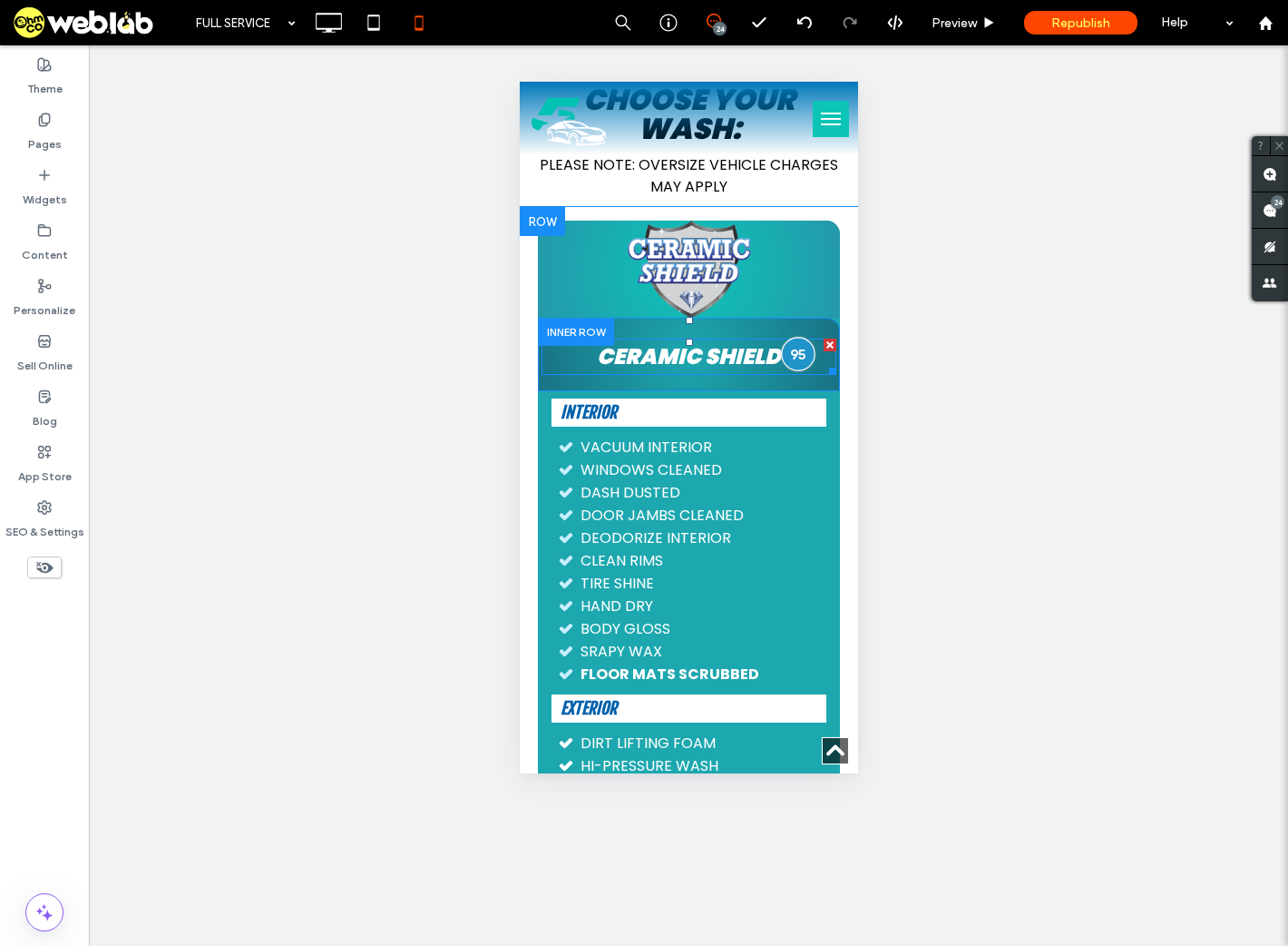
click at [785, 359] on div at bounding box center [798, 354] width 34 height 34
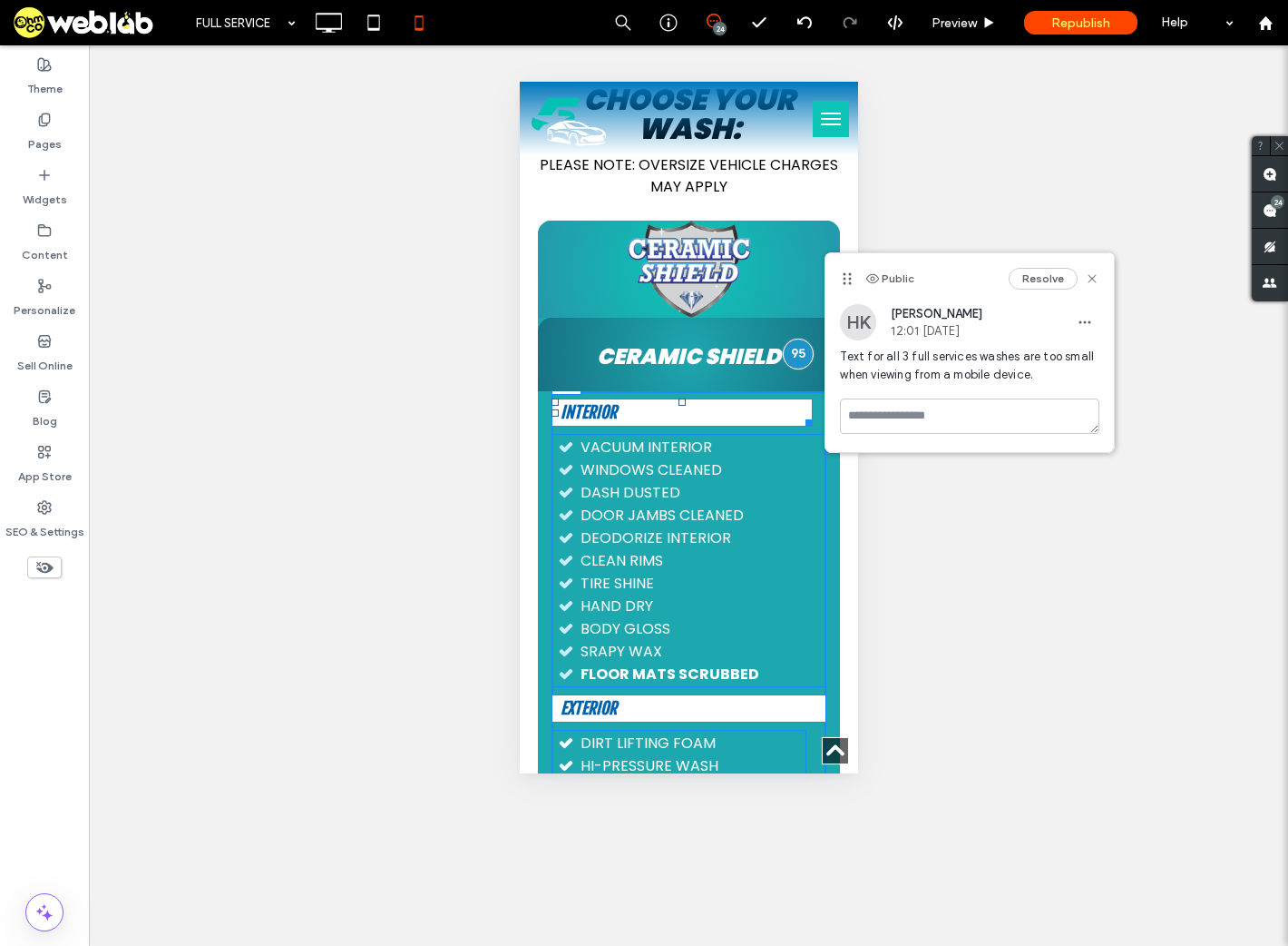
drag, startPoint x: 682, startPoint y: 403, endPoint x: 1209, endPoint y: 444, distance: 528.6
click at [689, 363] on div "Click To Paste CERAMIC SHIELD Click To Paste INTERIOR T:0 Vacuum Interior Windo…" at bounding box center [688, 724] width 303 height 1008
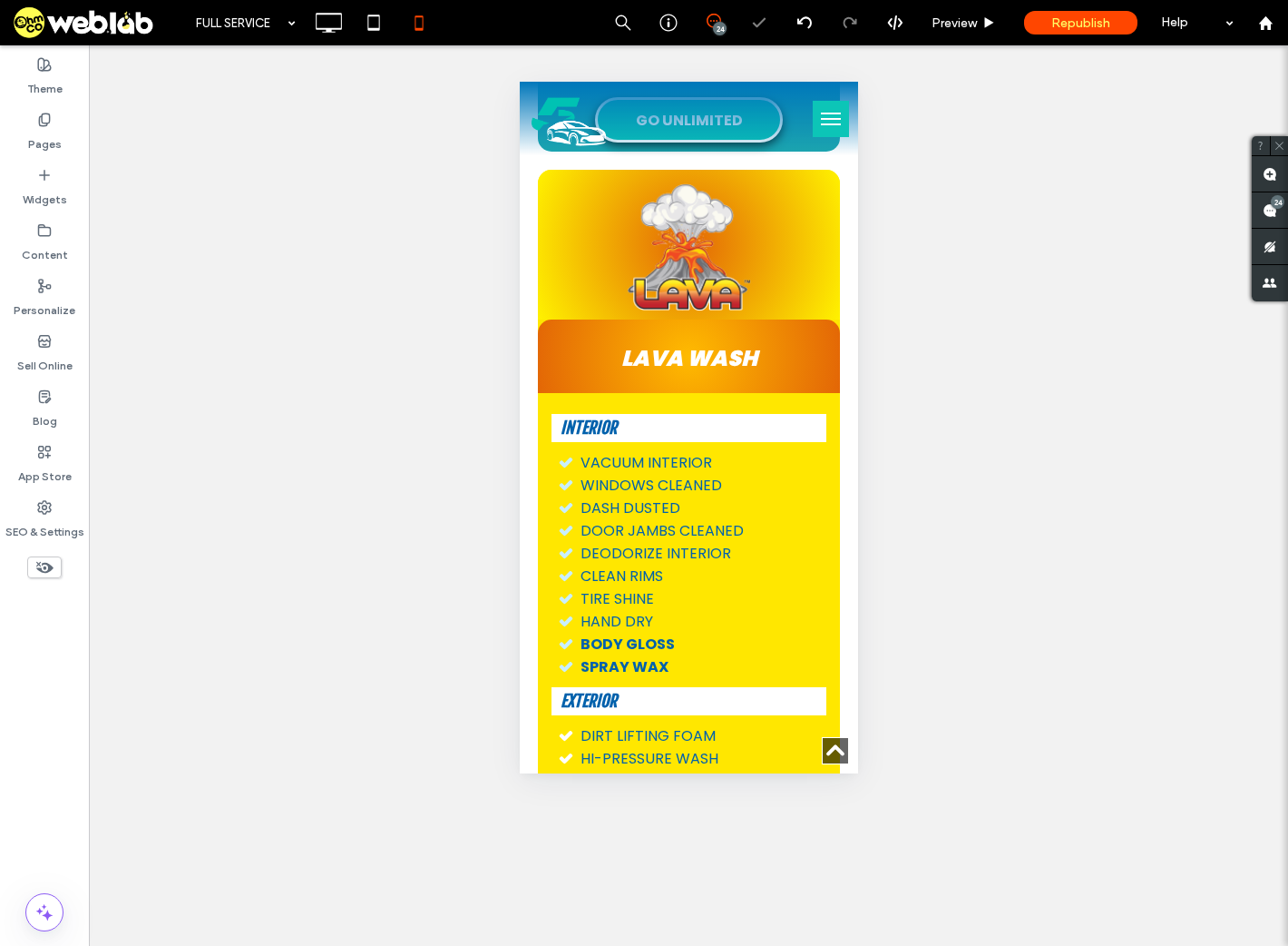
scroll to position [1452, 0]
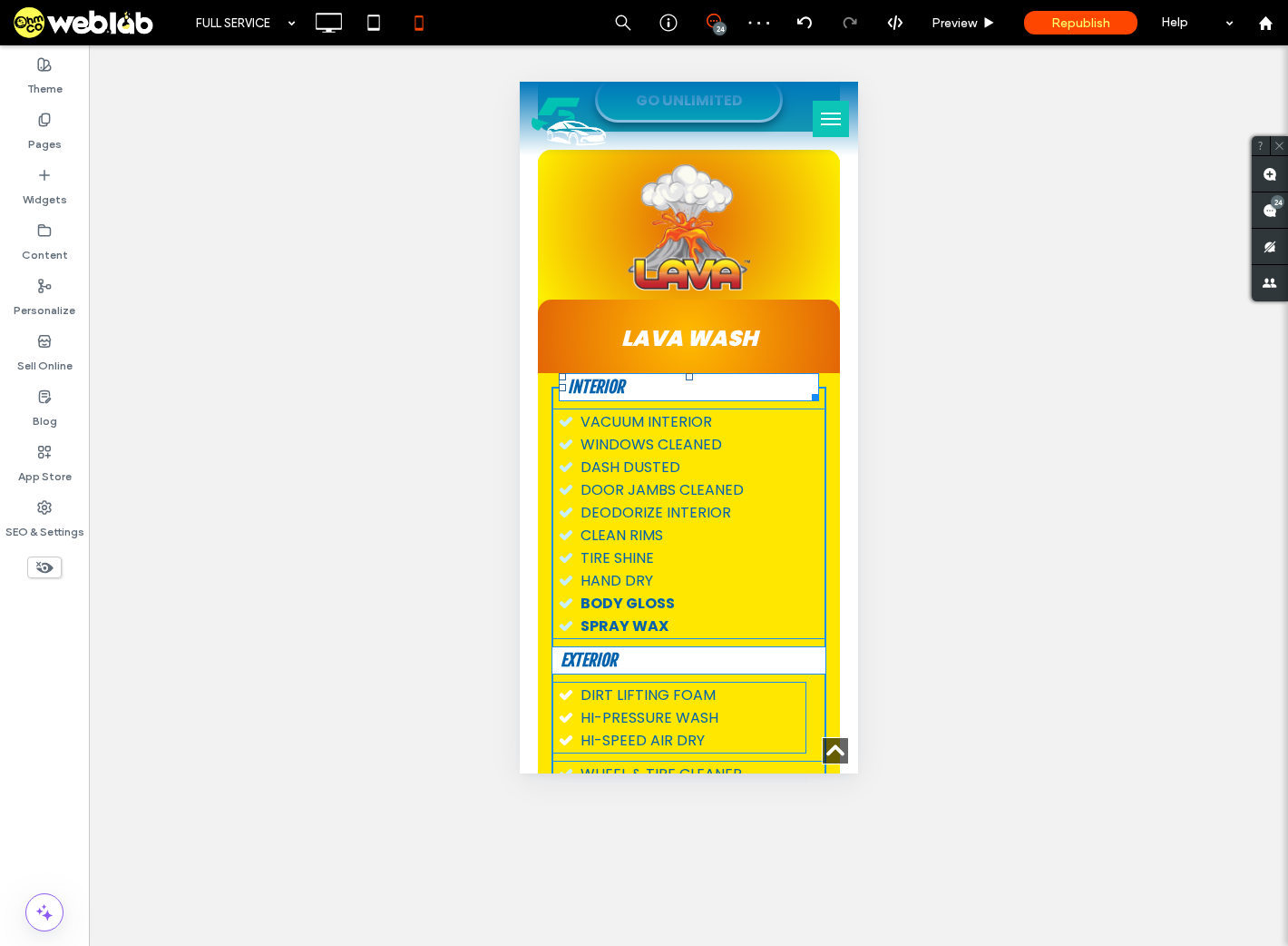
drag, startPoint x: 676, startPoint y: 374, endPoint x: 692, endPoint y: 333, distance: 44.0
click at [692, 333] on div "Click To Paste LAVA WASH Click To Paste INTERIOR T:-15 Vacuum Interior Windows …" at bounding box center [688, 628] width 303 height 957
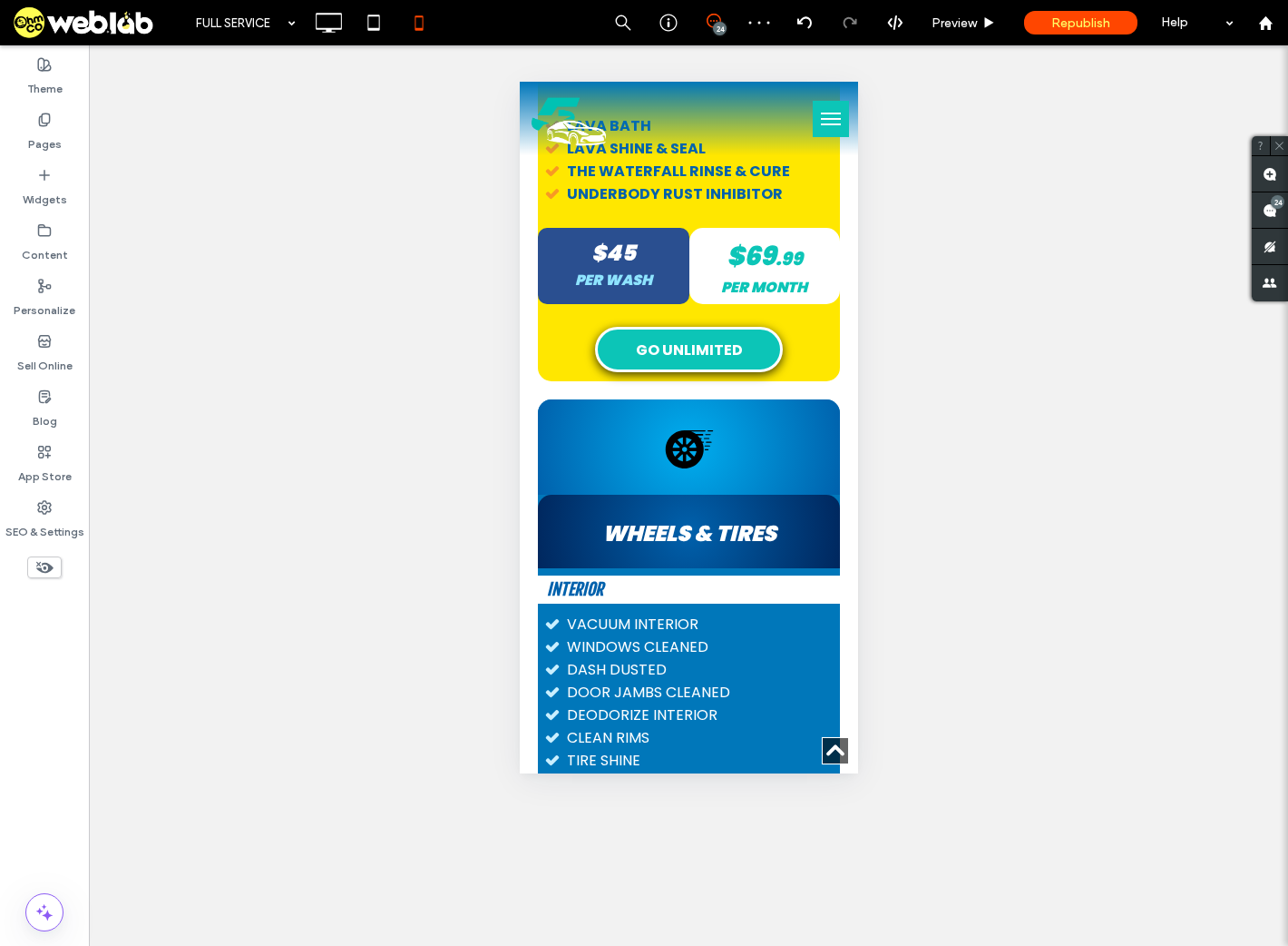
scroll to position [2179, 0]
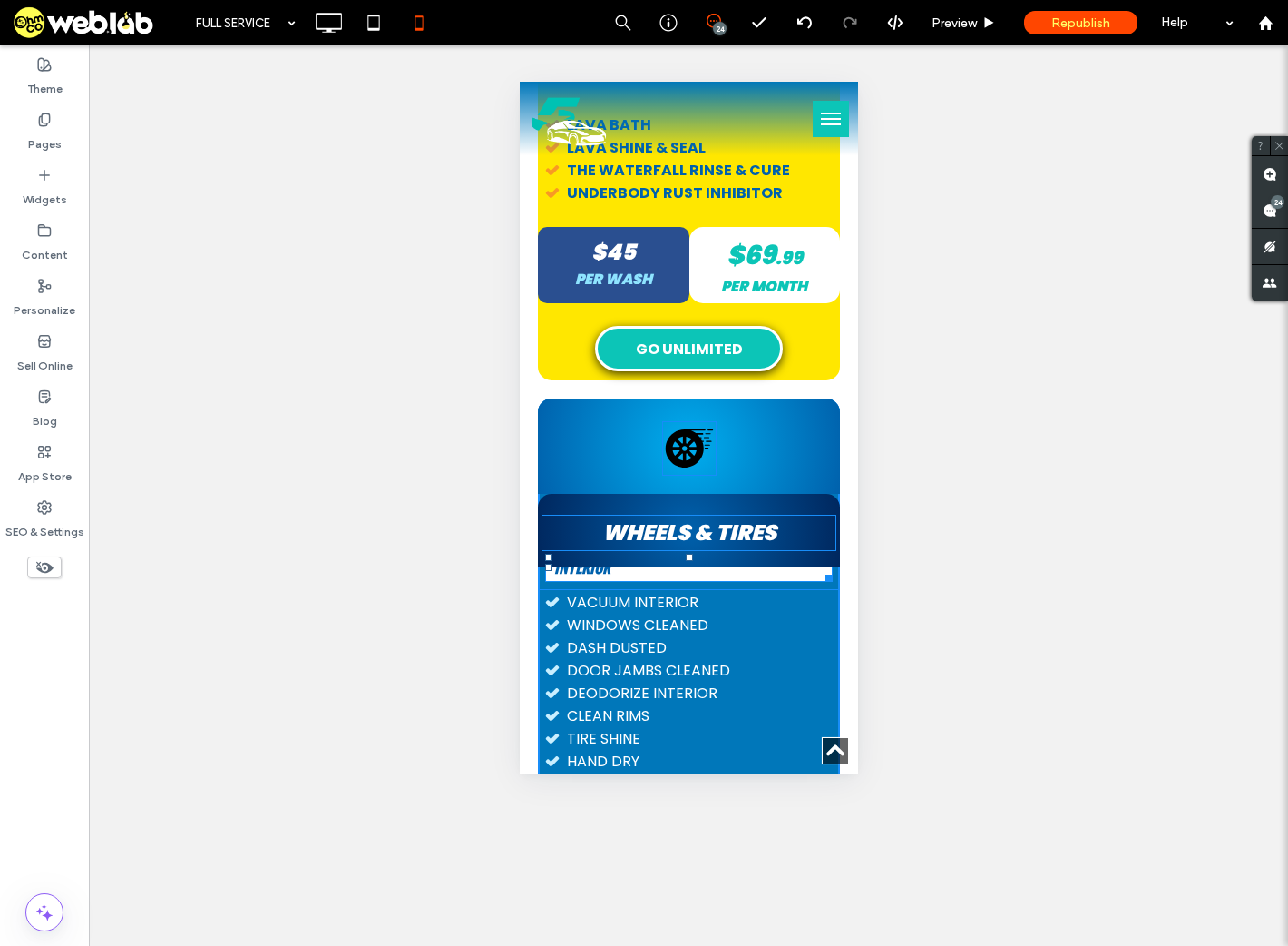
drag, startPoint x: 682, startPoint y: 540, endPoint x: 688, endPoint y: 491, distance: 49.4
click at [688, 491] on div "Click To Paste WHEELS & TIRES Click To Paste INTERIOR T:-15 Vacuum Interior Win…" at bounding box center [688, 759] width 303 height 721
drag, startPoint x: 682, startPoint y: 520, endPoint x: 1393, endPoint y: 541, distance: 711.3
click at [685, 553] on div "INTERIOR T:0" at bounding box center [688, 567] width 289 height 28
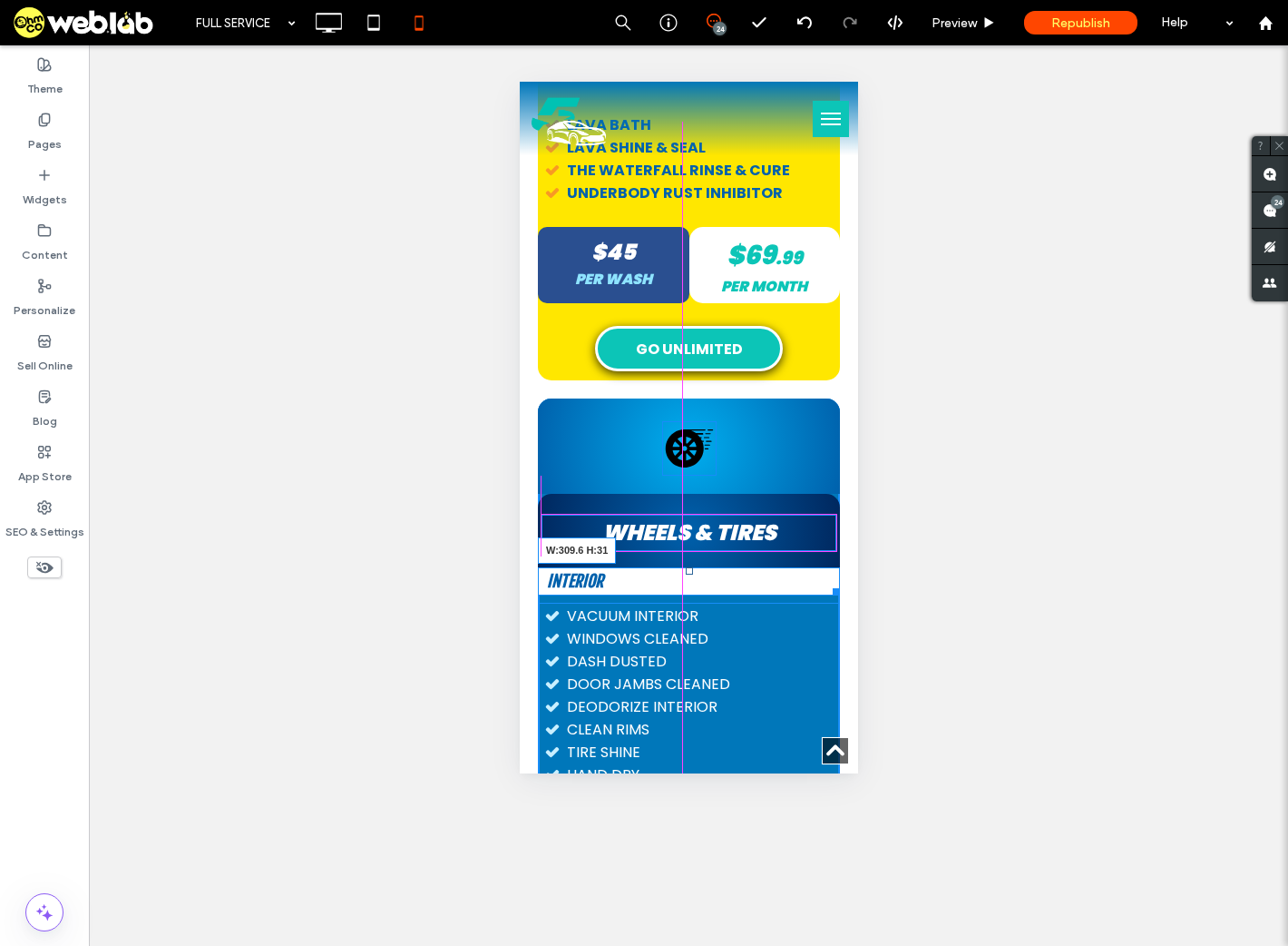
drag, startPoint x: 815, startPoint y: 551, endPoint x: 1328, endPoint y: 632, distance: 519.4
click at [826, 582] on div at bounding box center [833, 589] width 14 height 14
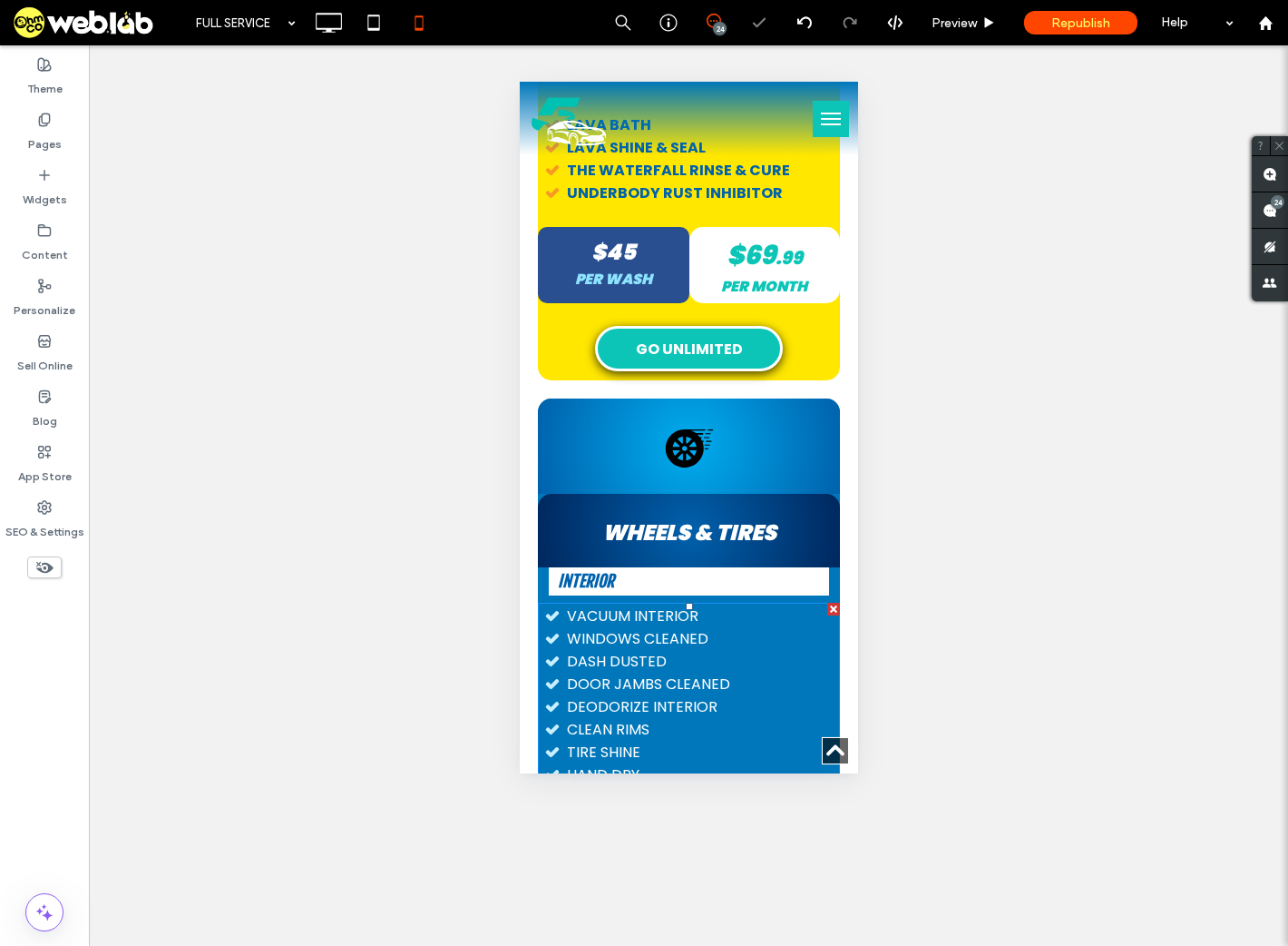
scroll to position [2542, 0]
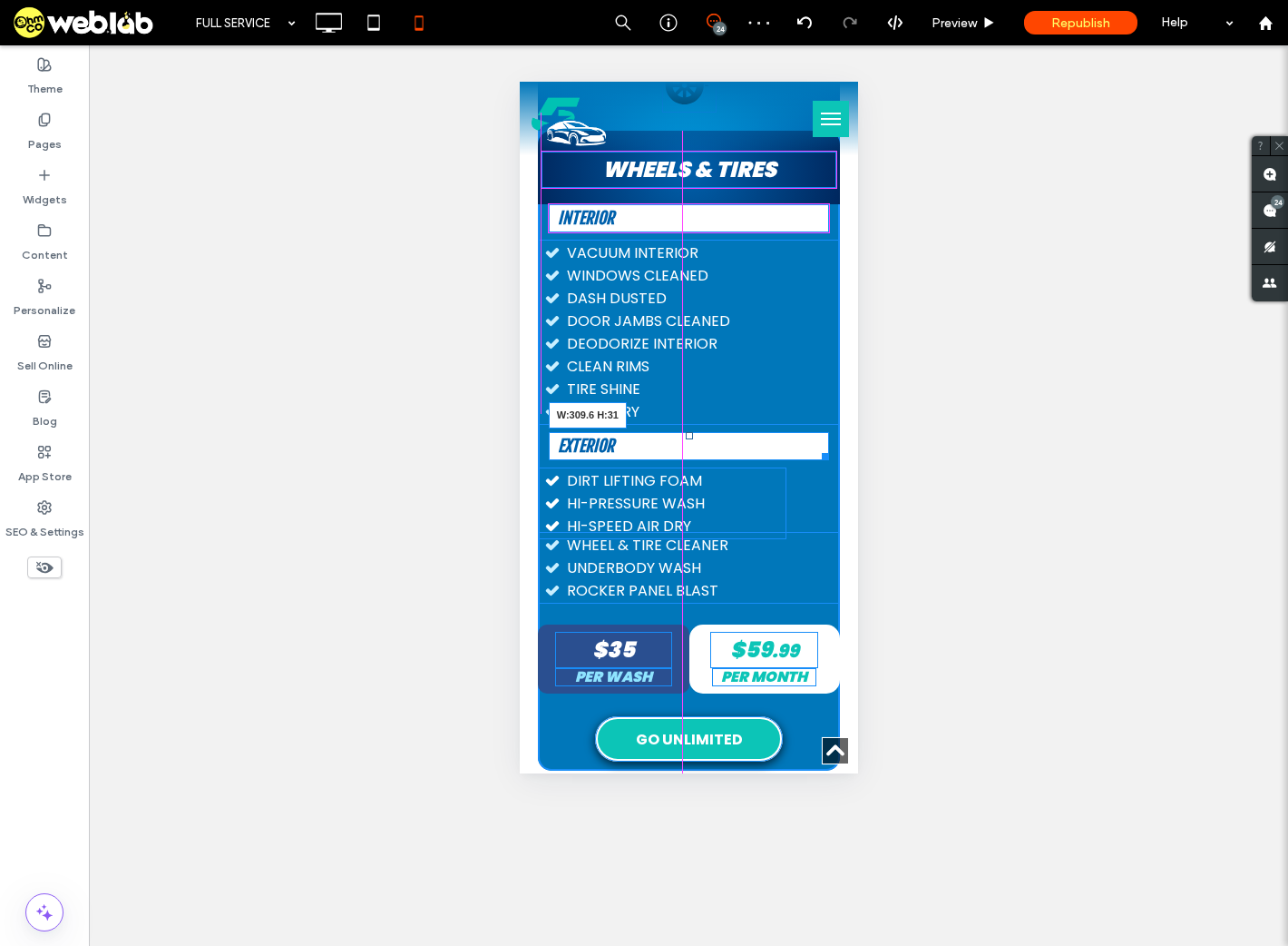
click at [815, 447] on div at bounding box center [822, 454] width 14 height 14
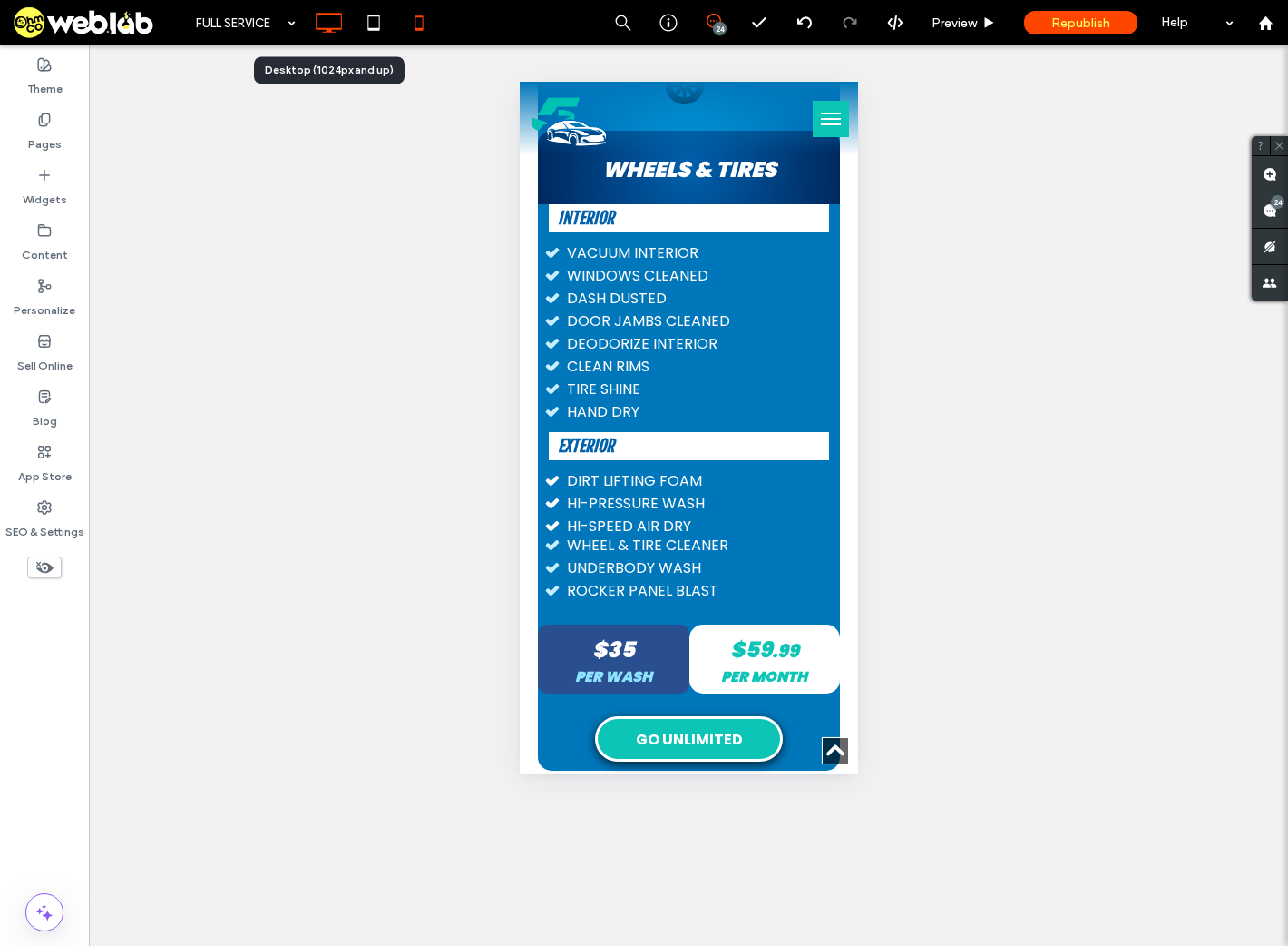
click at [334, 23] on icon at bounding box center [328, 23] width 36 height 36
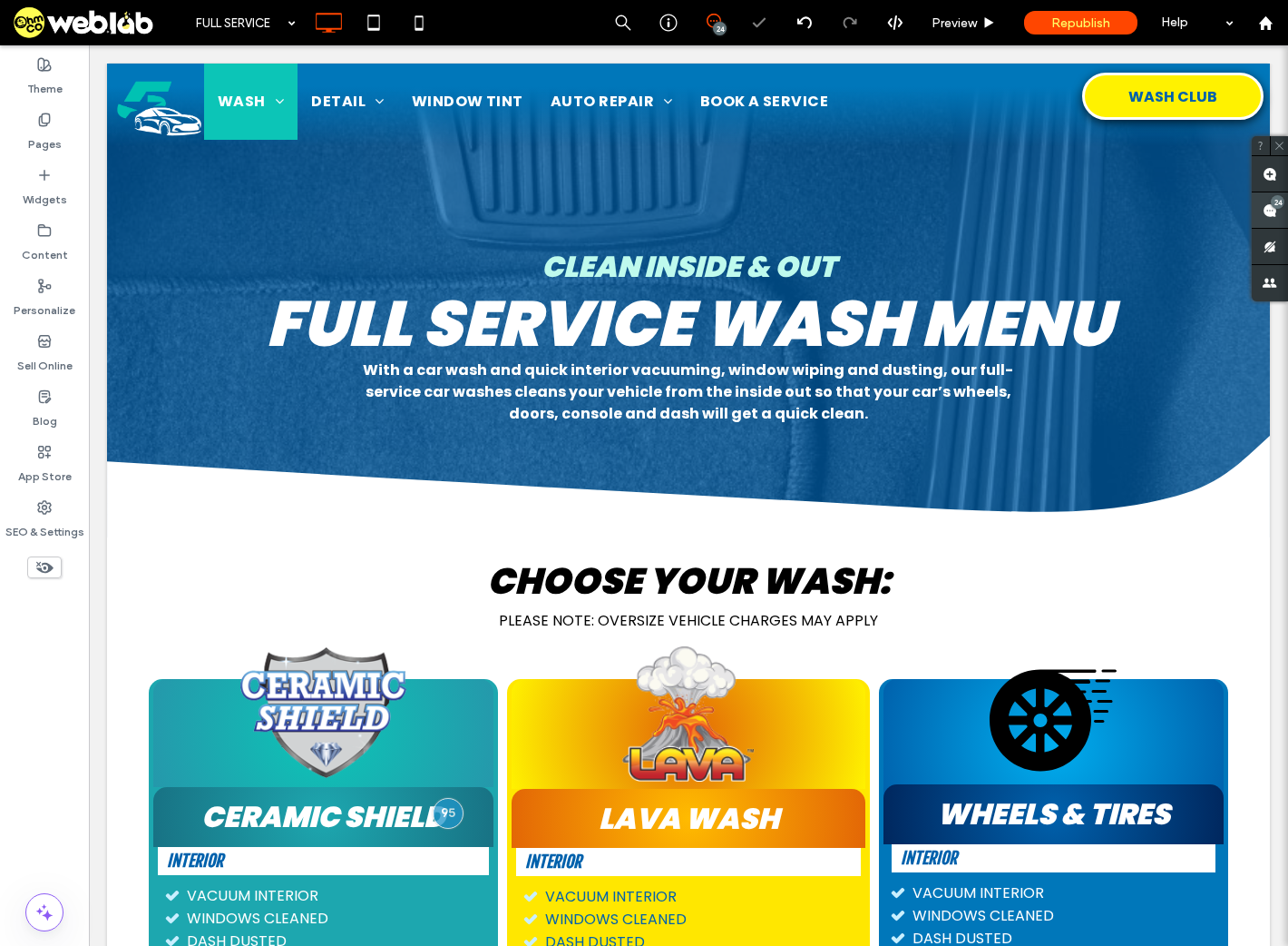
scroll to position [0, 0]
click at [1274, 213] on use at bounding box center [1270, 211] width 15 height 15
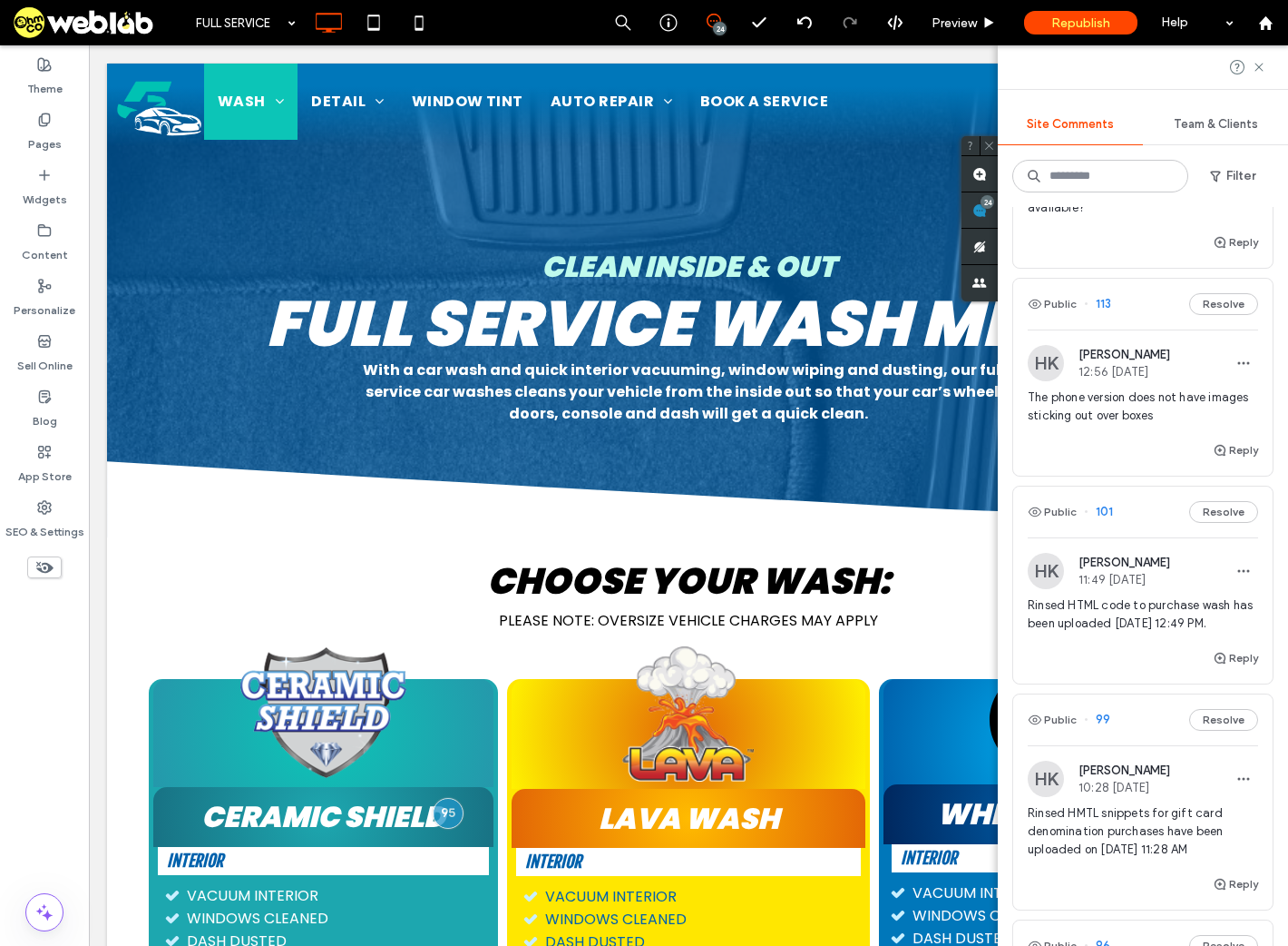
scroll to position [364, 0]
click at [1094, 412] on span "The phone version does not have images sticking out over boxes" at bounding box center [1143, 403] width 231 height 36
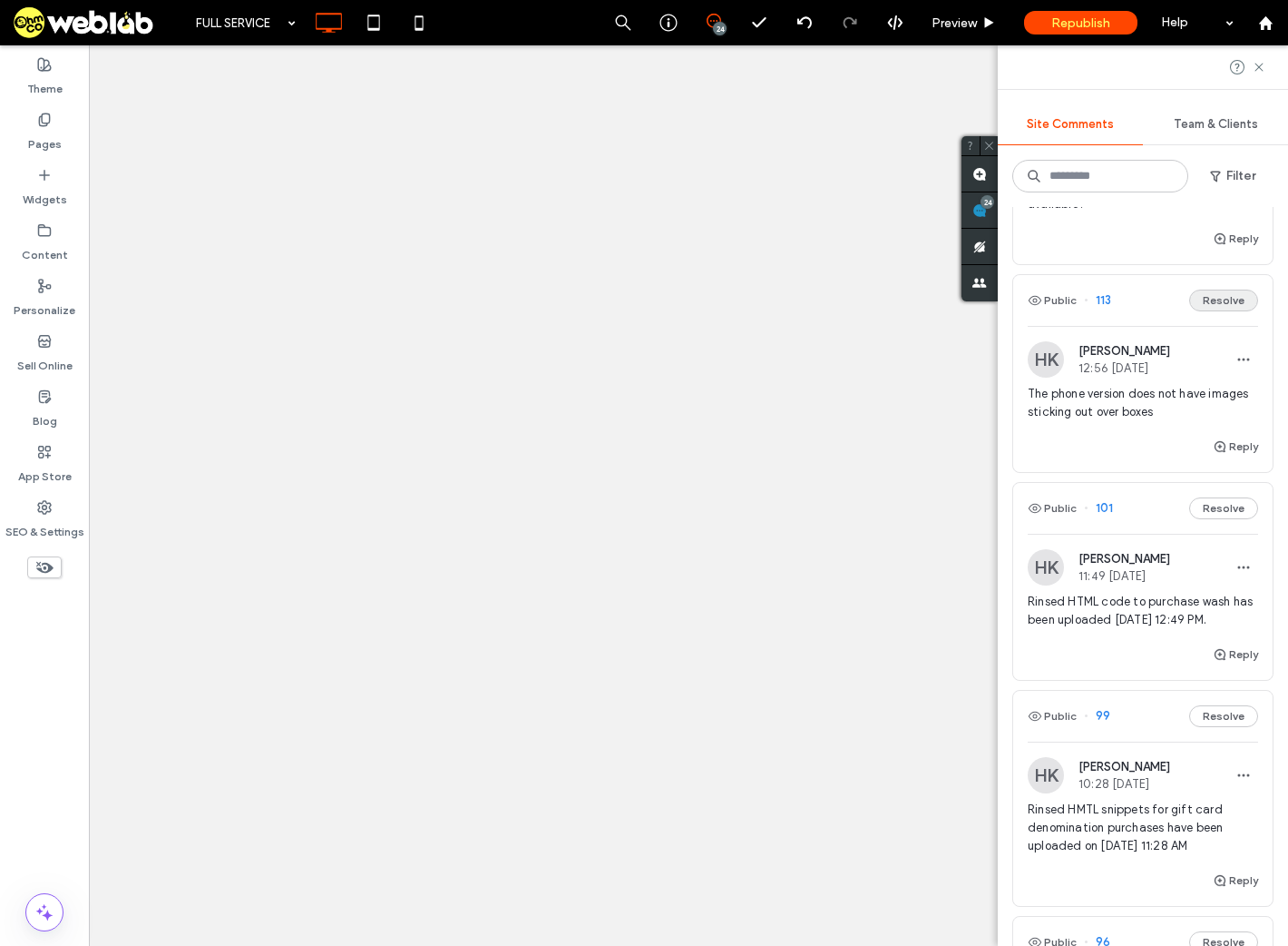
click at [1209, 298] on button "Resolve" at bounding box center [1223, 301] width 69 height 22
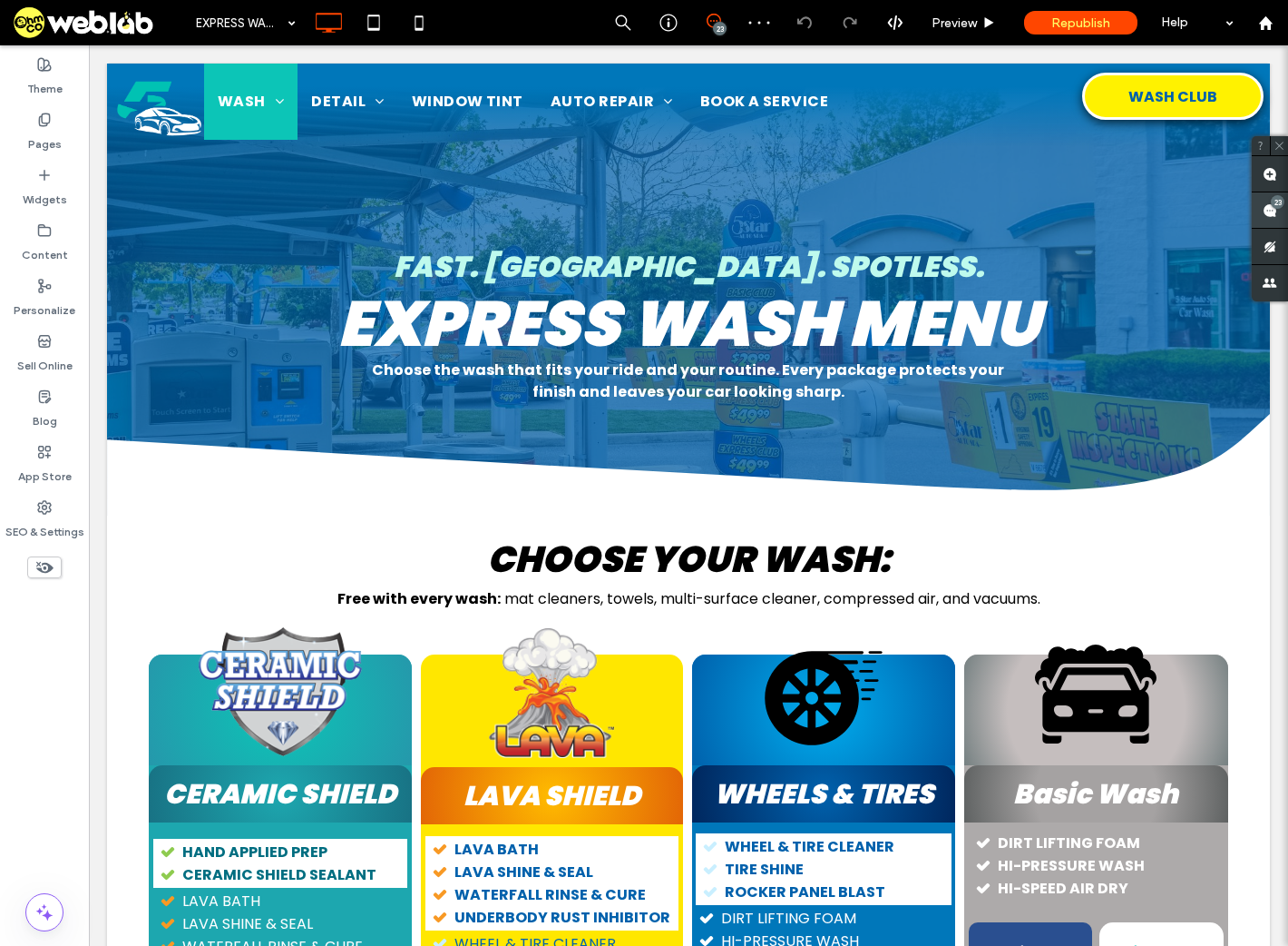
click at [1262, 215] on span at bounding box center [1270, 210] width 36 height 35
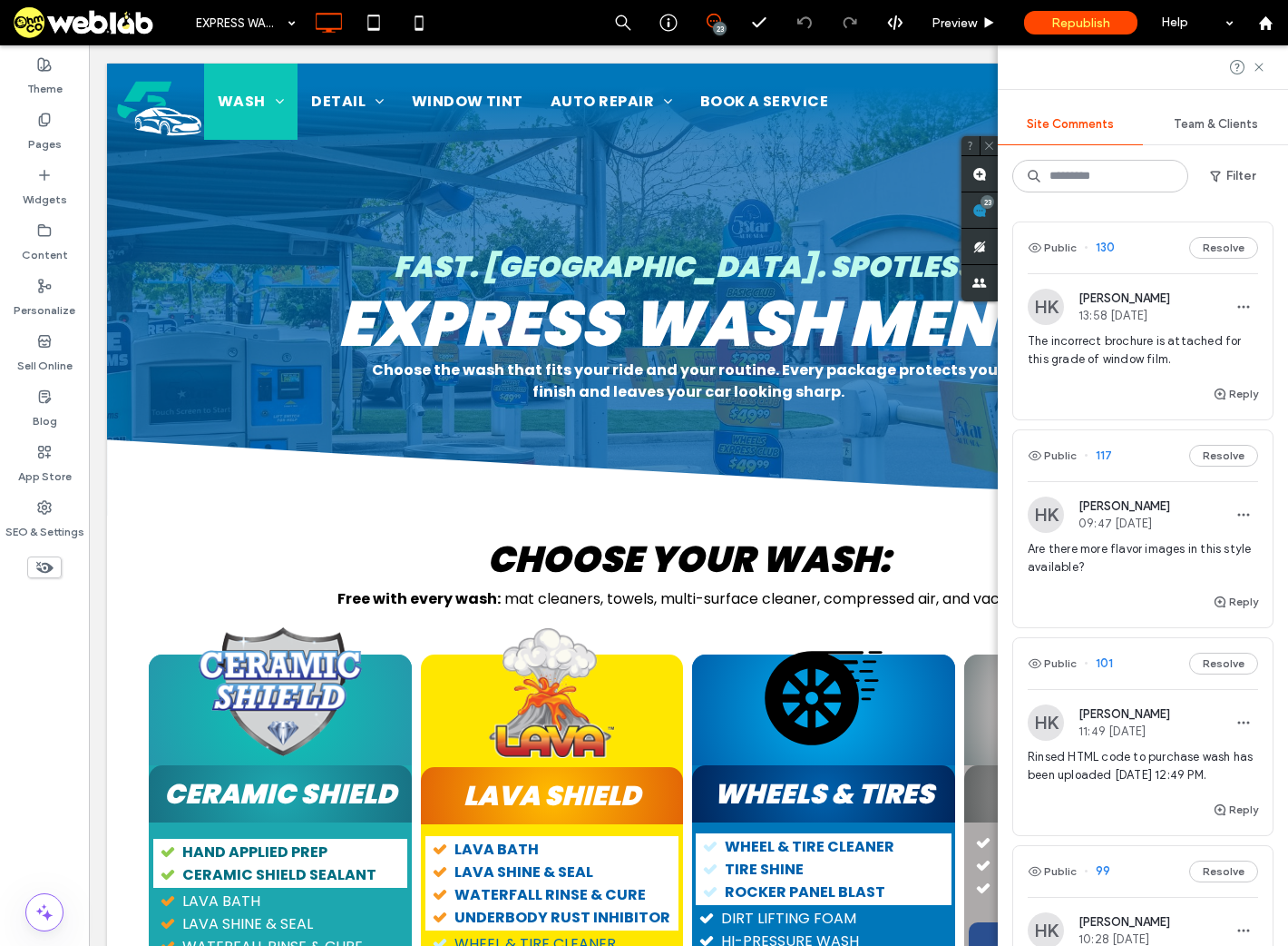
click at [1148, 771] on span "Rinsed HTML code to purchase wash has been uploaded 9/12/2025 - 12:49 PM." at bounding box center [1143, 766] width 231 height 36
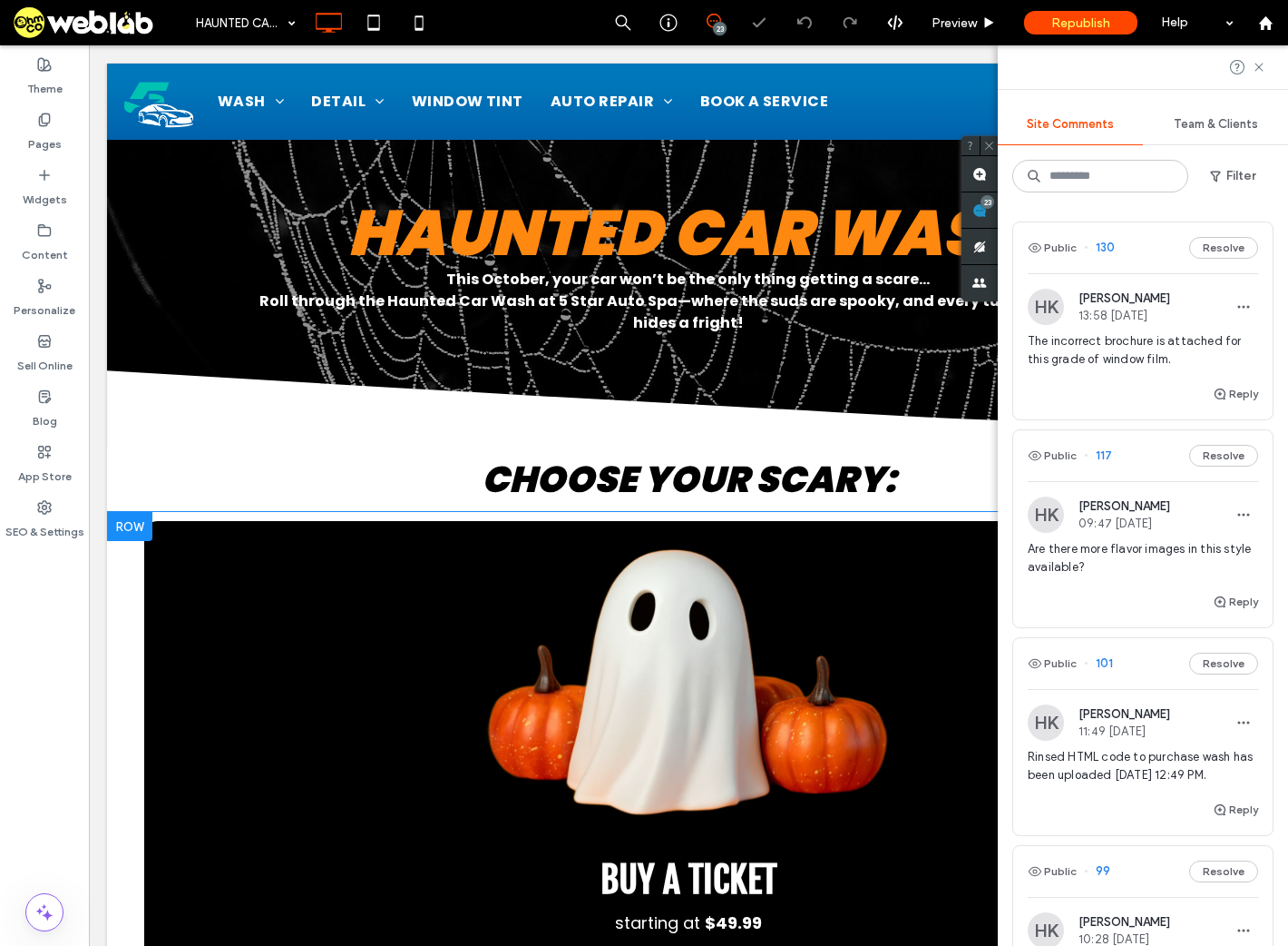
scroll to position [433, 0]
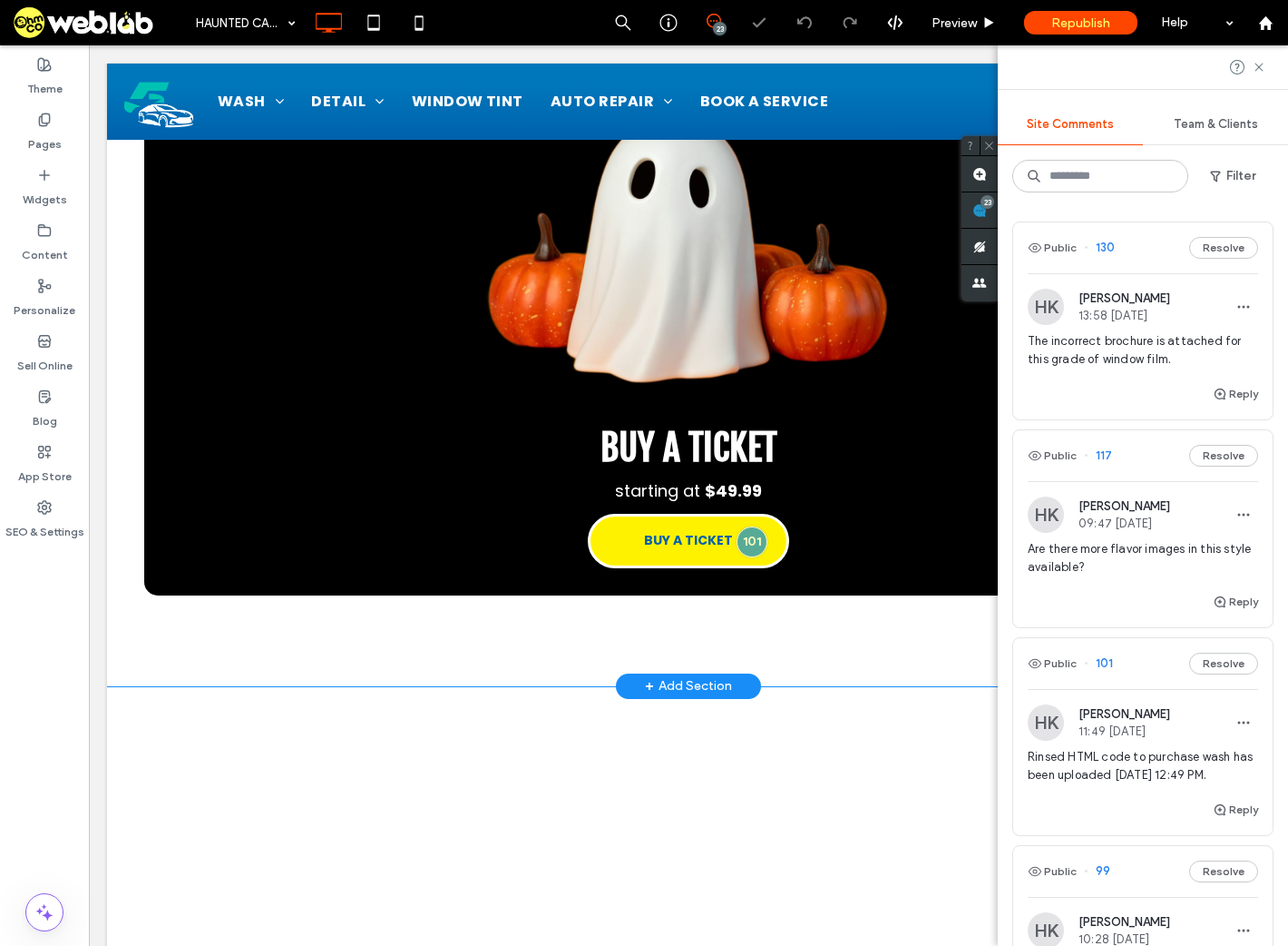
click at [771, 624] on div "buy a ticket starting at $ 49.99 BUY A TICKET Click To Paste Click To Paste Row…" at bounding box center [688, 383] width 1163 height 606
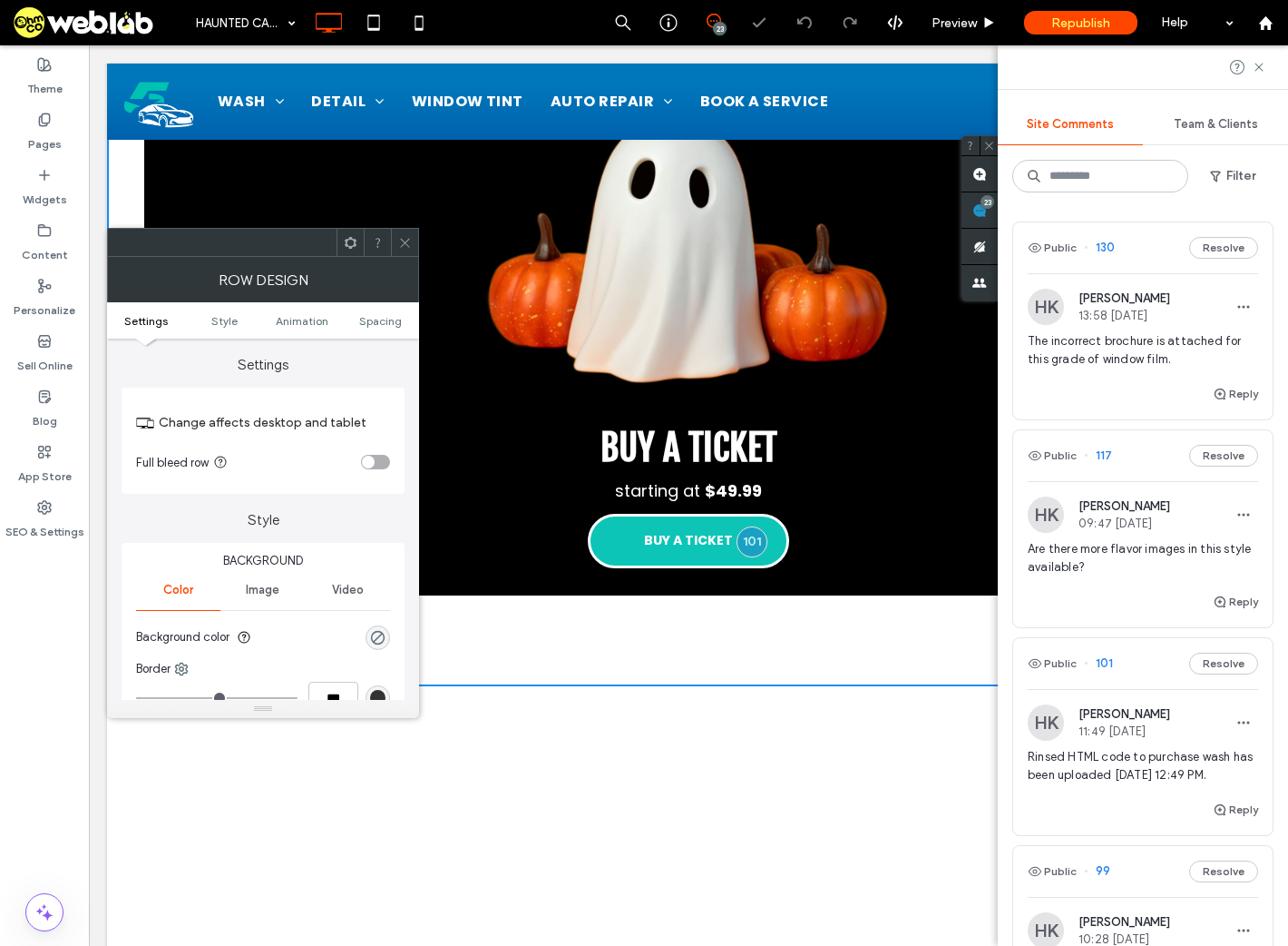
click at [670, 548] on span "BUY A TICKET" at bounding box center [688, 540] width 89 height 19
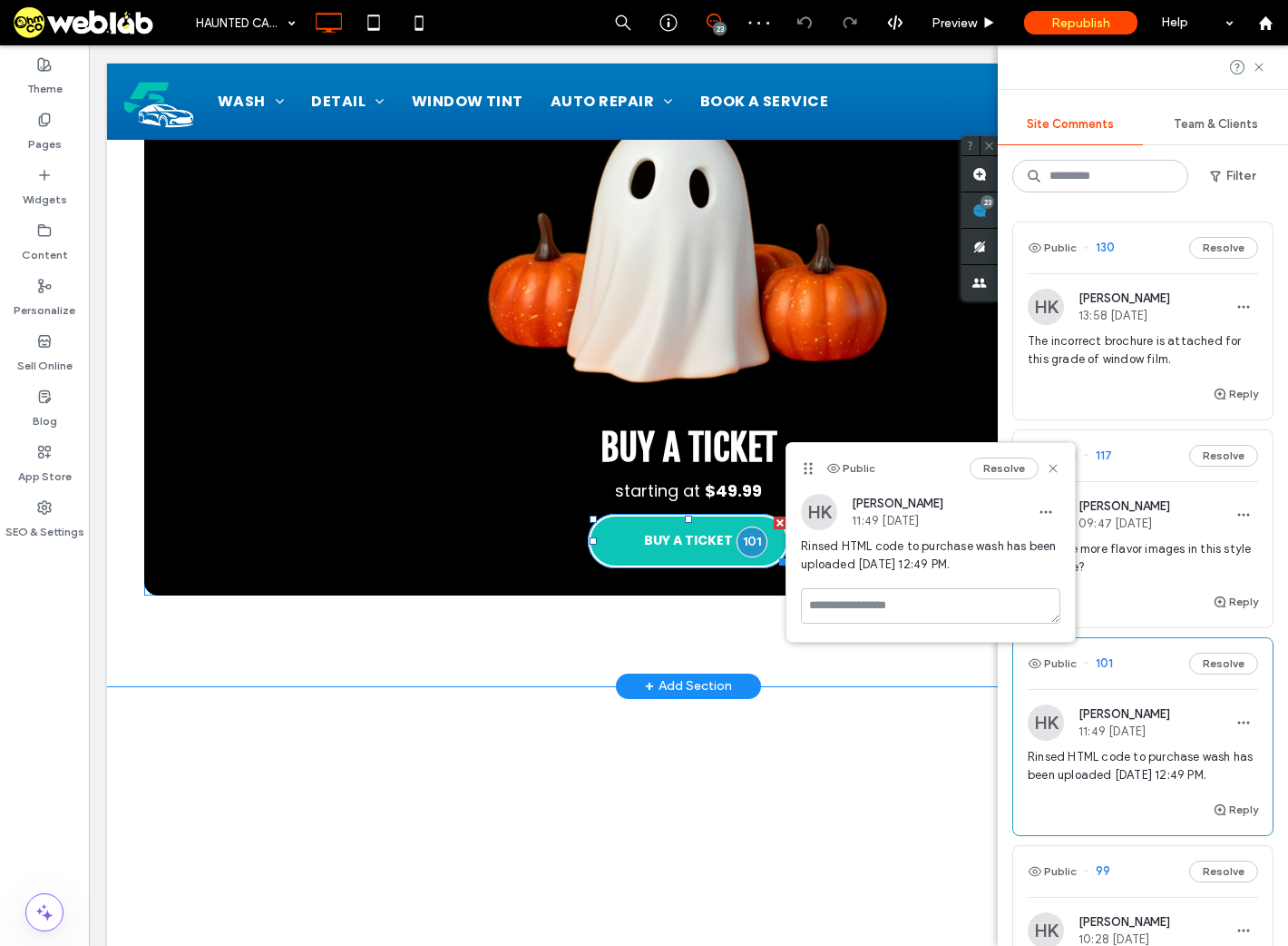
click at [645, 543] on span "BUY A TICKET" at bounding box center [688, 540] width 90 height 19
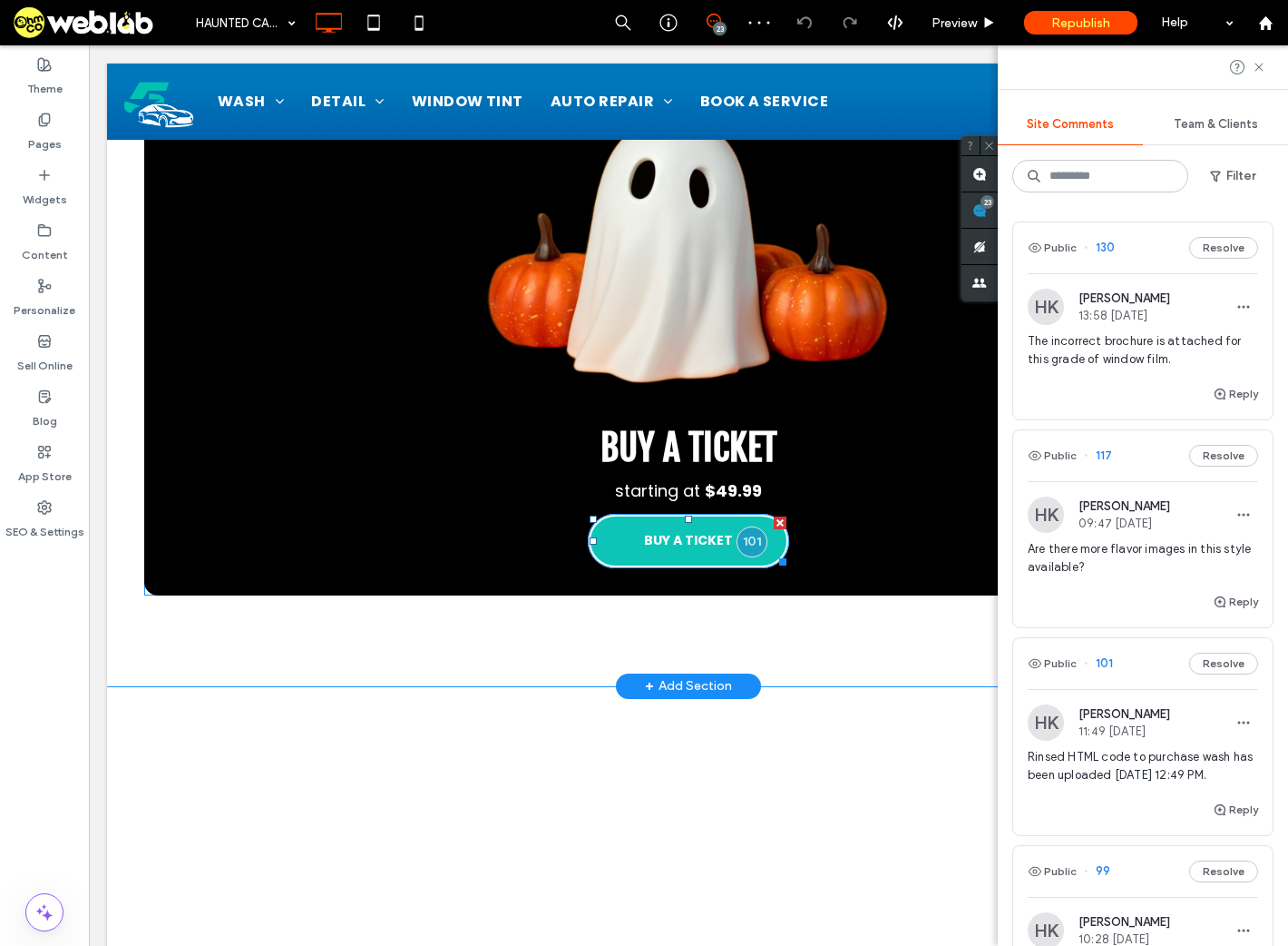
click at [647, 543] on span "BUY A TICKET" at bounding box center [689, 540] width 90 height 19
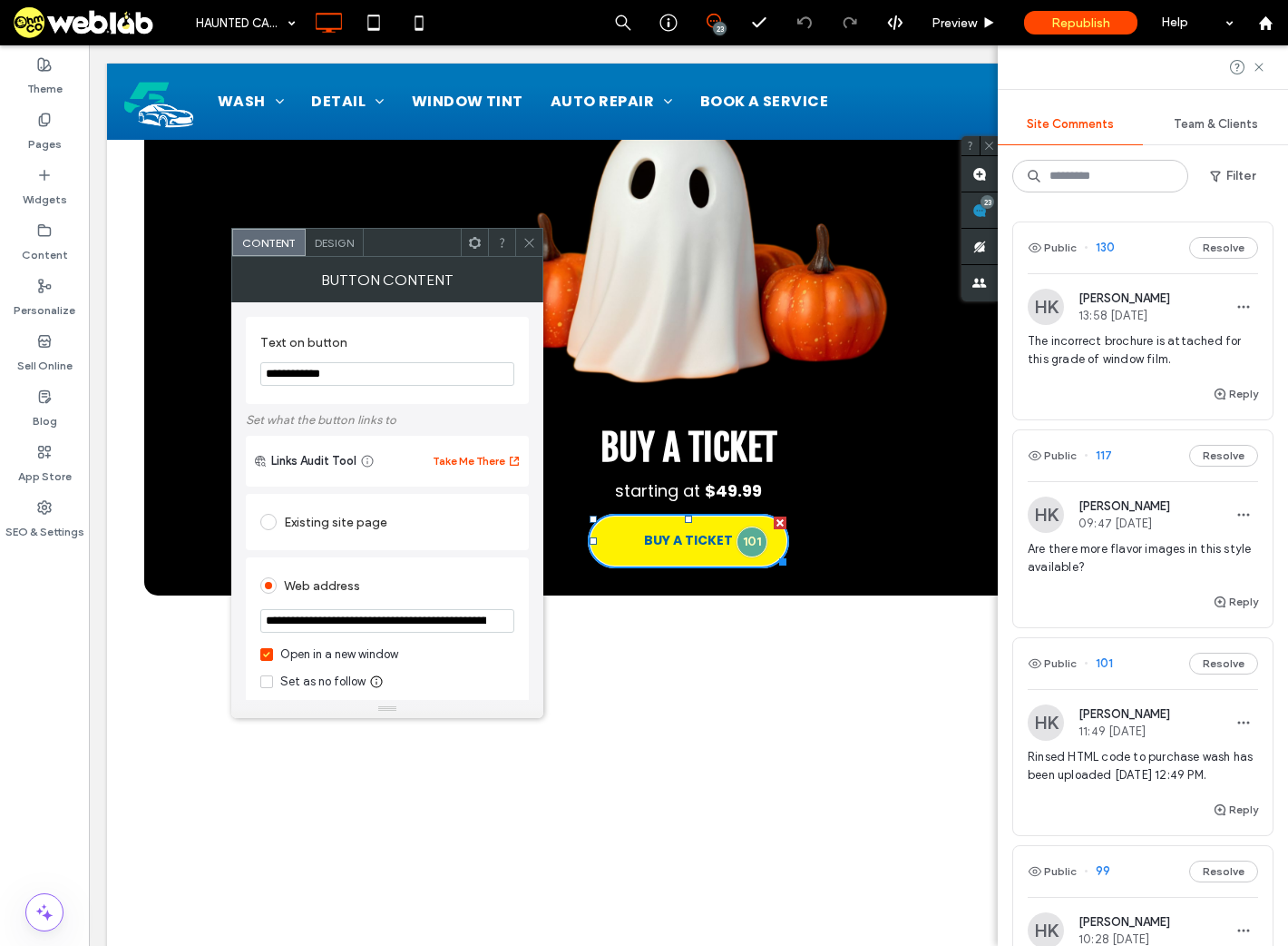
click at [434, 624] on input "**********" at bounding box center [387, 621] width 254 height 24
drag, startPoint x: 528, startPoint y: 239, endPoint x: 542, endPoint y: 276, distance: 39.6
click at [528, 240] on icon at bounding box center [529, 243] width 14 height 14
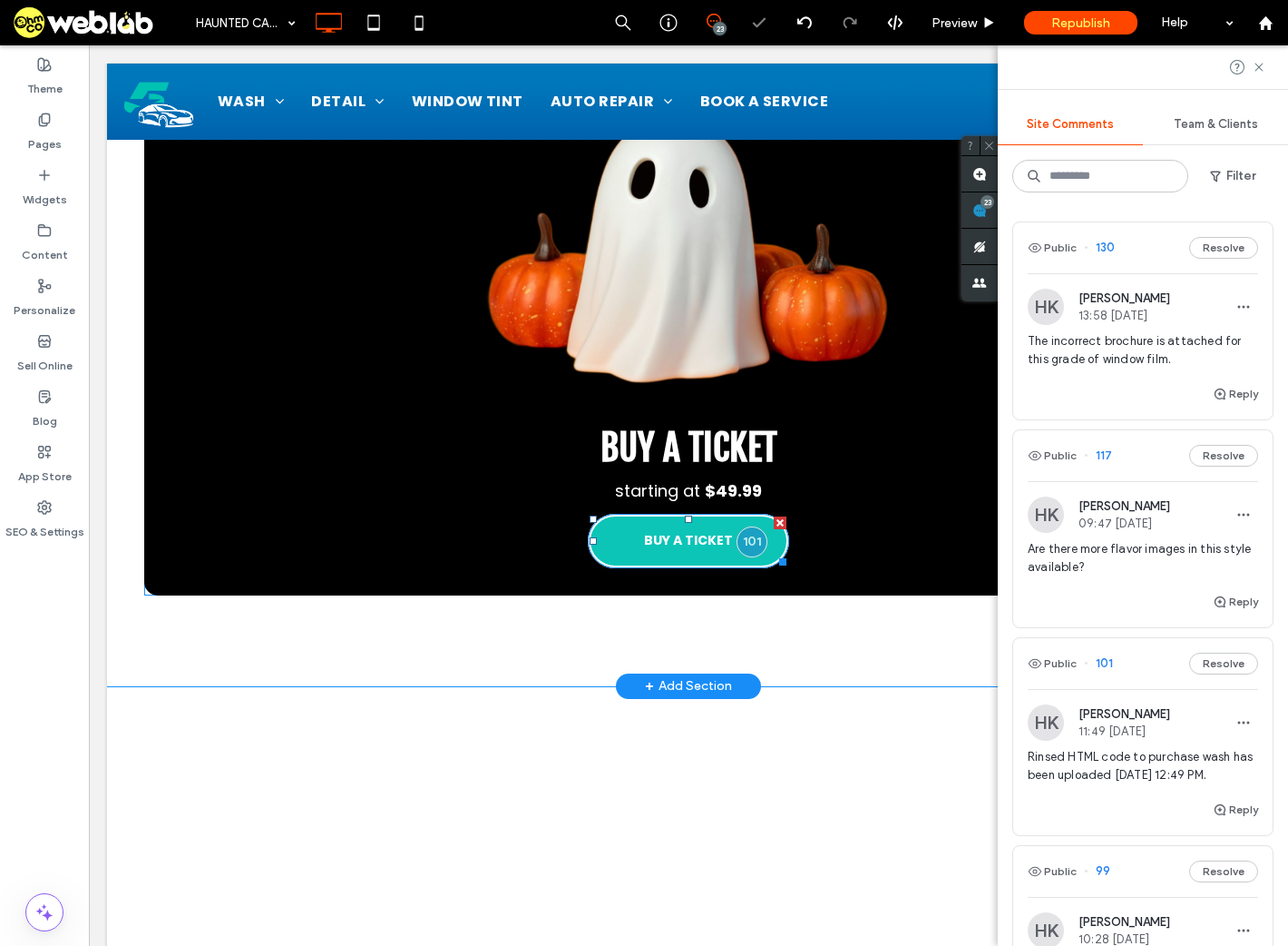
click at [774, 522] on div at bounding box center [780, 522] width 13 height 13
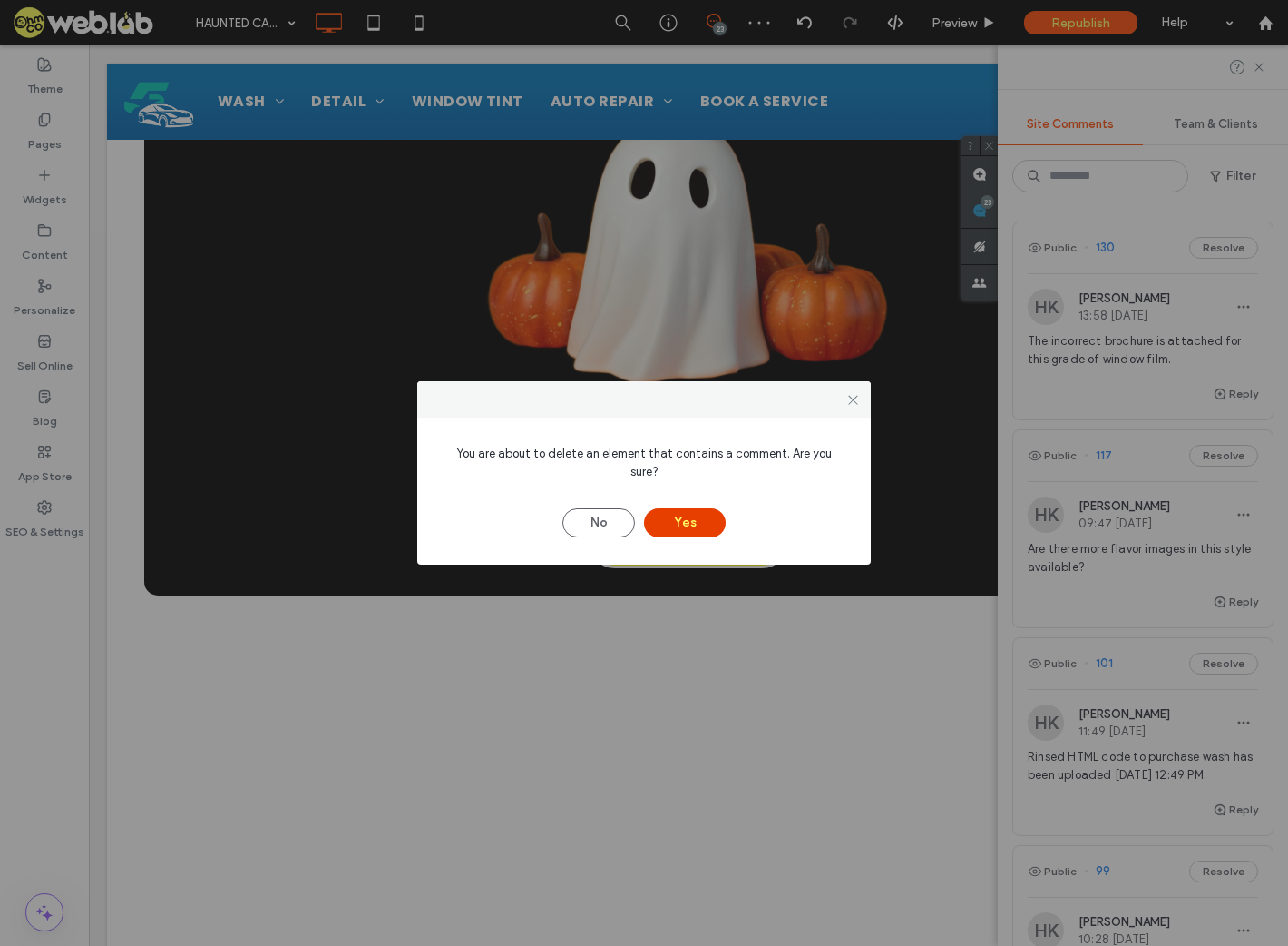
click at [688, 513] on button "Yes" at bounding box center [685, 522] width 82 height 29
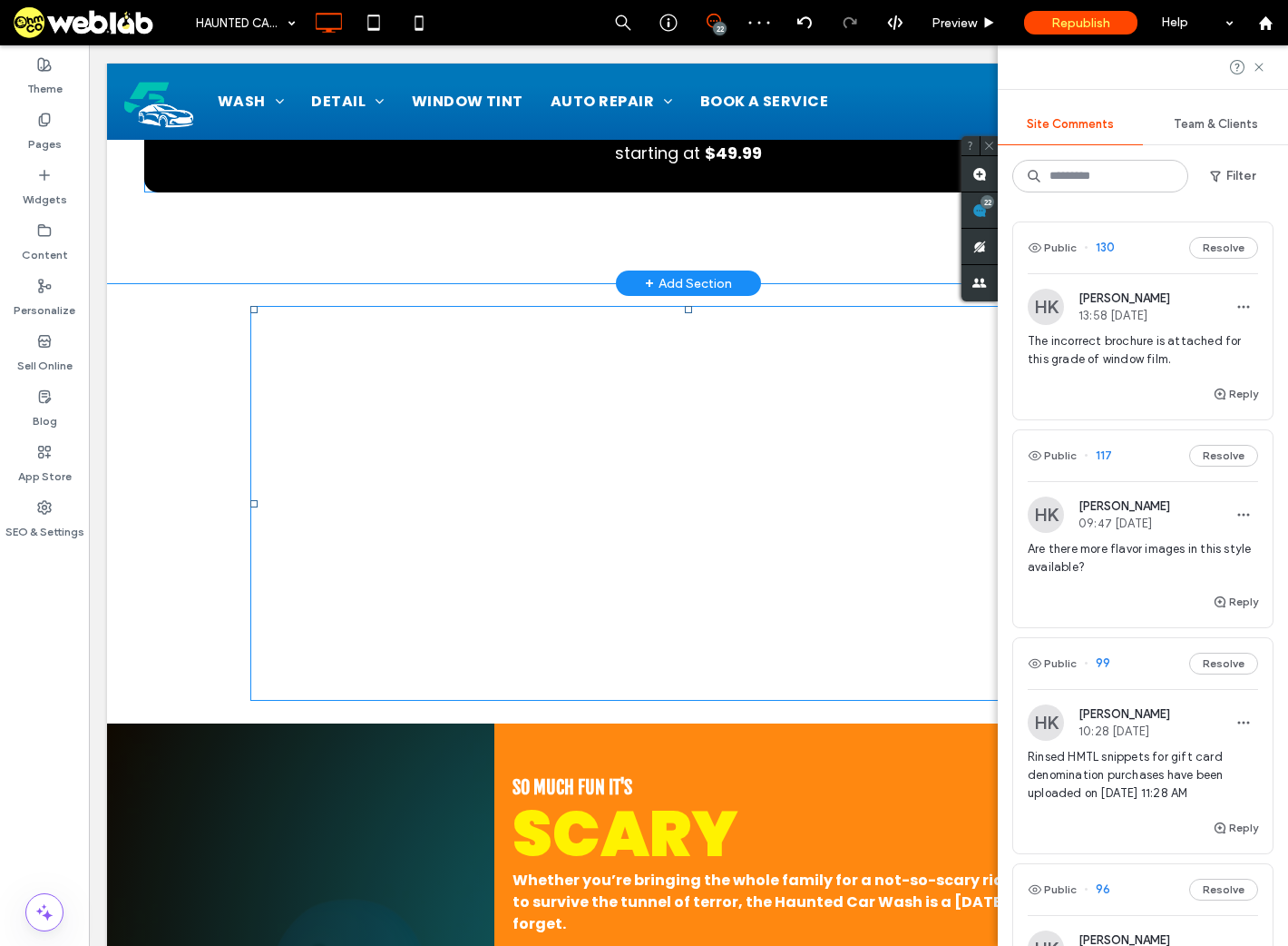
scroll to position [795, 0]
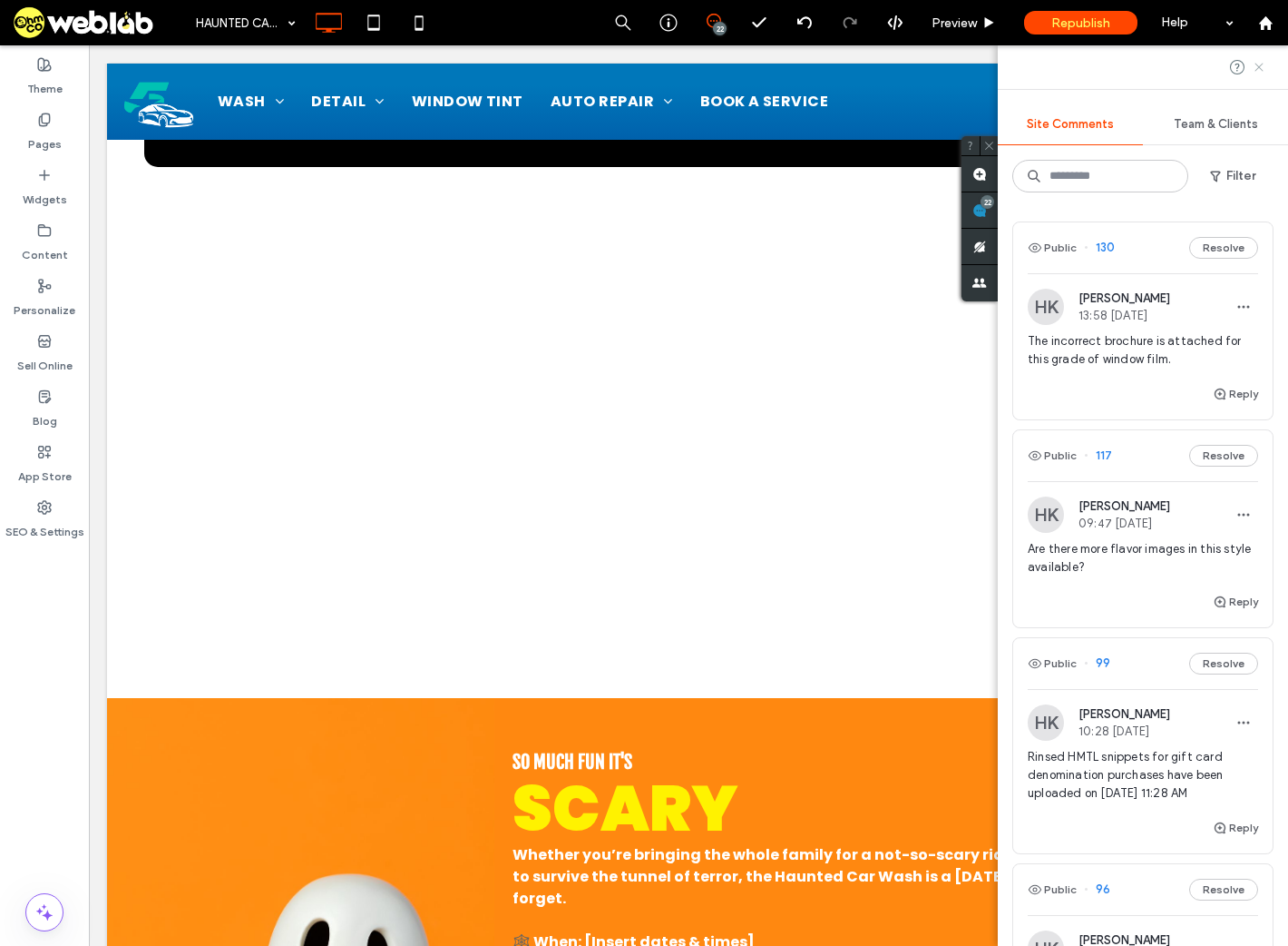
click at [1258, 66] on use at bounding box center [1259, 67] width 8 height 8
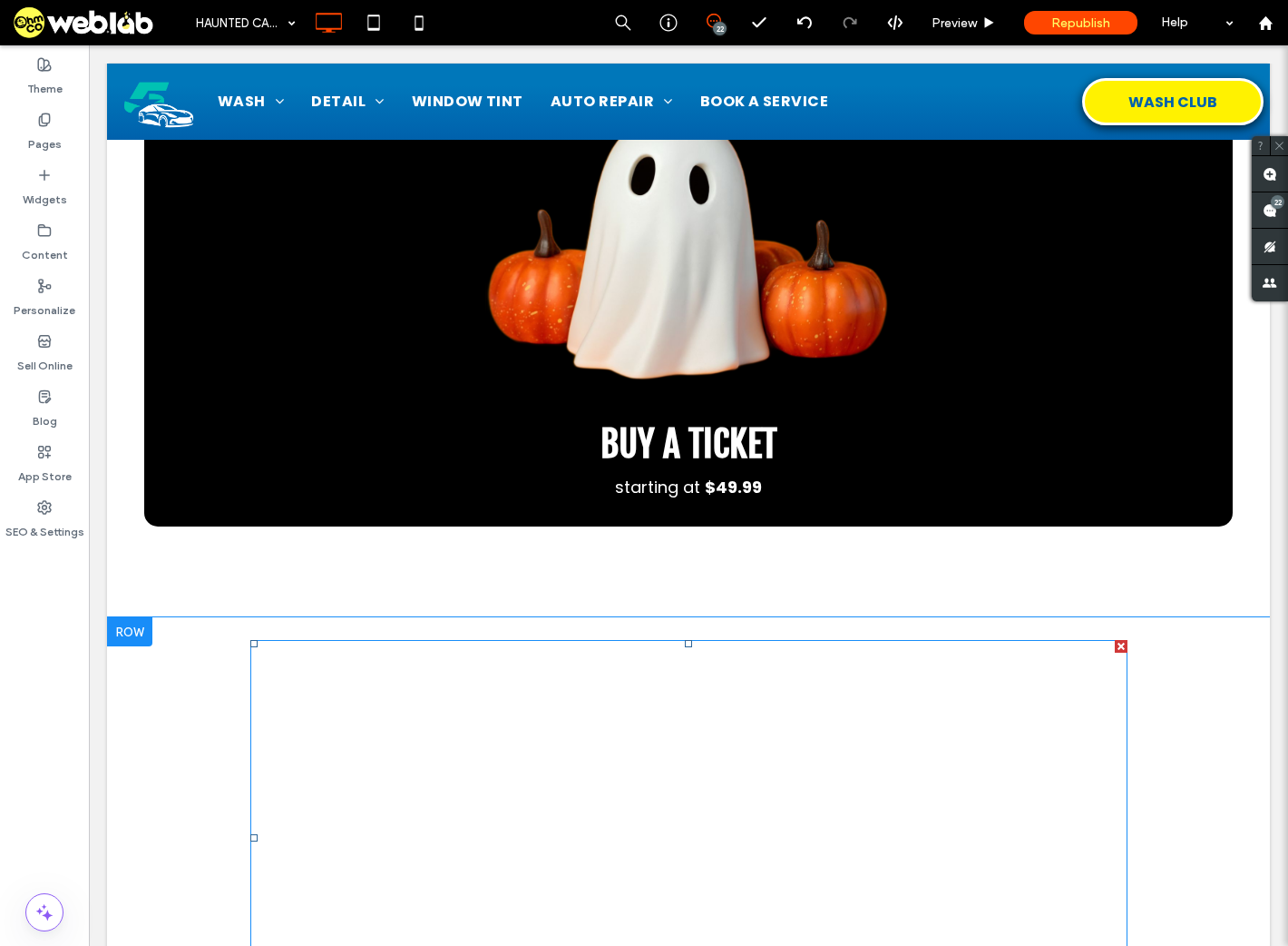
scroll to position [433, 0]
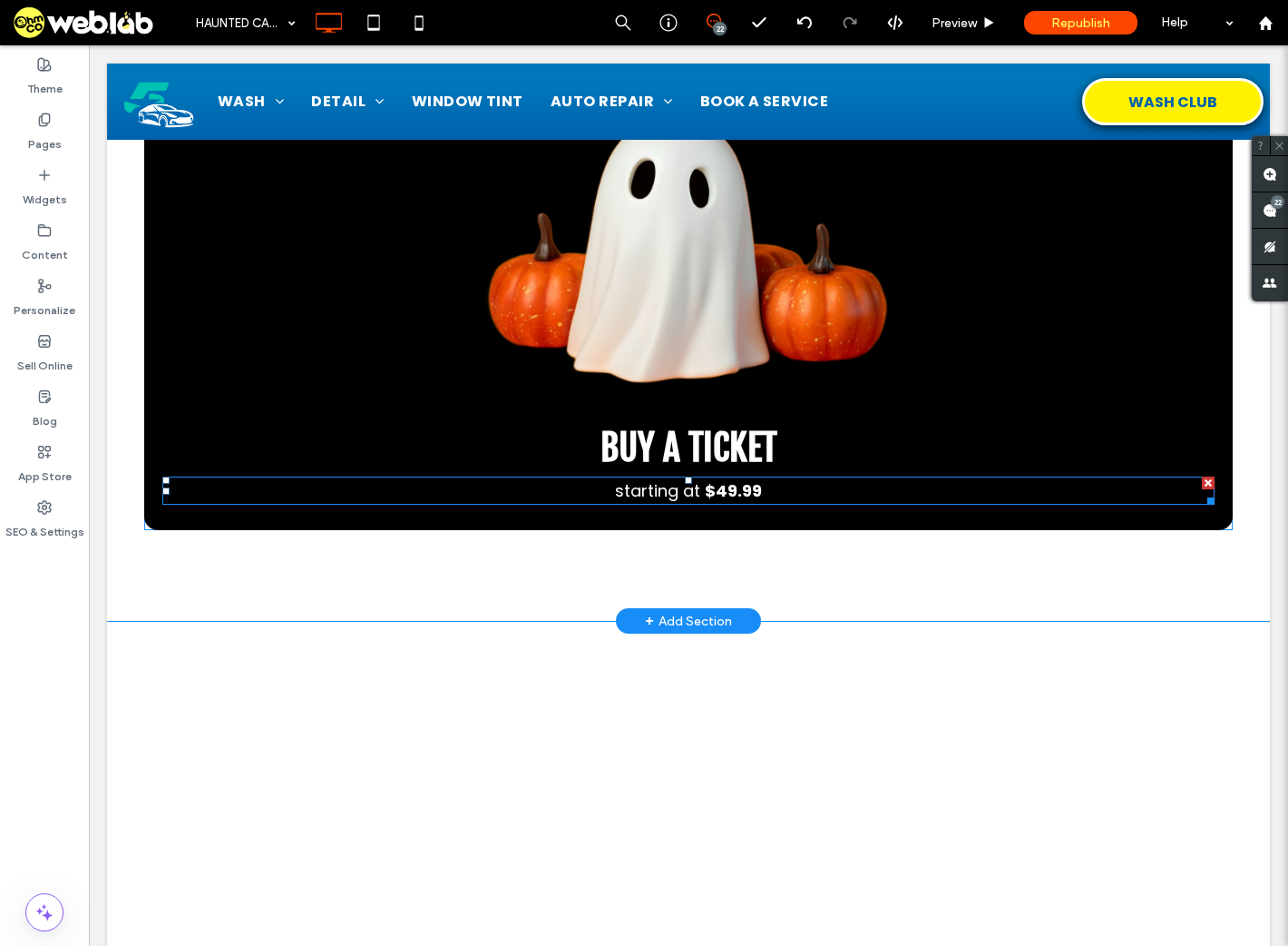
click at [1202, 482] on div at bounding box center [1208, 482] width 13 height 13
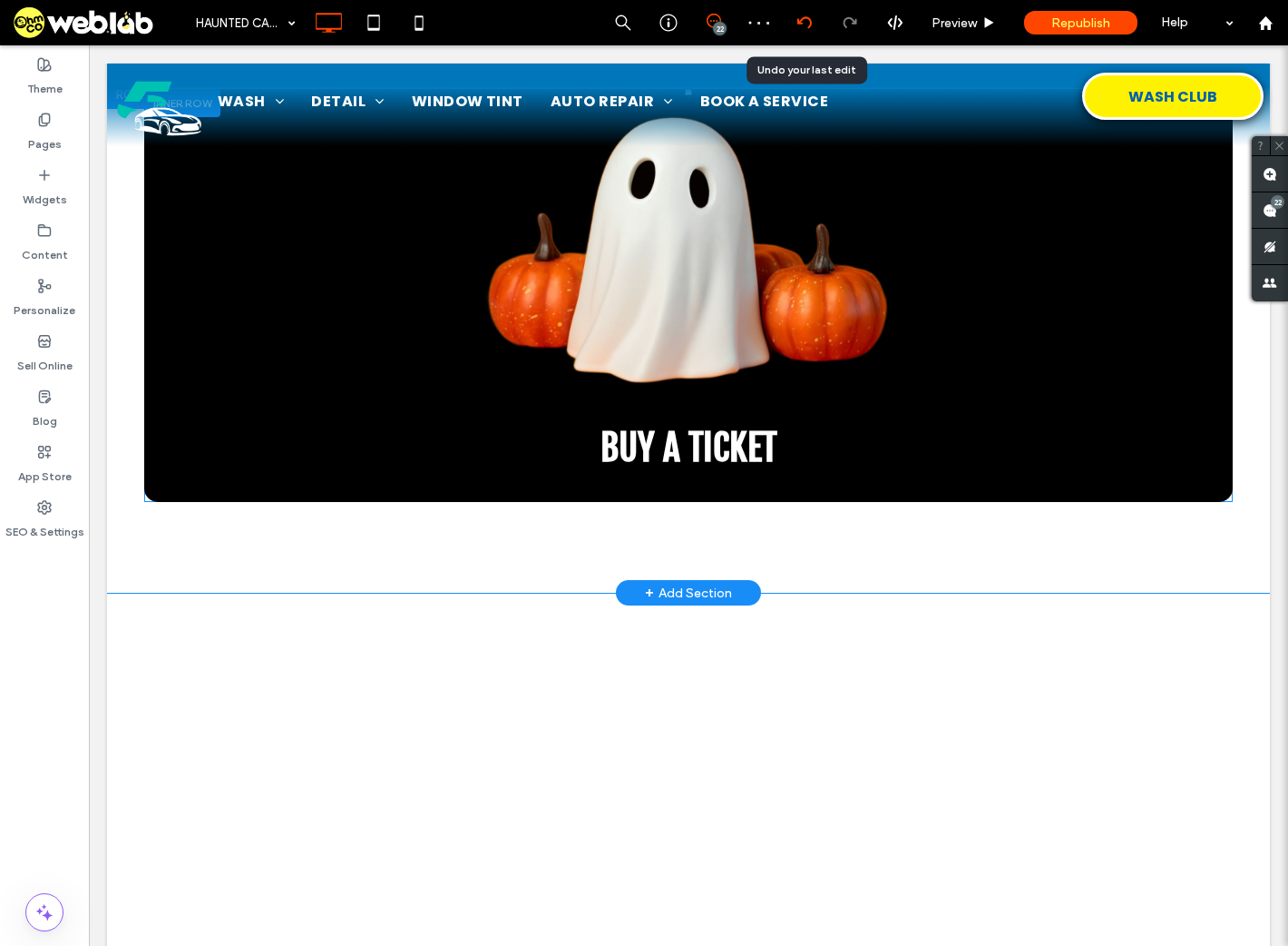
click at [809, 15] on icon at bounding box center [805, 22] width 15 height 15
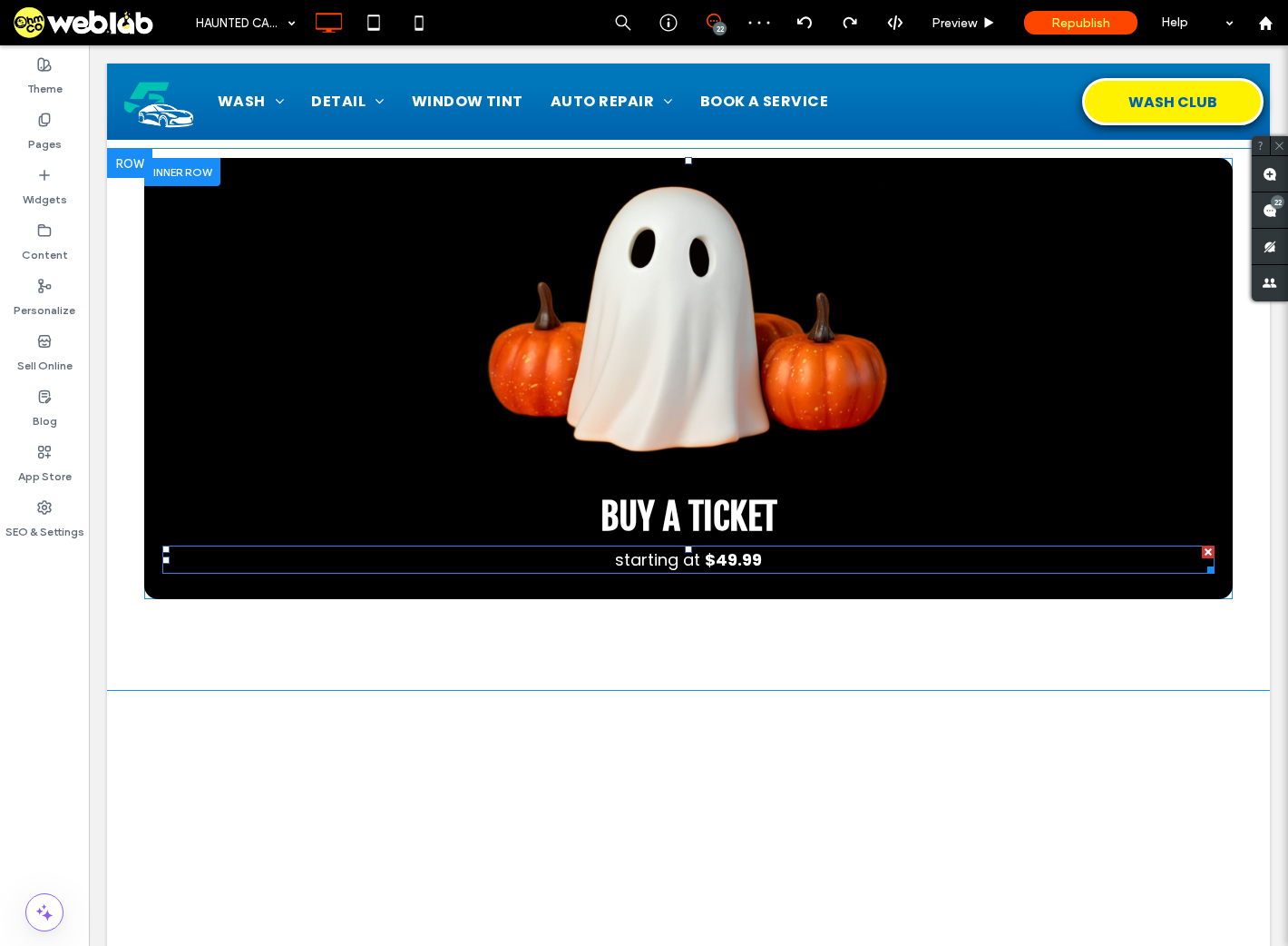
scroll to position [726, 0]
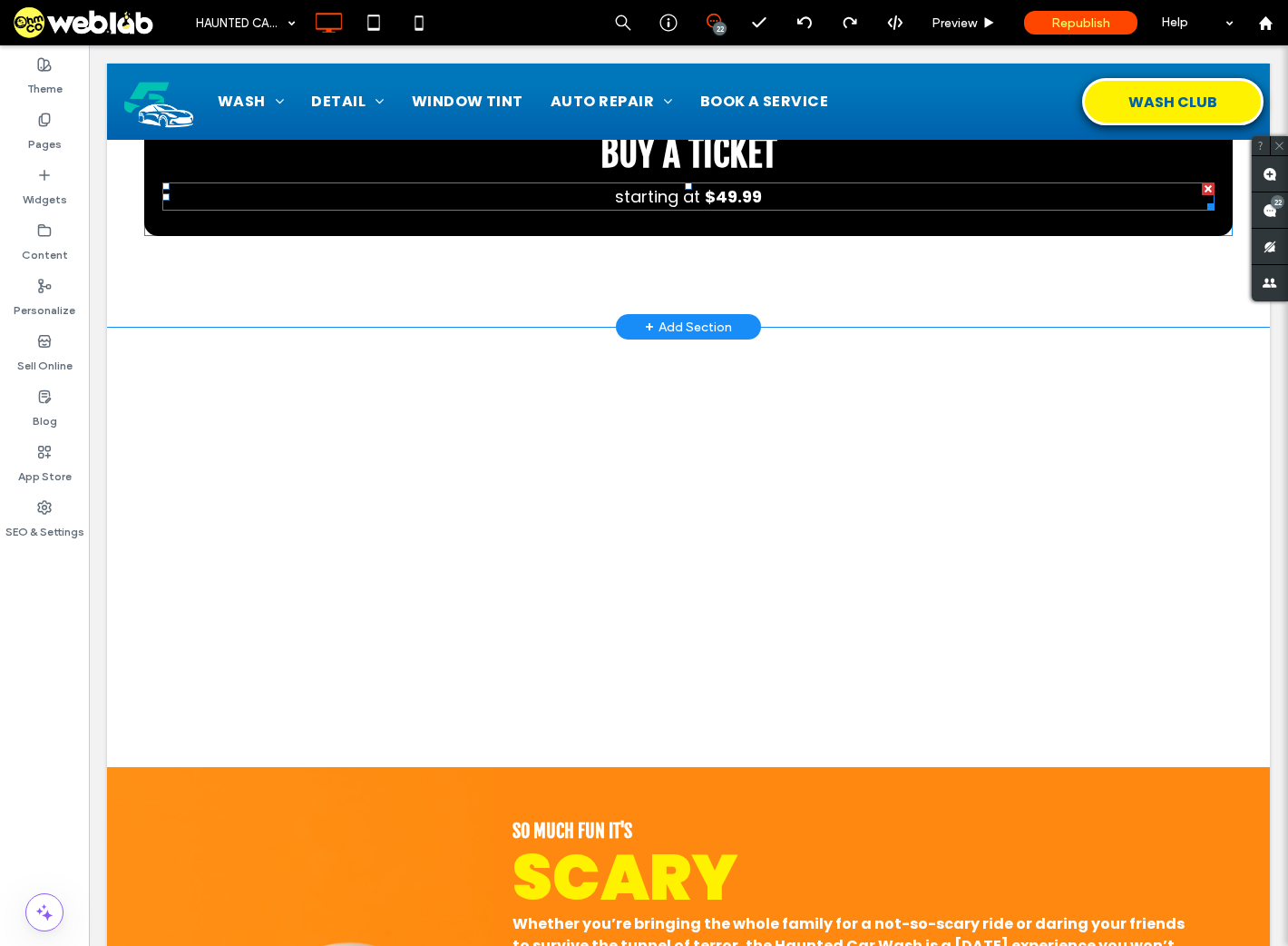
click at [688, 204] on span "starting at" at bounding box center [657, 196] width 85 height 23
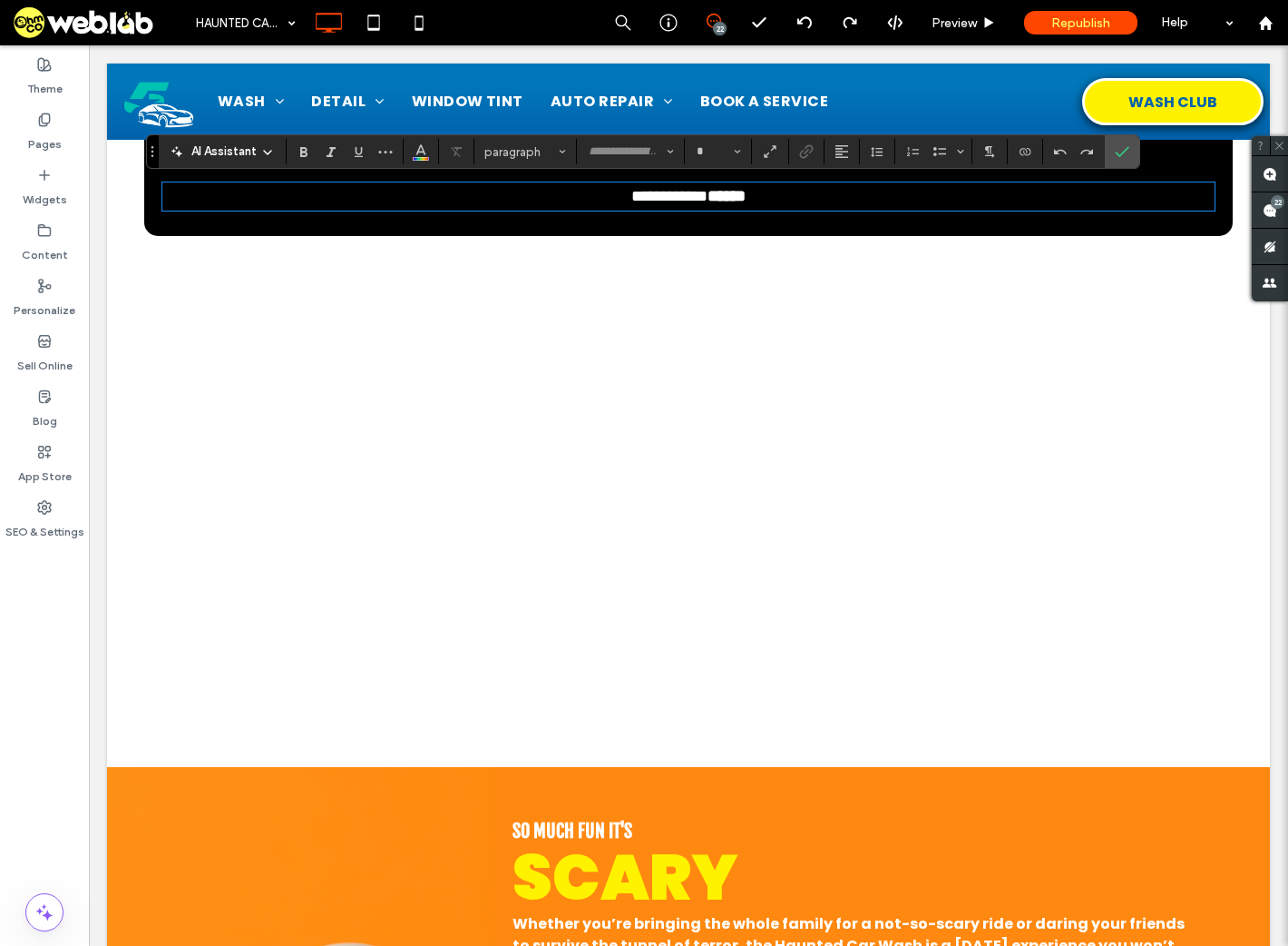
type input "*******"
type input "**"
click at [746, 198] on strong "*****" at bounding box center [733, 196] width 25 height 16
drag, startPoint x: 785, startPoint y: 197, endPoint x: 712, endPoint y: 201, distance: 73.1
click at [712, 201] on p "**********" at bounding box center [689, 196] width 1052 height 25
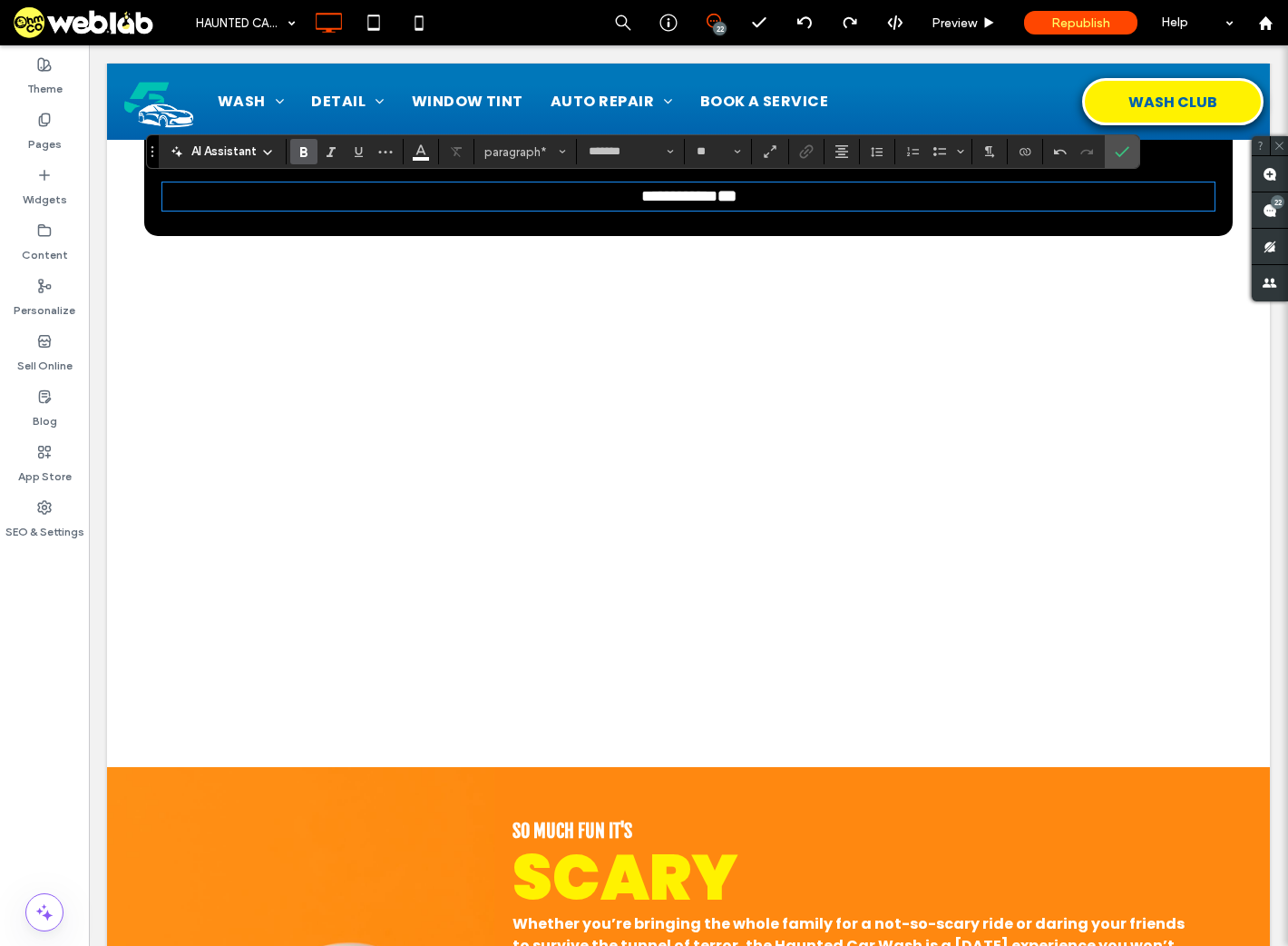
click at [651, 188] on span "**********" at bounding box center [680, 196] width 76 height 16
drag, startPoint x: 709, startPoint y: 196, endPoint x: 624, endPoint y: 197, distance: 85.0
click at [624, 197] on p "**********" at bounding box center [689, 196] width 1052 height 25
drag, startPoint x: 623, startPoint y: 197, endPoint x: 709, endPoint y: 199, distance: 86.0
click at [709, 199] on p "**********" at bounding box center [689, 196] width 1052 height 25
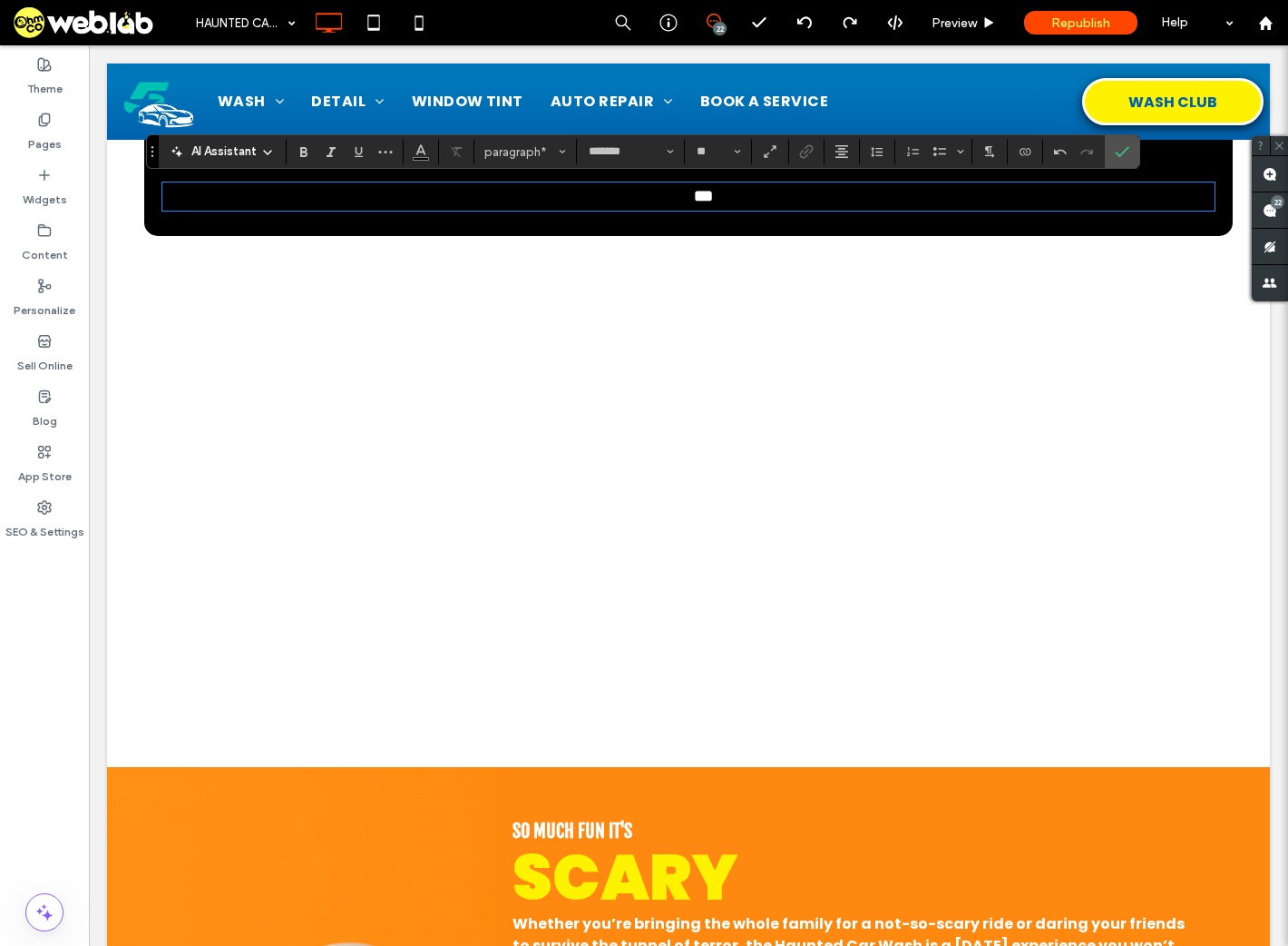
type input "*"
click at [416, 153] on use "Color" at bounding box center [421, 150] width 10 height 10
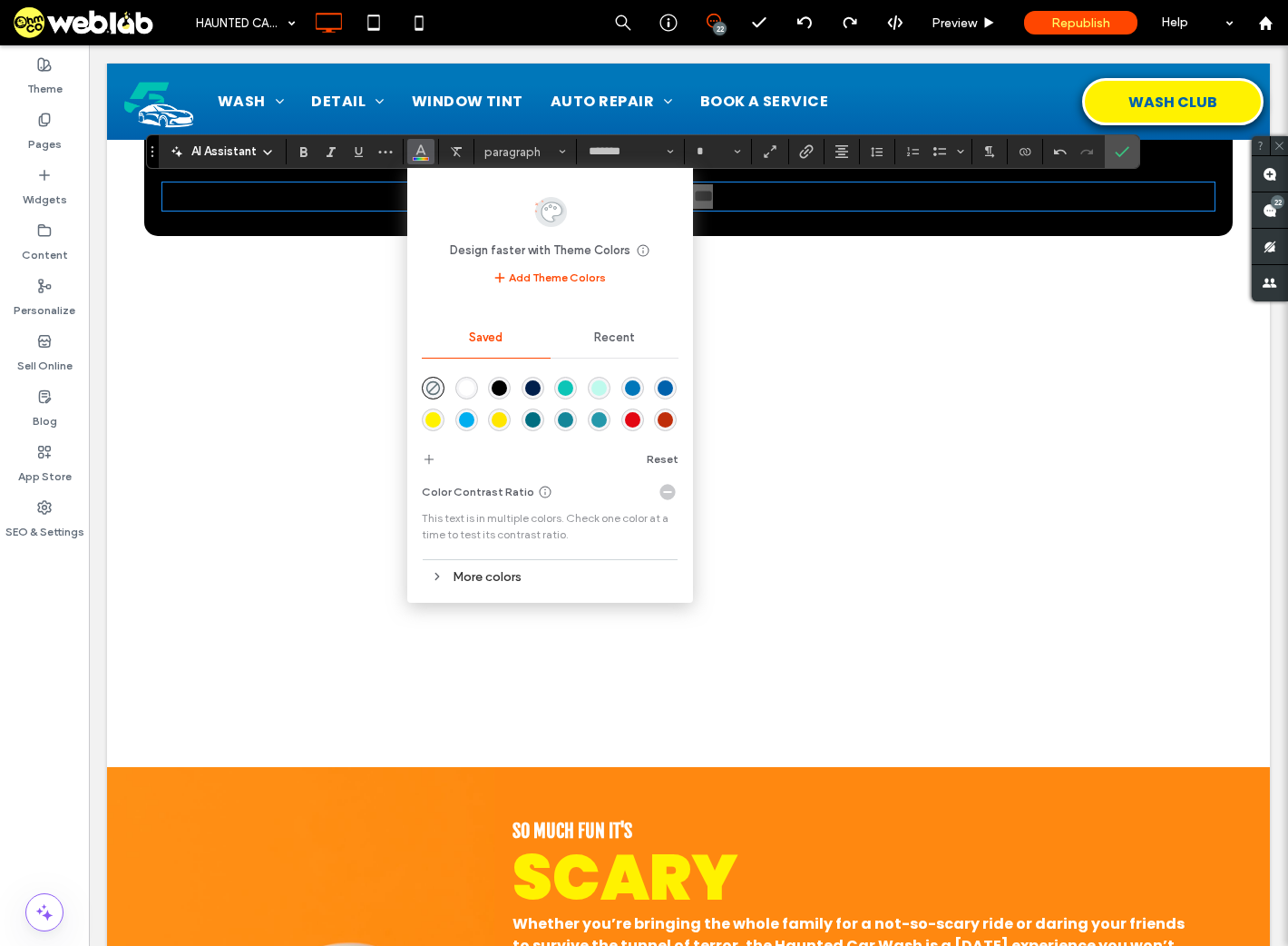
drag, startPoint x: 471, startPoint y: 359, endPoint x: 454, endPoint y: 296, distance: 65.3
click at [471, 381] on div "rgba(255,255,255,1)" at bounding box center [466, 388] width 15 height 15
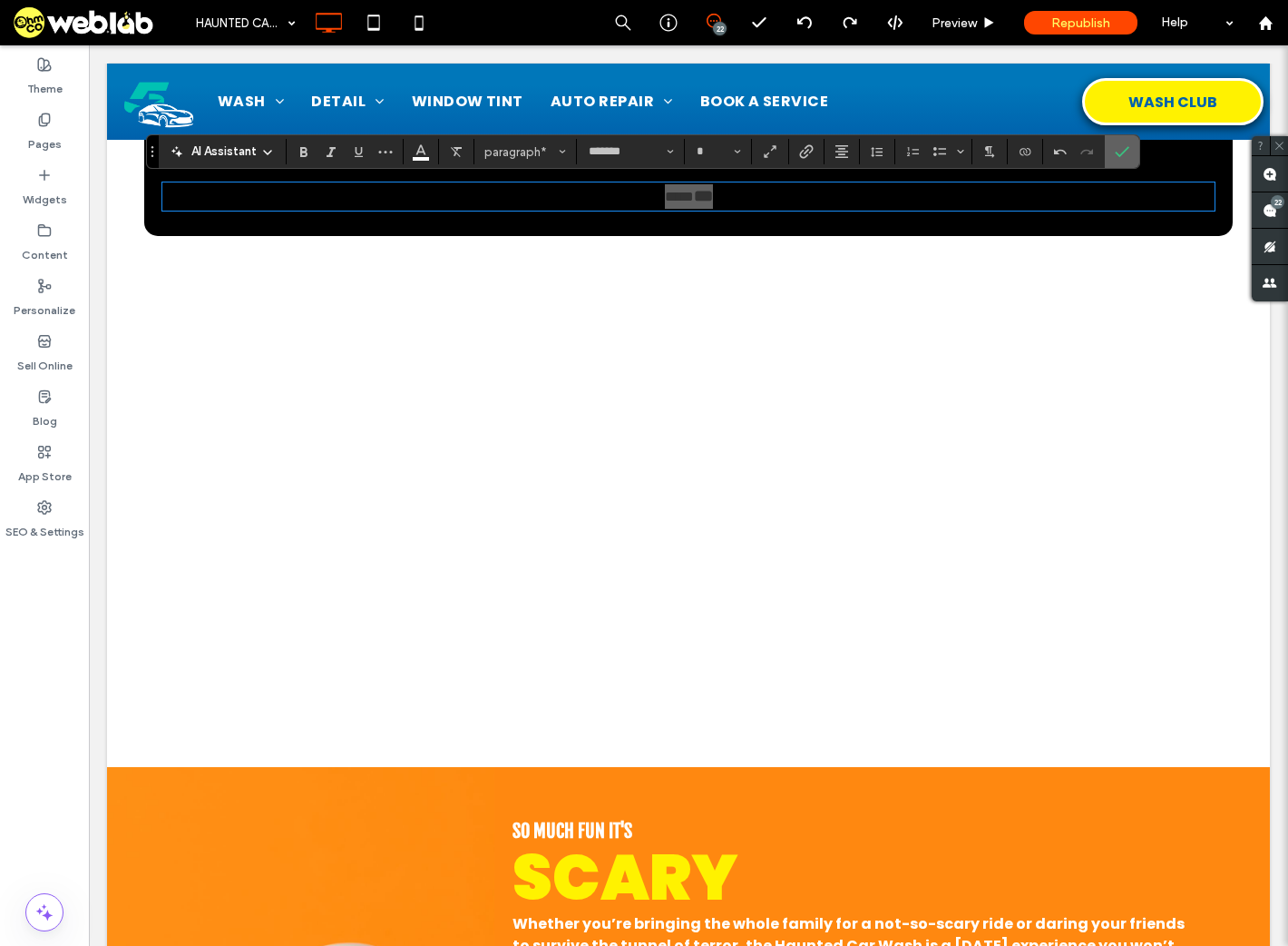
drag, startPoint x: 1130, startPoint y: 148, endPoint x: 1038, endPoint y: 112, distance: 98.8
click at [1130, 148] on label "Confirm" at bounding box center [1122, 151] width 27 height 33
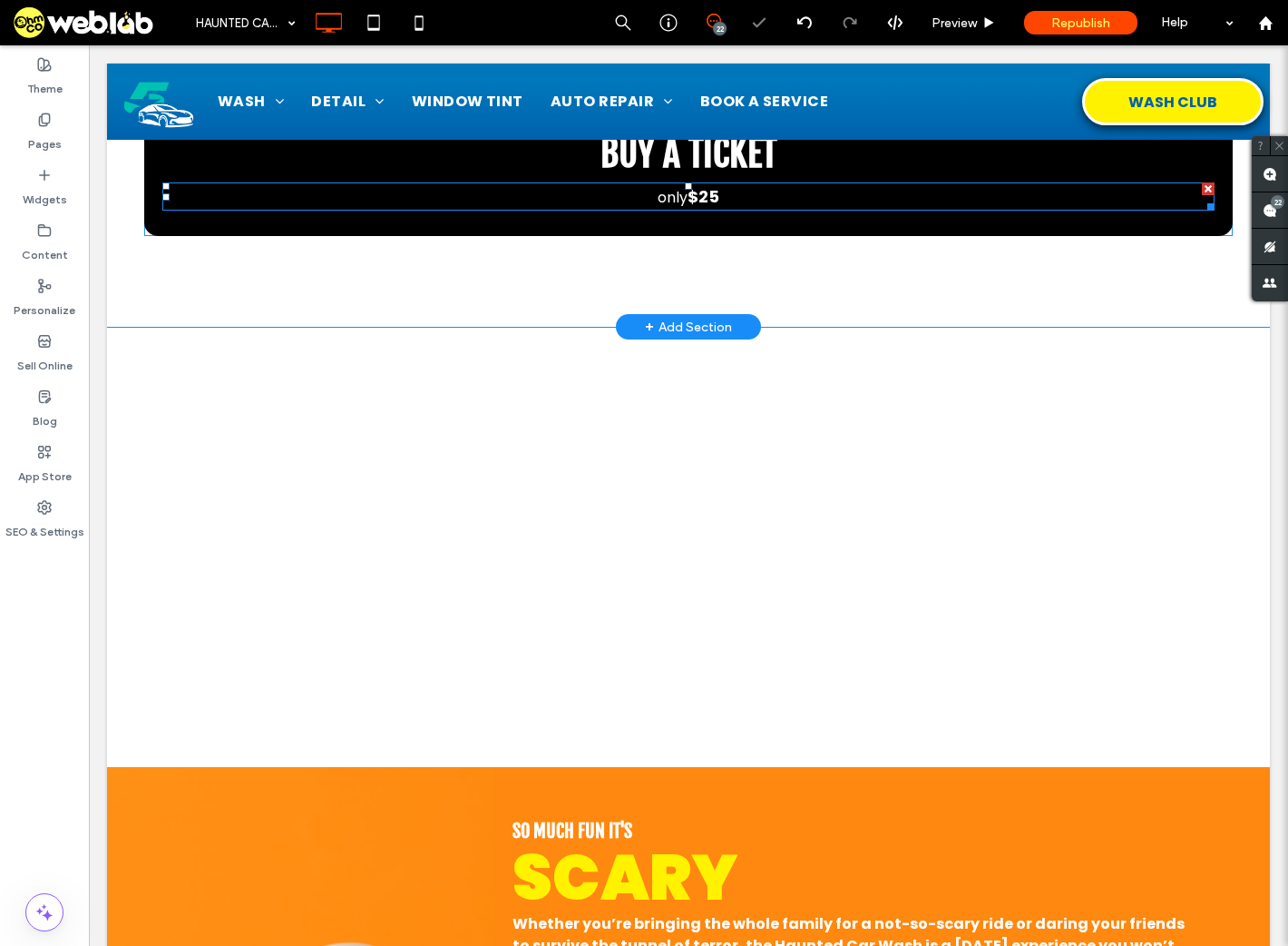
click at [703, 195] on strong "25" at bounding box center [709, 196] width 21 height 23
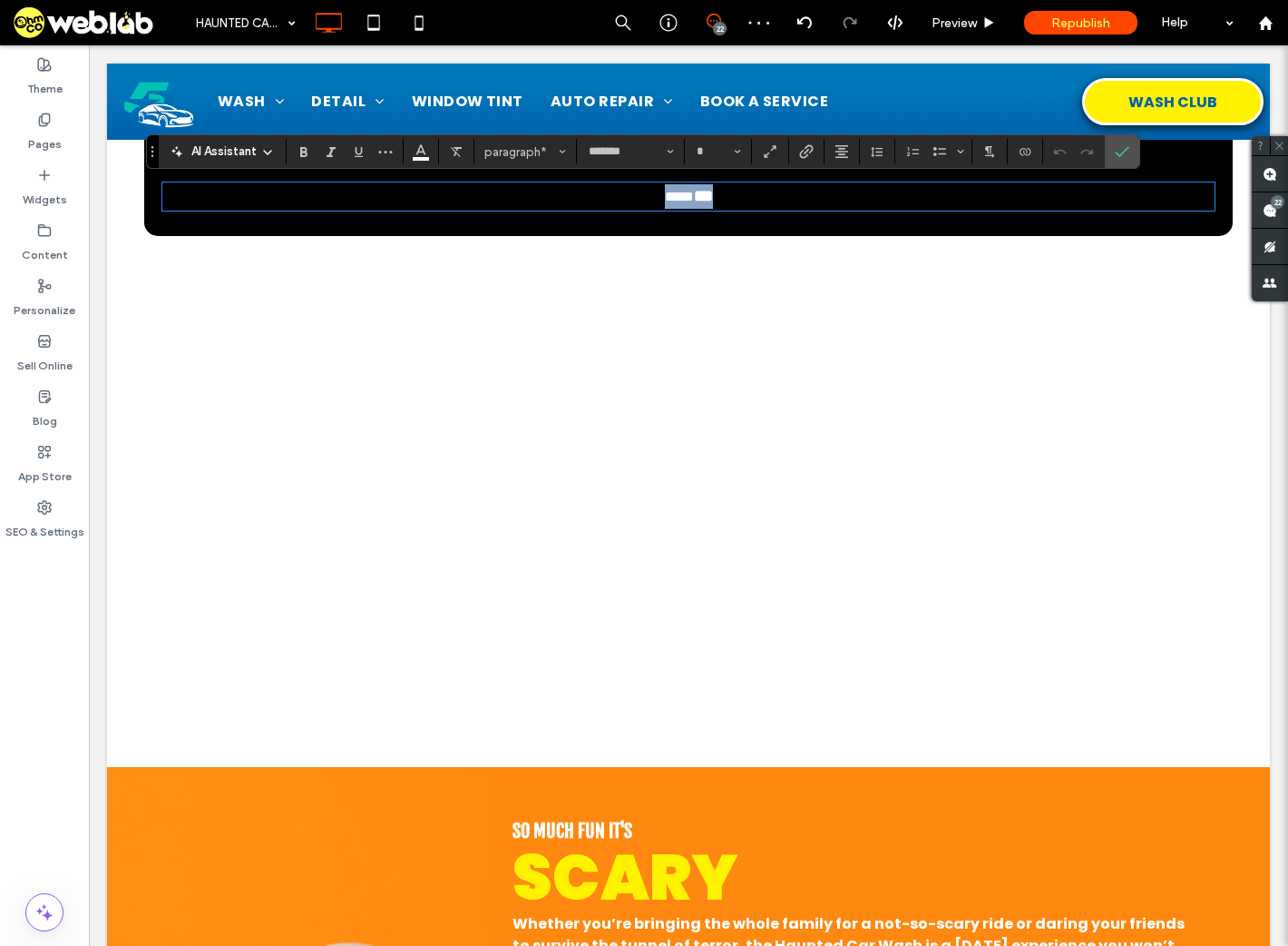
click at [758, 200] on p "**** * **" at bounding box center [689, 196] width 1052 height 25
click at [758, 193] on p "**** * **" at bounding box center [689, 196] width 1052 height 25
type input "**"
click at [736, 194] on p "******** * **" at bounding box center [689, 196] width 1052 height 25
drag, startPoint x: 636, startPoint y: 194, endPoint x: 568, endPoint y: 197, distance: 68.1
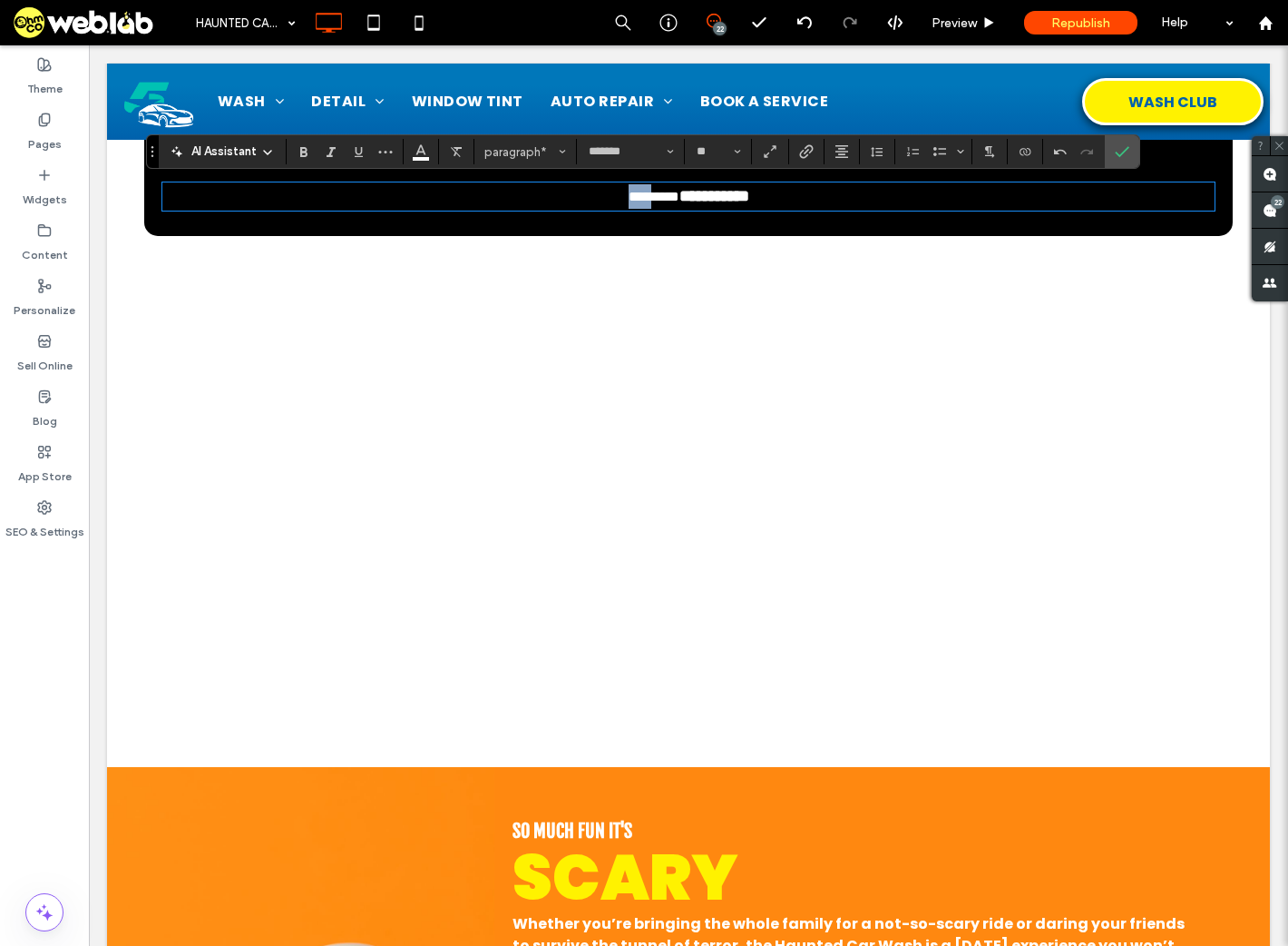
click at [568, 197] on p "**********" at bounding box center [689, 196] width 1052 height 25
click at [642, 191] on span "****" at bounding box center [654, 197] width 29 height 14
drag, startPoint x: 646, startPoint y: 194, endPoint x: 577, endPoint y: 199, distance: 69.2
click at [577, 199] on p "**********" at bounding box center [689, 196] width 1052 height 25
type input "**"
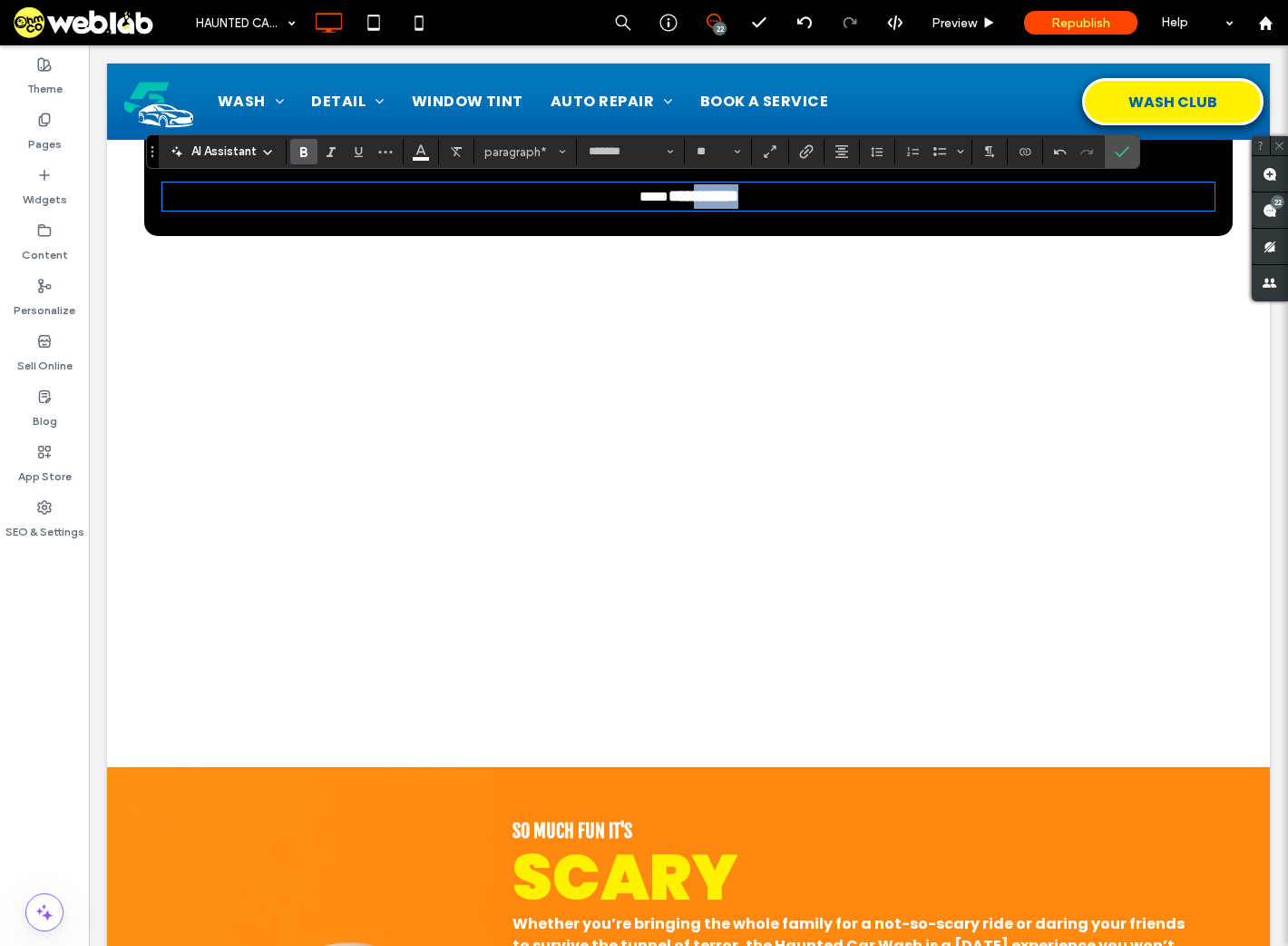
drag, startPoint x: 793, startPoint y: 198, endPoint x: 686, endPoint y: 195, distance: 107.0
click at [686, 195] on p "**********" at bounding box center [689, 196] width 1052 height 25
click at [298, 148] on icon "Bold" at bounding box center [304, 151] width 15 height 15
click at [1115, 152] on icon "Confirm" at bounding box center [1122, 151] width 15 height 15
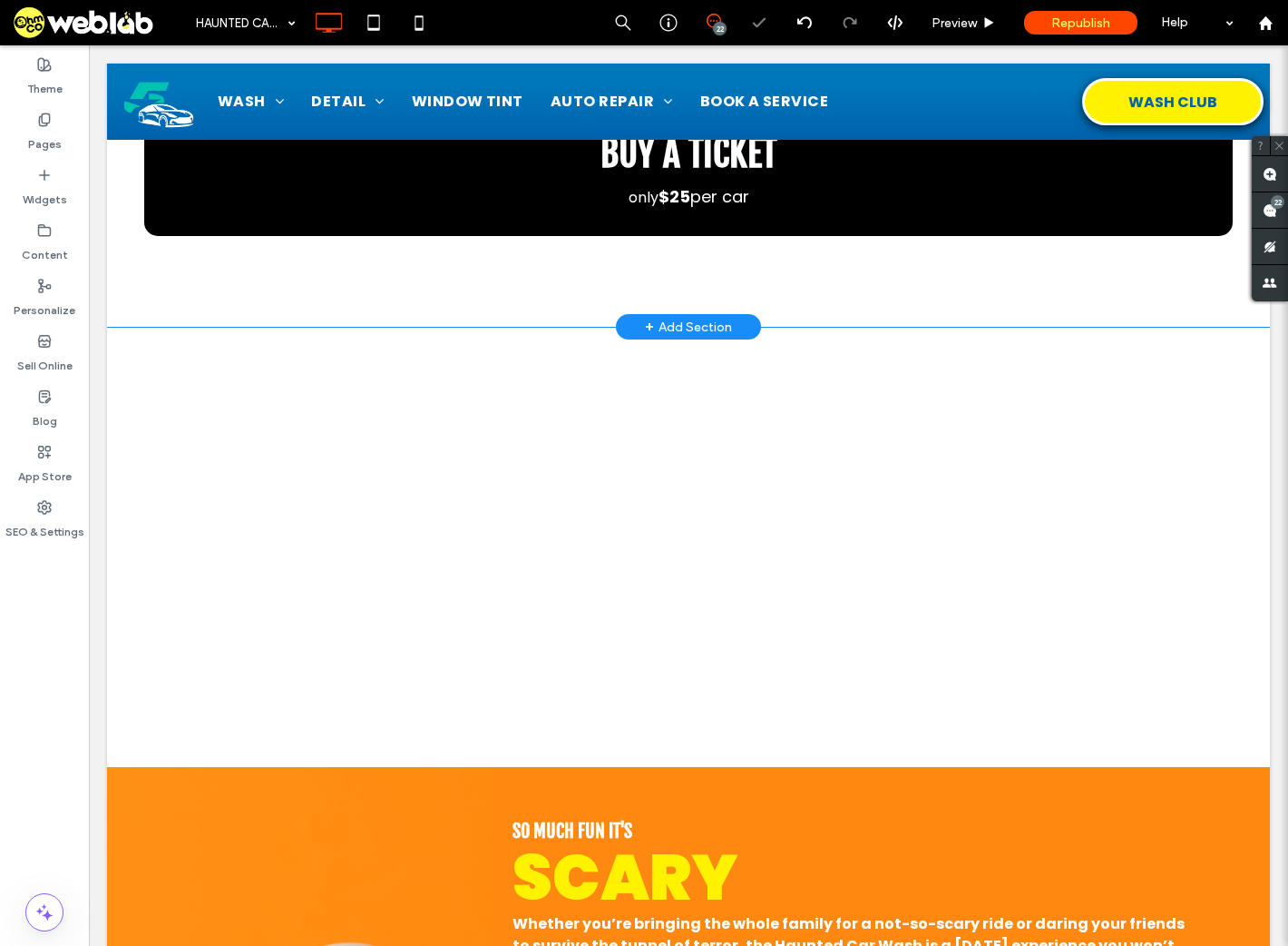
click at [329, 279] on div "buy a ticket only $ 25 per car Click To Paste Click To Paste Row + Add Section" at bounding box center [688, 57] width 1163 height 541
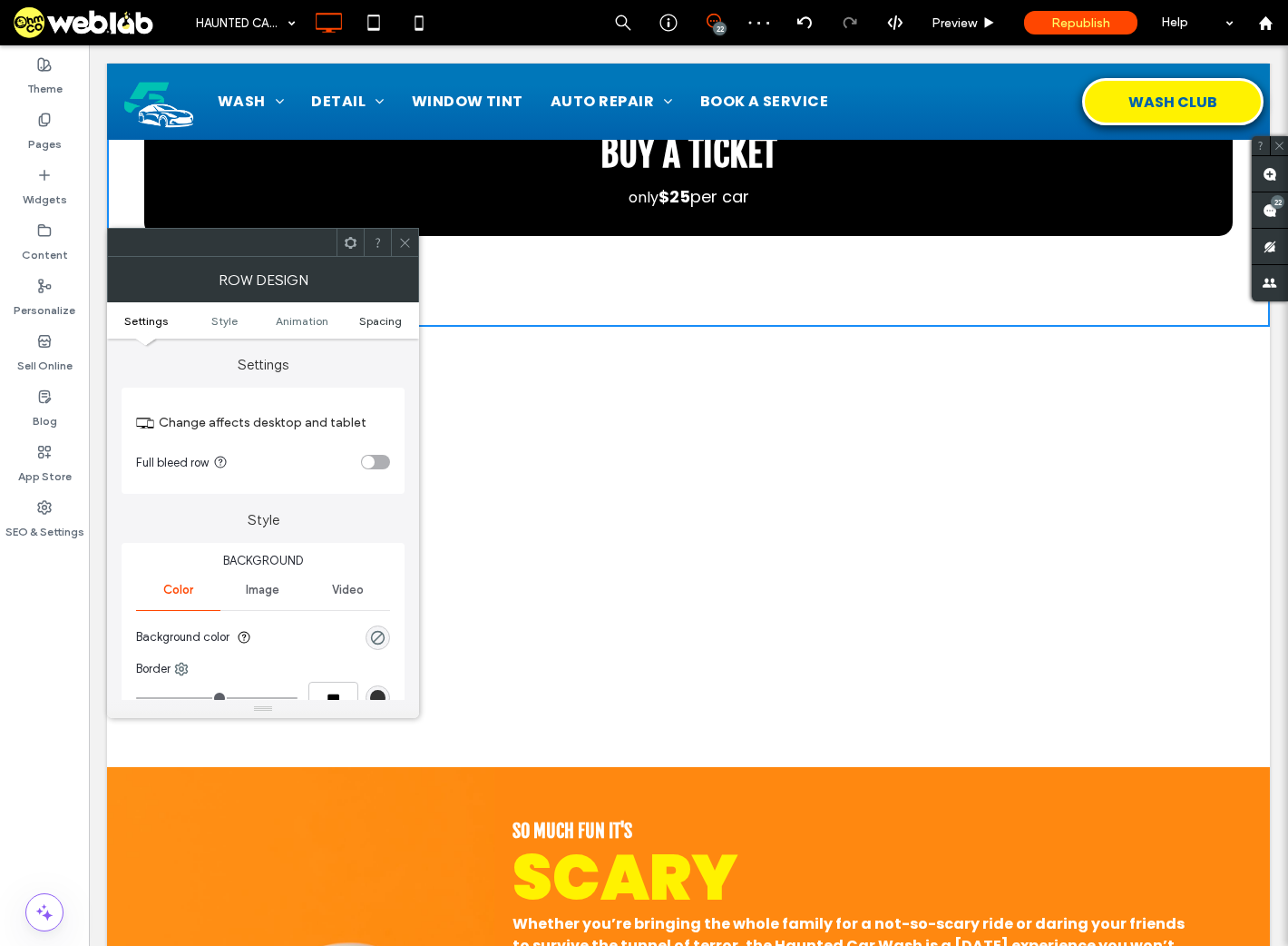
click at [377, 322] on span "Spacing" at bounding box center [380, 321] width 43 height 14
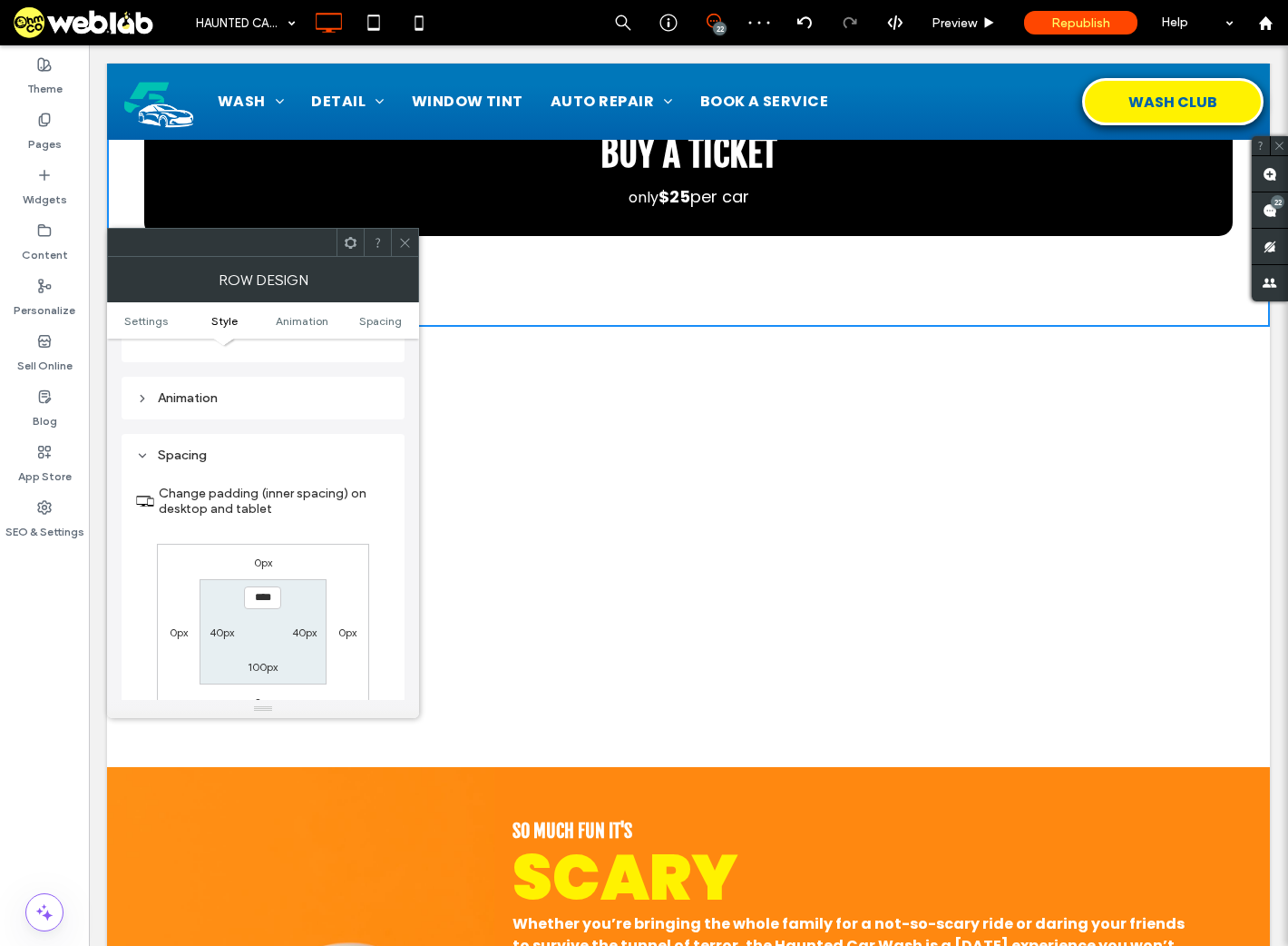
scroll to position [512, 0]
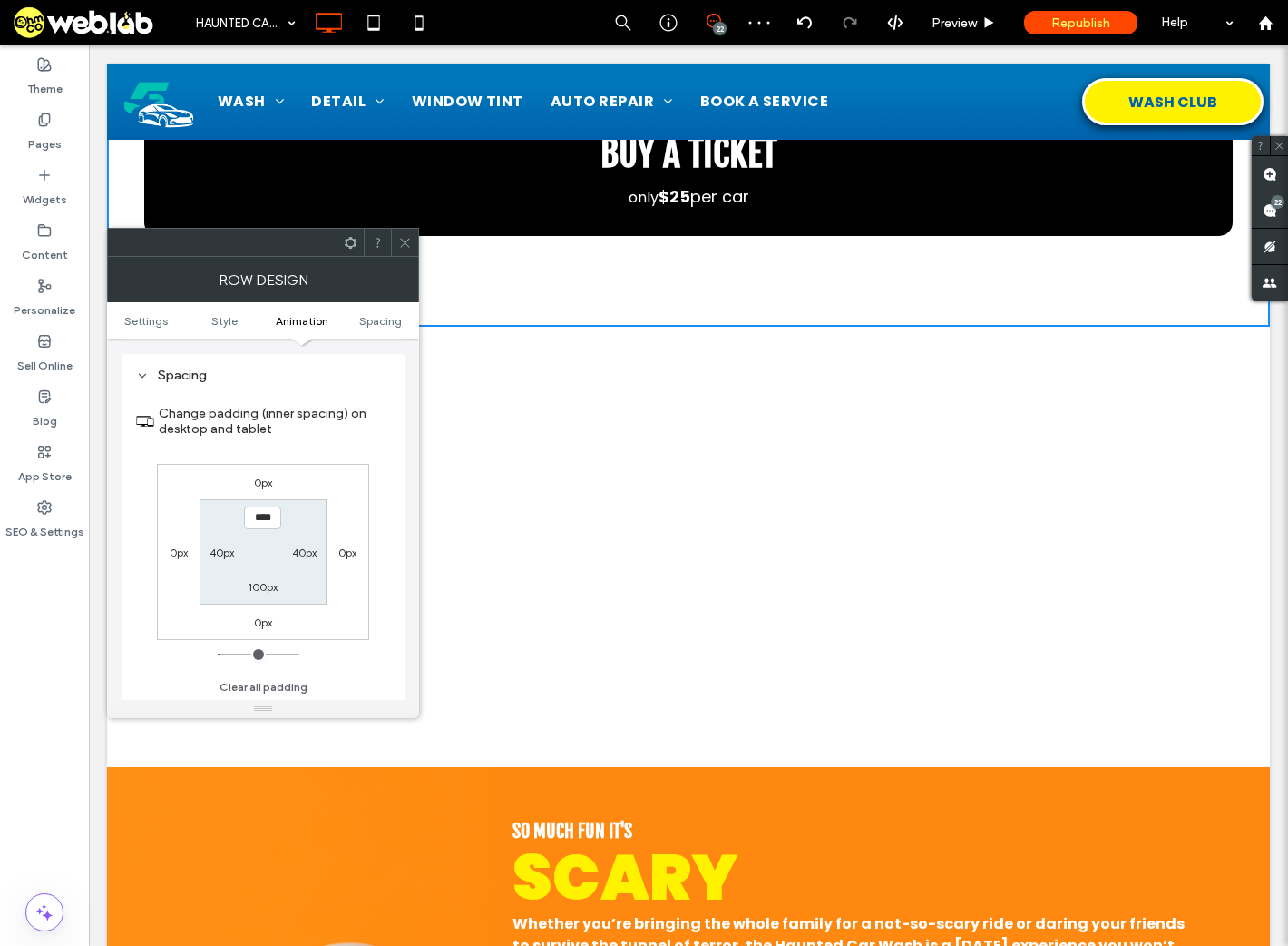
click at [260, 582] on label "100px" at bounding box center [263, 587] width 30 height 14
type input "***"
type input "**"
type input "****"
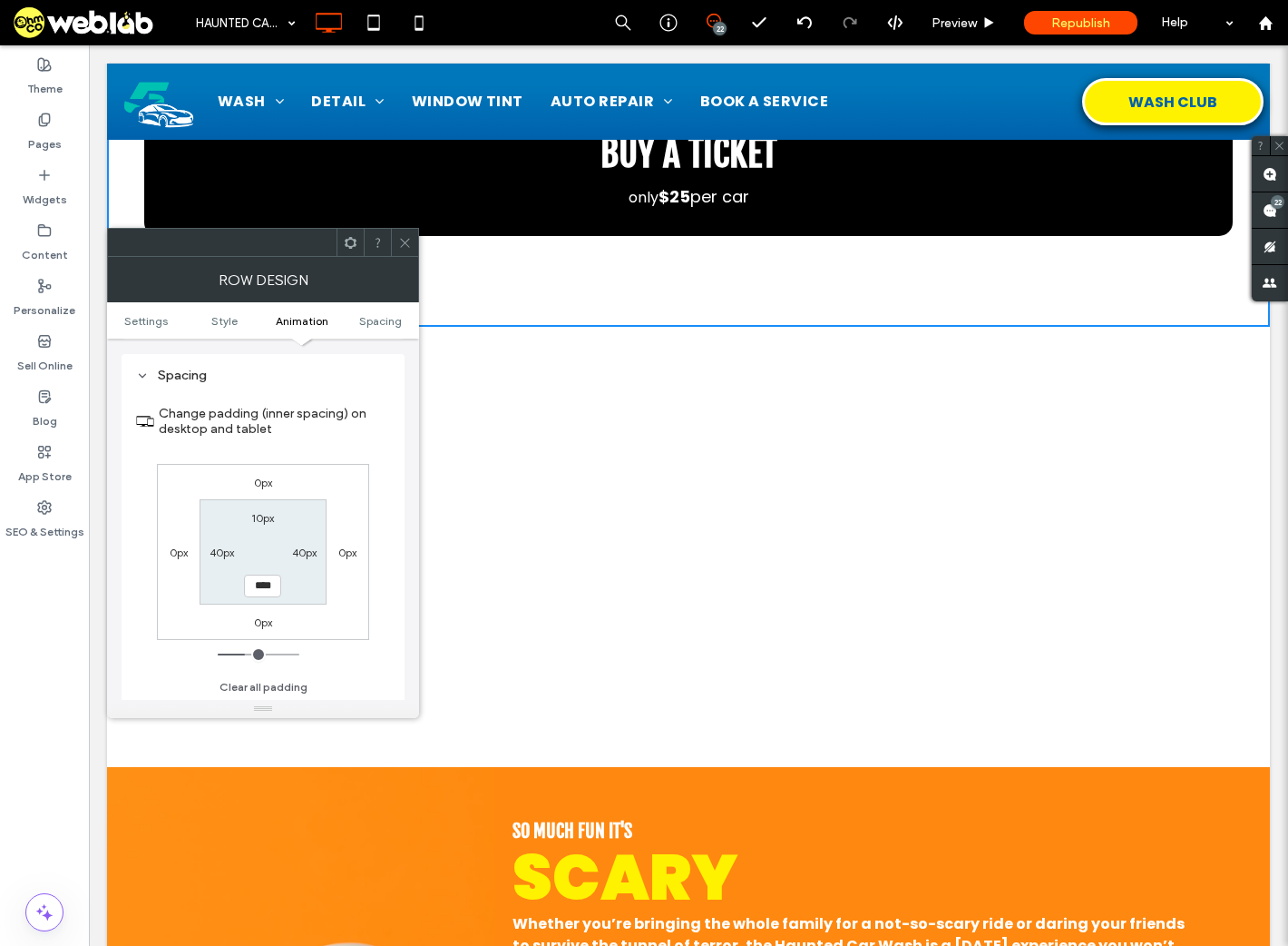
scroll to position [653, 0]
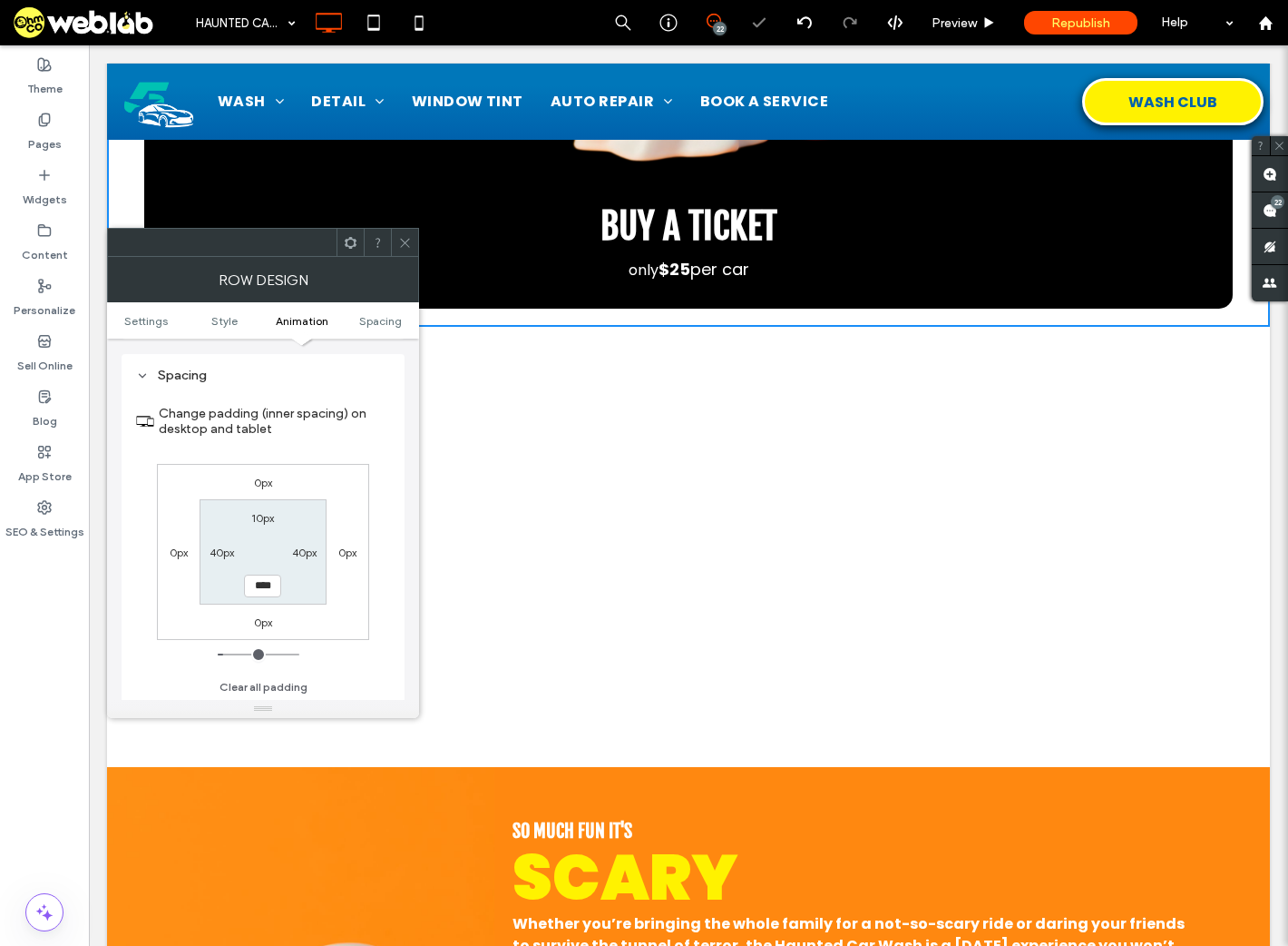
drag, startPoint x: 398, startPoint y: 239, endPoint x: 415, endPoint y: 253, distance: 22.0
click at [399, 239] on icon at bounding box center [405, 243] width 14 height 14
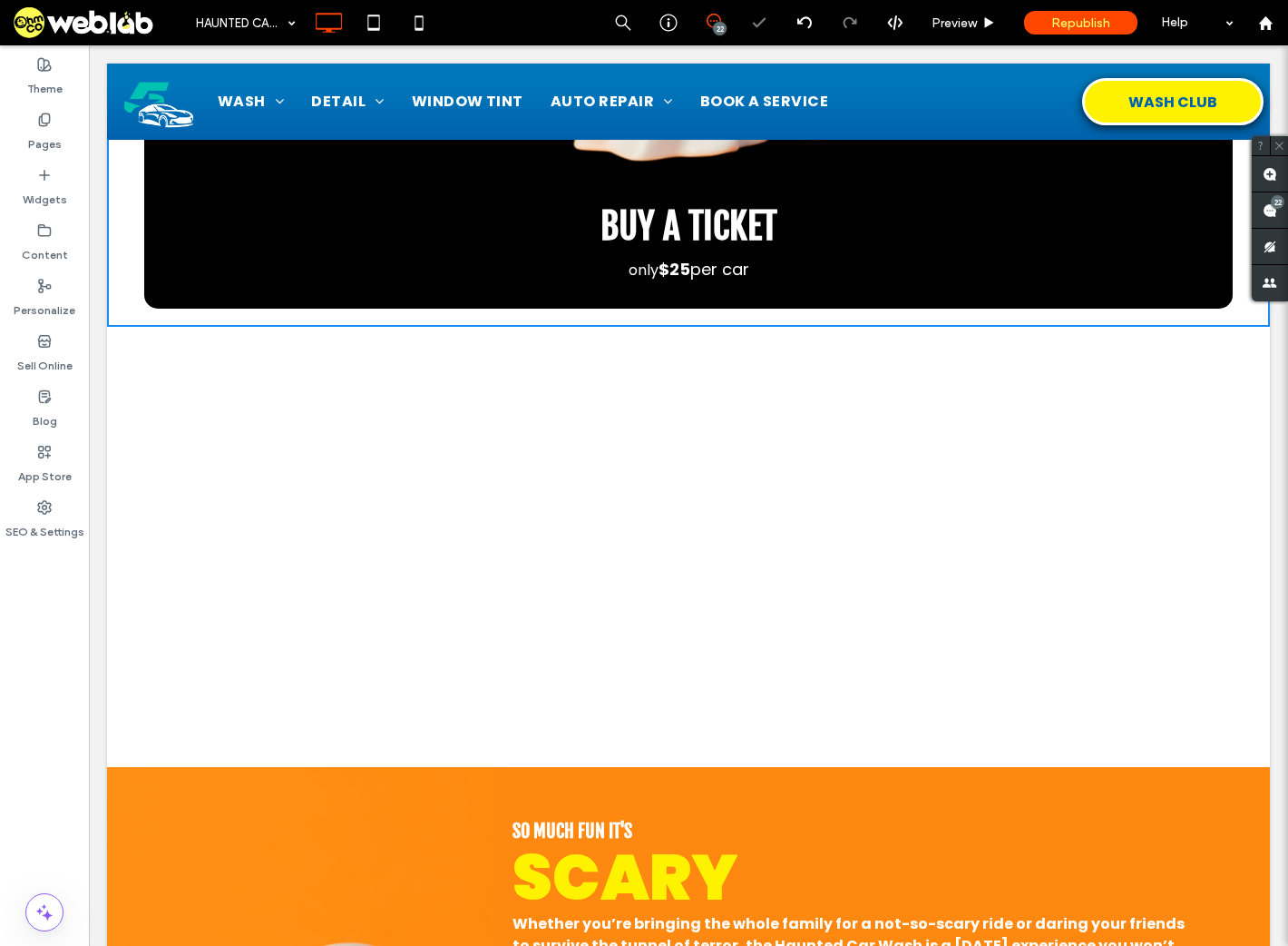
click at [251, 712] on span at bounding box center [251, 712] width 0 height 0
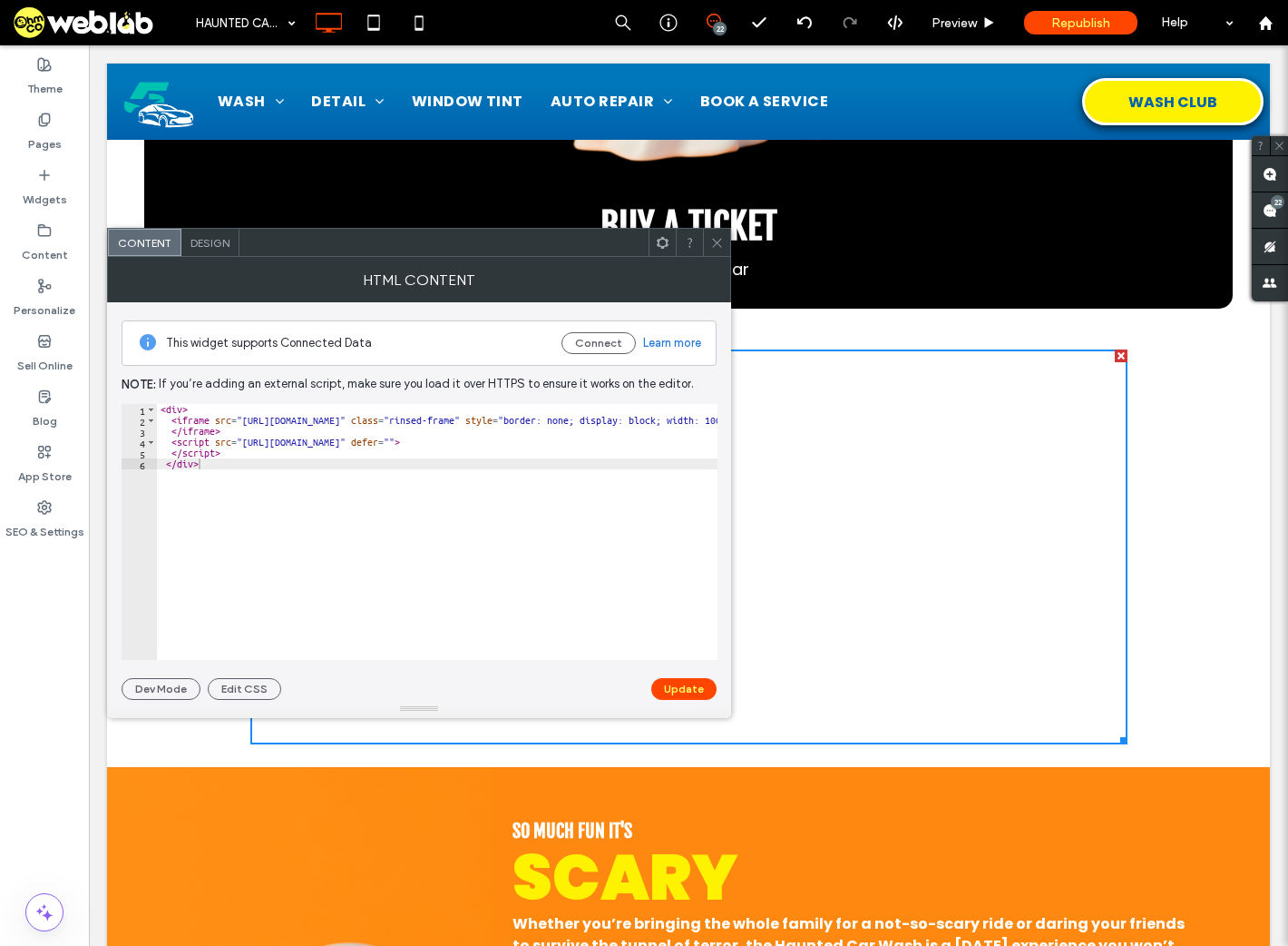
click at [718, 241] on icon at bounding box center [718, 243] width 14 height 14
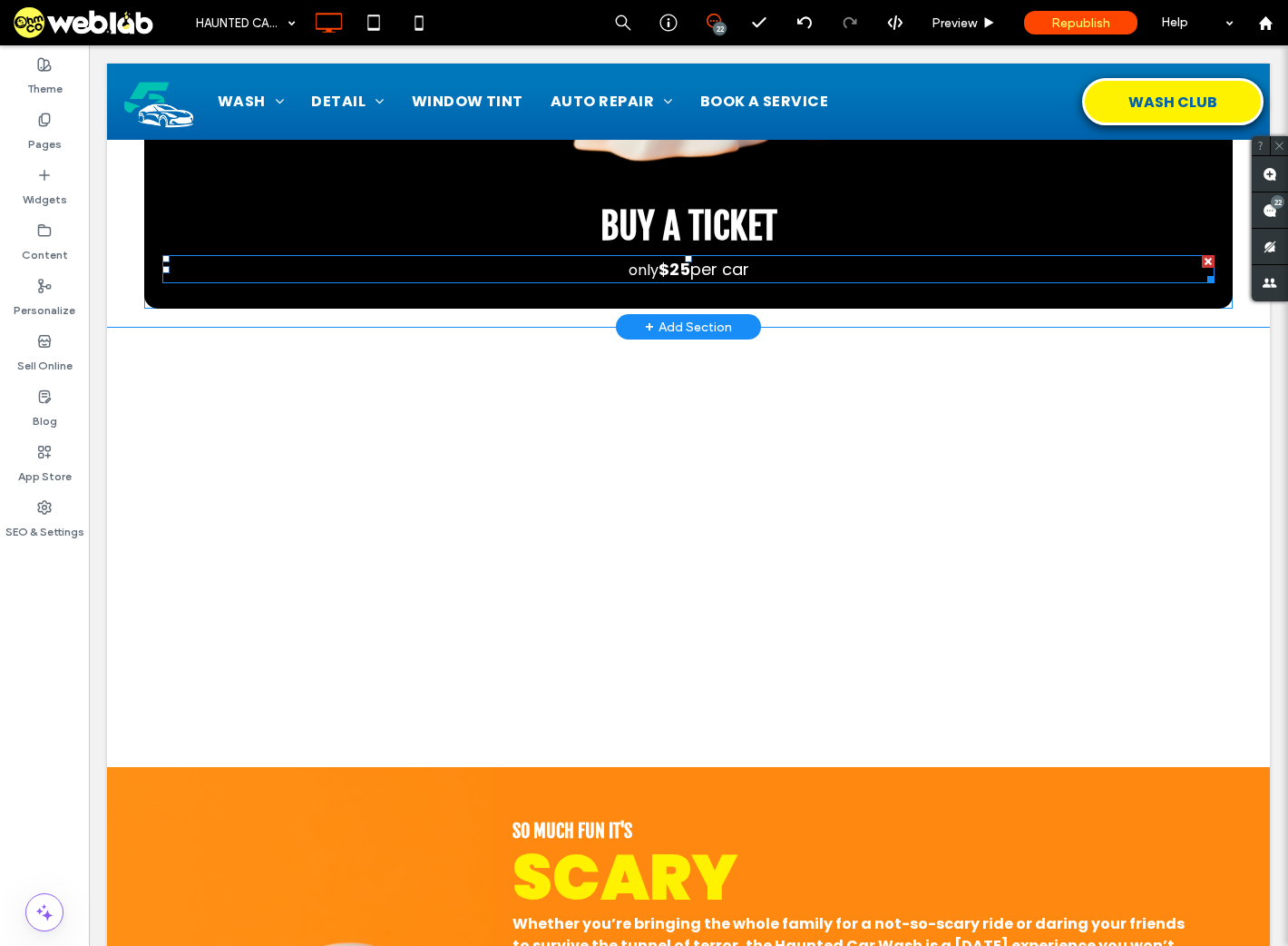
scroll to position [291, 0]
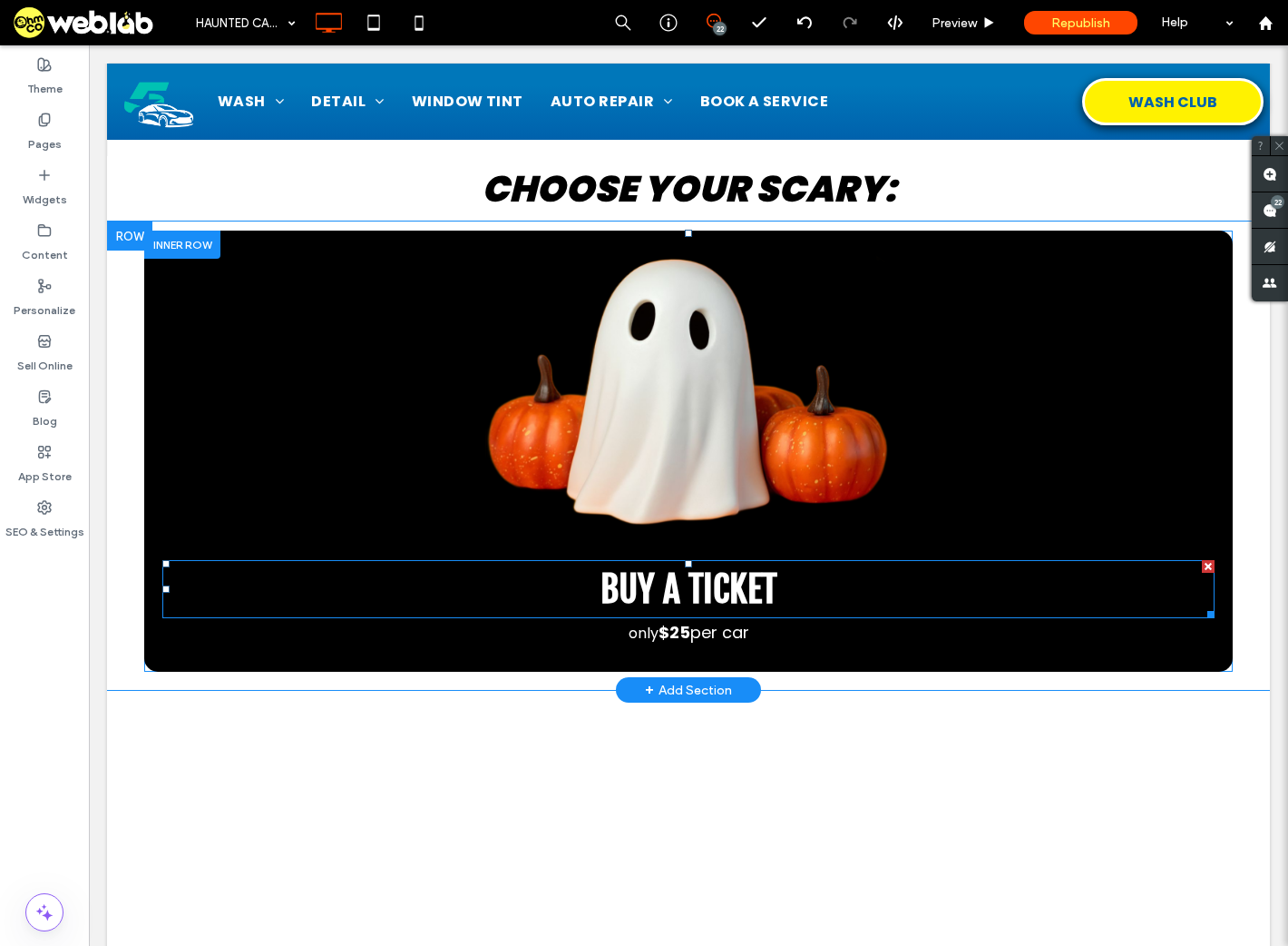
click at [682, 565] on div "buy a ticket" at bounding box center [689, 589] width 1052 height 58
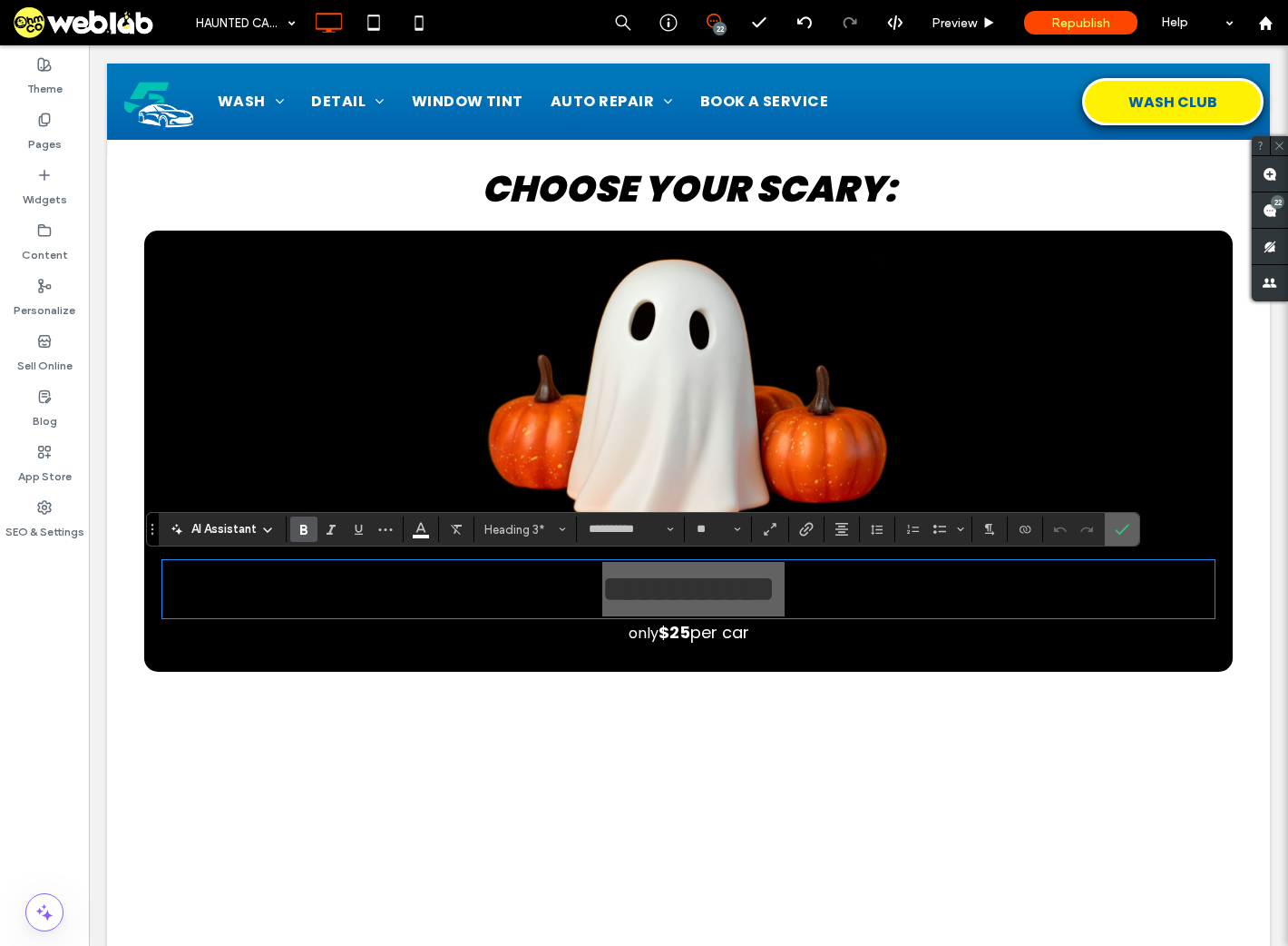
click at [1123, 533] on icon "Confirm" at bounding box center [1122, 529] width 15 height 15
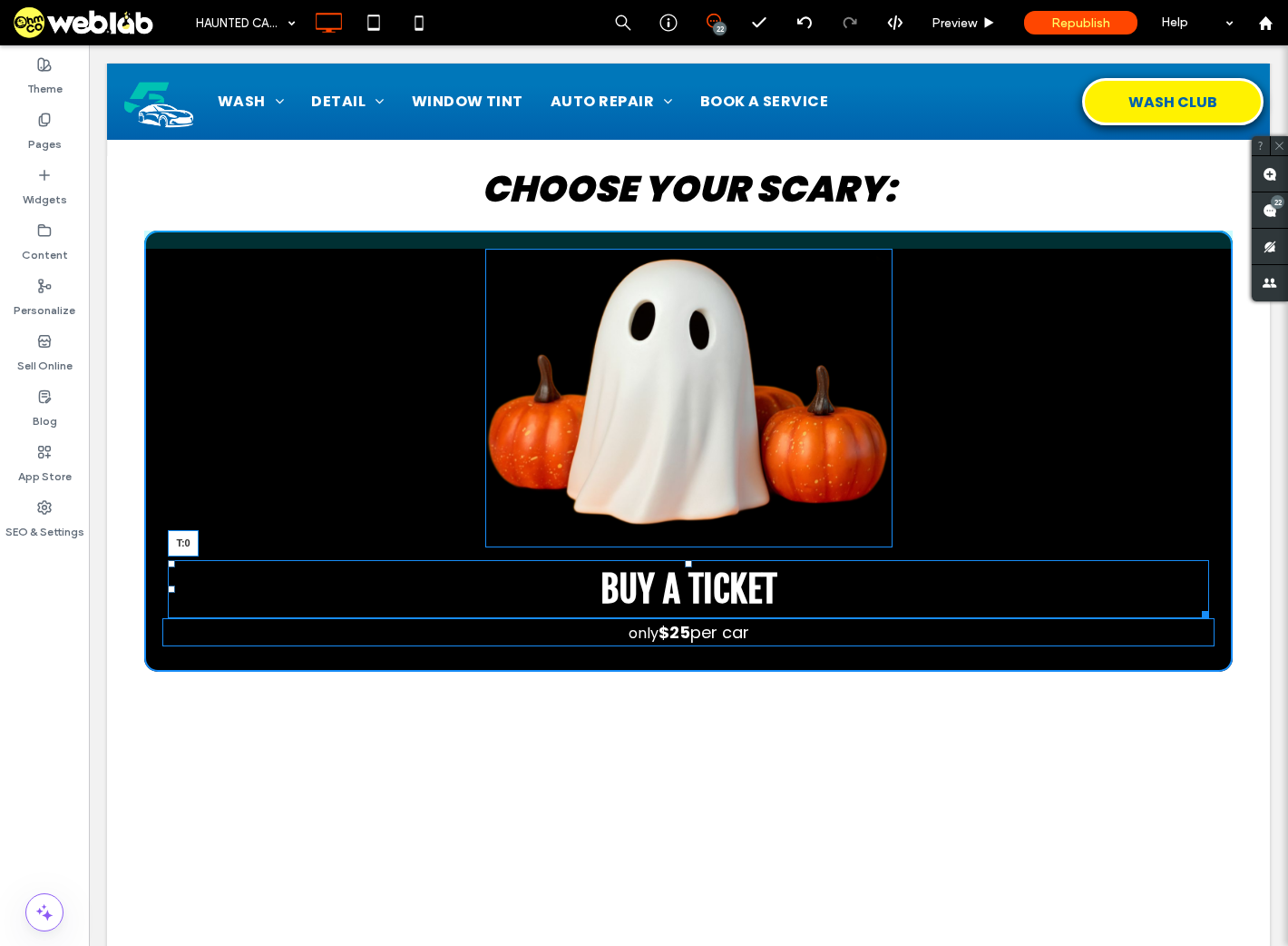
drag, startPoint x: 682, startPoint y: 560, endPoint x: 692, endPoint y: 482, distance: 78.6
click at [692, 482] on div "buy a ticket T:0 only $ 25 per car Click To Paste" at bounding box center [688, 452] width 1089 height 442
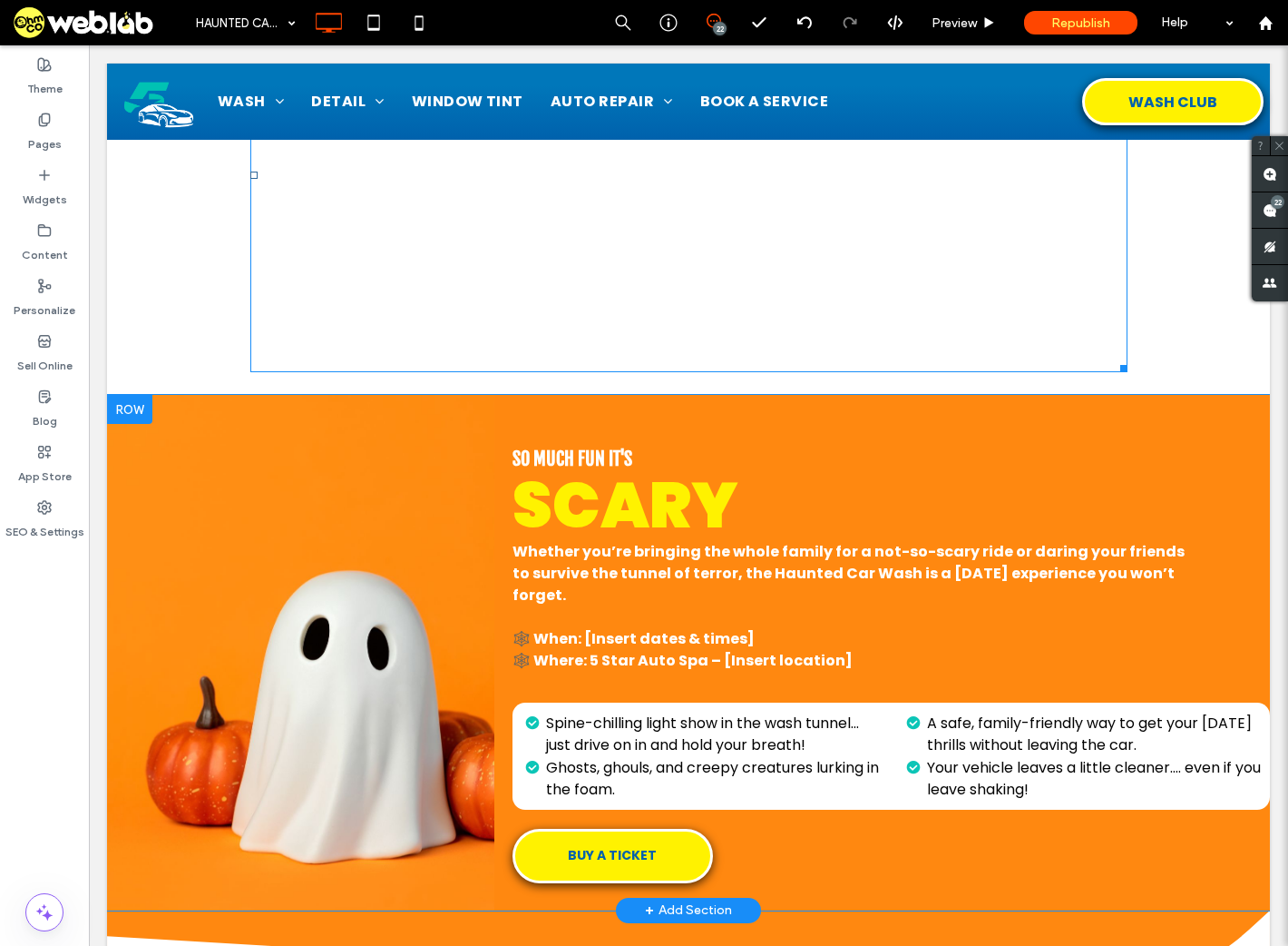
scroll to position [1017, 0]
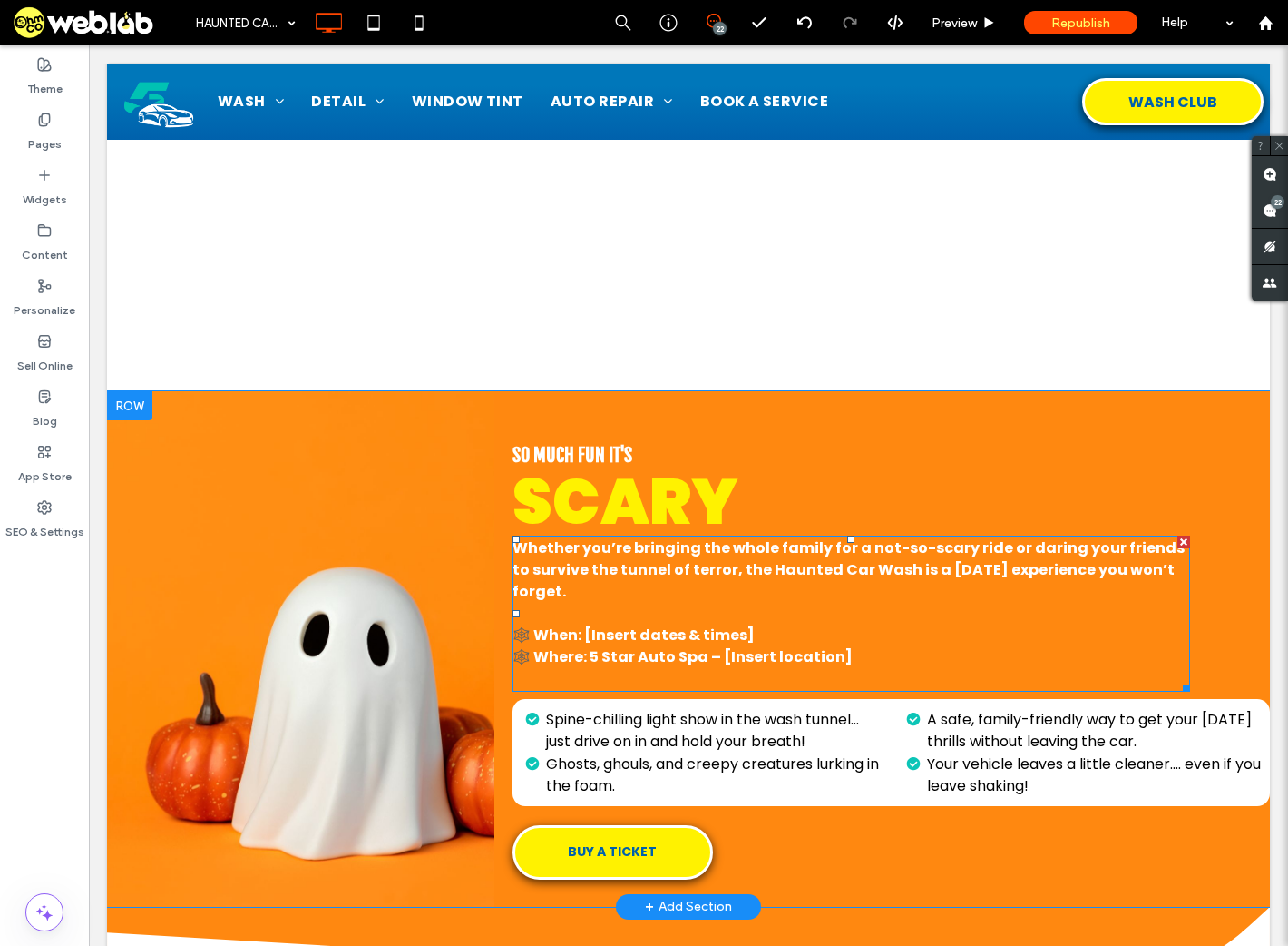
click at [641, 638] on span "🕸️ When: [Insert dates & times] 🕸️ Where: 5 Star Auto Spa – [Insert location]" at bounding box center [682, 645] width 340 height 43
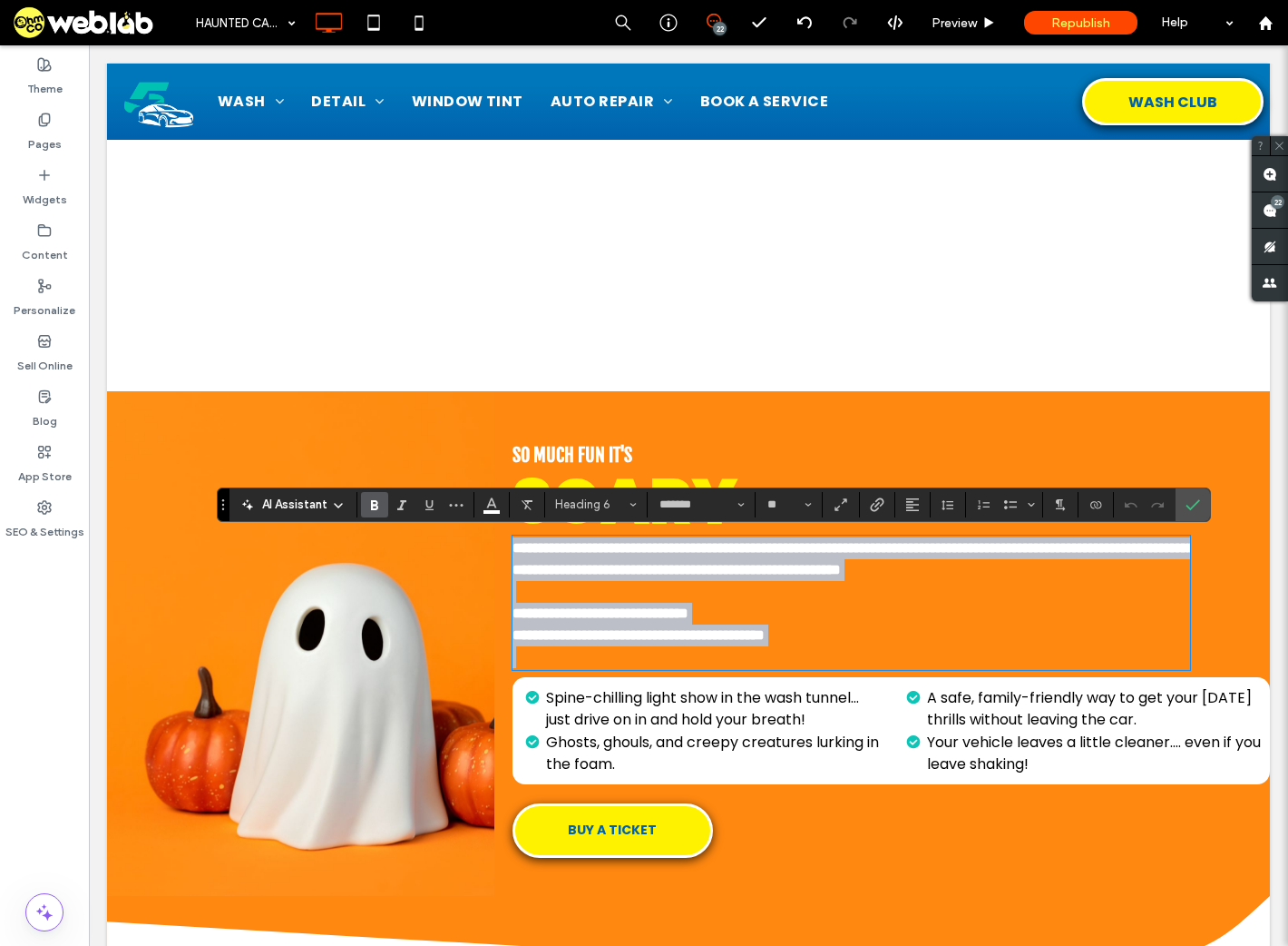
click at [564, 637] on span "**********" at bounding box center [638, 623] width 253 height 35
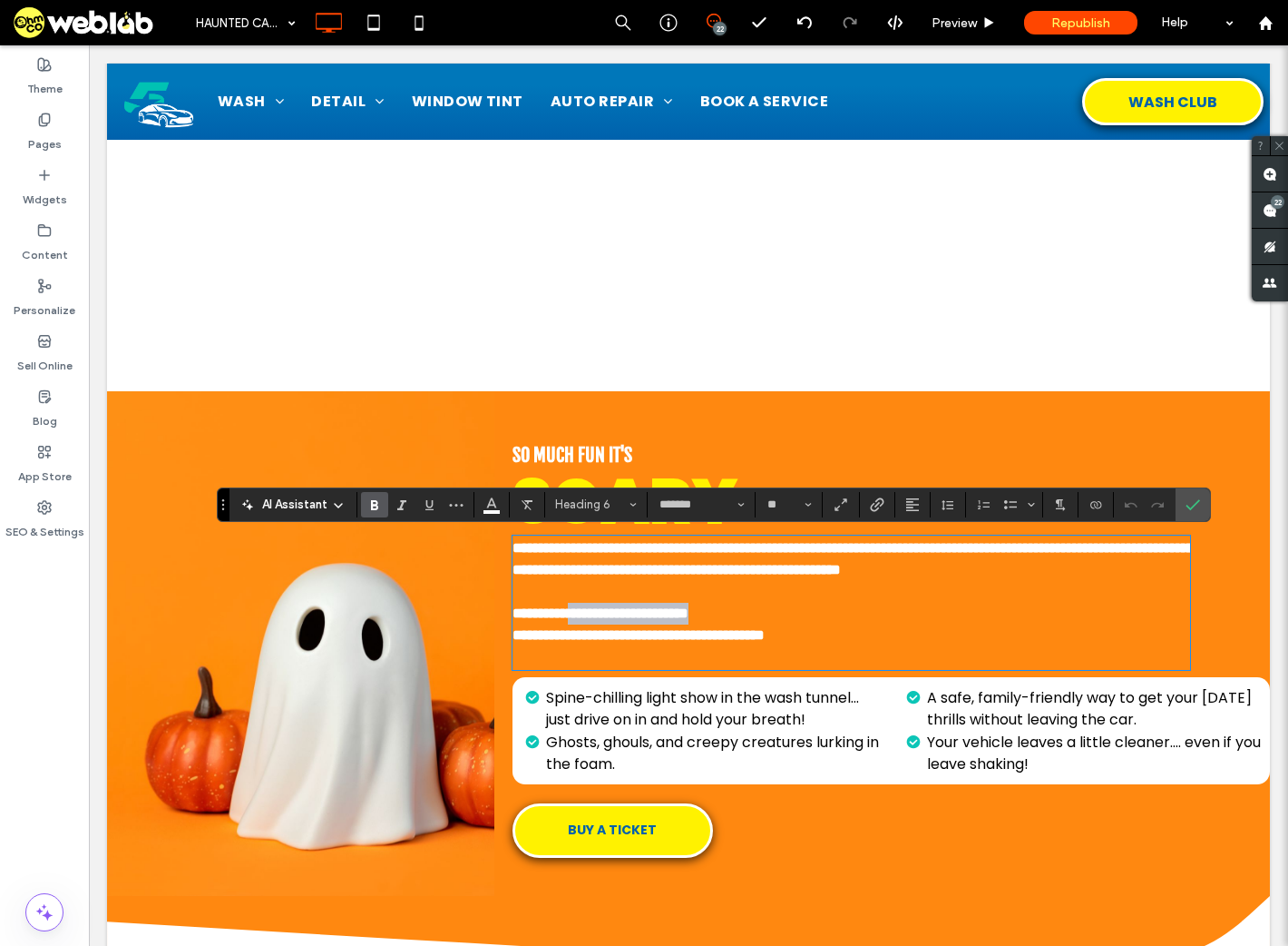
drag, startPoint x: 582, startPoint y: 634, endPoint x: 771, endPoint y: 630, distance: 189.0
click at [771, 630] on h6 "**********" at bounding box center [852, 624] width 679 height 44
click at [773, 668] on h6 at bounding box center [852, 657] width 679 height 22
click at [1196, 503] on icon "Confirm" at bounding box center [1193, 504] width 15 height 15
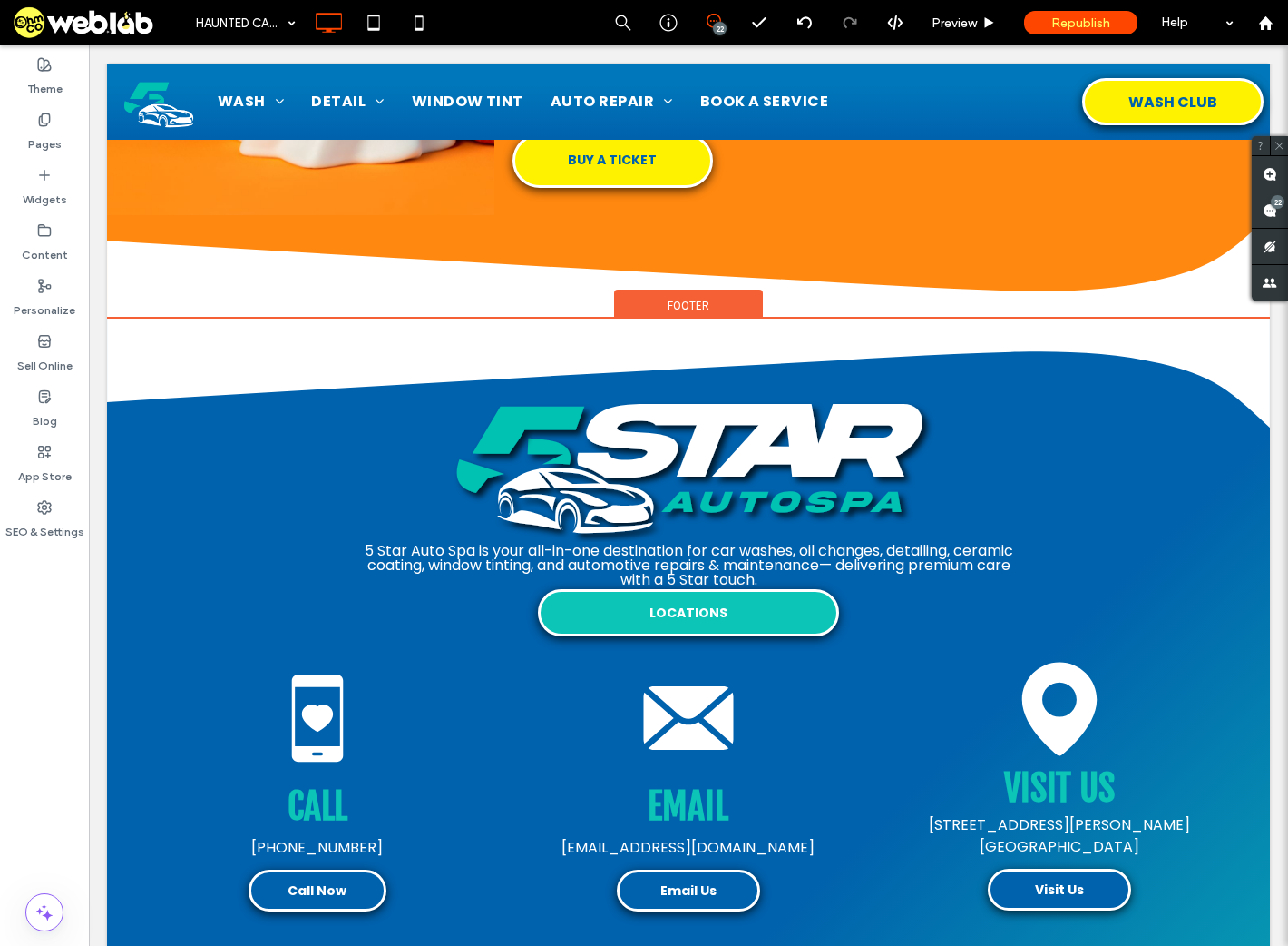
scroll to position [2201, 0]
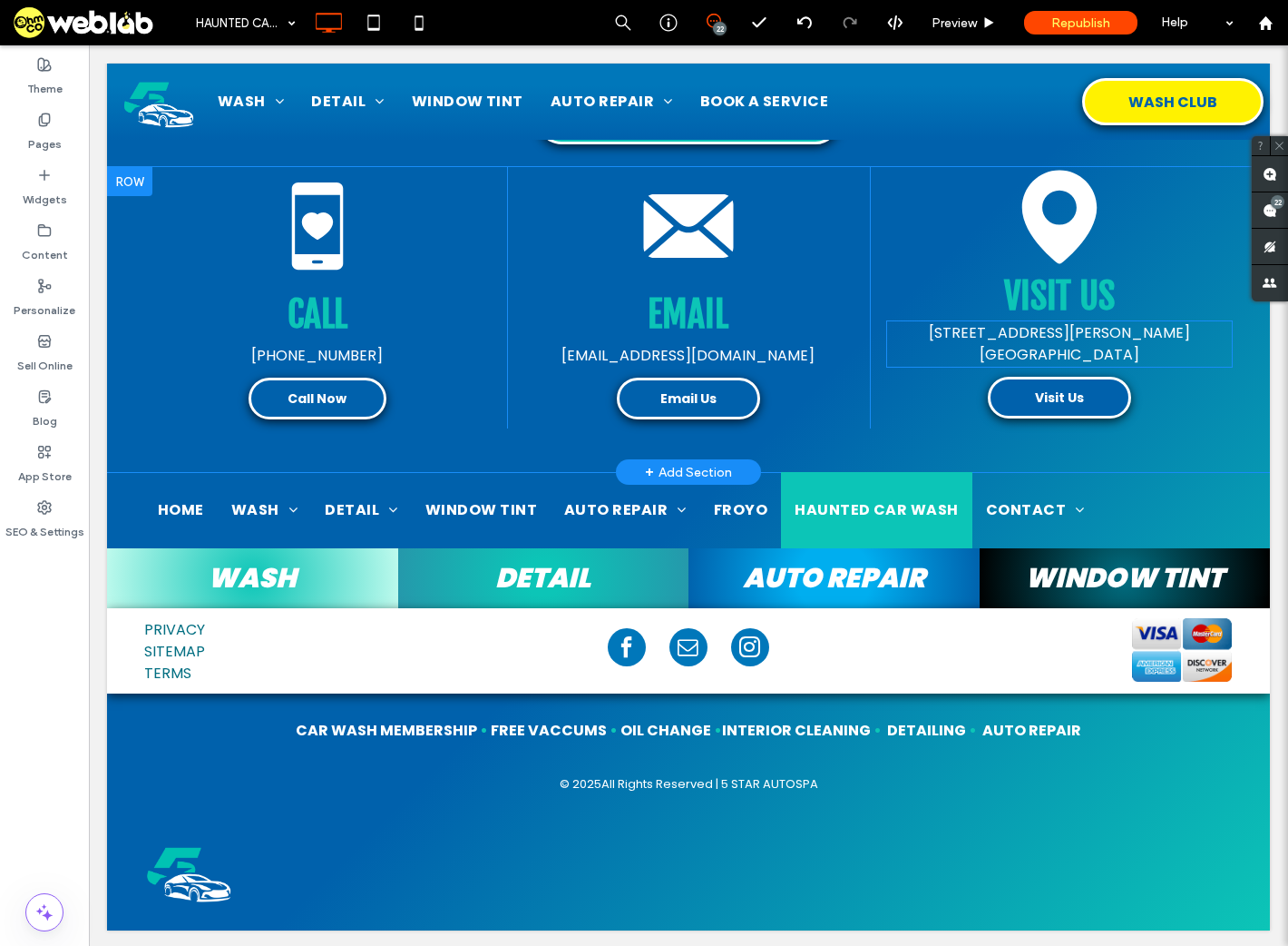
click at [1082, 345] on span "[GEOGRAPHIC_DATA]" at bounding box center [1059, 354] width 160 height 21
type input "*******"
type input "**"
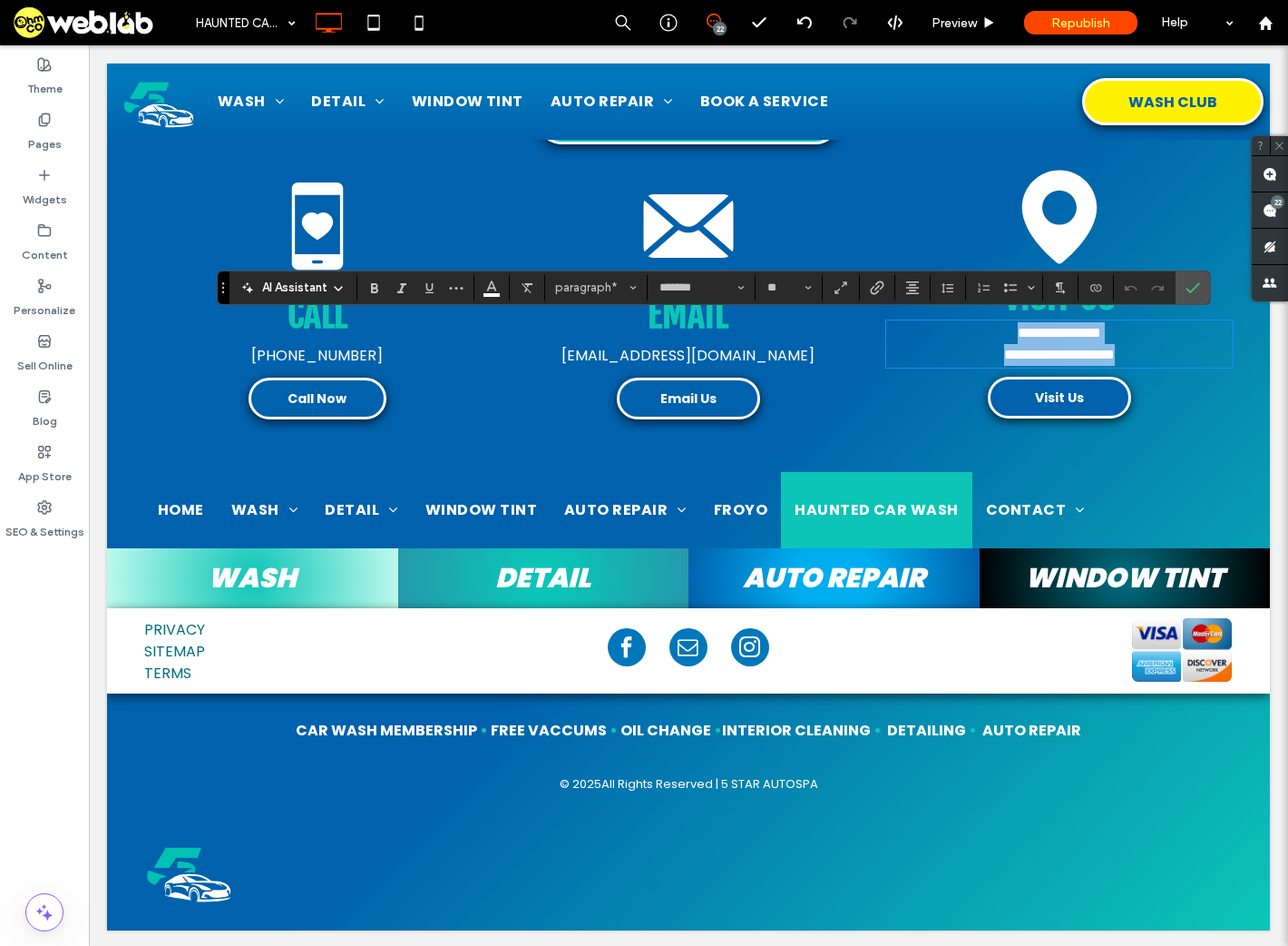
copy div "**********"
click at [1192, 284] on icon "Confirm" at bounding box center [1193, 288] width 15 height 15
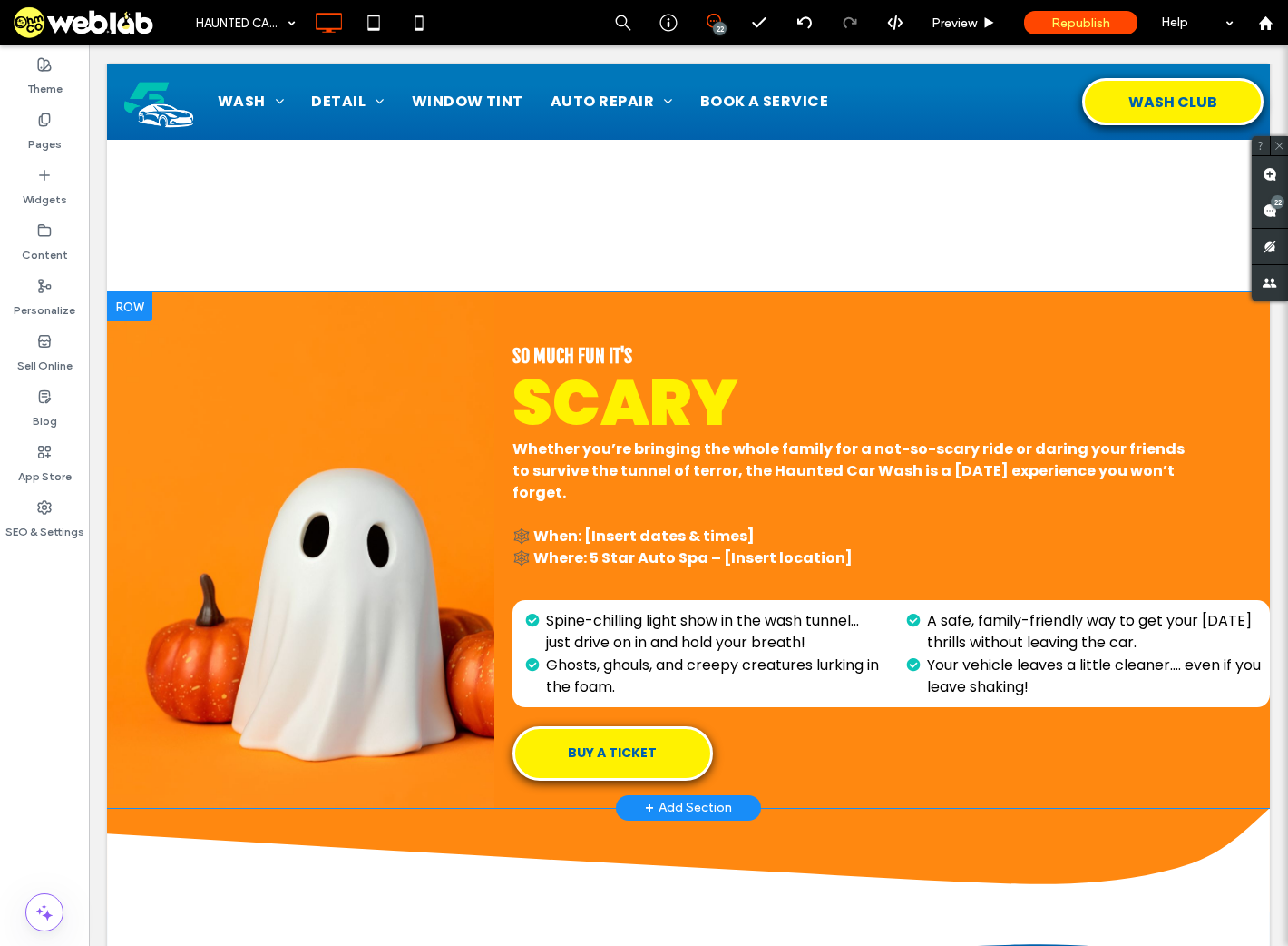
scroll to position [1111, 0]
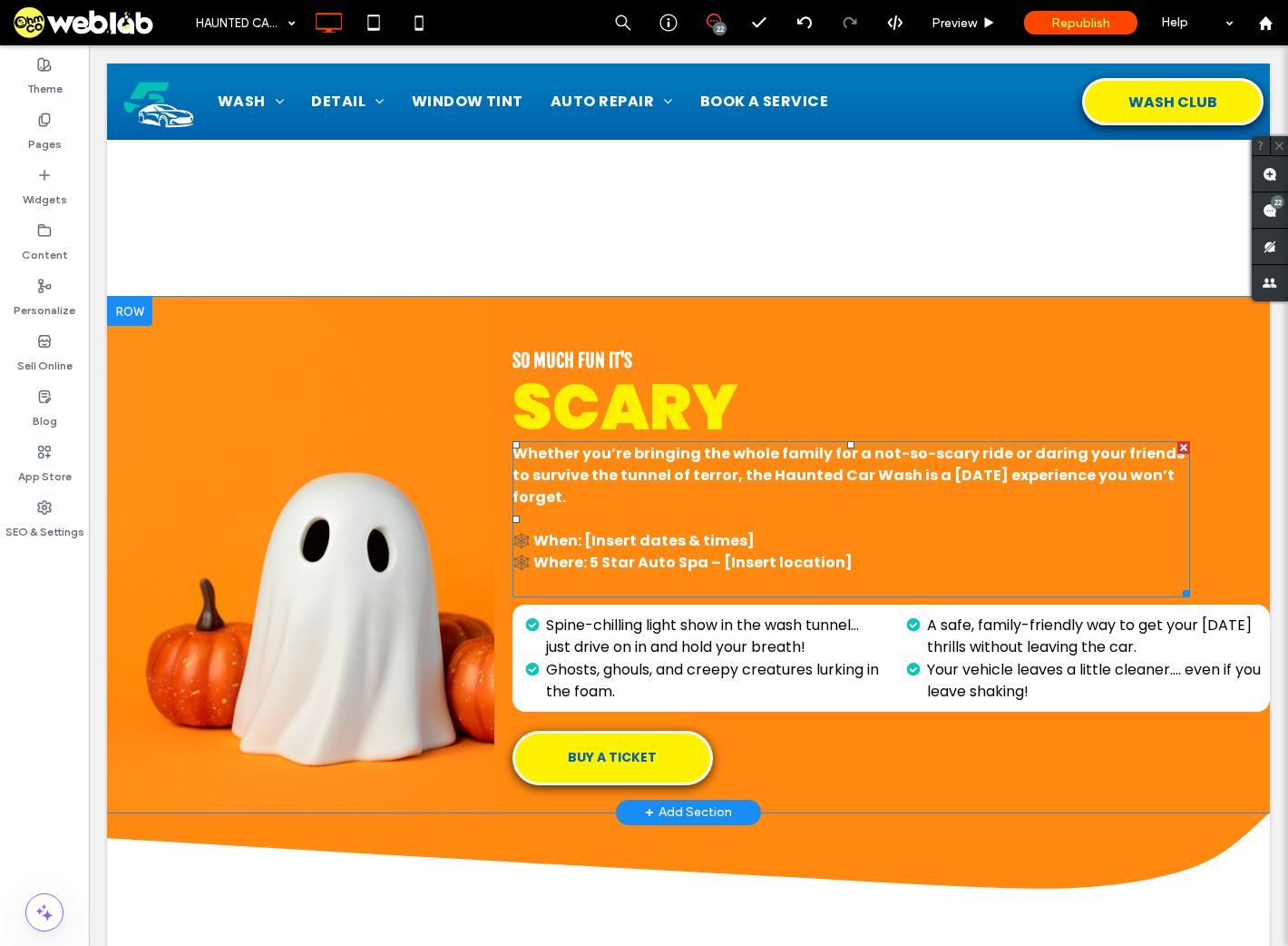
click at [739, 559] on span "🕸️ When: [Insert dates & times] 🕸️ Where: 5 Star Auto Spa – [Insert location]" at bounding box center [682, 551] width 340 height 43
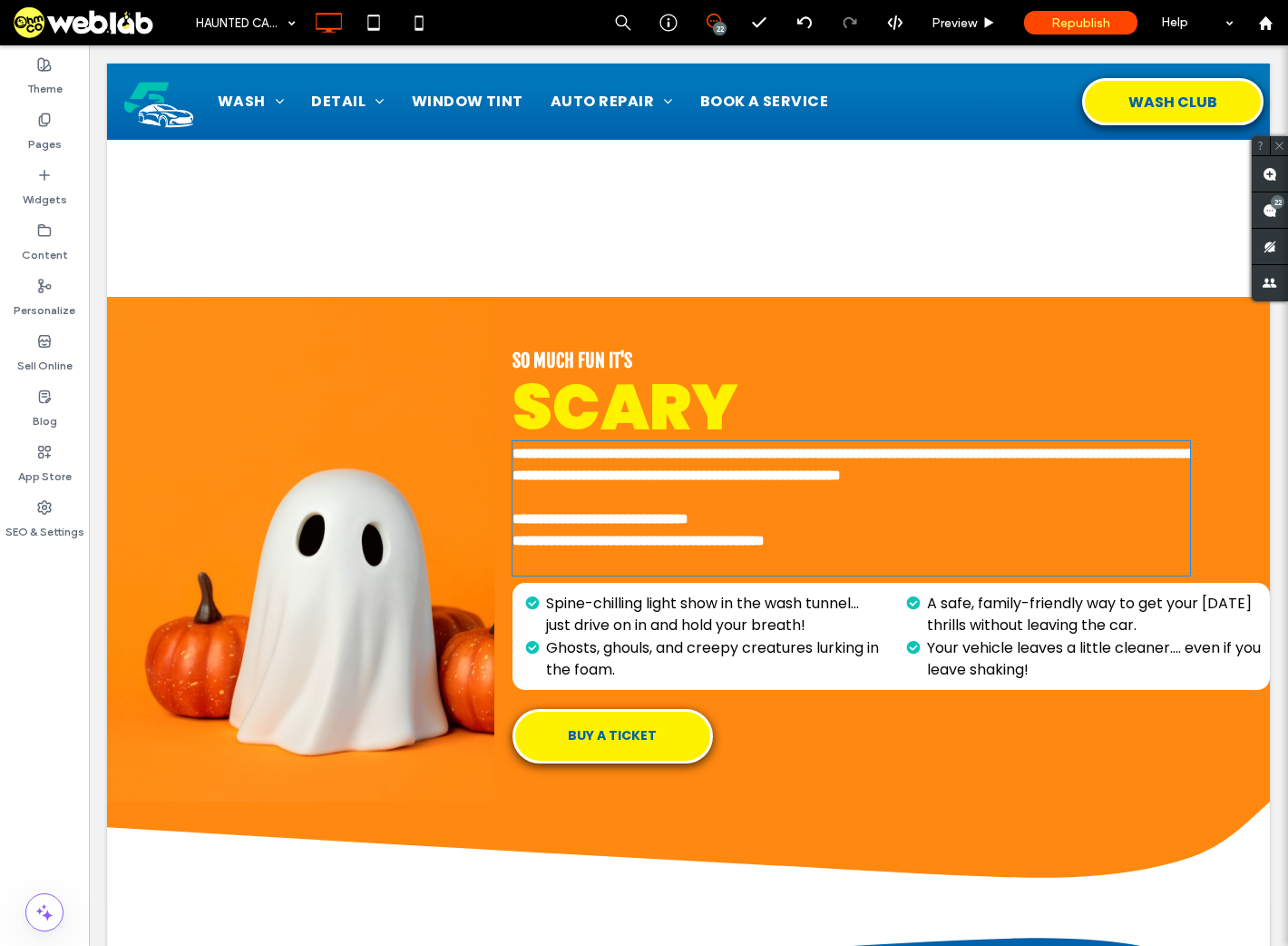
type input "*******"
type input "**"
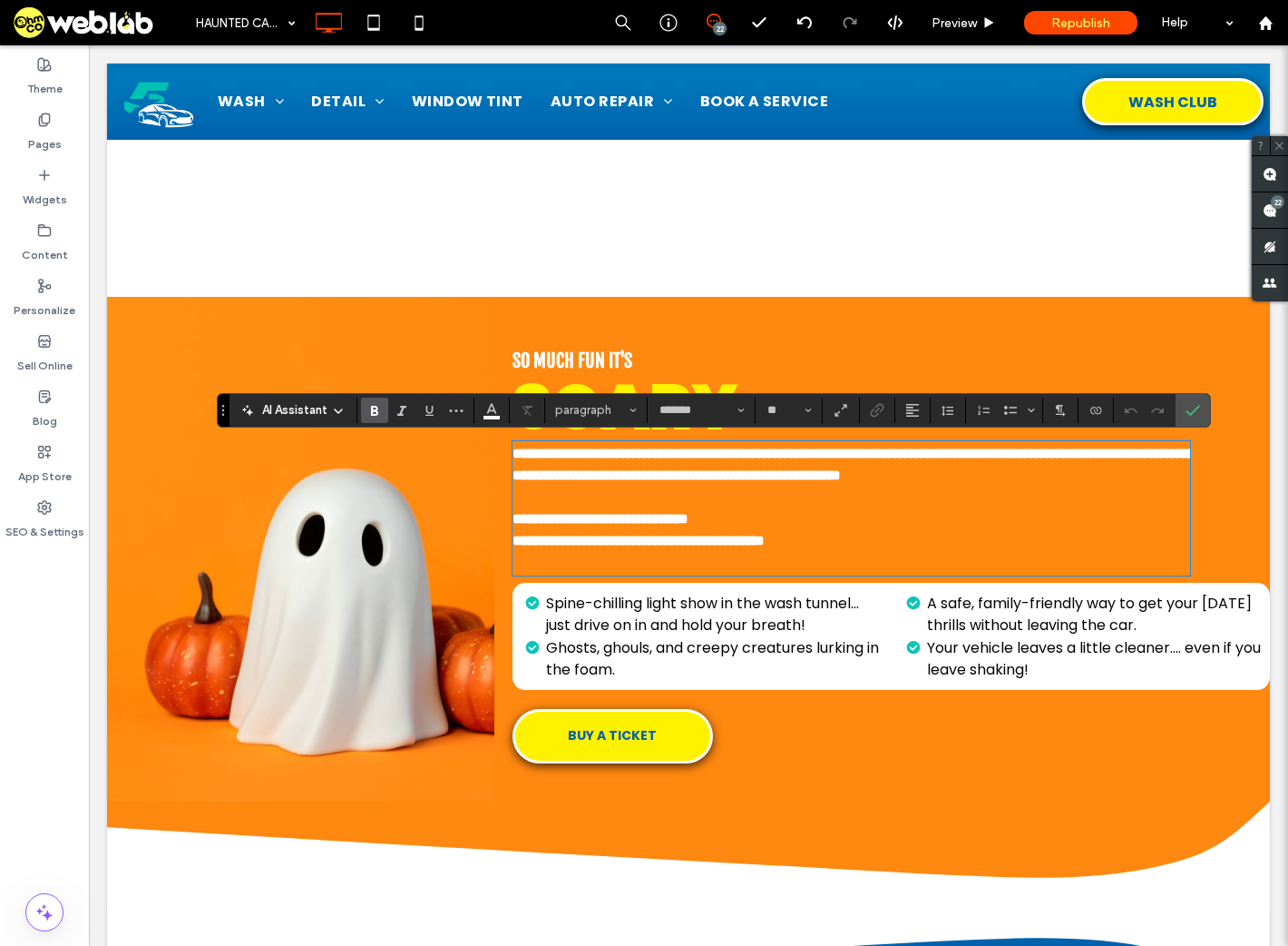
click at [713, 547] on span "**********" at bounding box center [638, 529] width 253 height 35
drag, startPoint x: 701, startPoint y: 563, endPoint x: 923, endPoint y: 561, distance: 222.0
click at [921, 552] on h6 "**********" at bounding box center [852, 530] width 679 height 44
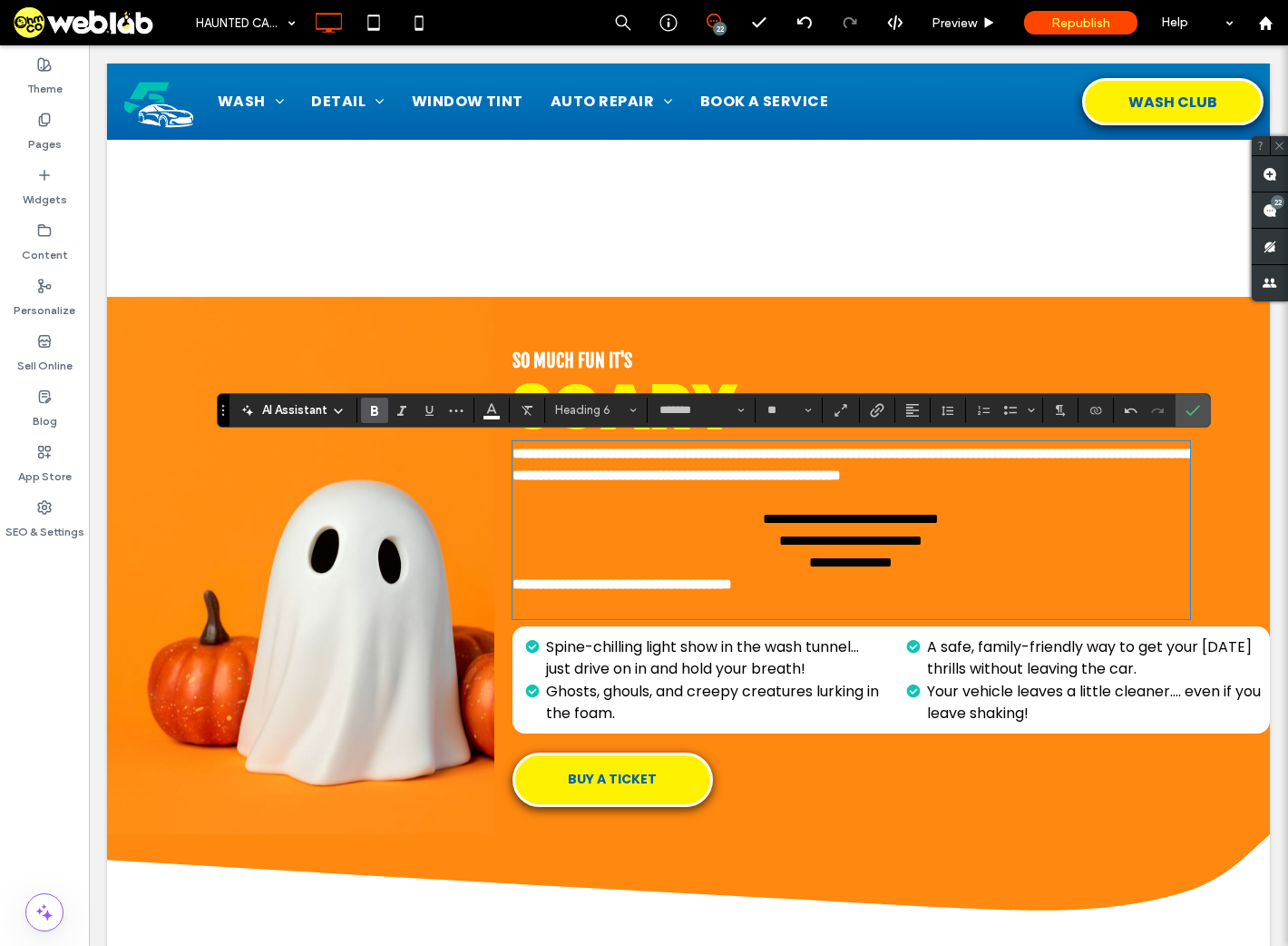
scroll to position [0, 0]
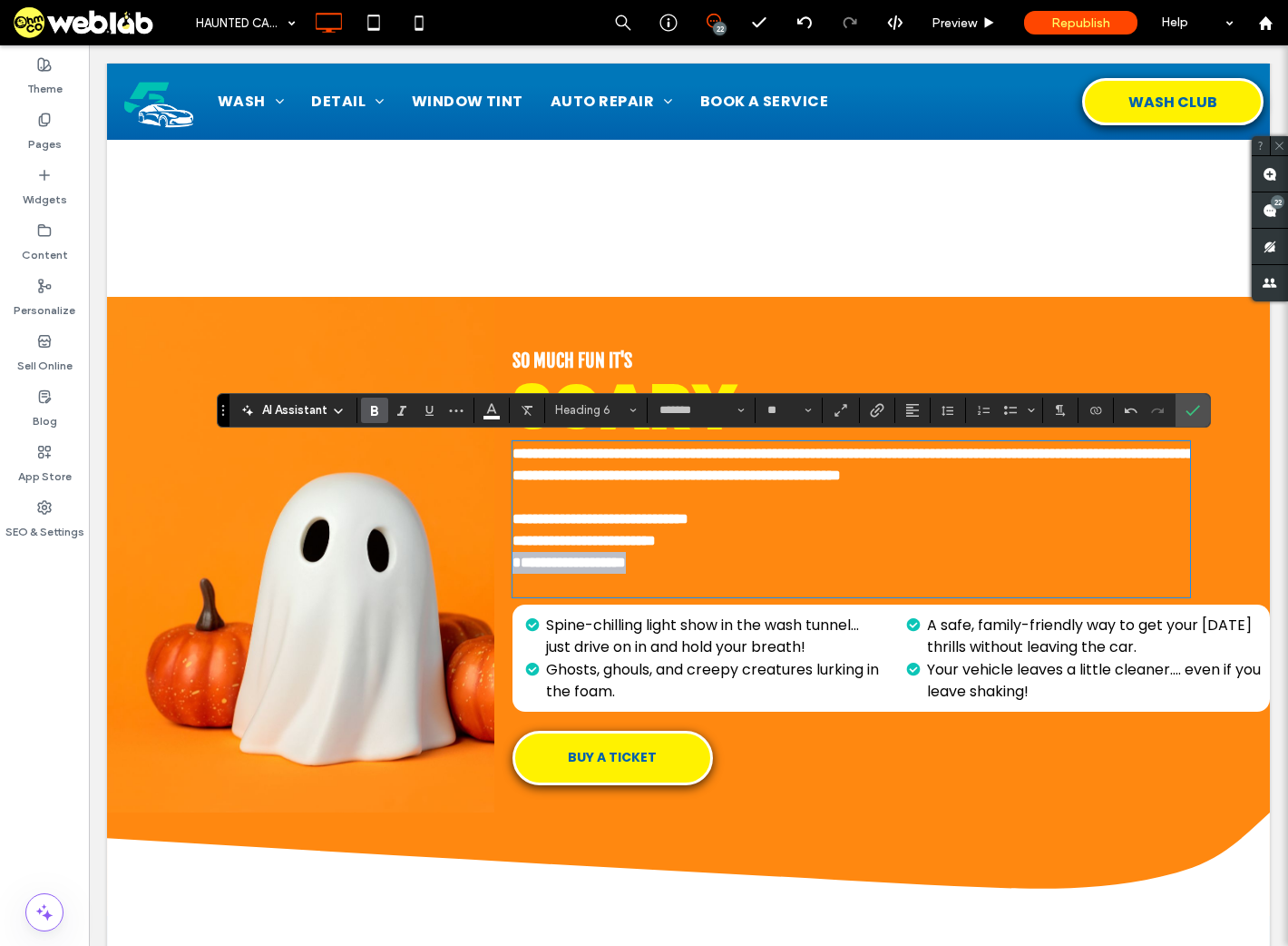
drag, startPoint x: 669, startPoint y: 582, endPoint x: 492, endPoint y: 584, distance: 177.0
click at [494, 584] on div "**********" at bounding box center [882, 554] width 776 height 515
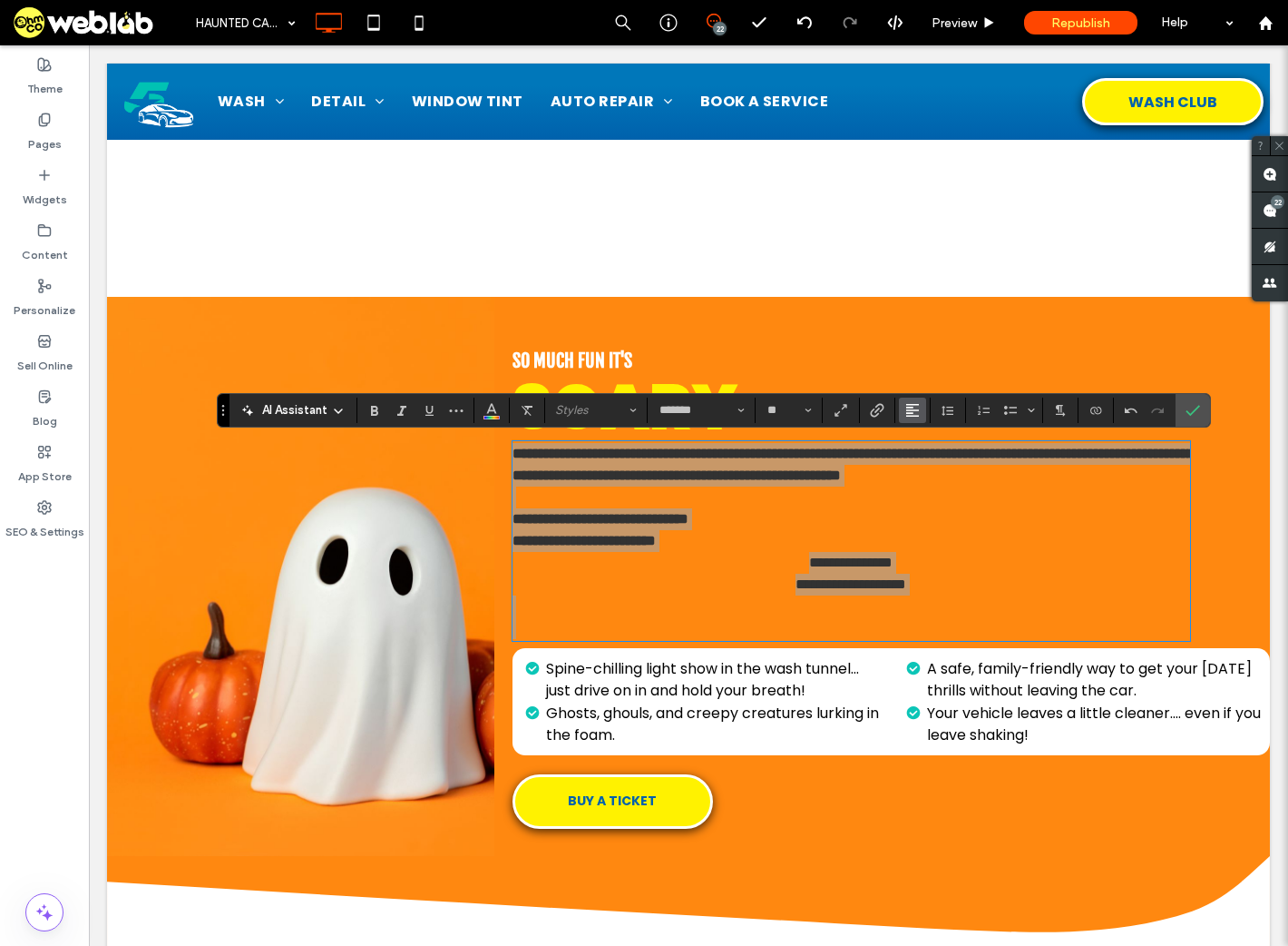
click at [910, 404] on use "Alignment" at bounding box center [913, 410] width 13 height 13
click at [929, 437] on icon "ui.textEditor.alignment.left" at bounding box center [927, 440] width 15 height 15
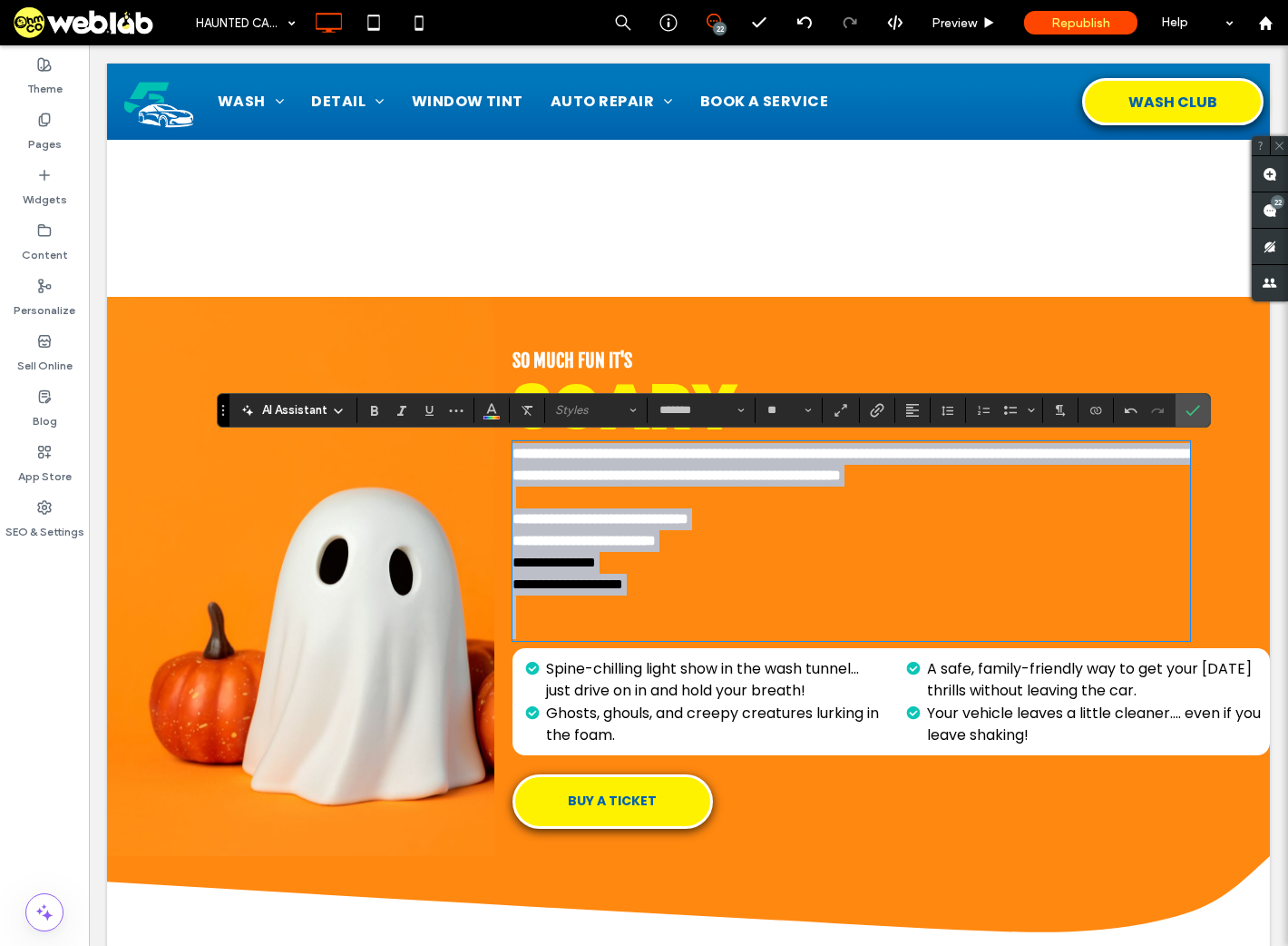
click at [755, 595] on p "**********" at bounding box center [852, 584] width 679 height 22
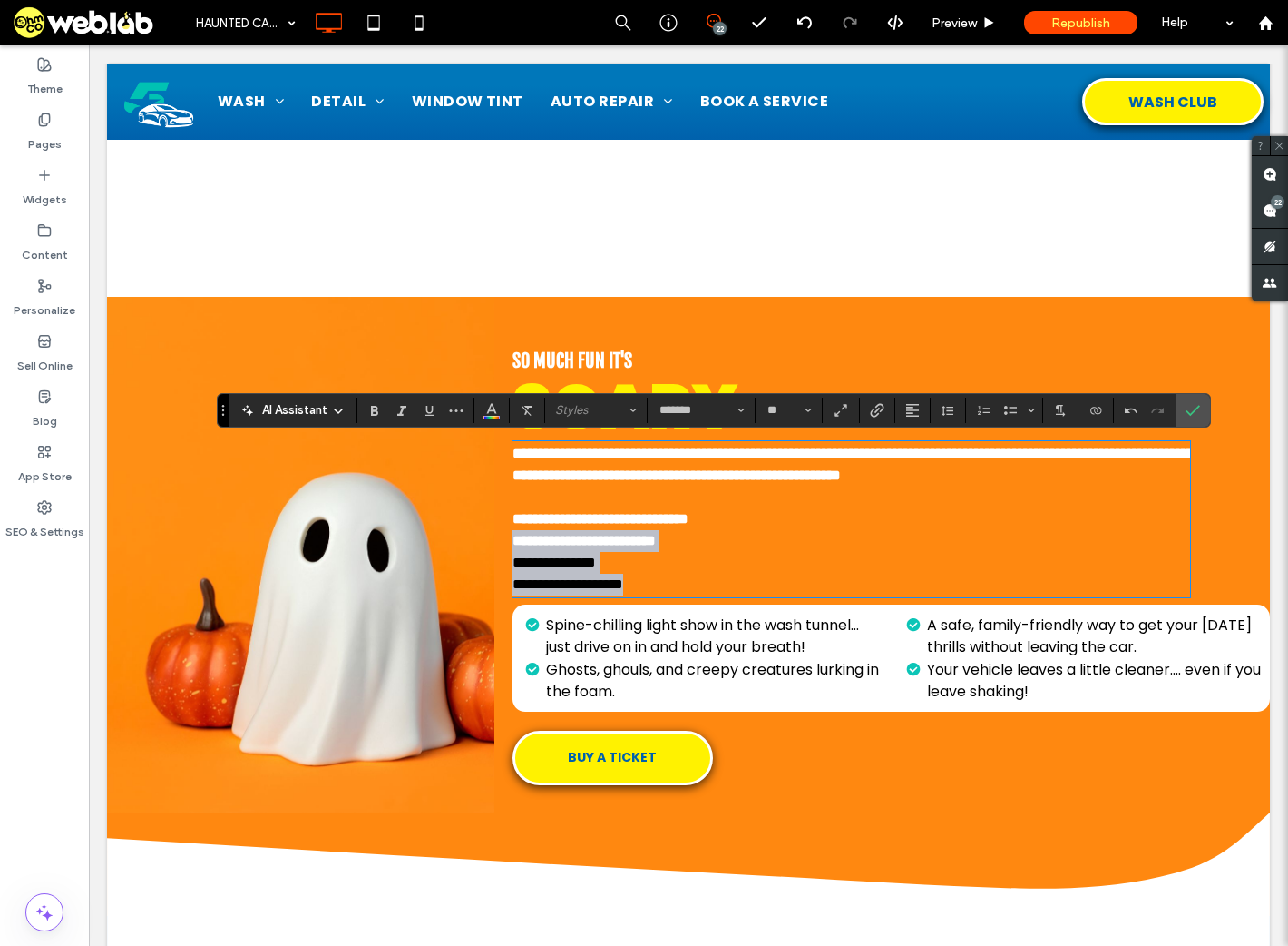
drag, startPoint x: 706, startPoint y: 603, endPoint x: 437, endPoint y: 563, distance: 272.0
click at [437, 563] on div "**********" at bounding box center [688, 554] width 1163 height 515
click at [495, 411] on icon "Color" at bounding box center [491, 409] width 15 height 15
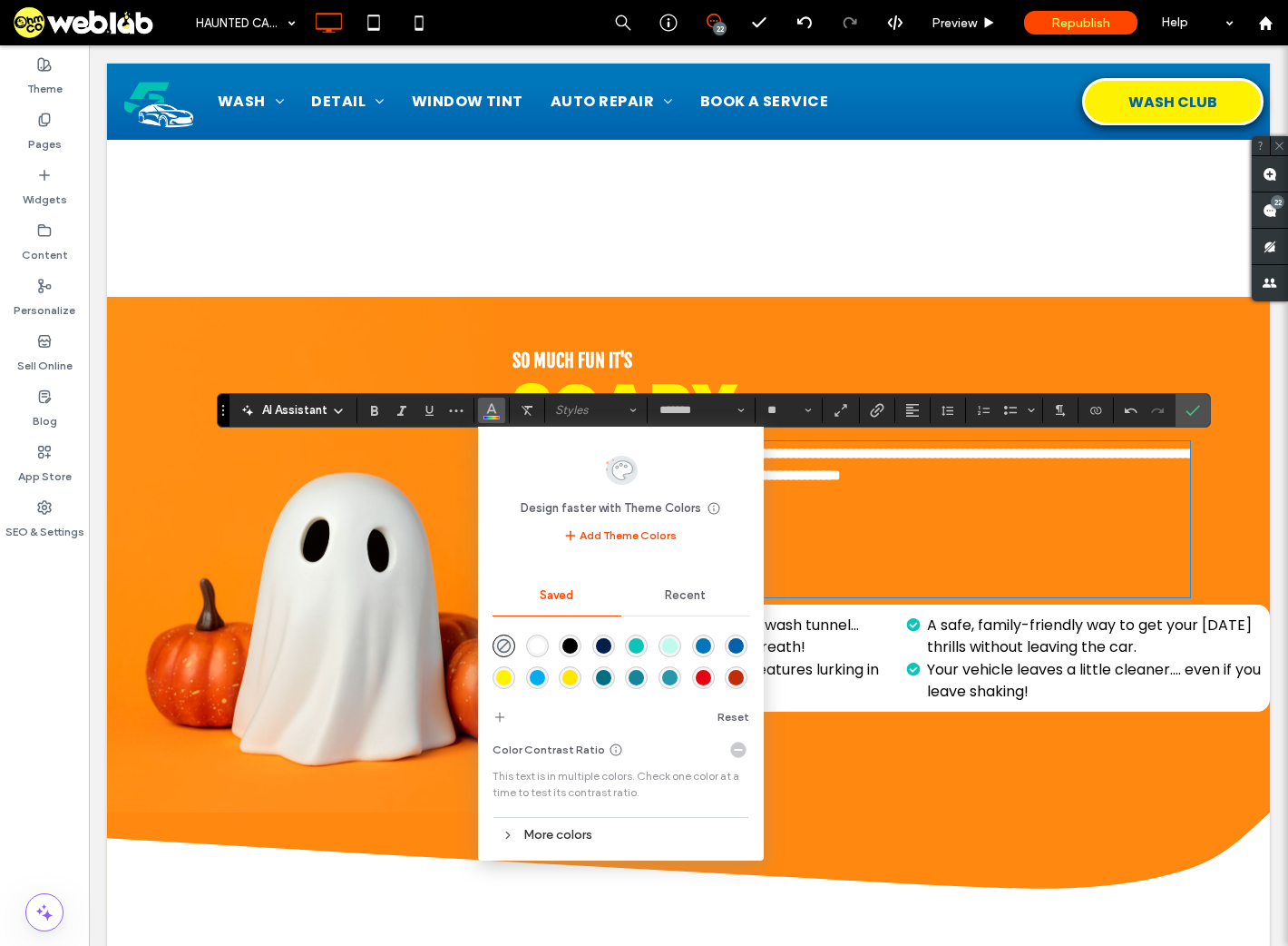
click at [537, 637] on div "rgba(255,255,255,1)" at bounding box center [537, 645] width 23 height 23
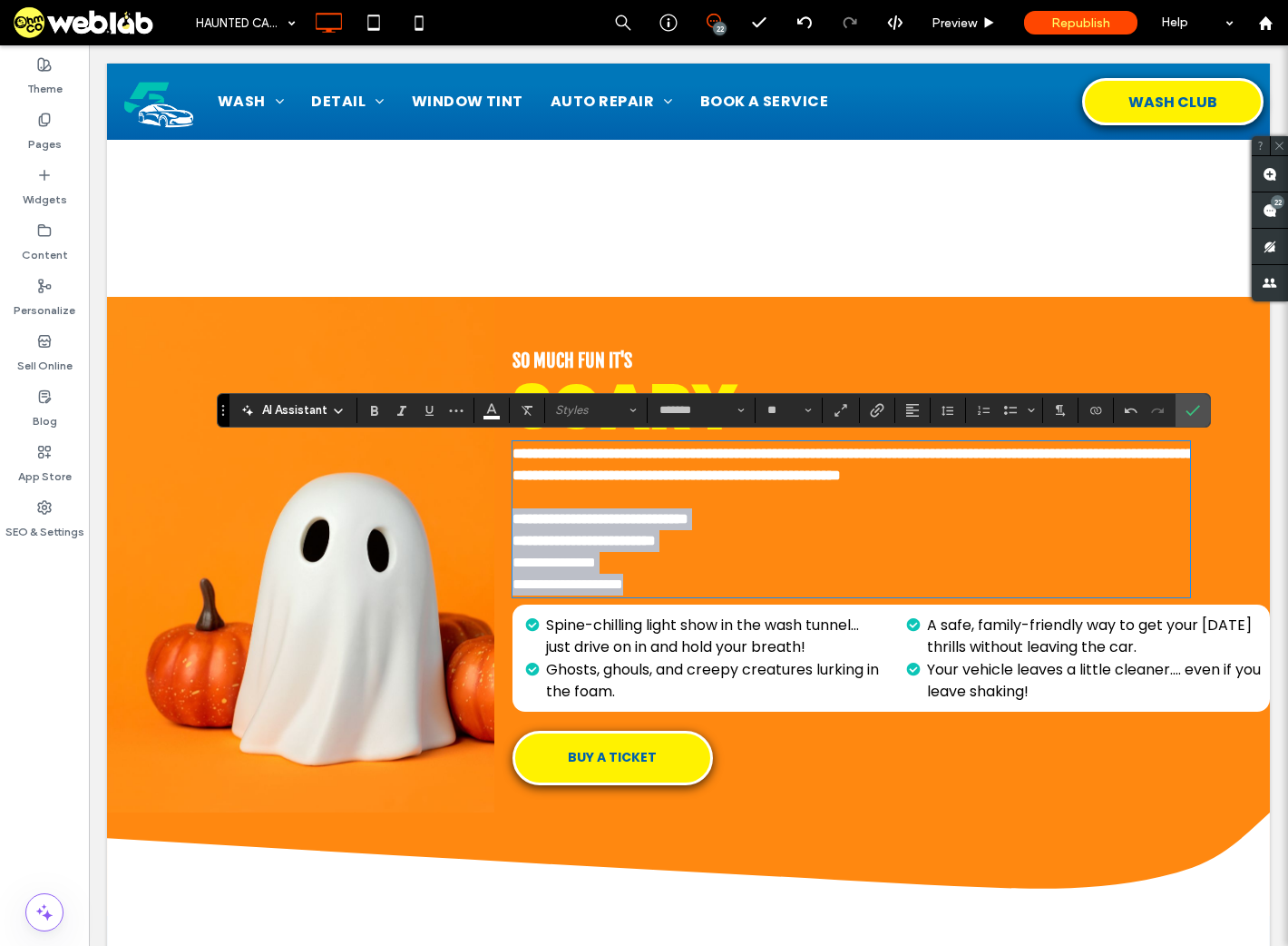
click at [886, 552] on h6 "**********" at bounding box center [852, 530] width 679 height 44
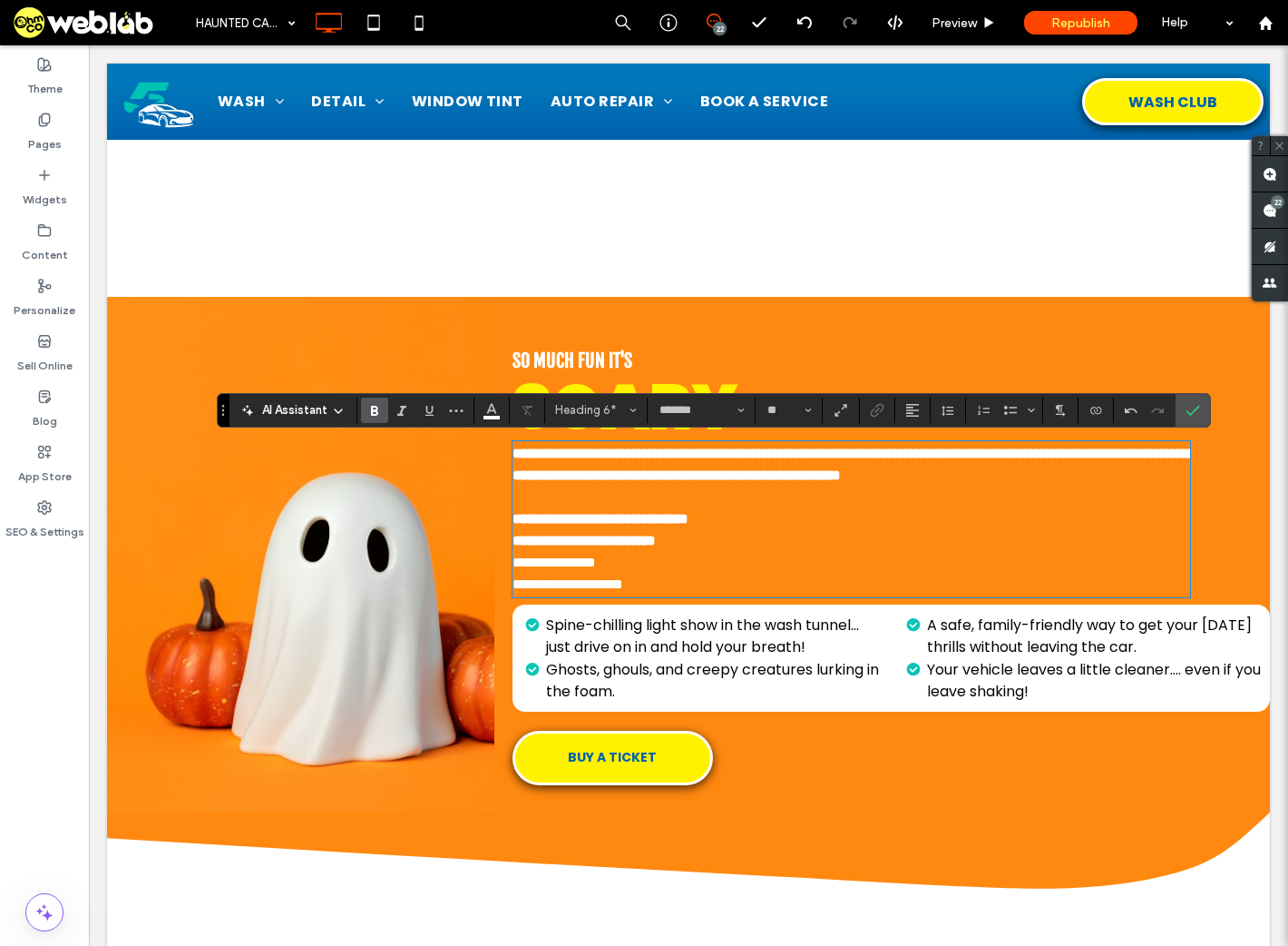
click at [669, 595] on p "**********" at bounding box center [852, 584] width 679 height 22
drag, startPoint x: 682, startPoint y: 609, endPoint x: 489, endPoint y: 593, distance: 193.7
click at [489, 593] on div "**********" at bounding box center [688, 554] width 1163 height 515
click at [568, 547] on span "**********" at bounding box center [584, 540] width 144 height 14
click at [512, 569] on strong "**********" at bounding box center [554, 562] width 84 height 14
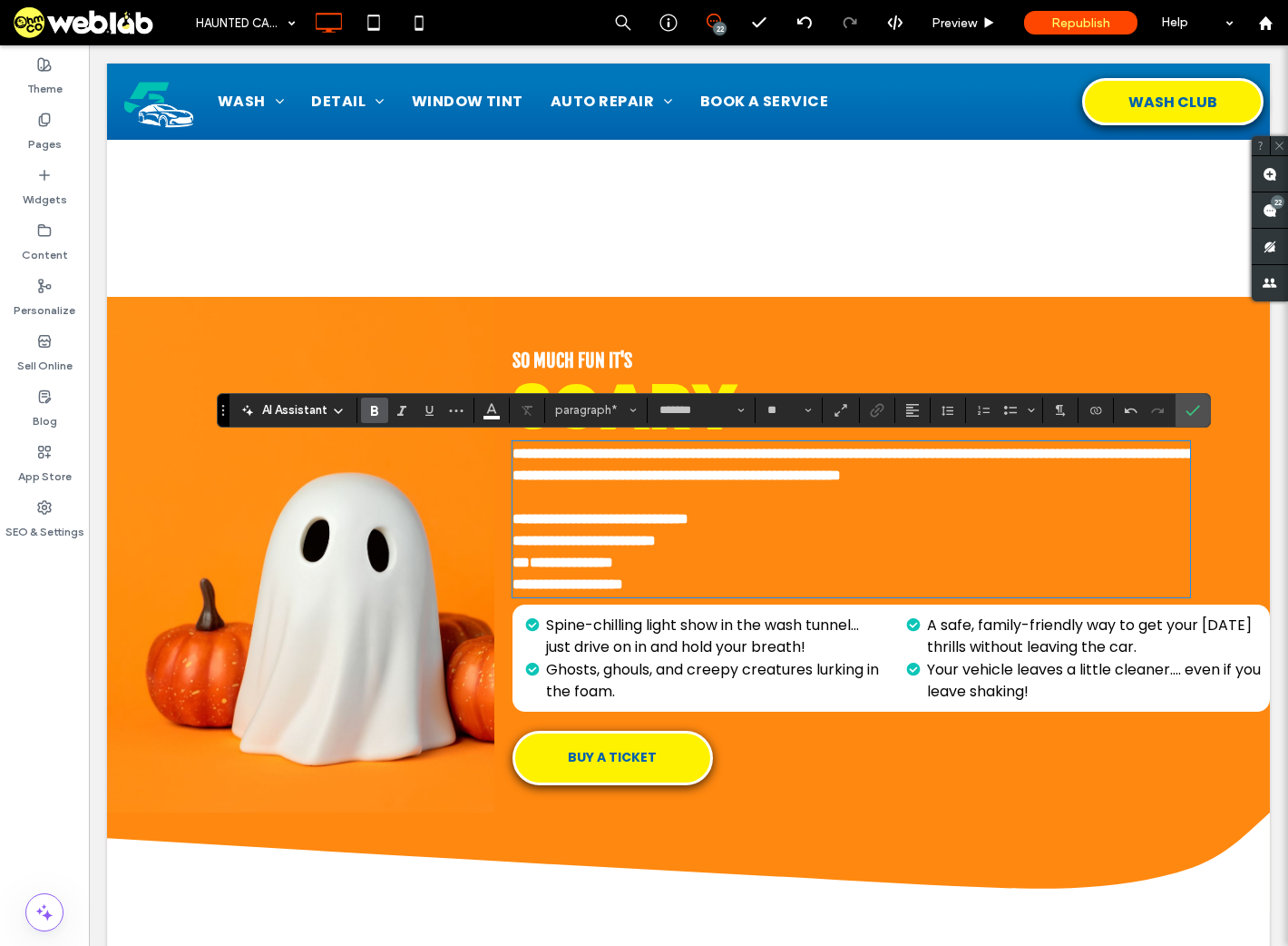
click at [512, 591] on strong "**********" at bounding box center [567, 584] width 111 height 14
click at [655, 573] on p "**********" at bounding box center [852, 563] width 679 height 22
drag, startPoint x: 1182, startPoint y: 413, endPoint x: 1093, endPoint y: 368, distance: 99.7
click at [1182, 413] on label "Confirm" at bounding box center [1192, 410] width 27 height 33
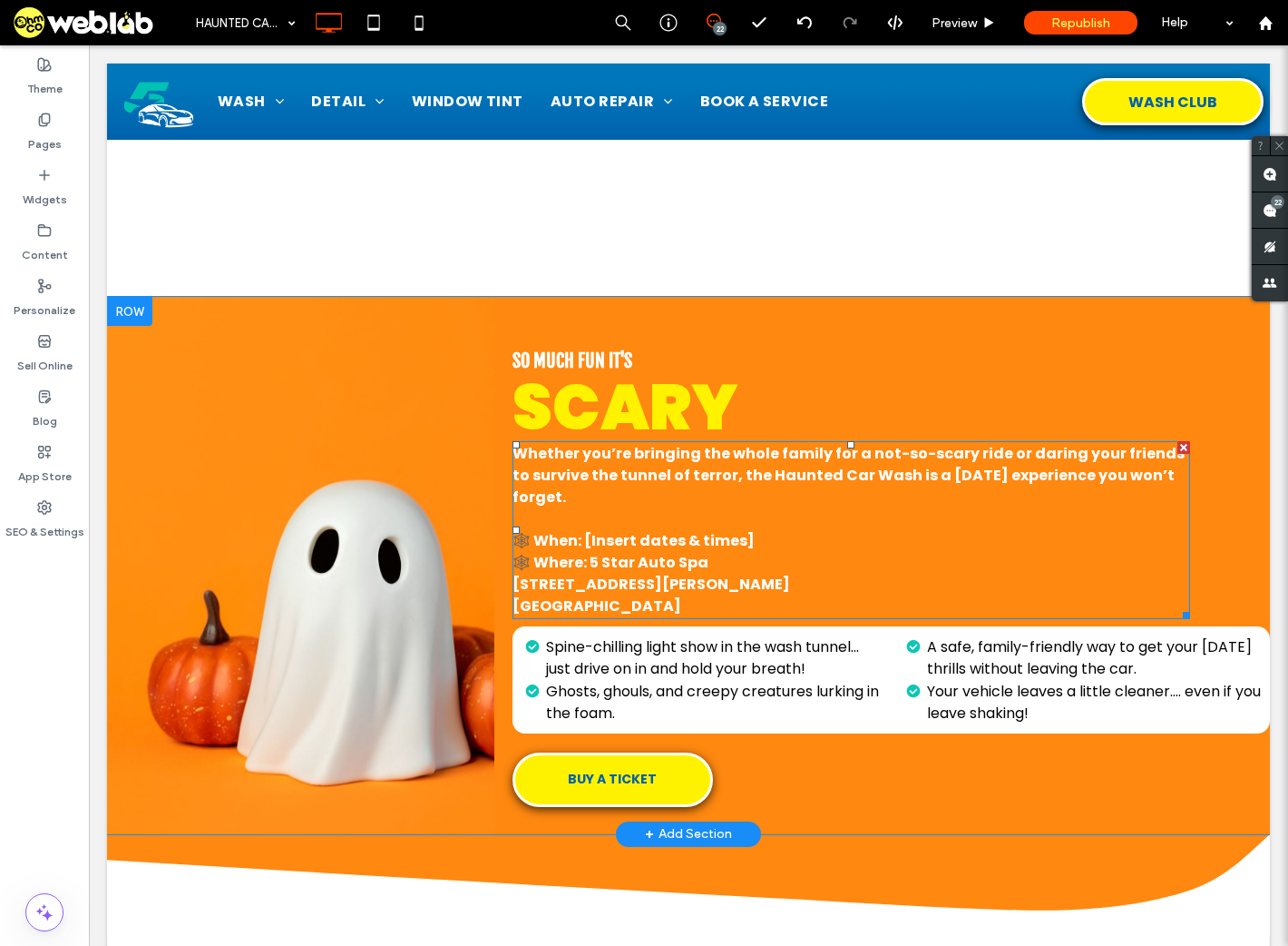
click at [537, 548] on span "🕸️ When: [Insert dates & times]" at bounding box center [633, 540] width 243 height 21
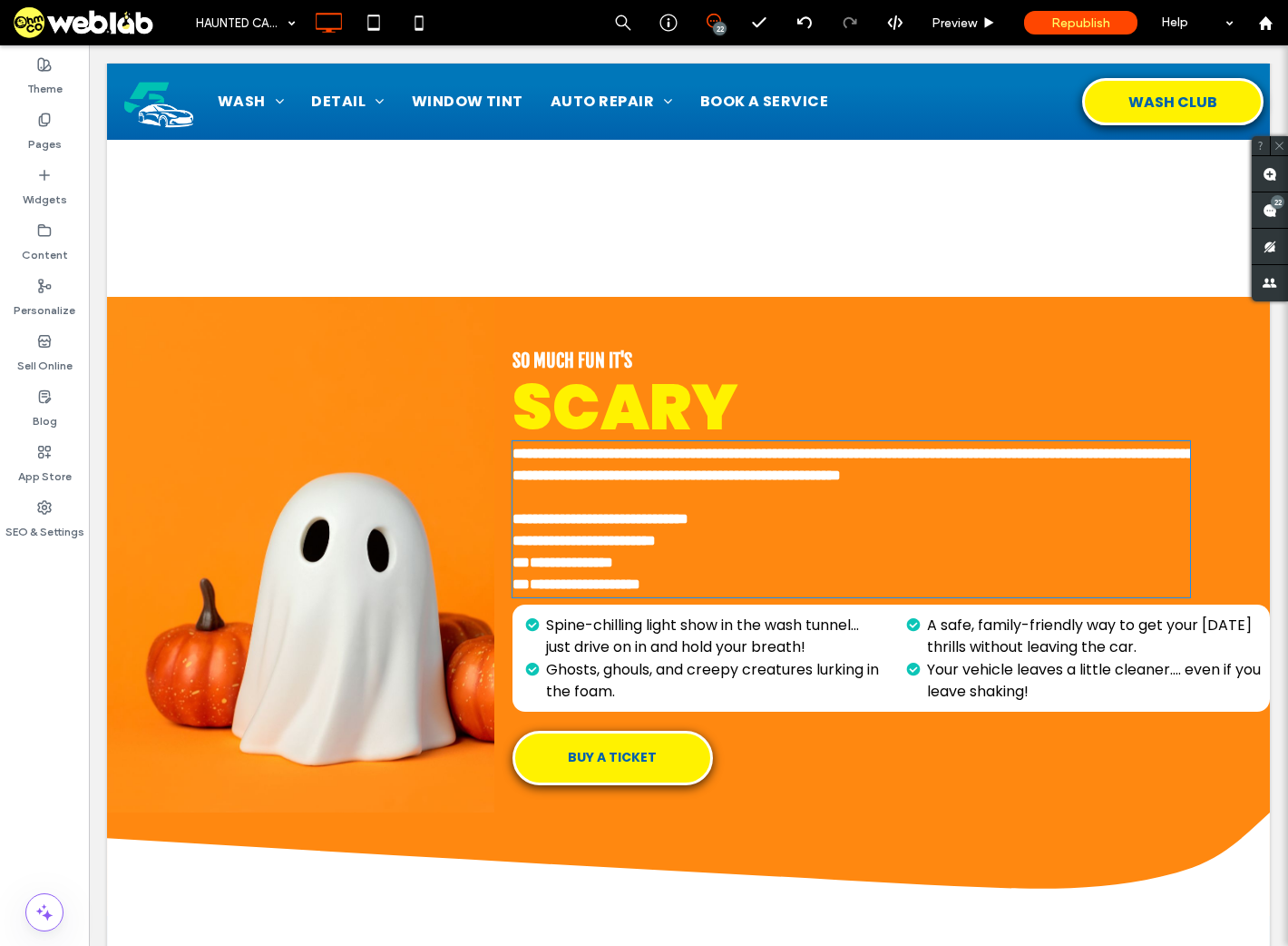
type input "*******"
type input "**"
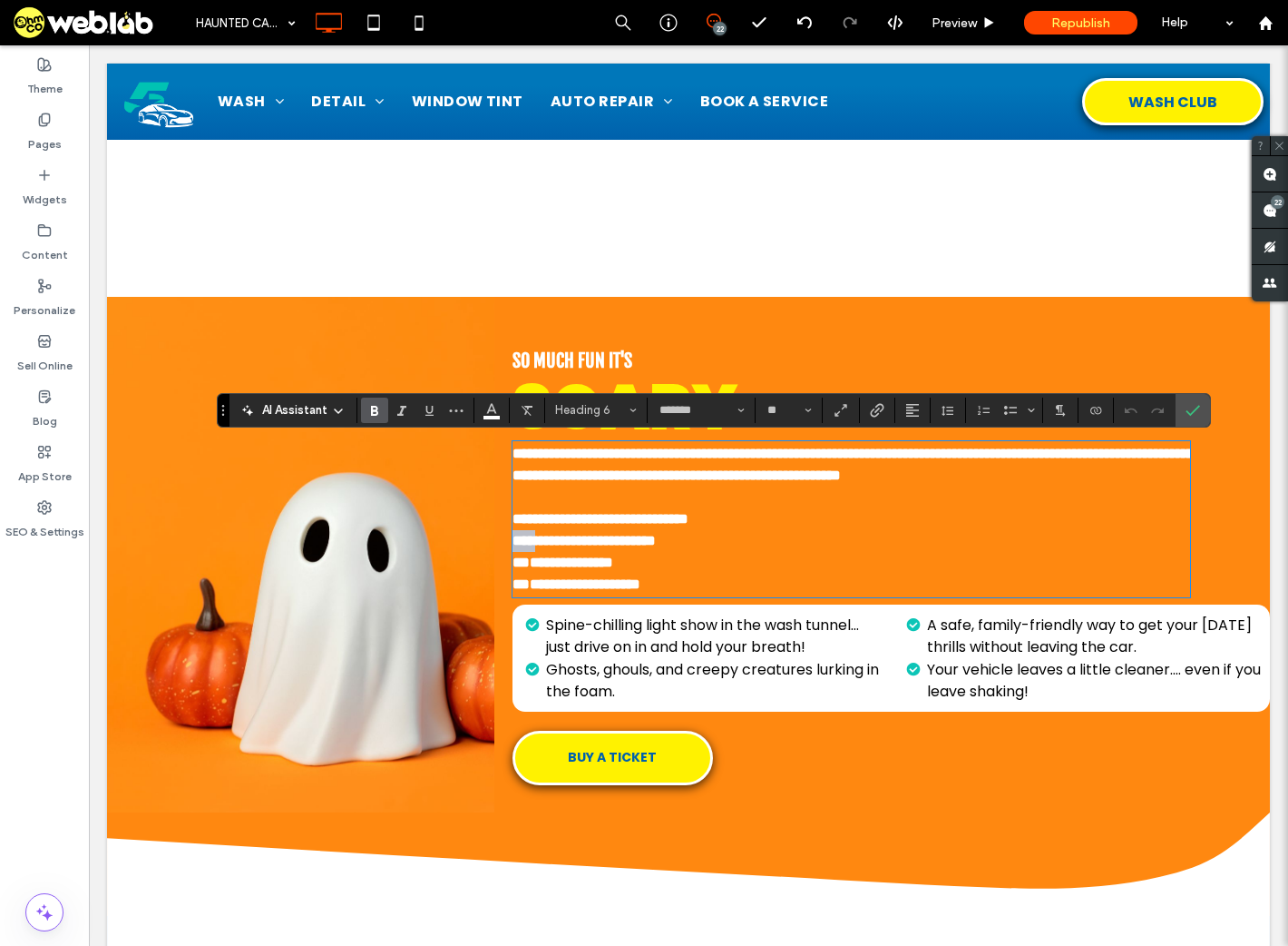
drag, startPoint x: 531, startPoint y: 562, endPoint x: 502, endPoint y: 561, distance: 29.0
click at [502, 561] on div "**********" at bounding box center [882, 554] width 776 height 515
drag, startPoint x: 532, startPoint y: 542, endPoint x: 496, endPoint y: 541, distance: 36.0
click at [496, 541] on div "**********" at bounding box center [882, 554] width 776 height 515
click at [739, 542] on h6 "**********" at bounding box center [852, 530] width 679 height 44
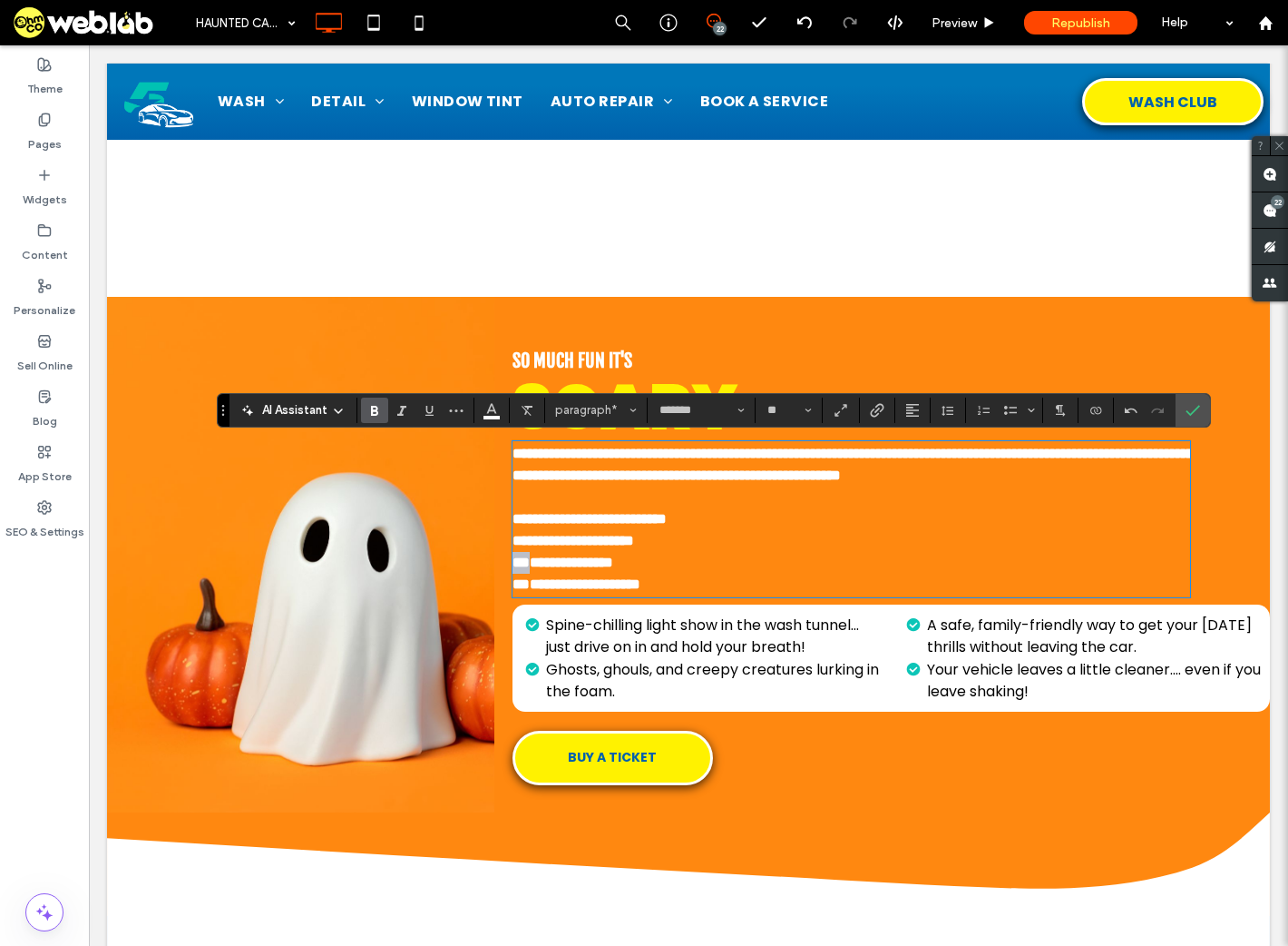
drag, startPoint x: 518, startPoint y: 585, endPoint x: 494, endPoint y: 582, distance: 24.2
click at [494, 582] on div "**********" at bounding box center [882, 554] width 776 height 515
click at [560, 547] on span "**********" at bounding box center [573, 540] width 122 height 14
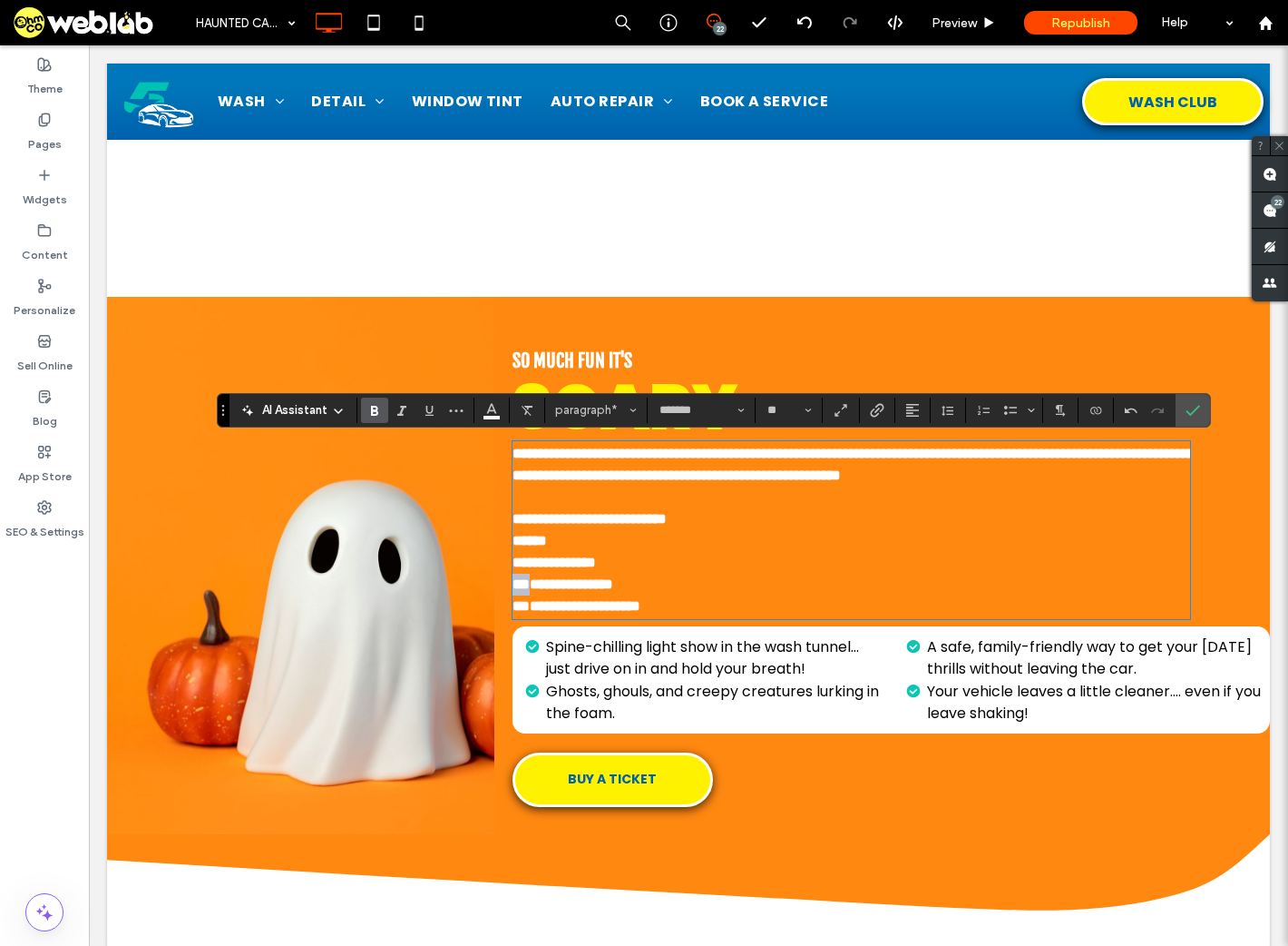
drag, startPoint x: 516, startPoint y: 600, endPoint x: 491, endPoint y: 602, distance: 25.1
click at [494, 602] on div "**********" at bounding box center [882, 565] width 776 height 537
drag, startPoint x: 520, startPoint y: 626, endPoint x: 481, endPoint y: 629, distance: 39.1
click at [481, 629] on div "**********" at bounding box center [688, 565] width 1163 height 537
click at [667, 617] on p "**********" at bounding box center [852, 606] width 679 height 22
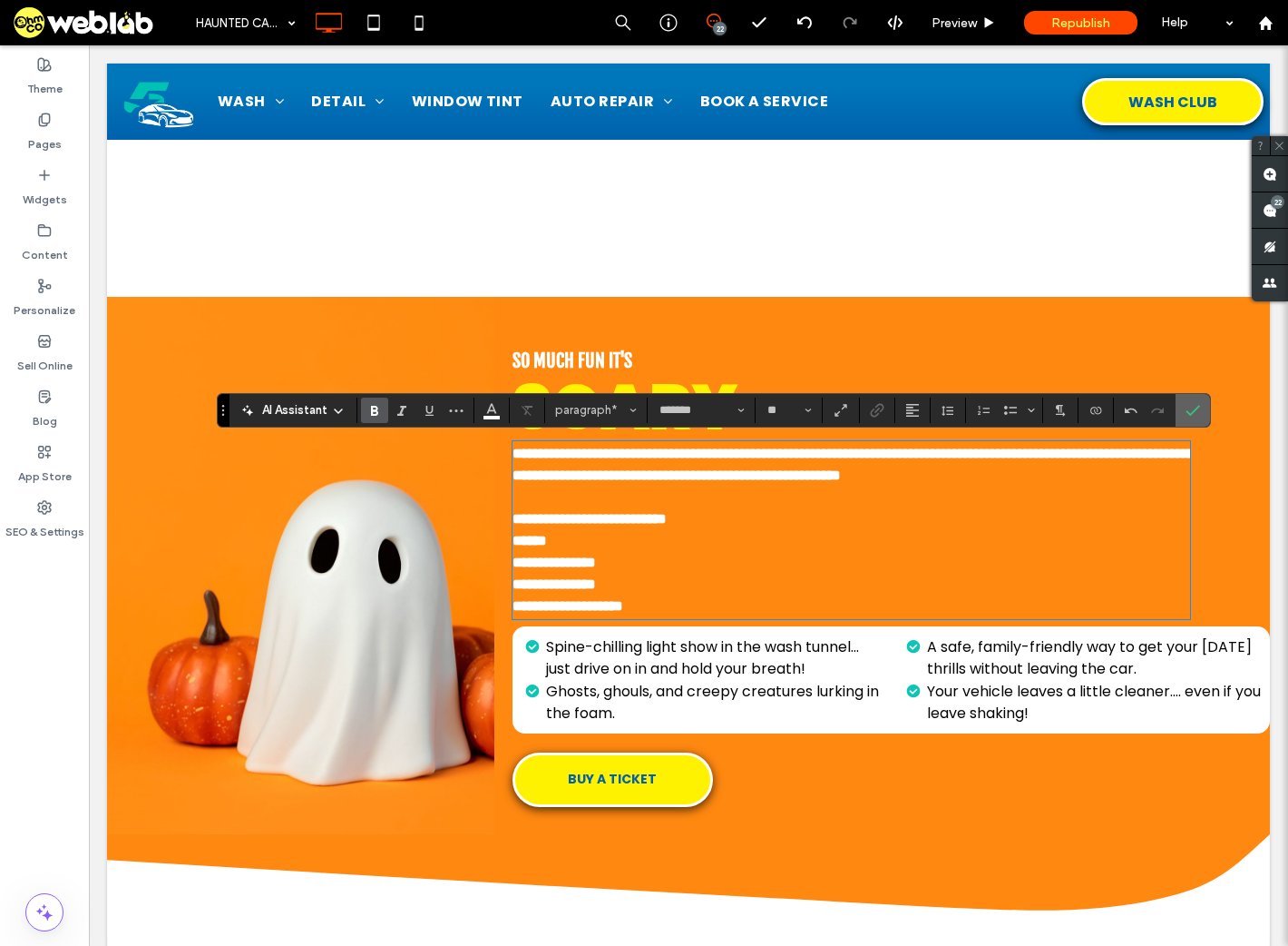
click at [1196, 410] on icon "Confirm" at bounding box center [1193, 411] width 15 height 15
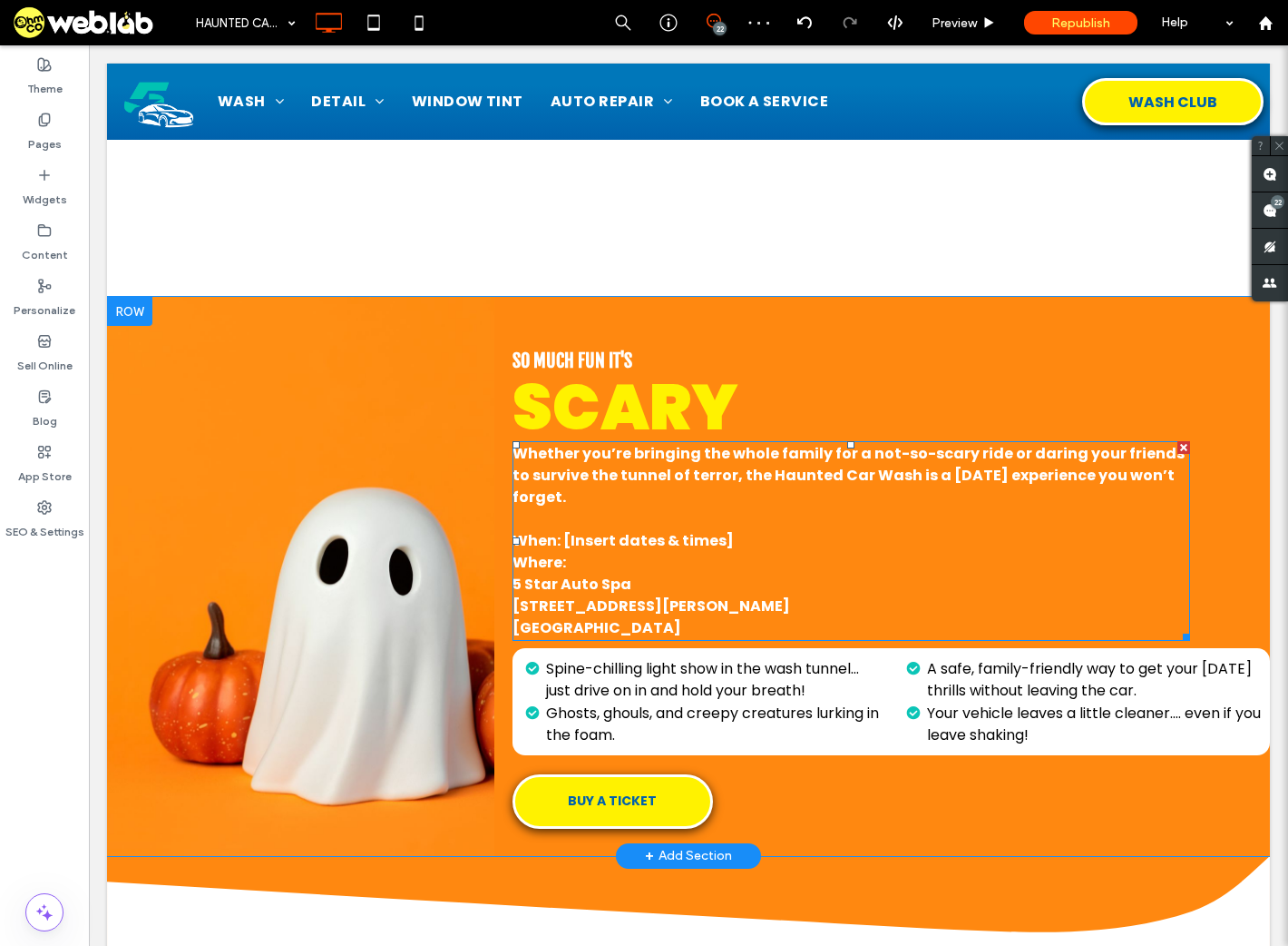
click at [588, 552] on h6 "When: [Insert dates & times] Where:" at bounding box center [852, 552] width 679 height 44
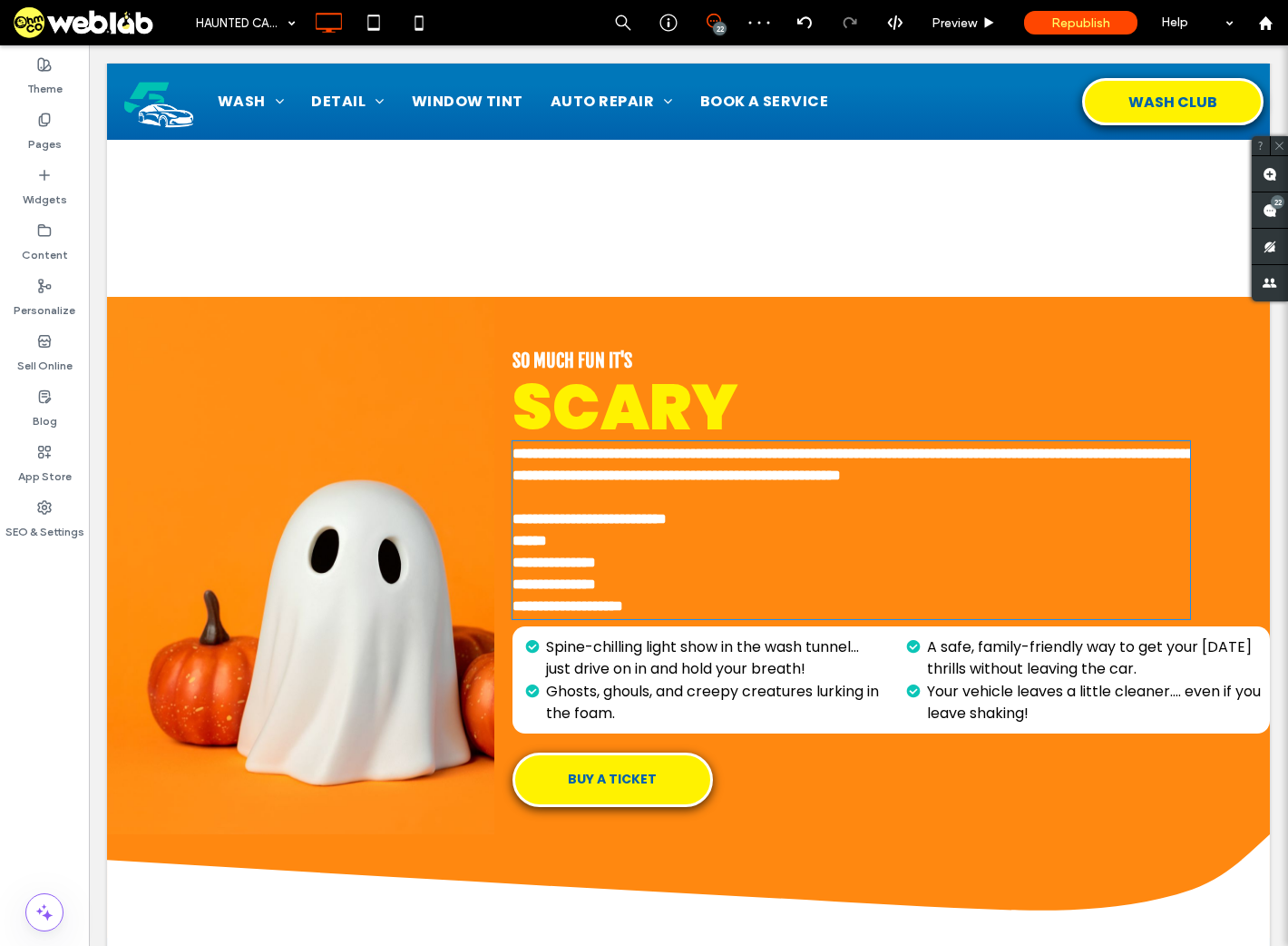
type input "*******"
type input "**"
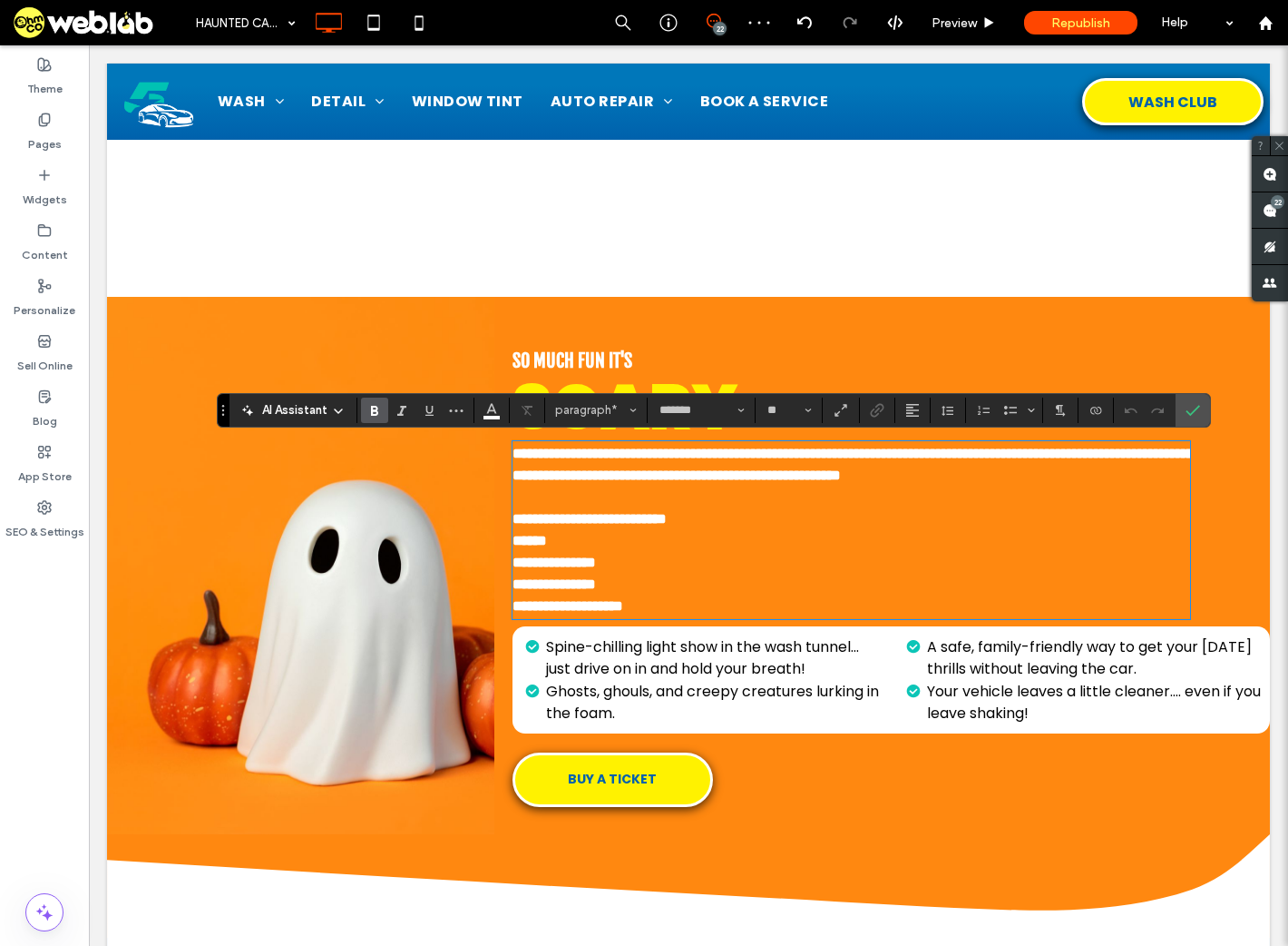
click at [667, 525] on span "**********" at bounding box center [589, 519] width 154 height 14
click at [761, 540] on h6 "**********" at bounding box center [852, 530] width 679 height 44
click at [627, 508] on h6 at bounding box center [852, 497] width 679 height 22
click at [1181, 413] on label "Confirm" at bounding box center [1192, 410] width 27 height 33
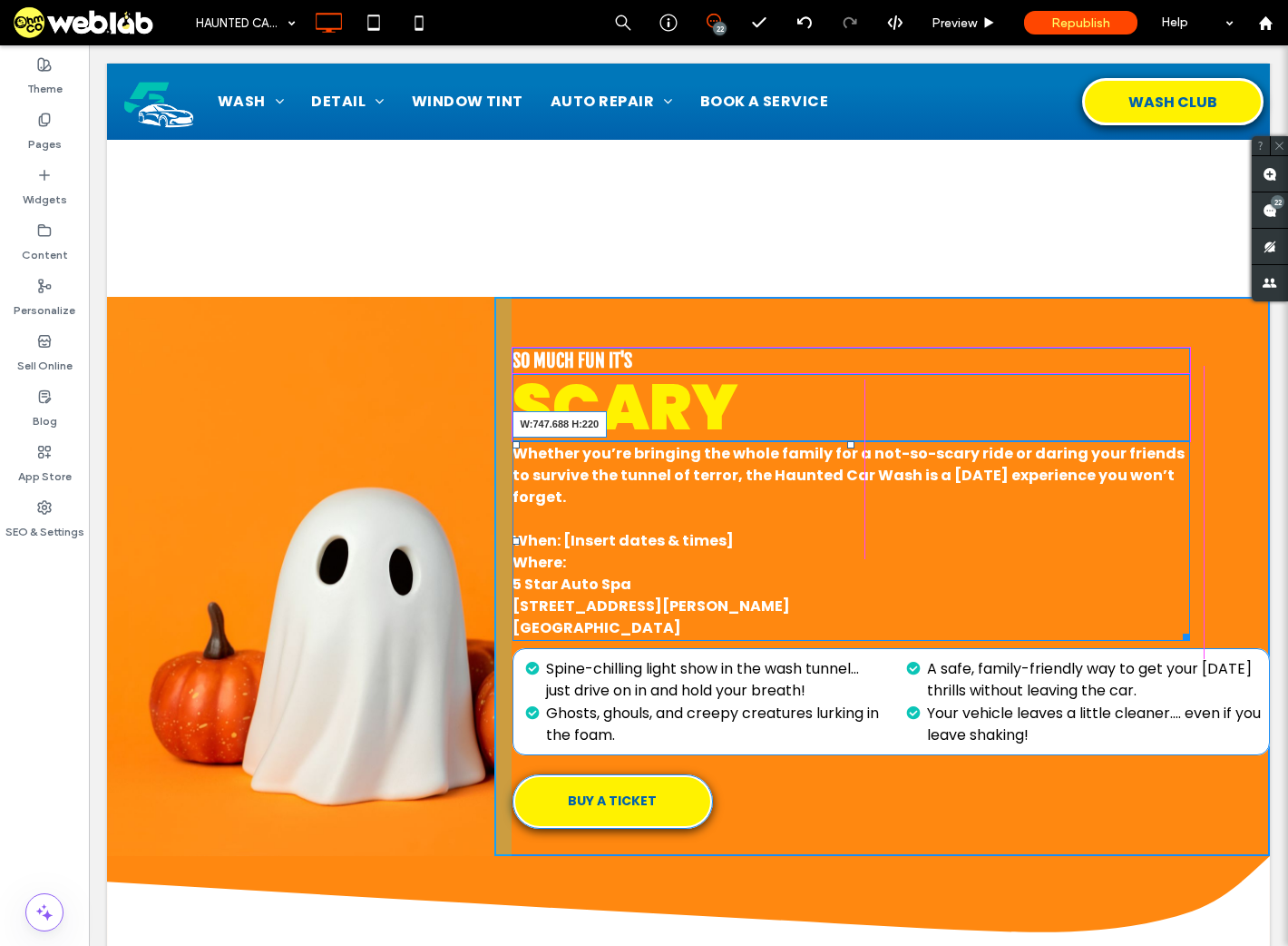
click at [1177, 634] on div at bounding box center [1184, 634] width 14 height 14
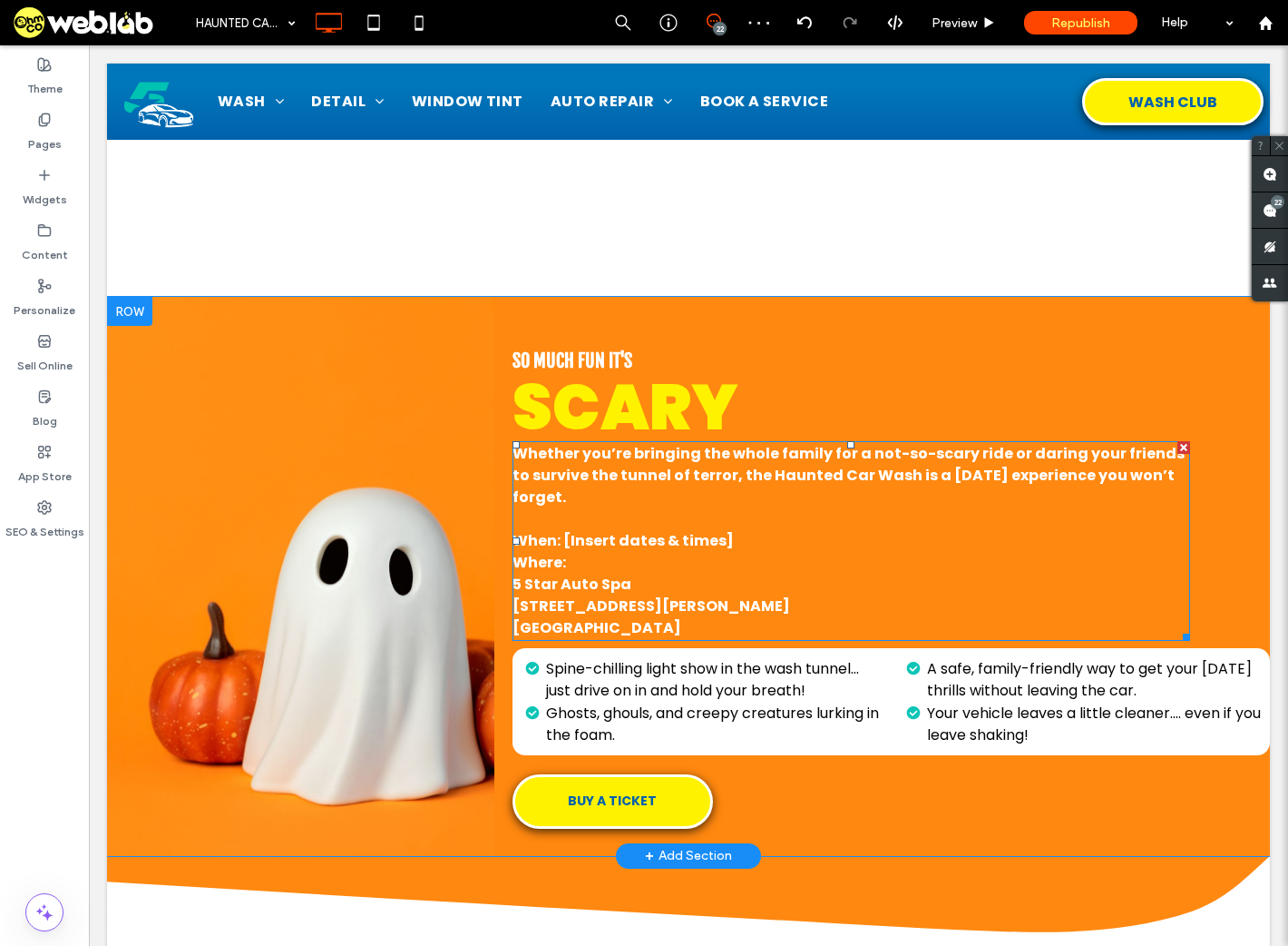
click at [649, 577] on h6 "5 Star Auto Spa" at bounding box center [852, 584] width 679 height 22
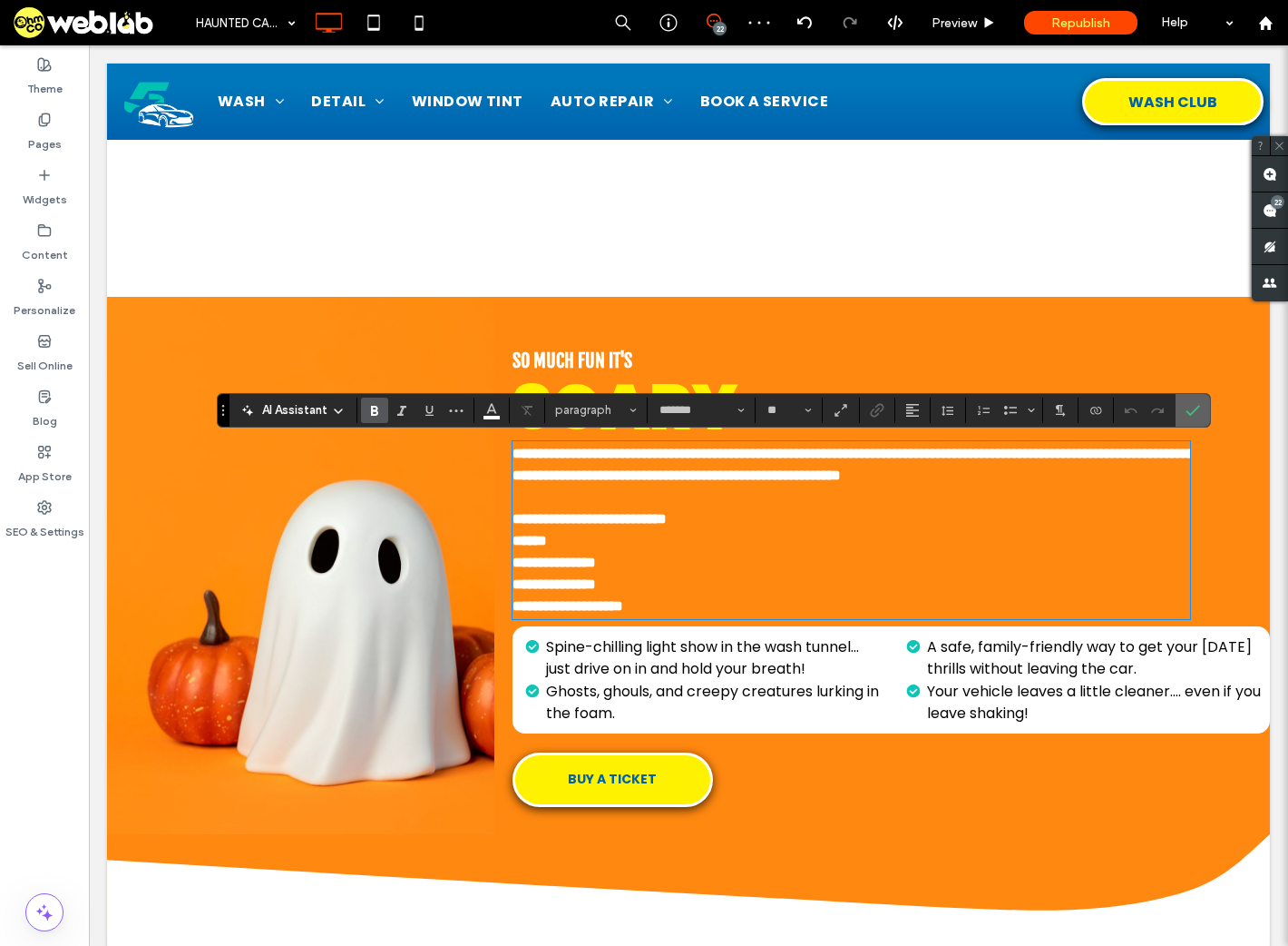
drag, startPoint x: 1192, startPoint y: 421, endPoint x: 1053, endPoint y: 94, distance: 355.3
click at [1192, 421] on span "Confirm" at bounding box center [1193, 410] width 15 height 31
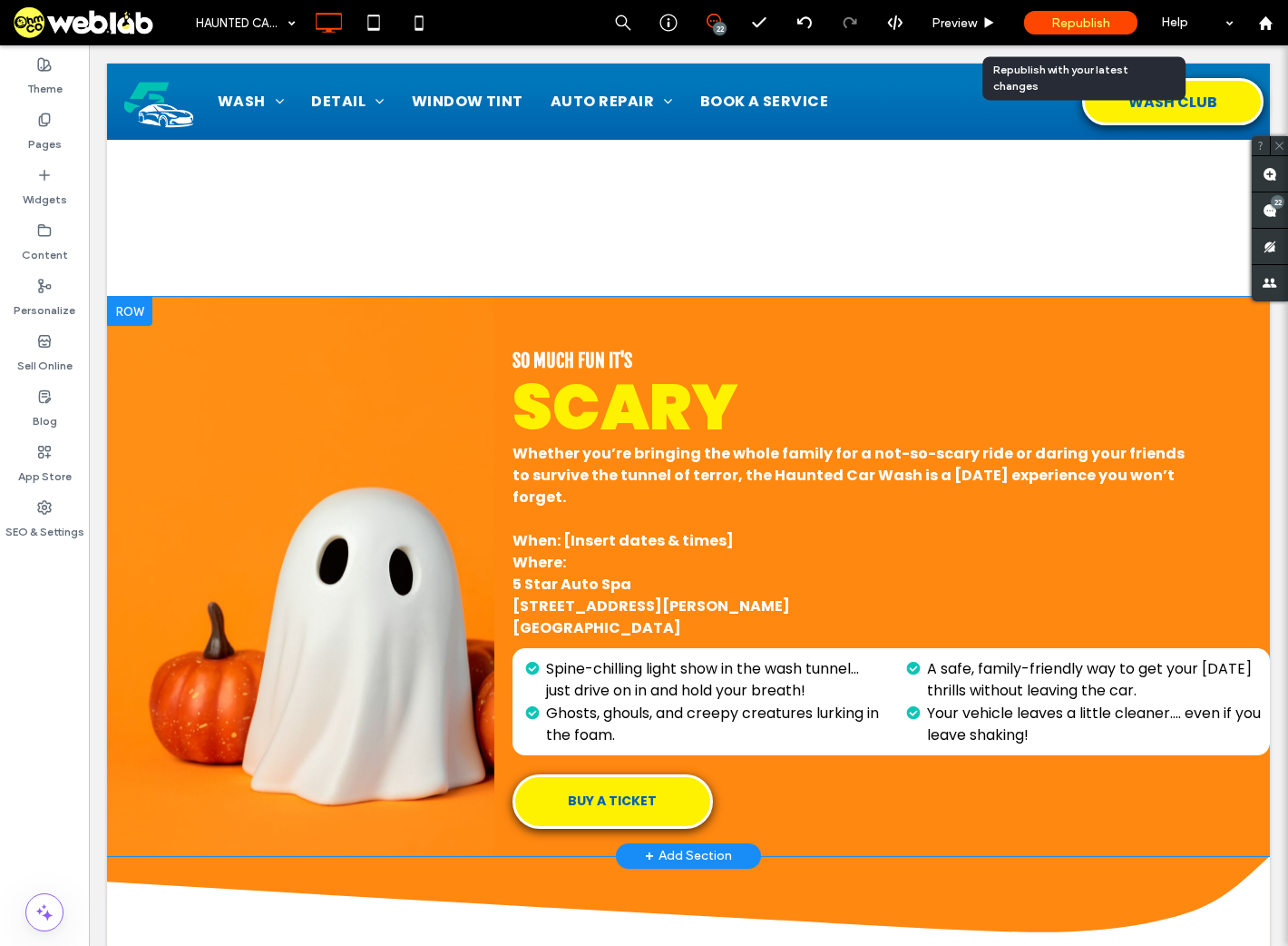
click at [1070, 25] on span "Republish" at bounding box center [1080, 22] width 59 height 15
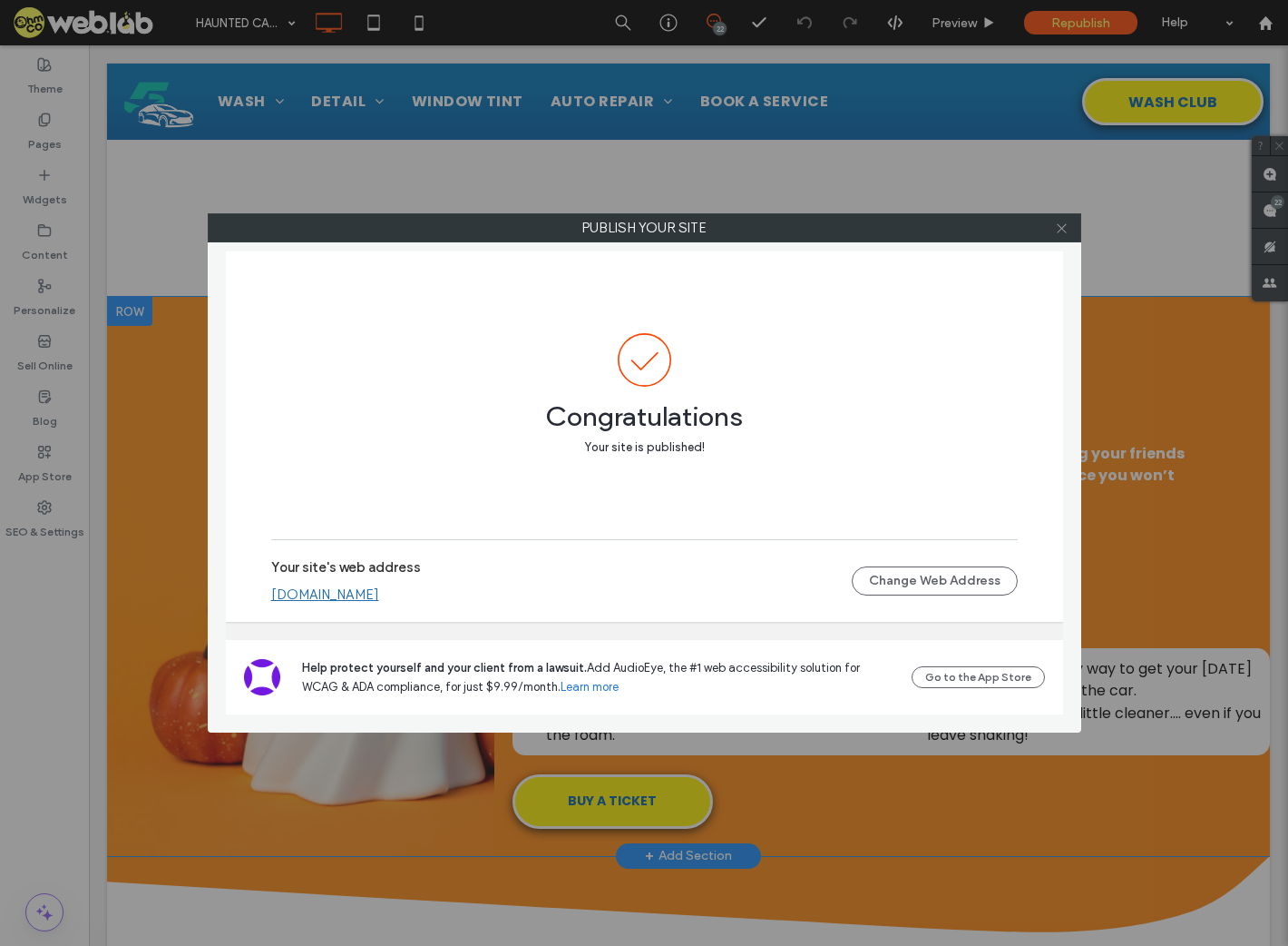
click at [1064, 229] on icon at bounding box center [1062, 229] width 14 height 14
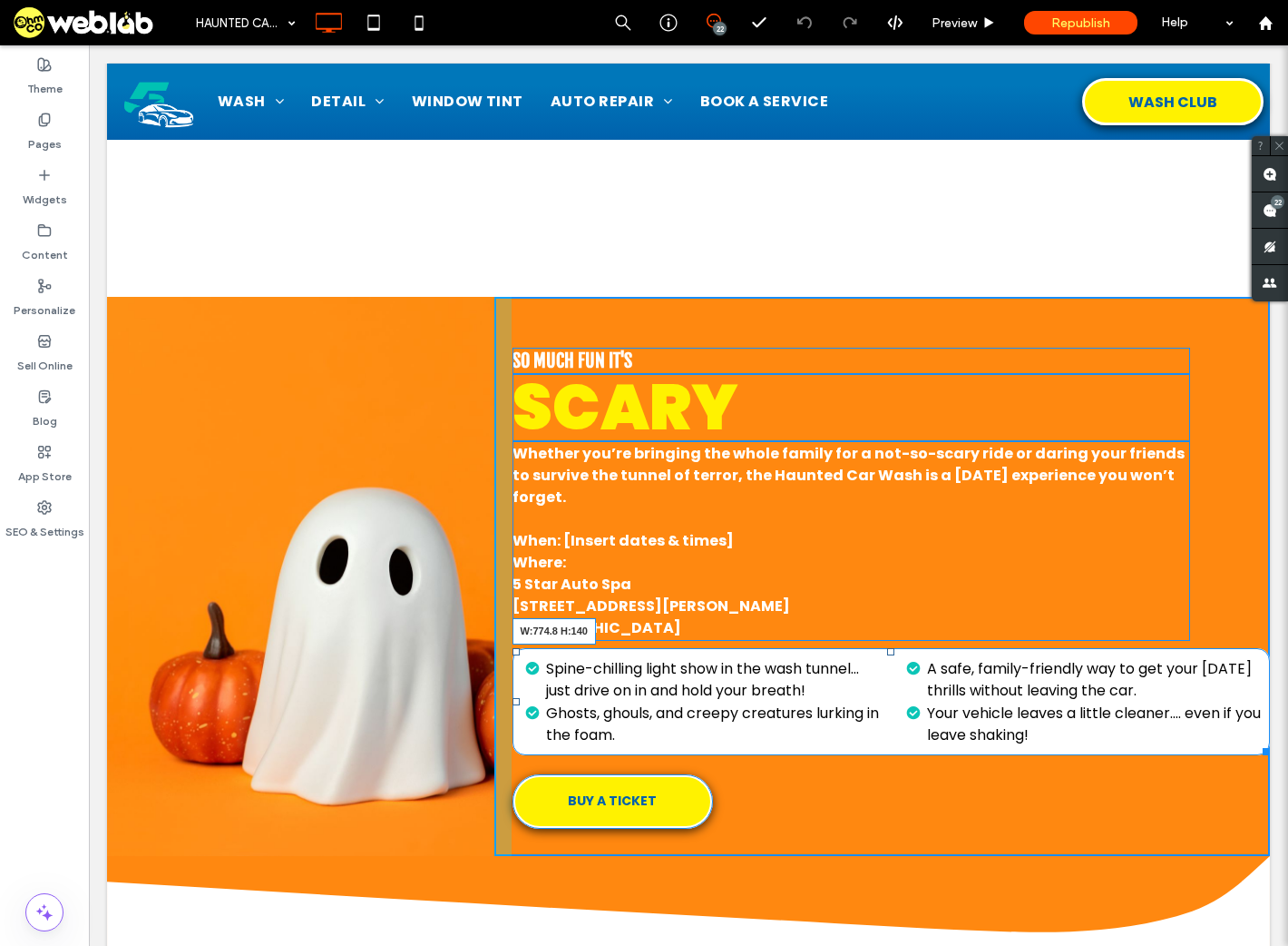
drag, startPoint x: 1248, startPoint y: 746, endPoint x: 1202, endPoint y: 747, distance: 46.0
click at [1202, 747] on div "Spine-chilling light show in the wash tunnel... just drive on in and hold your …" at bounding box center [891, 701] width 758 height 107
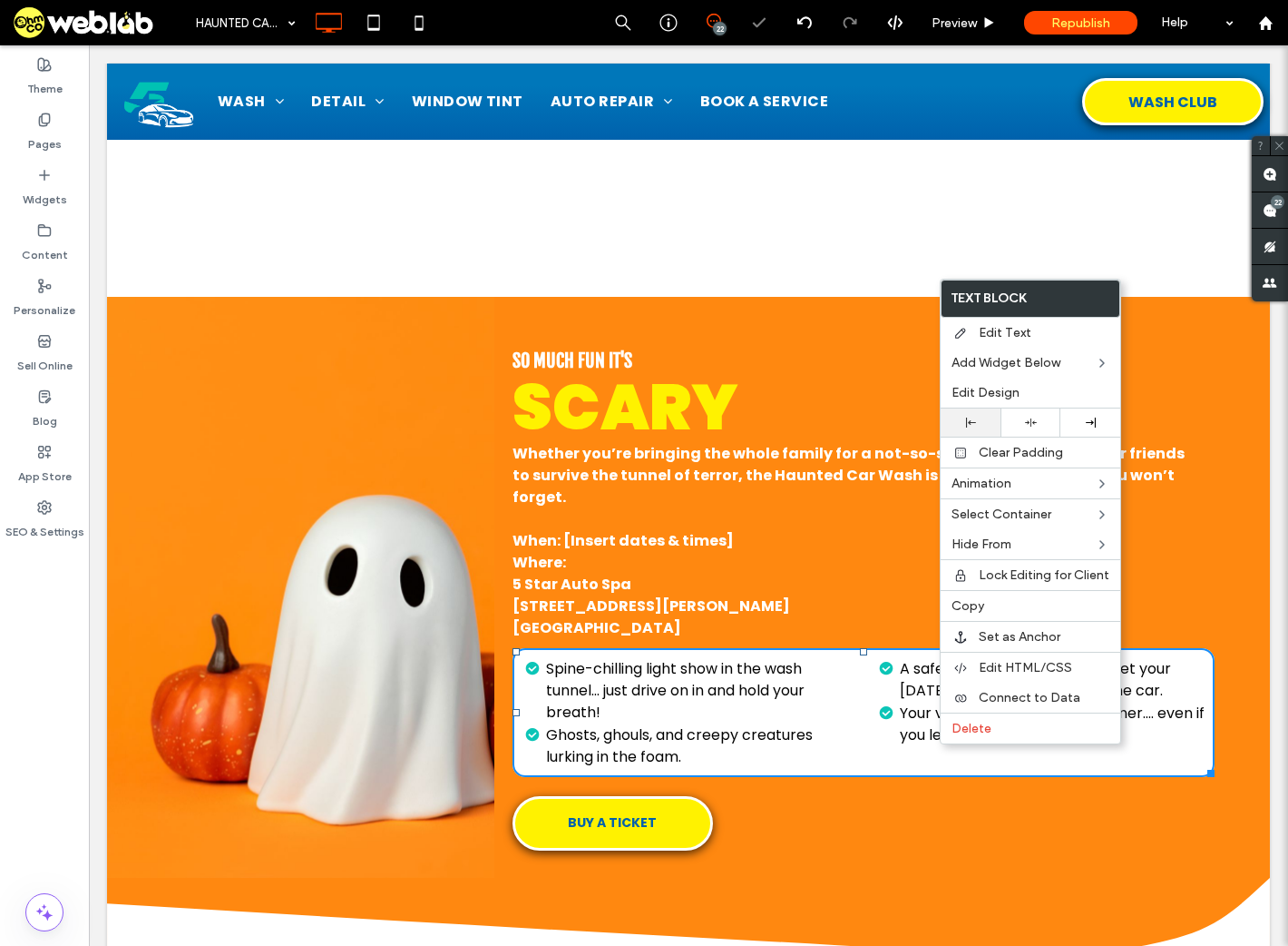
click at [972, 419] on icon at bounding box center [971, 423] width 10 height 10
click at [854, 514] on h6 at bounding box center [852, 519] width 679 height 22
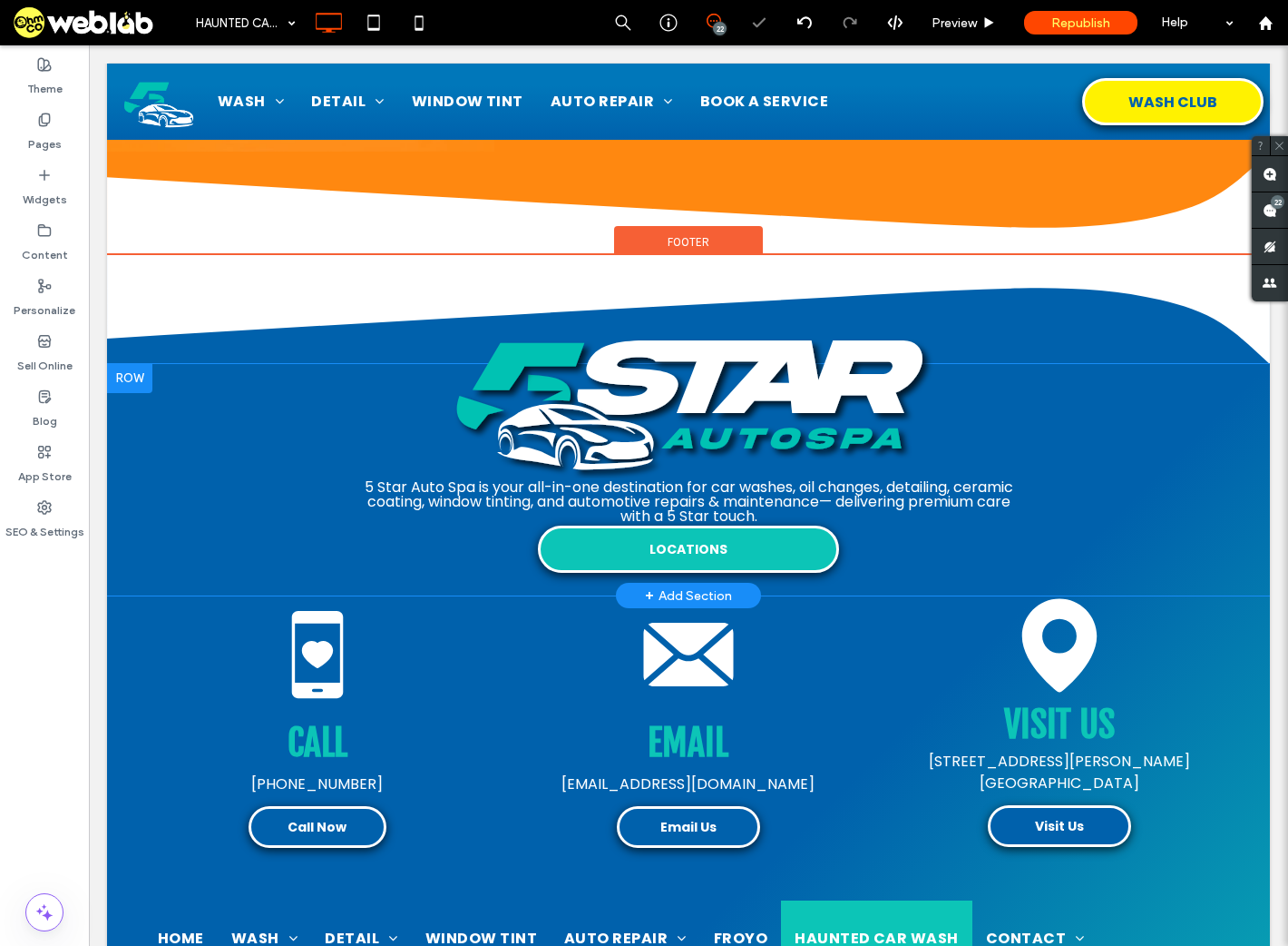
scroll to position [1474, 0]
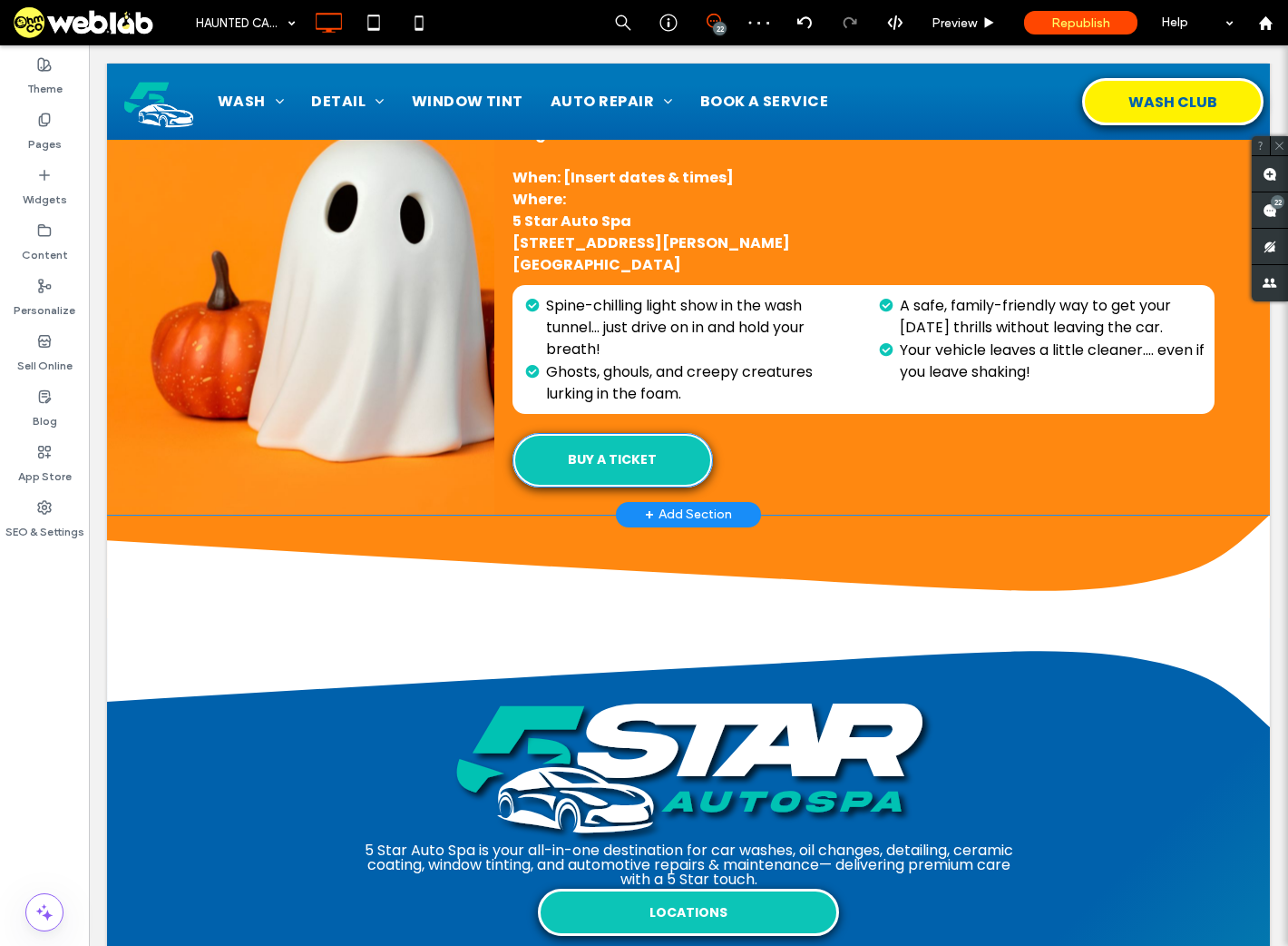
click at [656, 468] on link "BUY A TICKET" at bounding box center [612, 460] width 201 height 55
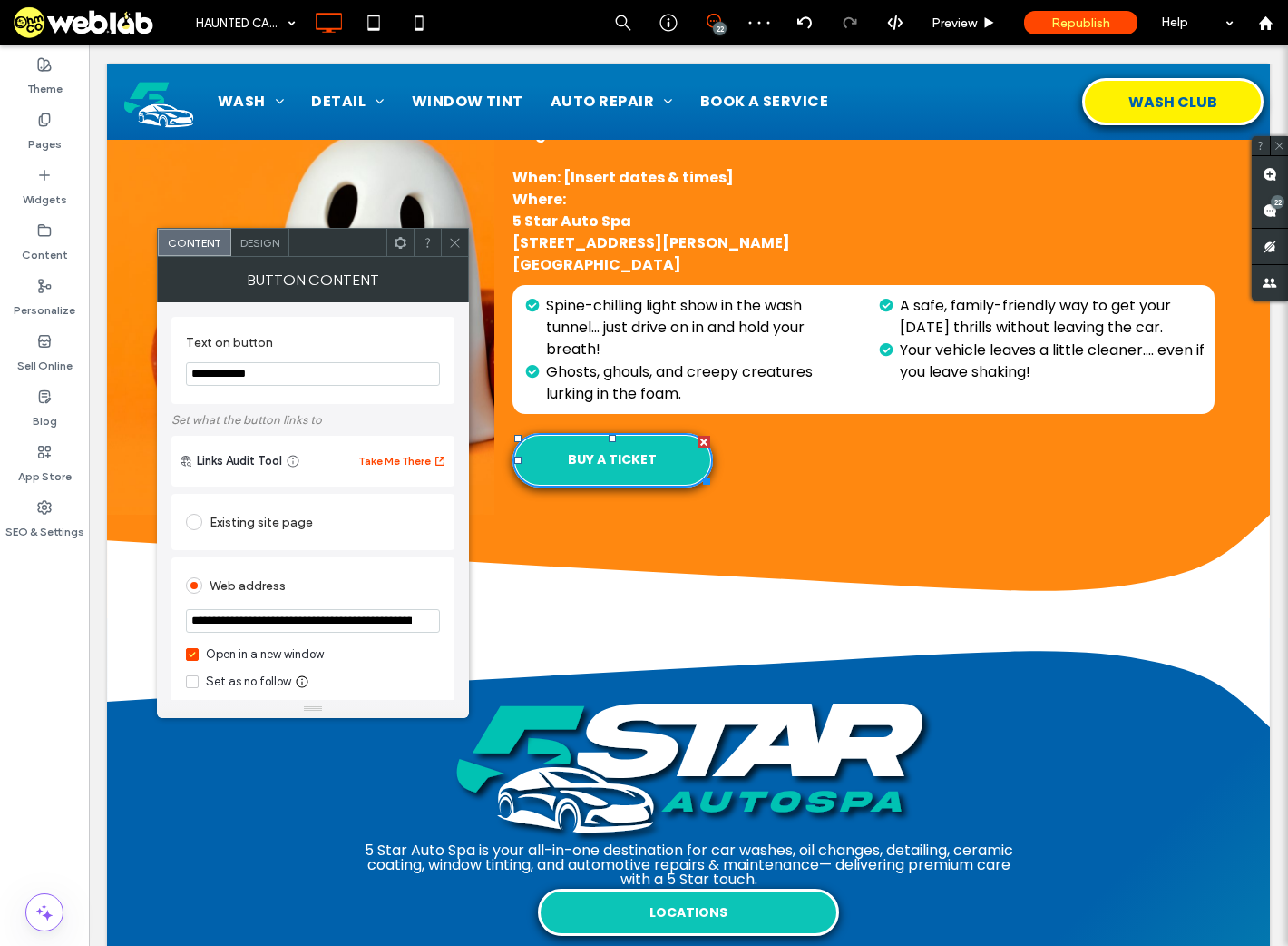
click at [706, 436] on div at bounding box center [706, 442] width 13 height 13
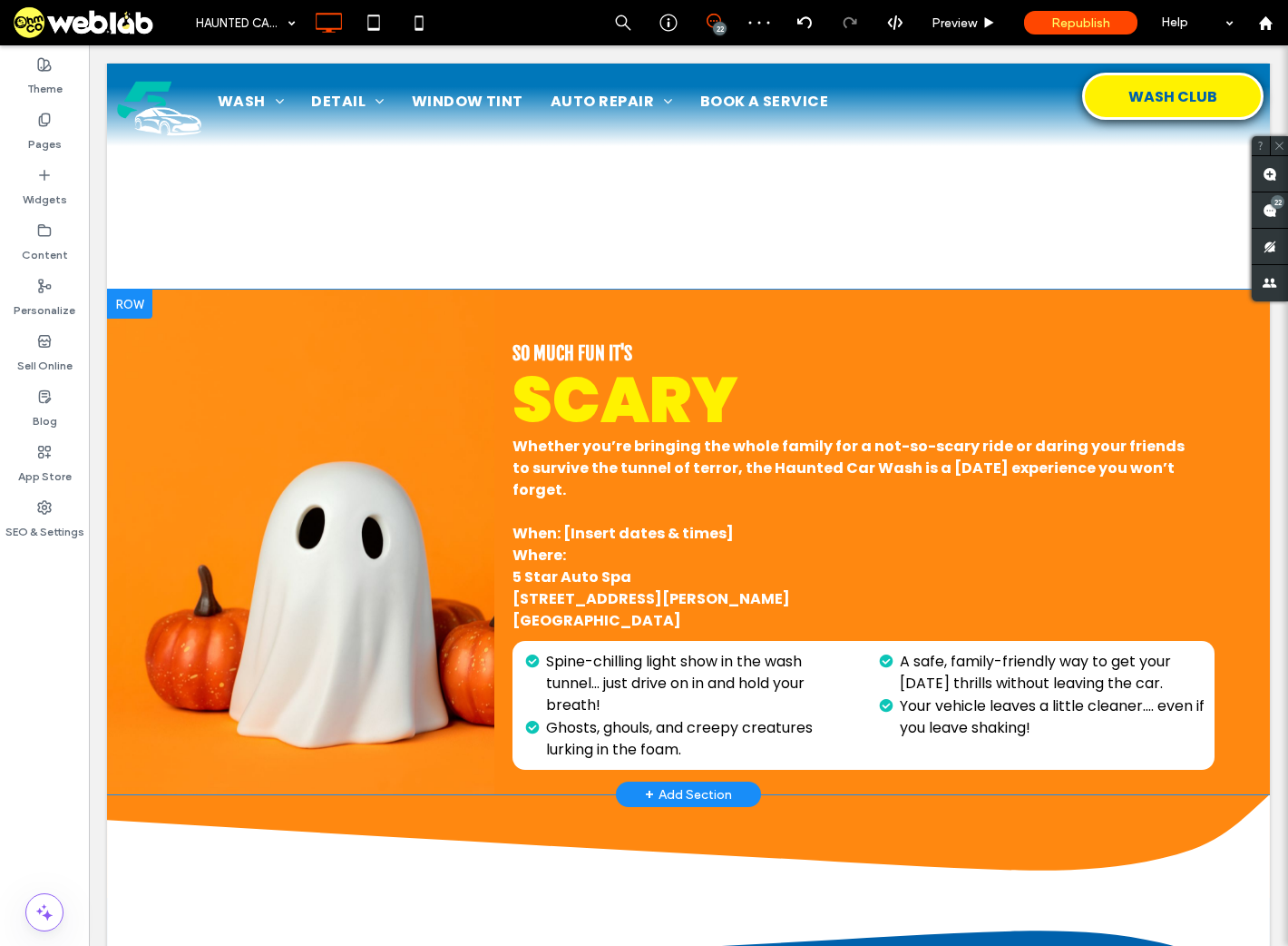
scroll to position [1111, 0]
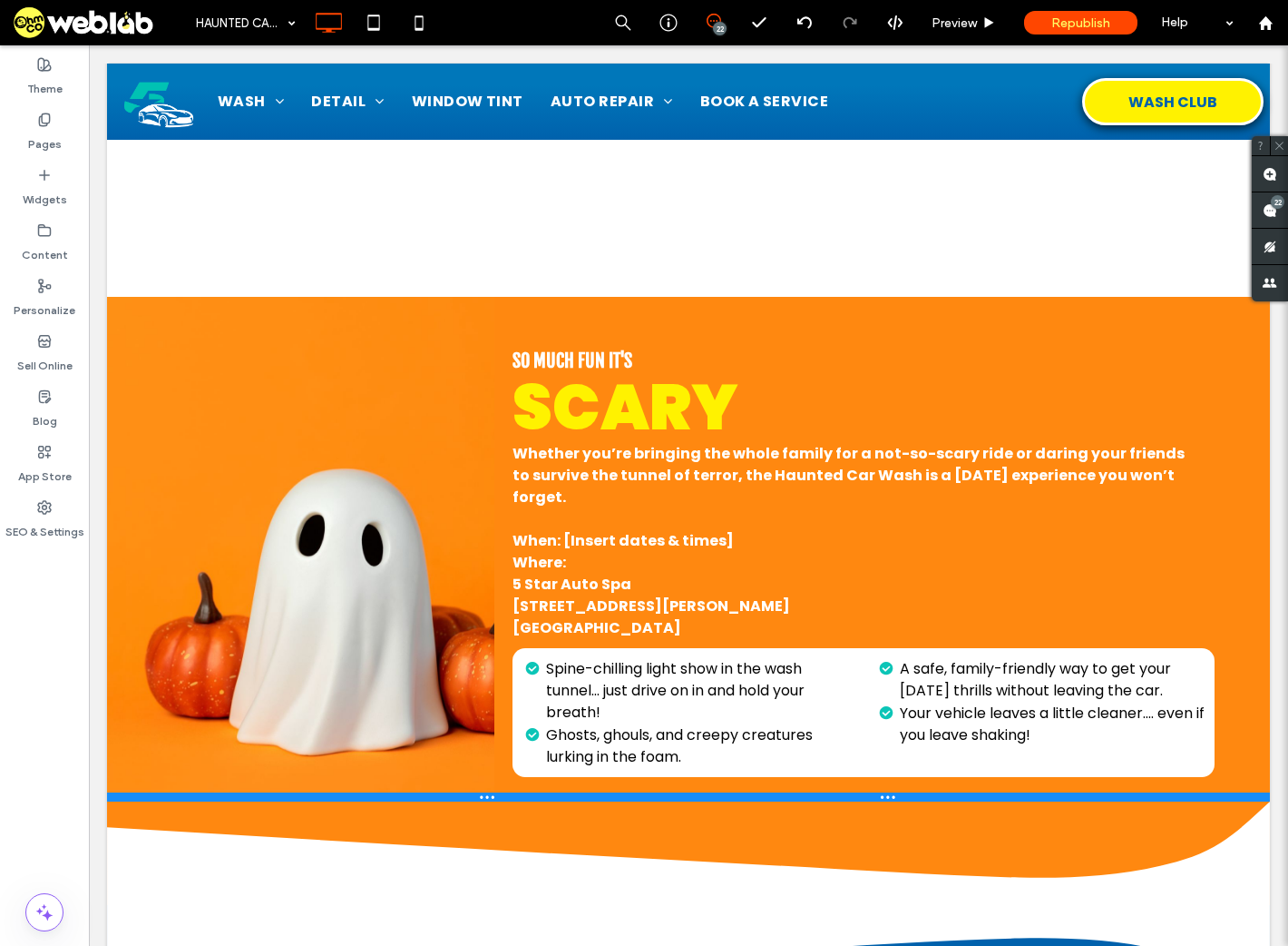
drag, startPoint x: 507, startPoint y: 800, endPoint x: 515, endPoint y: 727, distance: 73.4
click at [515, 727] on div "Click To Paste SO MUCH FUN IT'S SCARY Whether you’re bringing the whole family …" at bounding box center [688, 548] width 1163 height 504
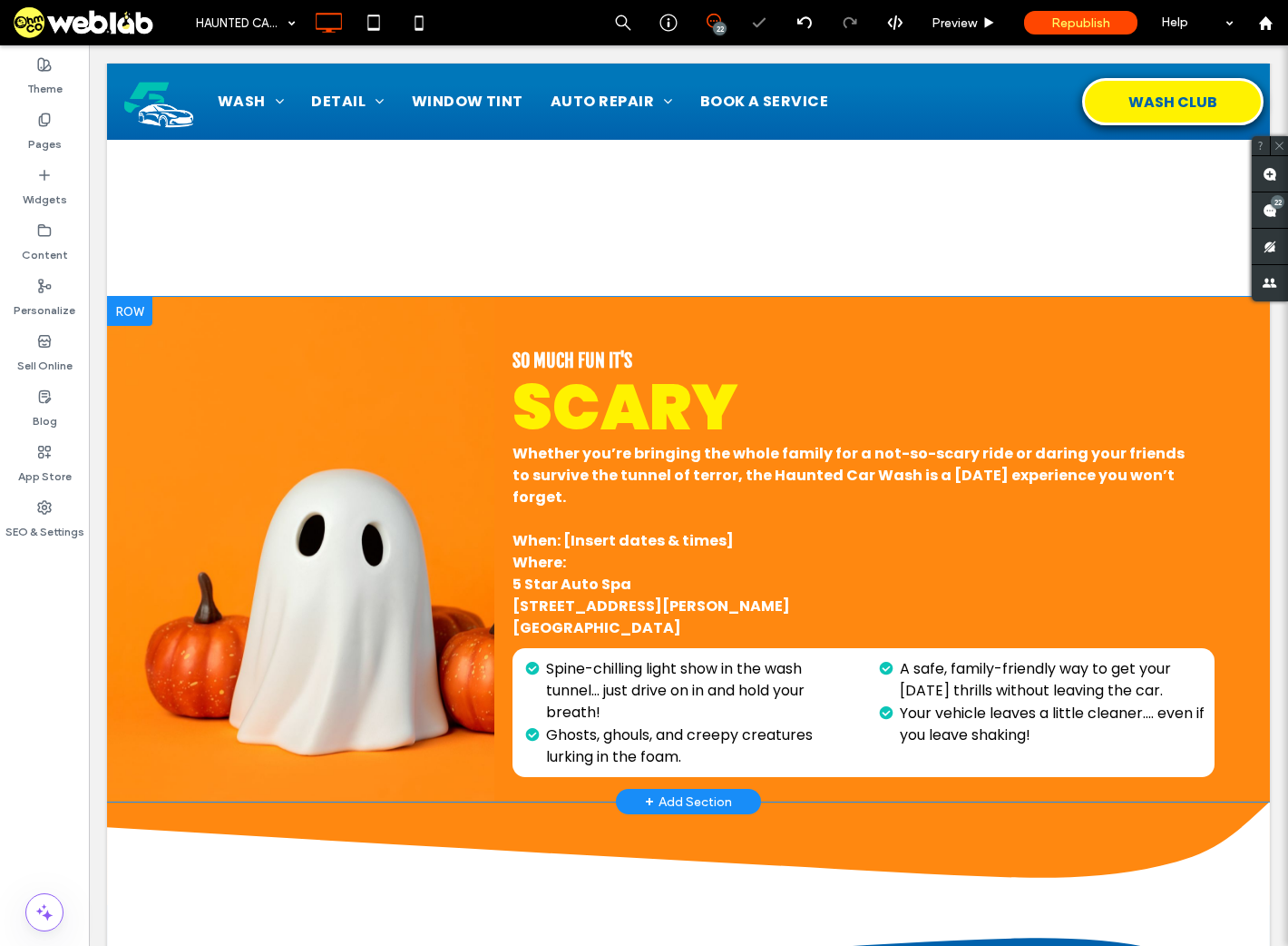
click at [483, 785] on div "Click To Paste" at bounding box center [301, 548] width 387 height 504
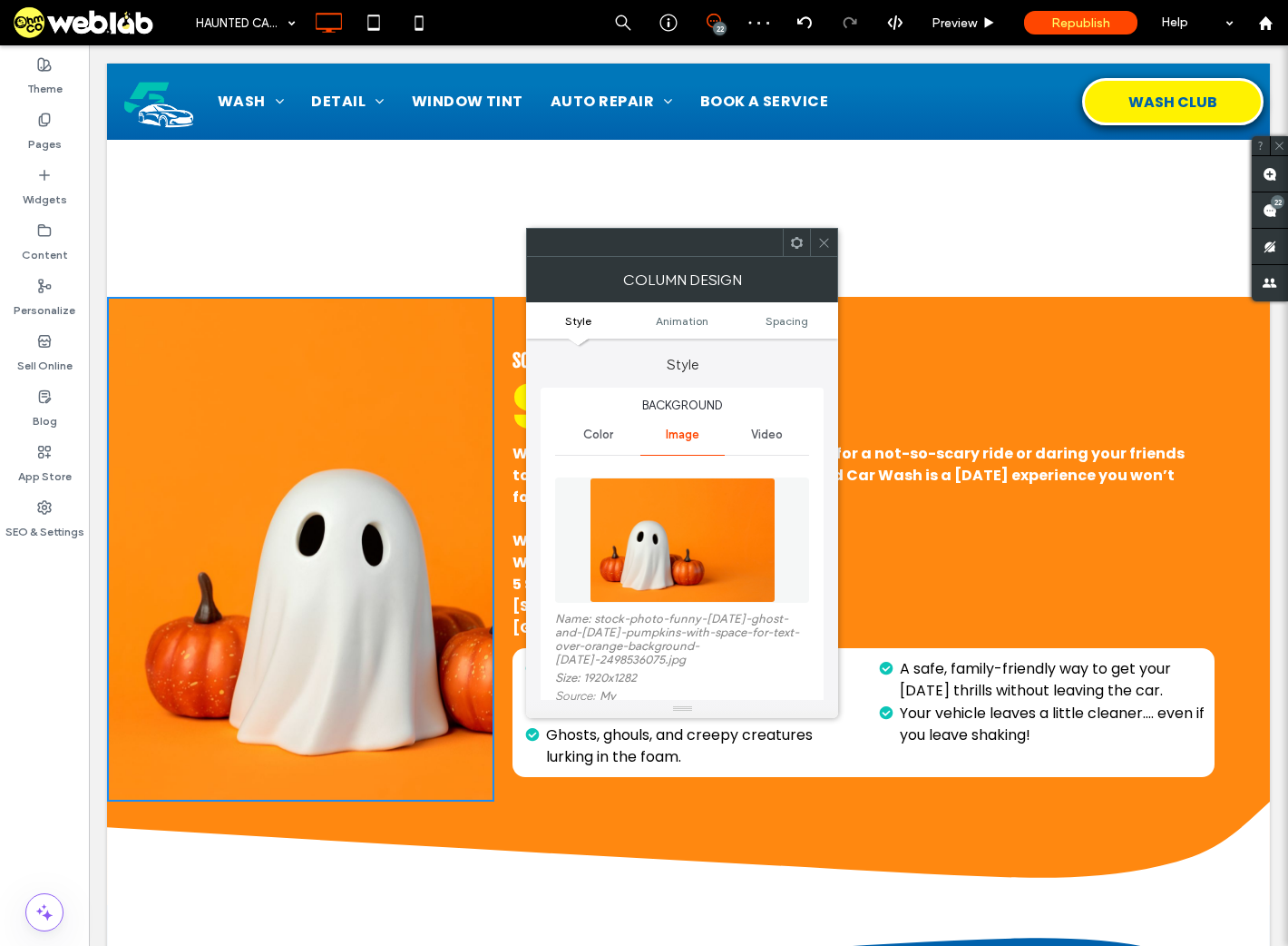
click at [814, 237] on div at bounding box center [824, 242] width 27 height 27
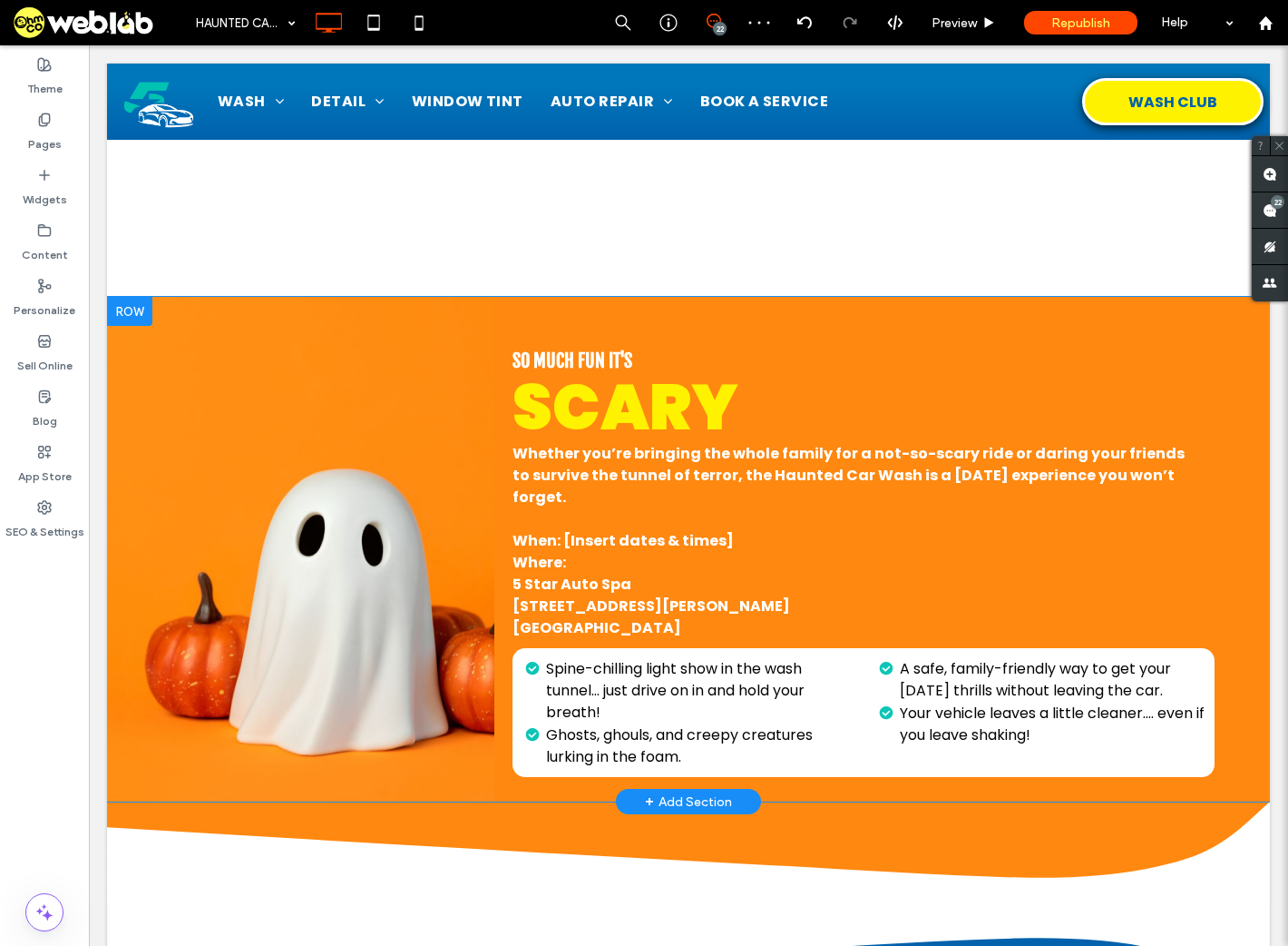
click at [125, 312] on div at bounding box center [129, 311] width 45 height 29
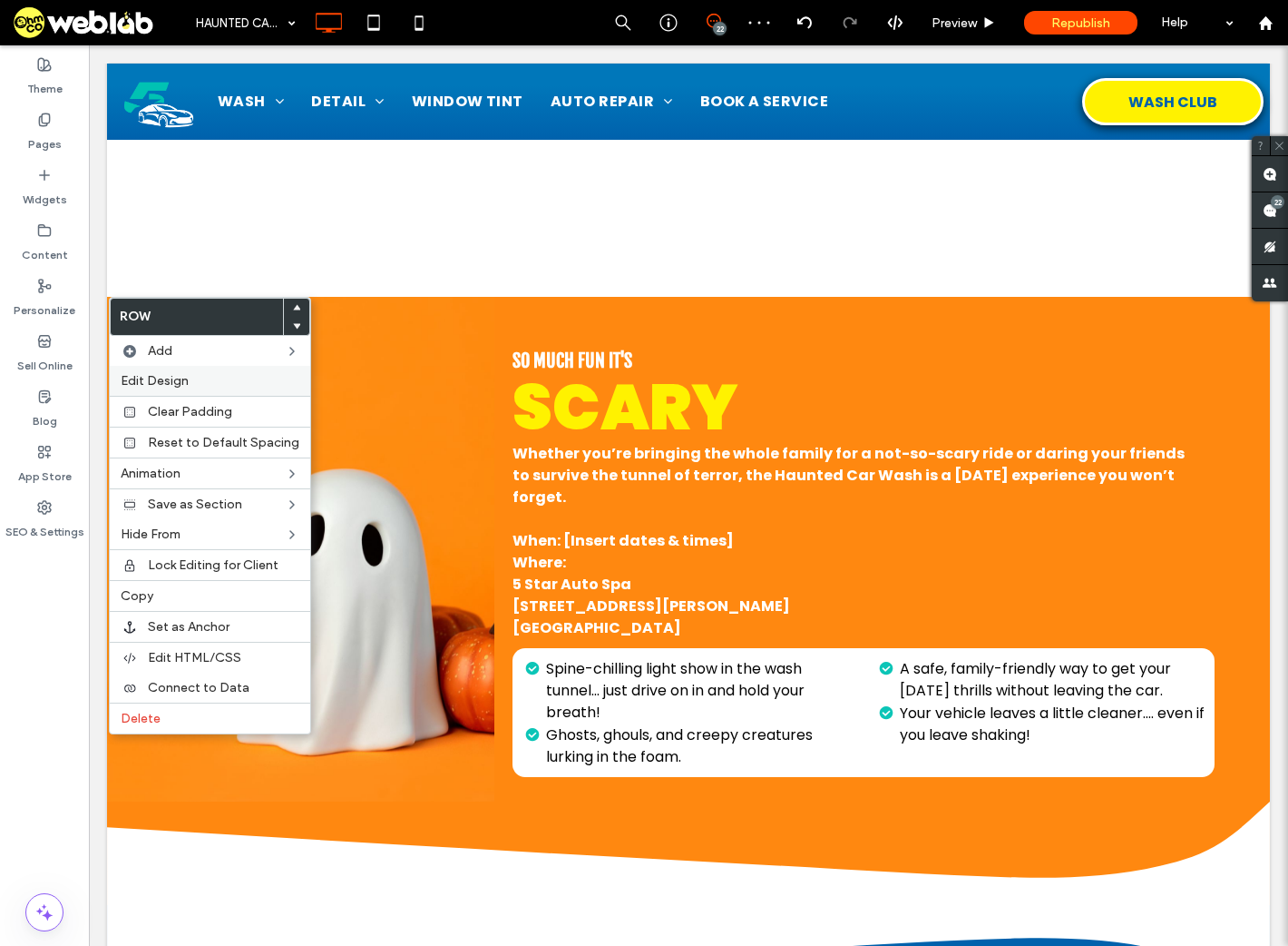
click at [163, 381] on span "Edit Design" at bounding box center [155, 381] width 68 height 15
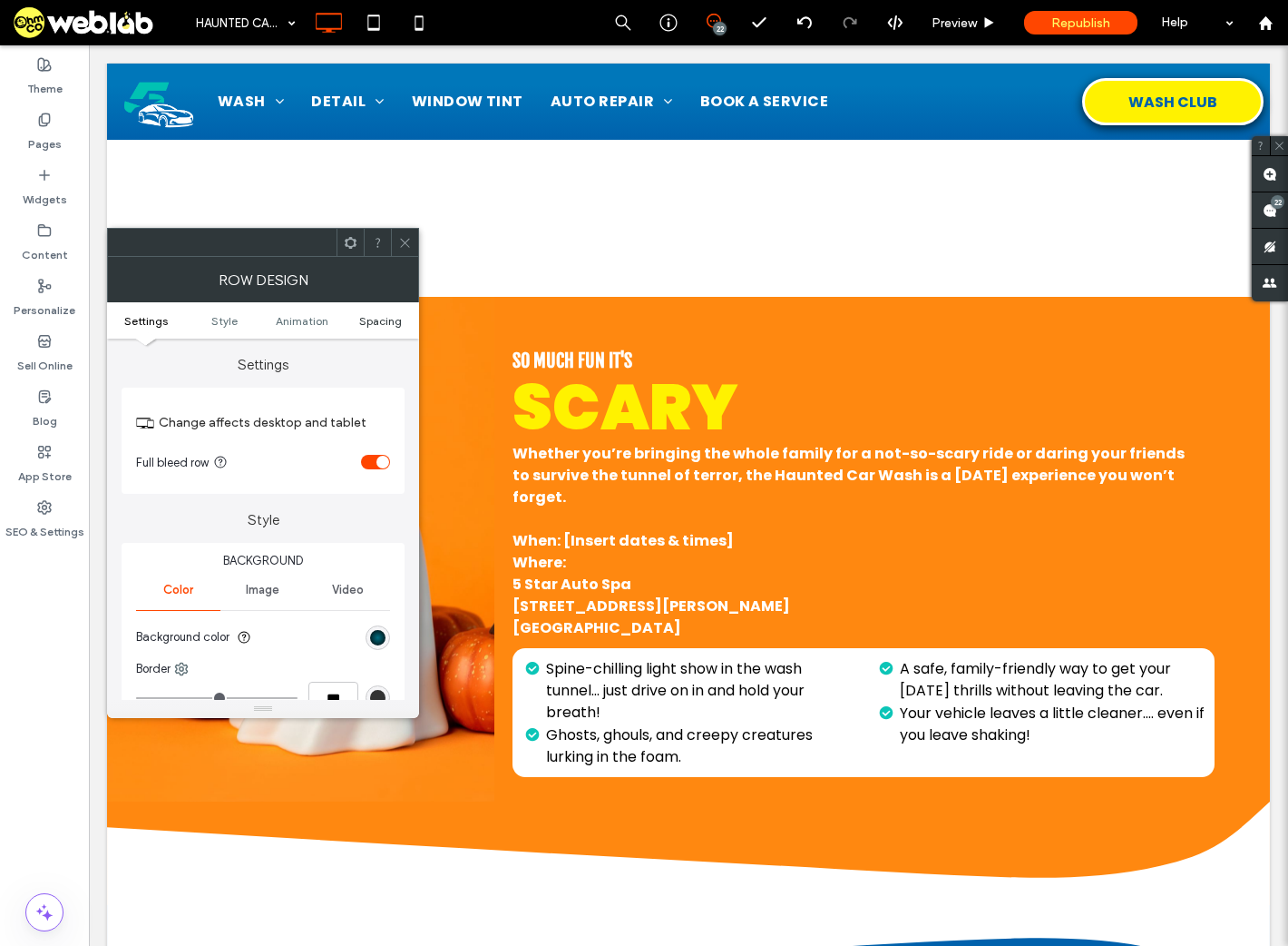
click at [383, 321] on span "Spacing" at bounding box center [380, 321] width 43 height 14
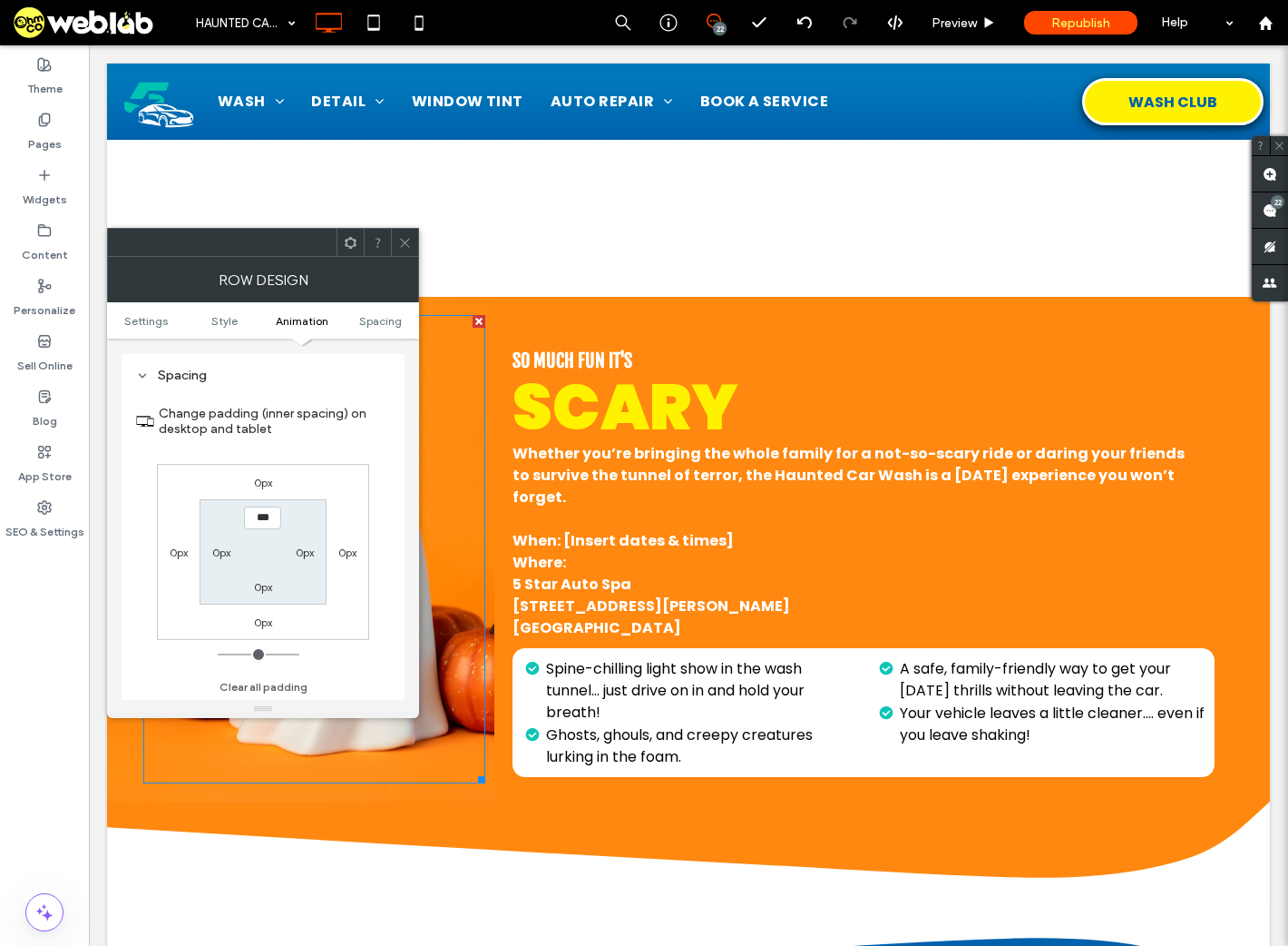
scroll to position [512, 0]
click at [403, 246] on icon at bounding box center [405, 243] width 14 height 14
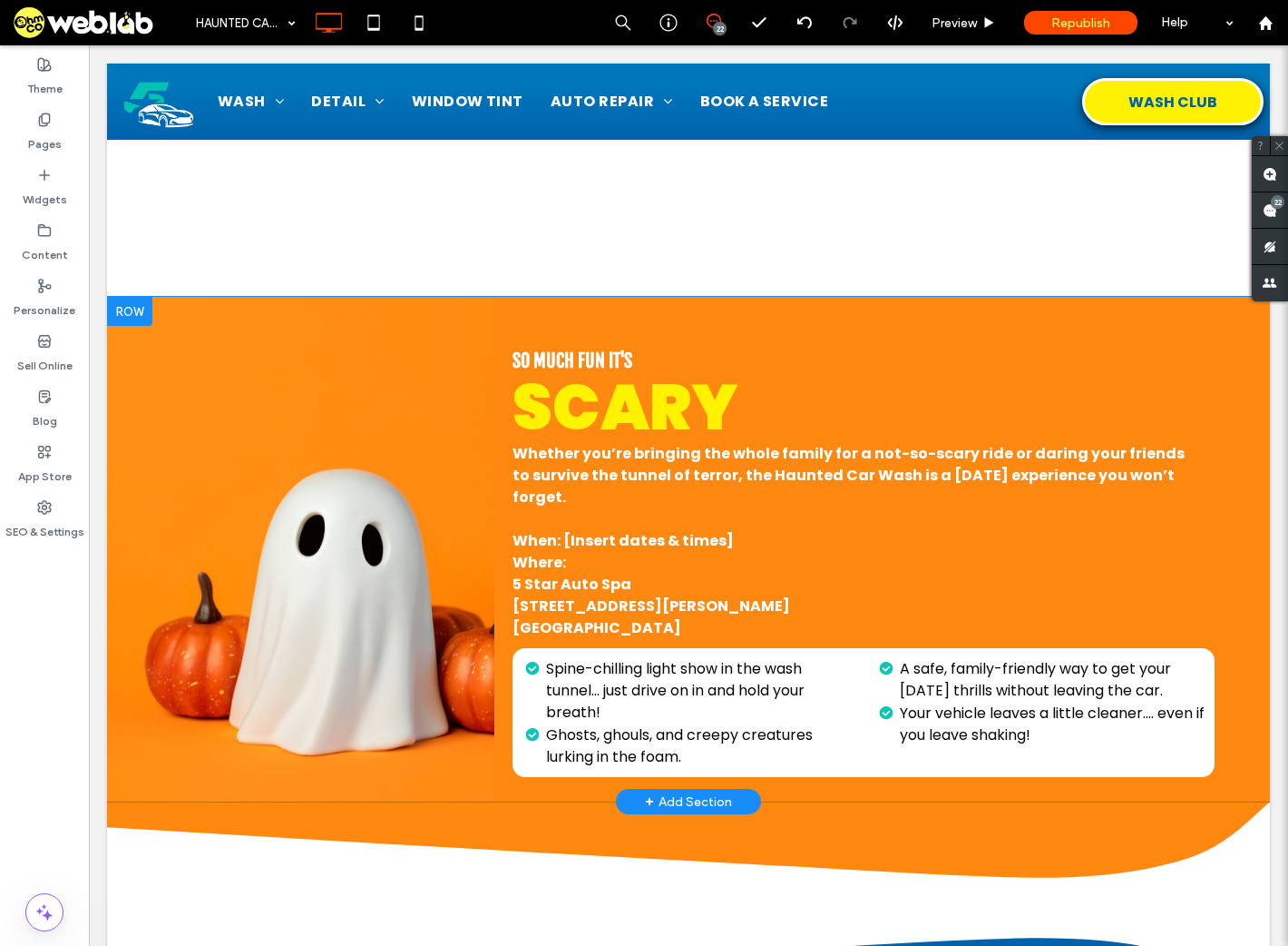
click at [537, 782] on div "SO MUCH FUN IT'S SCARY Whether you’re bringing the whole family for a not-so-sc…" at bounding box center [882, 548] width 776 height 504
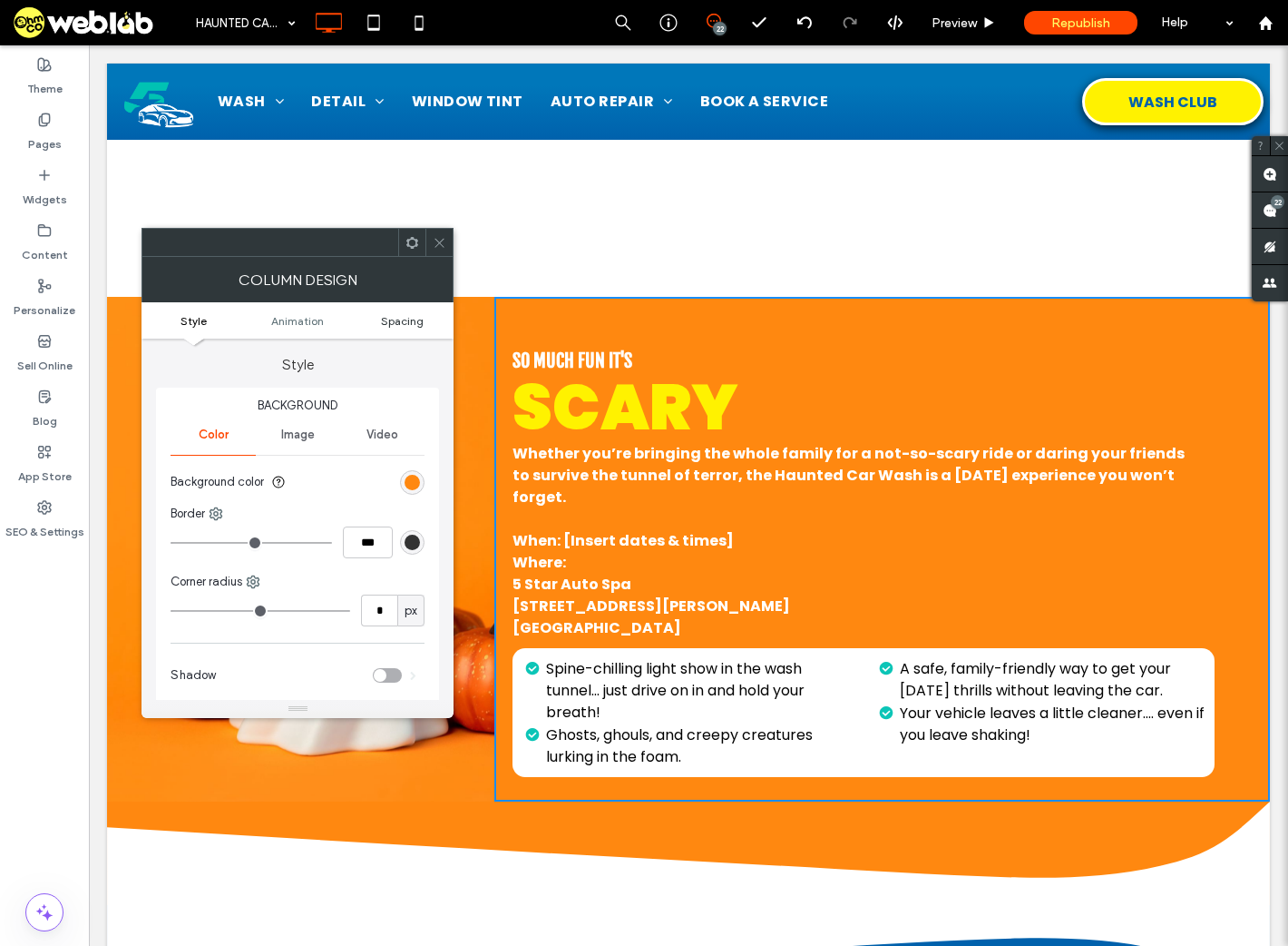
click at [383, 321] on span "Spacing" at bounding box center [402, 321] width 43 height 14
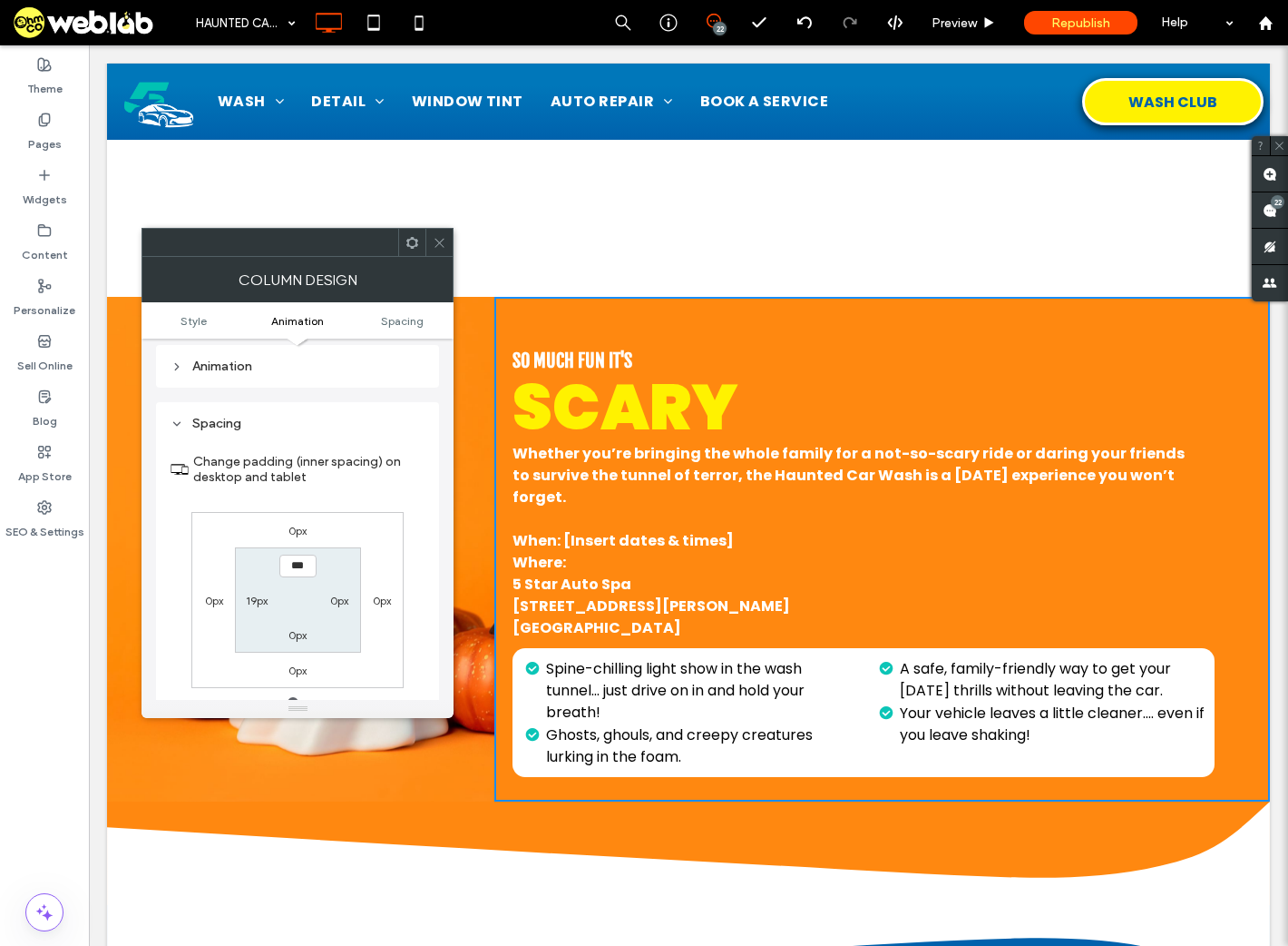
scroll to position [425, 0]
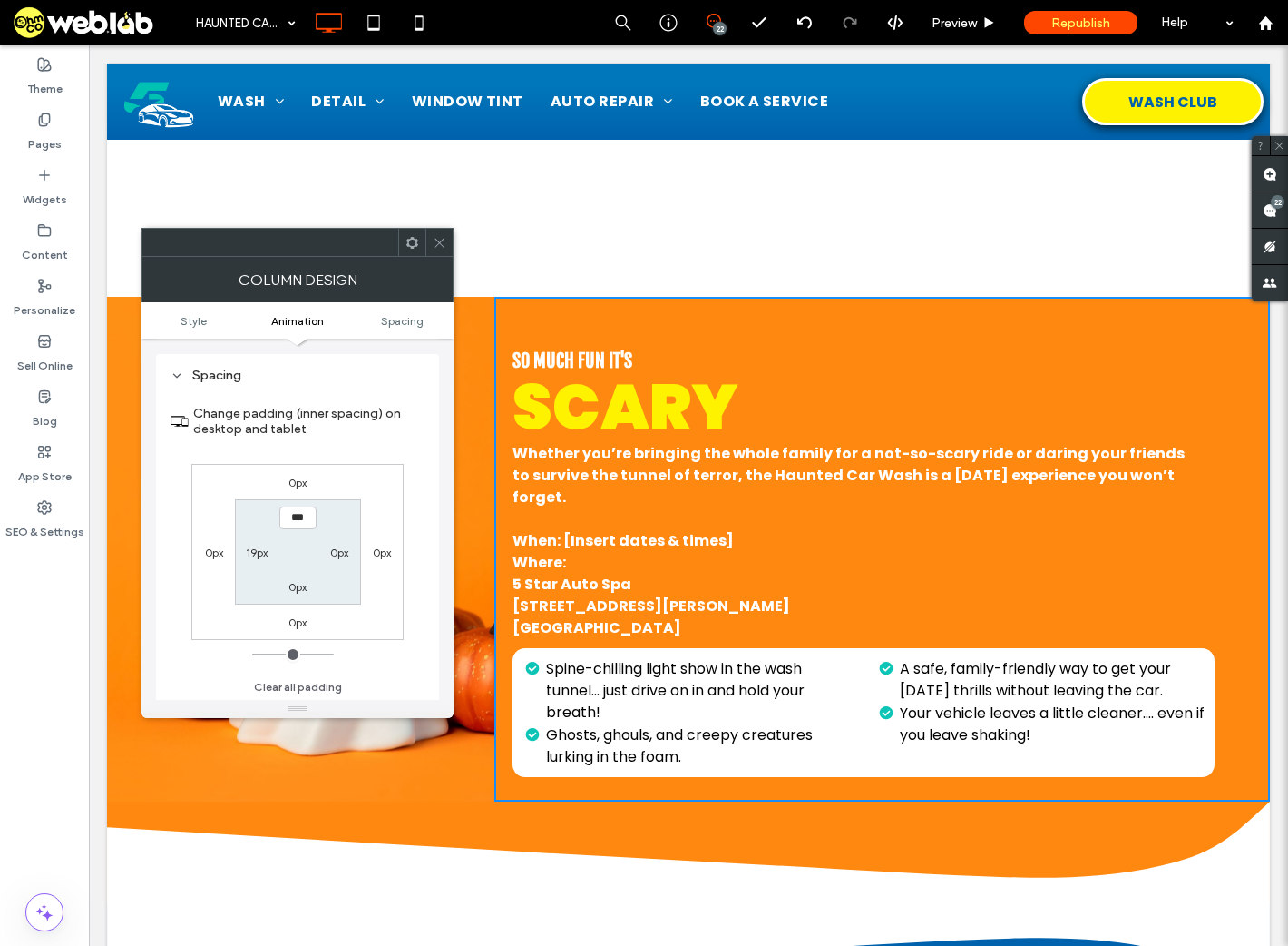
click at [256, 549] on label "19px" at bounding box center [257, 552] width 22 height 14
type input "**"
type input "*"
type input "***"
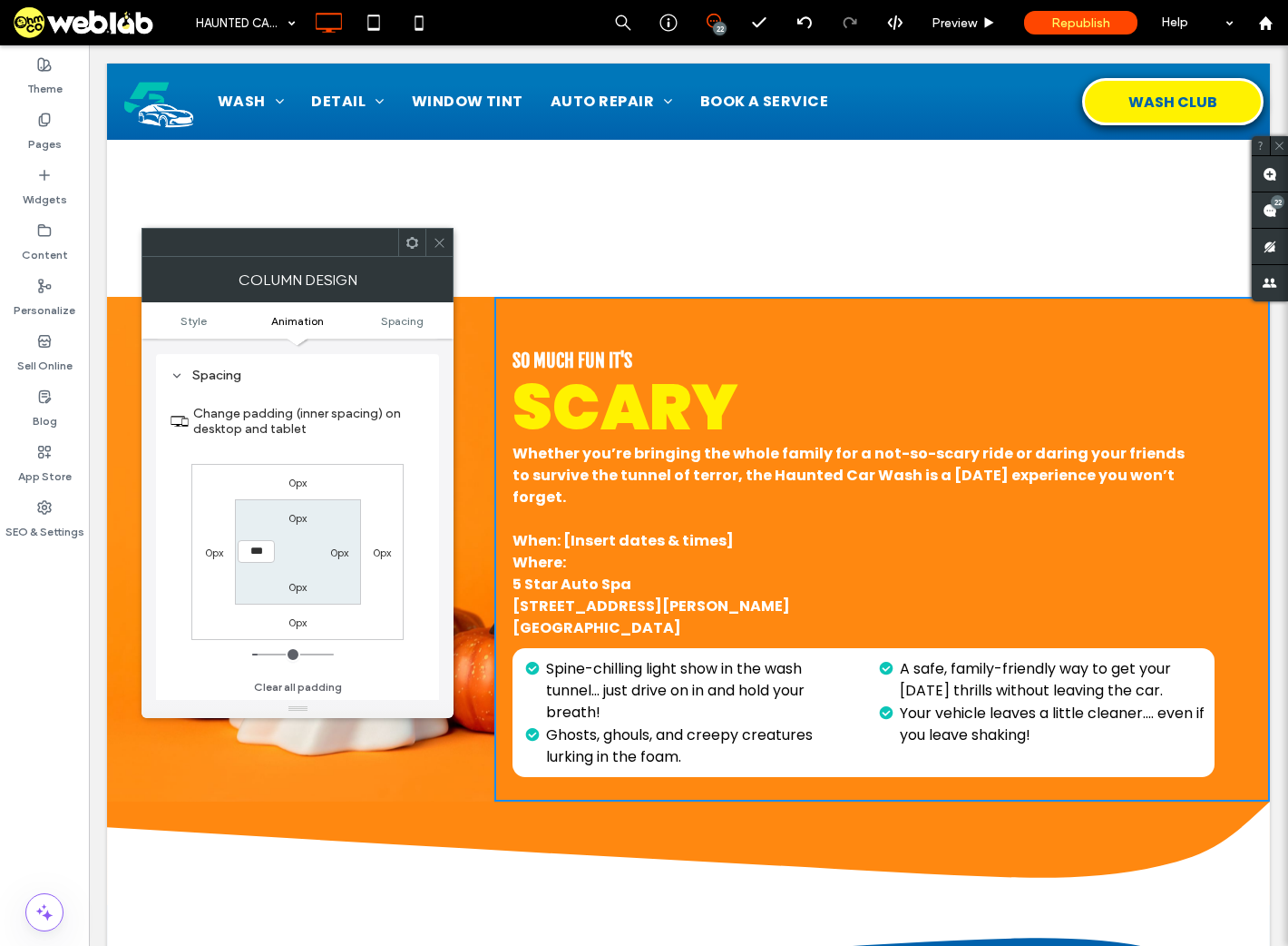
click at [378, 612] on div "0px 0px 0px 0px 0px 0px 0px ***" at bounding box center [298, 551] width 213 height 176
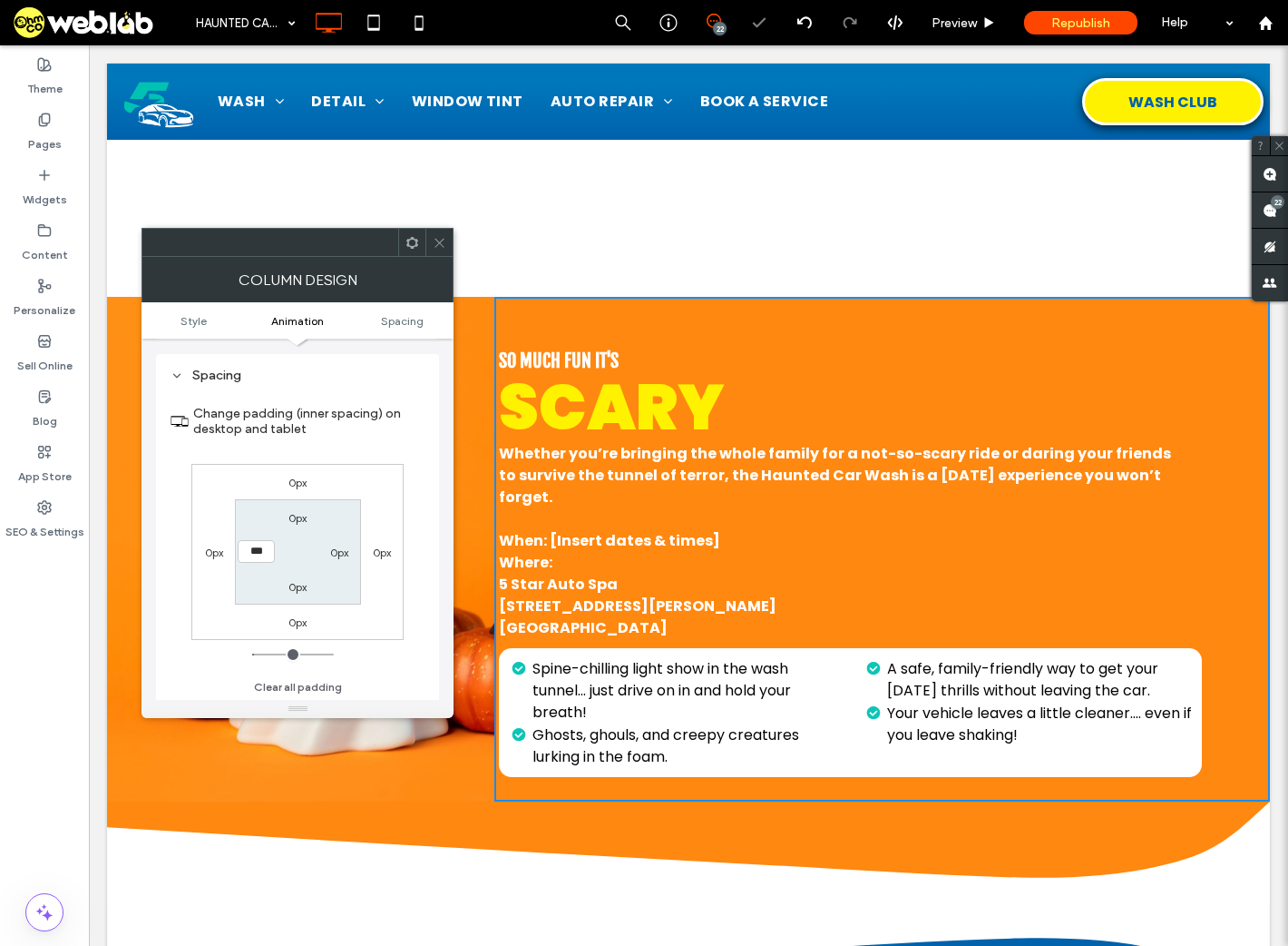
click at [435, 241] on icon at bounding box center [439, 243] width 14 height 14
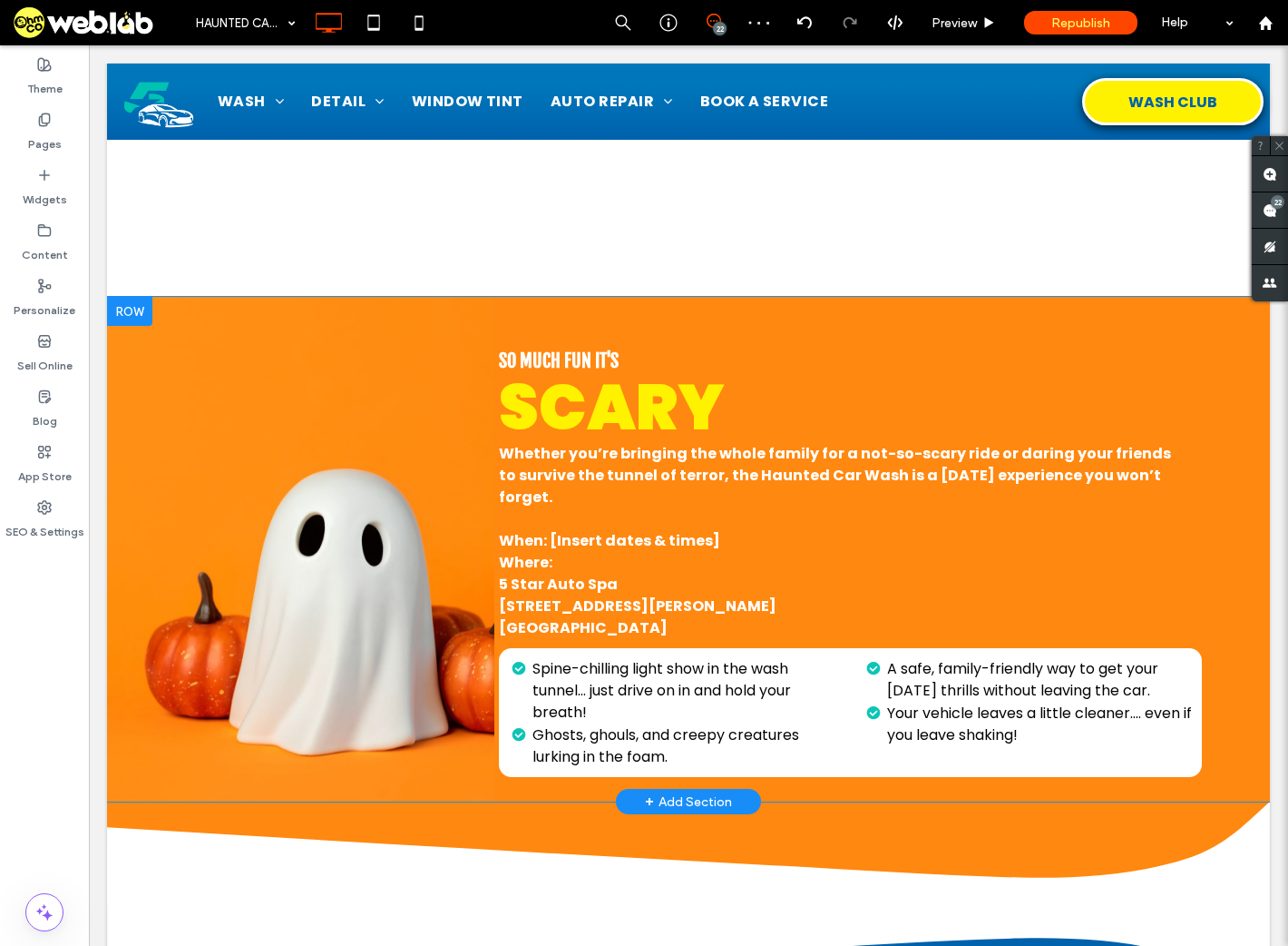
click at [231, 786] on div "Click To Paste" at bounding box center [301, 548] width 387 height 504
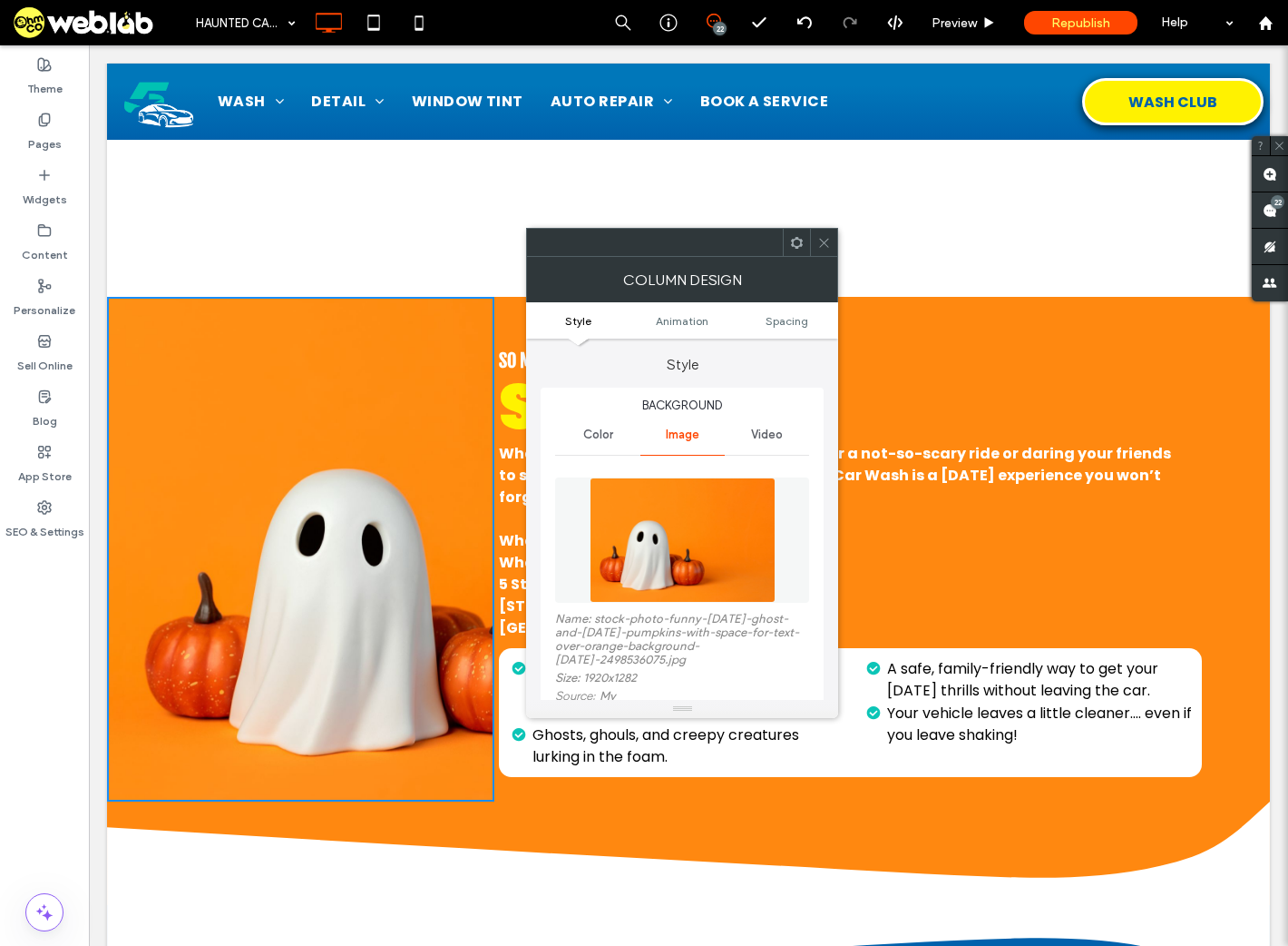
click at [787, 312] on ul "Style Animation Spacing" at bounding box center [682, 321] width 313 height 36
click at [788, 324] on span "Spacing" at bounding box center [787, 321] width 43 height 14
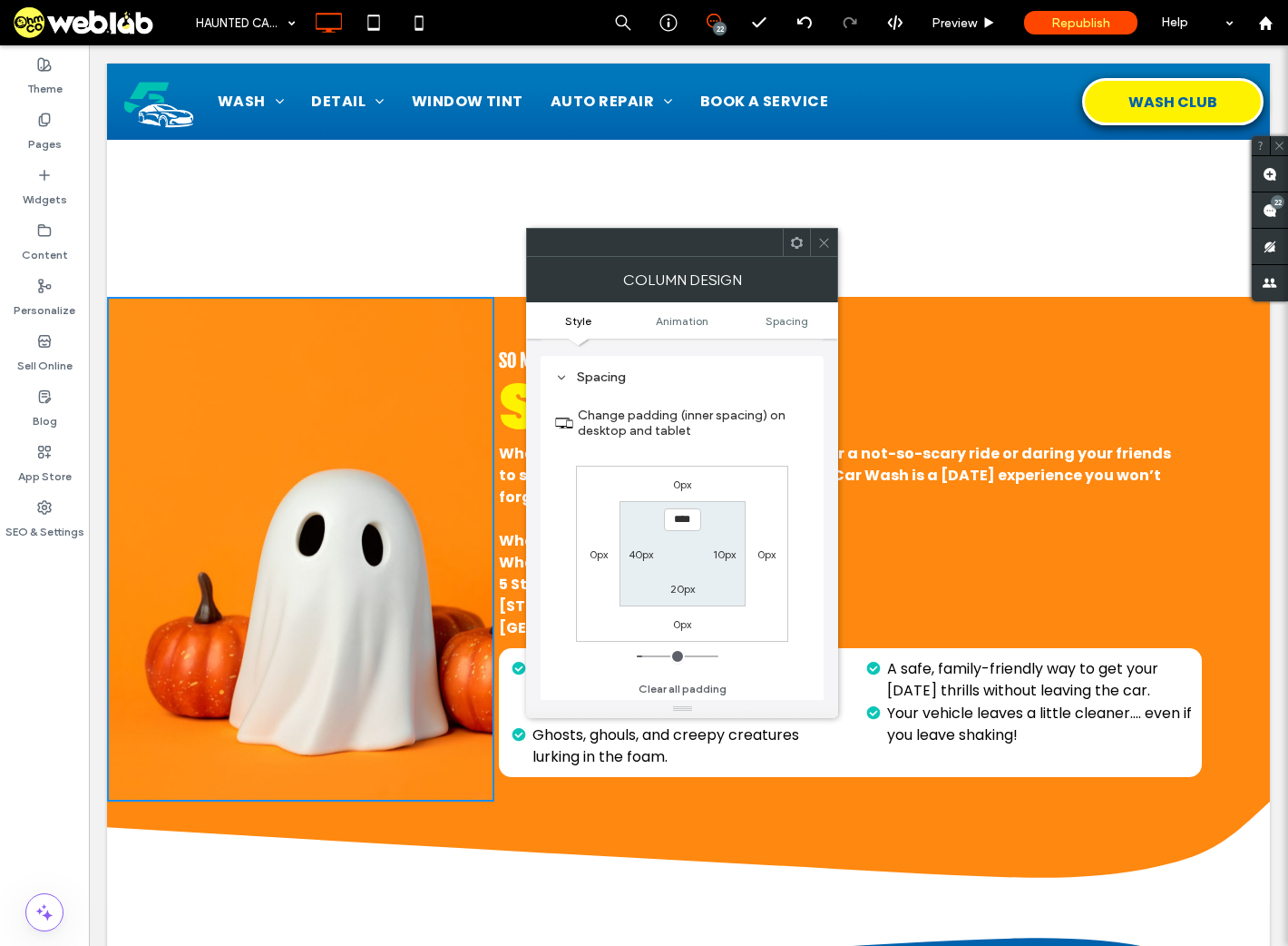
scroll to position [1019, 0]
click at [682, 575] on div "20px" at bounding box center [683, 581] width 25 height 18
click at [682, 583] on label "20px" at bounding box center [683, 581] width 25 height 14
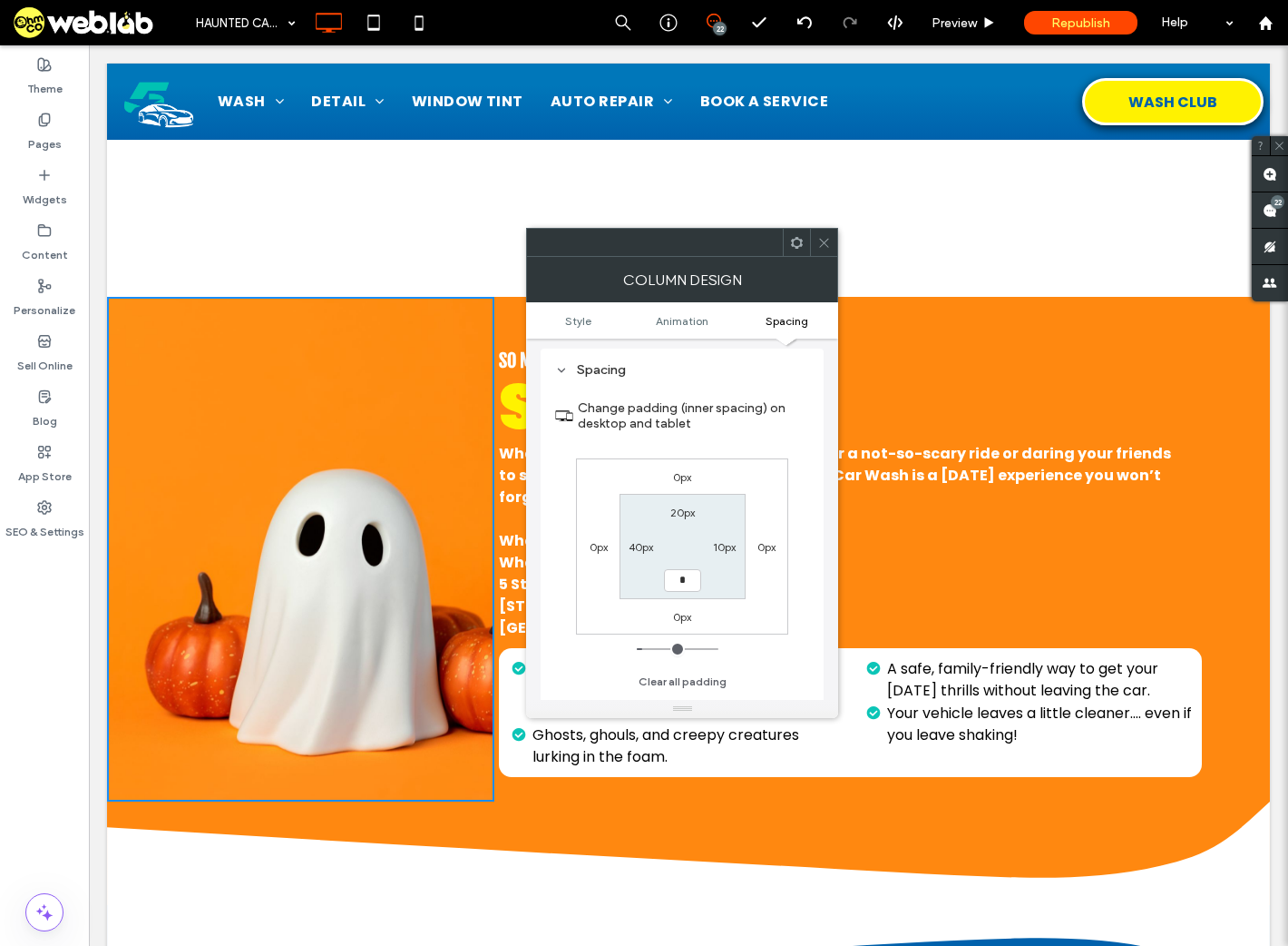
type input "*"
type input "***"
click at [756, 609] on div "0px 0px 0px 0px 20px 10px *** 40px" at bounding box center [682, 546] width 213 height 176
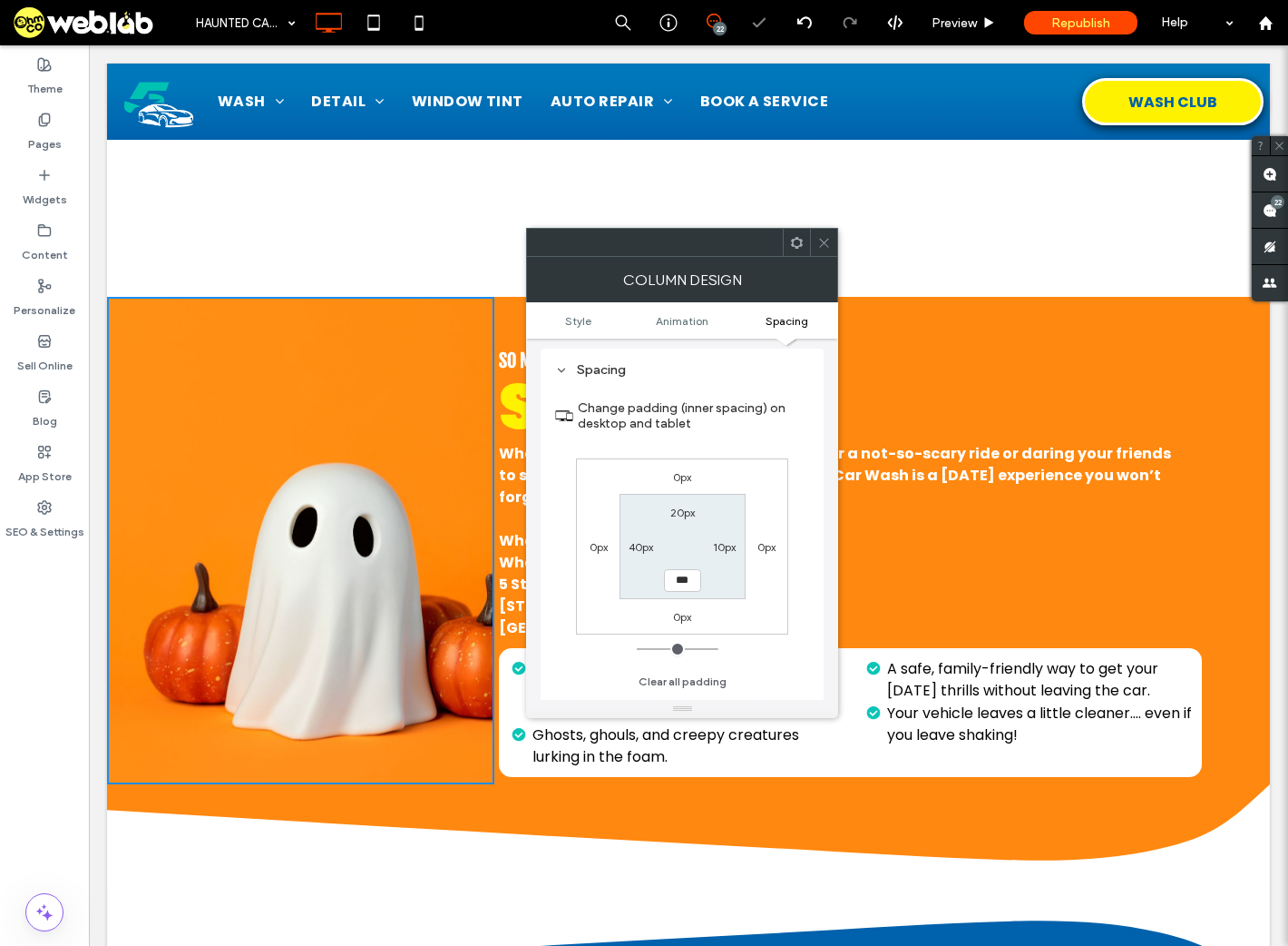
click at [825, 253] on span at bounding box center [825, 242] width 14 height 27
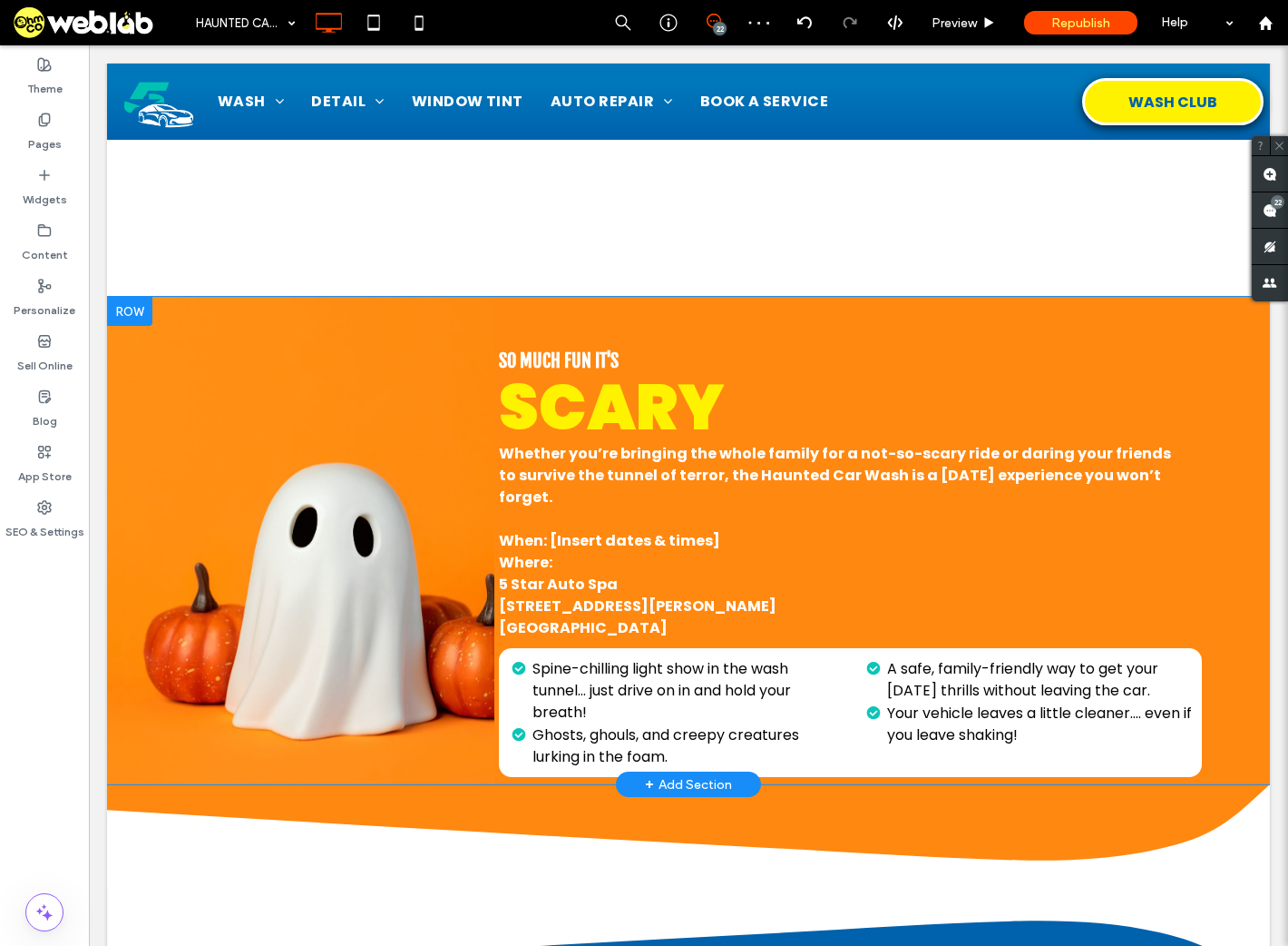
click at [405, 304] on div "Click To Paste" at bounding box center [301, 540] width 387 height 487
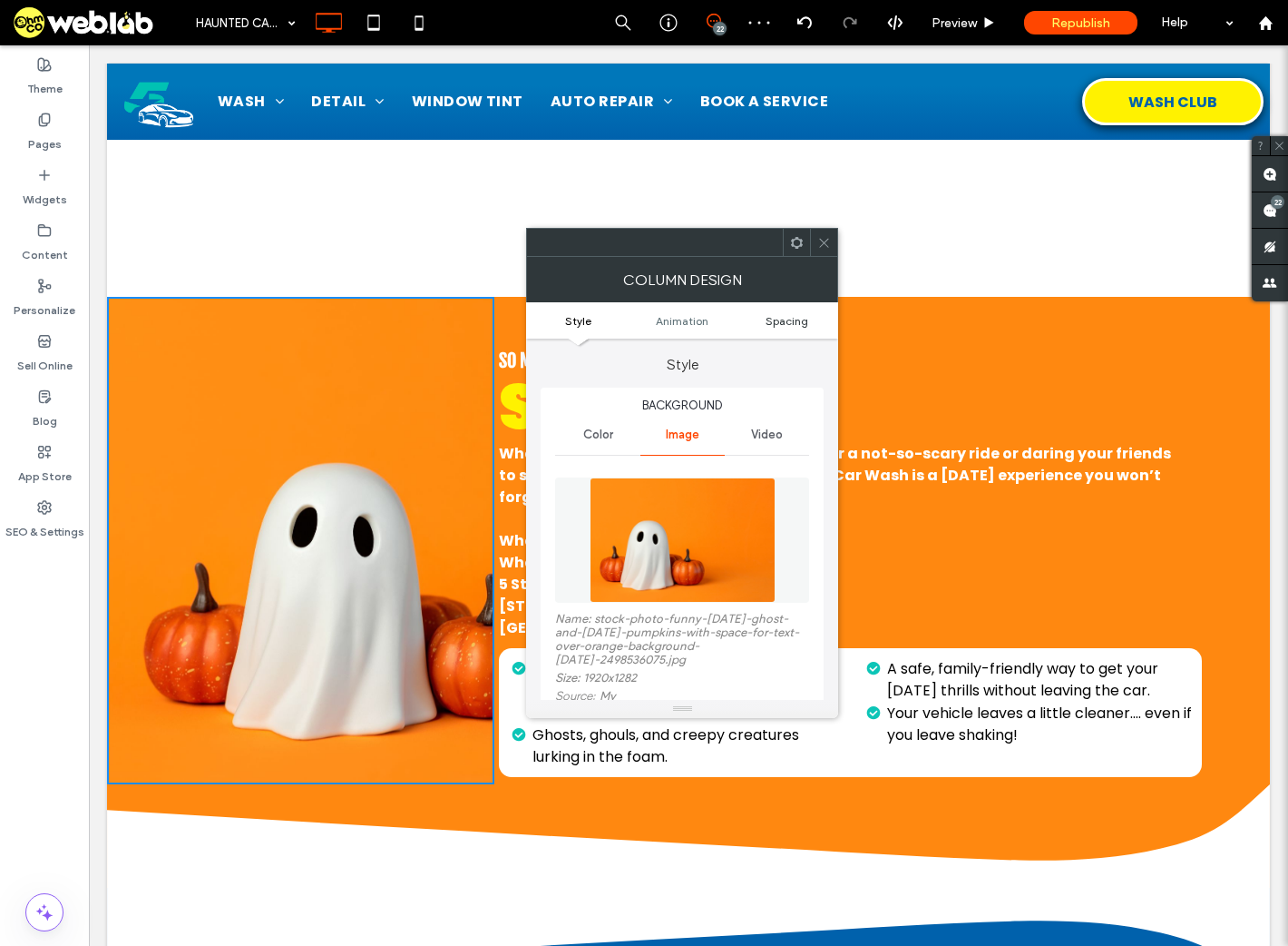
click at [774, 318] on span "Spacing" at bounding box center [787, 321] width 43 height 14
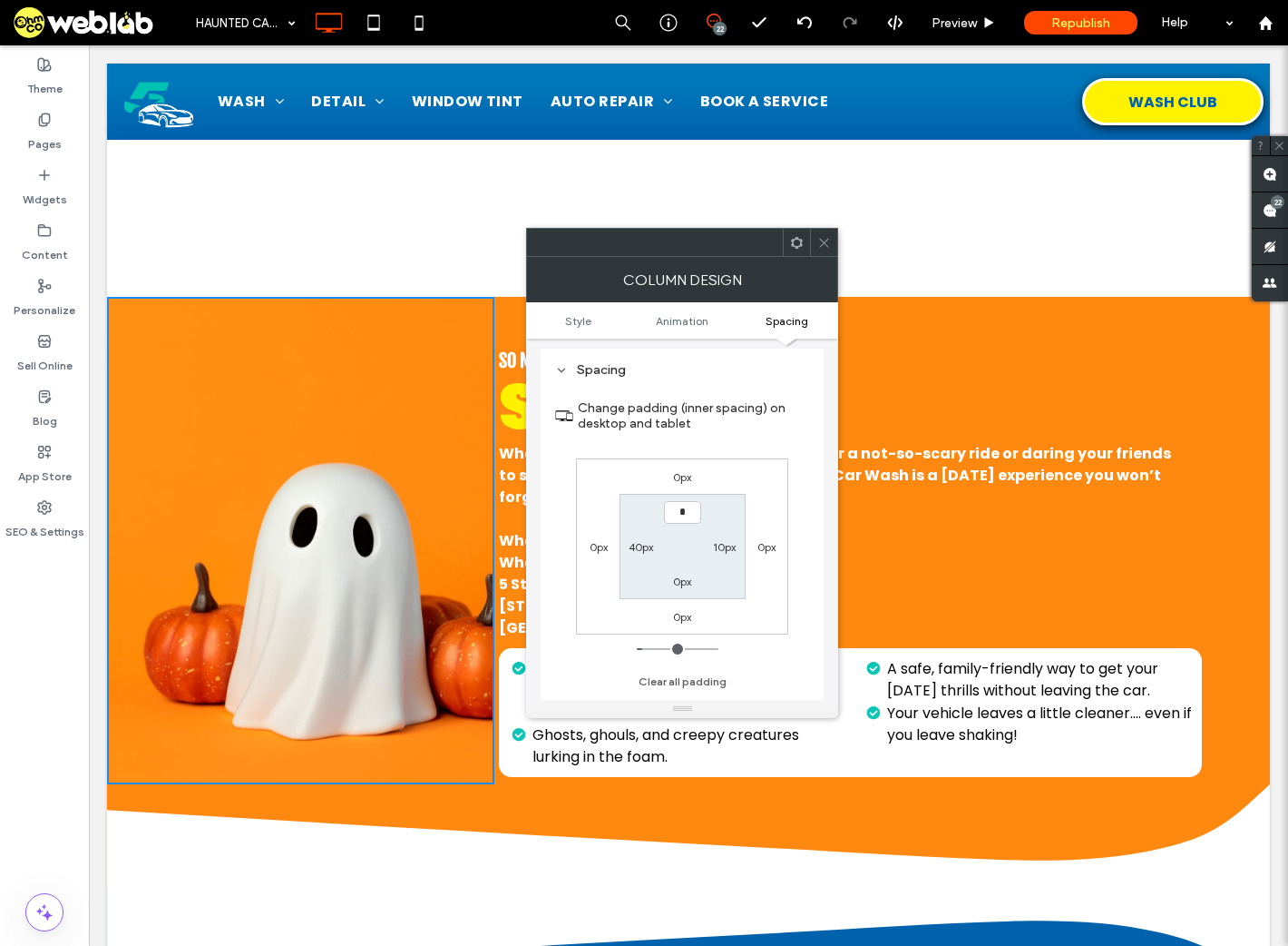
type input "***"
type input "*"
click at [804, 492] on div "Change padding (inner spacing) on desktop and tablet 0px 0px 0px 0px *** 10px 0…" at bounding box center [682, 539] width 254 height 314
click at [822, 237] on icon at bounding box center [825, 243] width 14 height 14
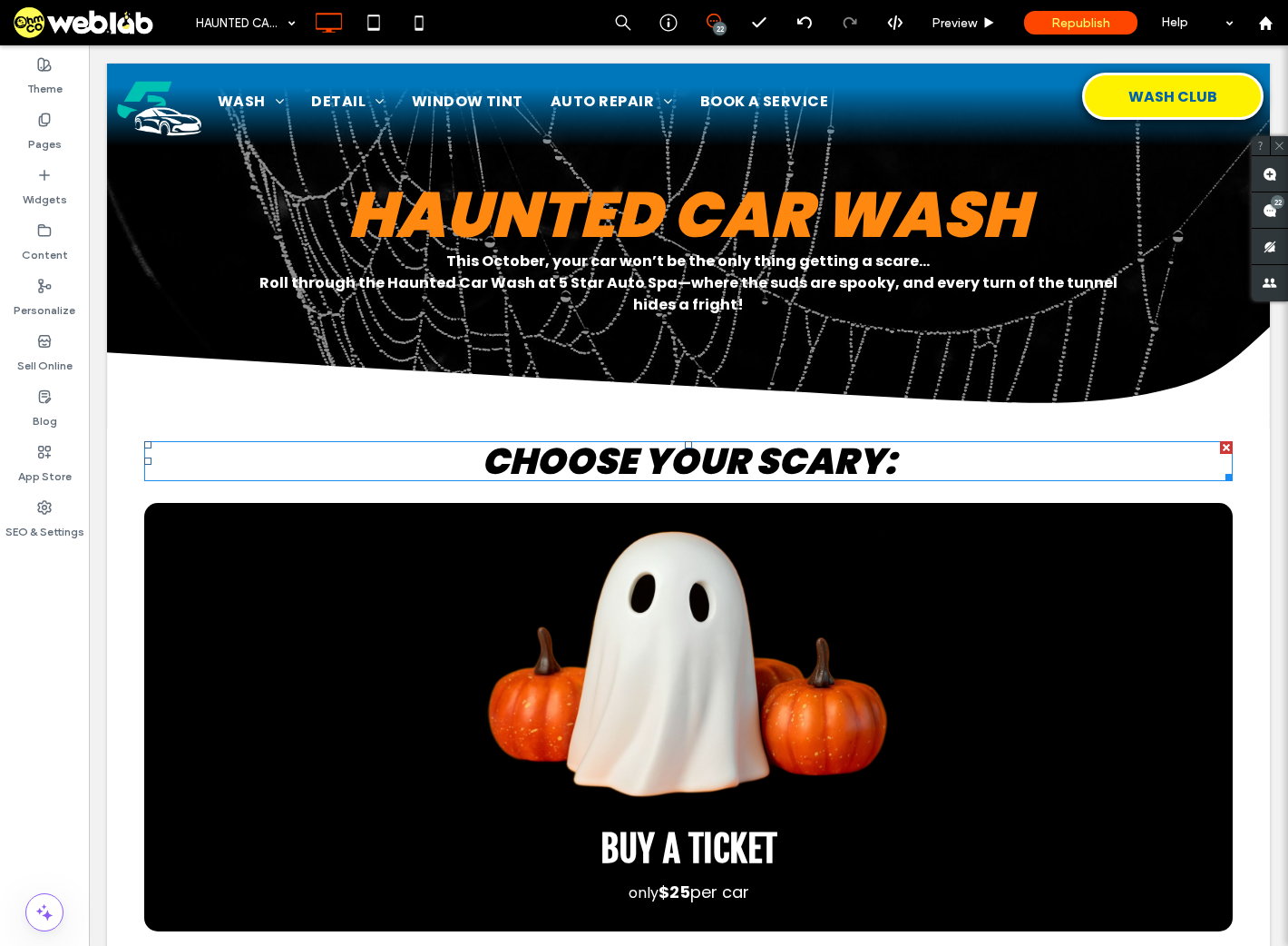
scroll to position [0, 0]
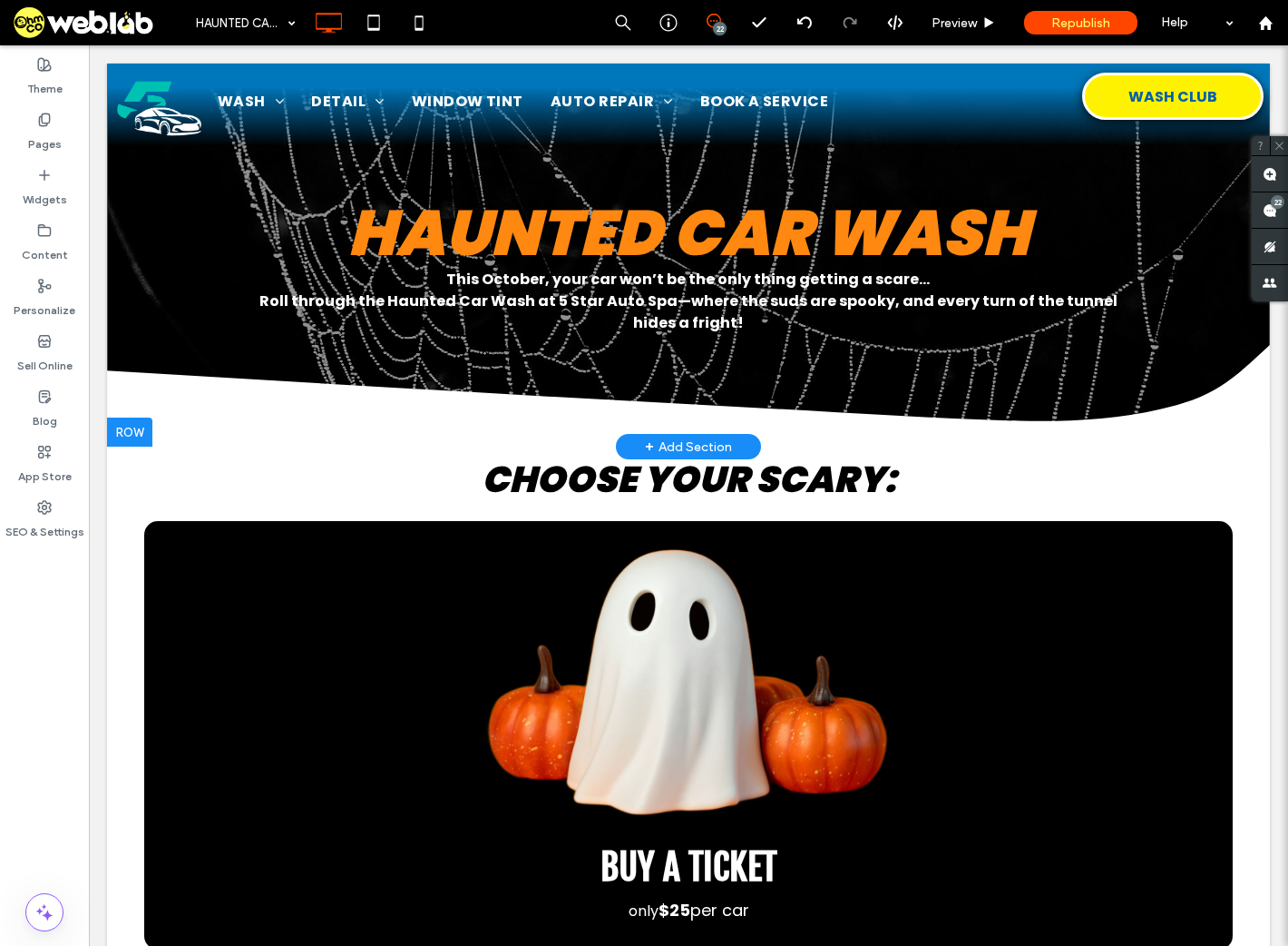
click at [138, 432] on div at bounding box center [129, 432] width 45 height 29
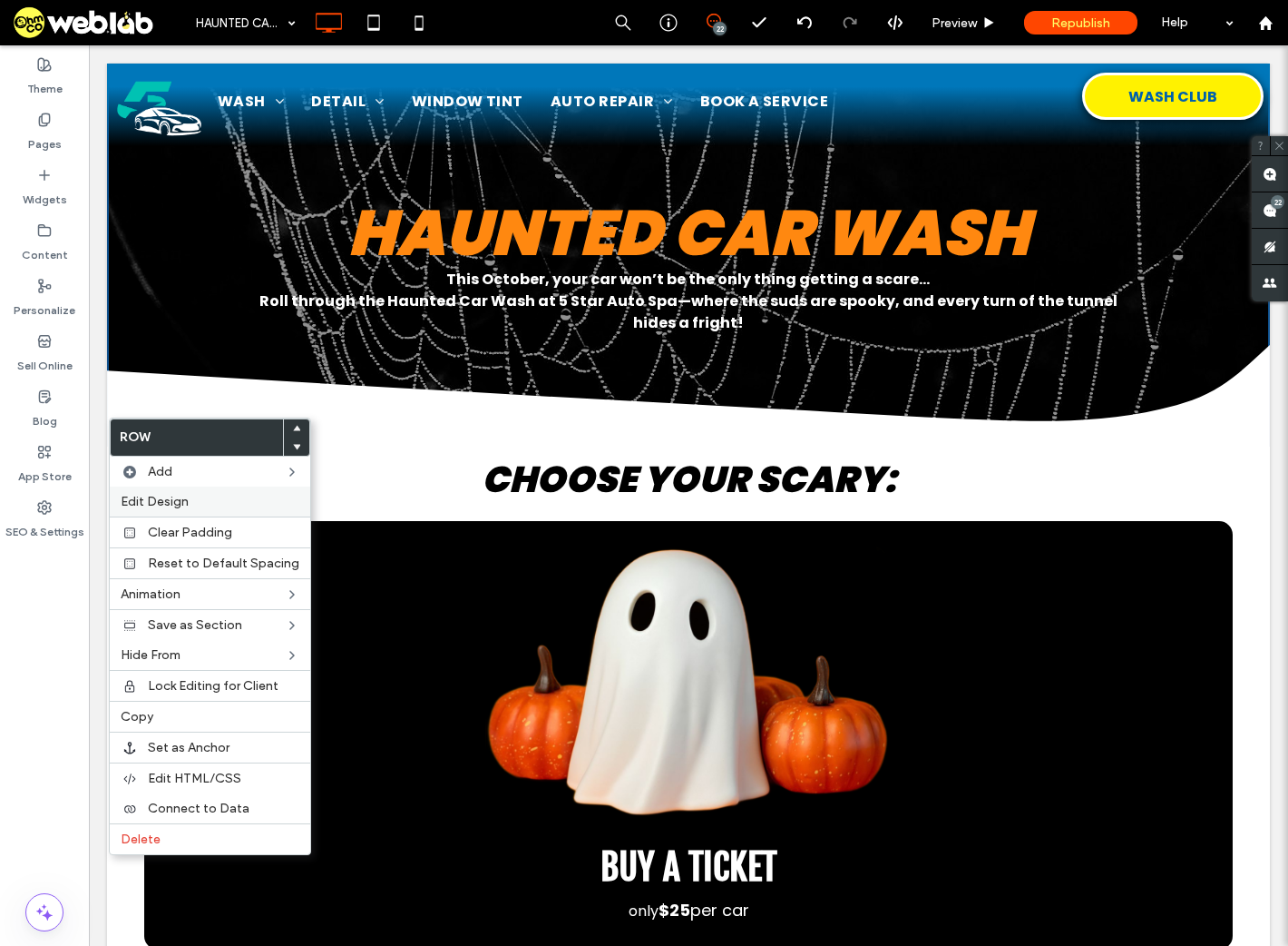
click at [186, 498] on span "Edit Design" at bounding box center [155, 500] width 68 height 15
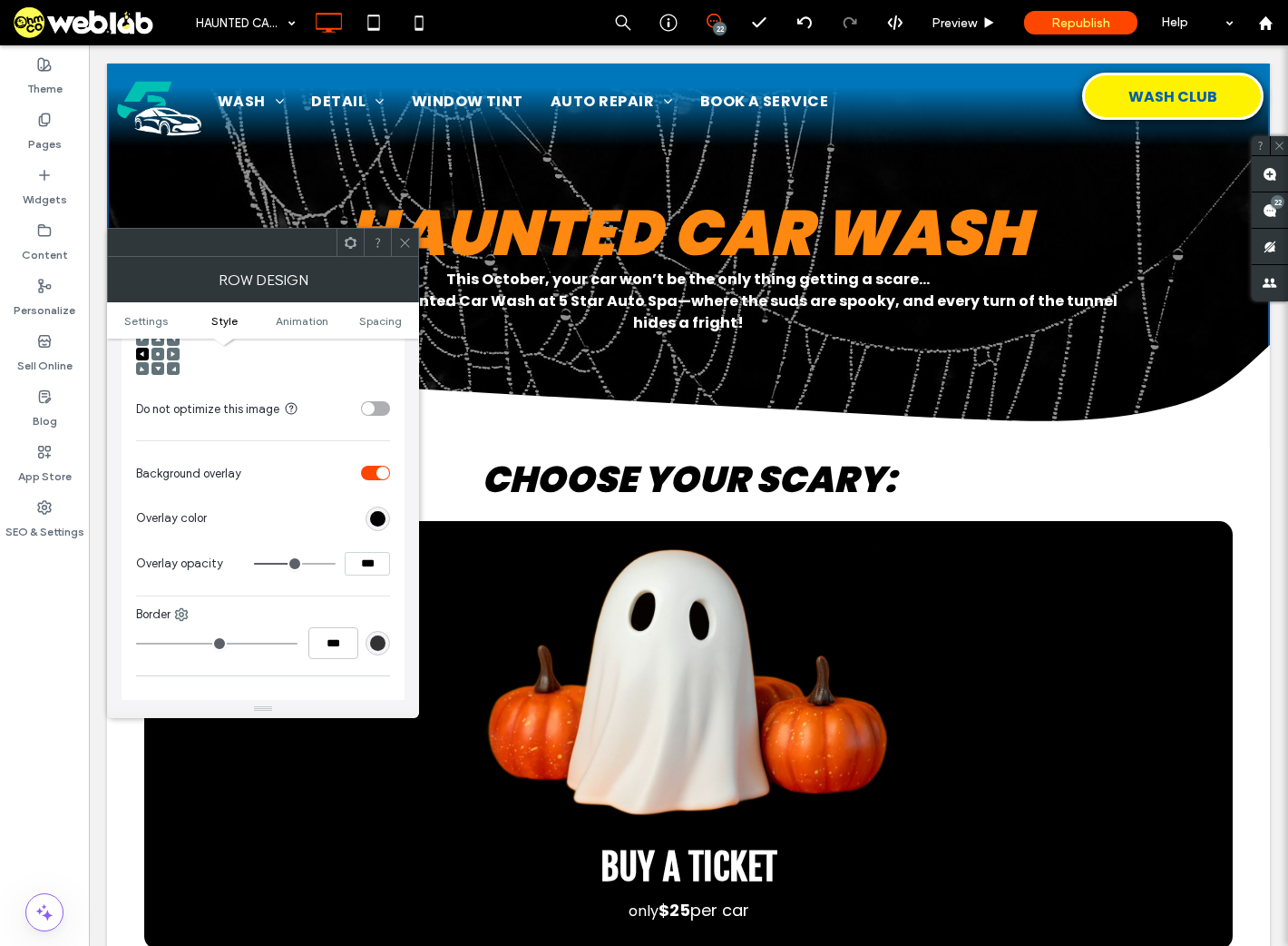
scroll to position [726, 0]
type input "**"
type input "***"
type input "**"
type input "***"
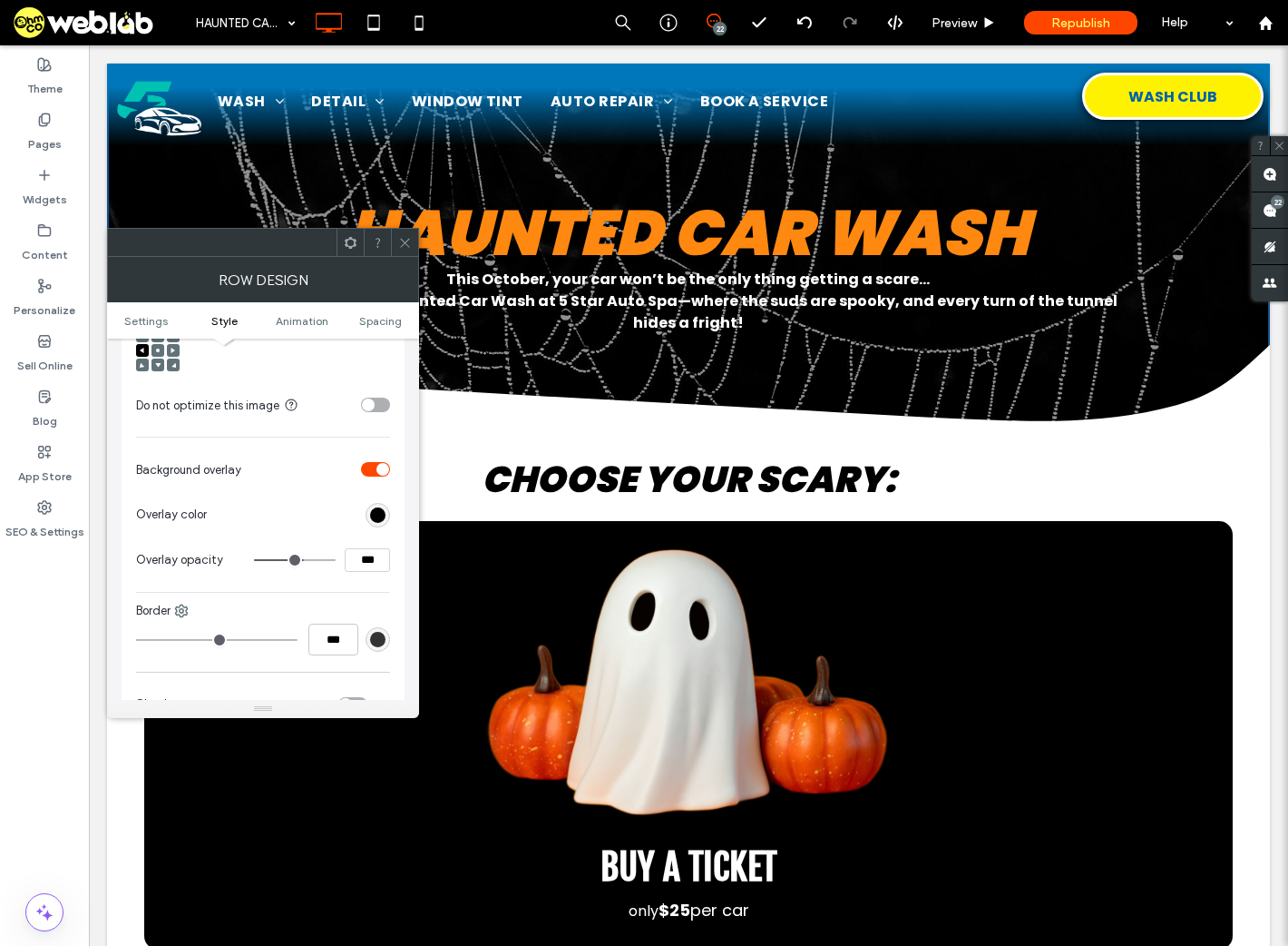
type input "**"
type input "***"
type input "**"
type input "***"
type input "**"
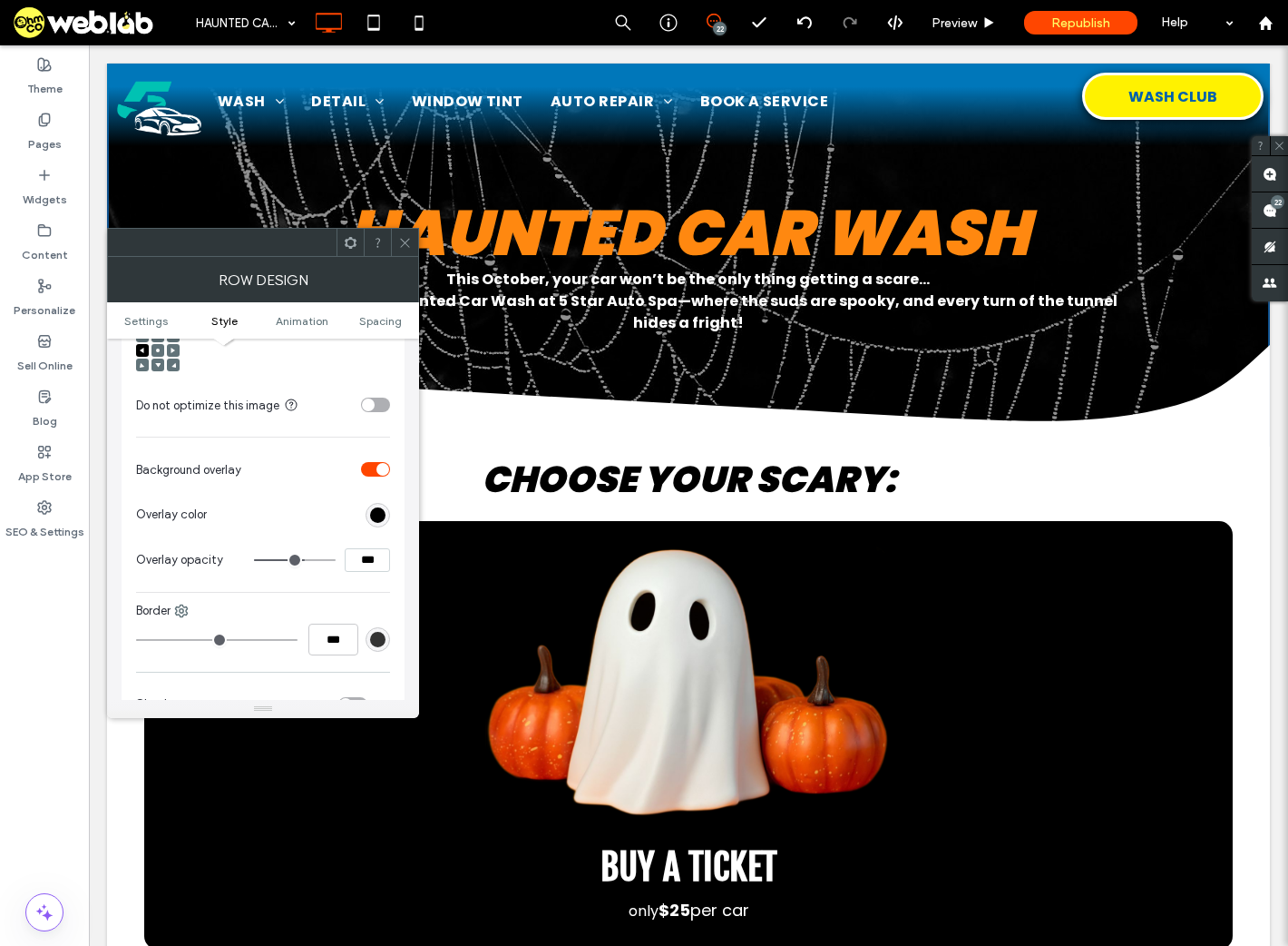
type input "***"
type input "**"
type input "***"
type input "**"
type input "***"
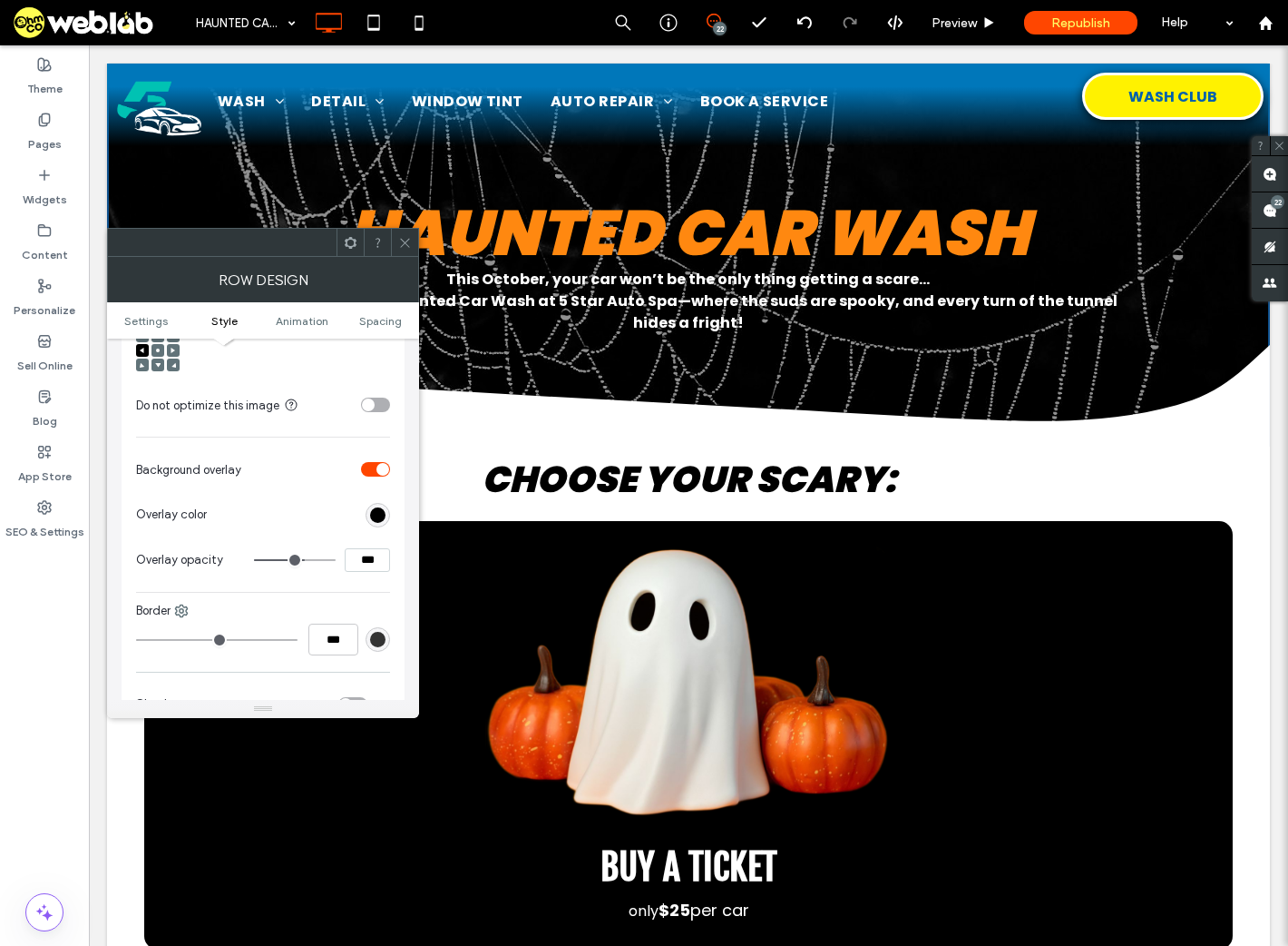
type input "**"
type input "***"
type input "**"
type input "***"
drag, startPoint x: 284, startPoint y: 564, endPoint x: 309, endPoint y: 561, distance: 25.2
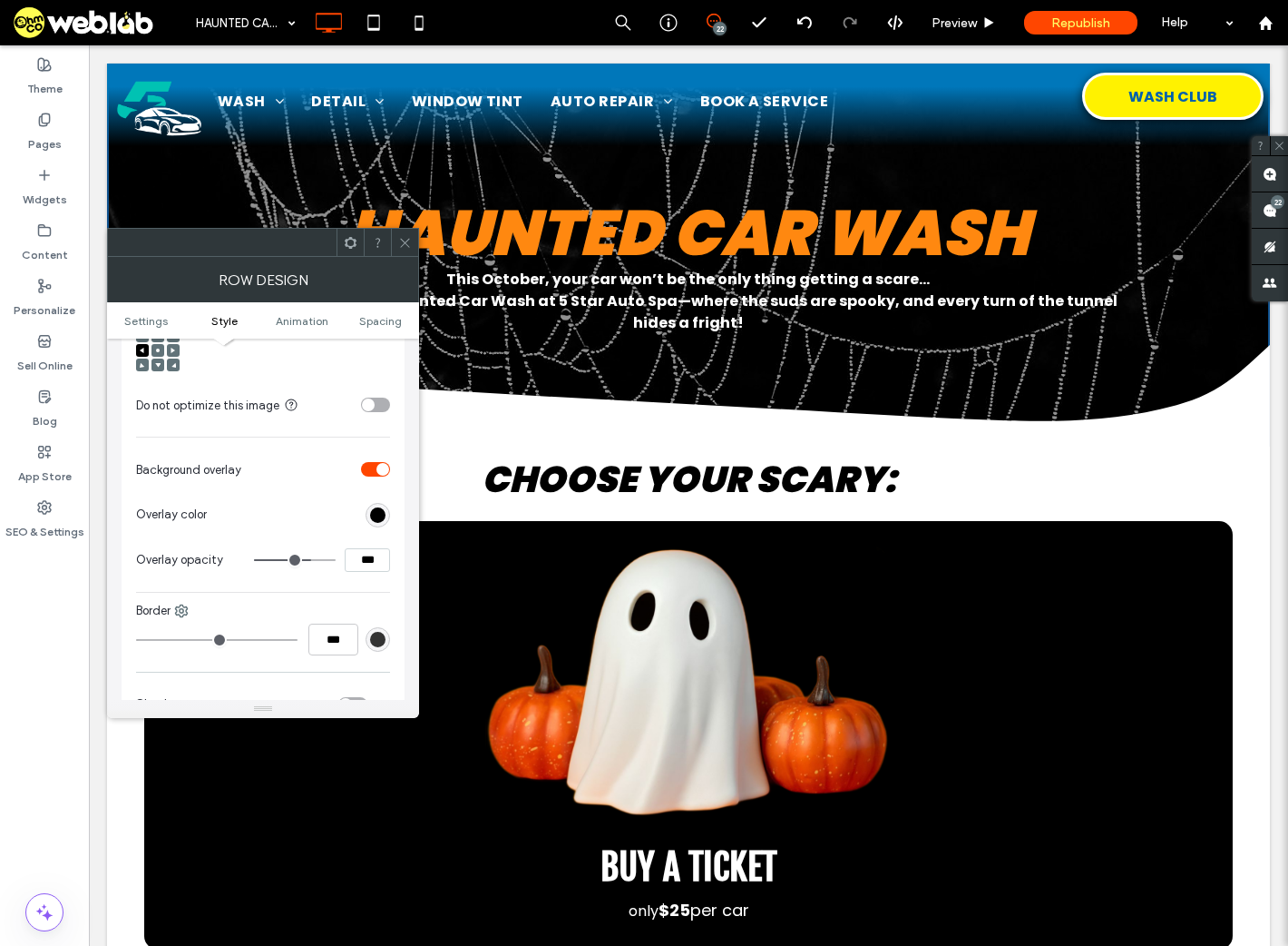
click at [309, 561] on input "range" at bounding box center [295, 560] width 82 height 2
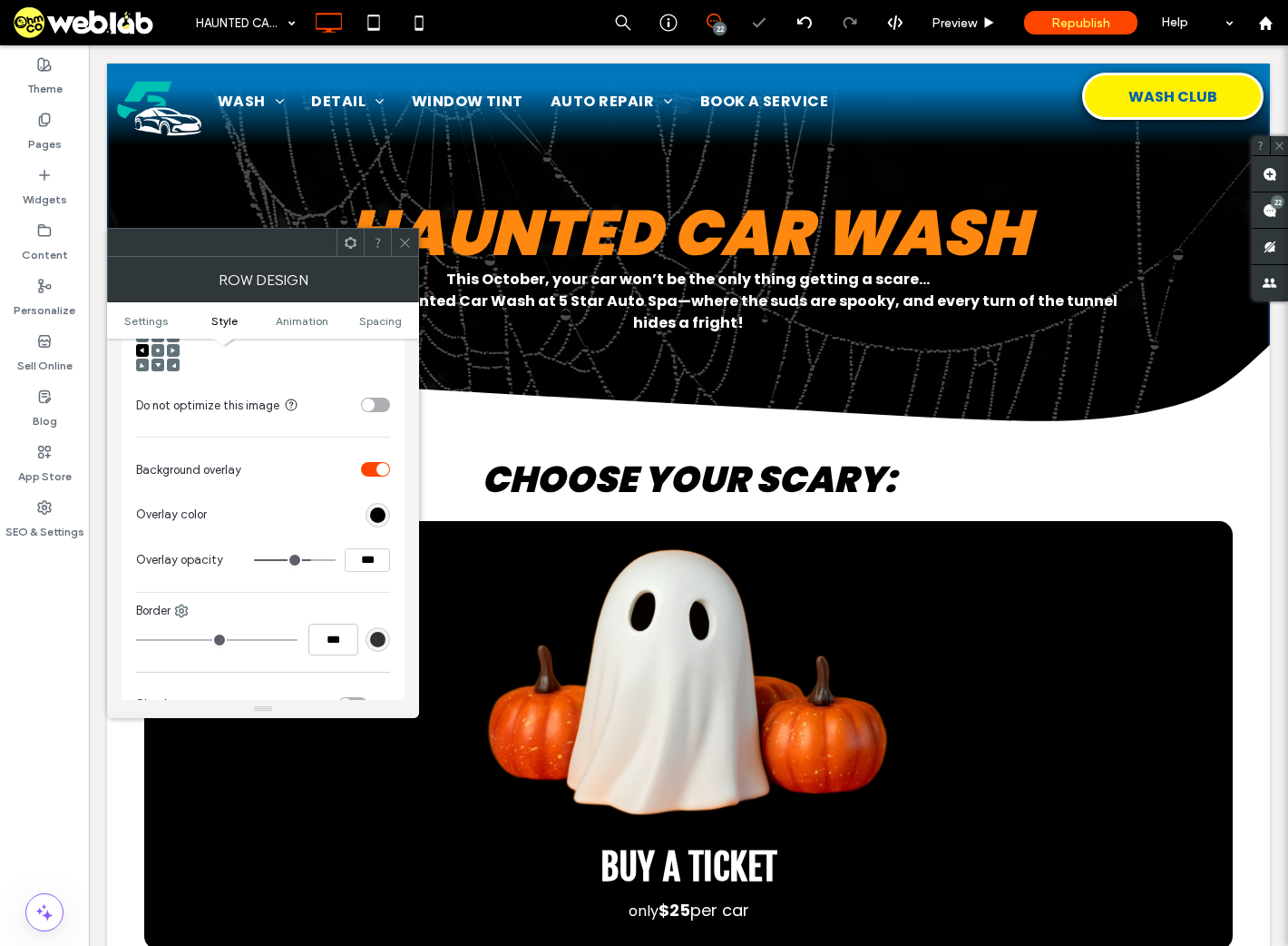
type input "**"
type input "***"
type input "**"
type input "***"
type input "**"
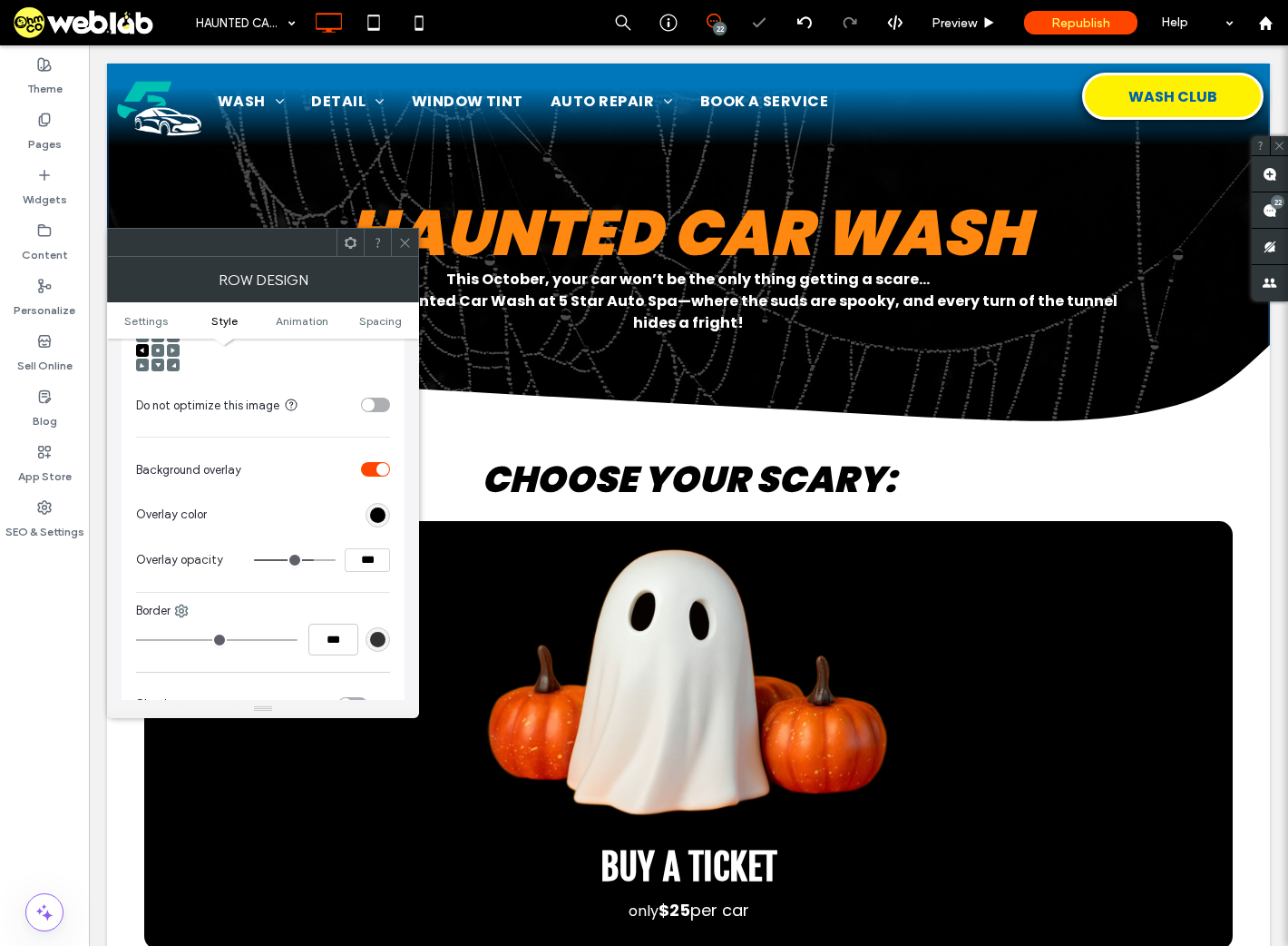
type input "***"
type input "**"
type input "***"
type input "**"
click at [313, 561] on input "range" at bounding box center [295, 560] width 82 height 2
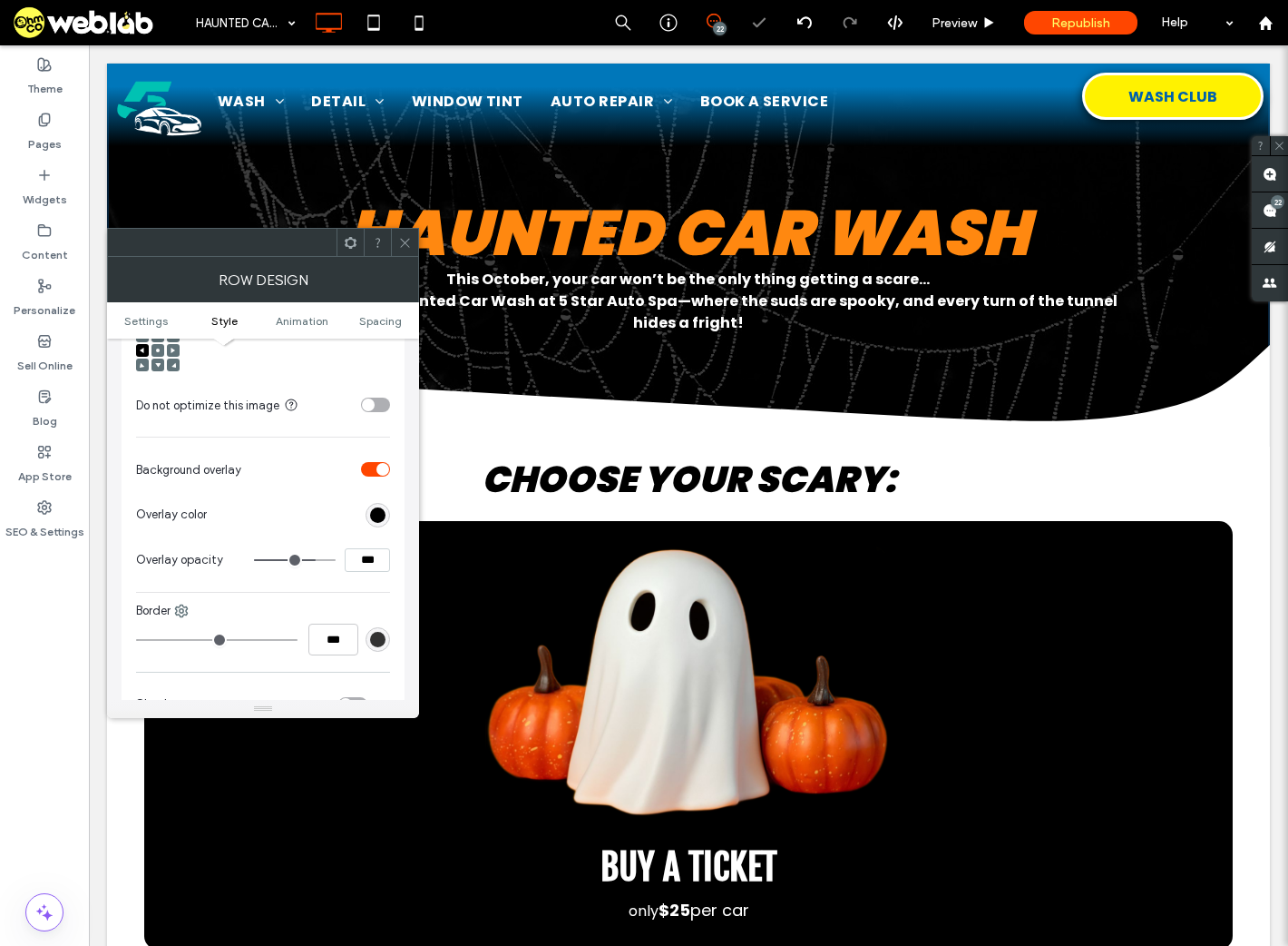
click at [407, 249] on span at bounding box center [405, 242] width 14 height 27
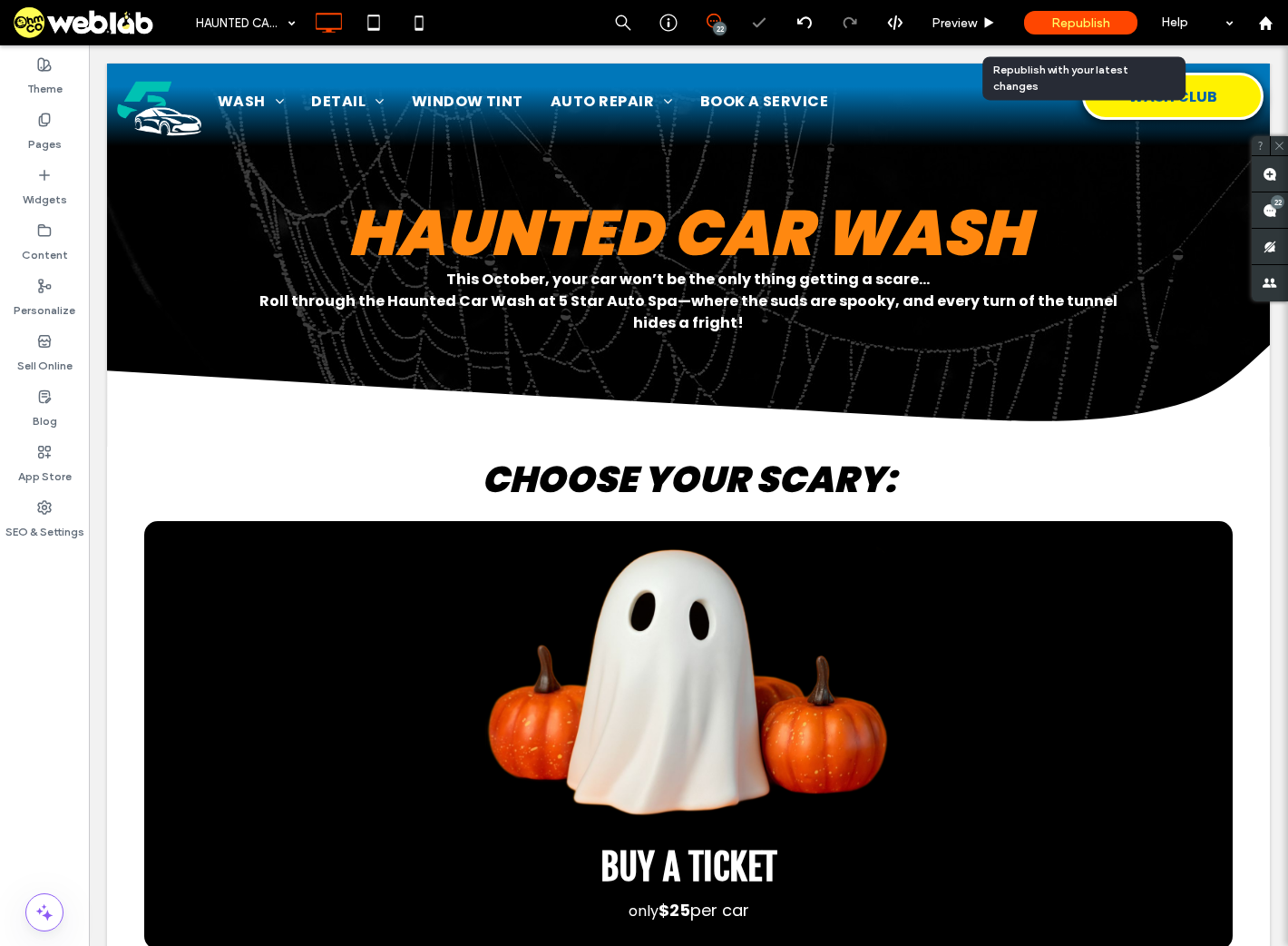
click at [1052, 19] on span "Republish" at bounding box center [1080, 22] width 59 height 15
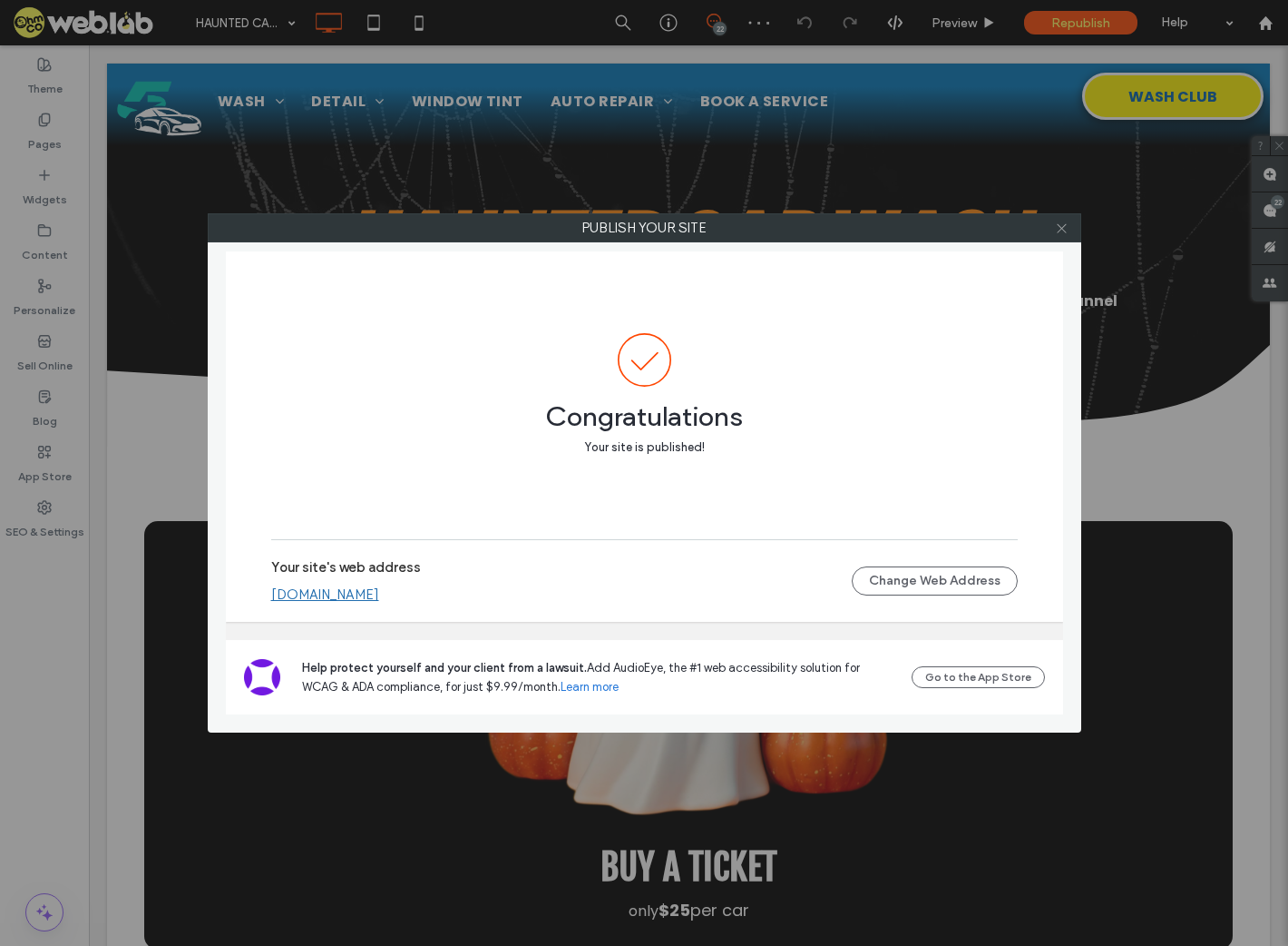
click at [1064, 223] on icon at bounding box center [1062, 229] width 14 height 14
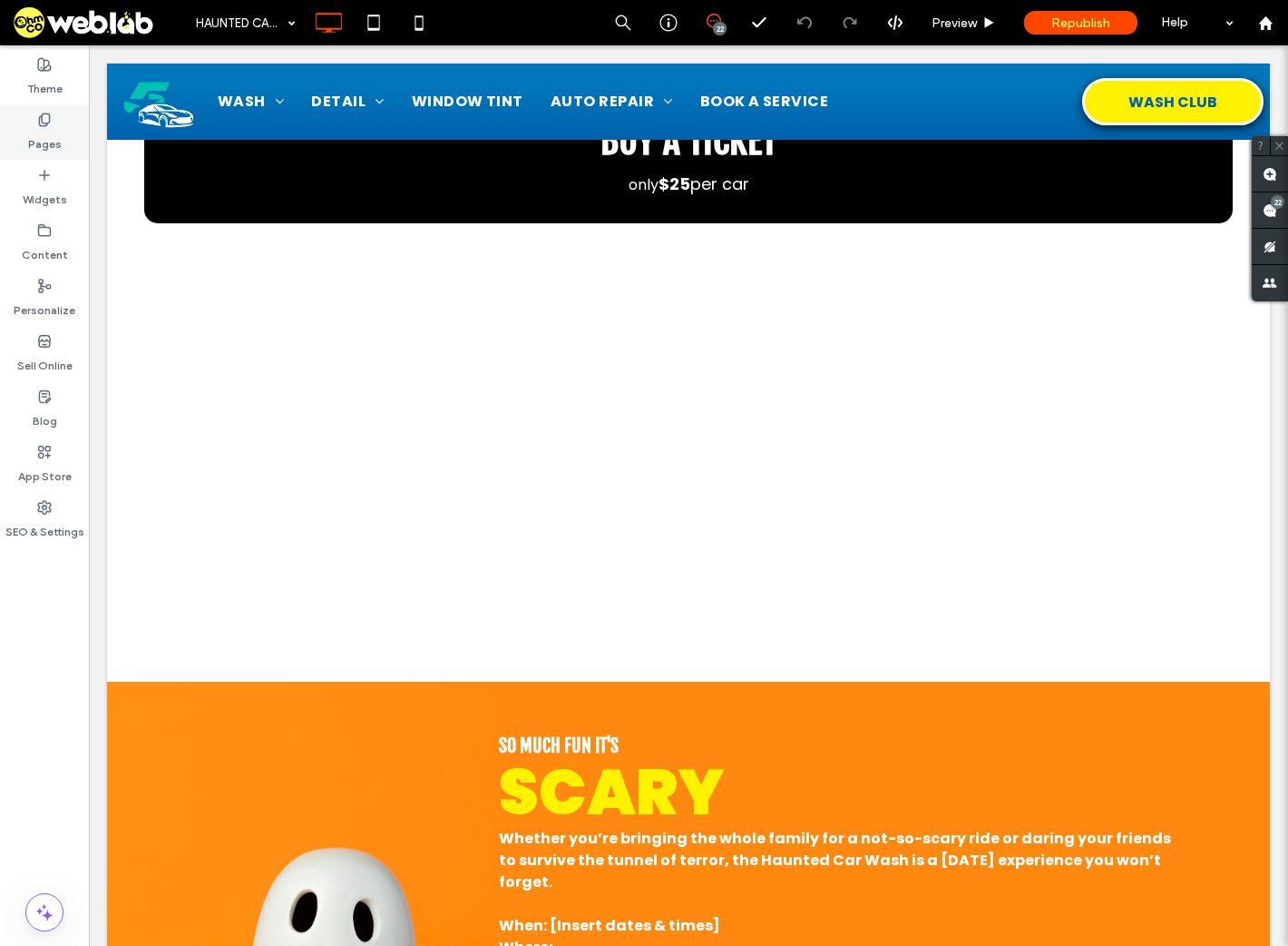
click at [56, 143] on label "Pages" at bounding box center [45, 139] width 34 height 25
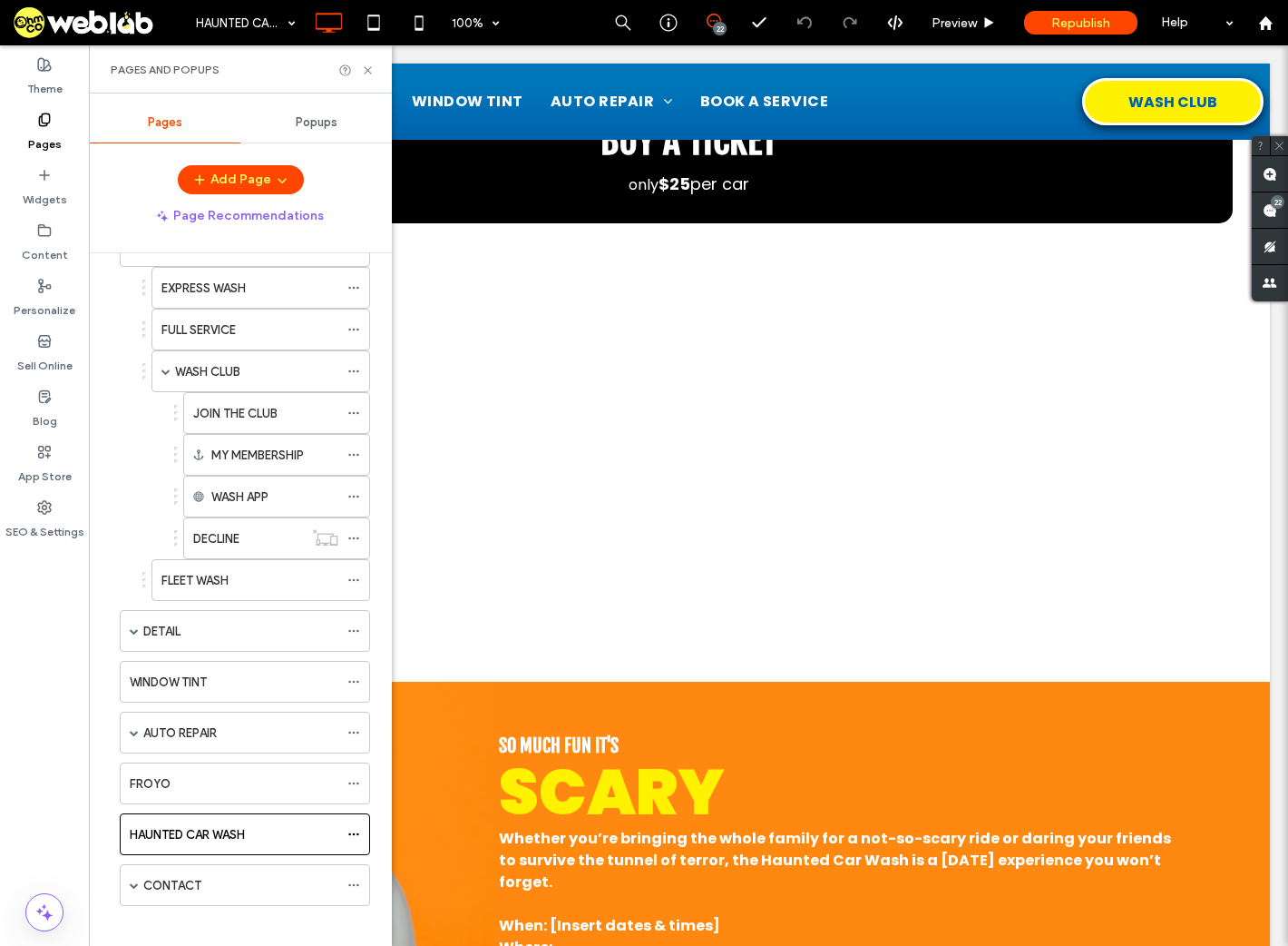
scroll to position [118, 0]
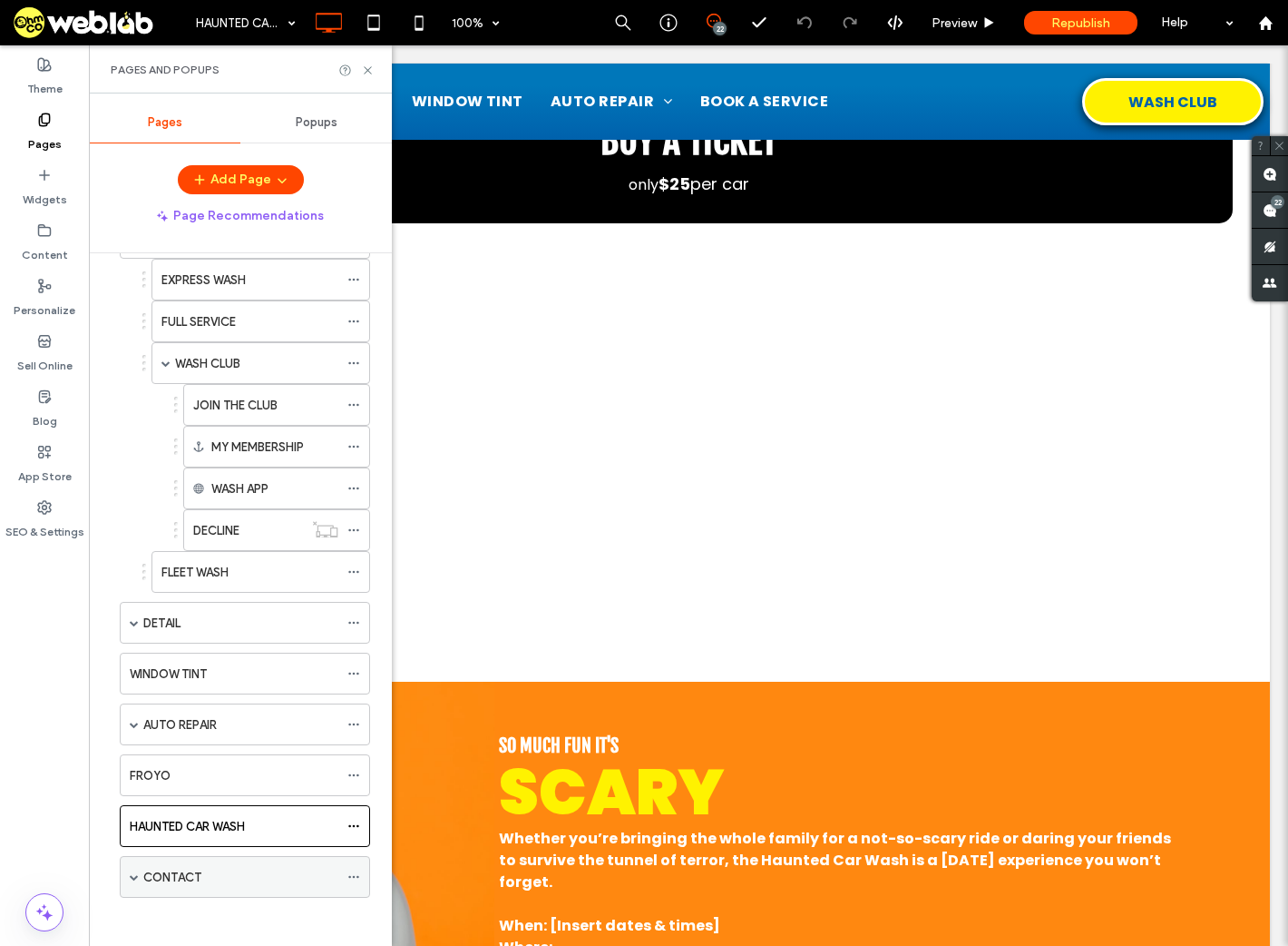
click at [137, 872] on span at bounding box center [134, 876] width 9 height 9
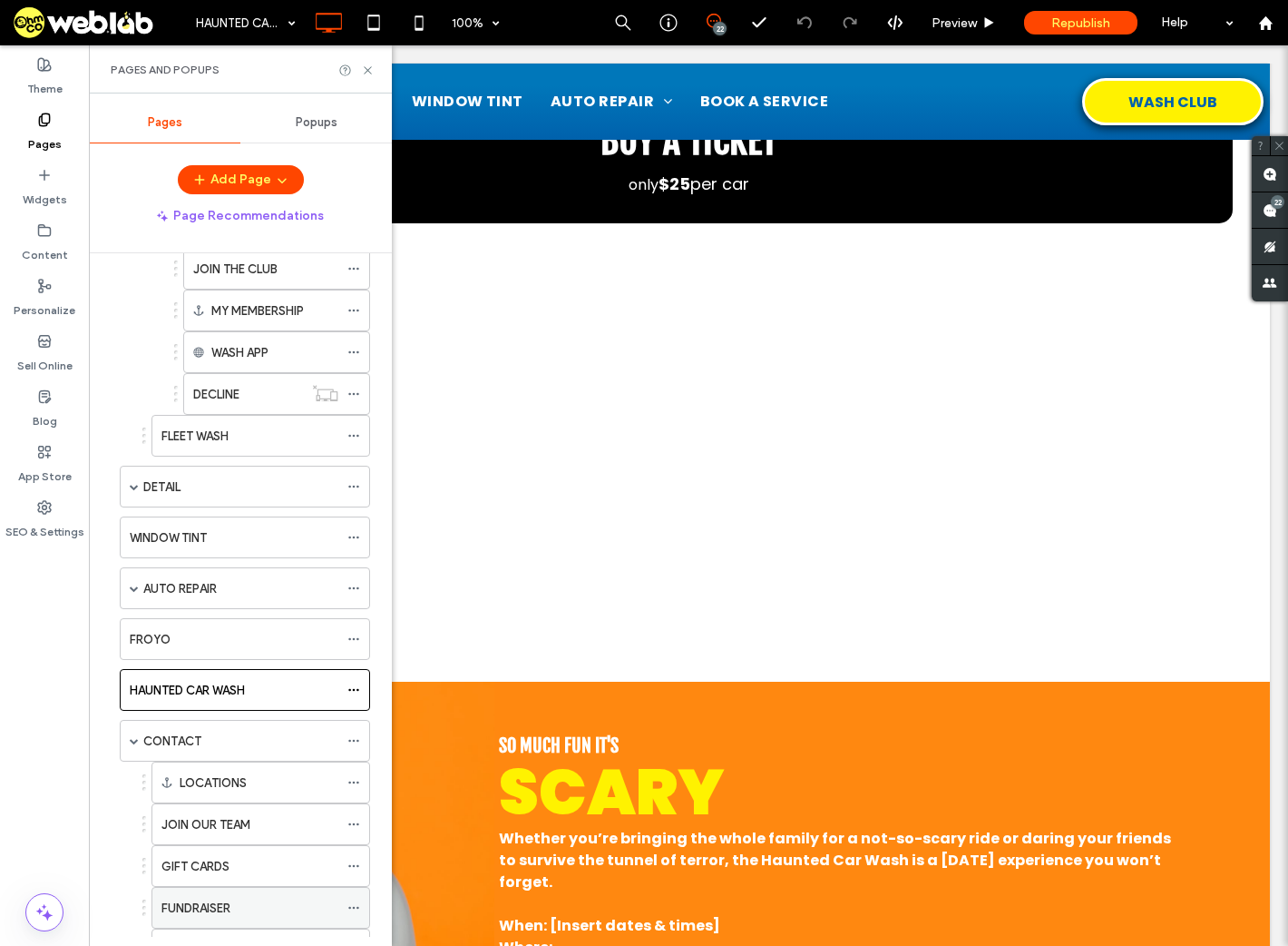
scroll to position [325, 0]
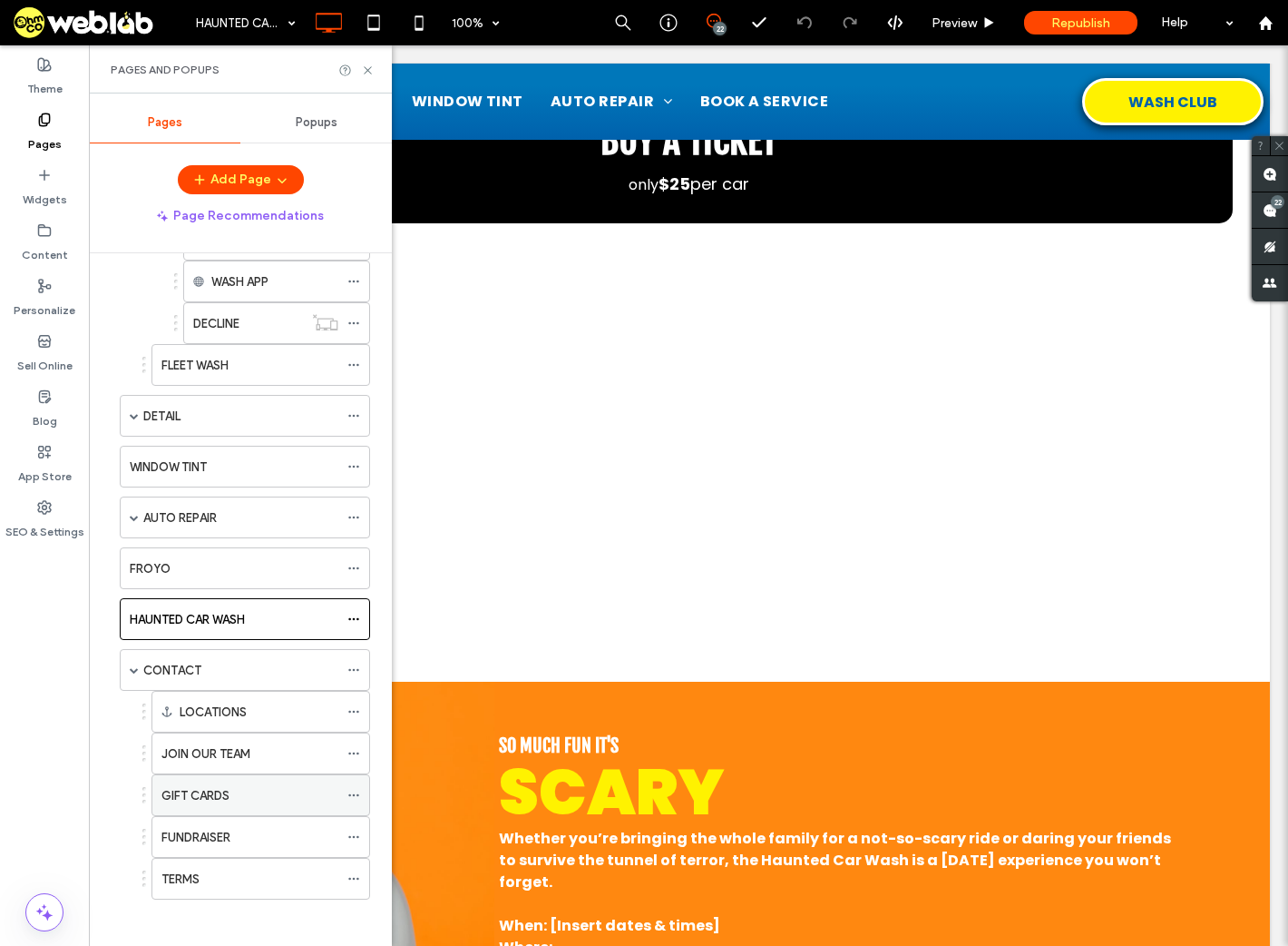
click at [209, 789] on label "GIFT CARDS" at bounding box center [196, 796] width 68 height 32
click at [364, 66] on use at bounding box center [366, 69] width 7 height 7
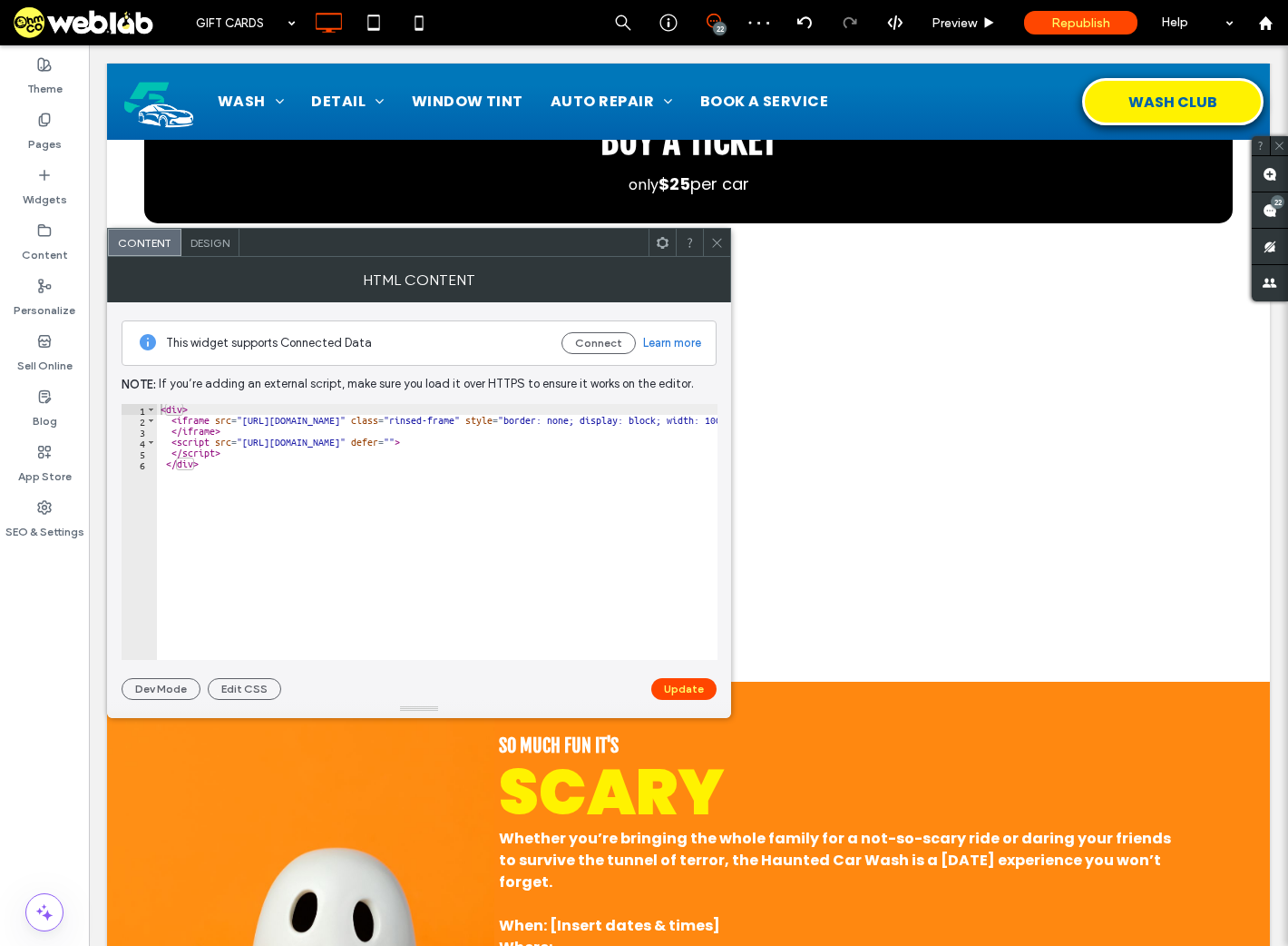
click at [713, 237] on icon at bounding box center [718, 243] width 14 height 14
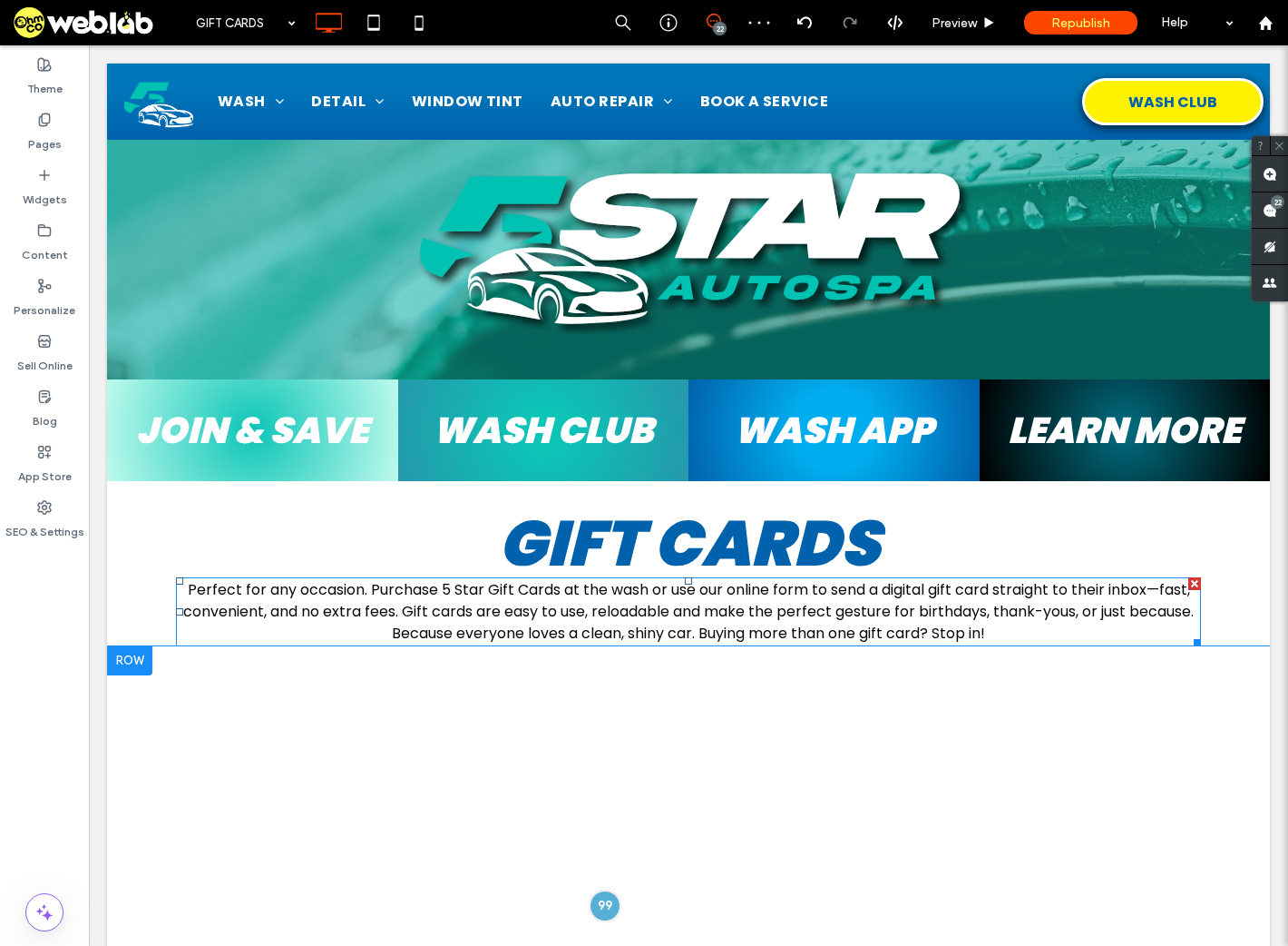
scroll to position [364, 0]
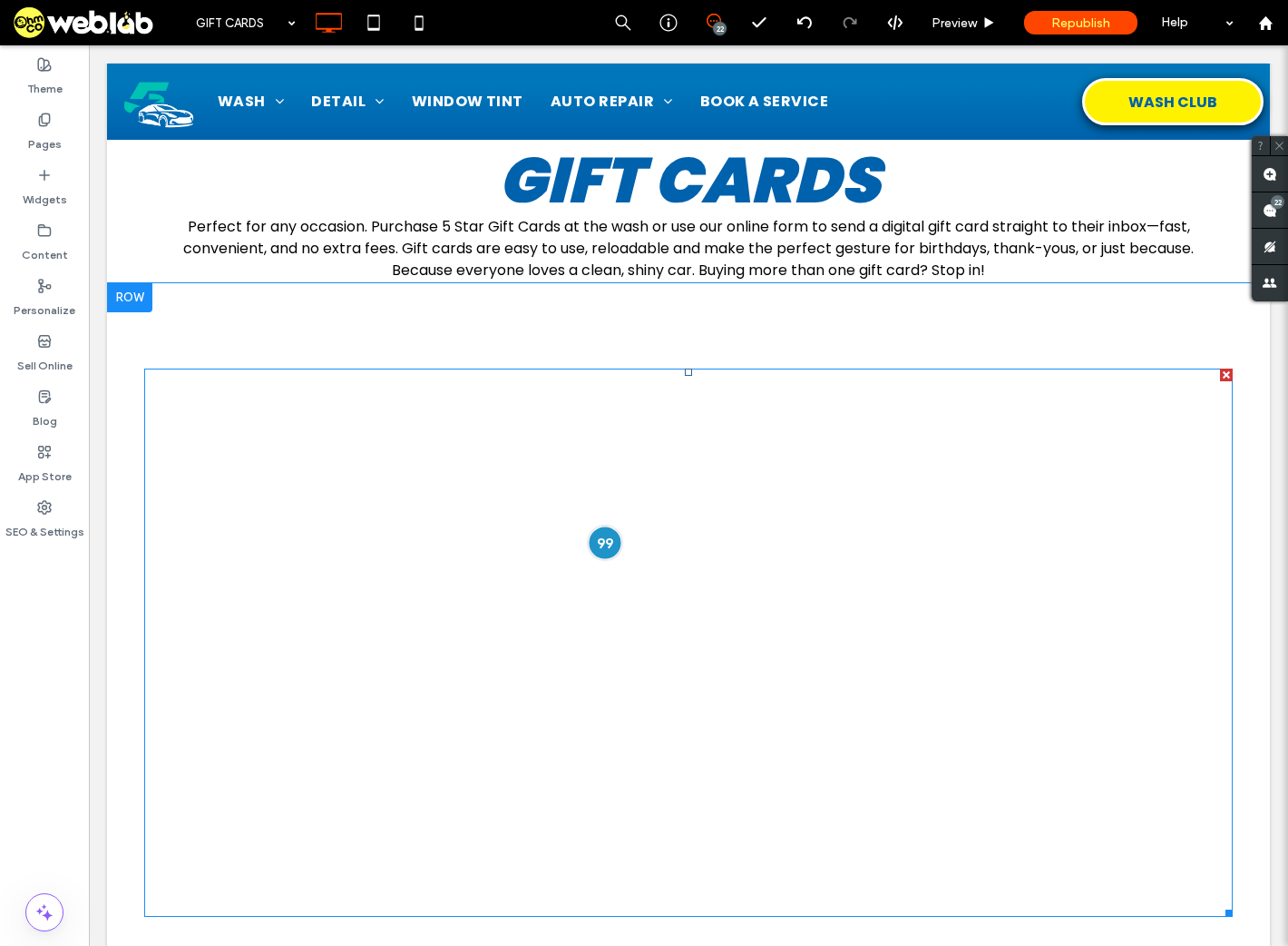
click at [602, 542] on div at bounding box center [605, 542] width 34 height 34
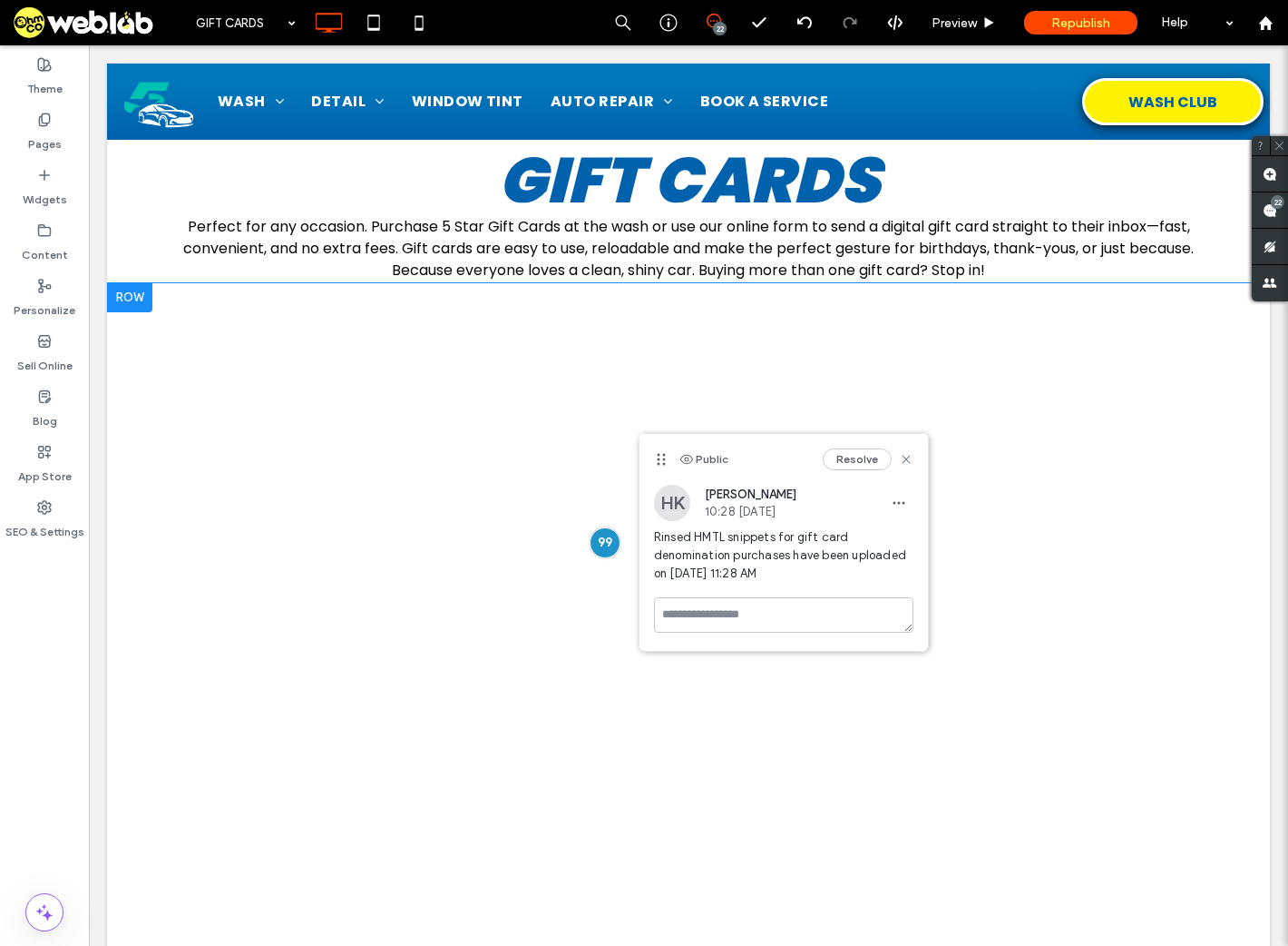
click at [1161, 318] on div "Click To Paste Row + Add Section" at bounding box center [688, 643] width 1163 height 720
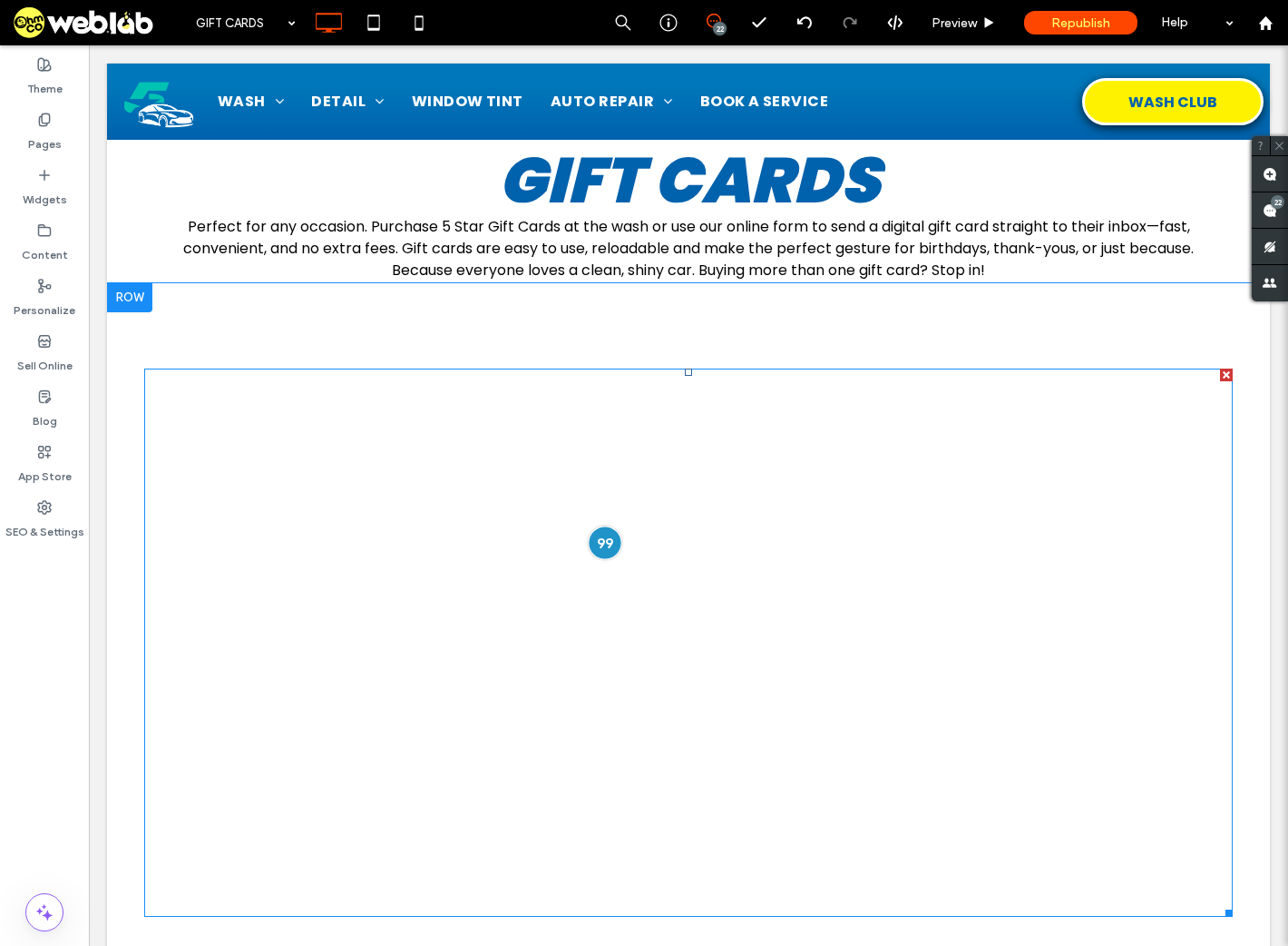
click at [594, 548] on div at bounding box center [605, 542] width 34 height 34
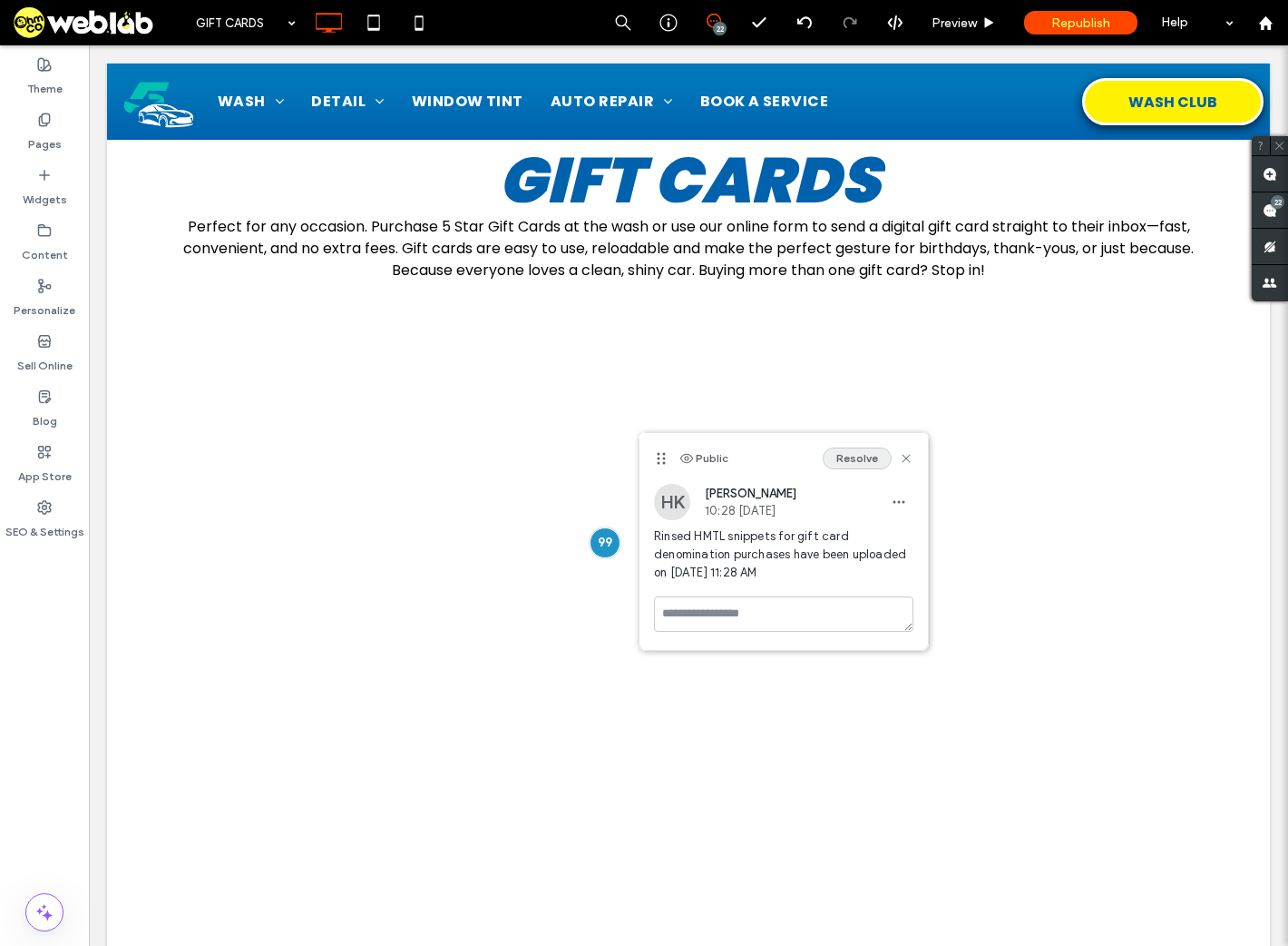
click at [846, 450] on button "Resolve" at bounding box center [857, 459] width 69 height 22
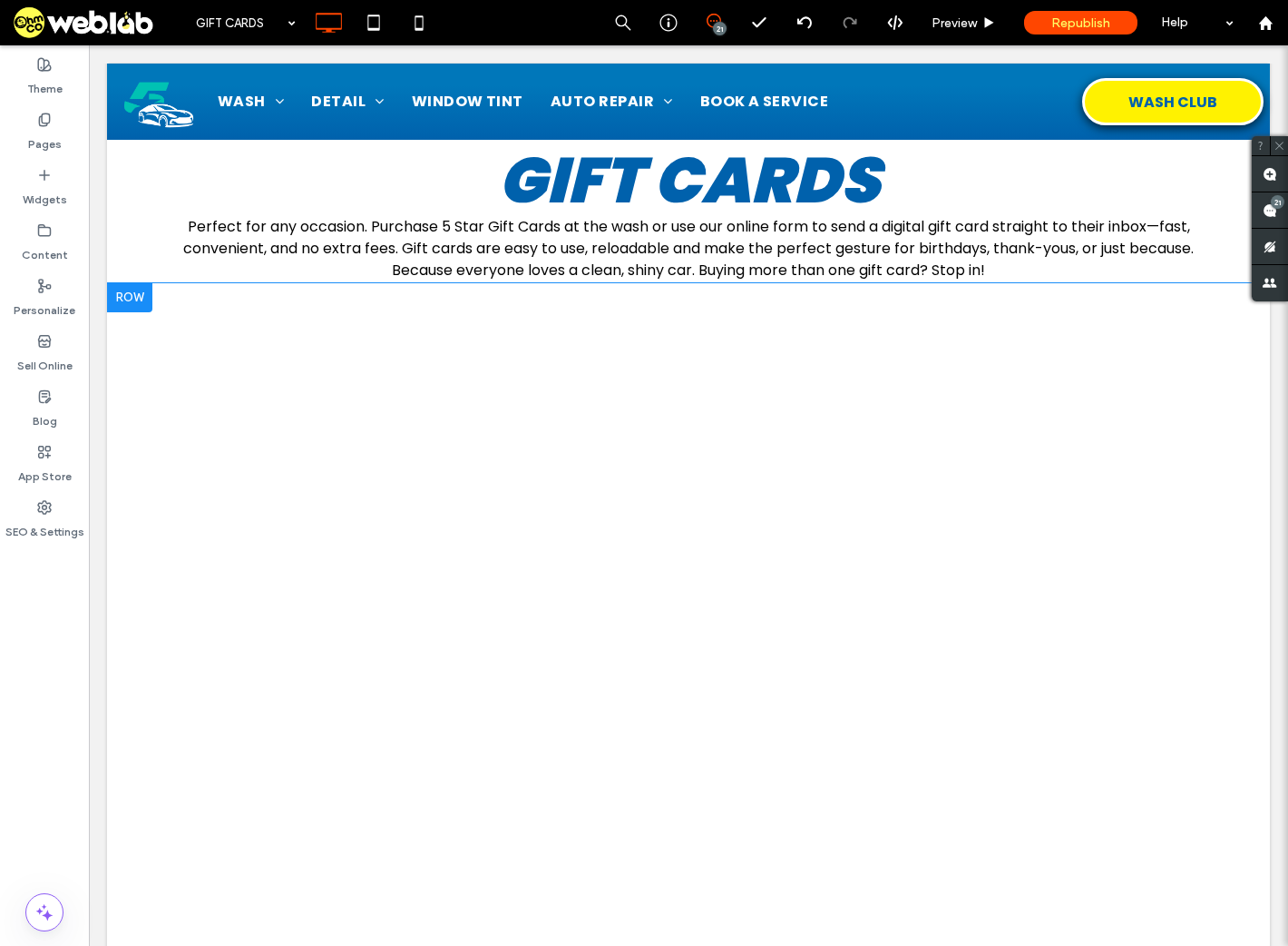
click at [706, 308] on div "Click To Paste Row + Add Section" at bounding box center [688, 643] width 1163 height 720
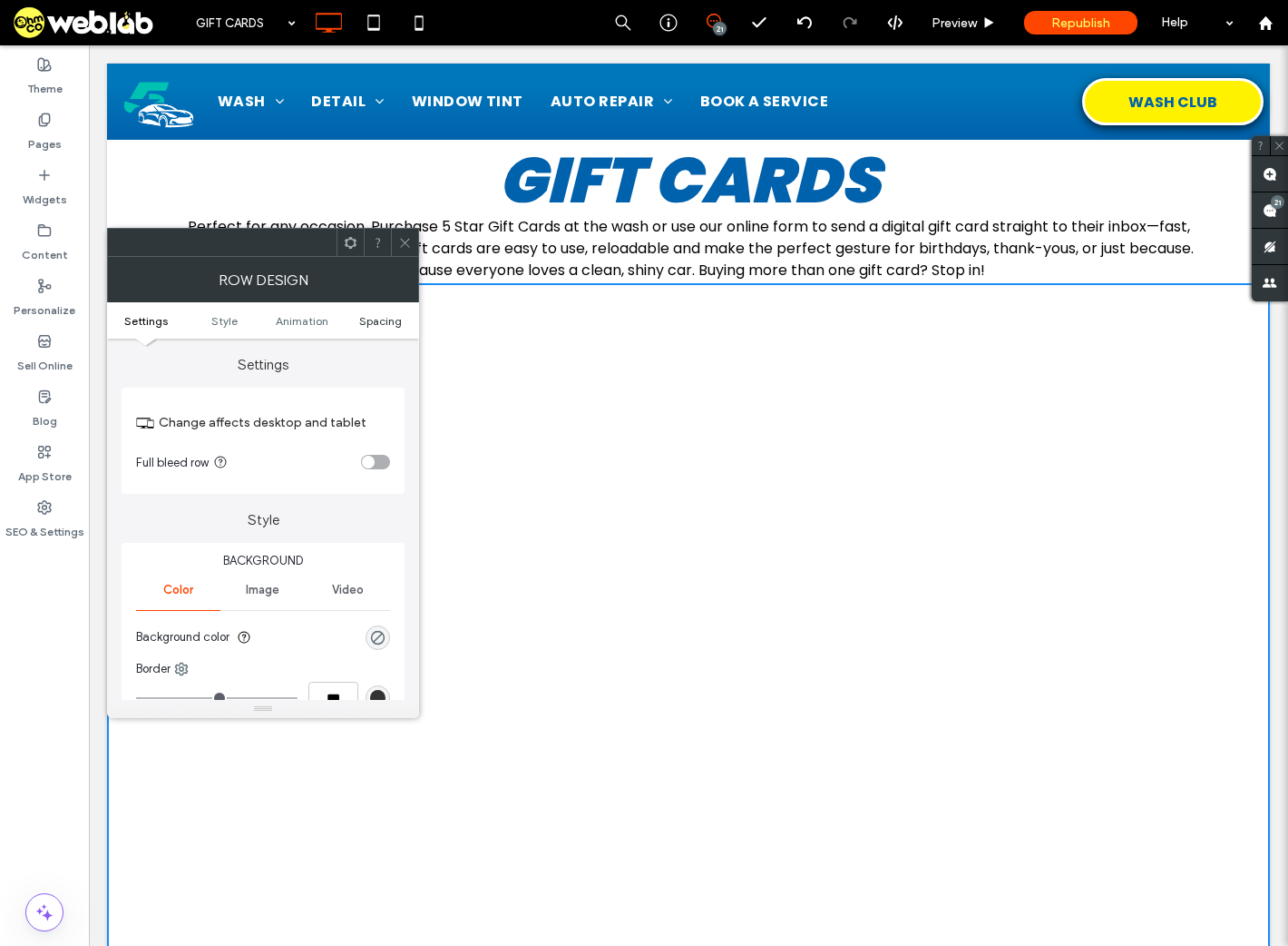
click at [362, 317] on span "Spacing" at bounding box center [380, 321] width 43 height 14
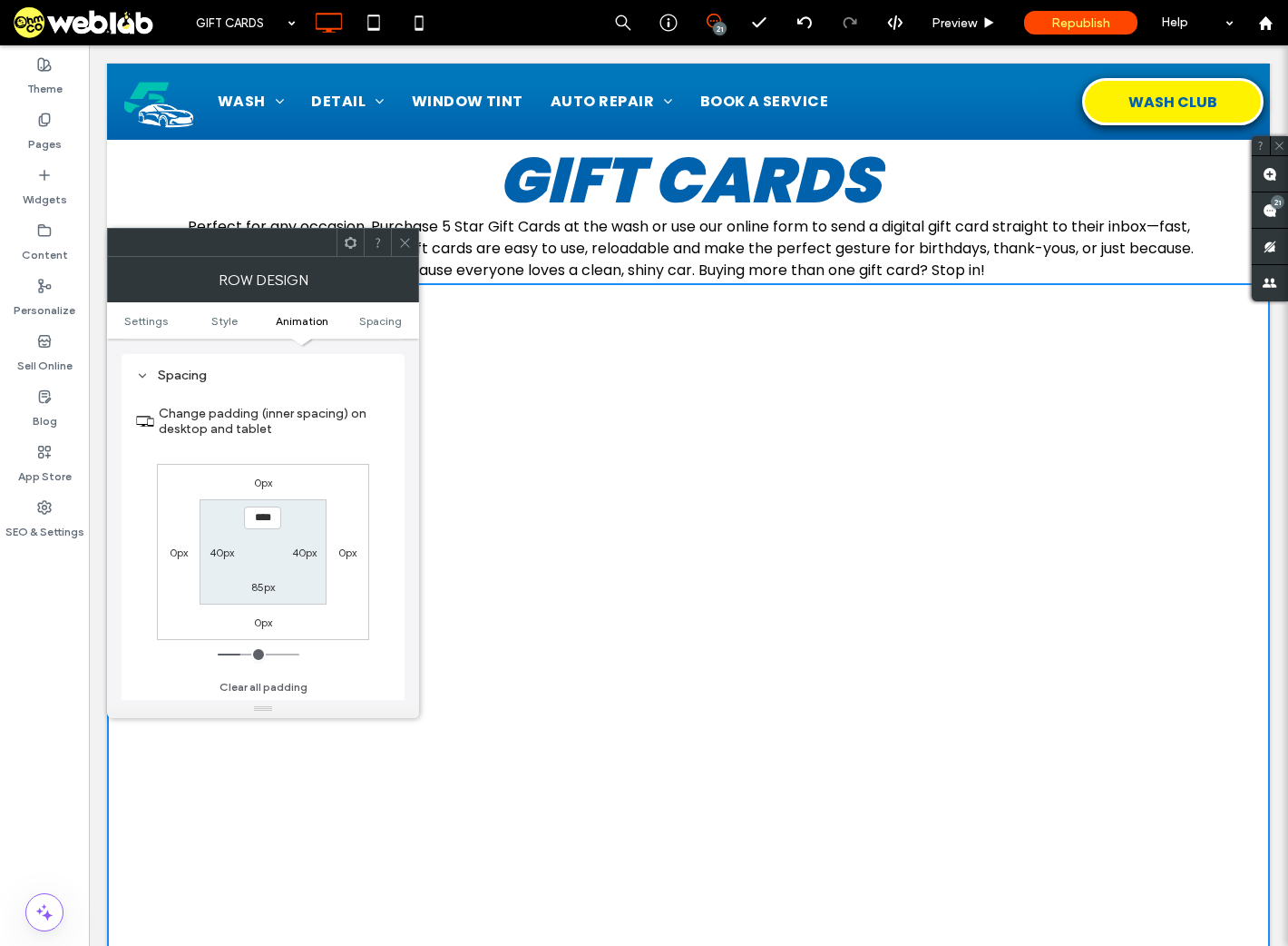
scroll to position [512, 0]
type input "****"
type input "**"
drag, startPoint x: 277, startPoint y: 515, endPoint x: 204, endPoint y: 519, distance: 73.1
click at [204, 519] on section "**** 40px 85px 40px" at bounding box center [263, 551] width 126 height 105
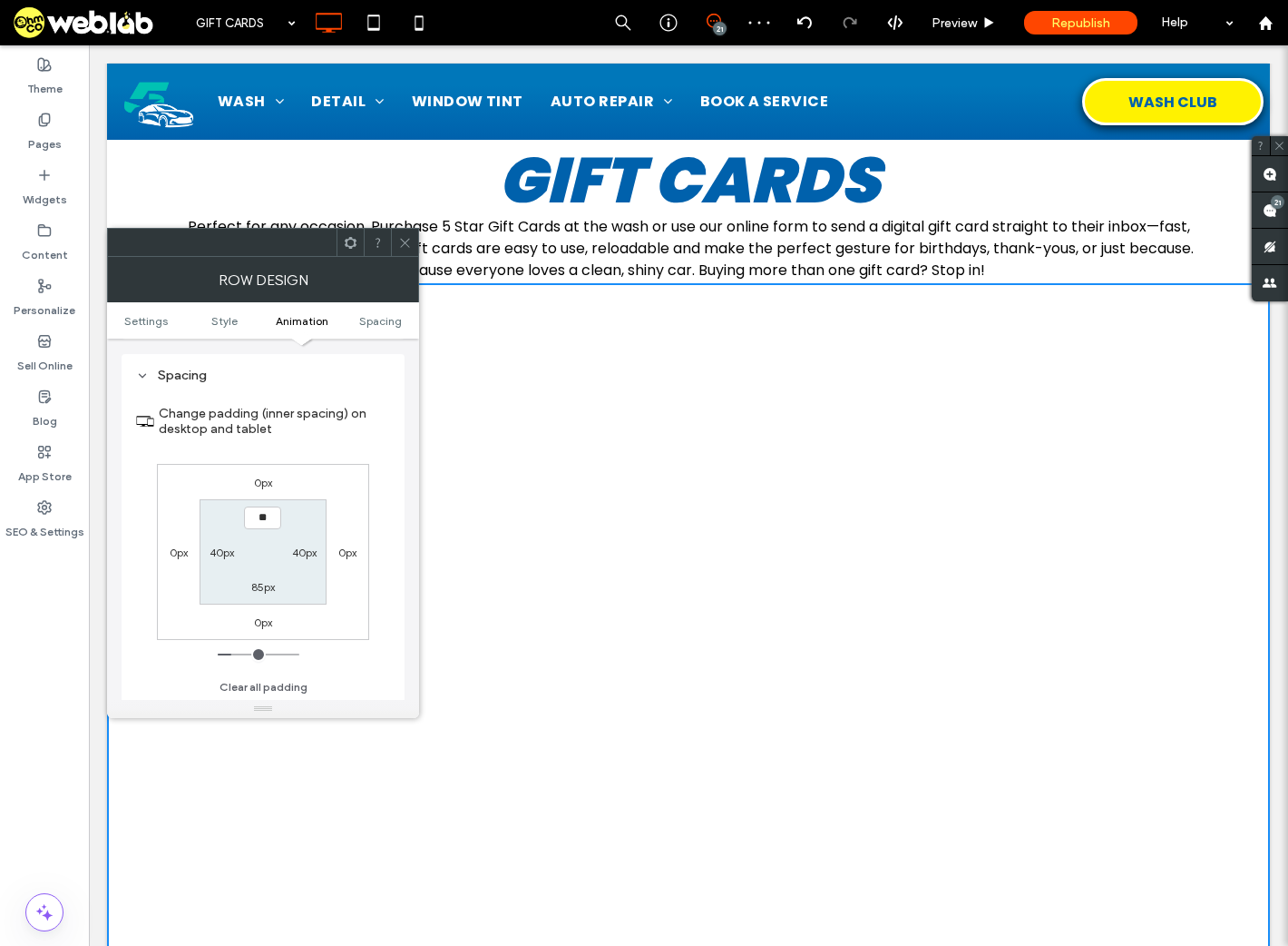
type input "****"
type input "**"
click at [399, 242] on icon at bounding box center [405, 243] width 14 height 14
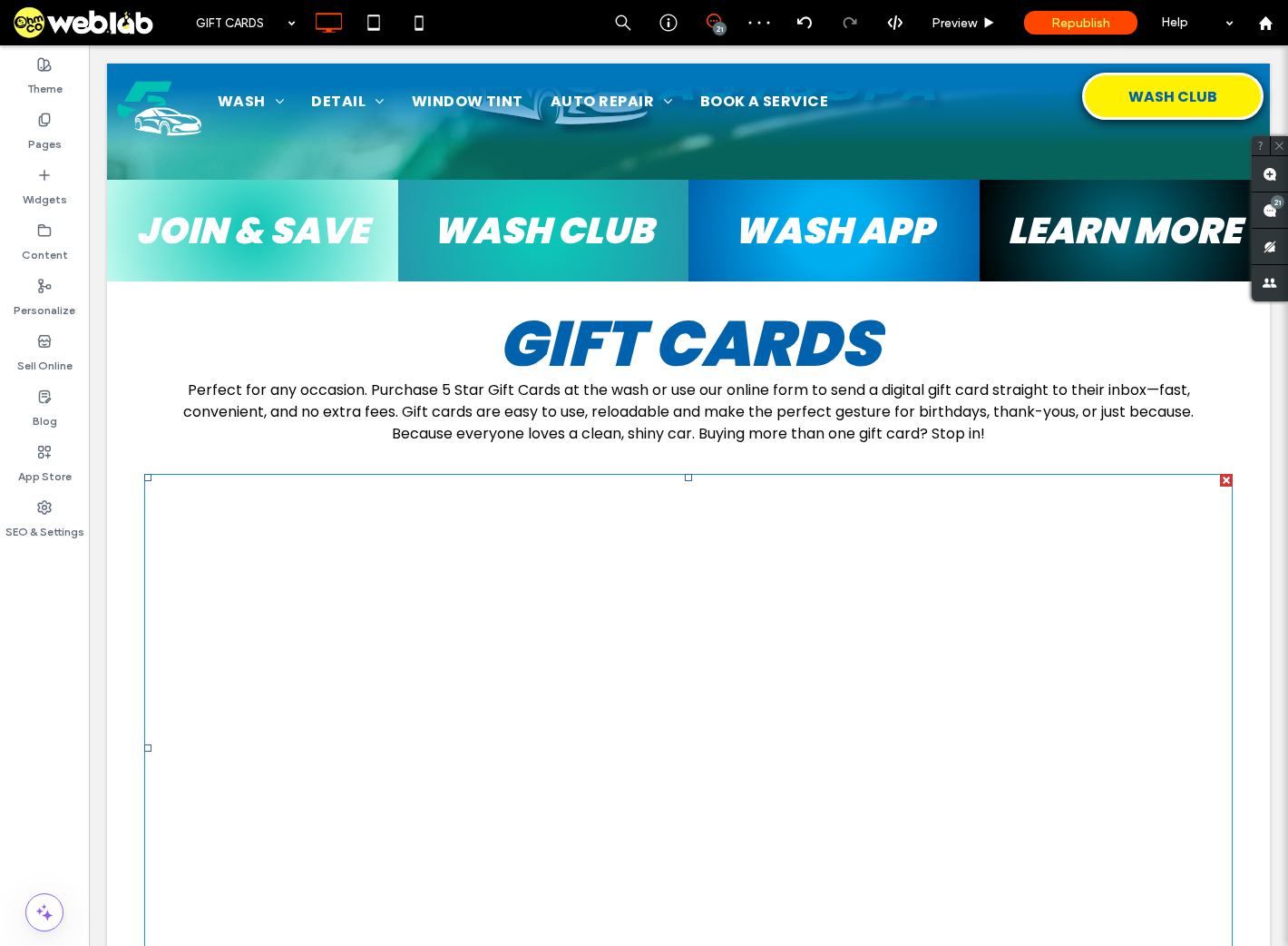
scroll to position [0, 0]
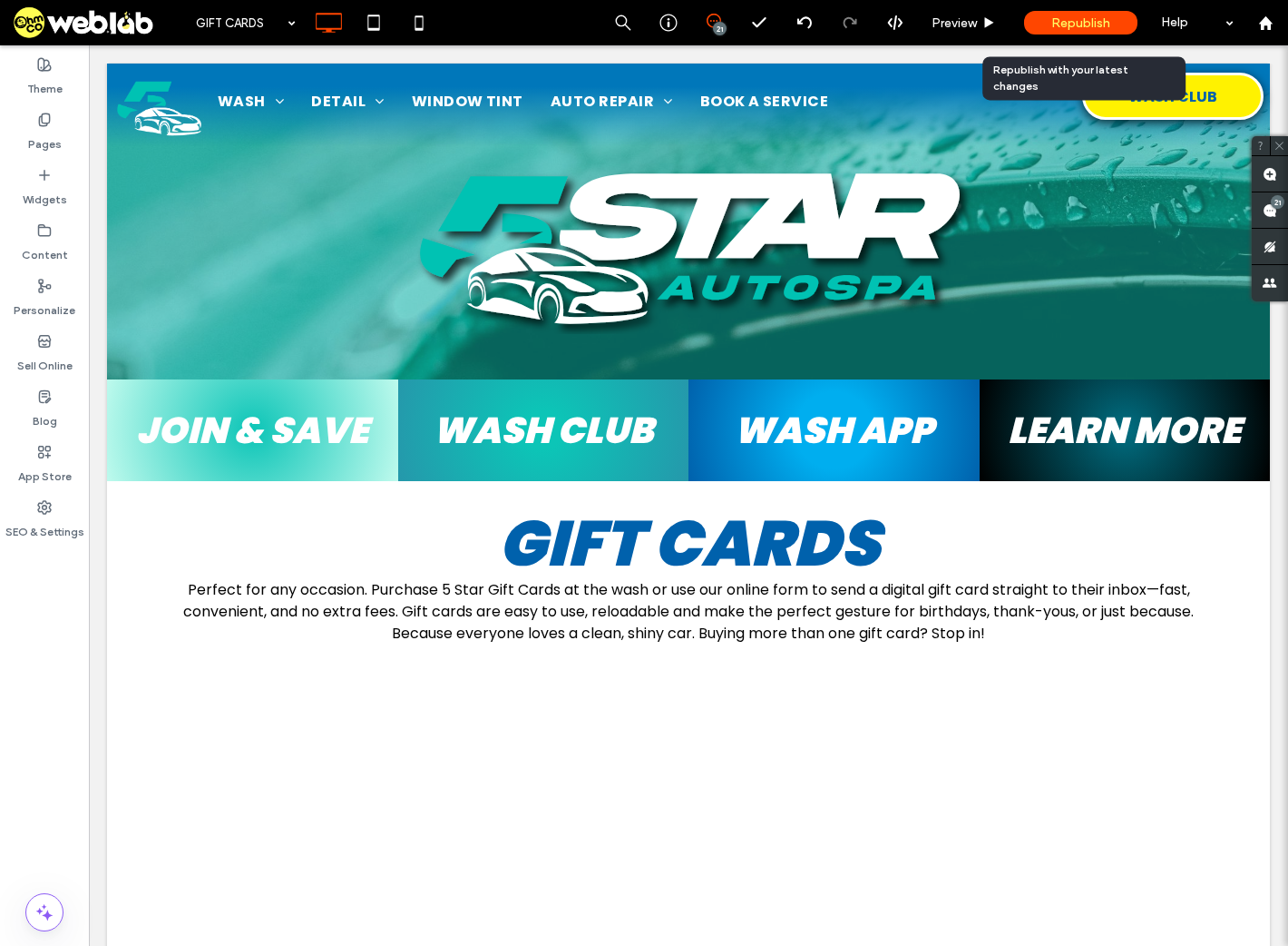
click at [1071, 22] on span "Republish" at bounding box center [1080, 22] width 59 height 15
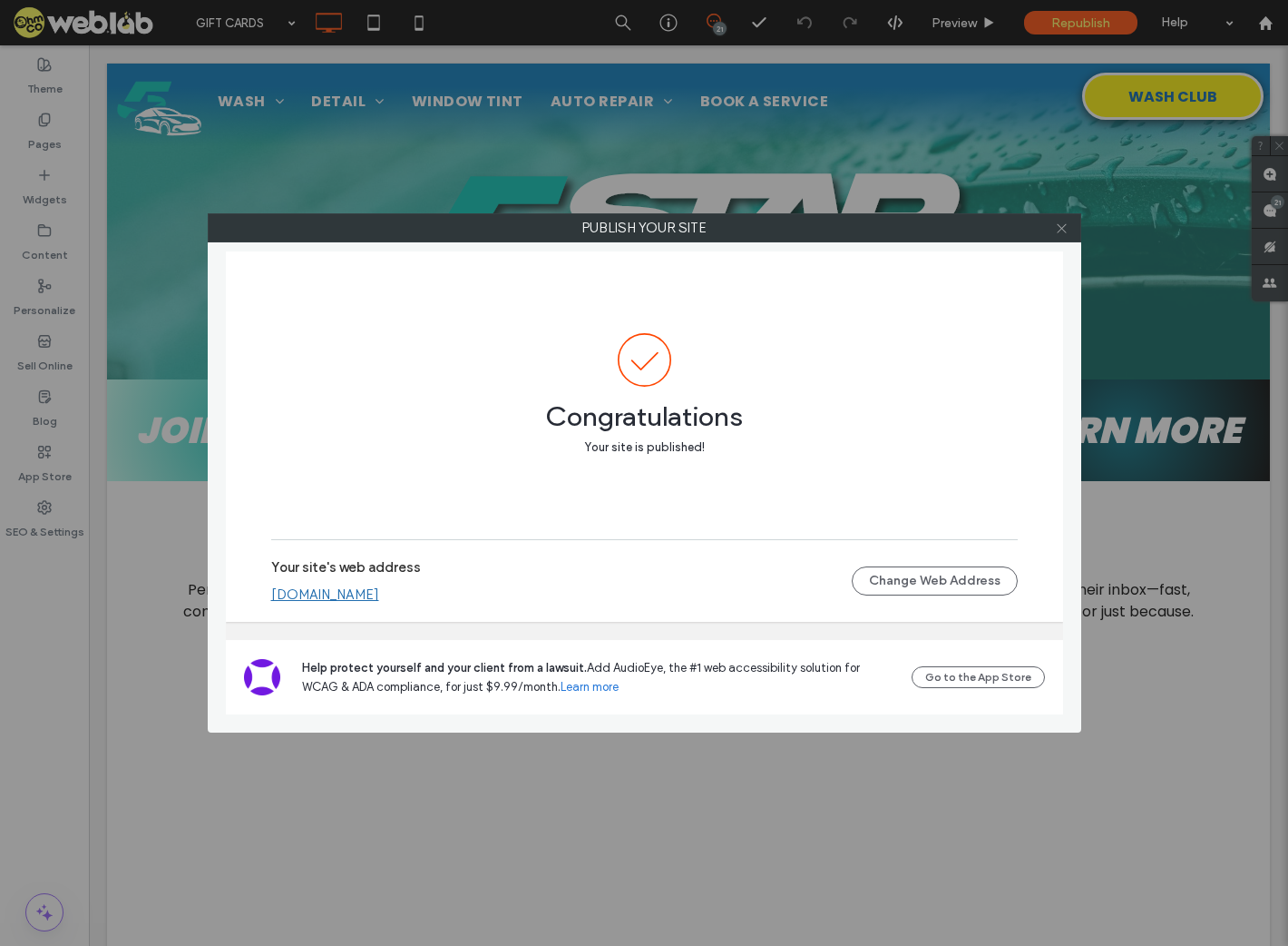
click at [1064, 229] on icon at bounding box center [1062, 229] width 14 height 14
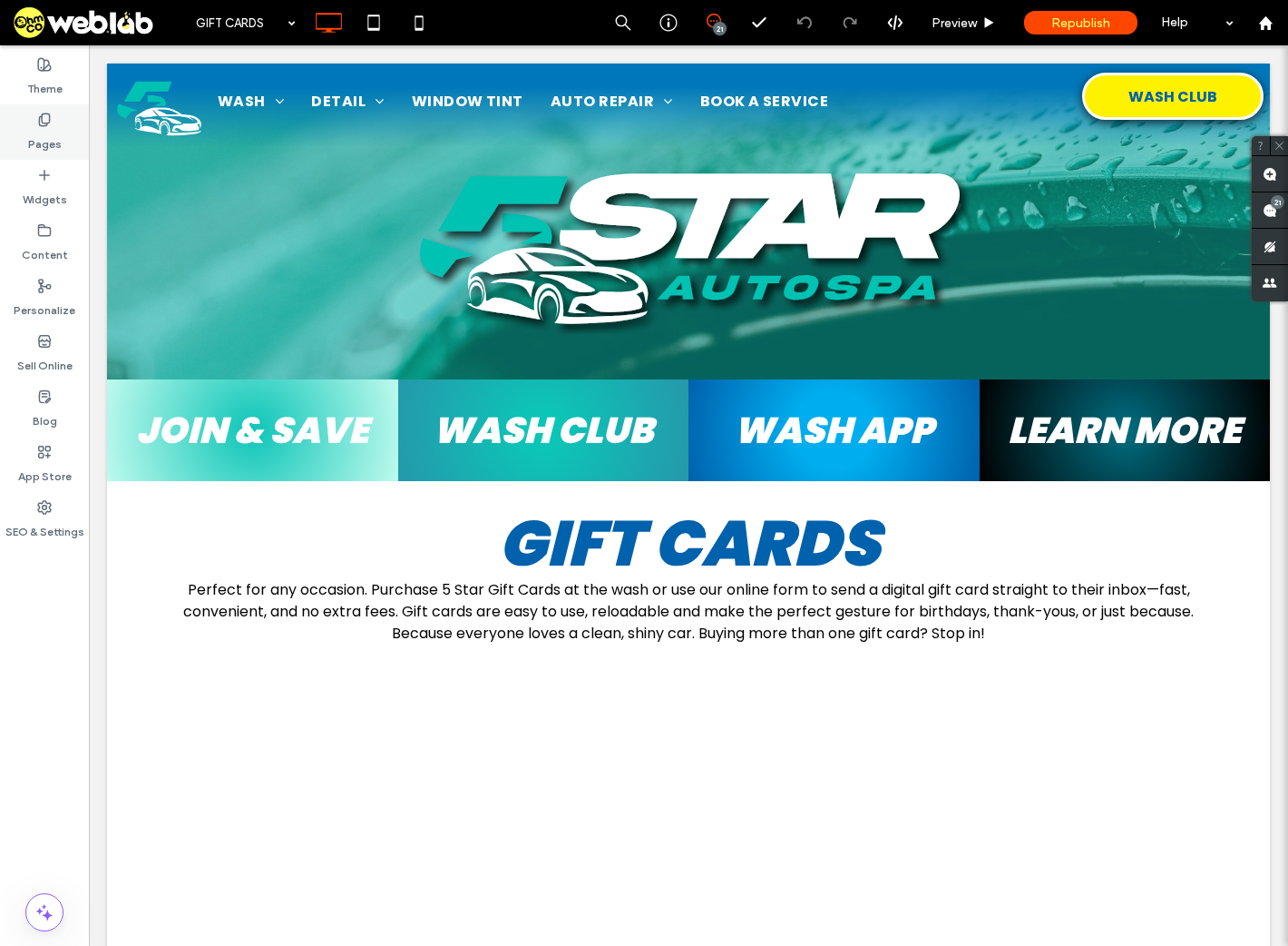
click at [45, 146] on label "Pages" at bounding box center [45, 139] width 34 height 25
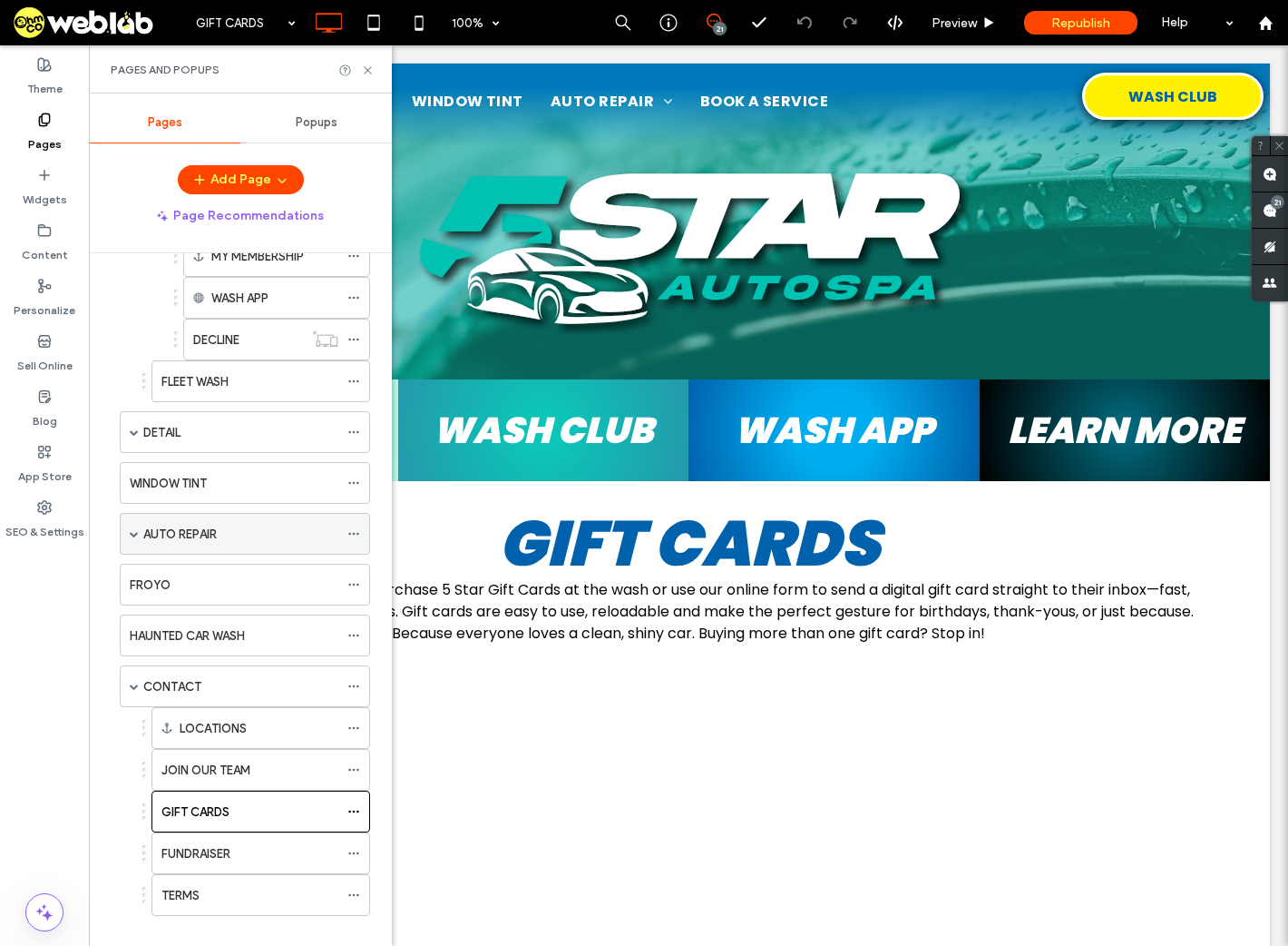
scroll to position [325, 0]
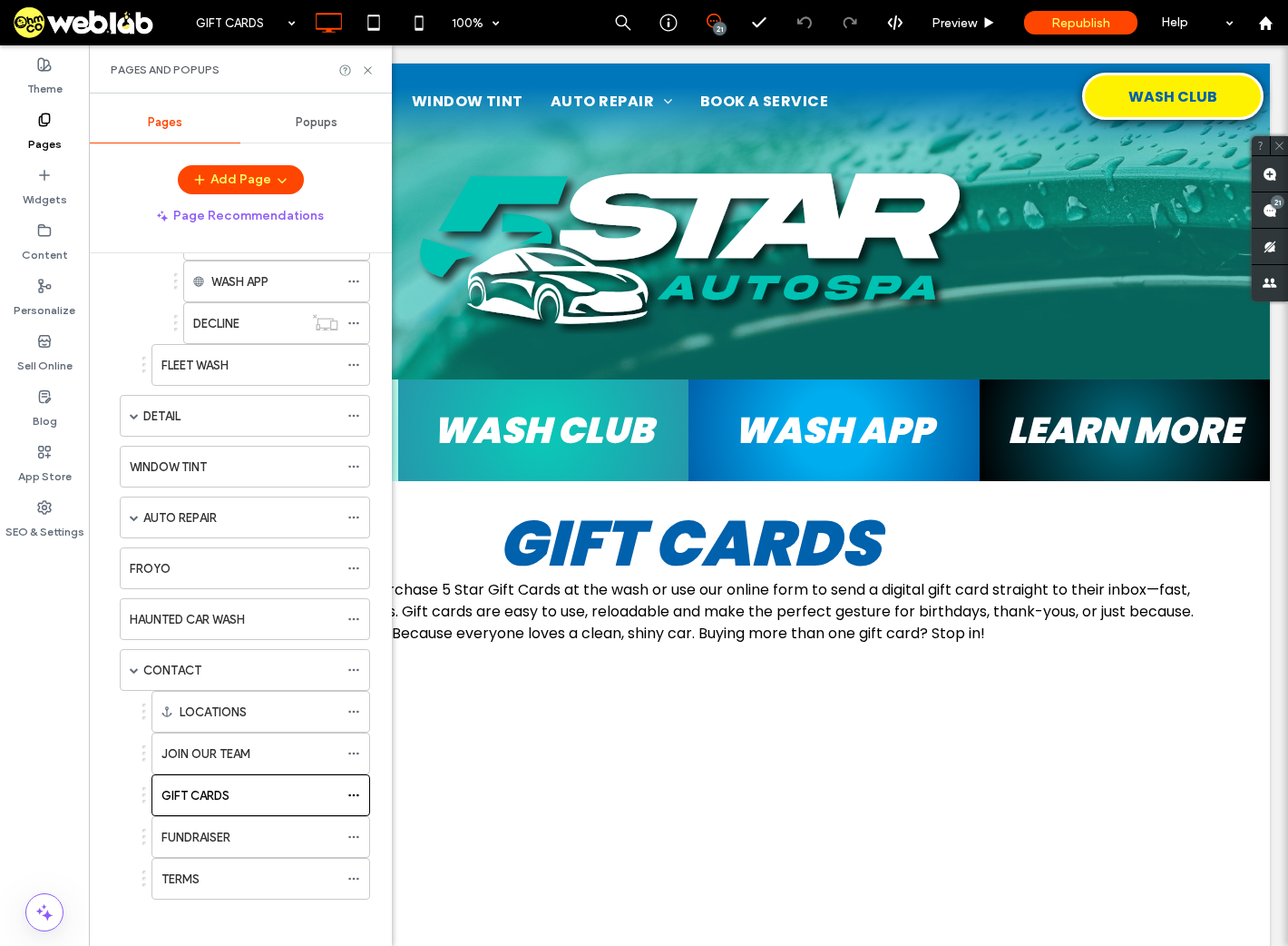
click at [209, 834] on label "FUNDRAISER" at bounding box center [196, 837] width 69 height 32
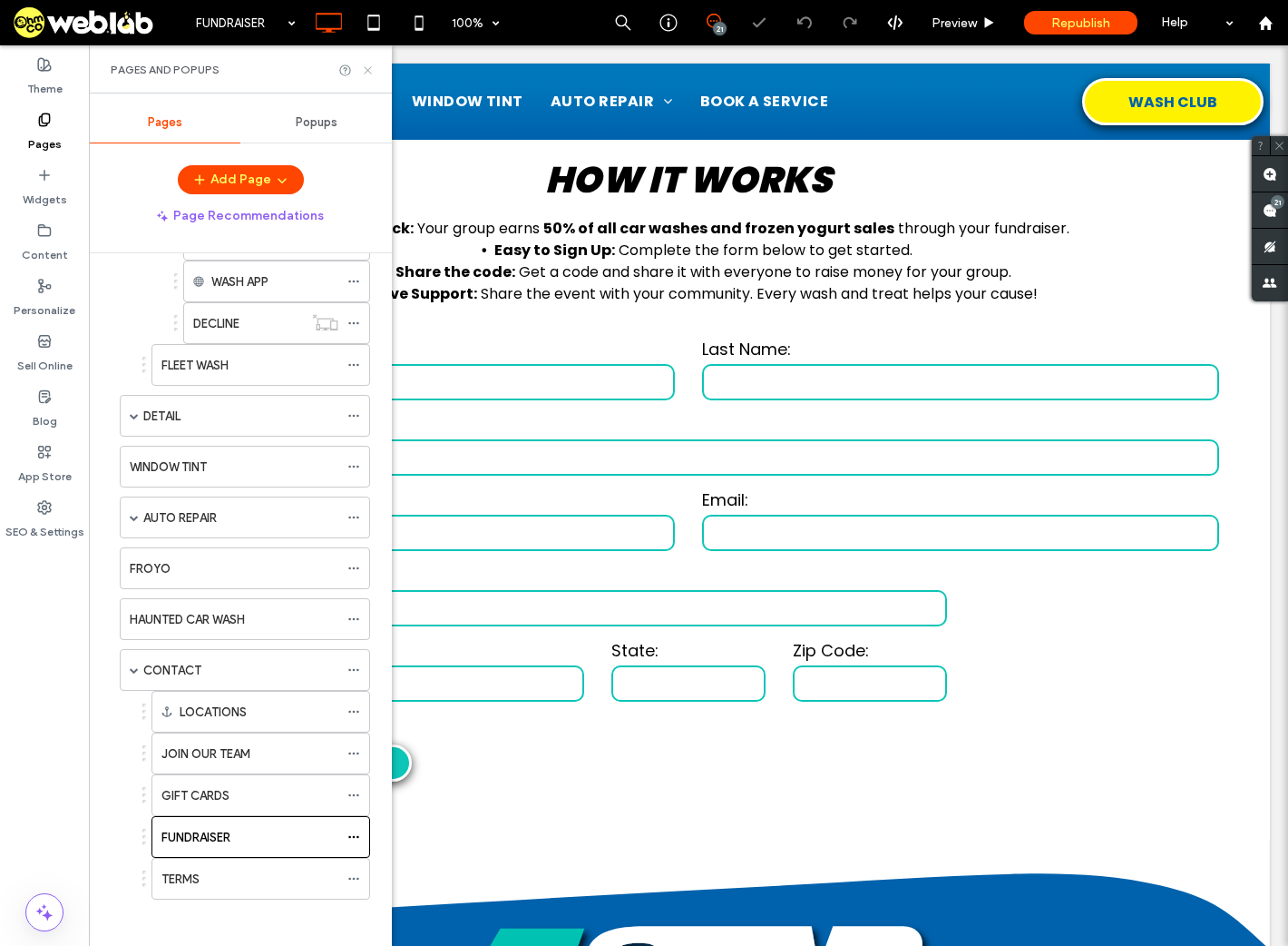
scroll to position [325, 0]
click at [372, 70] on icon at bounding box center [368, 71] width 14 height 14
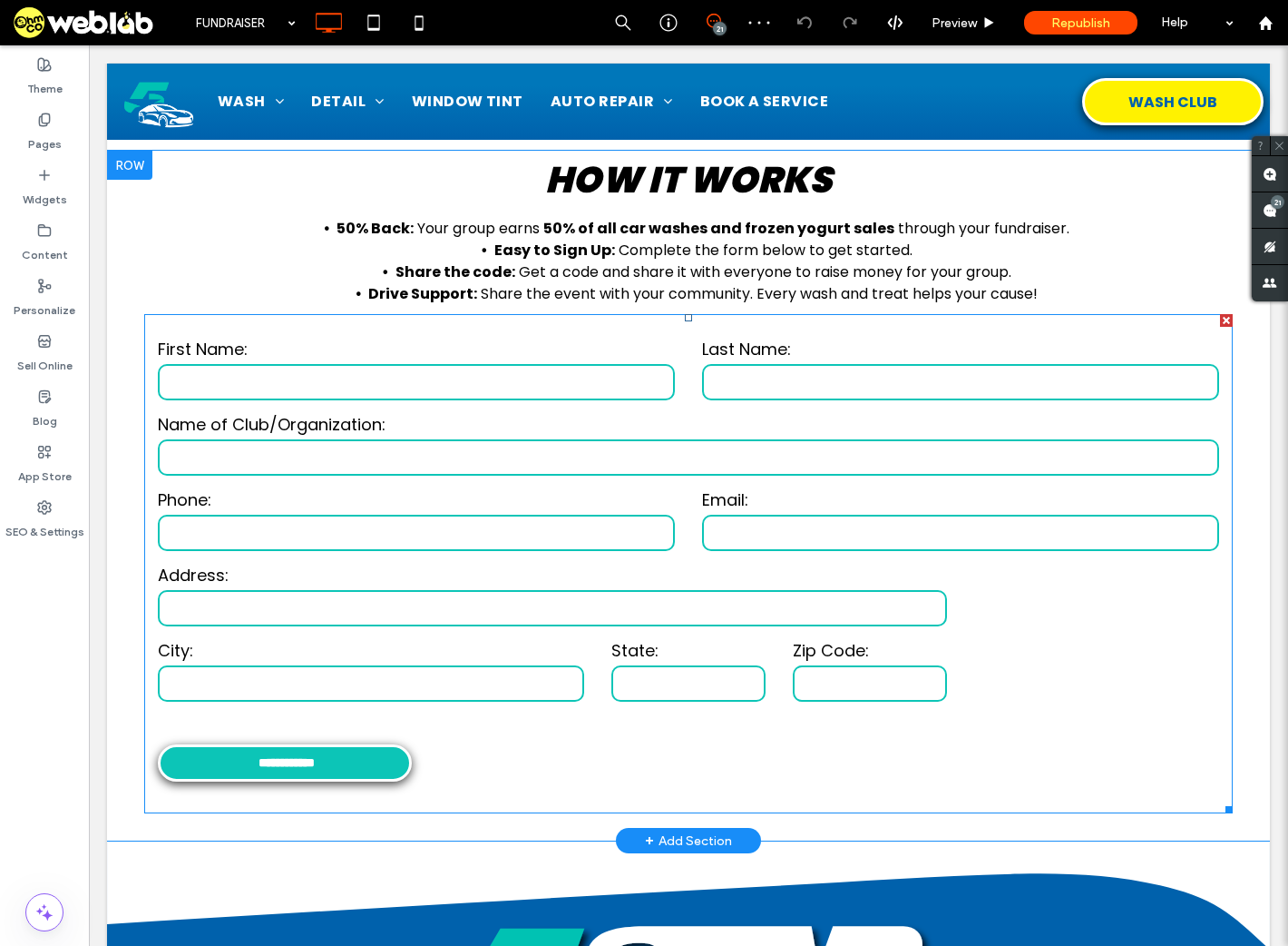
click at [745, 590] on input "text" at bounding box center [552, 608] width 790 height 36
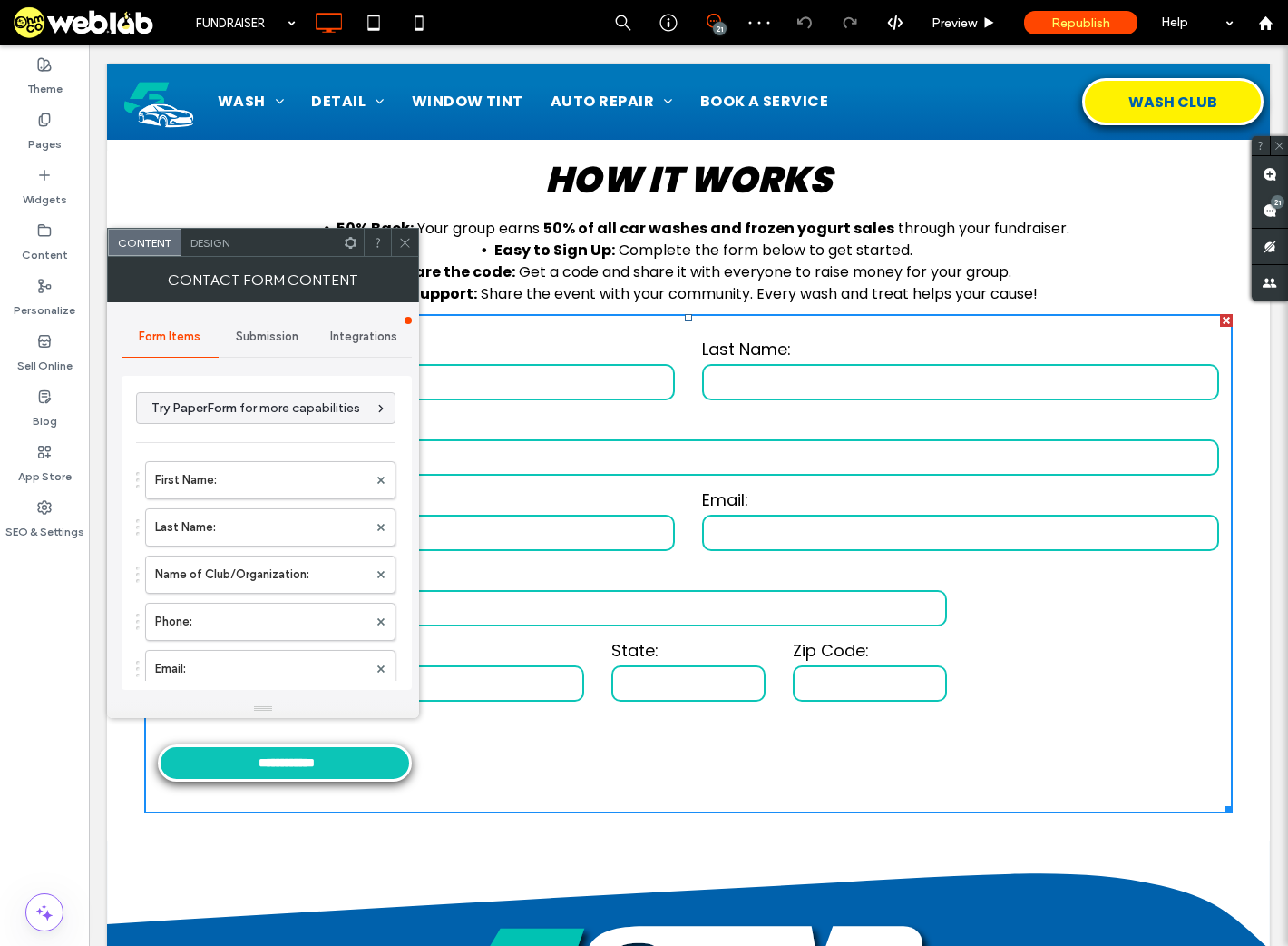
click at [249, 334] on span "Submission" at bounding box center [267, 337] width 63 height 15
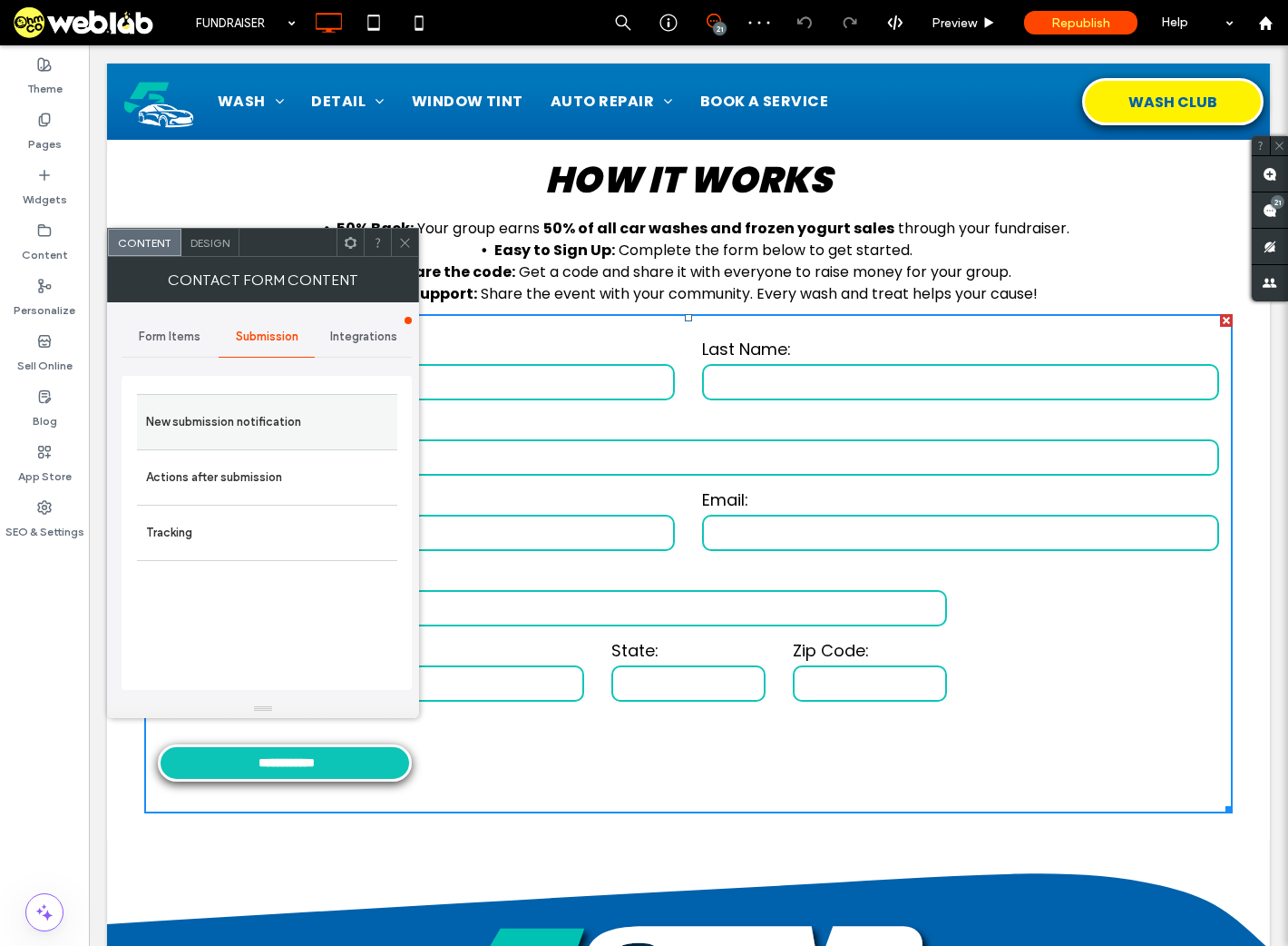
click at [289, 424] on label "New submission notification" at bounding box center [267, 422] width 243 height 36
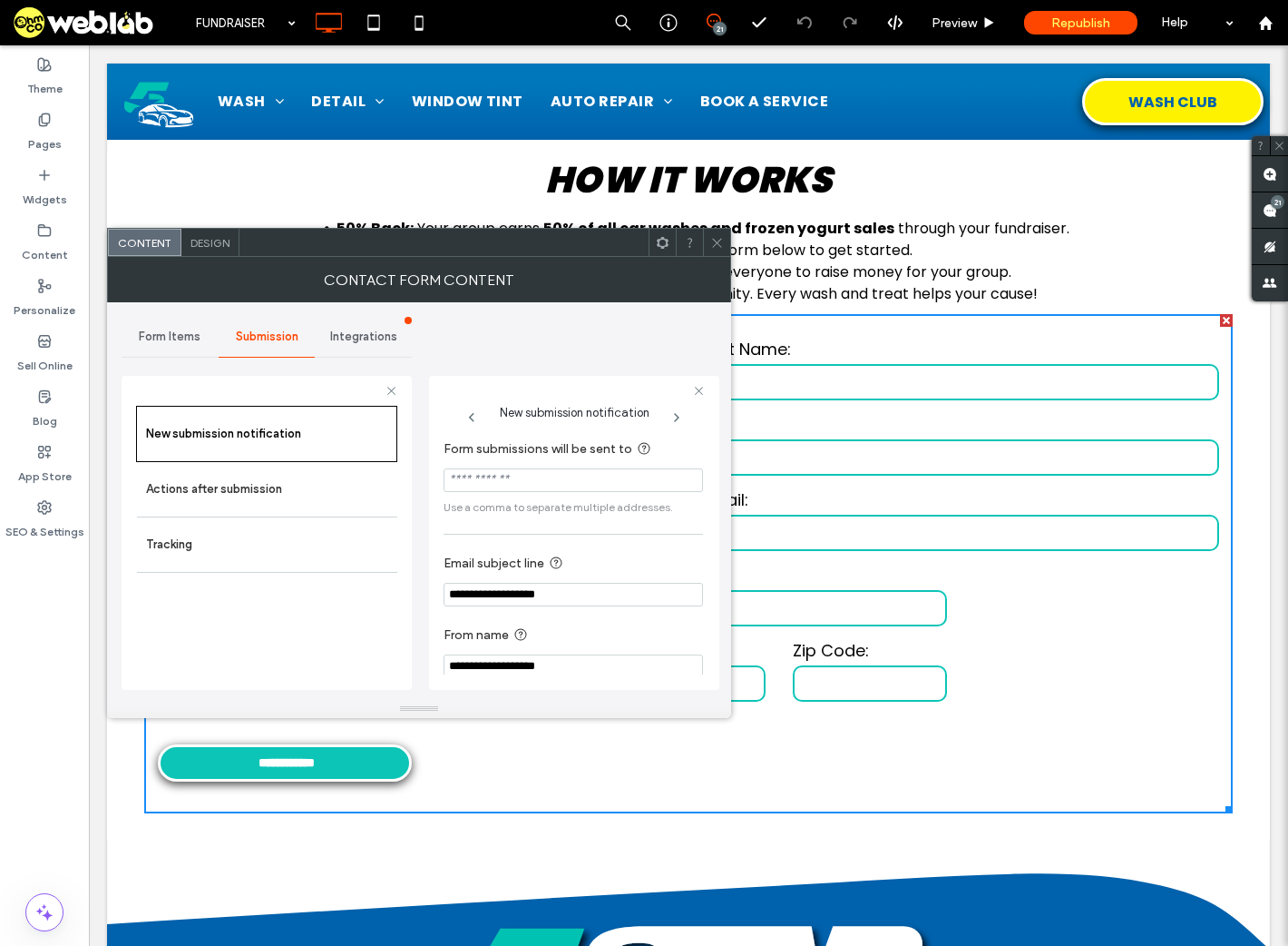
click at [516, 486] on input "Form submissions will be sent to" at bounding box center [573, 480] width 260 height 24
type input "*"
drag, startPoint x: 568, startPoint y: 600, endPoint x: 449, endPoint y: 597, distance: 119.0
click at [449, 597] on input "**********" at bounding box center [573, 594] width 260 height 24
click at [487, 469] on input "Form submissions will be sent to" at bounding box center [573, 480] width 260 height 24
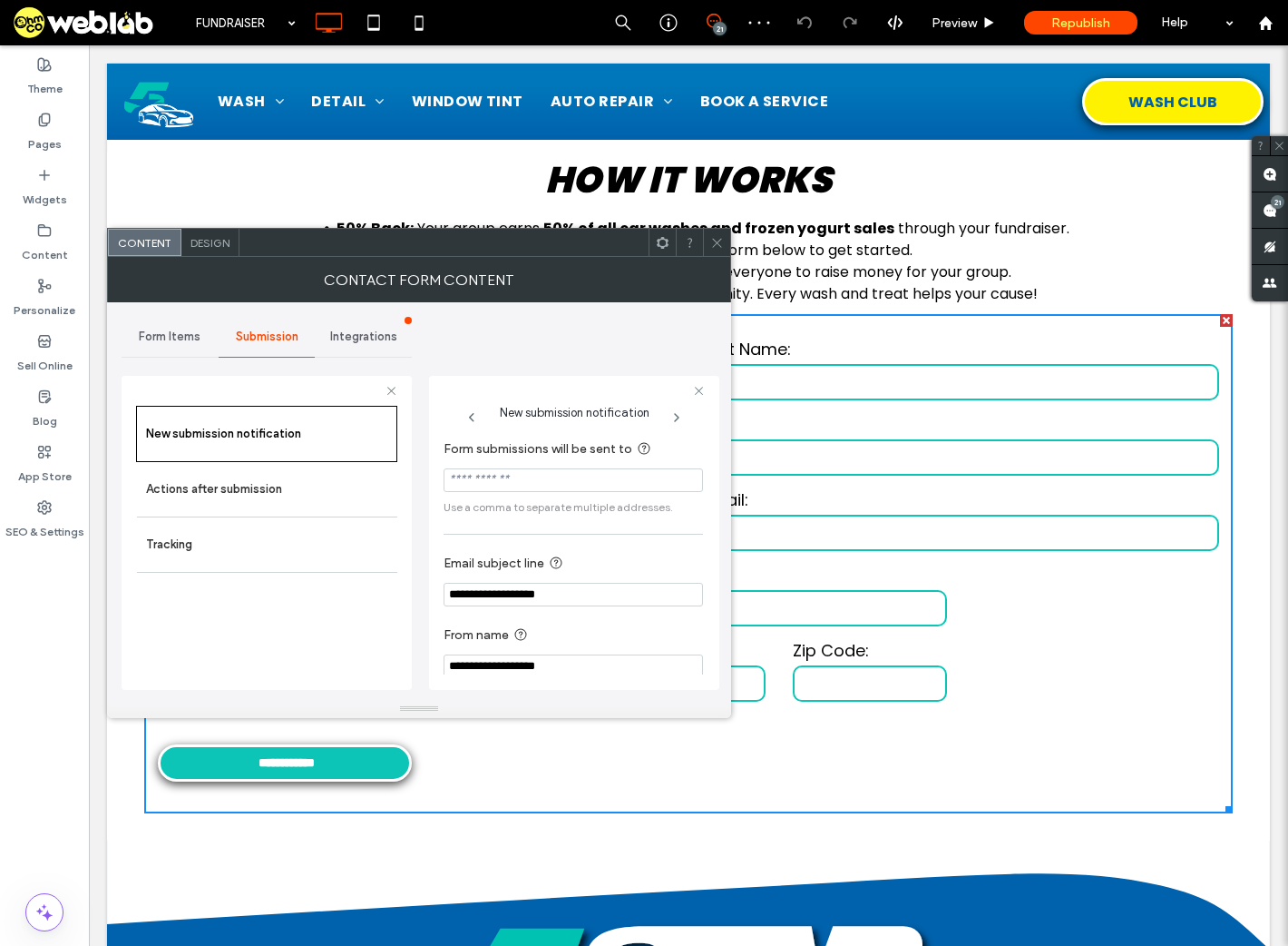
type input "*"
click at [499, 477] on input "**********" at bounding box center [573, 480] width 260 height 24
drag, startPoint x: 623, startPoint y: 477, endPoint x: 427, endPoint y: 476, distance: 196.0
click at [427, 476] on div "**********" at bounding box center [419, 501] width 595 height 398
type input "**********"
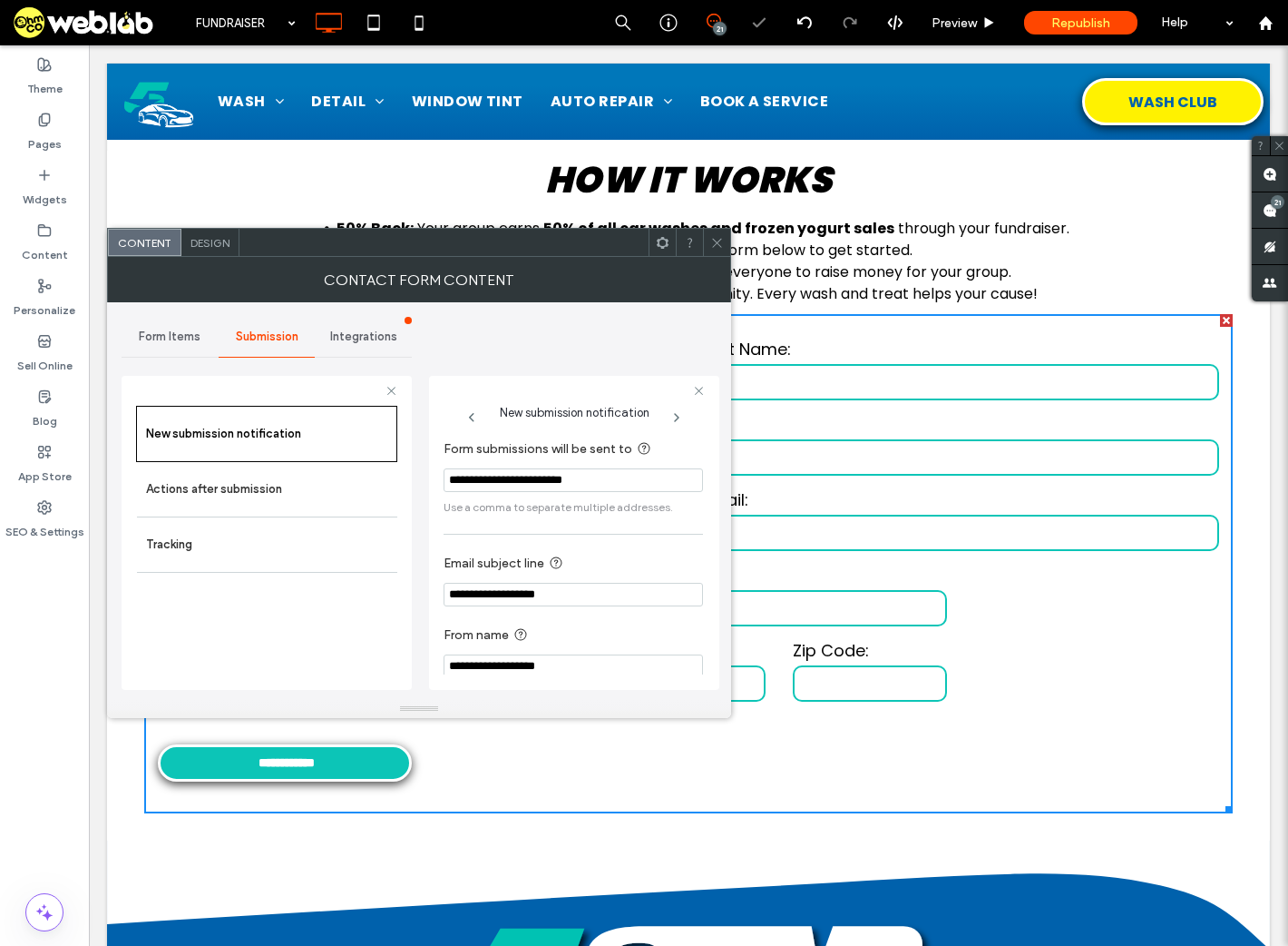
drag, startPoint x: 582, startPoint y: 597, endPoint x: 414, endPoint y: 592, distance: 168.1
click at [413, 592] on div "**********" at bounding box center [419, 501] width 595 height 398
type input "**********"
click at [581, 667] on input "**********" at bounding box center [573, 666] width 260 height 24
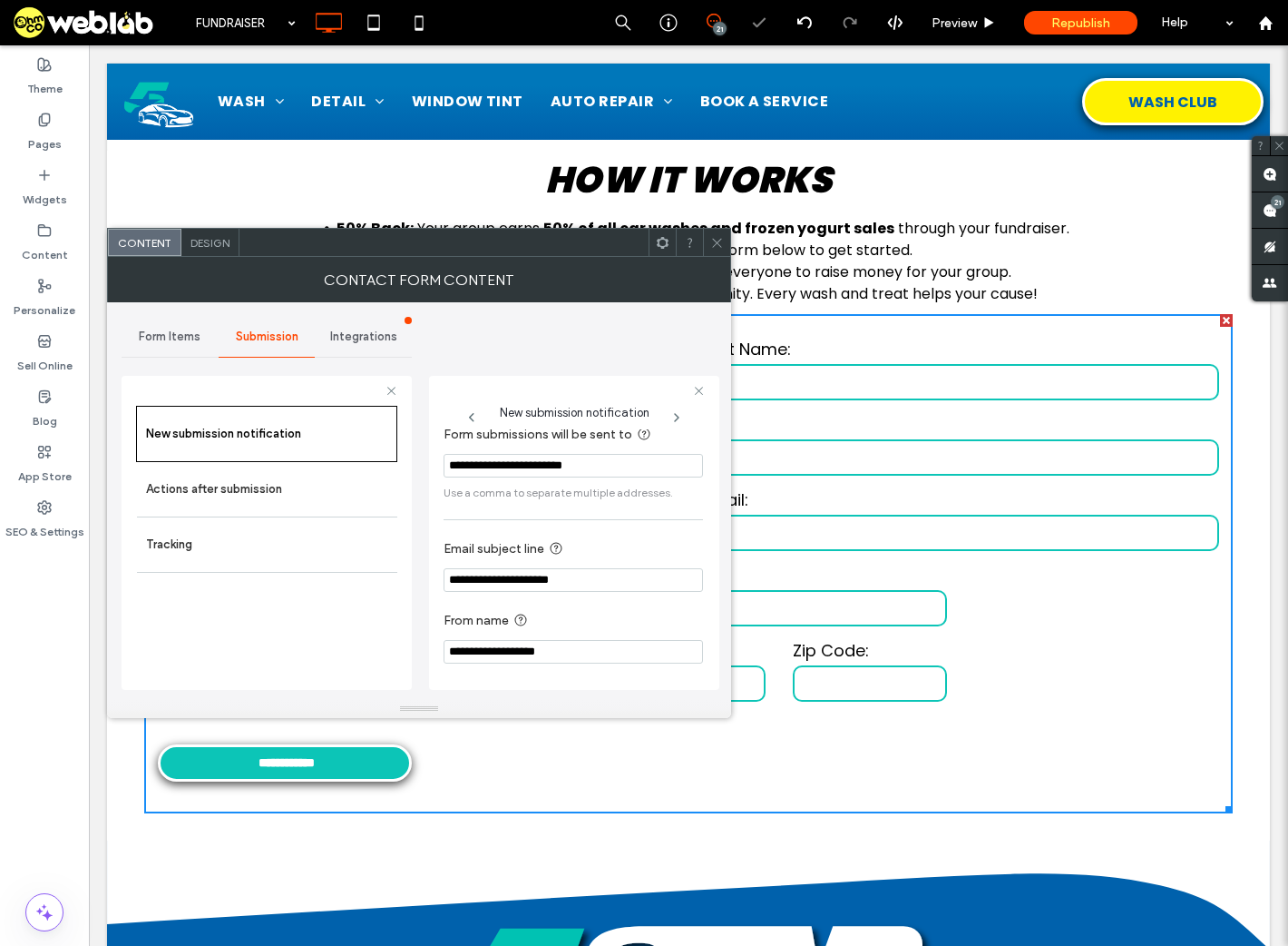
drag, startPoint x: 498, startPoint y: 668, endPoint x: 374, endPoint y: 656, distance: 124.6
click at [374, 656] on div "**********" at bounding box center [267, 530] width 291 height 338
click at [577, 652] on input "**********" at bounding box center [573, 652] width 260 height 24
type input "**********"
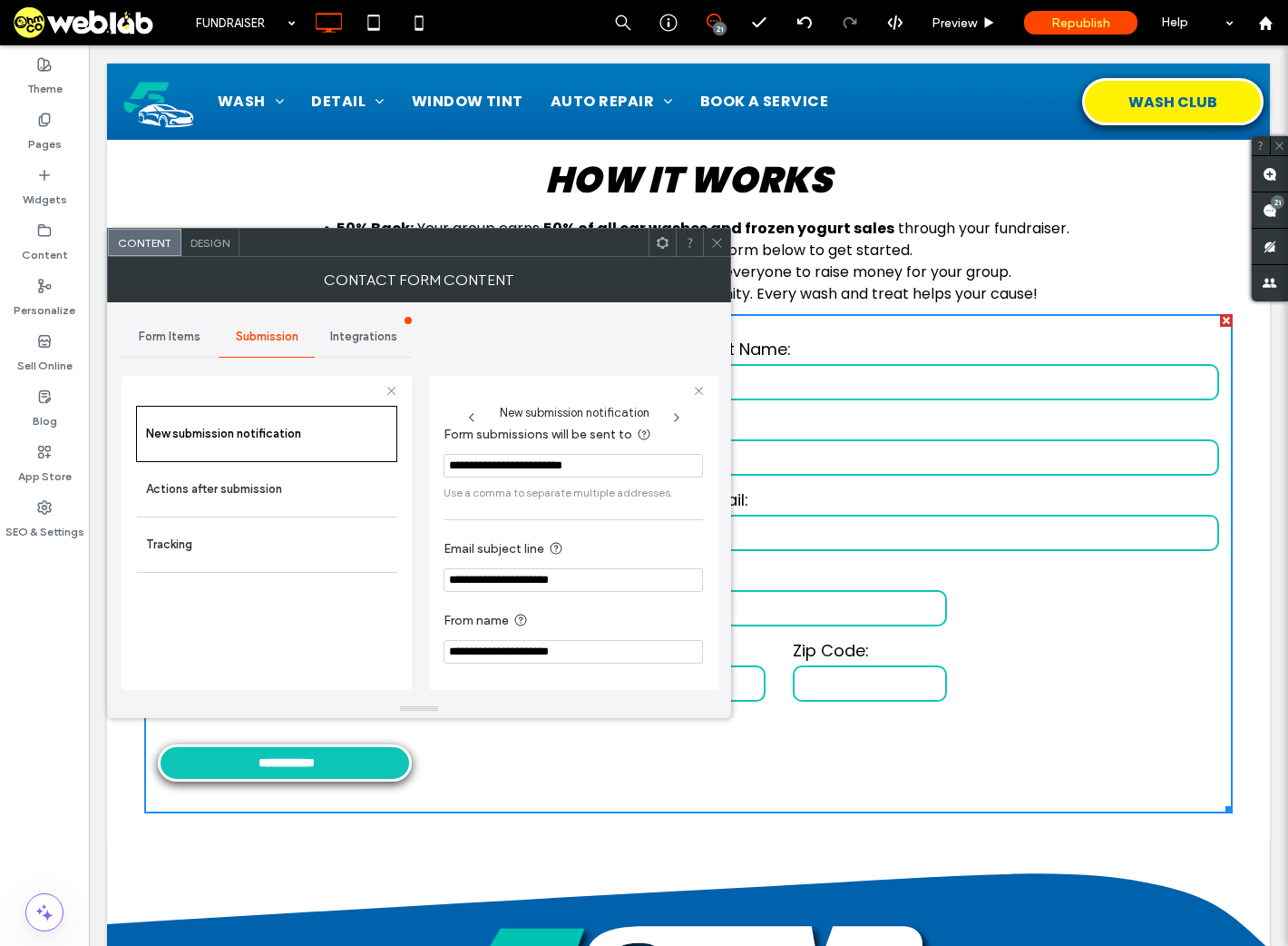
click at [722, 244] on icon at bounding box center [718, 243] width 14 height 14
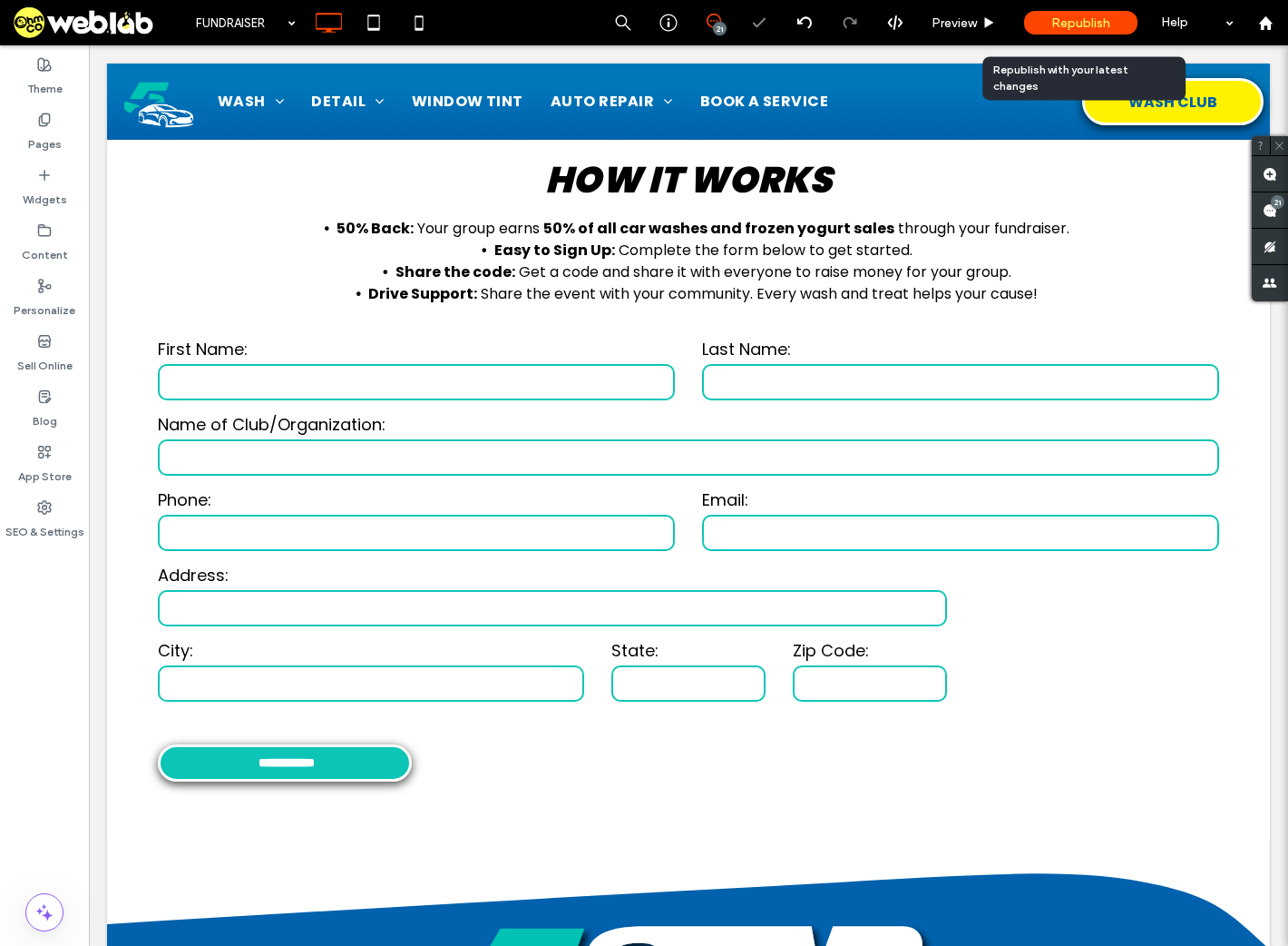
click at [1060, 15] on span "Republish" at bounding box center [1080, 22] width 59 height 15
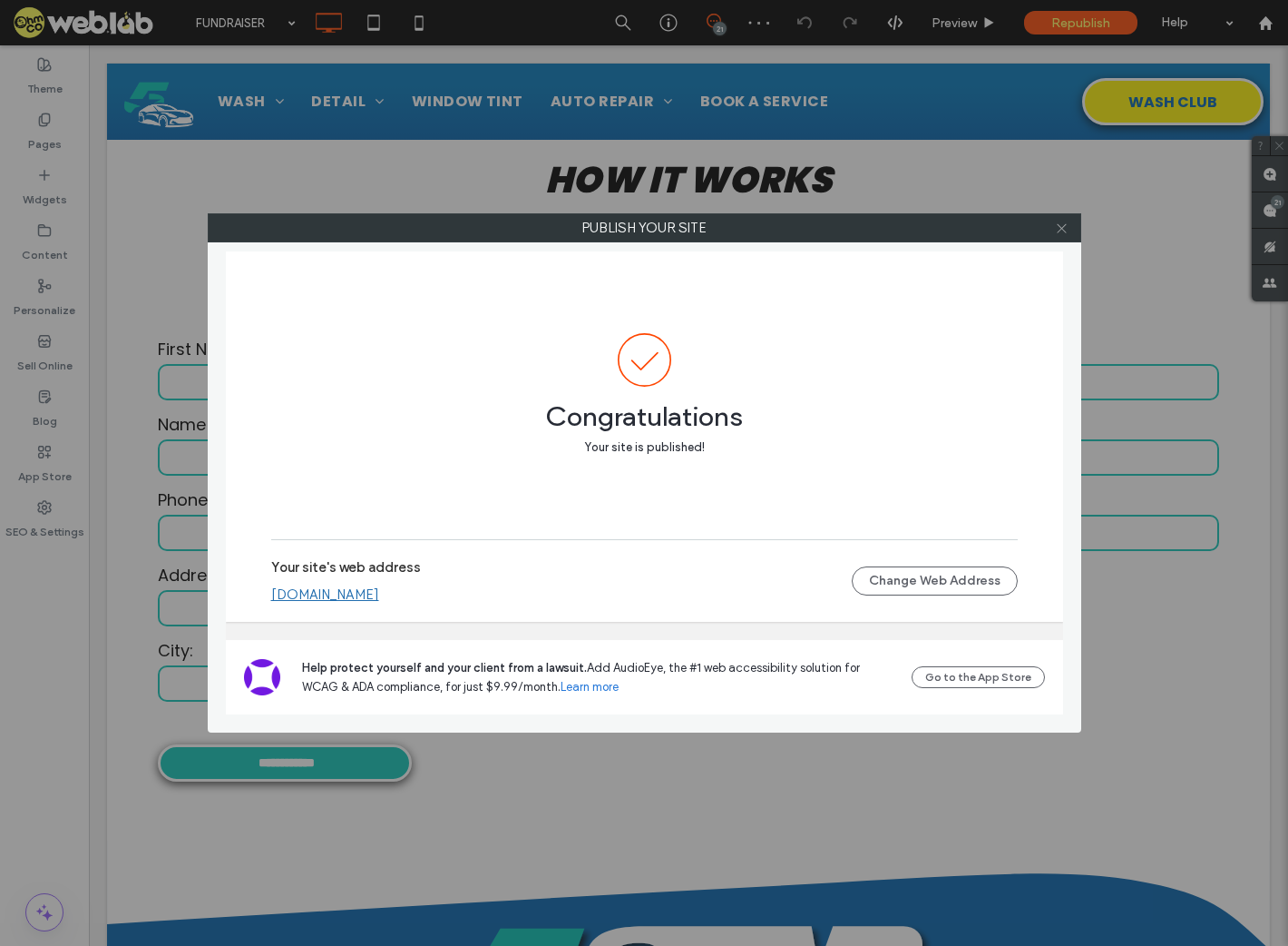
click at [1063, 227] on use at bounding box center [1061, 228] width 9 height 9
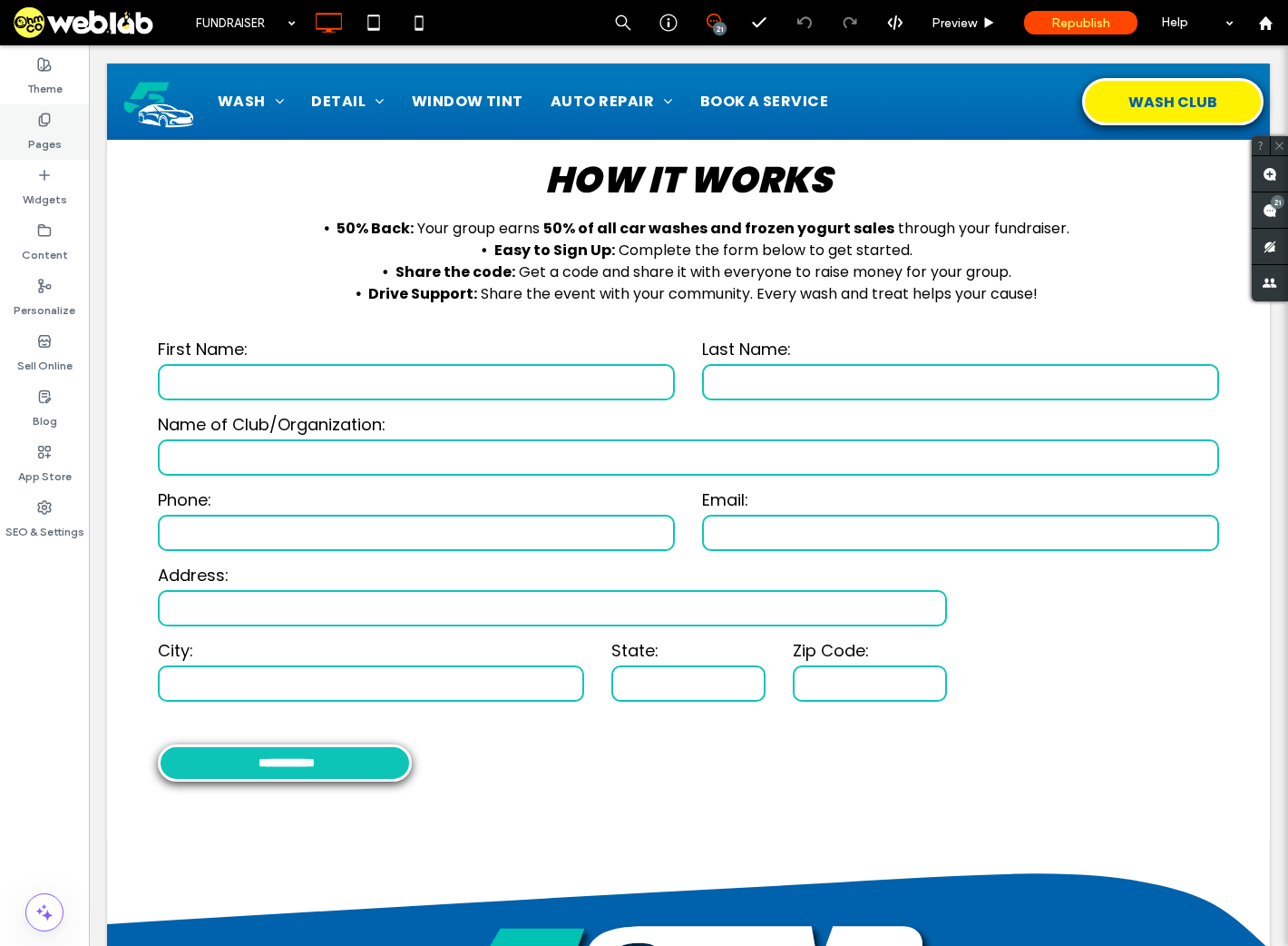
click at [66, 146] on div "Pages" at bounding box center [44, 132] width 89 height 55
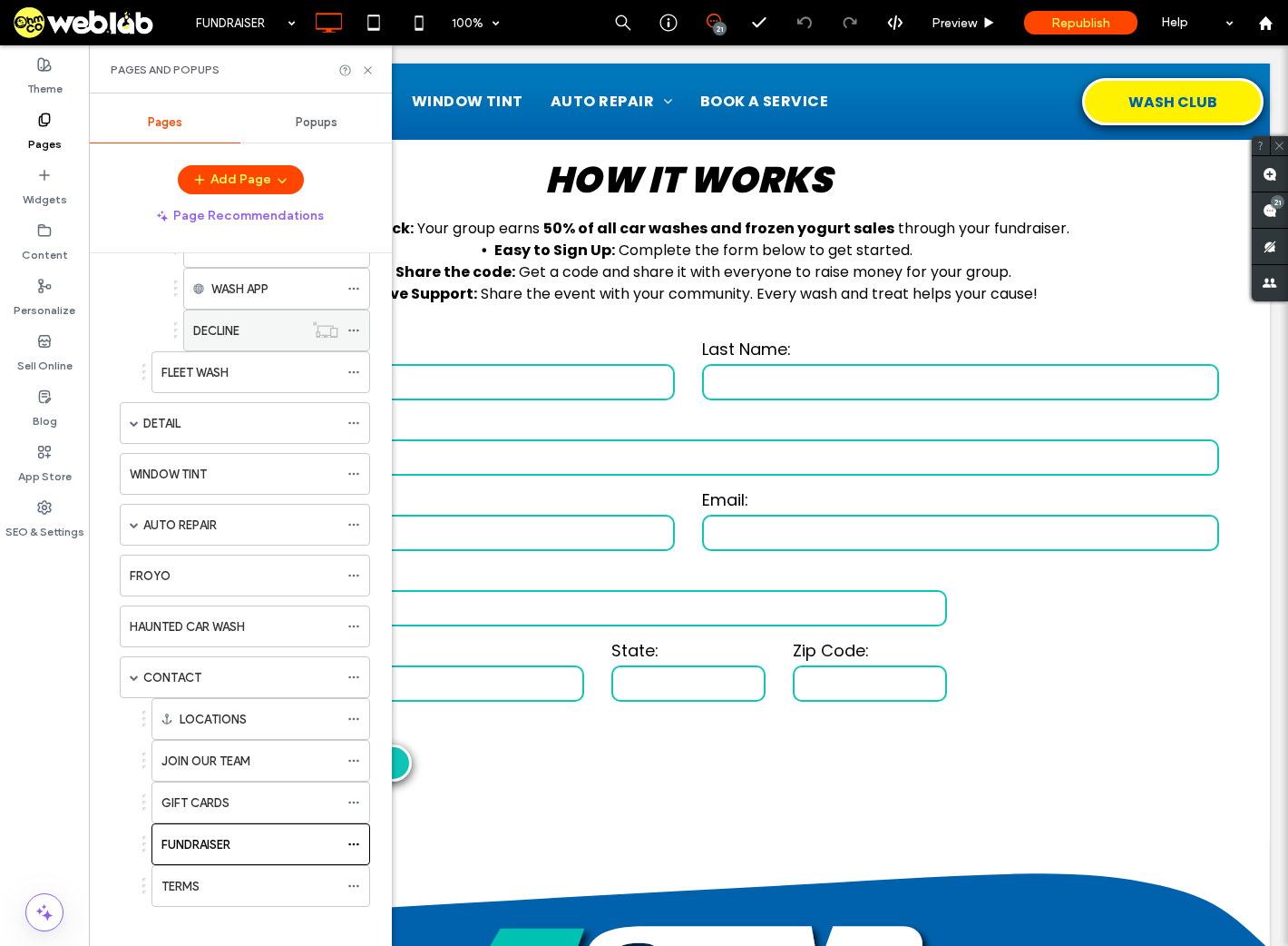
scroll to position [325, 0]
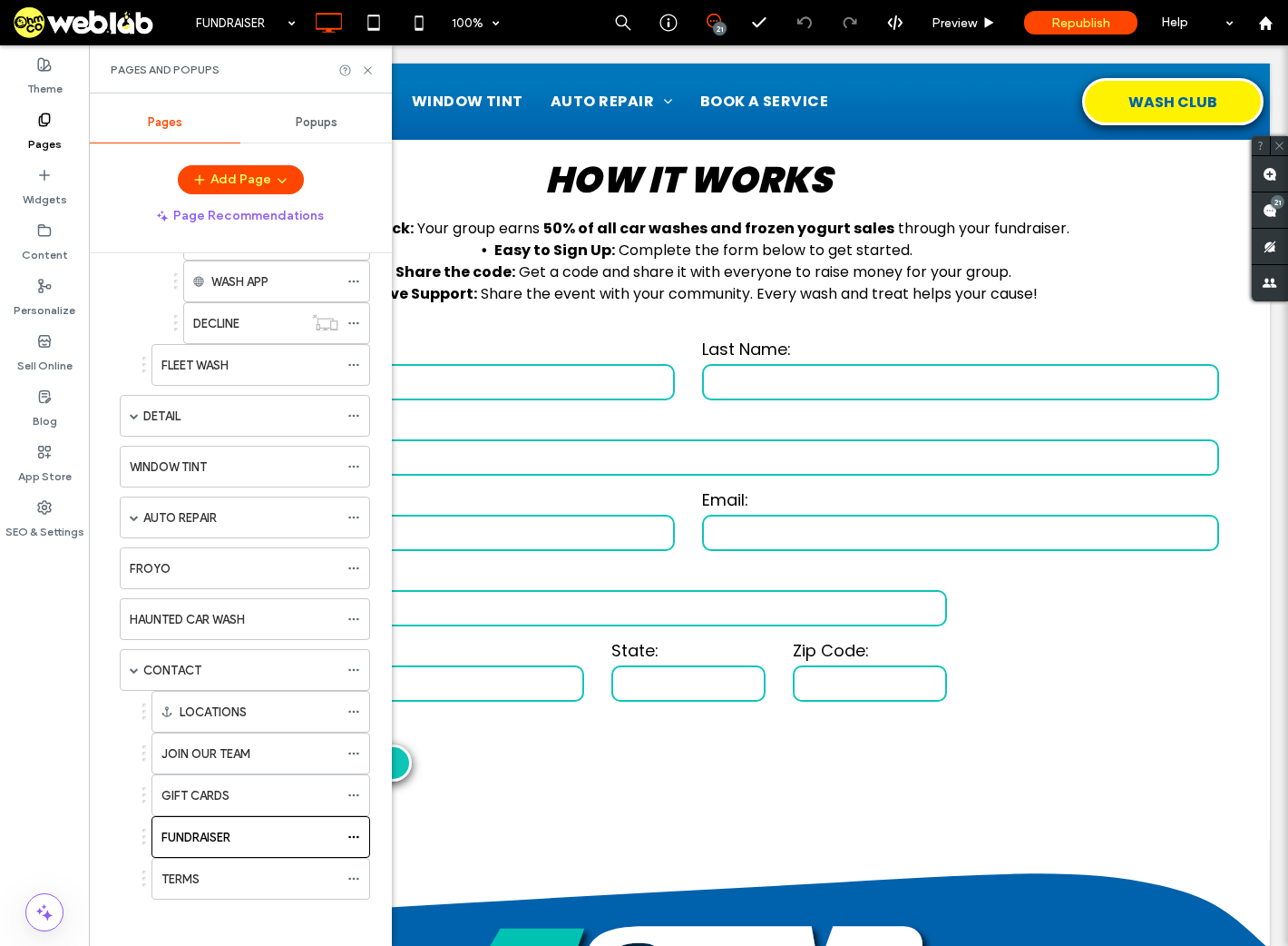
click at [229, 791] on label "GIFT CARDS" at bounding box center [196, 796] width 68 height 32
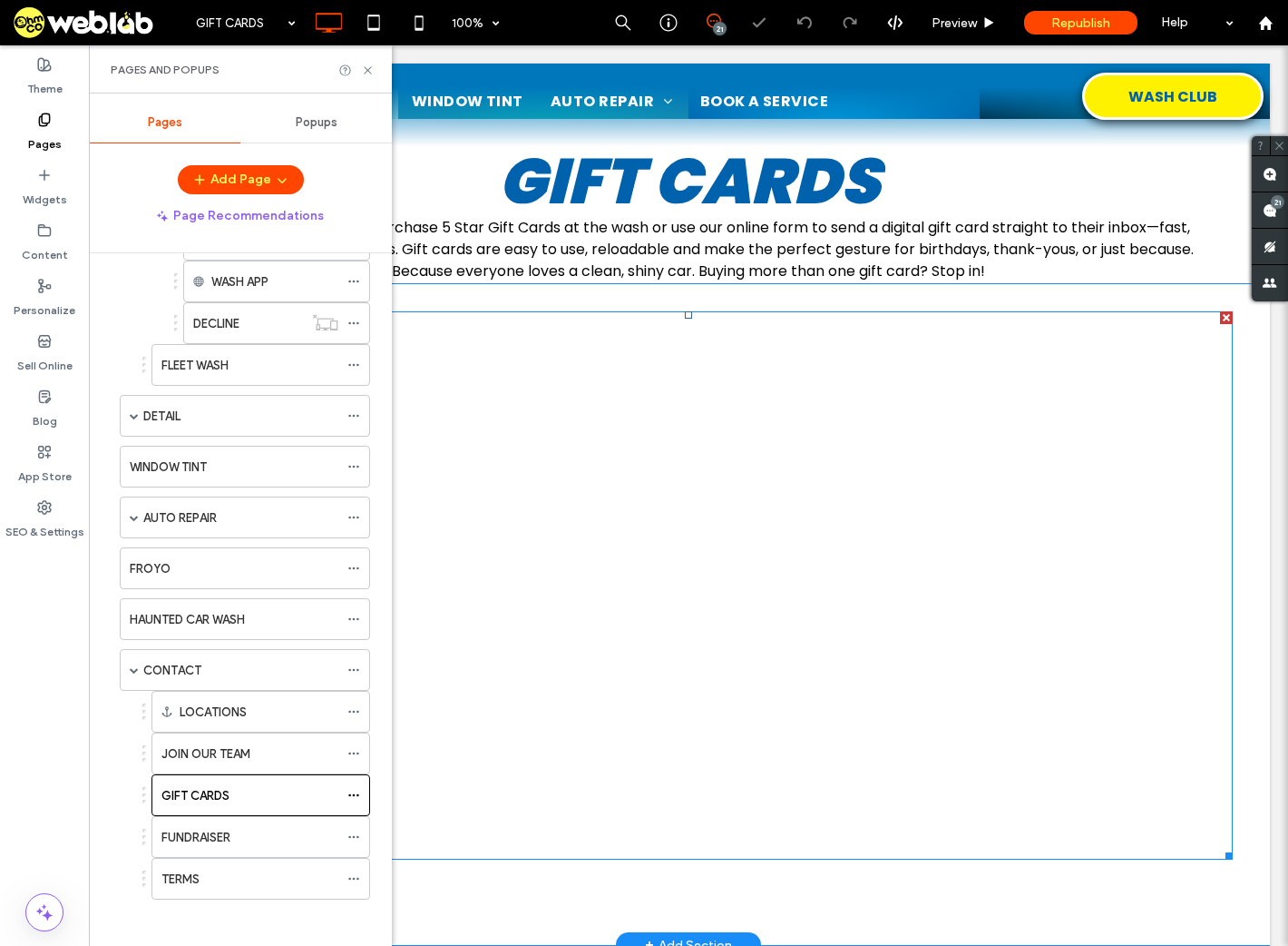
scroll to position [364, 0]
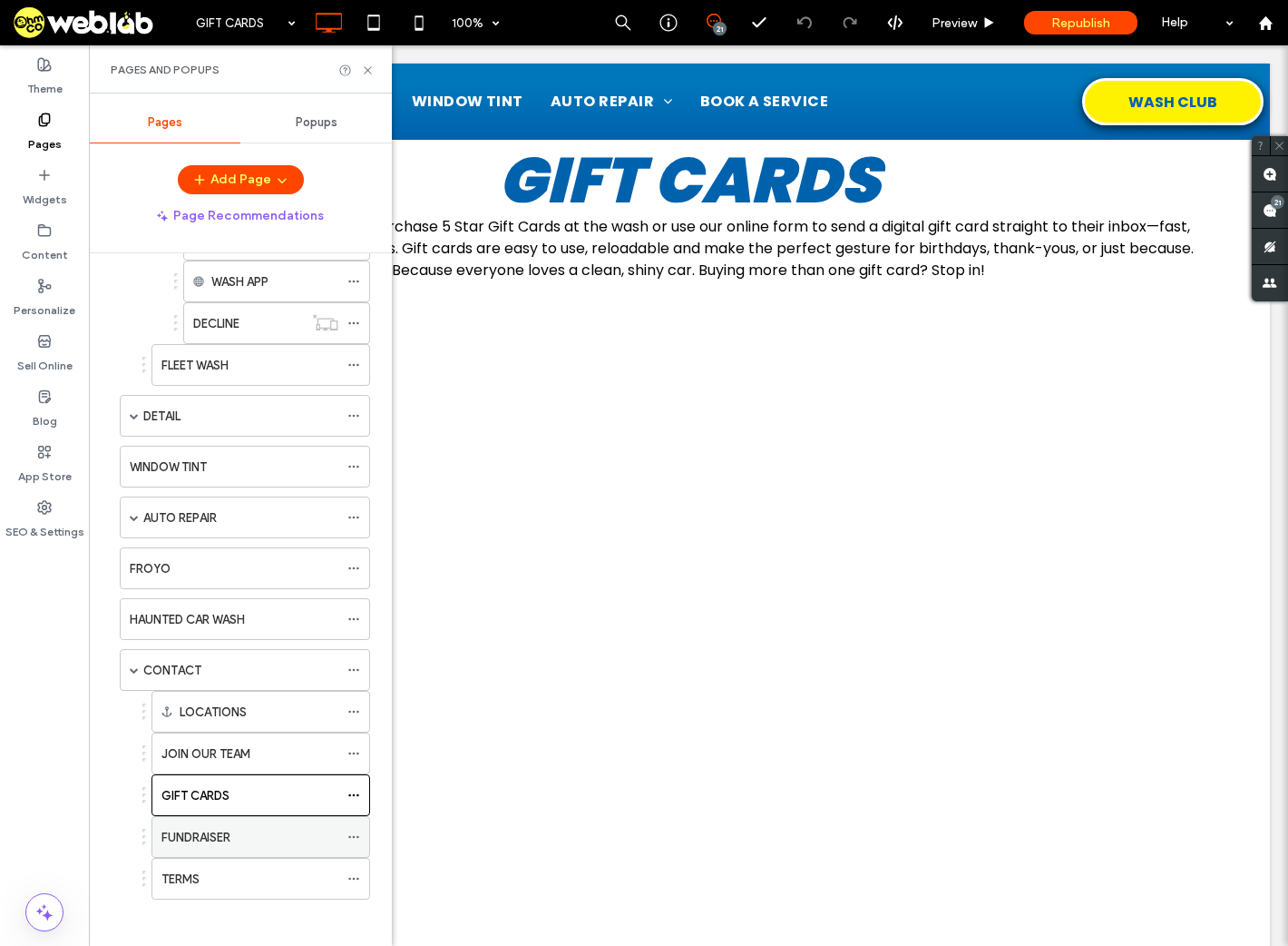
click at [208, 828] on label "FUNDRAISER" at bounding box center [196, 837] width 69 height 32
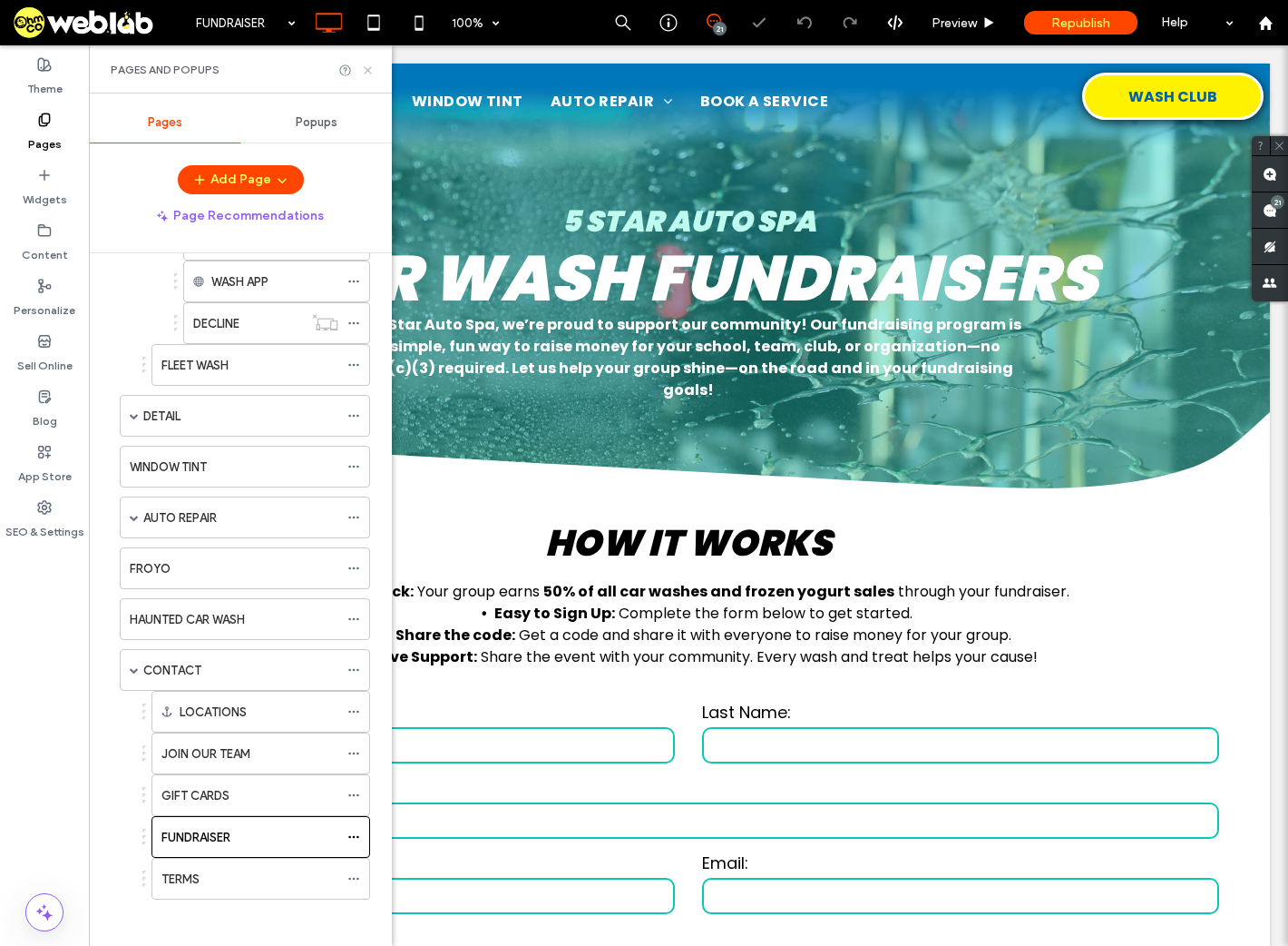
click at [367, 67] on icon at bounding box center [368, 71] width 14 height 14
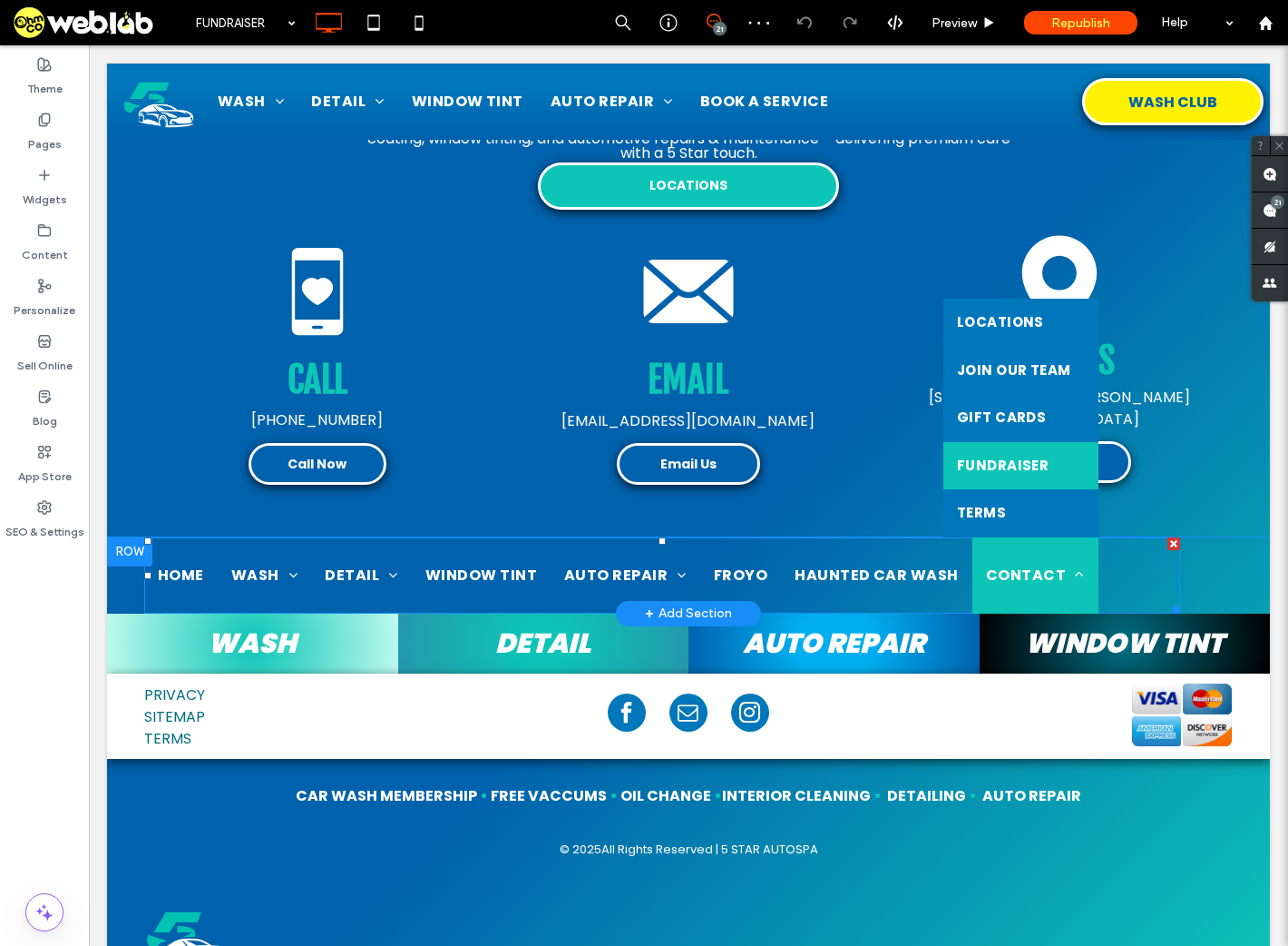
scroll to position [1362, 0]
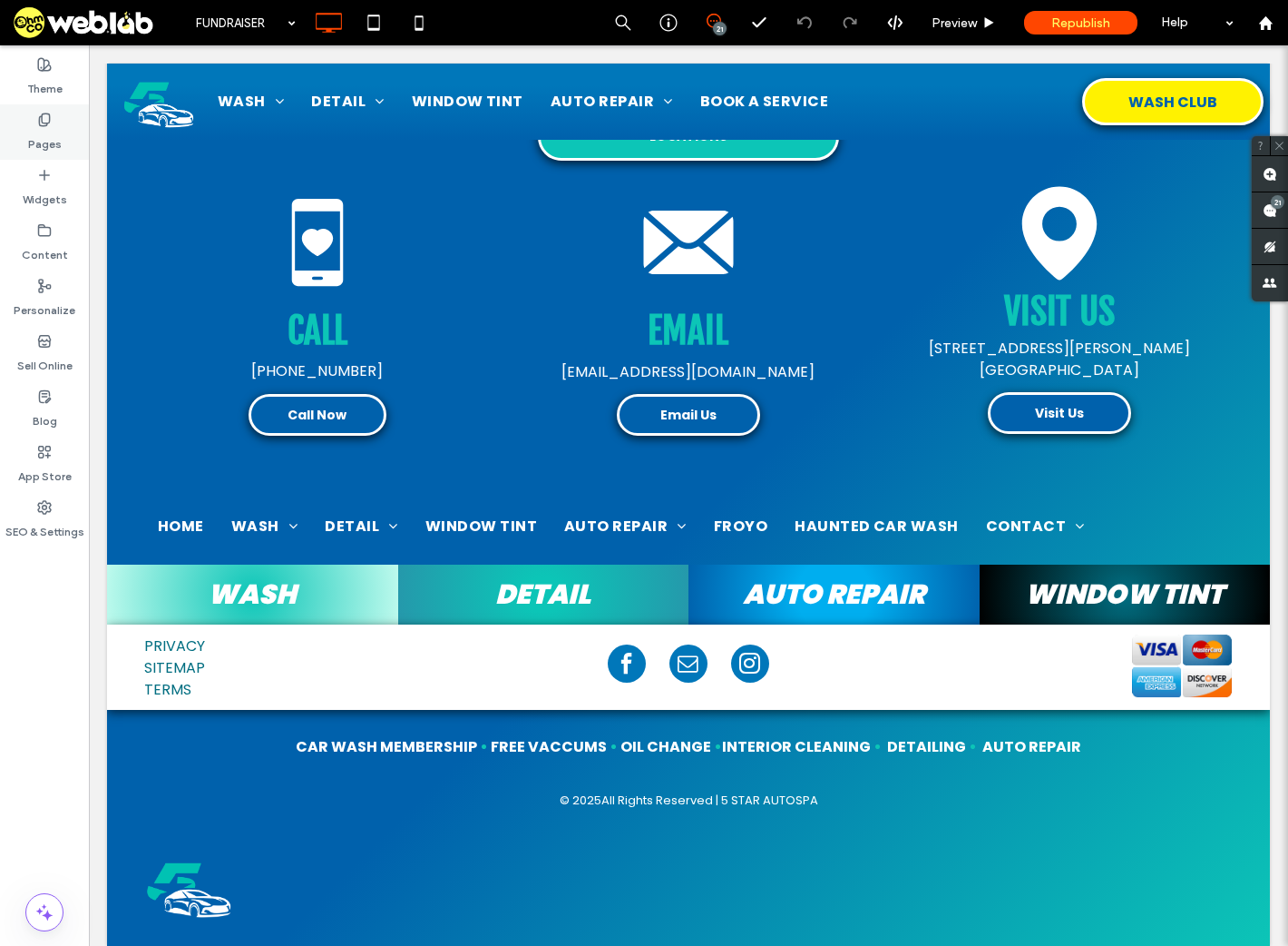
click at [39, 139] on label "Pages" at bounding box center [45, 139] width 34 height 25
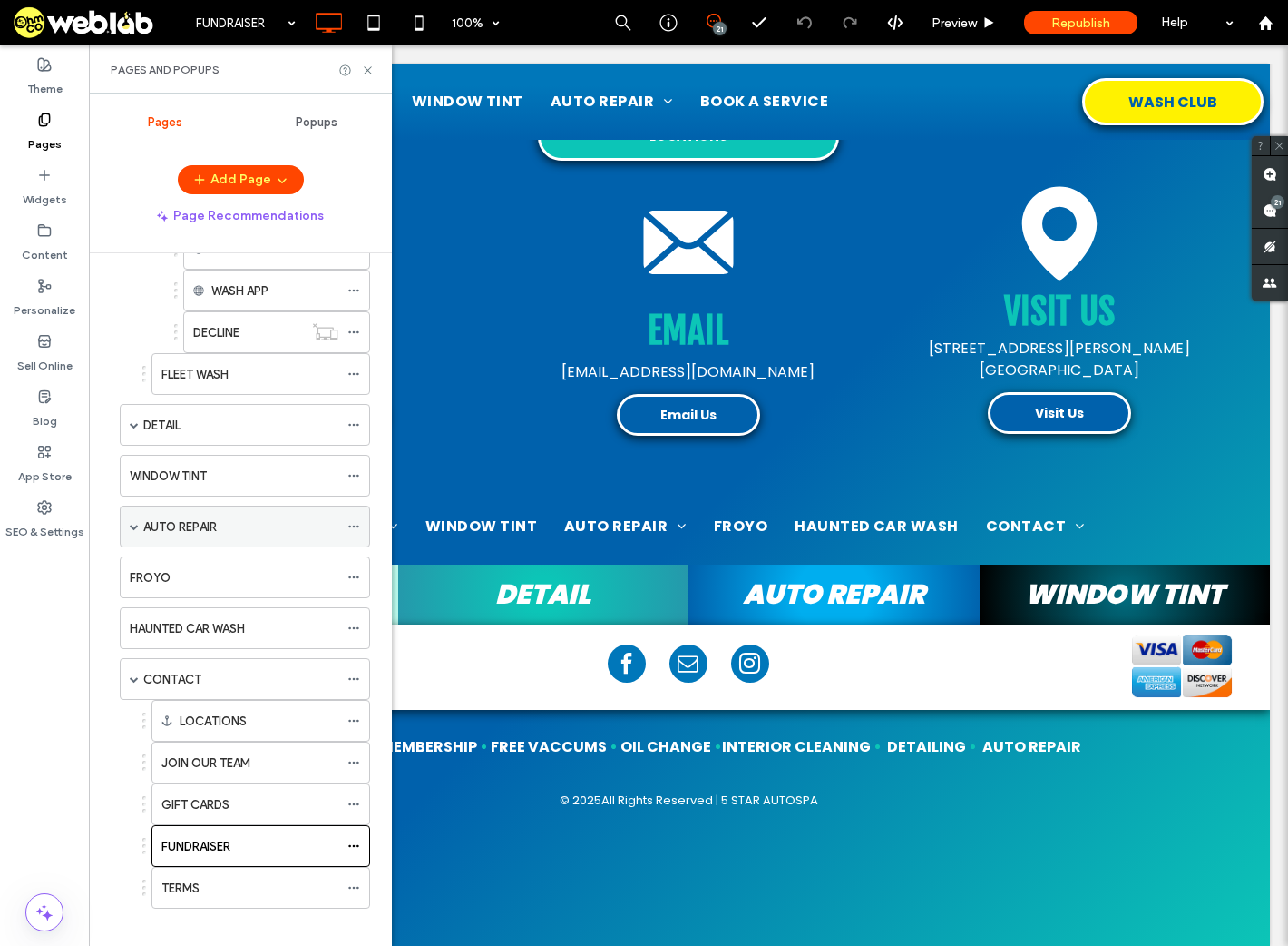
scroll to position [325, 0]
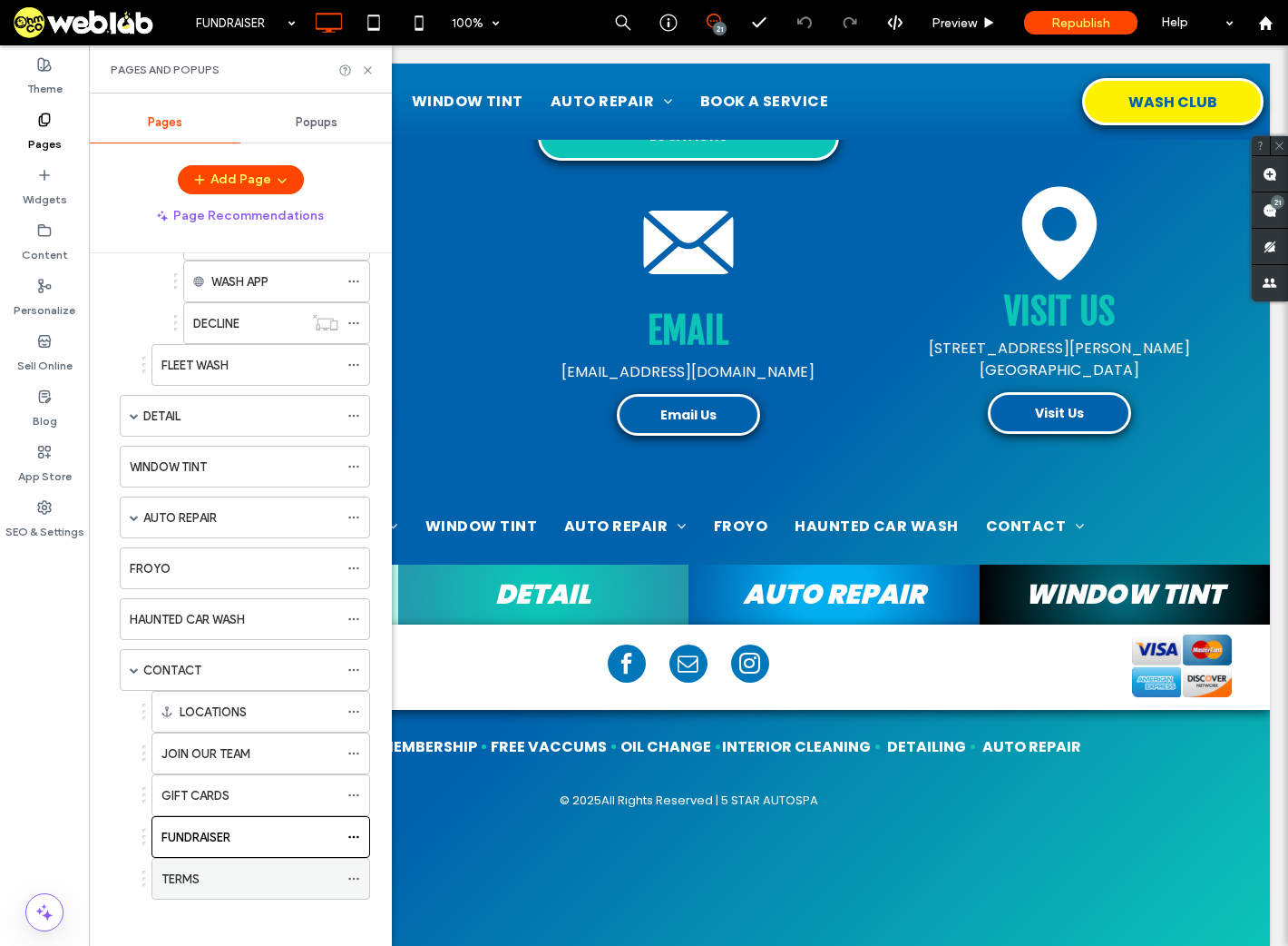
click at [206, 877] on div "TERMS" at bounding box center [250, 879] width 177 height 19
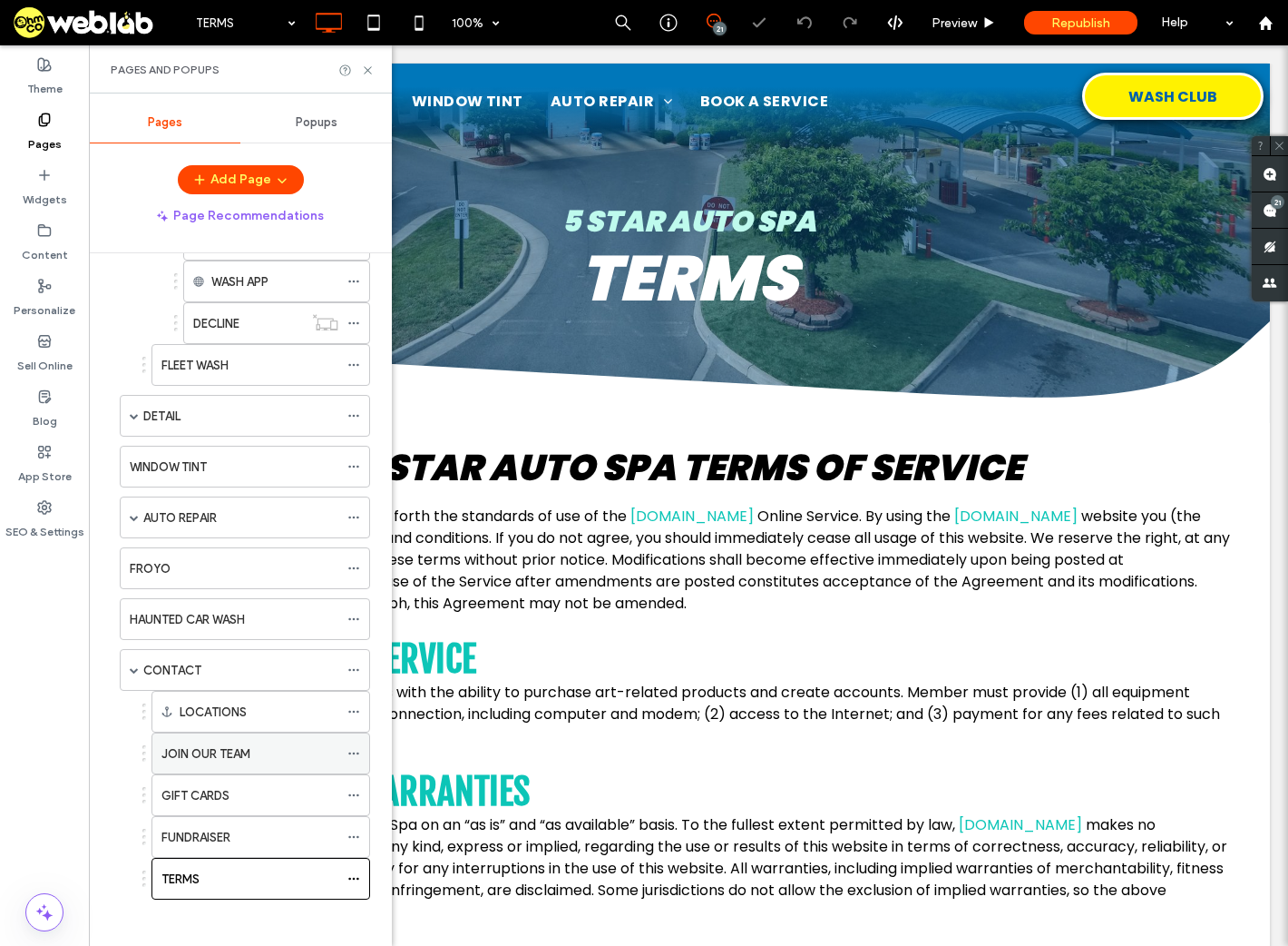
click at [234, 750] on label "JOIN OUR TEAM" at bounding box center [206, 754] width 89 height 32
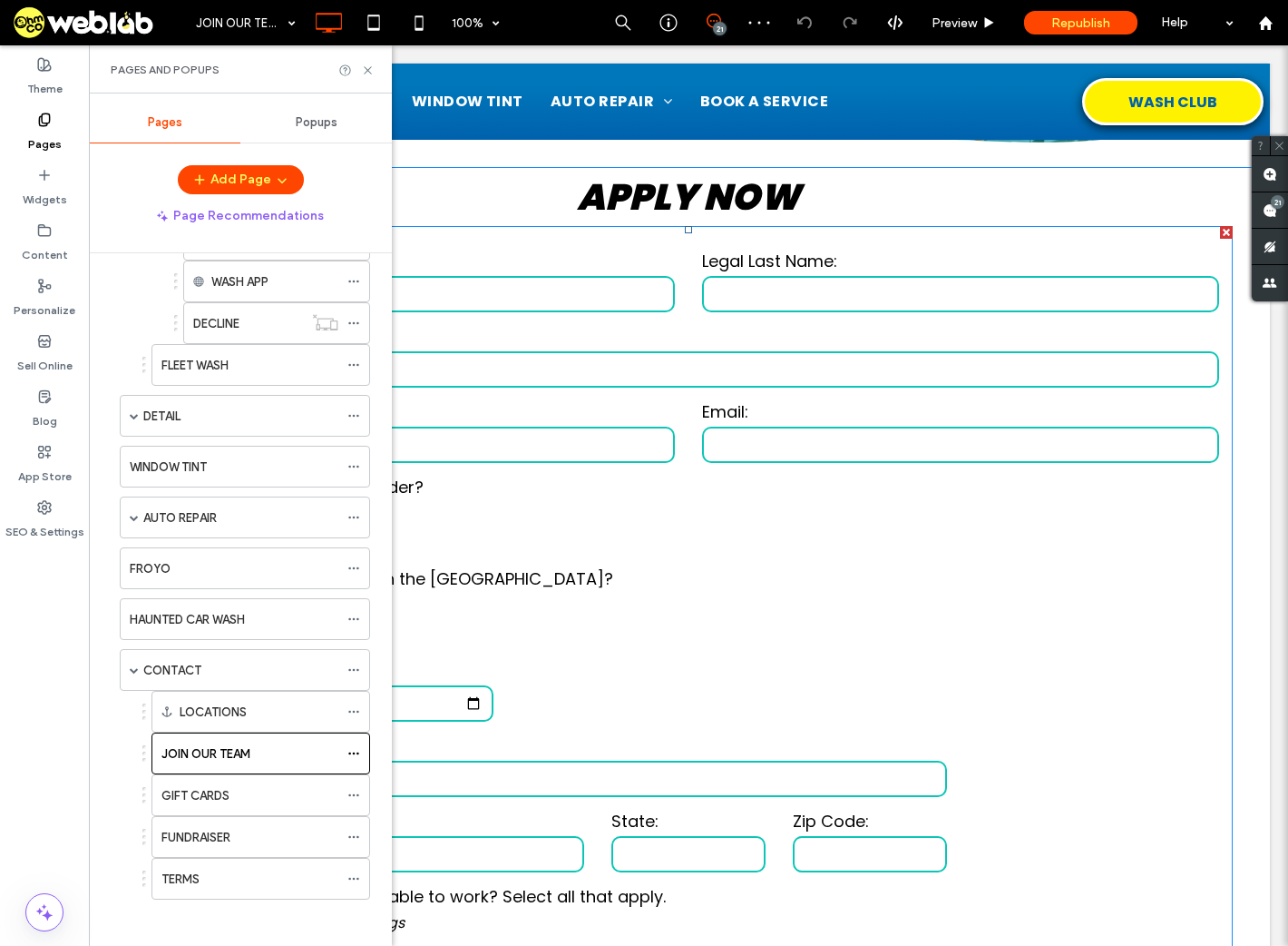
click at [832, 410] on label "Email:" at bounding box center [961, 412] width 517 height 25
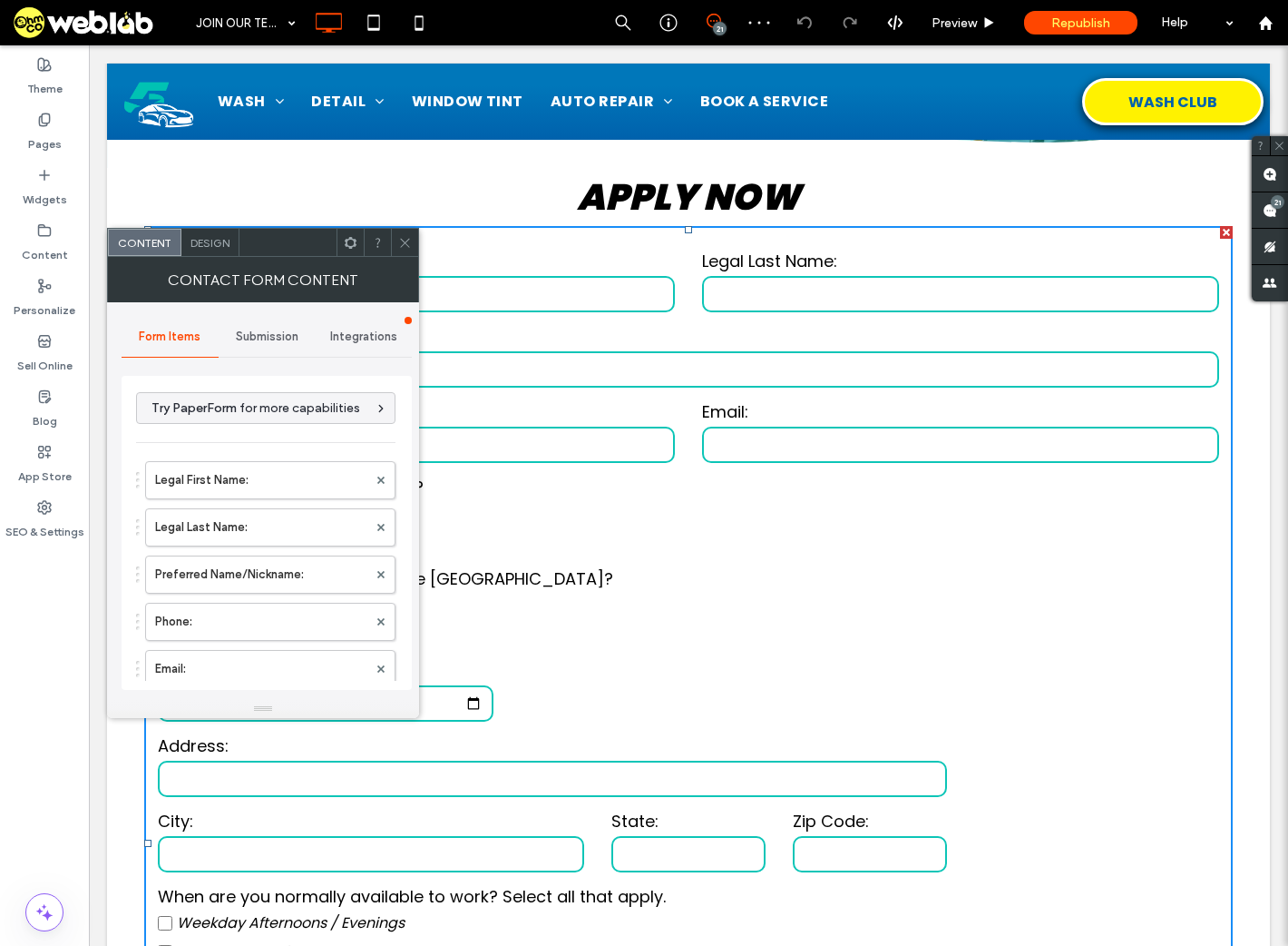
scroll to position [364, 0]
click at [404, 244] on use at bounding box center [404, 242] width 9 height 9
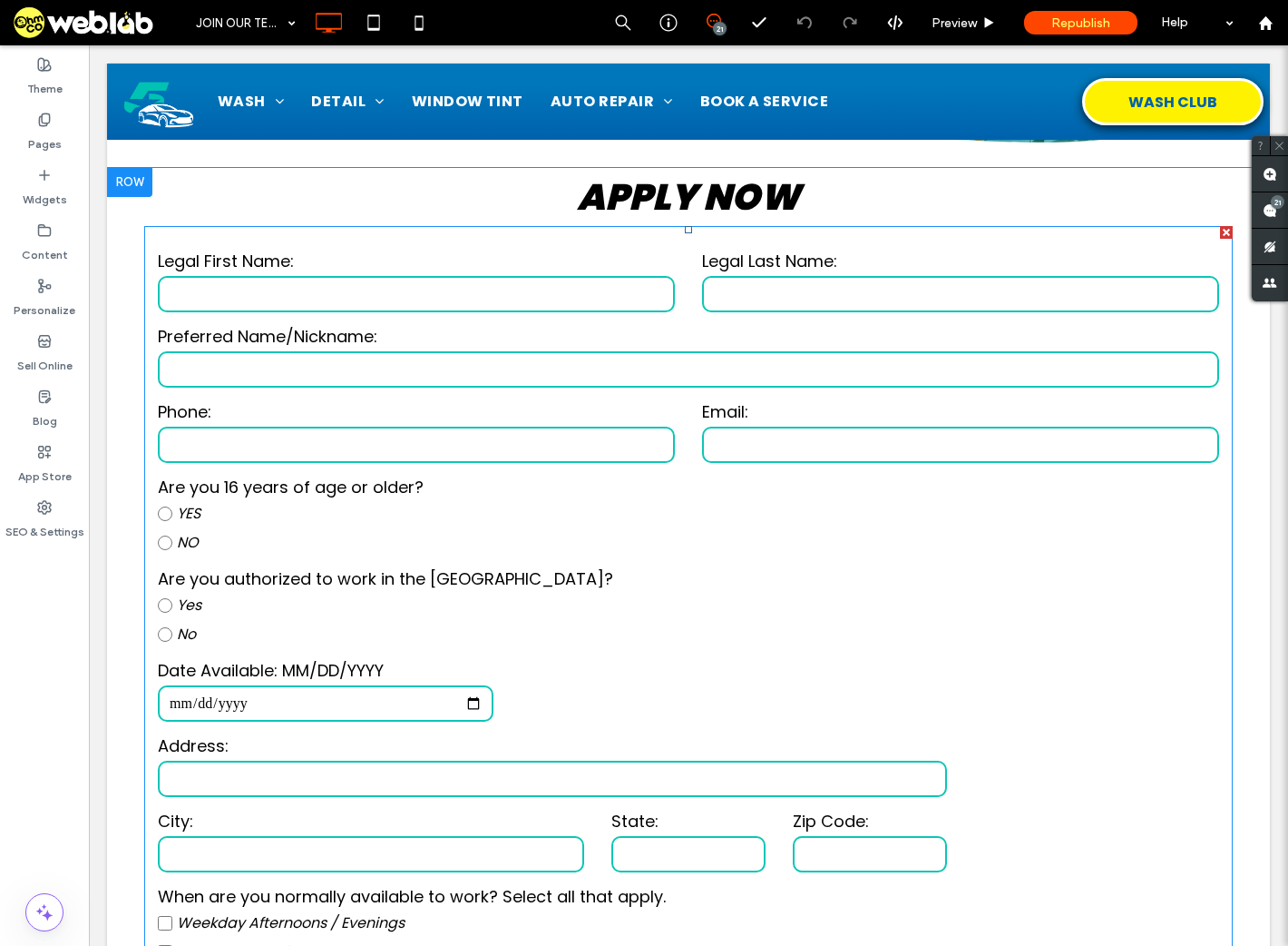
click at [606, 368] on input "text" at bounding box center [688, 370] width 1061 height 36
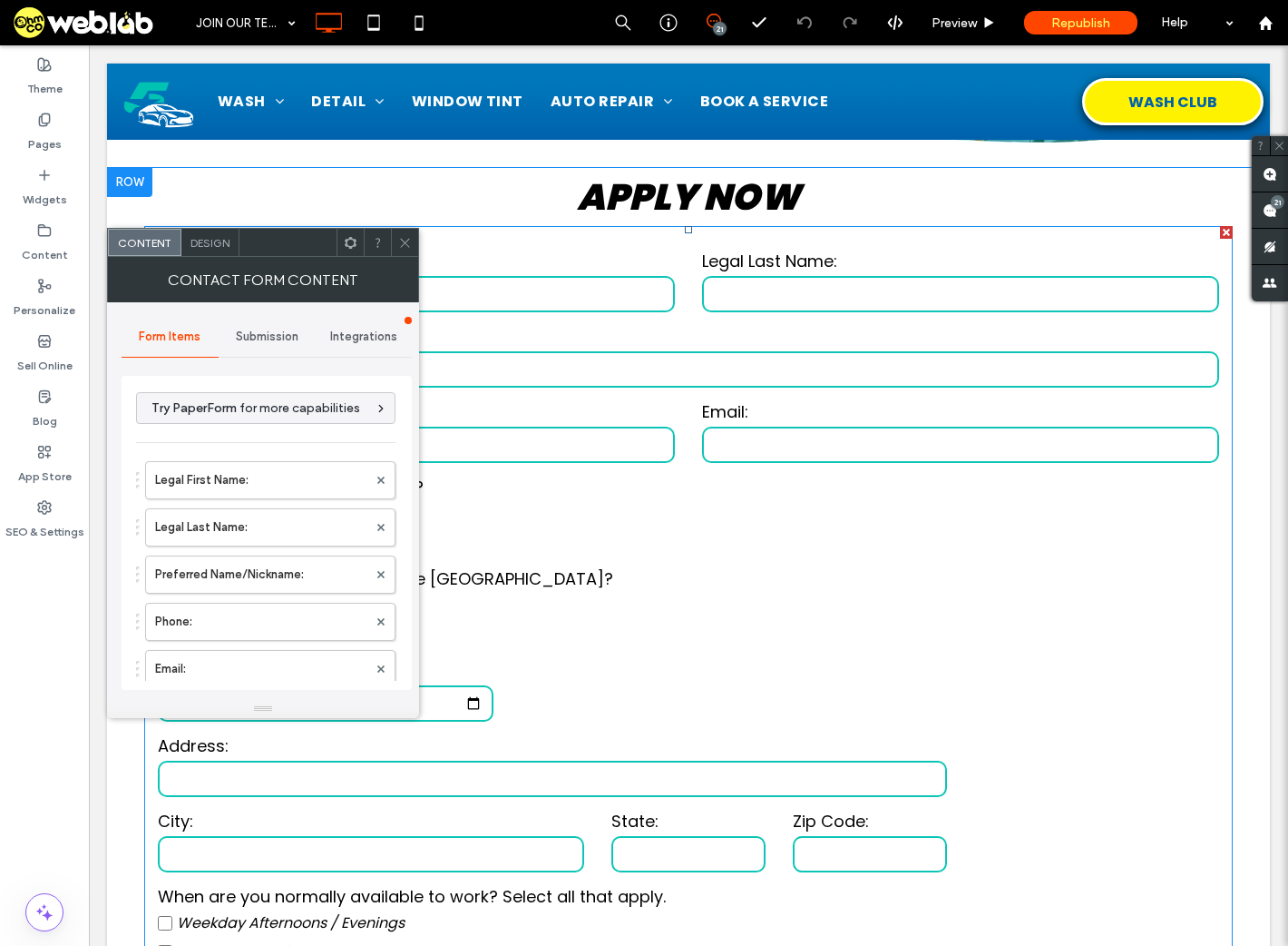
type input "**********"
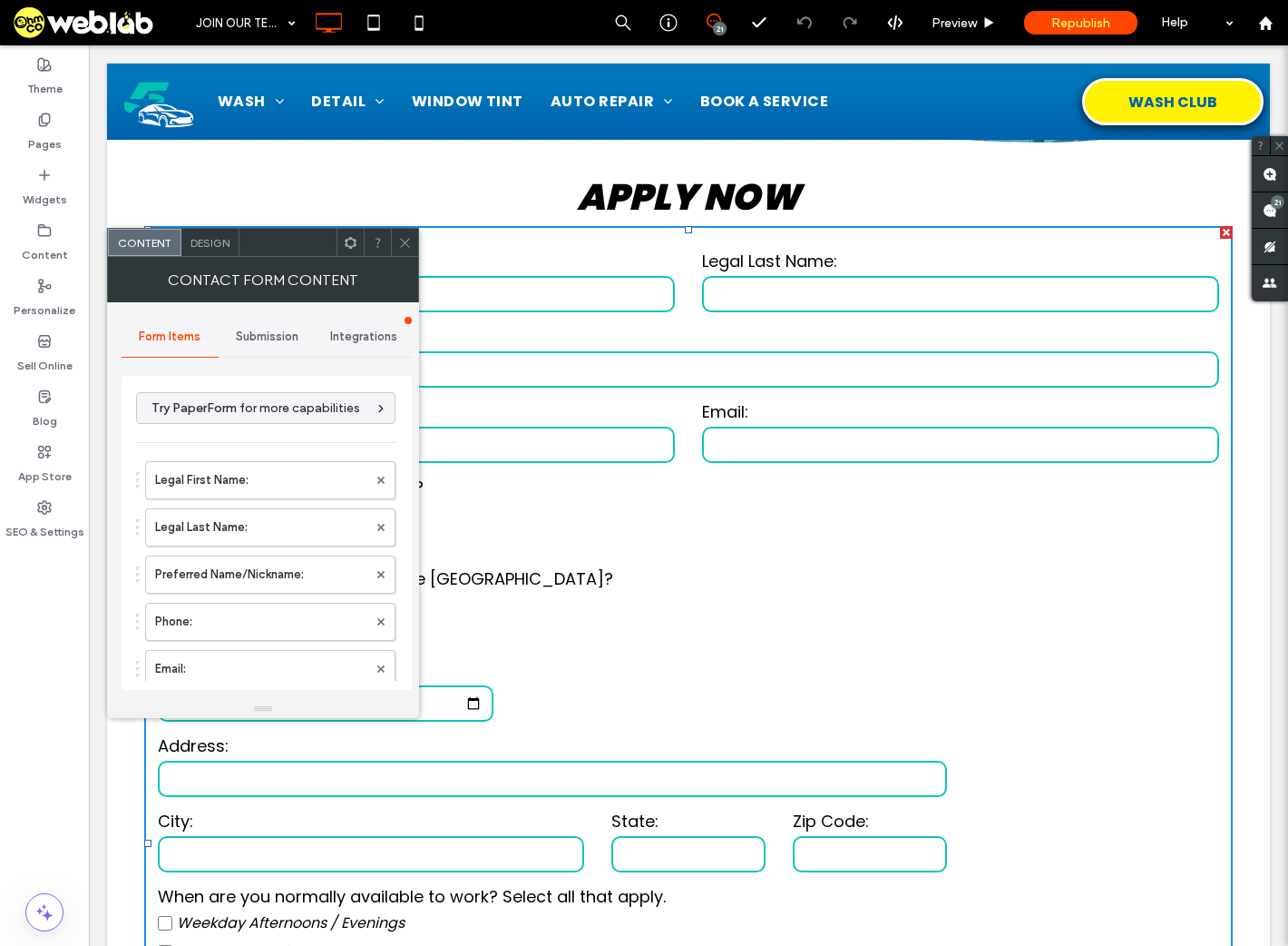
click at [267, 335] on span "Submission" at bounding box center [267, 337] width 63 height 15
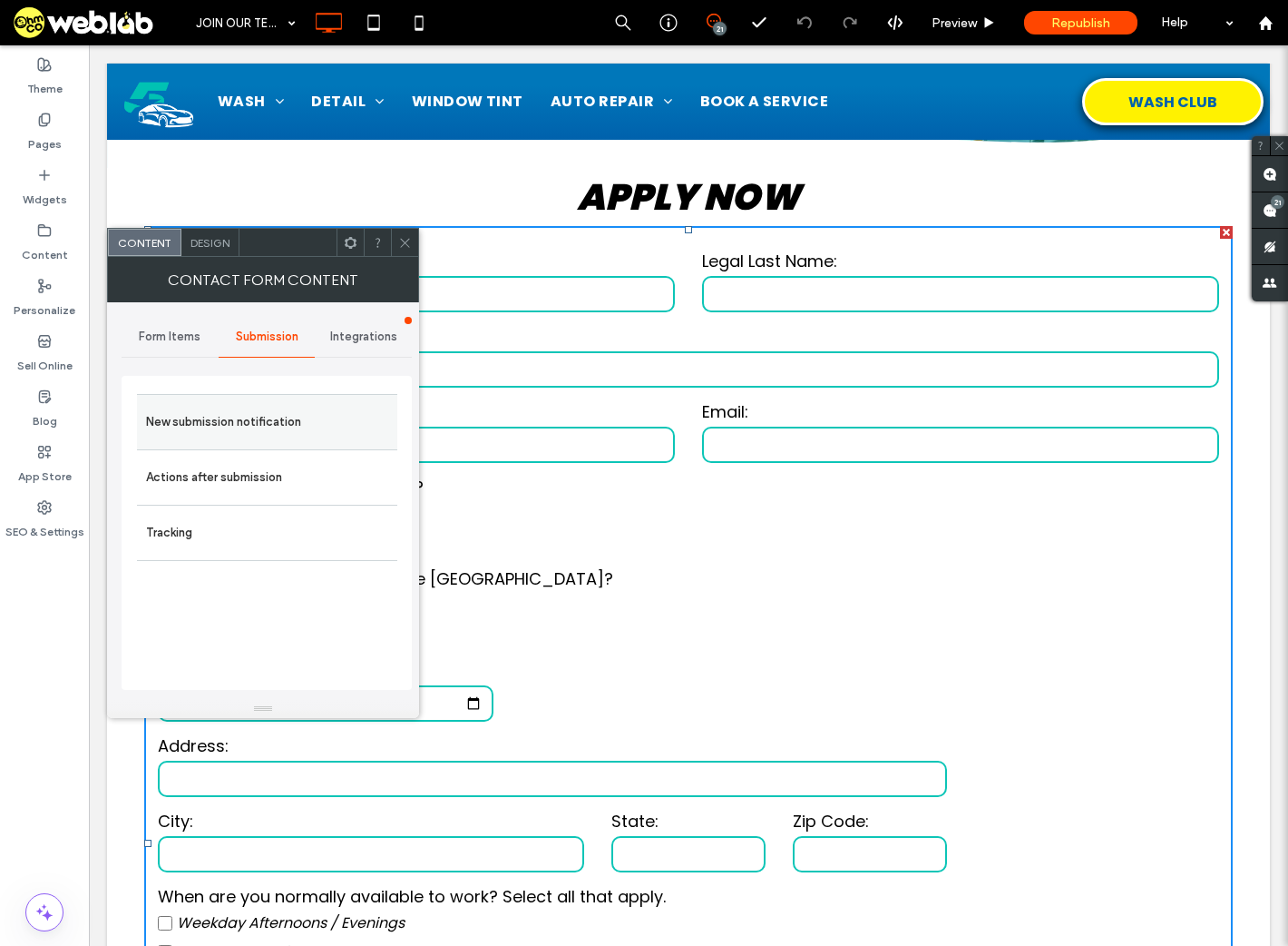
click at [282, 407] on label "New submission notification" at bounding box center [267, 422] width 243 height 36
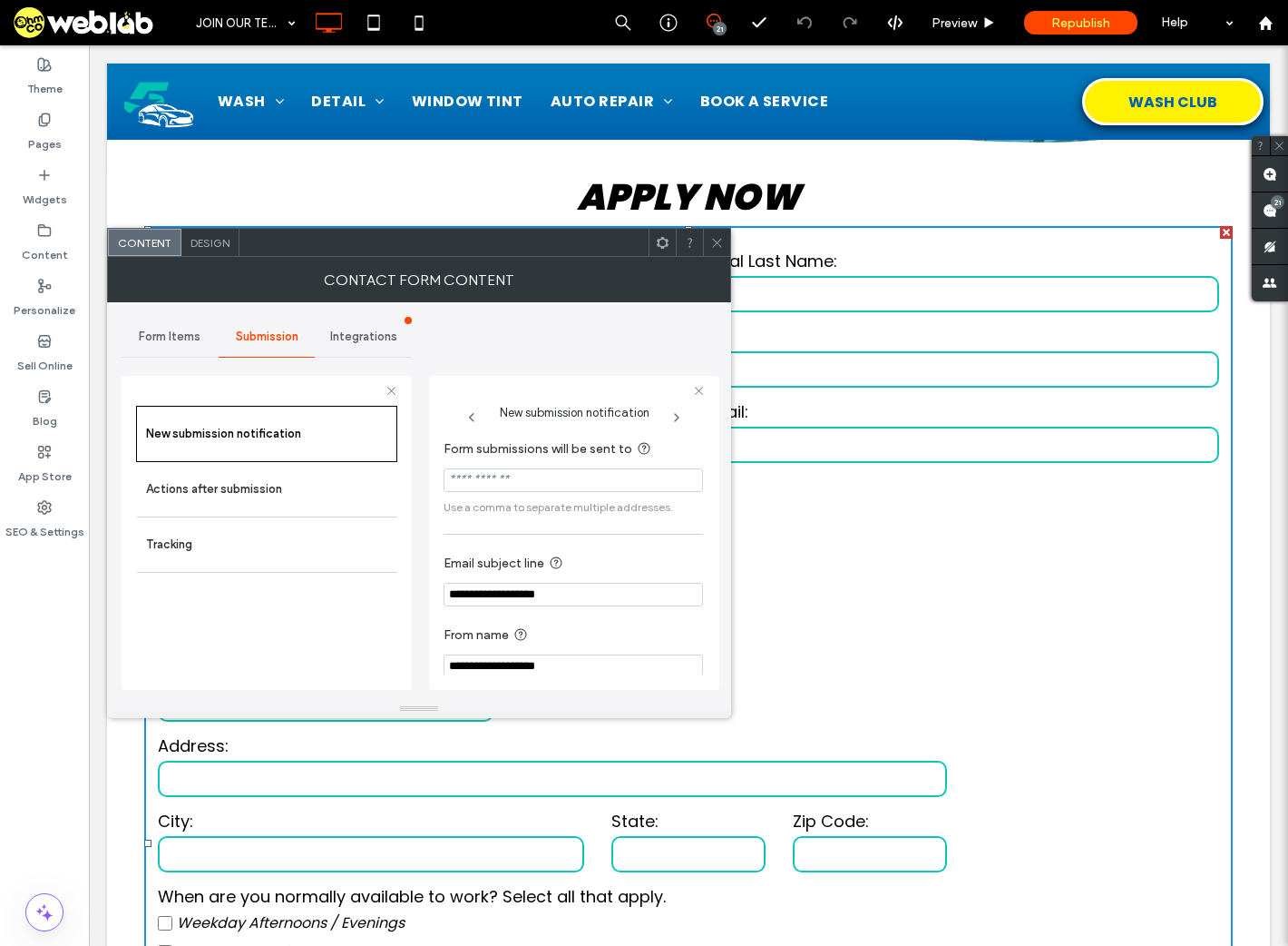
click at [517, 472] on input "Form submissions will be sent to" at bounding box center [573, 480] width 260 height 24
type input "**********"
click at [594, 599] on input "**********" at bounding box center [573, 594] width 260 height 24
click at [584, 672] on input "**********" at bounding box center [573, 666] width 260 height 24
click at [716, 242] on icon at bounding box center [718, 243] width 14 height 14
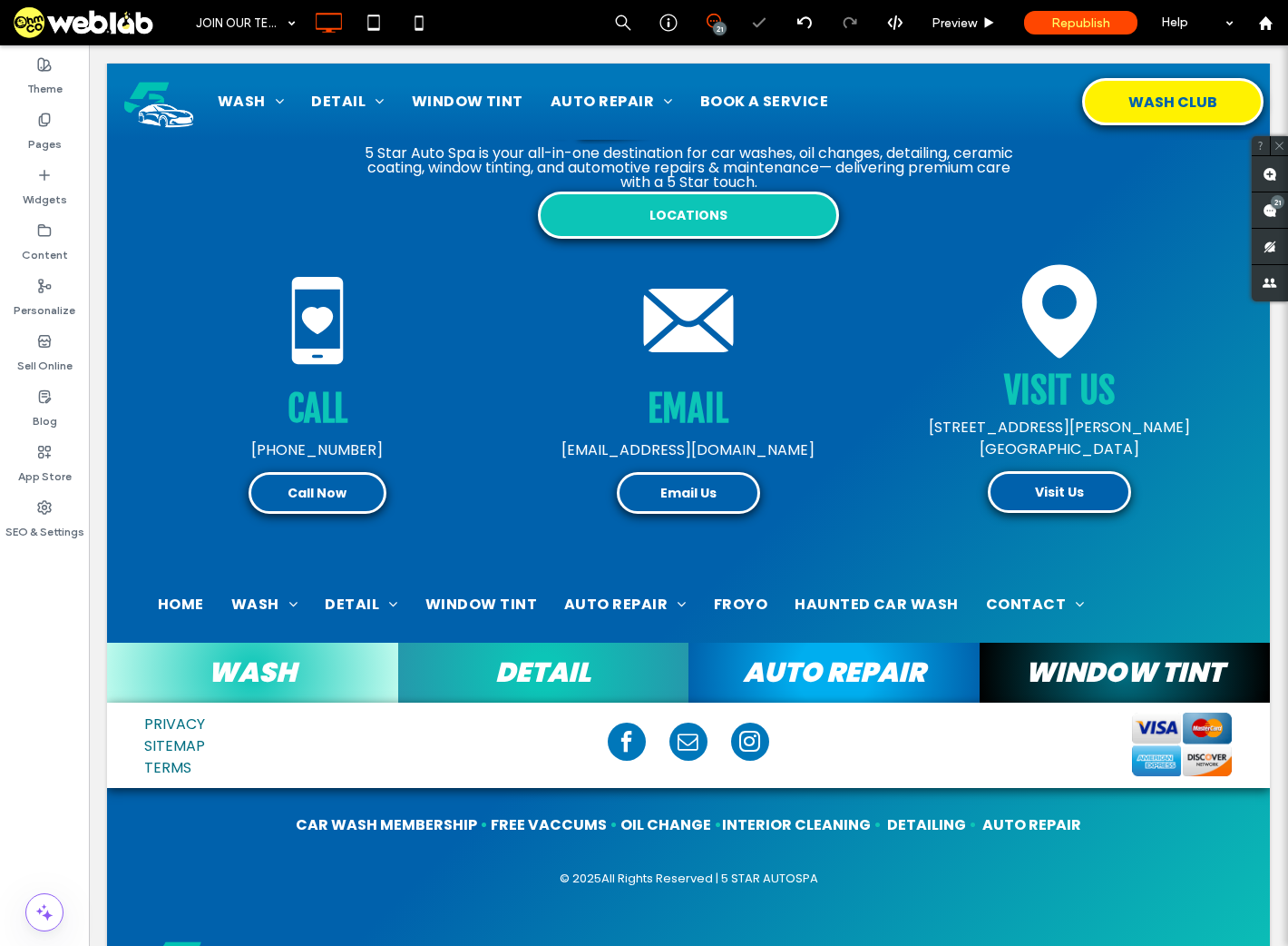
scroll to position [2032, 0]
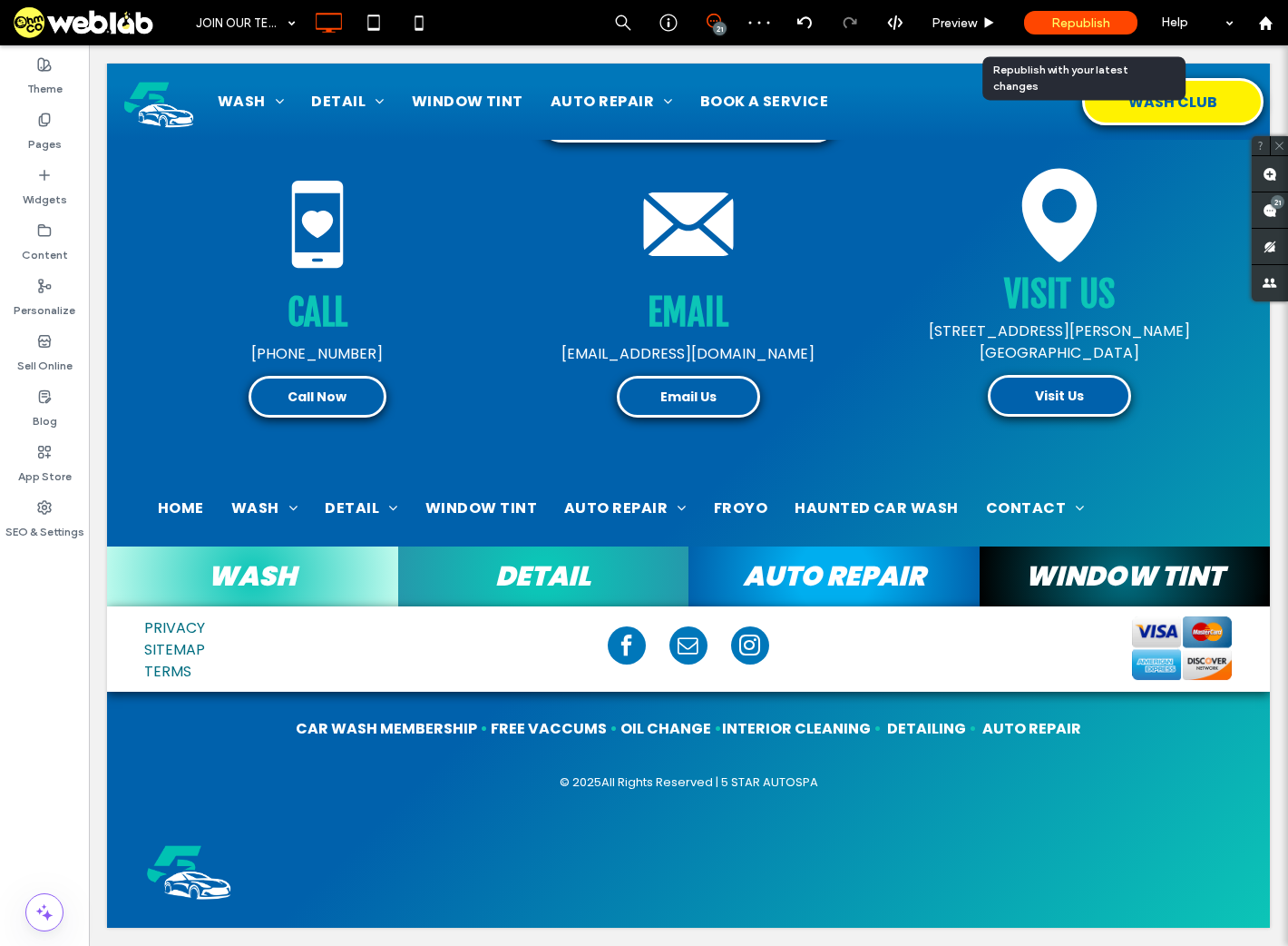
click at [1063, 25] on span "Republish" at bounding box center [1080, 22] width 59 height 15
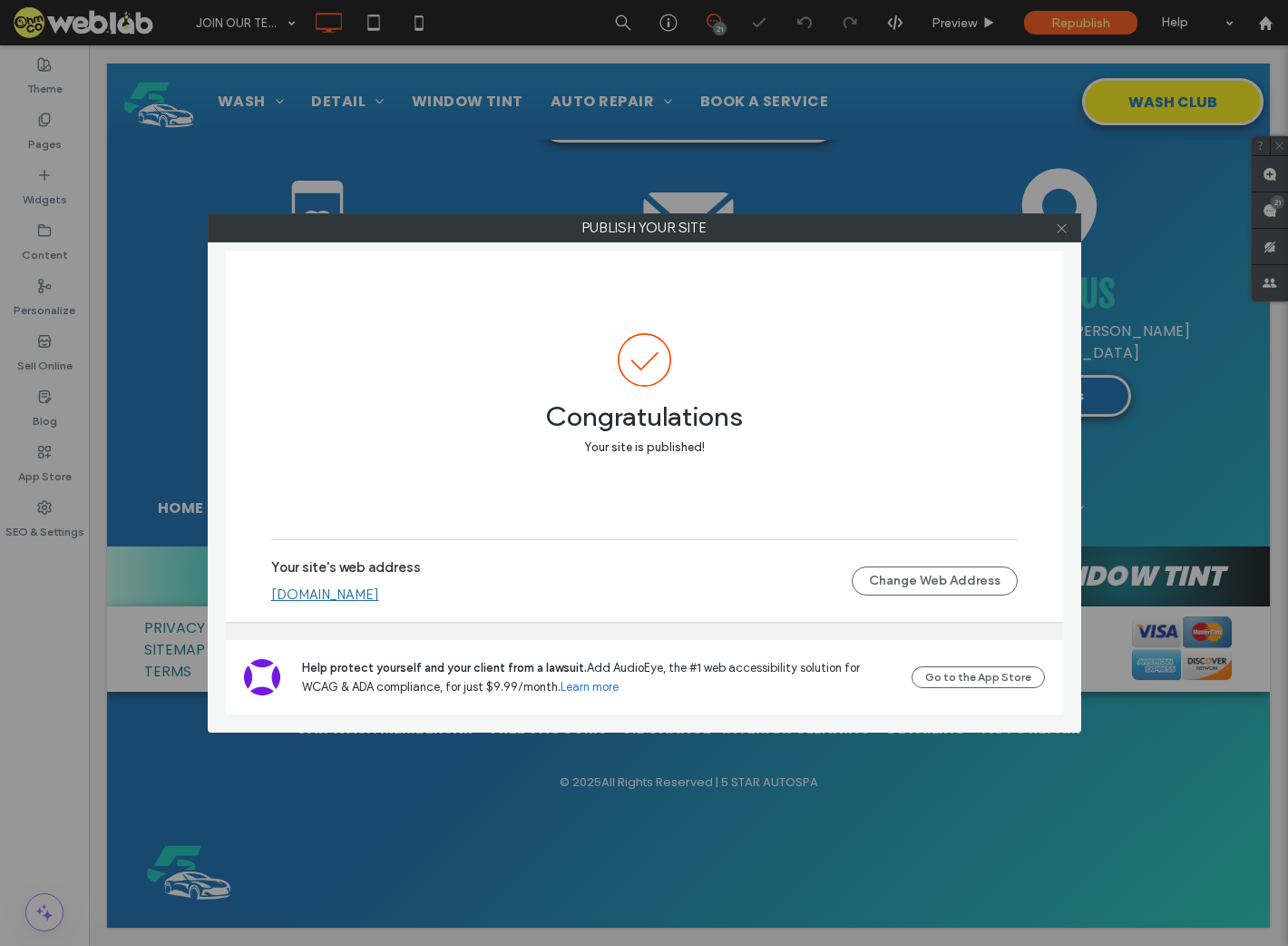
click at [1062, 227] on use at bounding box center [1061, 228] width 9 height 9
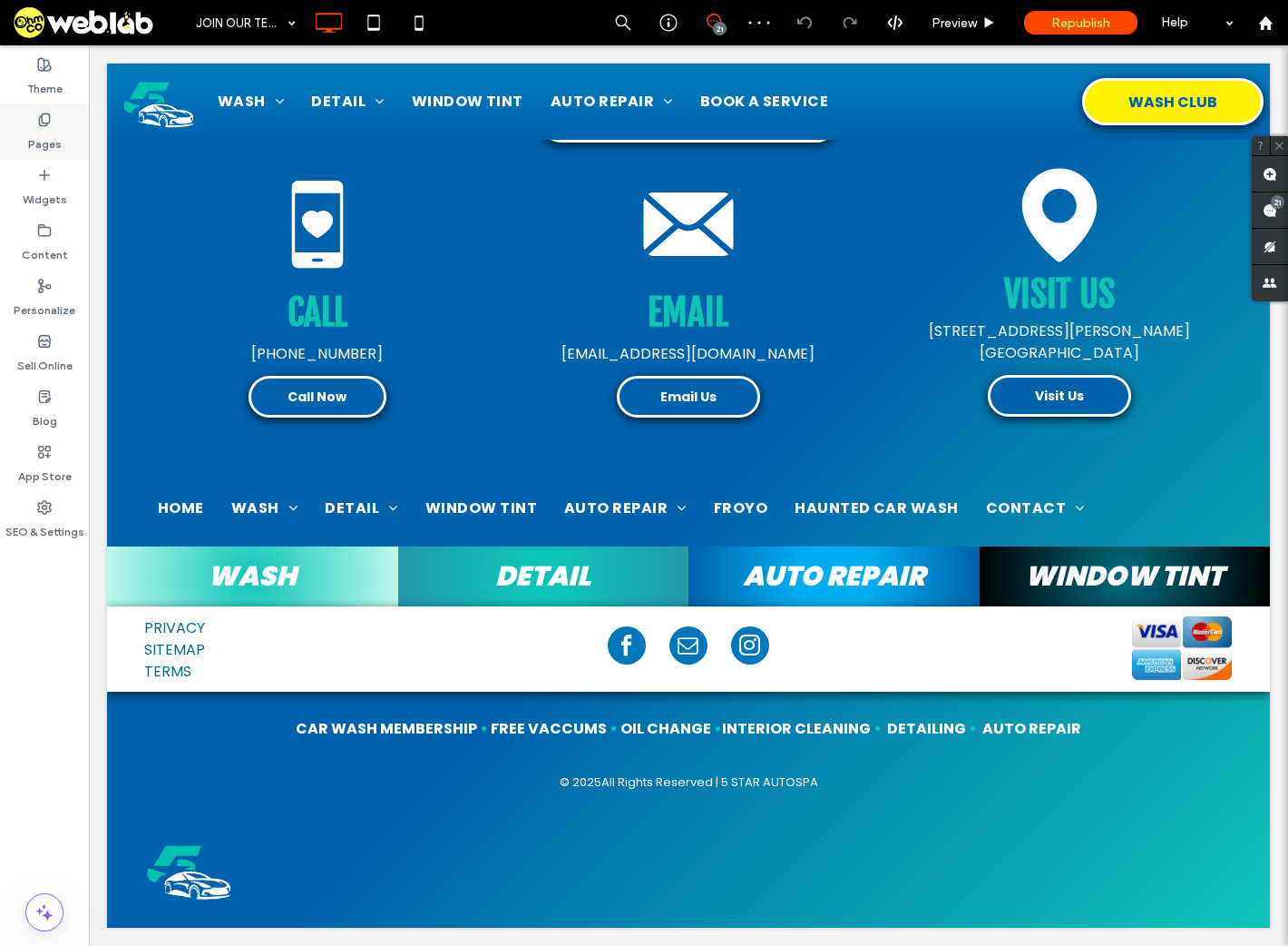
click at [45, 140] on label "Pages" at bounding box center [45, 139] width 34 height 25
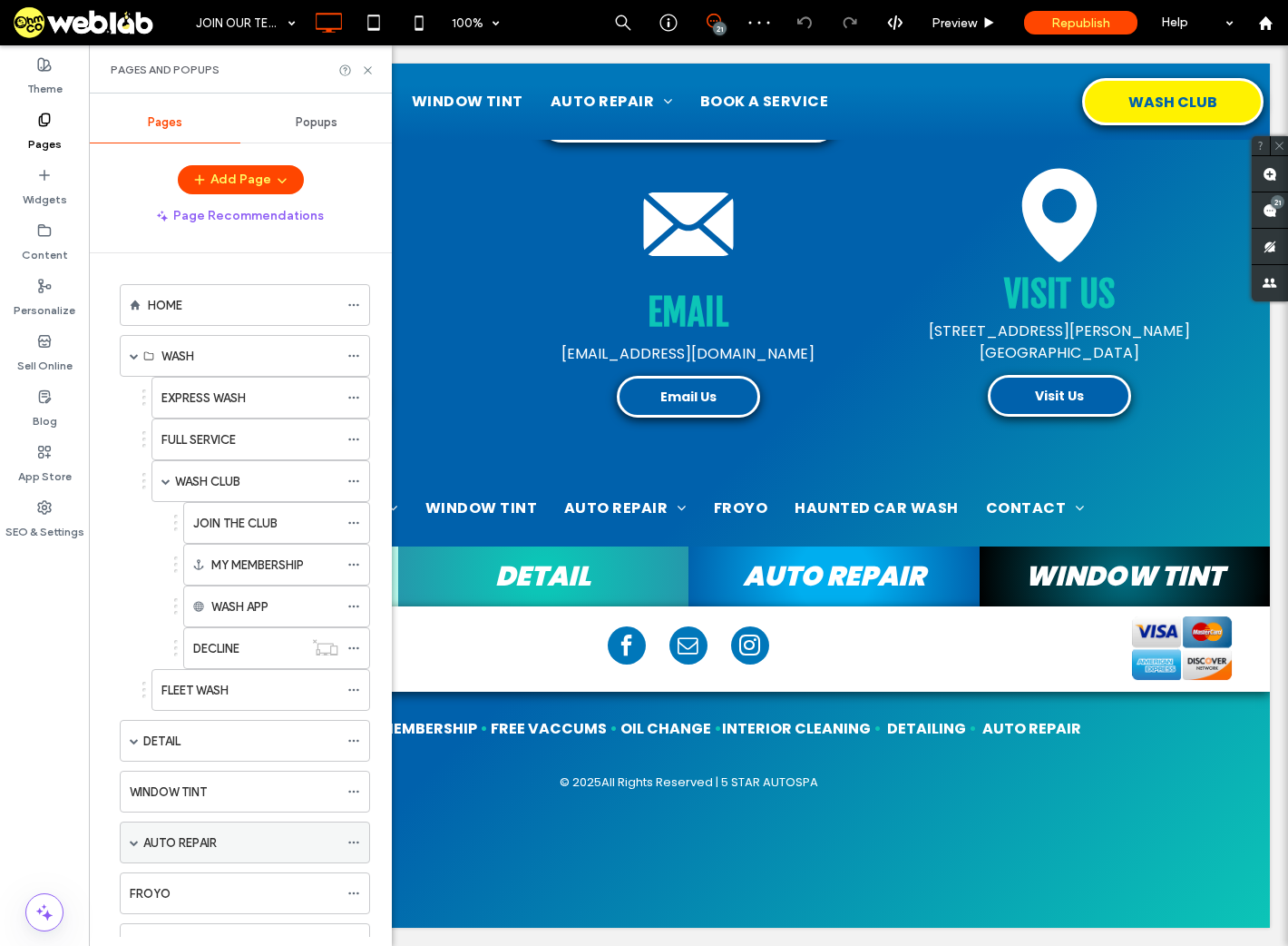
scroll to position [325, 0]
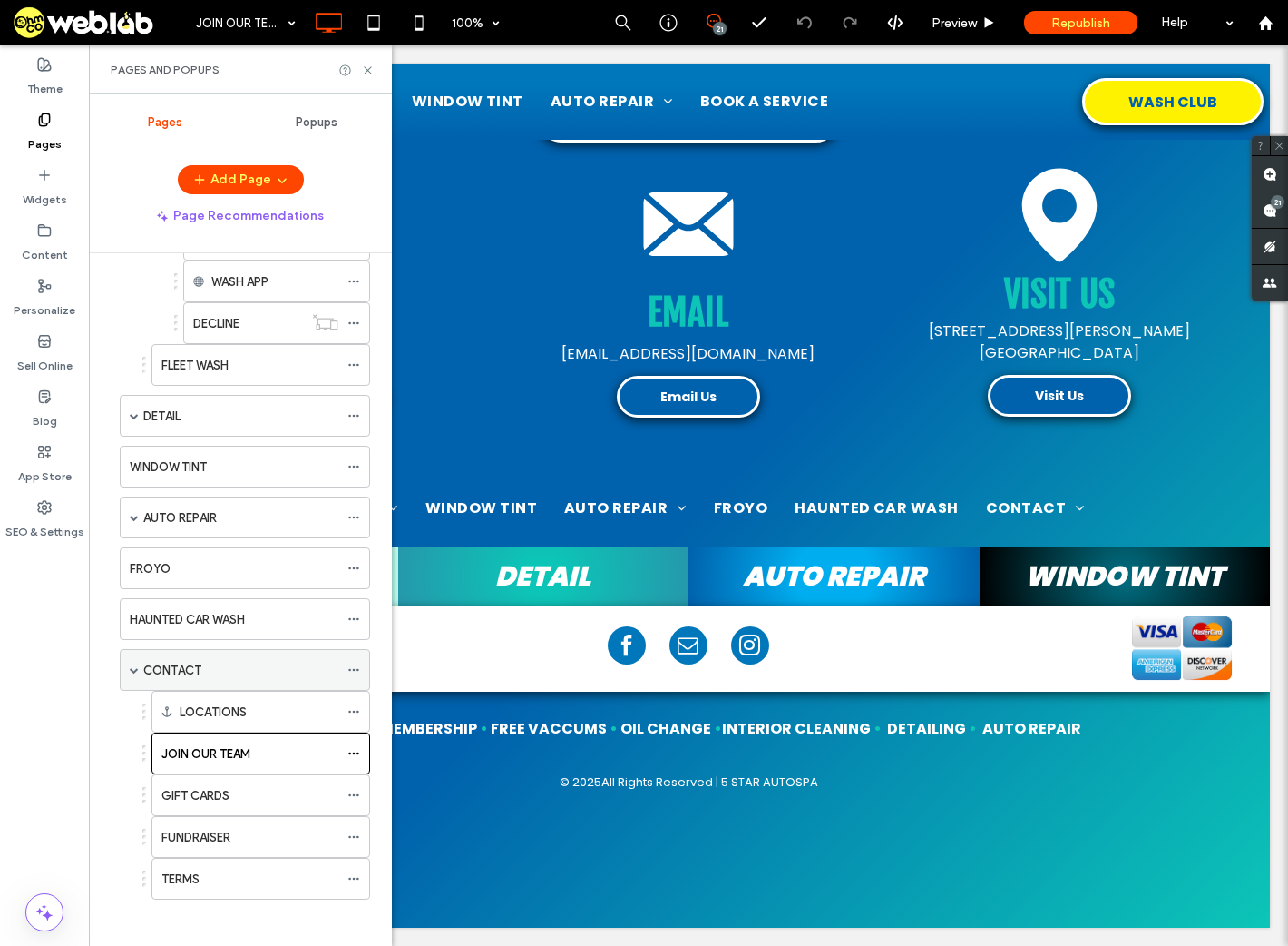
click at [195, 664] on label "CONTACT" at bounding box center [173, 670] width 58 height 32
click at [361, 64] on icon at bounding box center [368, 71] width 14 height 14
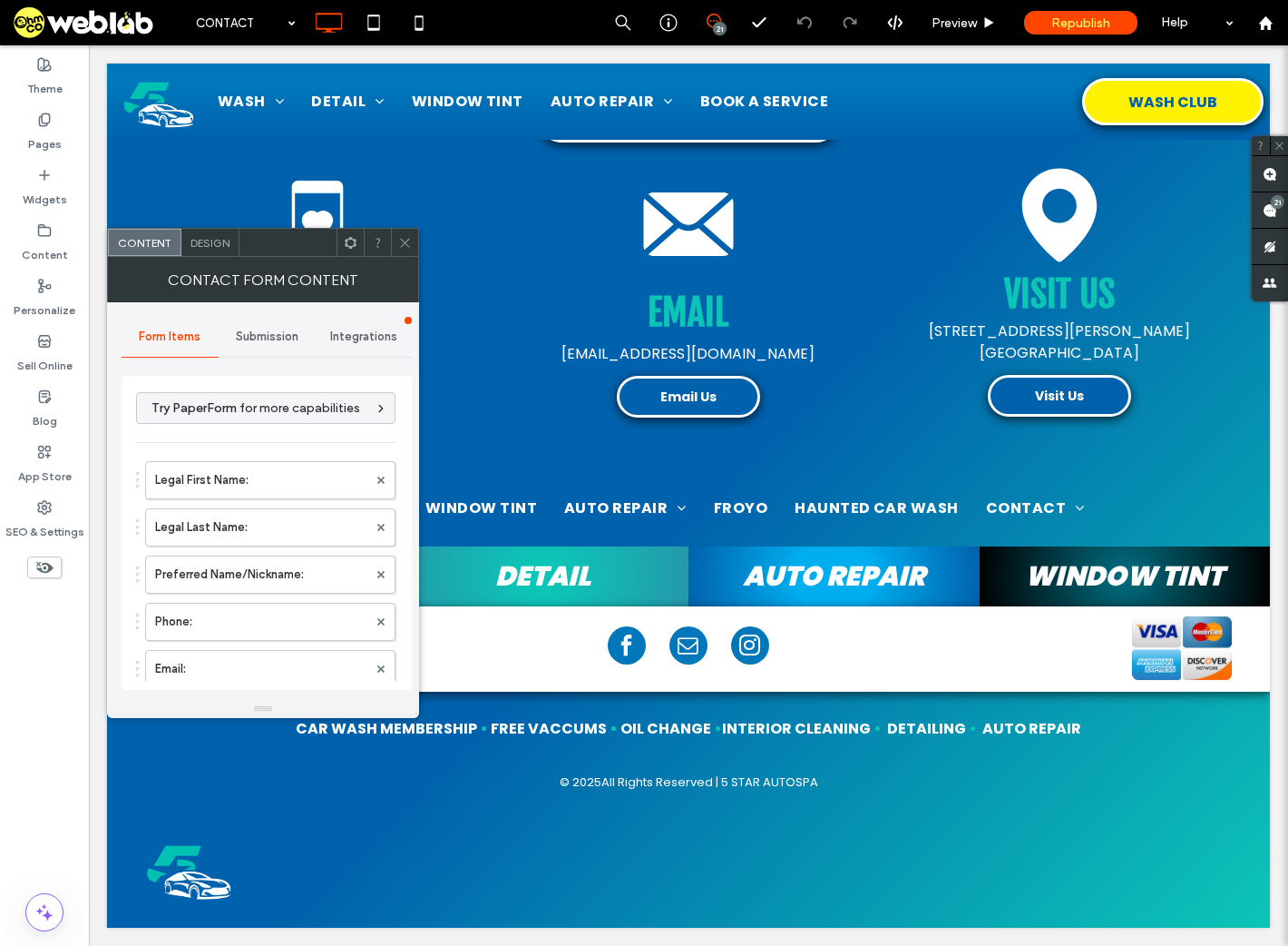
click at [244, 327] on div "Submission" at bounding box center [267, 337] width 97 height 40
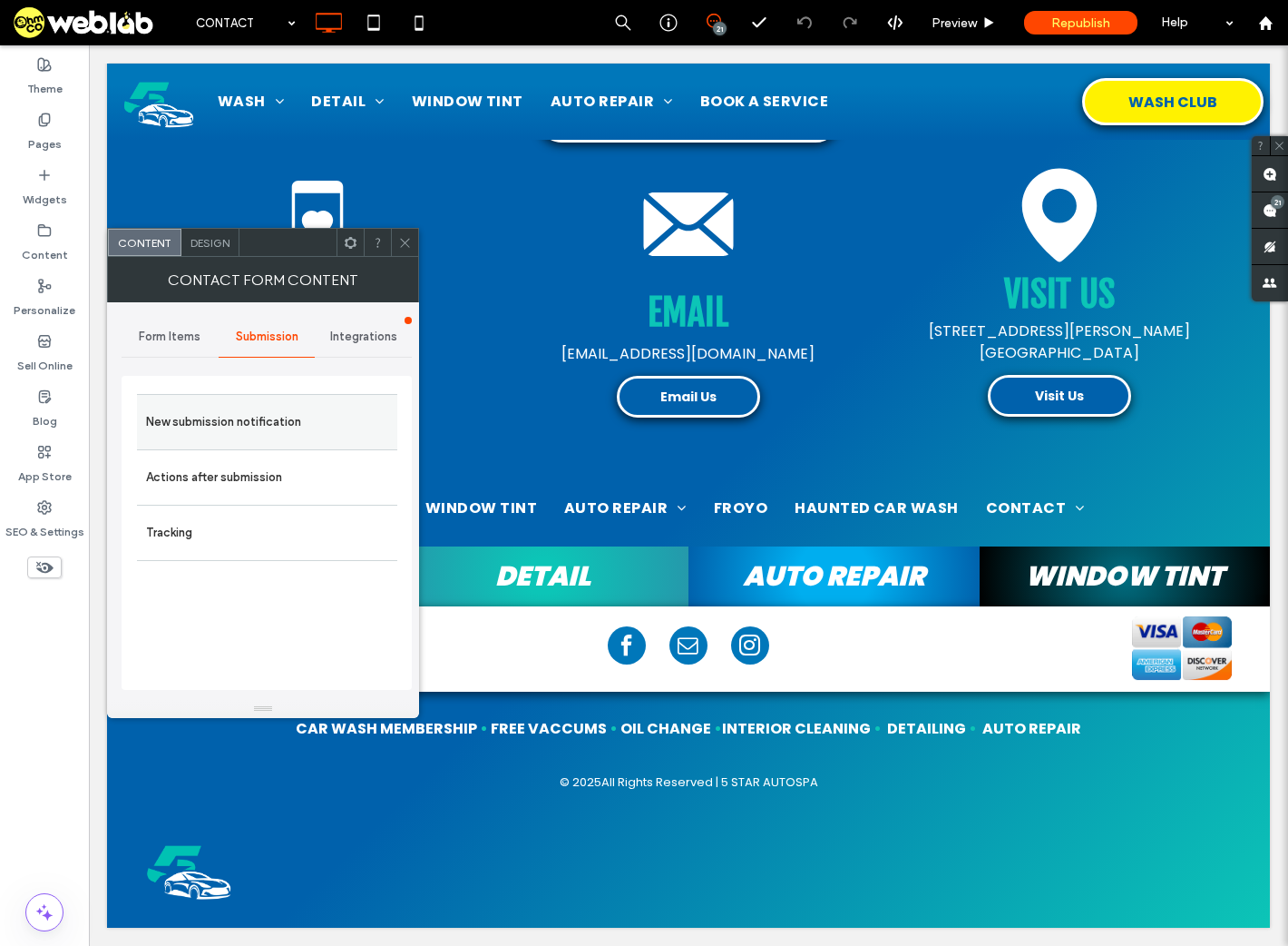
click at [233, 422] on label "New submission notification" at bounding box center [267, 422] width 243 height 36
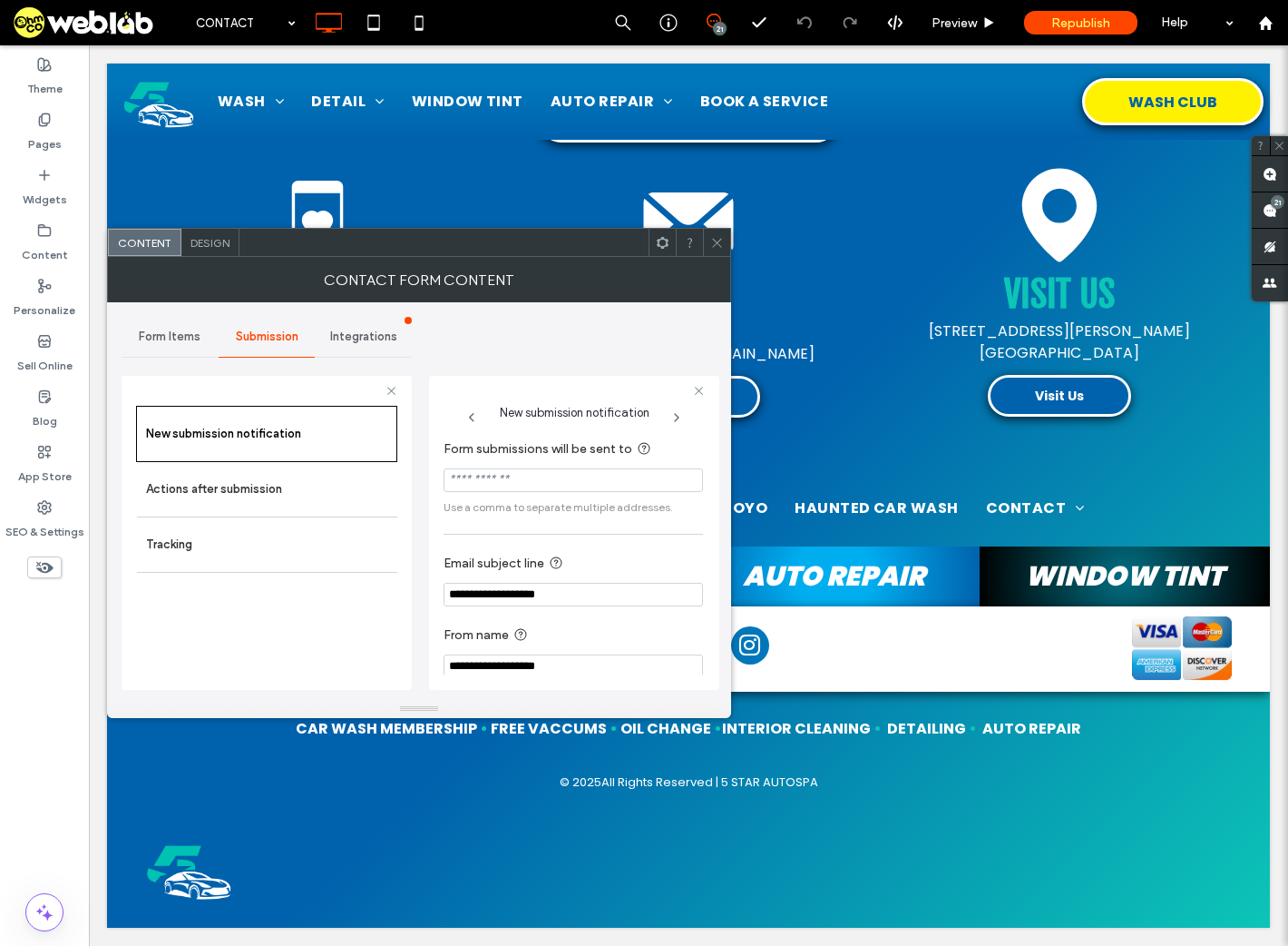
click at [545, 472] on input "Form submissions will be sent to" at bounding box center [573, 480] width 260 height 24
paste input "**********"
type input "**********"
drag, startPoint x: 578, startPoint y: 592, endPoint x: 398, endPoint y: 595, distance: 180.0
click at [398, 595] on div "**********" at bounding box center [267, 530] width 291 height 338
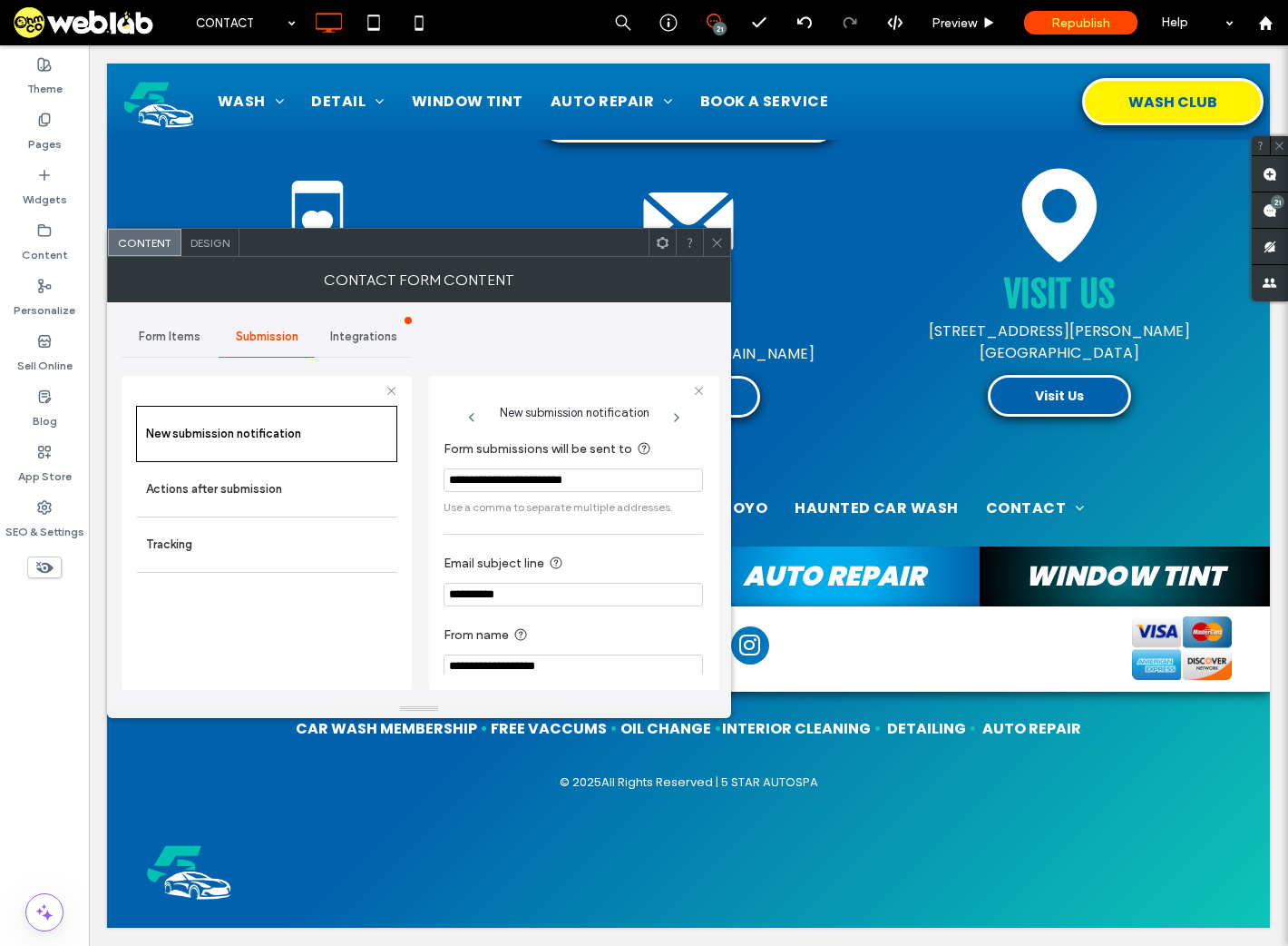
type input "**********"
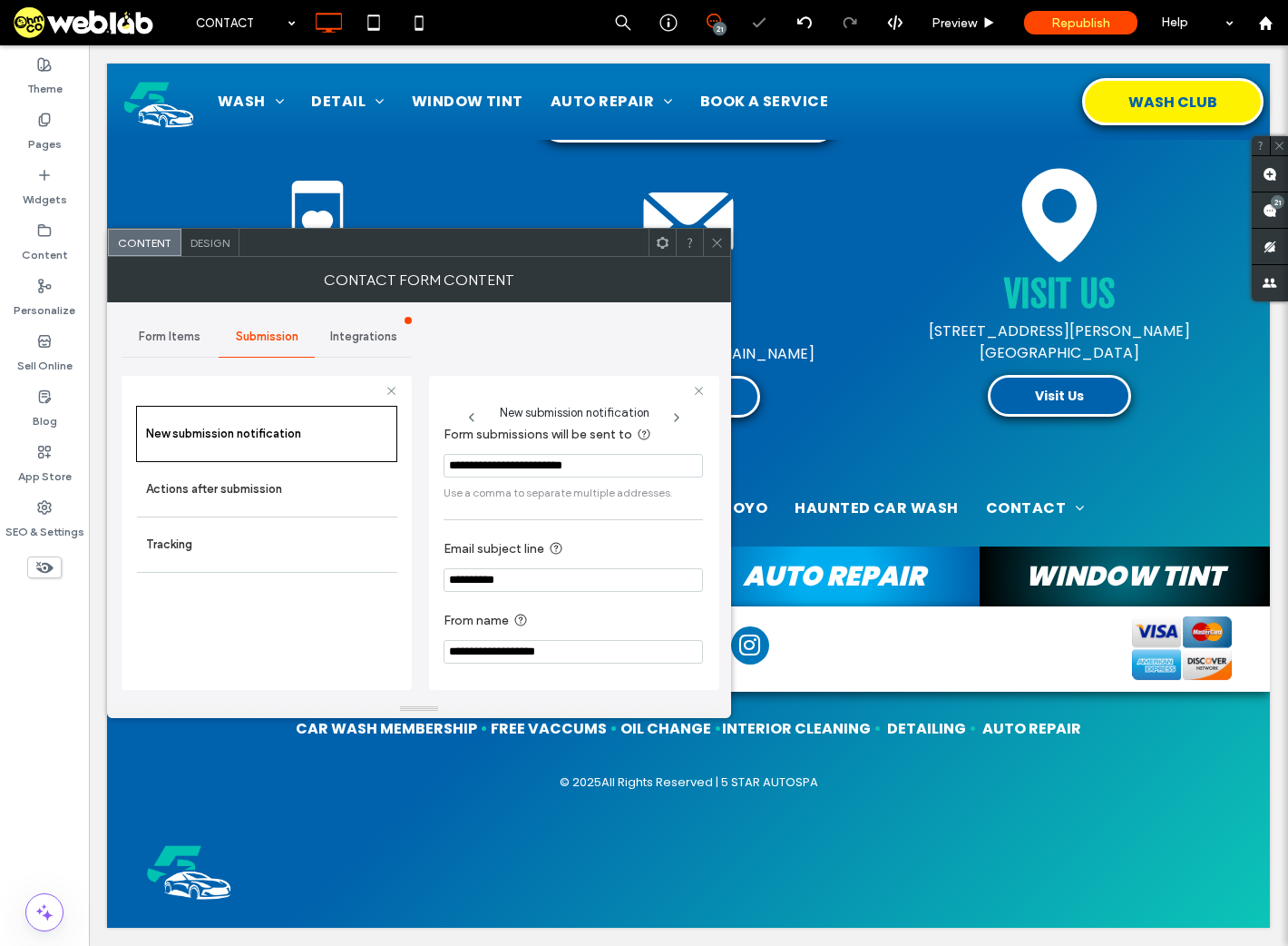
drag, startPoint x: 575, startPoint y: 659, endPoint x: 414, endPoint y: 673, distance: 161.6
click at [414, 673] on div "**********" at bounding box center [419, 501] width 595 height 398
type input "**********"
click at [715, 240] on use at bounding box center [716, 242] width 9 height 9
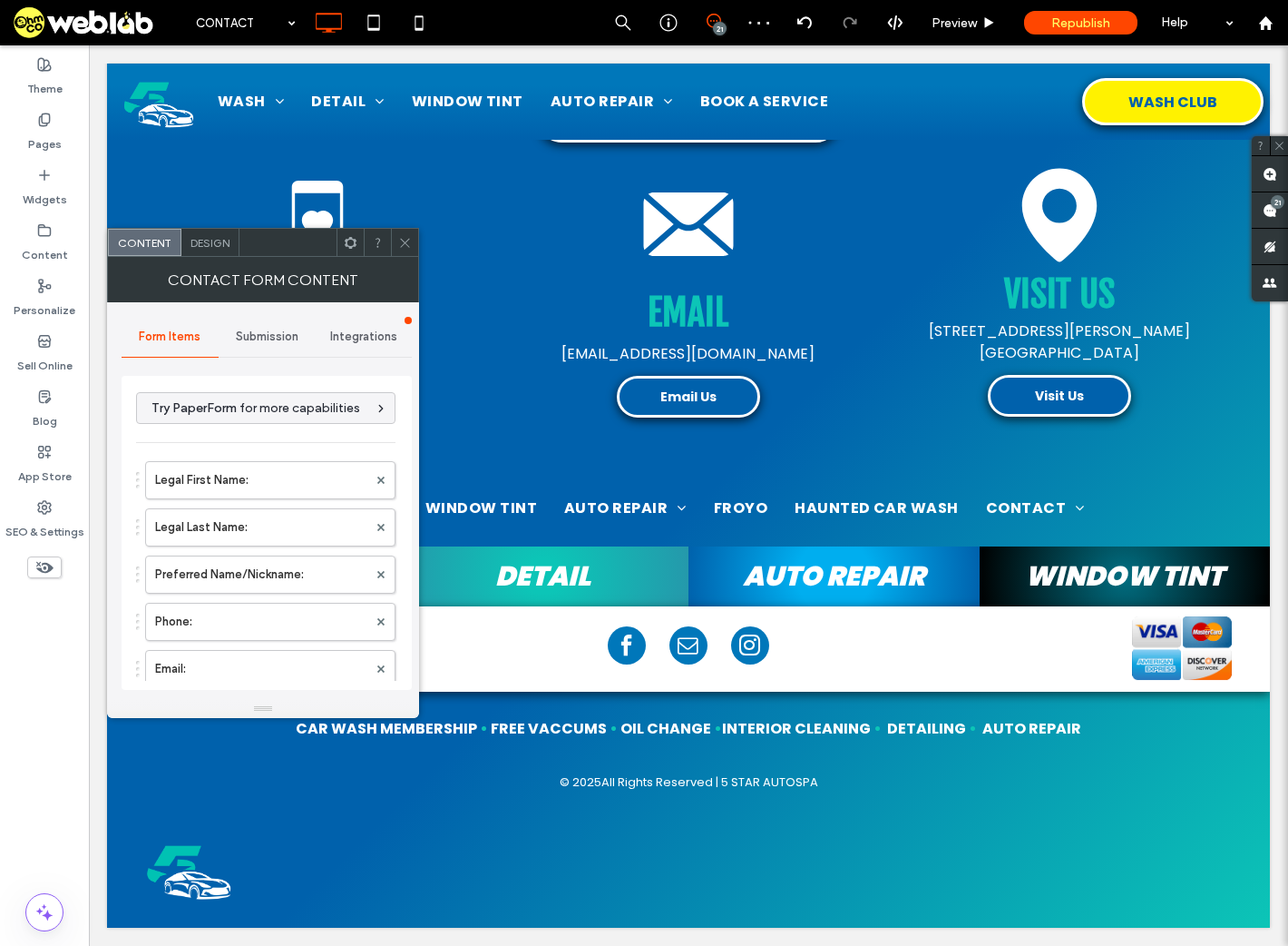
type input "**********"
click at [351, 336] on span "Integrations" at bounding box center [363, 337] width 67 height 15
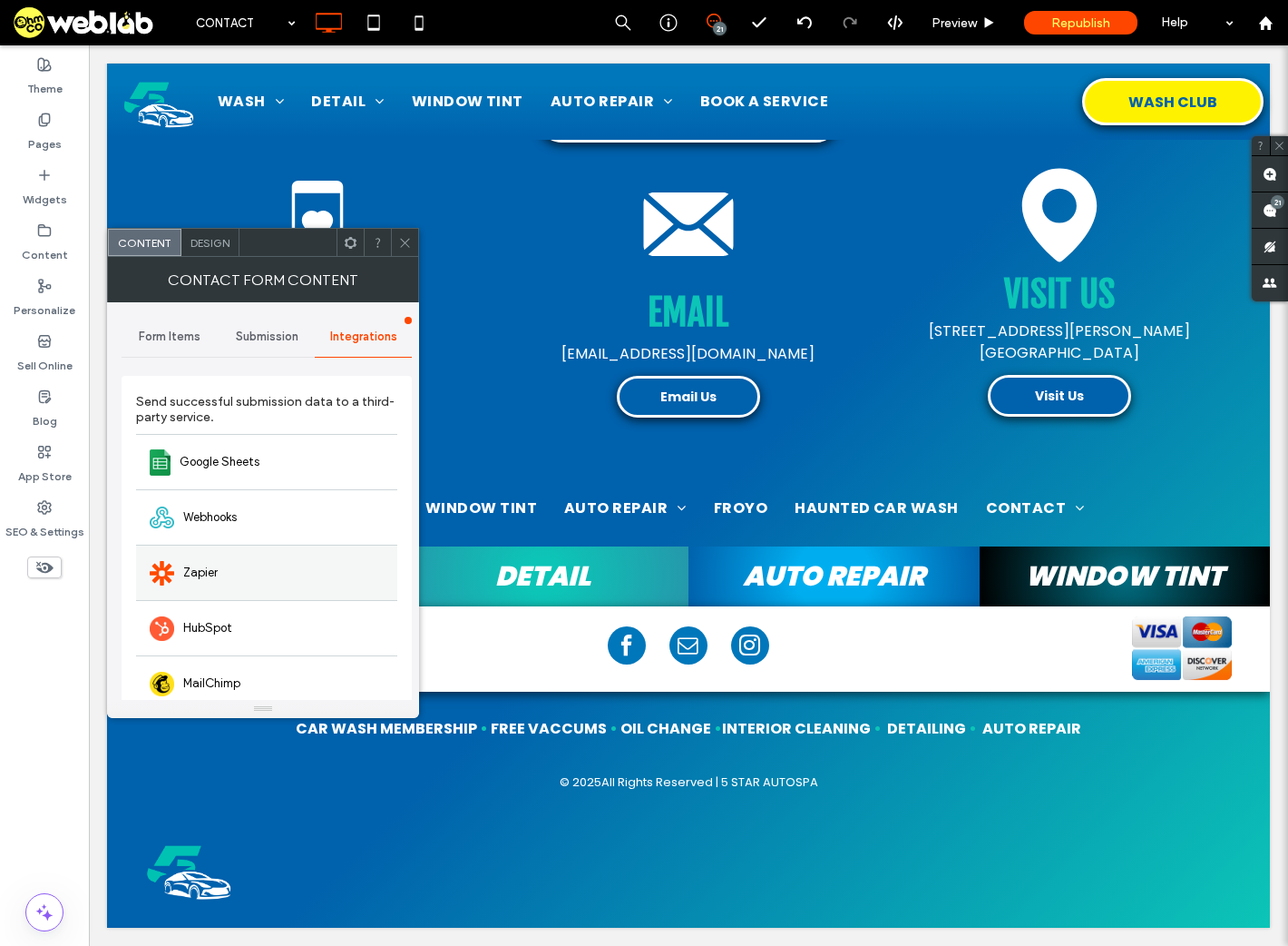
scroll to position [137, 0]
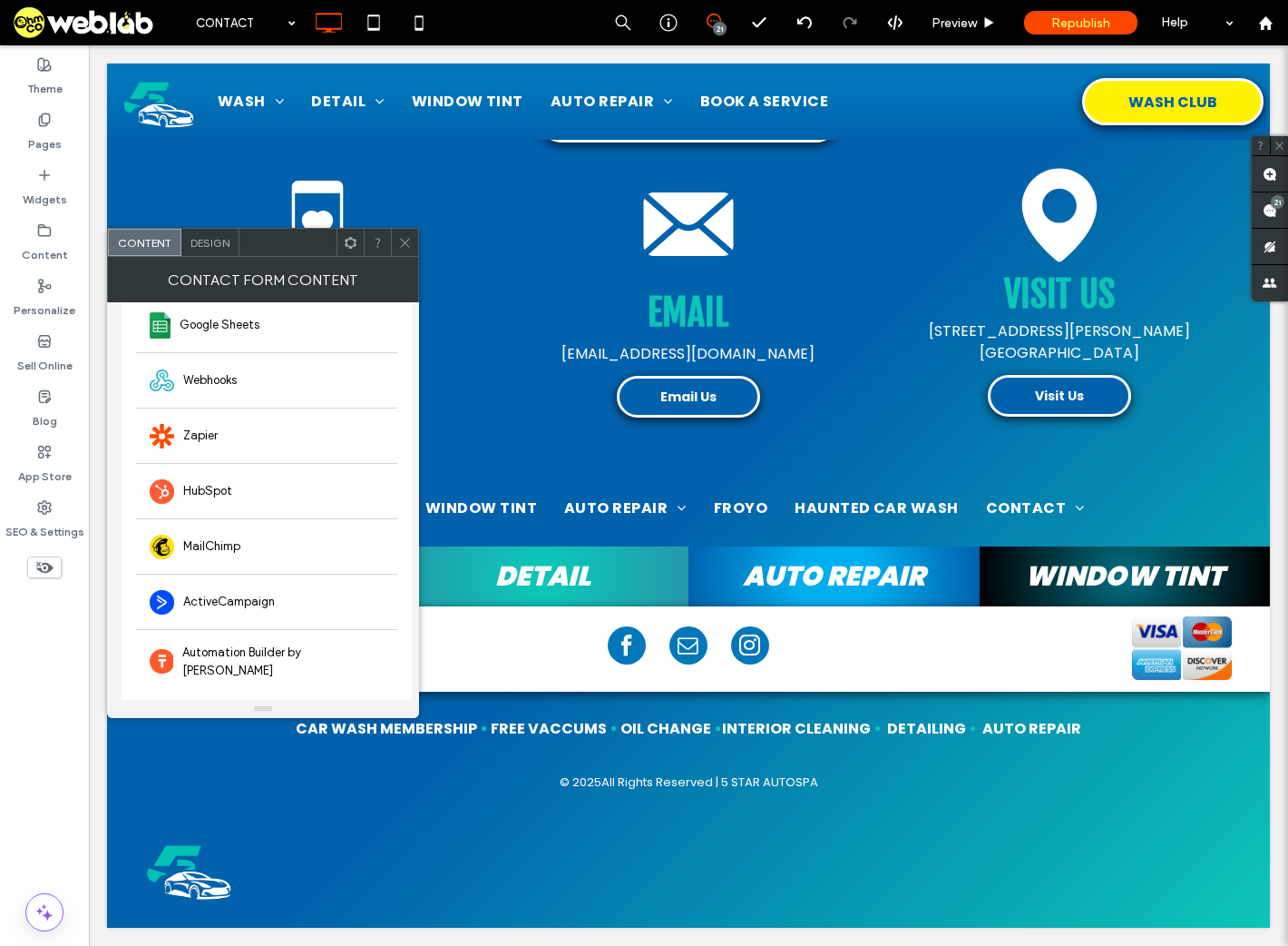
click at [403, 242] on icon at bounding box center [405, 243] width 14 height 14
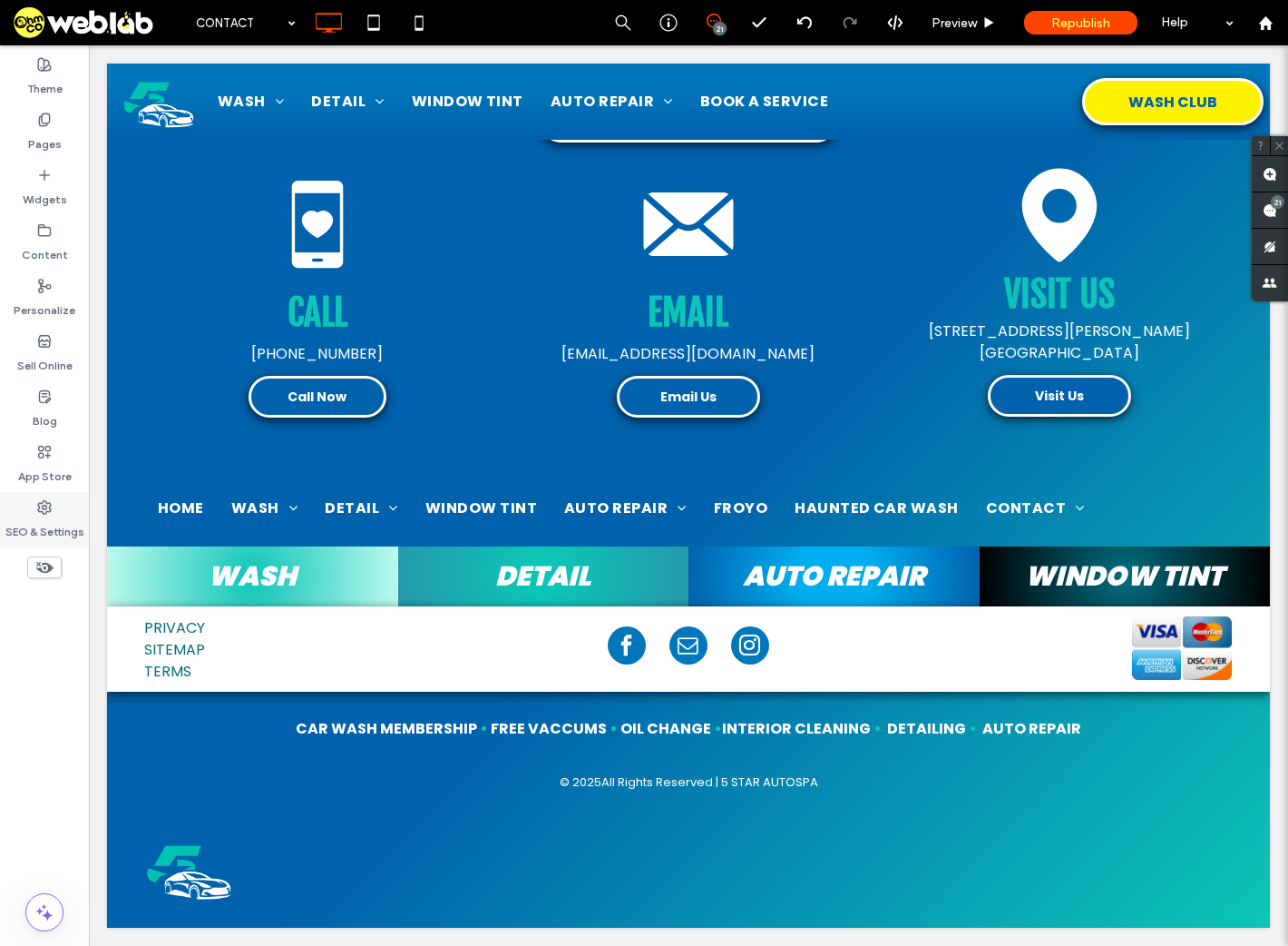
click at [44, 511] on icon at bounding box center [44, 507] width 15 height 15
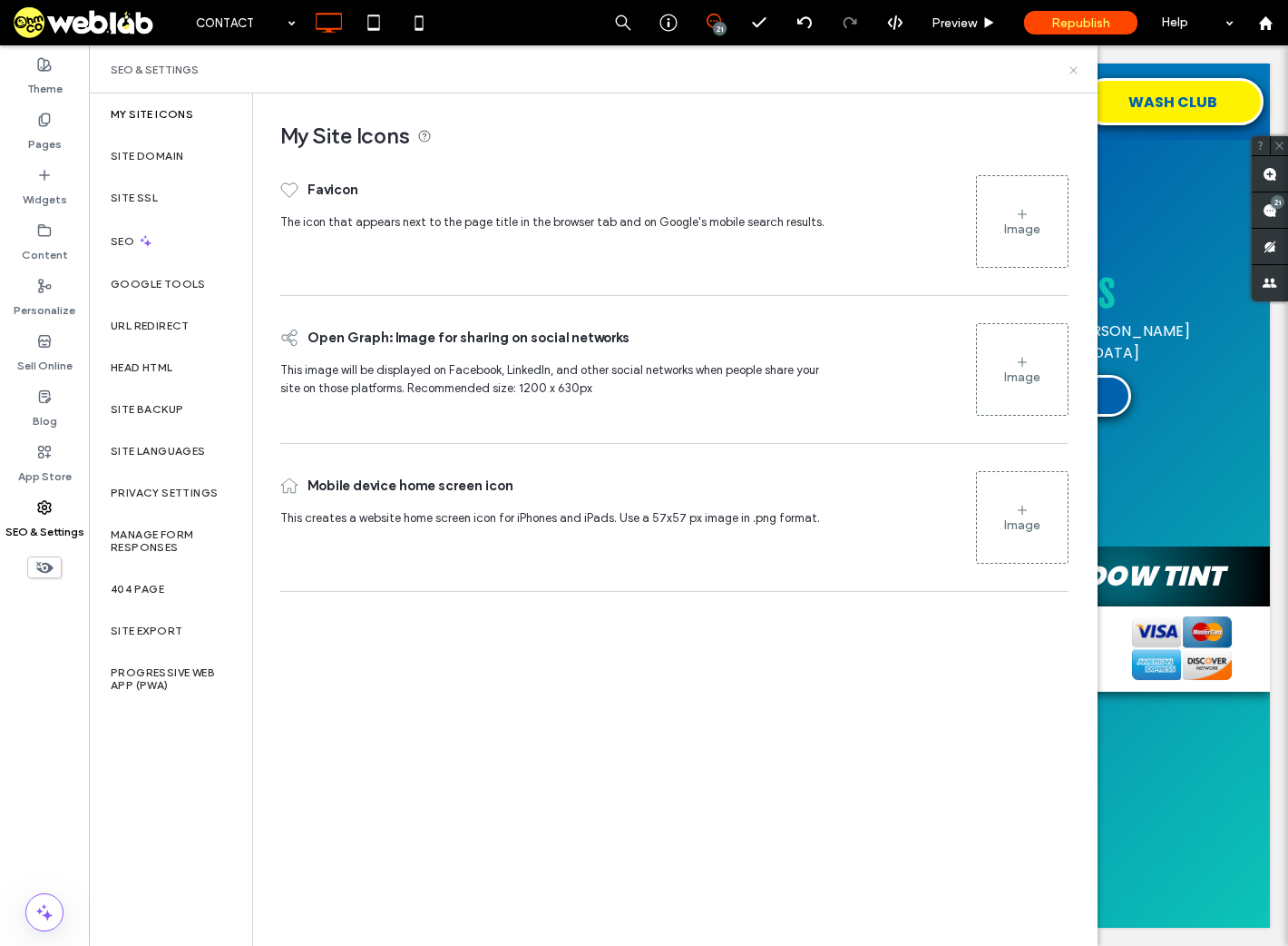
click at [1074, 72] on icon at bounding box center [1074, 71] width 14 height 14
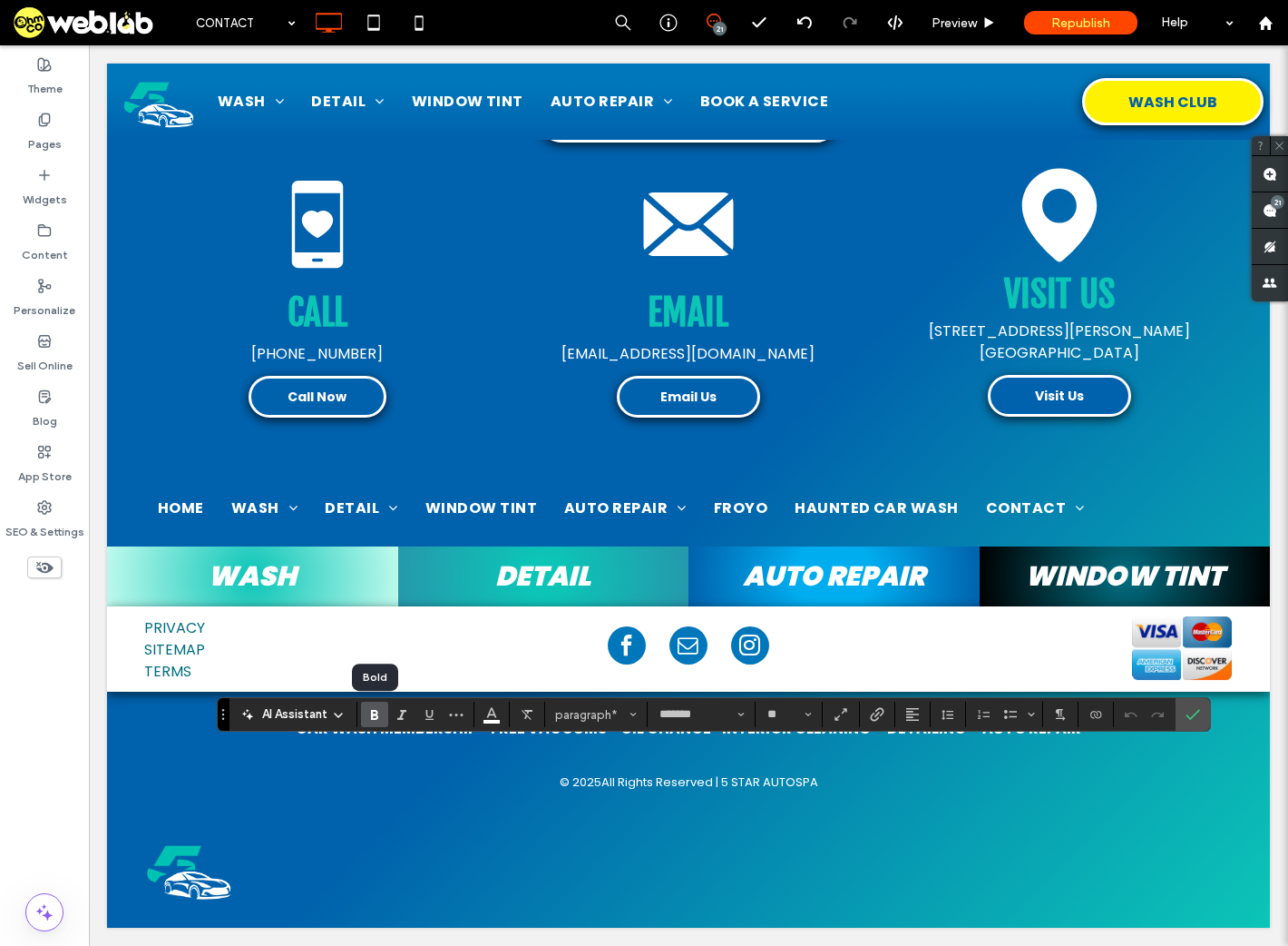
click at [377, 720] on icon "Bold" at bounding box center [374, 714] width 15 height 15
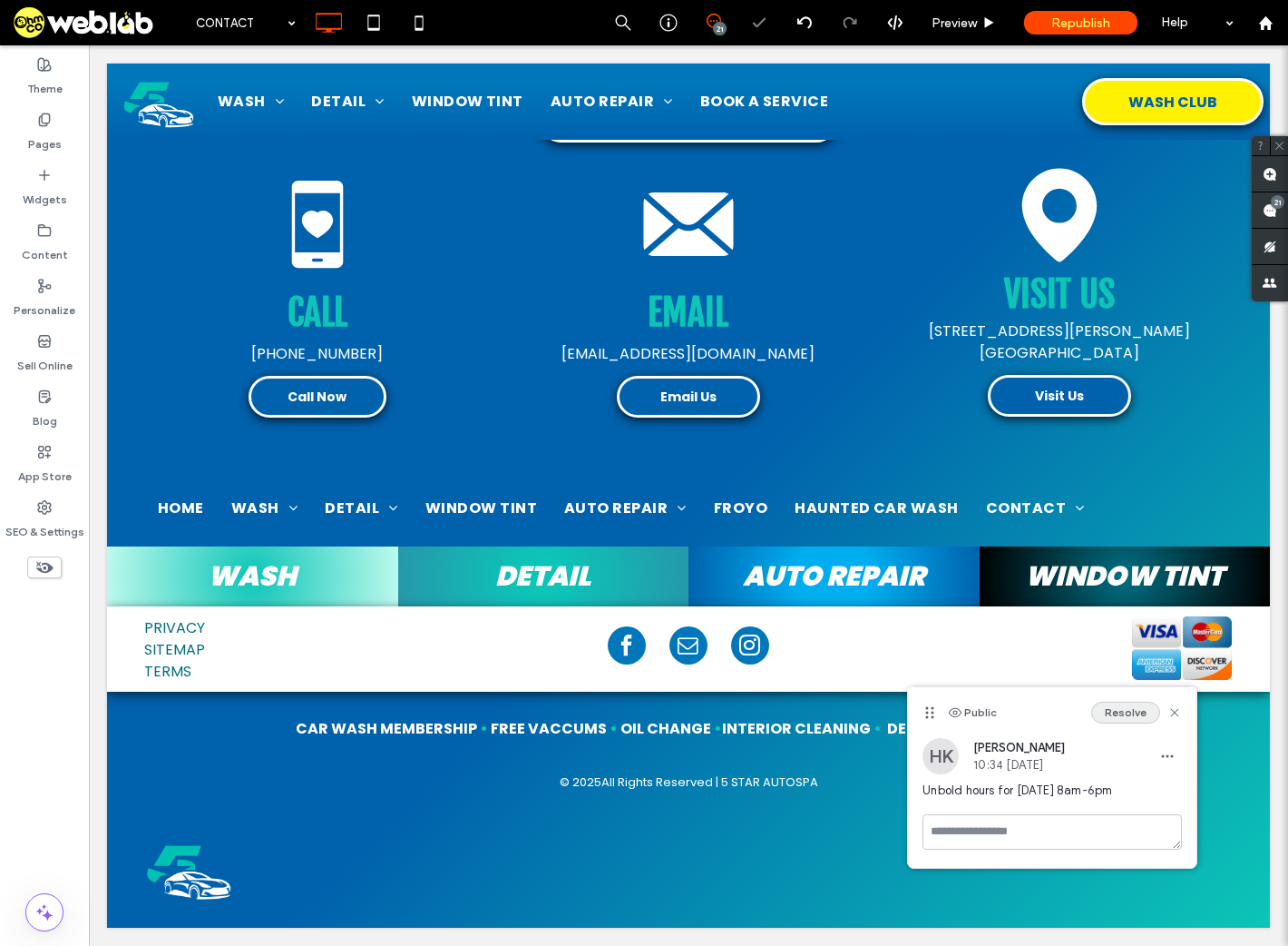
click at [1122, 713] on button "Resolve" at bounding box center [1125, 712] width 69 height 22
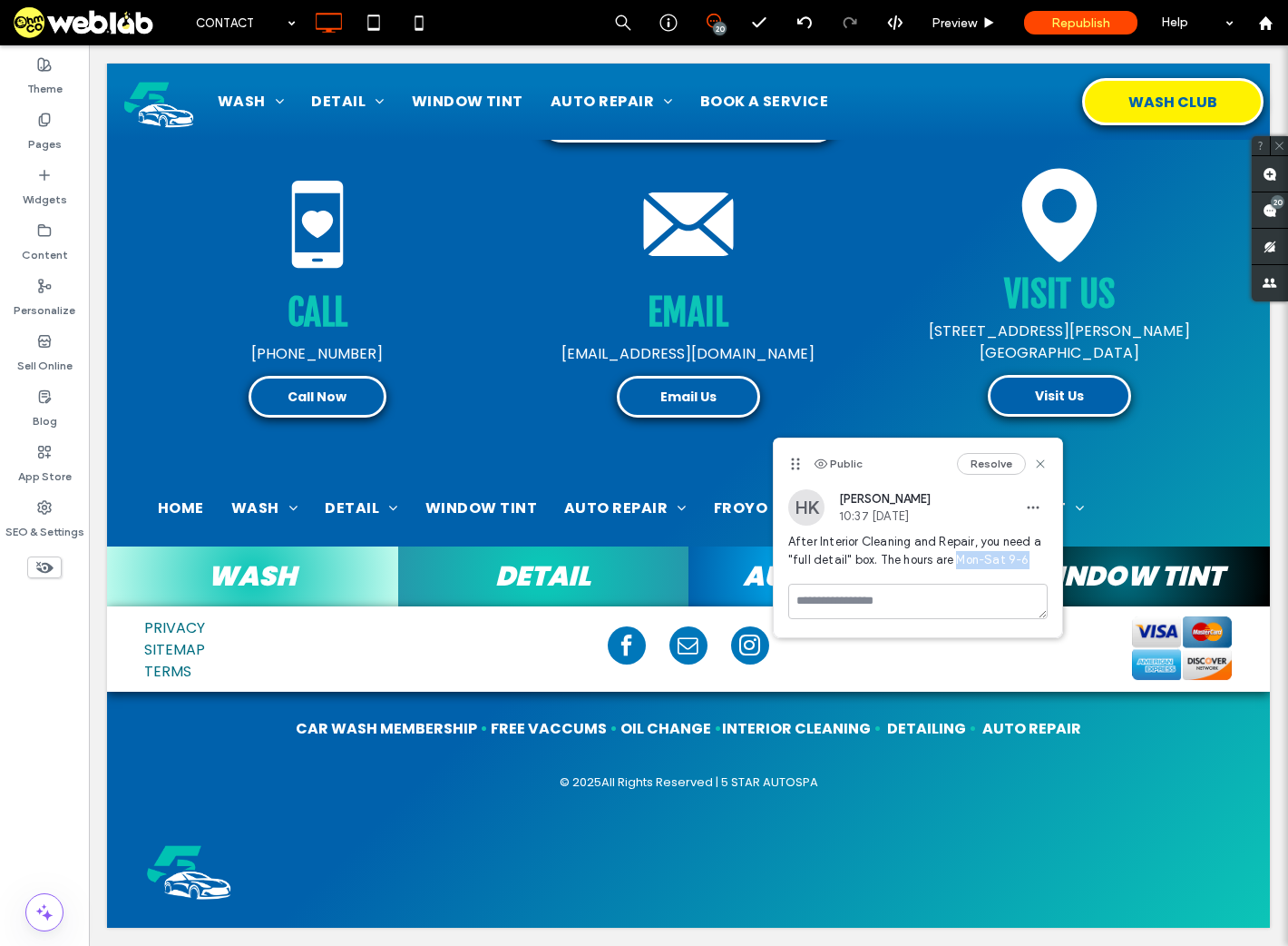
drag, startPoint x: 953, startPoint y: 559, endPoint x: 1043, endPoint y: 561, distance: 90.0
click at [1043, 561] on span "After Interior Cleaning and Repair, you need a "full detail" box. The hours are…" at bounding box center [919, 550] width 260 height 36
copy span "Mon-Sat 9-6"
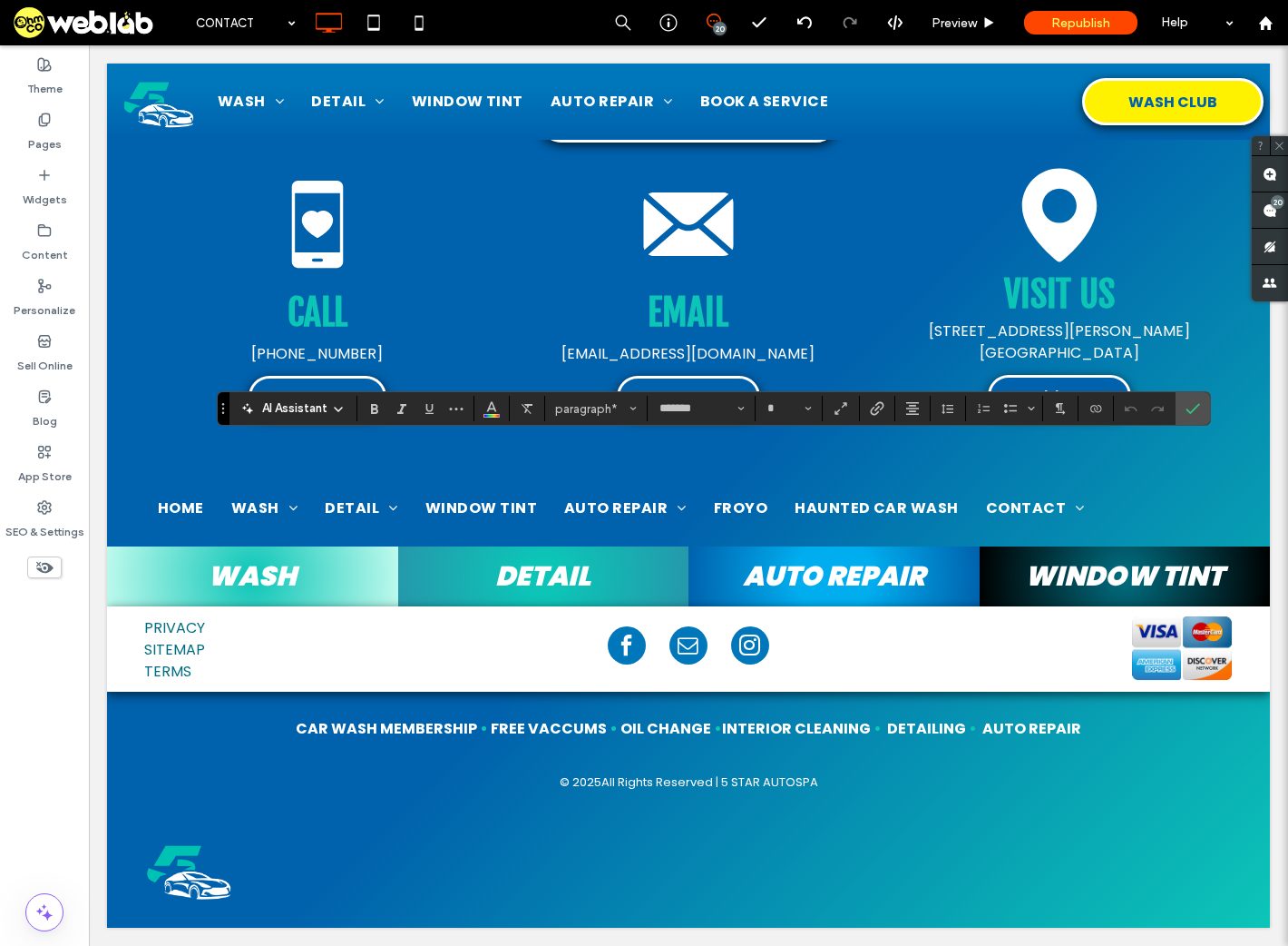
type input "**"
click at [1191, 404] on icon "Confirm" at bounding box center [1193, 409] width 15 height 15
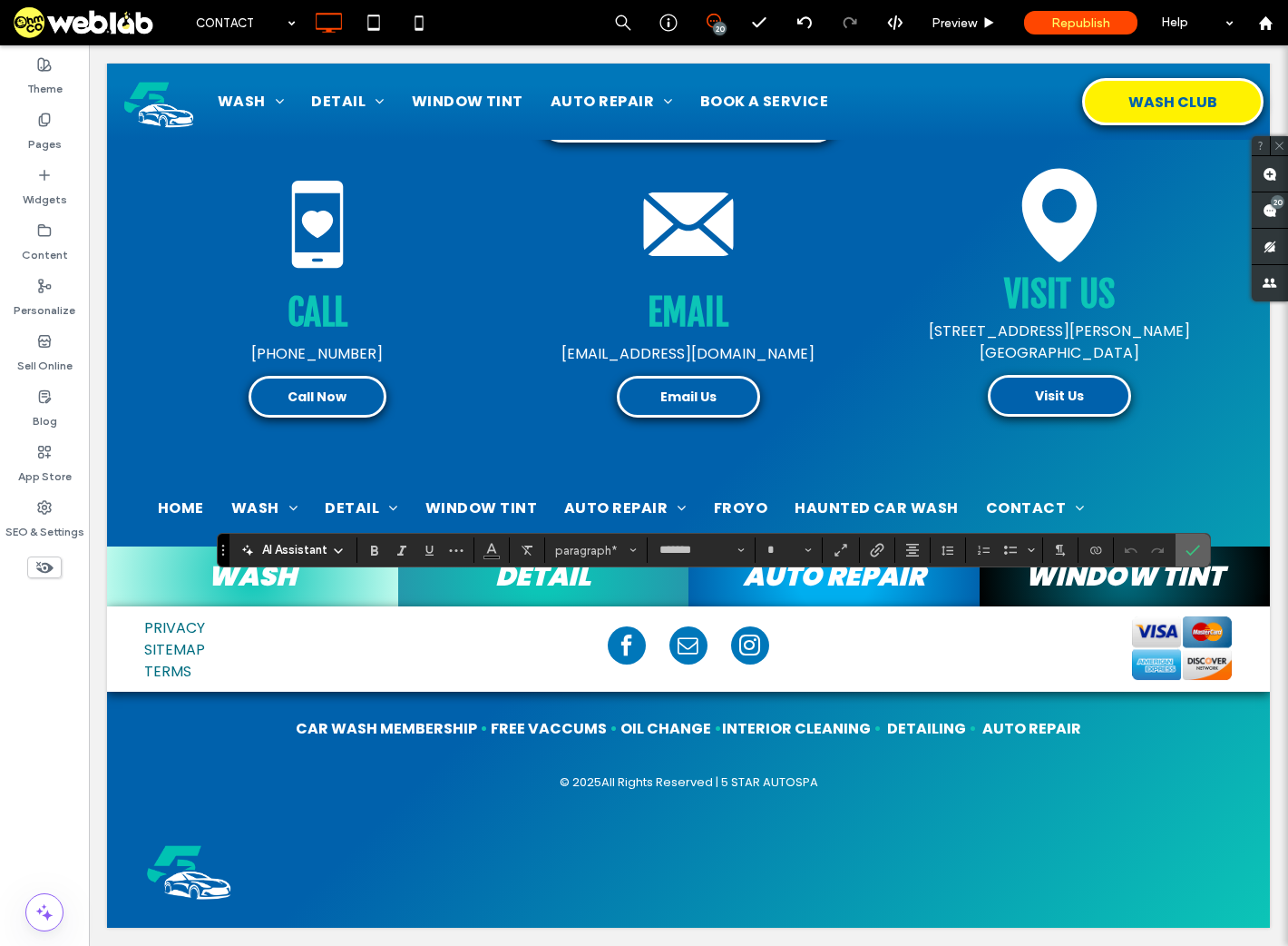
click at [1197, 549] on icon "Confirm" at bounding box center [1193, 549] width 15 height 15
type input "**"
click at [1190, 546] on icon "Confirm" at bounding box center [1193, 549] width 15 height 15
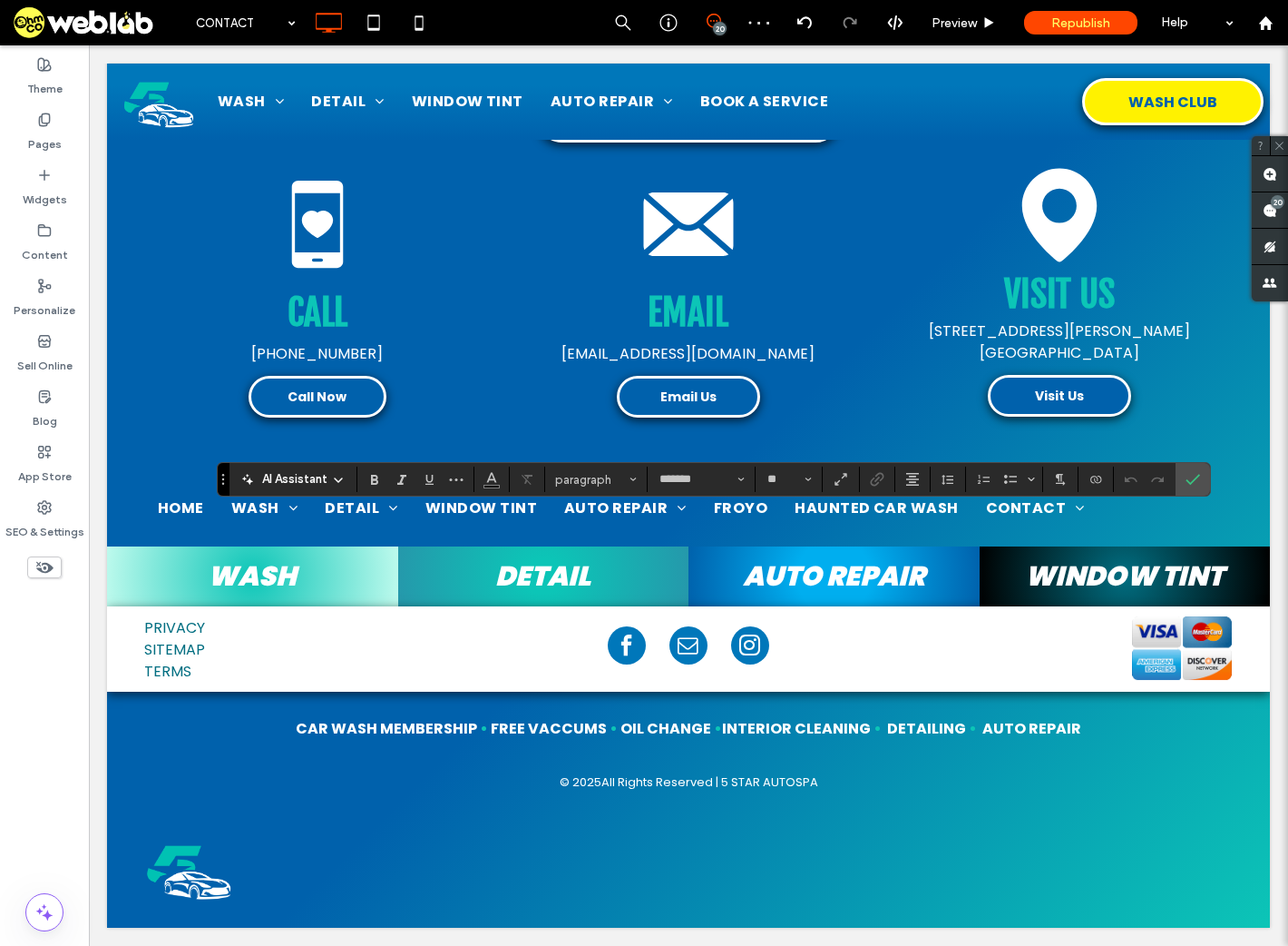
type input "**"
click at [489, 485] on span "Color" at bounding box center [491, 477] width 15 height 24
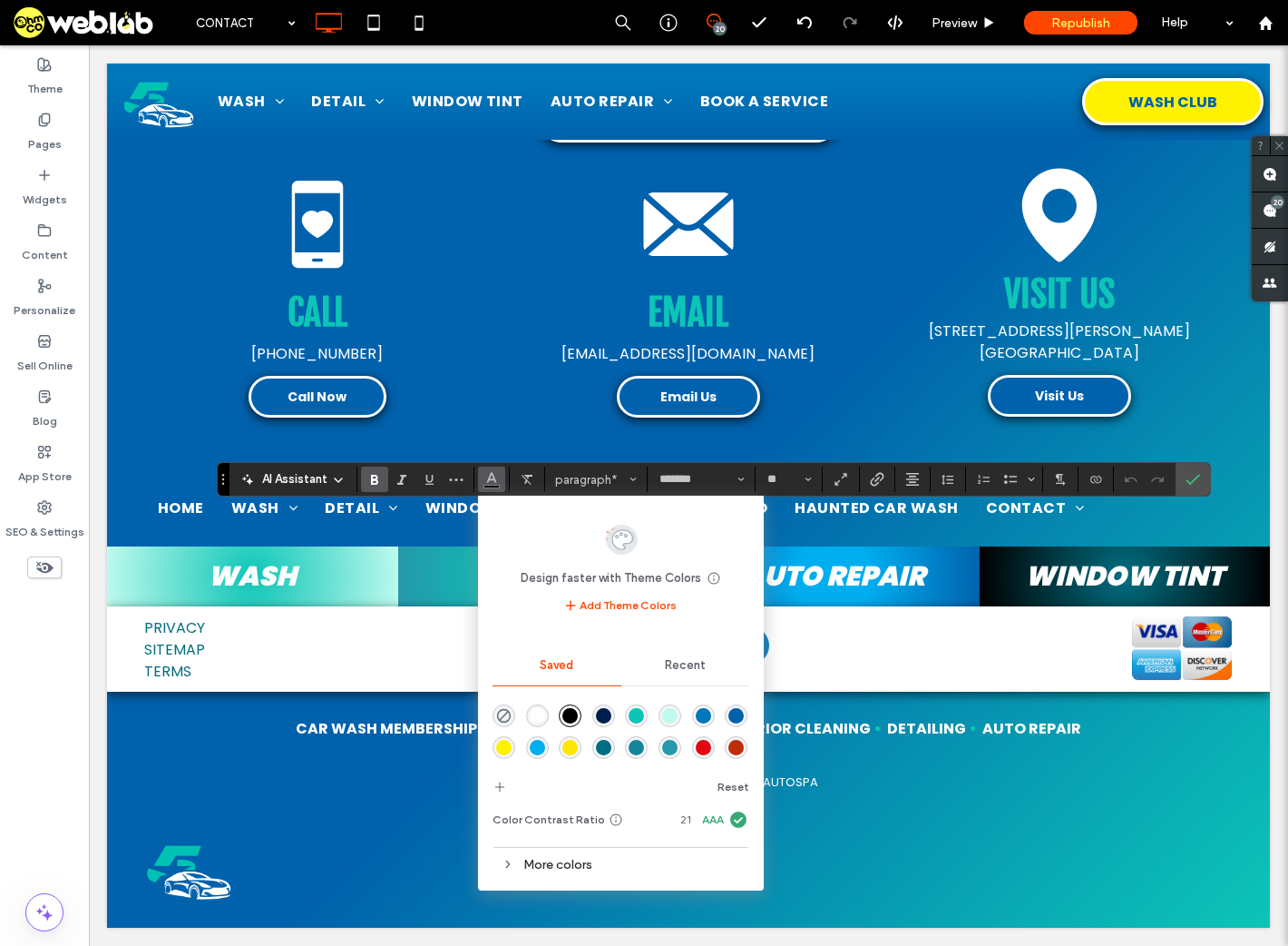
click at [729, 723] on div "rgba(0,97,172,1)" at bounding box center [736, 715] width 15 height 15
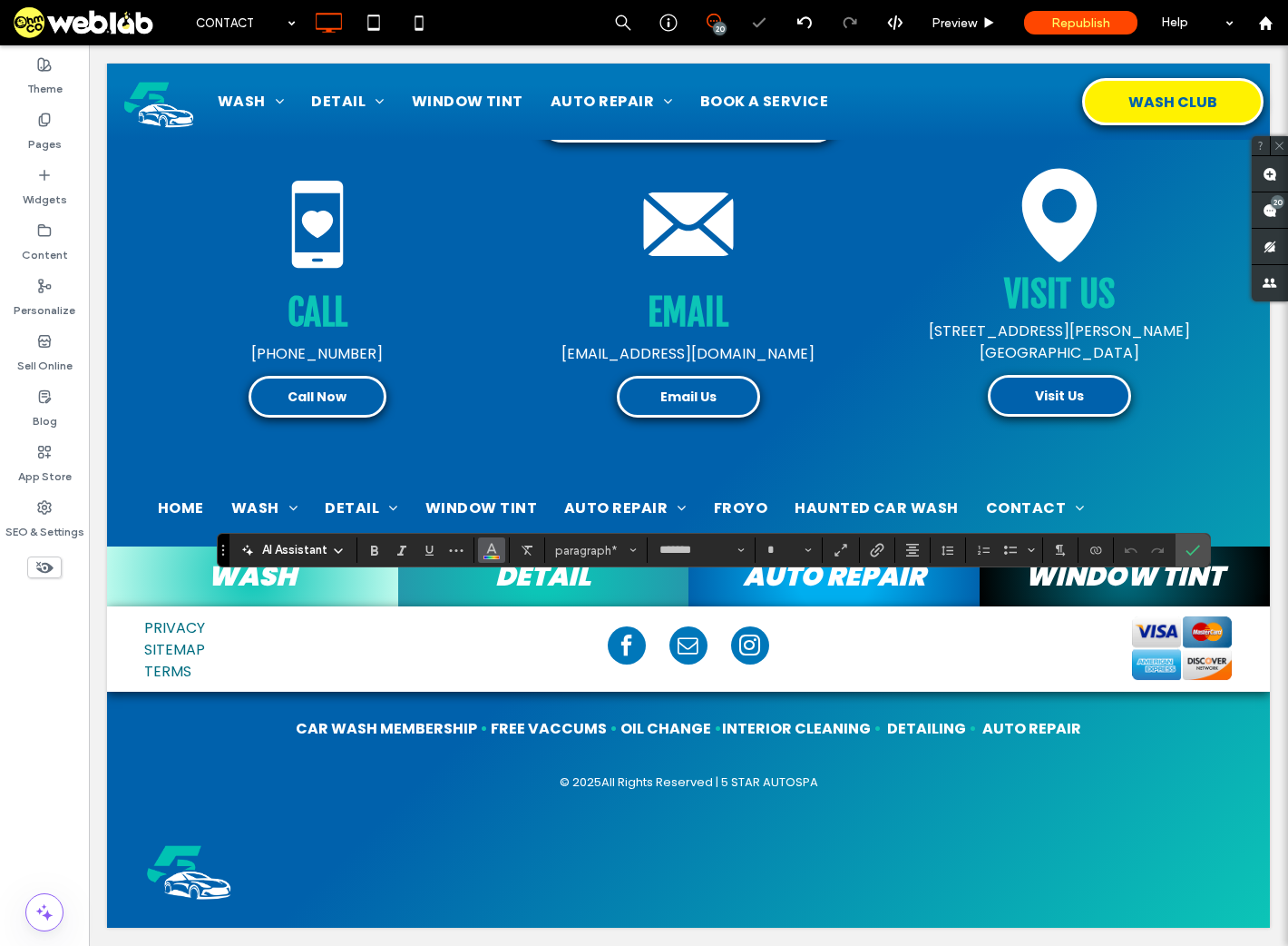
click at [486, 556] on span "Color" at bounding box center [491, 548] width 15 height 24
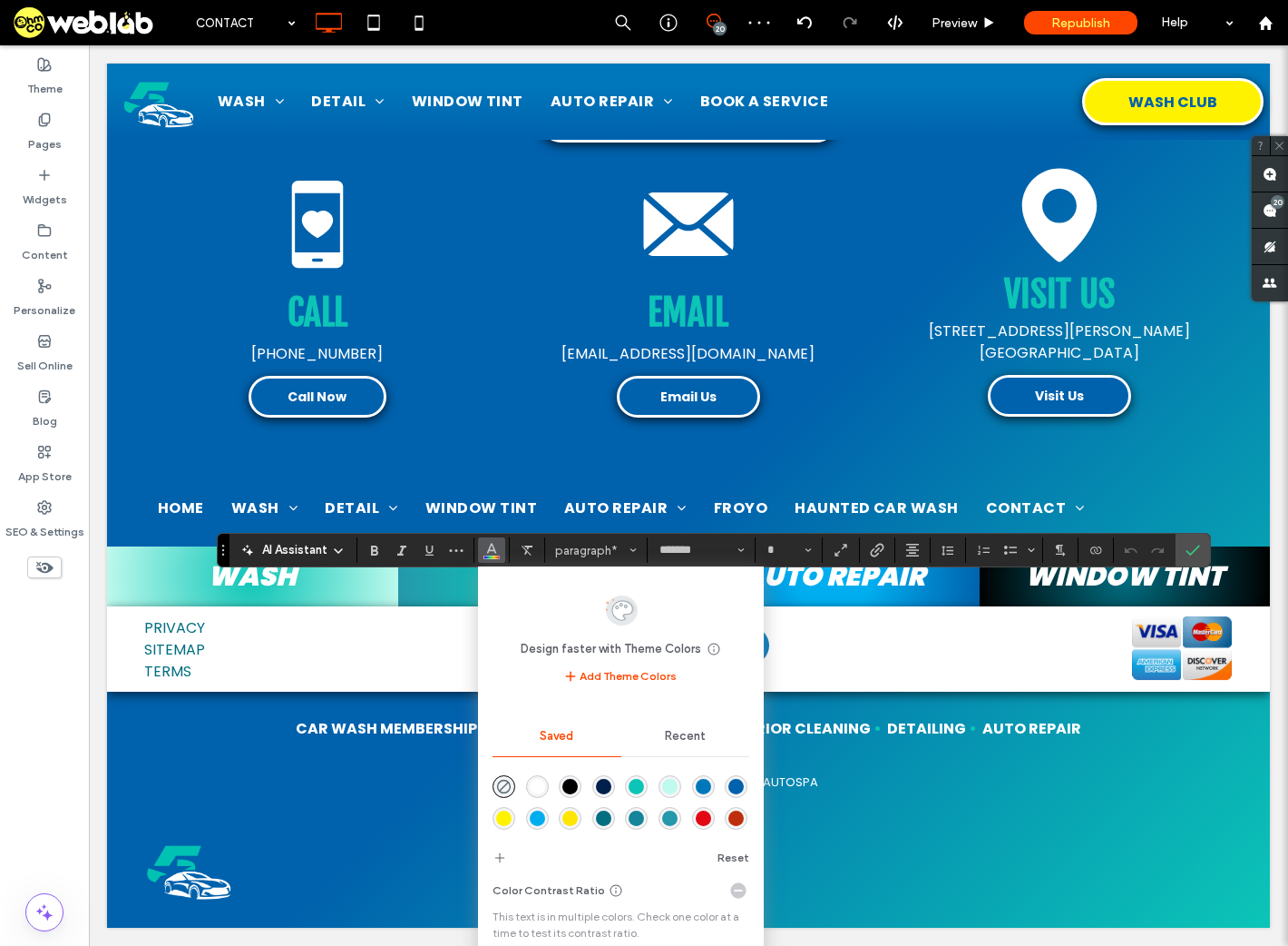
click at [576, 787] on div "rgba(0,0,0,1)" at bounding box center [569, 786] width 15 height 15
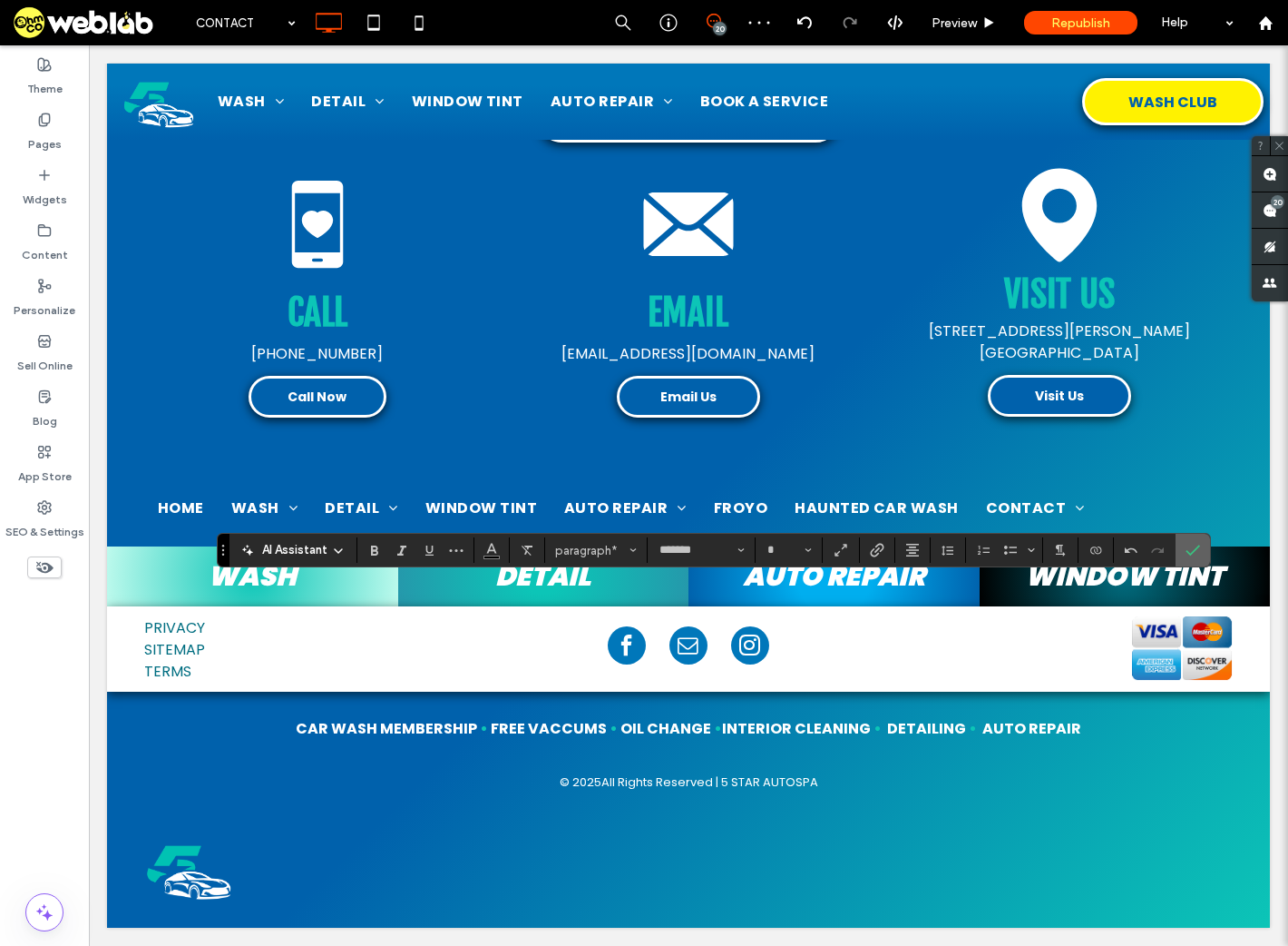
click at [1193, 546] on icon "Confirm" at bounding box center [1193, 549] width 15 height 15
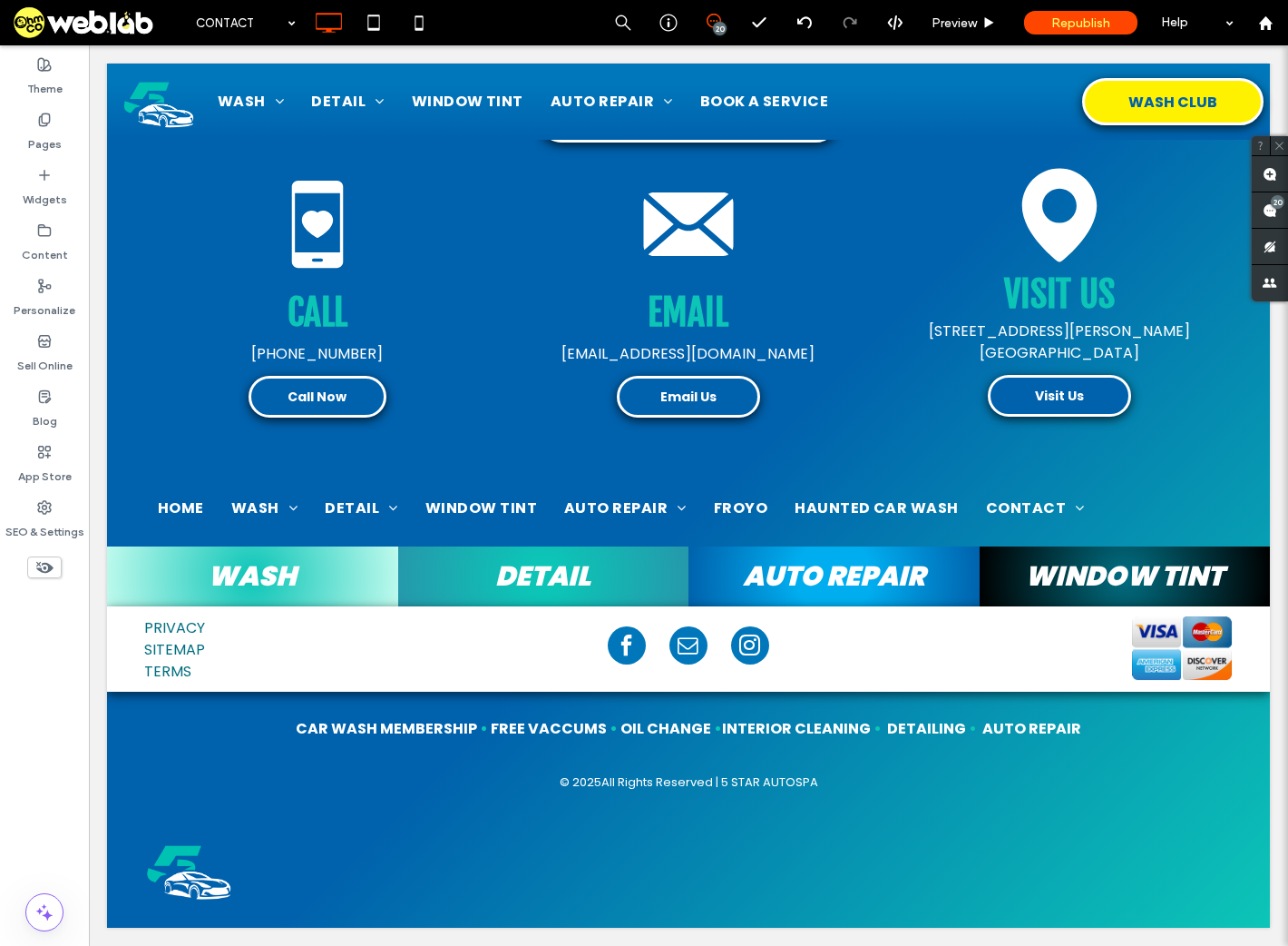
type input "*******"
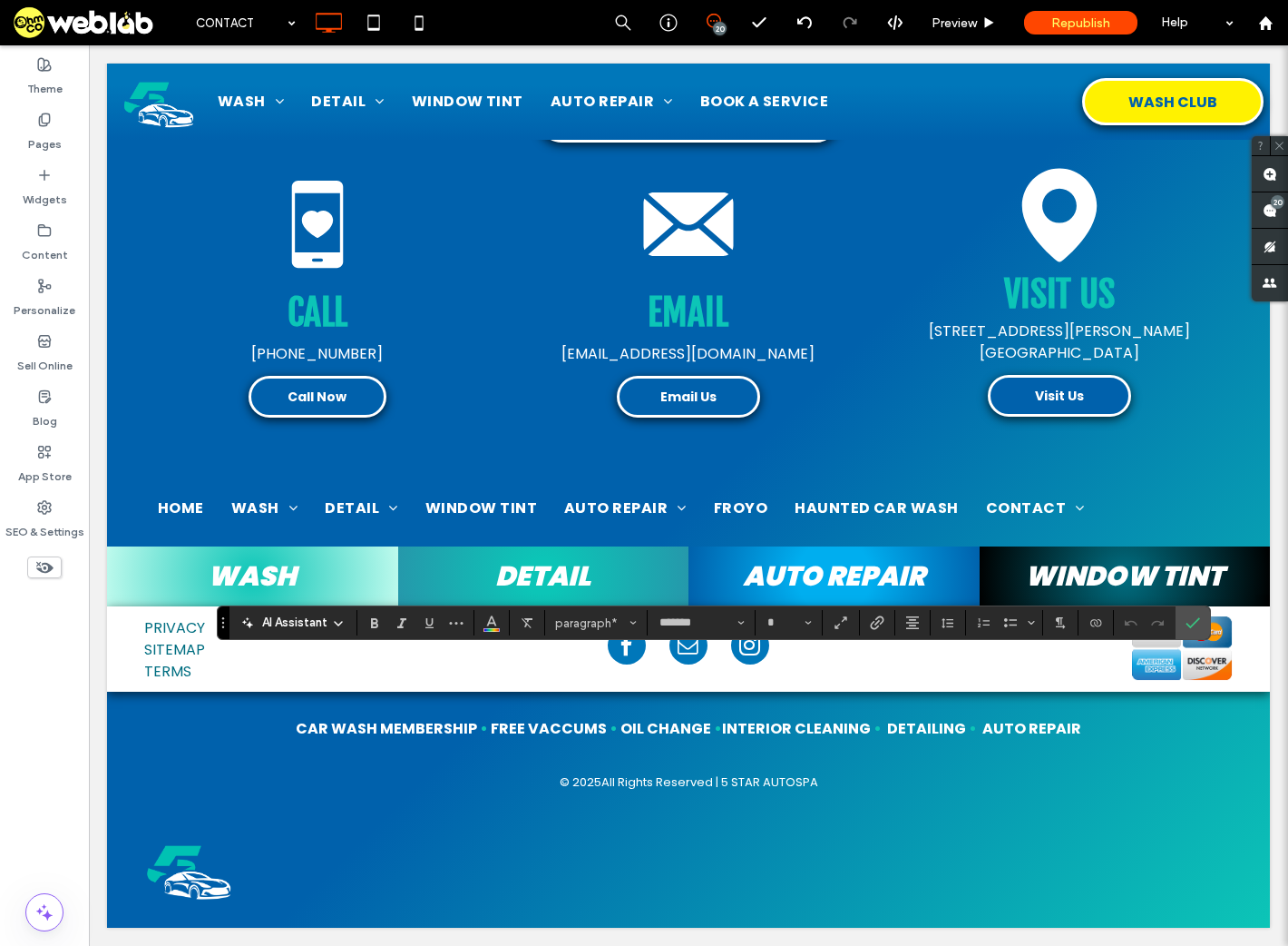
type input "**"
click at [1189, 621] on icon "Confirm" at bounding box center [1193, 622] width 15 height 15
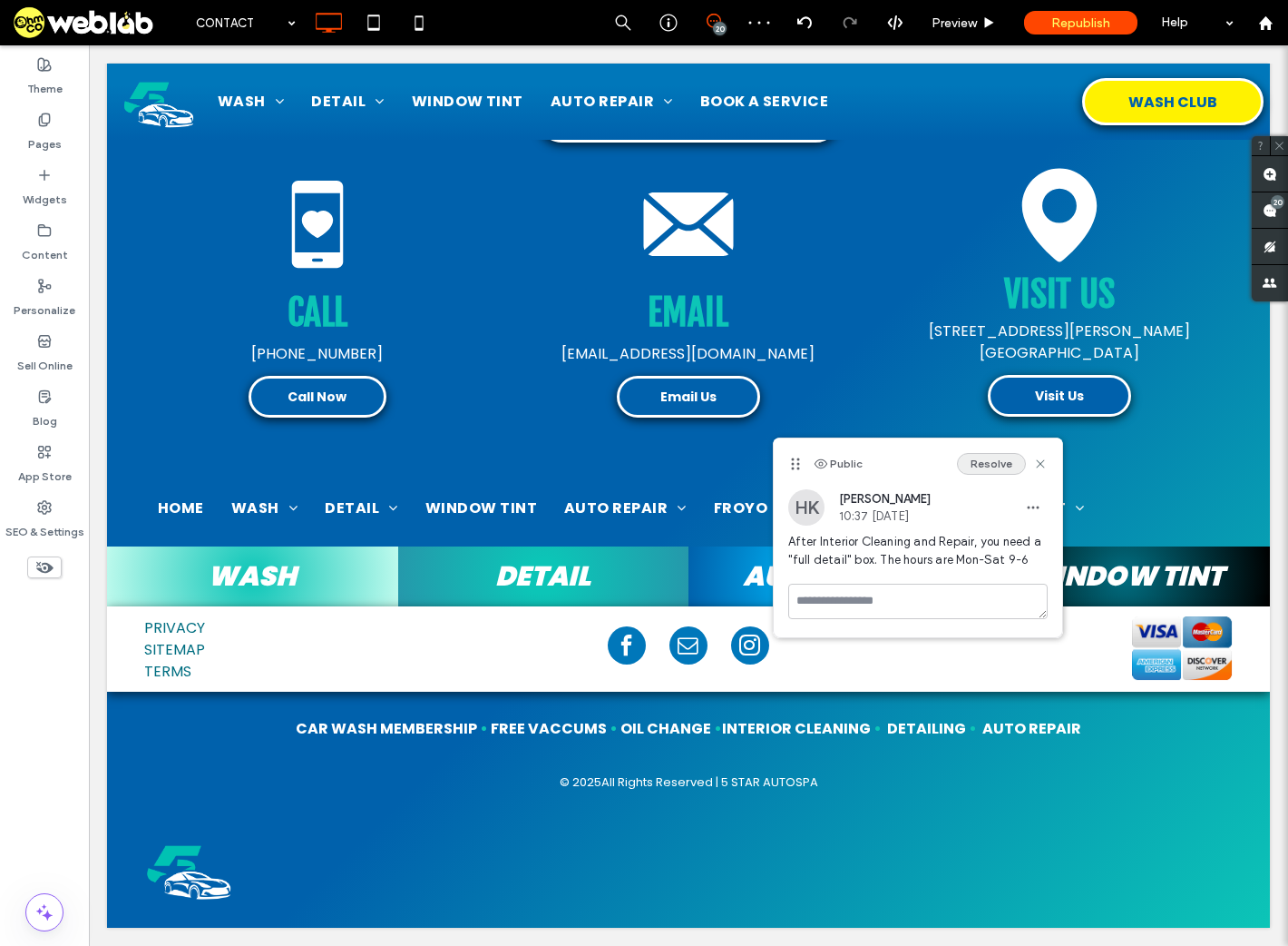
click at [985, 463] on button "Resolve" at bounding box center [991, 464] width 69 height 22
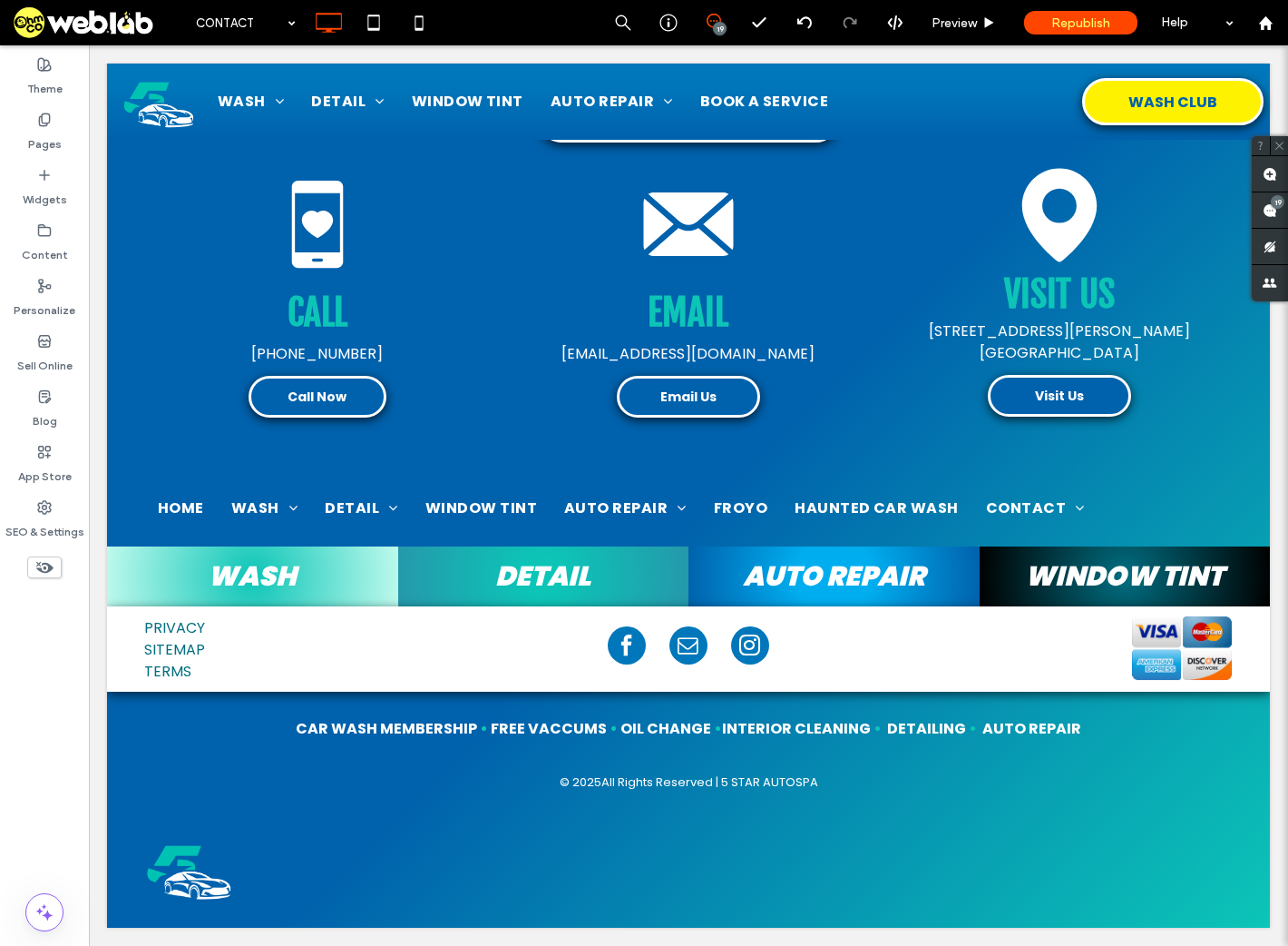
type input "*******"
type input "**"
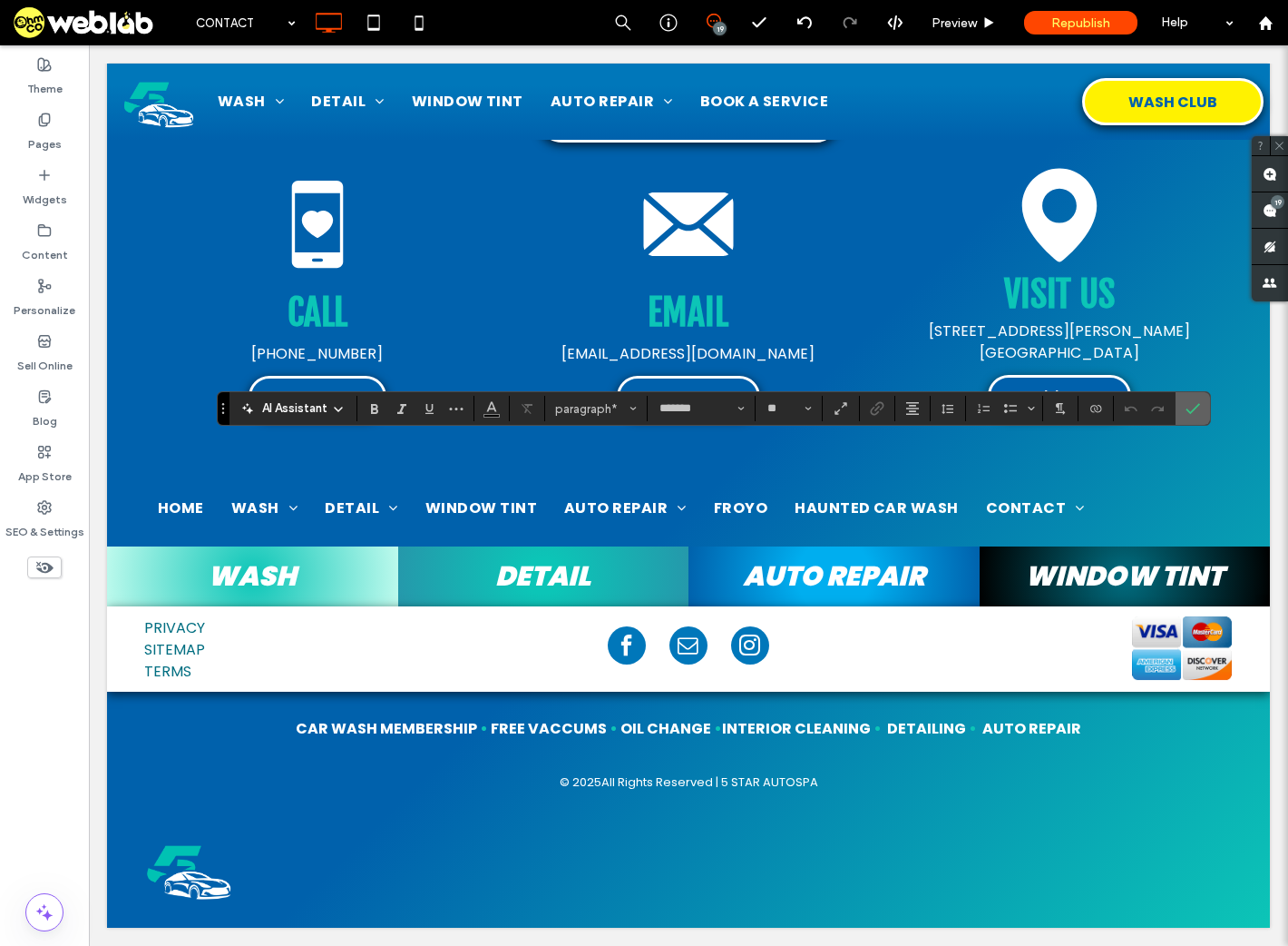
click at [1190, 406] on icon "Confirm" at bounding box center [1193, 409] width 15 height 15
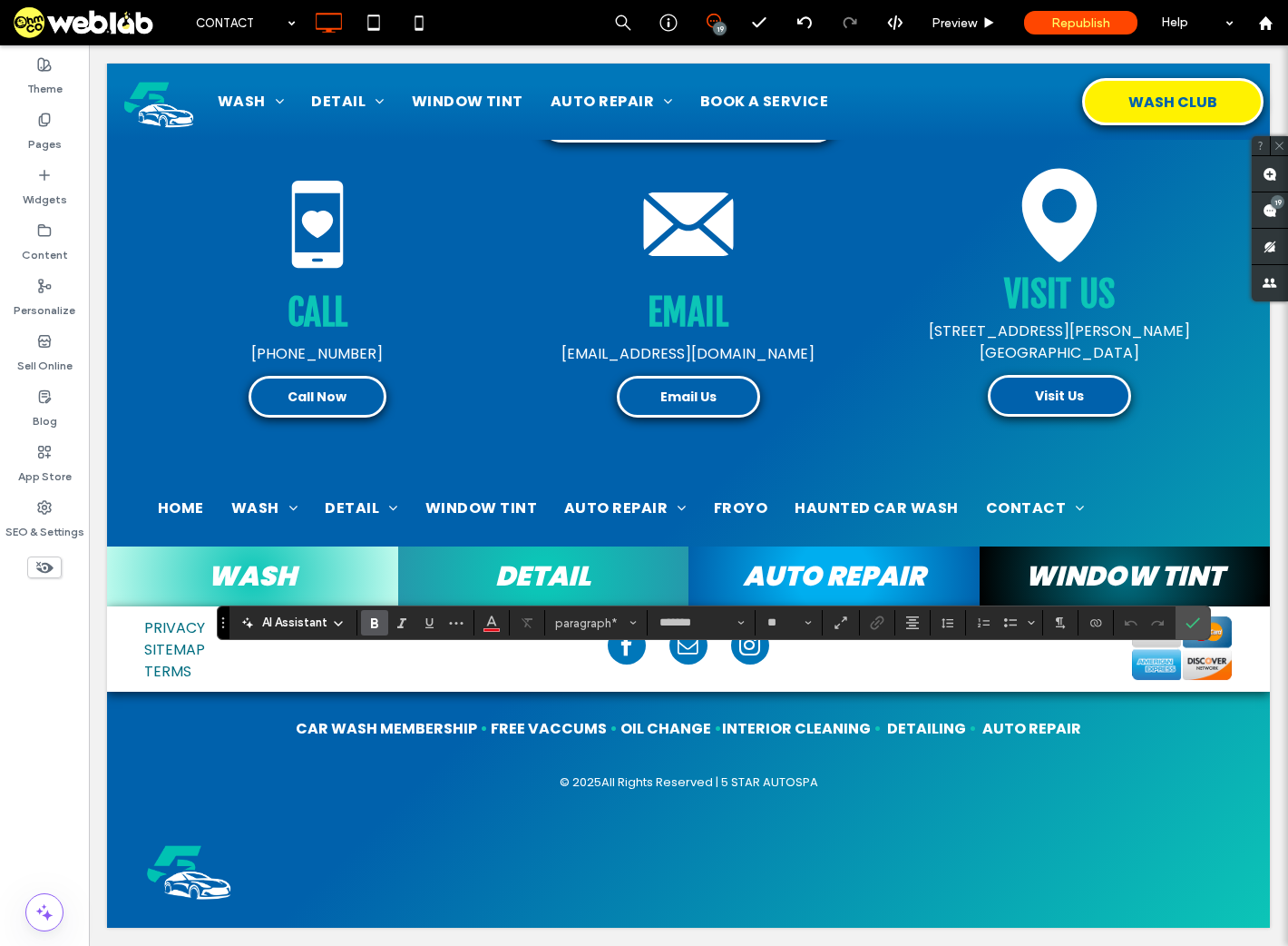
type input "**"
click at [1181, 623] on label "Confirm" at bounding box center [1192, 622] width 27 height 33
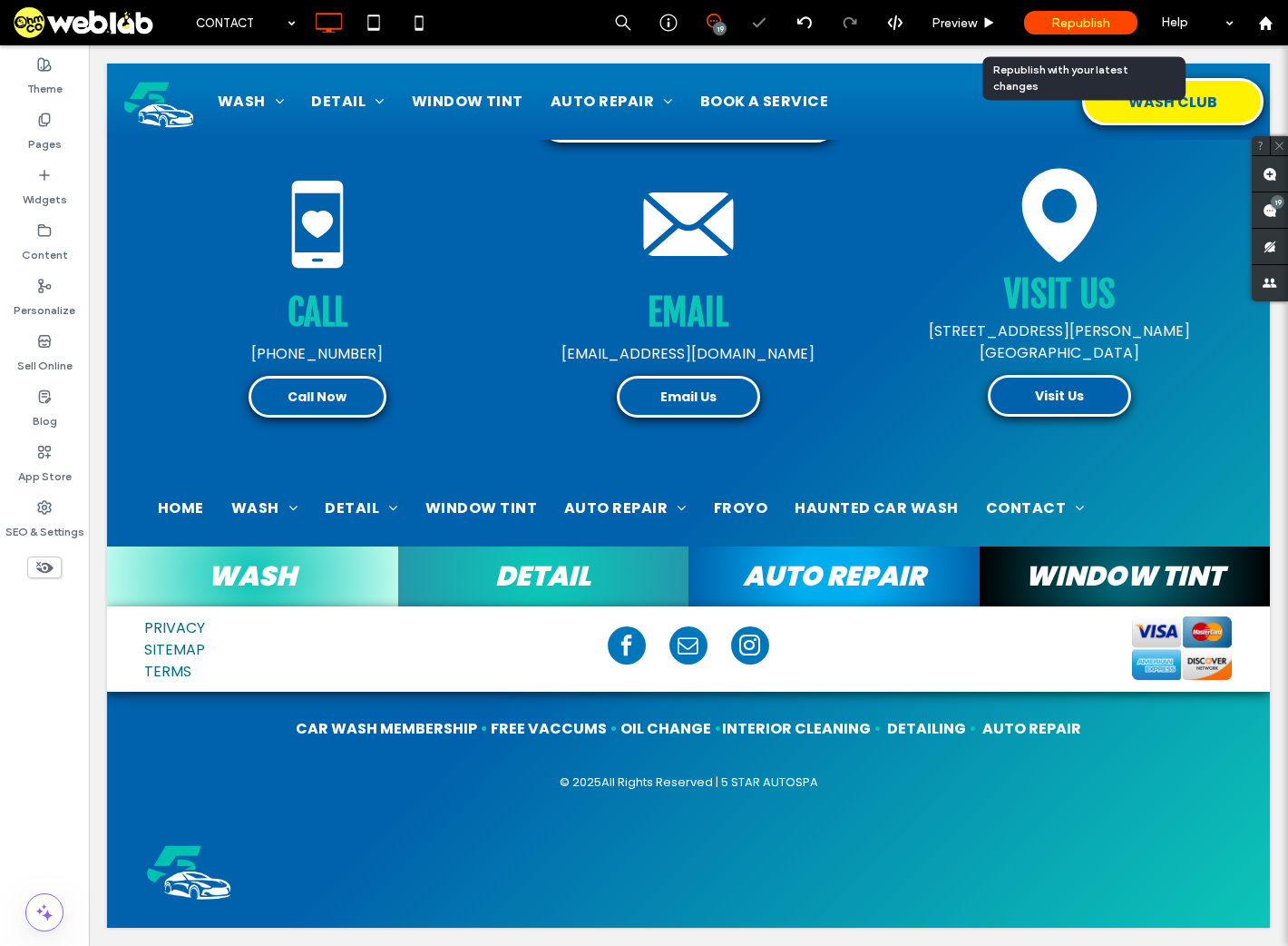
click at [1079, 22] on span "Republish" at bounding box center [1080, 22] width 59 height 15
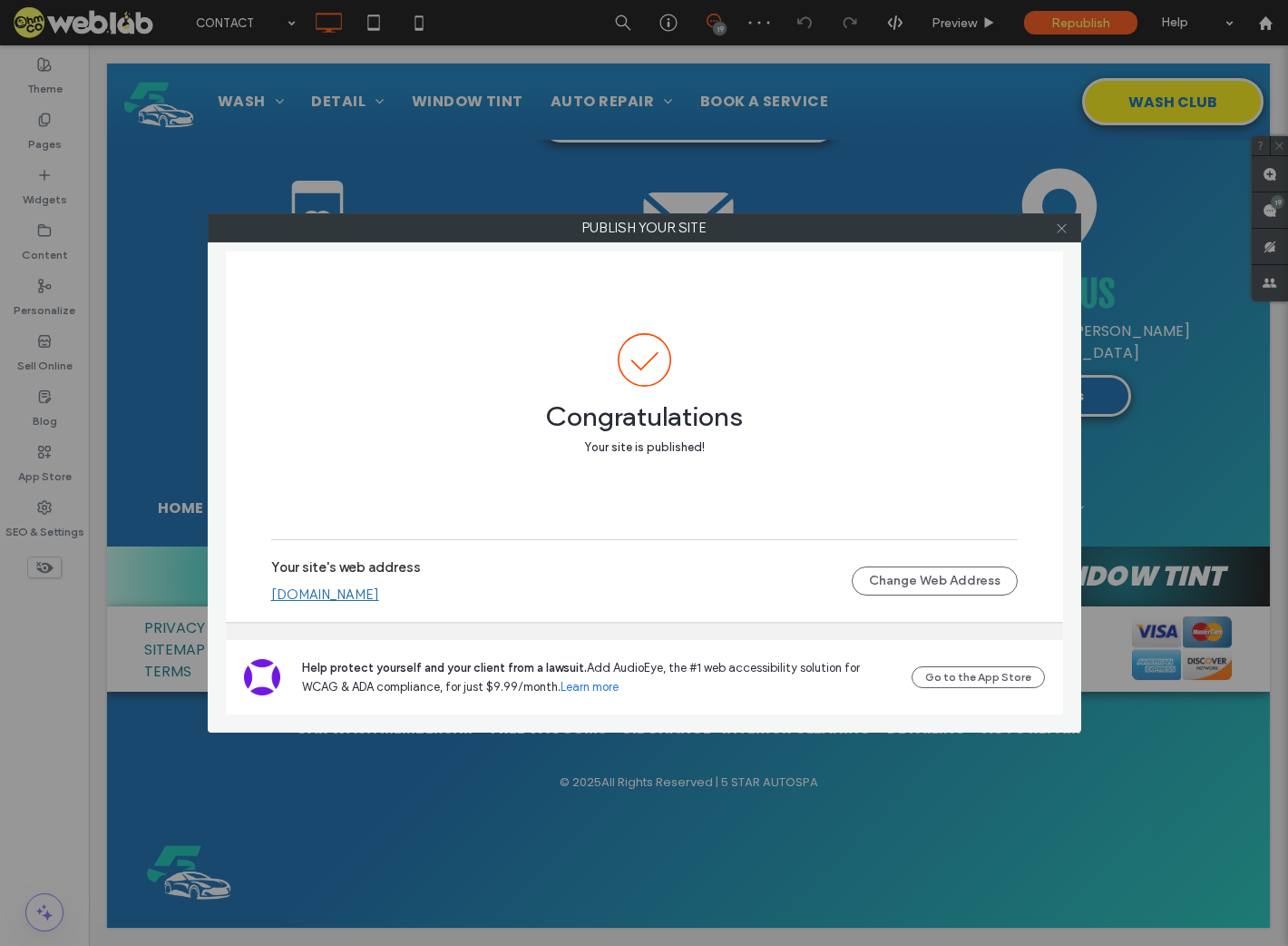
click at [1064, 231] on icon at bounding box center [1062, 229] width 14 height 14
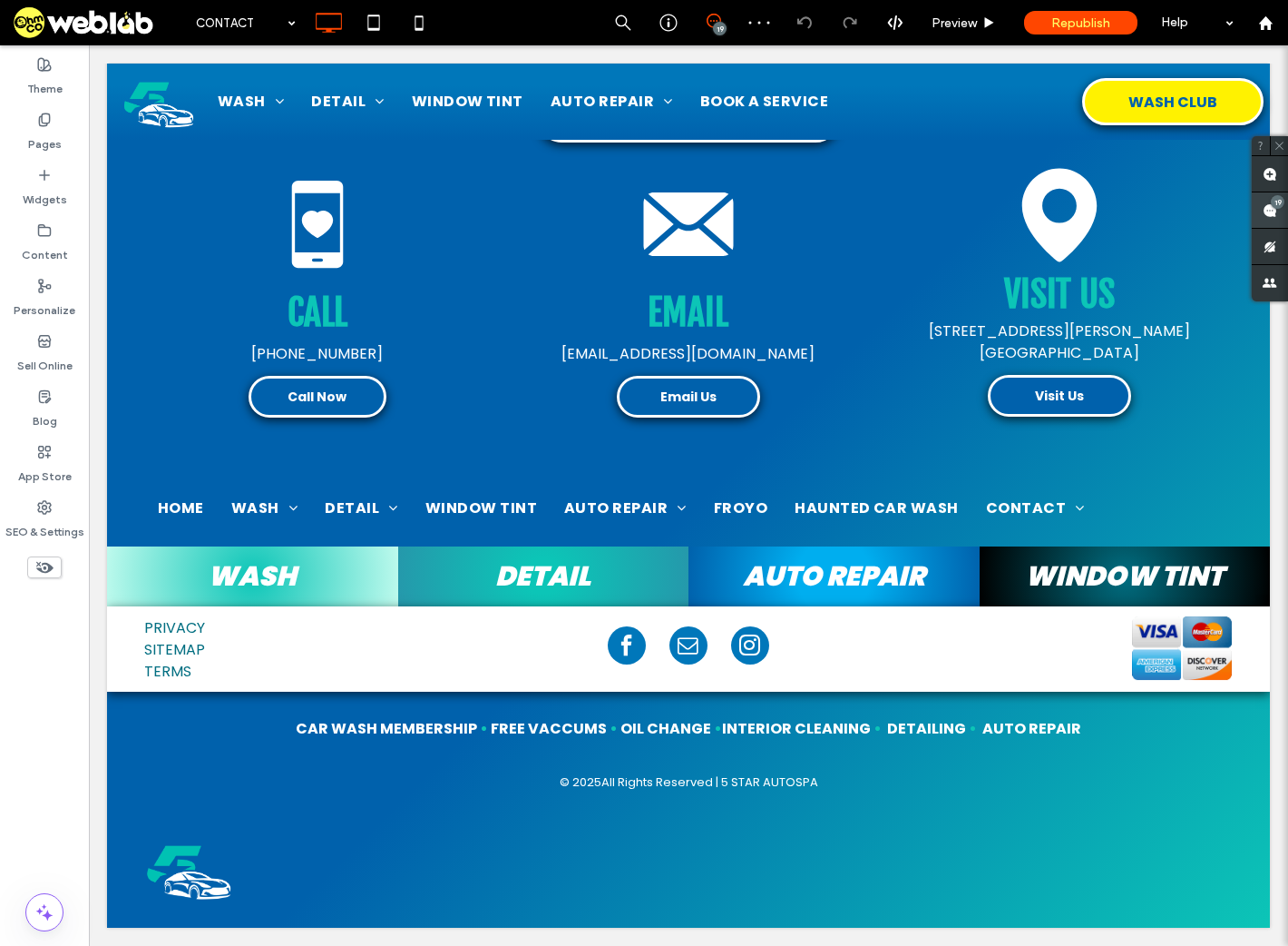
click at [1273, 204] on div "19" at bounding box center [1278, 202] width 14 height 14
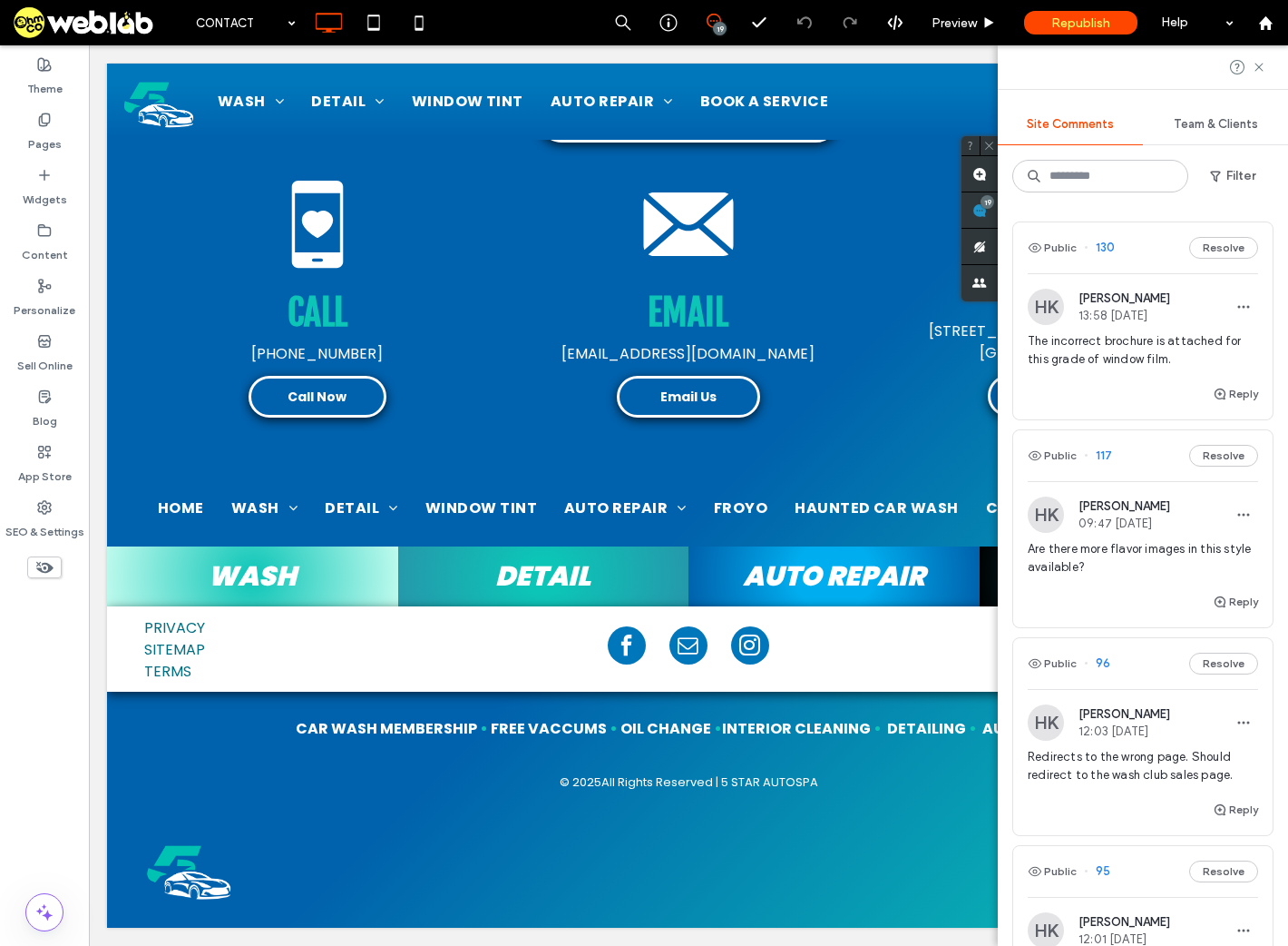
click at [1129, 770] on span "Redirects to the wrong page. Should redirect to the wash club sales page." at bounding box center [1143, 766] width 231 height 36
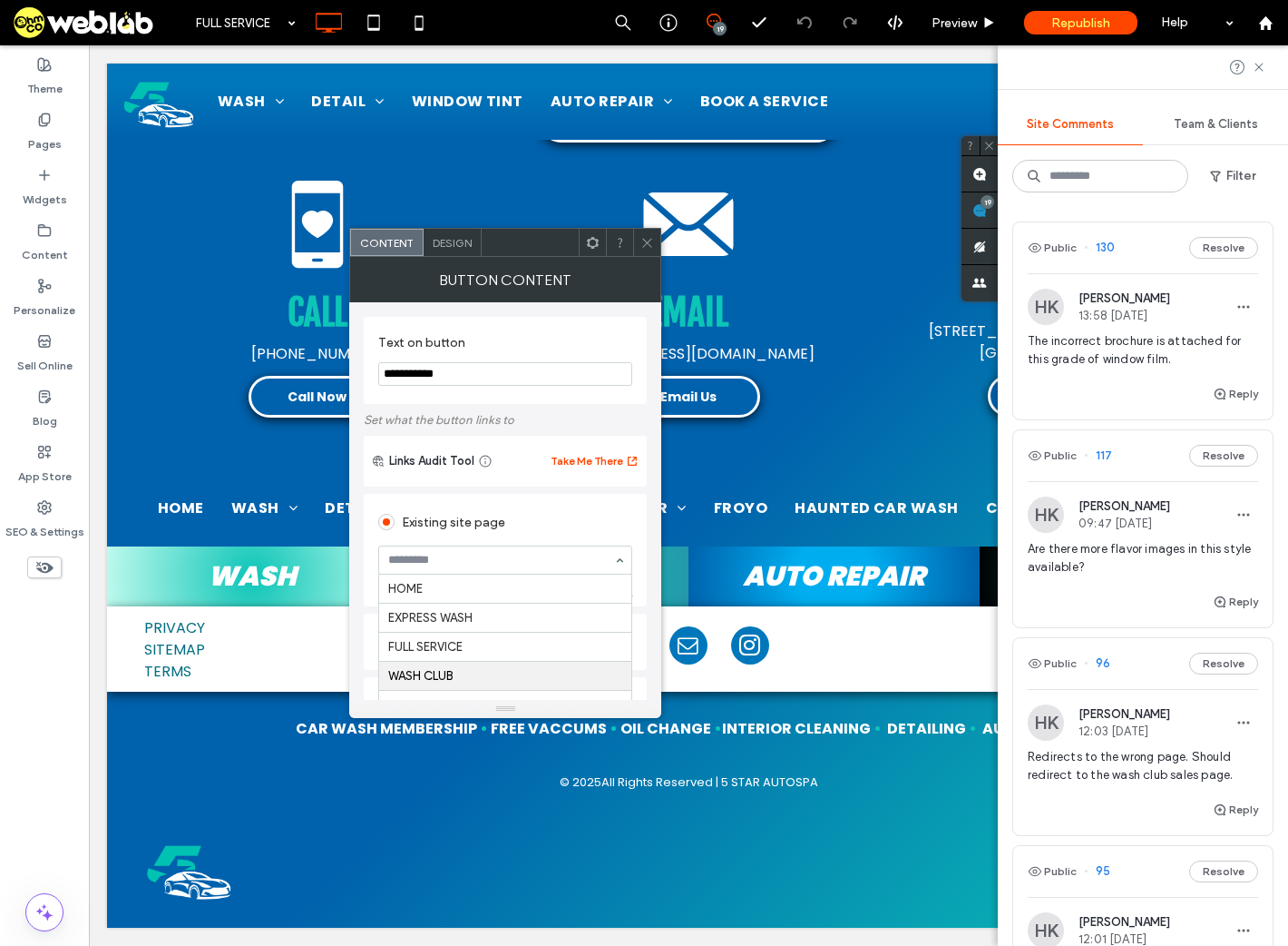
scroll to position [89, 0]
click at [642, 240] on icon at bounding box center [648, 243] width 14 height 14
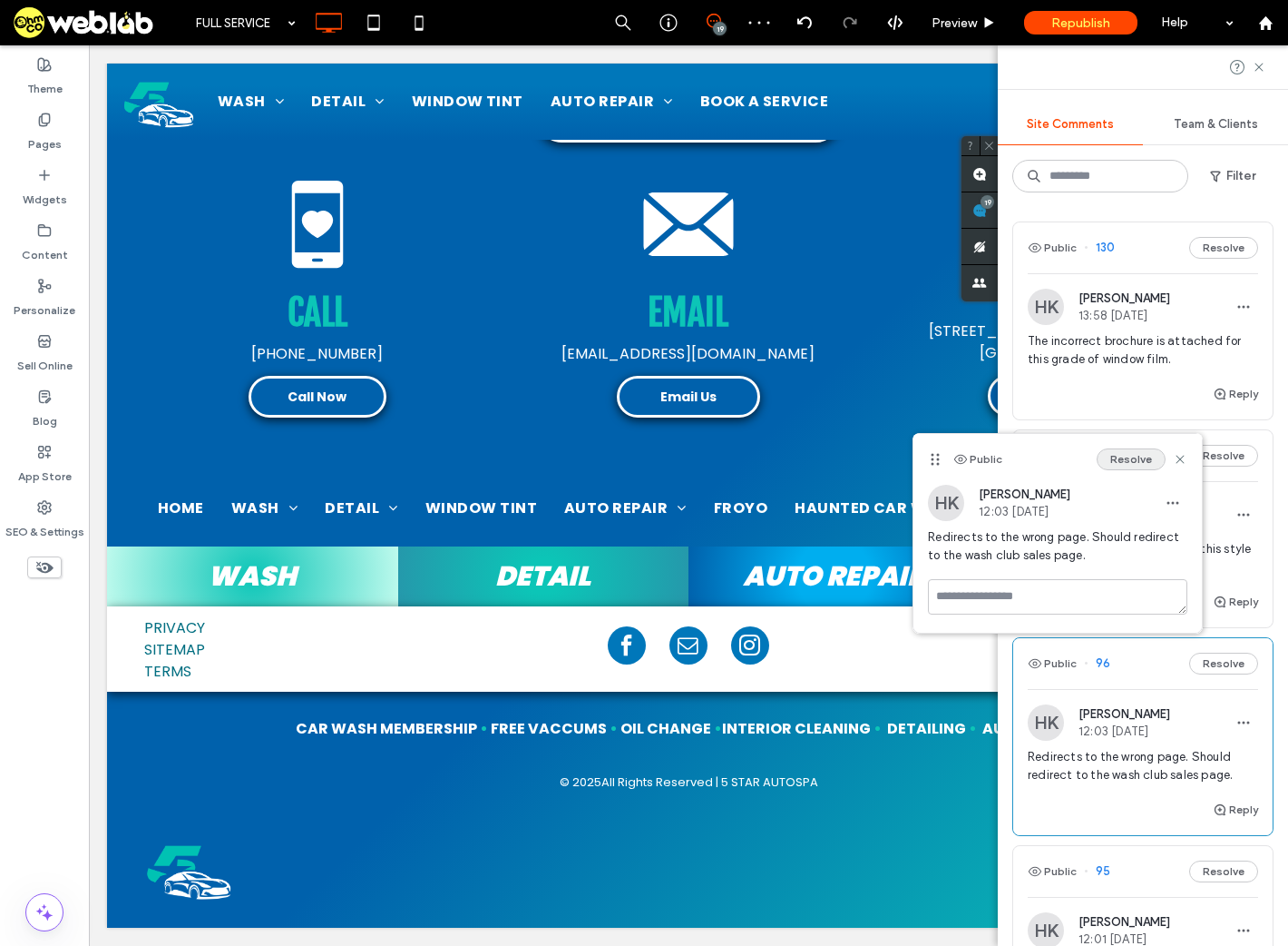
click at [1141, 466] on button "Resolve" at bounding box center [1131, 460] width 69 height 22
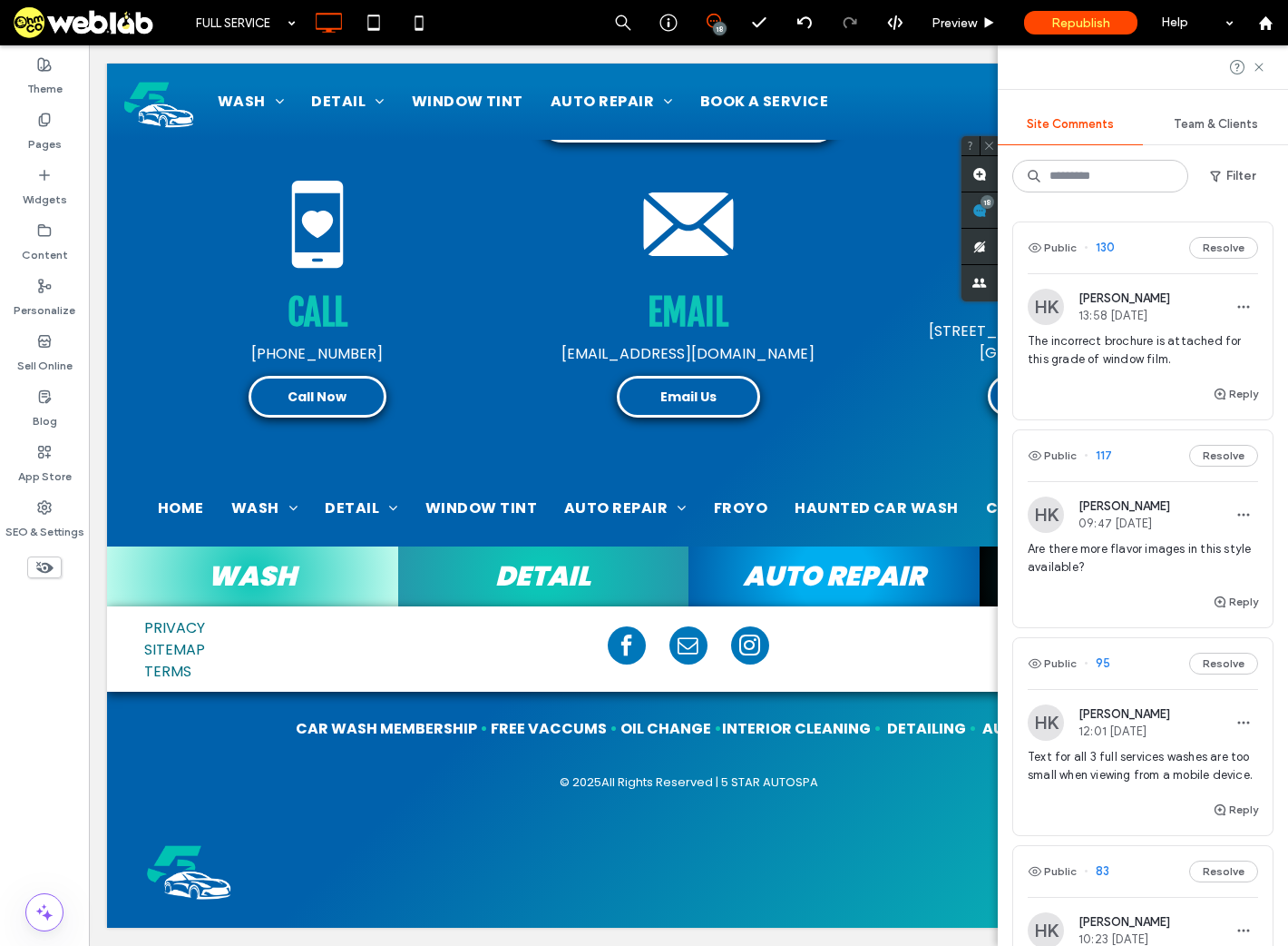
click at [1103, 767] on span "Text for all 3 full services washes are too small when viewing from a mobile de…" at bounding box center [1143, 766] width 231 height 36
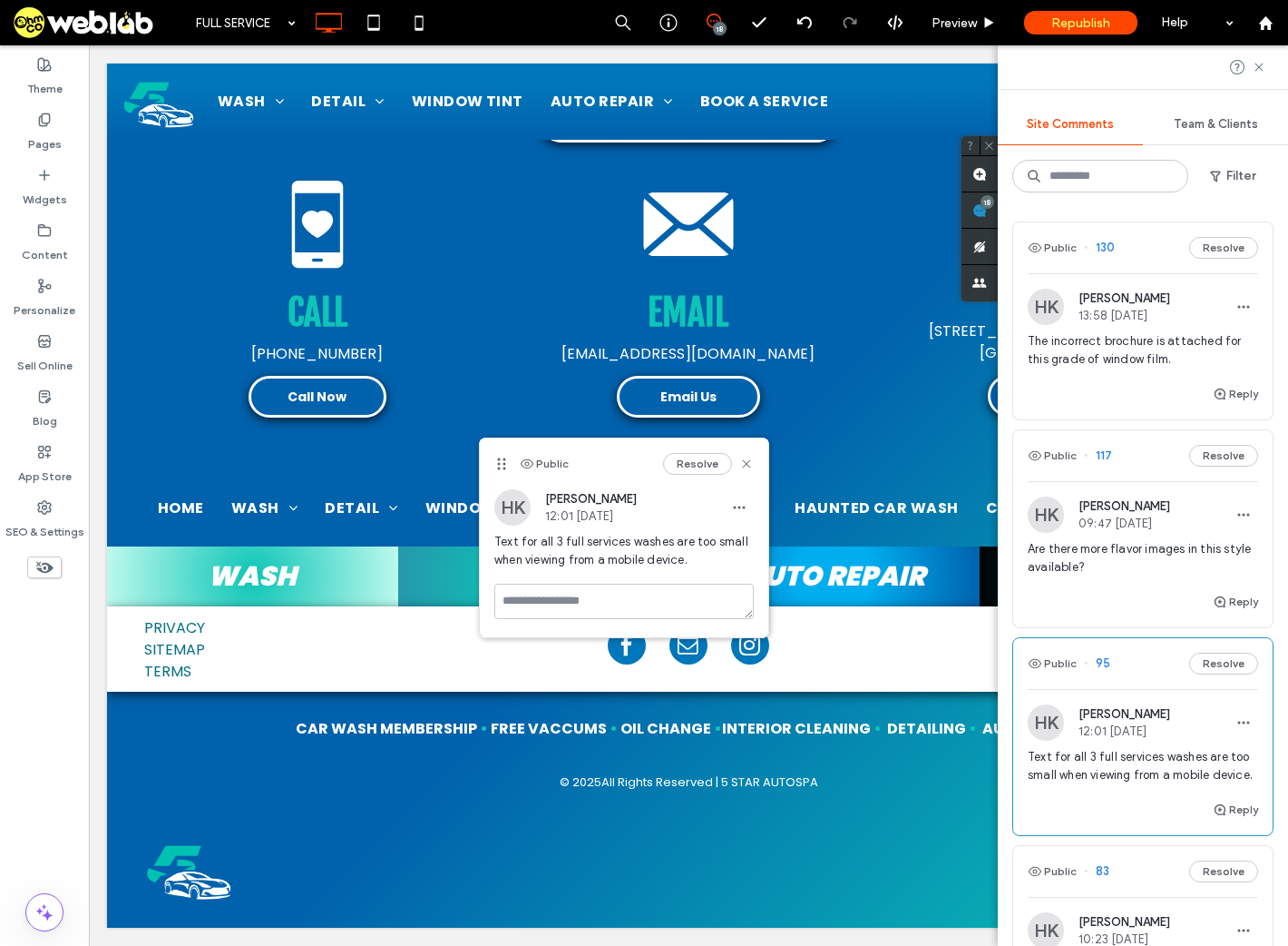
scroll to position [364, 0]
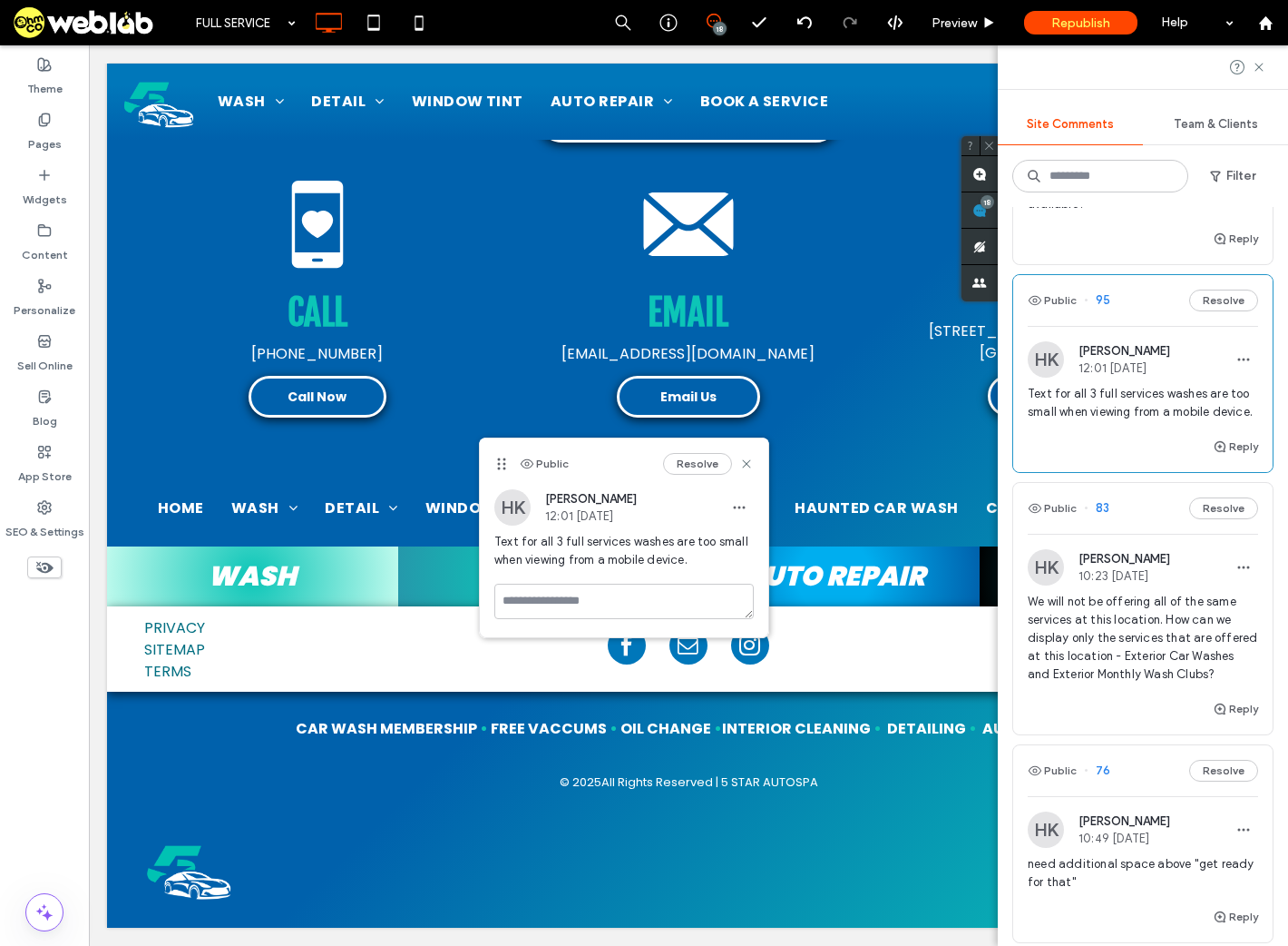
click at [1125, 650] on span "We will not be offering all of the same services at this location. How can we d…" at bounding box center [1143, 637] width 231 height 91
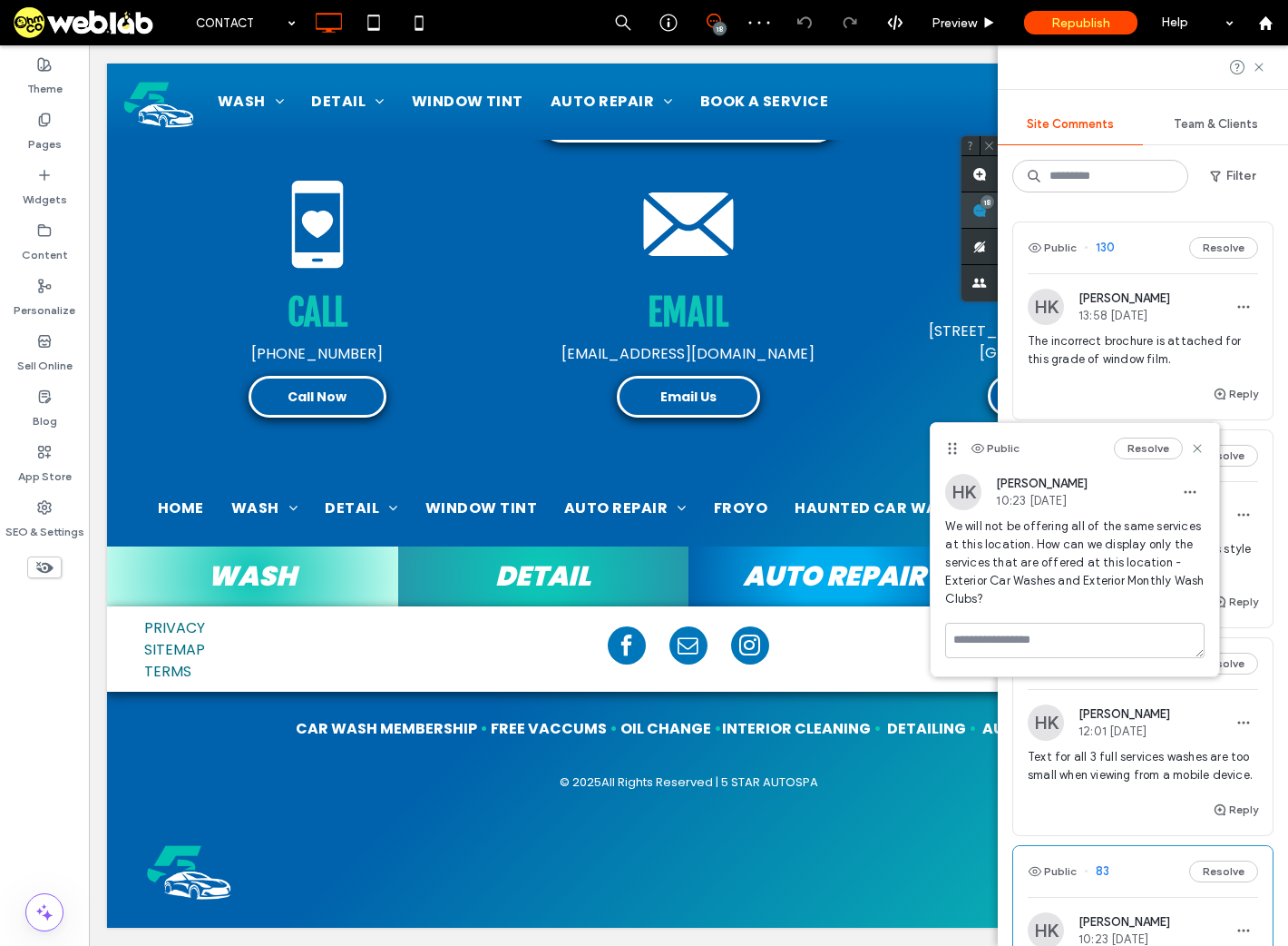
click at [987, 215] on use at bounding box center [979, 211] width 15 height 15
click at [1199, 445] on icon at bounding box center [1197, 449] width 15 height 15
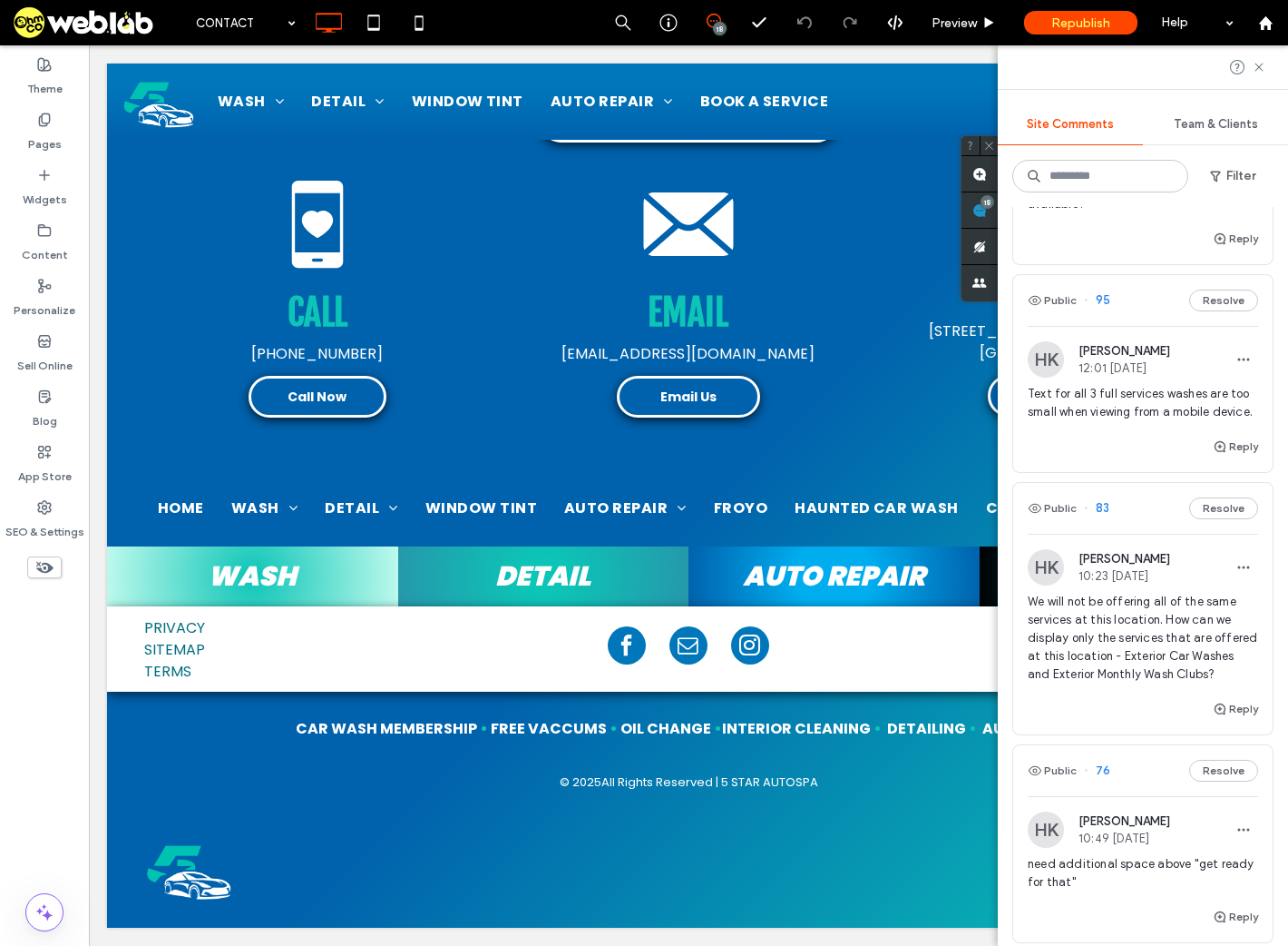
scroll to position [726, 0]
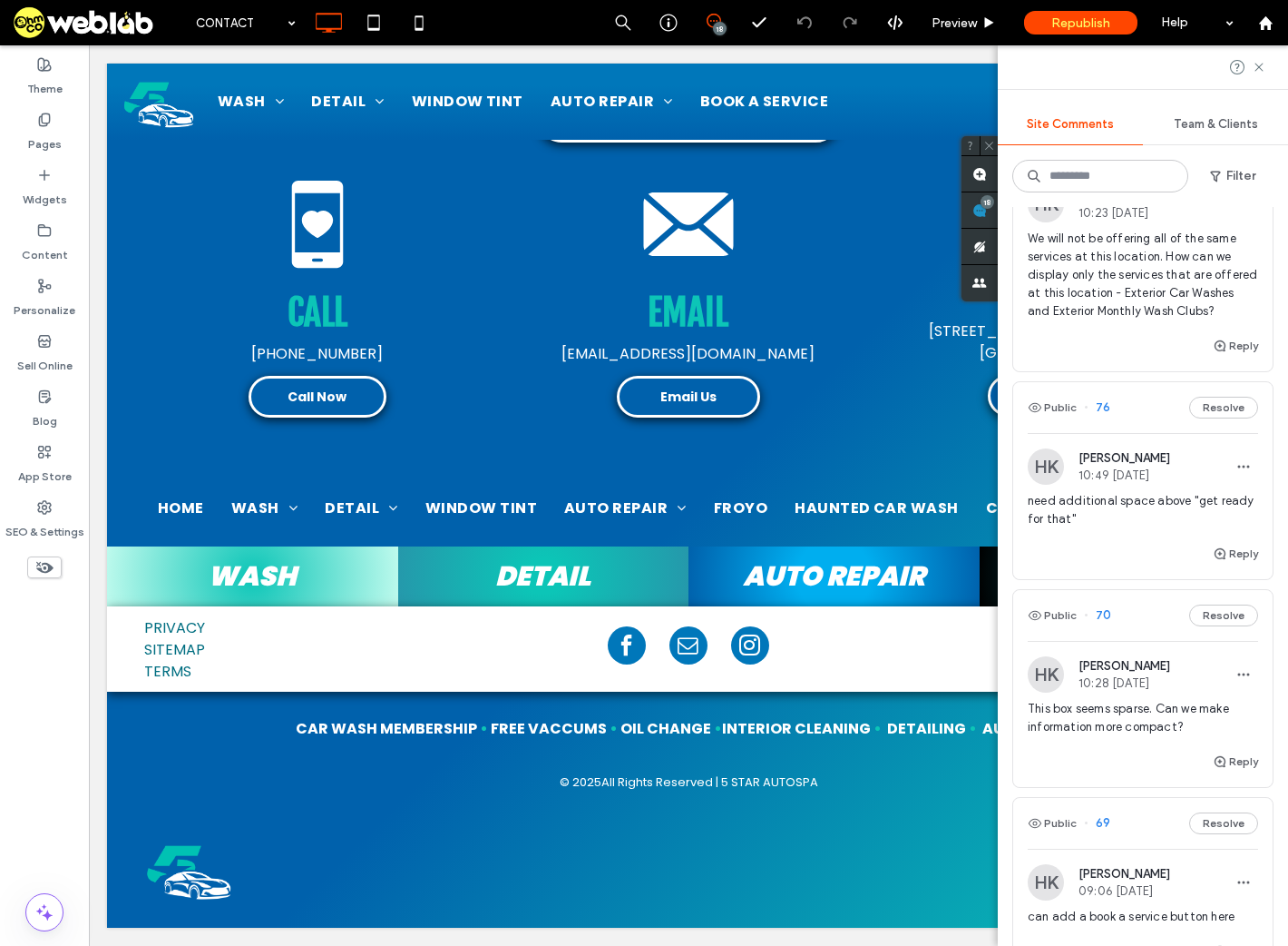
click at [1097, 736] on span "This box seems sparse. Can we make information more compact?" at bounding box center [1143, 718] width 231 height 36
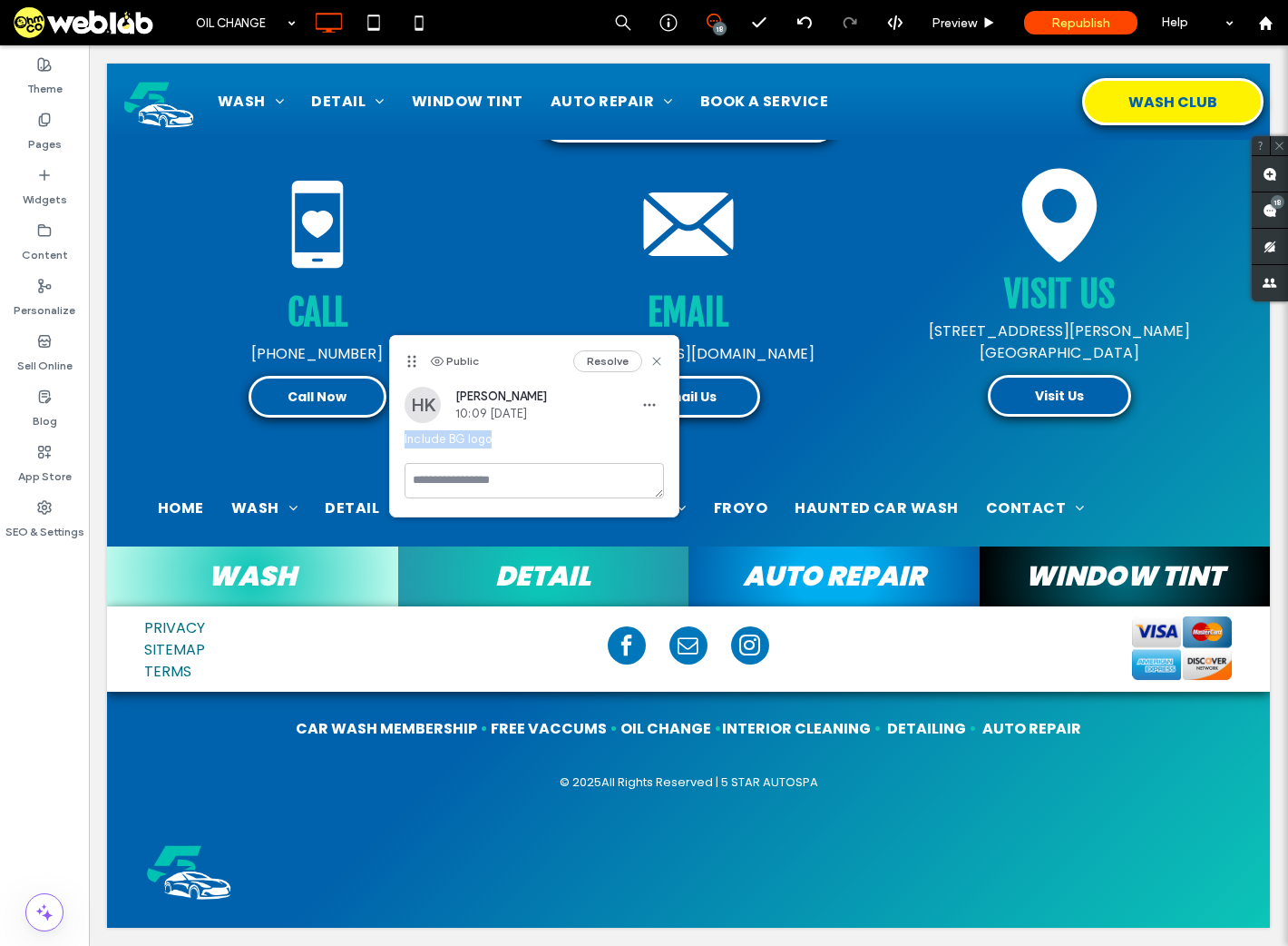
drag, startPoint x: 503, startPoint y: 440, endPoint x: 397, endPoint y: 441, distance: 106.0
click at [397, 441] on div "HK [PERSON_NAME] 10:09 [DATE] Include BG logo" at bounding box center [534, 425] width 289 height 76
click at [45, 137] on label "Pages" at bounding box center [45, 139] width 34 height 25
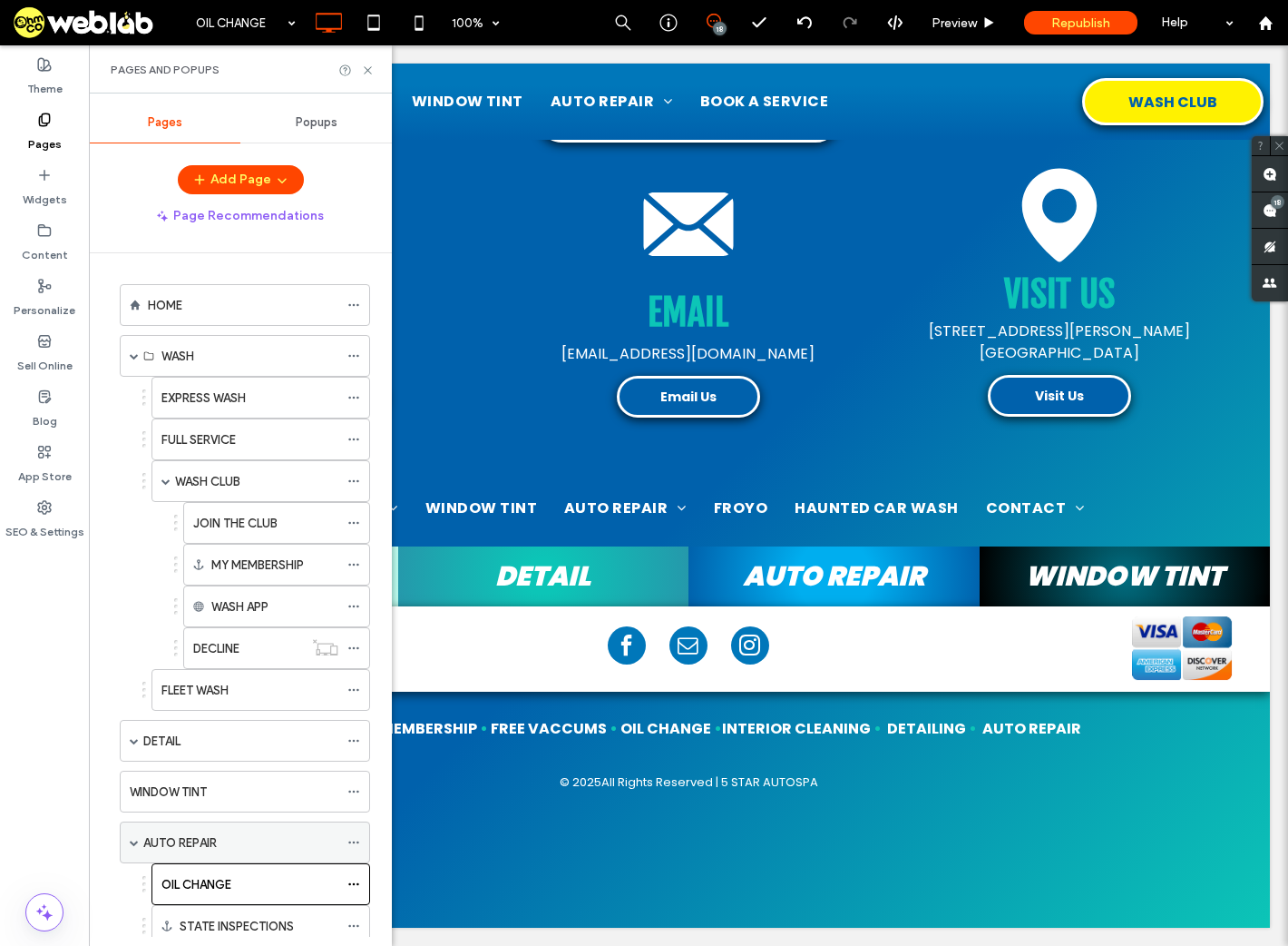
click at [182, 846] on label "AUTO REPAIR" at bounding box center [181, 843] width 74 height 32
click at [369, 68] on use at bounding box center [366, 69] width 7 height 7
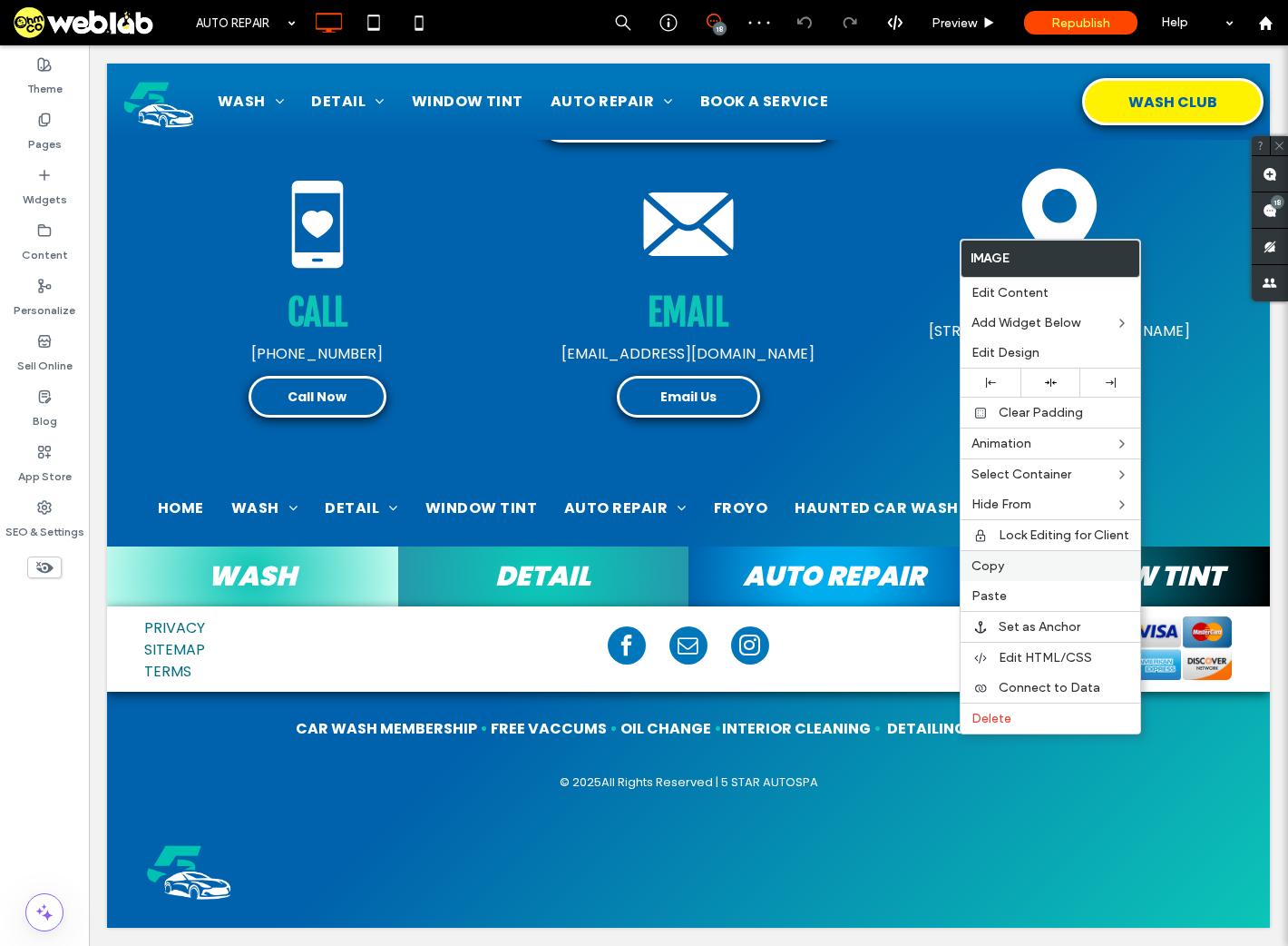
click at [1011, 553] on div "Copy" at bounding box center [1050, 565] width 180 height 31
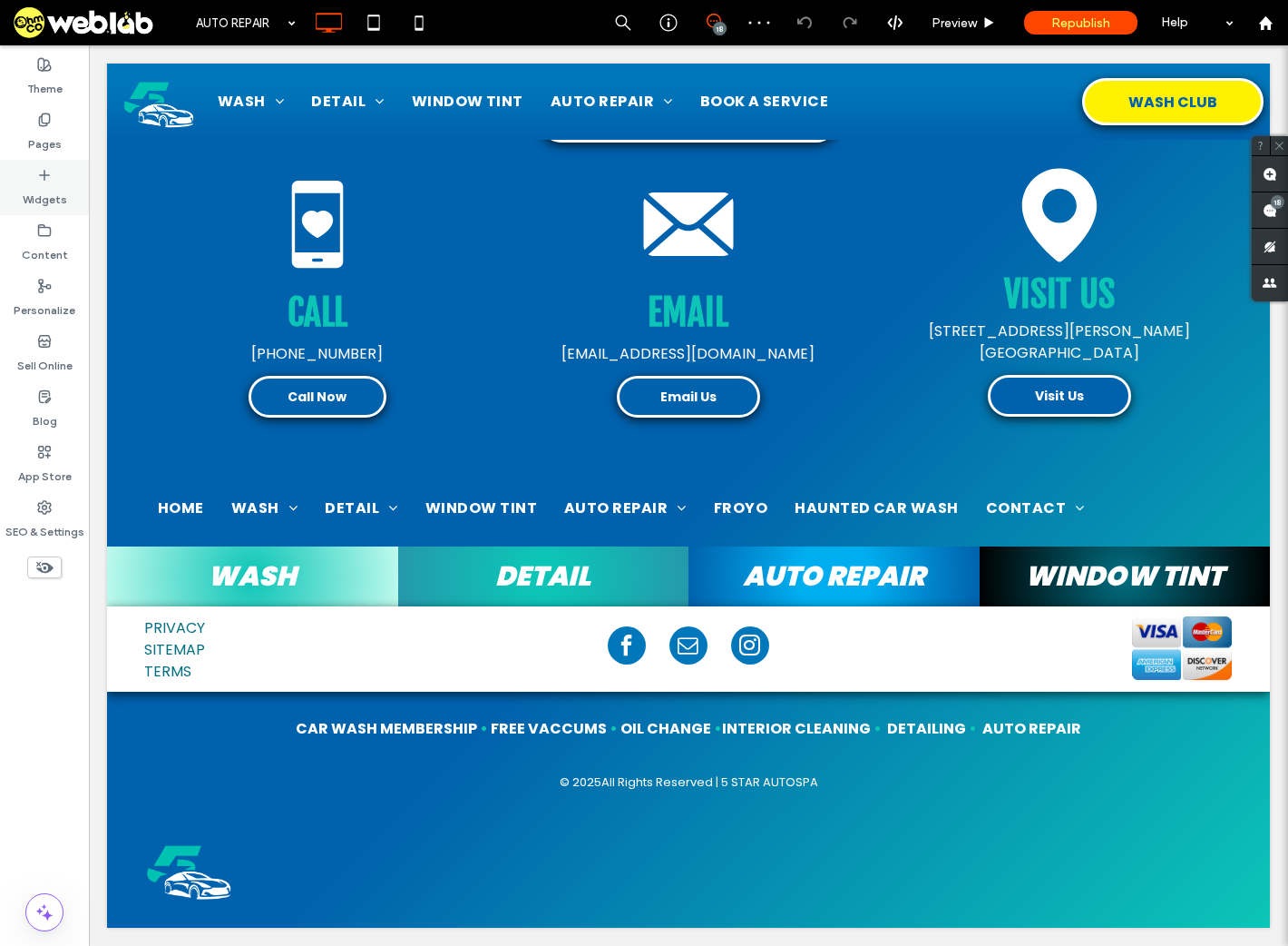
click at [59, 166] on div "Widgets" at bounding box center [44, 187] width 89 height 55
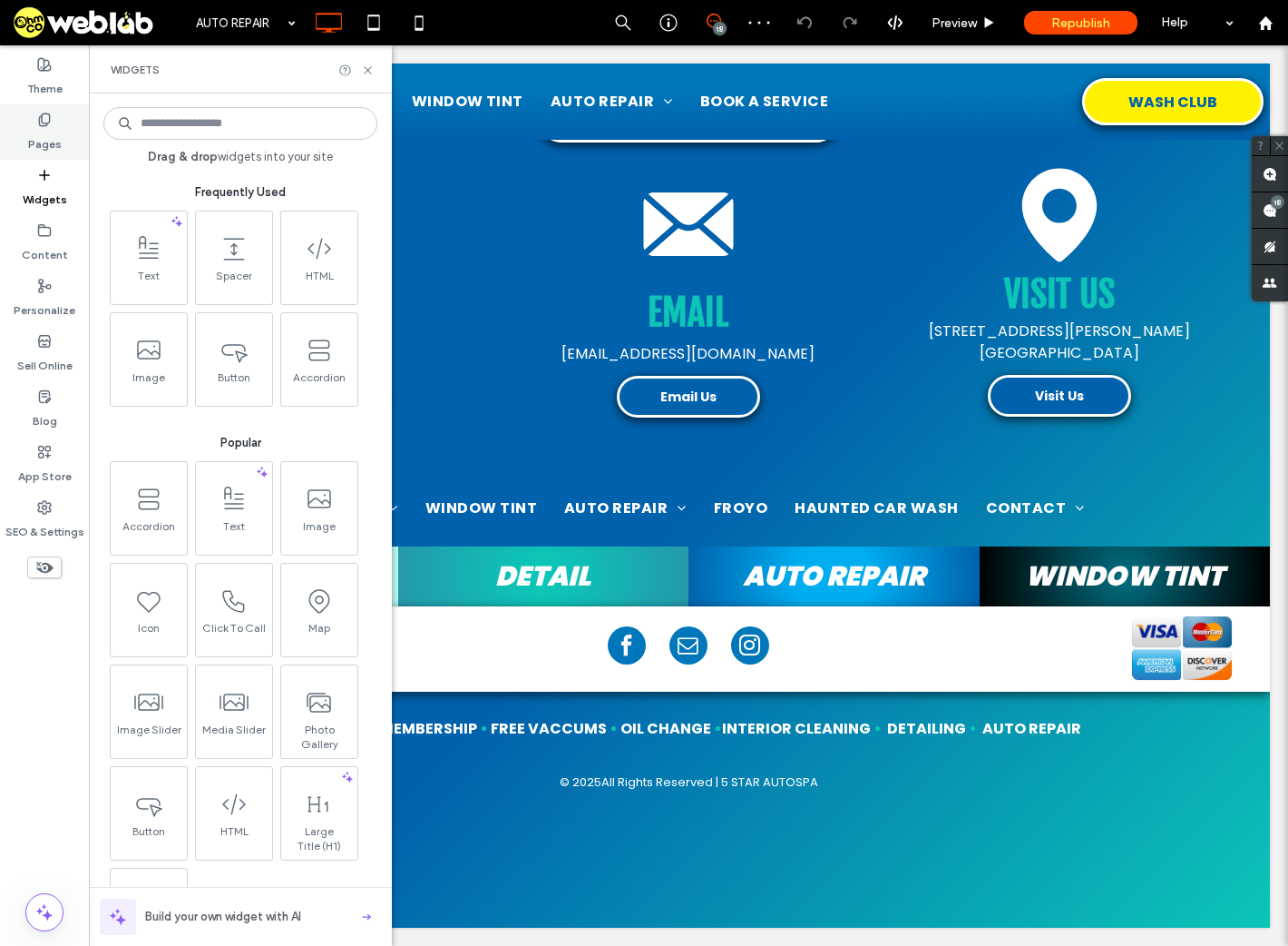
click at [50, 137] on label "Pages" at bounding box center [45, 139] width 34 height 25
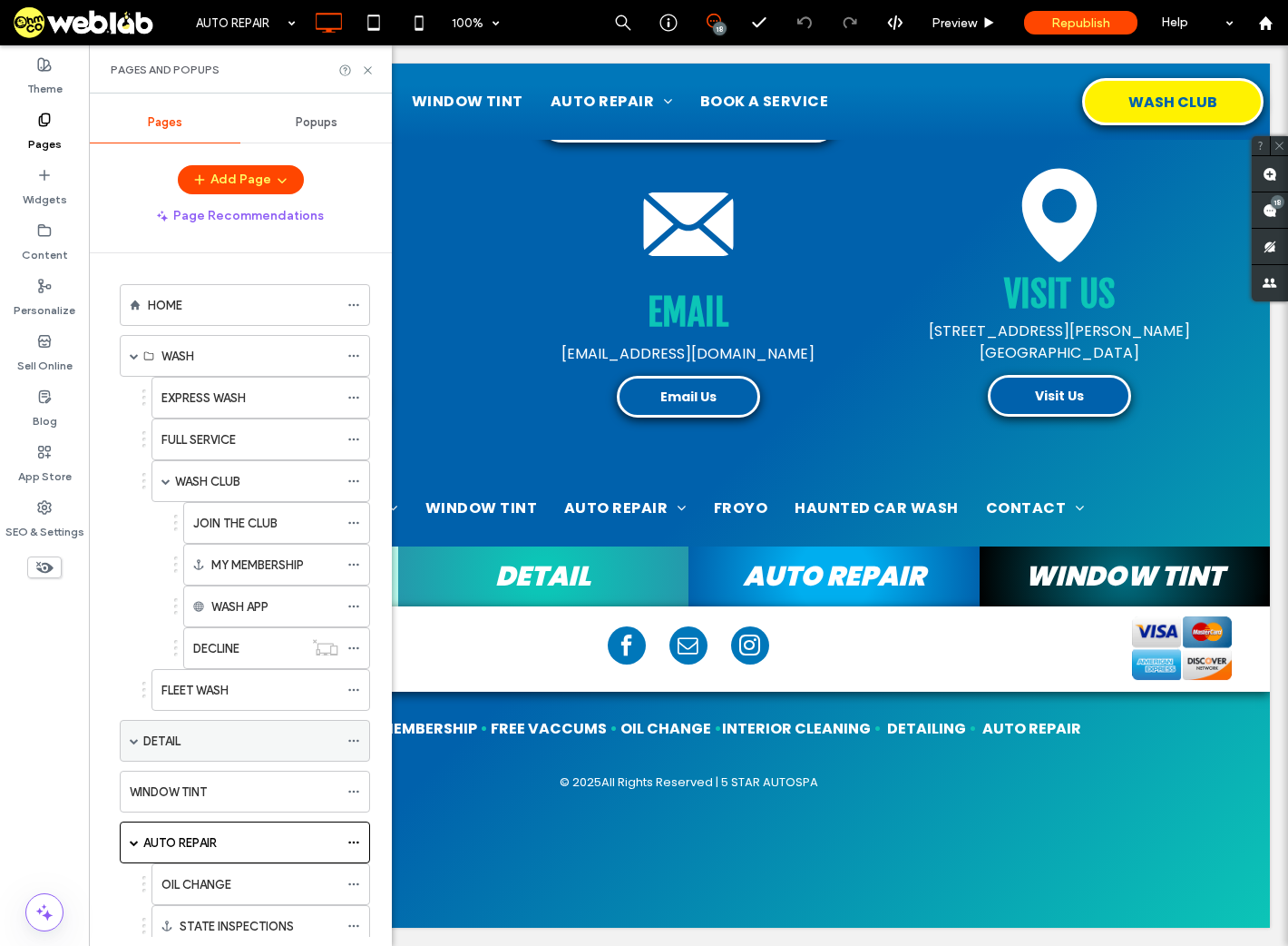
scroll to position [364, 0]
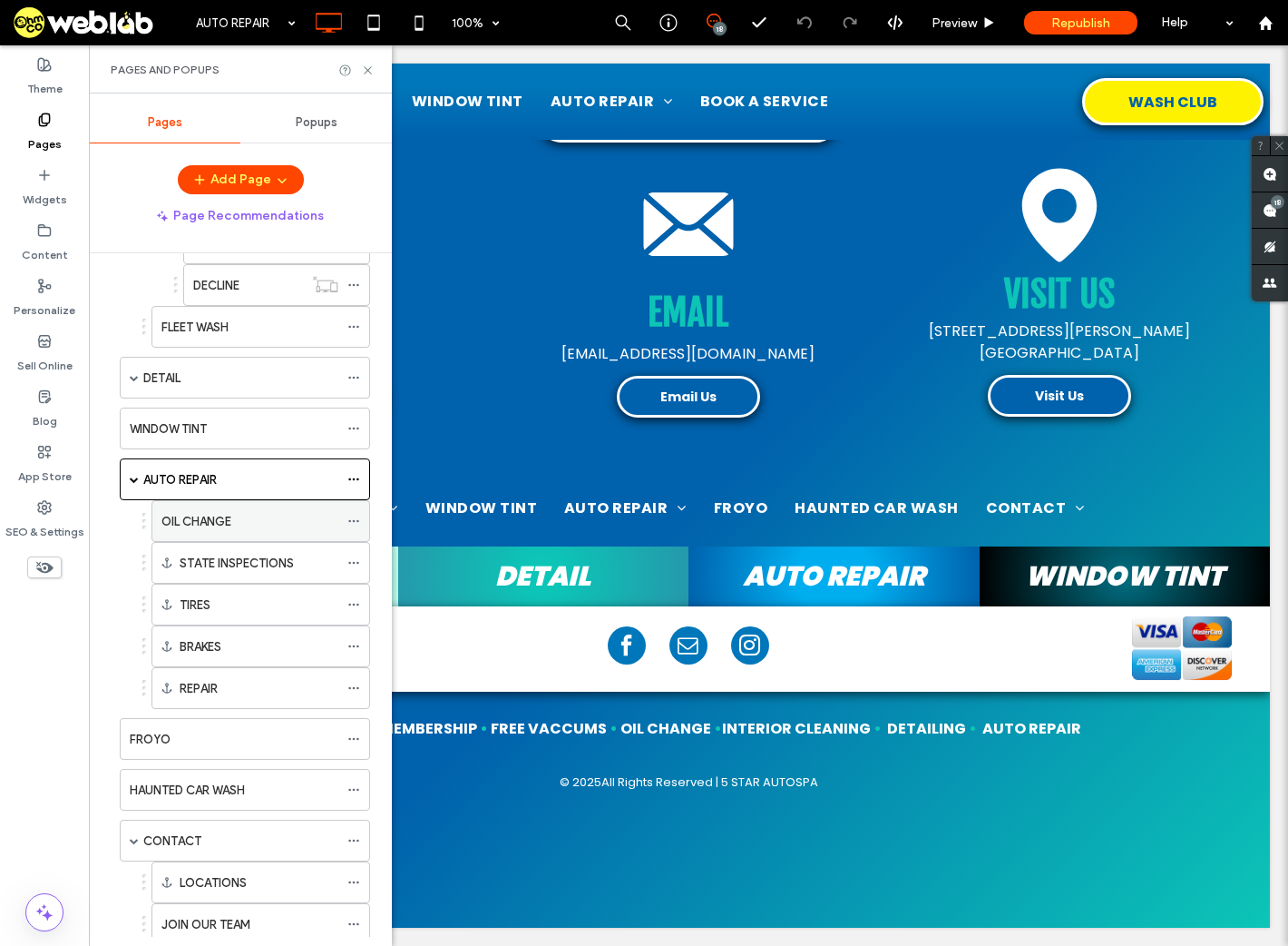
click at [197, 515] on label "OIL CHANGE" at bounding box center [197, 521] width 70 height 32
click at [370, 66] on icon at bounding box center [368, 71] width 14 height 14
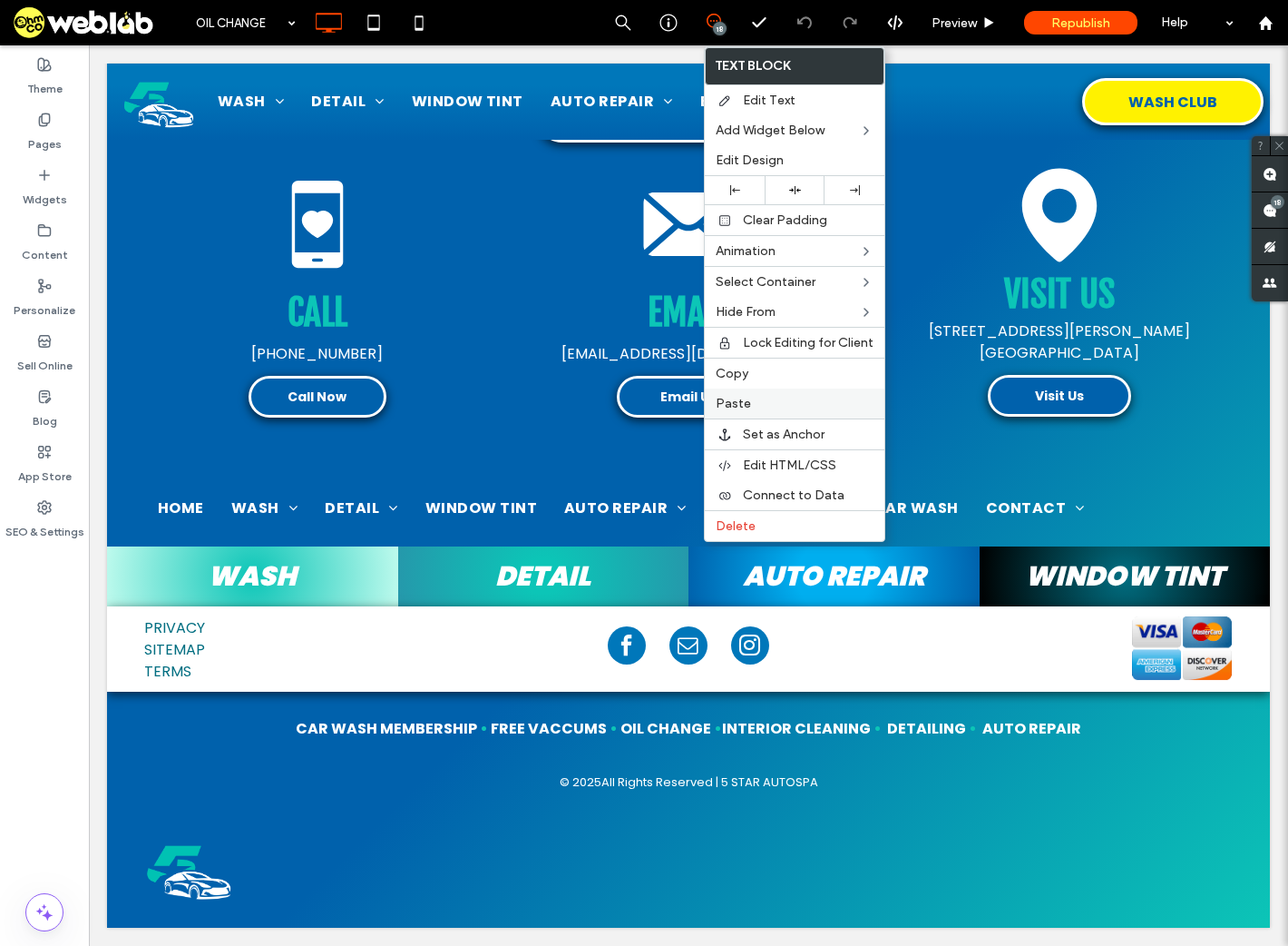
click at [738, 400] on span "Paste" at bounding box center [733, 403] width 35 height 15
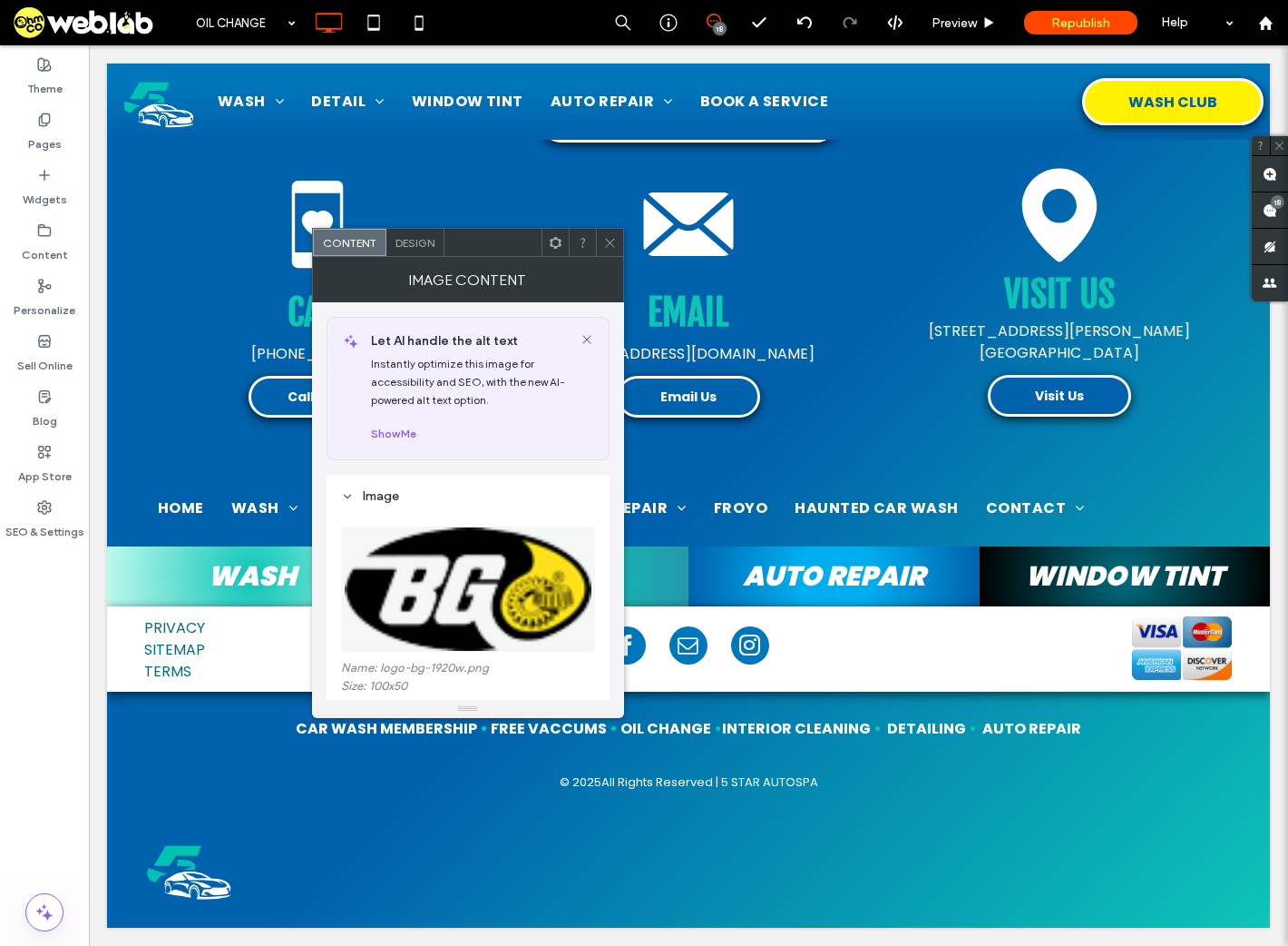
click at [400, 238] on span "Design" at bounding box center [414, 243] width 39 height 14
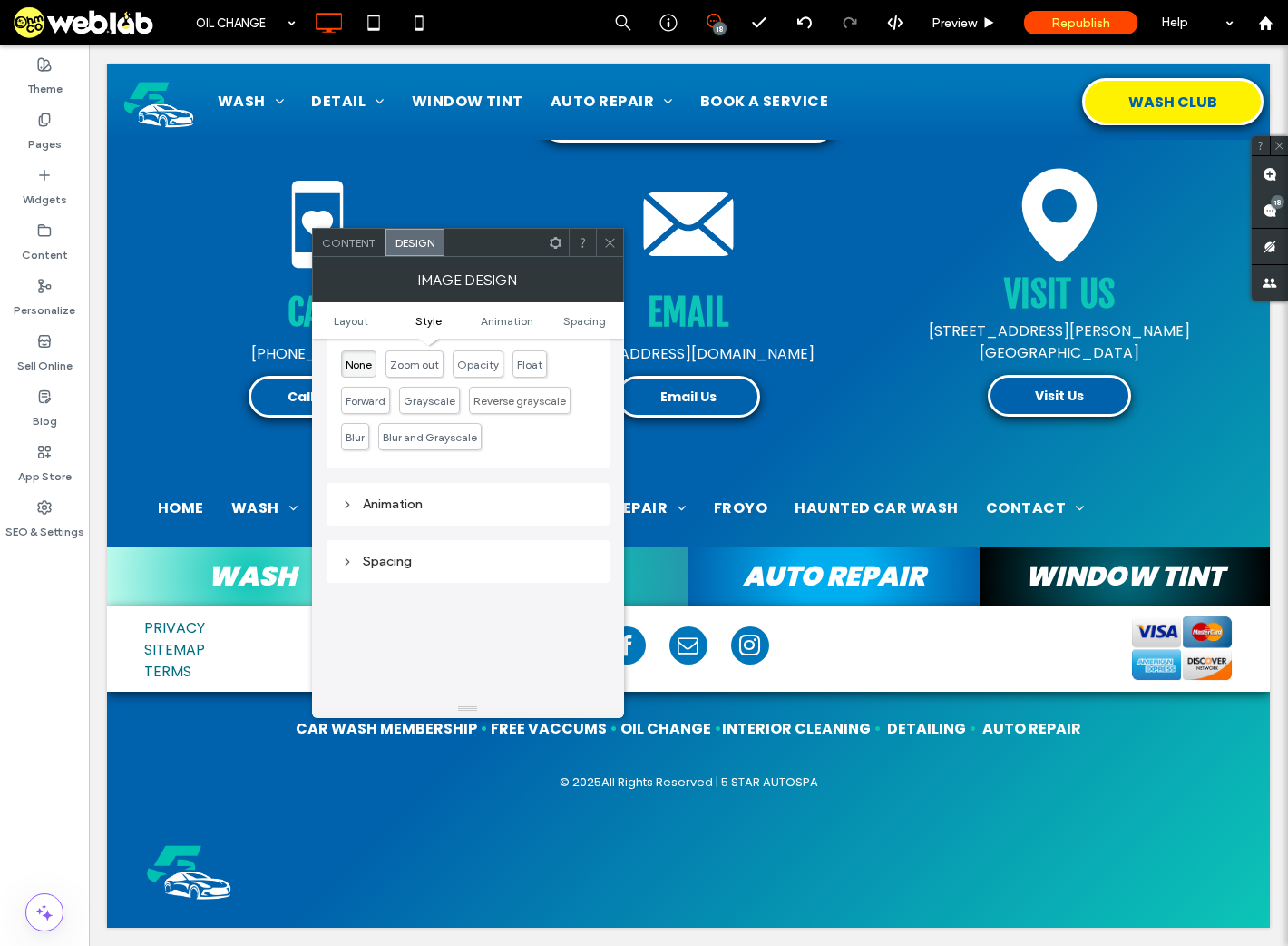
scroll to position [364, 0]
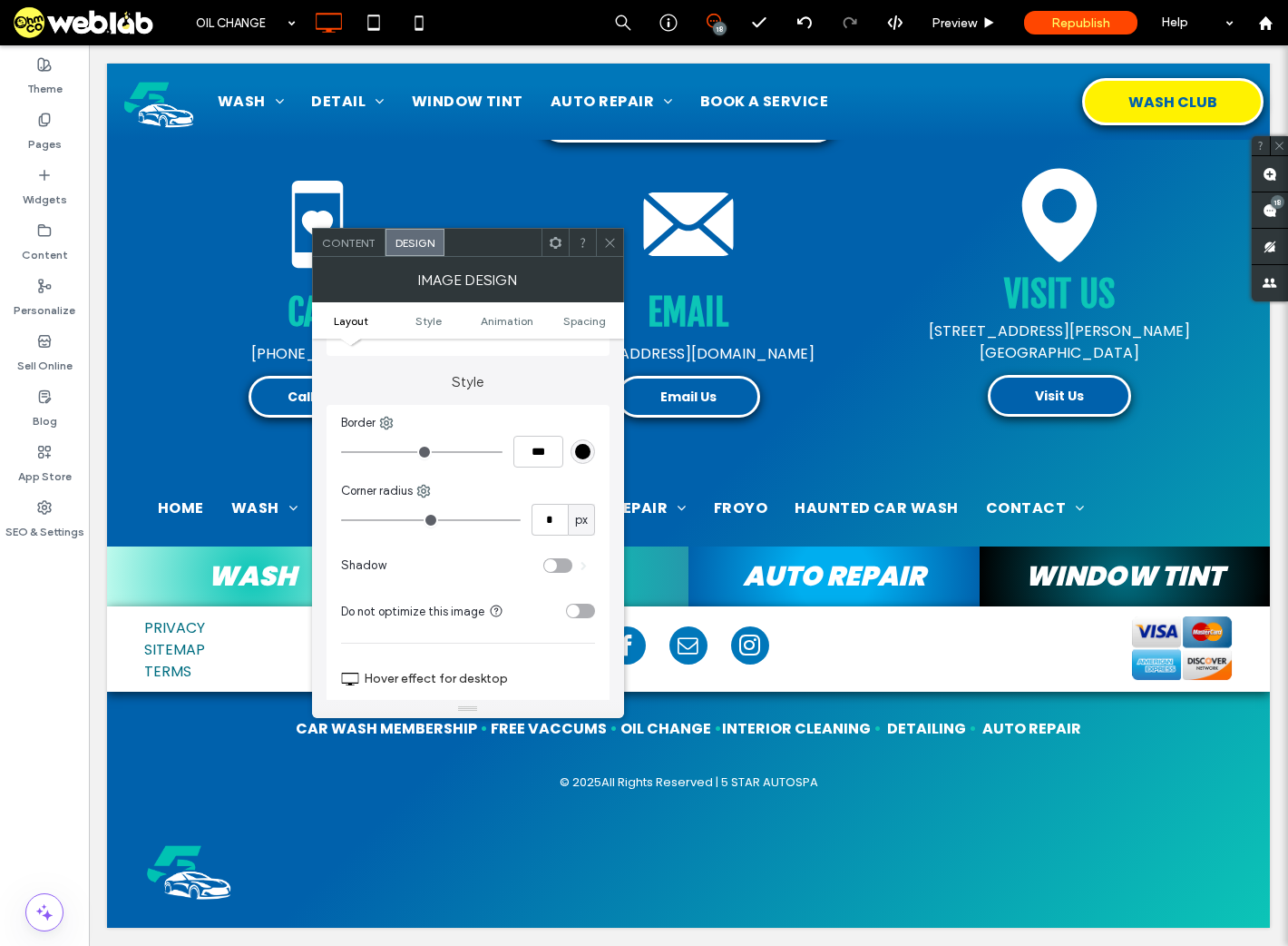
click at [608, 241] on icon at bounding box center [610, 243] width 14 height 14
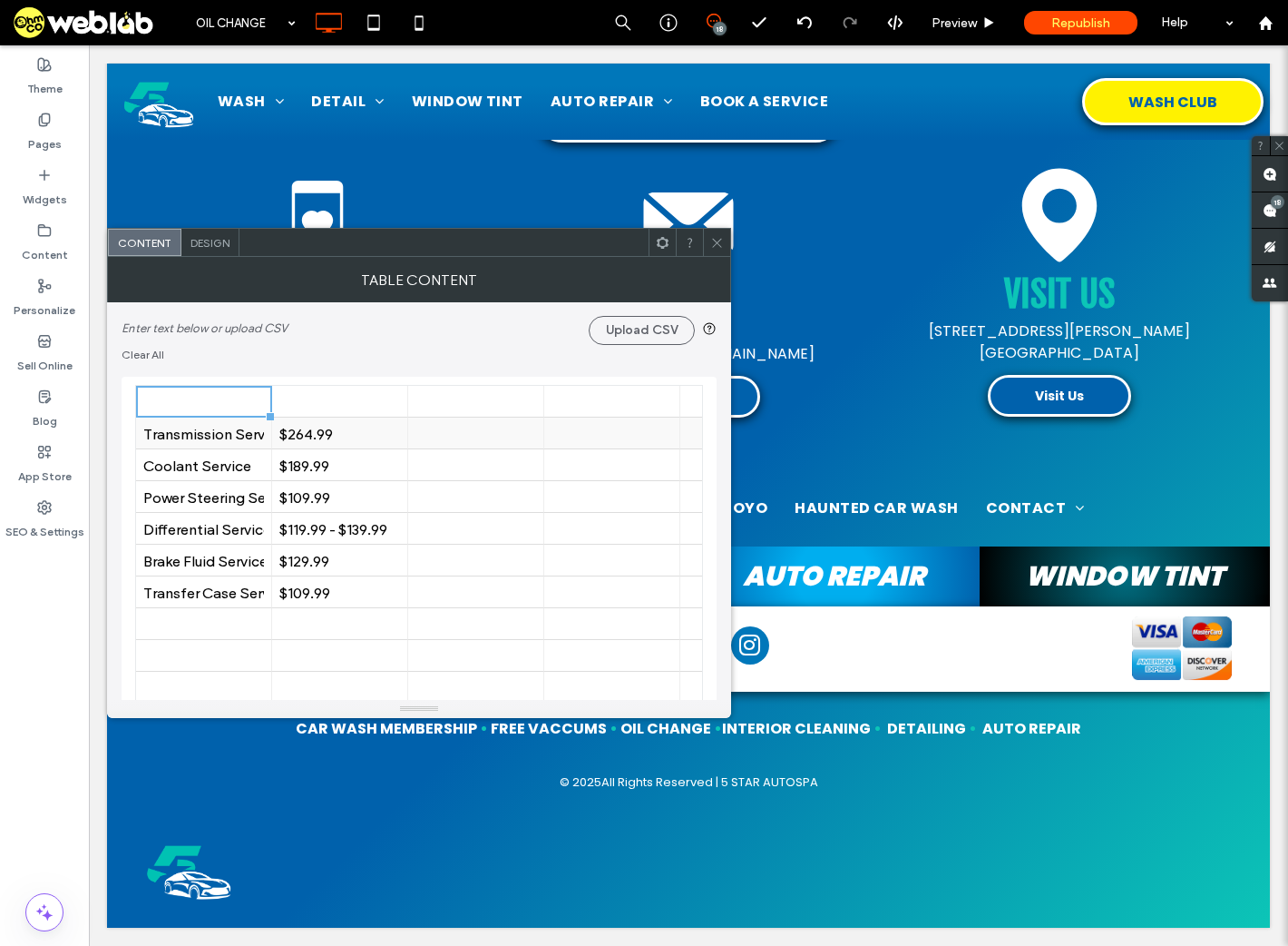
click at [144, 442] on div "Transmission Service" at bounding box center [204, 433] width 121 height 17
click at [145, 437] on div "Transmission Service" at bounding box center [204, 433] width 121 height 17
click at [145, 434] on input "**********" at bounding box center [204, 433] width 136 height 31
drag, startPoint x: 460, startPoint y: 244, endPoint x: 541, endPoint y: 252, distance: 81.4
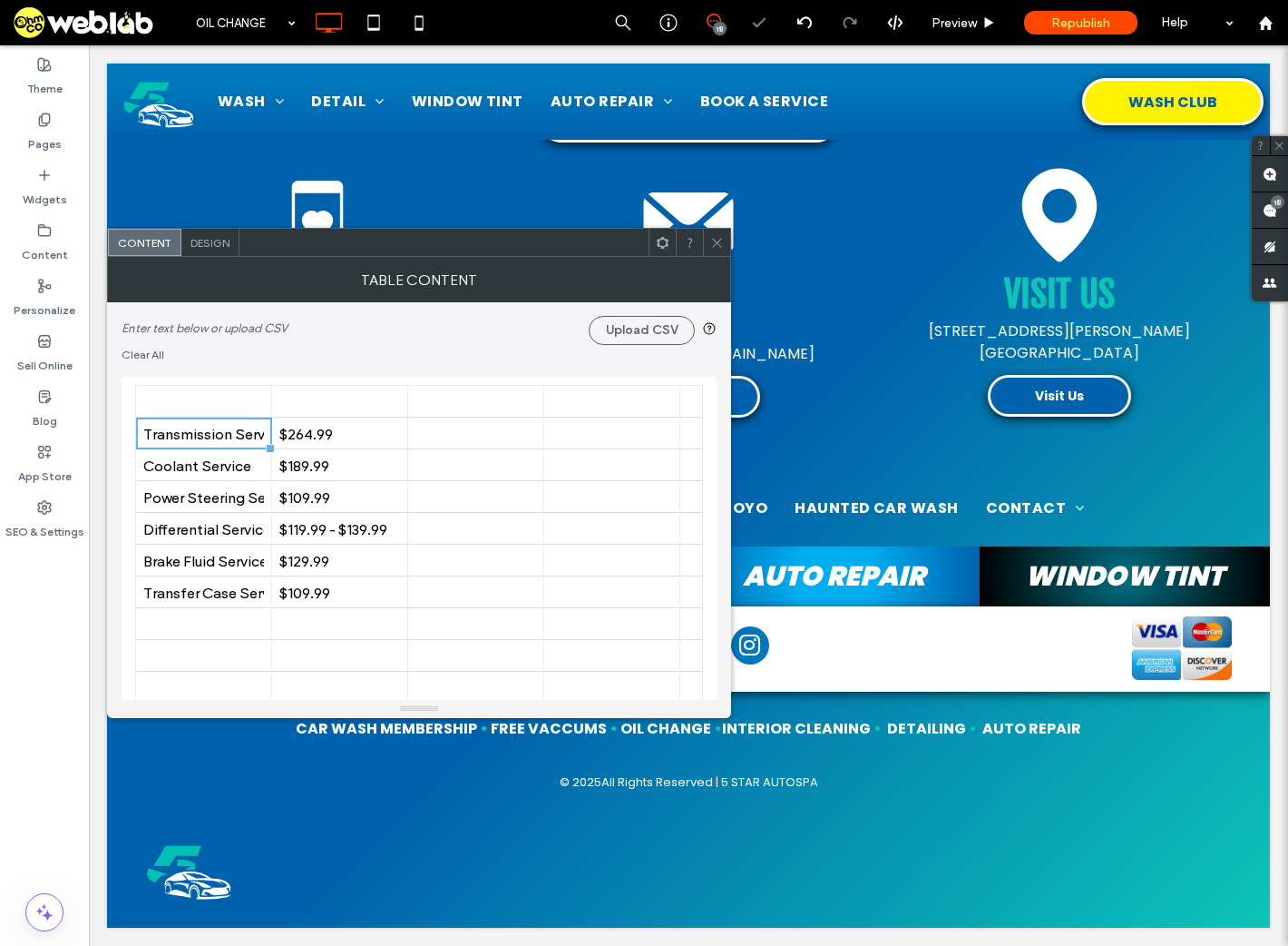
click at [541, 252] on div at bounding box center [444, 242] width 409 height 27
click at [234, 426] on div "Transmission Service" at bounding box center [204, 433] width 121 height 17
click at [157, 435] on div "Transmission Service" at bounding box center [204, 433] width 121 height 17
drag, startPoint x: 716, startPoint y: 240, endPoint x: 720, endPoint y: 256, distance: 16.5
click at [716, 241] on icon at bounding box center [718, 243] width 14 height 14
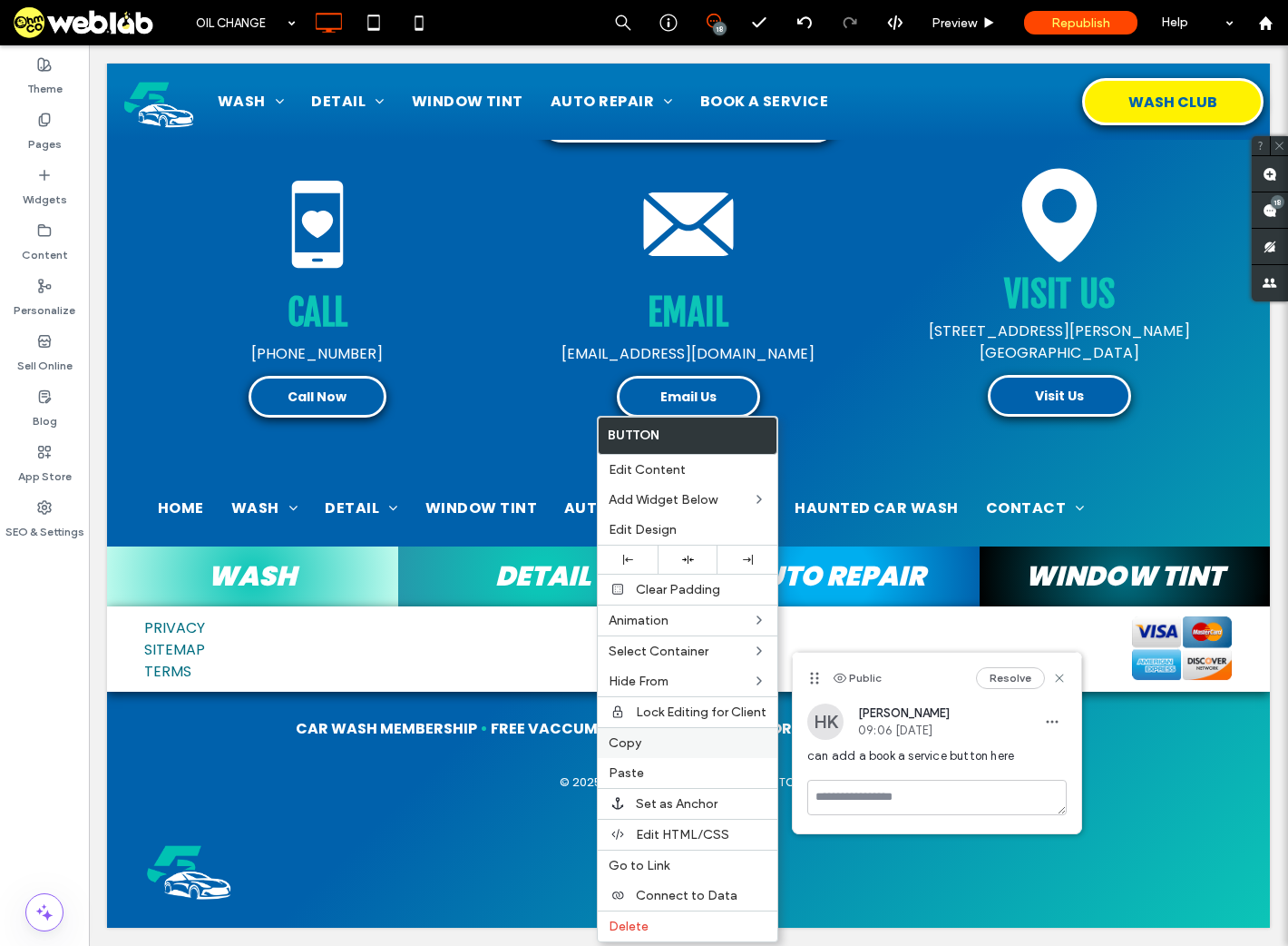
click at [635, 735] on span "Copy" at bounding box center [625, 742] width 33 height 15
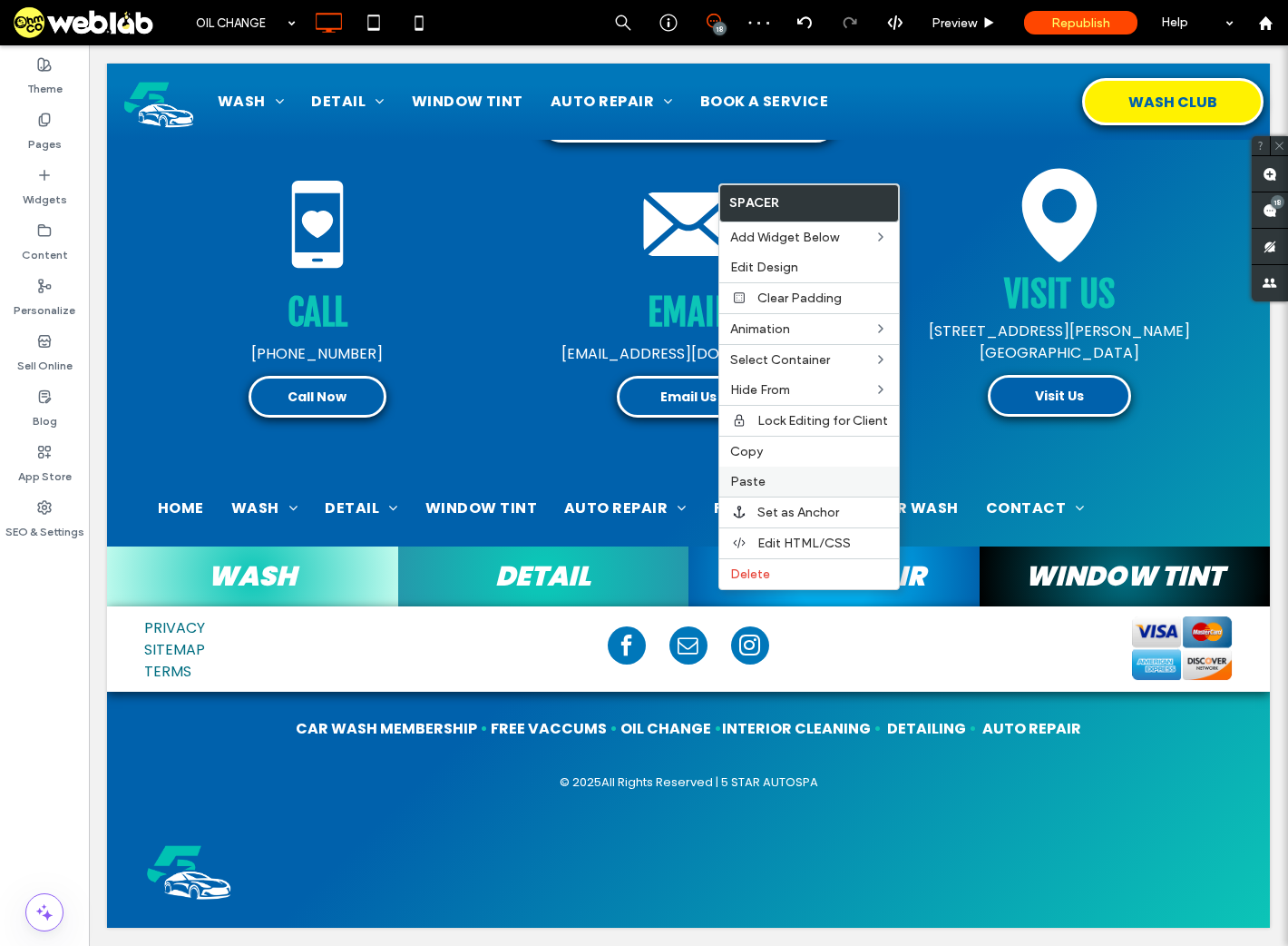
click at [760, 480] on span "Paste" at bounding box center [748, 480] width 35 height 15
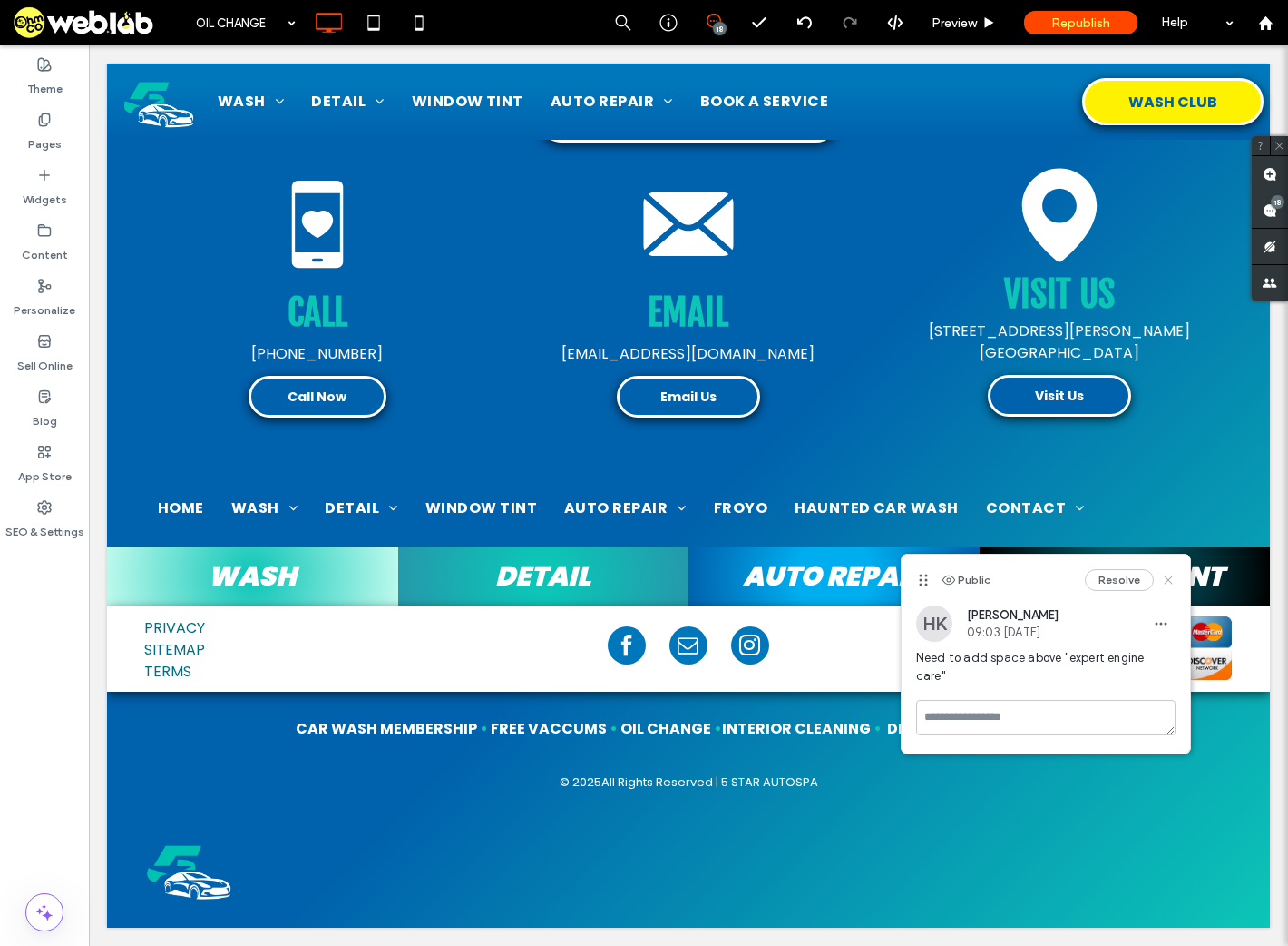
click at [1174, 578] on icon at bounding box center [1168, 579] width 15 height 15
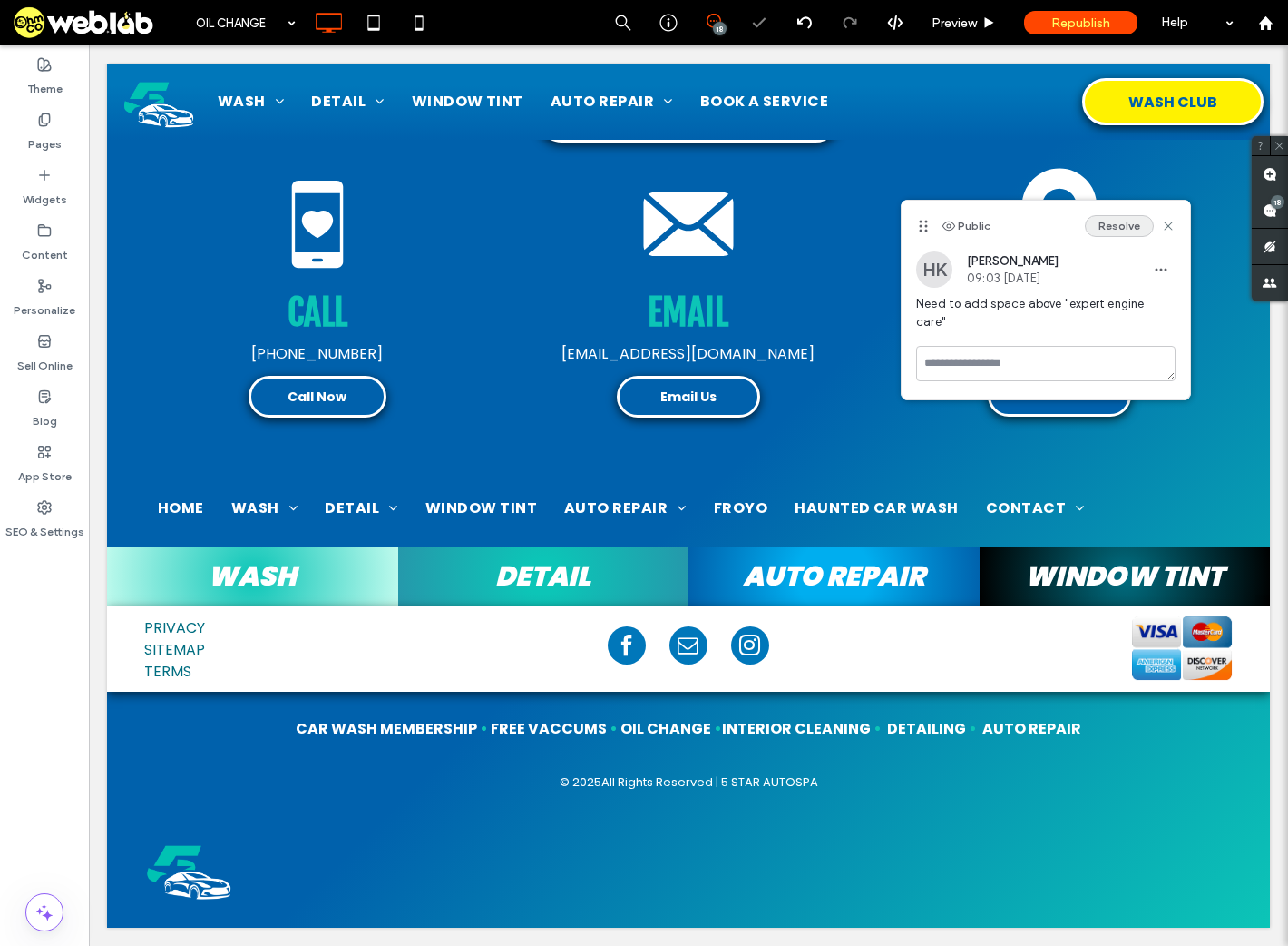
click at [1115, 225] on button "Resolve" at bounding box center [1119, 226] width 69 height 22
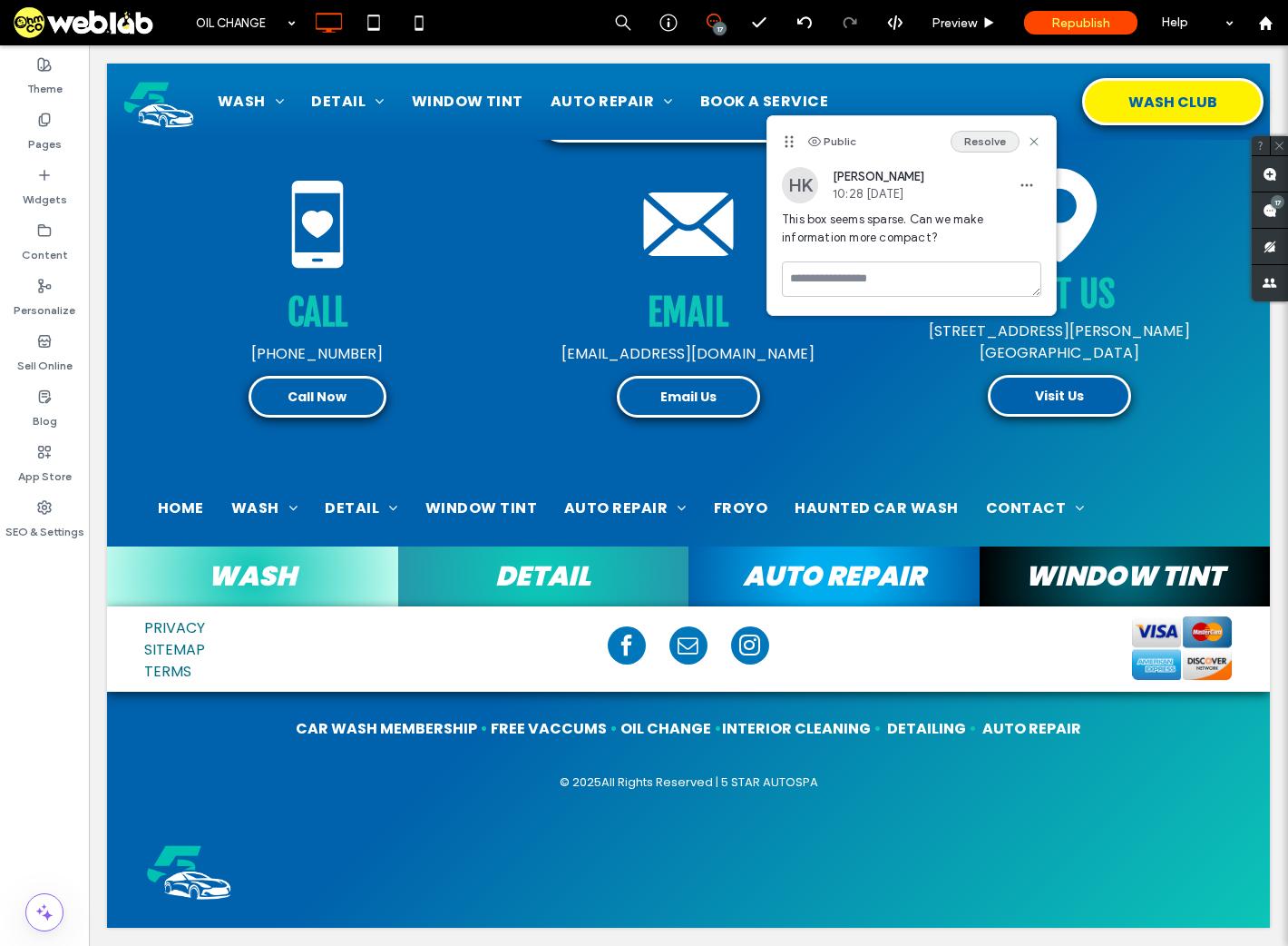
click at [984, 137] on button "Resolve" at bounding box center [984, 142] width 69 height 22
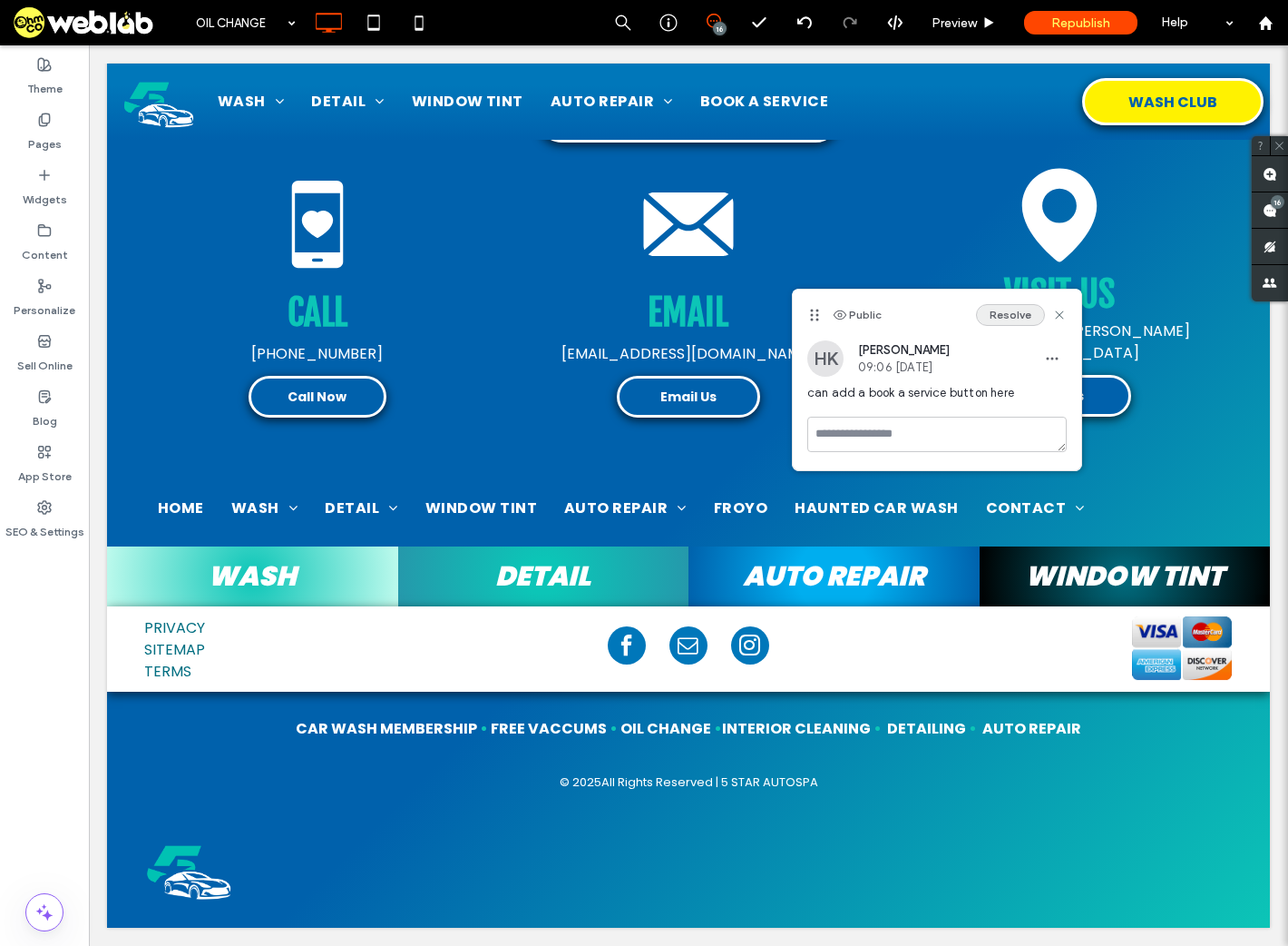
click at [1025, 316] on button "Resolve" at bounding box center [1010, 315] width 69 height 22
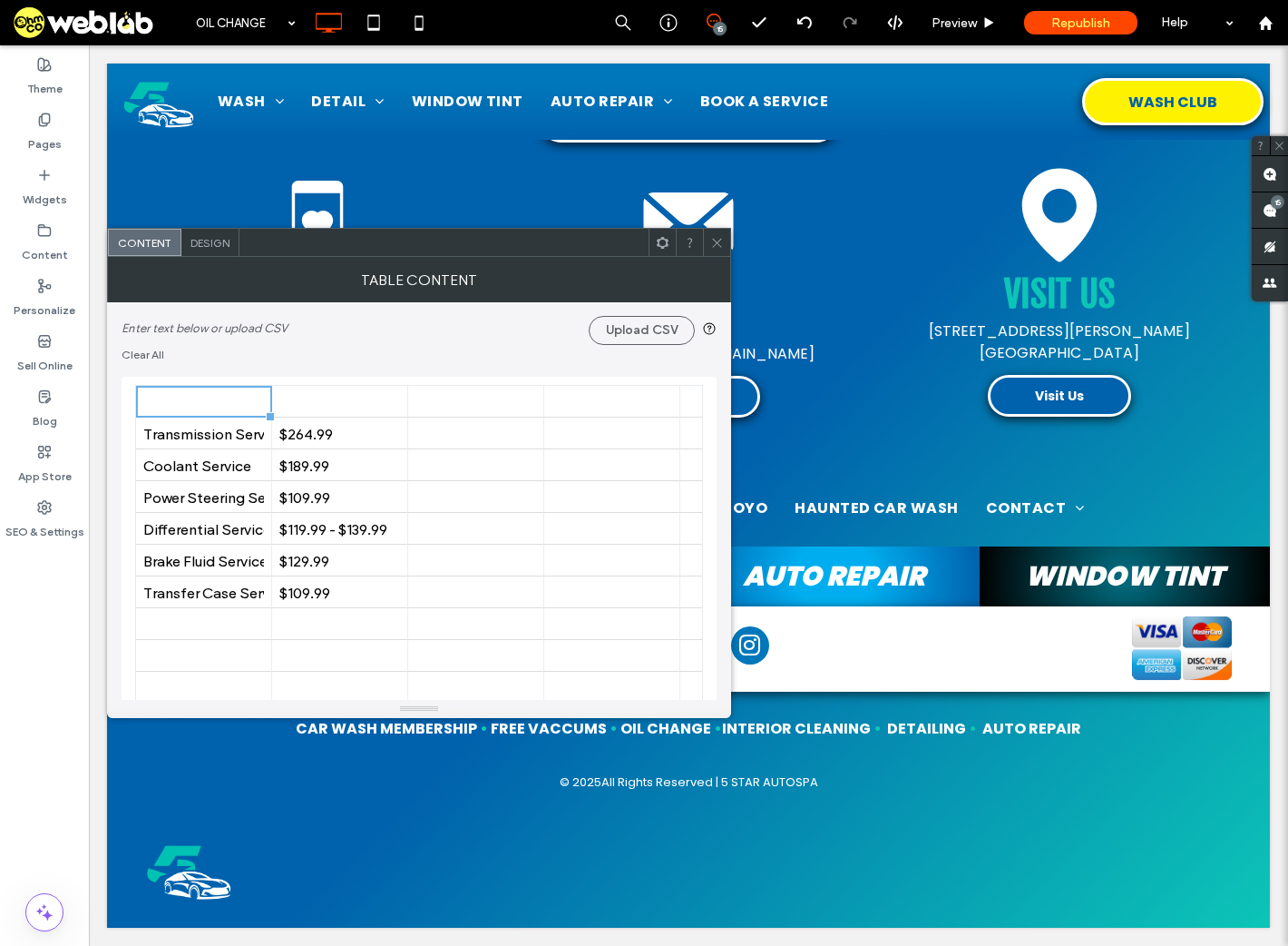
click at [240, 344] on div "Enter text below or upload CSV Upload CSV" at bounding box center [419, 324] width 595 height 43
click at [721, 240] on icon at bounding box center [718, 243] width 14 height 14
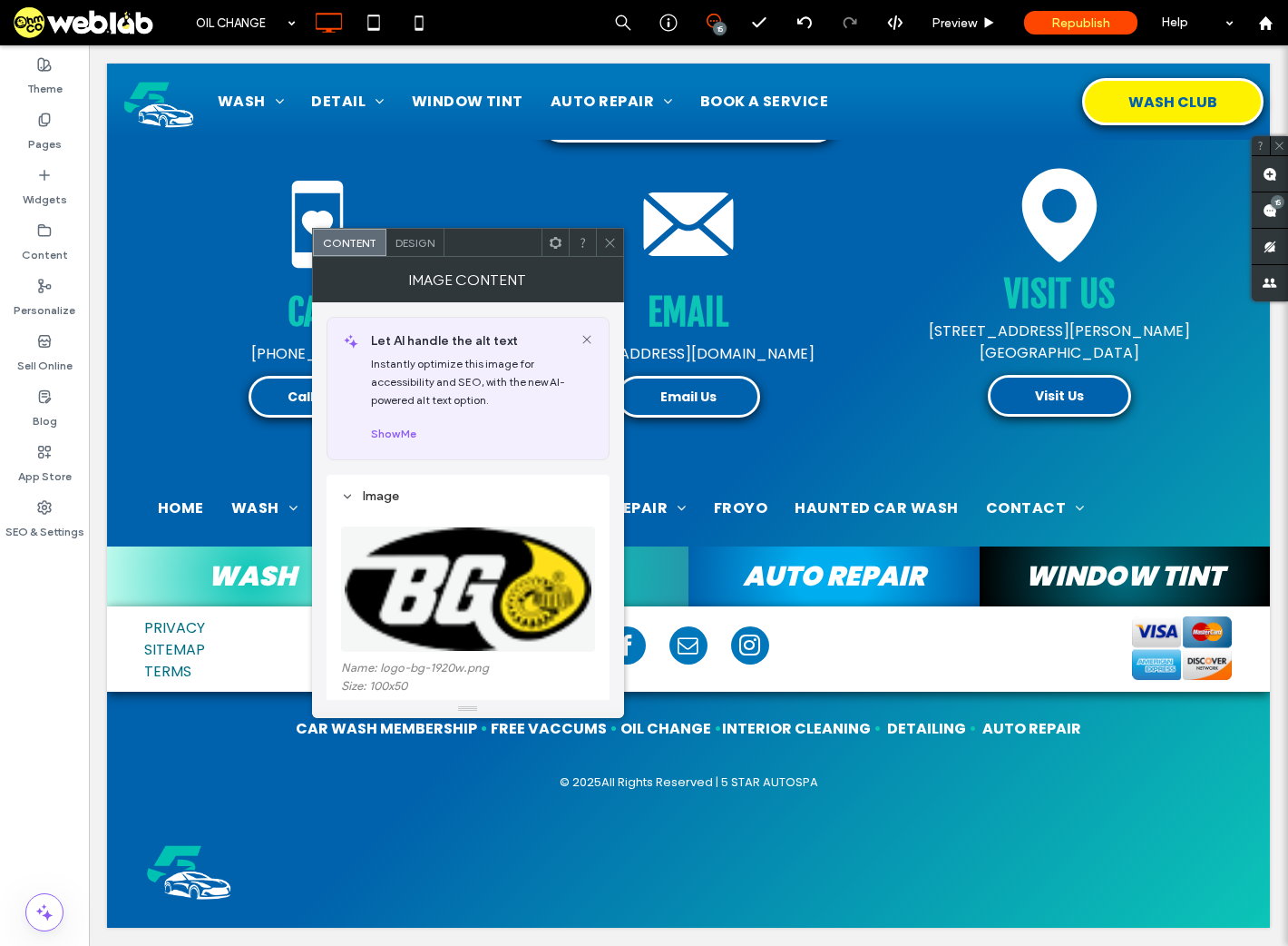
click at [607, 239] on icon at bounding box center [610, 243] width 14 height 14
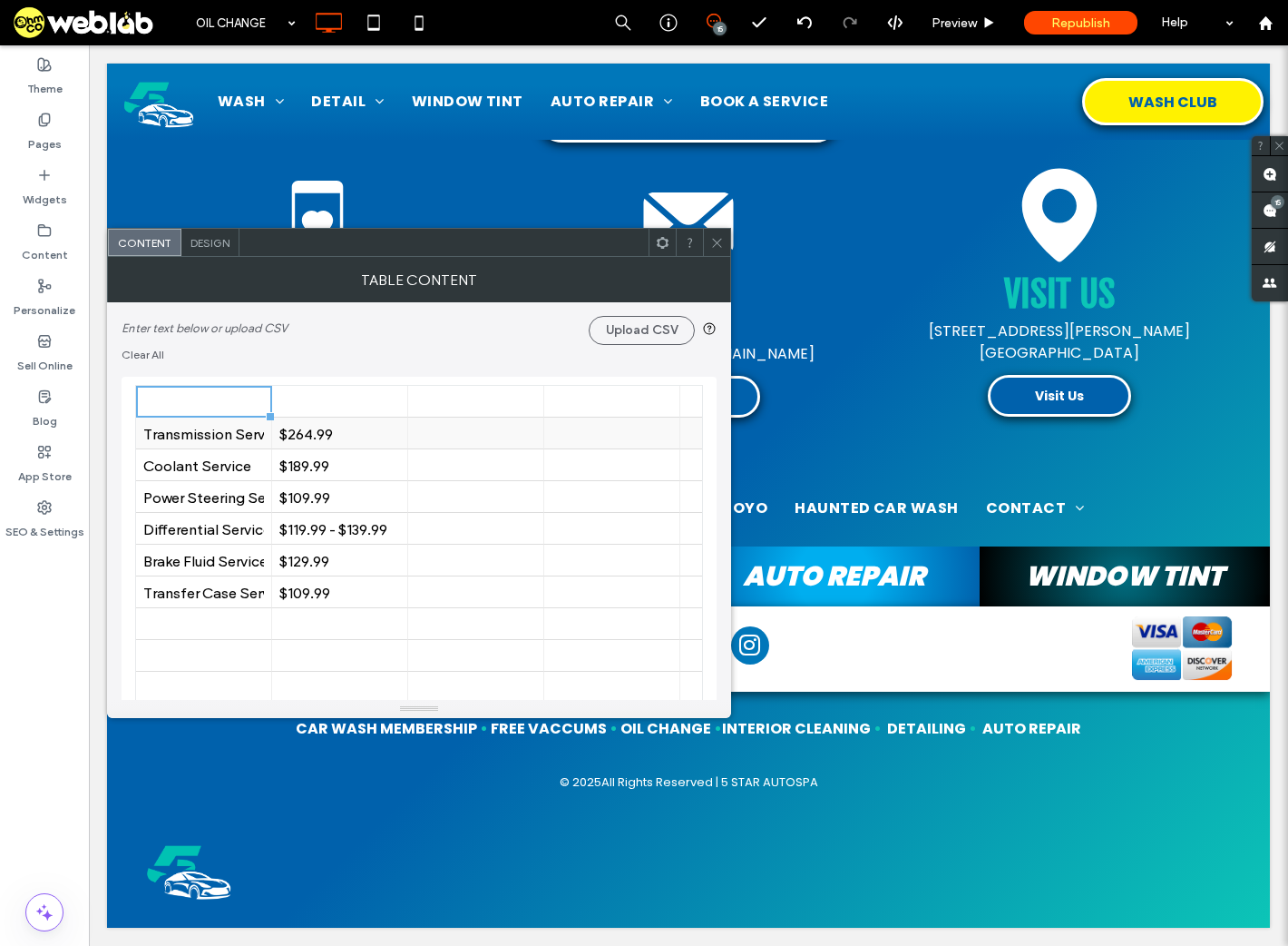
click at [248, 437] on div "Transmission Service" at bounding box center [204, 433] width 121 height 17
click at [259, 432] on div "Transmission Service" at bounding box center [204, 433] width 121 height 17
click at [239, 433] on input "**********" at bounding box center [204, 433] width 136 height 31
click at [257, 433] on use at bounding box center [257, 434] width 14 height 14
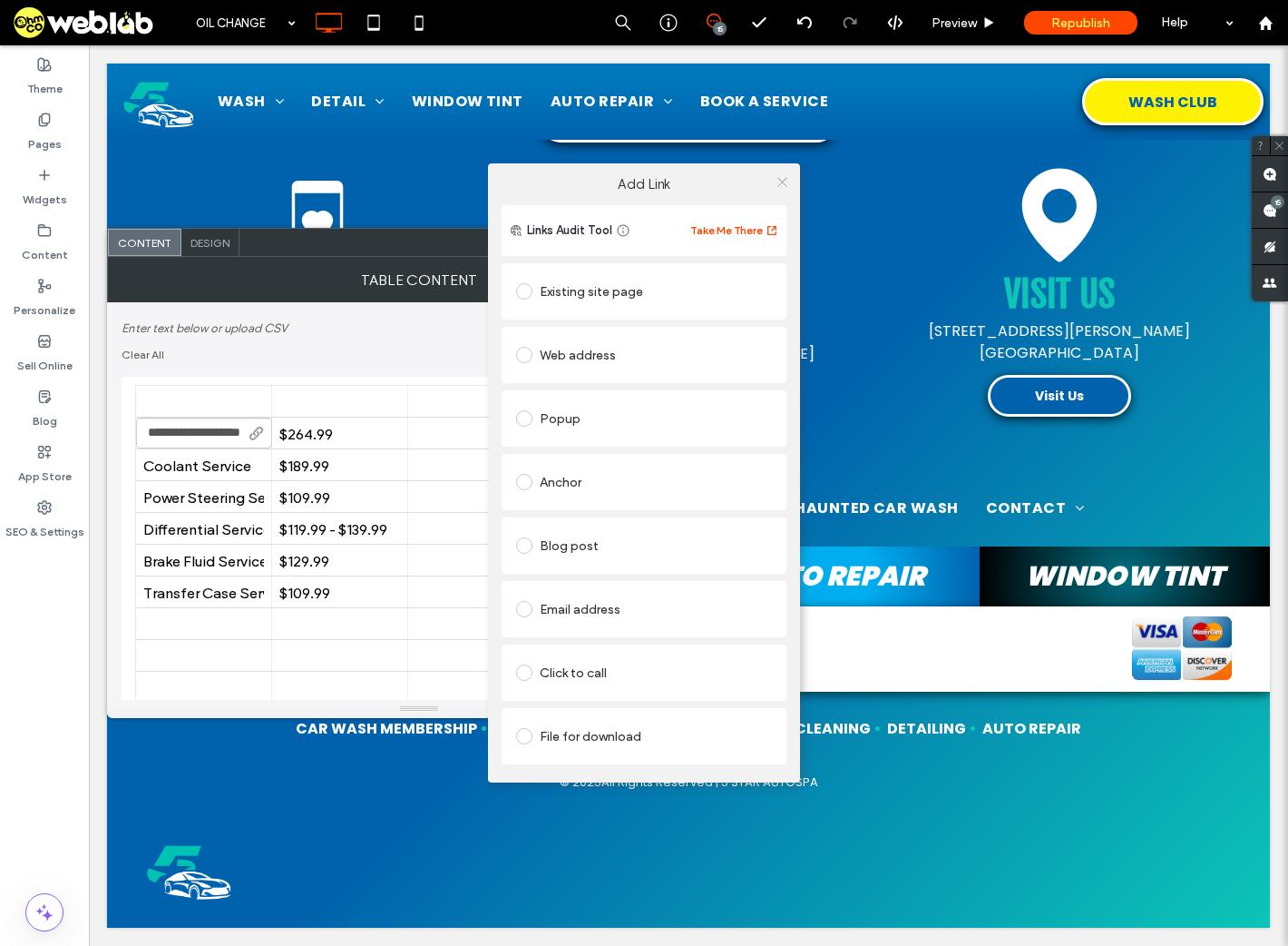
click at [782, 176] on icon at bounding box center [783, 182] width 14 height 14
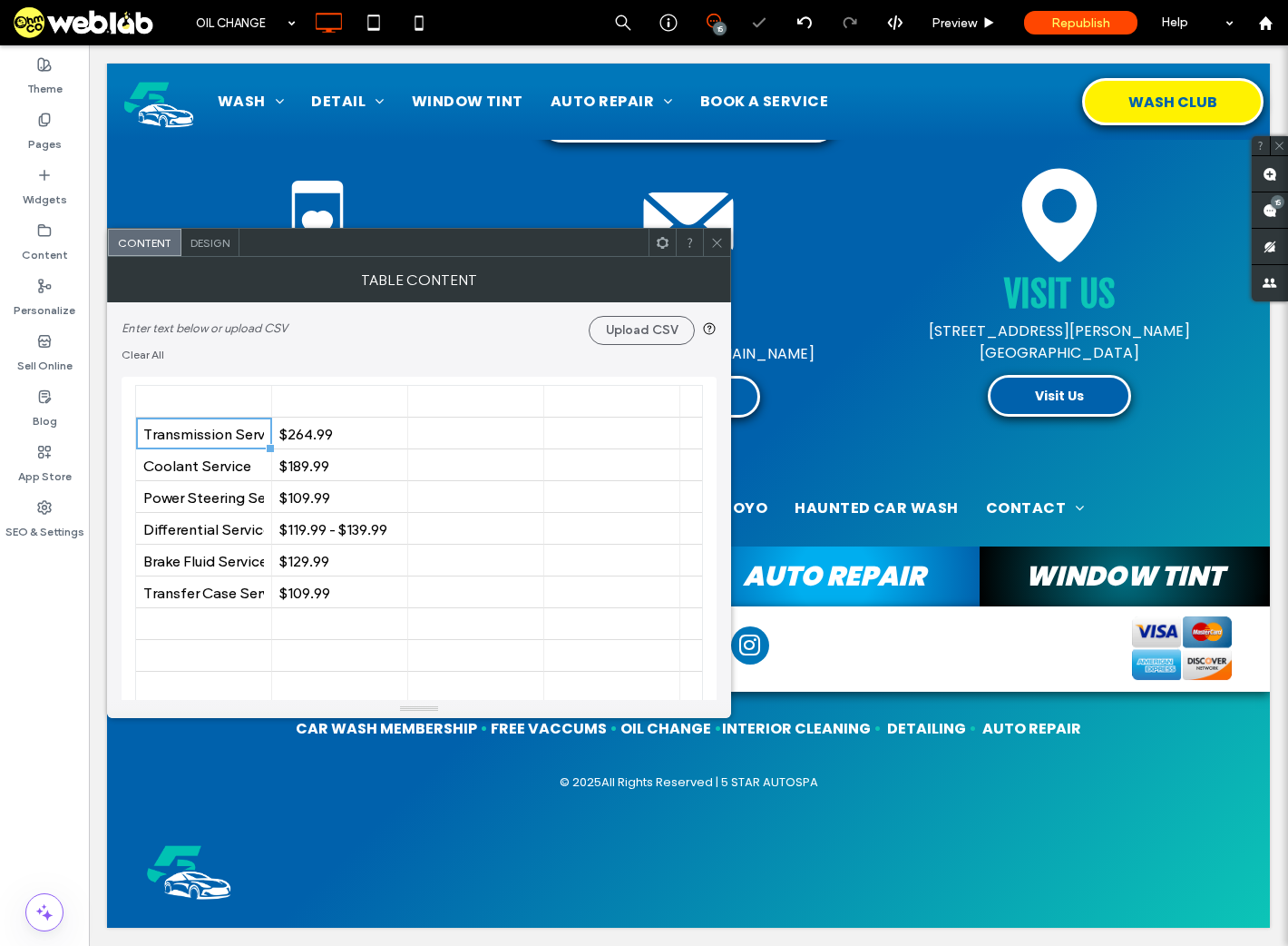
click at [720, 240] on use at bounding box center [716, 242] width 9 height 9
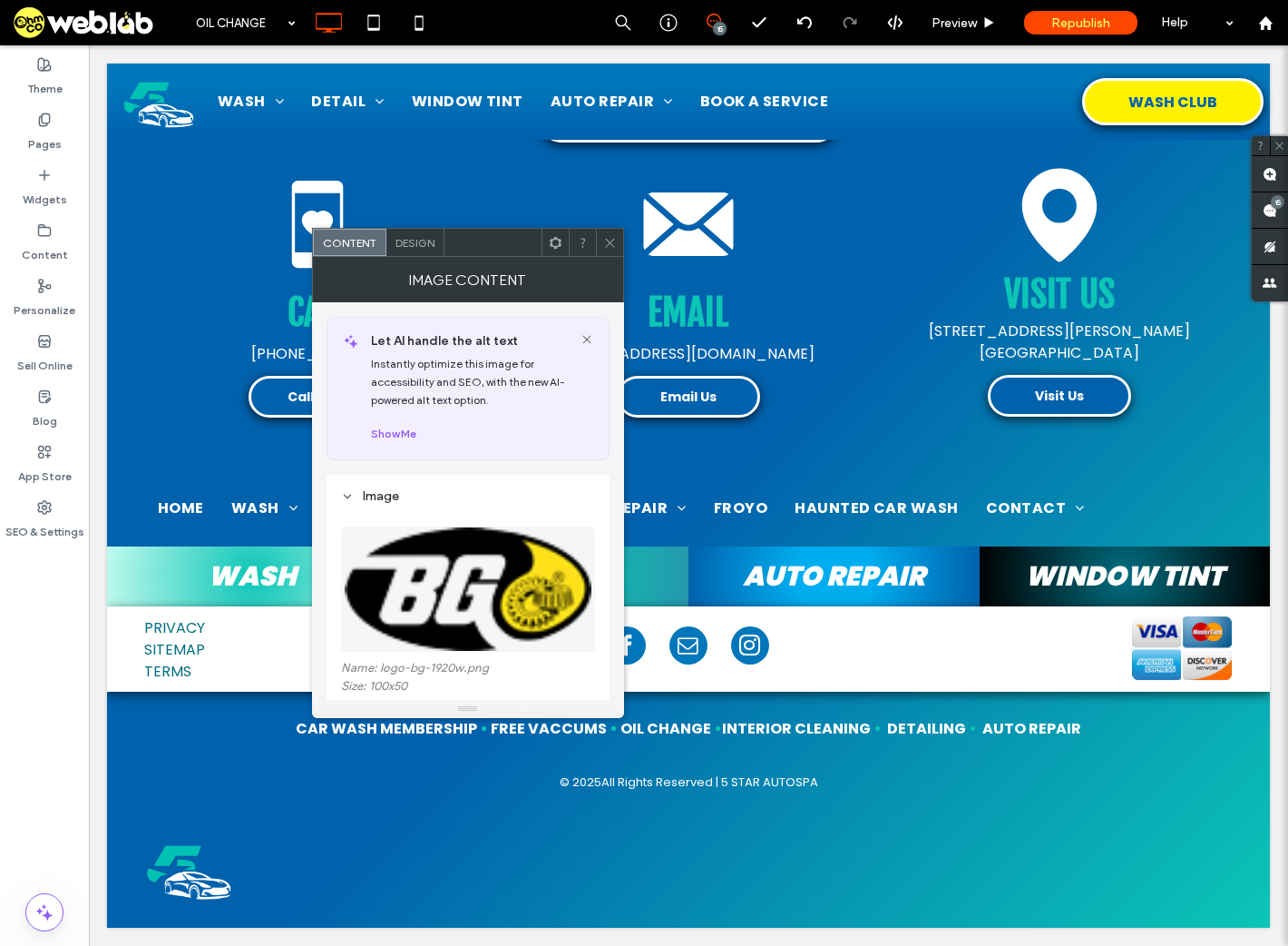
click at [608, 244] on use at bounding box center [609, 242] width 9 height 9
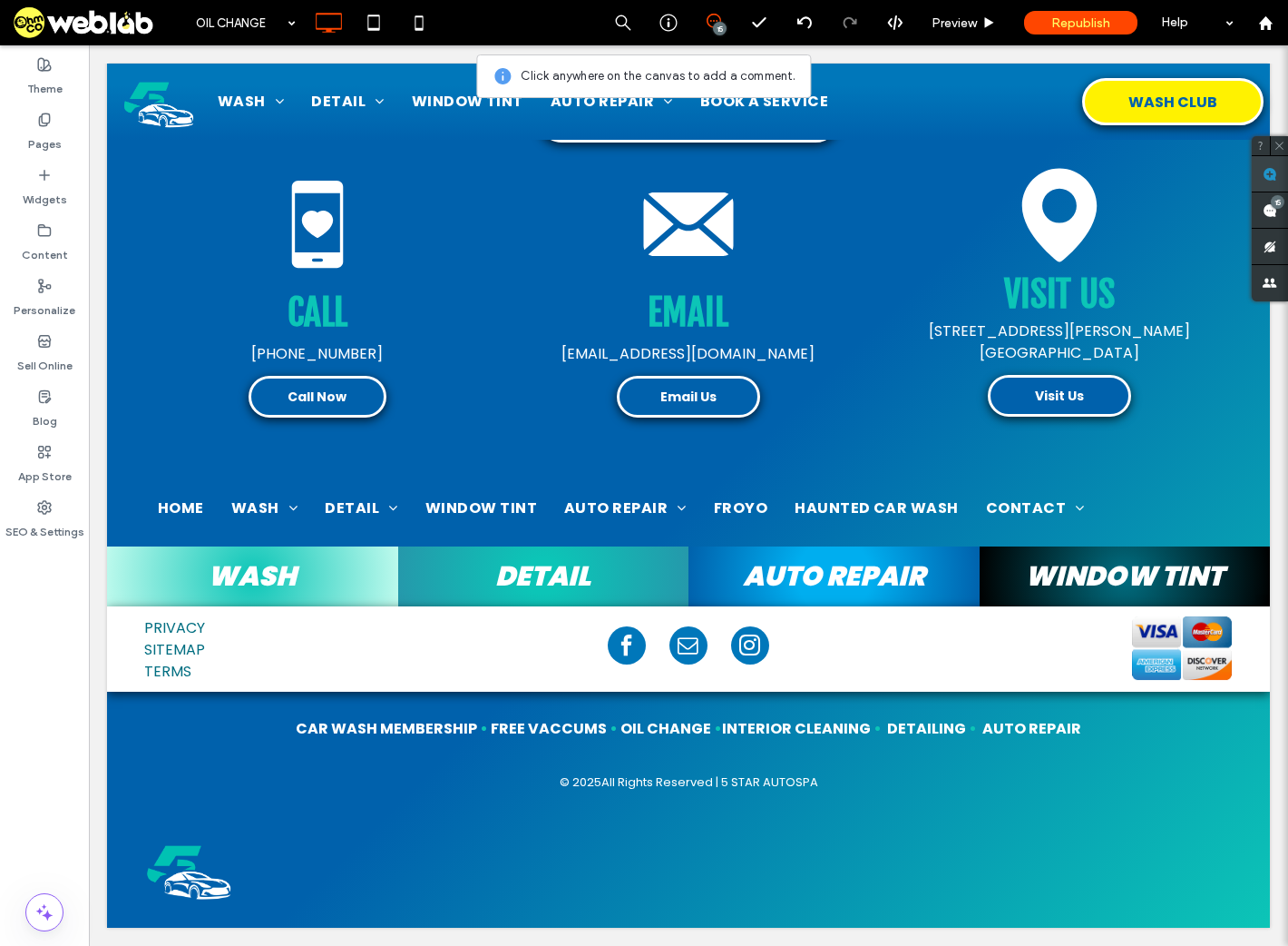
click at [1273, 174] on use at bounding box center [1270, 174] width 15 height 15
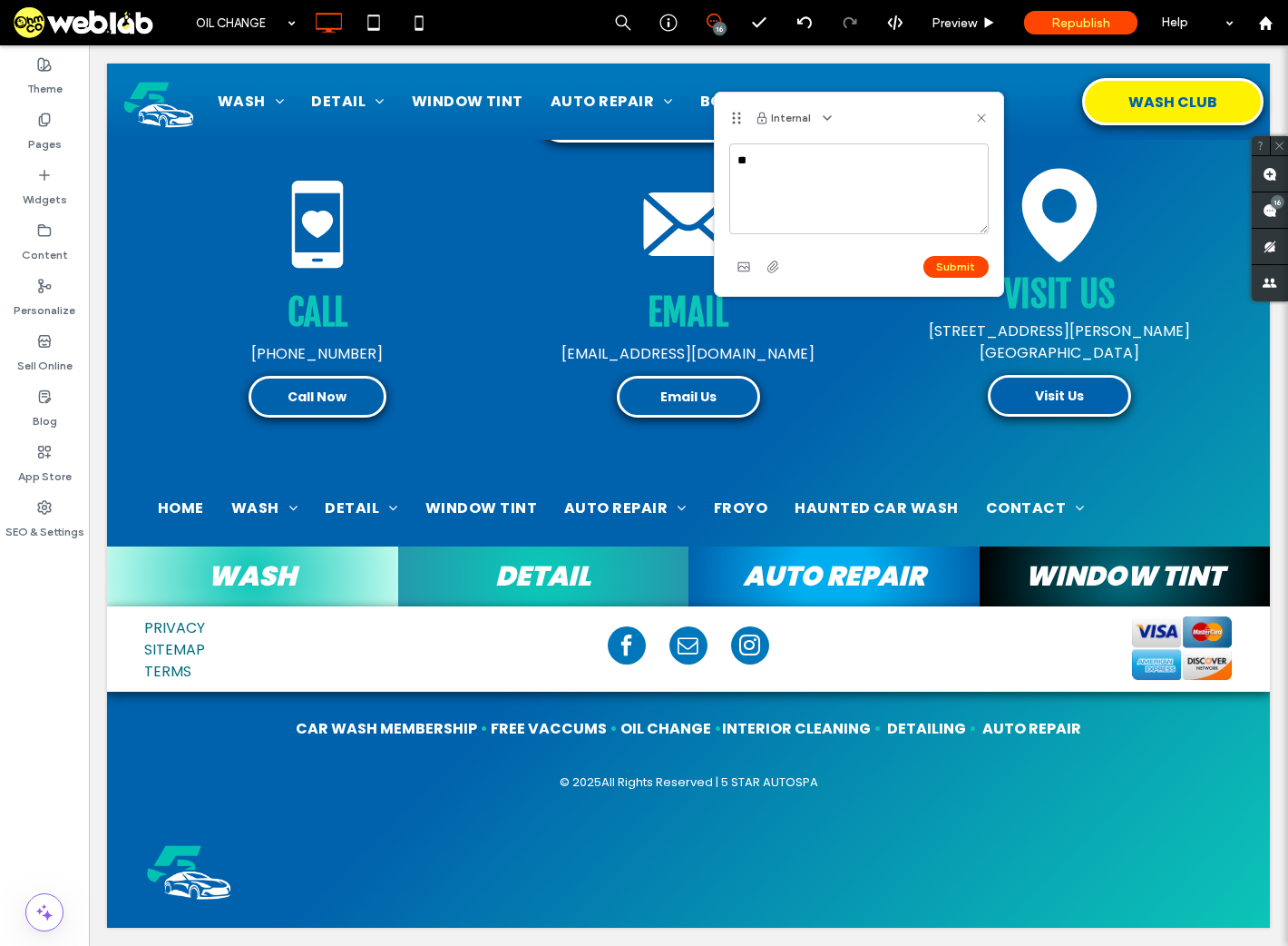
type textarea "*"
type textarea "**********"
click at [954, 264] on button "Submit" at bounding box center [956, 267] width 65 height 22
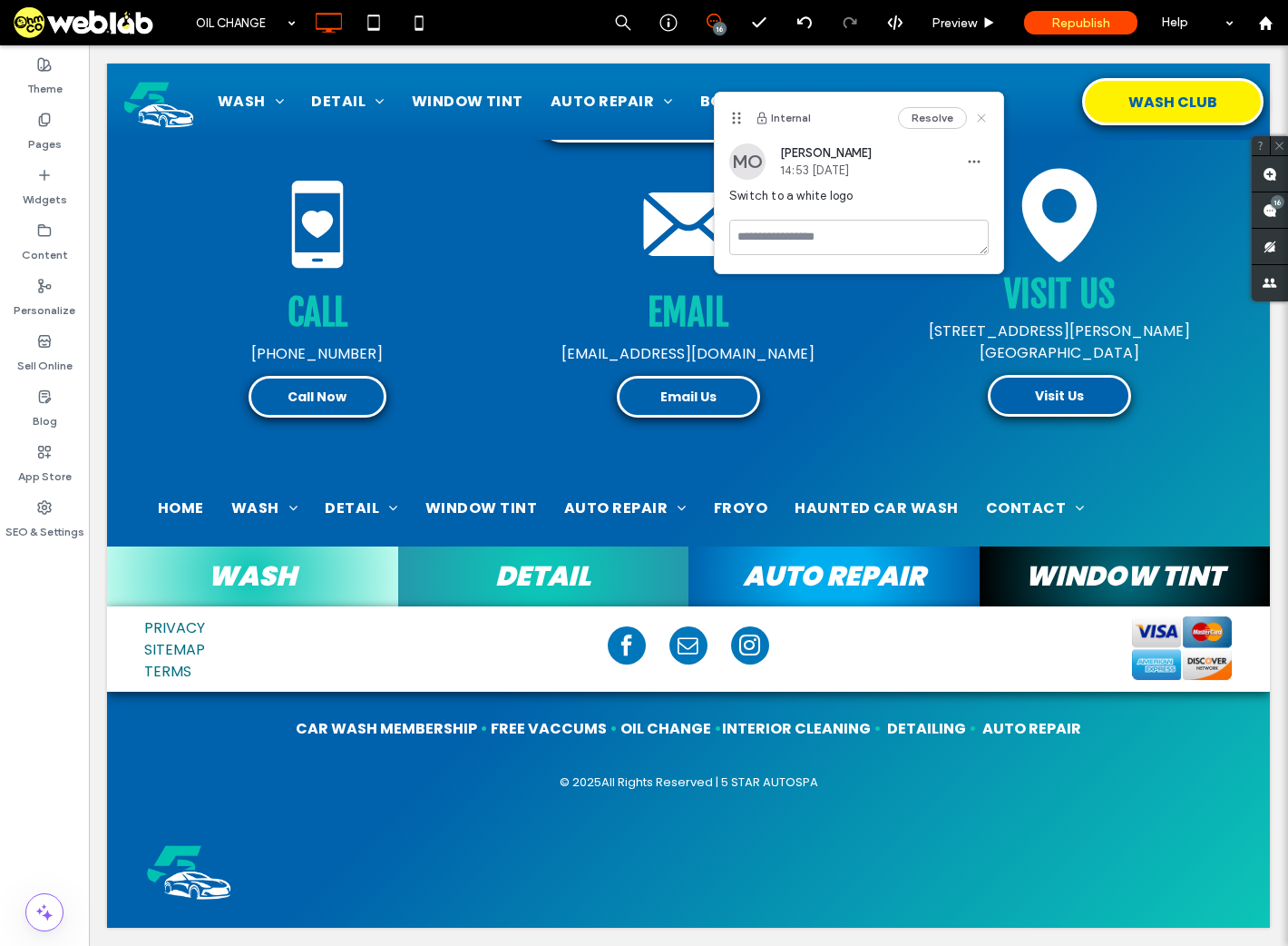
click at [983, 113] on icon at bounding box center [981, 118] width 15 height 15
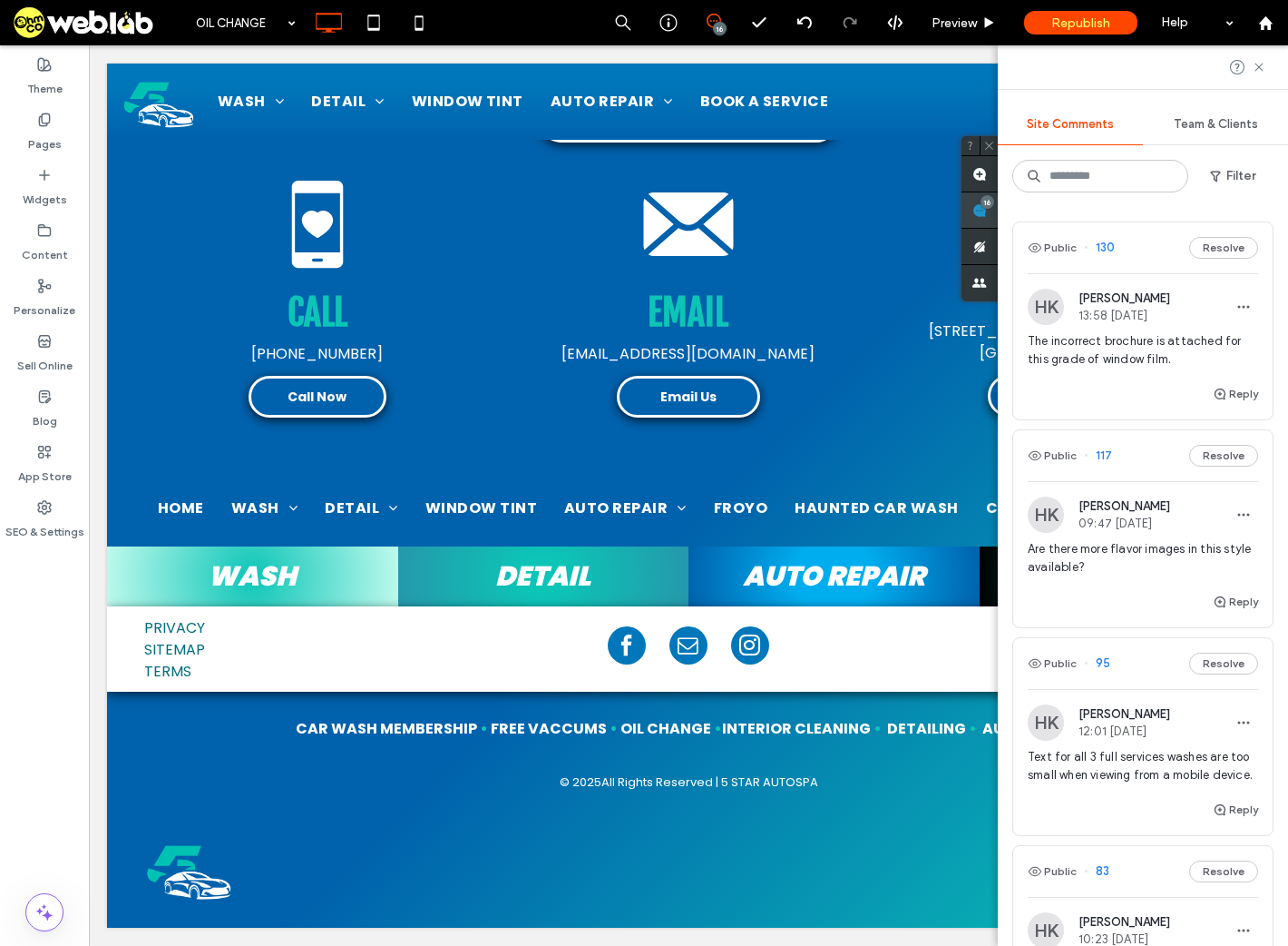
click at [987, 217] on use at bounding box center [979, 211] width 15 height 15
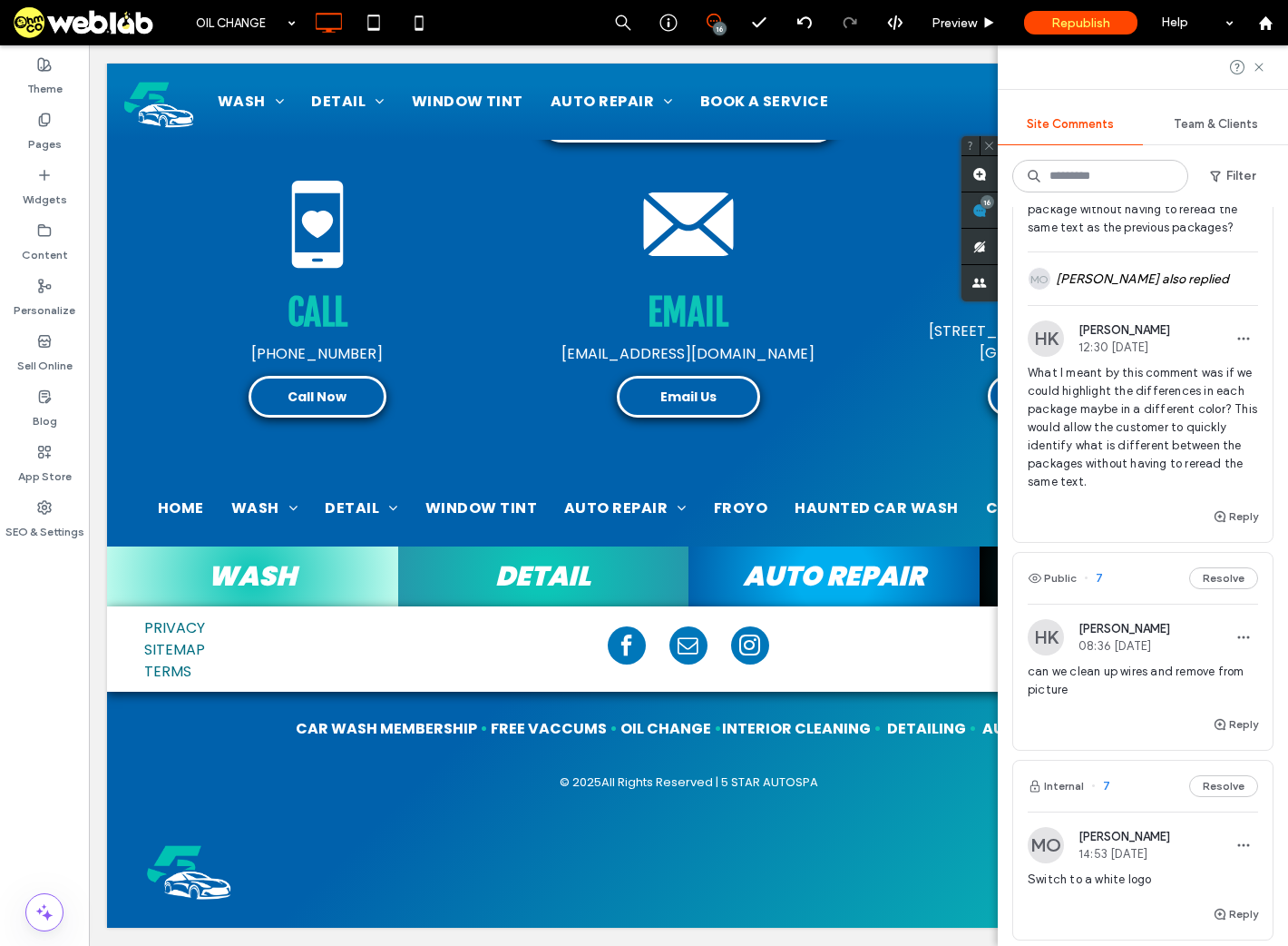
scroll to position [2580, 0]
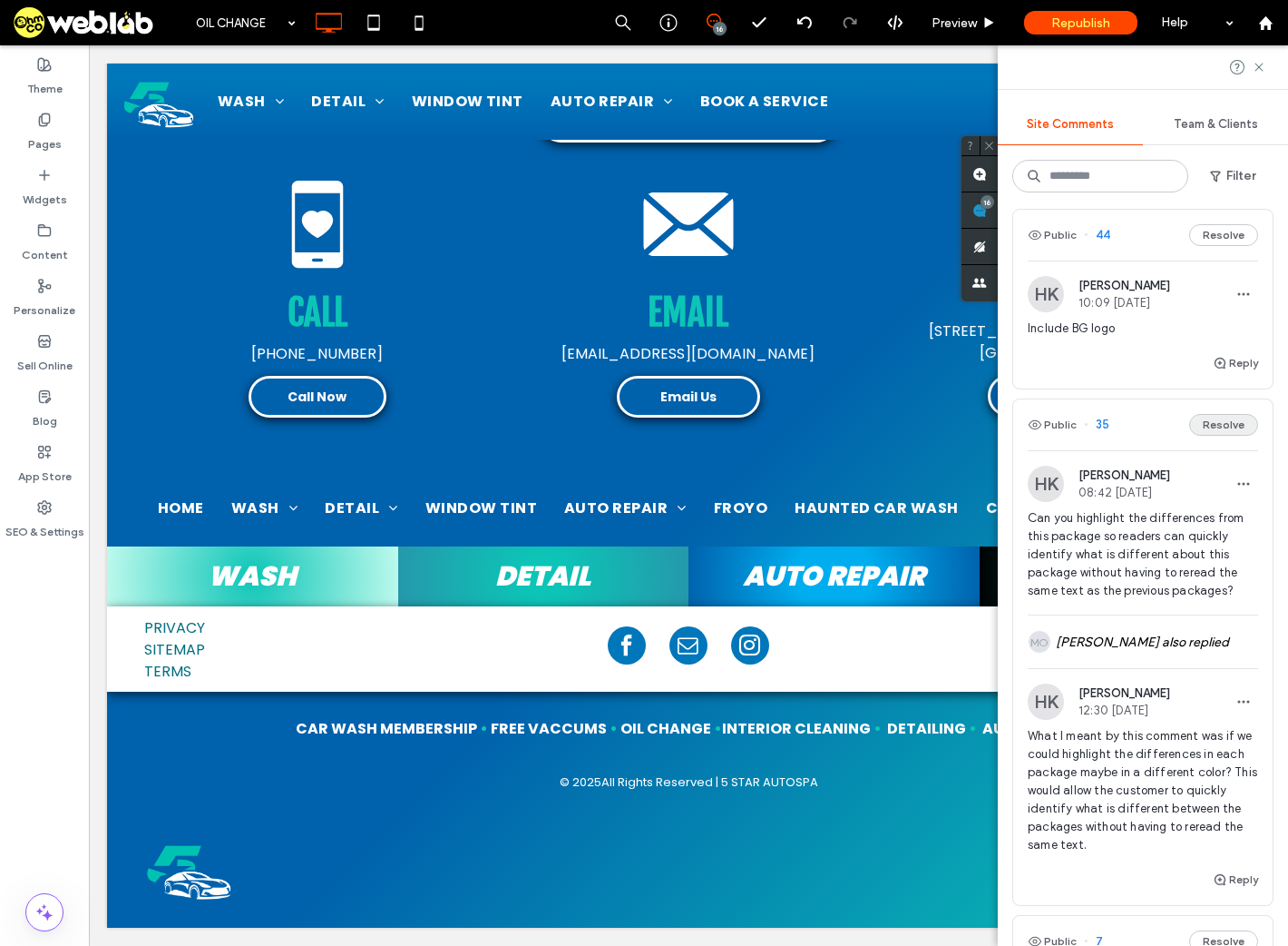
click at [1210, 436] on button "Resolve" at bounding box center [1223, 425] width 69 height 22
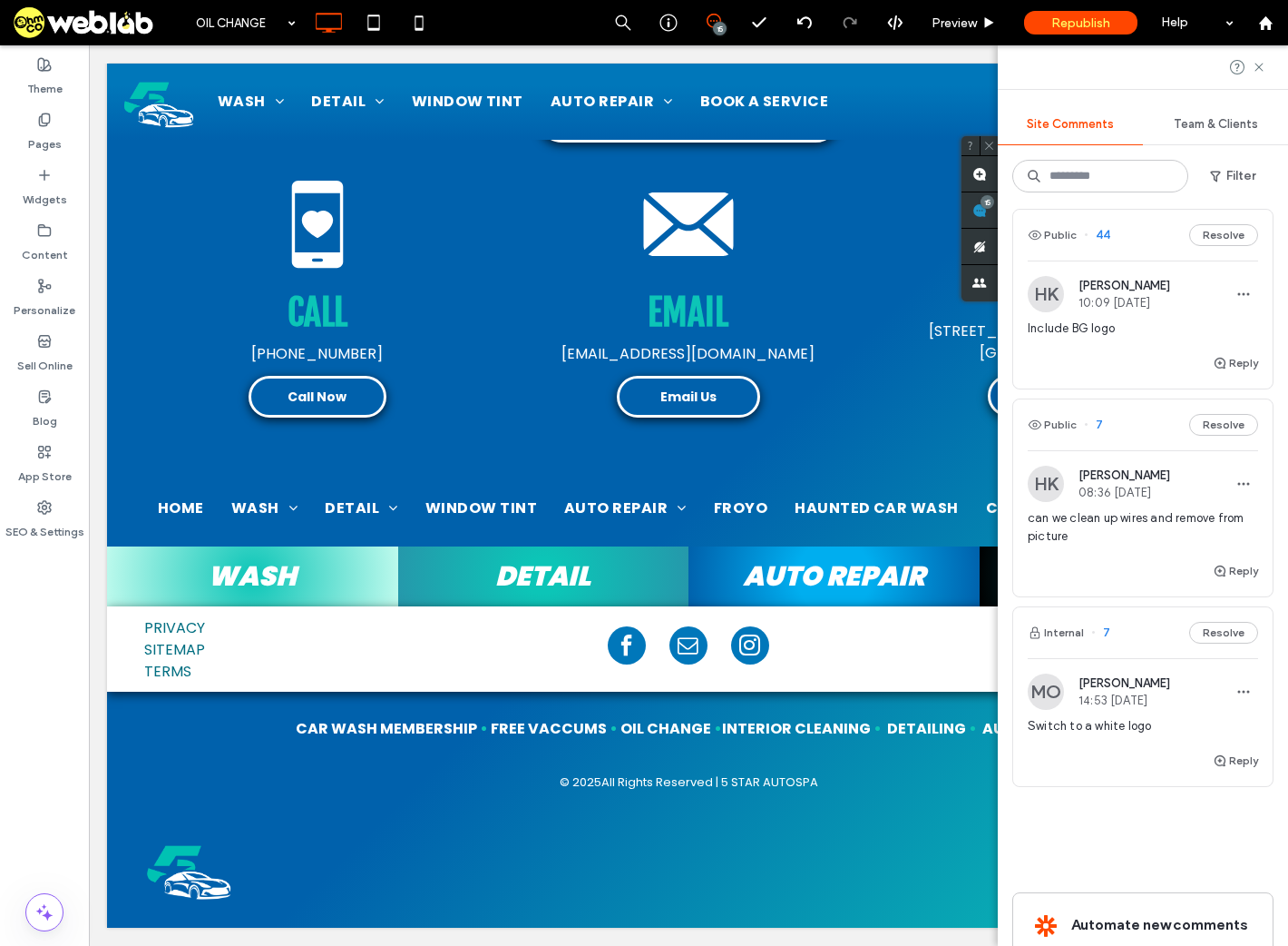
click at [1087, 338] on span "Include BG logo" at bounding box center [1143, 329] width 231 height 18
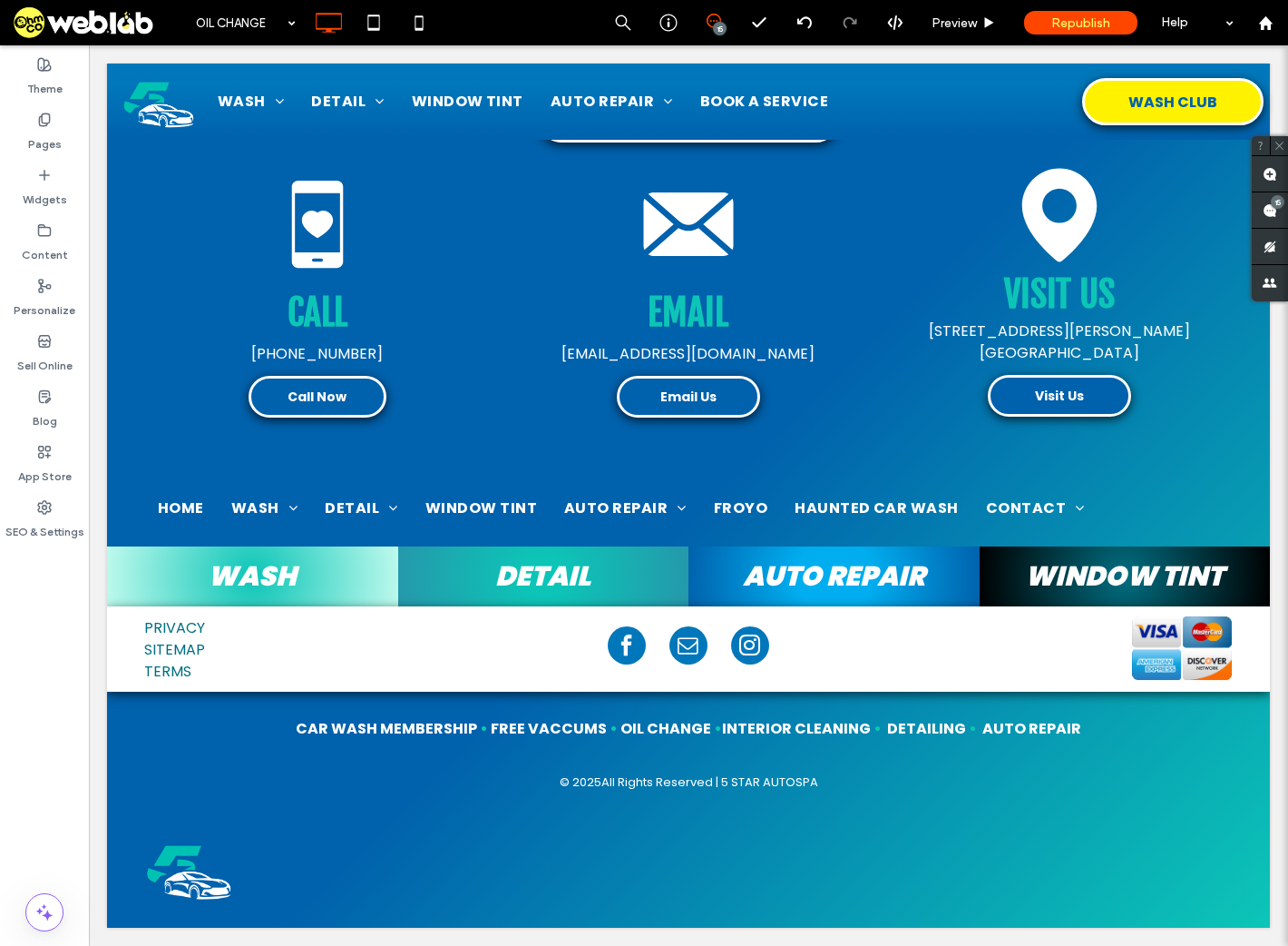
scroll to position [0, 0]
click at [1265, 220] on span at bounding box center [1270, 210] width 36 height 35
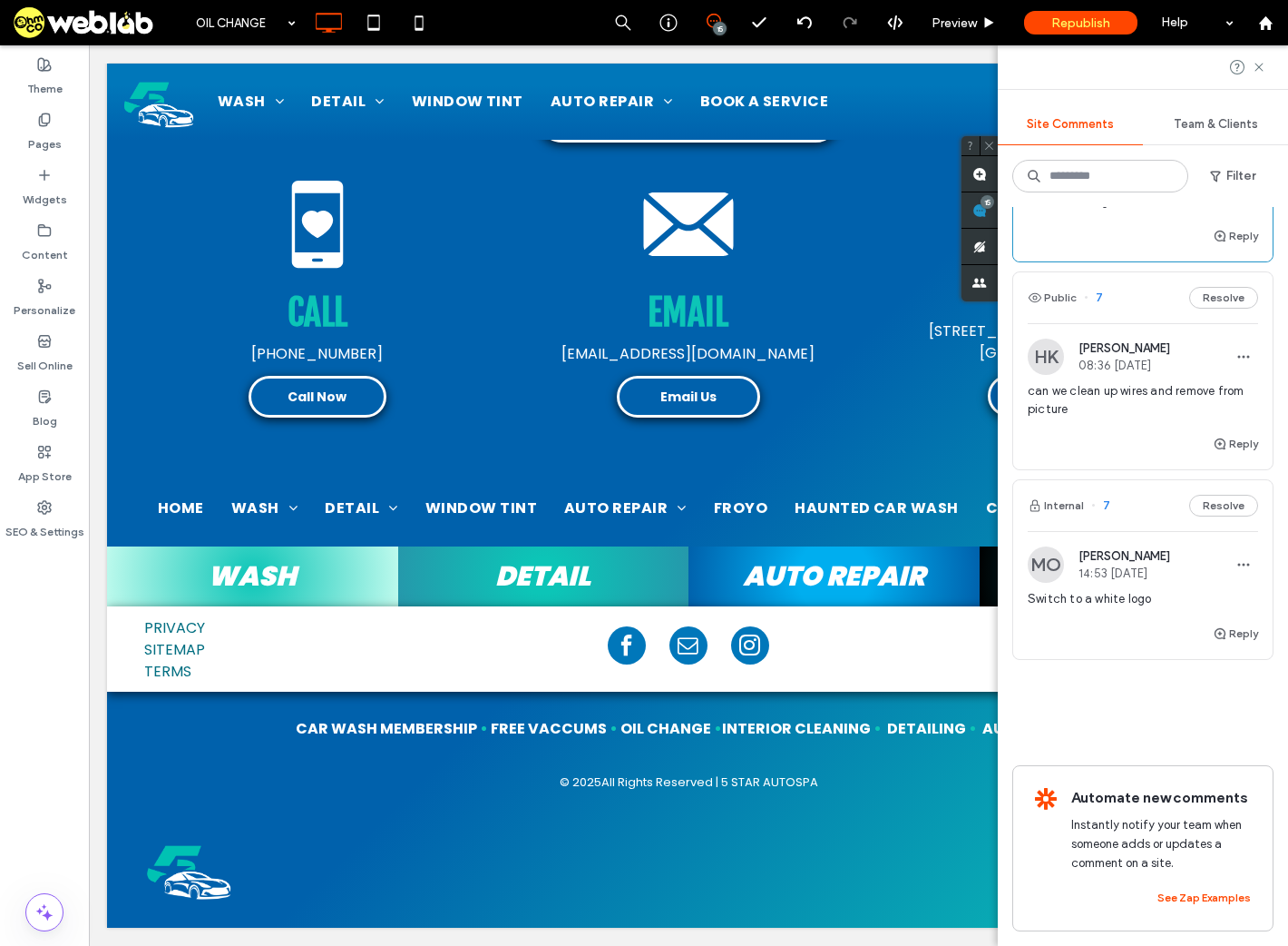
scroll to position [2427, 0]
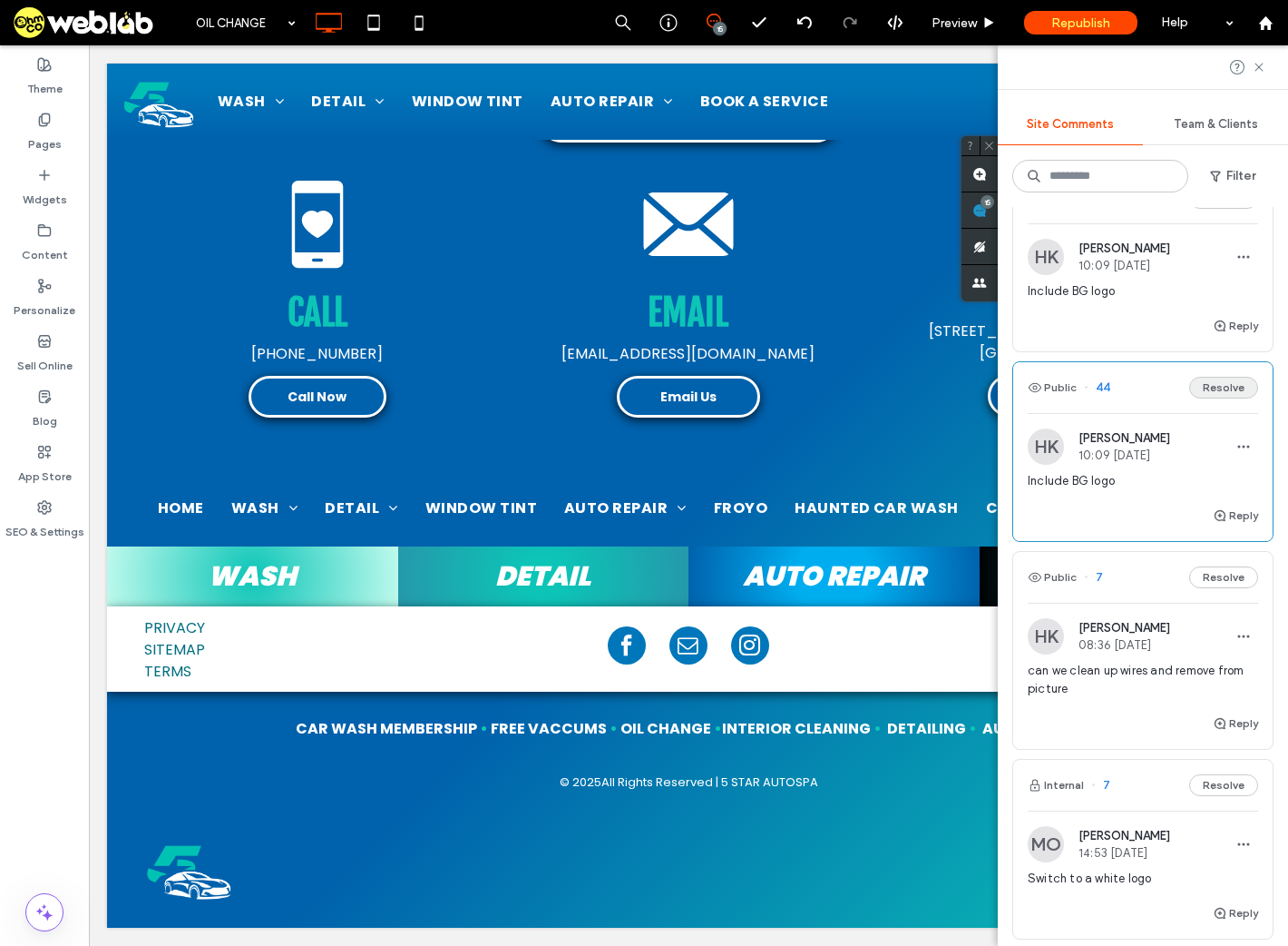
click at [1210, 399] on button "Resolve" at bounding box center [1223, 388] width 69 height 22
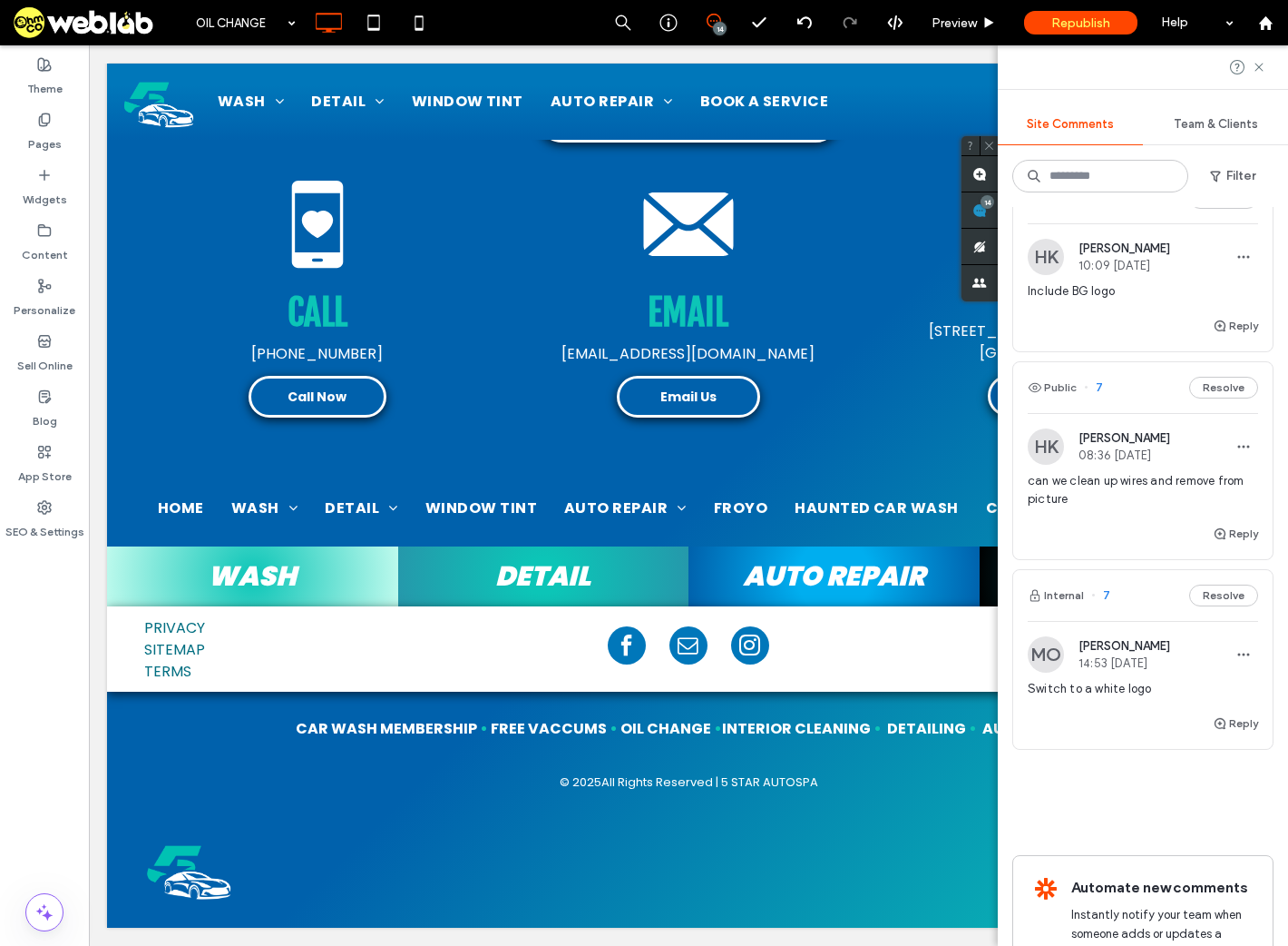
click at [1106, 315] on div "Include BG logo" at bounding box center [1143, 299] width 231 height 33
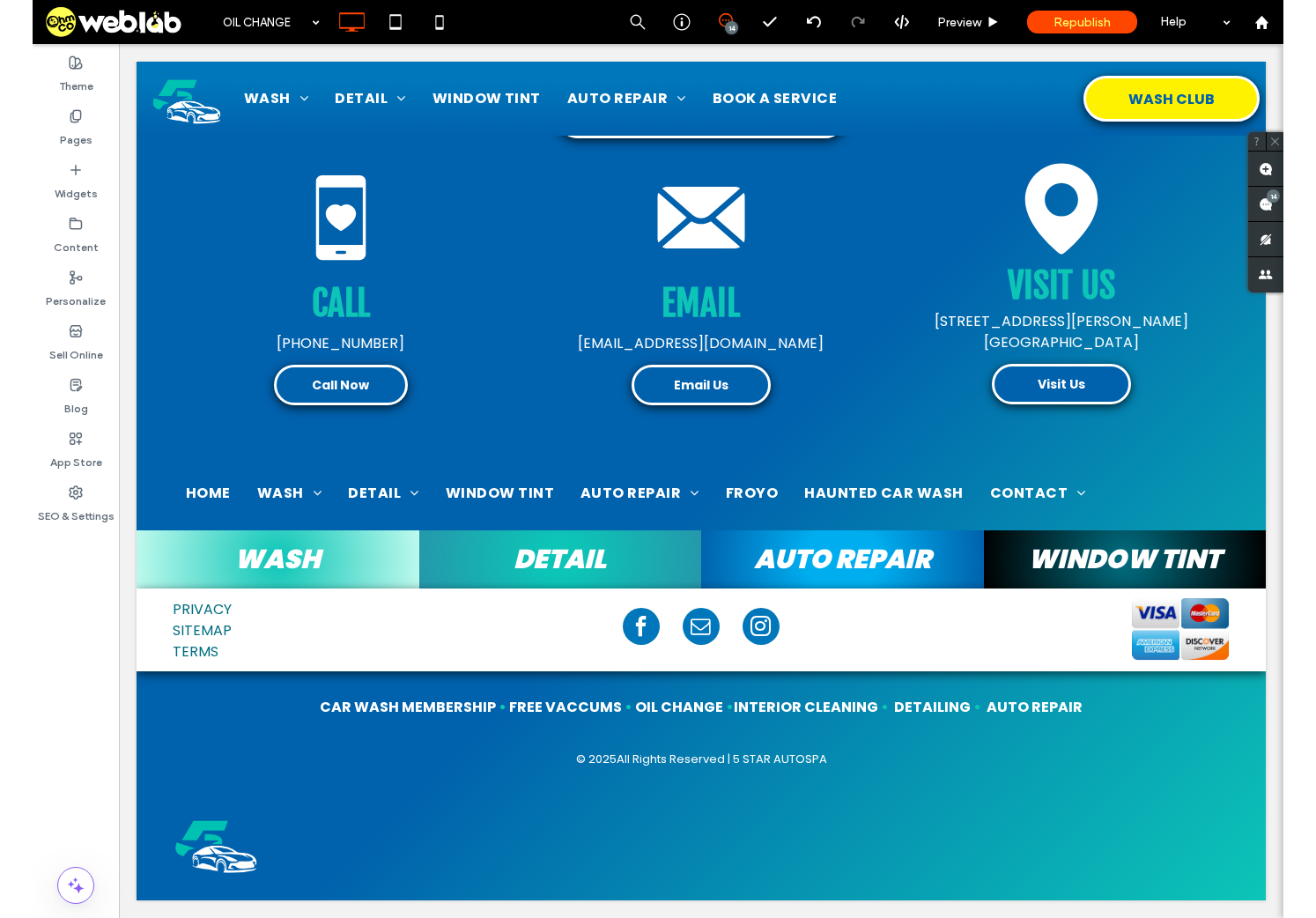
scroll to position [0, 0]
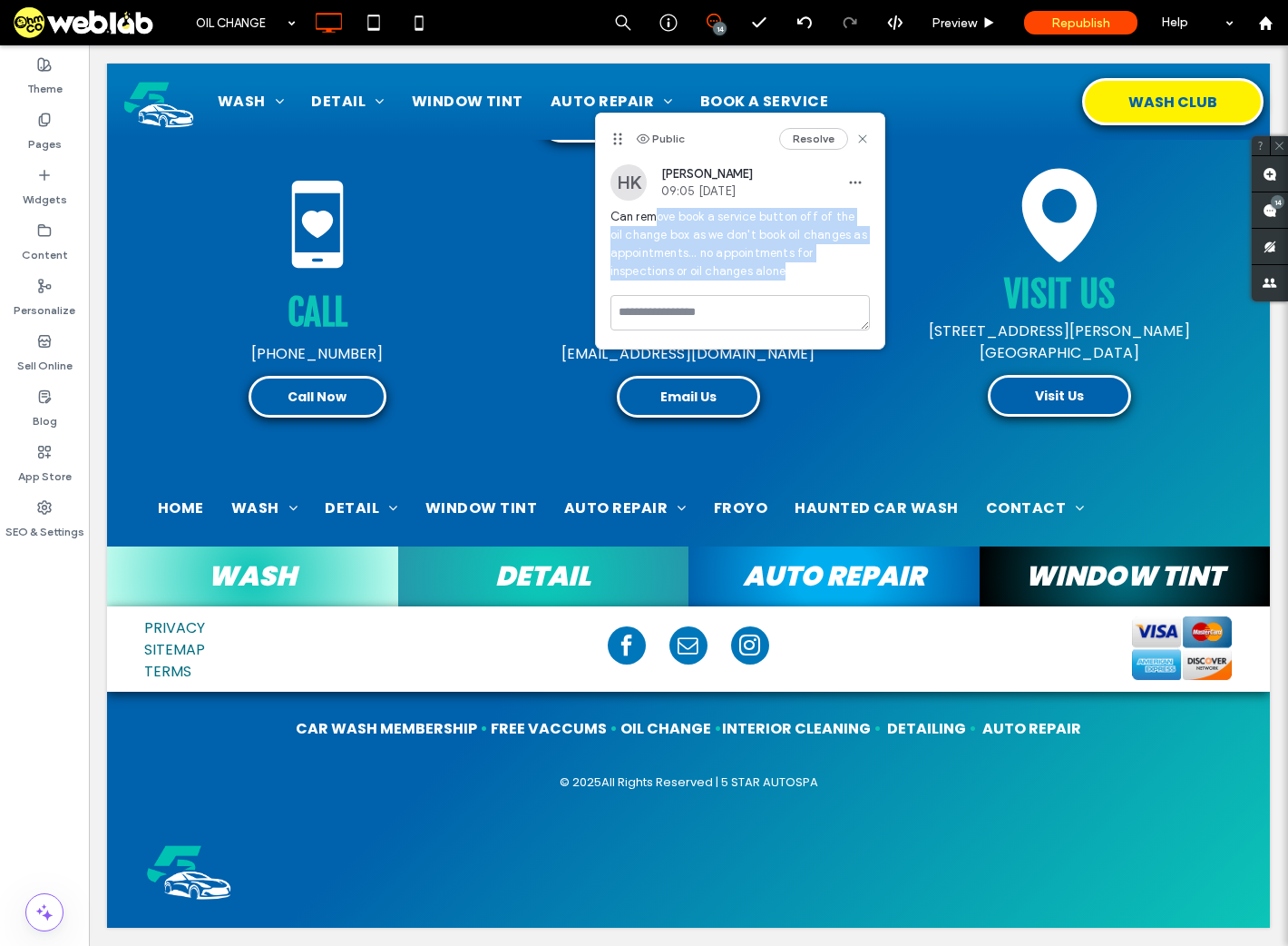
drag, startPoint x: 656, startPoint y: 214, endPoint x: 813, endPoint y: 271, distance: 167.0
click at [813, 271] on span "Can remove book a service button off of the oil change box as we don't book oil…" at bounding box center [741, 244] width 260 height 73
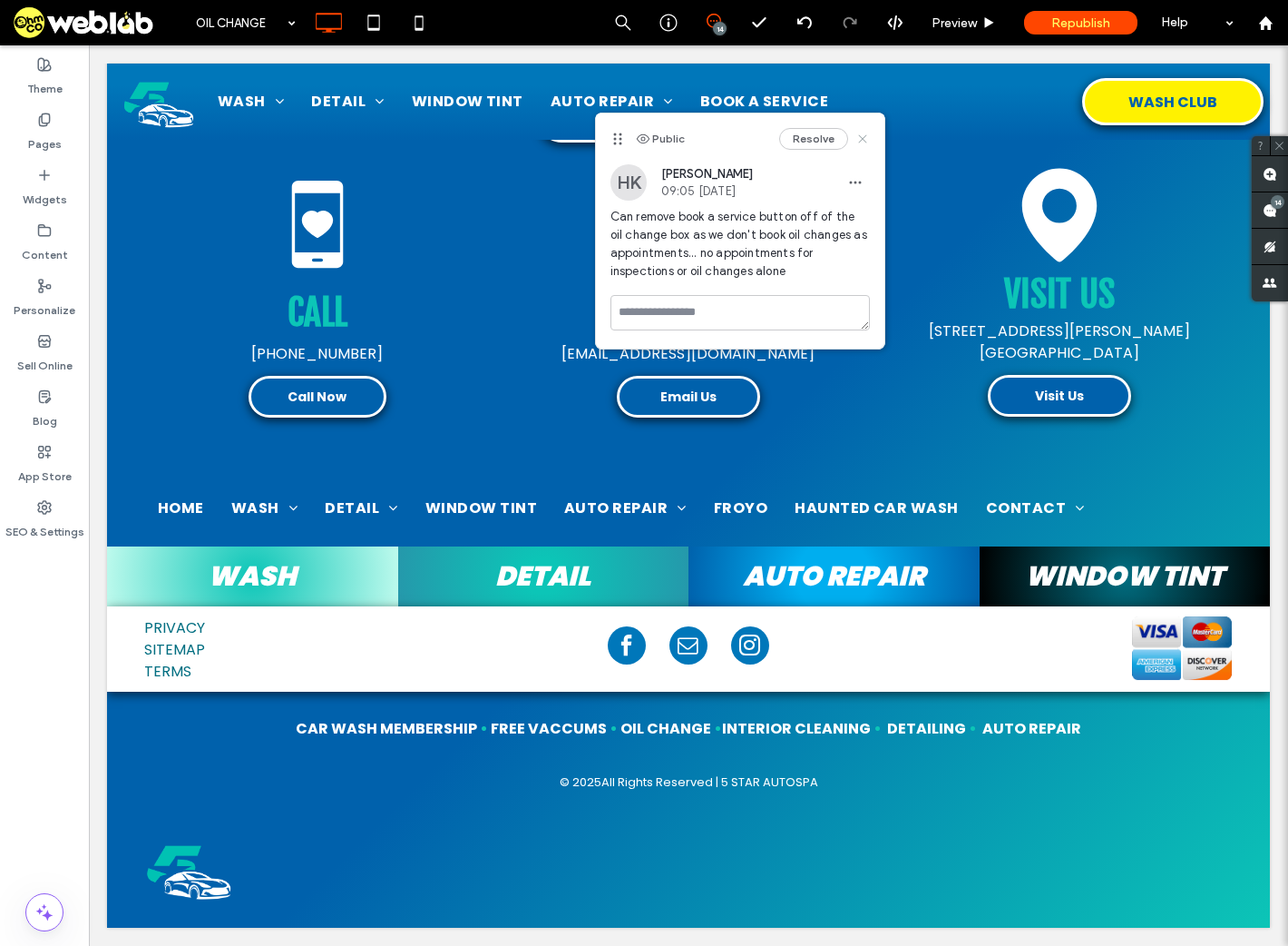
click at [868, 139] on icon at bounding box center [863, 139] width 15 height 15
click at [820, 135] on button "Resolve" at bounding box center [814, 137] width 69 height 22
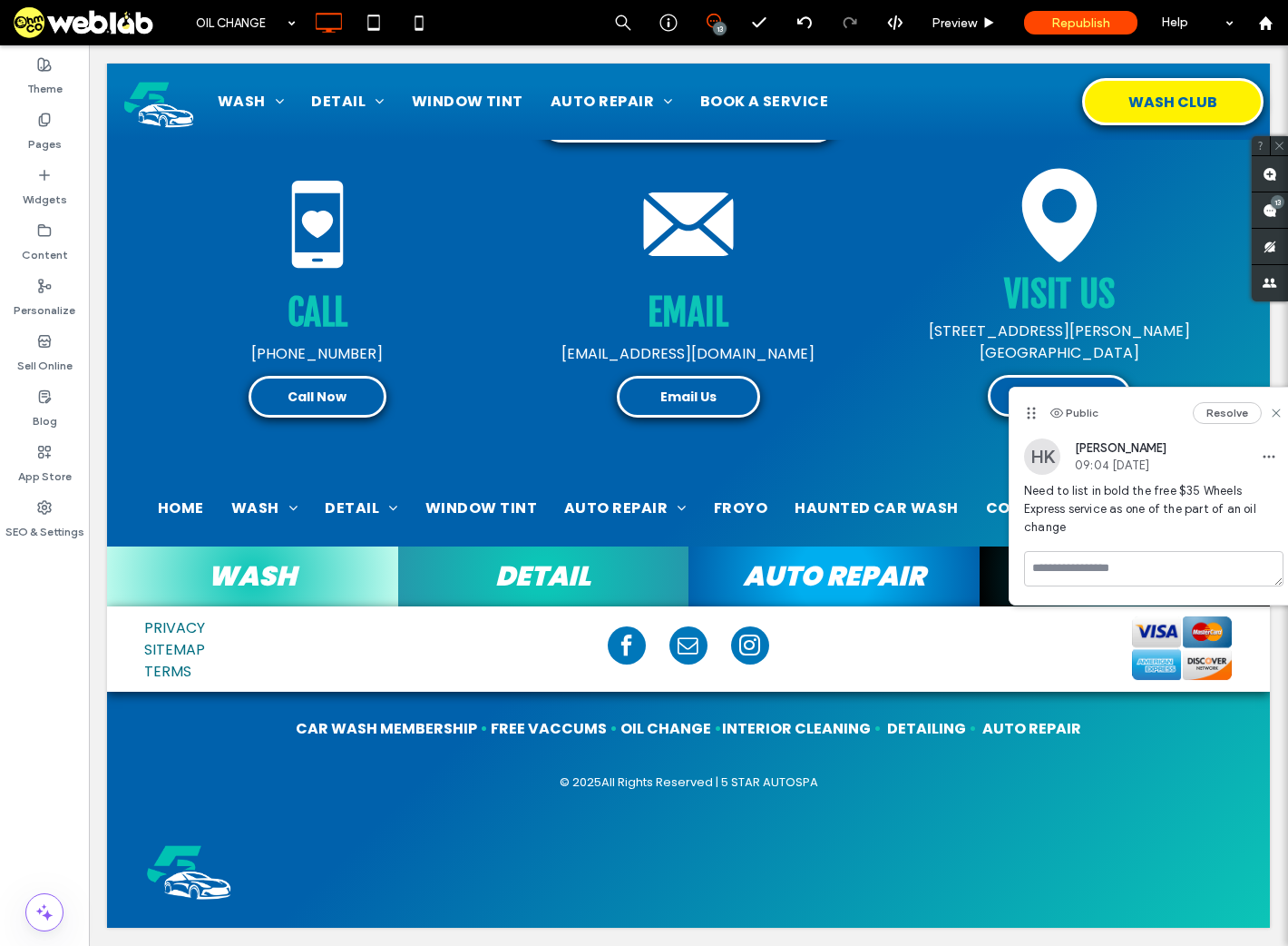
drag, startPoint x: 1069, startPoint y: 492, endPoint x: 1149, endPoint y: 493, distance: 80.0
click at [1149, 493] on span "Need to list in bold the free $35 Wheels Express service as one of the part of …" at bounding box center [1154, 509] width 260 height 55
drag, startPoint x: 1149, startPoint y: 492, endPoint x: 1129, endPoint y: 493, distance: 20.0
click at [1129, 493] on span "Need to list in bold the free $35 Wheels Express service as one of the part of …" at bounding box center [1154, 509] width 260 height 55
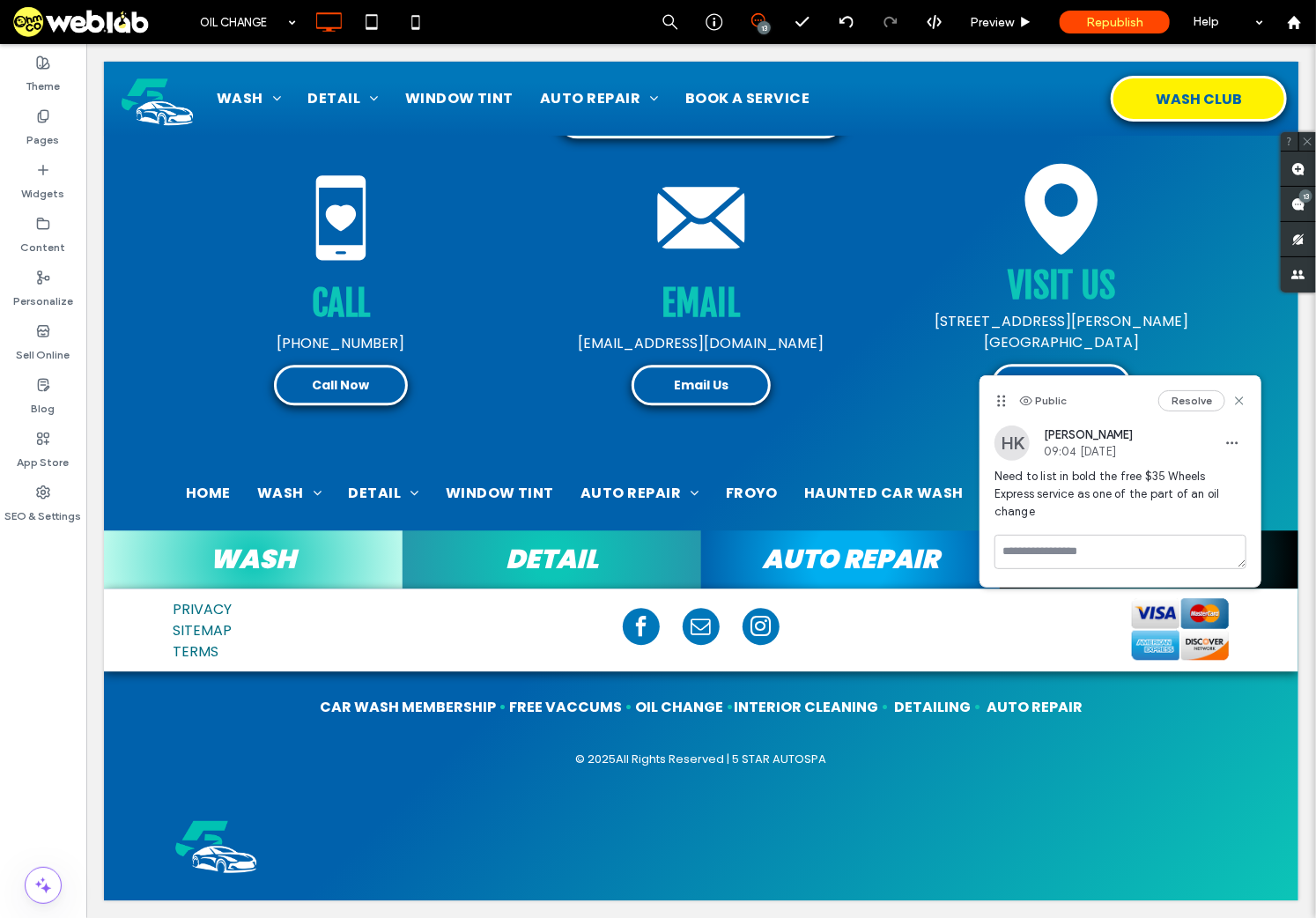
click at [1135, 477] on span "Need to list in bold the free $35 Wheels Express service as one of the part of …" at bounding box center [1120, 494] width 252 height 53
drag, startPoint x: 1096, startPoint y: 476, endPoint x: 1247, endPoint y: 480, distance: 151.1
click at [1247, 480] on div "HK [PERSON_NAME] 09:04 [DATE] Need to list in bold the free $35 Wheels Express …" at bounding box center [1119, 480] width 280 height 110
copy span "the free $35 Wheels Express"
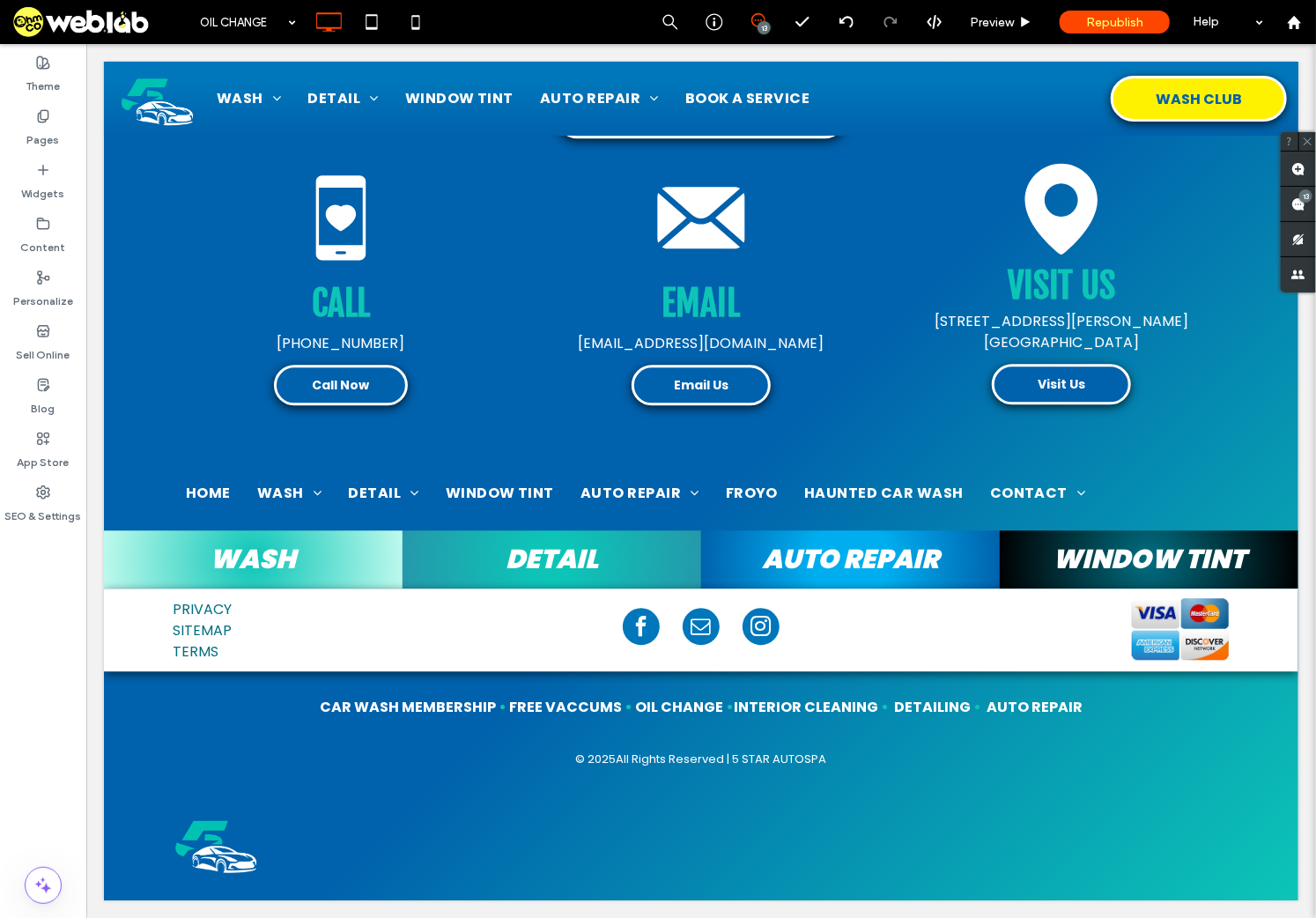
type input "*******"
type input "**"
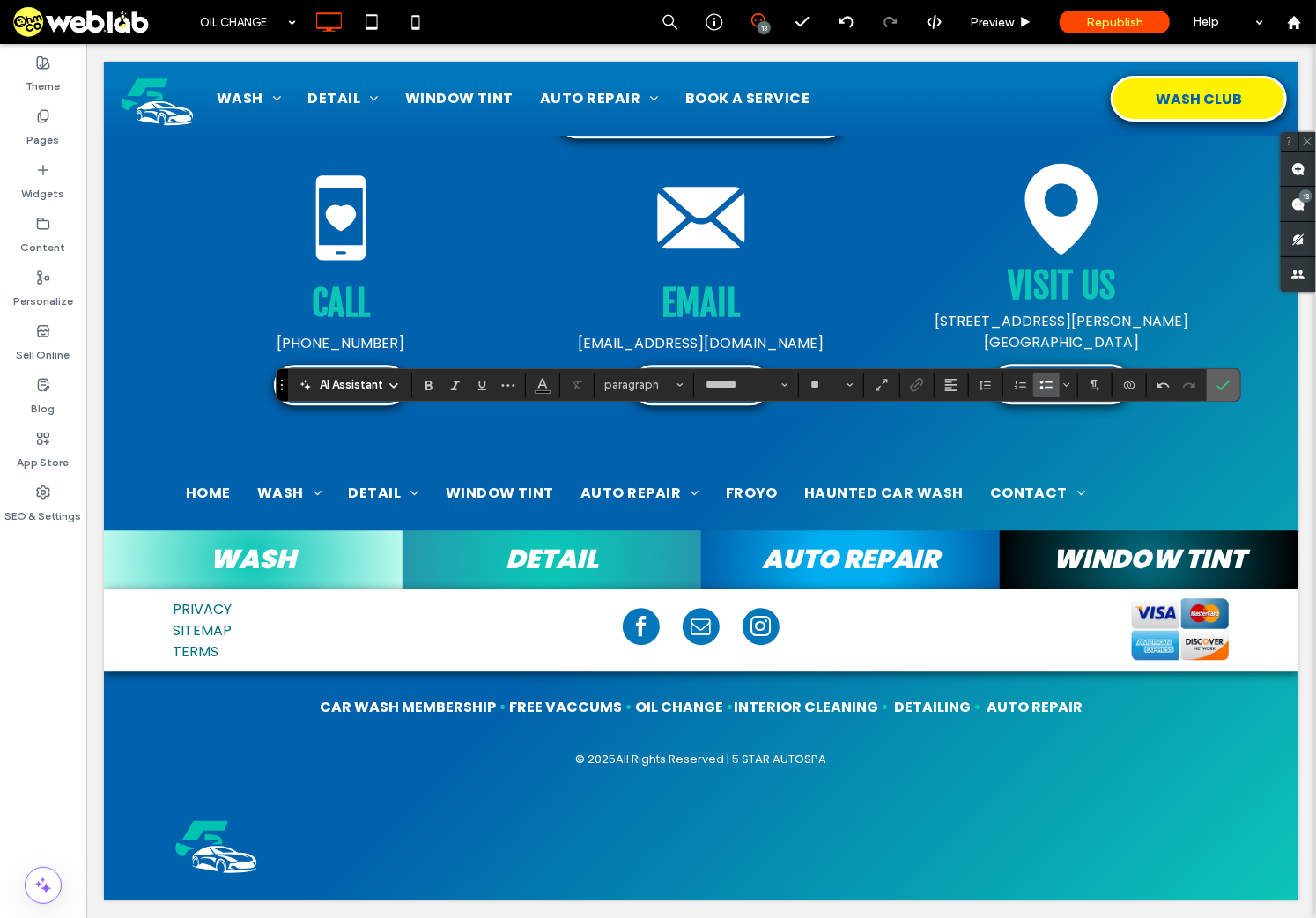
click at [1211, 389] on label "Confirm" at bounding box center [1223, 385] width 26 height 32
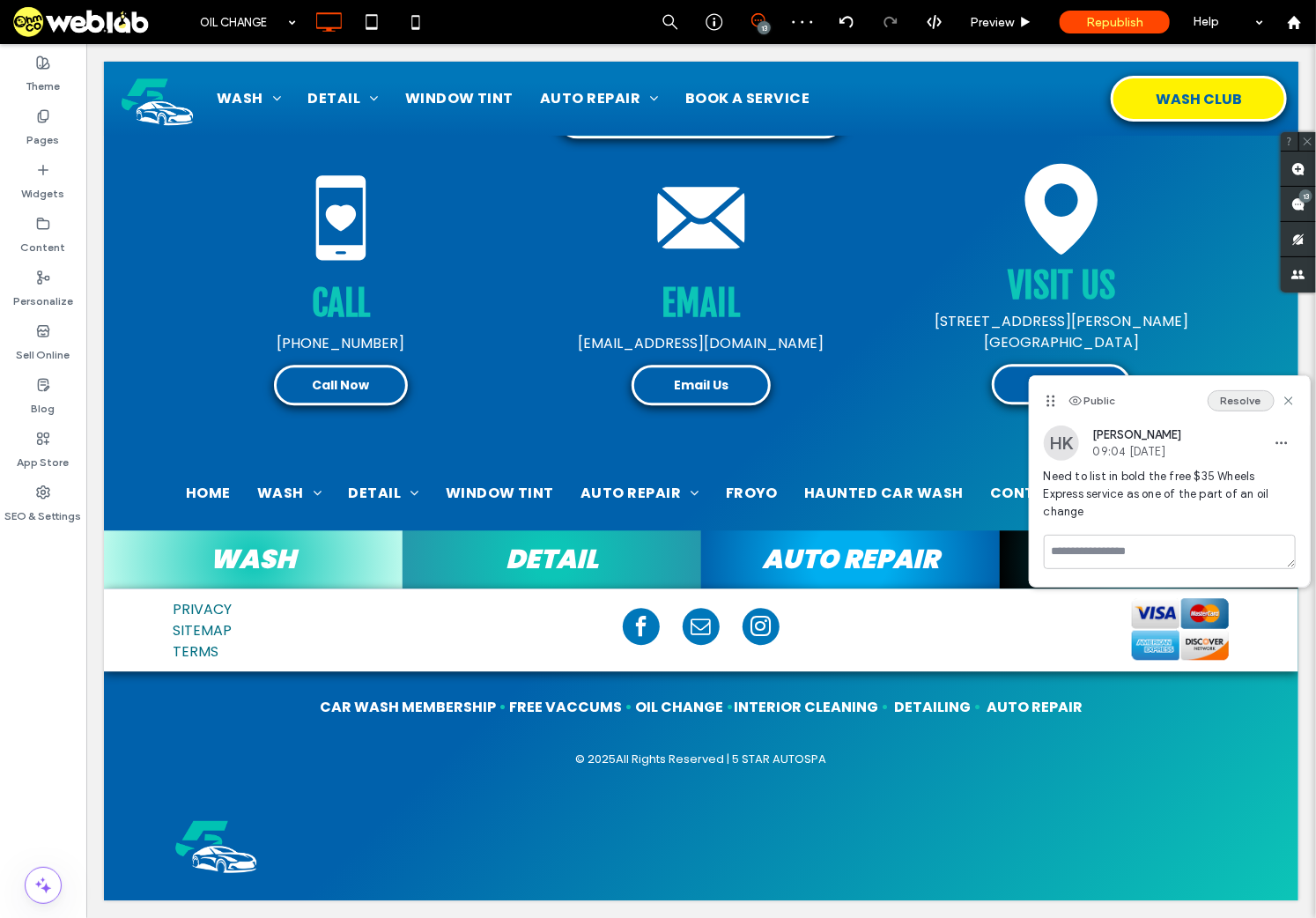
click at [1229, 399] on button "Resolve" at bounding box center [1240, 401] width 67 height 21
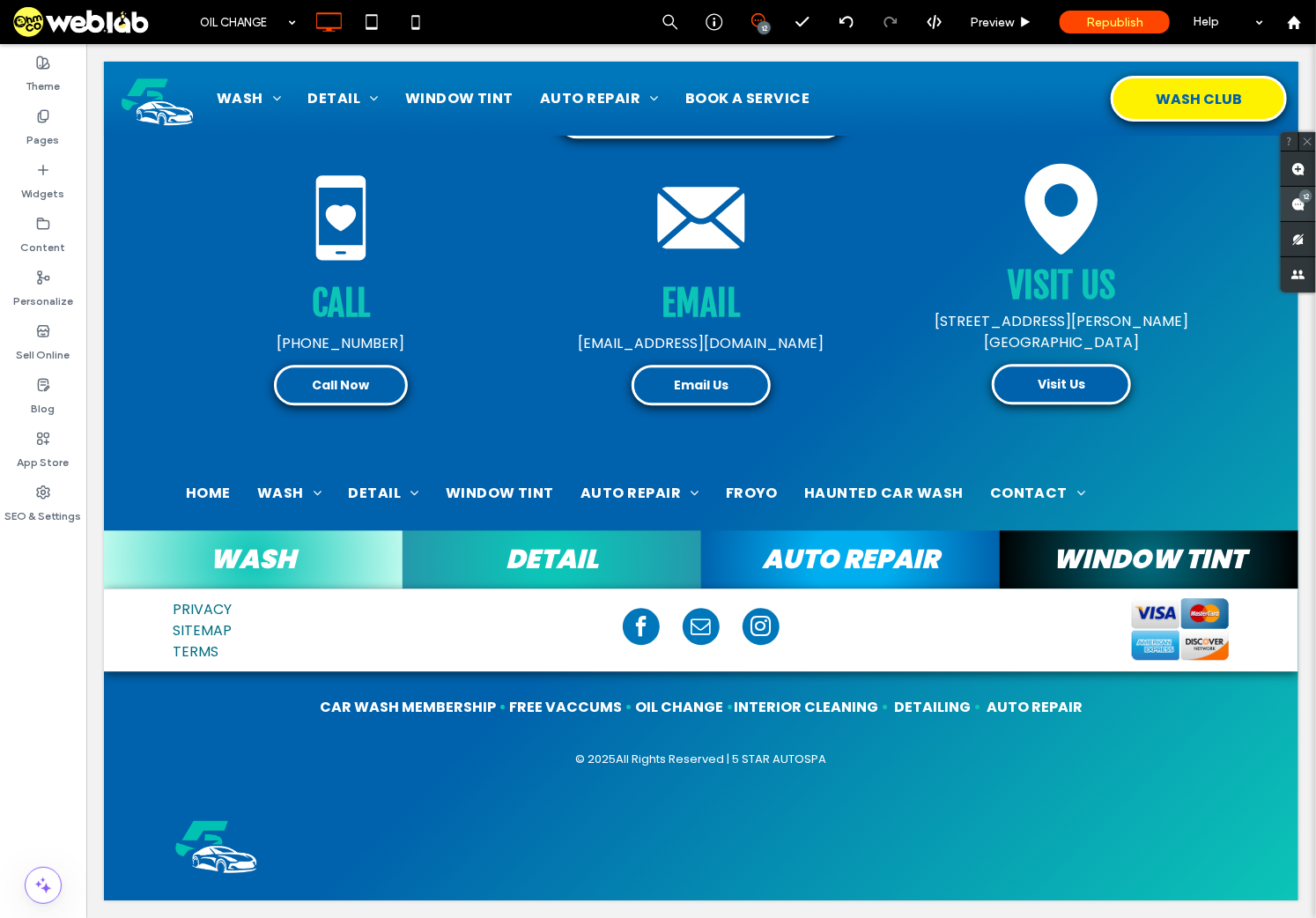
click at [1250, 203] on use at bounding box center [1298, 205] width 15 height 15
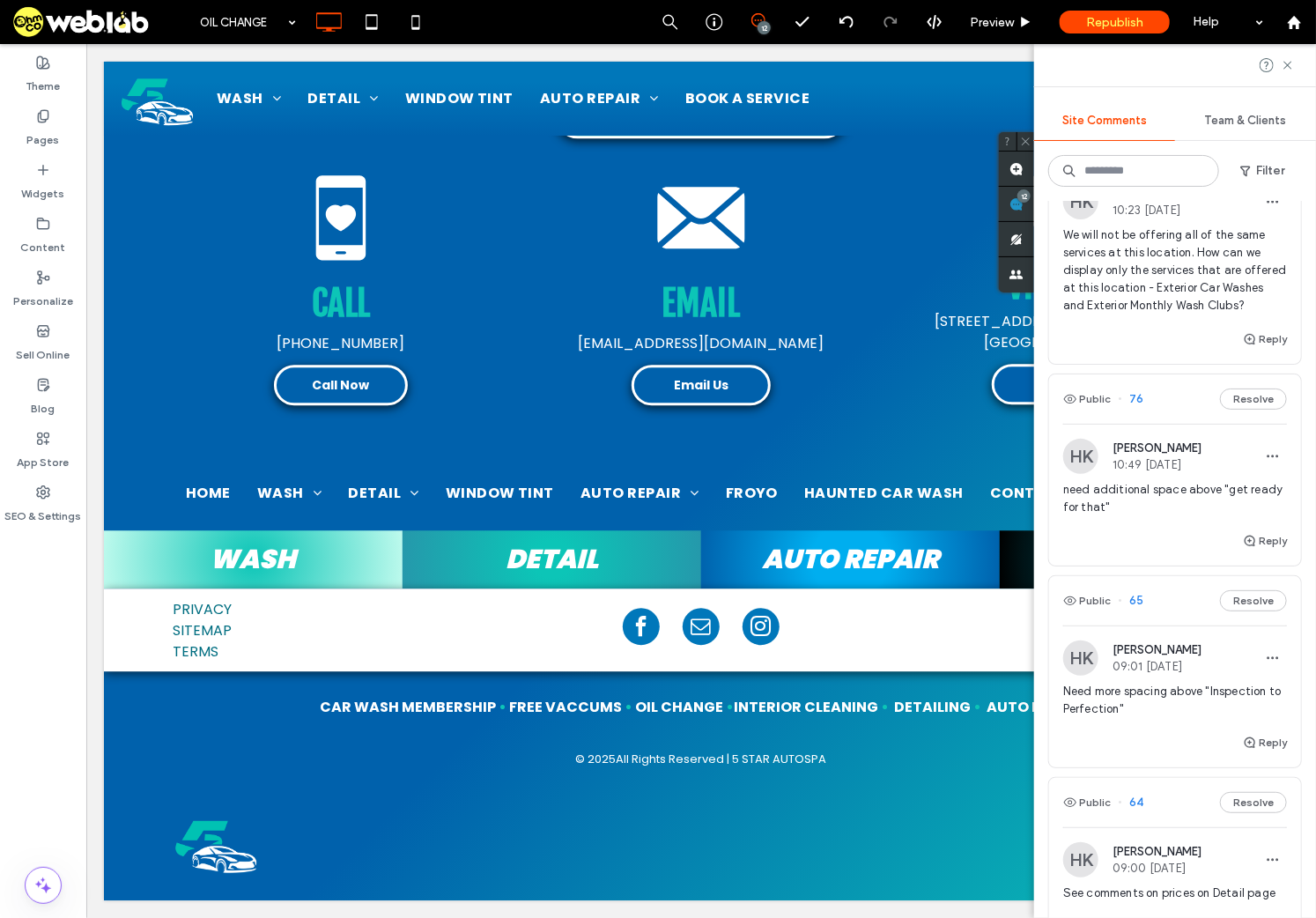
scroll to position [705, 0]
click at [1093, 513] on span "need additional space above "get ready for that"" at bounding box center [1175, 495] width 224 height 35
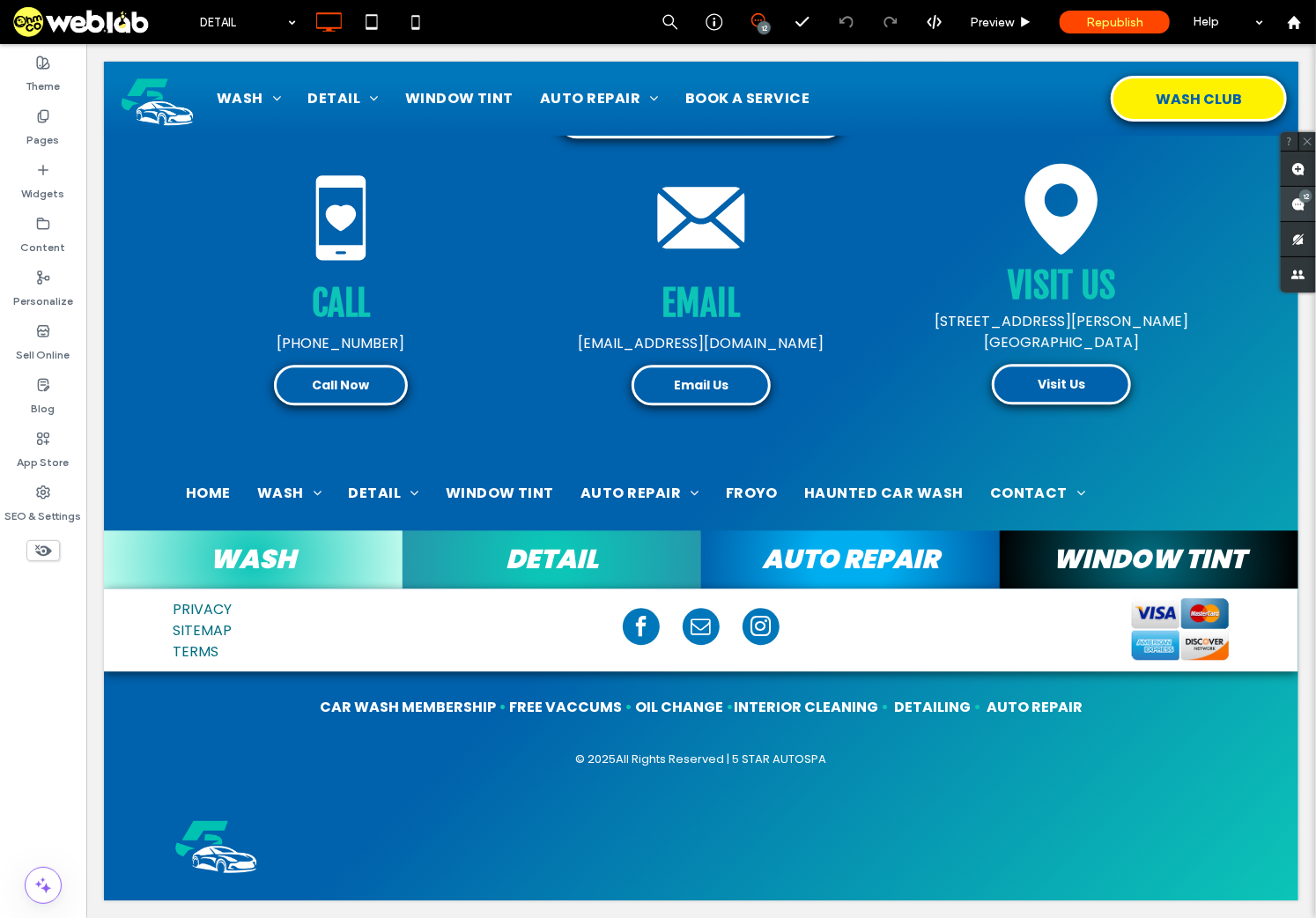
click at [1250, 211] on span at bounding box center [1298, 204] width 35 height 34
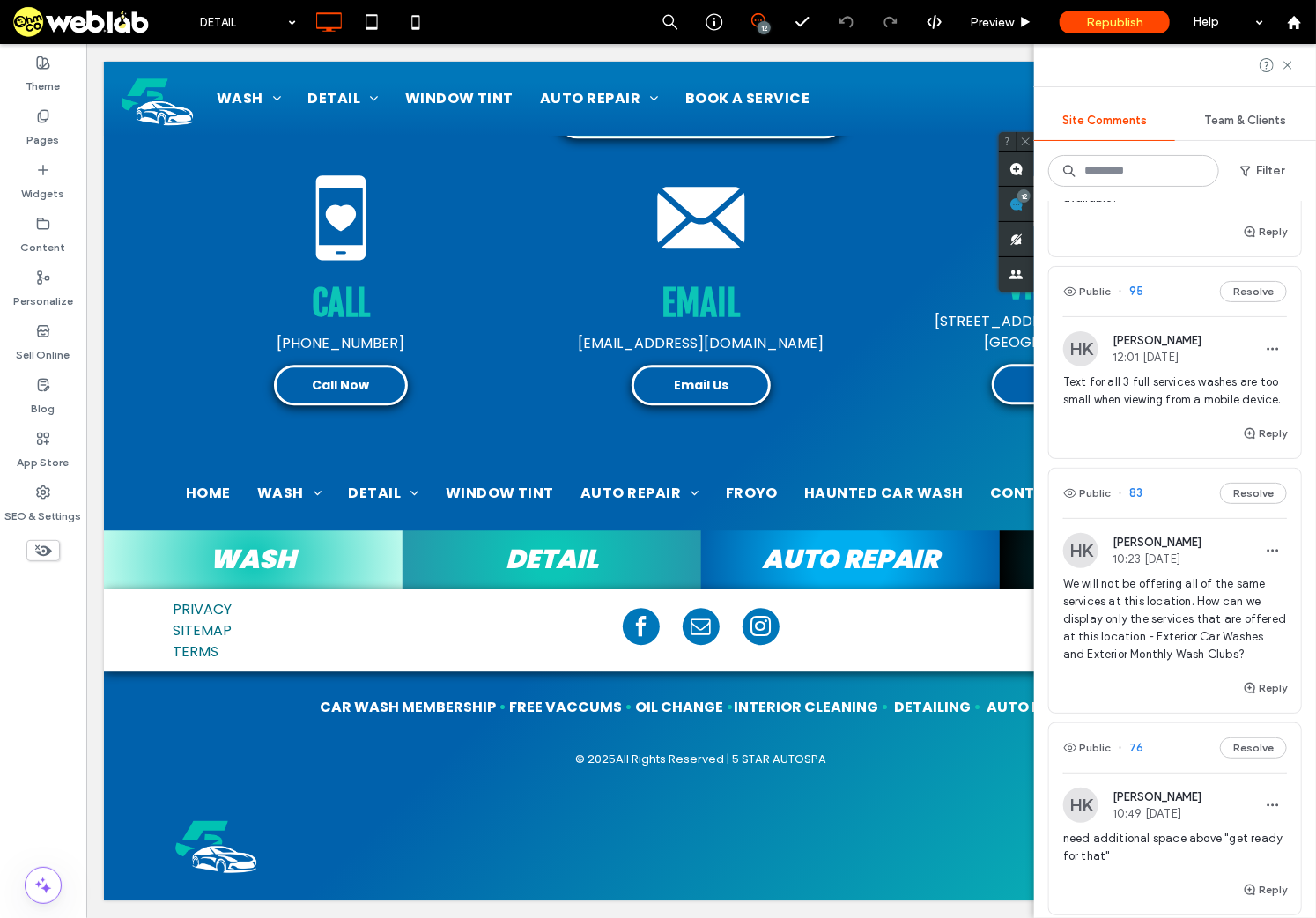
scroll to position [705, 0]
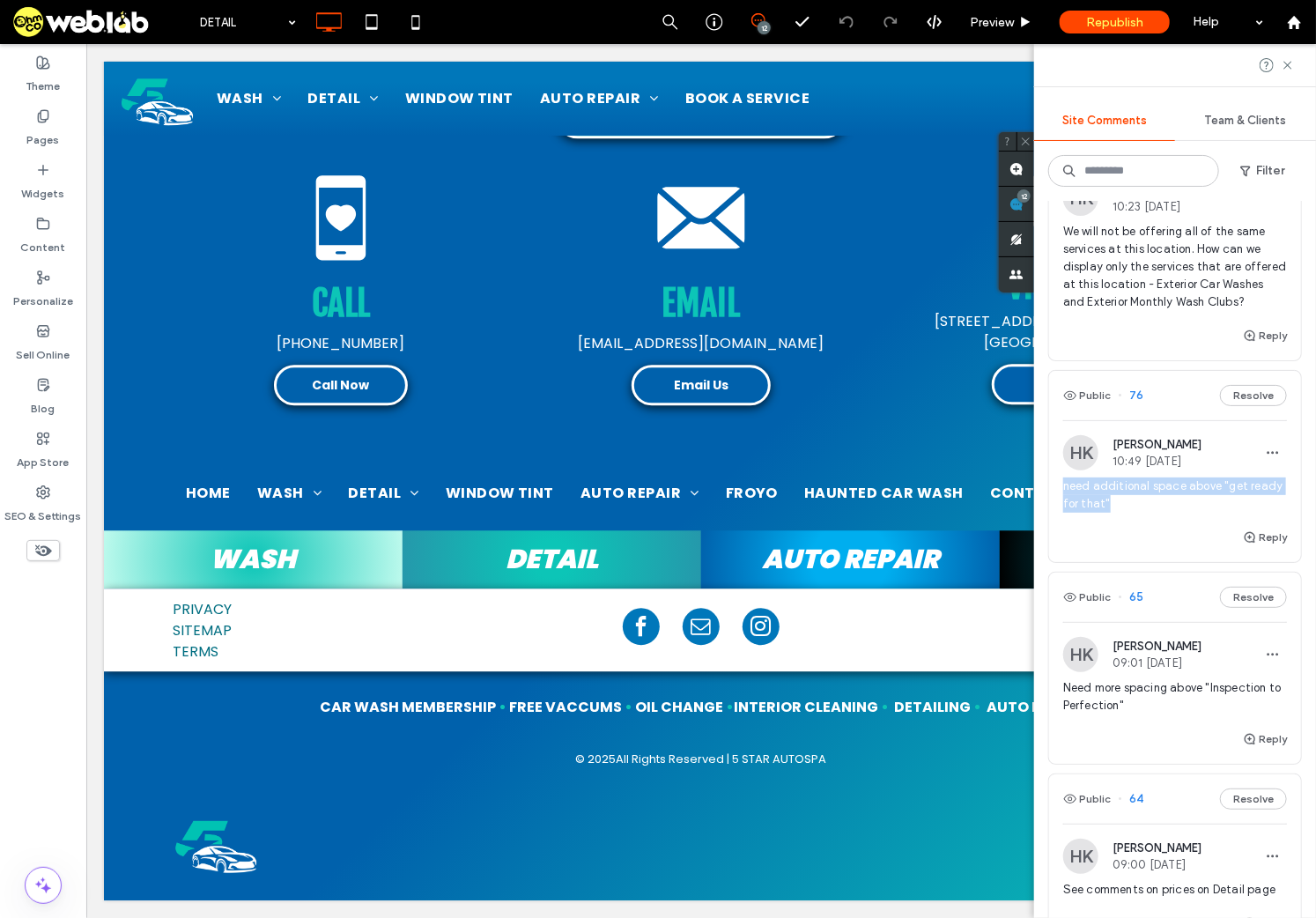
drag, startPoint x: 1141, startPoint y: 534, endPoint x: 1055, endPoint y: 517, distance: 87.7
click at [1055, 517] on div "HK [PERSON_NAME] 10:49 [DATE] need additional space above "get ready for that"" at bounding box center [1175, 481] width 252 height 92
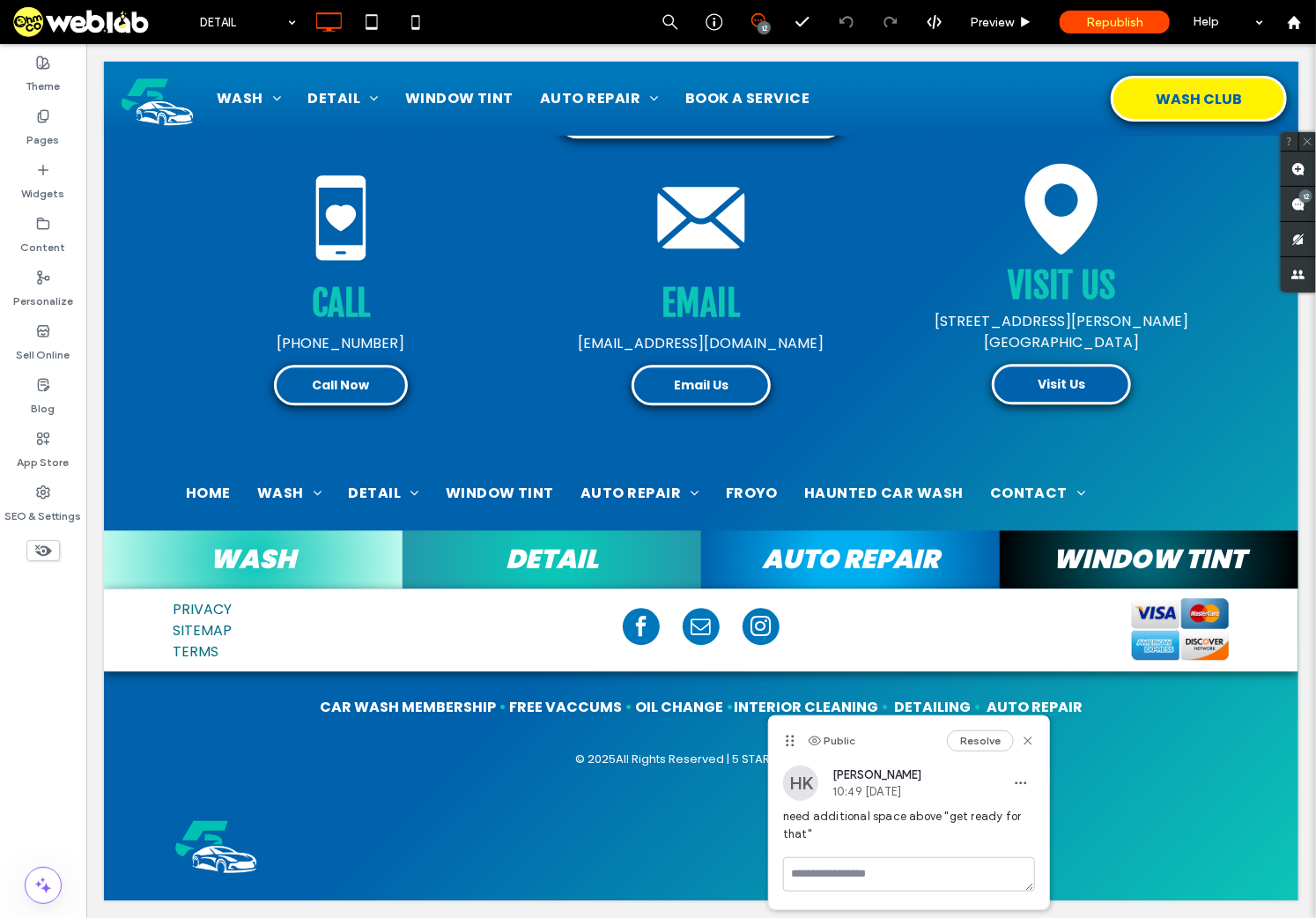
click at [920, 816] on span "need additional space above "get ready for that"" at bounding box center [909, 825] width 252 height 35
drag, startPoint x: 943, startPoint y: 817, endPoint x: 950, endPoint y: 828, distance: 13.0
click at [950, 828] on span "need additional space above "get ready for that"" at bounding box center [909, 825] width 252 height 35
copy span "get ready for that""
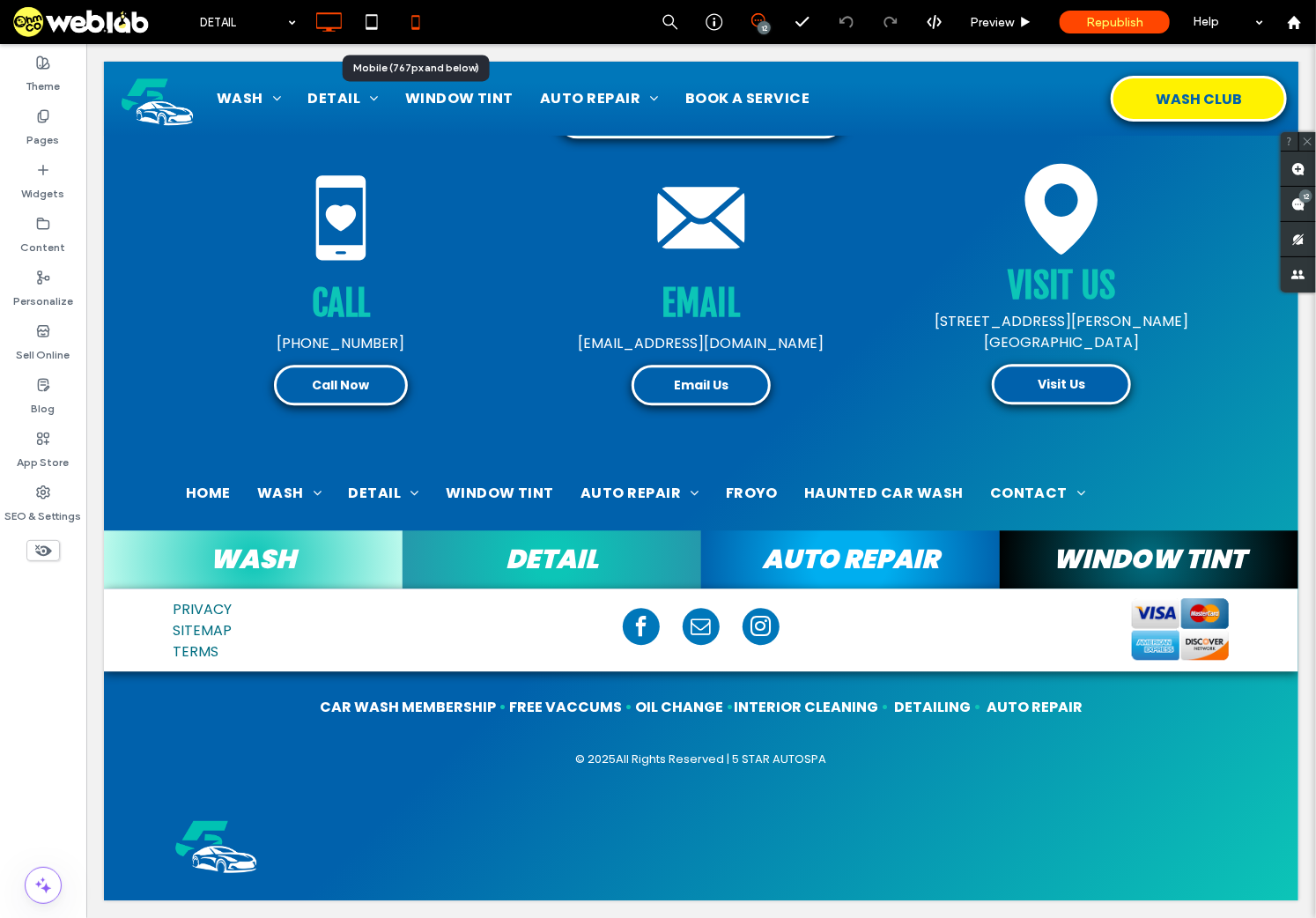
click at [421, 23] on icon at bounding box center [416, 22] width 35 height 35
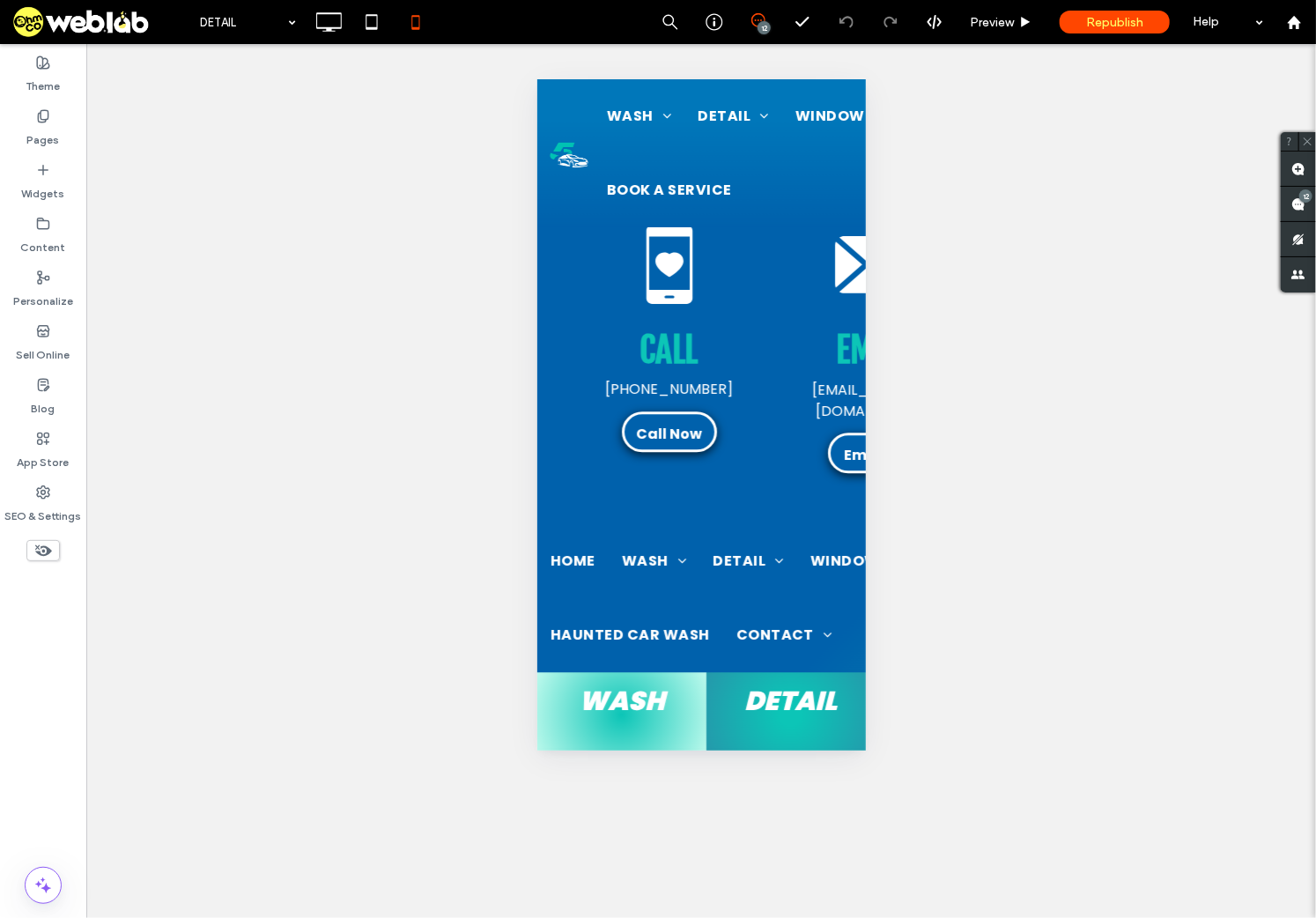
type input "*******"
type input "**"
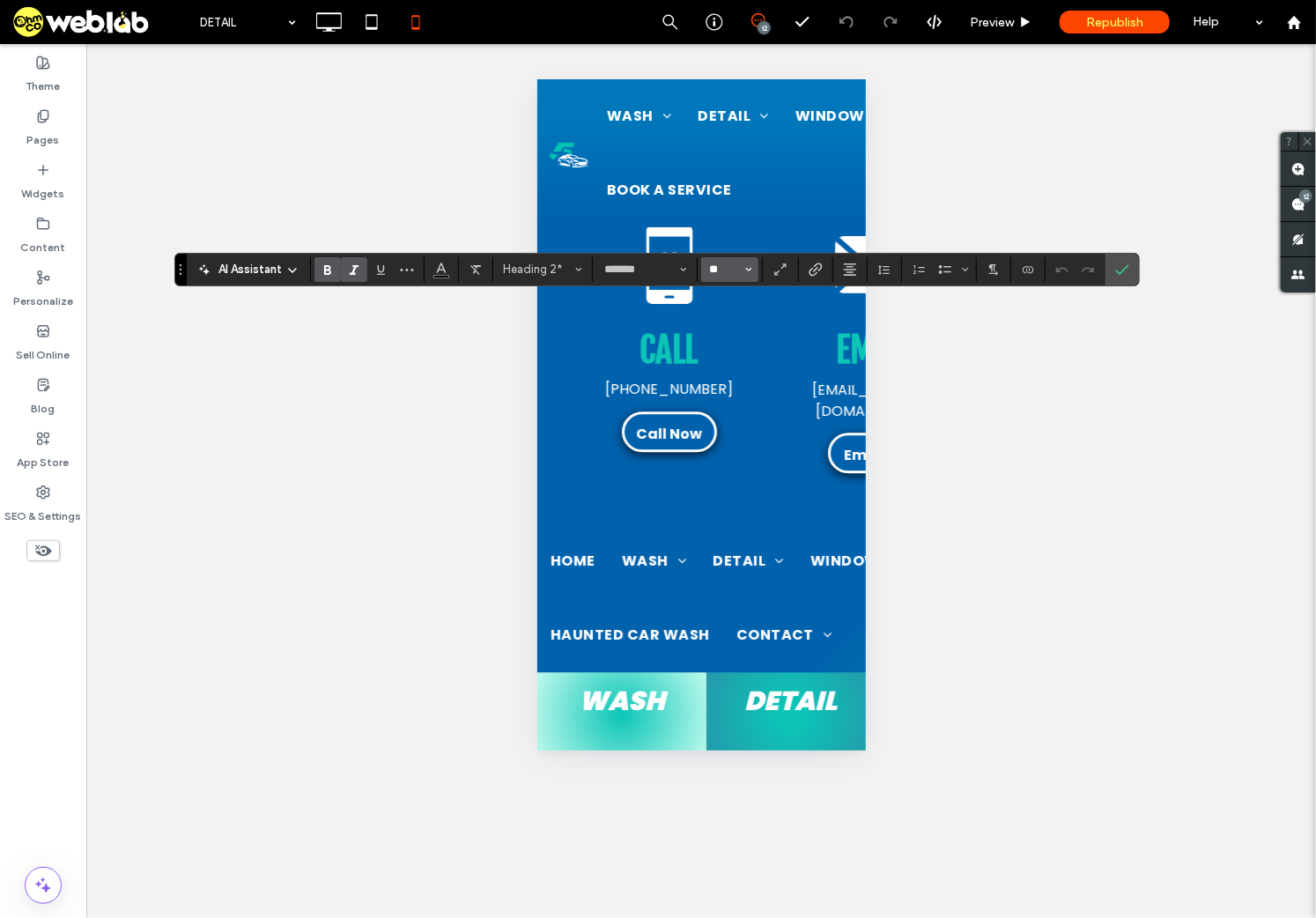
click at [724, 267] on input "**" at bounding box center [724, 269] width 34 height 15
type input "**"
click at [1124, 266] on use "Confirm" at bounding box center [1122, 269] width 15 height 11
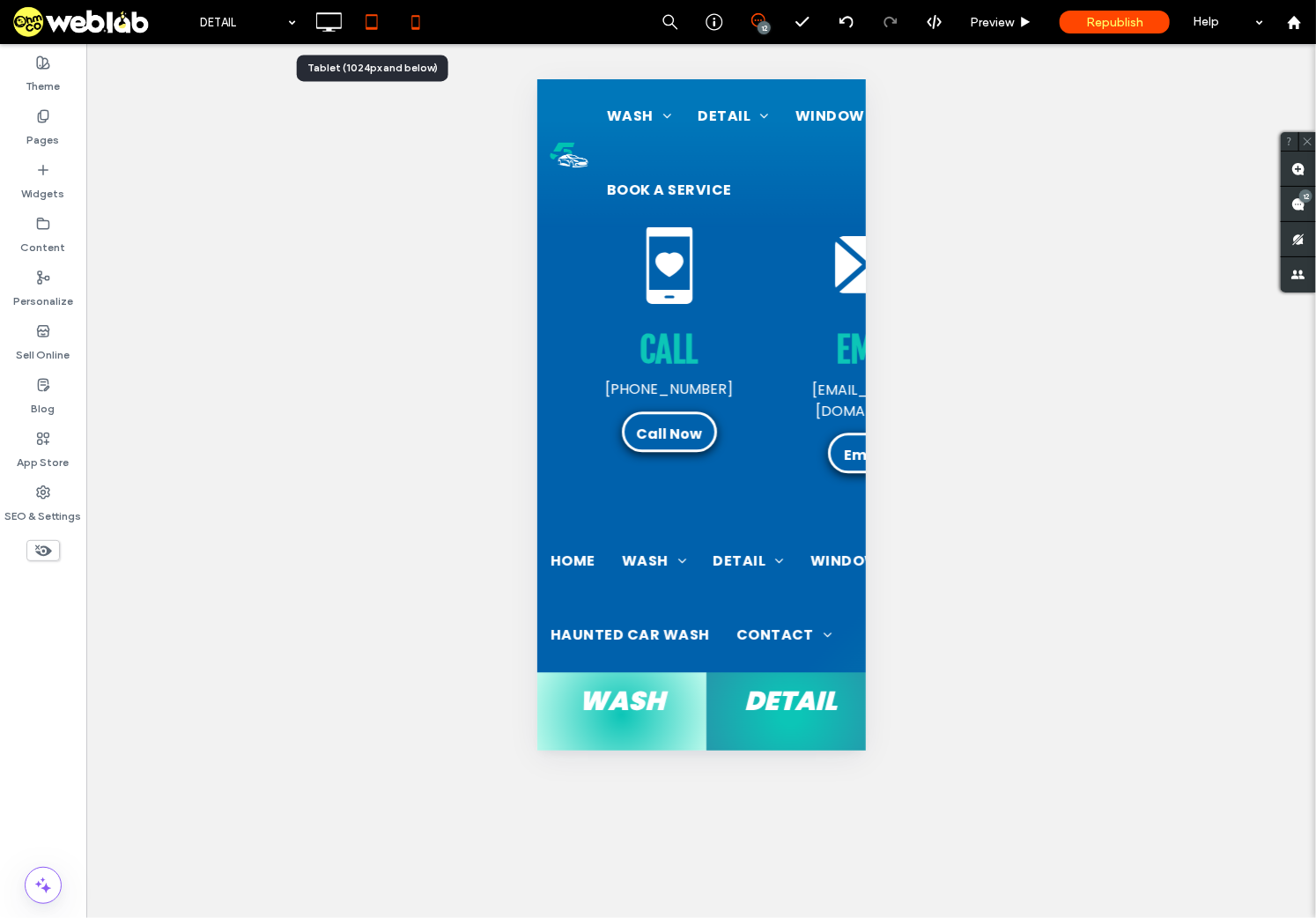
click at [372, 29] on use at bounding box center [371, 21] width 12 height 15
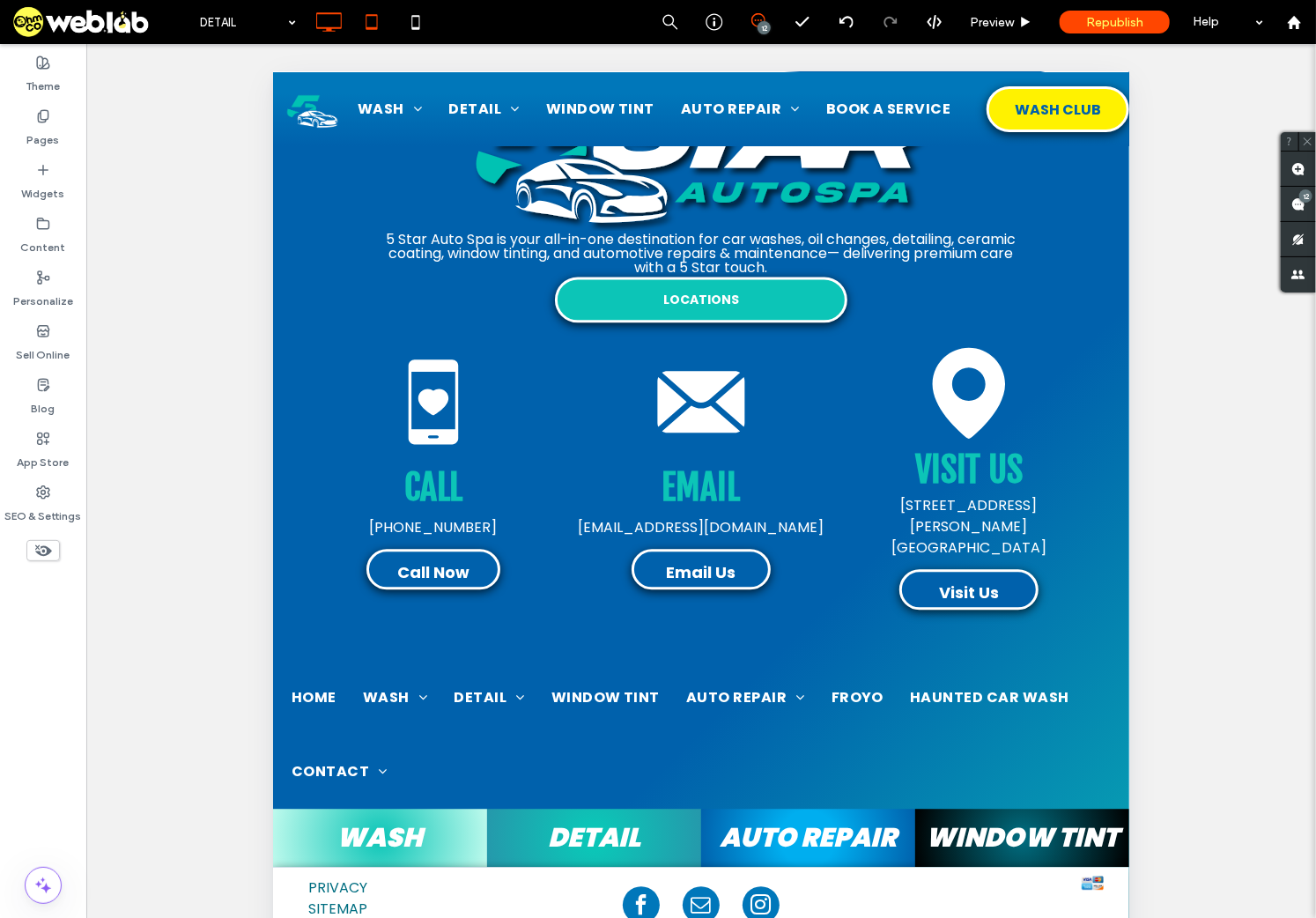
click at [330, 26] on icon at bounding box center [329, 22] width 35 height 35
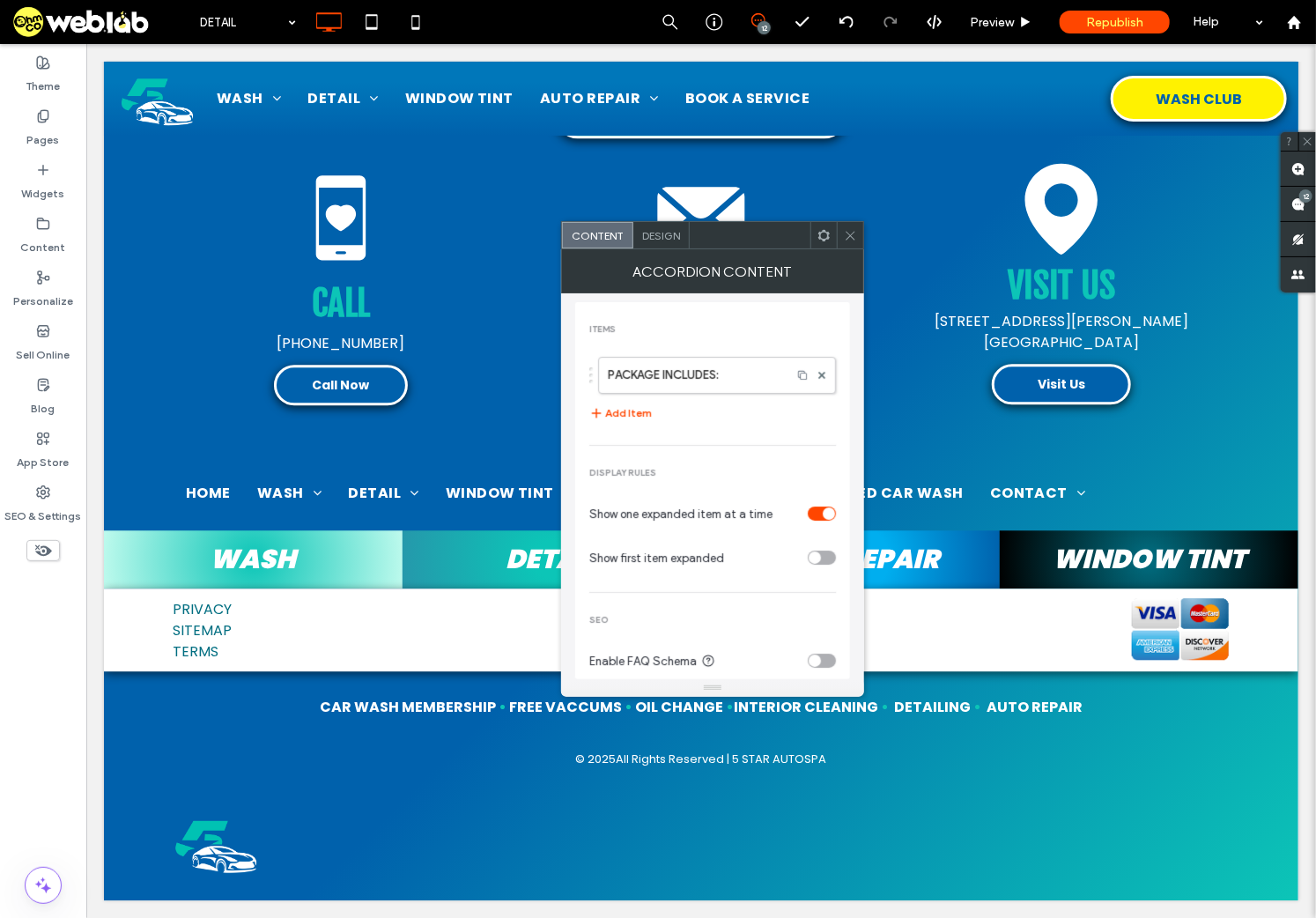
click at [838, 237] on div at bounding box center [849, 235] width 26 height 26
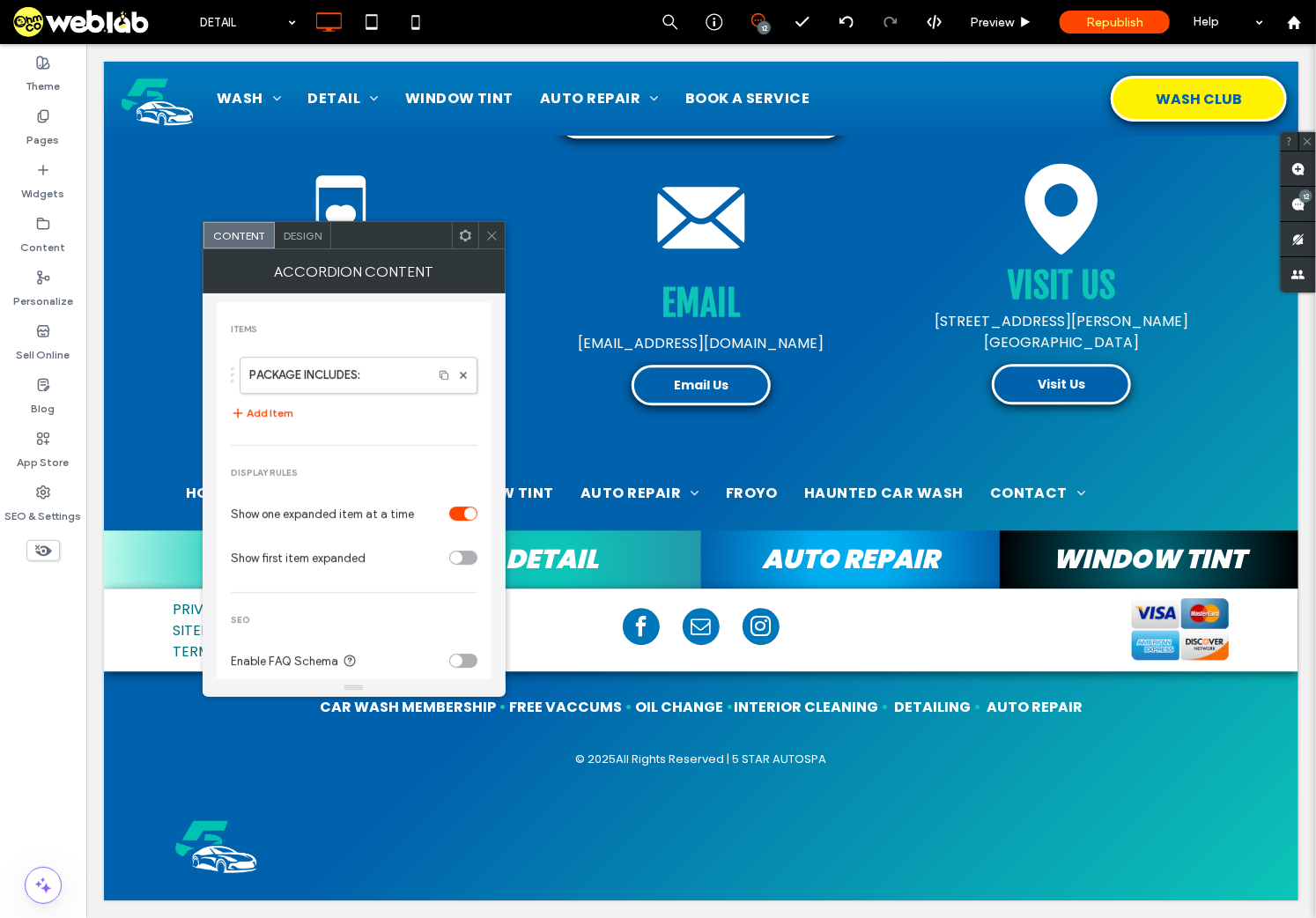
click at [486, 237] on icon at bounding box center [492, 236] width 14 height 14
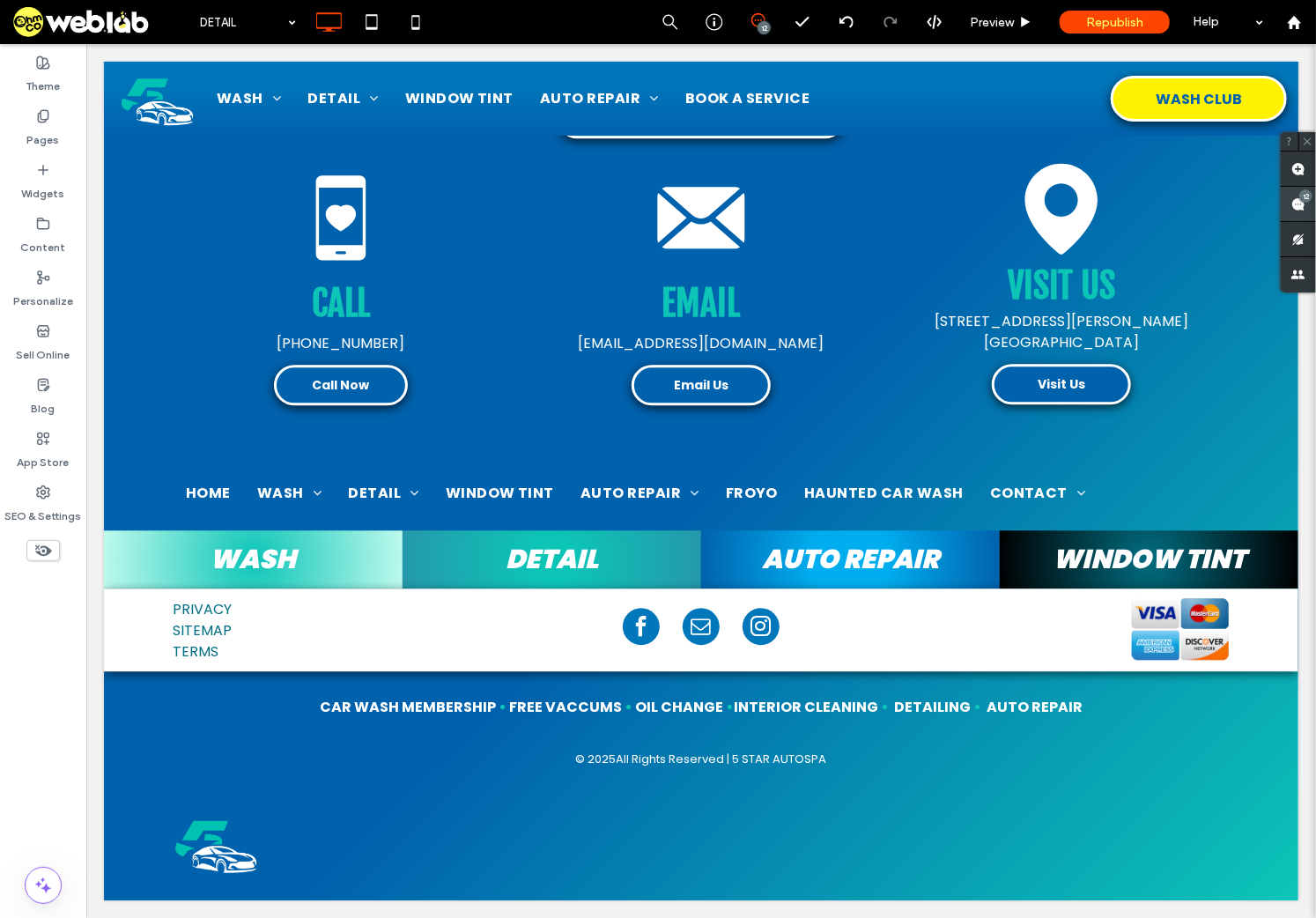
click at [1250, 203] on use at bounding box center [1298, 205] width 15 height 15
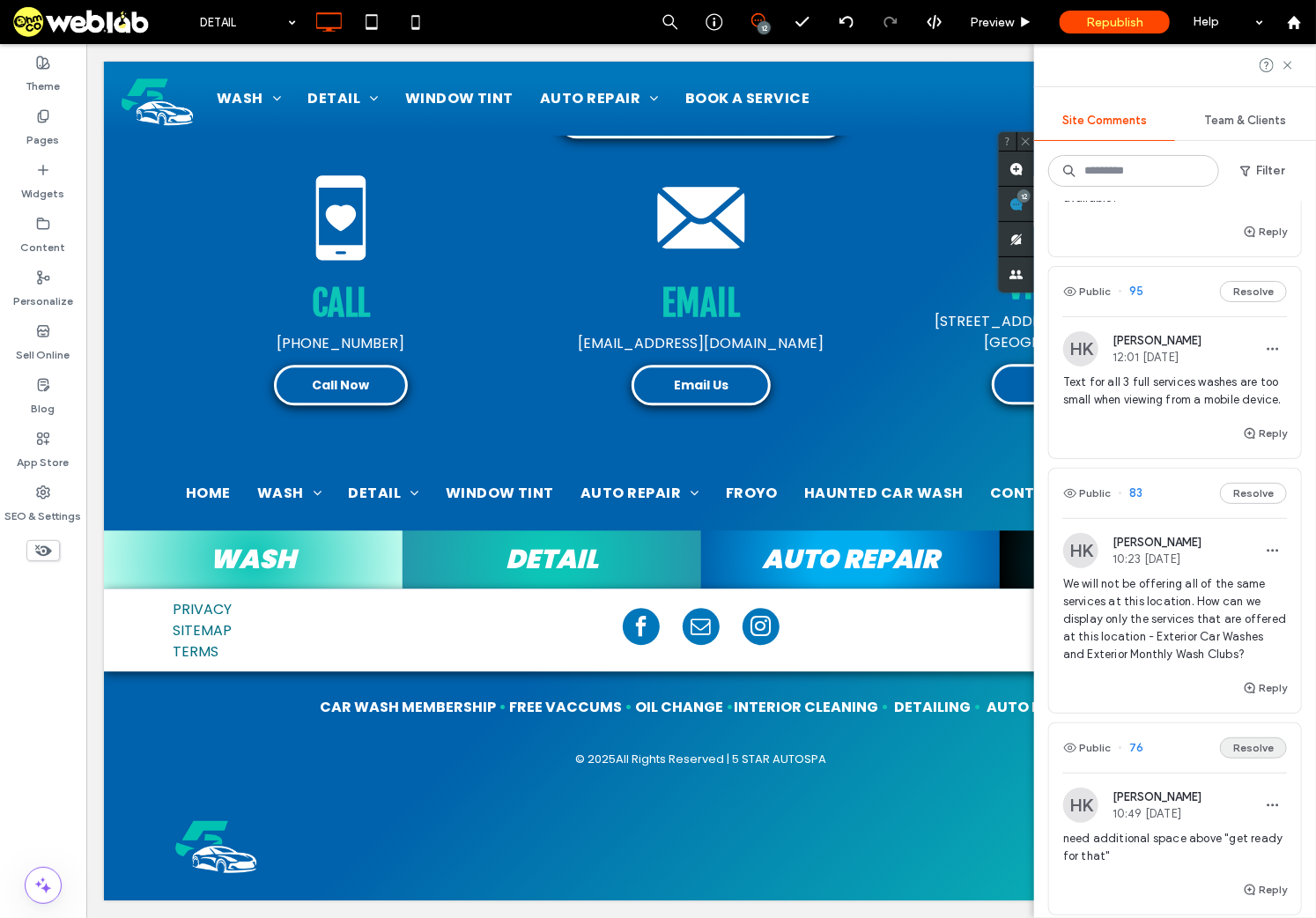
scroll to position [705, 0]
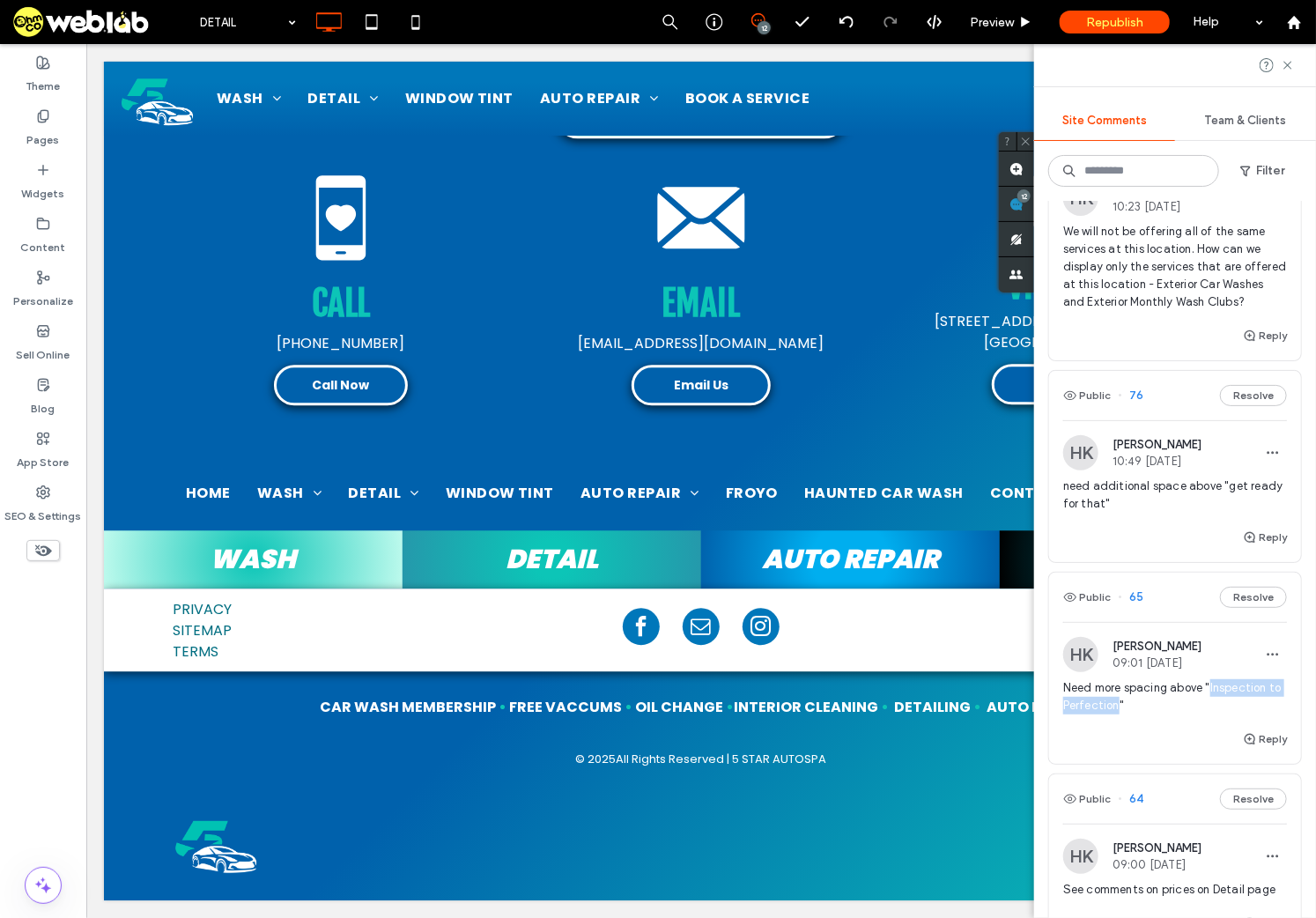
drag, startPoint x: 1135, startPoint y: 737, endPoint x: 1209, endPoint y: 722, distance: 75.5
click at [1209, 714] on span "Need more spacing above "Inspection to Perfection"" at bounding box center [1175, 697] width 224 height 35
copy span "Inspection to Perfection"
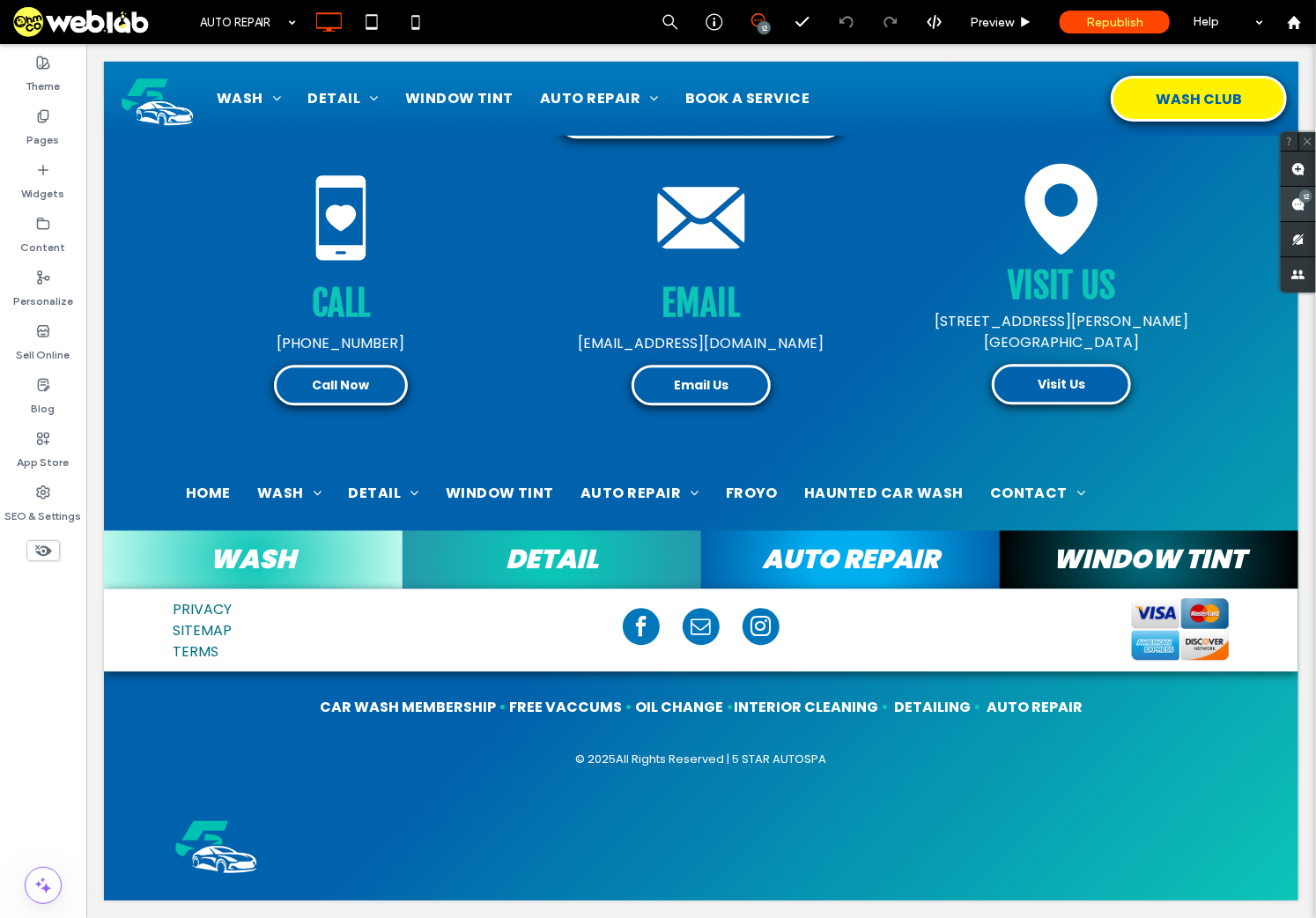
click at [1250, 210] on icon at bounding box center [1298, 205] width 15 height 15
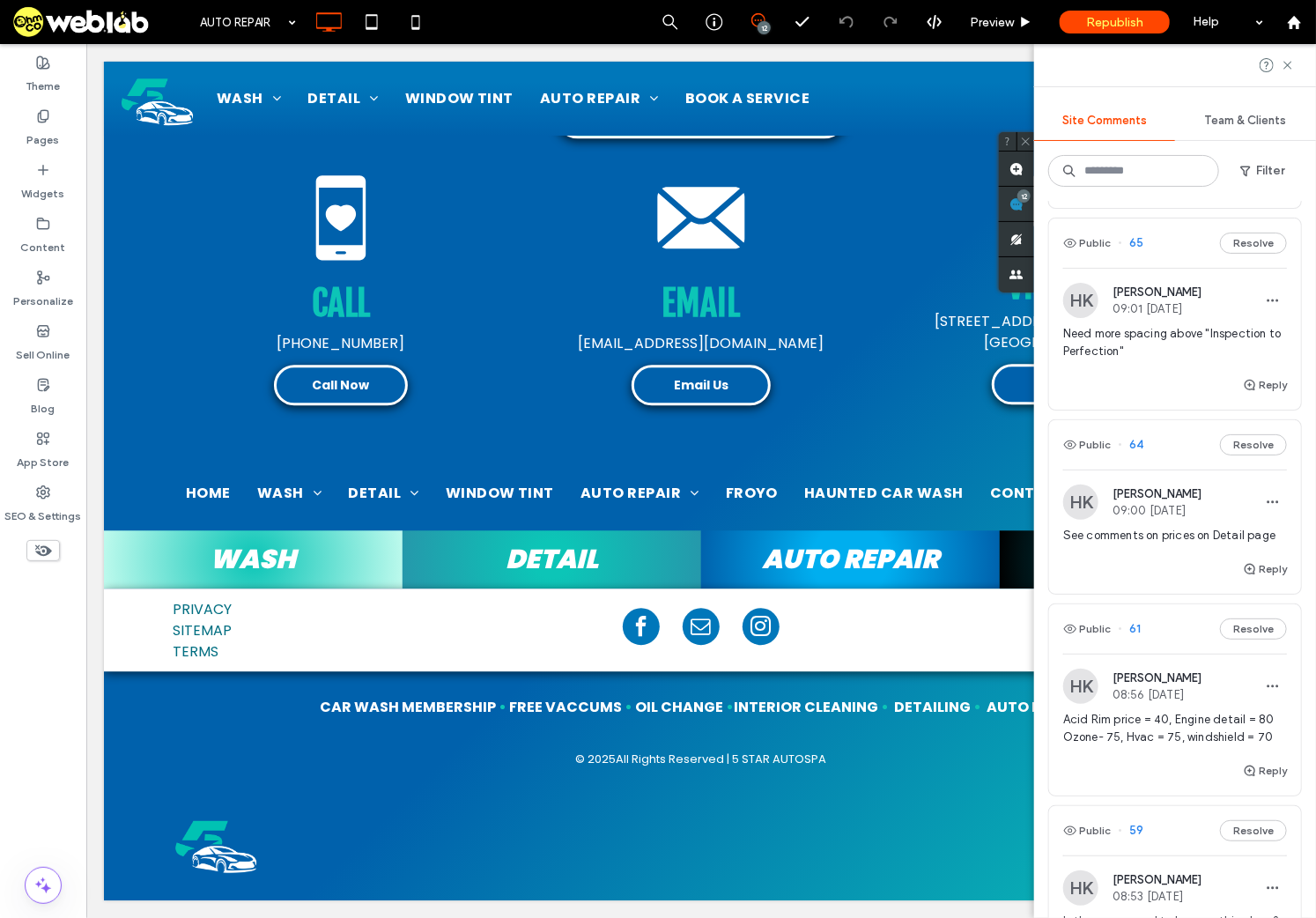
scroll to position [1058, 0]
click at [1231, 256] on button "Resolve" at bounding box center [1253, 245] width 67 height 21
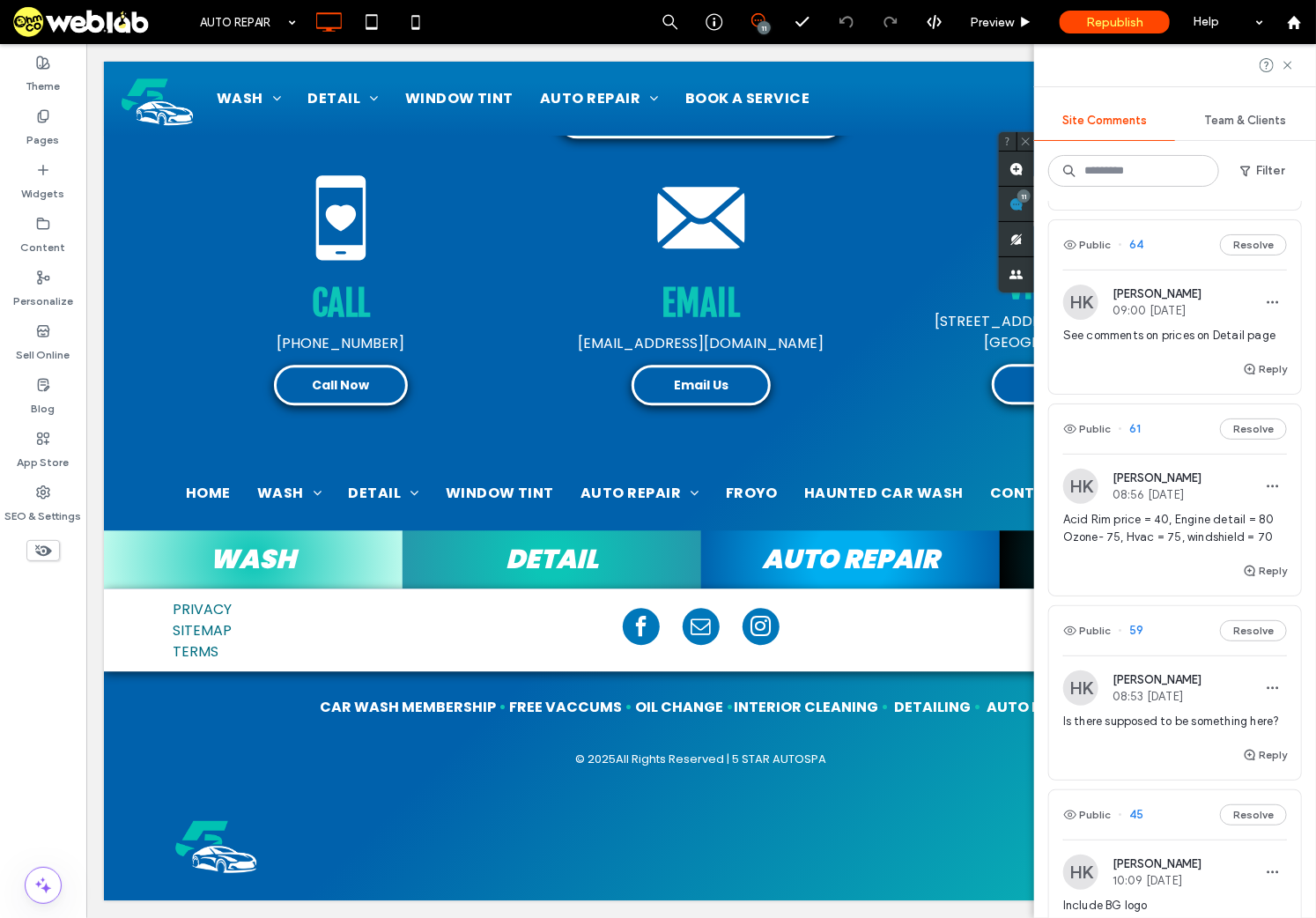
scroll to position [705, 0]
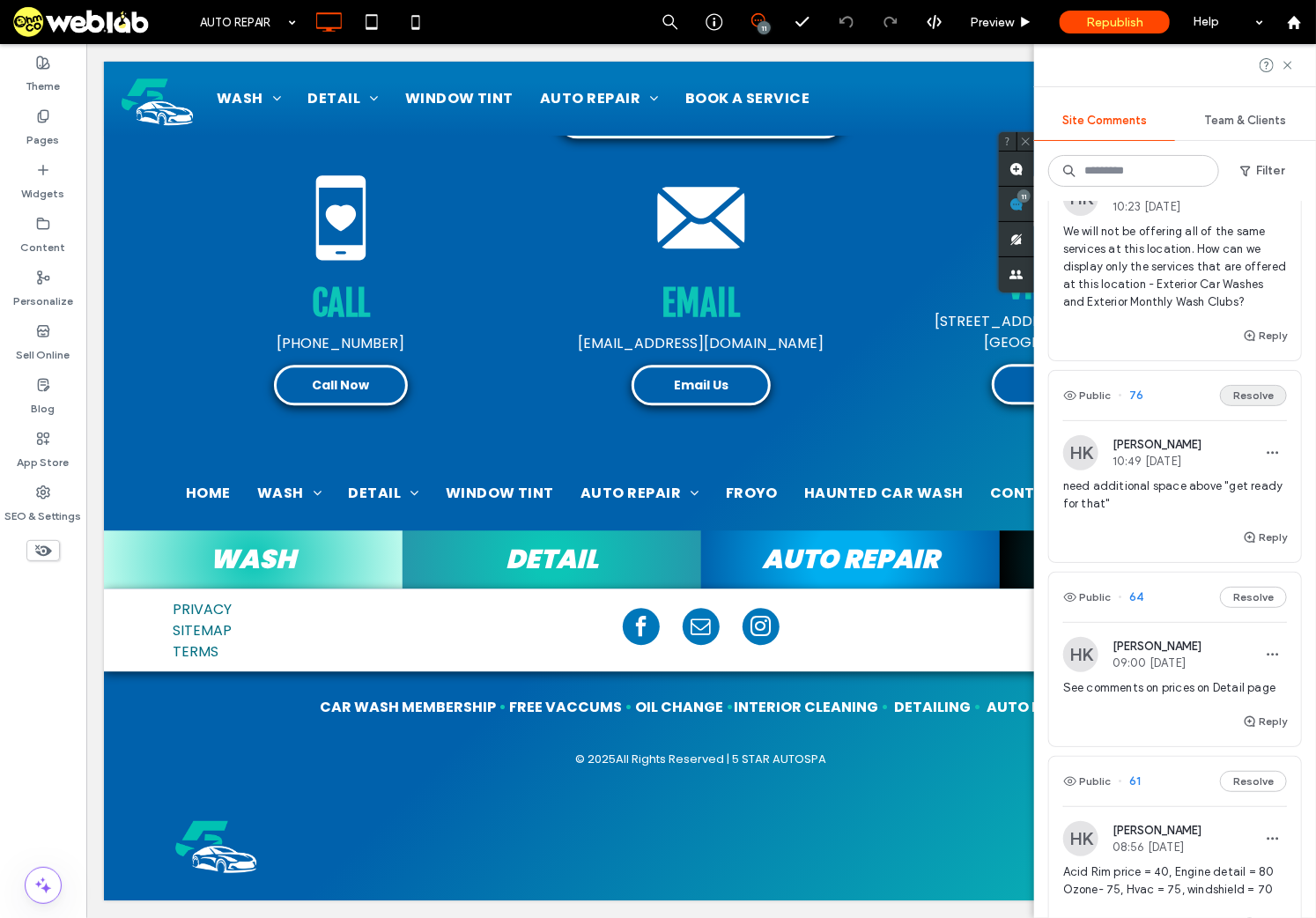
click at [1243, 406] on button "Resolve" at bounding box center [1253, 396] width 67 height 21
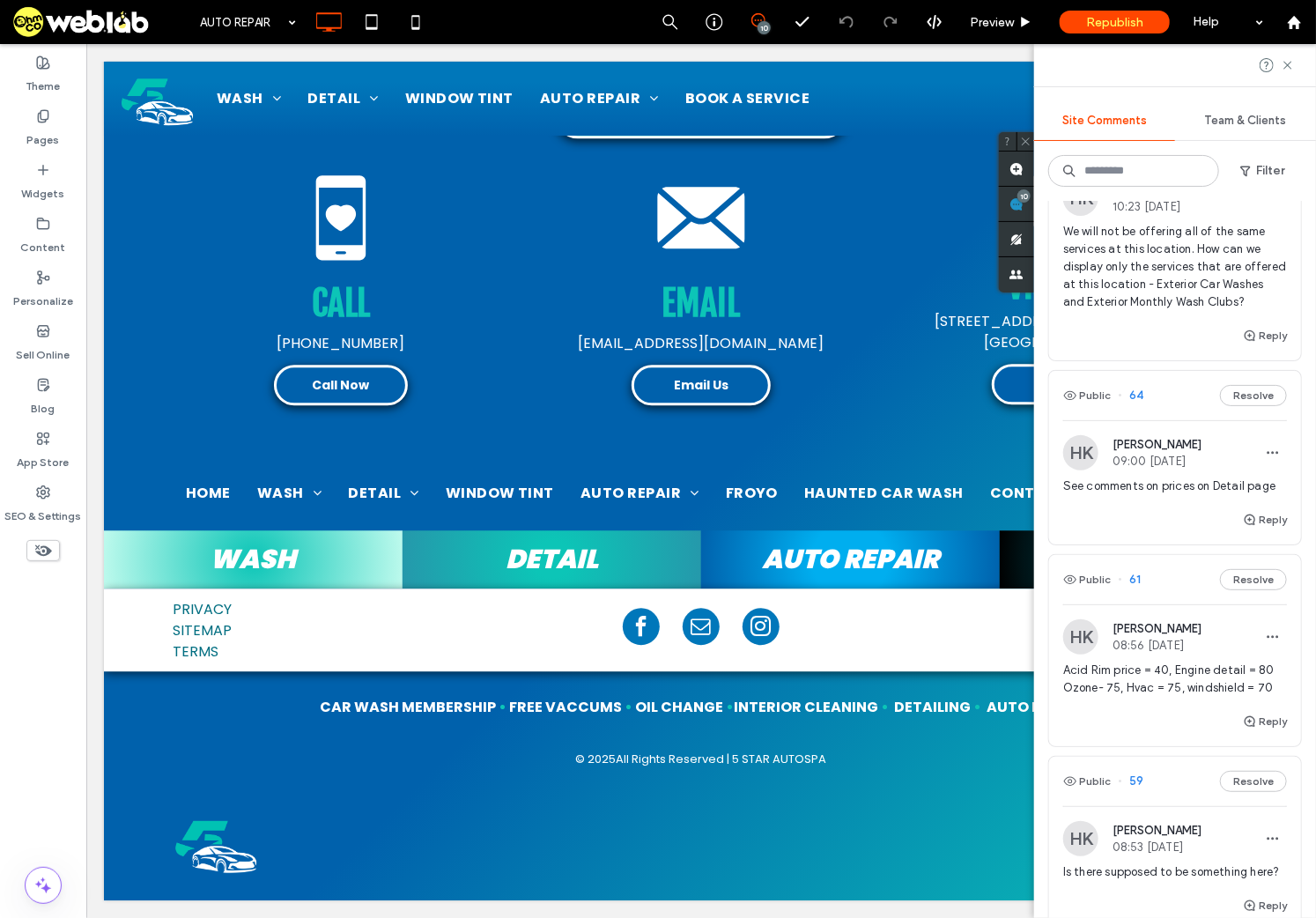
click at [1169, 495] on span "See comments on prices on Detail page" at bounding box center [1175, 487] width 224 height 17
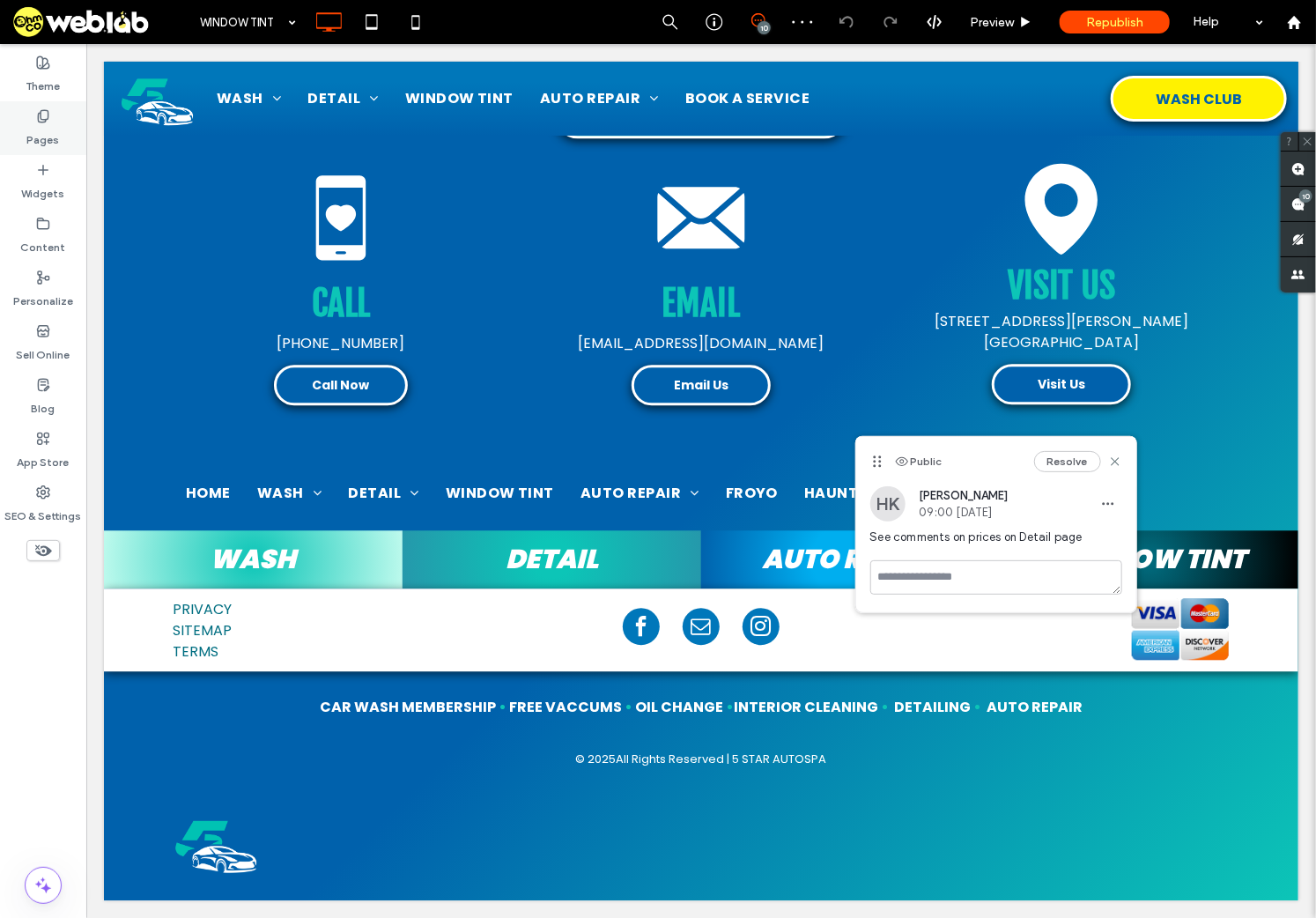
click at [42, 136] on label "Pages" at bounding box center [44, 135] width 33 height 24
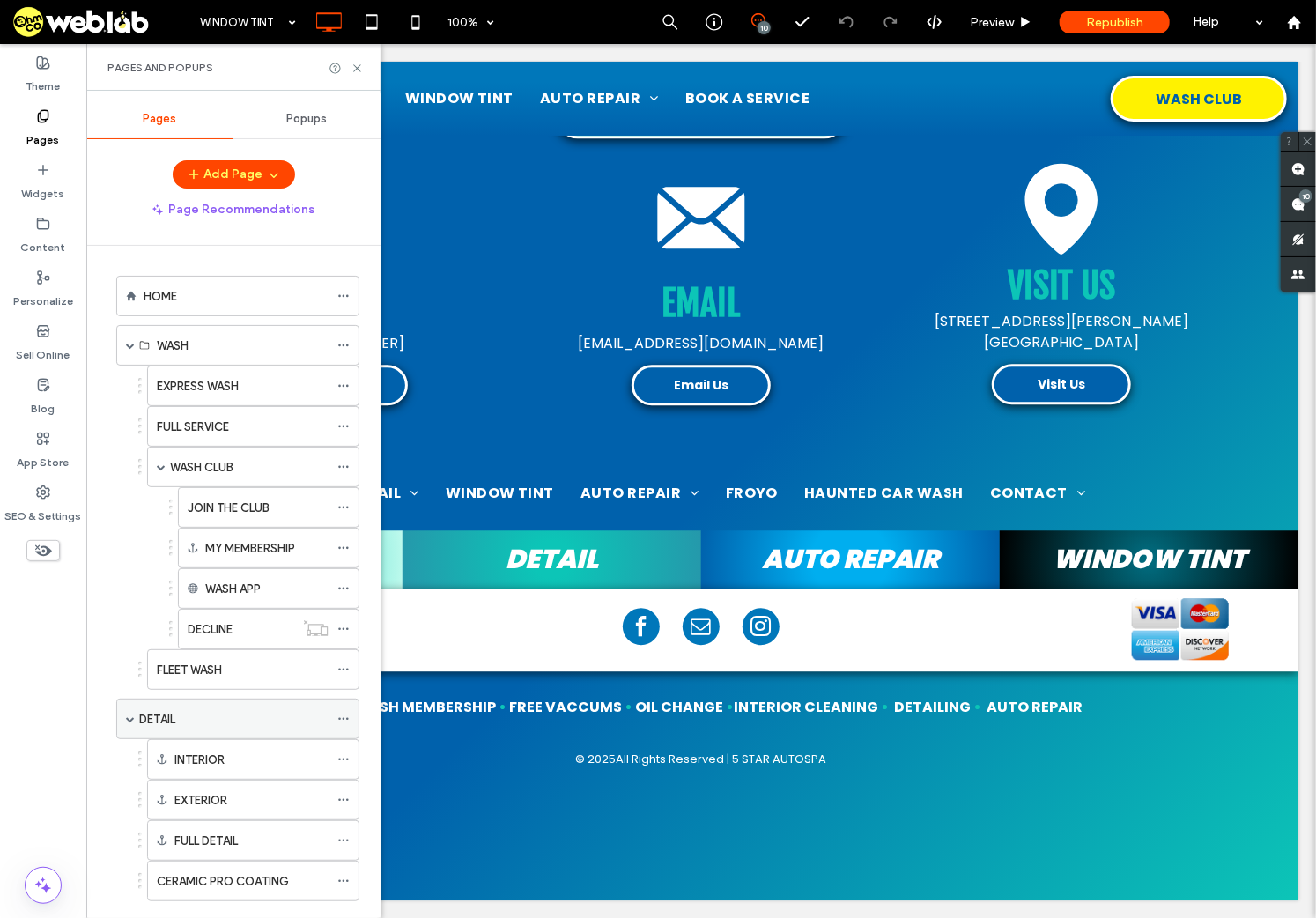
click at [210, 718] on div "DETAIL" at bounding box center [234, 718] width 189 height 18
click at [356, 69] on use at bounding box center [356, 67] width 7 height 7
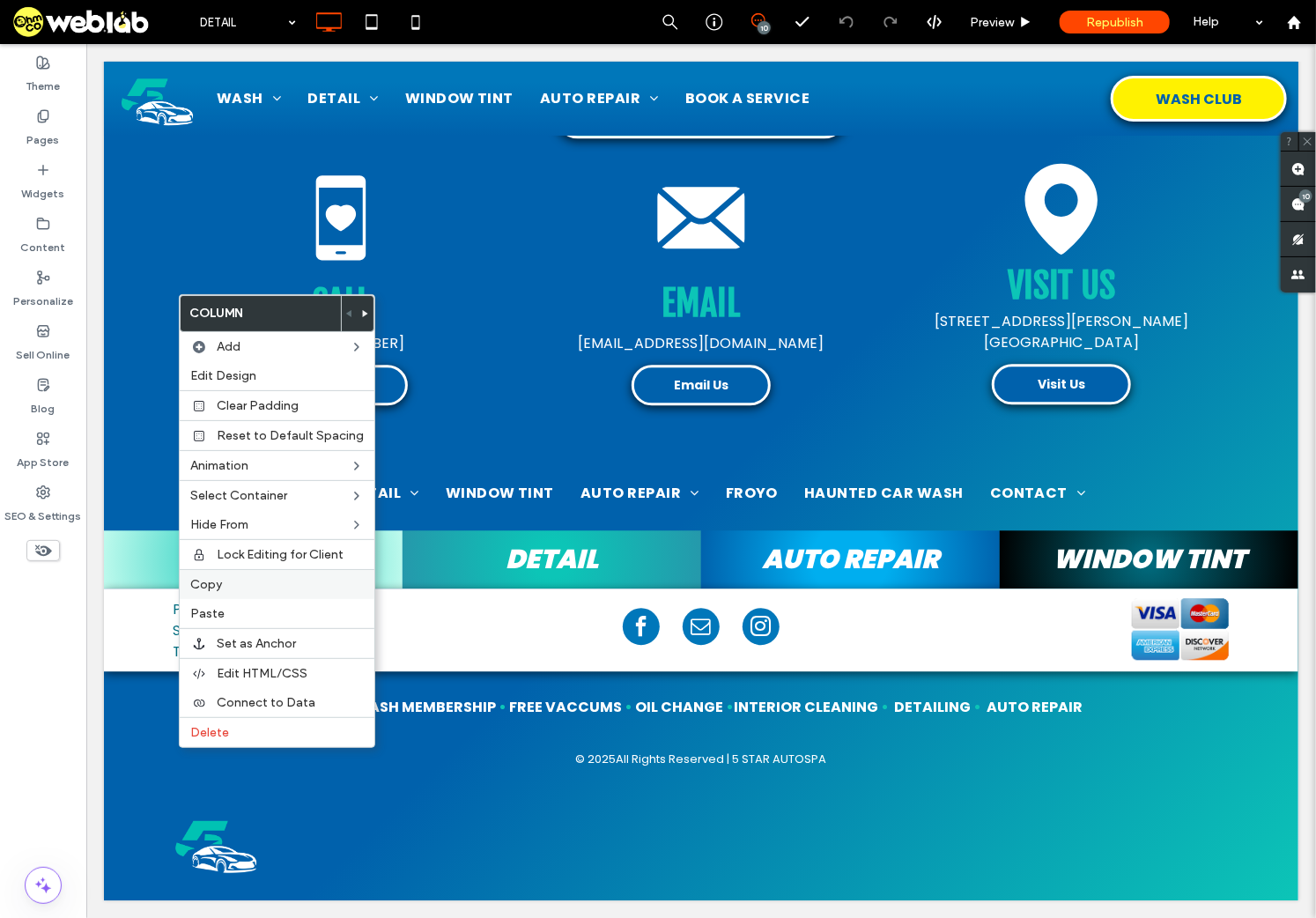
click at [209, 582] on span "Copy" at bounding box center [205, 584] width 32 height 15
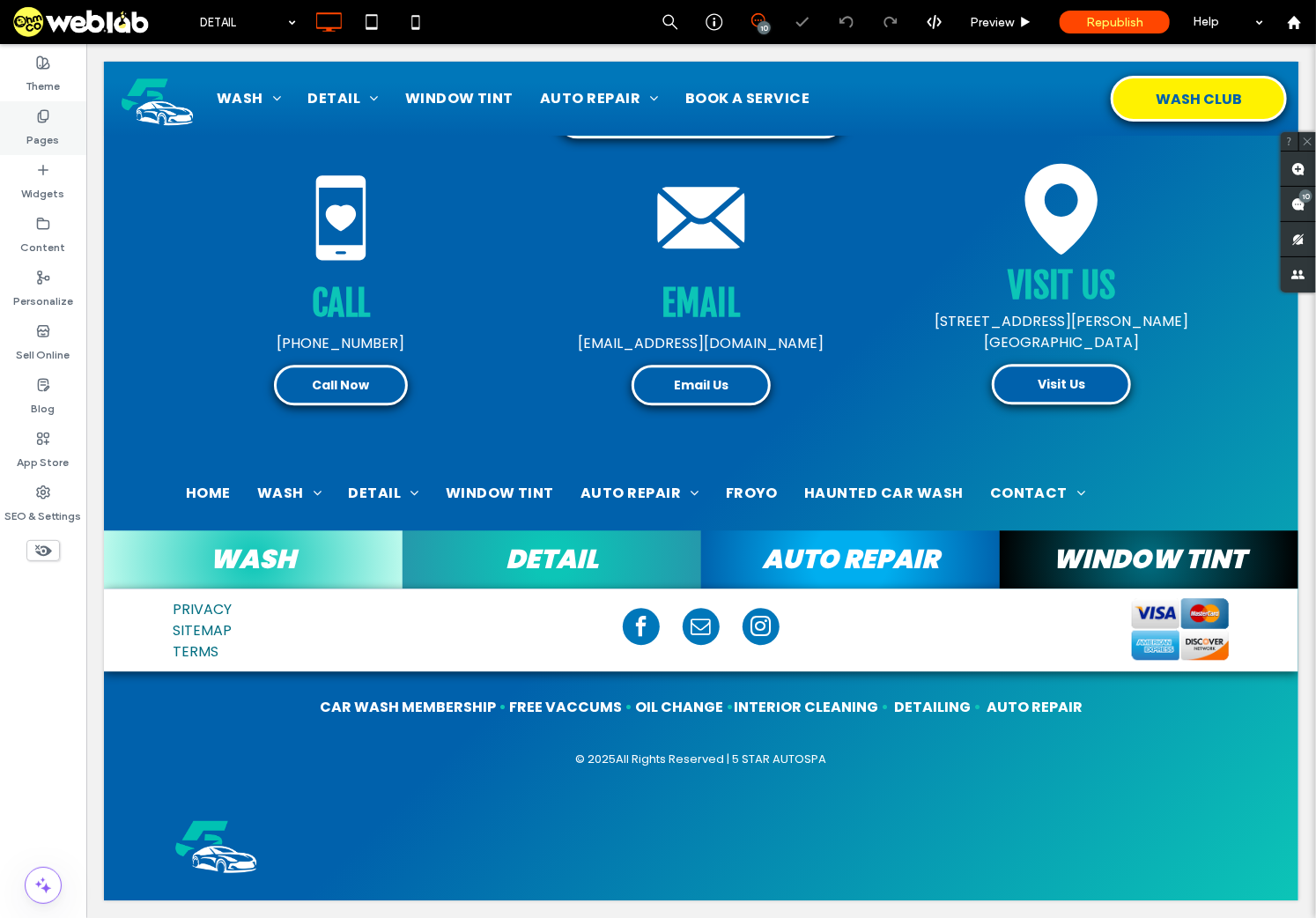
click at [46, 129] on label "Pages" at bounding box center [44, 135] width 33 height 24
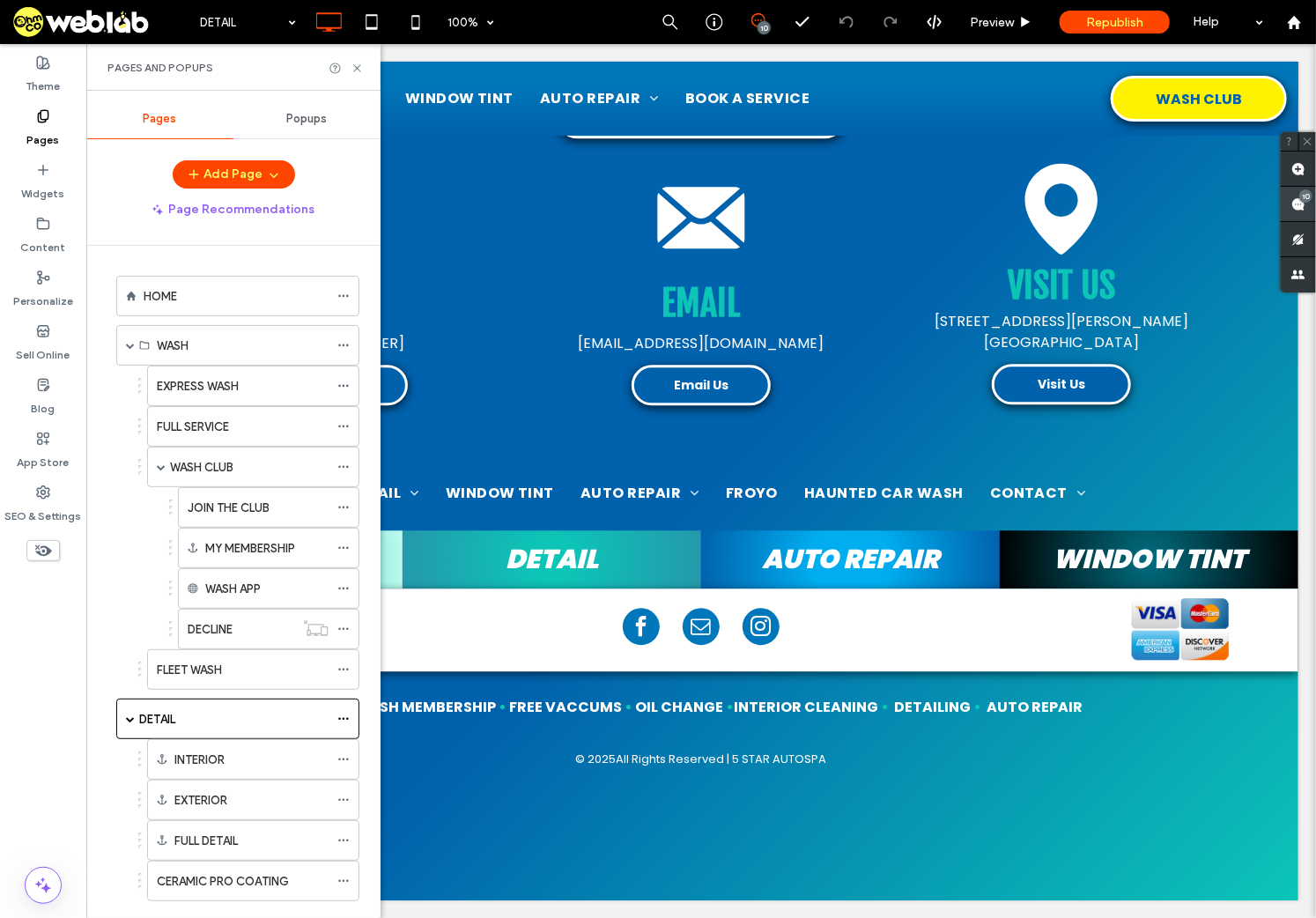
click at [1250, 202] on use at bounding box center [1298, 205] width 15 height 15
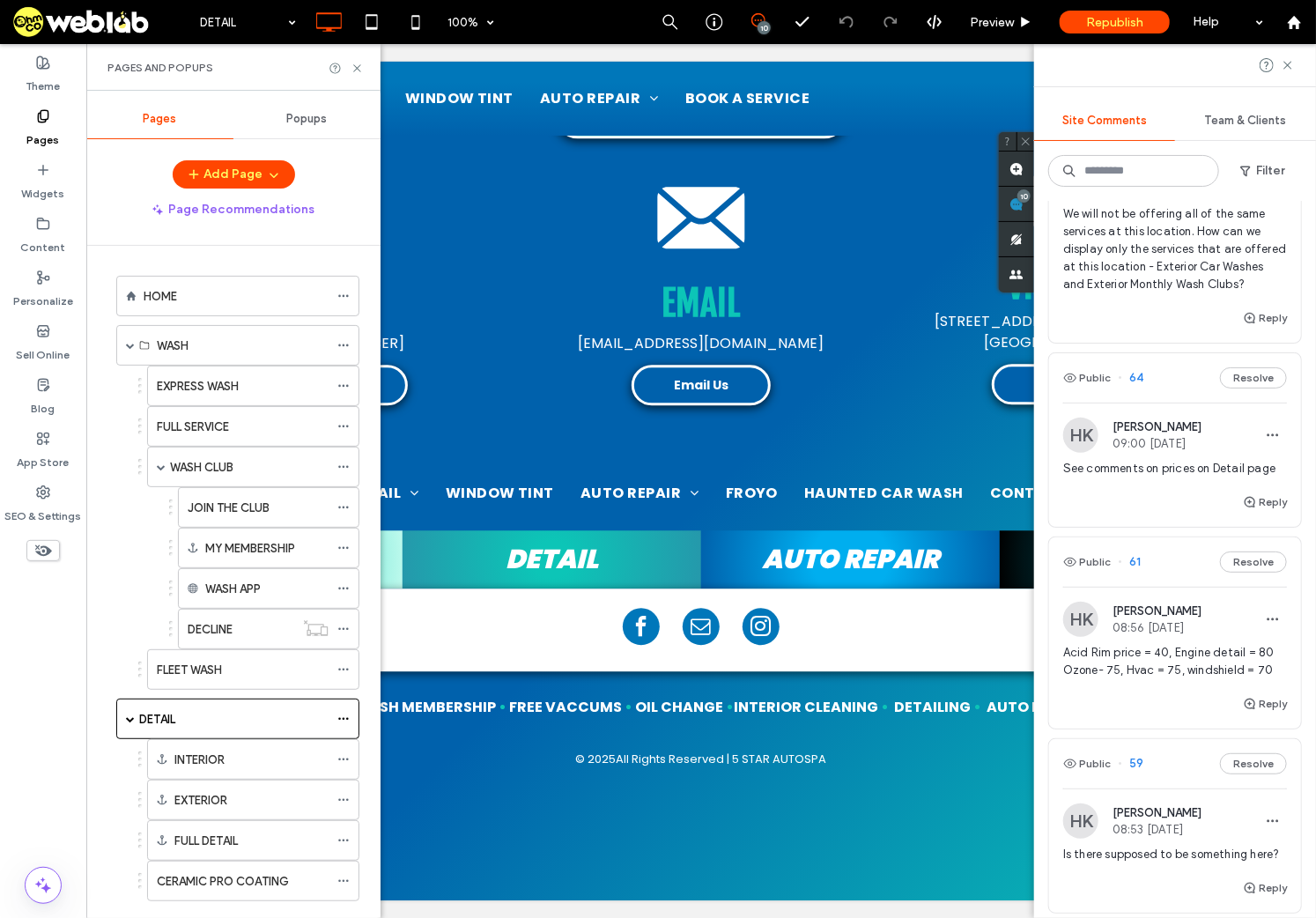
scroll to position [705, 0]
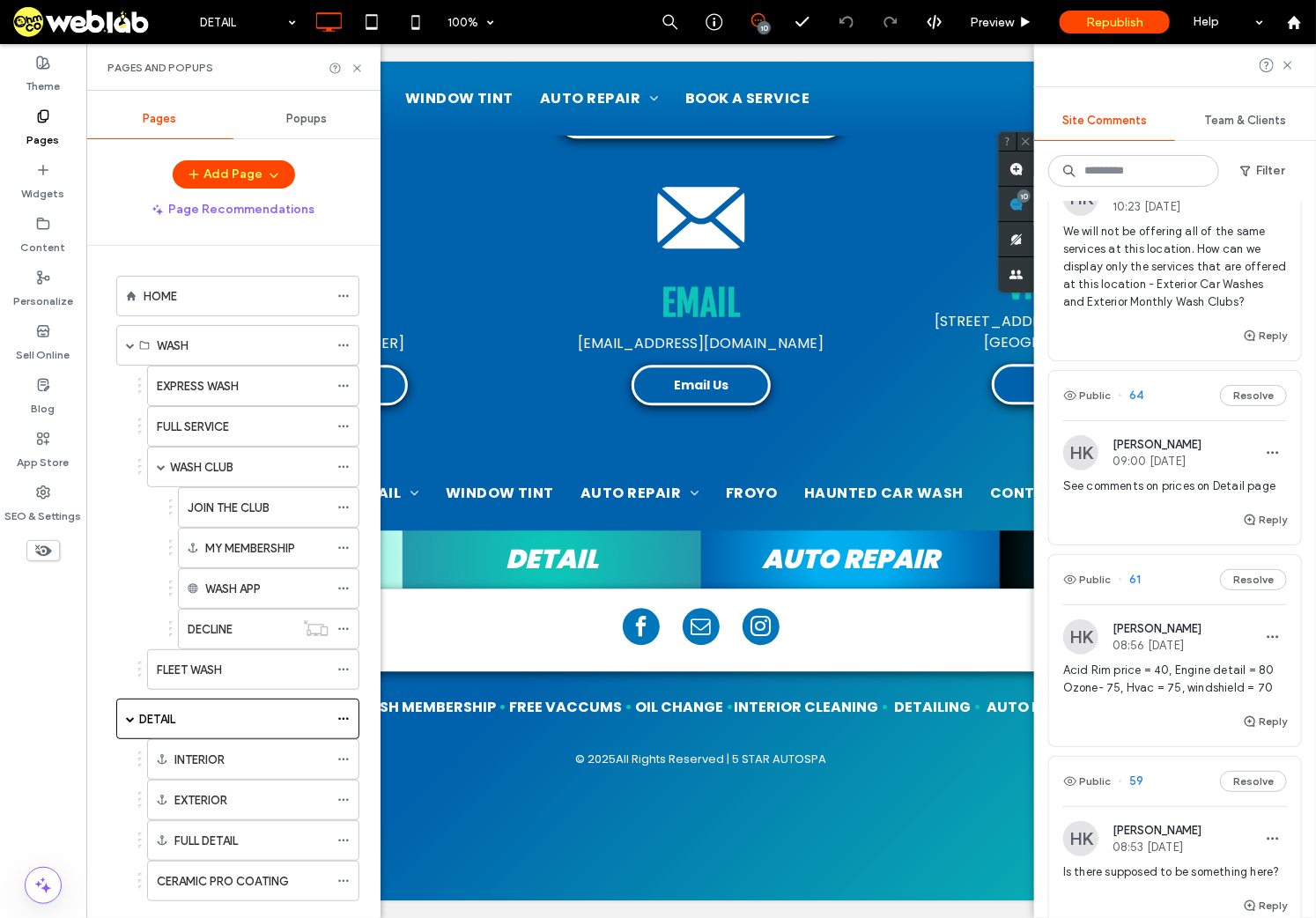
click at [1144, 495] on span "See comments on prices on Detail page" at bounding box center [1175, 487] width 224 height 17
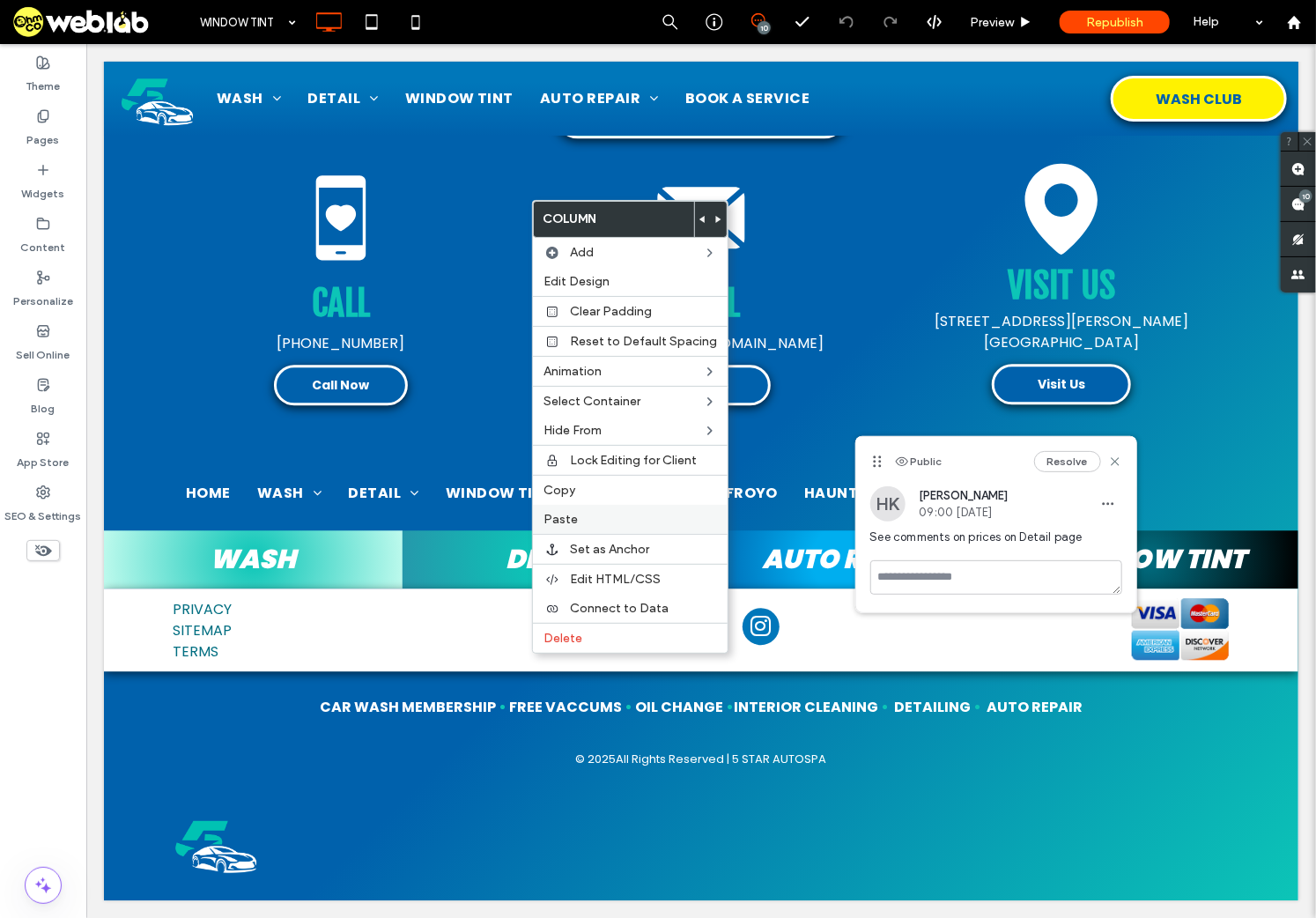
click at [563, 521] on span "Paste" at bounding box center [560, 519] width 34 height 15
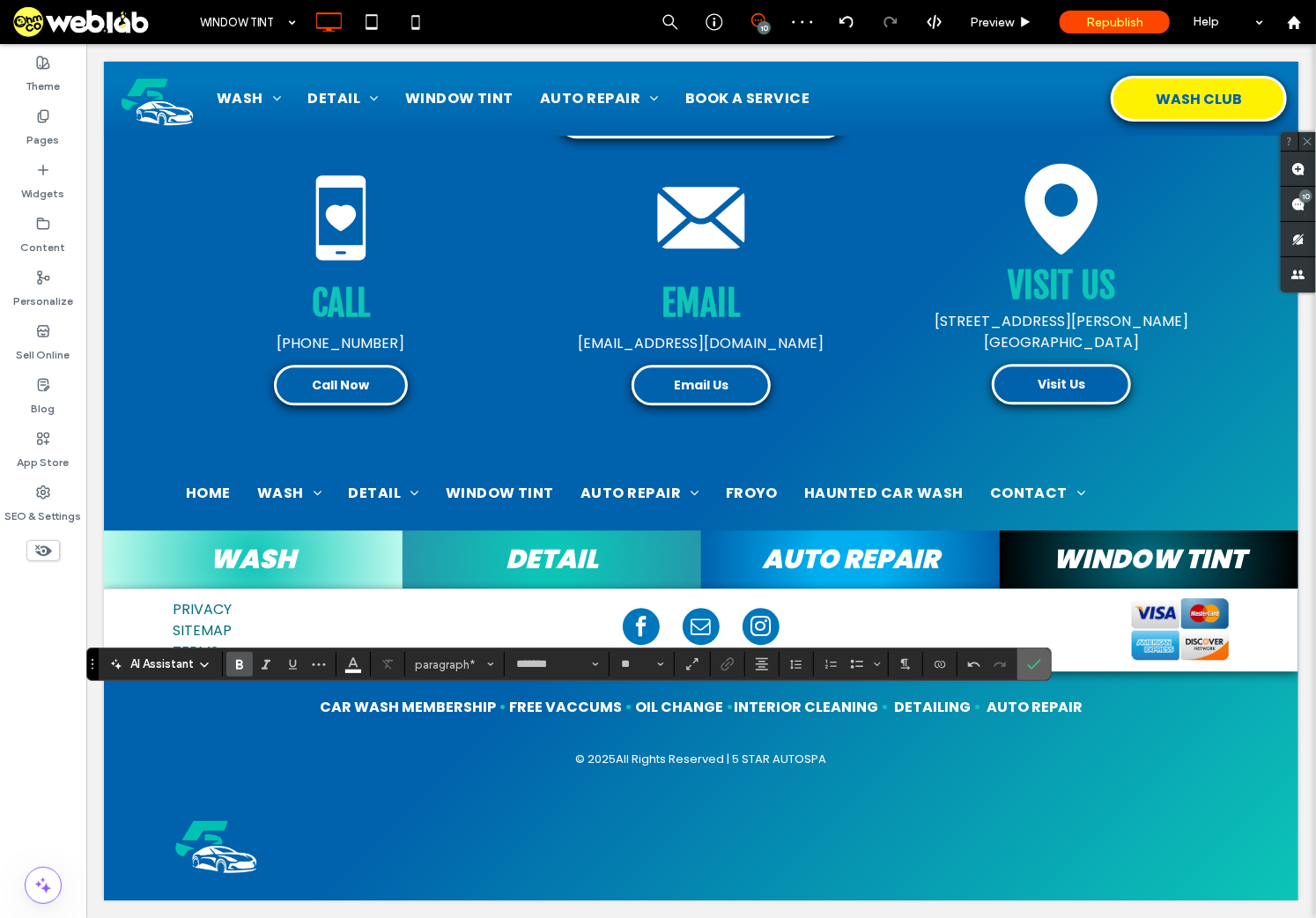
click at [1028, 663] on icon "Confirm" at bounding box center [1034, 664] width 15 height 15
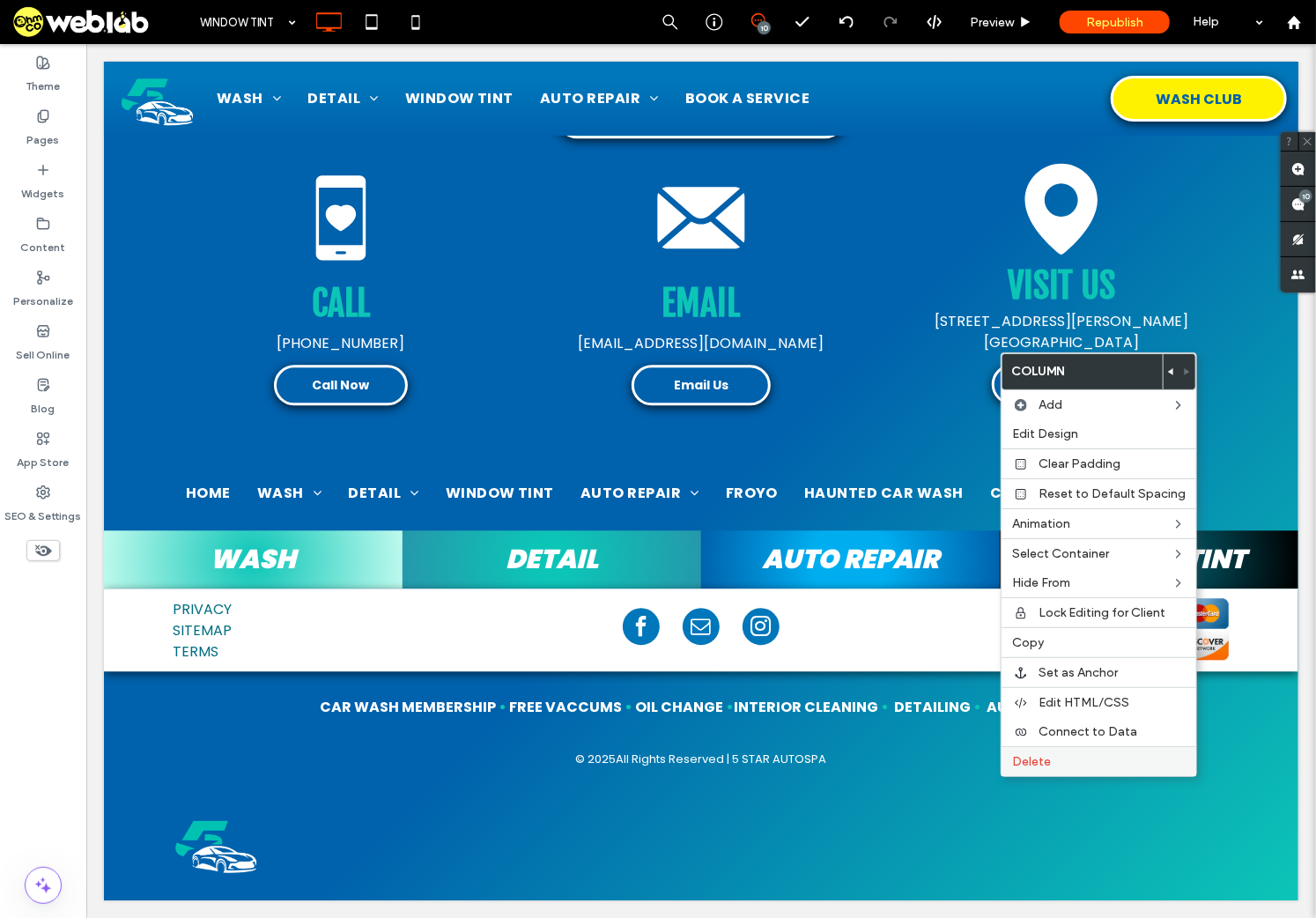
click at [1049, 757] on span "Delete" at bounding box center [1031, 761] width 39 height 15
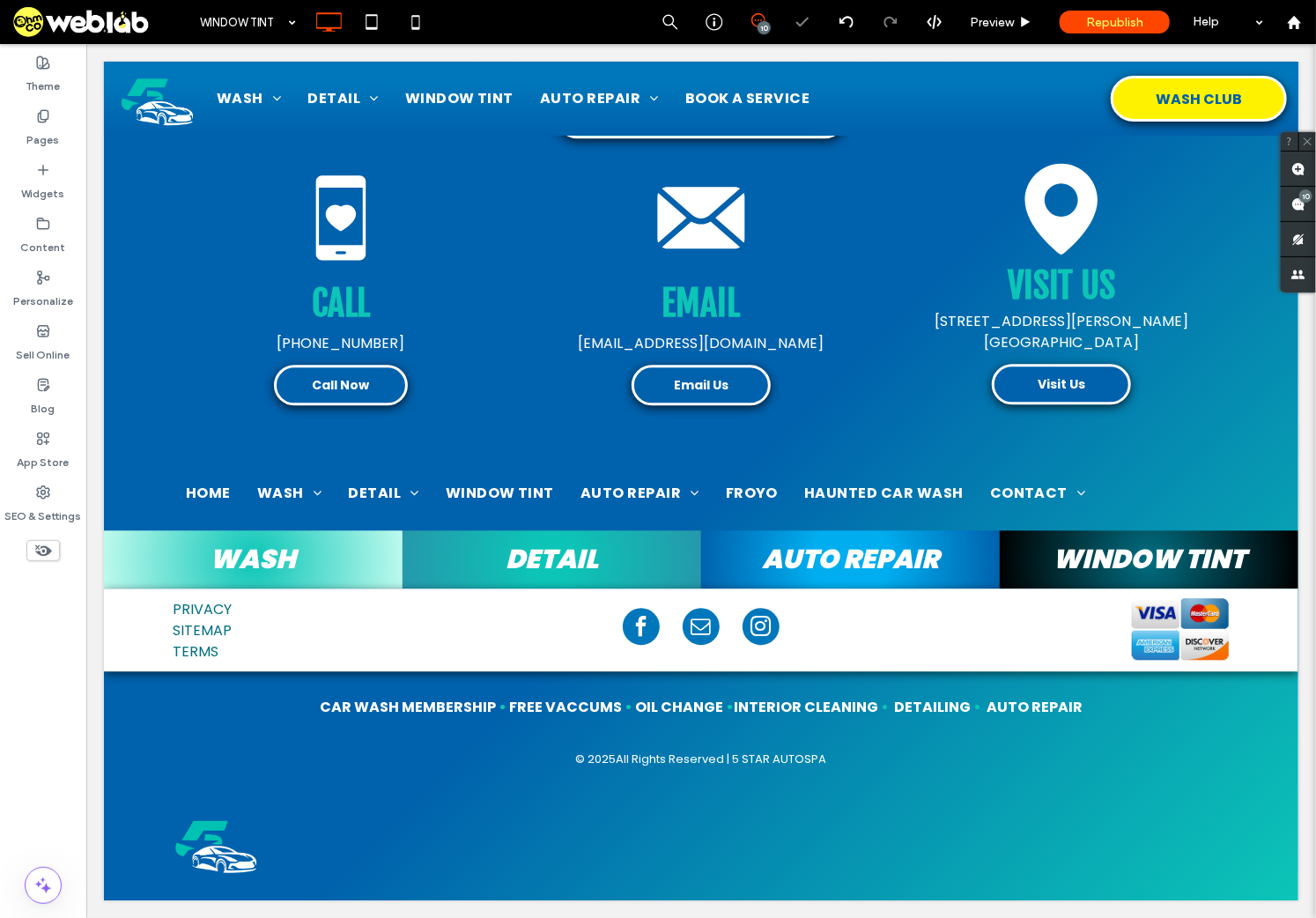
type input "*******"
type input "**"
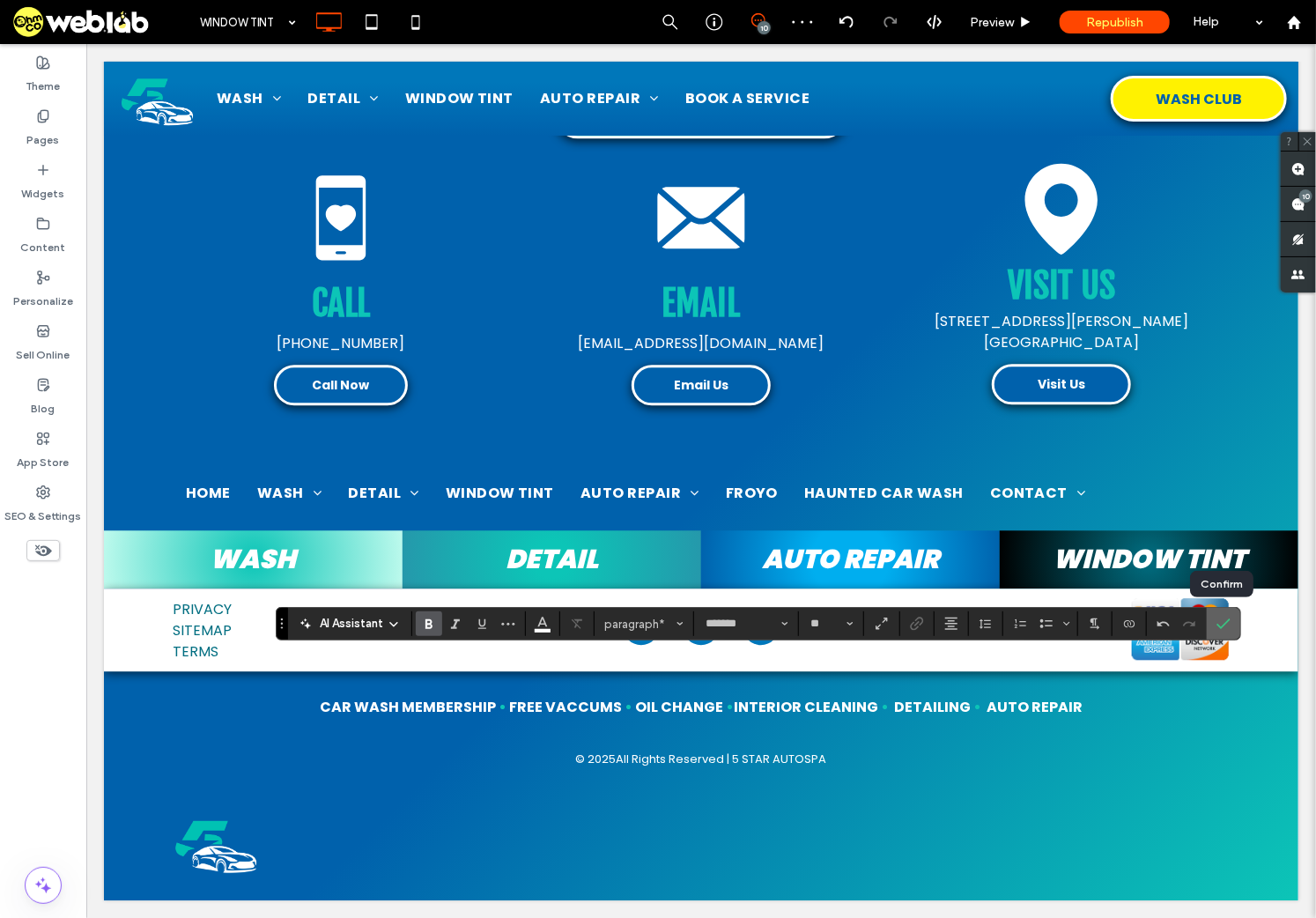
click at [1227, 622] on icon "Confirm" at bounding box center [1223, 623] width 15 height 15
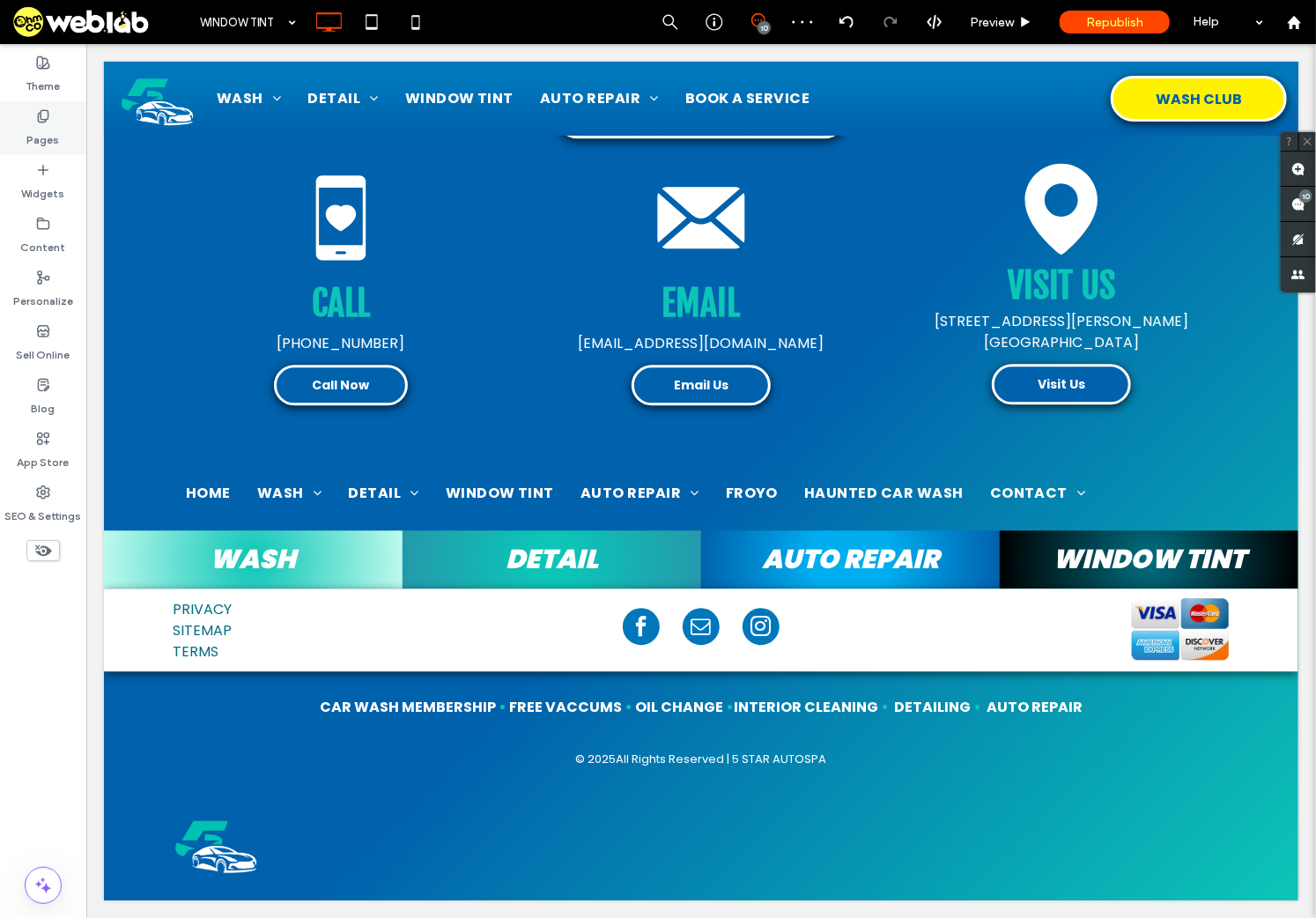
click at [57, 136] on label "Pages" at bounding box center [44, 135] width 33 height 24
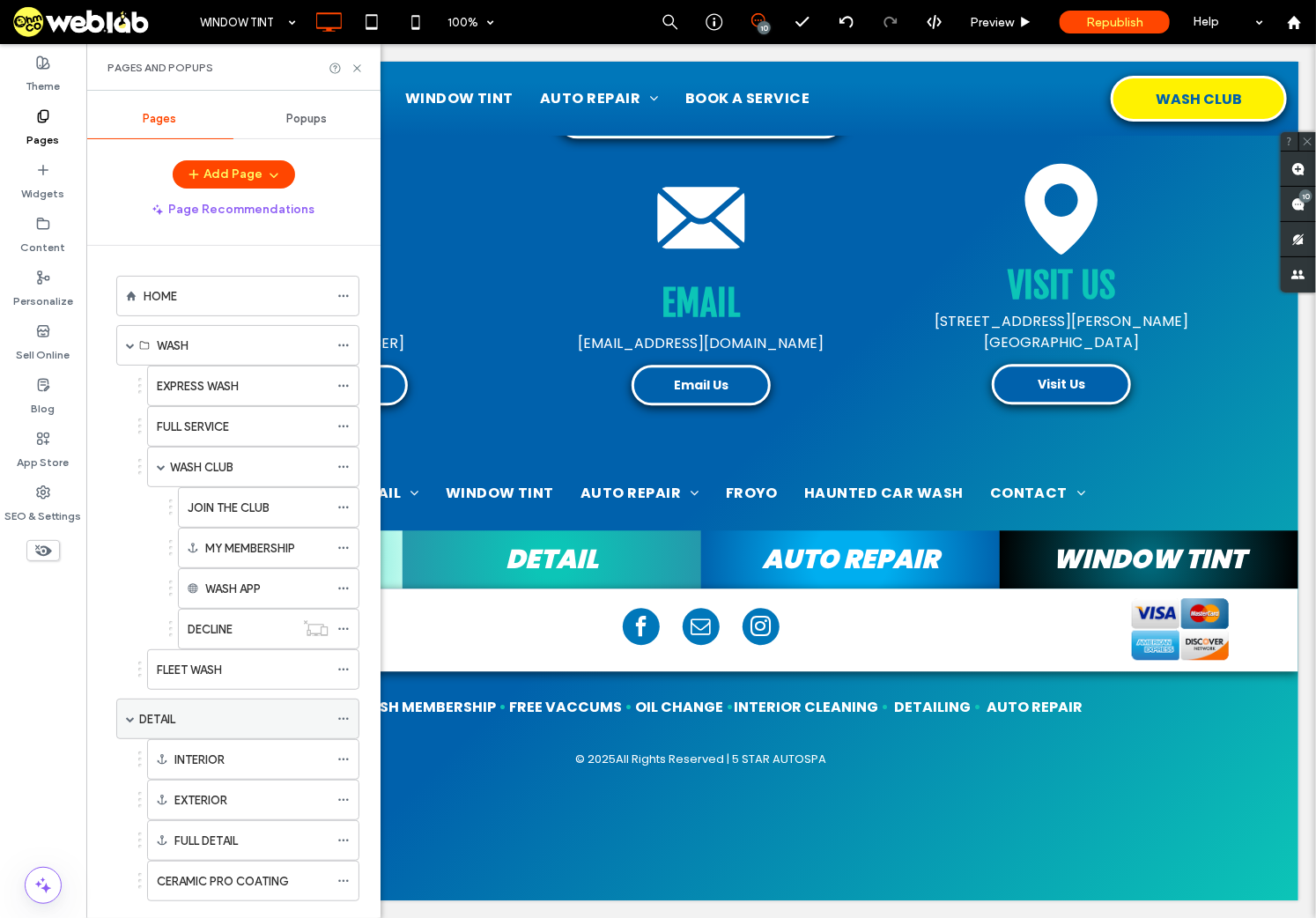
click at [187, 720] on div "DETAIL" at bounding box center [234, 718] width 189 height 18
click at [356, 70] on use at bounding box center [356, 67] width 7 height 7
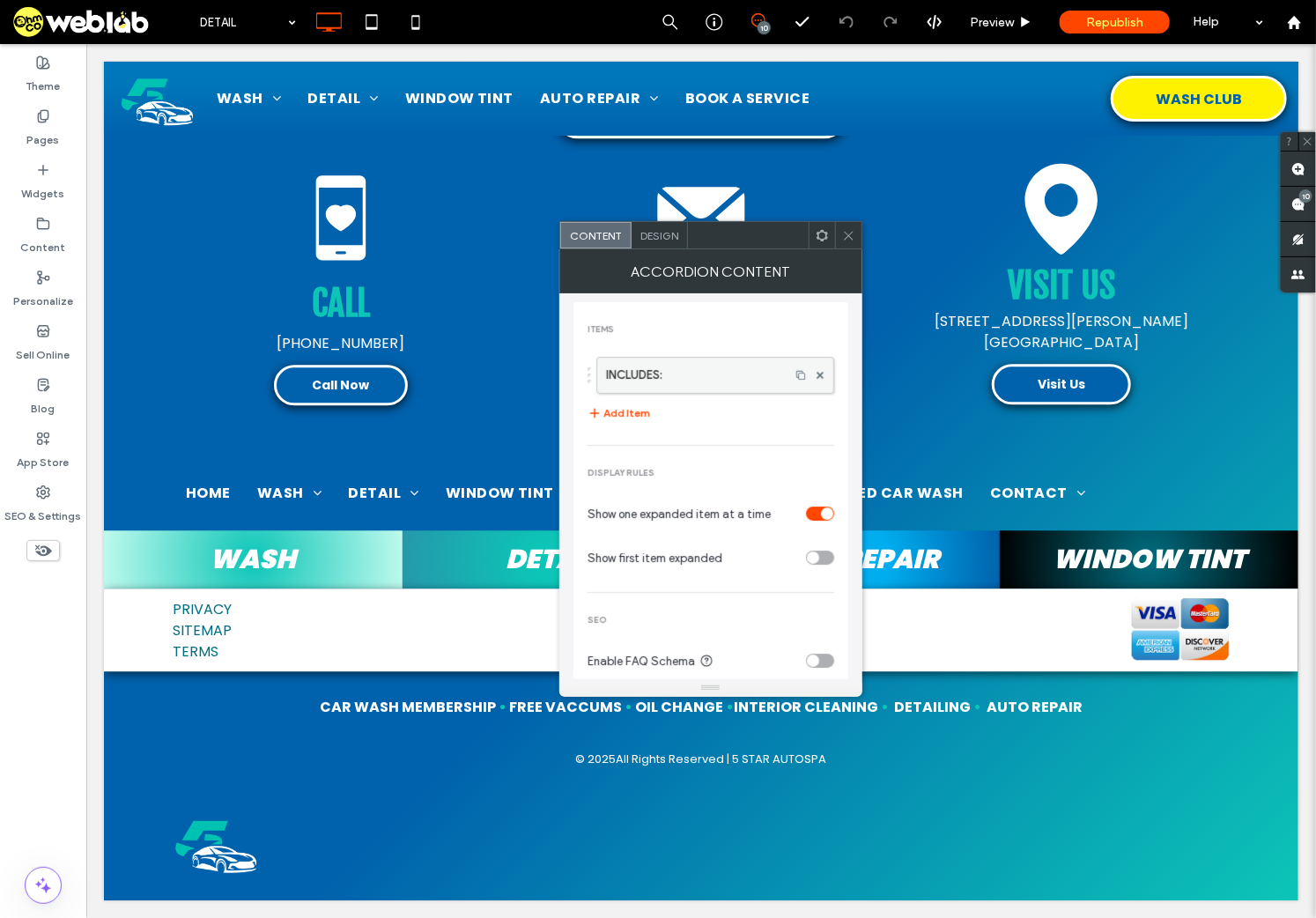
click at [702, 372] on label "INCLUDES:" at bounding box center [693, 375] width 174 height 35
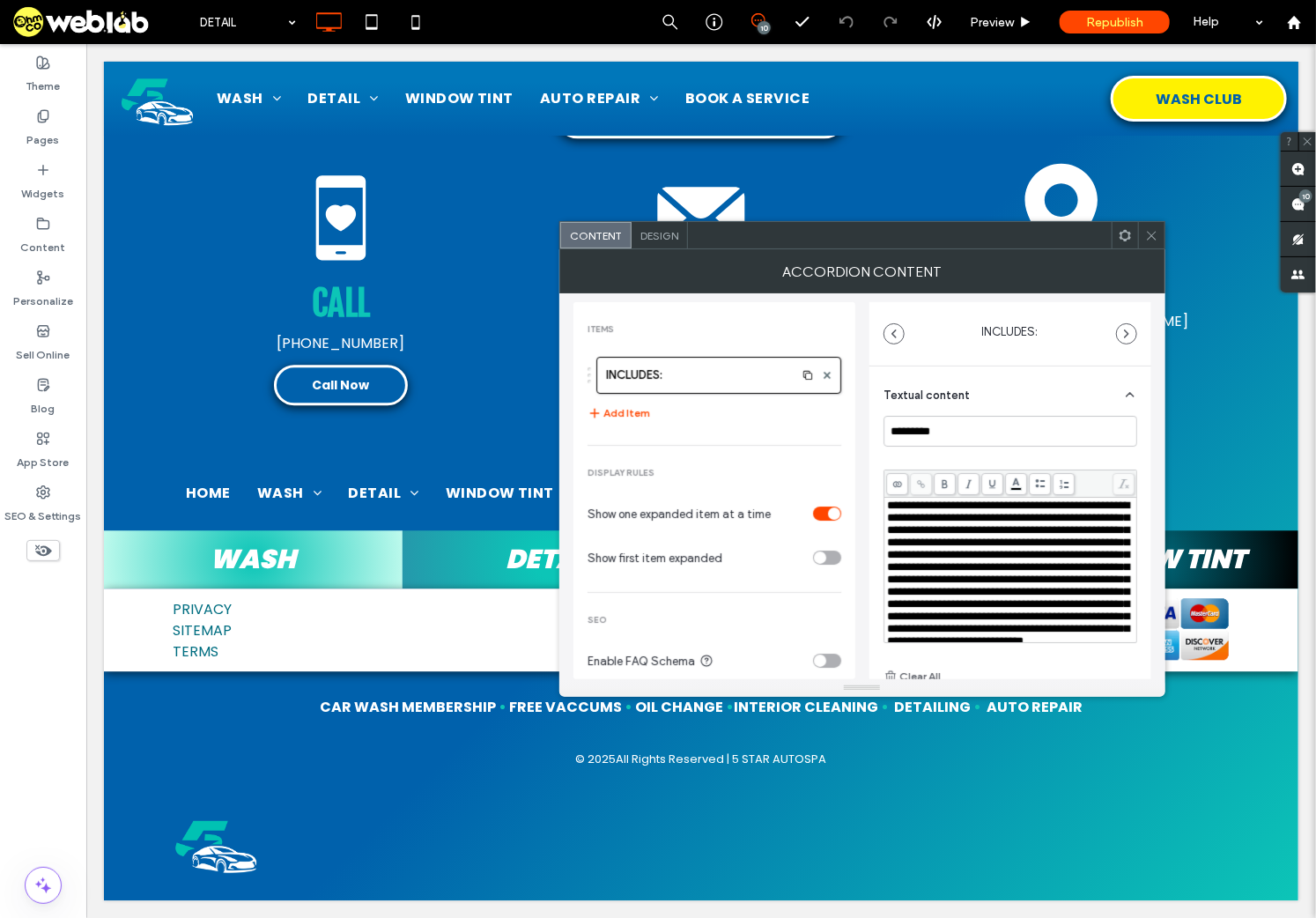
click at [1005, 544] on span "**********" at bounding box center [1008, 573] width 242 height 147
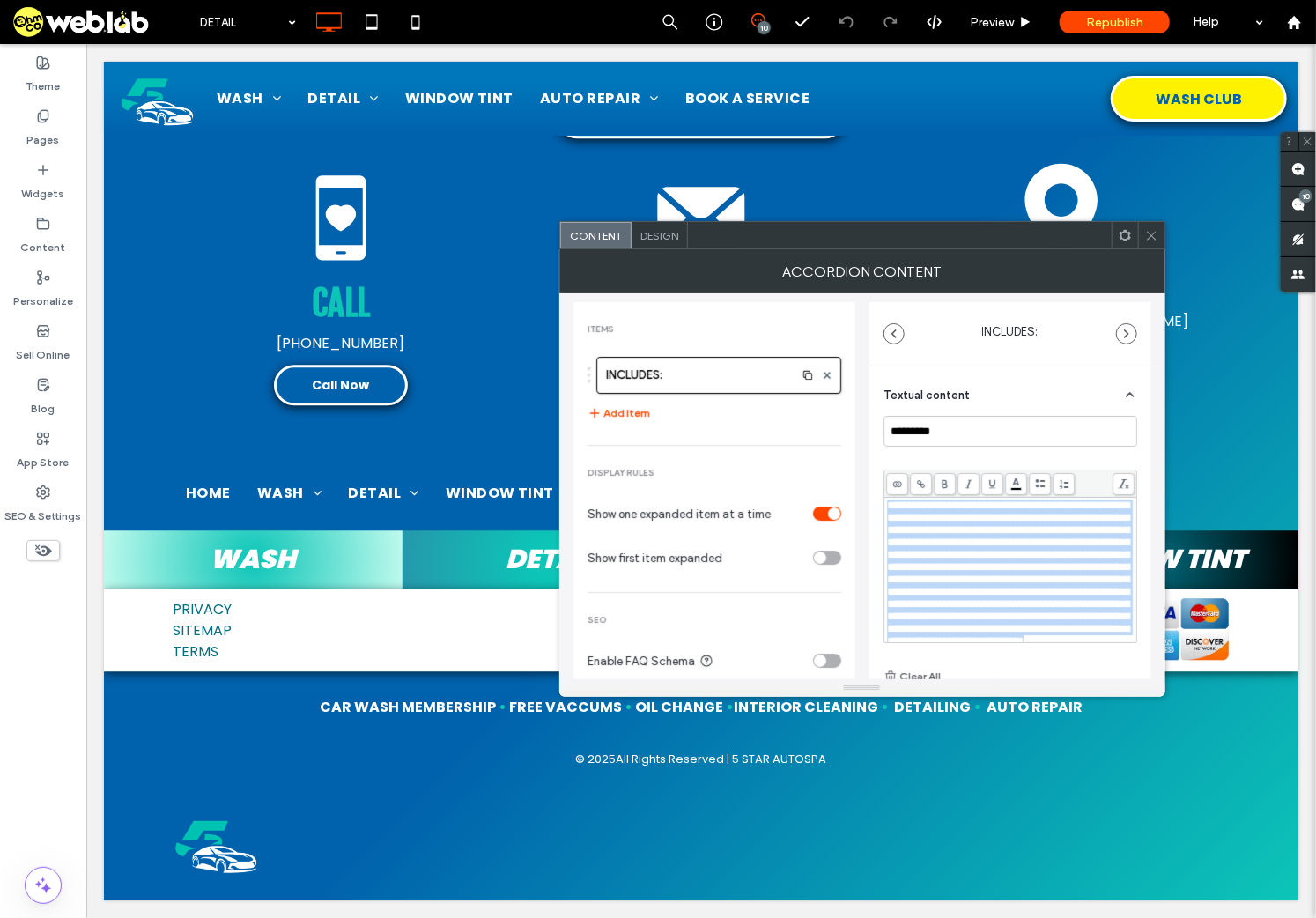
copy span "**********"
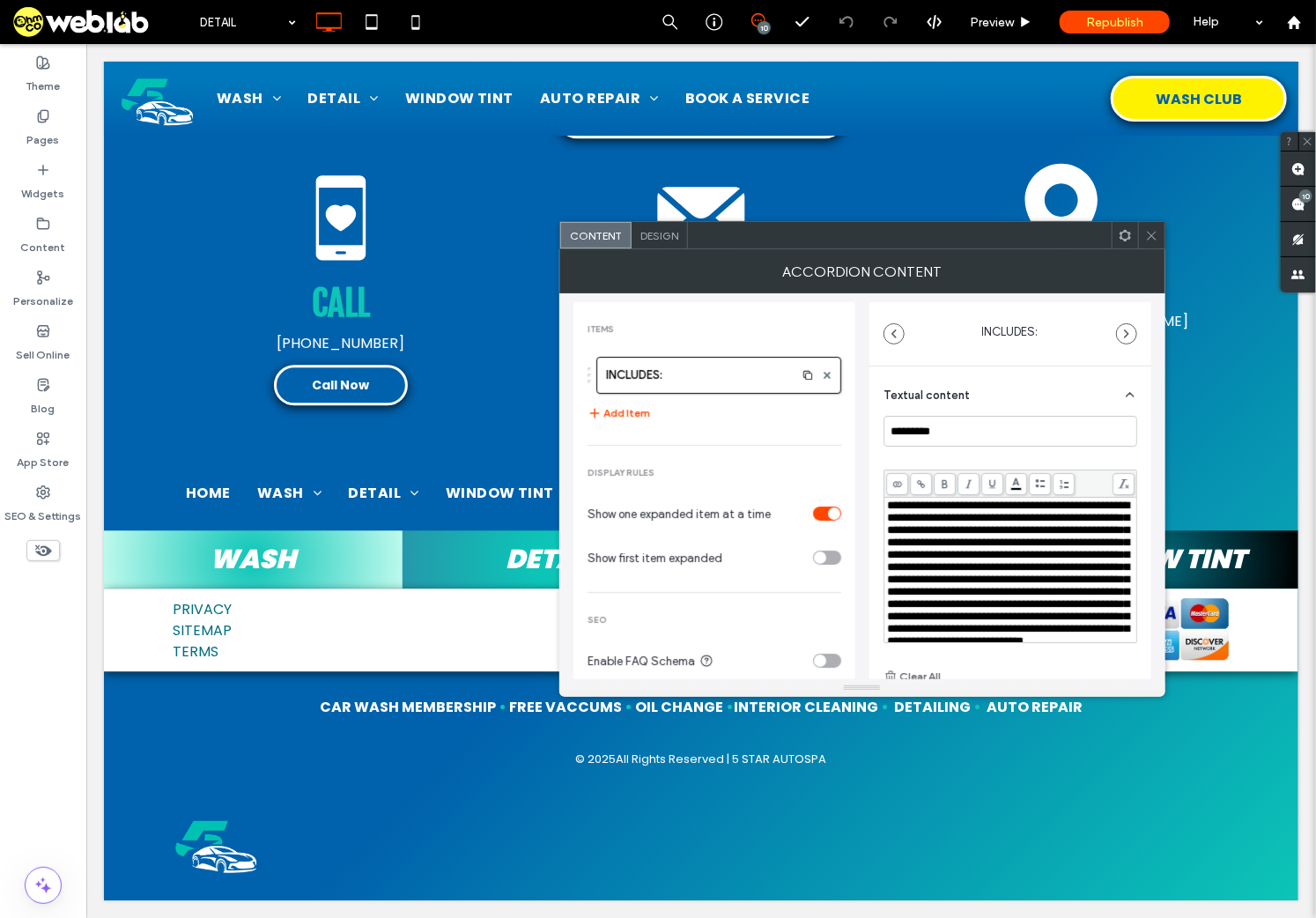
click at [1151, 234] on icon at bounding box center [1151, 236] width 14 height 14
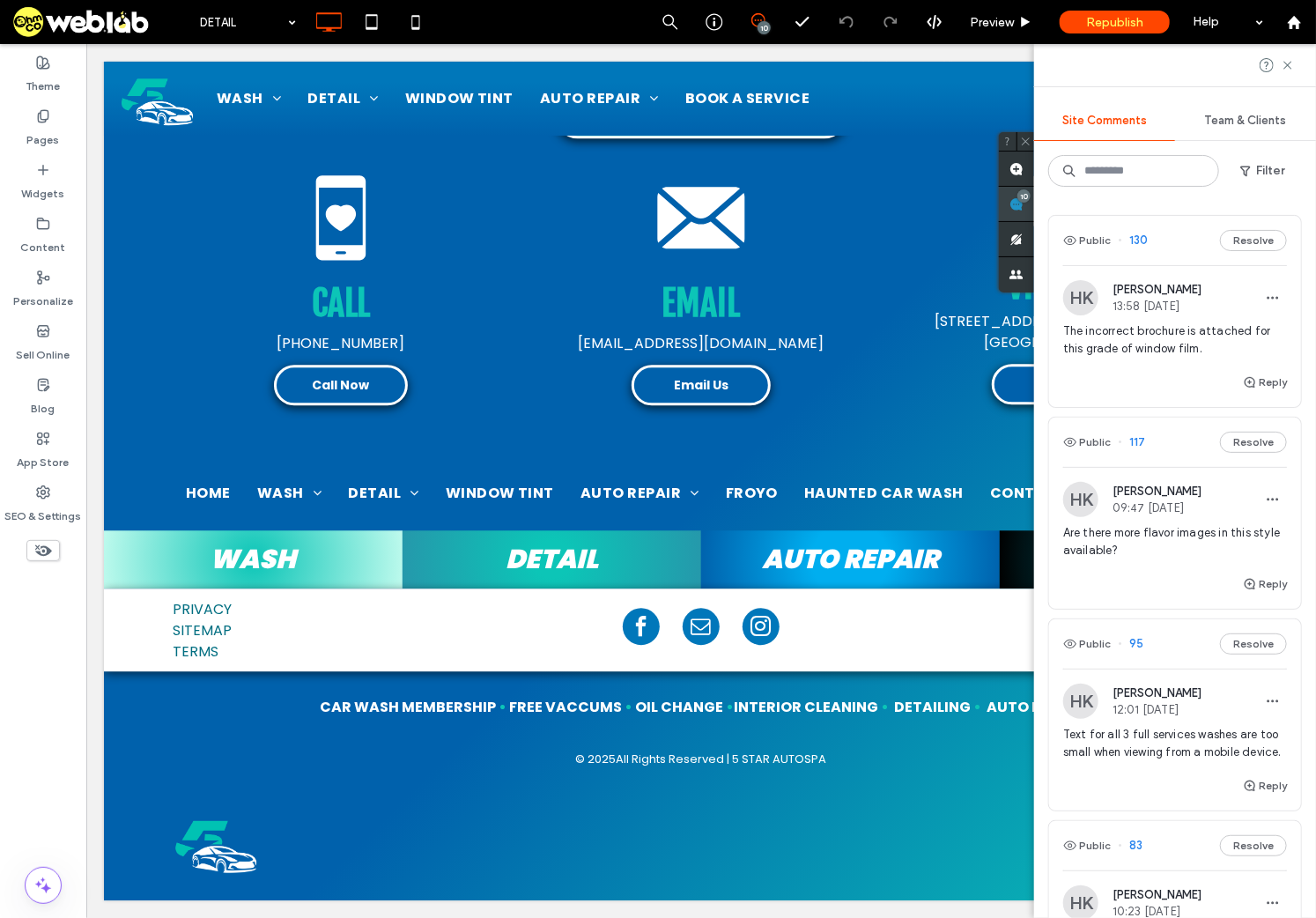
click at [1023, 206] on use at bounding box center [1016, 205] width 15 height 15
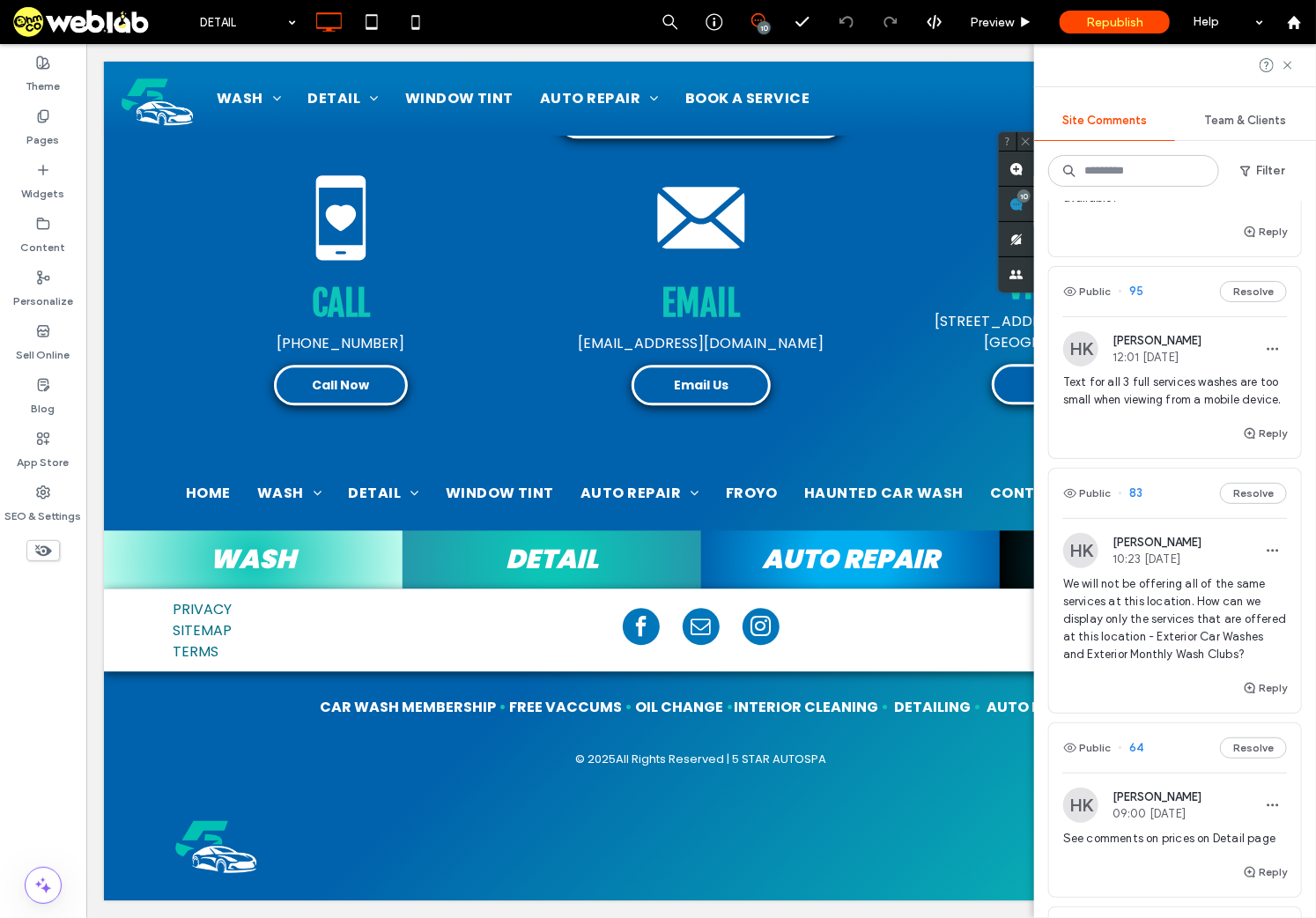
scroll to position [705, 0]
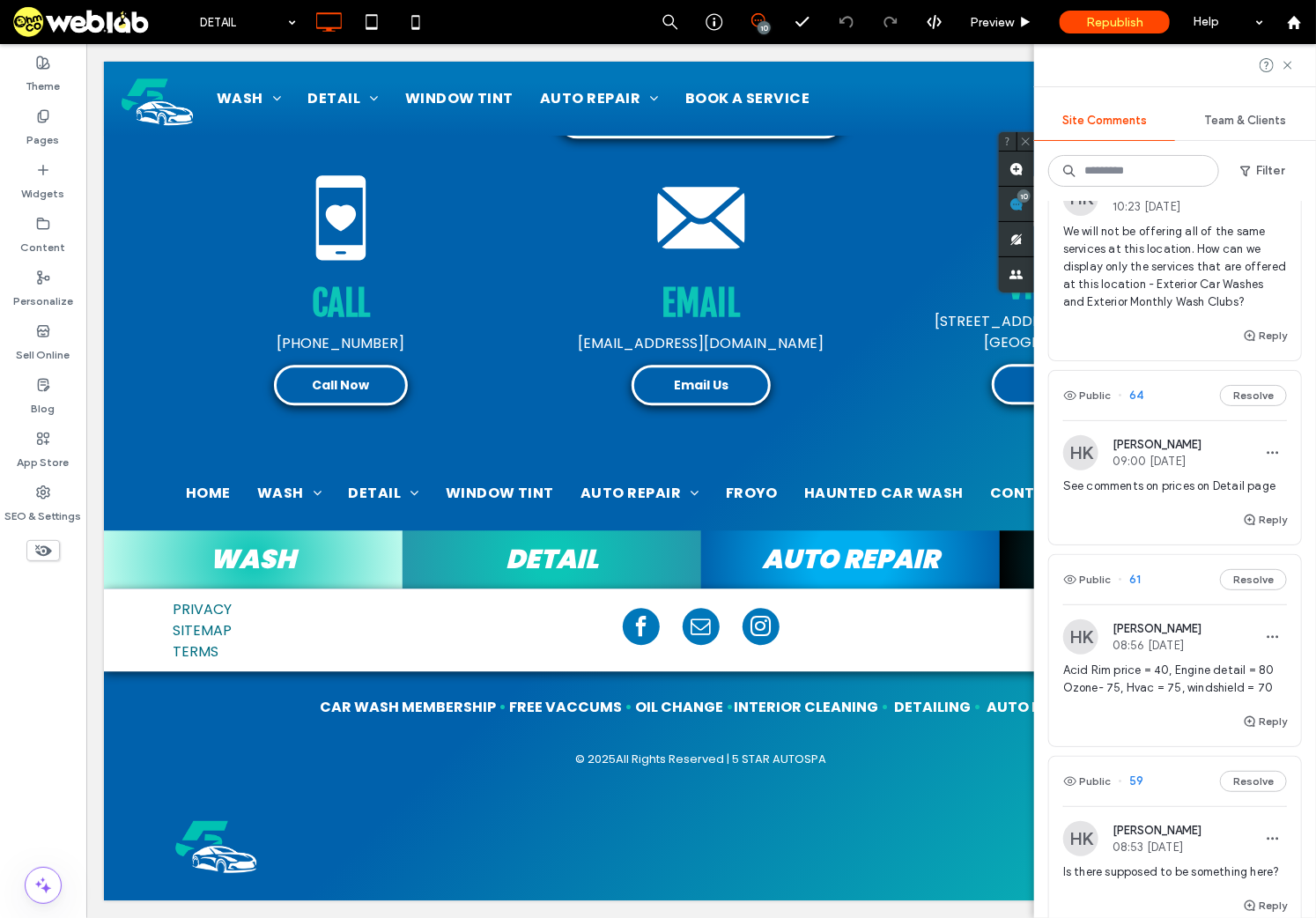
click at [1155, 509] on div "See comments on prices on Detail page" at bounding box center [1175, 493] width 224 height 32
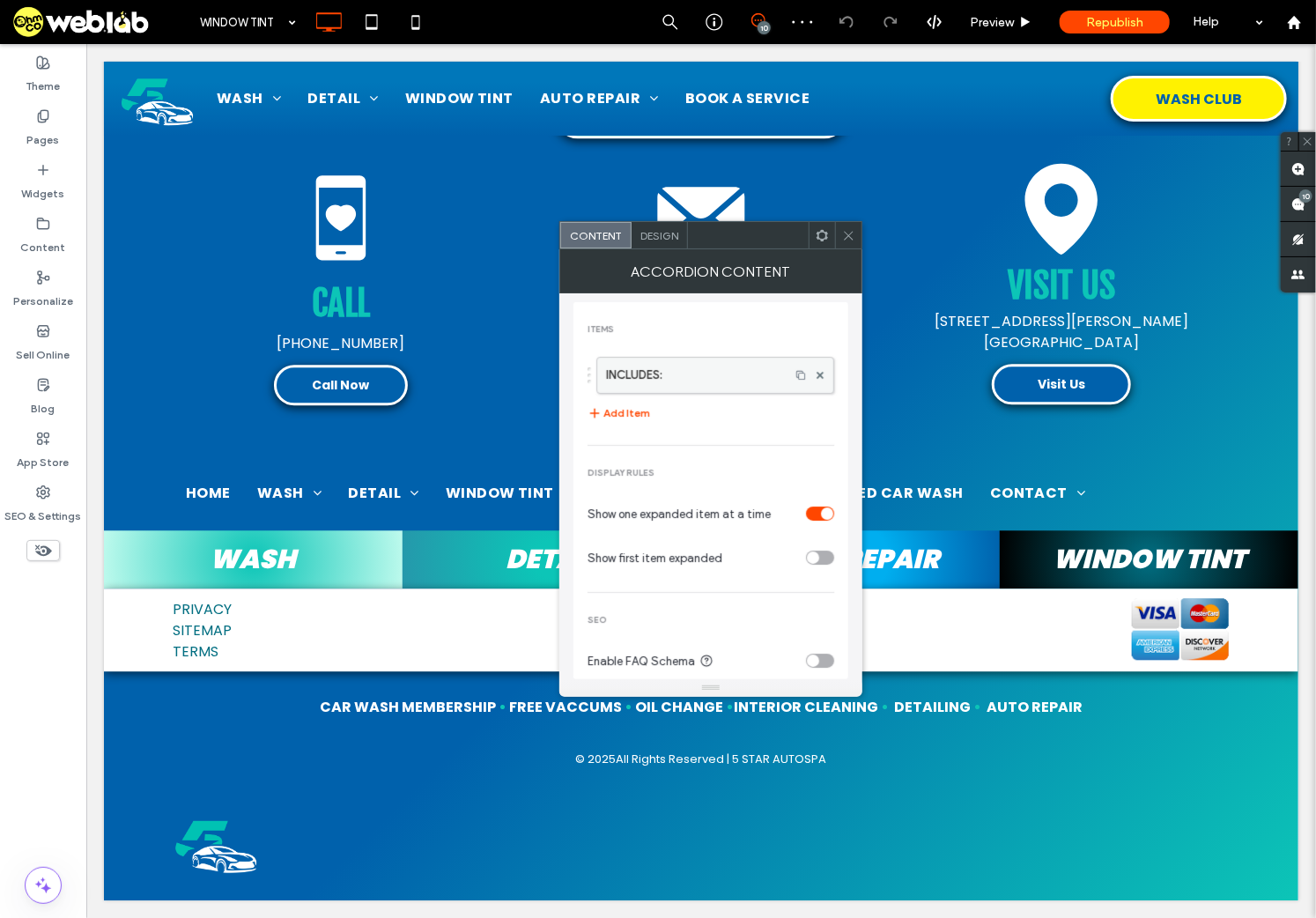
click at [654, 386] on label "INCLUDES:" at bounding box center [693, 375] width 174 height 35
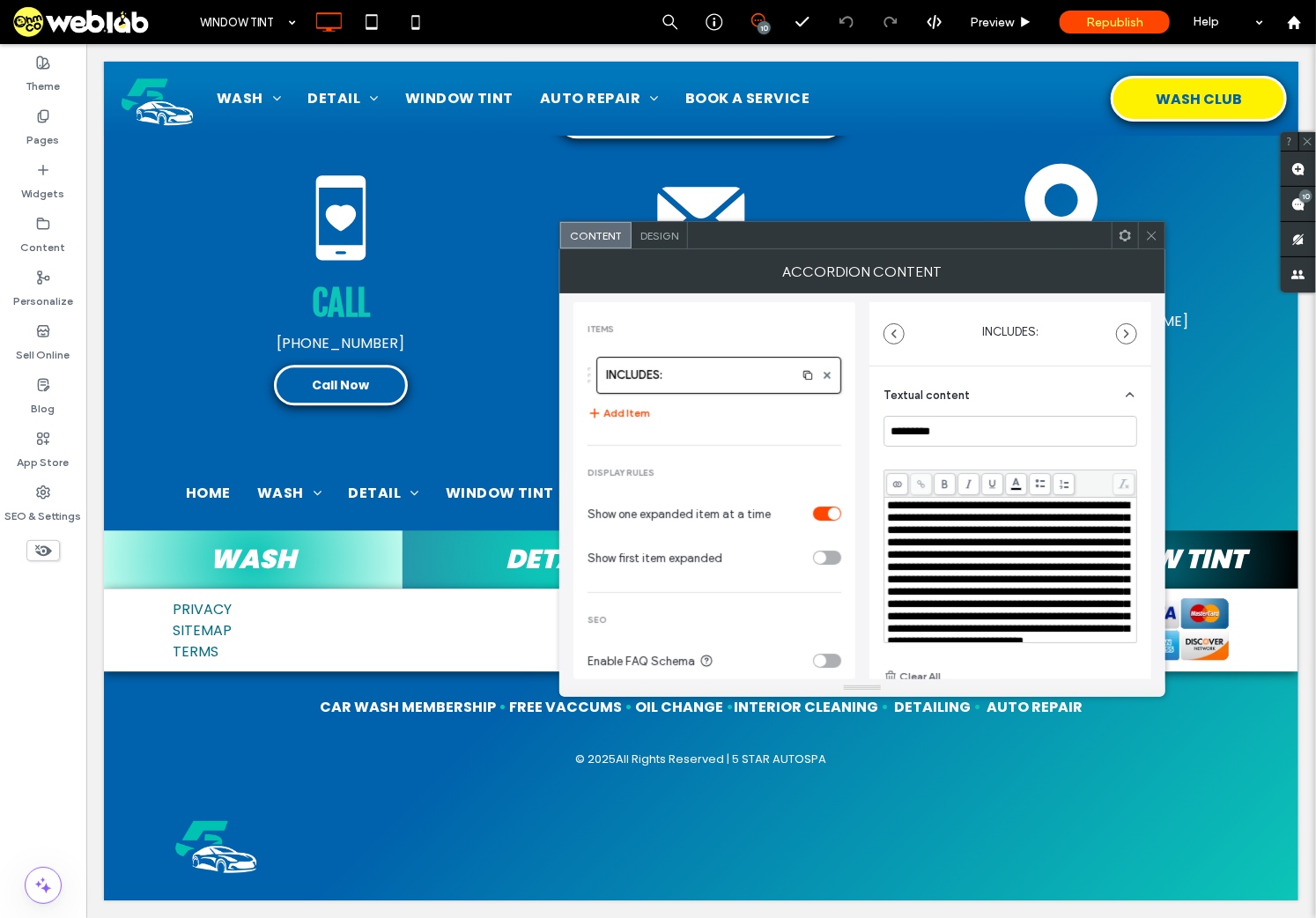
click at [990, 560] on span "**********" at bounding box center [1008, 573] width 242 height 147
click at [1146, 232] on icon at bounding box center [1151, 236] width 14 height 14
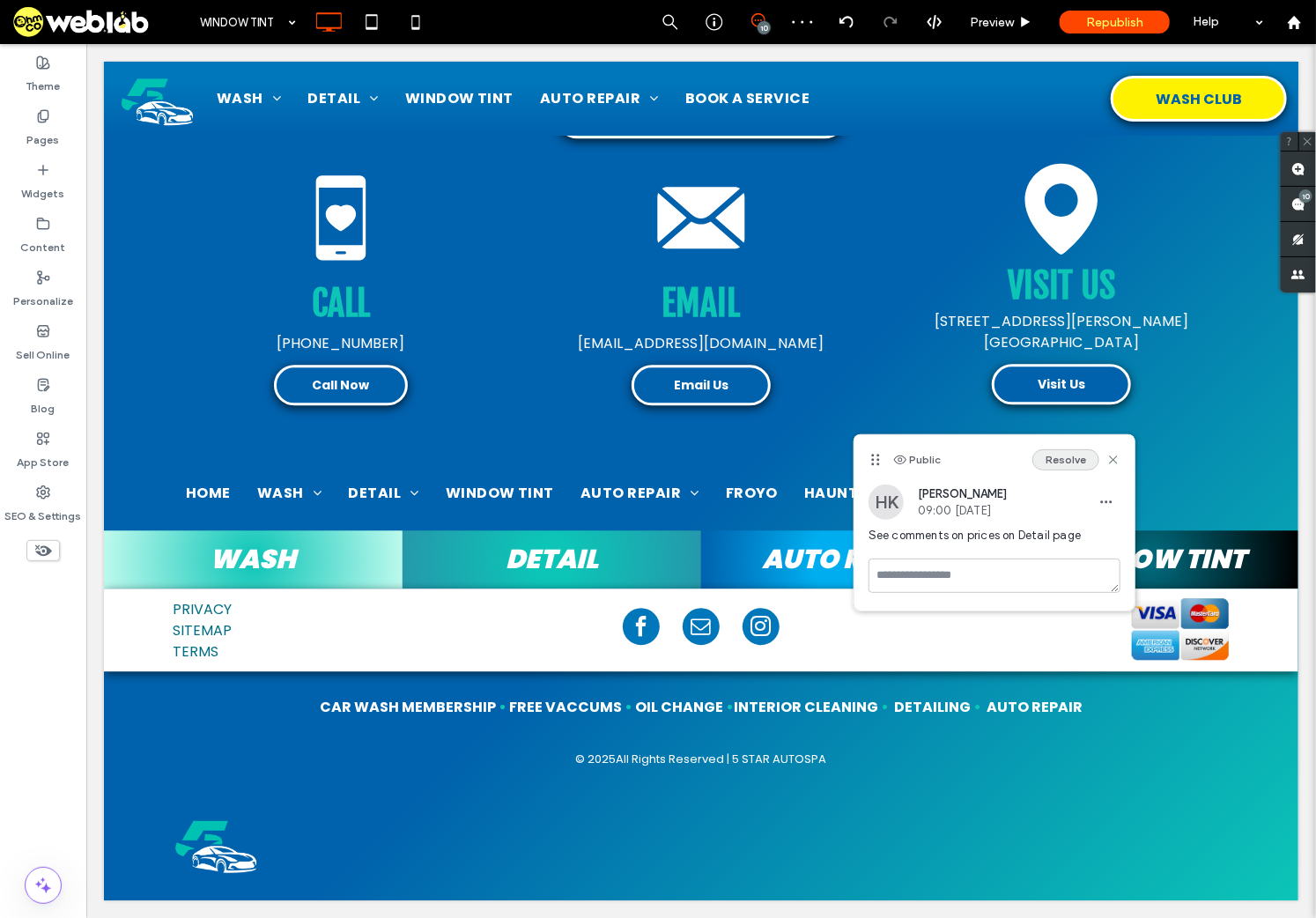
click at [1064, 460] on button "Resolve" at bounding box center [1065, 459] width 67 height 21
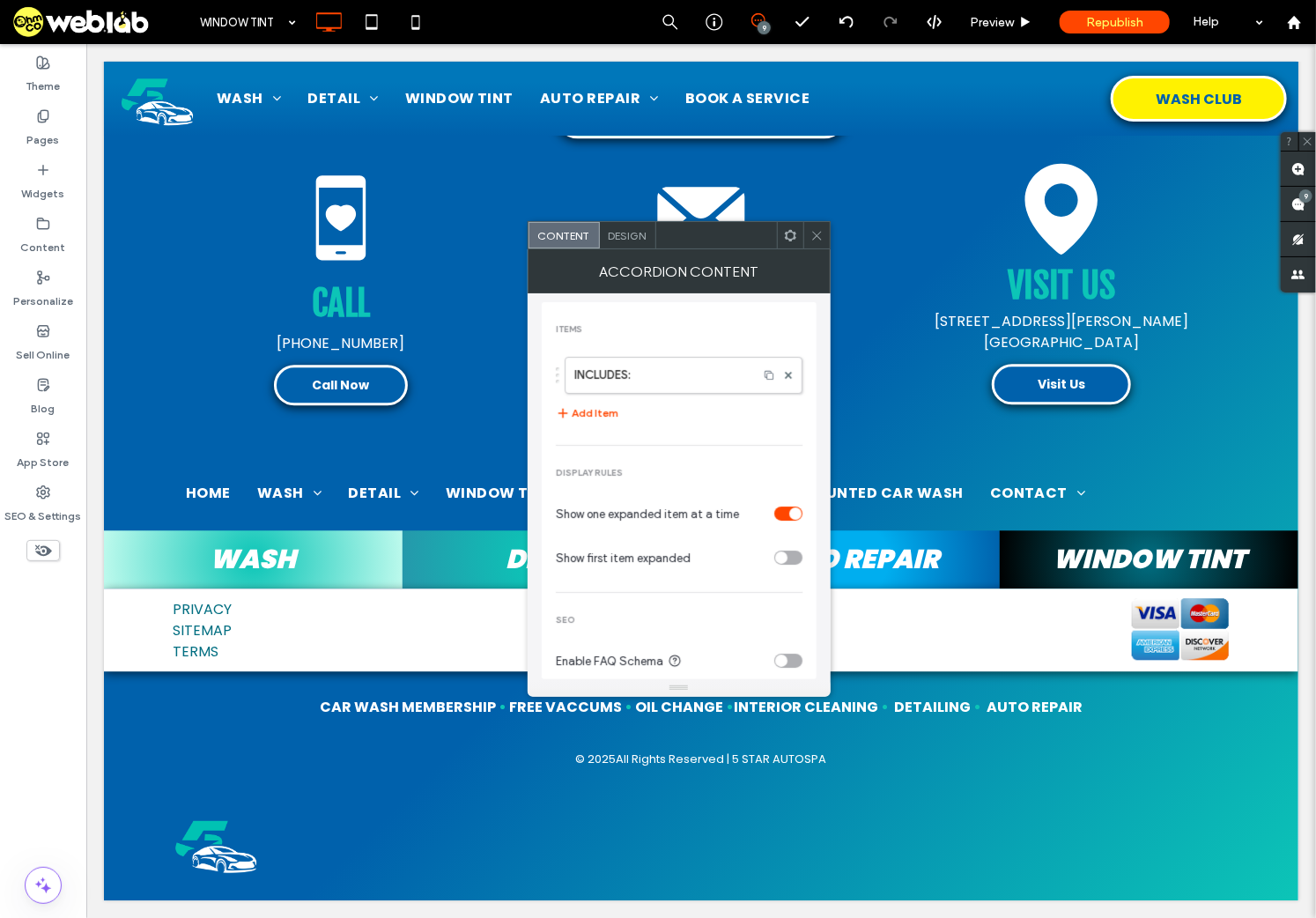
click at [821, 235] on icon at bounding box center [817, 236] width 14 height 14
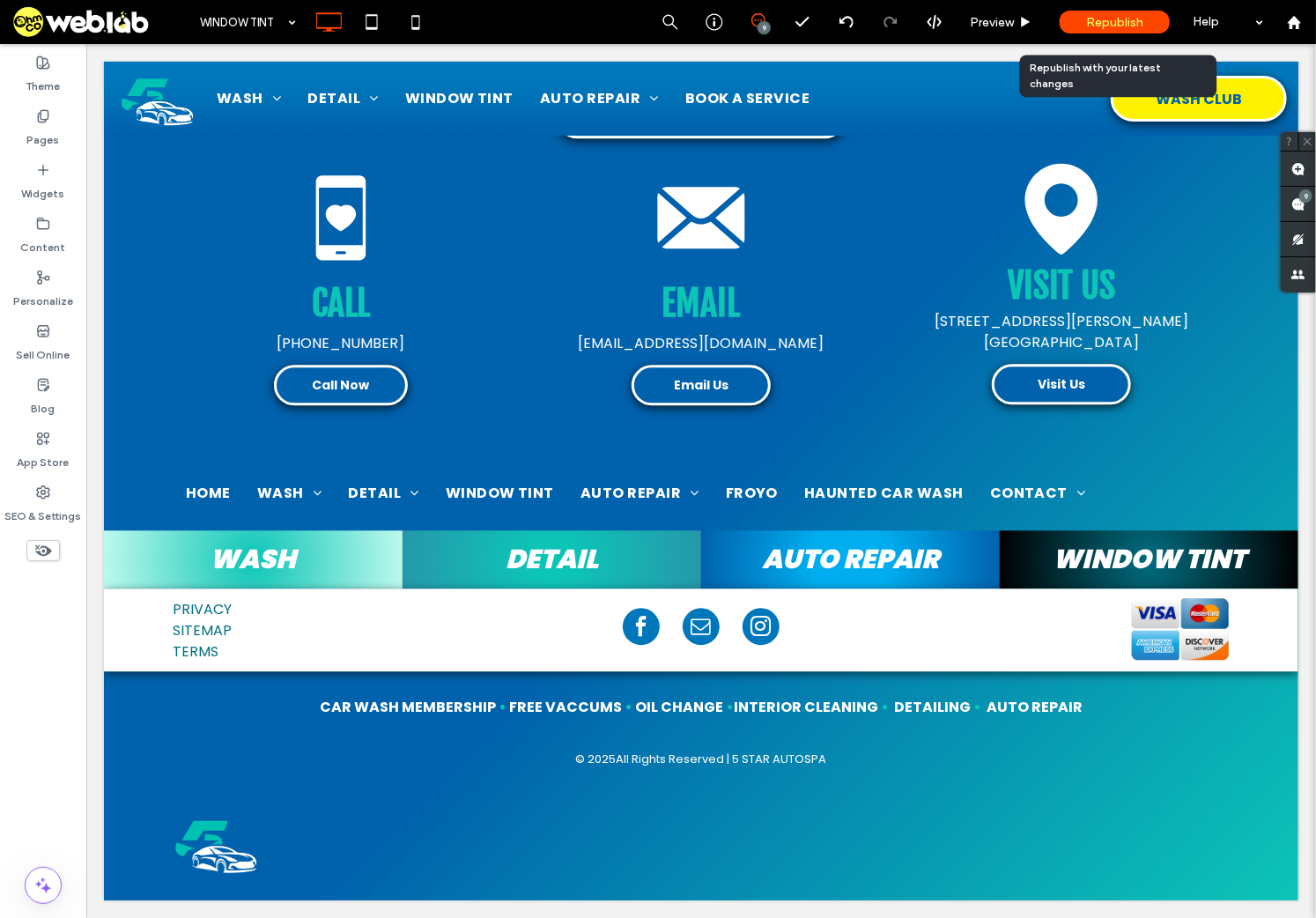
click at [1129, 22] on span "Republish" at bounding box center [1114, 21] width 57 height 15
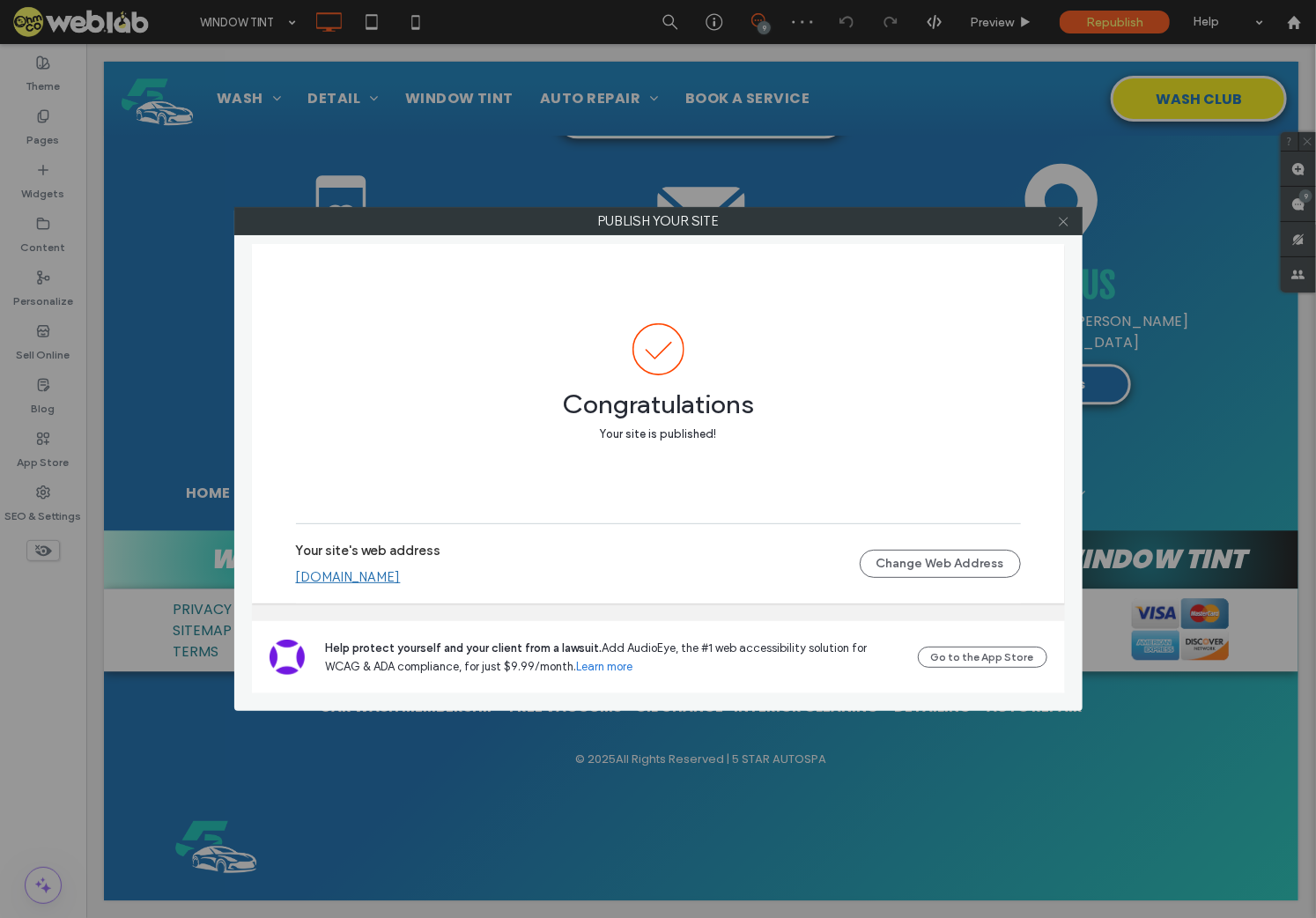
click at [1061, 226] on icon at bounding box center [1064, 222] width 14 height 14
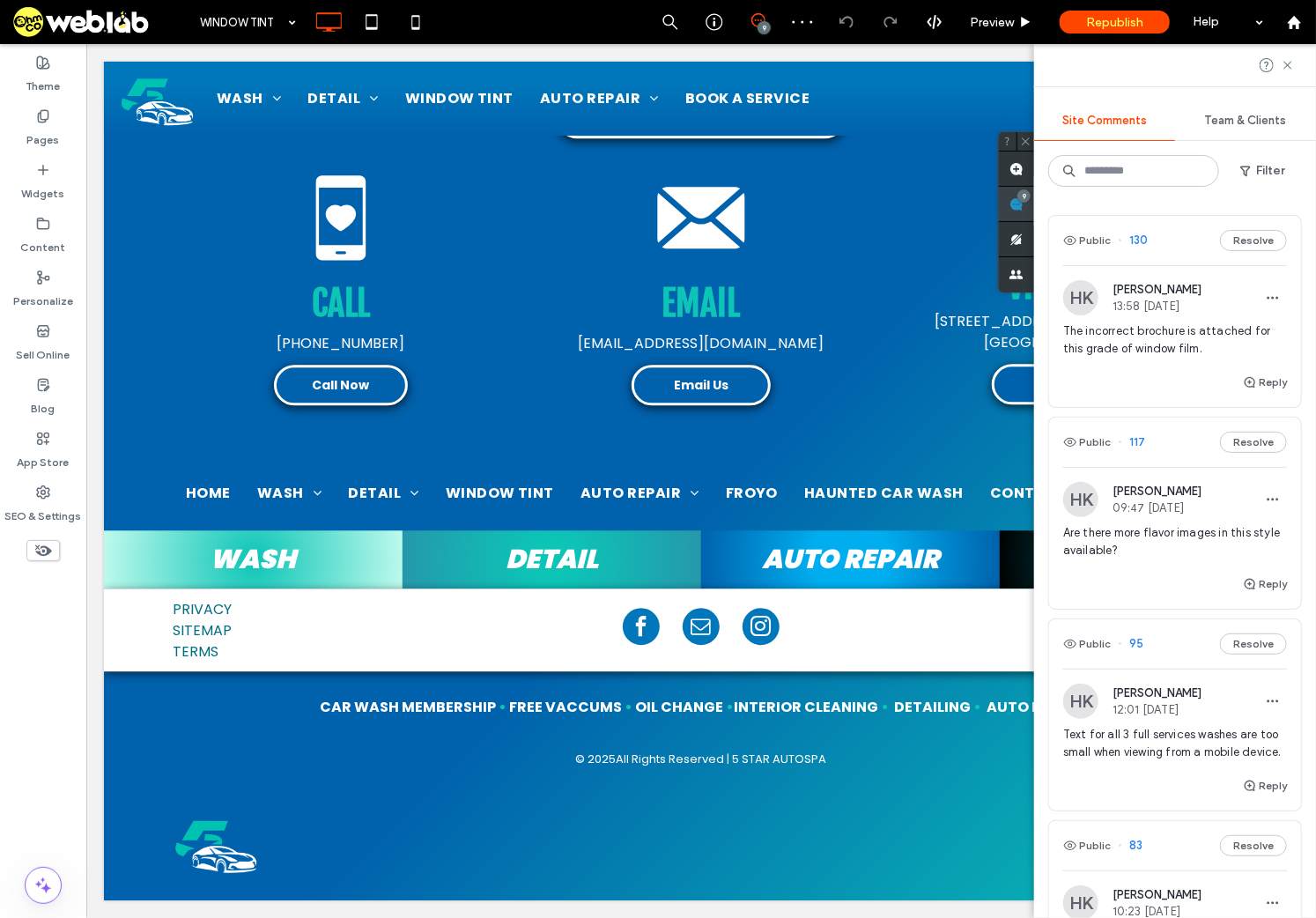
click at [1023, 208] on use at bounding box center [1016, 205] width 15 height 15
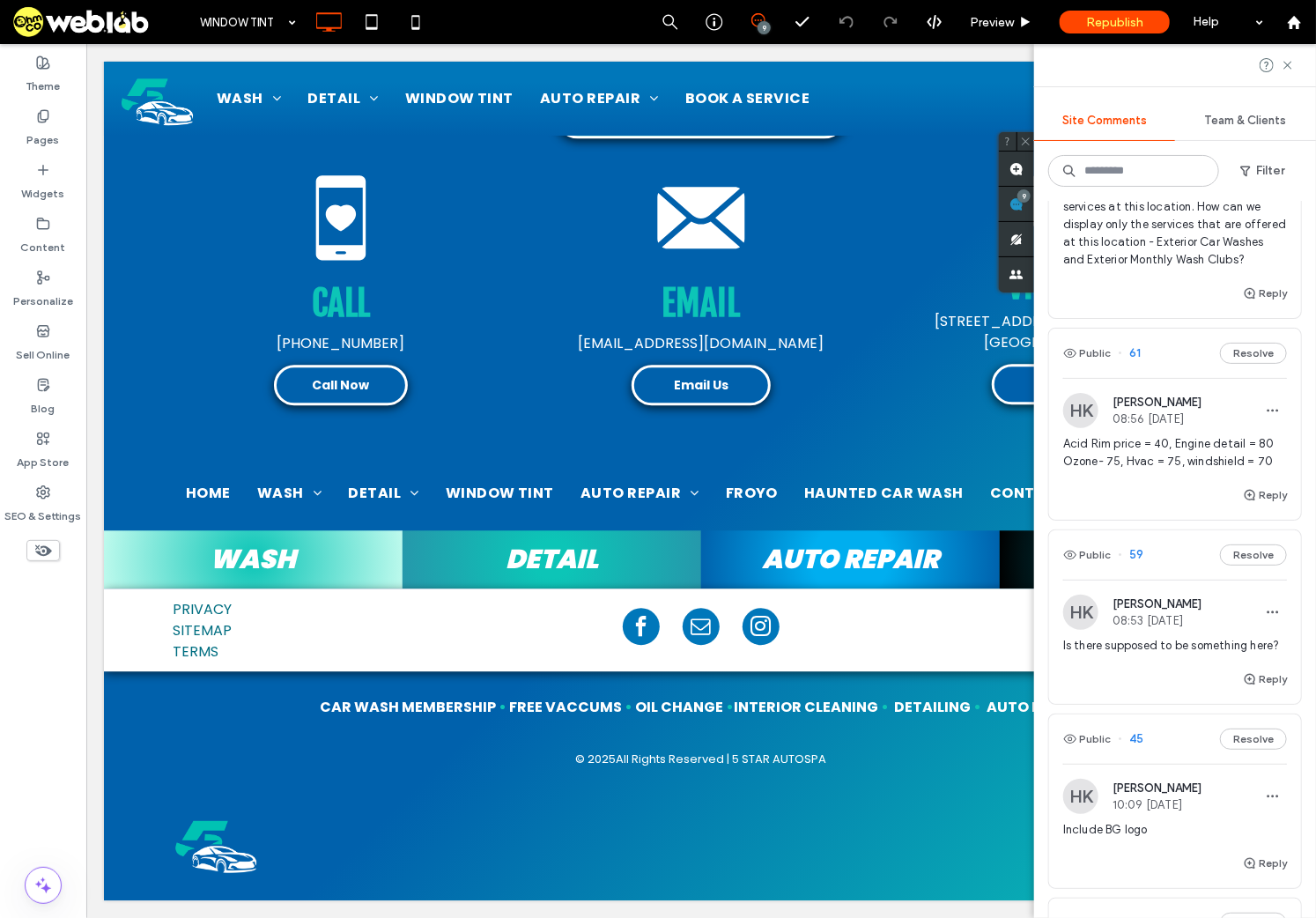
scroll to position [744, 0]
click at [1163, 474] on span "Acid Rim price = 40, Engine detail = 80 Ozone- 75, Hvac = 75, windshield = 70" at bounding box center [1175, 457] width 224 height 35
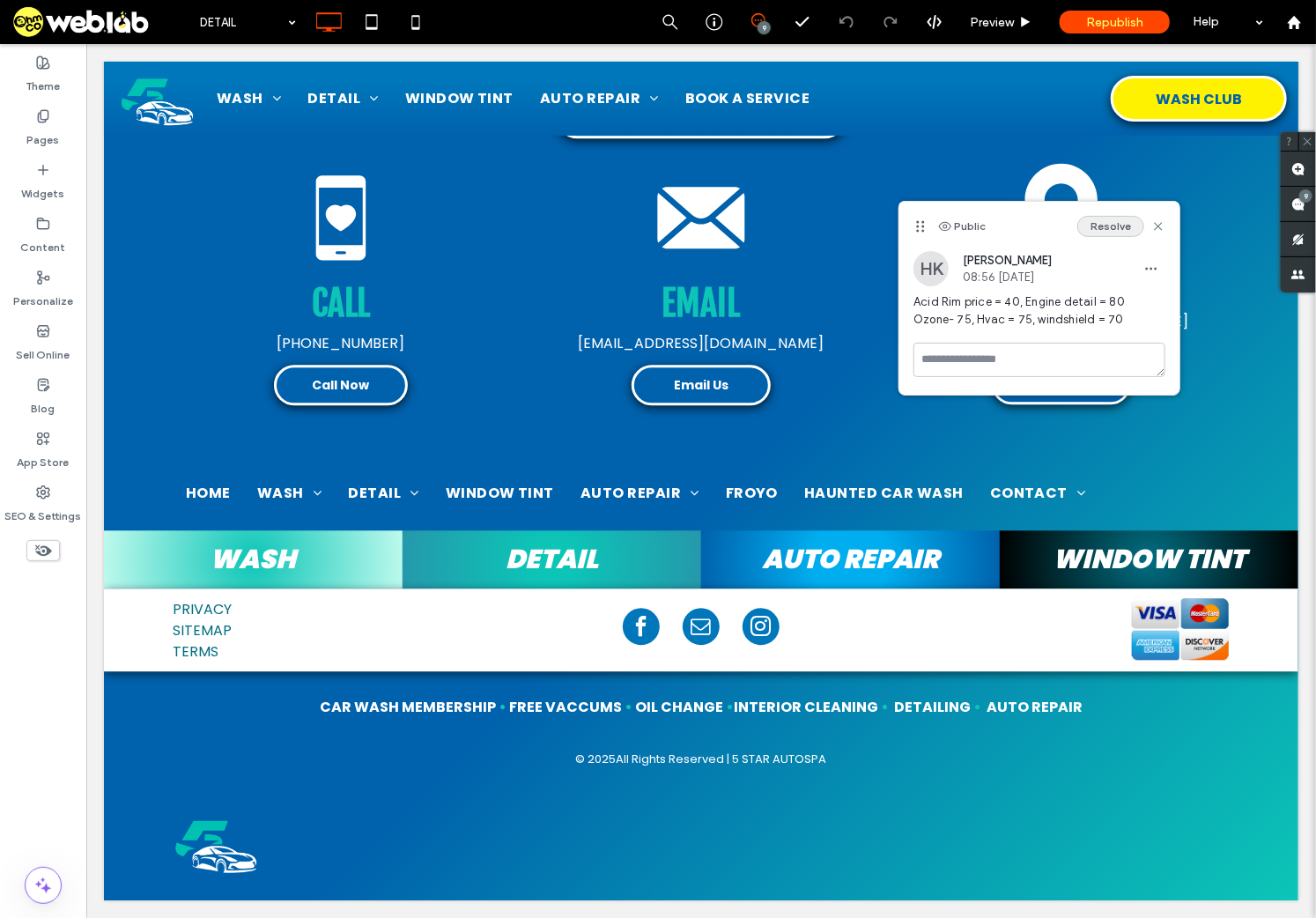
click at [1112, 225] on button "Resolve" at bounding box center [1110, 227] width 67 height 21
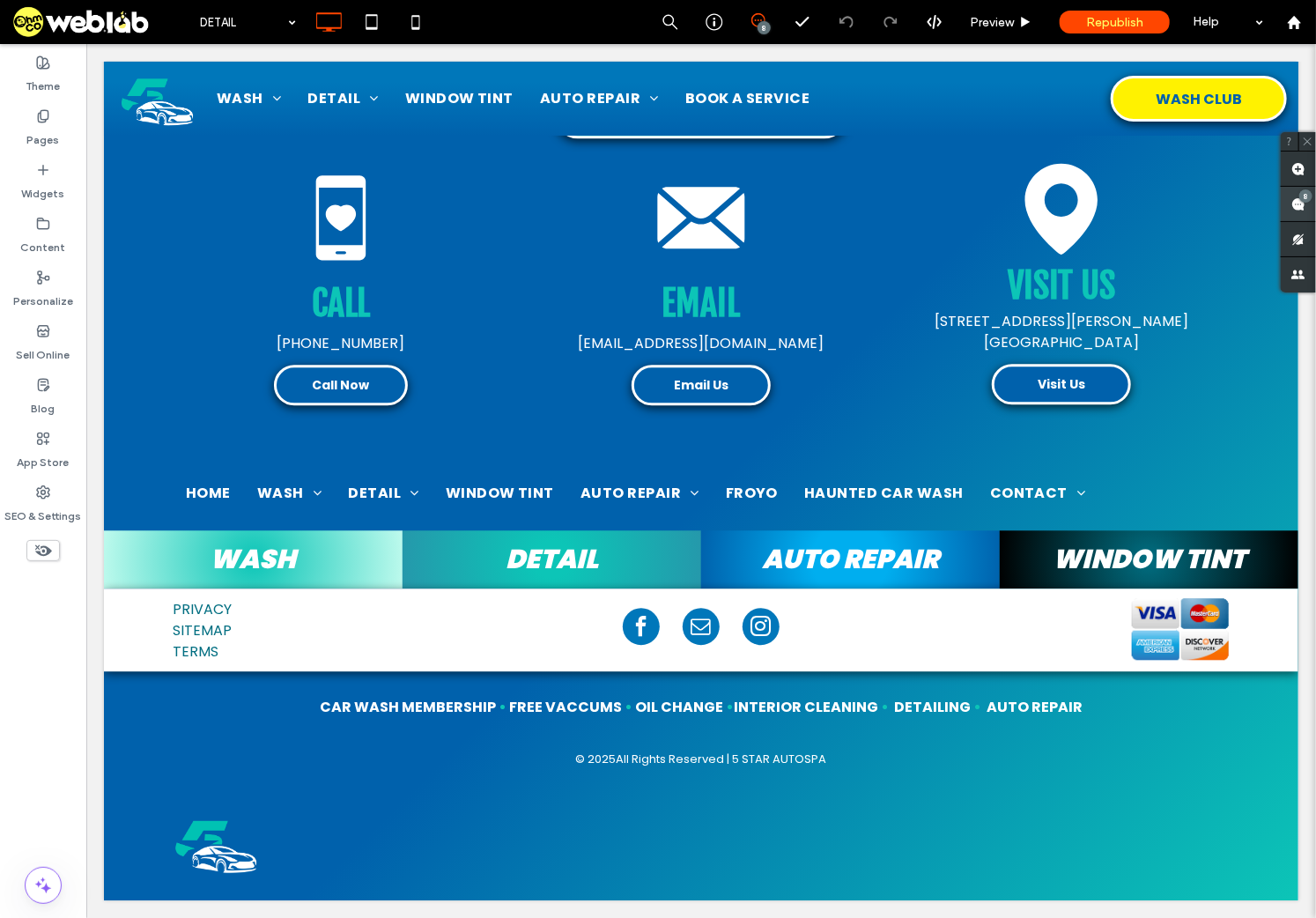
click at [1250, 211] on span at bounding box center [1298, 204] width 35 height 34
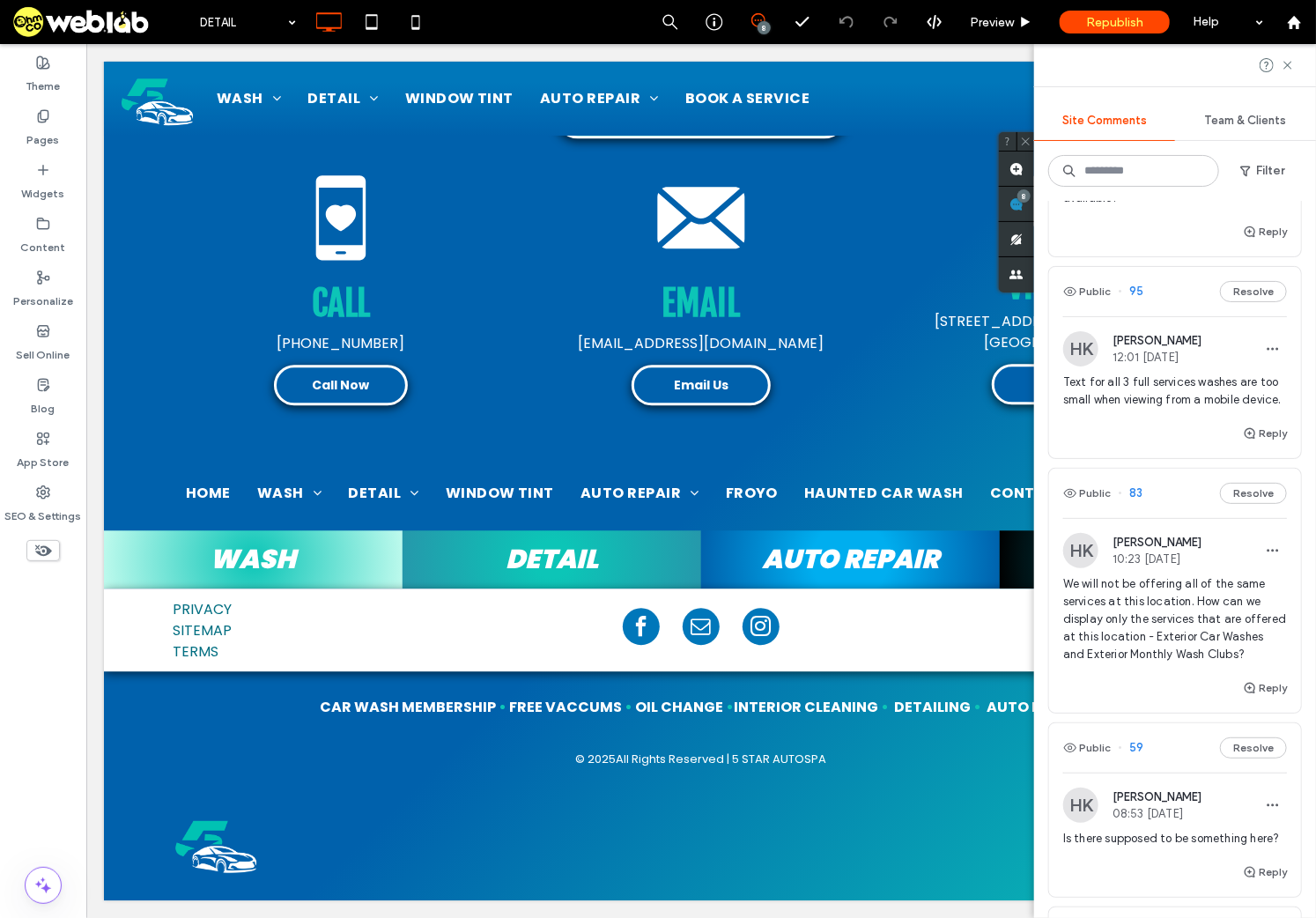
scroll to position [705, 0]
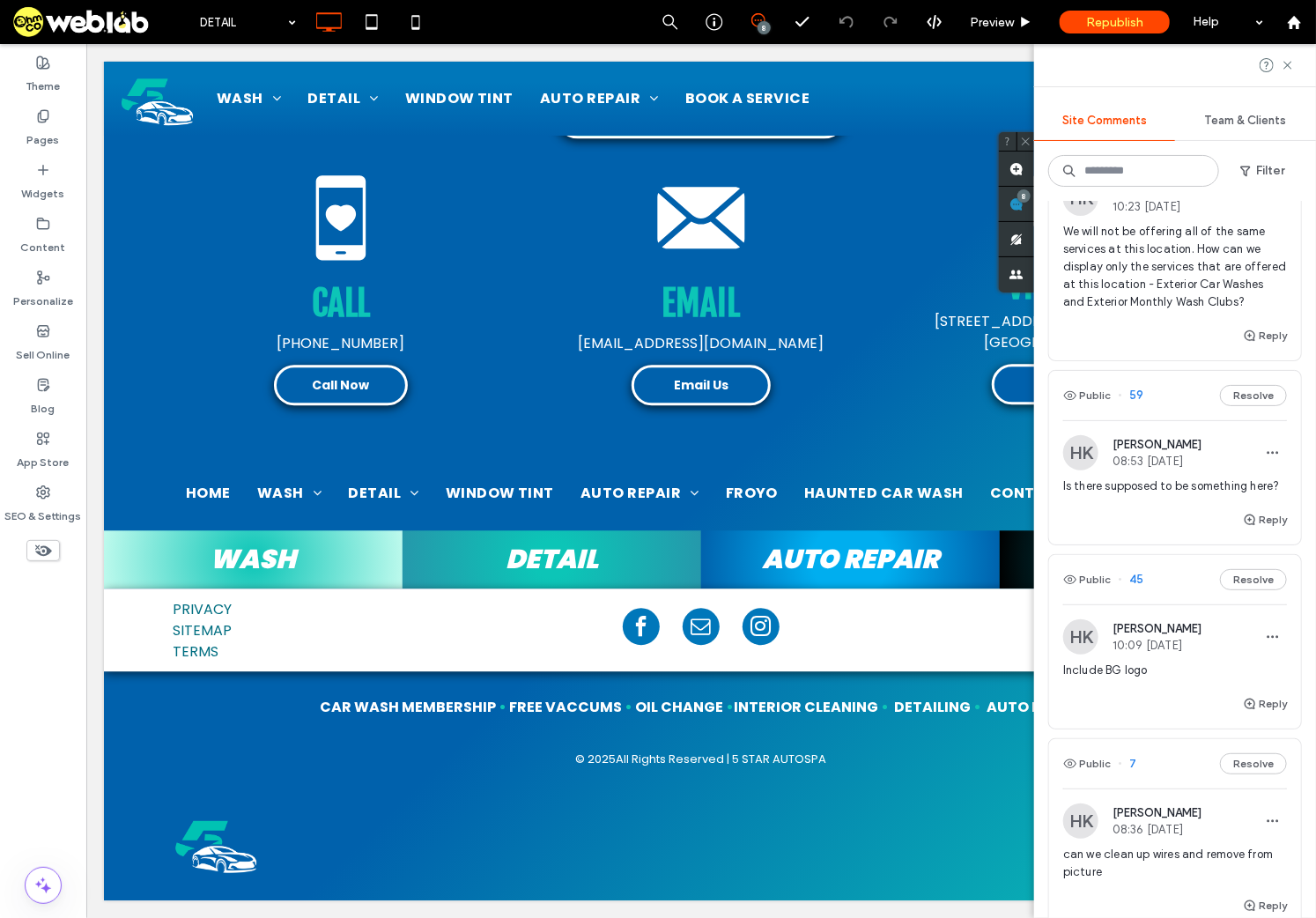
click at [1144, 495] on span "Is there supposed to be something here?" at bounding box center [1175, 487] width 224 height 17
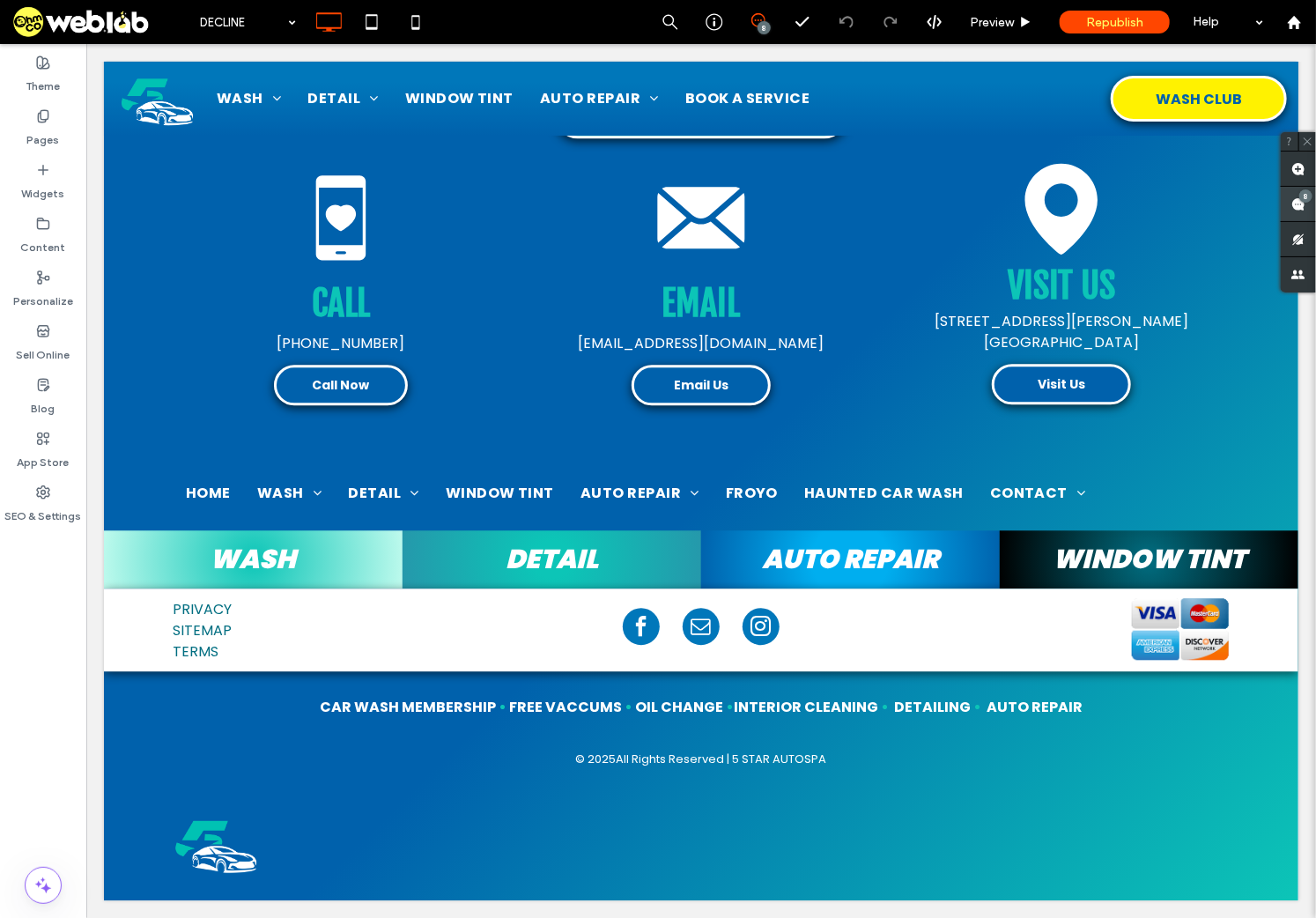
click at [1250, 209] on span at bounding box center [1298, 204] width 35 height 34
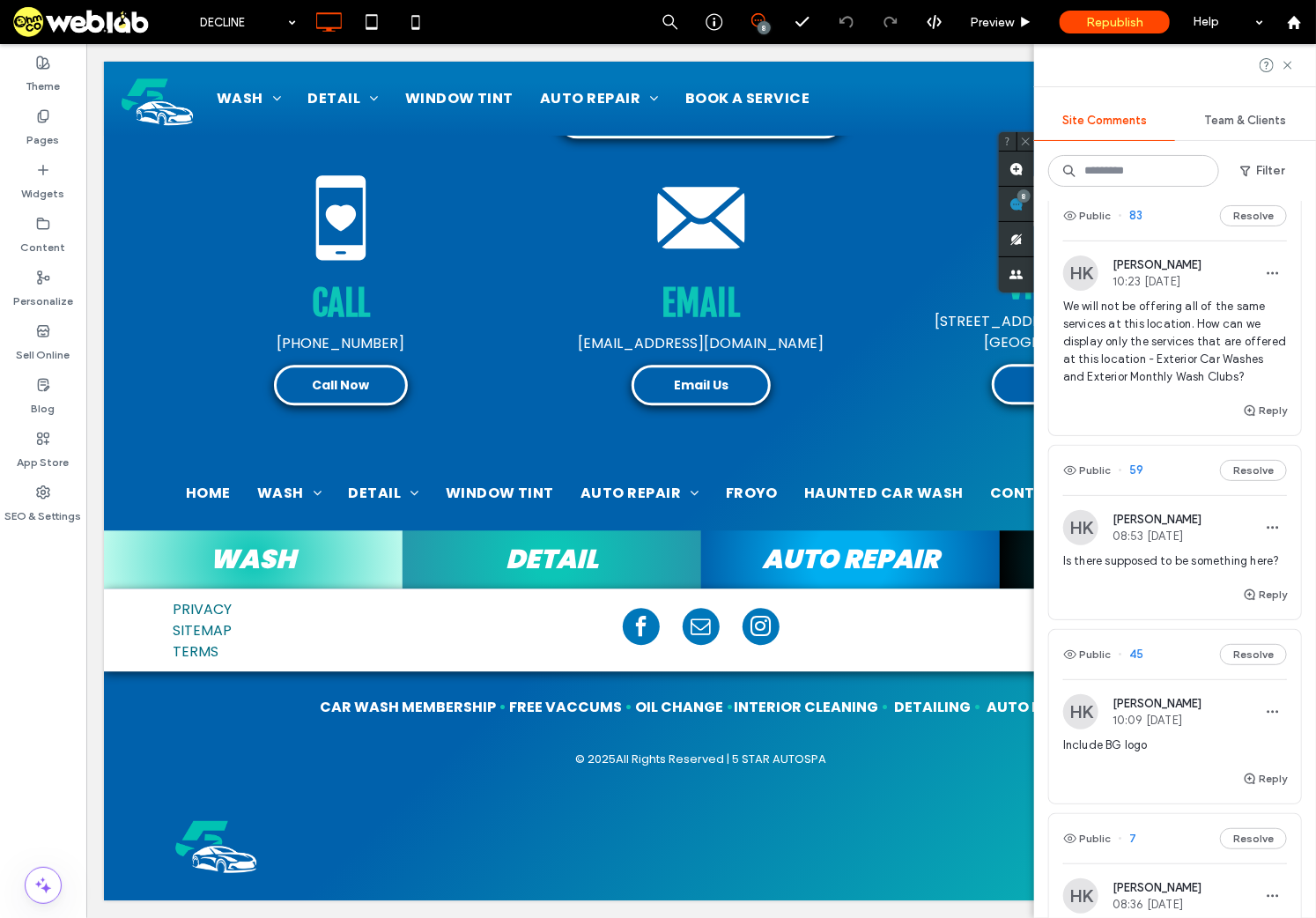
scroll to position [894, 0]
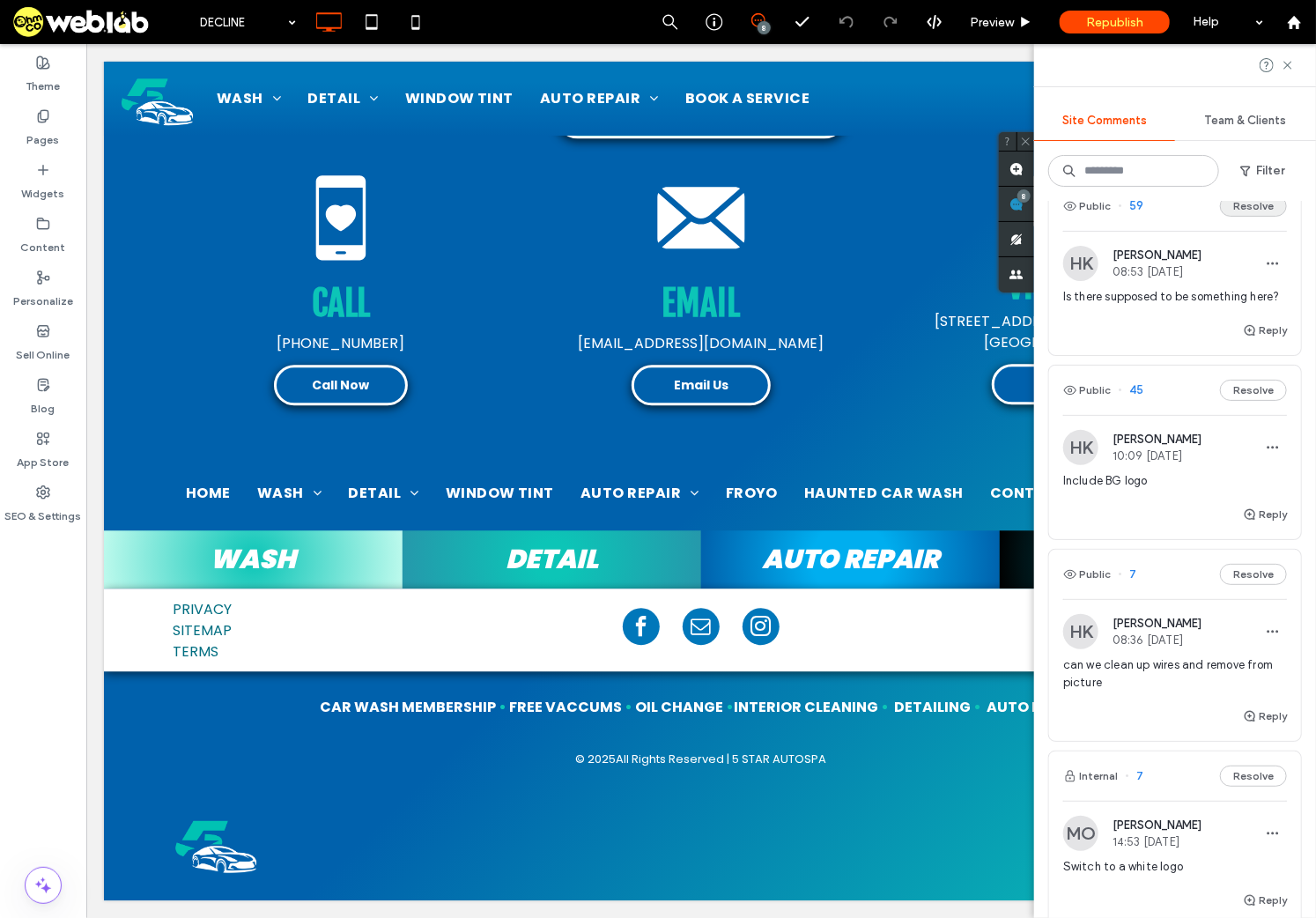
click at [1245, 217] on button "Resolve" at bounding box center [1253, 206] width 67 height 21
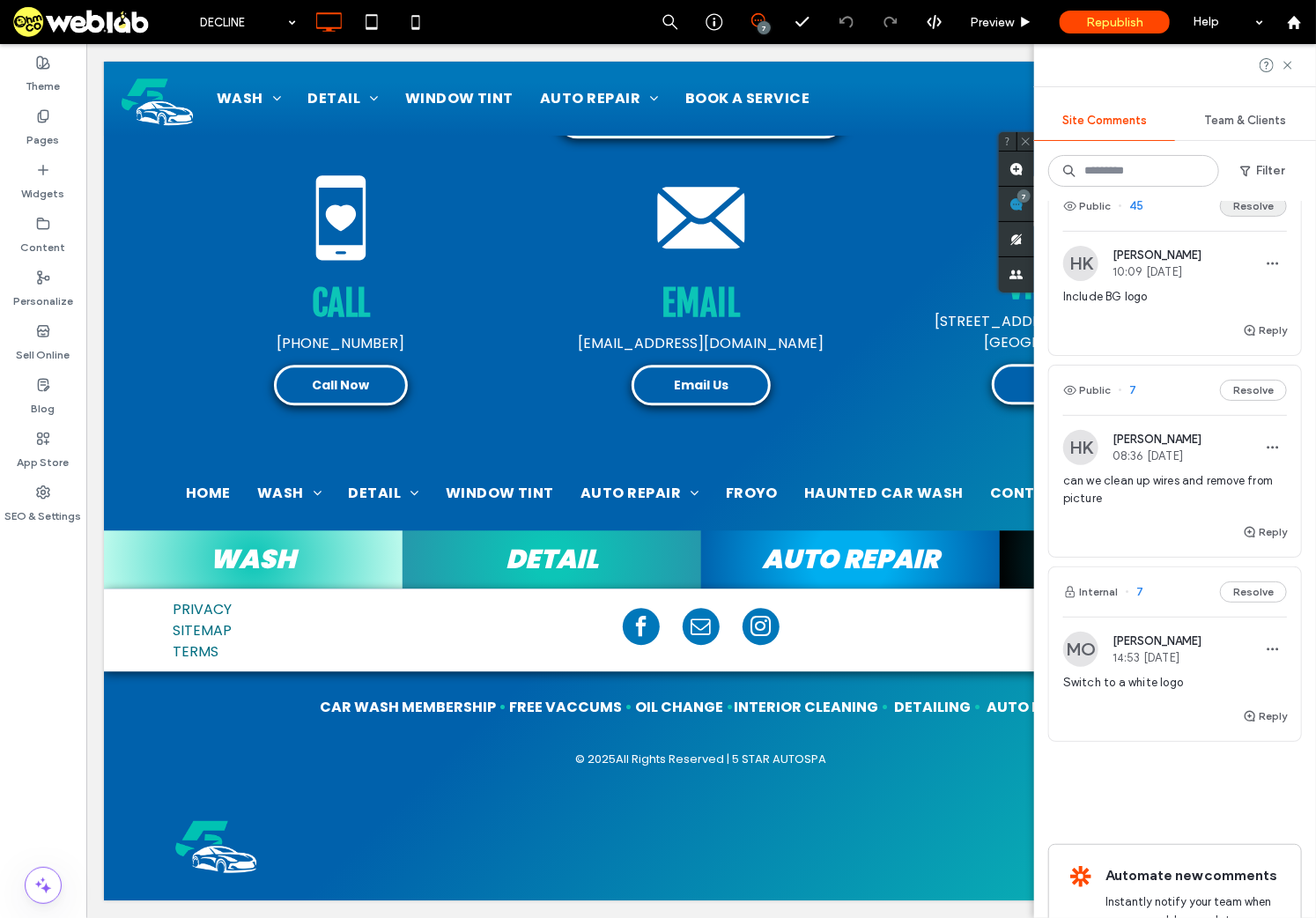
click at [1240, 217] on button "Resolve" at bounding box center [1253, 206] width 67 height 21
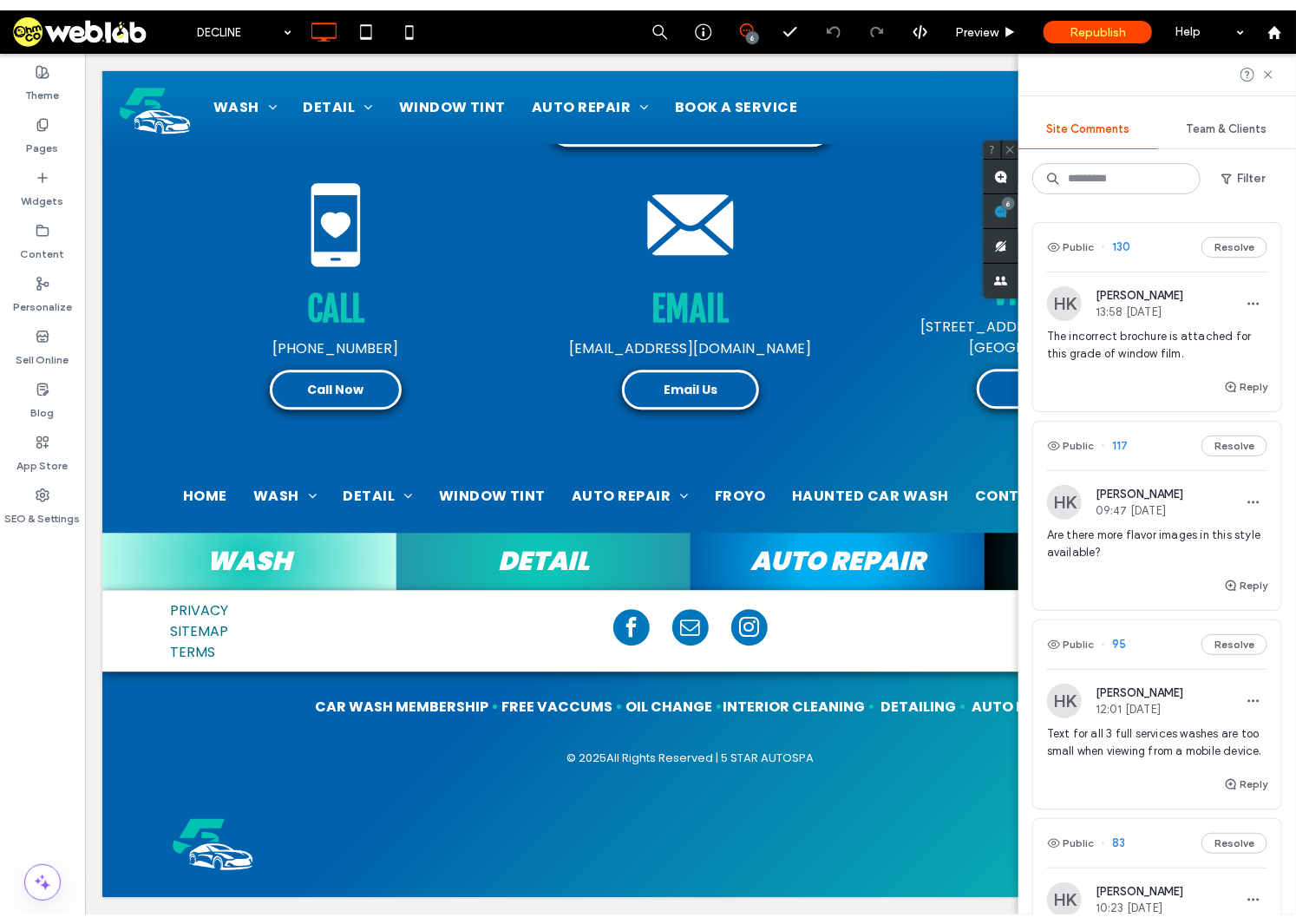
scroll to position [347, 0]
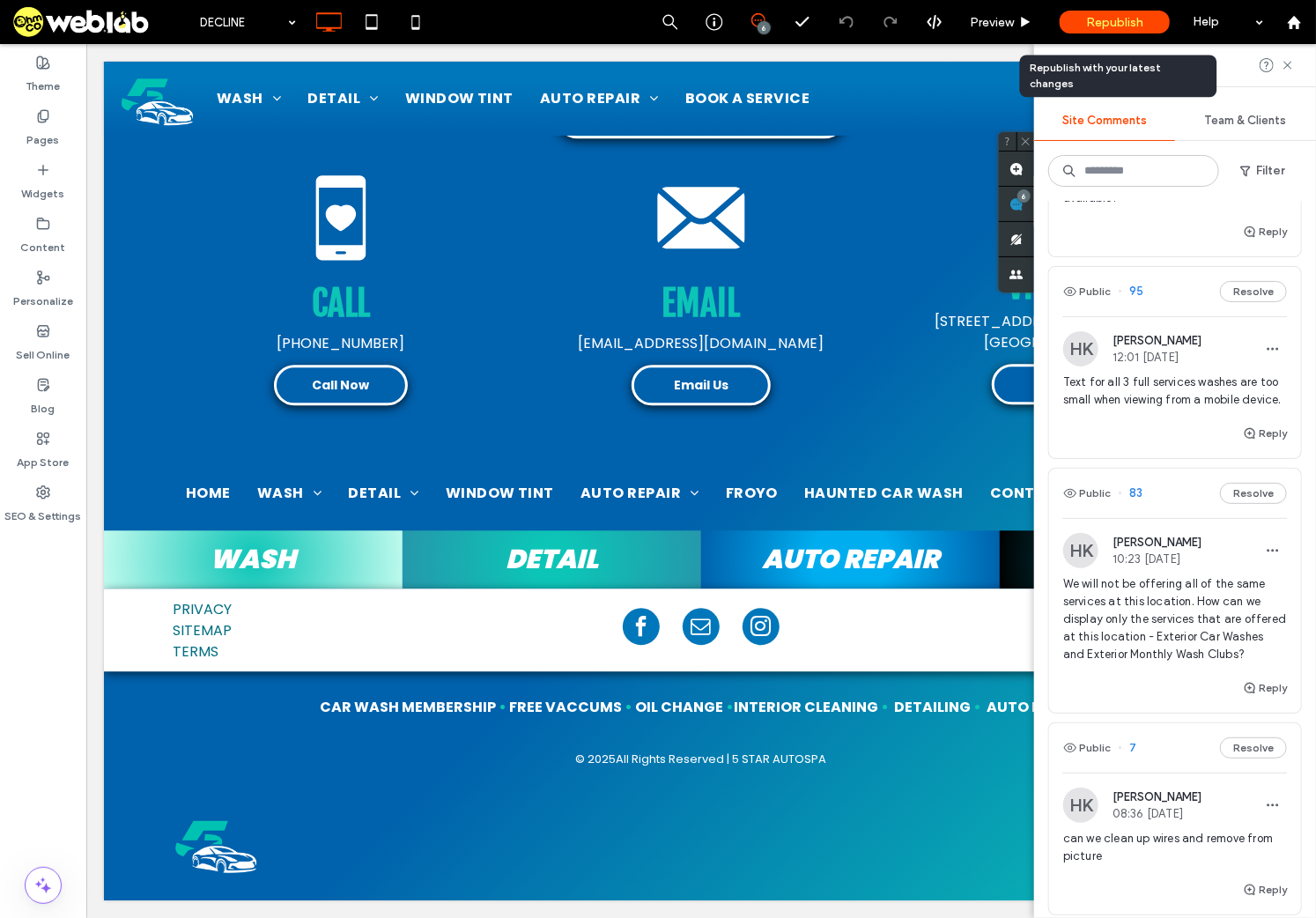
click at [1106, 16] on span "Republish" at bounding box center [1114, 21] width 57 height 15
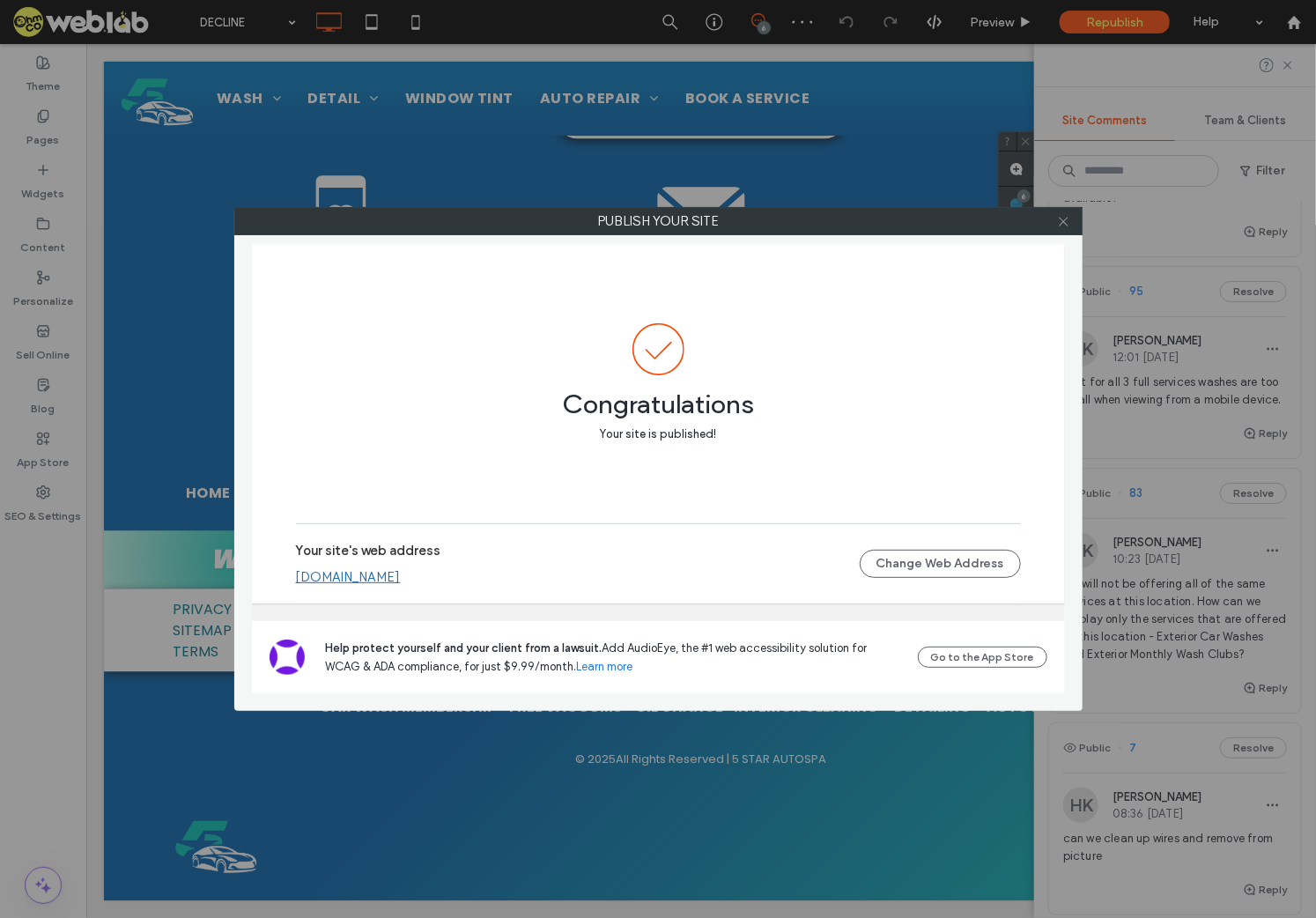
click at [1063, 219] on icon at bounding box center [1064, 222] width 14 height 14
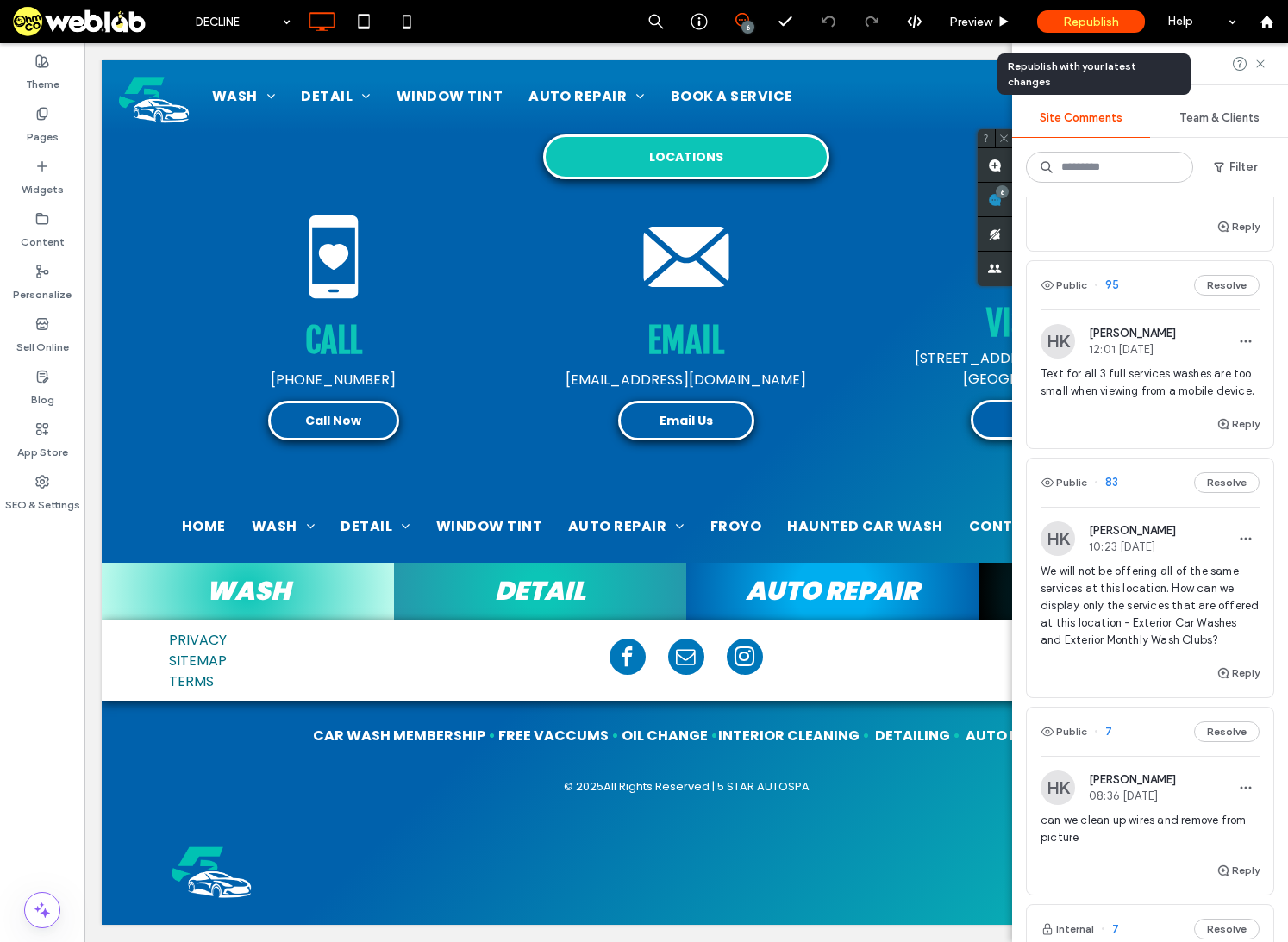
click at [1111, 18] on span "Republish" at bounding box center [1091, 21] width 56 height 14
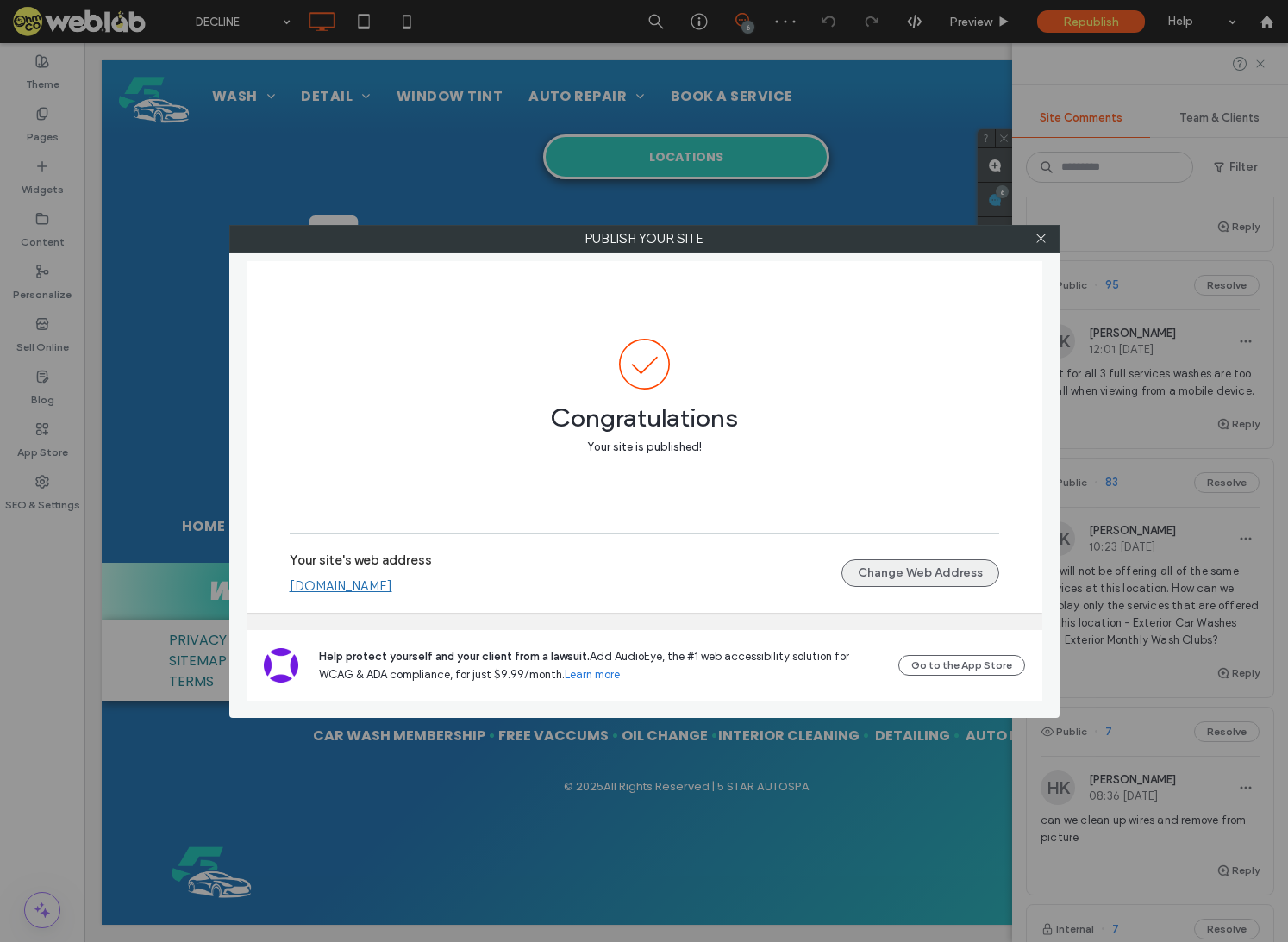
click at [939, 576] on button "Change Web Address" at bounding box center [920, 573] width 157 height 28
